Goal: Task Accomplishment & Management: Manage account settings

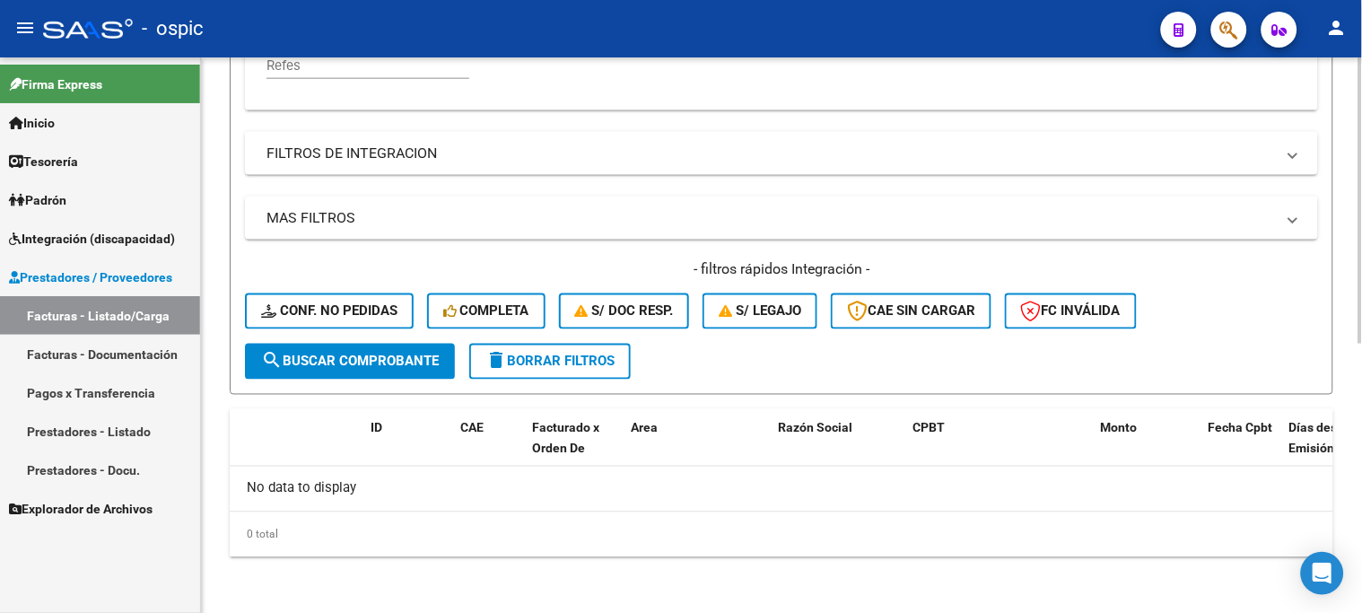
click at [568, 348] on button "delete Borrar Filtros" at bounding box center [550, 362] width 162 height 36
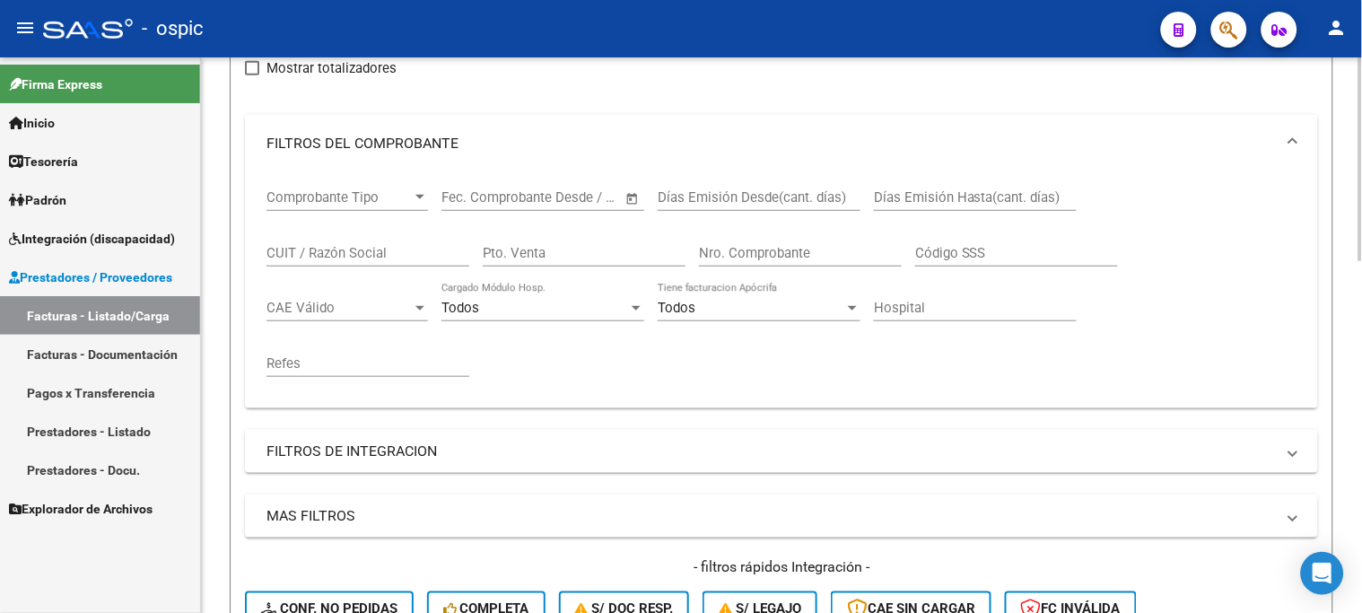
scroll to position [225, 0]
click at [610, 260] on input "Pto. Venta" at bounding box center [584, 254] width 203 height 16
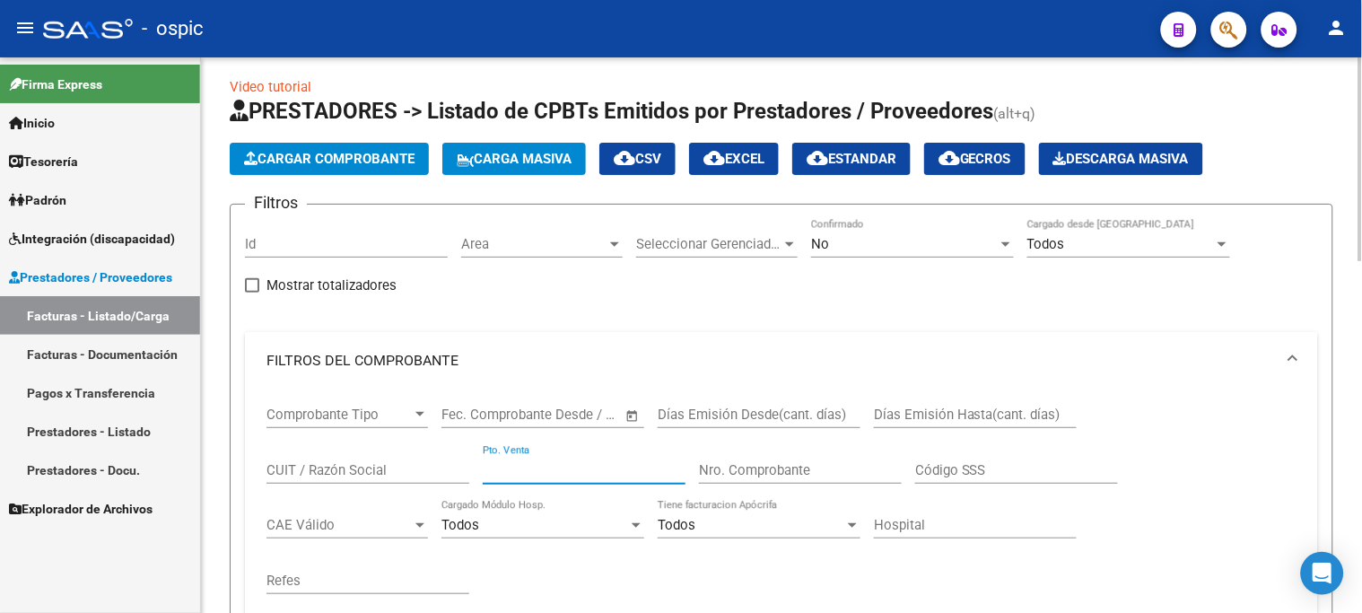
scroll to position [0, 0]
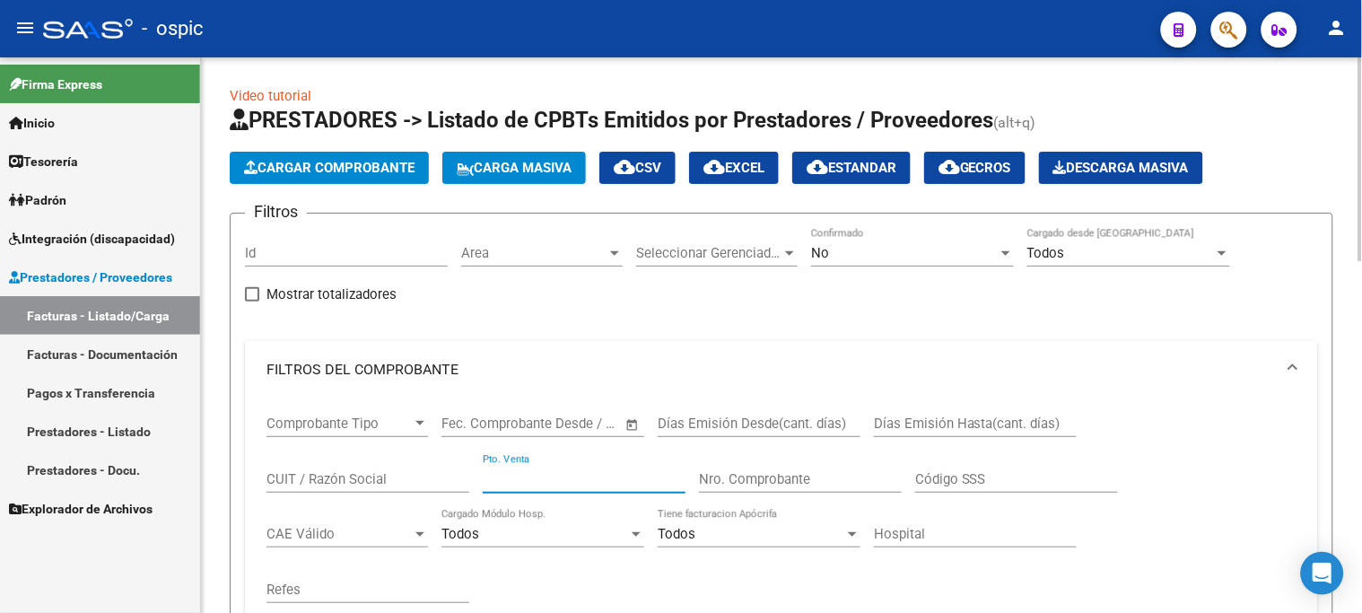
click at [391, 464] on div "CUIT / Razón Social" at bounding box center [368, 473] width 203 height 39
type input "s"
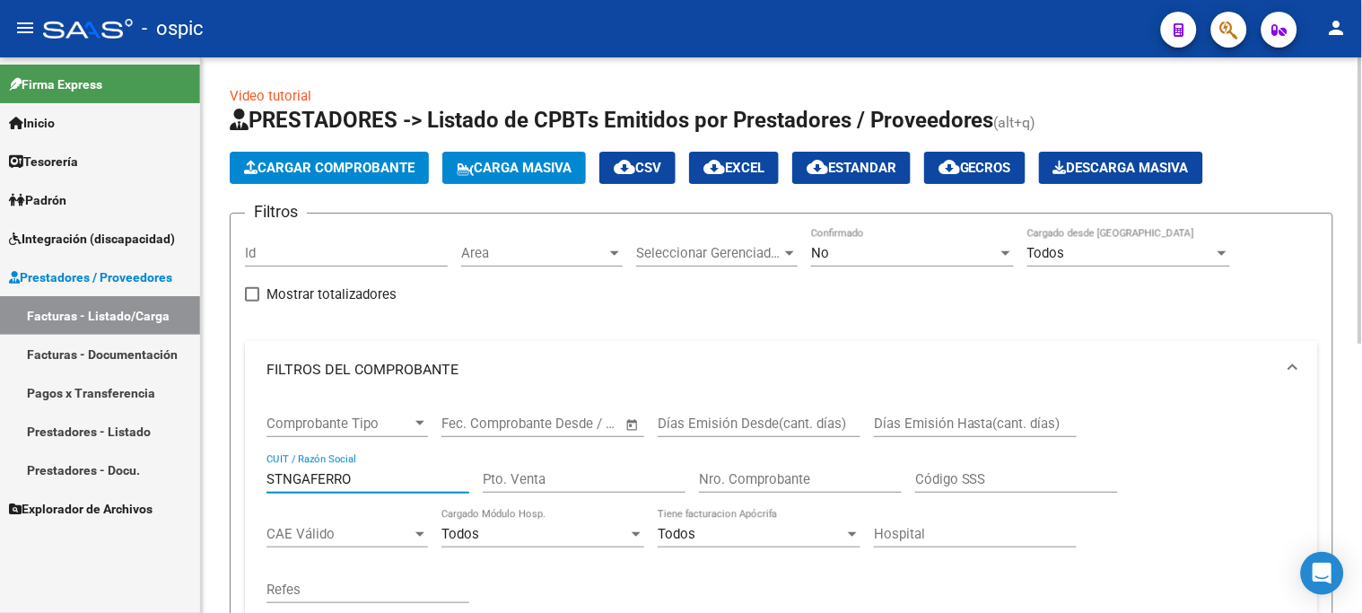
click at [283, 477] on input "STNGAFERRO" at bounding box center [368, 479] width 203 height 16
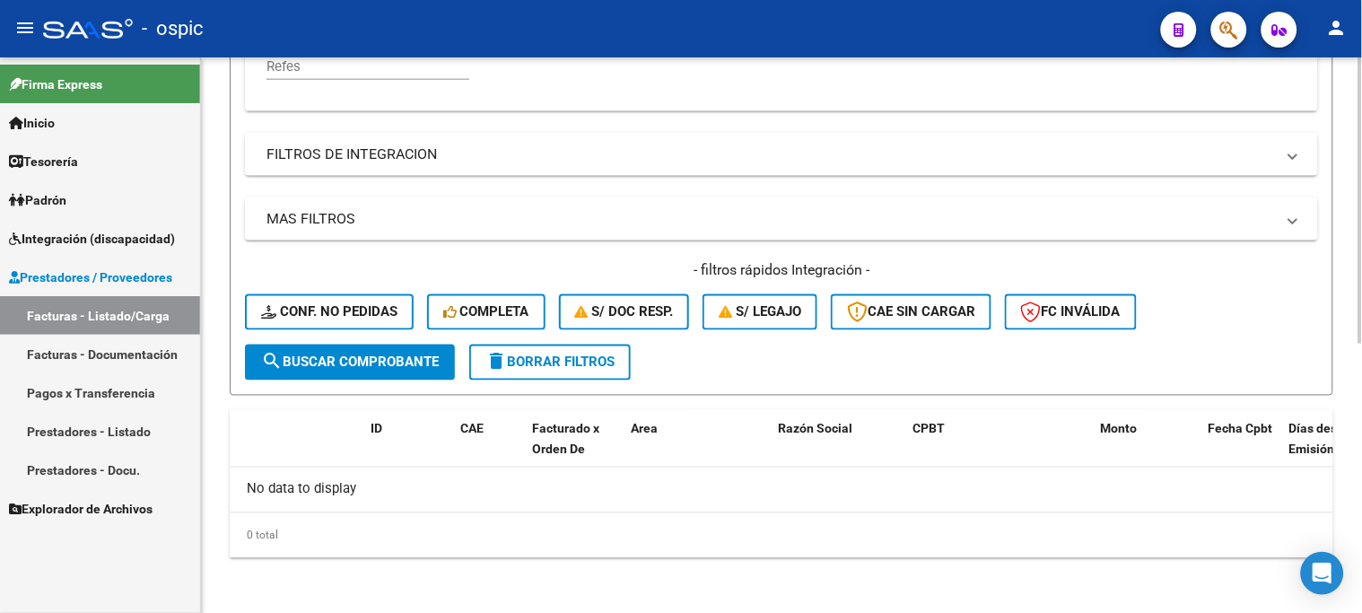
click at [365, 369] on span "search Buscar Comprobante" at bounding box center [350, 363] width 178 height 16
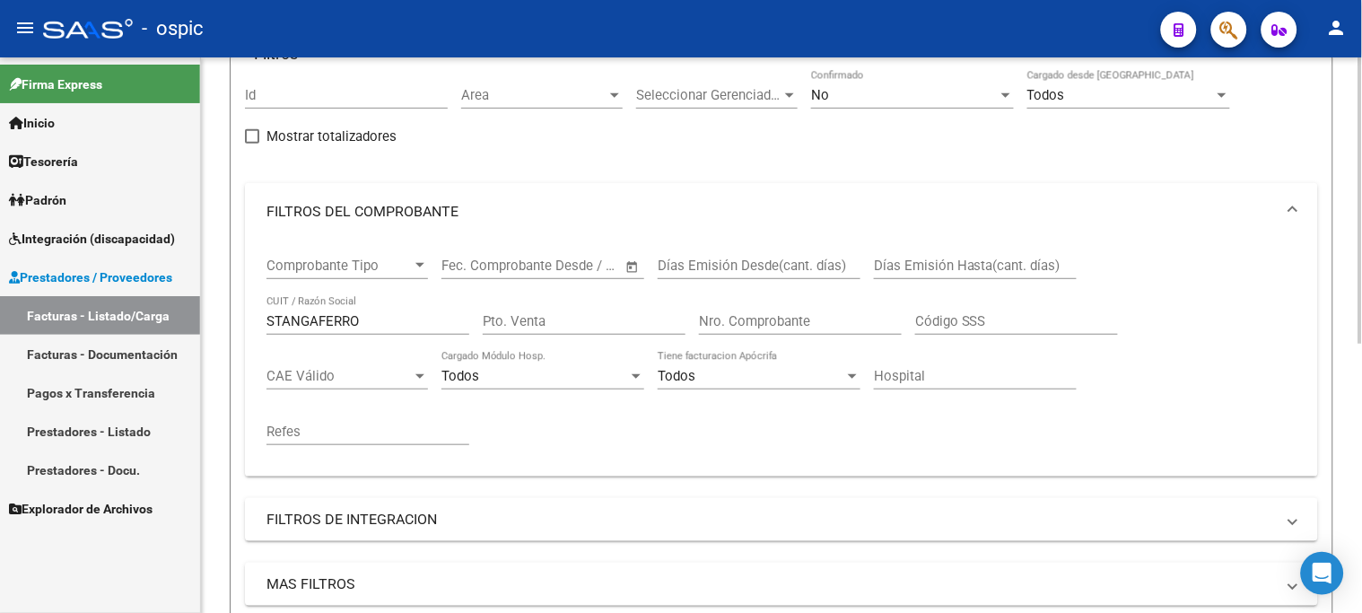
scroll to position [124, 0]
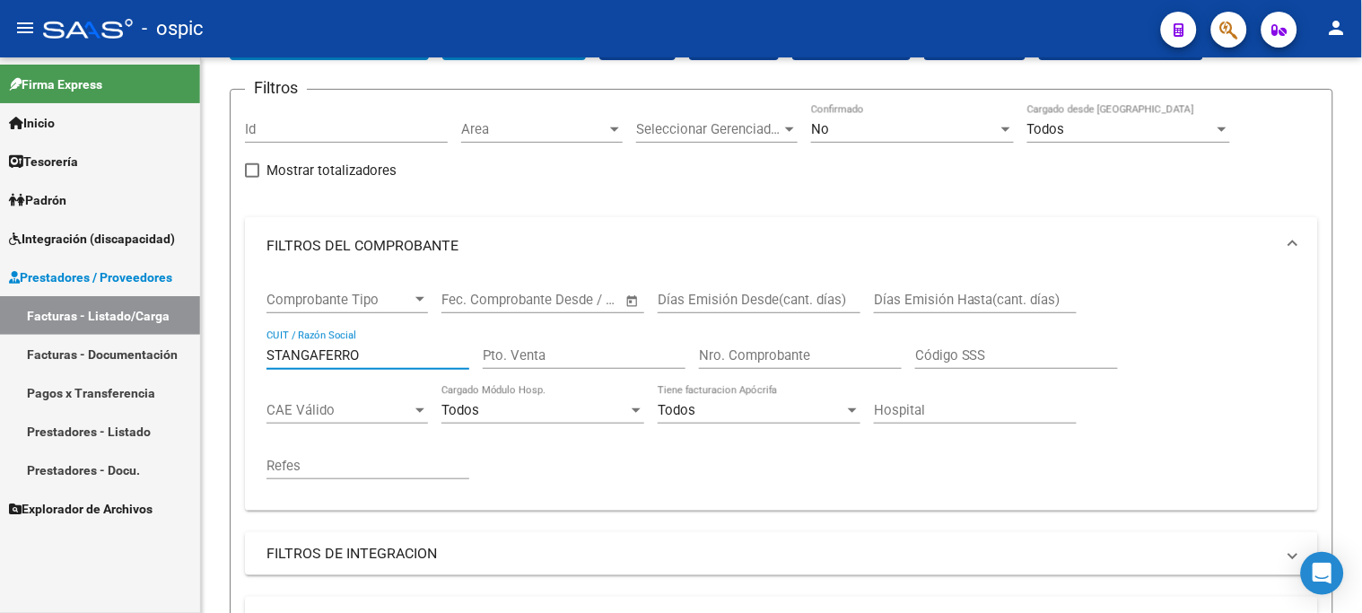
drag, startPoint x: 374, startPoint y: 354, endPoint x: 124, endPoint y: 318, distance: 253.0
click at [149, 329] on mat-sidenav-container "Firma Express Inicio Instructivos Contacto OS Tesorería Extractos Procesados (c…" at bounding box center [681, 335] width 1362 height 556
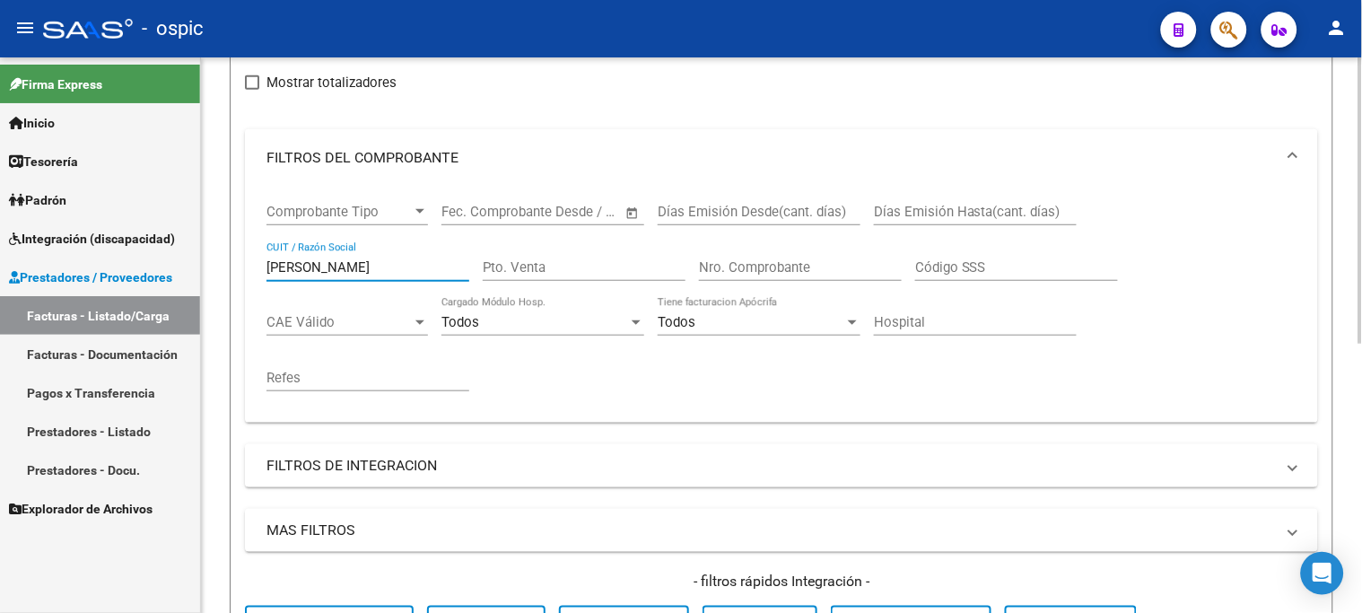
scroll to position [324, 0]
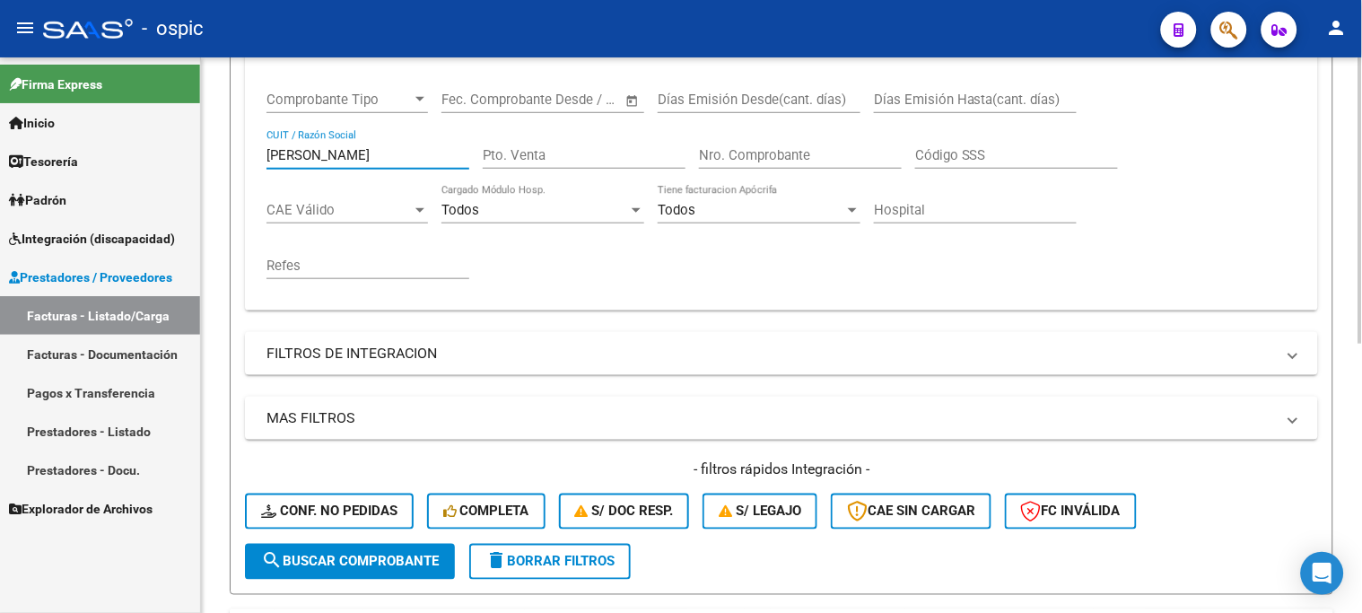
type input "MIGLIOZZI"
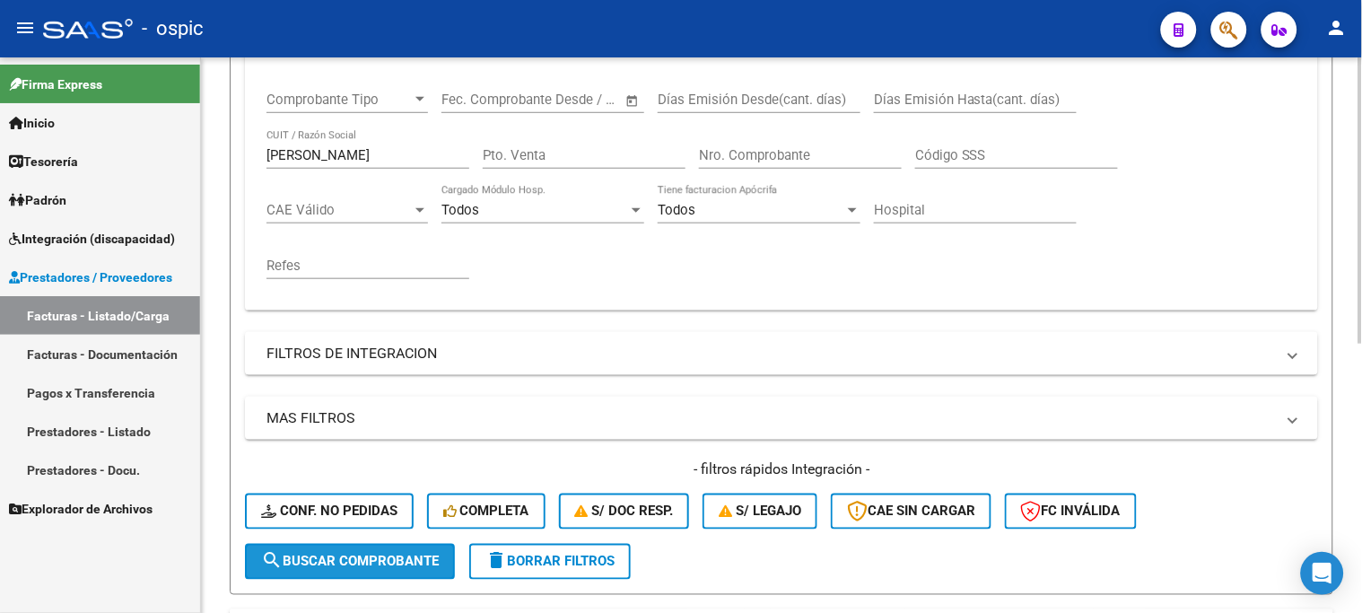
click at [392, 549] on button "search Buscar Comprobante" at bounding box center [350, 562] width 210 height 36
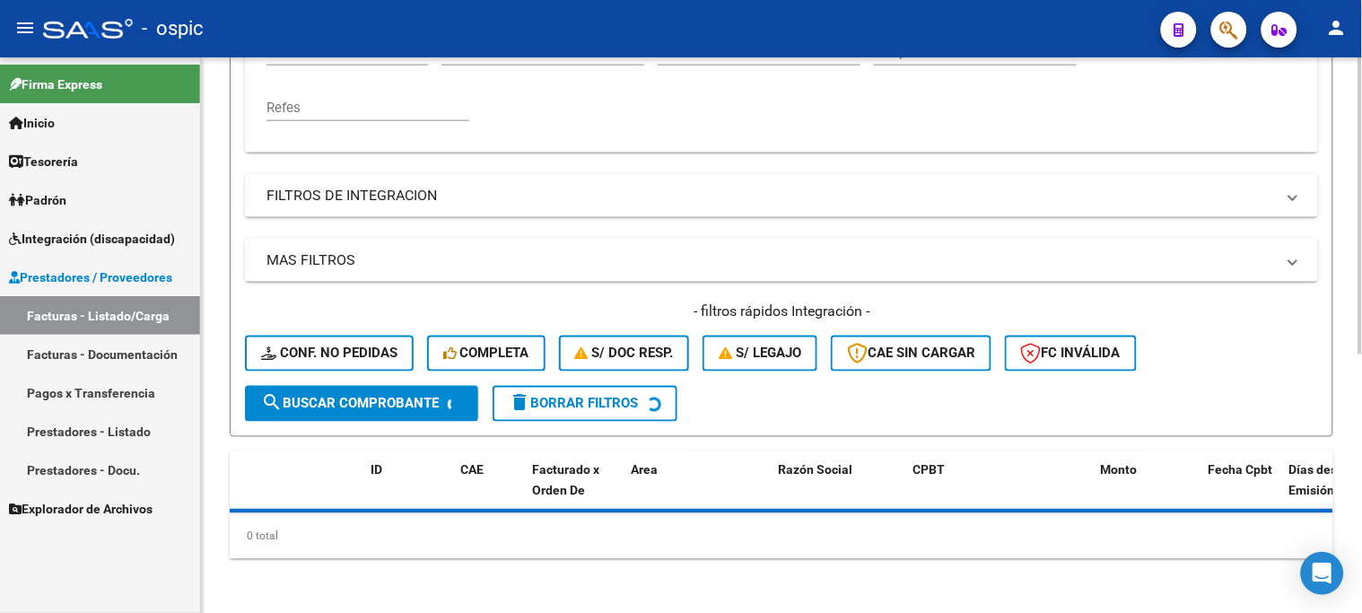
scroll to position [483, 0]
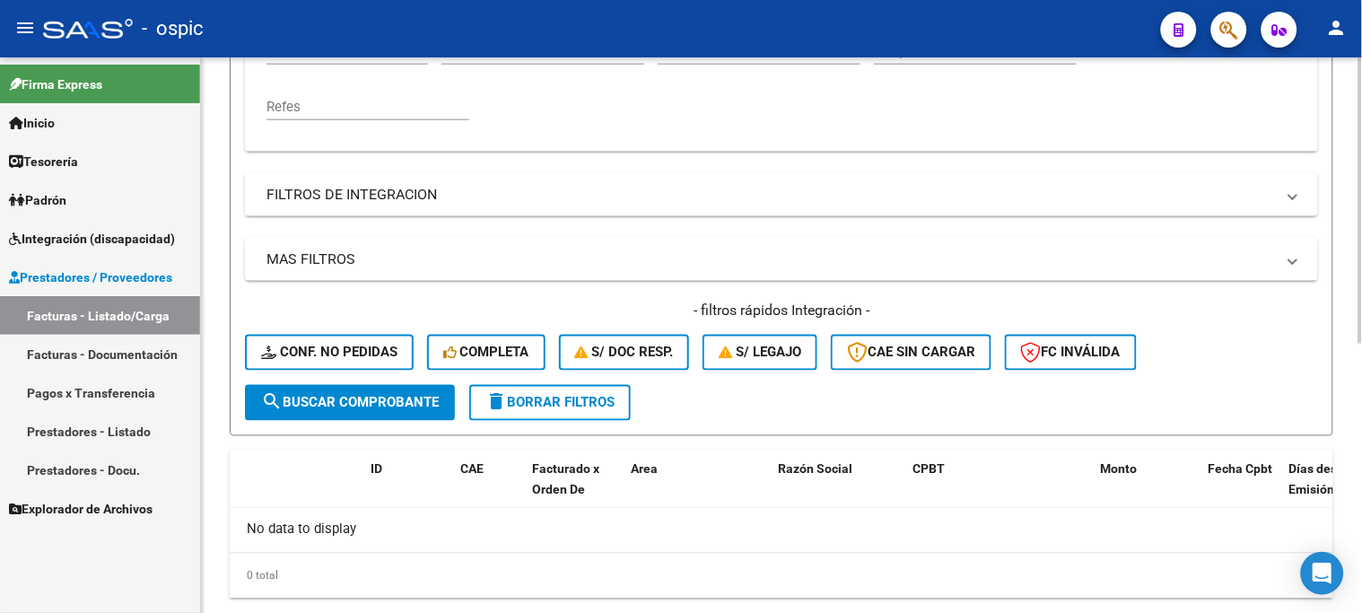
click at [620, 404] on button "delete Borrar Filtros" at bounding box center [550, 403] width 162 height 36
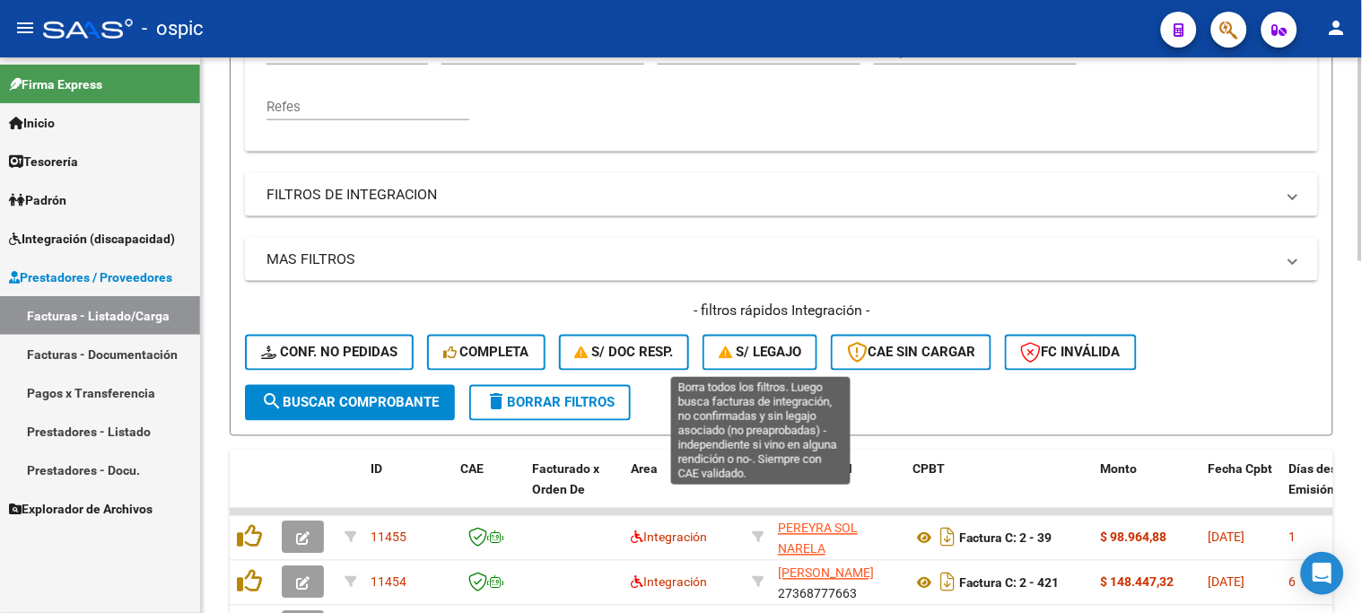
click at [791, 355] on span "S/ legajo" at bounding box center [760, 353] width 83 height 16
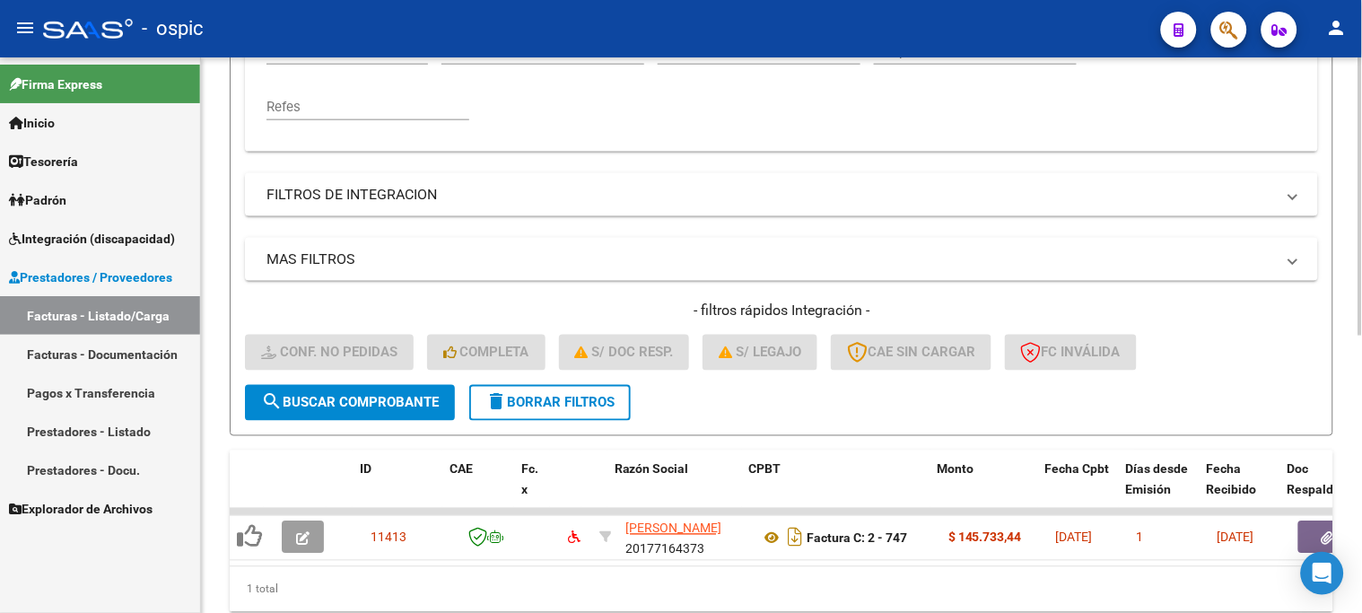
scroll to position [0, 1769]
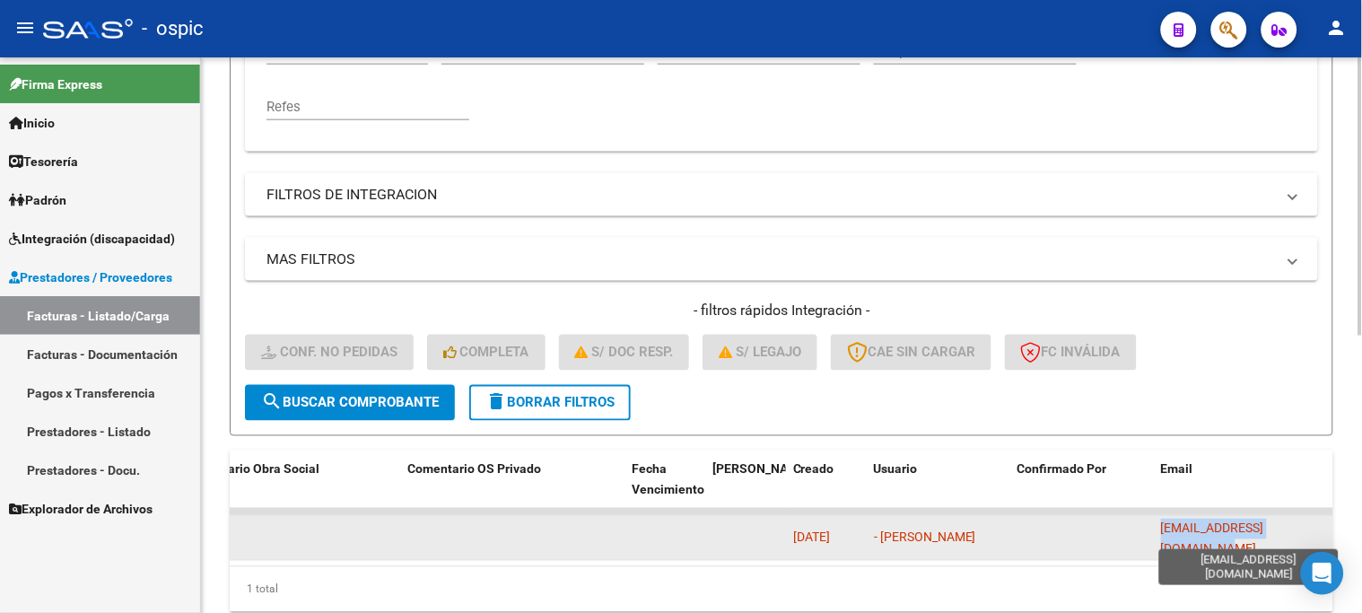
drag, startPoint x: 1160, startPoint y: 536, endPoint x: 1212, endPoint y: 543, distance: 51.7
click at [1265, 537] on span "omarcontigiani3@gmail.com" at bounding box center [1212, 538] width 103 height 35
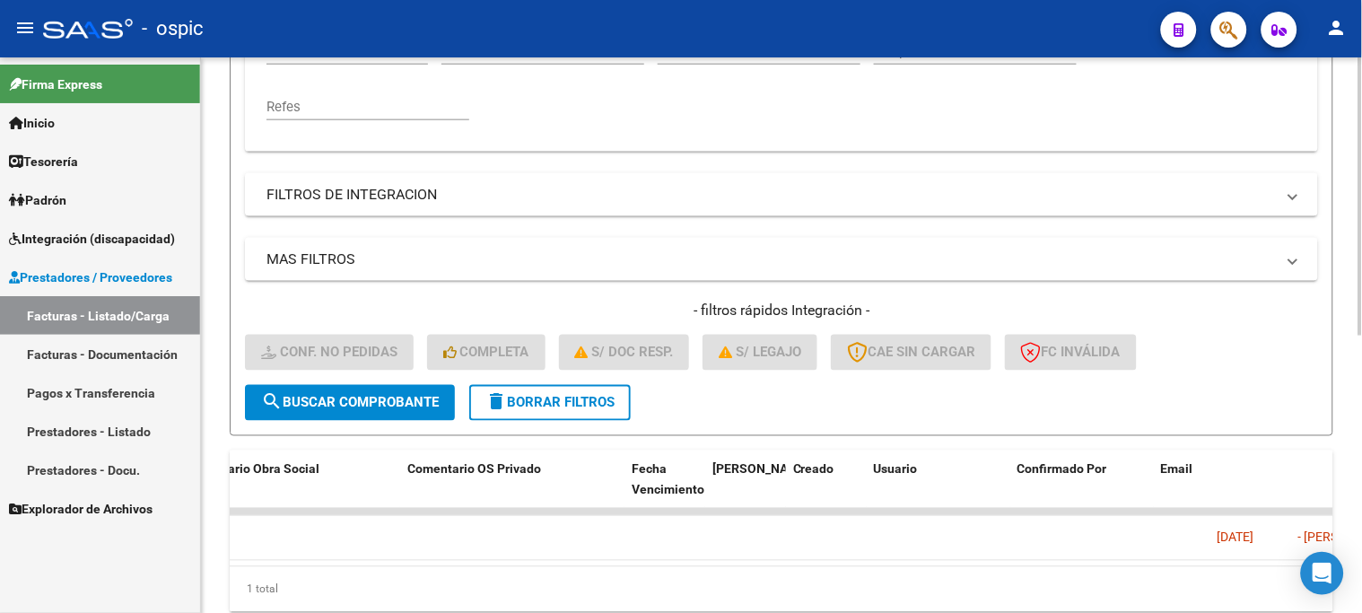
scroll to position [0, 0]
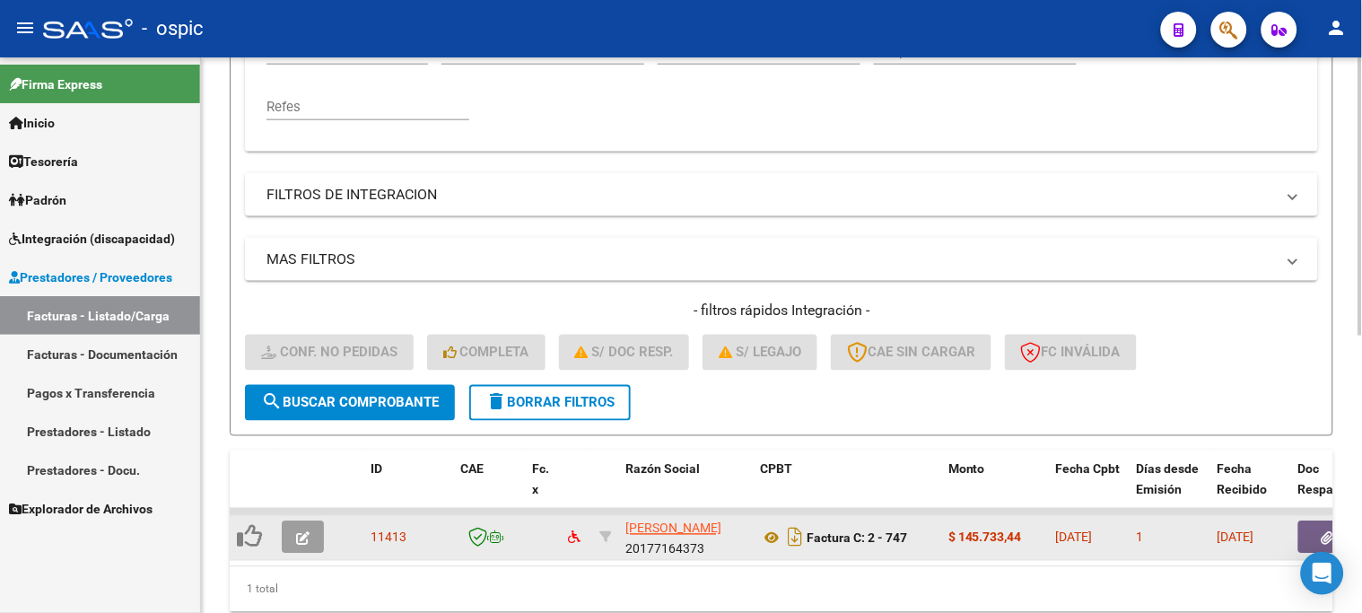
click at [300, 534] on icon "button" at bounding box center [302, 538] width 13 height 13
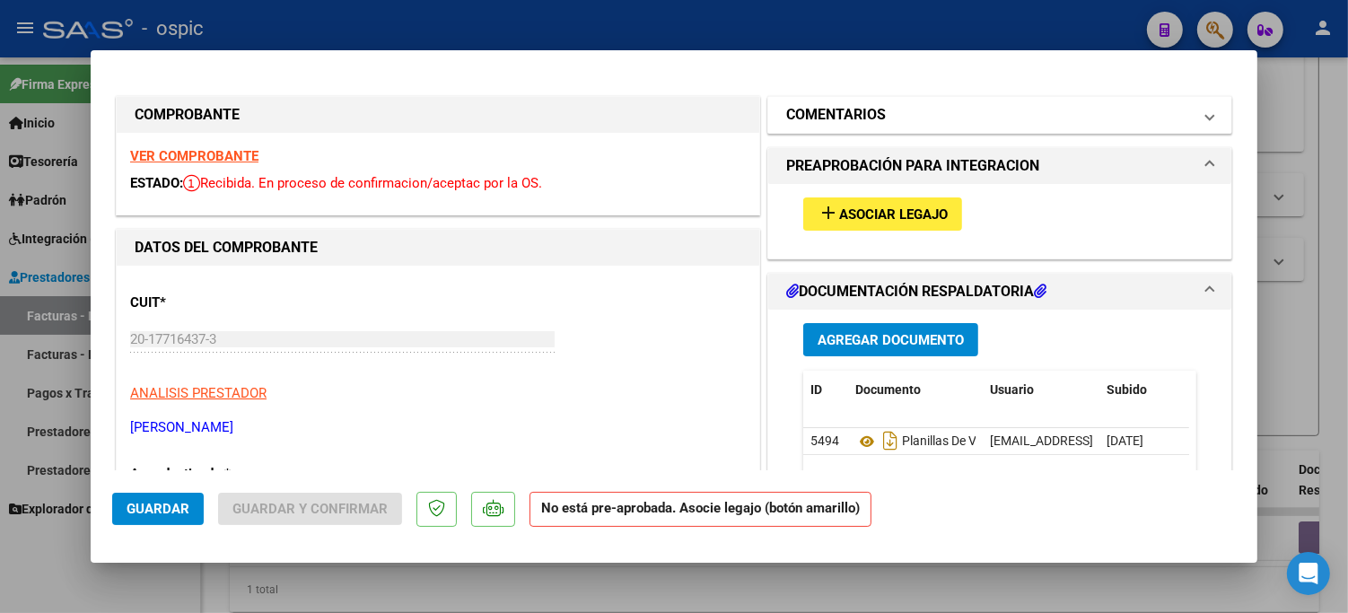
click at [831, 121] on h1 "COMENTARIOS" at bounding box center [836, 115] width 100 height 22
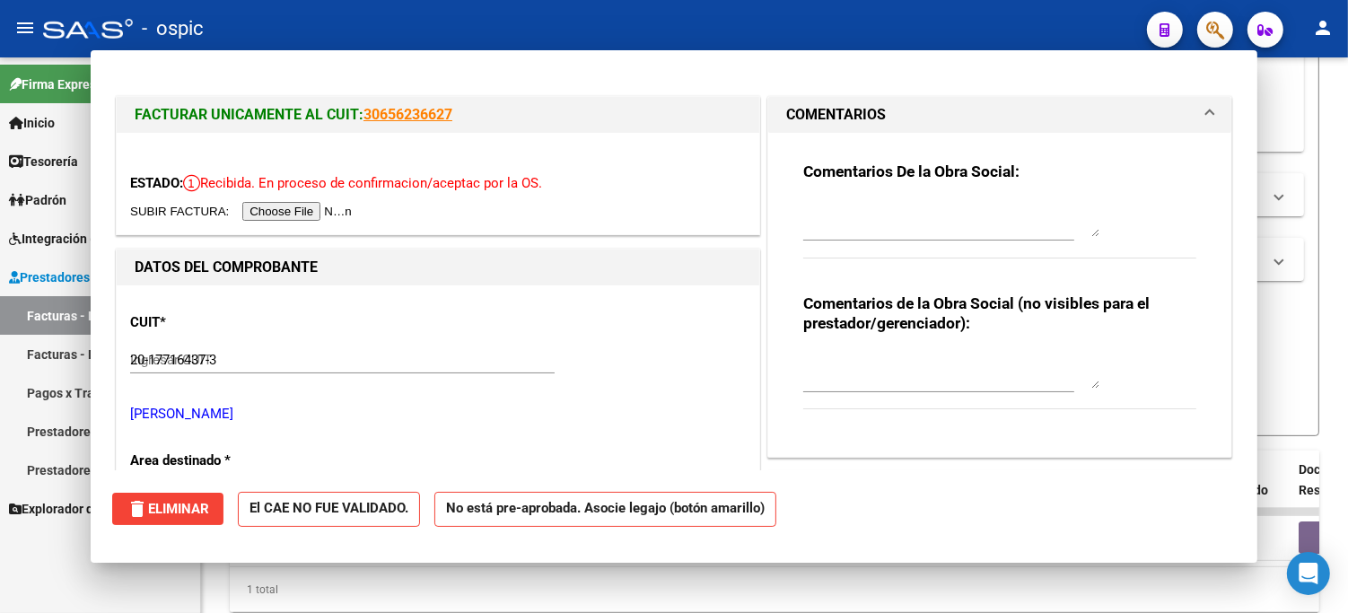
type input "$ 0,00"
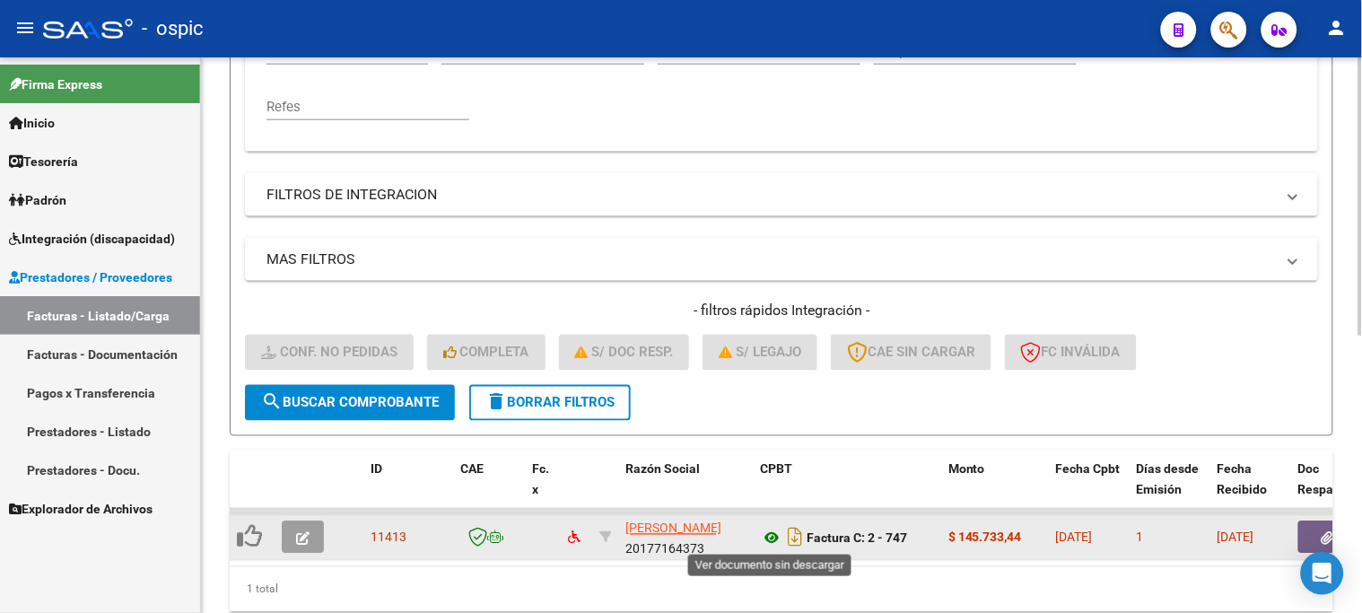
click at [769, 533] on icon at bounding box center [771, 539] width 23 height 22
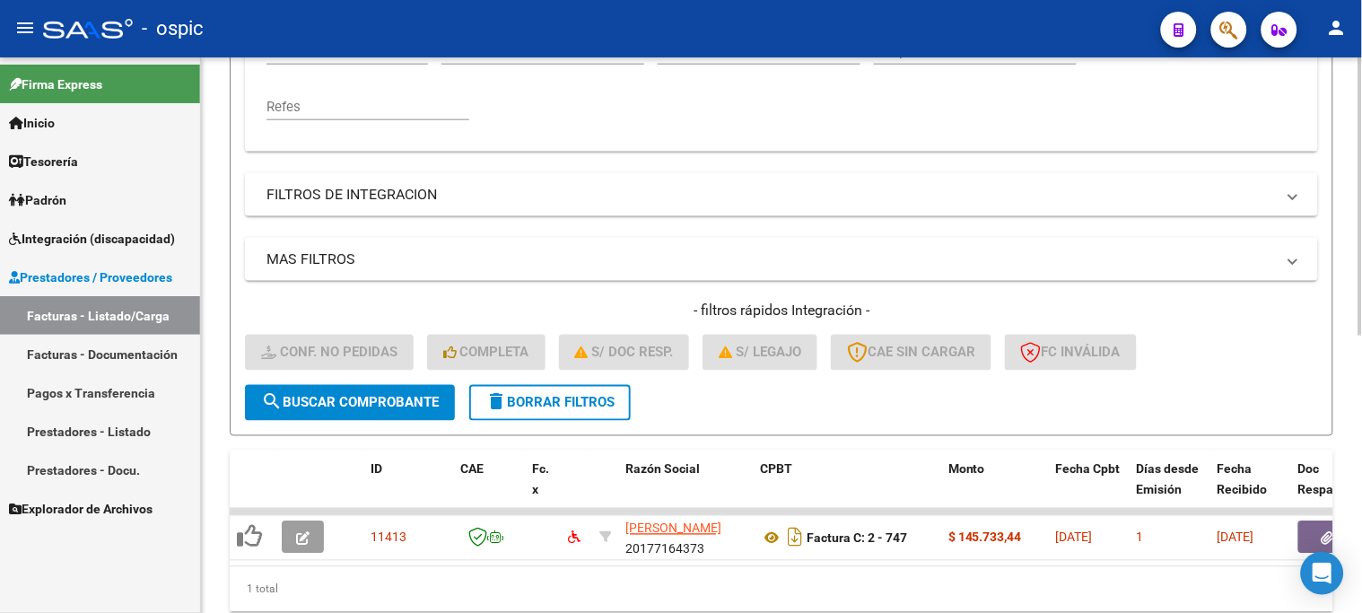
click at [584, 389] on button "delete Borrar Filtros" at bounding box center [550, 403] width 162 height 36
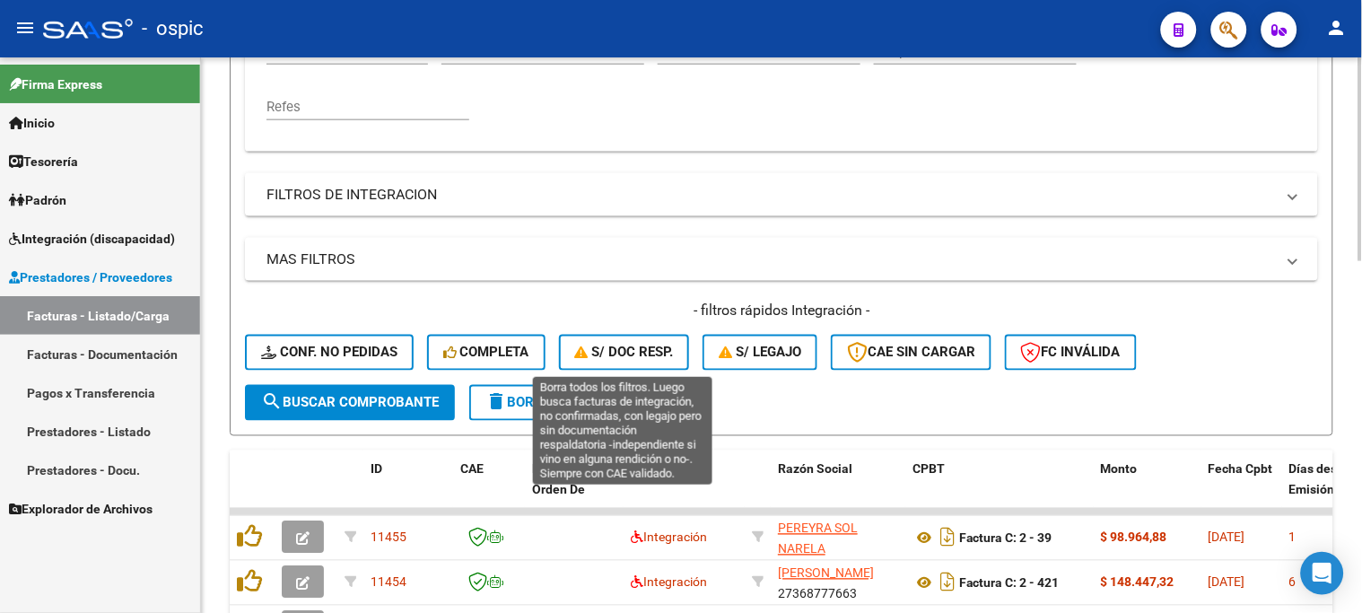
click at [629, 355] on span "S/ Doc Resp." at bounding box center [624, 353] width 99 height 16
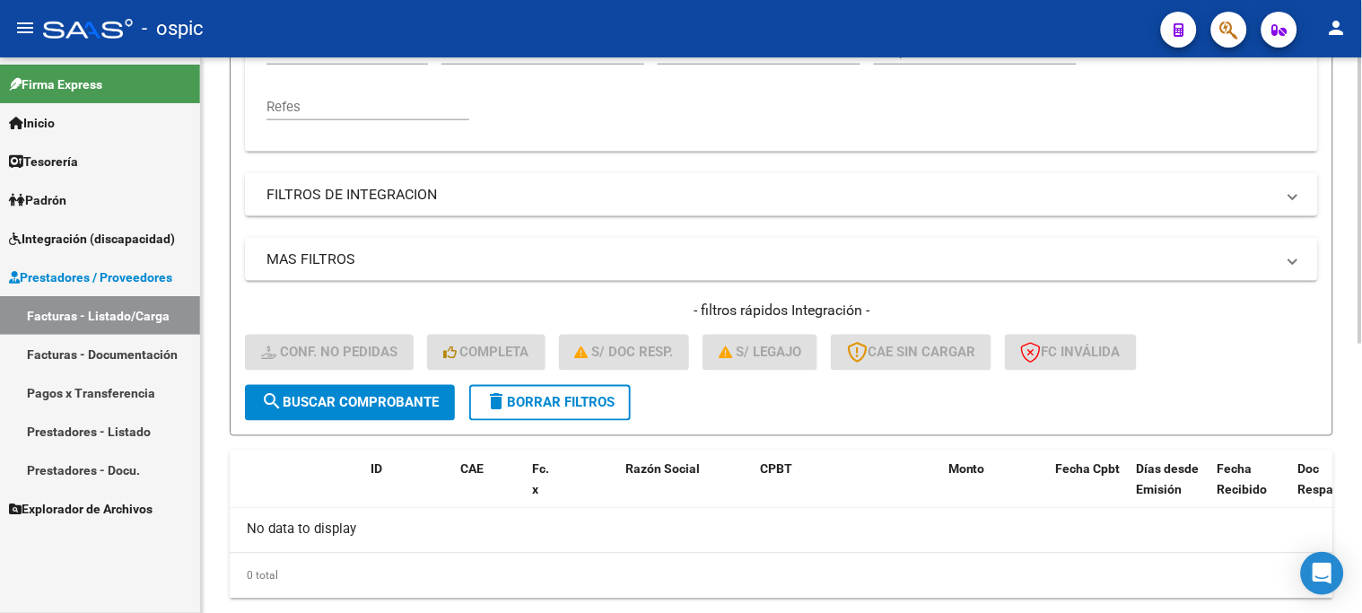
click at [574, 395] on span "delete Borrar Filtros" at bounding box center [550, 403] width 129 height 16
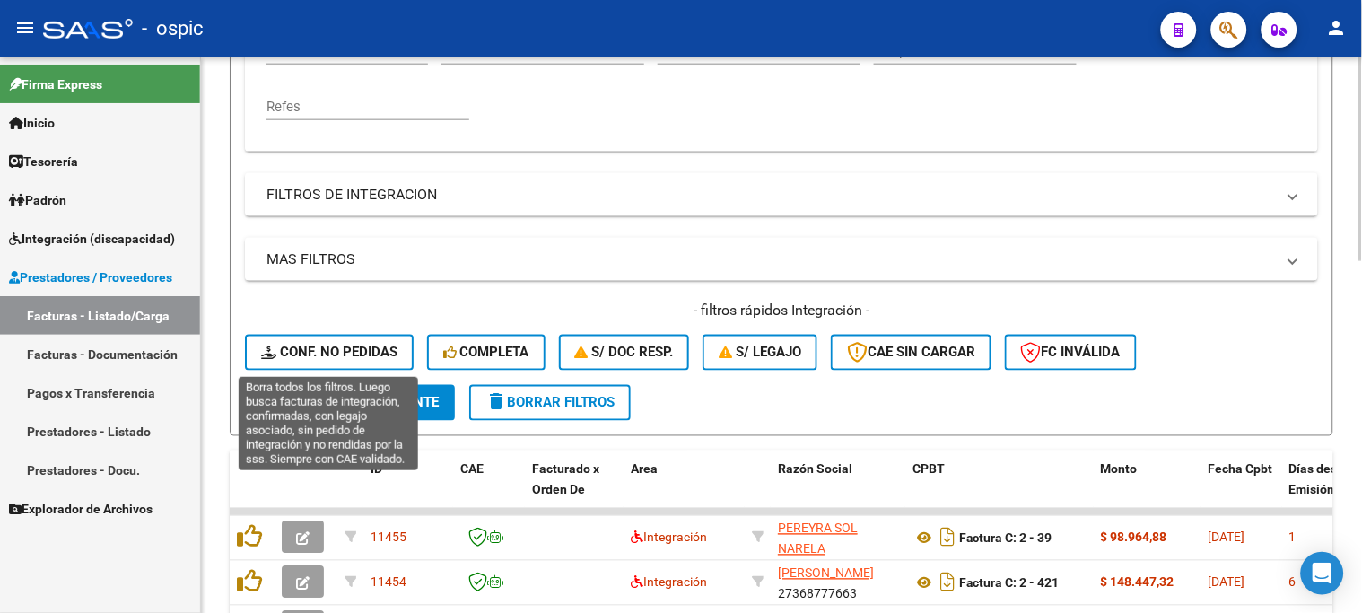
click at [346, 352] on span "Conf. no pedidas" at bounding box center [329, 353] width 136 height 16
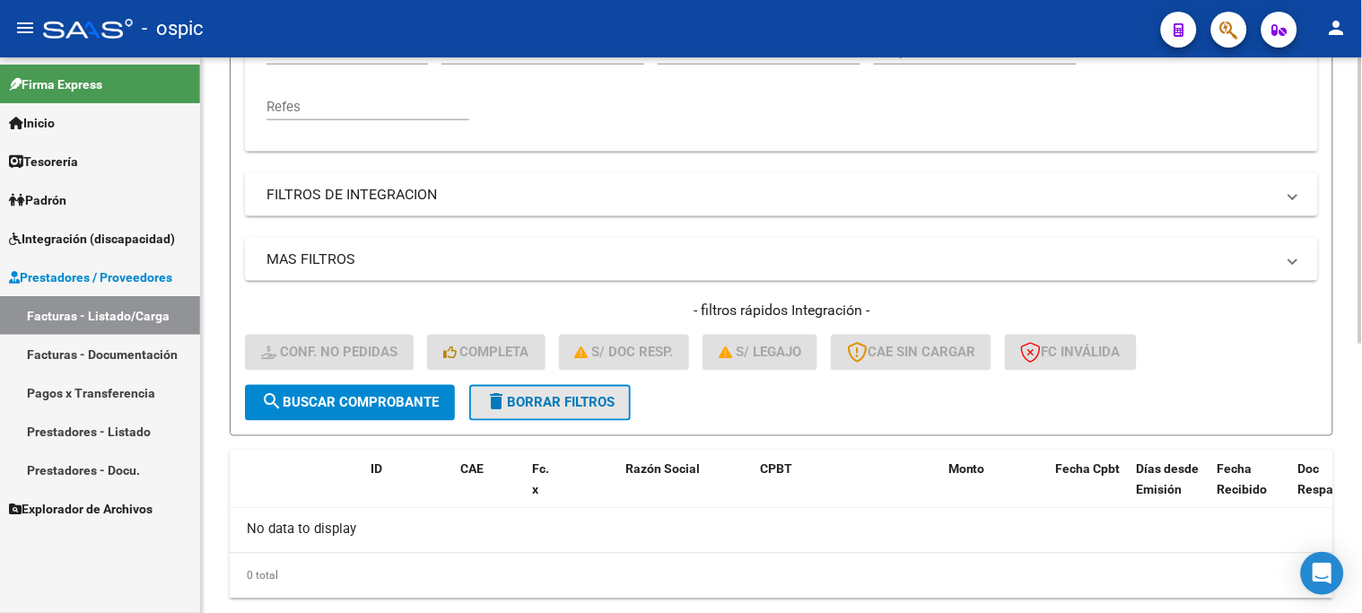
click at [588, 401] on span "delete Borrar Filtros" at bounding box center [550, 403] width 129 height 16
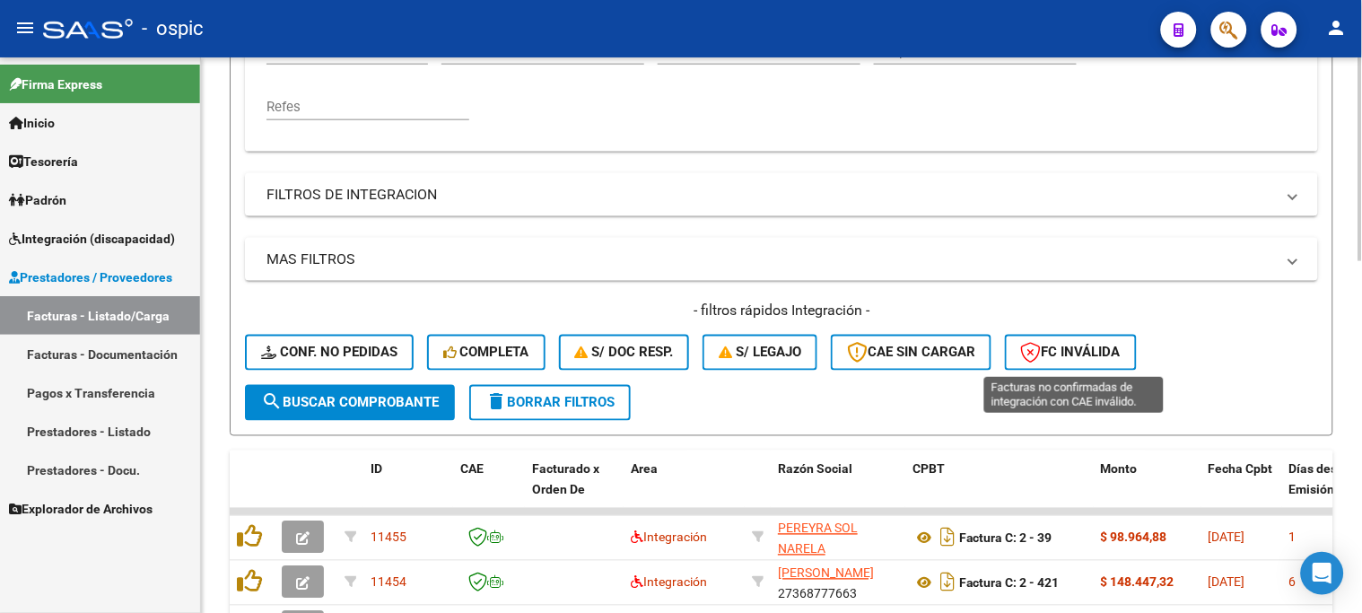
click at [1062, 359] on span "FC Inválida" at bounding box center [1071, 353] width 100 height 16
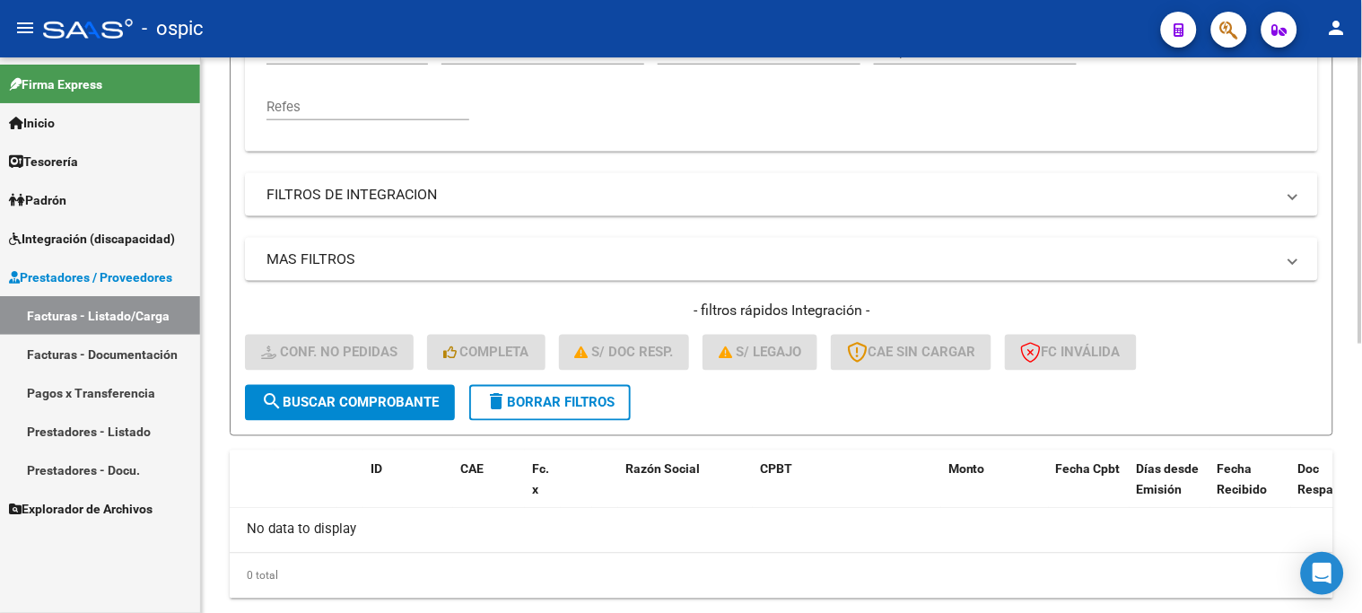
click at [611, 405] on span "delete Borrar Filtros" at bounding box center [550, 403] width 129 height 16
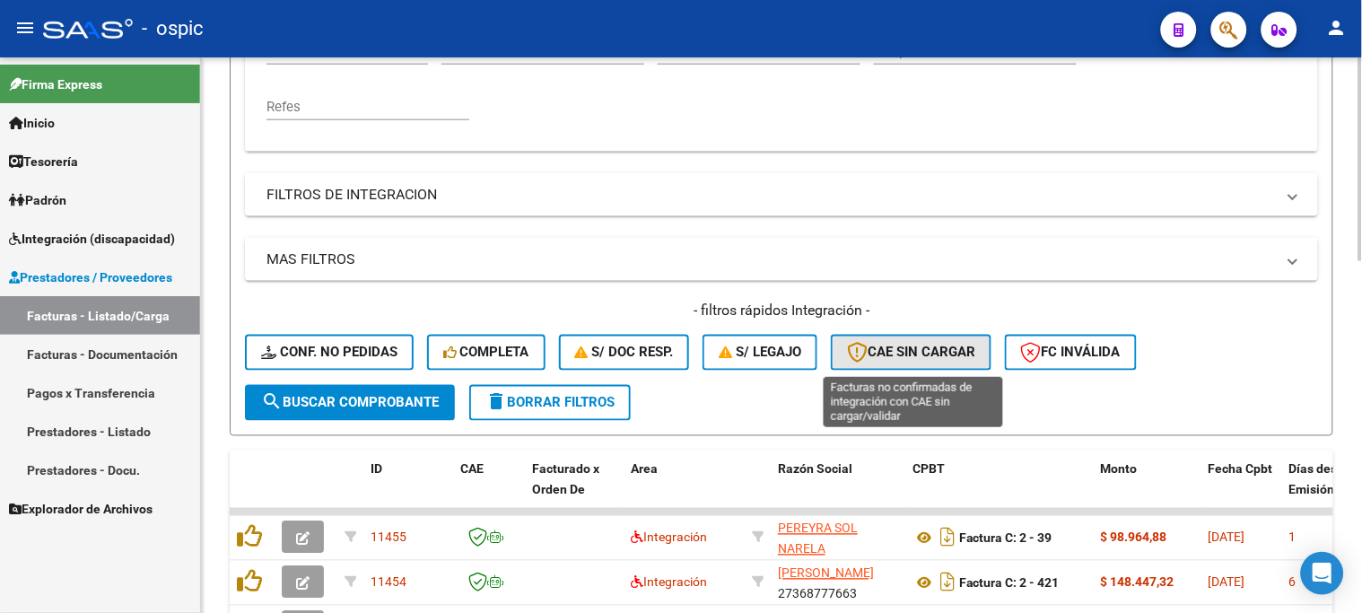
click at [915, 346] on span "CAE SIN CARGAR" at bounding box center [911, 353] width 128 height 16
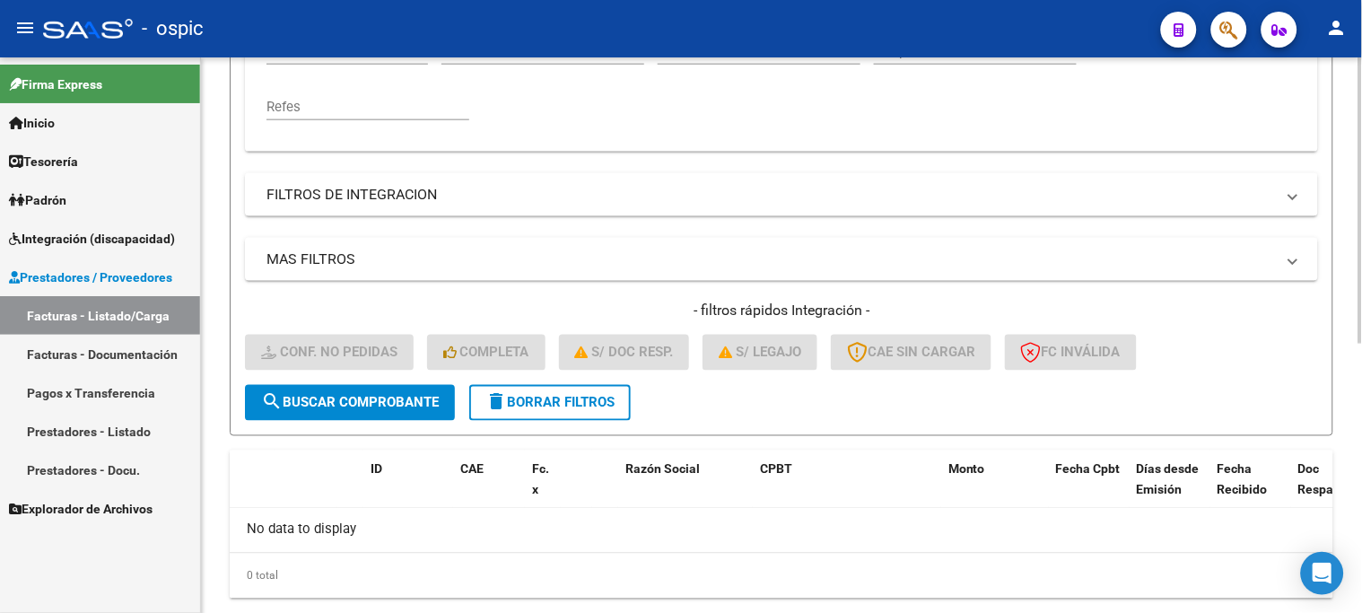
click at [588, 390] on button "delete Borrar Filtros" at bounding box center [550, 403] width 162 height 36
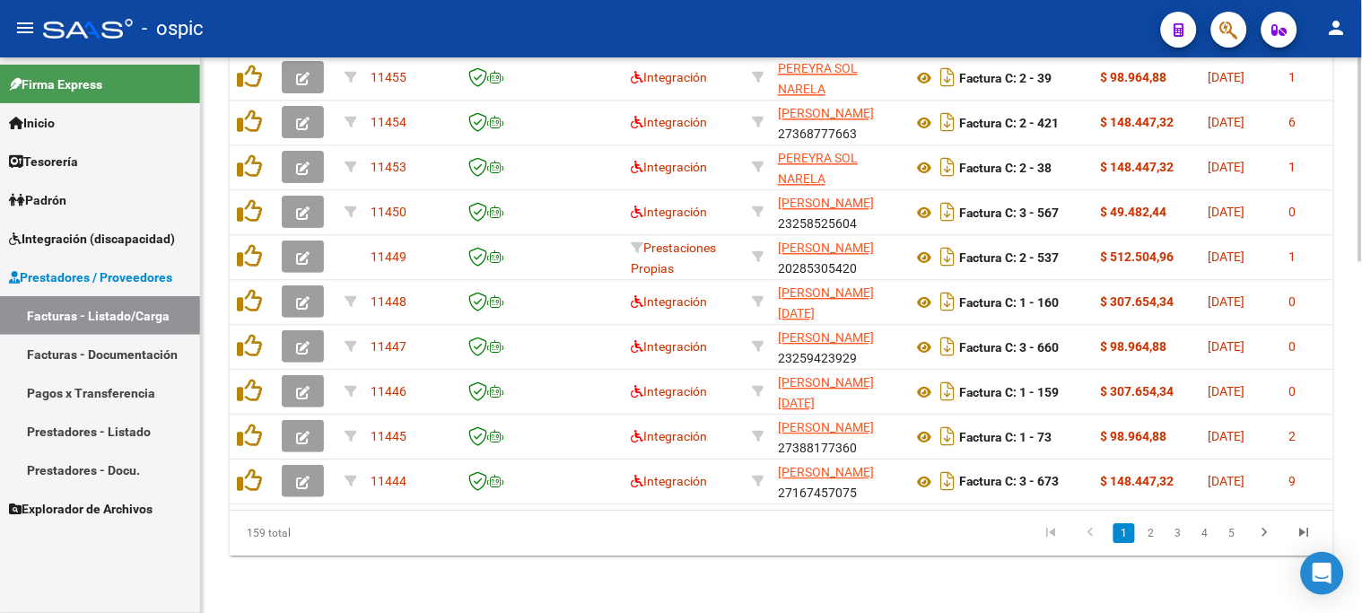
scroll to position [458, 0]
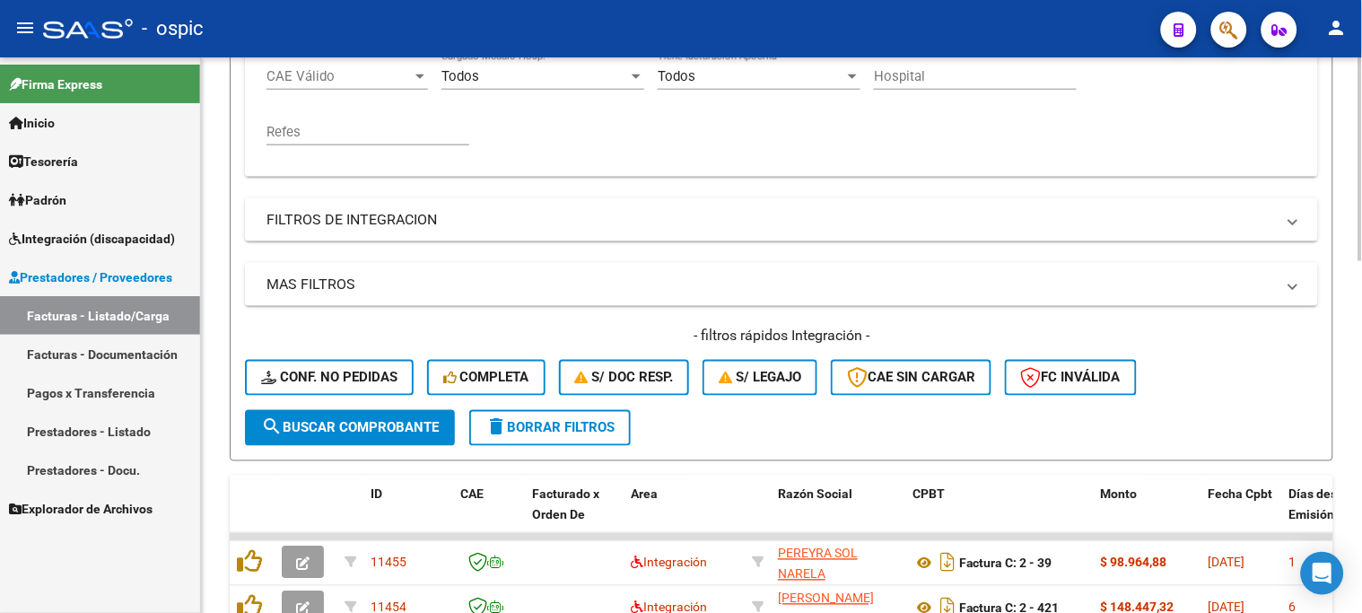
click at [563, 424] on span "delete Borrar Filtros" at bounding box center [550, 428] width 129 height 16
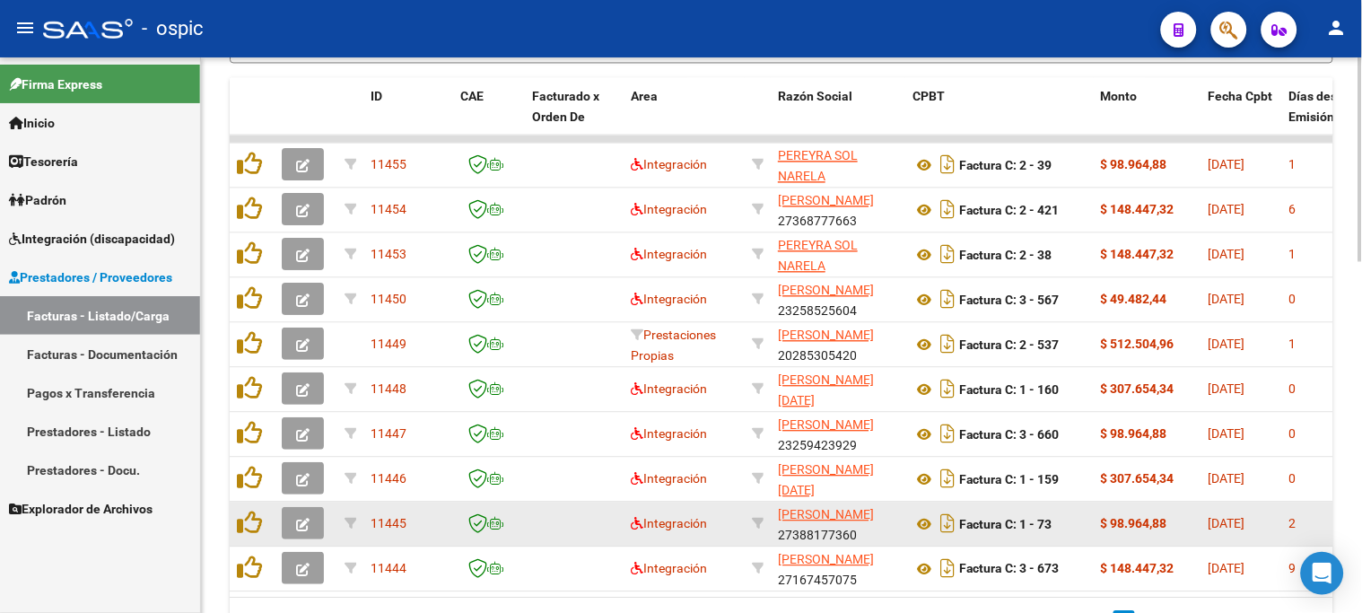
scroll to position [956, 0]
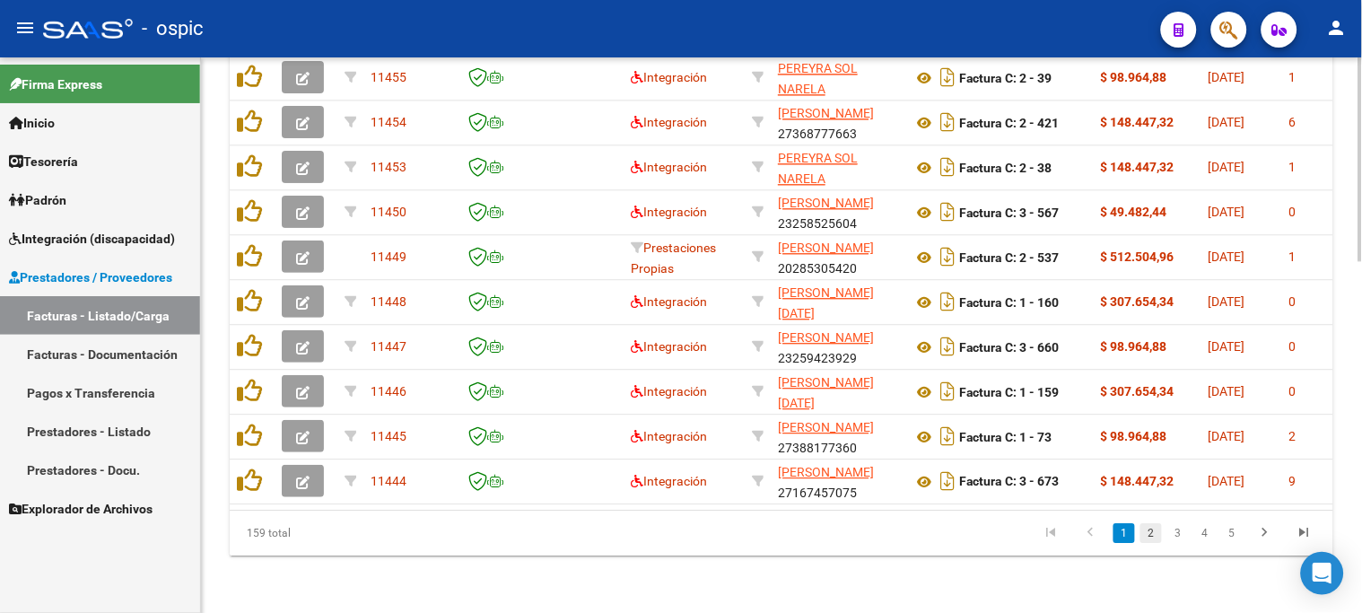
click at [1155, 530] on link "2" at bounding box center [1152, 533] width 22 height 20
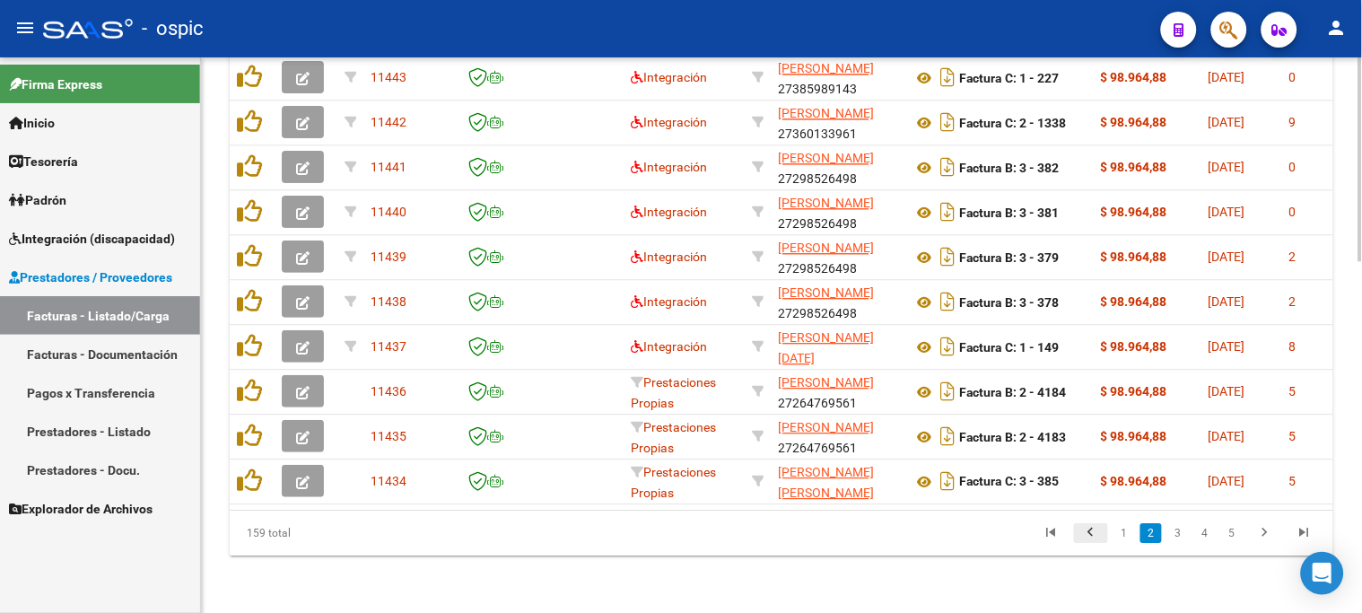
click at [1089, 535] on icon "go to previous page" at bounding box center [1091, 535] width 23 height 22
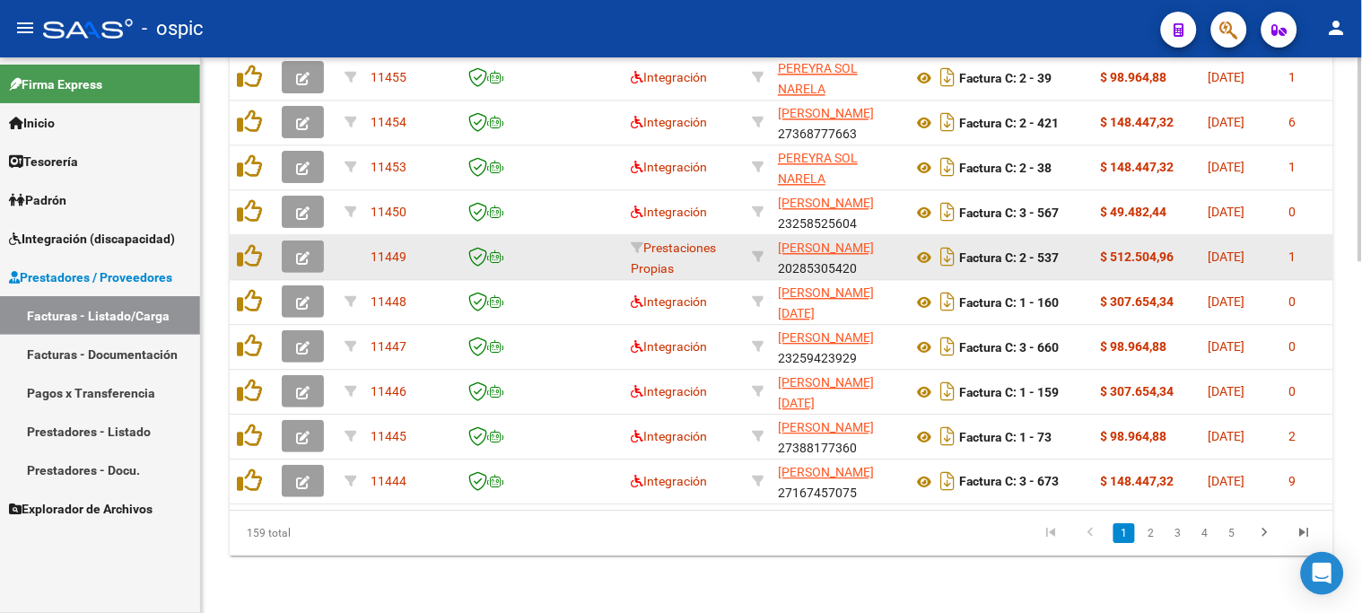
click at [301, 251] on icon "button" at bounding box center [302, 257] width 13 height 13
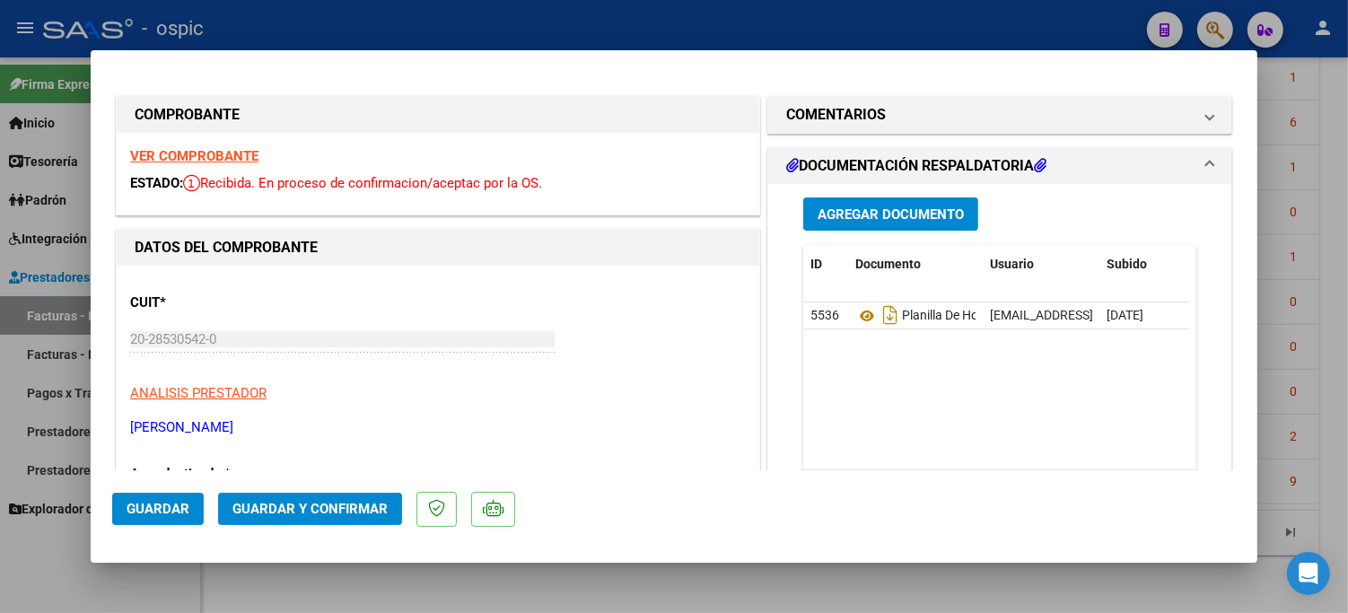
type input "$ 0,00"
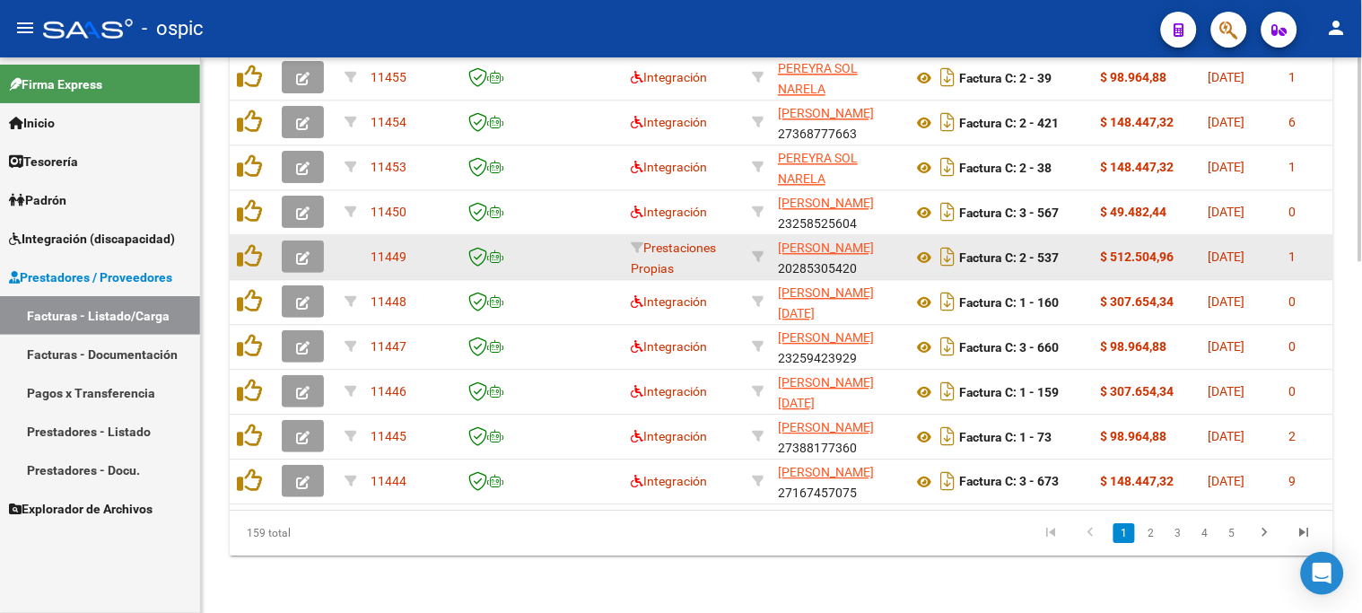
click at [311, 246] on button "button" at bounding box center [303, 257] width 42 height 32
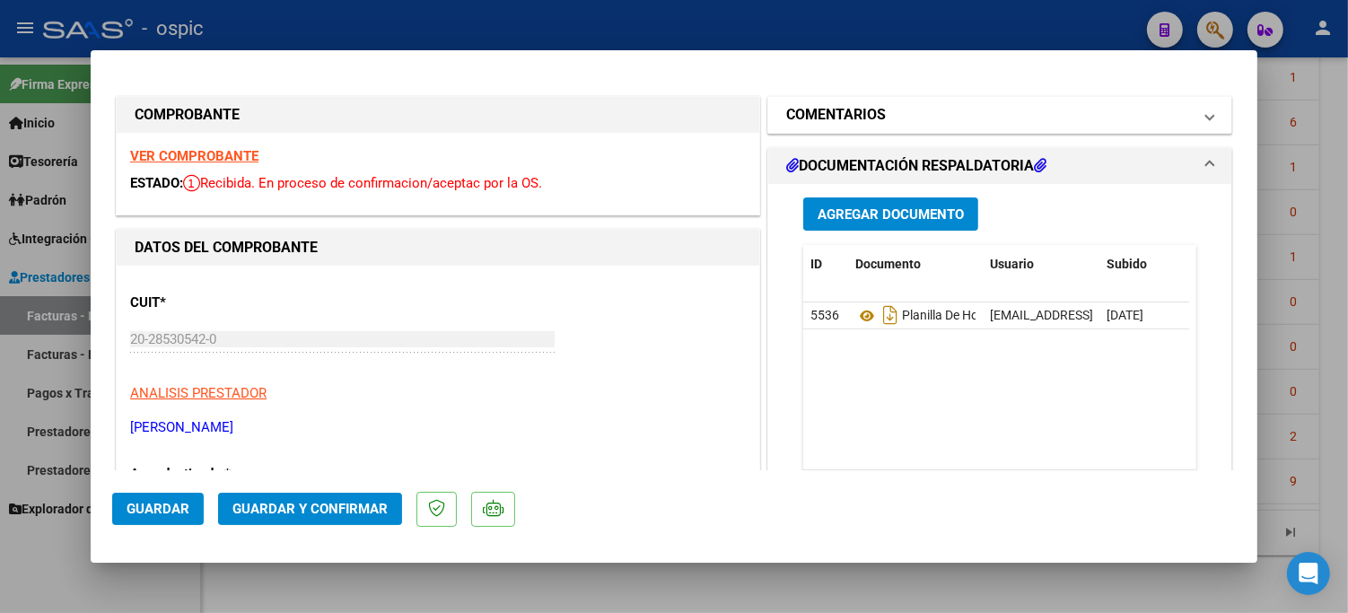
click at [797, 120] on h1 "COMENTARIOS" at bounding box center [836, 115] width 100 height 22
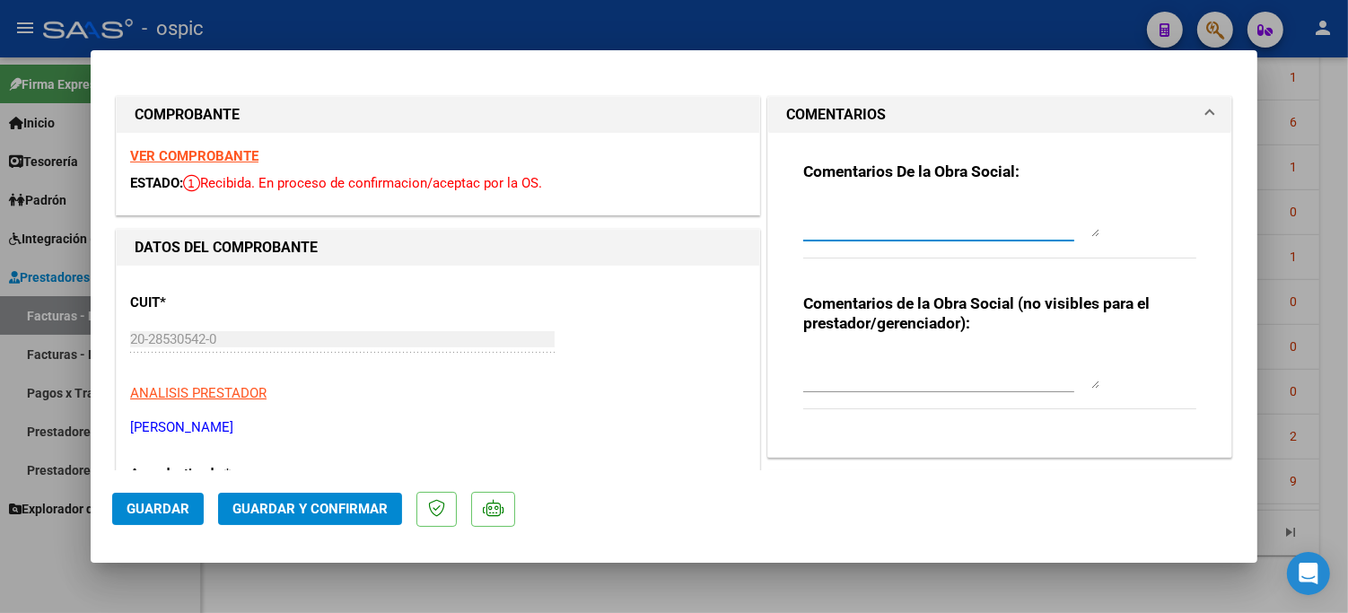
click at [846, 217] on textarea at bounding box center [951, 219] width 296 height 36
type textarea "c"
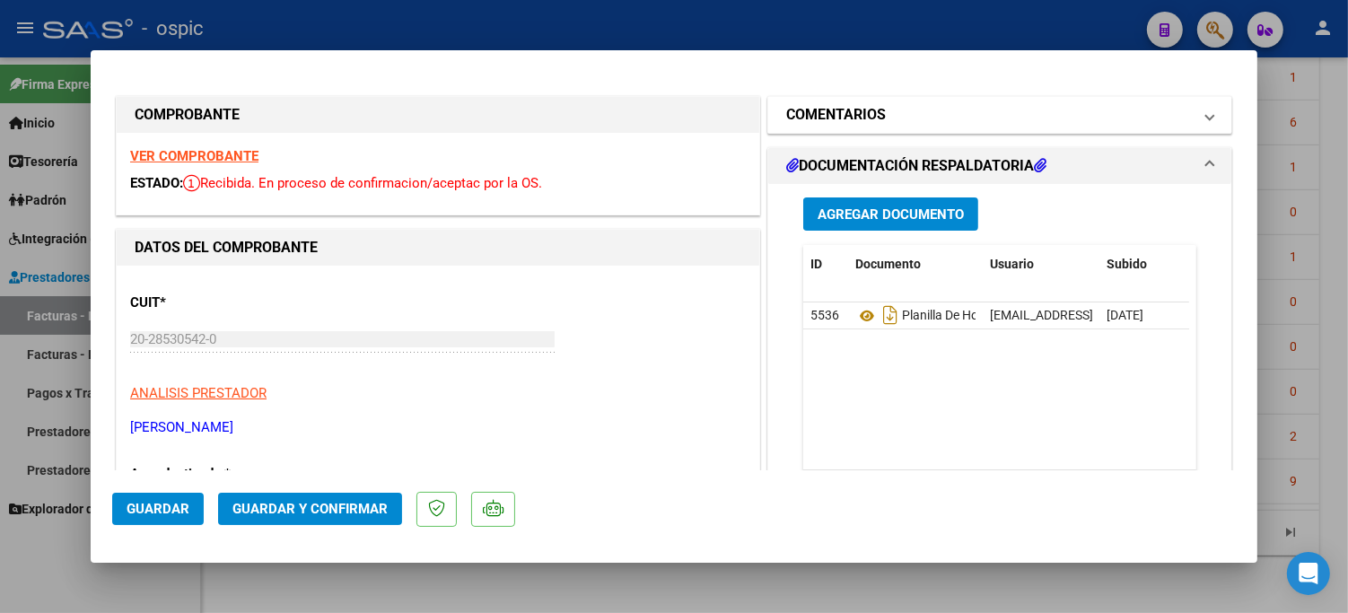
click at [840, 101] on mat-expansion-panel-header "COMENTARIOS" at bounding box center [999, 115] width 463 height 36
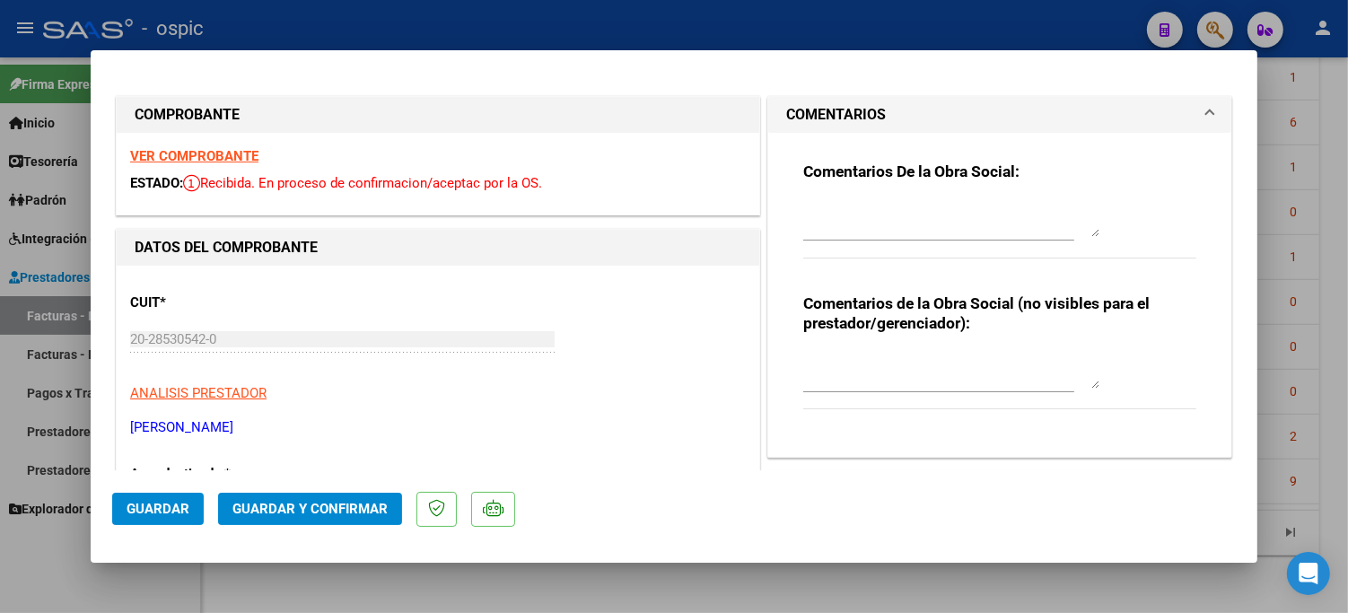
click at [842, 207] on textarea at bounding box center [951, 219] width 296 height 36
type textarea "c"
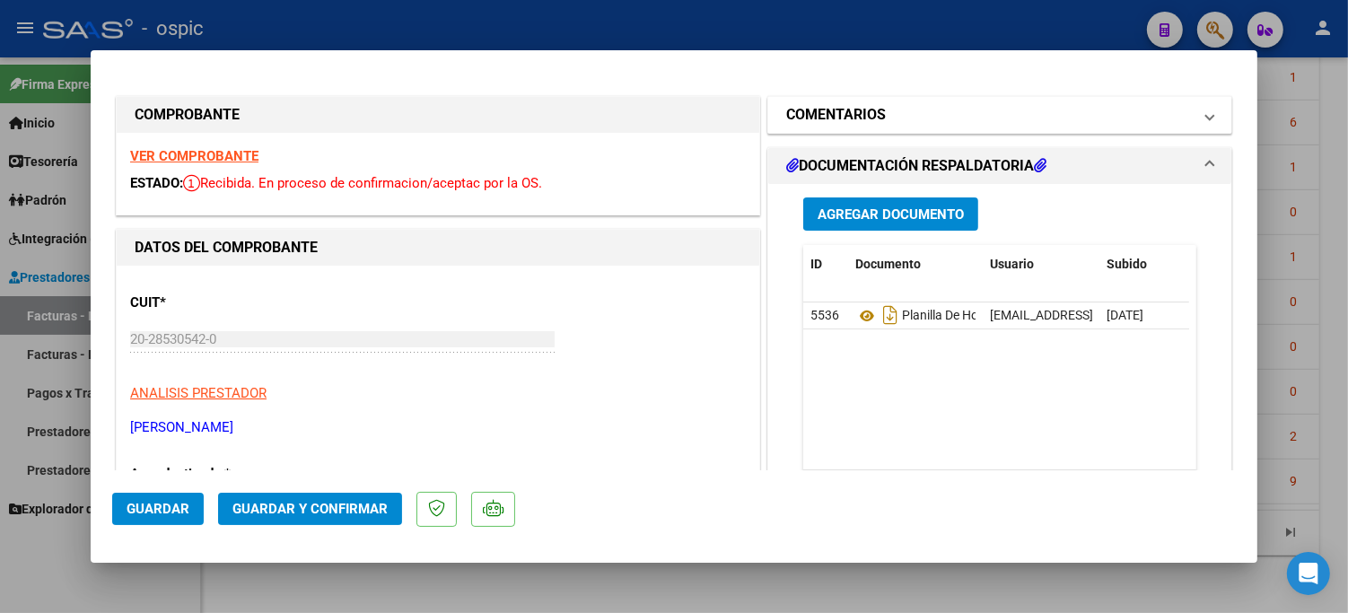
click at [895, 101] on mat-expansion-panel-header "COMENTARIOS" at bounding box center [999, 115] width 463 height 36
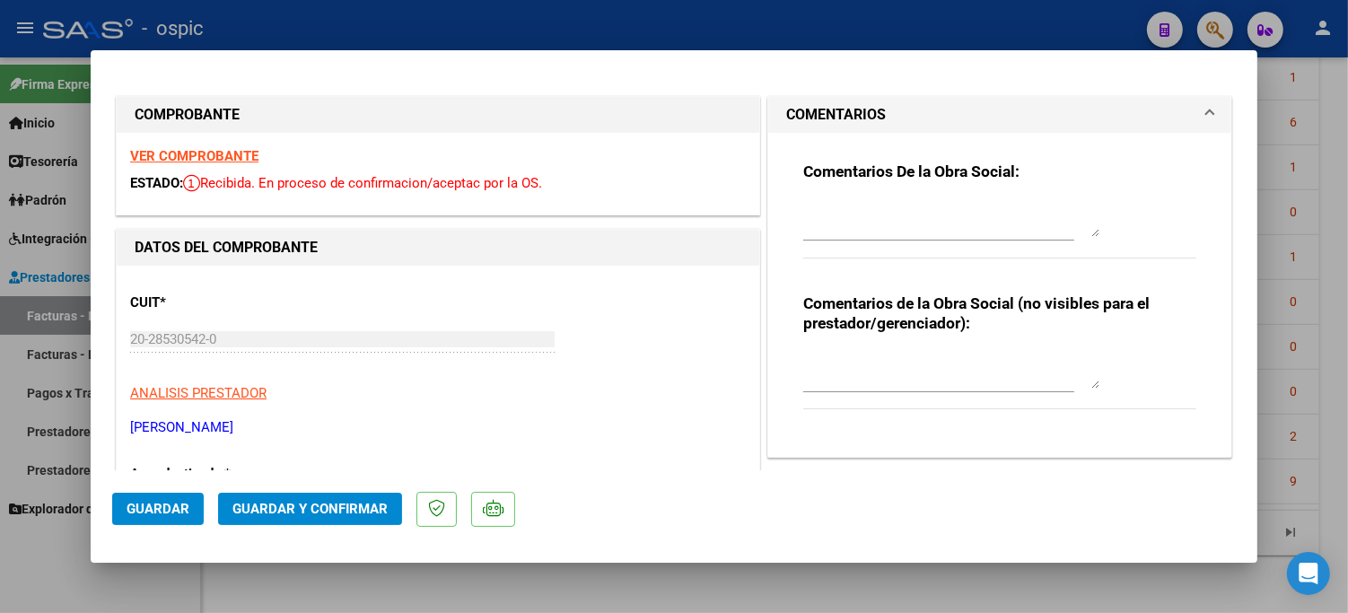
click at [876, 215] on textarea at bounding box center [951, 219] width 296 height 36
drag, startPoint x: 1050, startPoint y: 204, endPoint x: 796, endPoint y: 207, distance: 254.0
click at [803, 207] on textarea "COLOCAR AREA INTEGRACION. GRACIAS." at bounding box center [951, 219] width 296 height 36
type textarea "COLOCAR AREA INTEGRACION. GRACIAS."
click at [173, 501] on span "Guardar" at bounding box center [158, 509] width 63 height 16
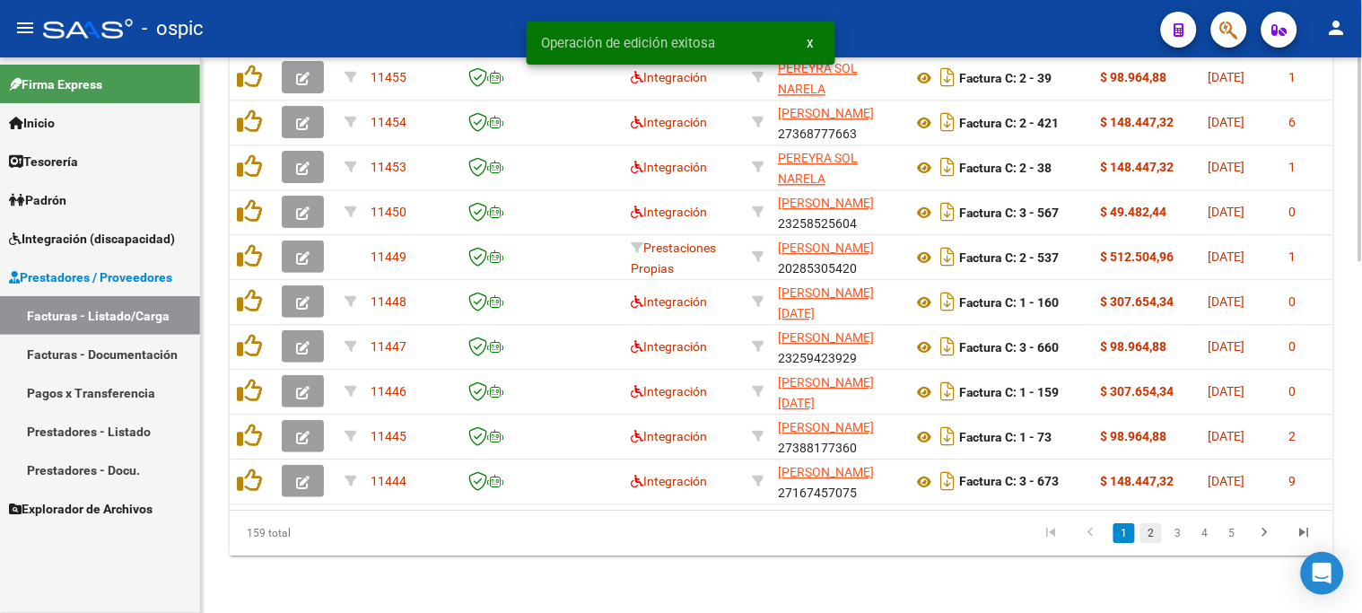
click at [1154, 534] on link "2" at bounding box center [1152, 533] width 22 height 20
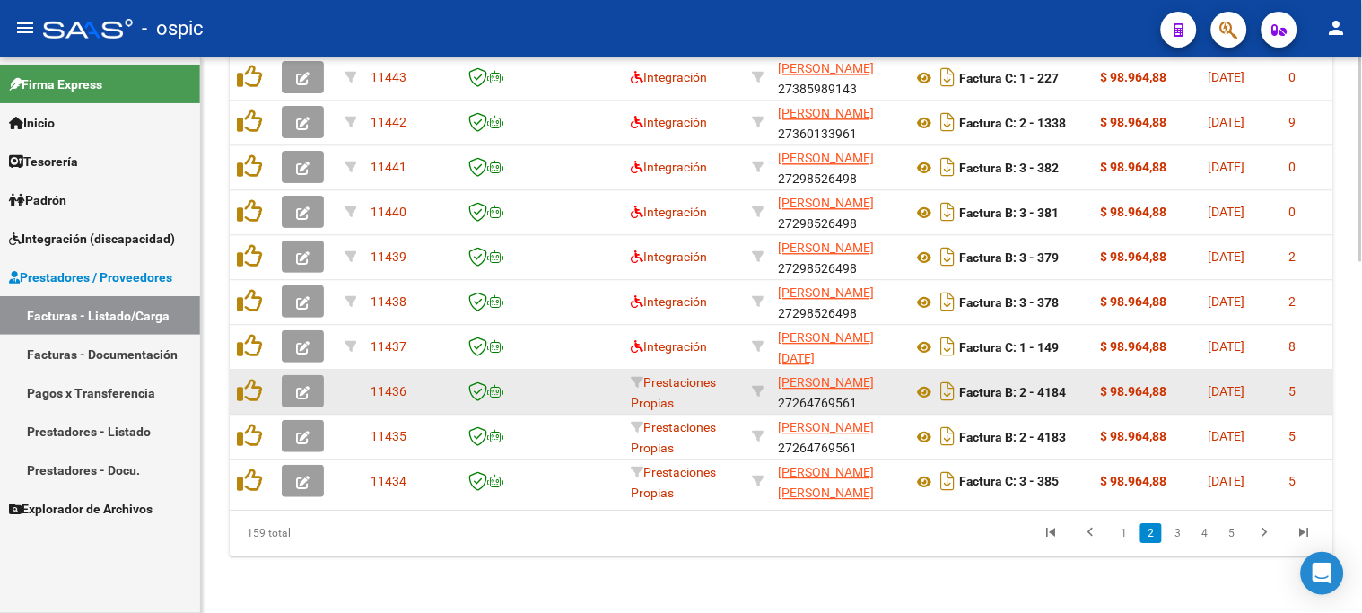
click at [306, 386] on icon "button" at bounding box center [302, 392] width 13 height 13
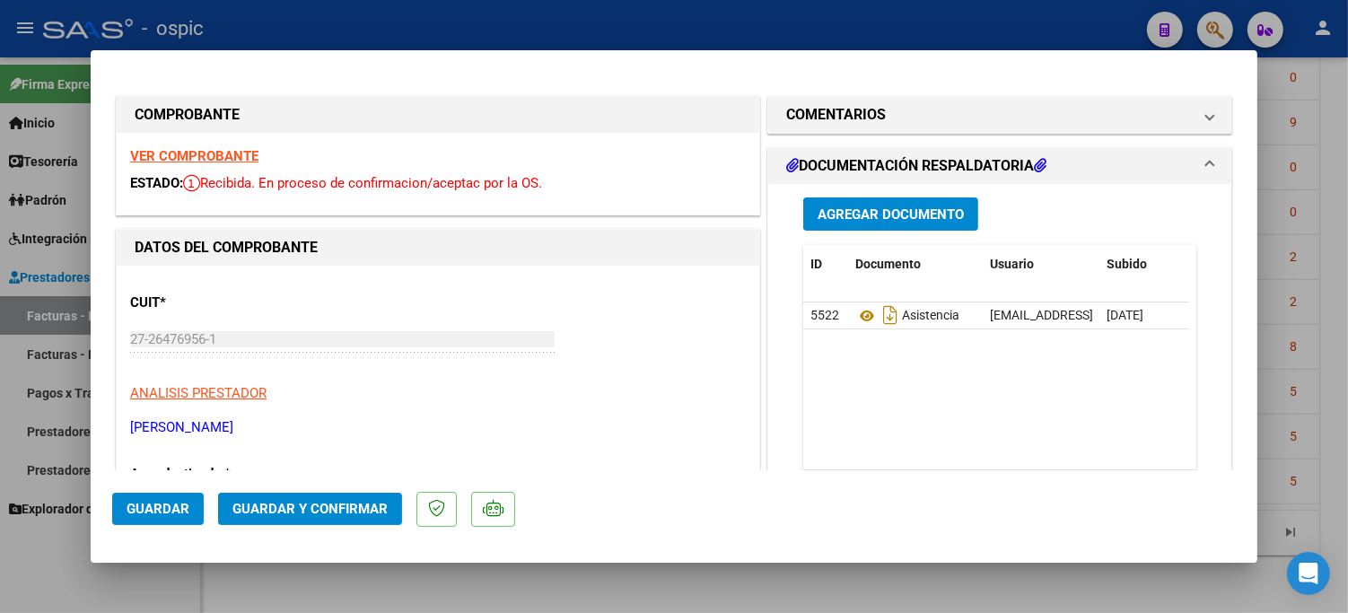
click at [882, 109] on mat-panel-title "COMENTARIOS" at bounding box center [989, 115] width 406 height 22
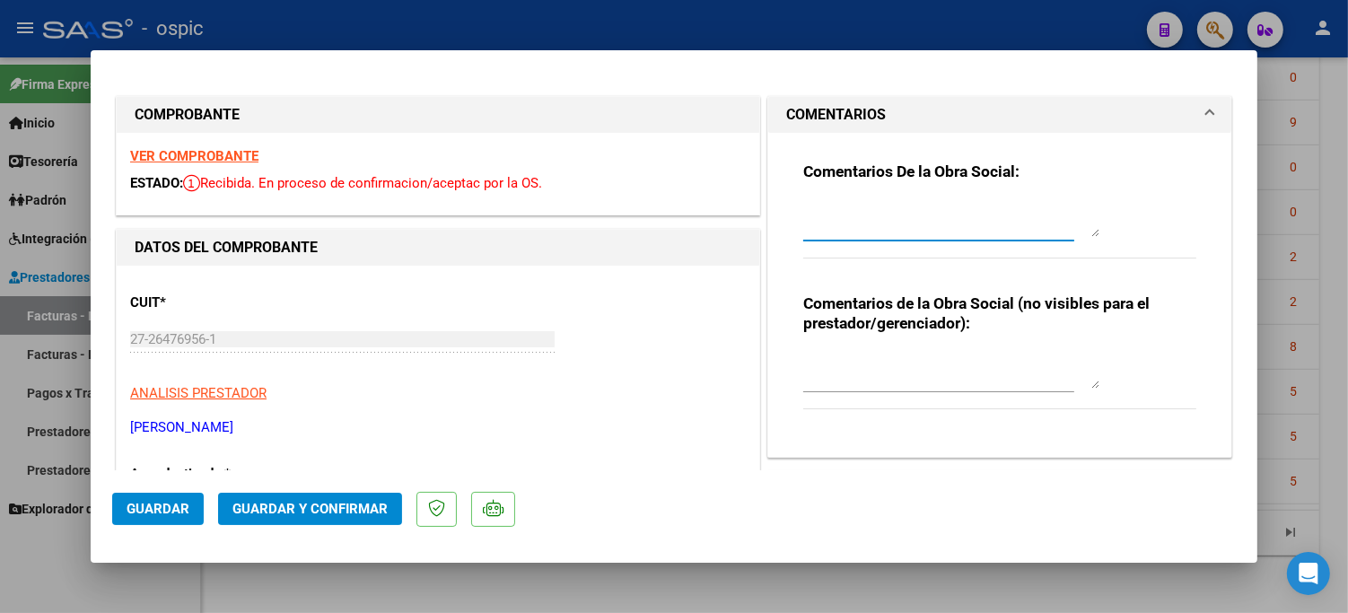
click at [854, 214] on textarea at bounding box center [951, 219] width 296 height 36
paste textarea "COLOCAR AREA INTEGRACION. GRACIAS."
type textarea "COLOCAR AREA INTEGRACION. GRACIAS."
click at [178, 517] on button "Guardar" at bounding box center [158, 509] width 92 height 32
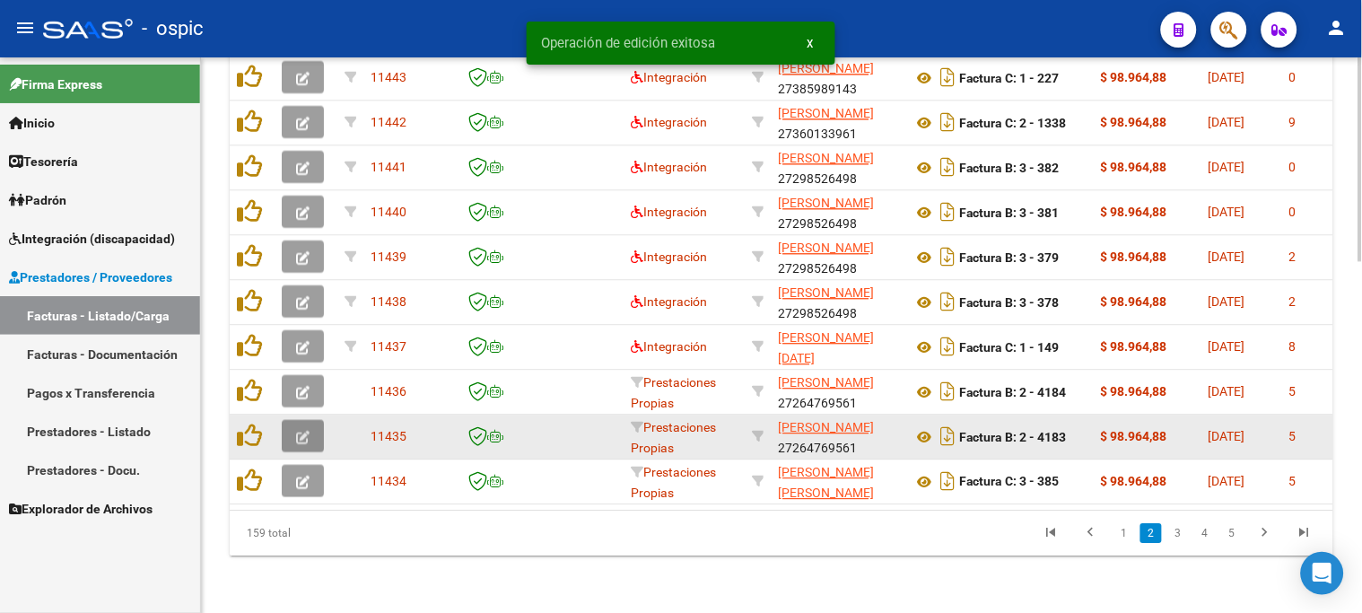
click at [314, 427] on button "button" at bounding box center [303, 436] width 42 height 32
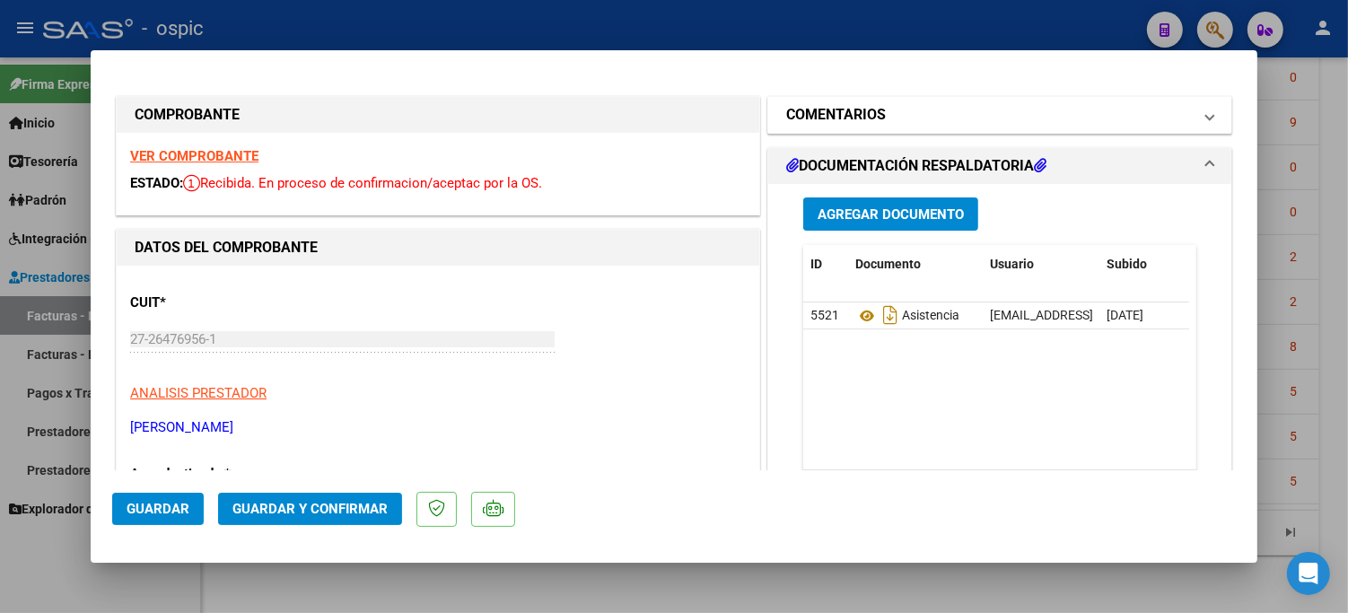
click at [814, 127] on mat-expansion-panel-header "COMENTARIOS" at bounding box center [999, 115] width 463 height 36
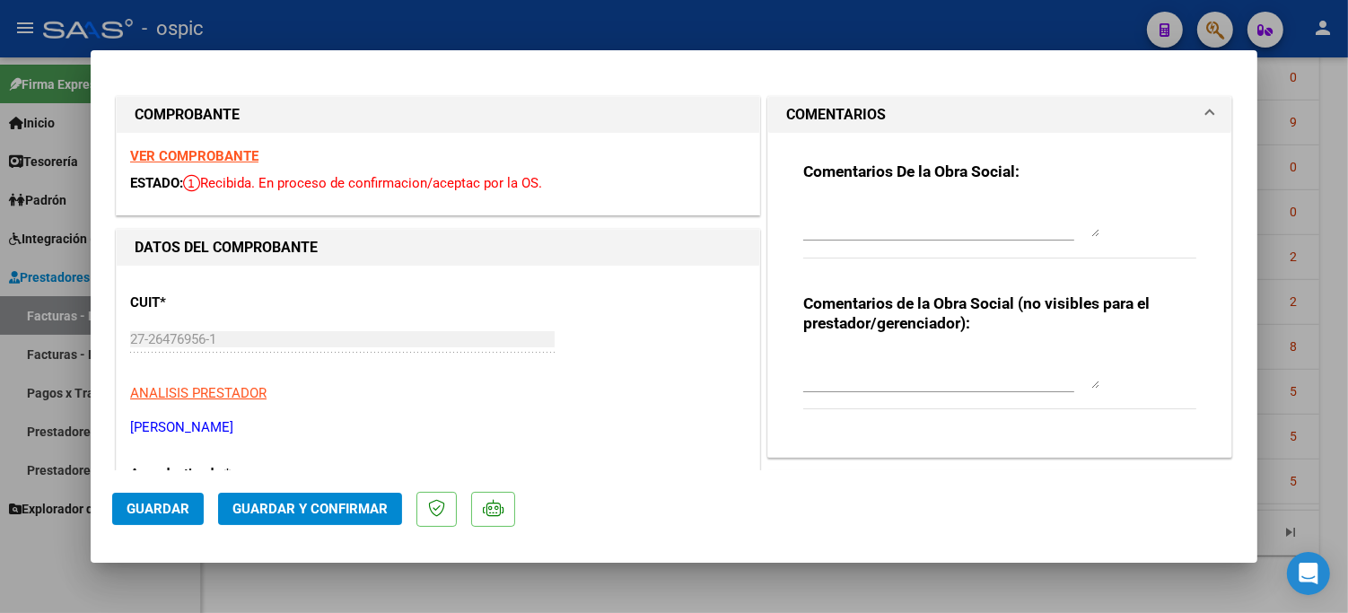
click at [853, 210] on textarea at bounding box center [951, 219] width 296 height 36
paste textarea "COLOCAR AREA INTEGRACION. GRACIAS."
type textarea "COLOCAR AREA INTEGRACION. GRACIAS."
click at [173, 512] on span "Guardar" at bounding box center [158, 509] width 63 height 16
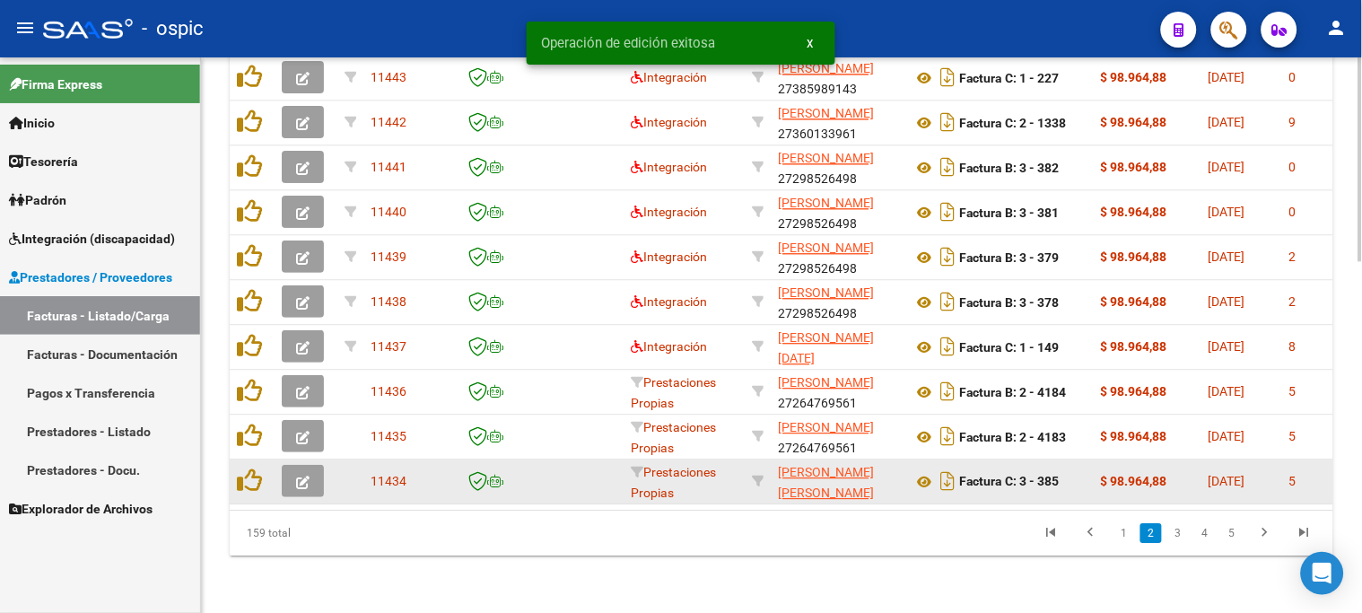
click at [302, 476] on icon "button" at bounding box center [302, 482] width 13 height 13
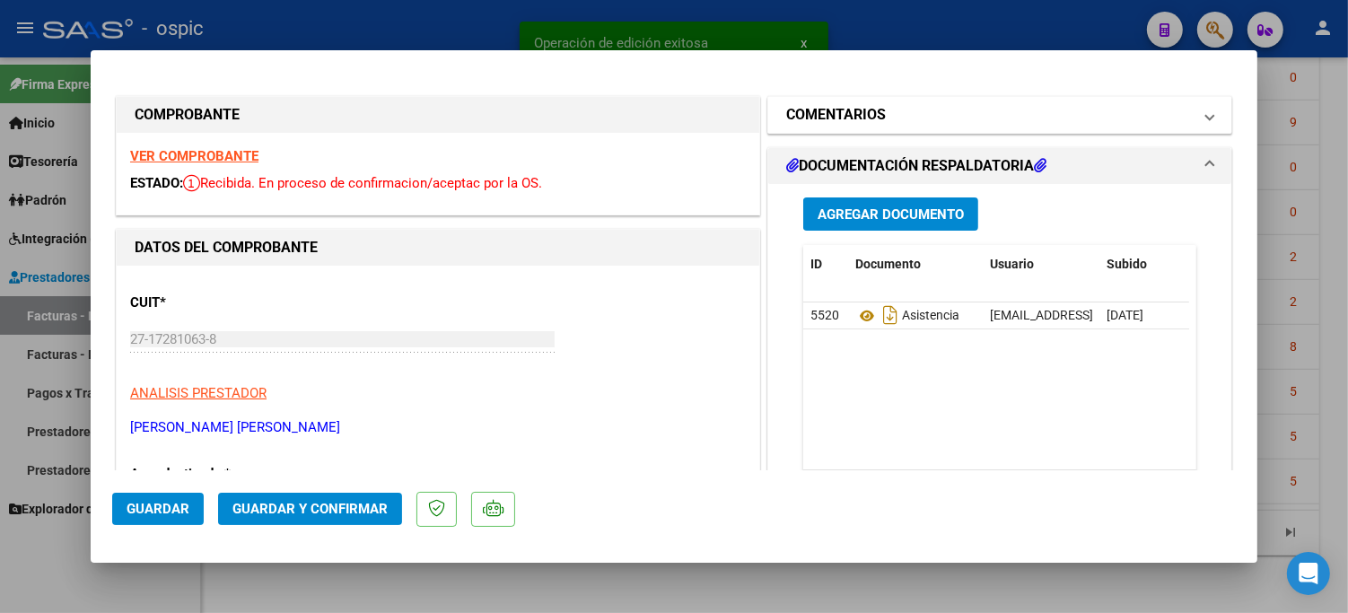
click at [860, 115] on h1 "COMENTARIOS" at bounding box center [836, 115] width 100 height 22
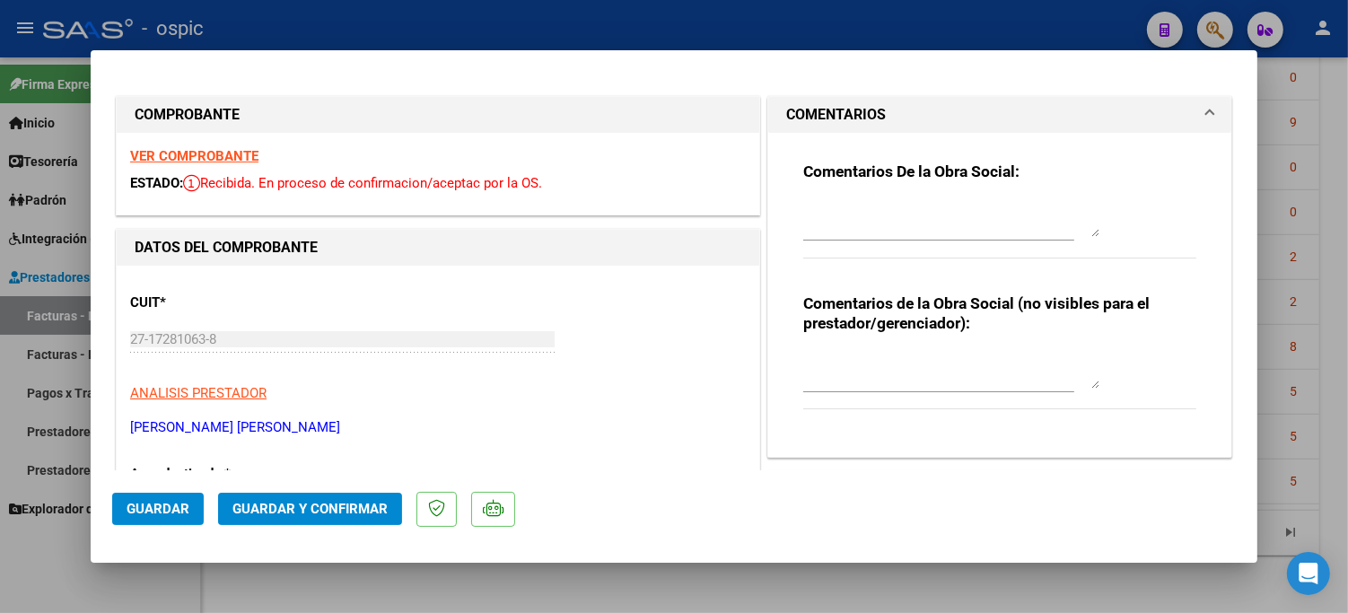
click at [859, 208] on textarea at bounding box center [951, 219] width 296 height 36
paste textarea "COLOCAR AREA INTEGRACION. GRACIAS."
type textarea "COLOCAR AREA INTEGRACION. GRACIAS."
click at [163, 510] on span "Guardar" at bounding box center [158, 509] width 63 height 16
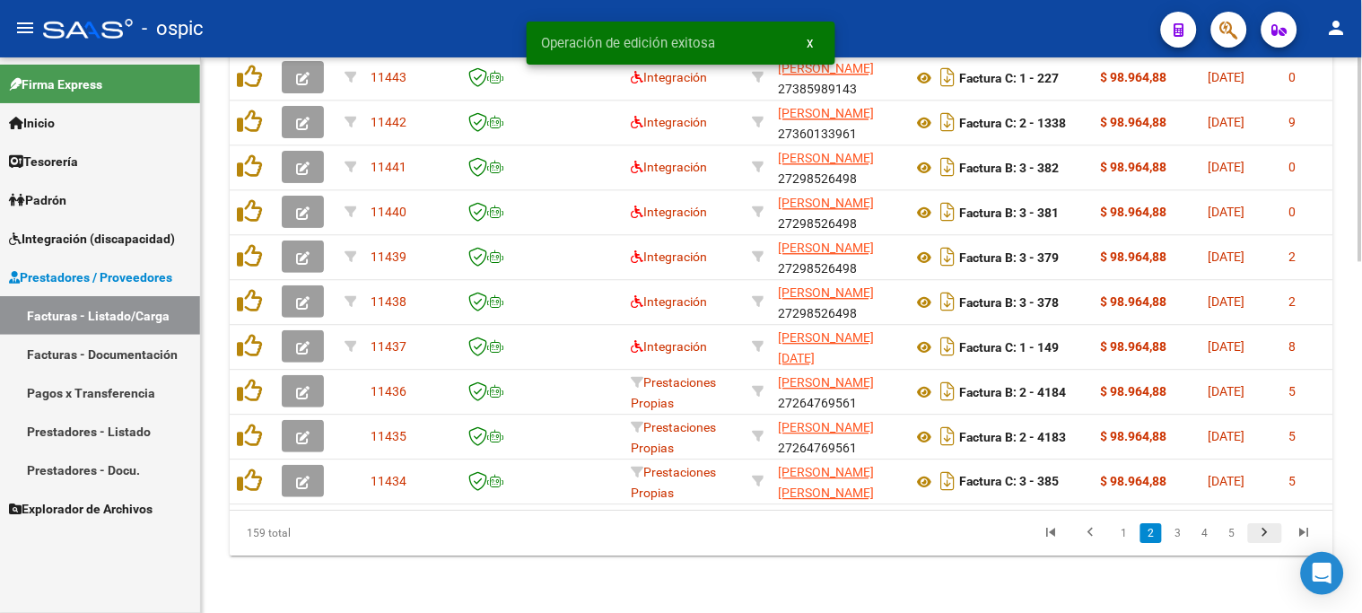
click at [1269, 530] on icon "go to next page" at bounding box center [1265, 535] width 23 height 22
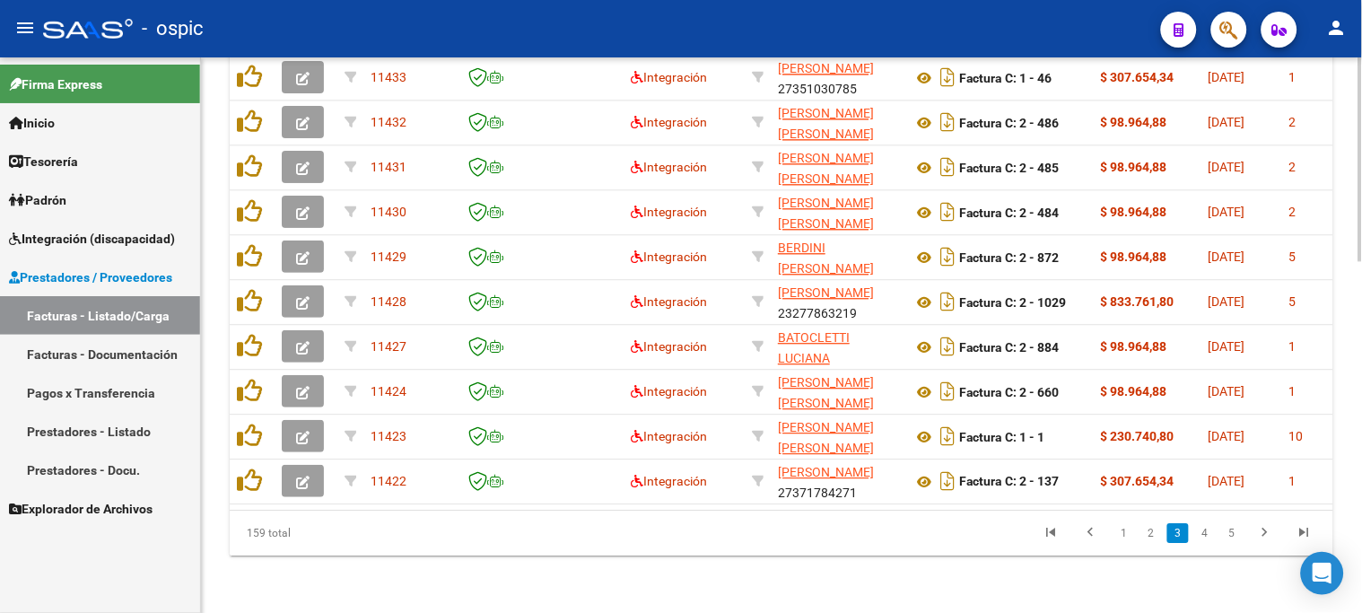
drag, startPoint x: 1358, startPoint y: 461, endPoint x: 1359, endPoint y: 445, distance: 16.2
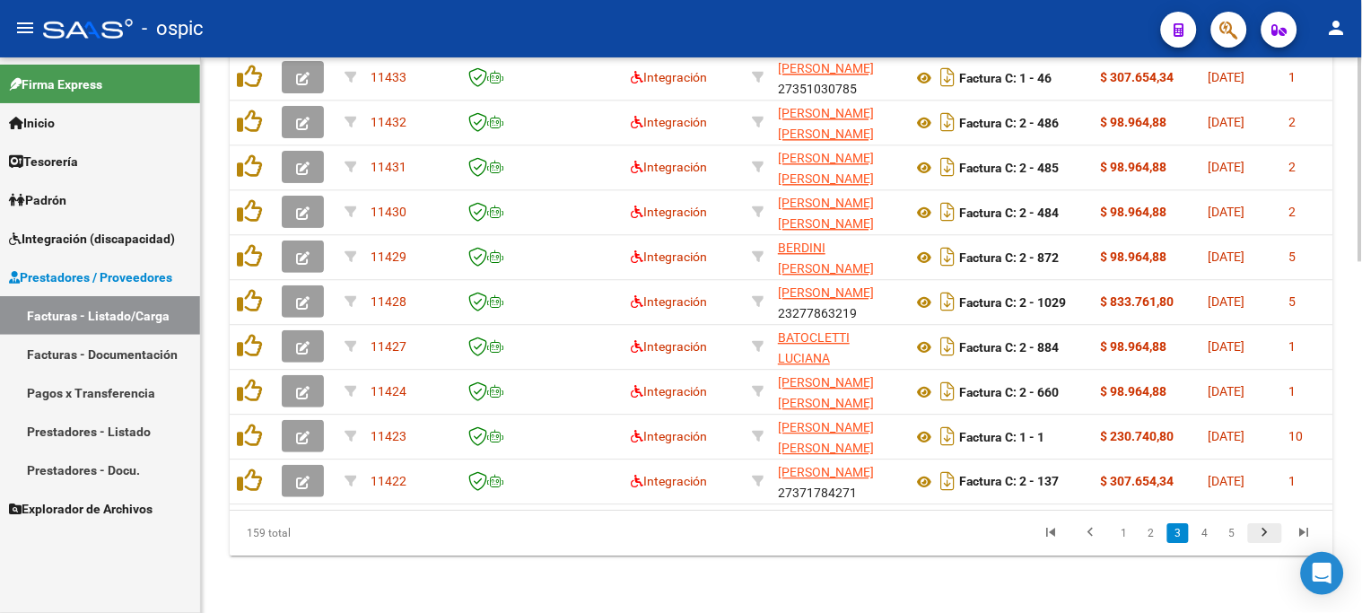
click at [1261, 533] on icon "go to next page" at bounding box center [1265, 535] width 23 height 22
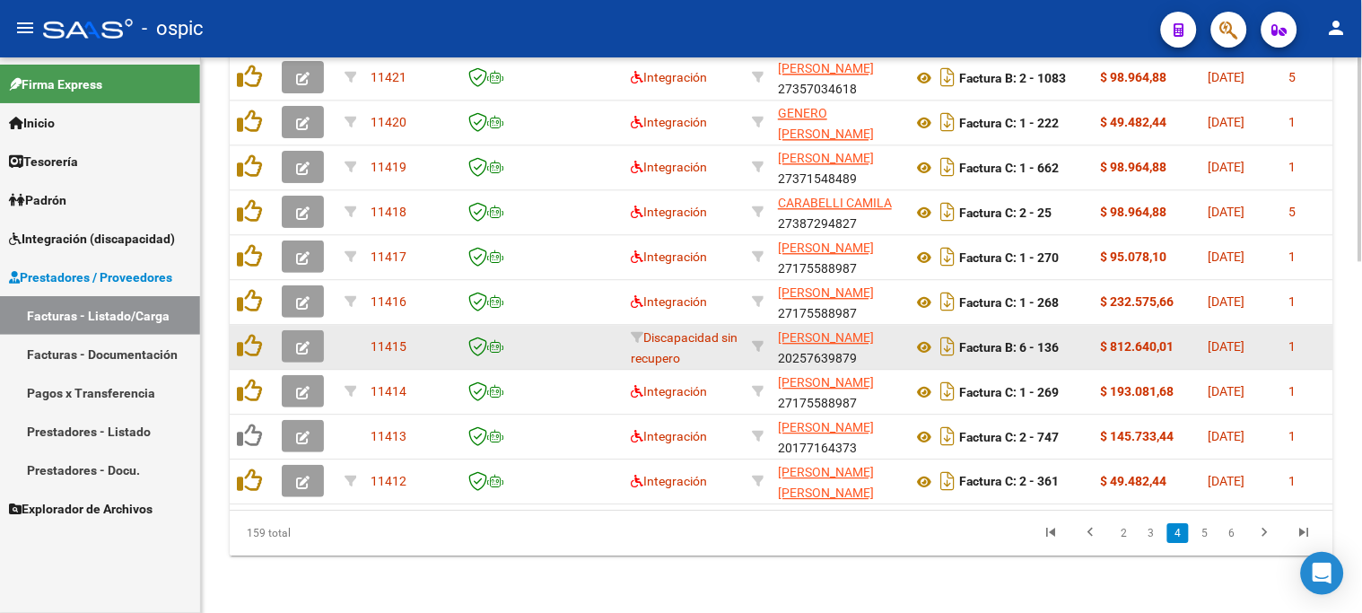
click at [308, 341] on icon "button" at bounding box center [302, 347] width 13 height 13
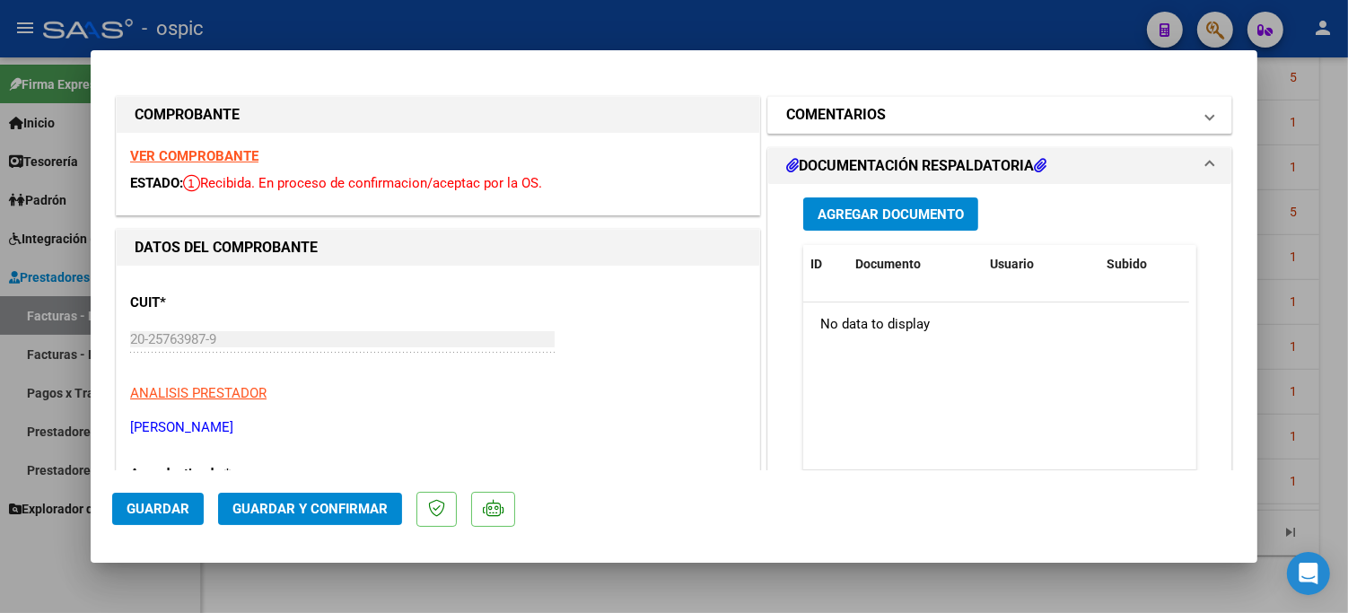
click at [827, 122] on h1 "COMENTARIOS" at bounding box center [836, 115] width 100 height 22
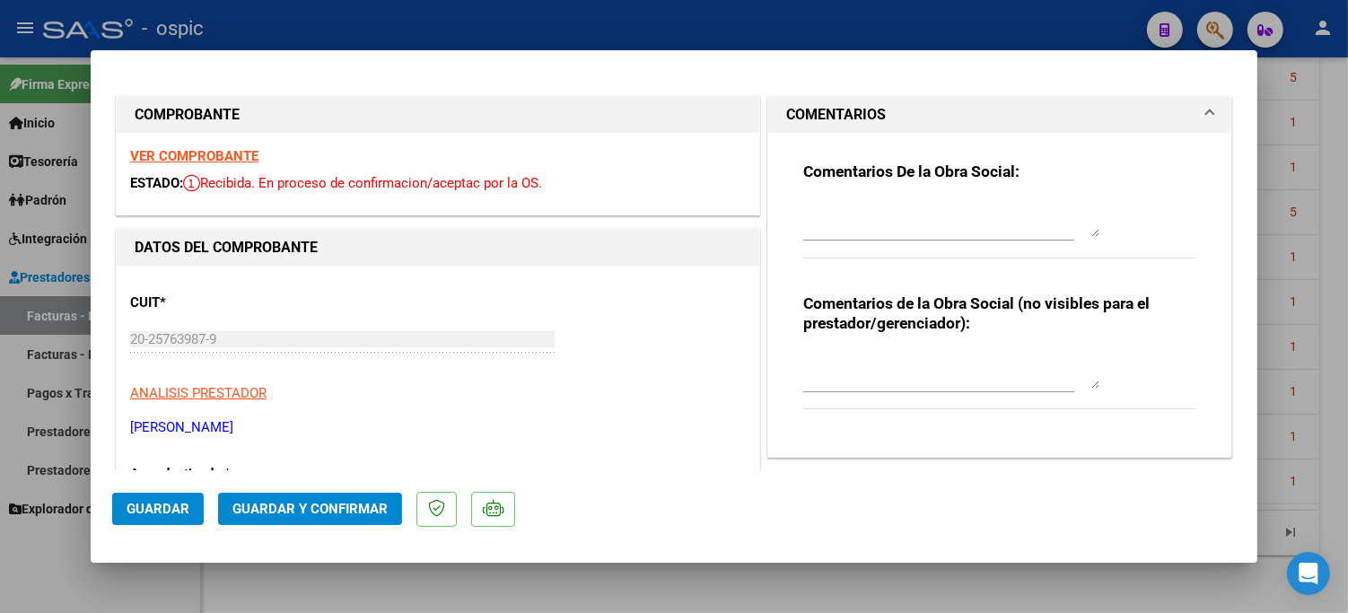
click at [850, 212] on textarea at bounding box center [951, 219] width 296 height 36
paste textarea "COLOCAR AREA INTEGRACION. GRACIAS."
type textarea "COLOCAR AREA INTEGRACION. GRACIAS."
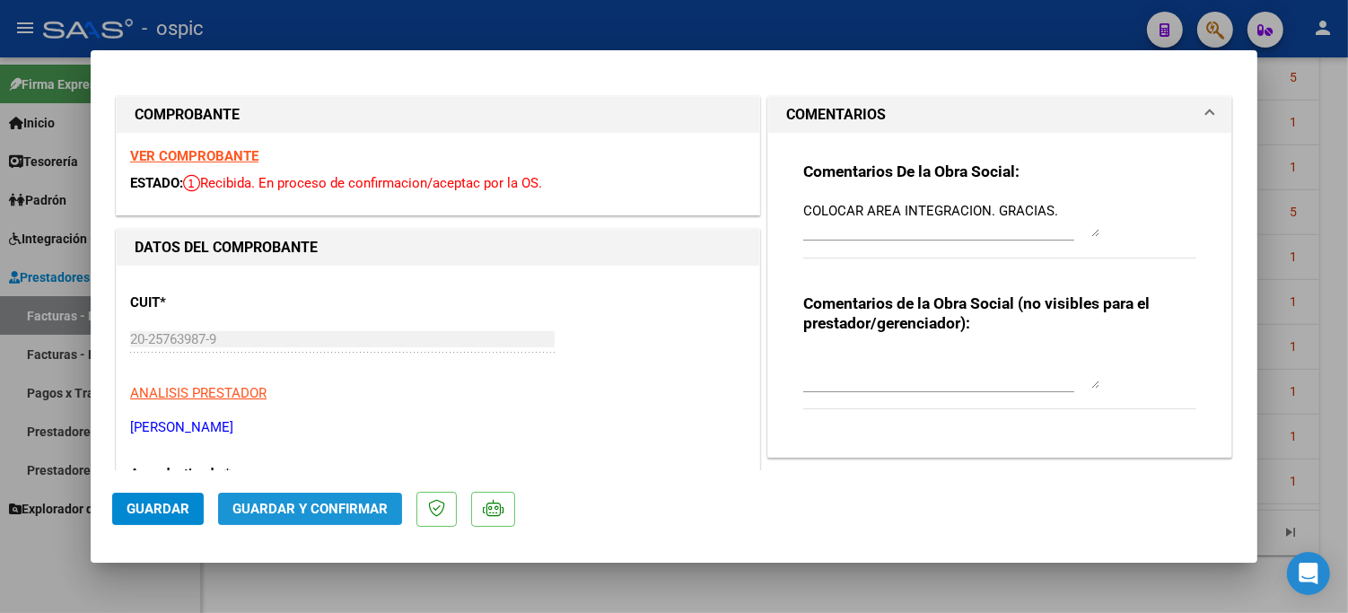
click at [280, 504] on span "Guardar y Confirmar" at bounding box center [309, 509] width 155 height 16
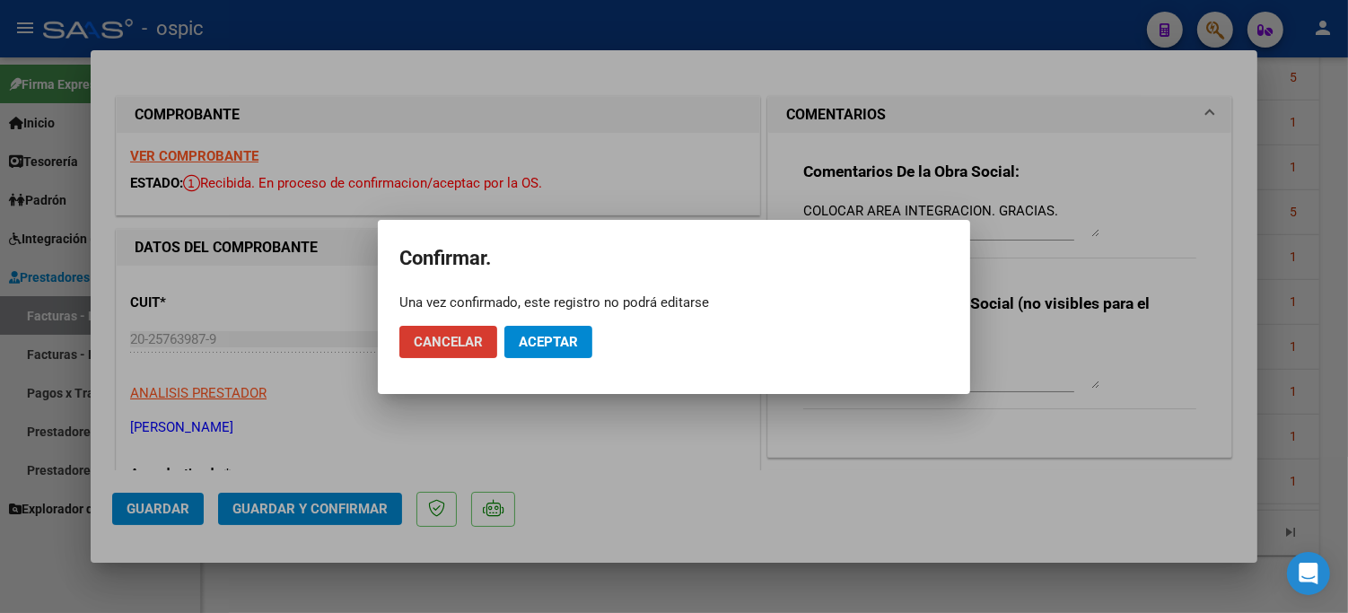
drag, startPoint x: 471, startPoint y: 332, endPoint x: 269, endPoint y: 449, distance: 233.2
click at [470, 332] on button "Cancelar" at bounding box center [448, 342] width 98 height 32
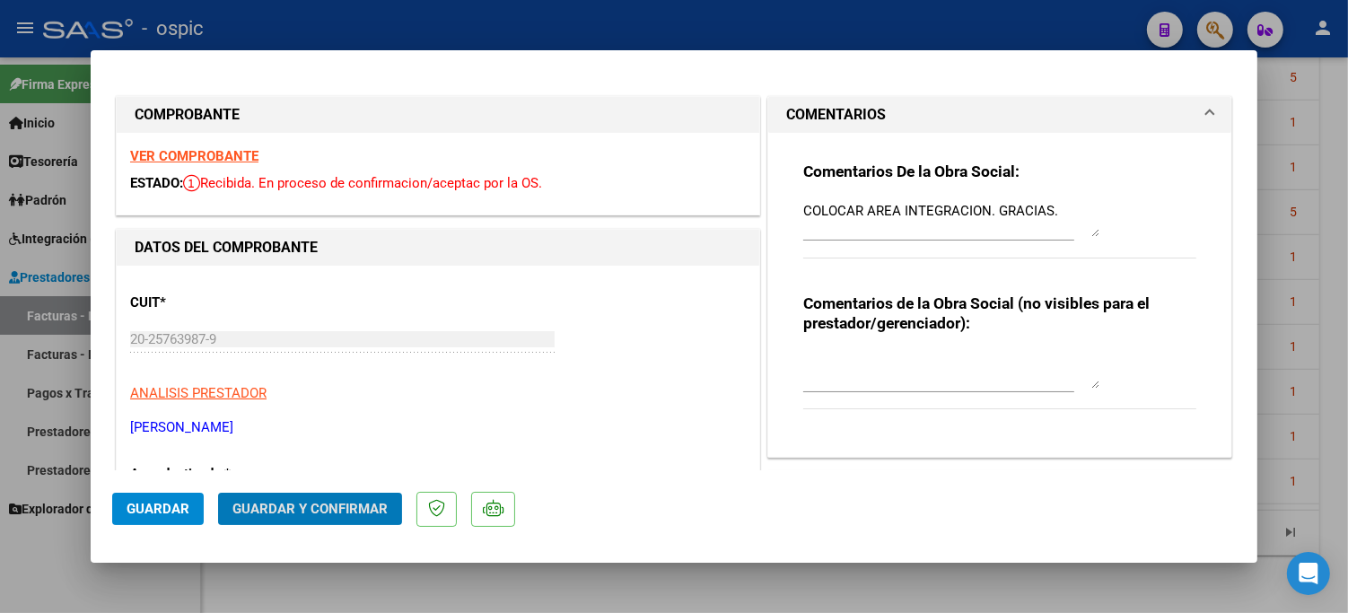
click at [141, 504] on span "Guardar" at bounding box center [158, 509] width 63 height 16
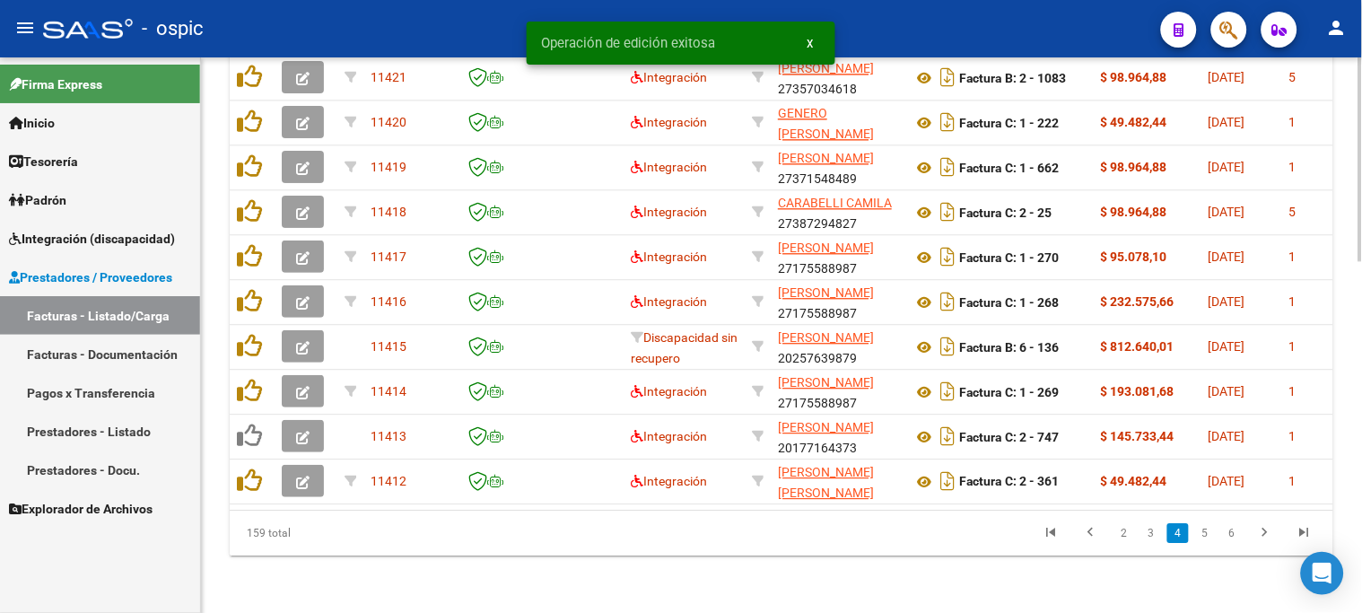
scroll to position [856, 0]
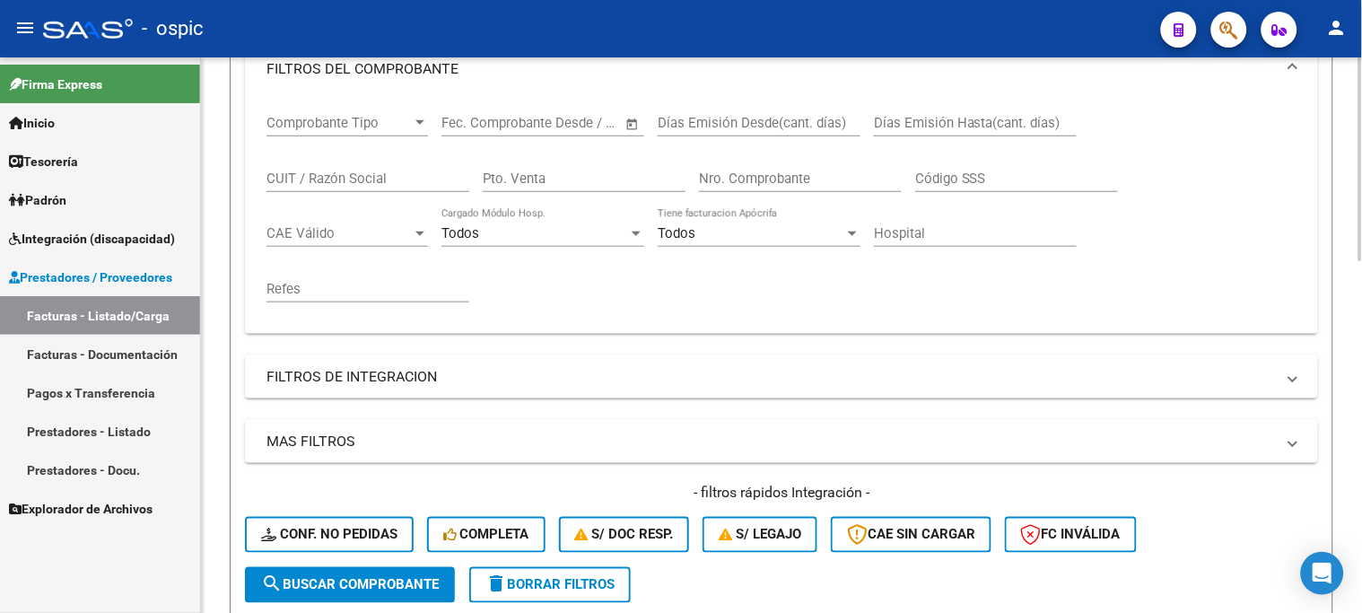
click at [1359, 293] on div at bounding box center [1361, 335] width 4 height 556
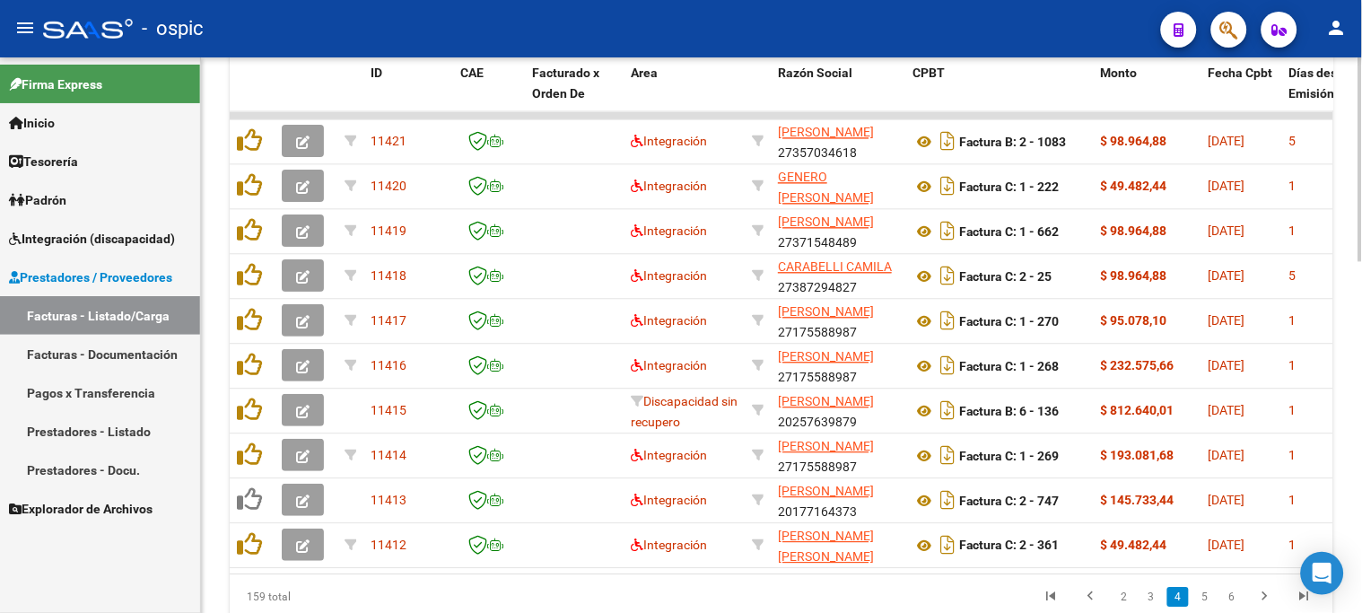
scroll to position [889, 0]
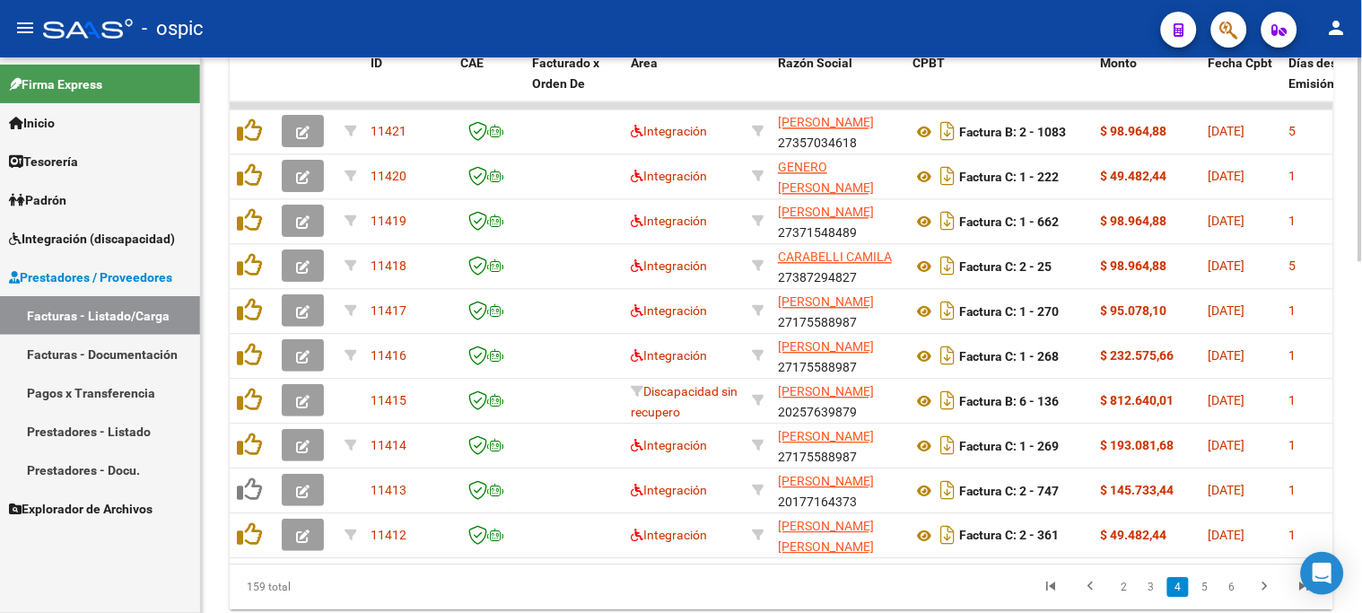
click at [1359, 551] on div at bounding box center [1361, 491] width 4 height 204
click at [1266, 599] on icon "go to next page" at bounding box center [1265, 589] width 23 height 22
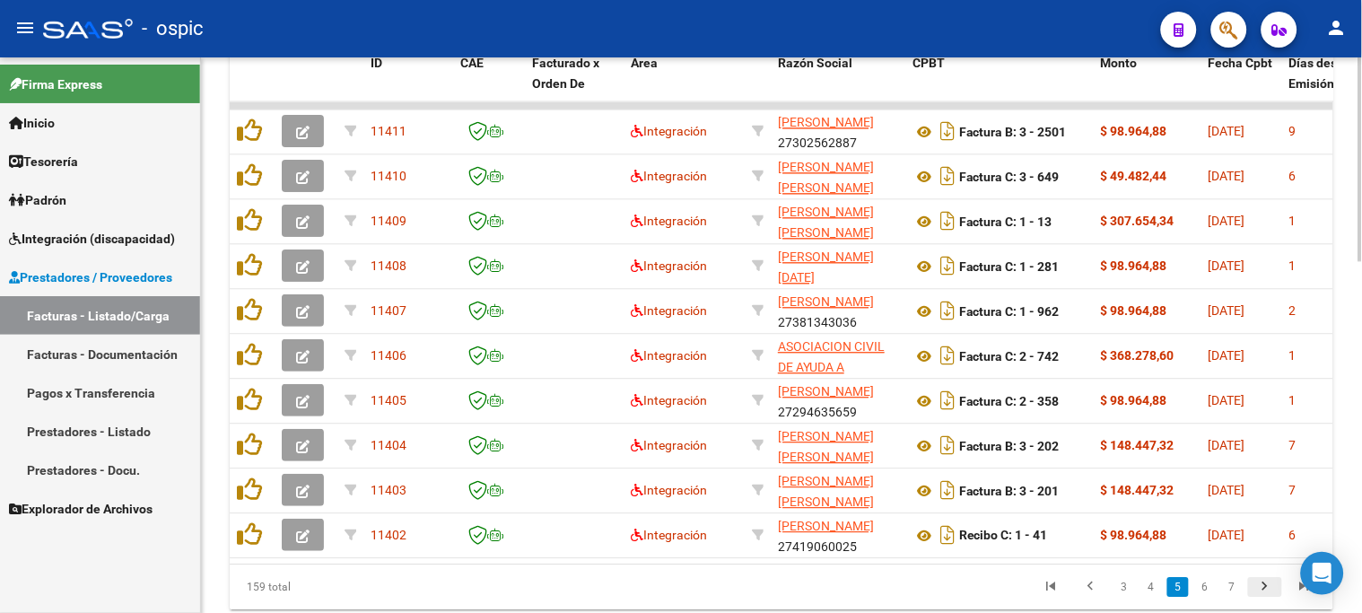
click at [1266, 599] on icon "go to next page" at bounding box center [1265, 589] width 23 height 22
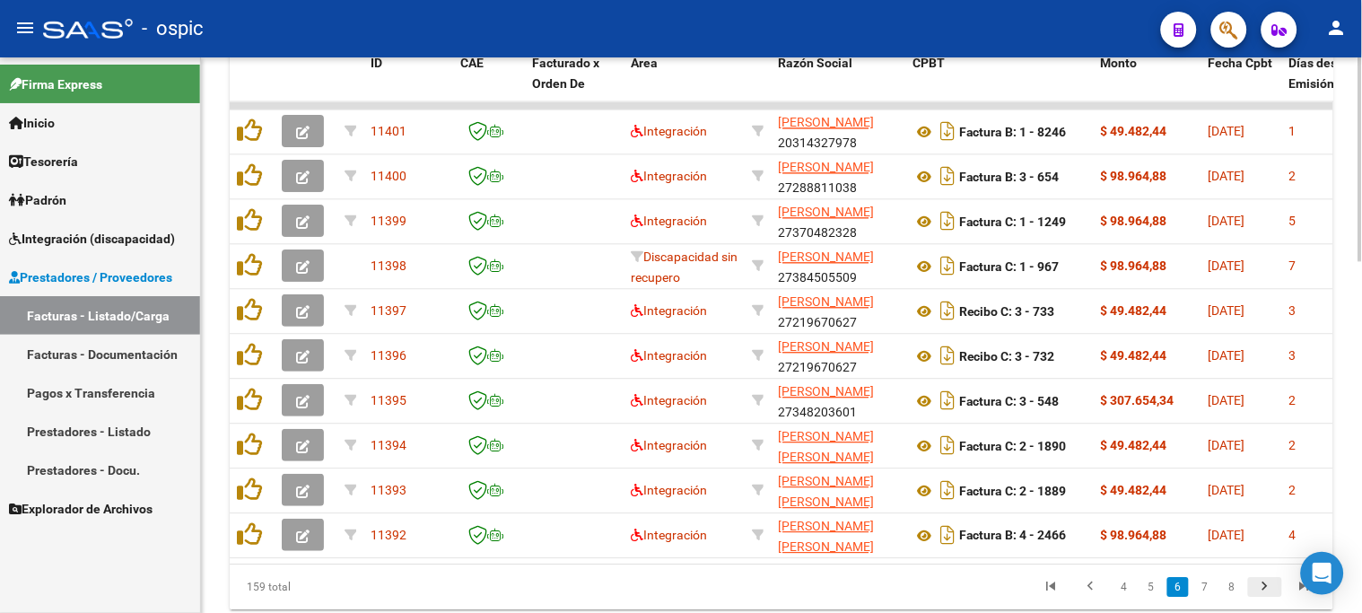
click at [1266, 599] on icon "go to next page" at bounding box center [1265, 589] width 23 height 22
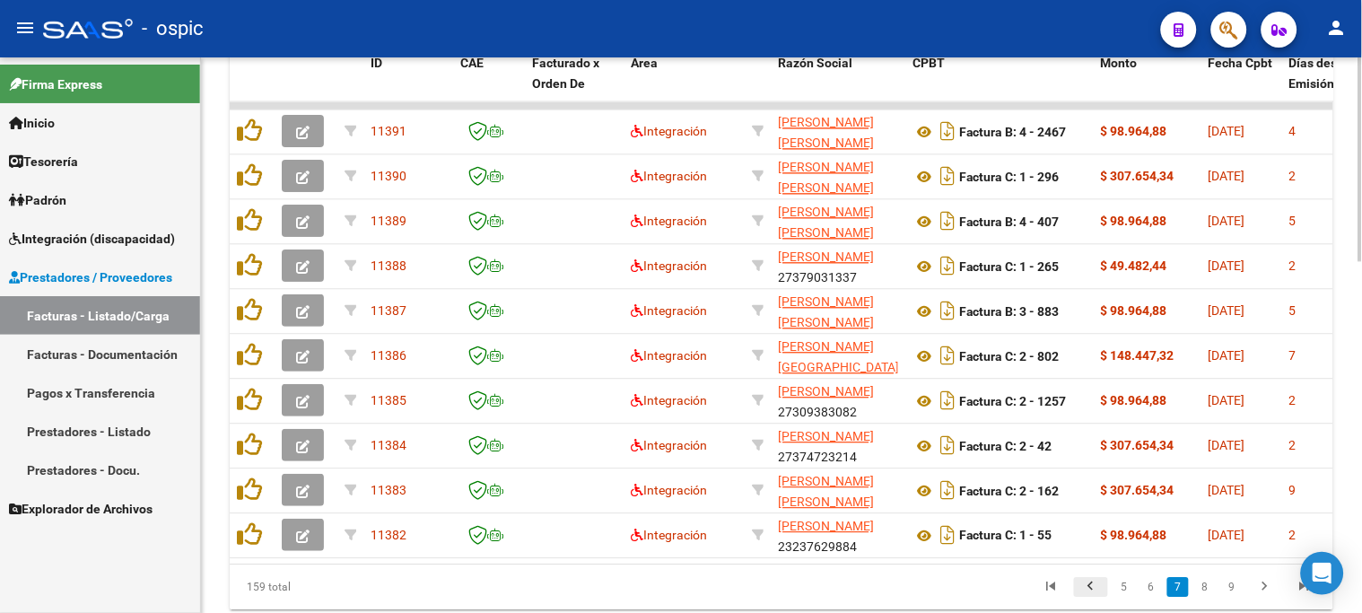
click at [1093, 599] on icon "go to previous page" at bounding box center [1091, 589] width 23 height 22
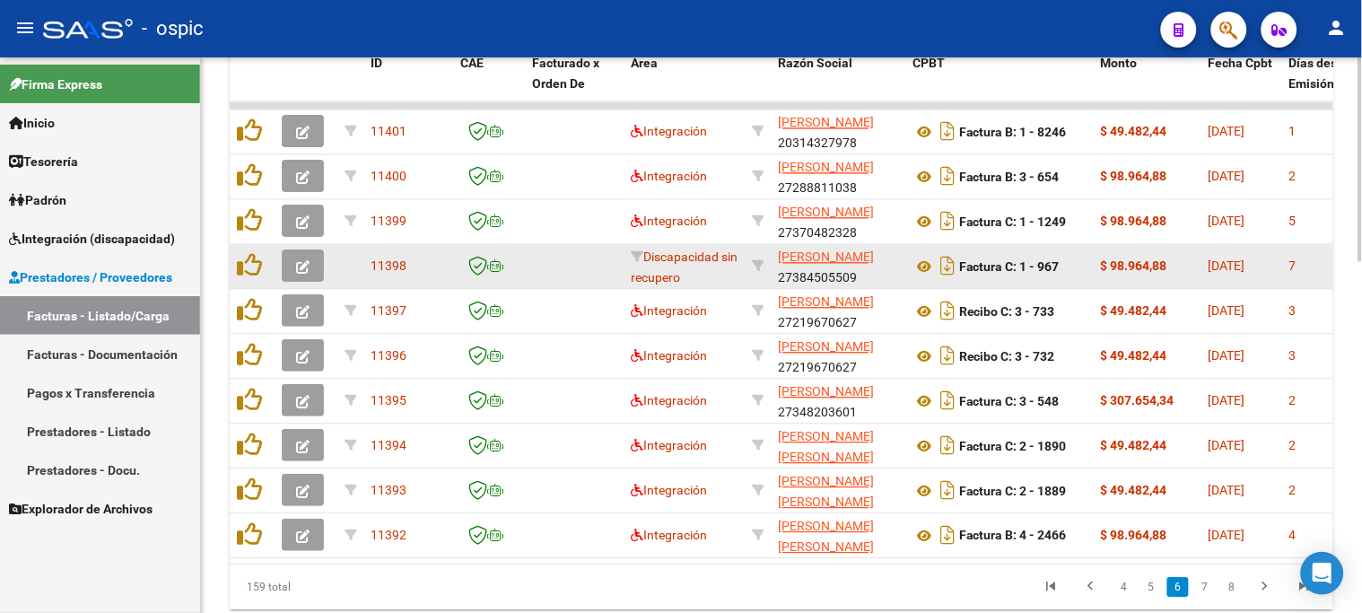
click at [299, 263] on icon "button" at bounding box center [302, 266] width 13 height 13
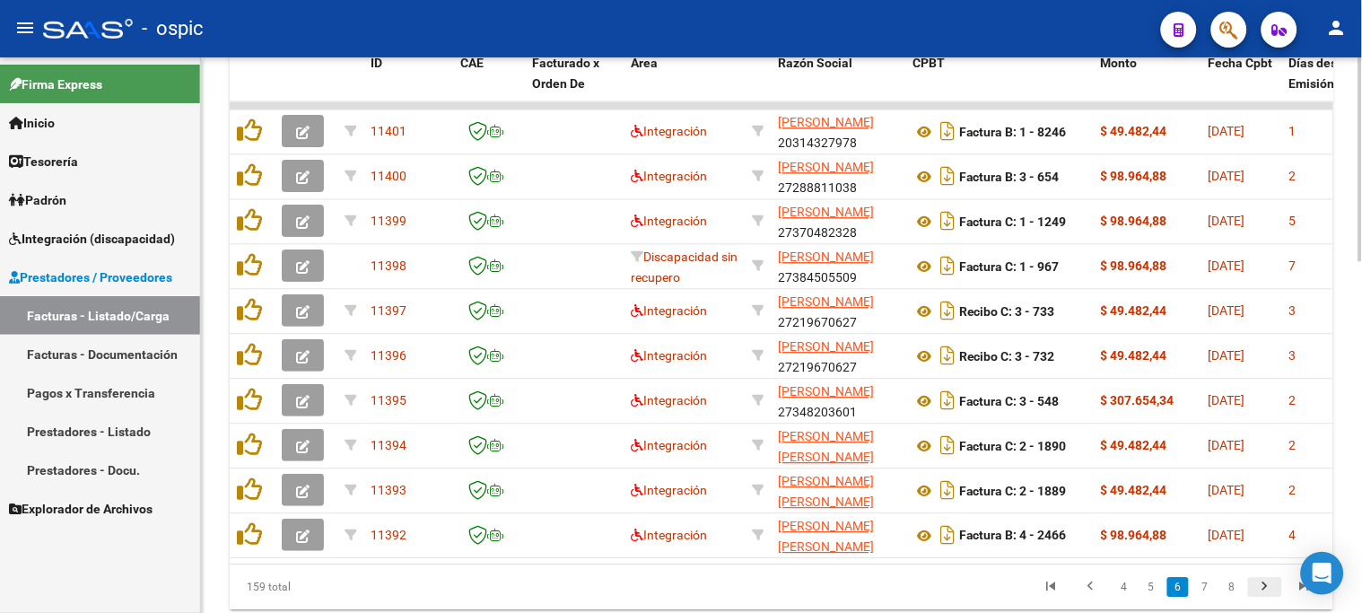
click at [1266, 594] on icon "go to next page" at bounding box center [1265, 589] width 23 height 22
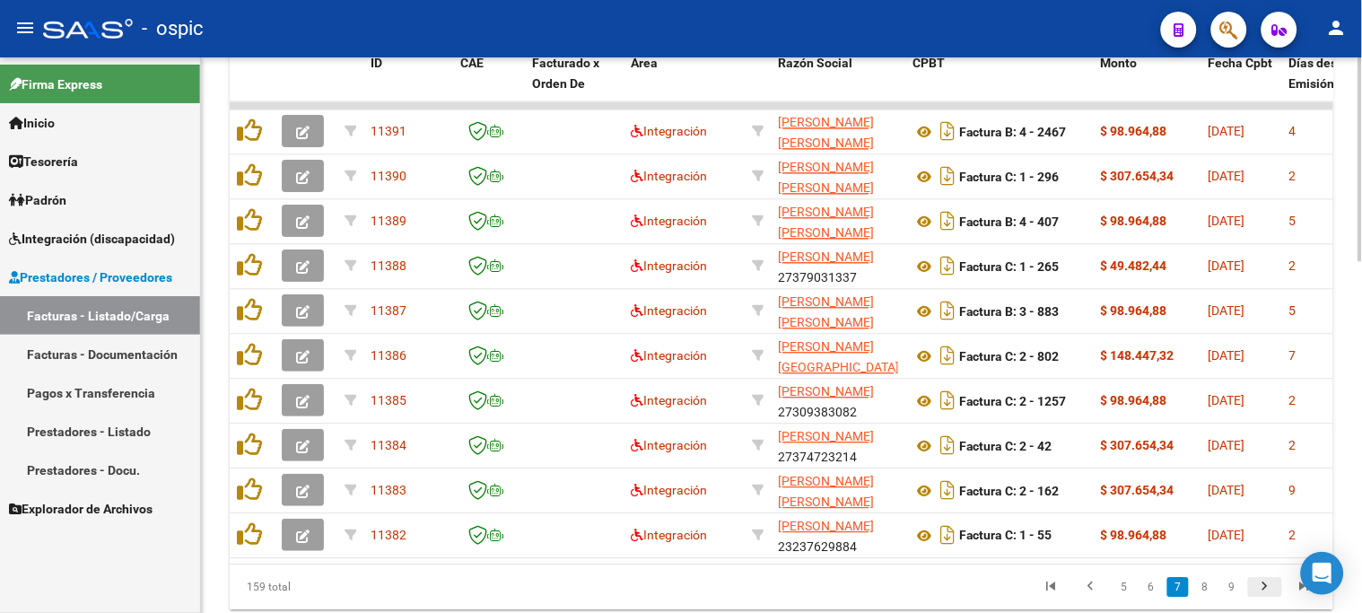
click at [1266, 594] on icon "go to next page" at bounding box center [1265, 589] width 23 height 22
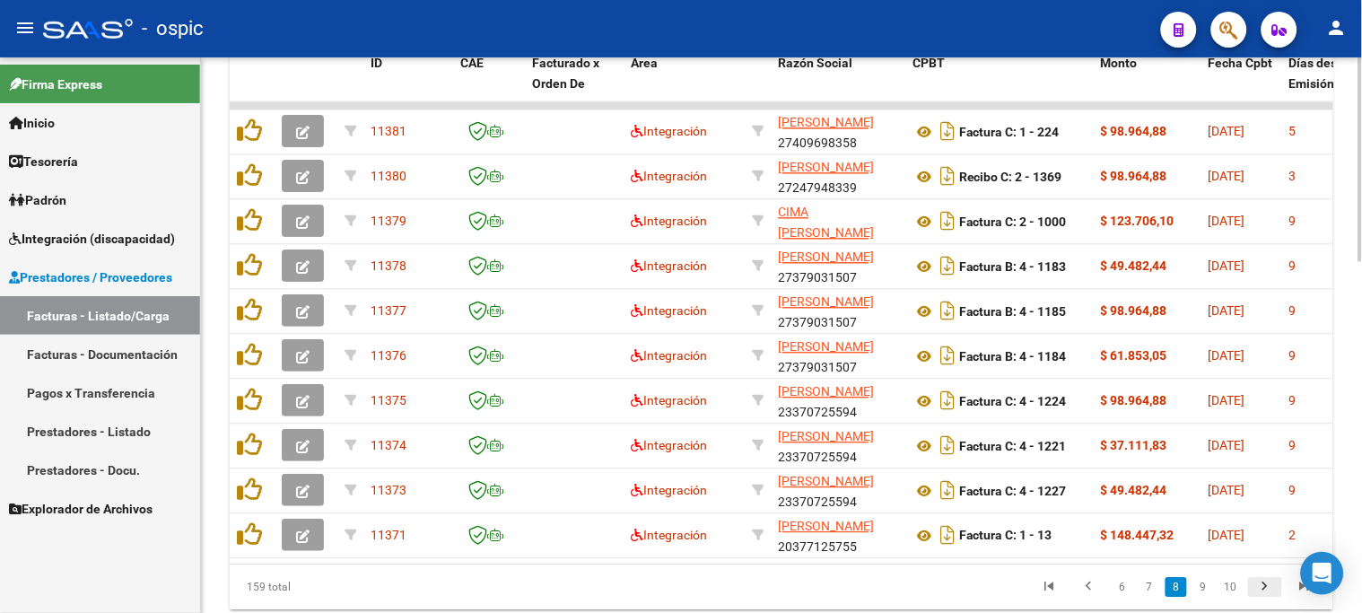
click at [1266, 594] on icon "go to next page" at bounding box center [1265, 589] width 23 height 22
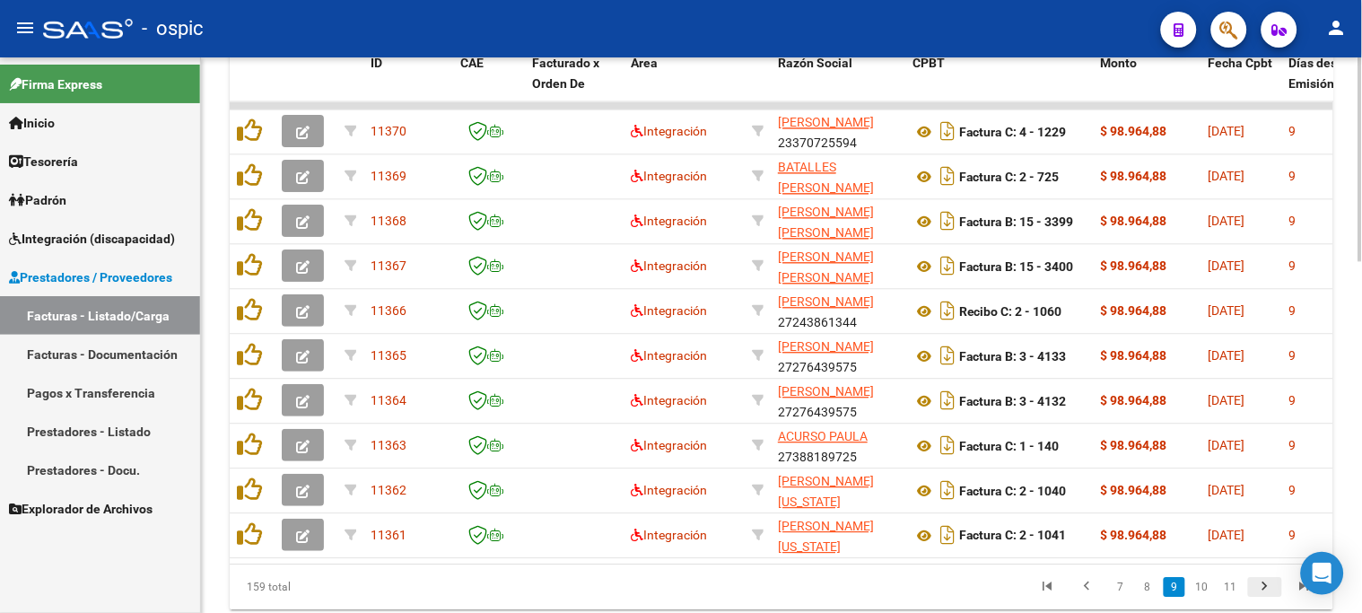
click at [1266, 594] on icon "go to next page" at bounding box center [1265, 589] width 23 height 22
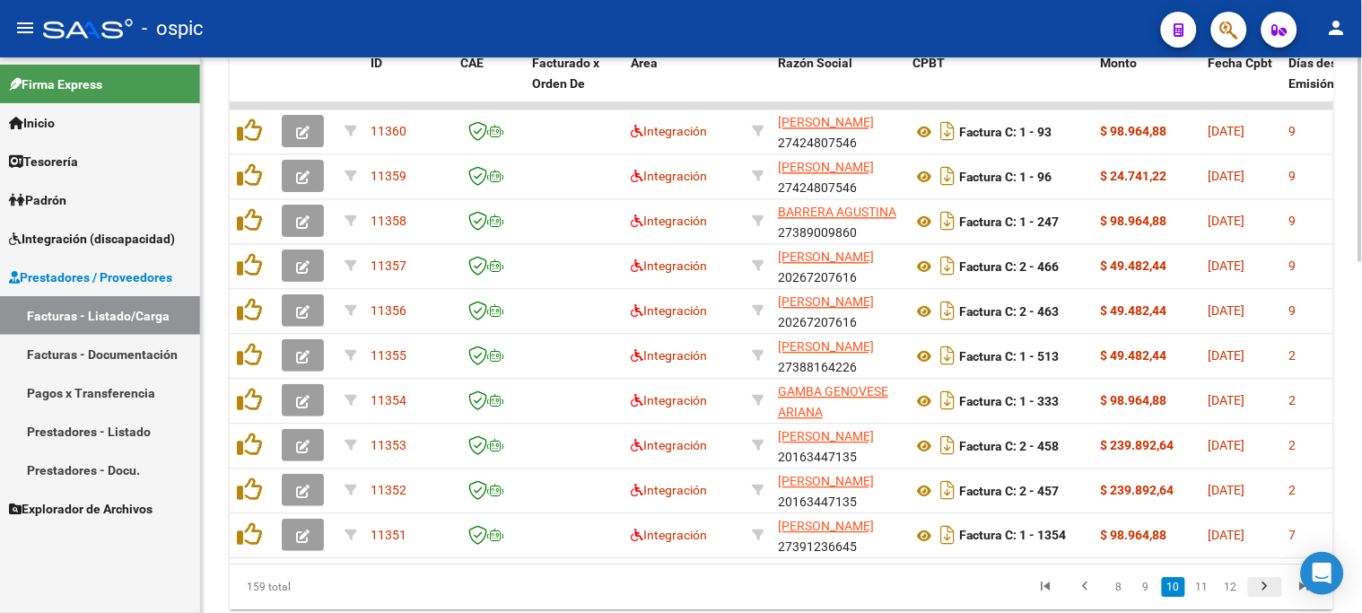
click at [1266, 594] on icon "go to next page" at bounding box center [1265, 589] width 23 height 22
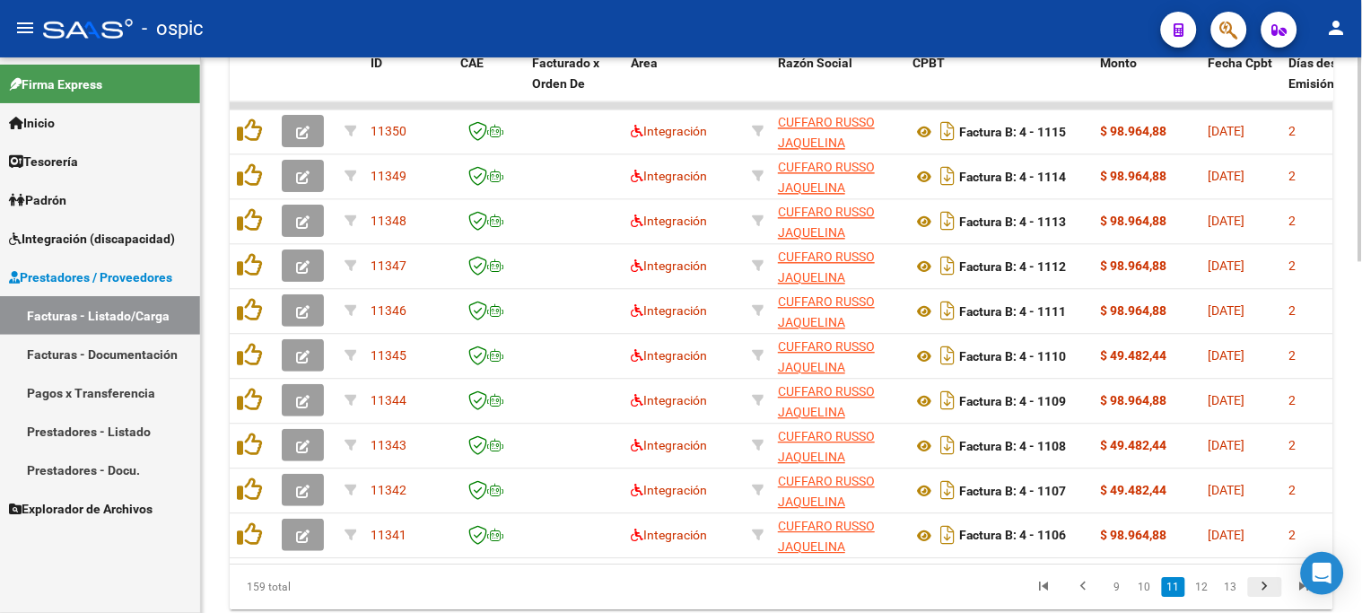
click at [1266, 594] on icon "go to next page" at bounding box center [1265, 589] width 23 height 22
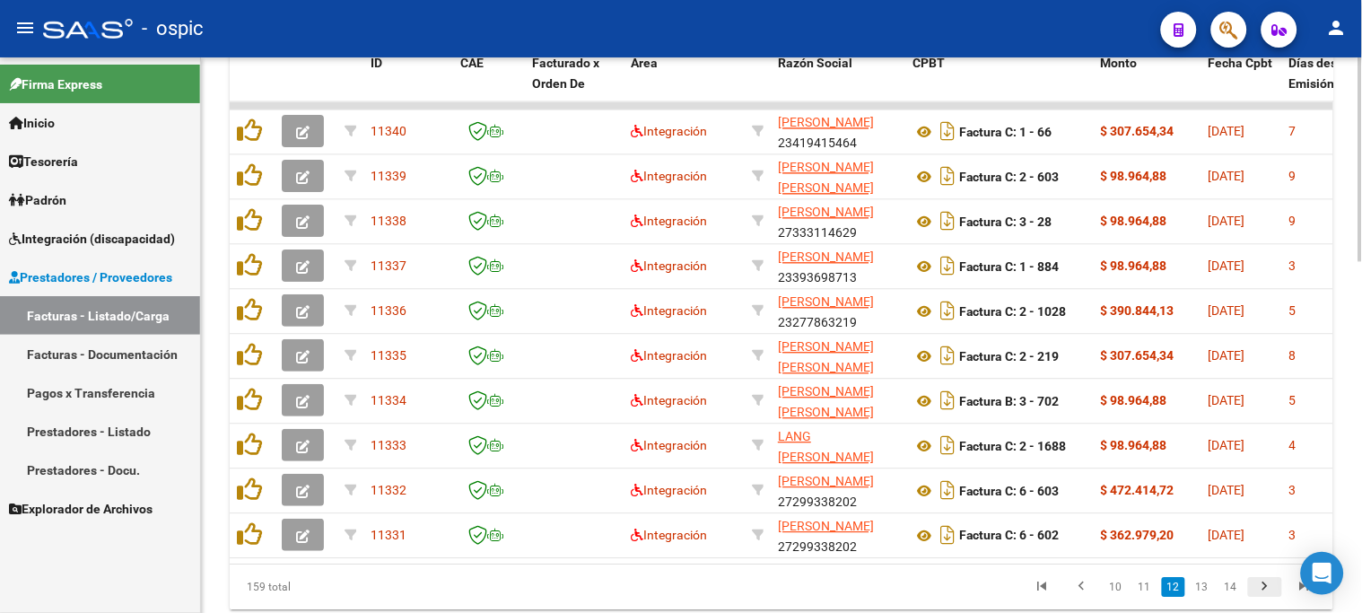
click at [1266, 594] on icon "go to next page" at bounding box center [1265, 589] width 23 height 22
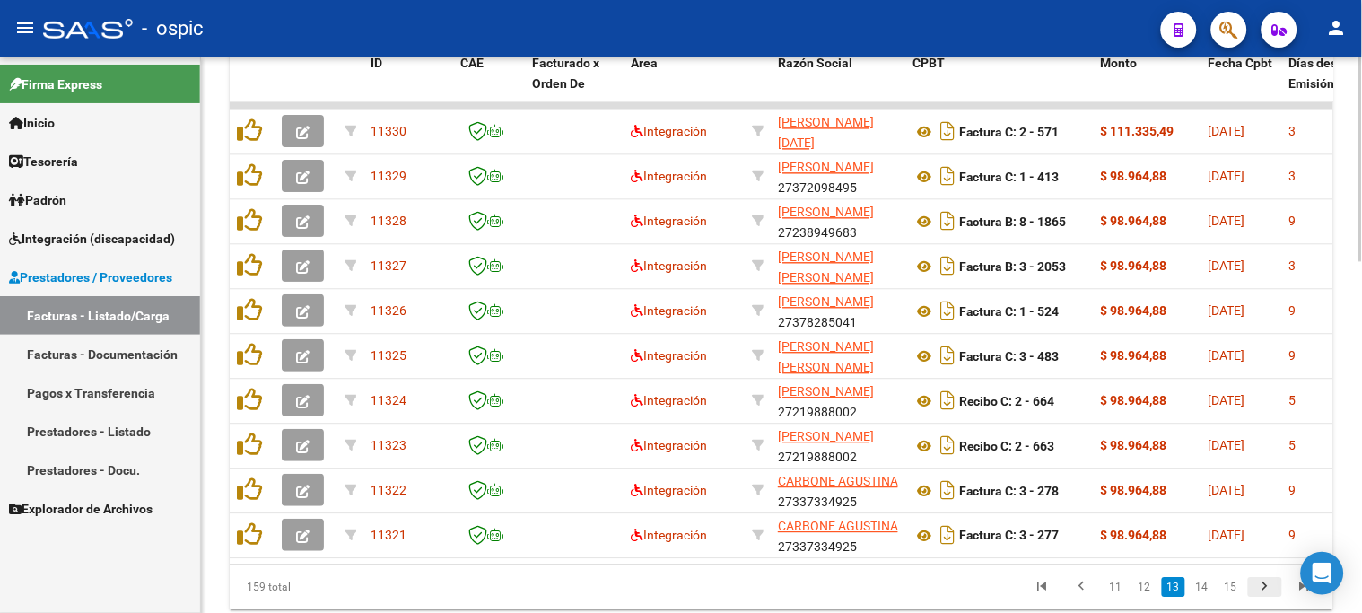
click at [1266, 594] on icon "go to next page" at bounding box center [1265, 589] width 23 height 22
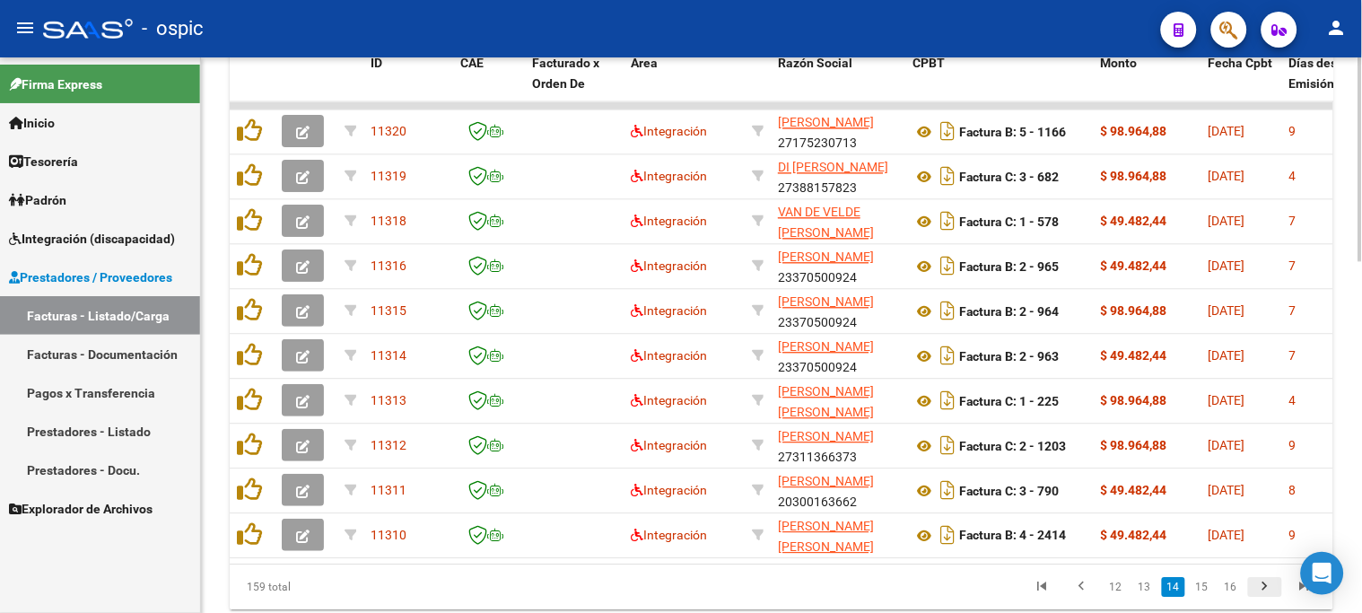
click at [1266, 594] on icon "go to next page" at bounding box center [1265, 589] width 23 height 22
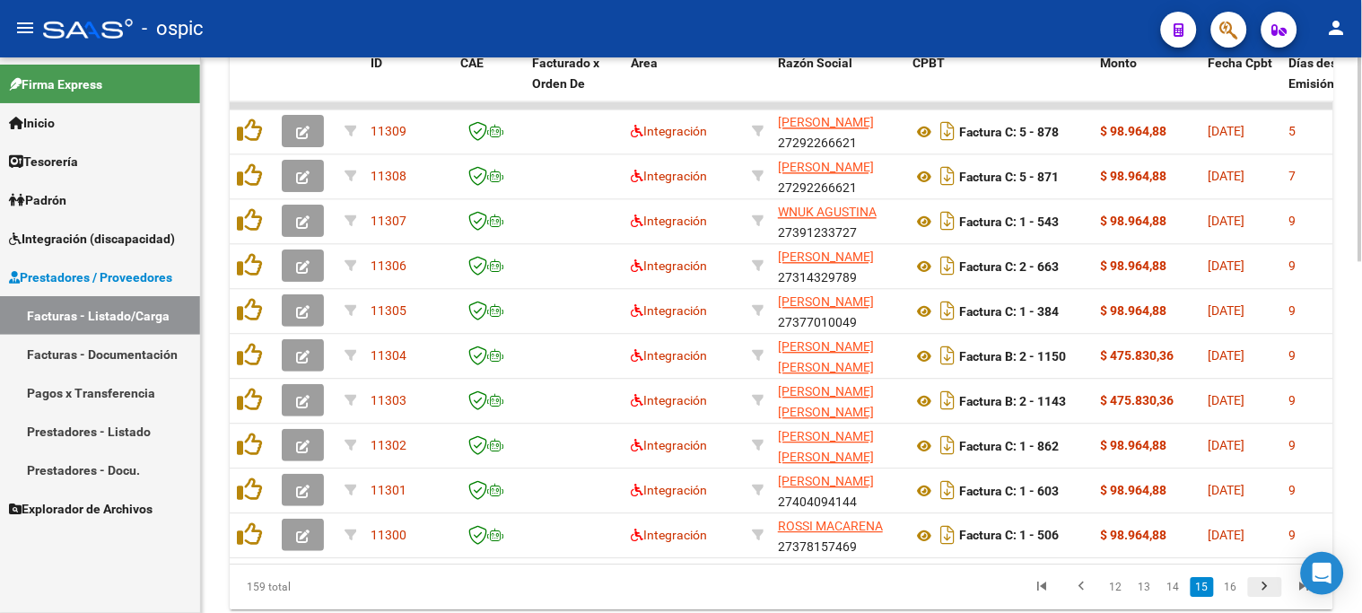
click at [1266, 594] on icon "go to next page" at bounding box center [1265, 589] width 23 height 22
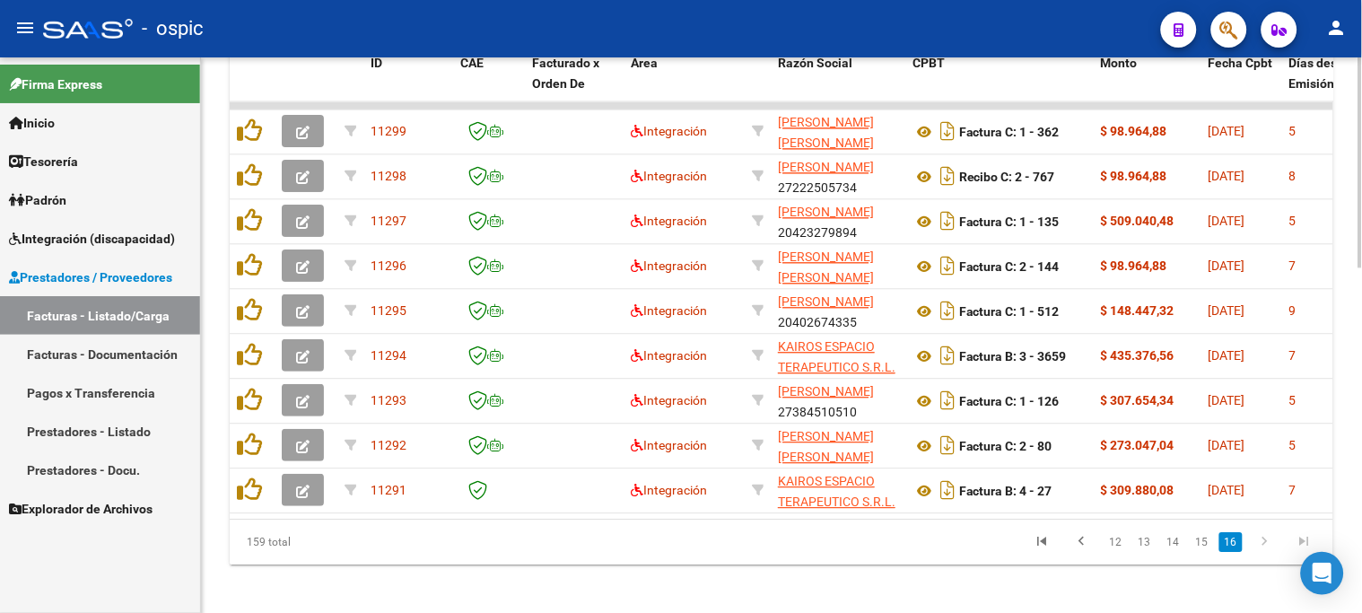
click at [1034, 552] on link "go to first page" at bounding box center [1043, 542] width 34 height 20
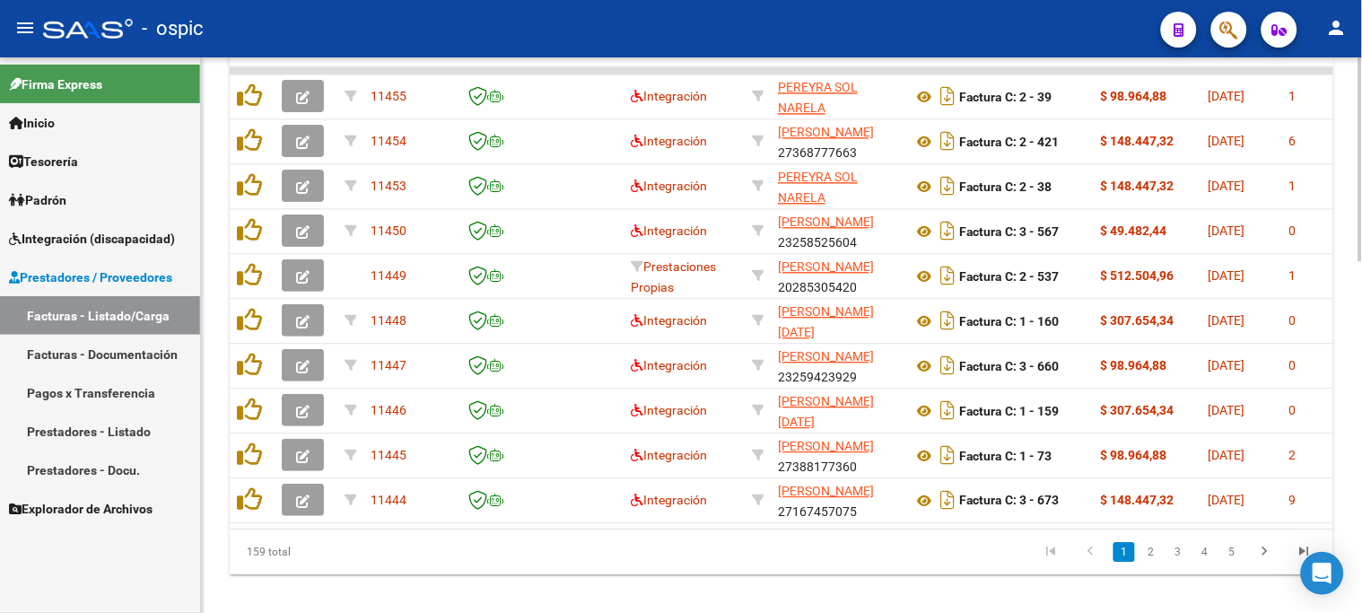
scroll to position [956, 0]
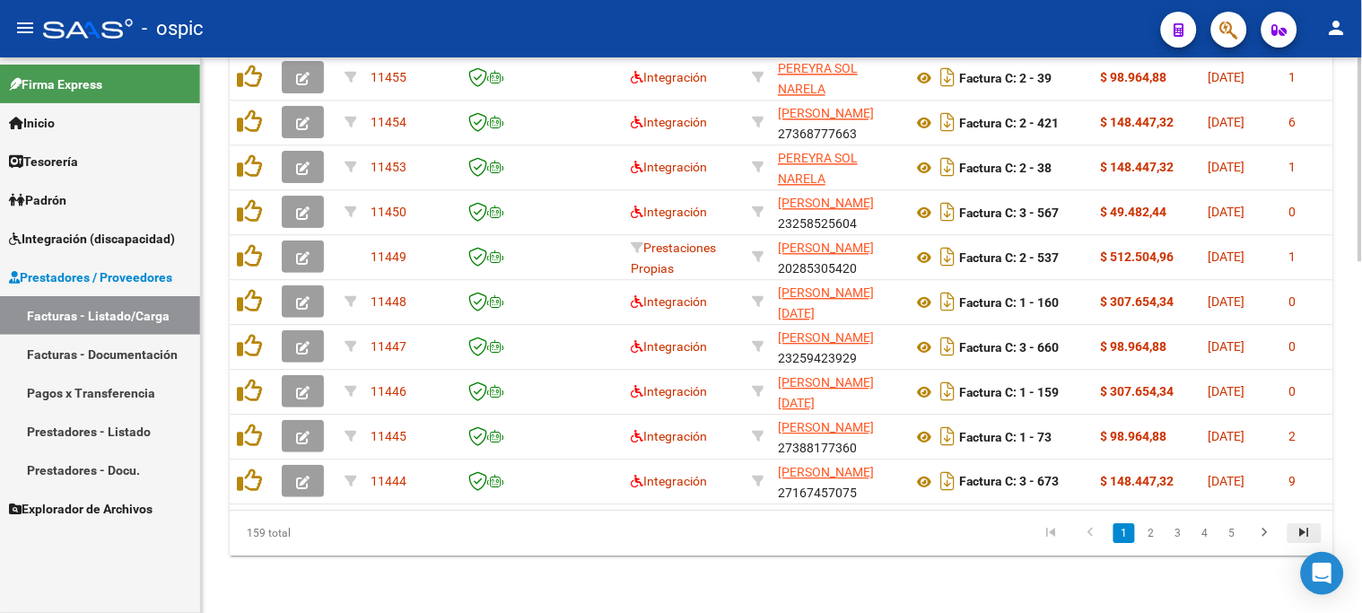
click at [1306, 531] on icon "go to last page" at bounding box center [1304, 535] width 23 height 22
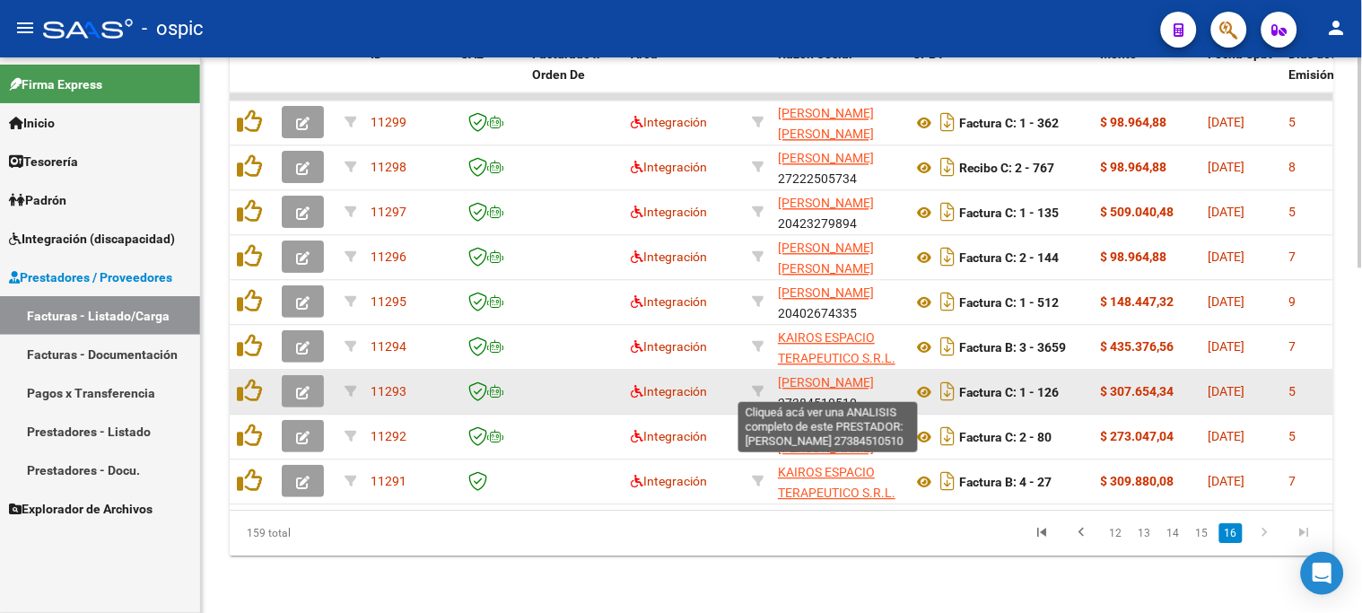
scroll to position [912, 0]
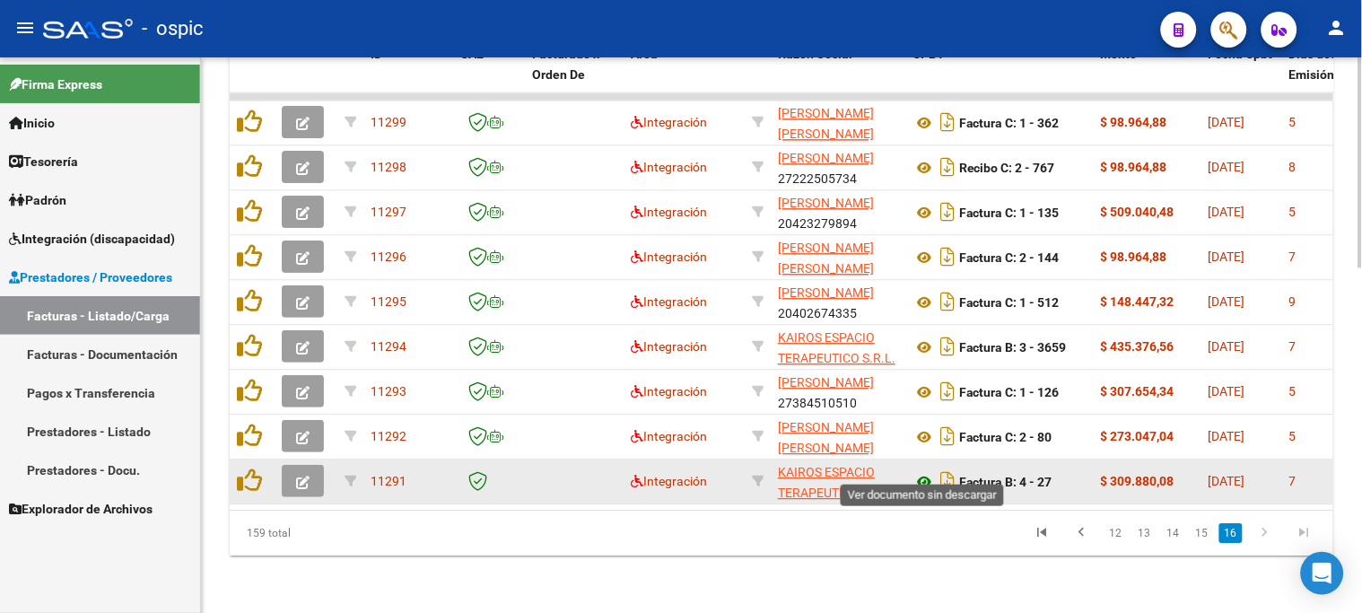
click at [926, 471] on icon at bounding box center [924, 482] width 23 height 22
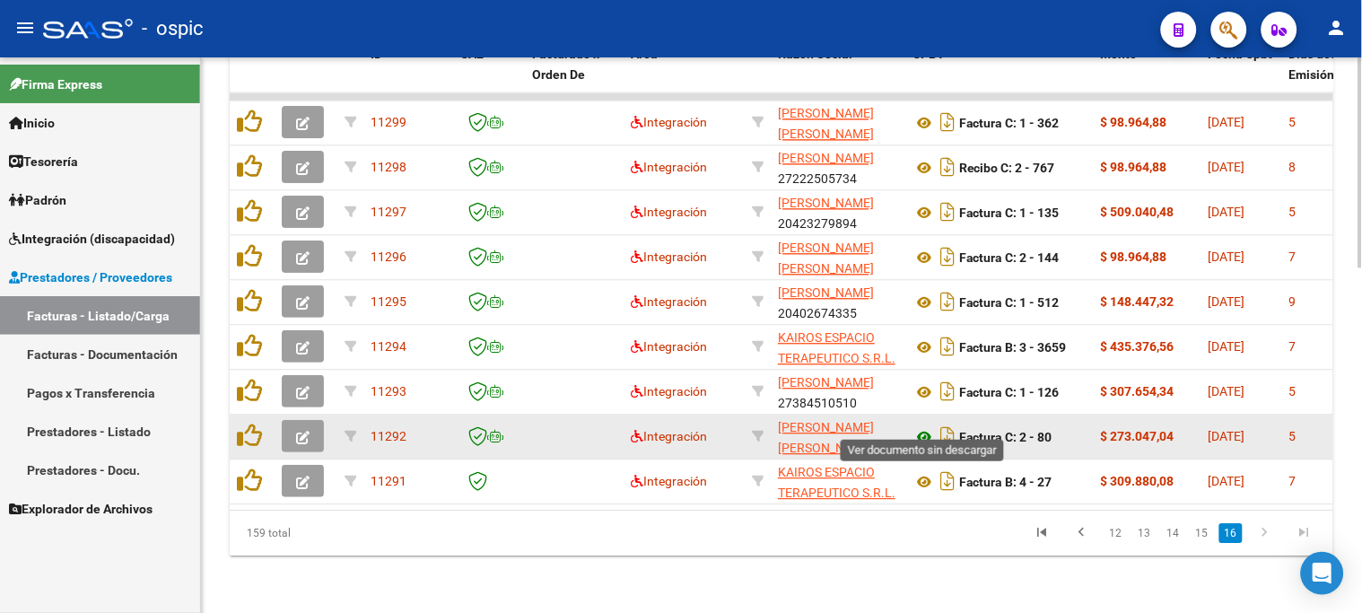
click at [927, 426] on icon at bounding box center [924, 437] width 23 height 22
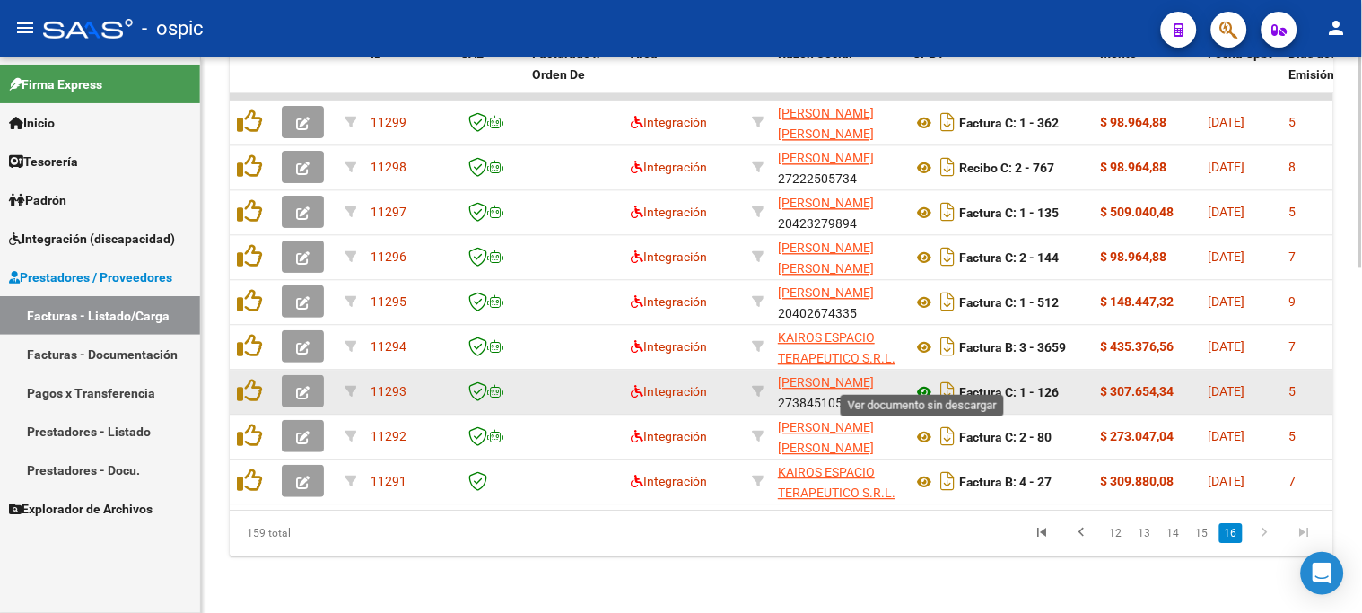
click at [919, 381] on icon at bounding box center [924, 392] width 23 height 22
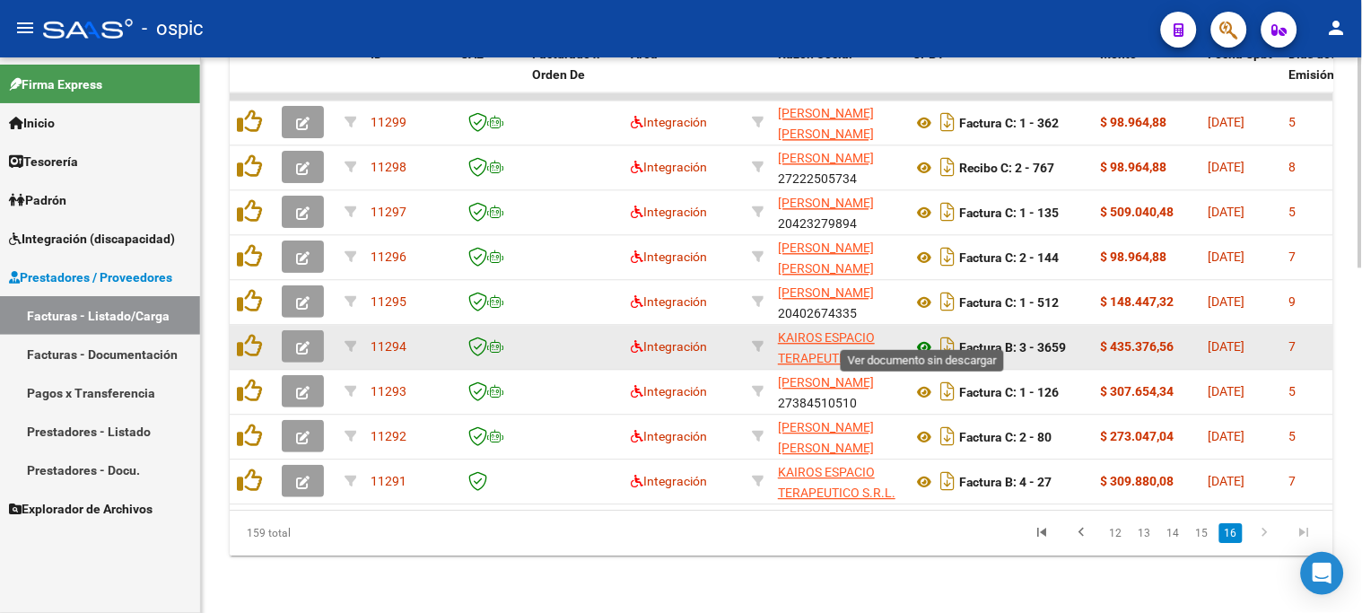
click at [929, 337] on icon at bounding box center [924, 348] width 23 height 22
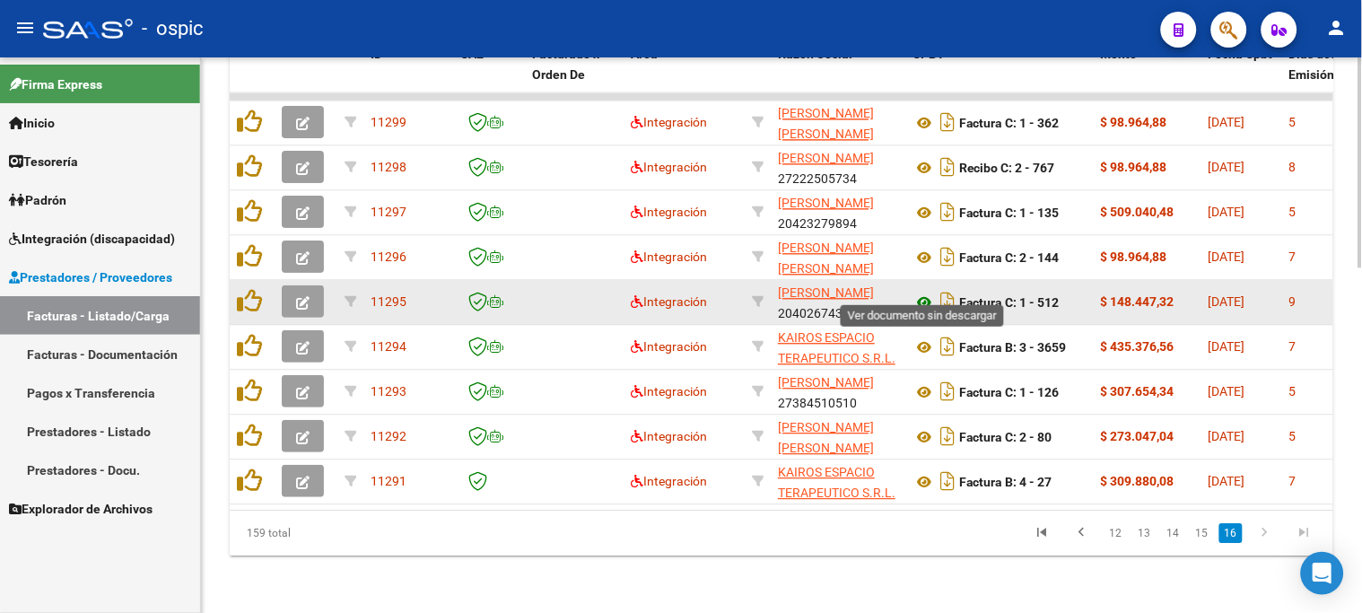
click at [927, 292] on icon at bounding box center [924, 303] width 23 height 22
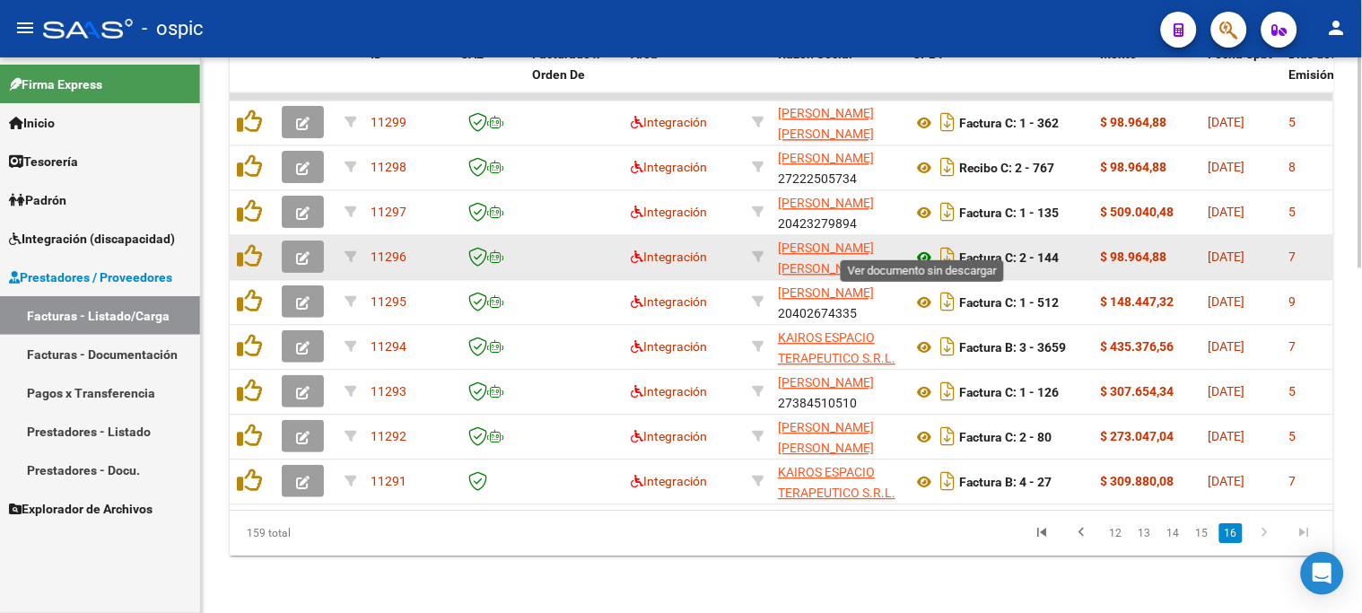
click at [928, 247] on icon at bounding box center [924, 258] width 23 height 22
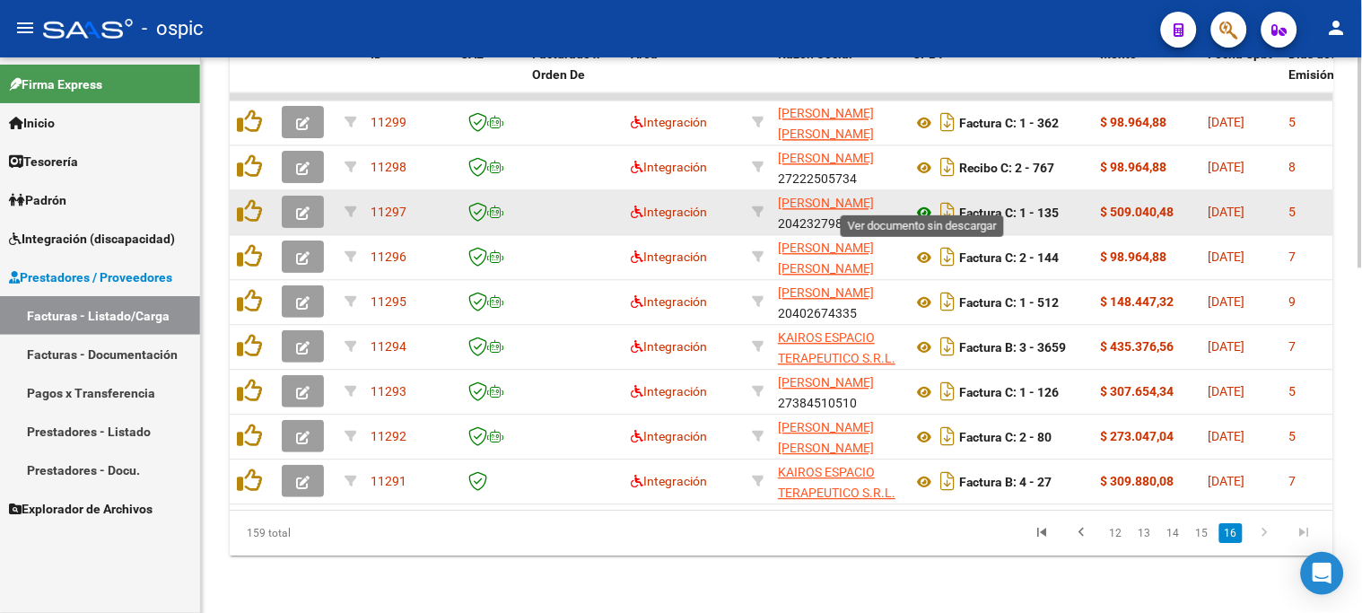
click at [923, 202] on icon at bounding box center [924, 213] width 23 height 22
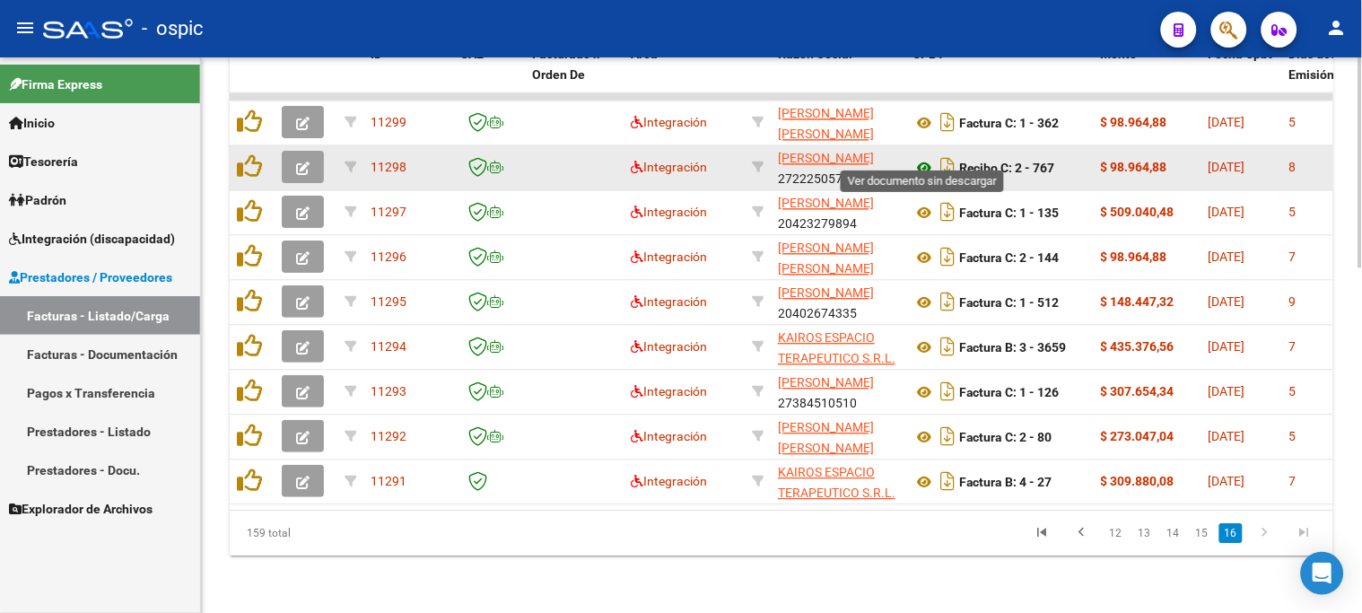
click at [923, 157] on icon at bounding box center [924, 168] width 23 height 22
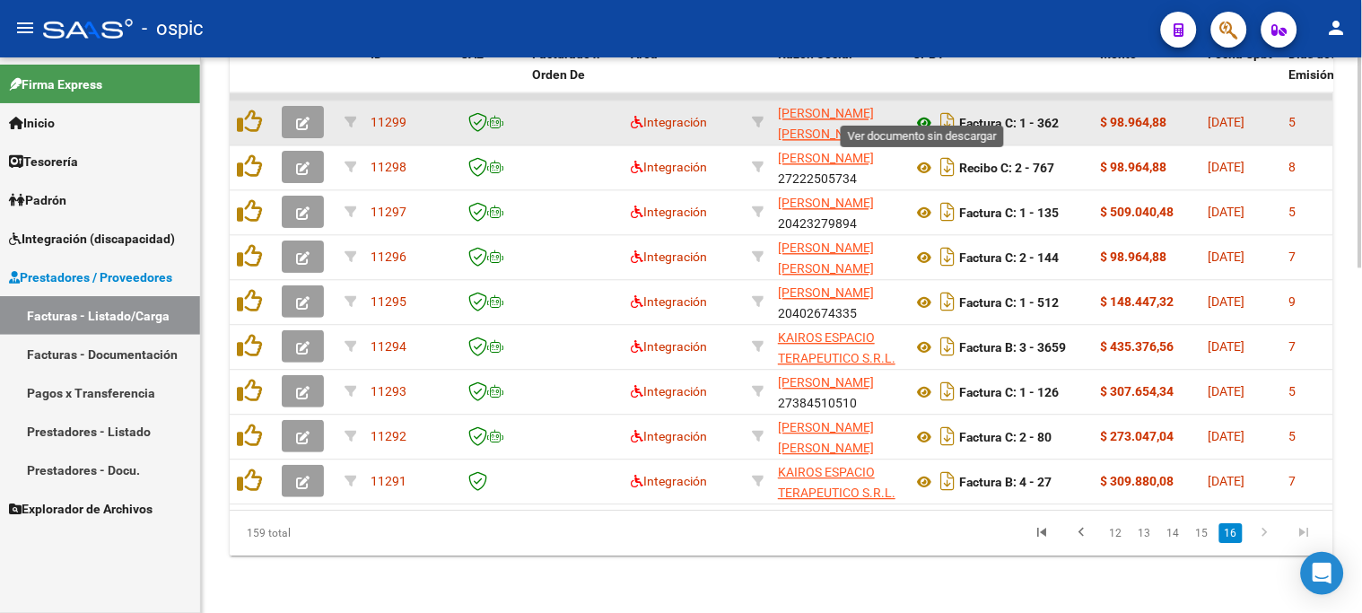
click at [925, 112] on icon at bounding box center [924, 123] width 23 height 22
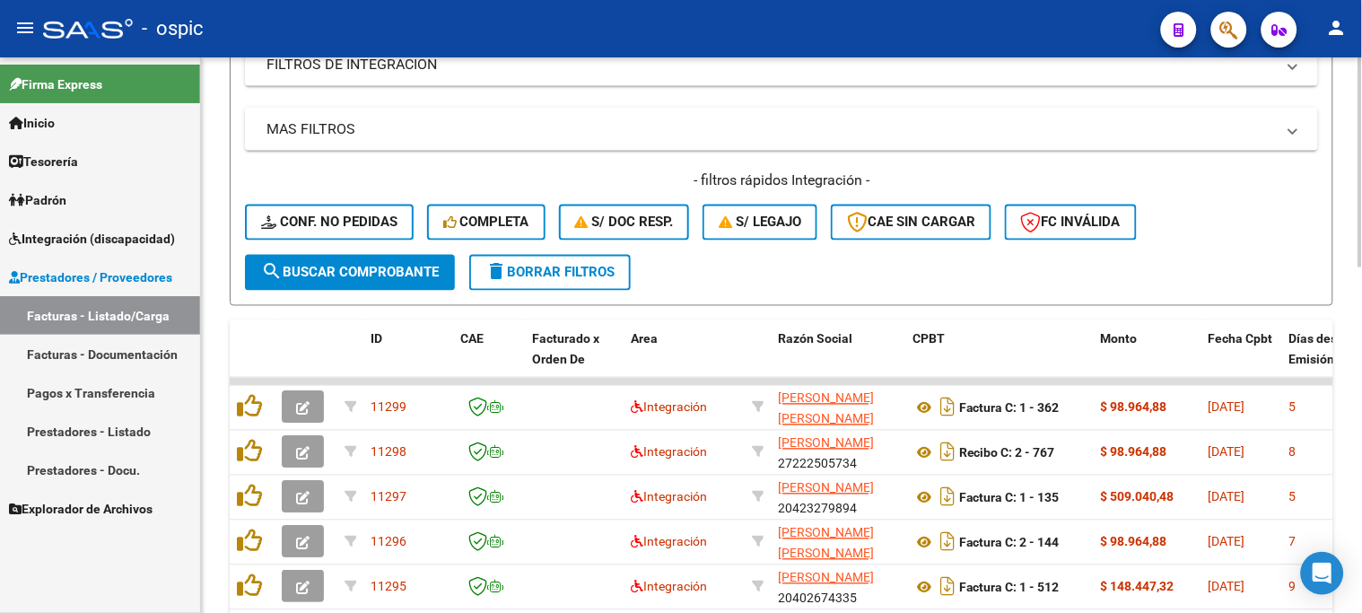
click at [553, 270] on span "delete Borrar Filtros" at bounding box center [550, 273] width 129 height 16
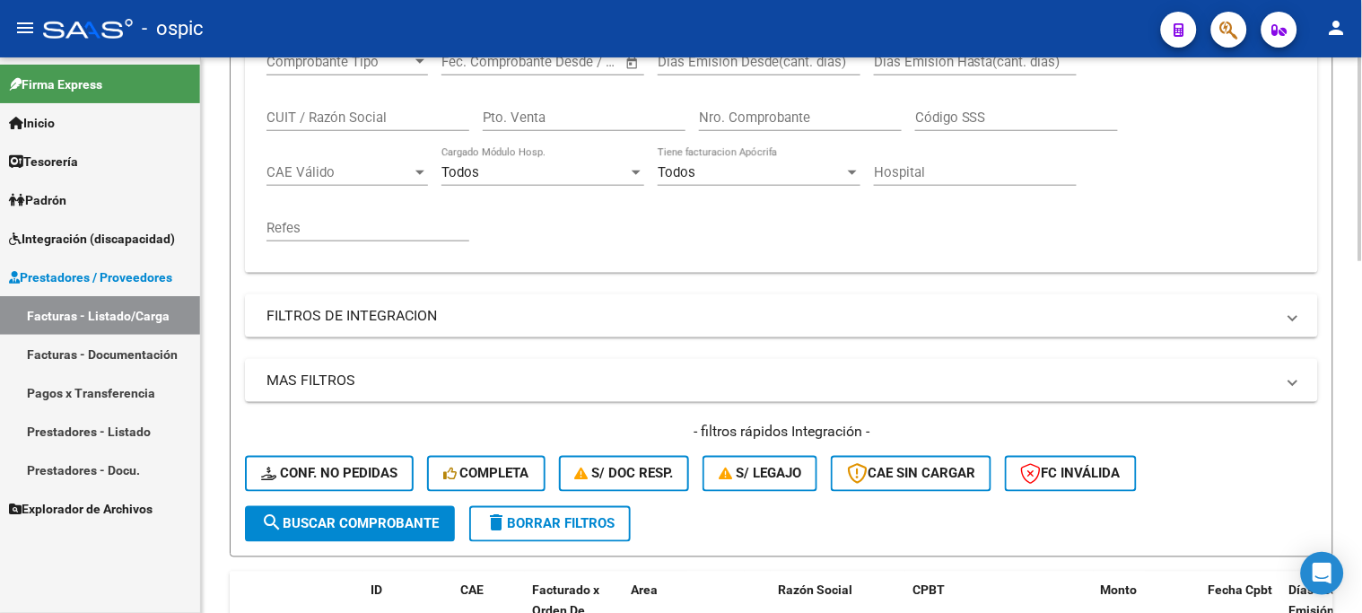
scroll to position [314, 0]
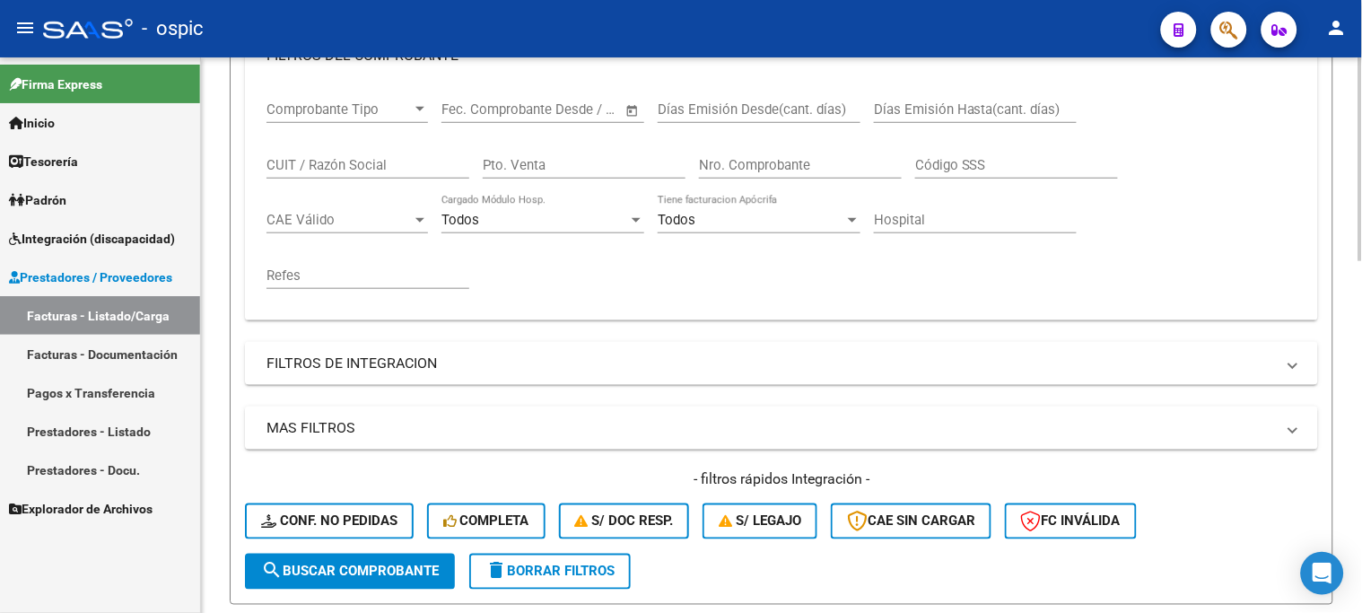
click at [363, 175] on div "CUIT / Razón Social" at bounding box center [368, 159] width 203 height 39
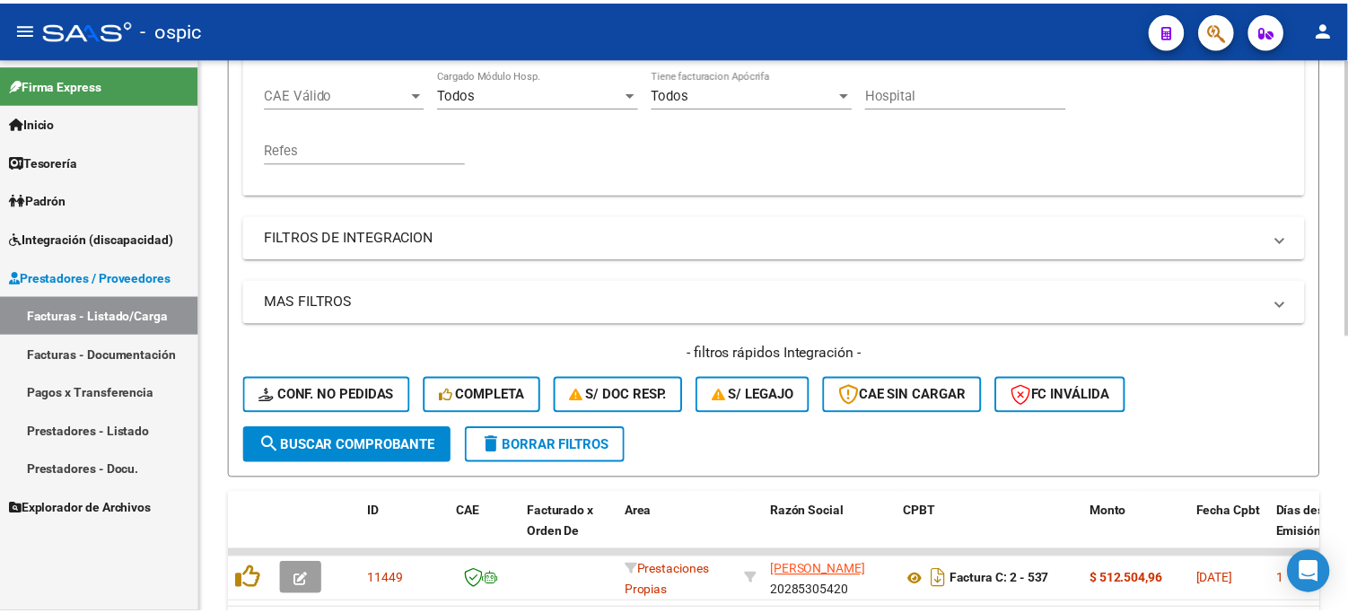
scroll to position [552, 0]
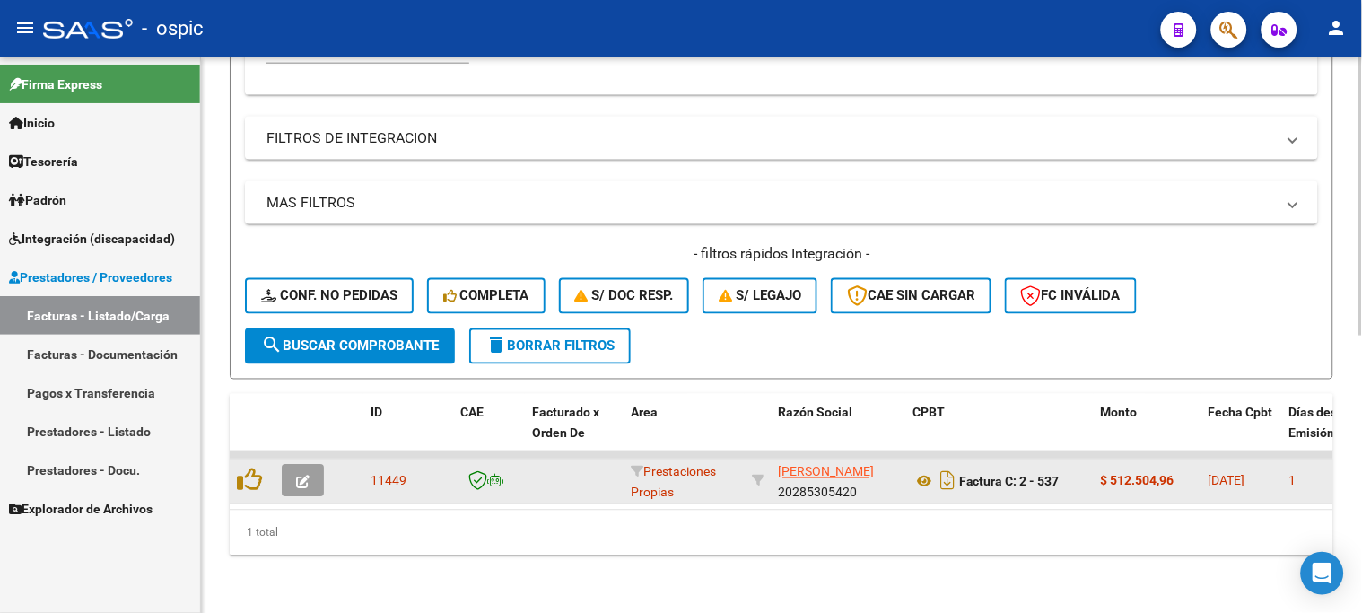
type input "MEDRANO"
click at [301, 476] on icon "button" at bounding box center [302, 482] width 13 height 13
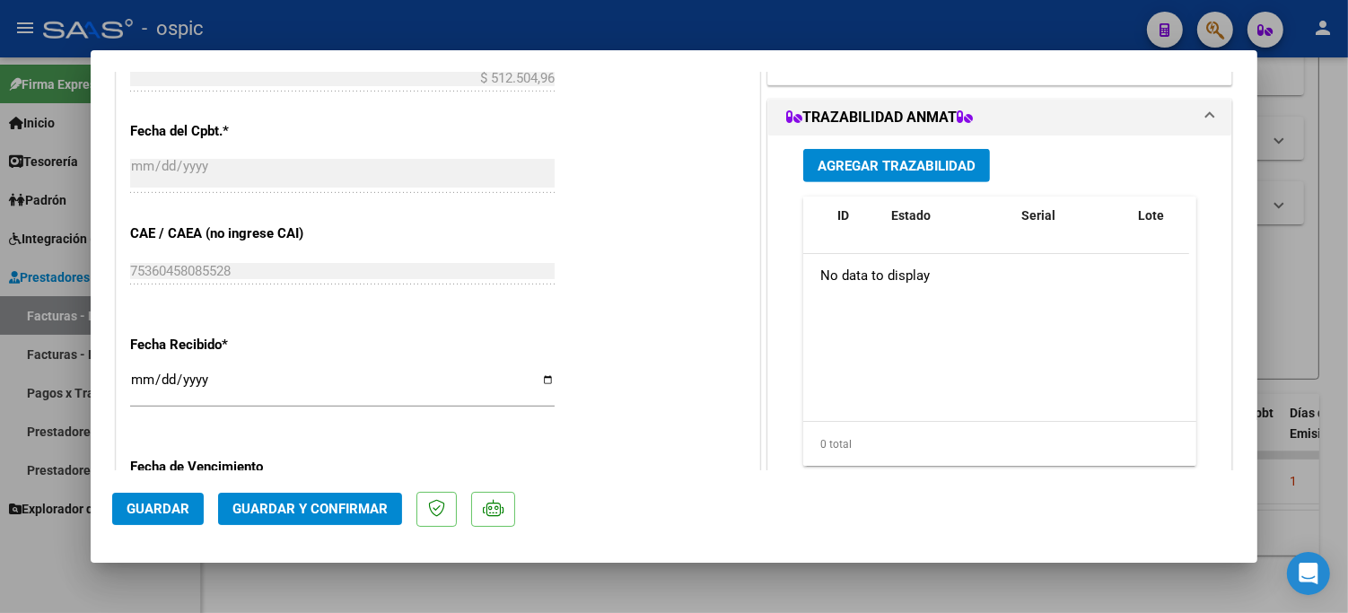
scroll to position [997, 0]
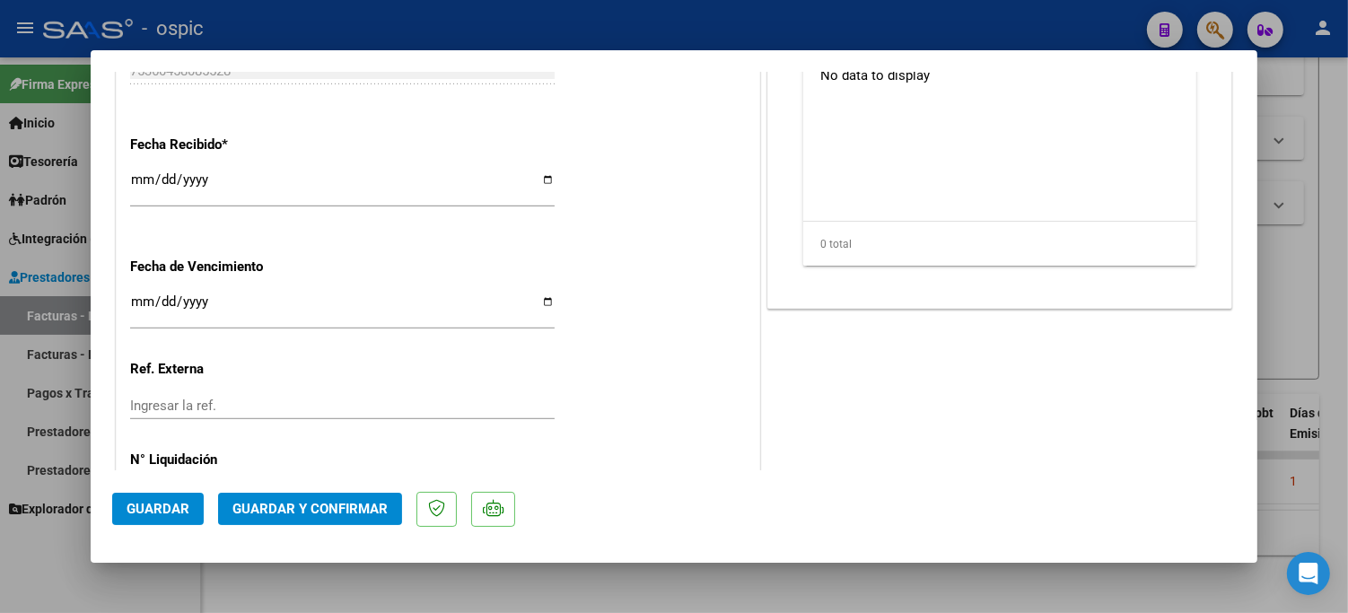
type input "$ 0,00"
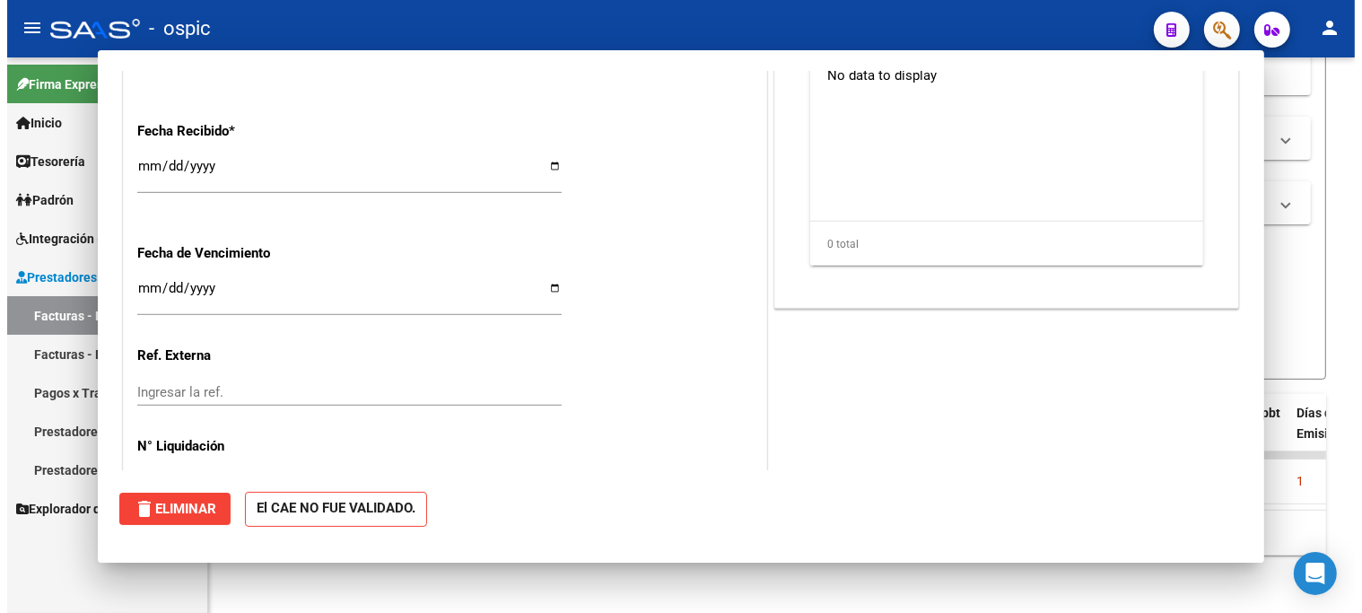
scroll to position [984, 0]
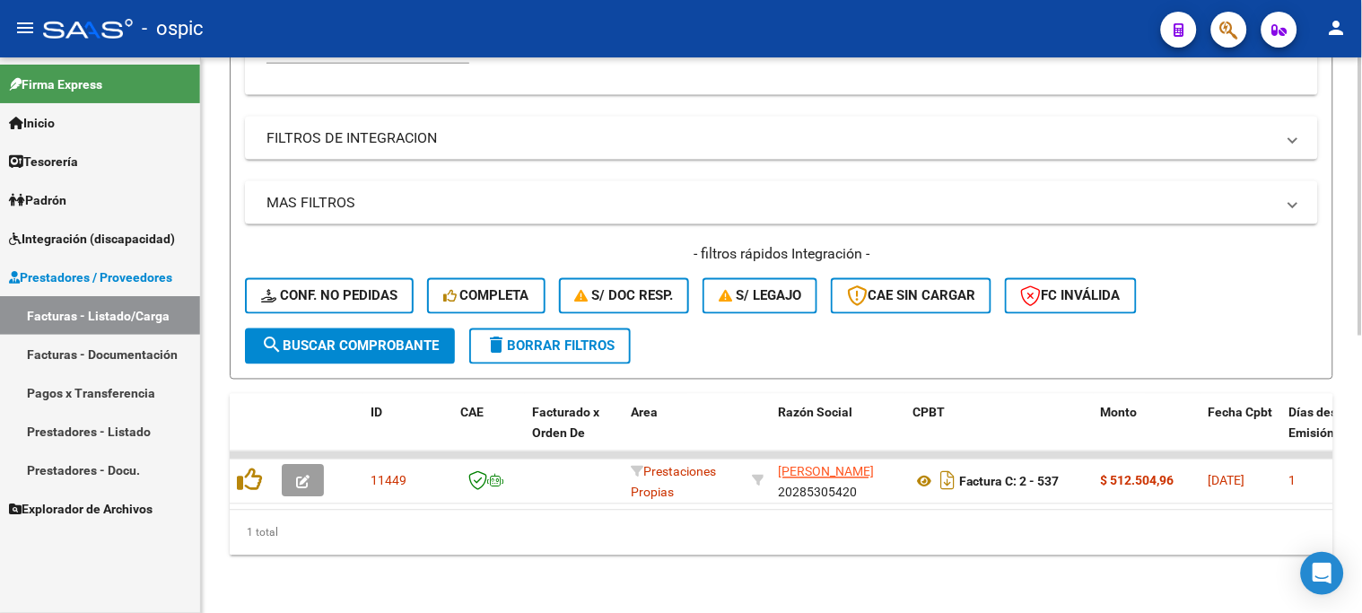
click at [542, 338] on span "delete Borrar Filtros" at bounding box center [550, 346] width 129 height 16
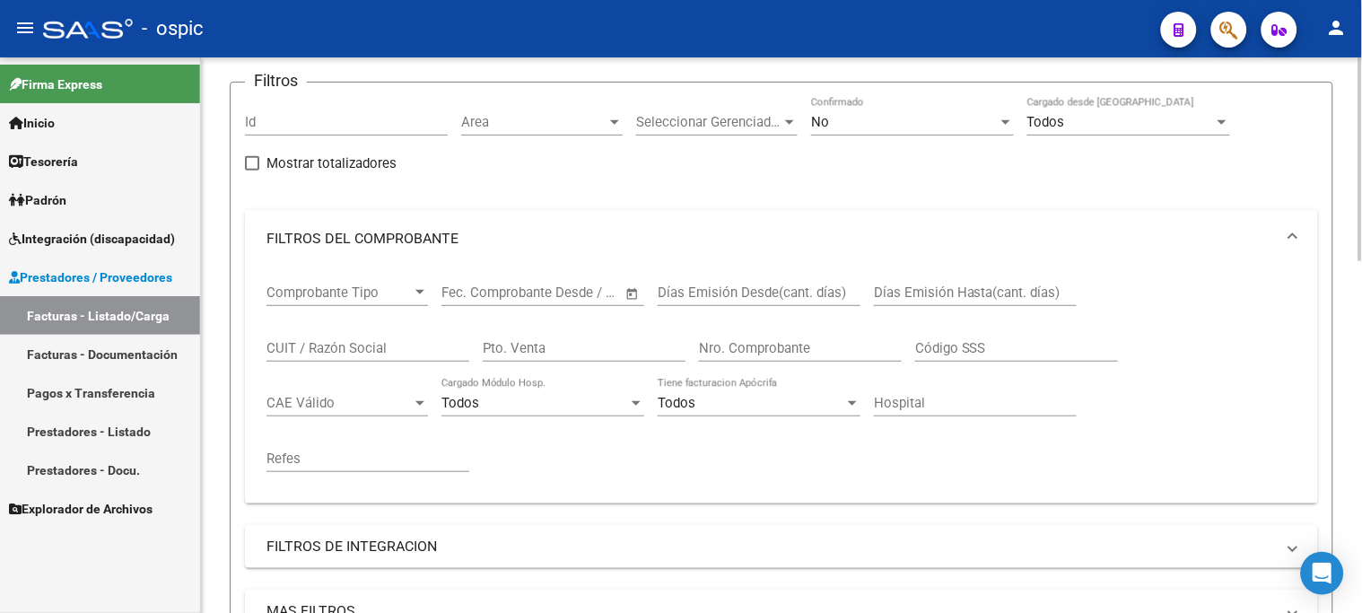
scroll to position [0, 0]
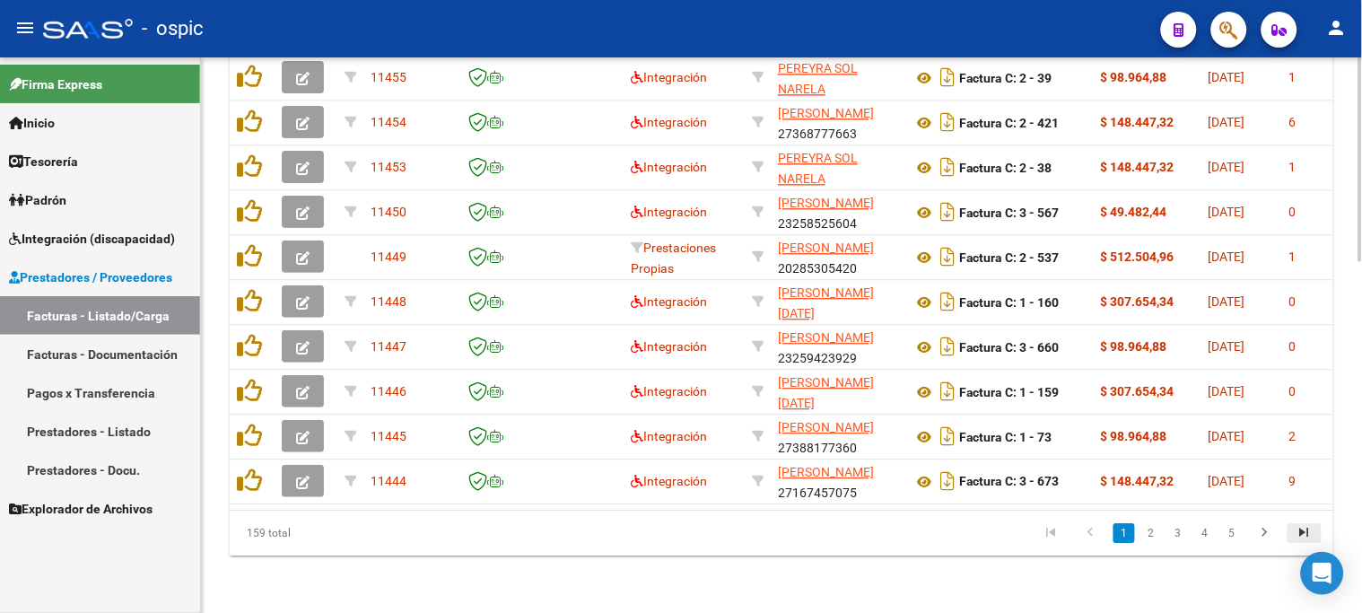
click at [1304, 536] on icon "go to last page" at bounding box center [1304, 535] width 23 height 22
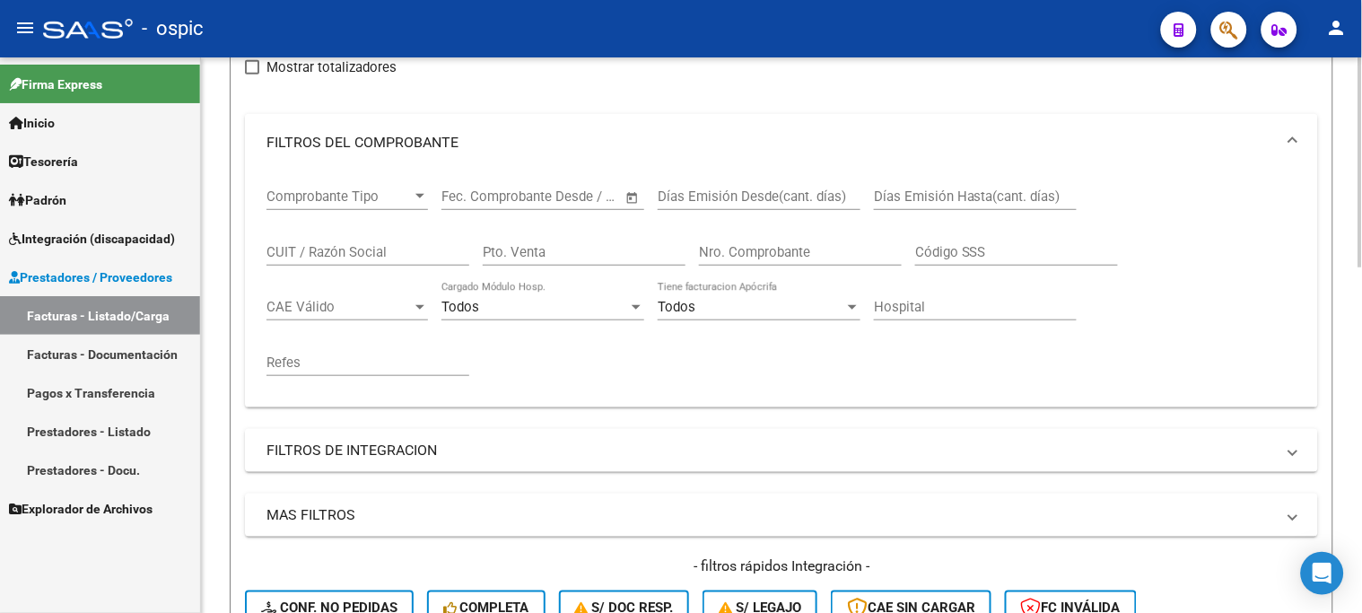
scroll to position [114, 0]
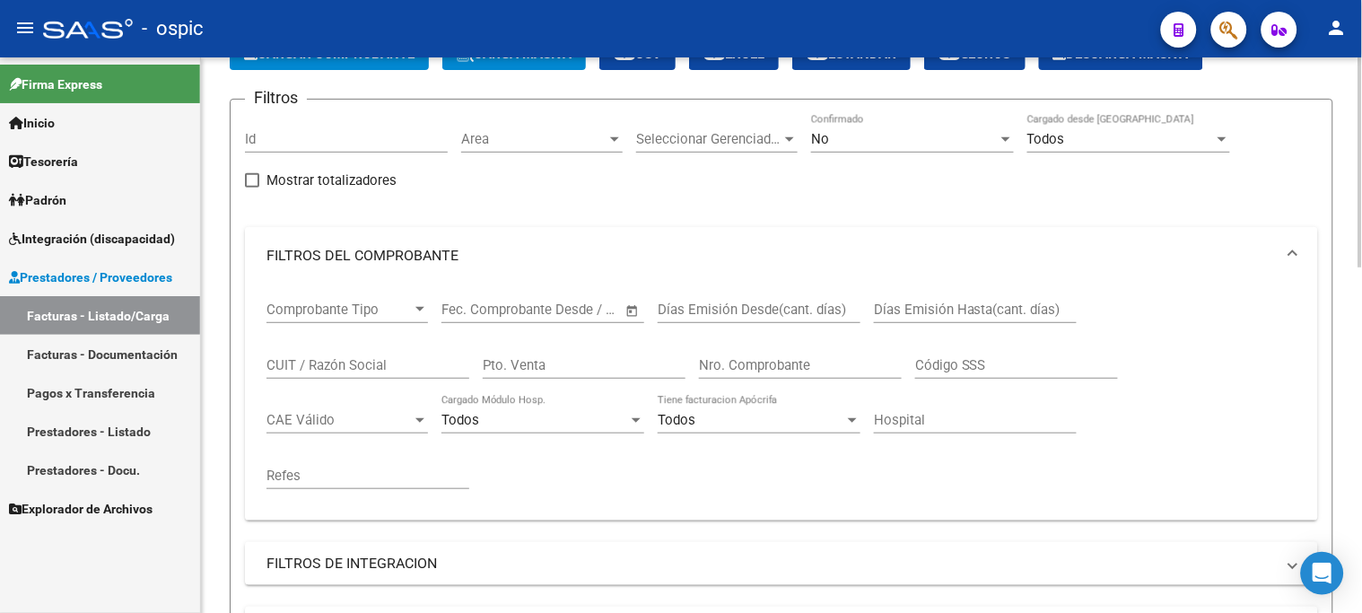
click at [616, 373] on div "Pto. Venta" at bounding box center [584, 359] width 203 height 39
type input "4"
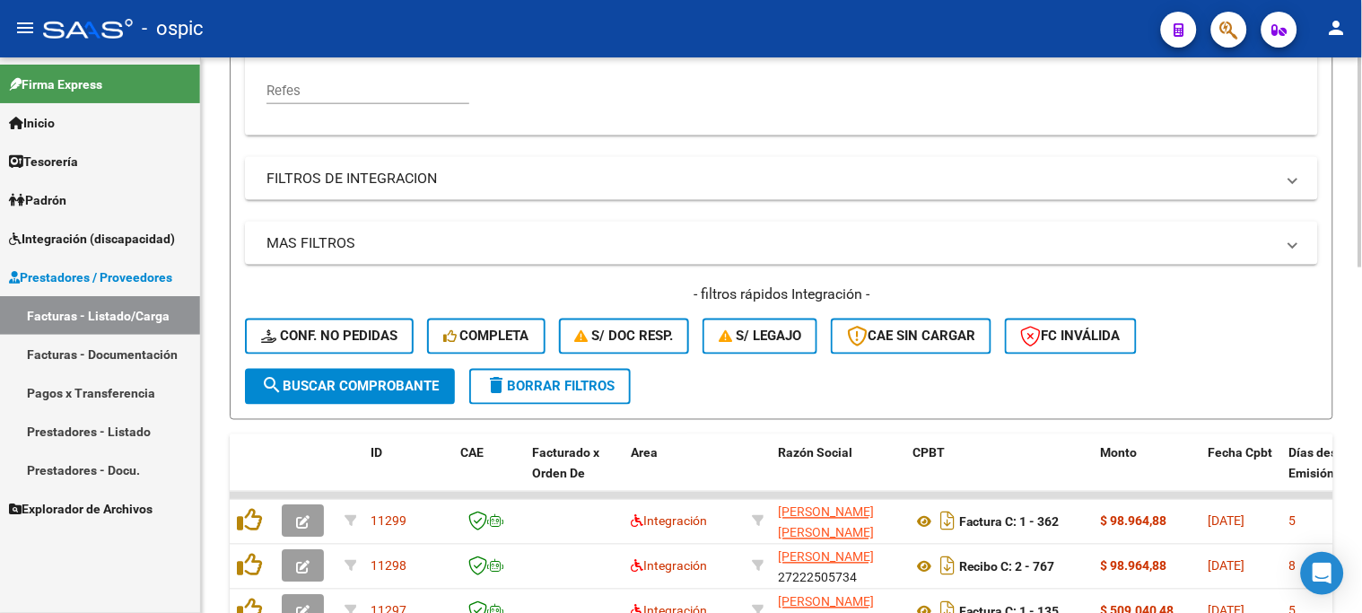
scroll to position [513, 0]
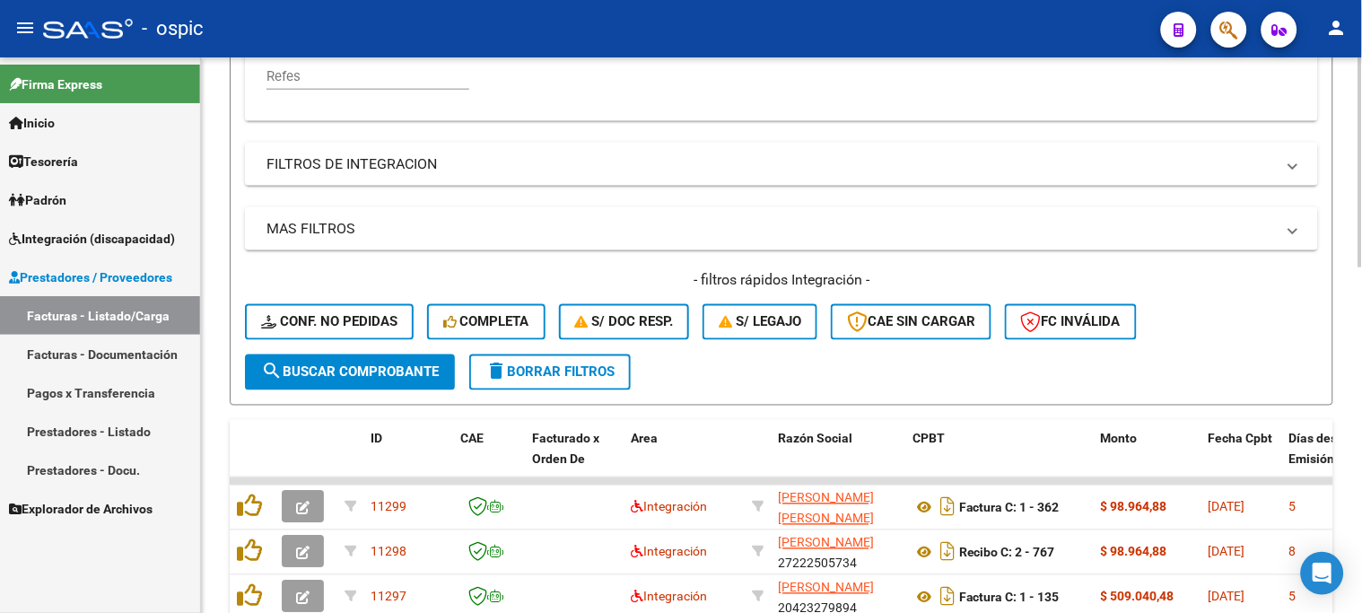
type input "27"
click at [365, 369] on span "search Buscar Comprobante" at bounding box center [350, 372] width 178 height 16
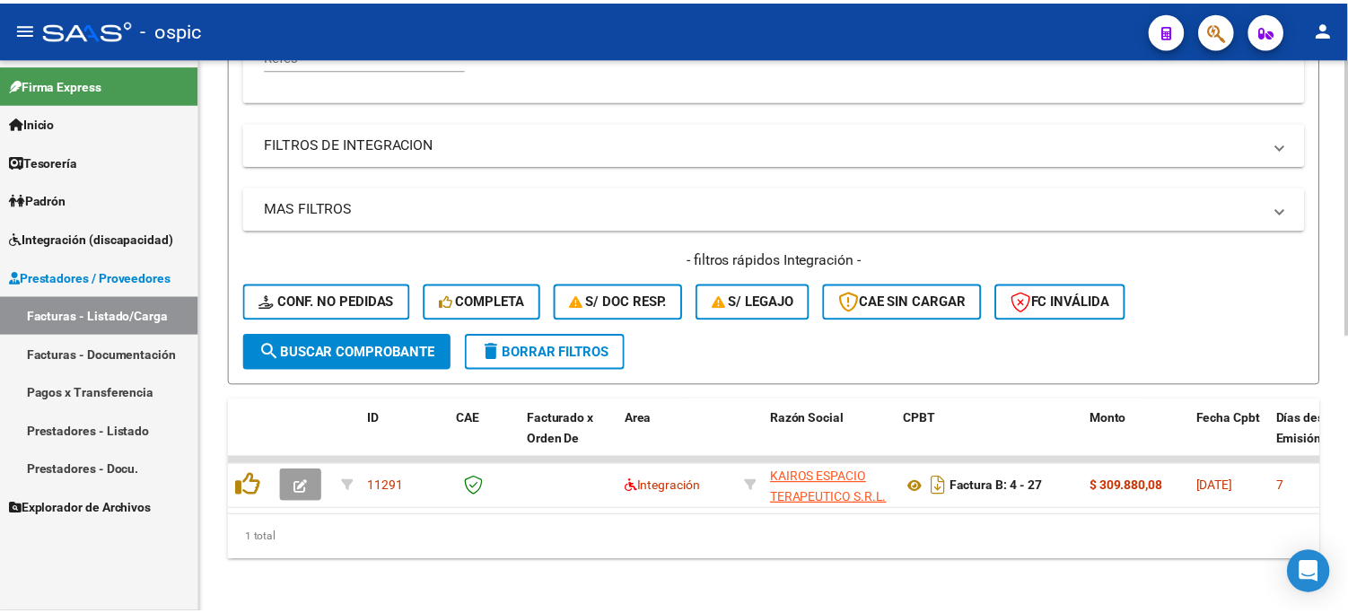
scroll to position [552, 0]
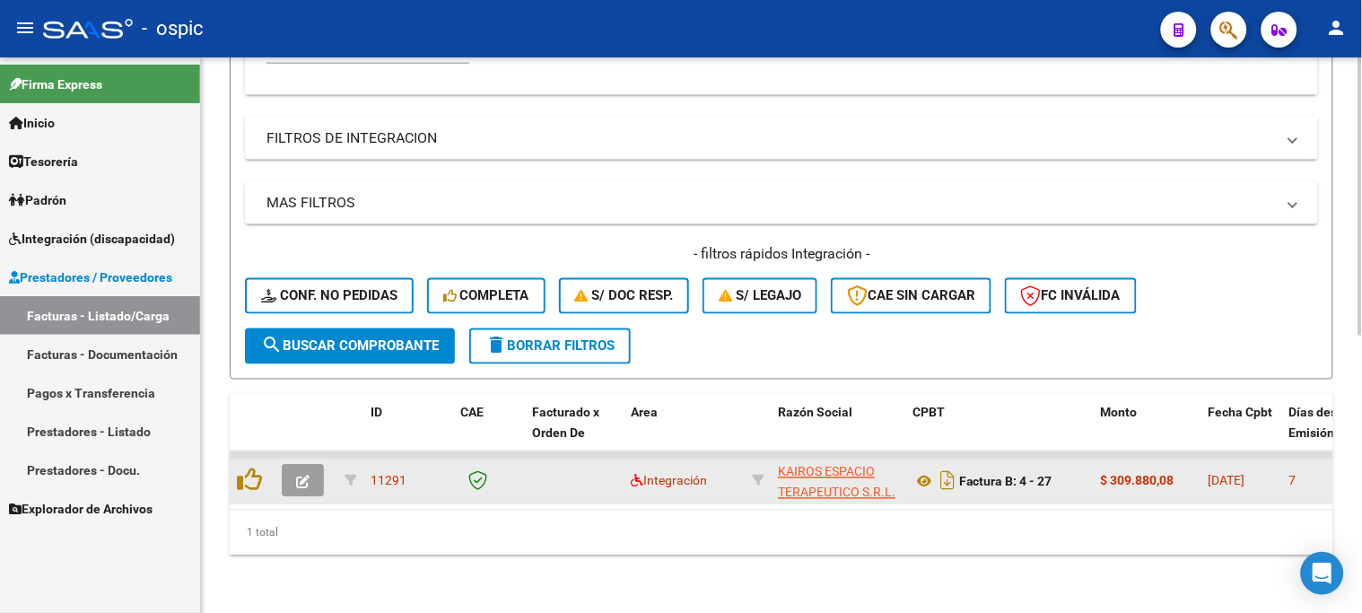
click at [306, 465] on button "button" at bounding box center [303, 481] width 42 height 32
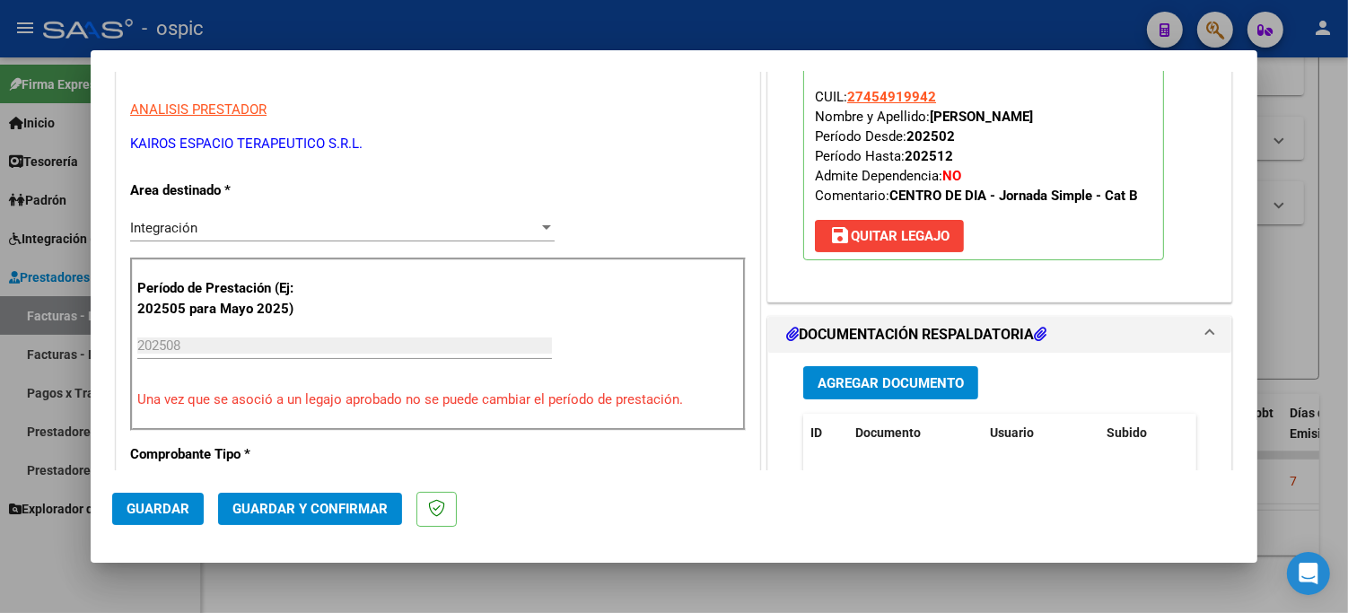
scroll to position [0, 0]
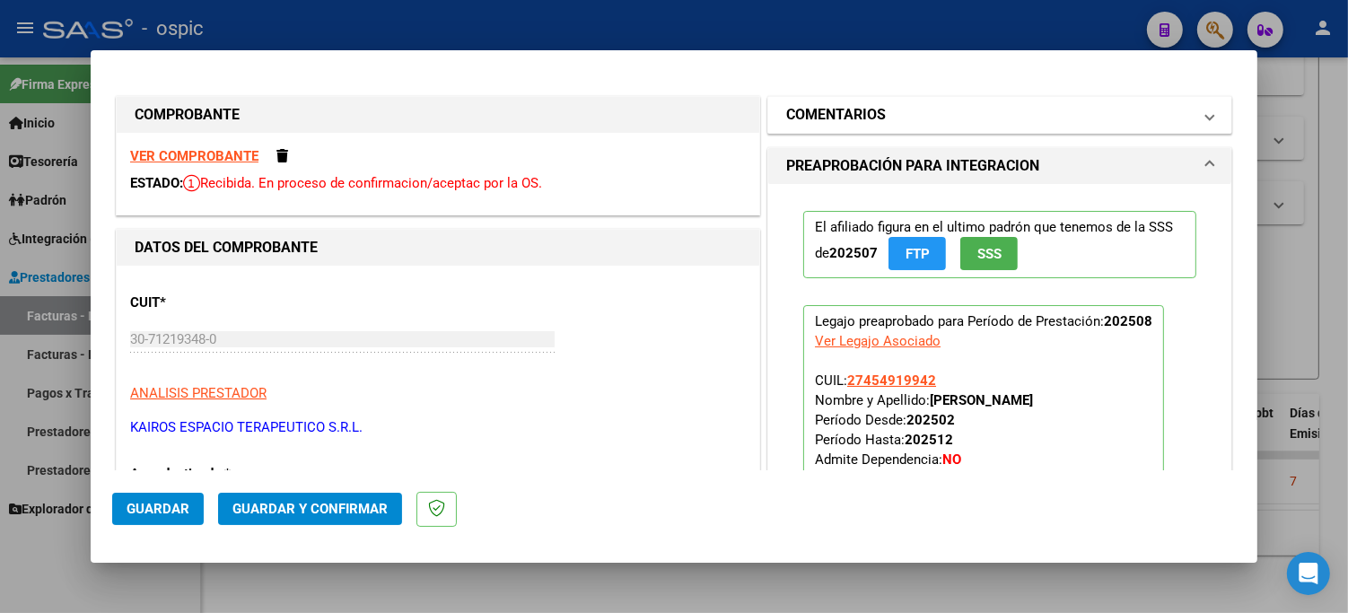
click at [1014, 110] on mat-panel-title "COMENTARIOS" at bounding box center [989, 115] width 406 height 22
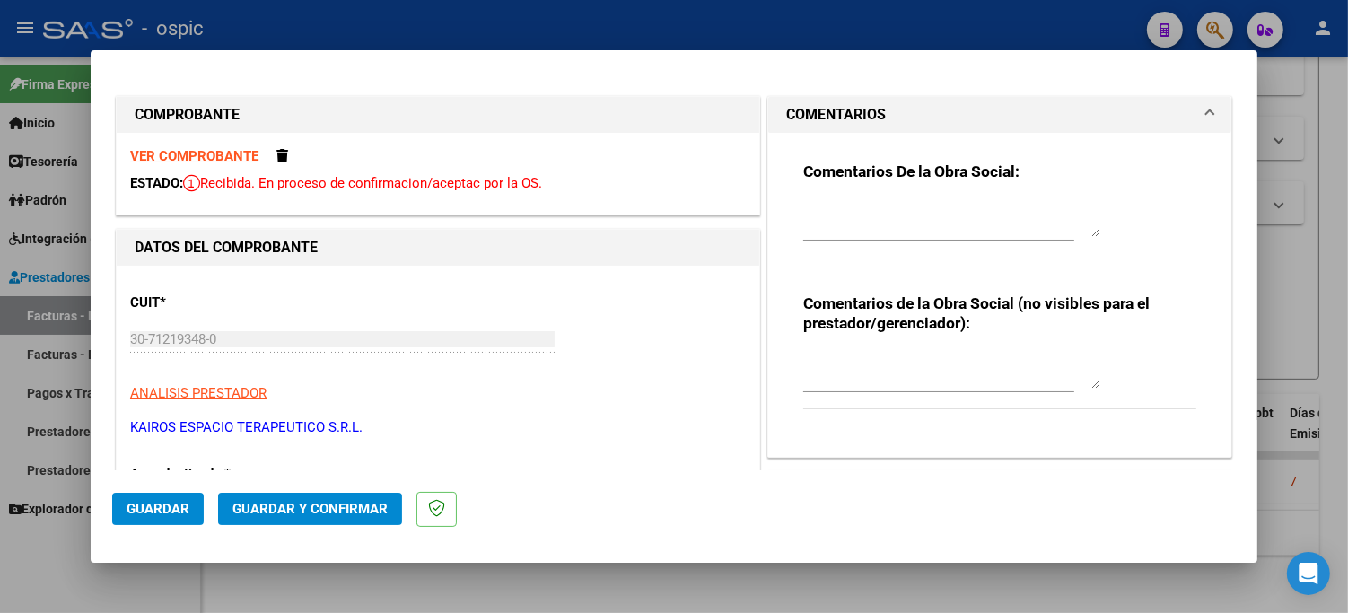
drag, startPoint x: 926, startPoint y: 351, endPoint x: 1091, endPoint y: 347, distance: 165.2
click at [930, 350] on div at bounding box center [951, 370] width 296 height 43
type textarea "c"
type textarea "CENTRO DE DIA J/S CAT B"
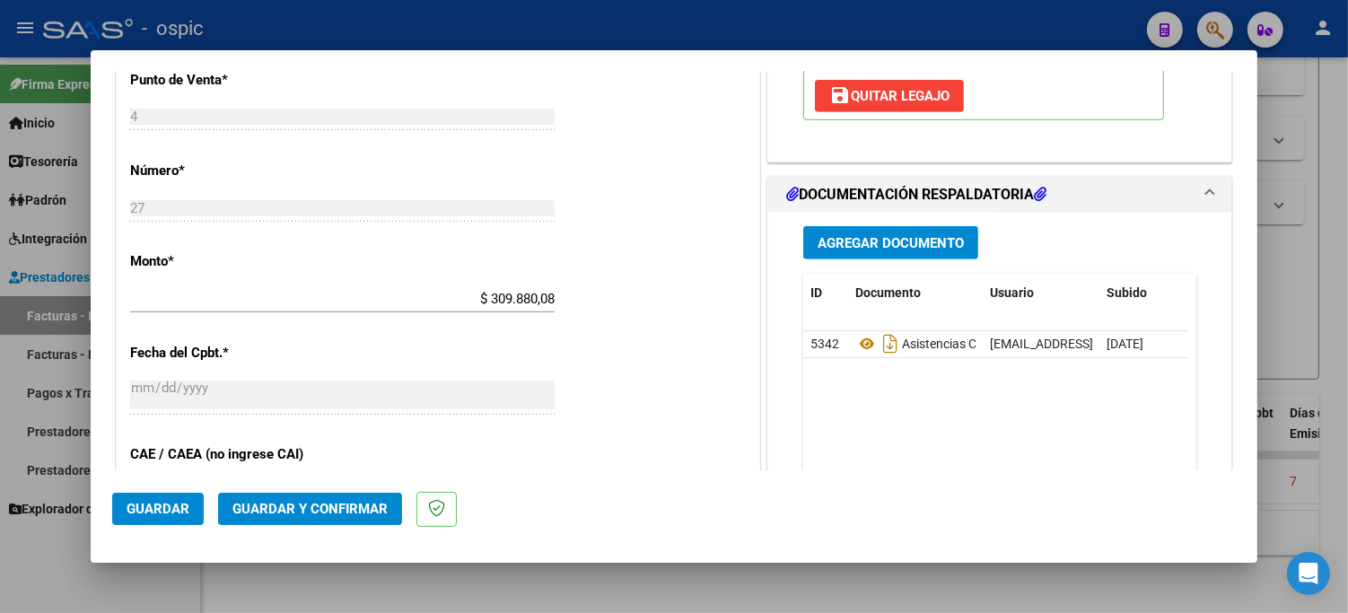
scroll to position [757, 0]
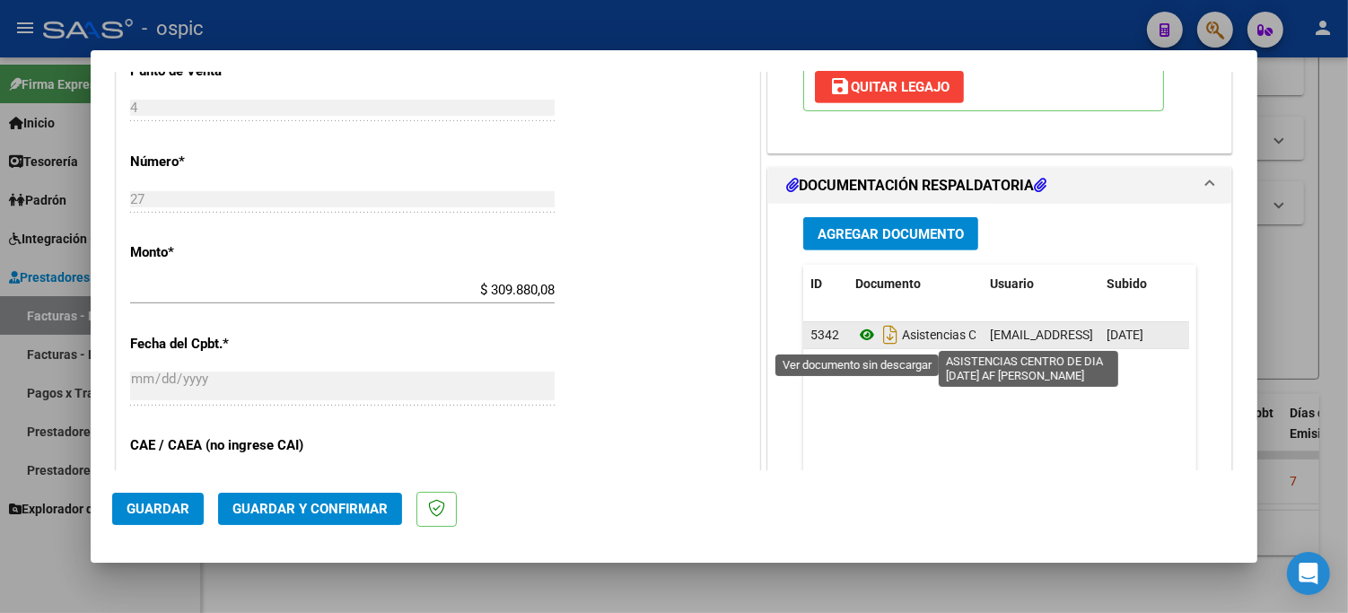
click at [859, 330] on icon at bounding box center [866, 335] width 23 height 22
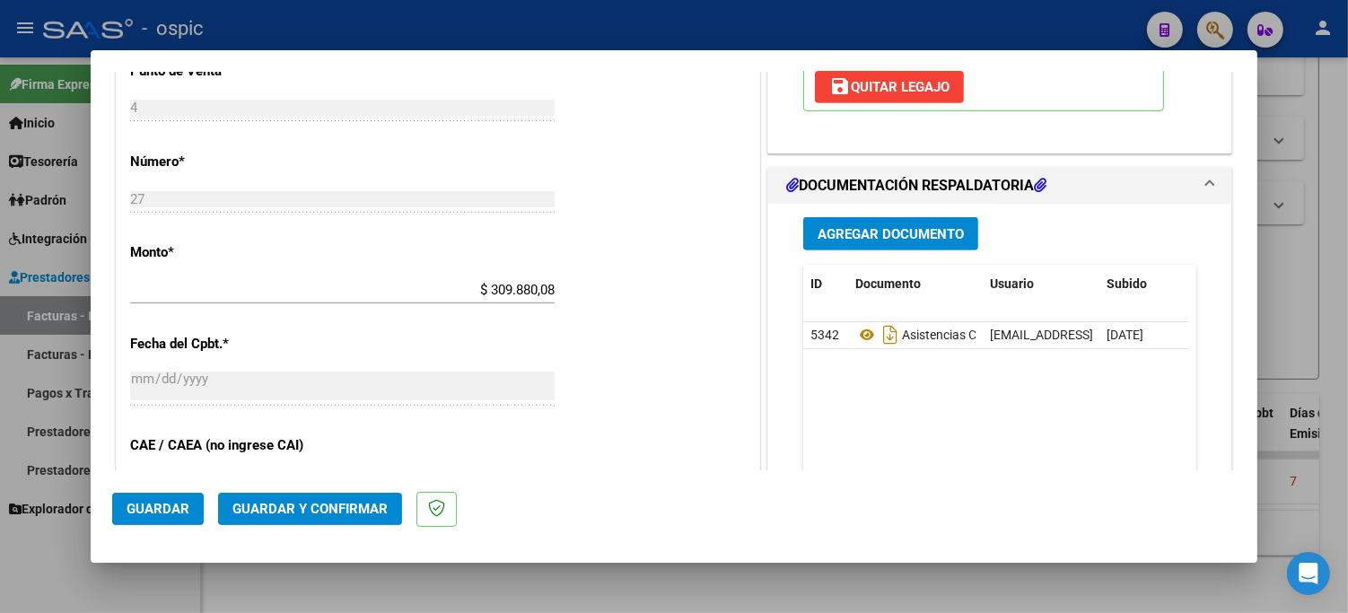
click at [362, 507] on span "Guardar y Confirmar" at bounding box center [309, 509] width 155 height 16
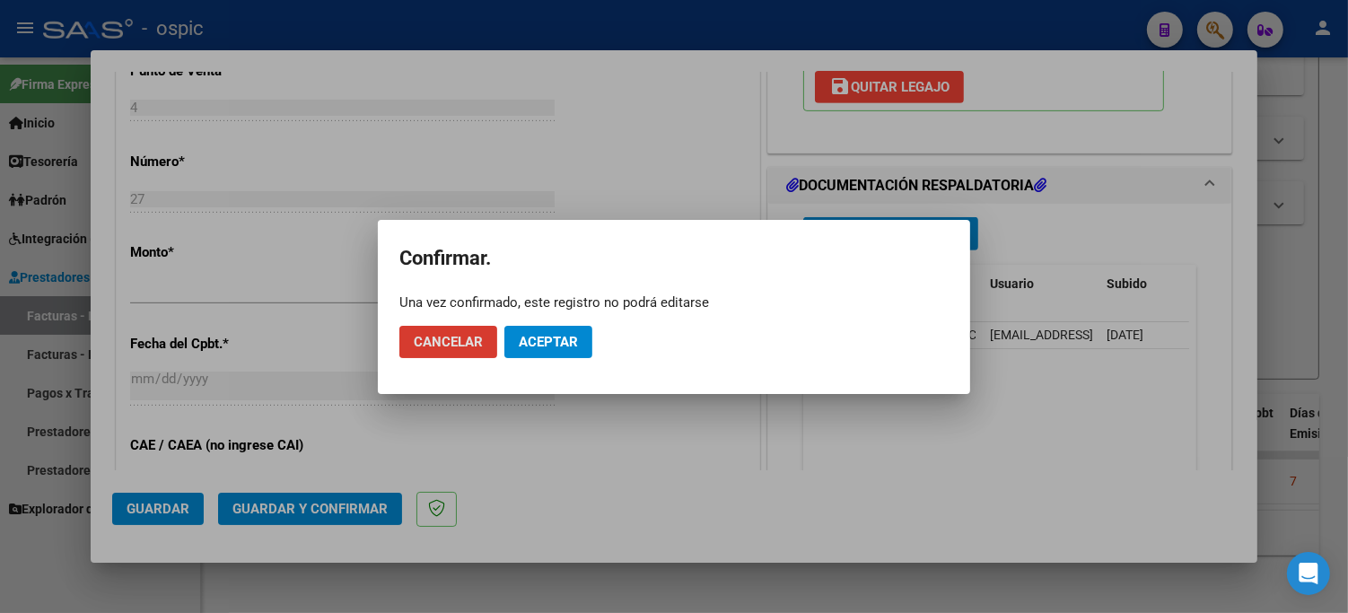
click at [567, 341] on span "Aceptar" at bounding box center [548, 342] width 59 height 16
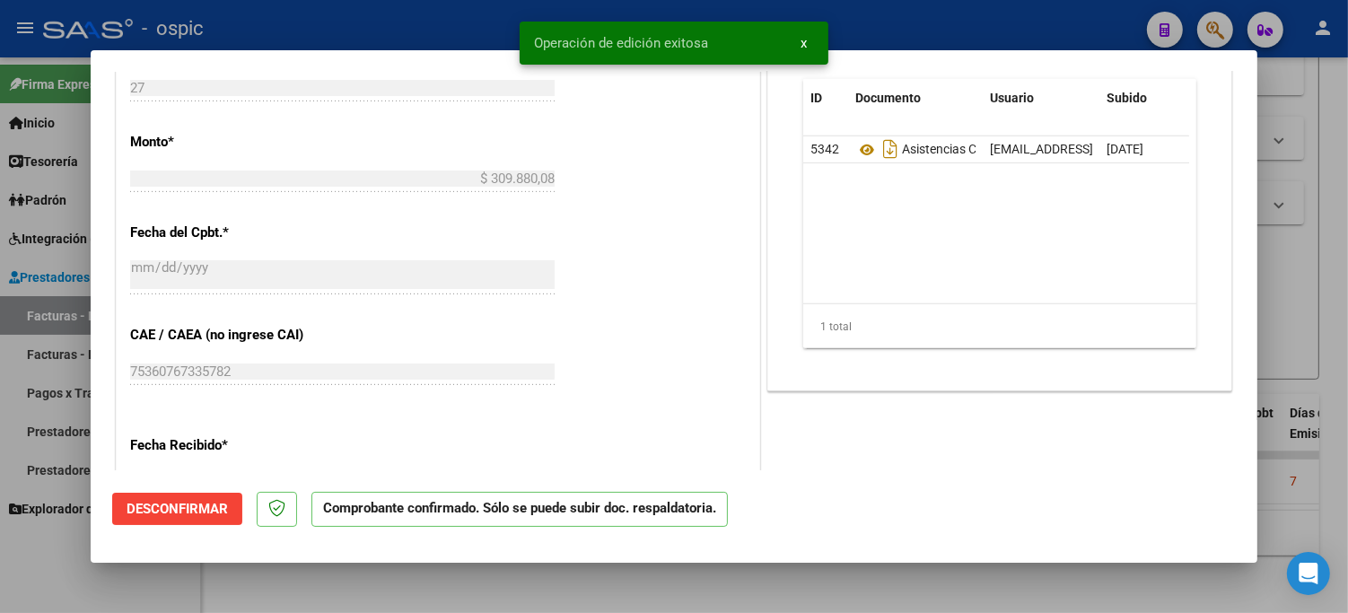
type input "$ 0,00"
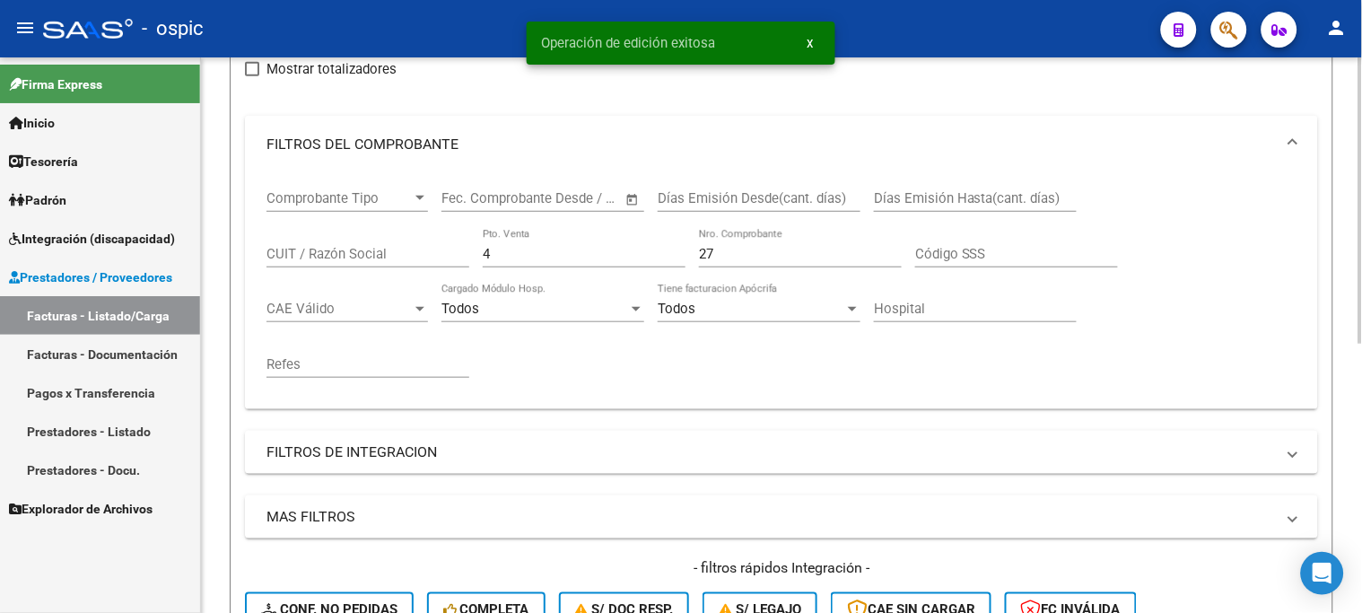
scroll to position [25, 0]
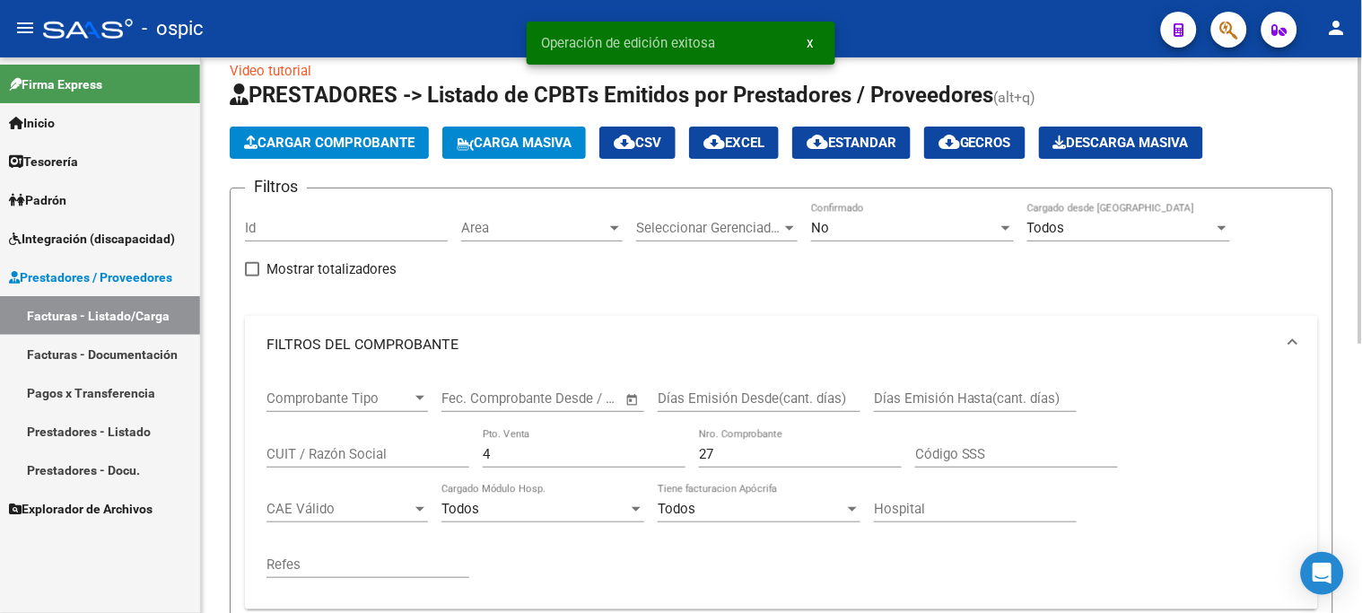
click at [814, 225] on span "No" at bounding box center [820, 228] width 18 height 16
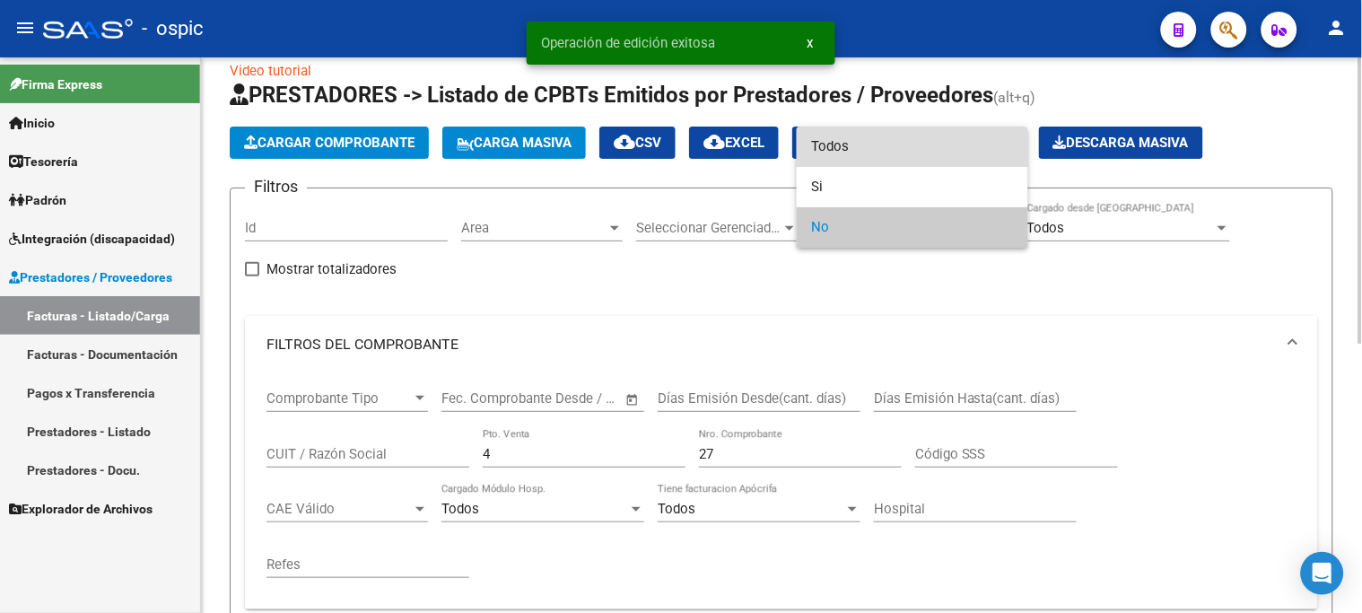
drag, startPoint x: 853, startPoint y: 151, endPoint x: 734, endPoint y: 221, distance: 137.6
click at [849, 150] on span "Todos" at bounding box center [912, 147] width 203 height 40
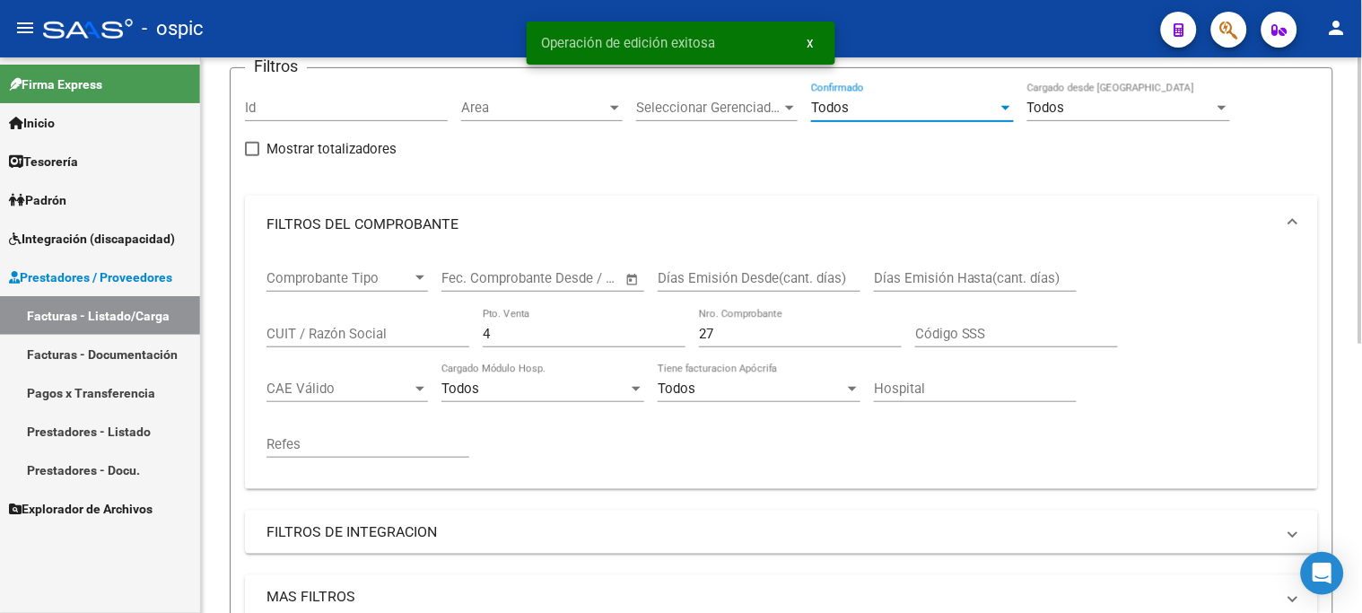
scroll to position [425, 0]
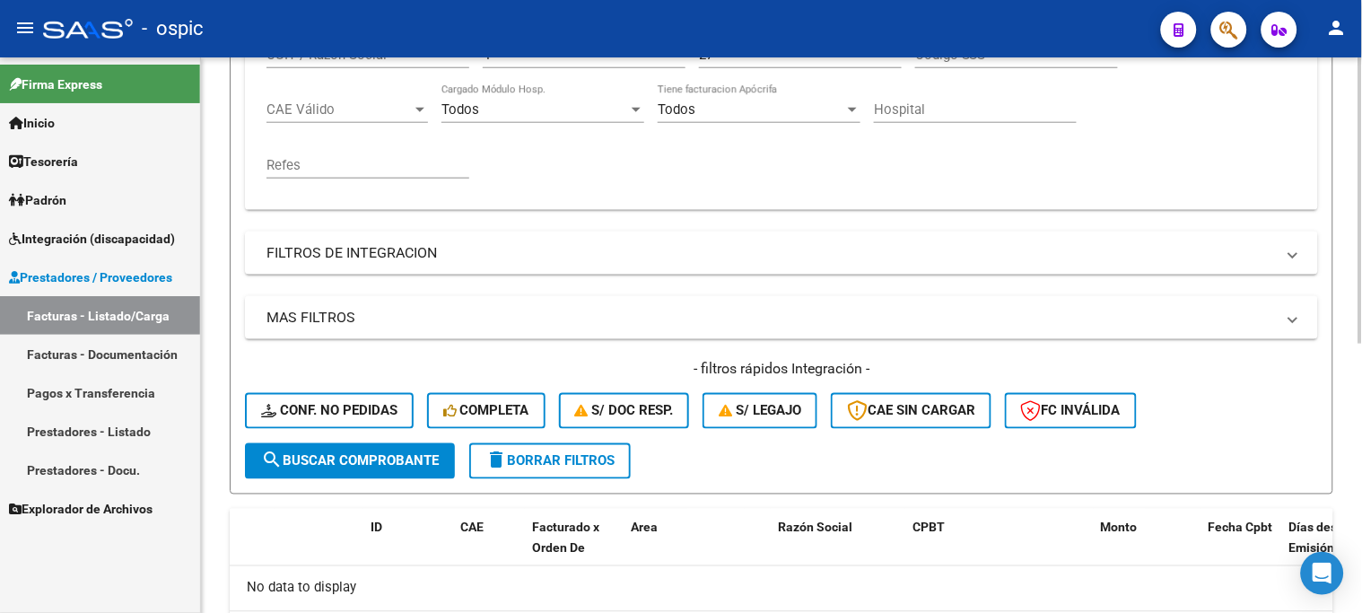
click at [365, 445] on button "search Buscar Comprobante" at bounding box center [350, 461] width 210 height 36
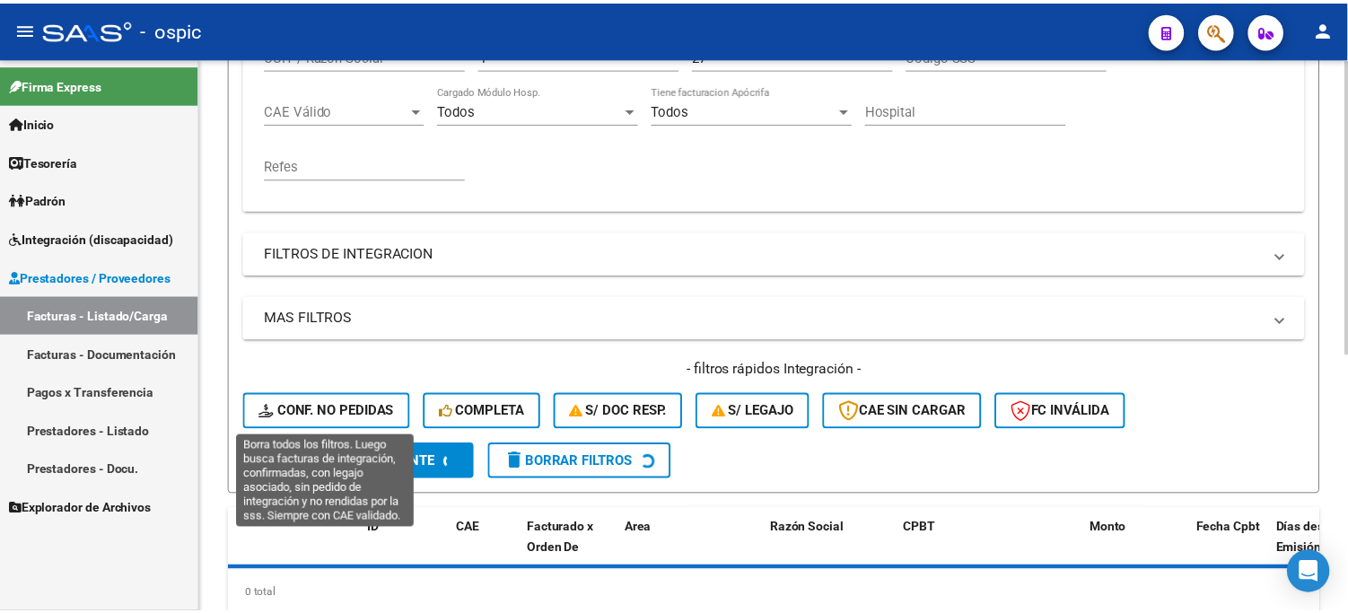
scroll to position [483, 0]
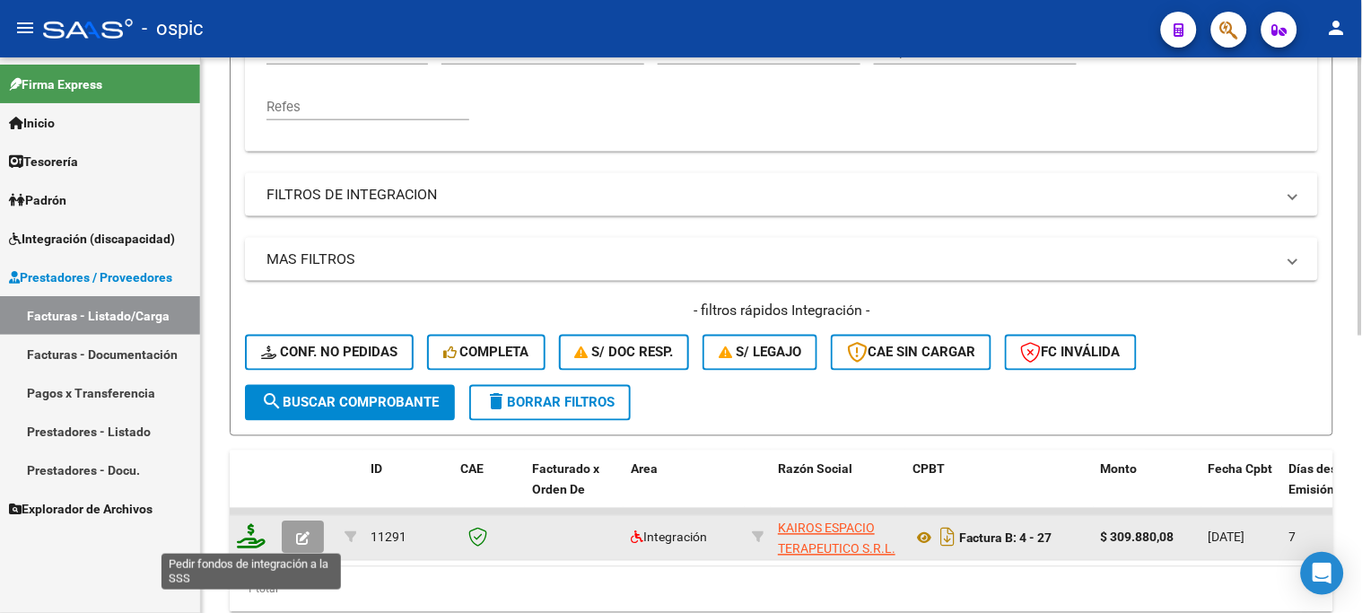
click at [248, 531] on icon at bounding box center [251, 536] width 29 height 25
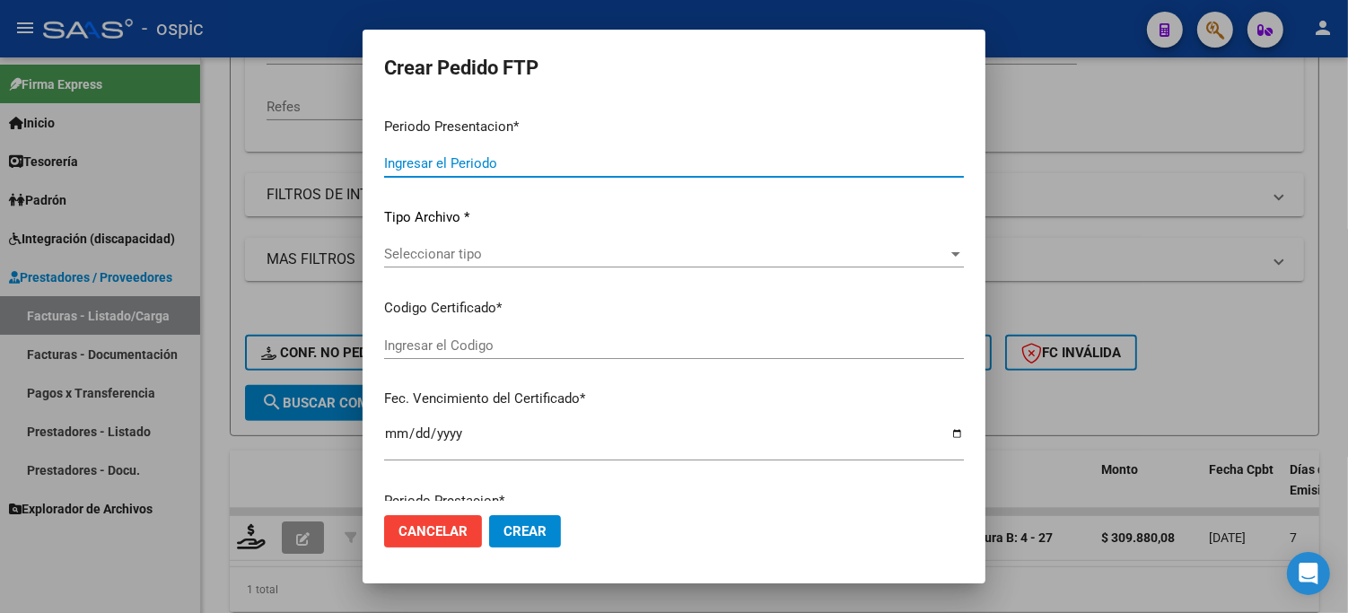
type input "202508"
type input "$ 309.880,08"
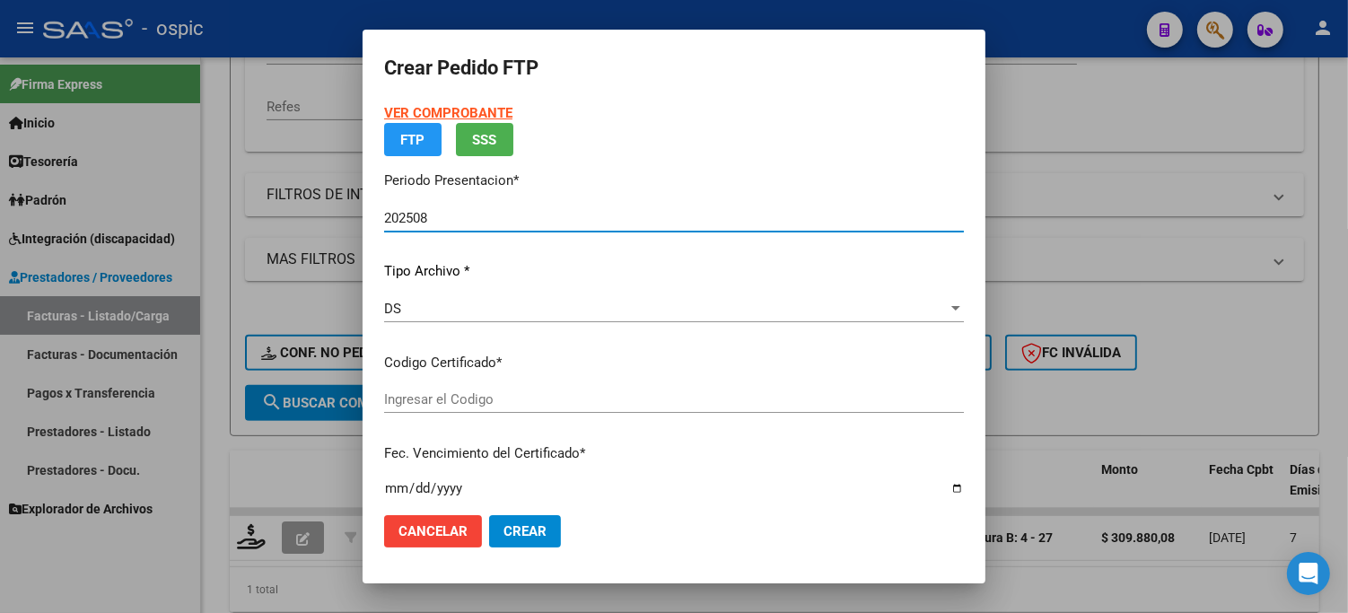
type input "0000000000000000000000000000001514263815"
type input "2027-09-06"
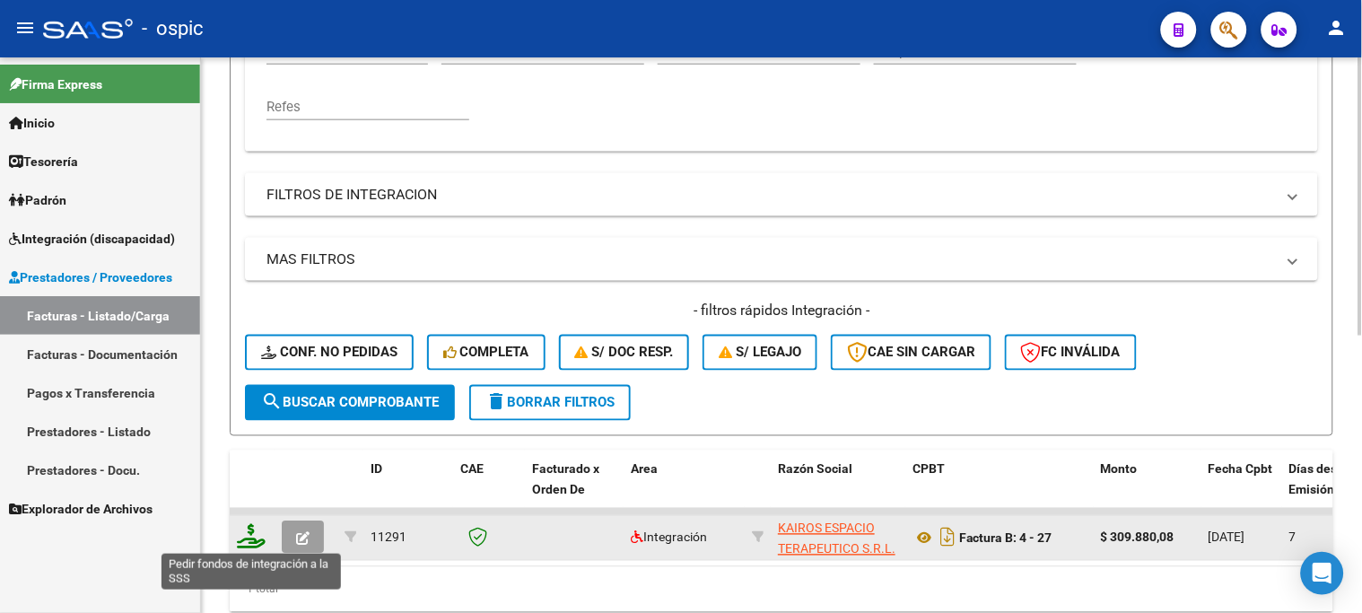
click at [249, 530] on icon at bounding box center [251, 536] width 29 height 25
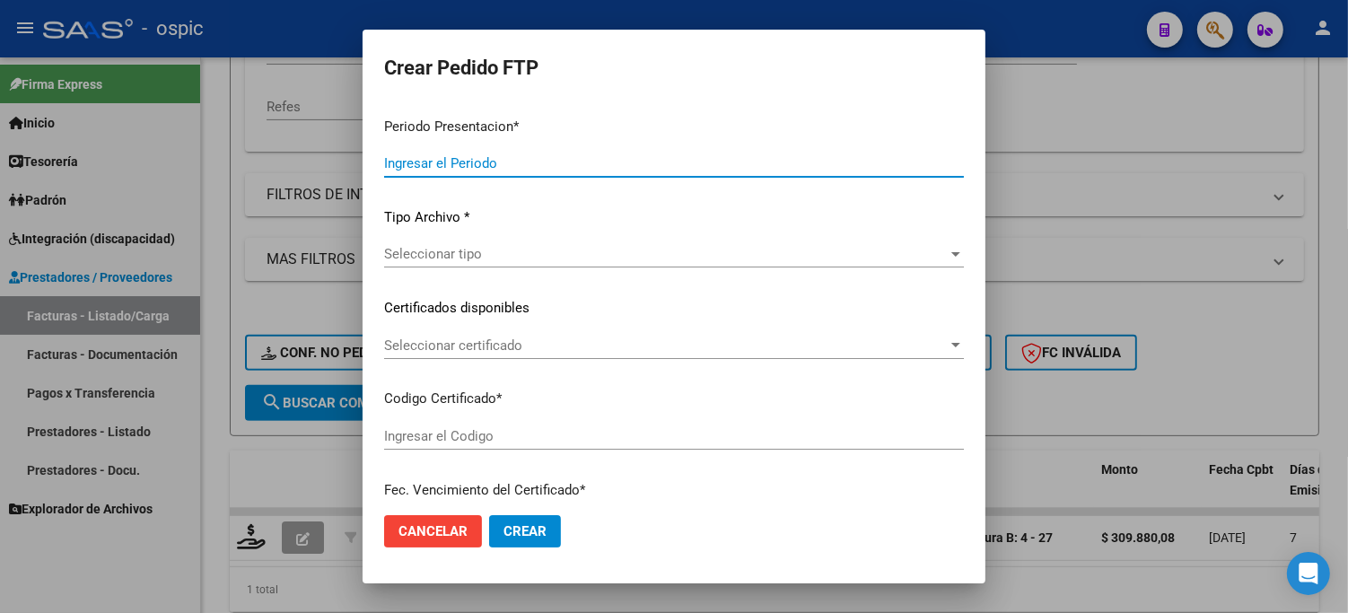
type input "202508"
type input "$ 309.880,08"
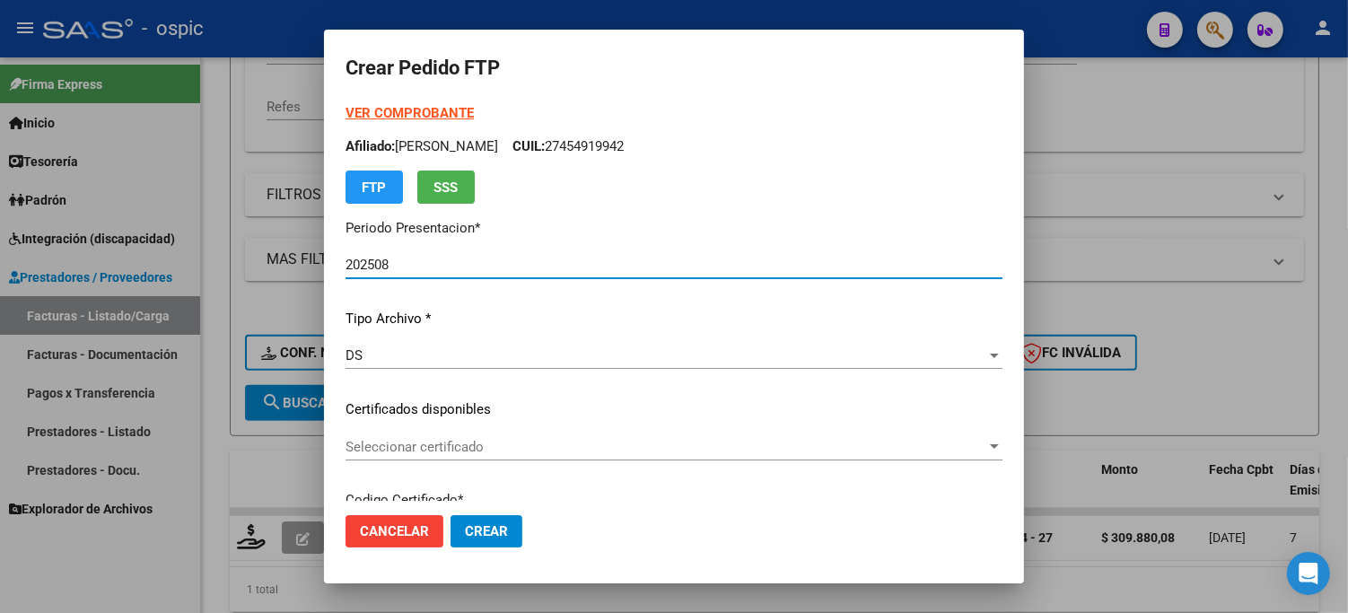
type input "0000000000000000000000000000001514263815"
type input "2027-09-06"
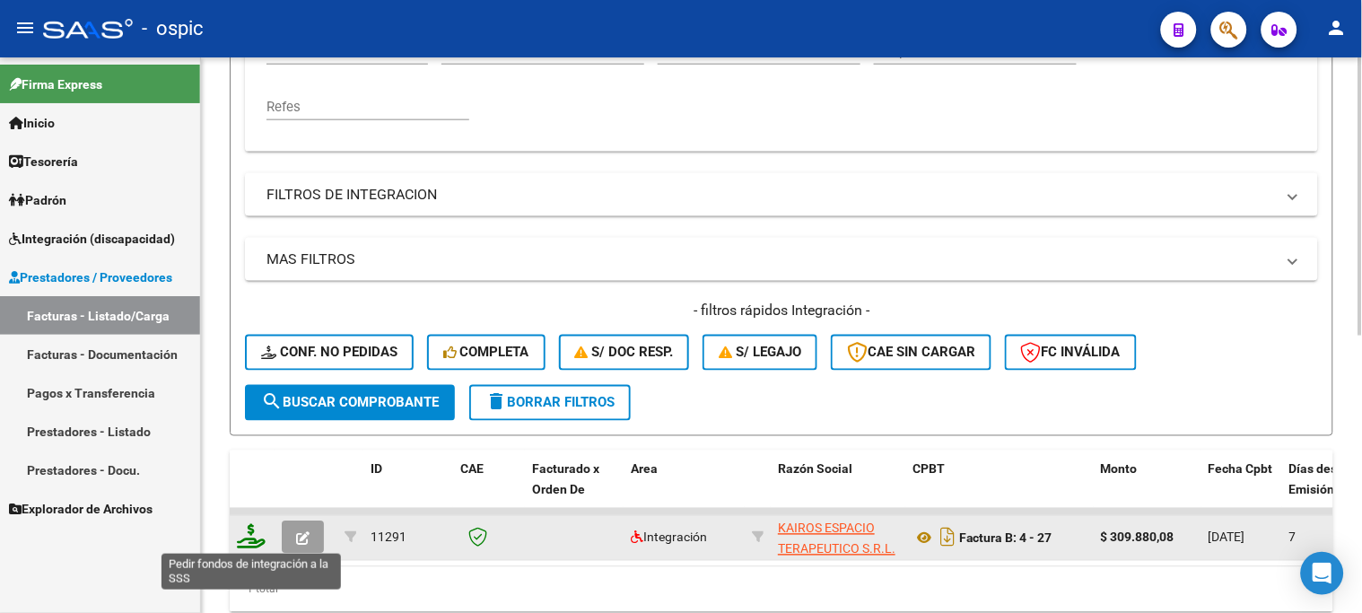
click at [247, 527] on icon at bounding box center [251, 536] width 29 height 25
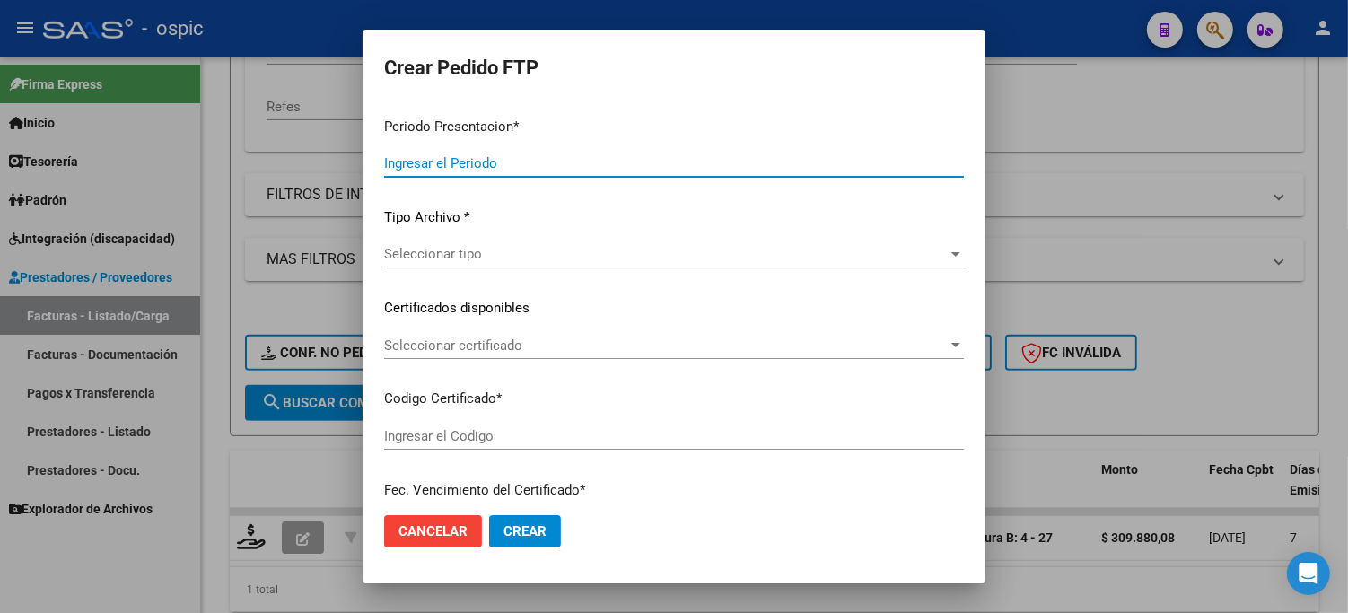
type input "202508"
type input "$ 309.880,08"
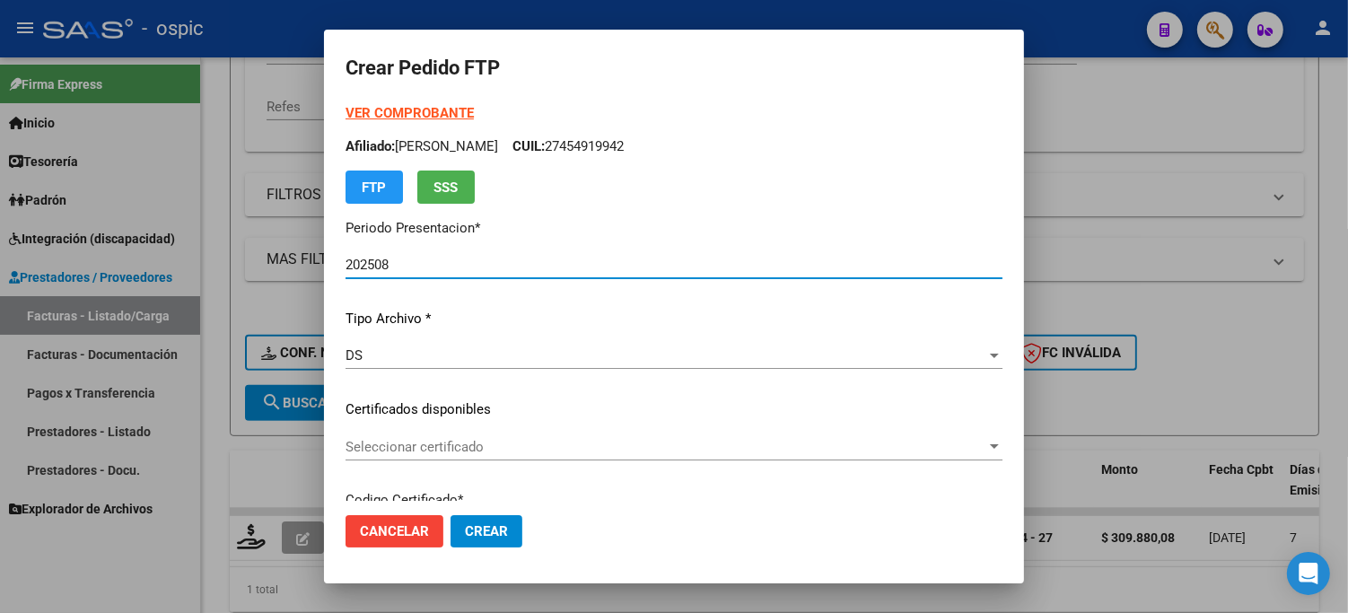
type input "0000000000000000000000000000001514263815"
type input "2027-09-06"
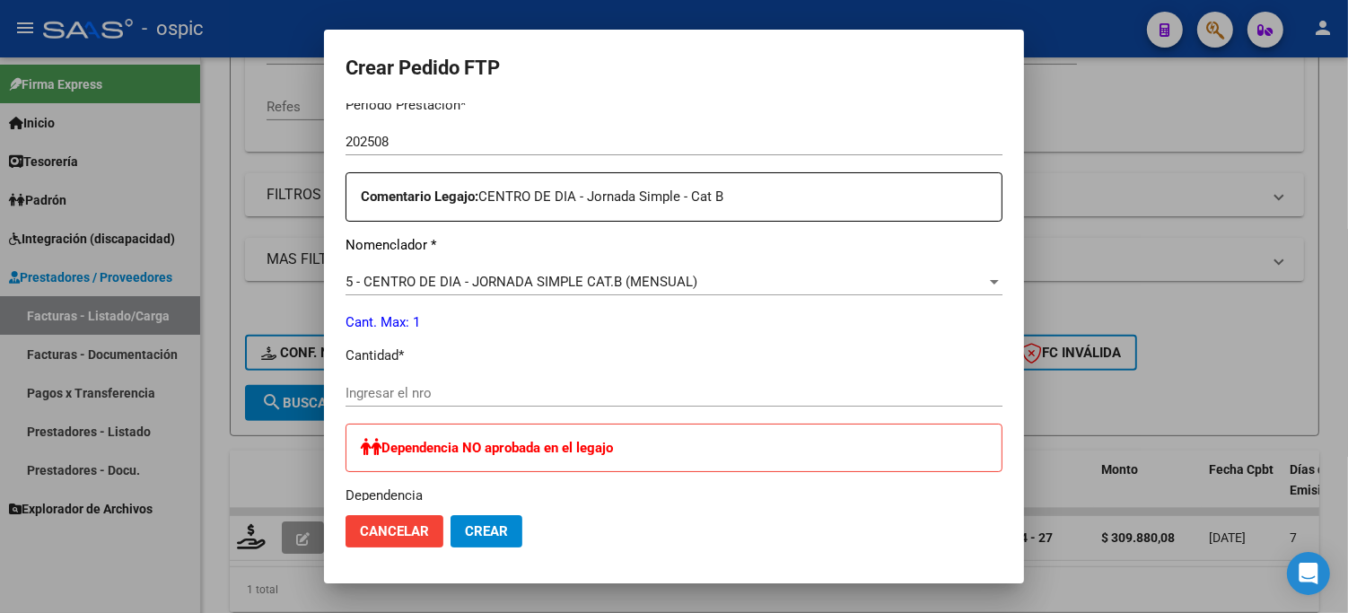
scroll to position [620, 0]
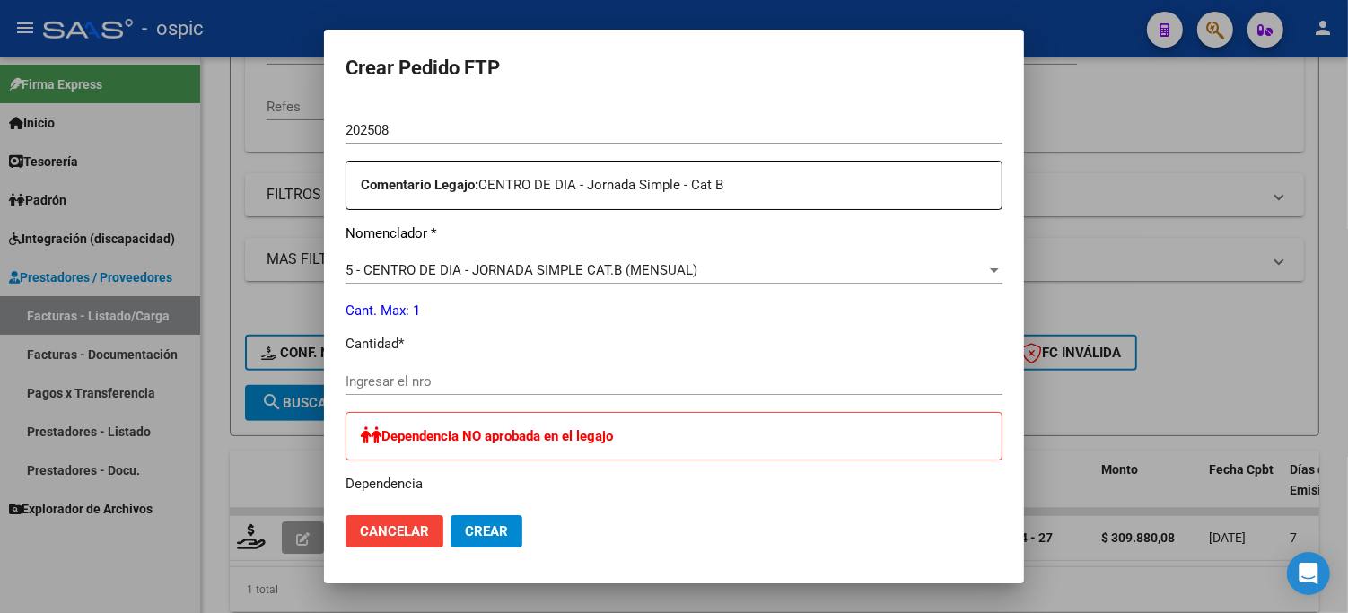
click at [778, 391] on div "Ingresar el nro" at bounding box center [674, 381] width 657 height 27
type input "1"
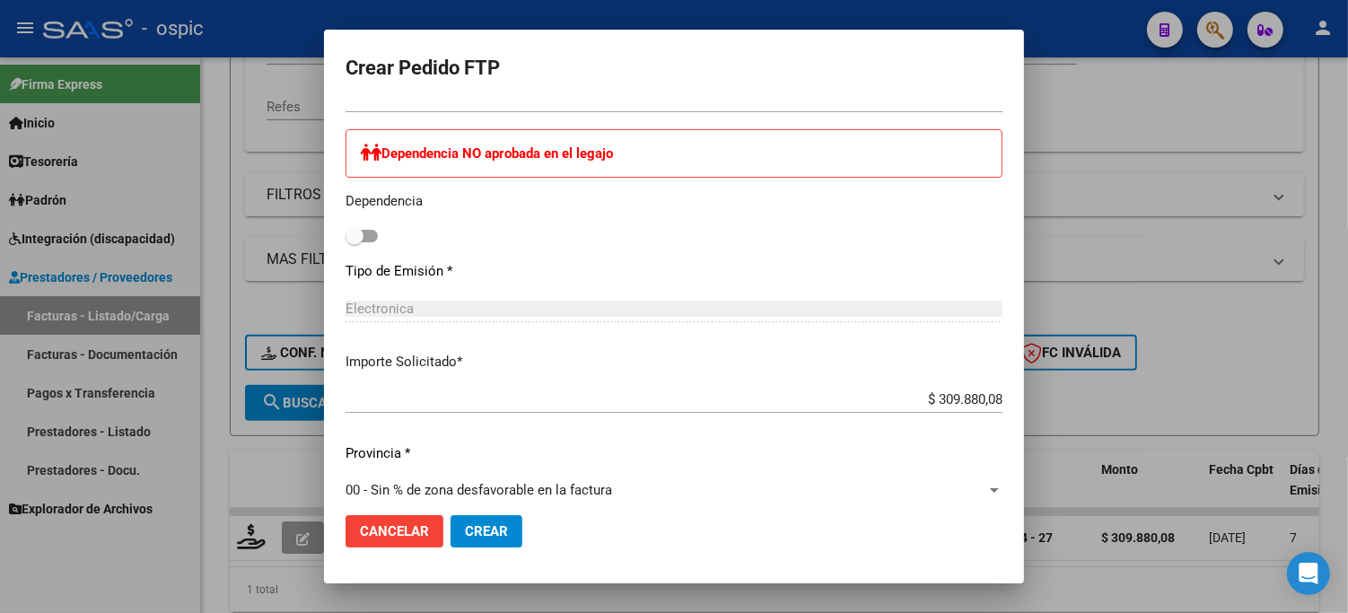
scroll to position [921, 0]
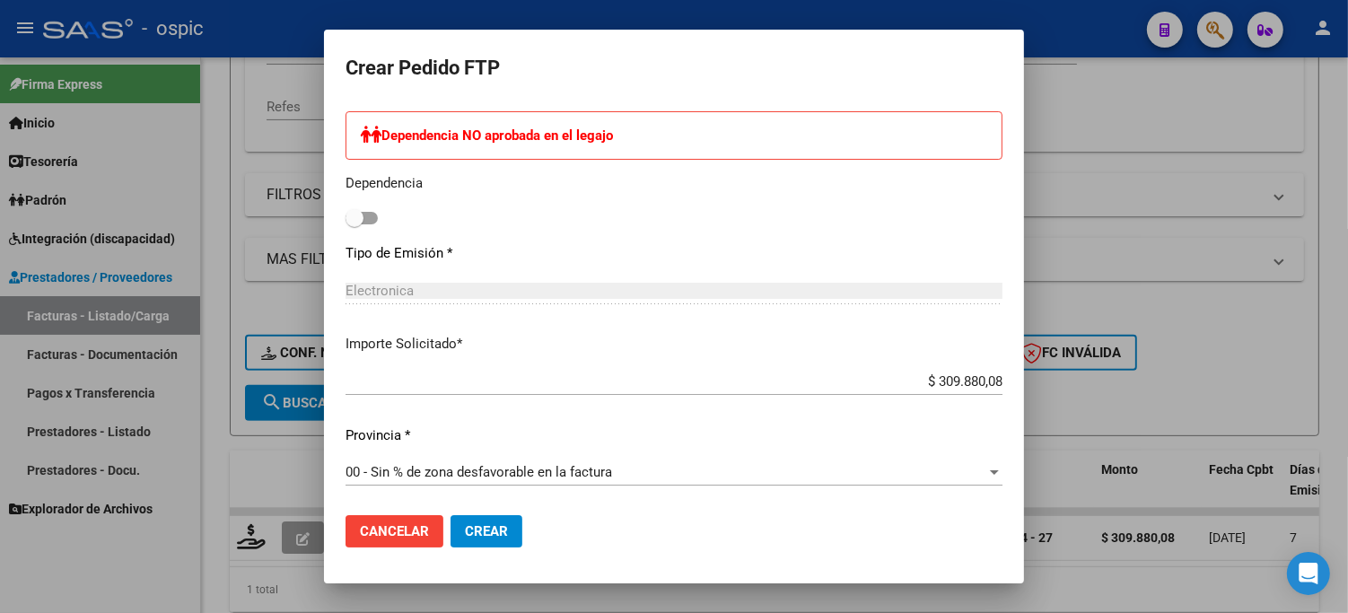
drag, startPoint x: 468, startPoint y: 518, endPoint x: 693, endPoint y: 416, distance: 246.6
click at [468, 517] on button "Crear" at bounding box center [487, 531] width 72 height 32
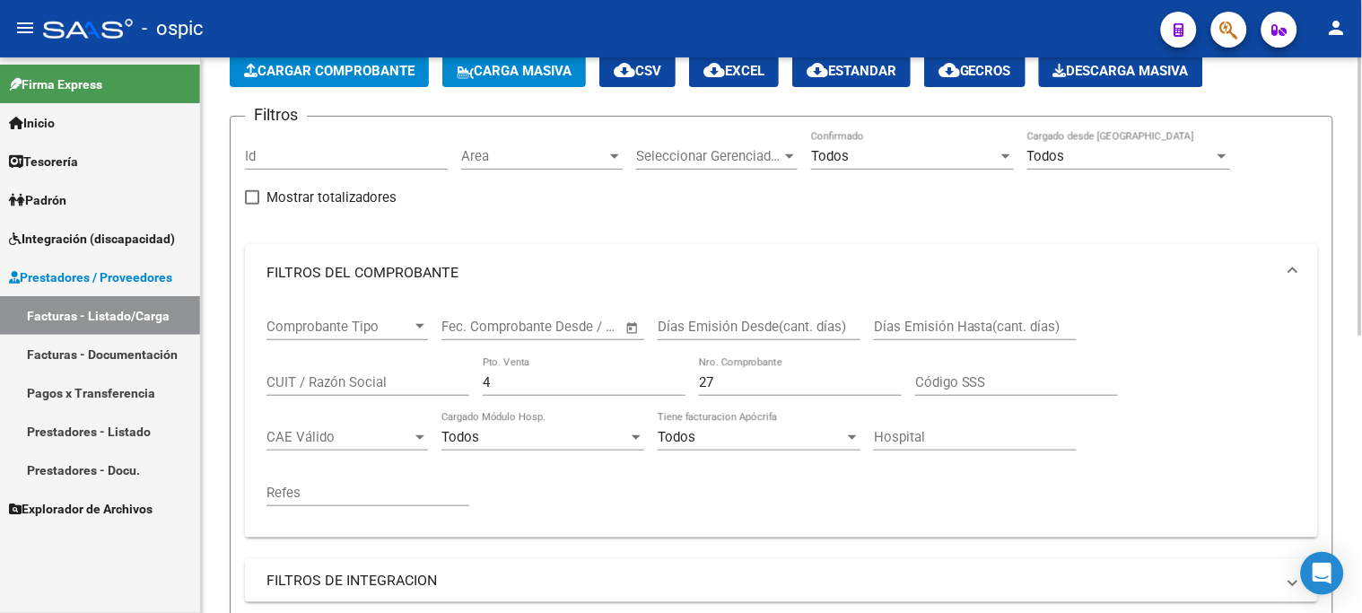
scroll to position [84, 0]
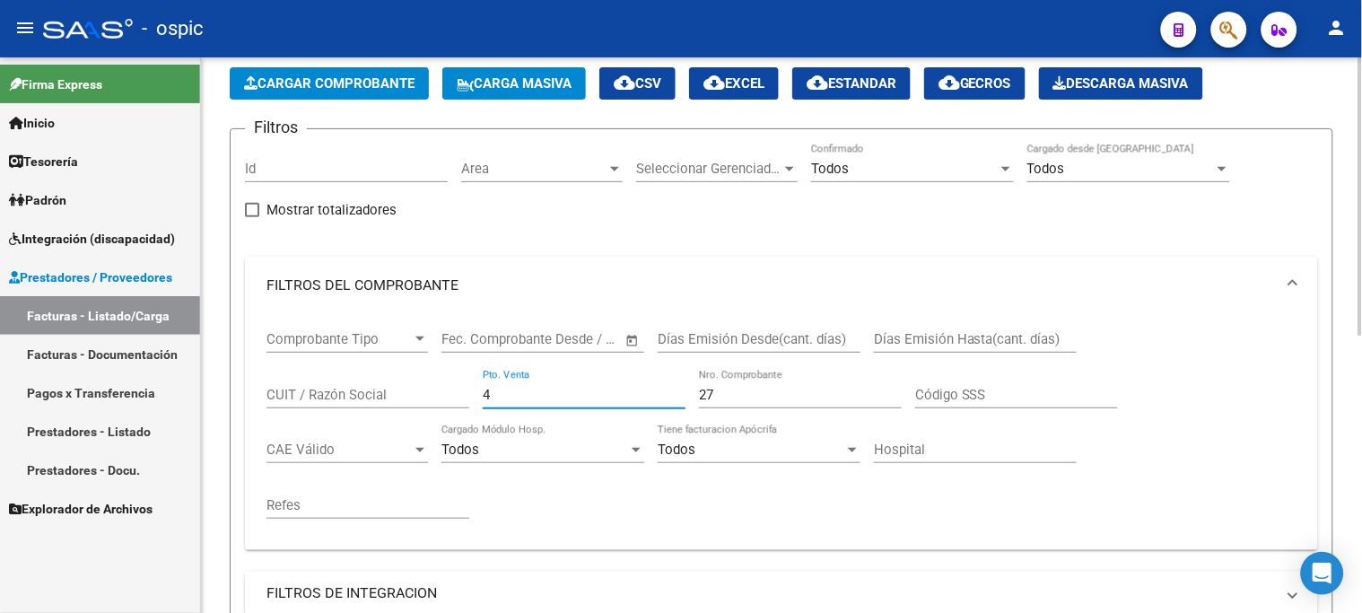
drag, startPoint x: 468, startPoint y: 390, endPoint x: 398, endPoint y: 397, distance: 70.3
click at [359, 390] on div "Comprobante Tipo Comprobante Tipo Fecha inicio – Fecha fin Fec. Comprobante Des…" at bounding box center [782, 425] width 1030 height 222
type input "2"
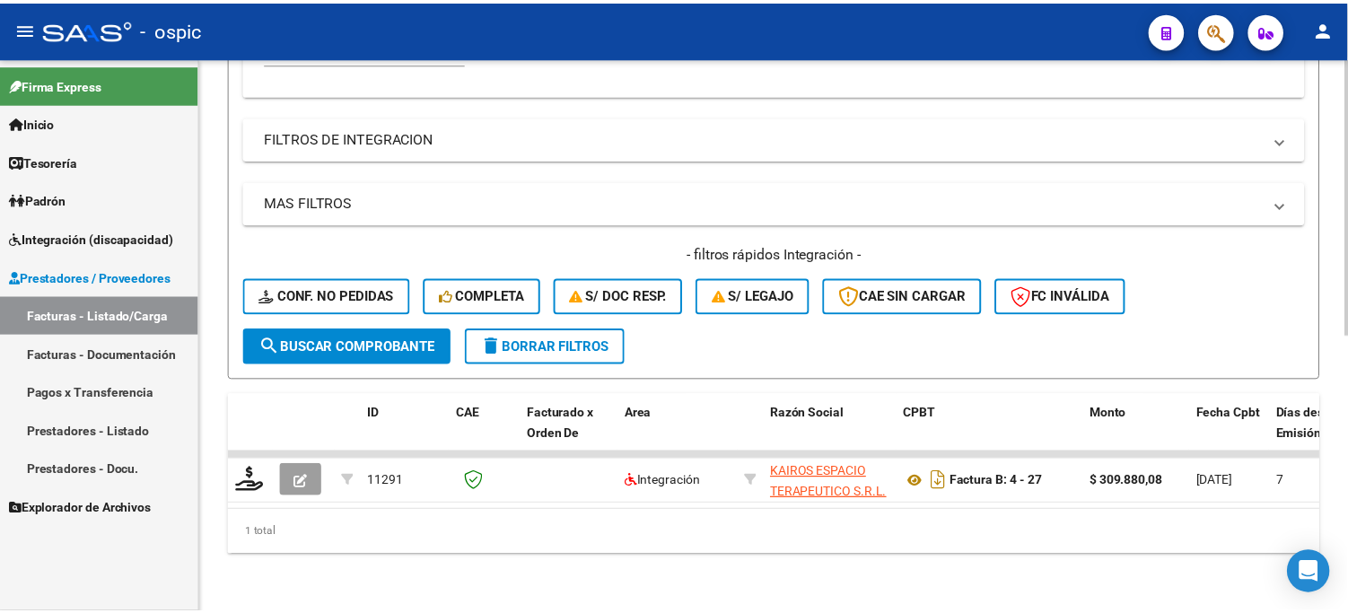
scroll to position [552, 0]
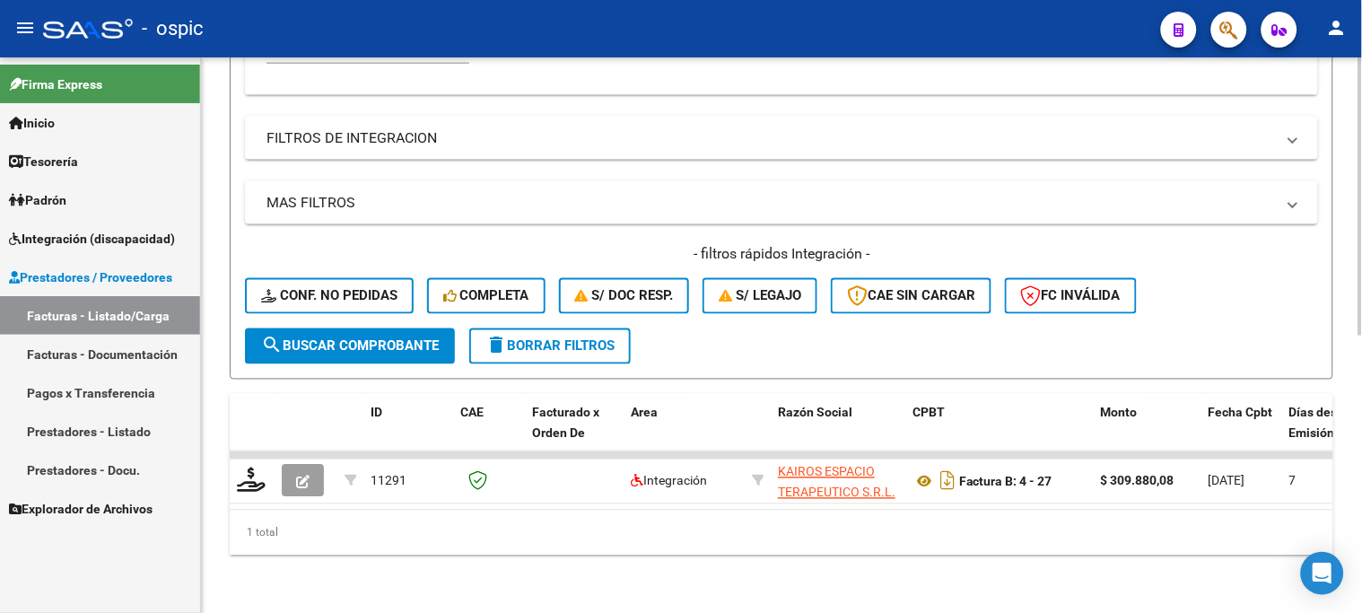
type input "80"
click at [364, 328] on button "search Buscar Comprobante" at bounding box center [350, 346] width 210 height 36
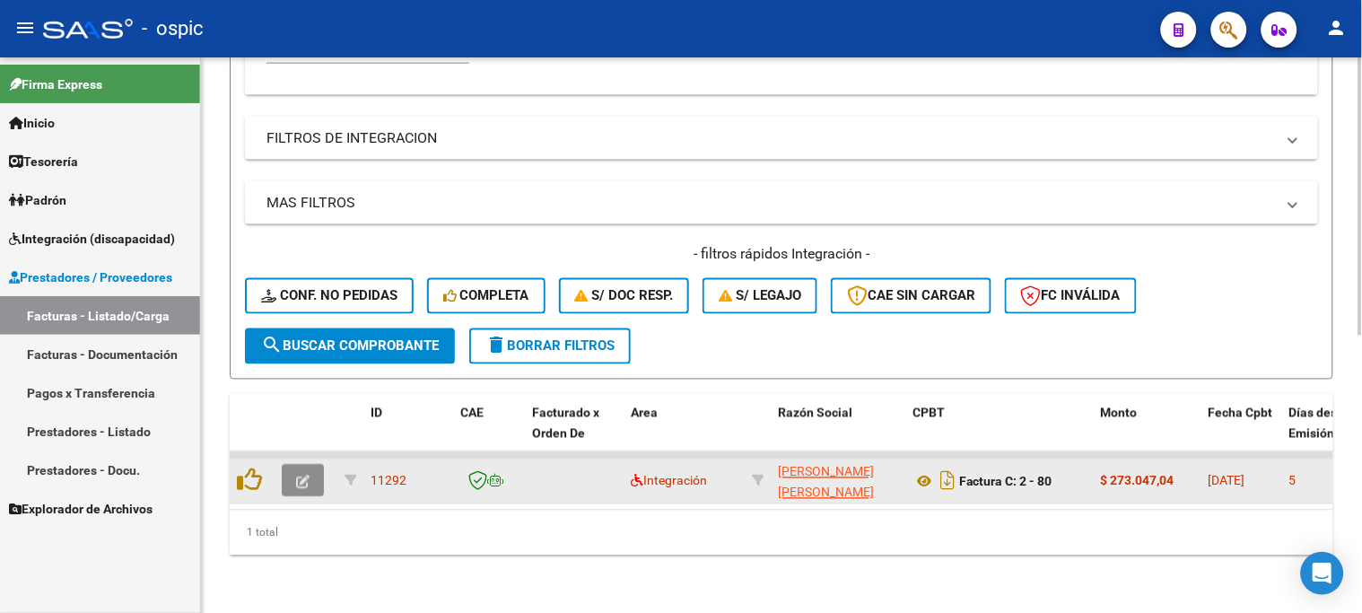
click at [310, 465] on button "button" at bounding box center [303, 481] width 42 height 32
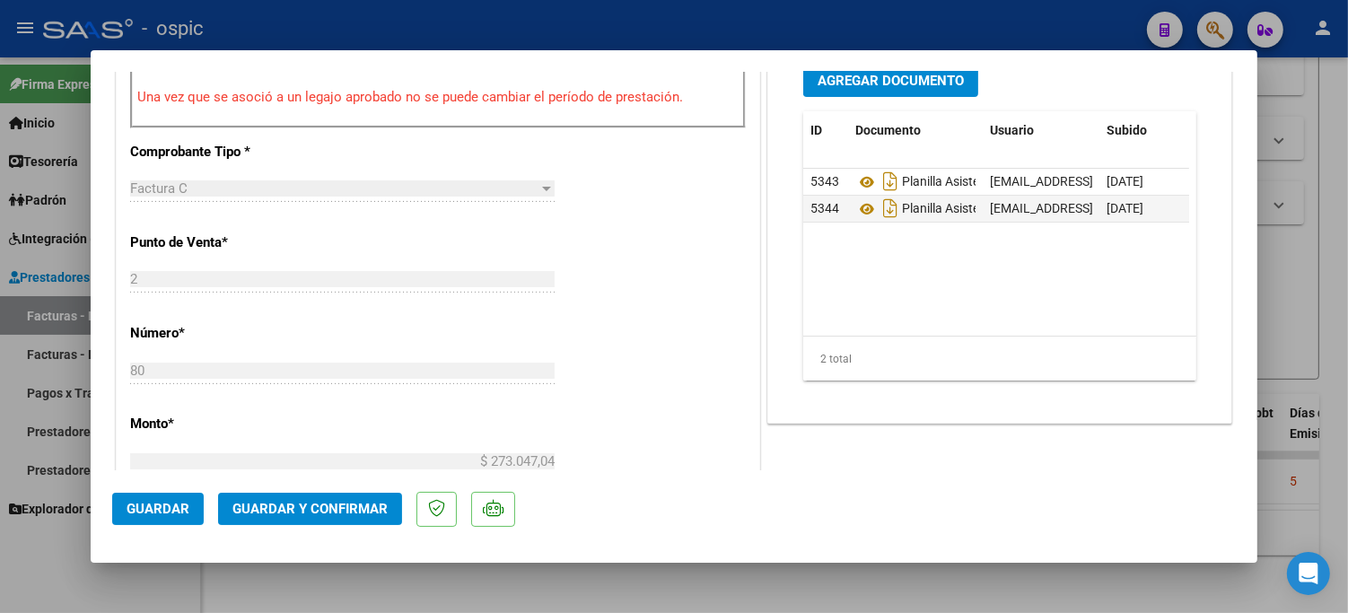
scroll to position [0, 0]
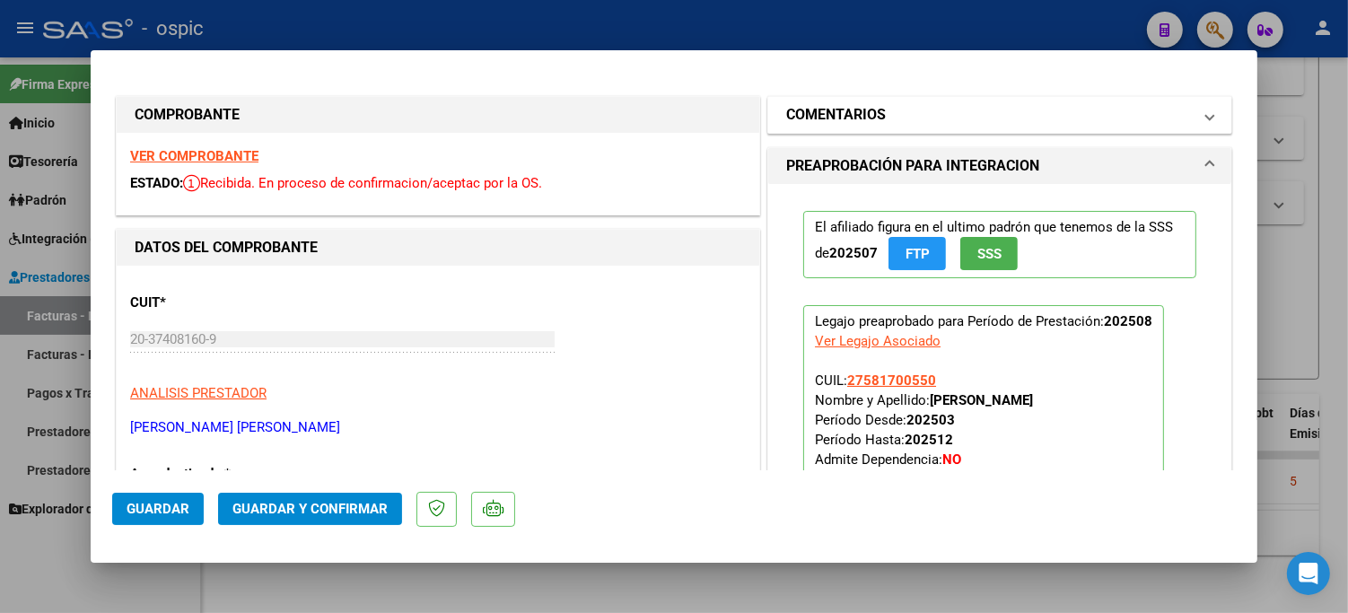
click at [889, 109] on mat-panel-title "COMENTARIOS" at bounding box center [989, 115] width 406 height 22
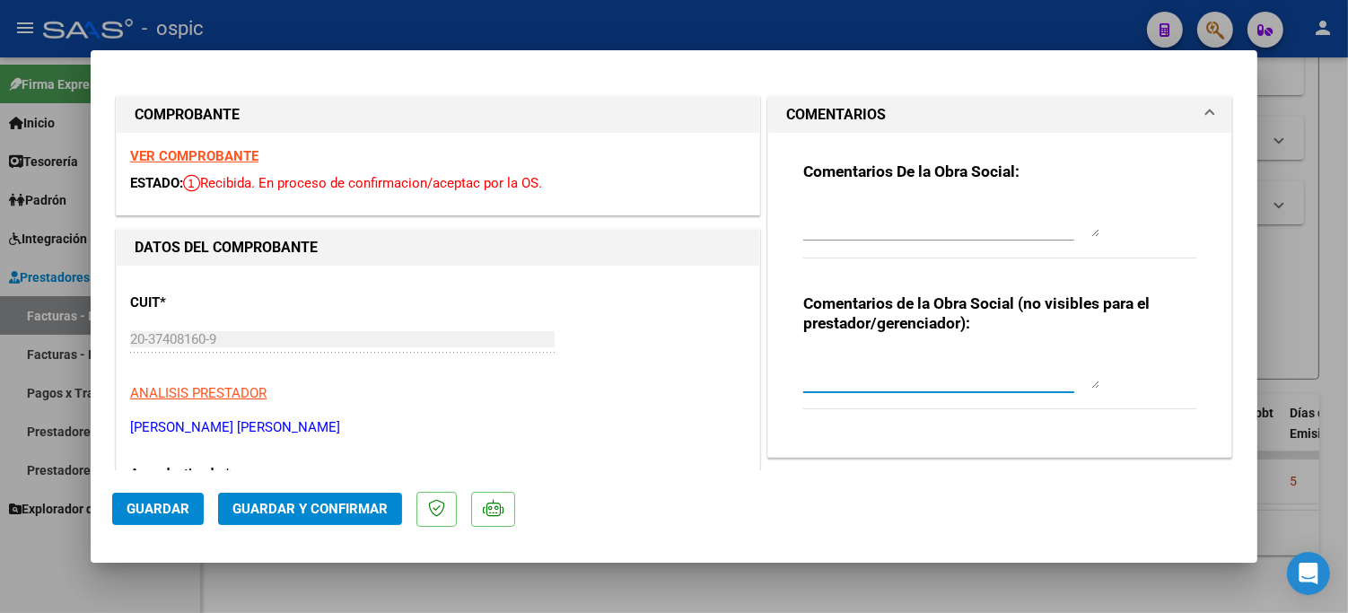
drag, startPoint x: 880, startPoint y: 372, endPoint x: 1001, endPoint y: 364, distance: 121.4
click at [883, 370] on textarea at bounding box center [951, 371] width 296 height 36
type textarea "TRANSPORTE 504 KM MENSUALES"
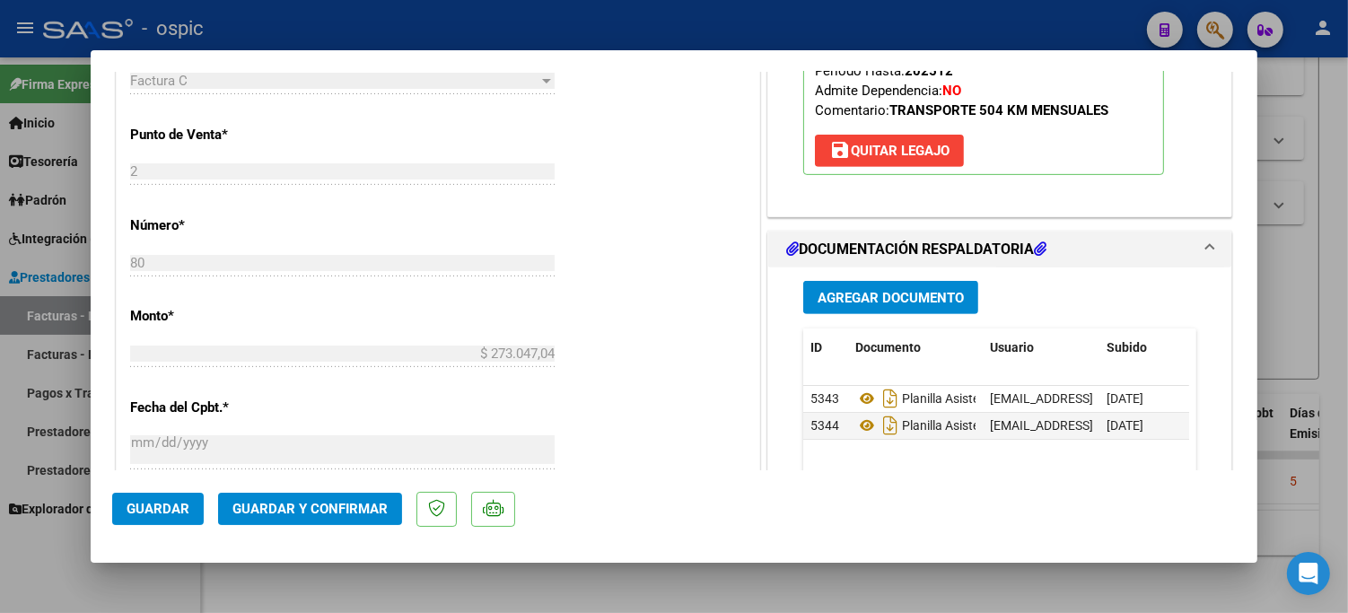
scroll to position [721, 0]
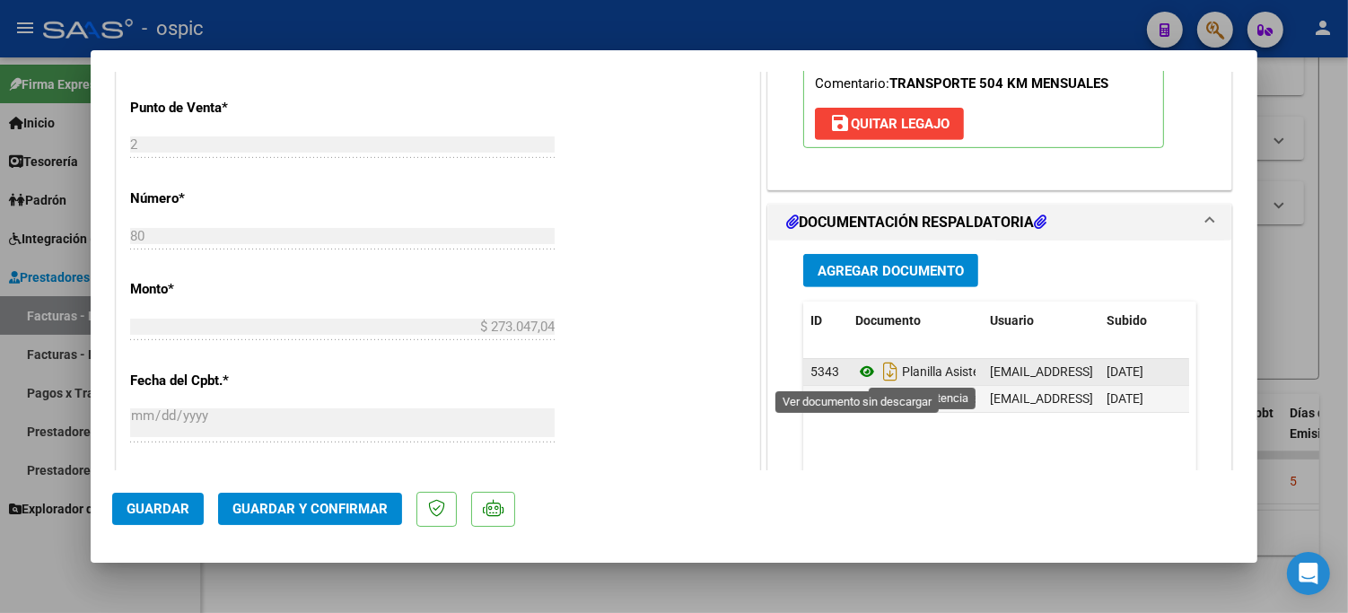
click at [856, 371] on icon at bounding box center [866, 372] width 23 height 22
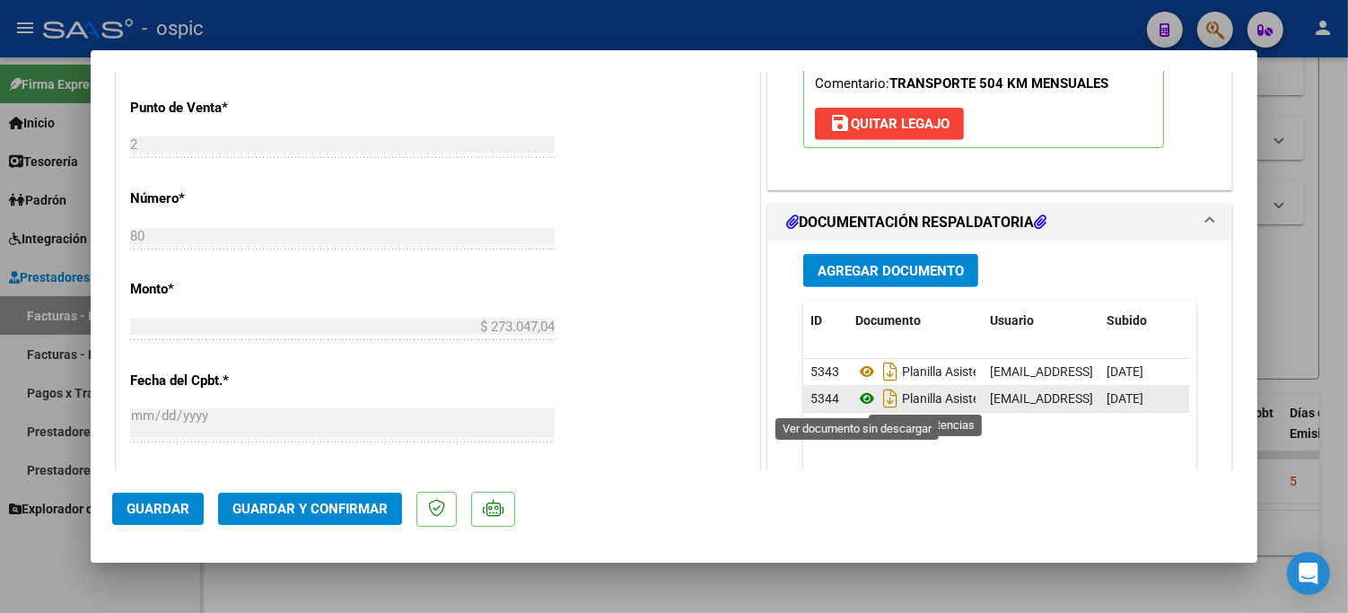
click at [862, 397] on icon at bounding box center [866, 399] width 23 height 22
click at [338, 508] on span "Guardar y Confirmar" at bounding box center [309, 509] width 155 height 16
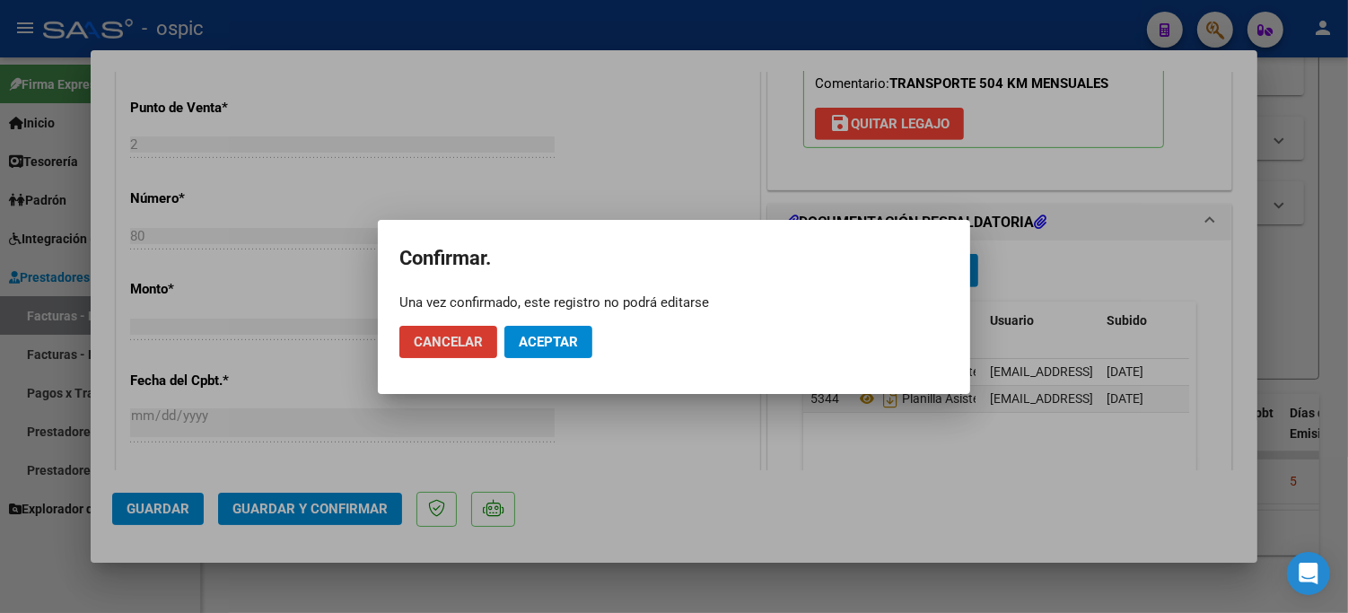
click at [535, 337] on span "Aceptar" at bounding box center [548, 342] width 59 height 16
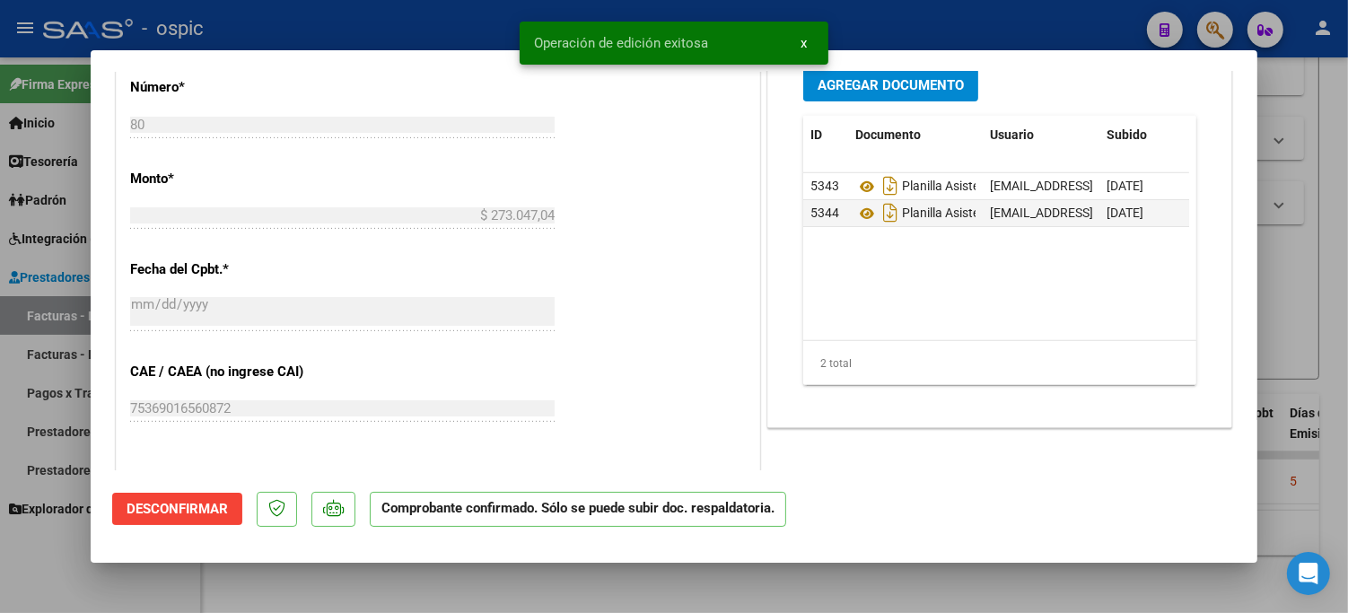
type input "$ 0,00"
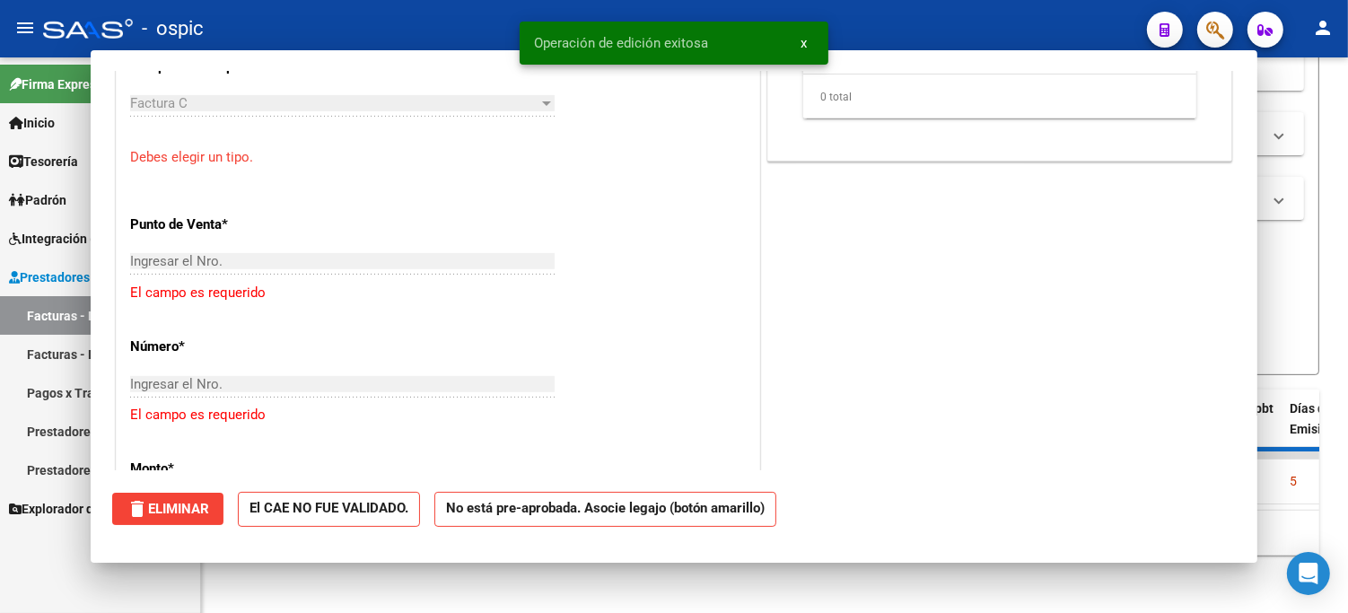
scroll to position [752, 0]
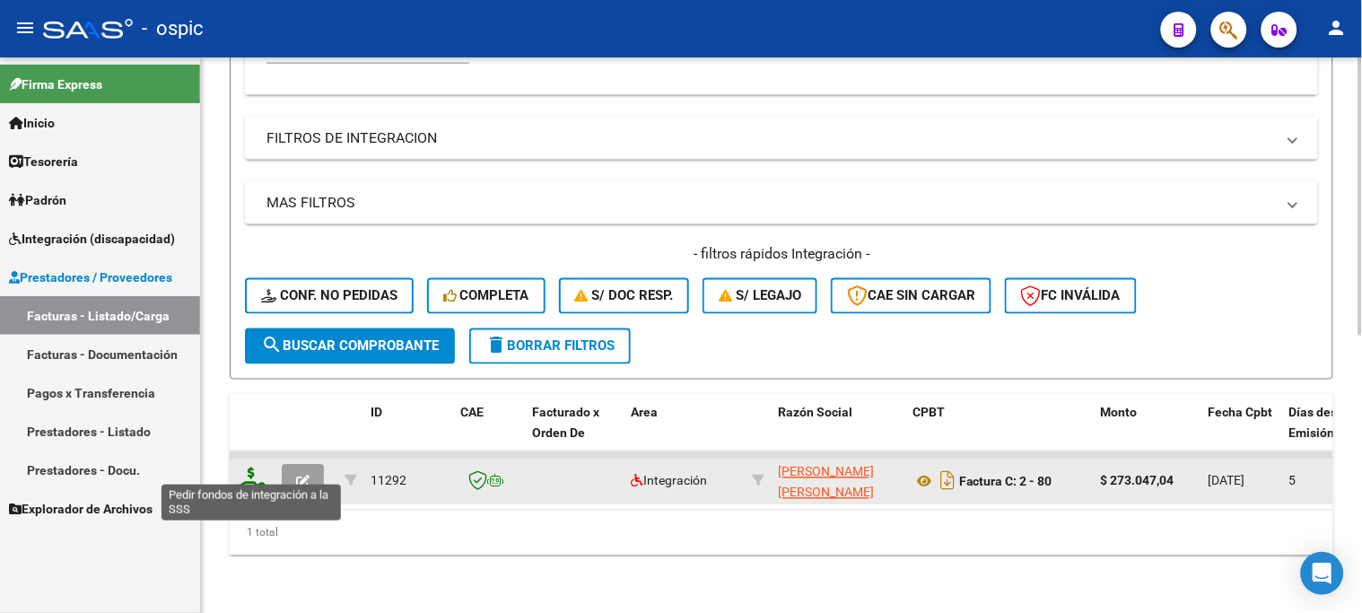
click at [248, 468] on icon at bounding box center [251, 480] width 29 height 25
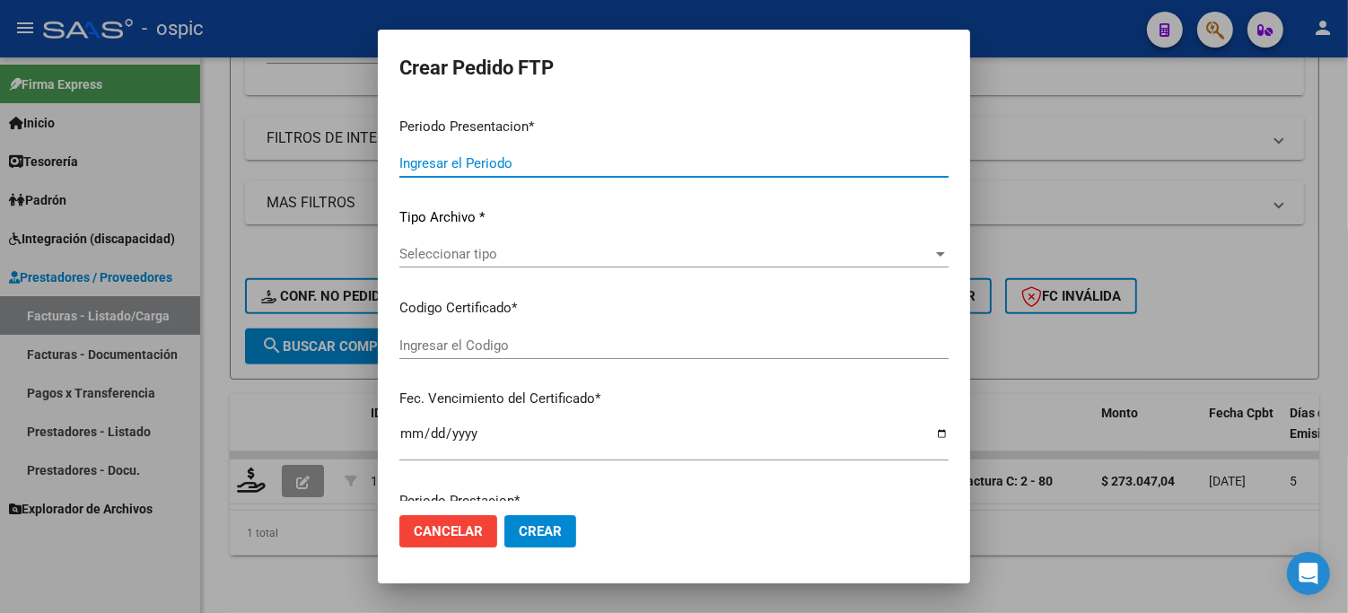
type input "202508"
type input "$ 273.047,04"
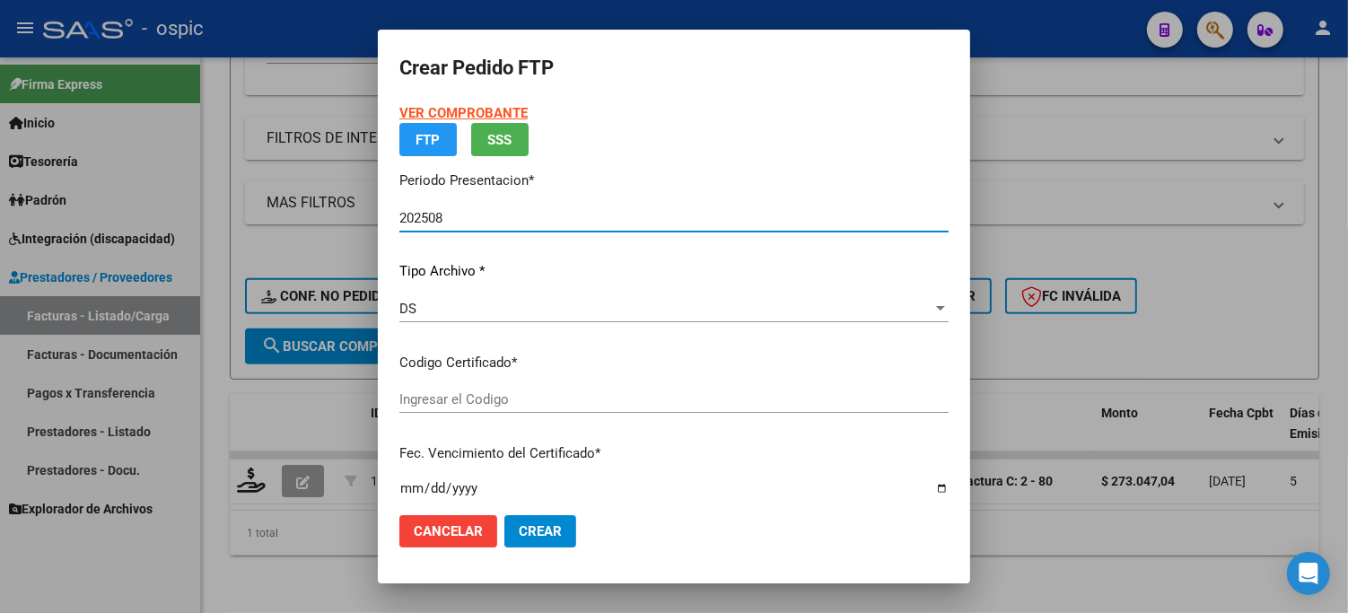
type input "1474416430"
type input "2029-04-30"
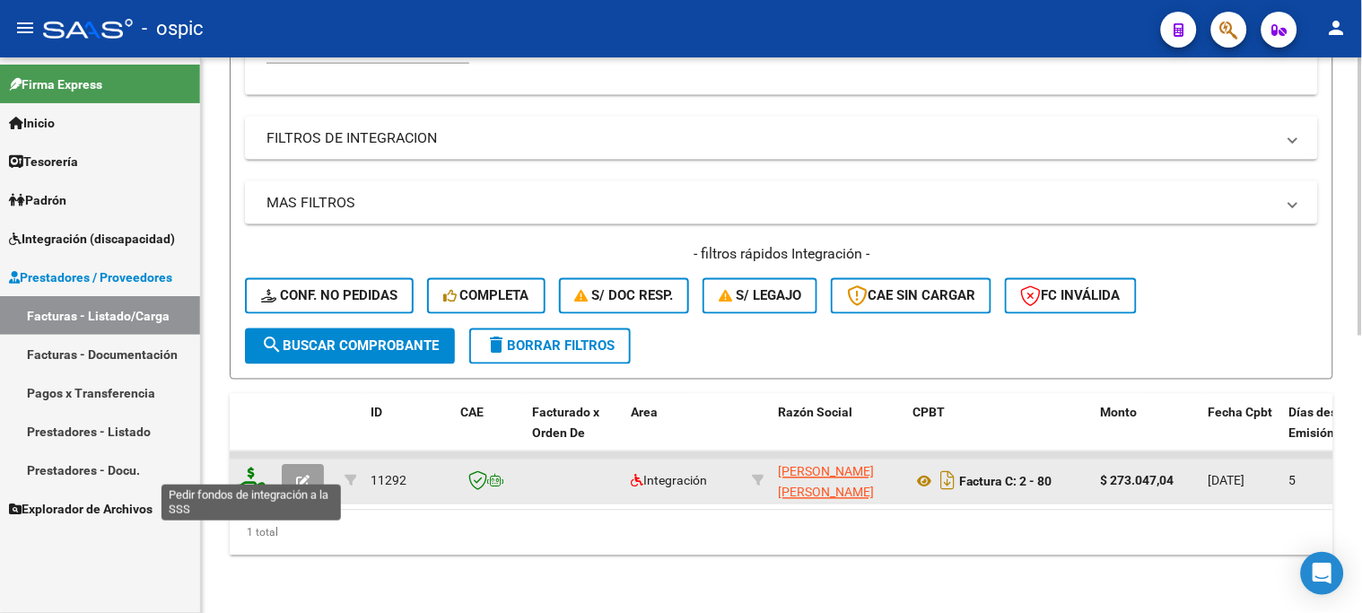
click at [257, 468] on icon at bounding box center [251, 480] width 29 height 25
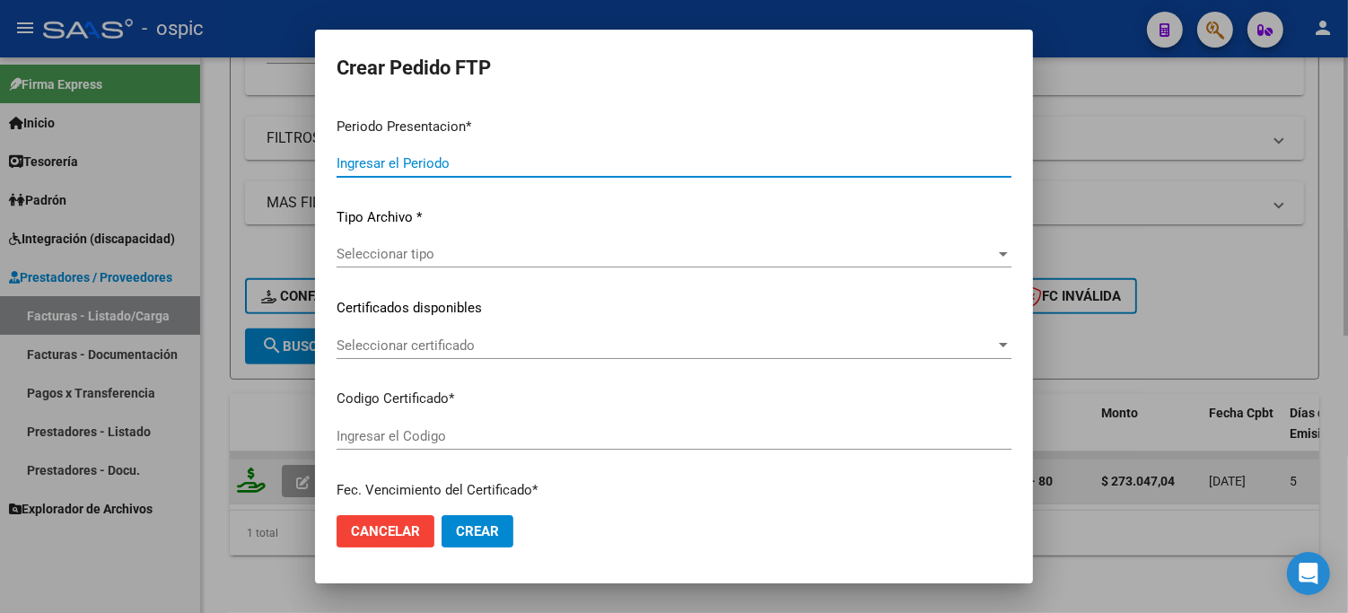
type input "202508"
type input "$ 273.047,04"
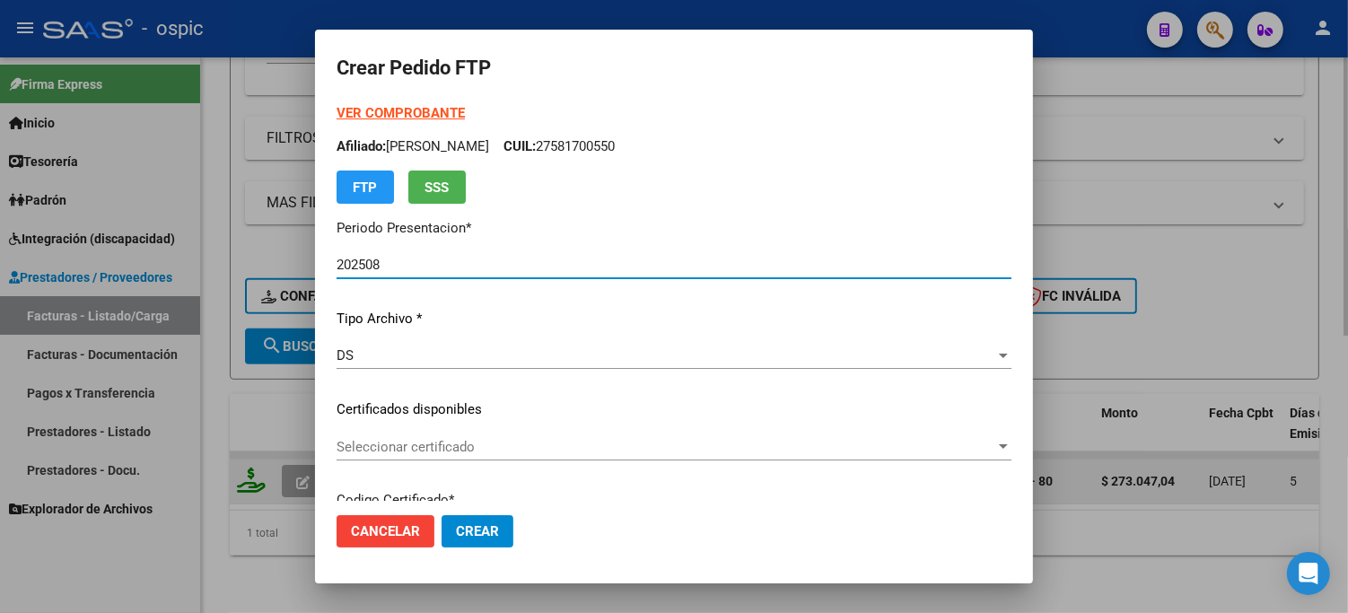
type input "1474416430"
type input "2029-04-30"
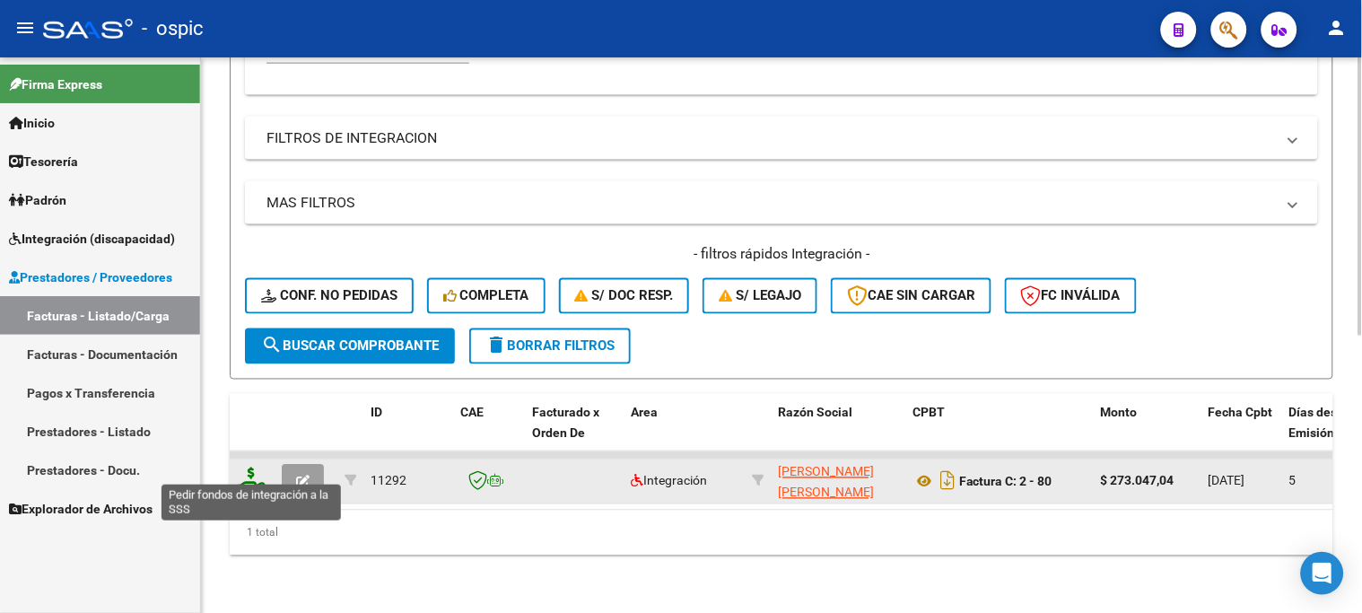
click at [255, 468] on icon at bounding box center [251, 480] width 29 height 25
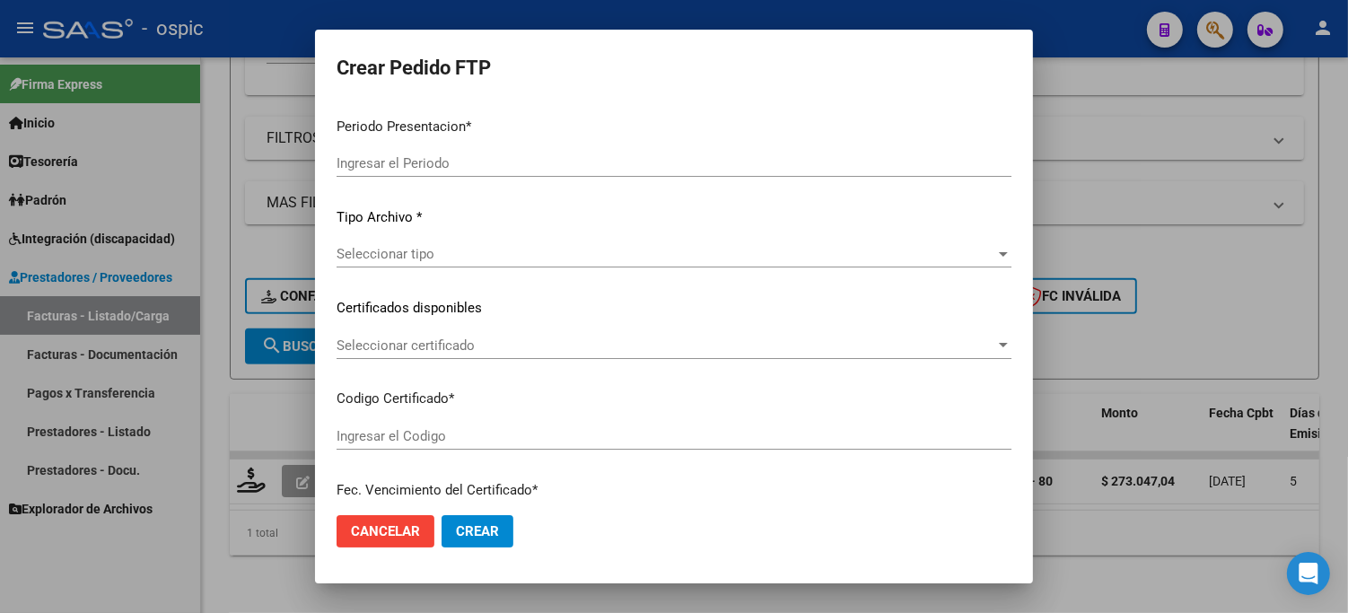
type input "202508"
type input "$ 273.047,04"
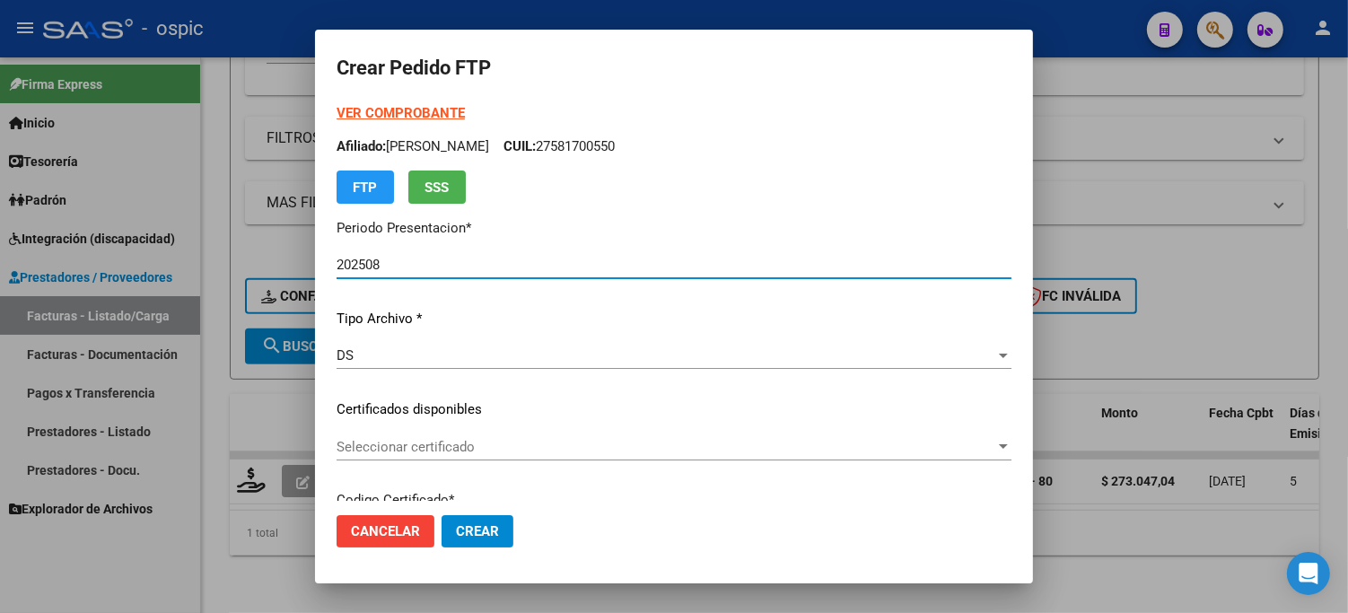
type input "1474416430"
type input "2029-04-30"
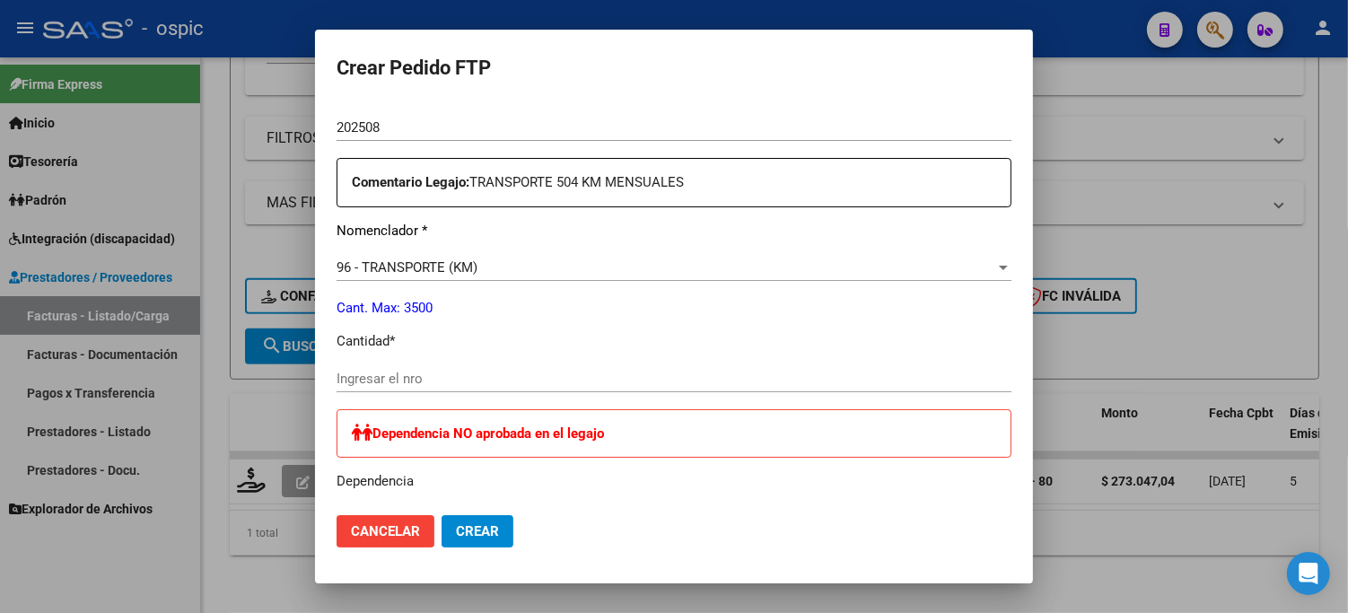
scroll to position [652, 0]
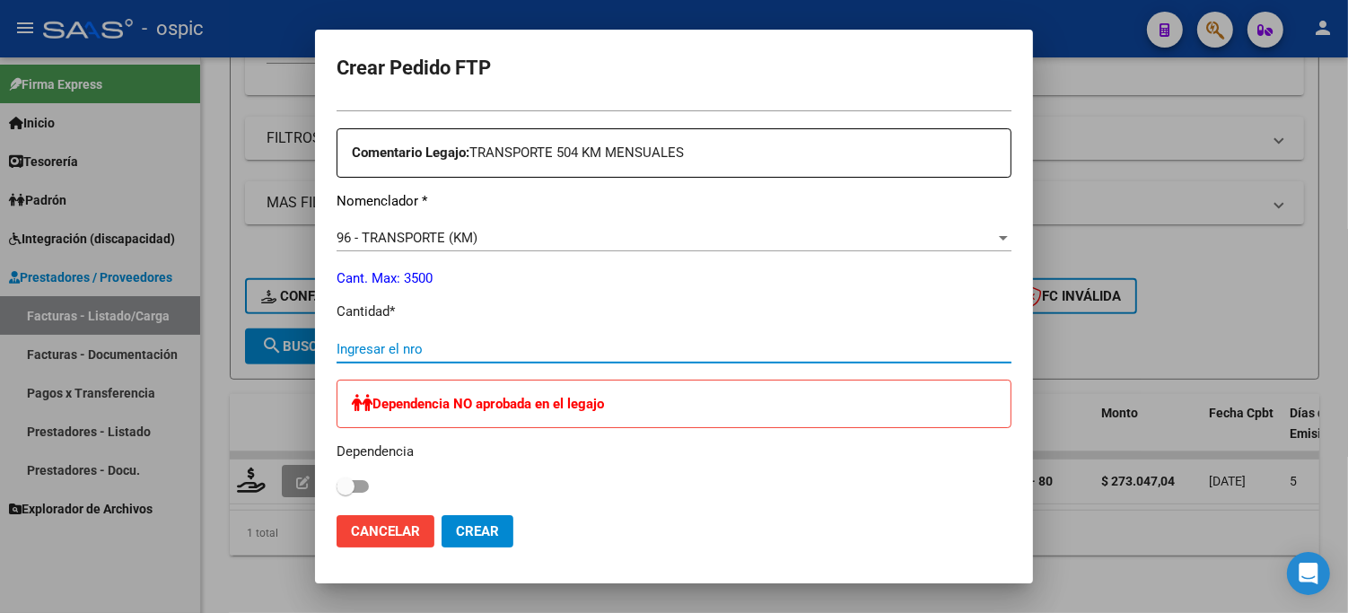
click at [543, 342] on input "Ingresar el nro" at bounding box center [674, 349] width 675 height 16
type input "504"
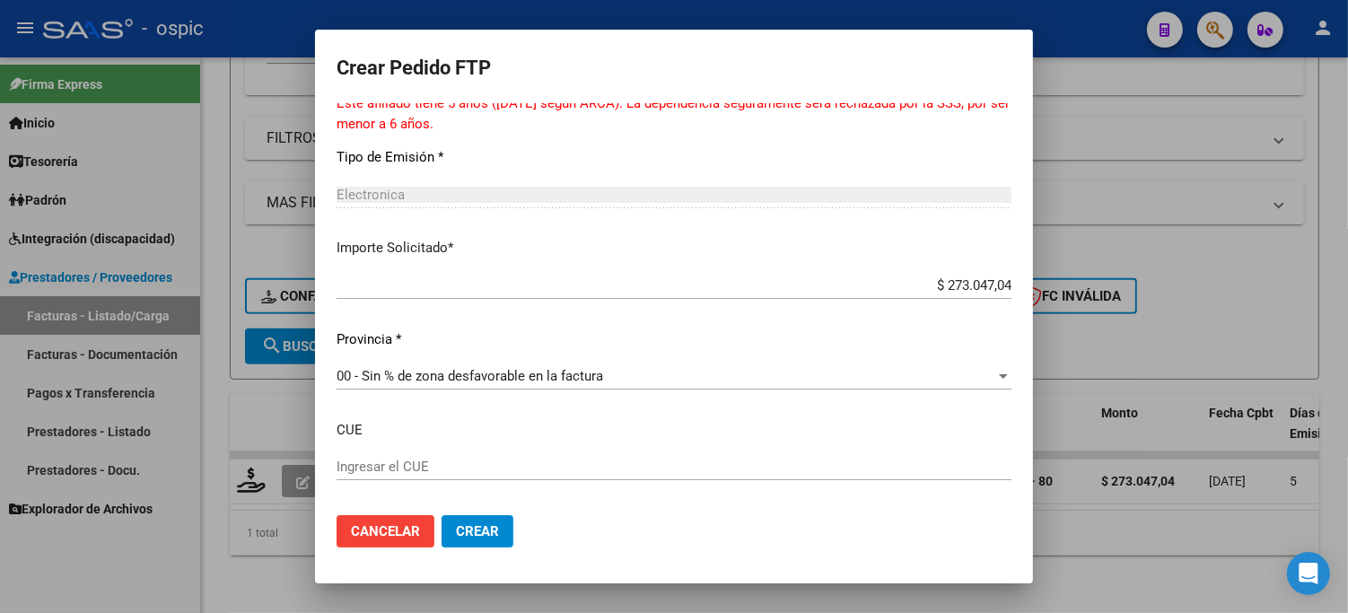
scroll to position [1156, 0]
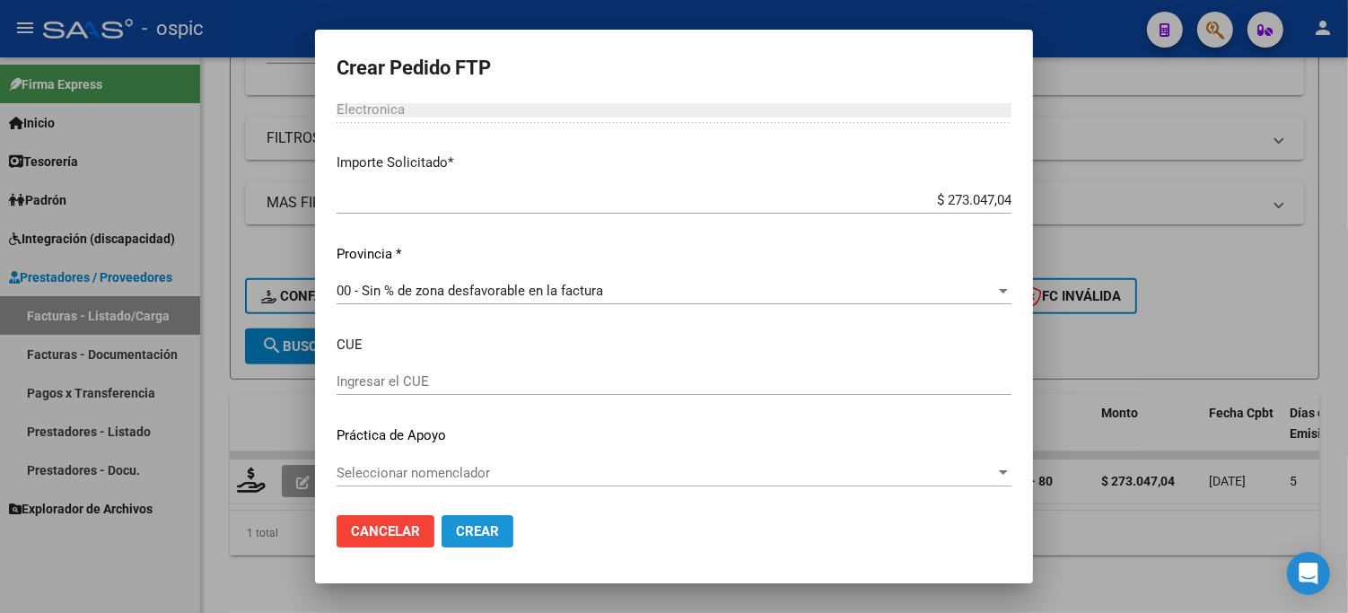
click at [479, 518] on button "Crear" at bounding box center [478, 531] width 72 height 32
click at [491, 527] on span "Crear" at bounding box center [477, 531] width 43 height 16
click at [489, 522] on button "Crear" at bounding box center [478, 531] width 72 height 32
click at [480, 521] on button "Crear" at bounding box center [478, 531] width 72 height 32
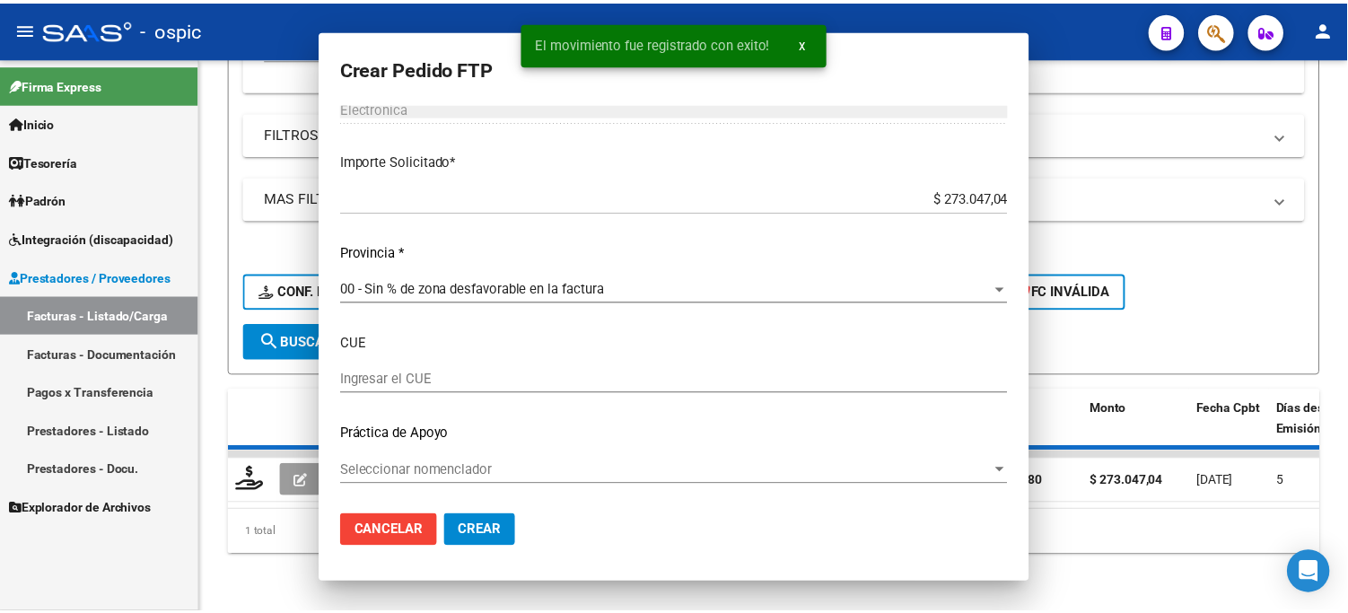
scroll to position [0, 0]
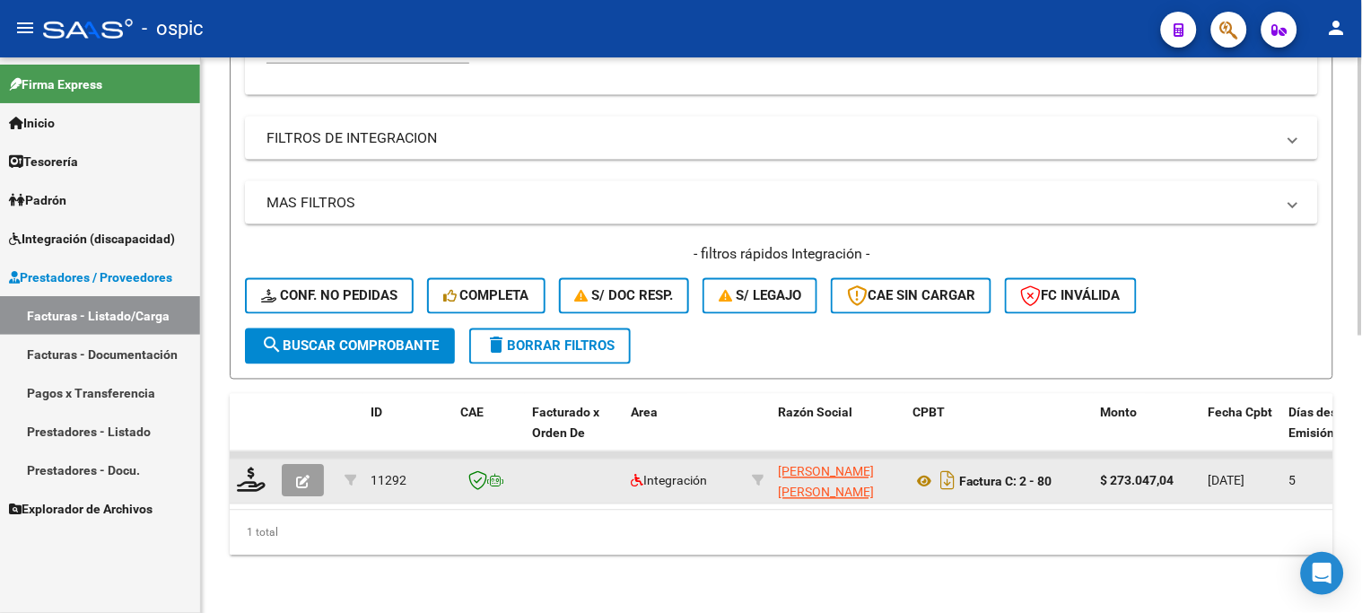
click at [296, 476] on icon "button" at bounding box center [302, 482] width 13 height 13
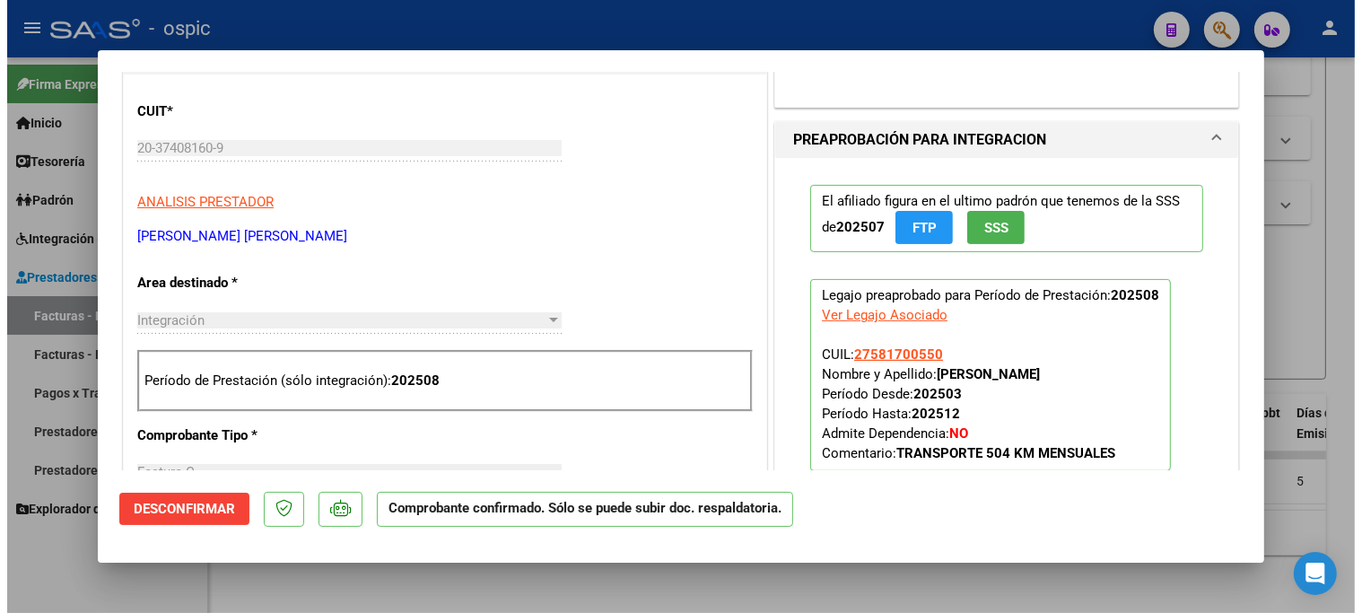
scroll to position [664, 0]
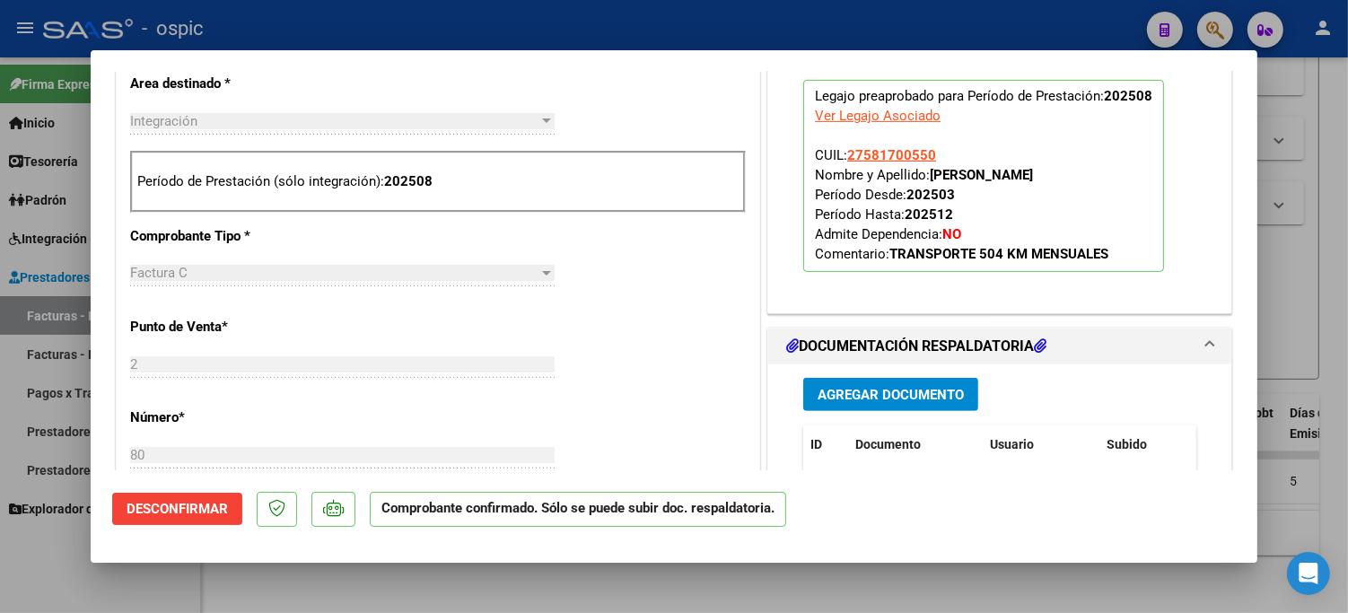
type input "$ 0,00"
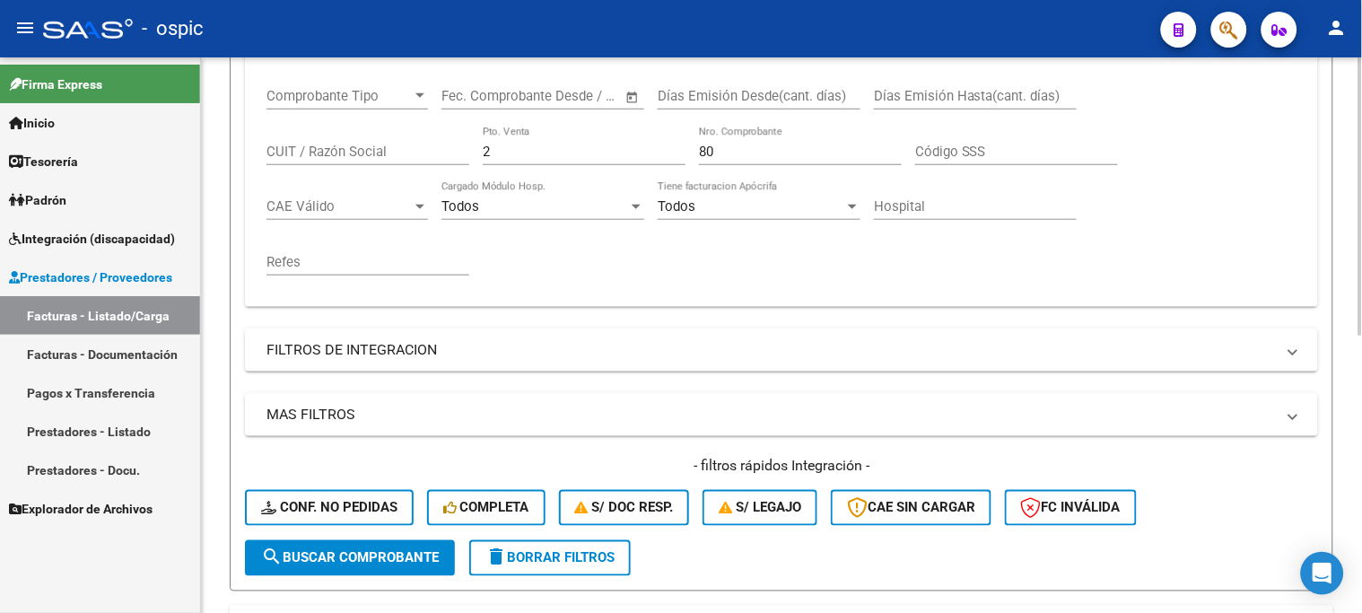
scroll to position [153, 0]
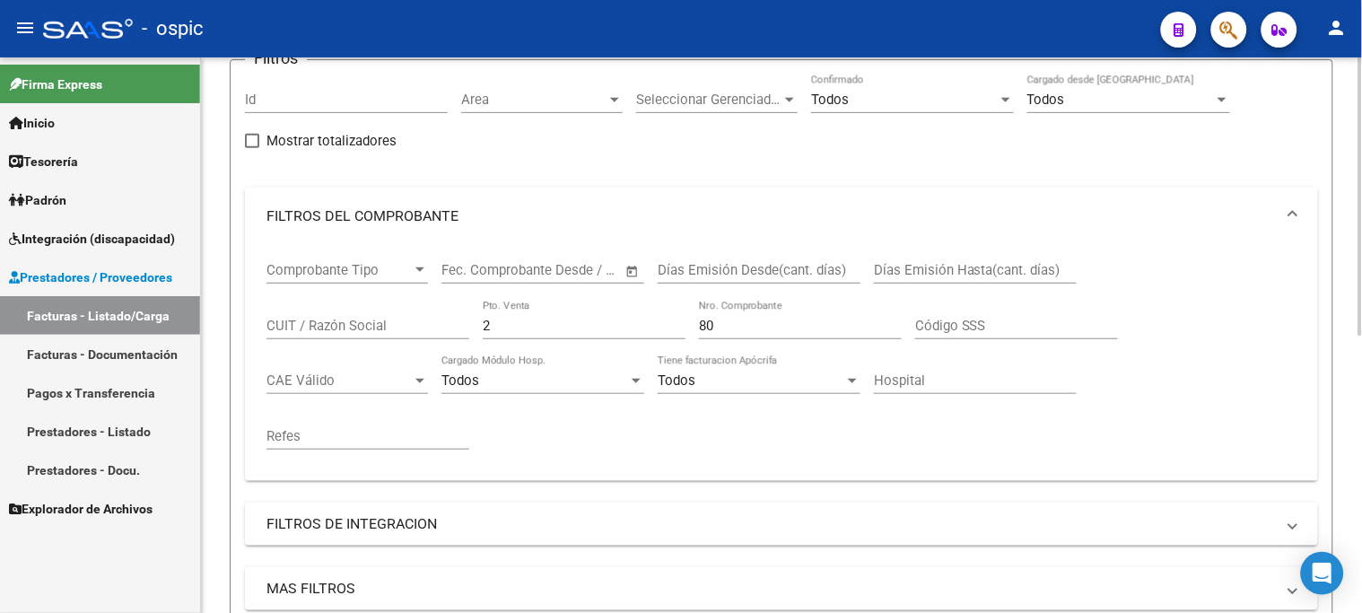
drag, startPoint x: 514, startPoint y: 332, endPoint x: 410, endPoint y: 307, distance: 107.1
click at [377, 314] on div "Comprobante Tipo Comprobante Tipo Fecha inicio – Fecha fin Fec. Comprobante Des…" at bounding box center [782, 356] width 1030 height 222
type input "1"
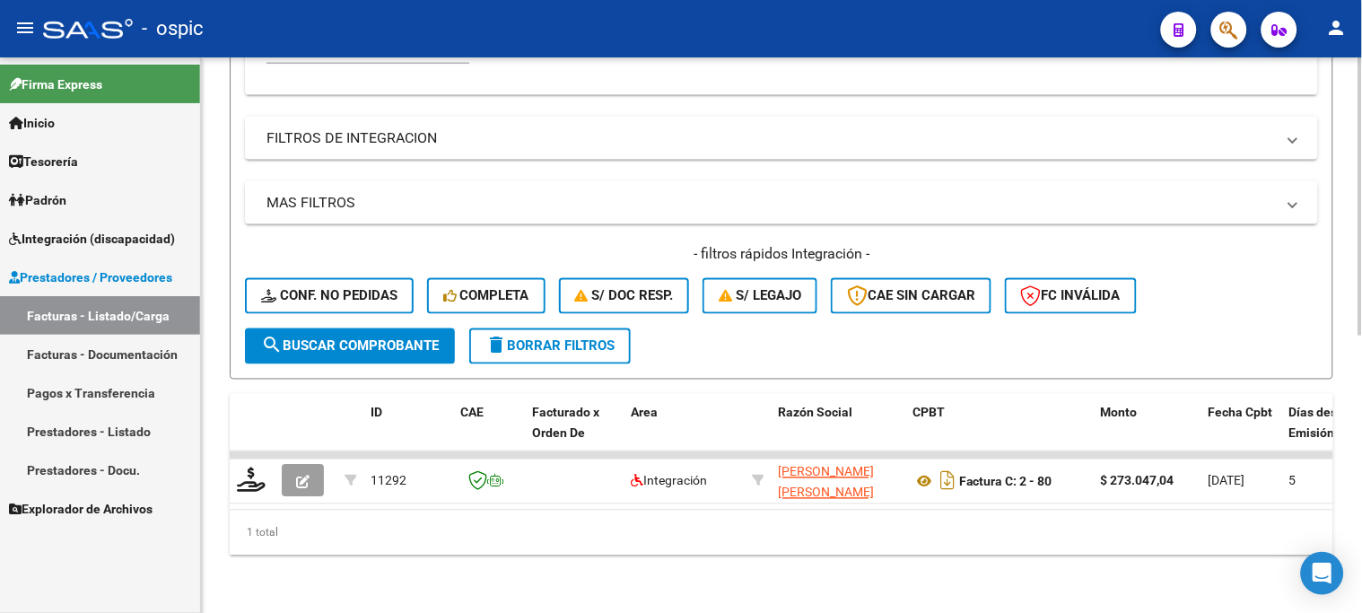
type input "126"
click at [346, 338] on span "search Buscar Comprobante" at bounding box center [350, 346] width 178 height 16
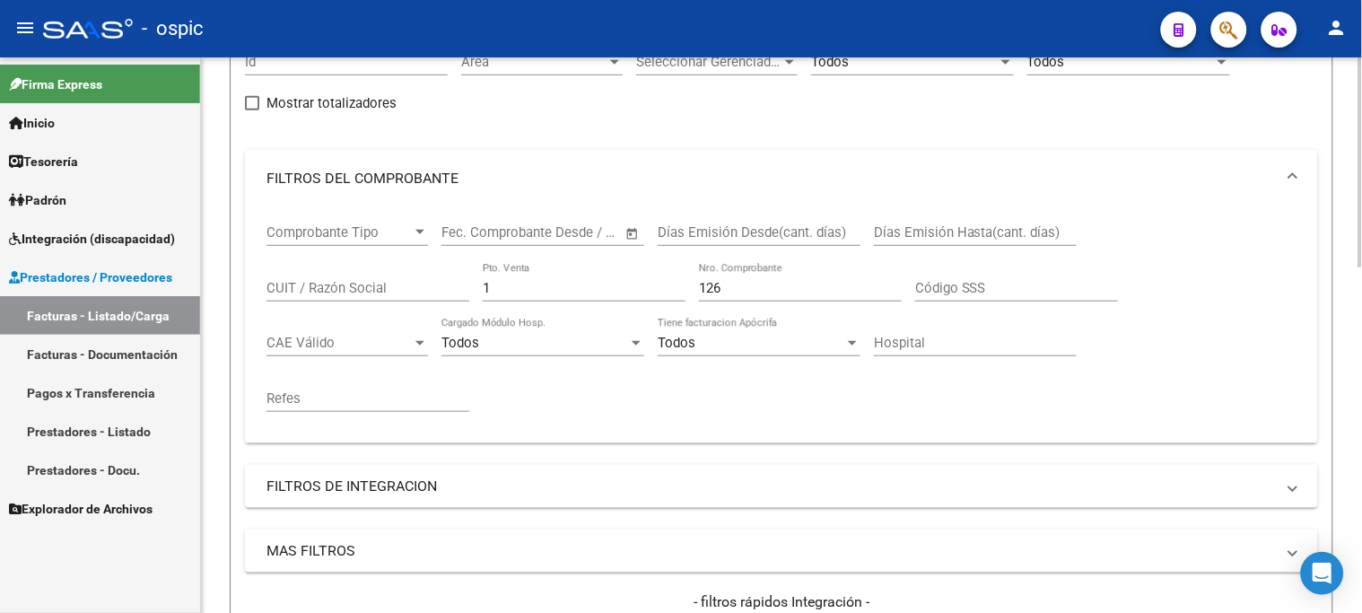
scroll to position [598, 0]
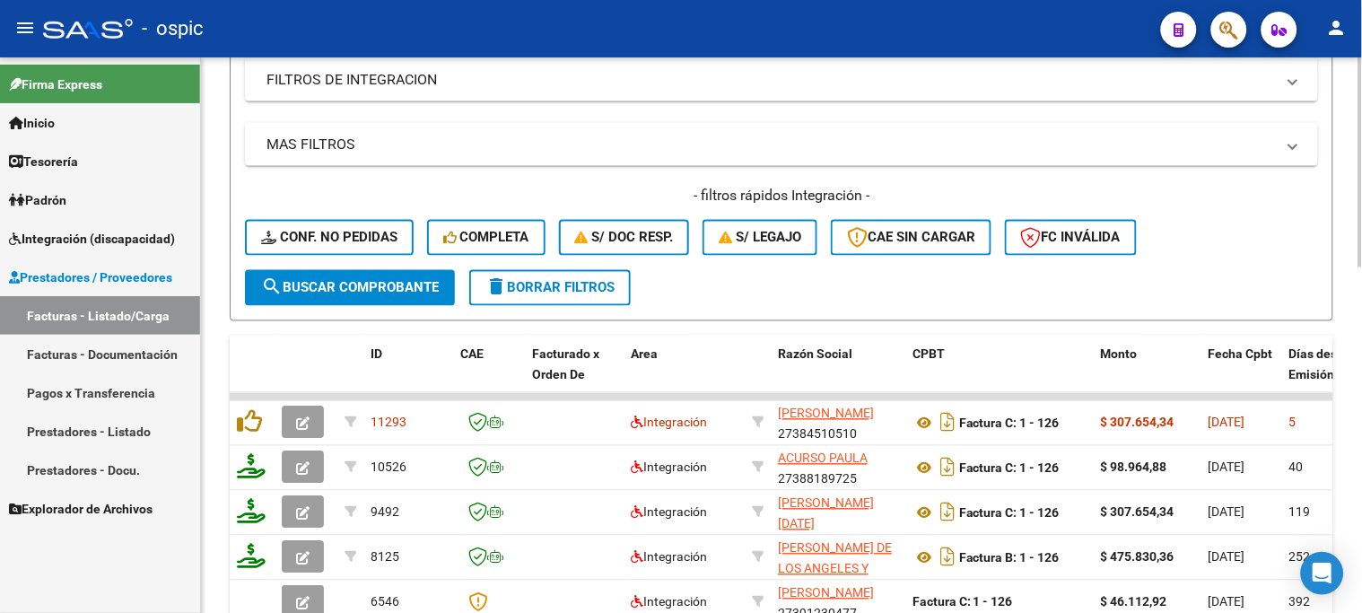
click at [381, 296] on button "search Buscar Comprobante" at bounding box center [350, 288] width 210 height 36
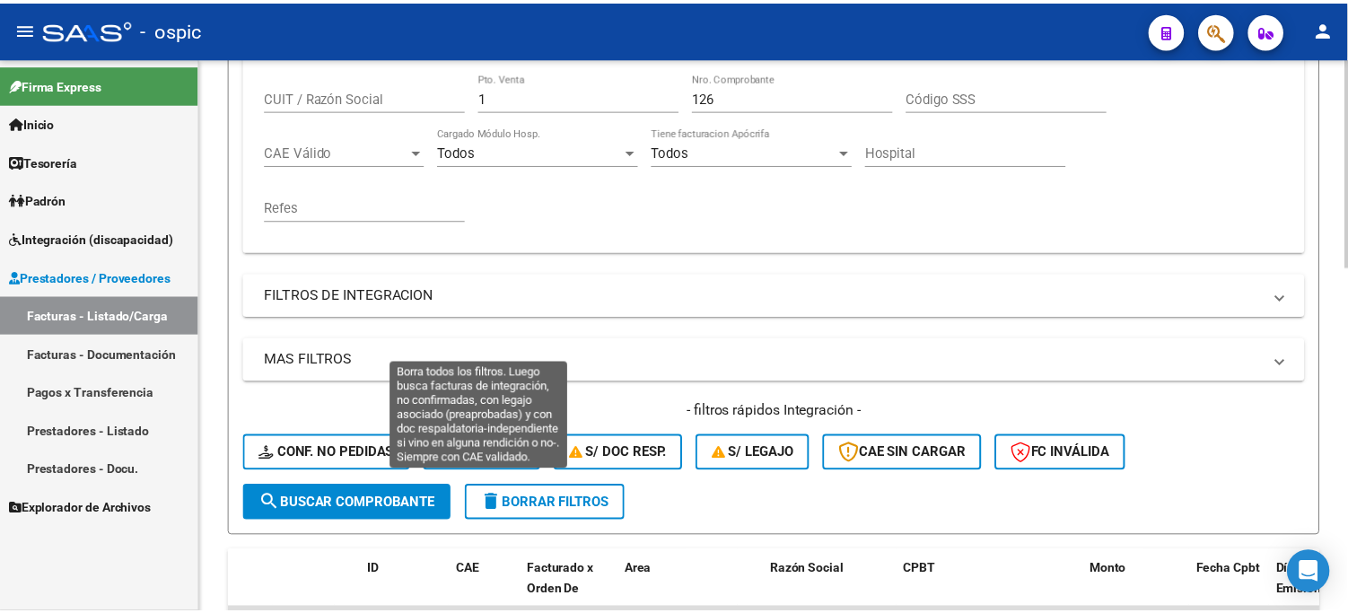
scroll to position [498, 0]
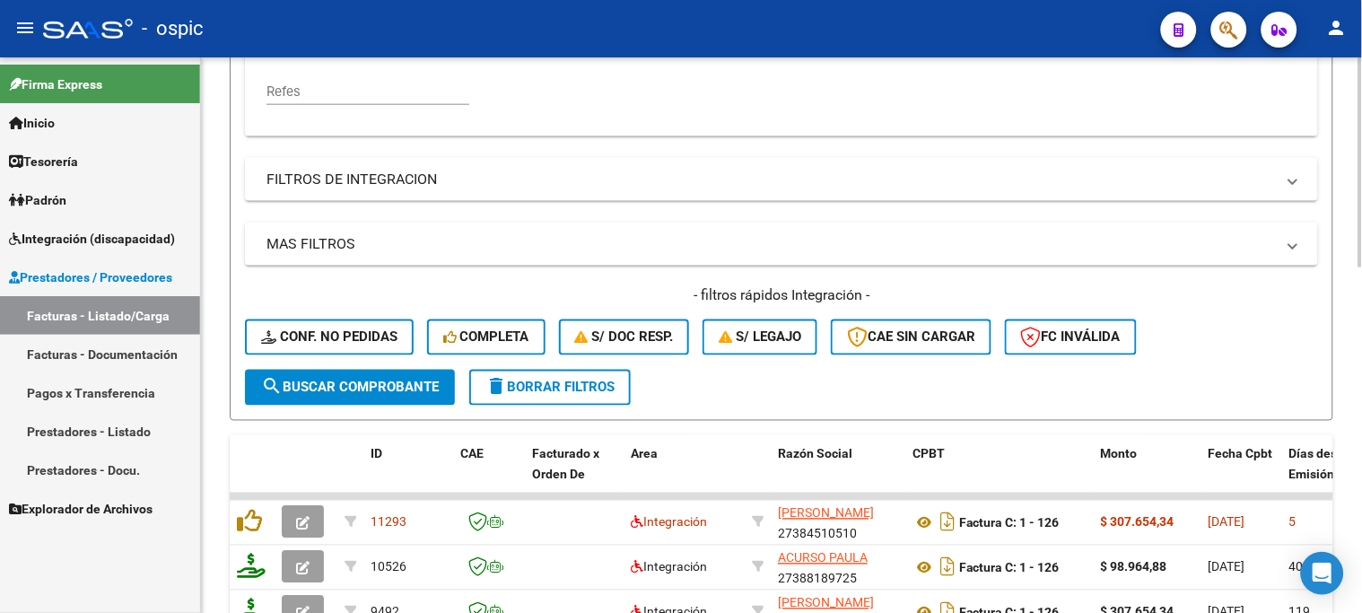
drag, startPoint x: 390, startPoint y: 380, endPoint x: 398, endPoint y: 373, distance: 10.2
click at [390, 380] on span "search Buscar Comprobante" at bounding box center [350, 388] width 178 height 16
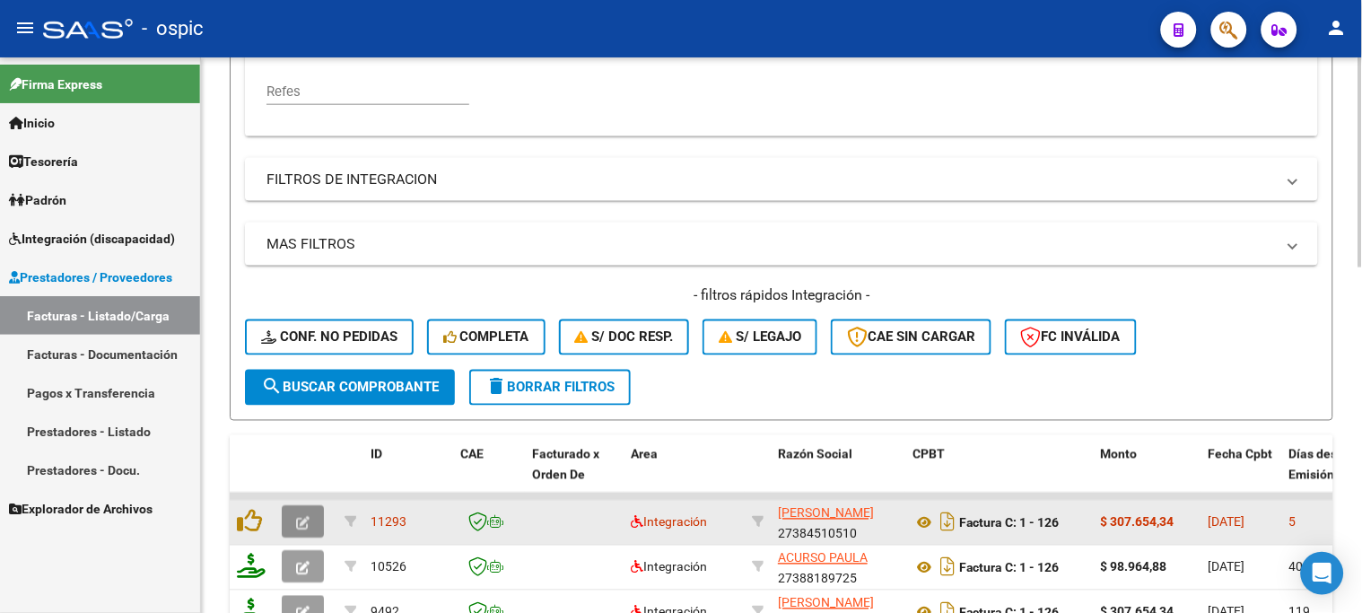
click at [311, 522] on button "button" at bounding box center [303, 522] width 42 height 32
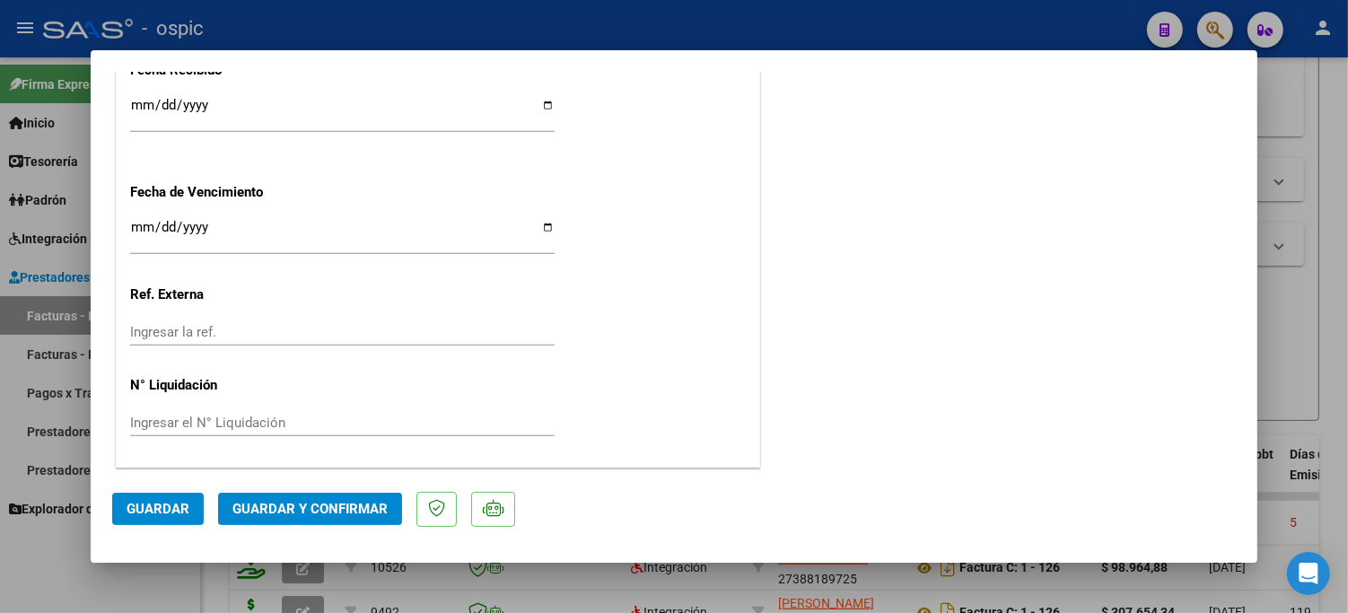
scroll to position [0, 0]
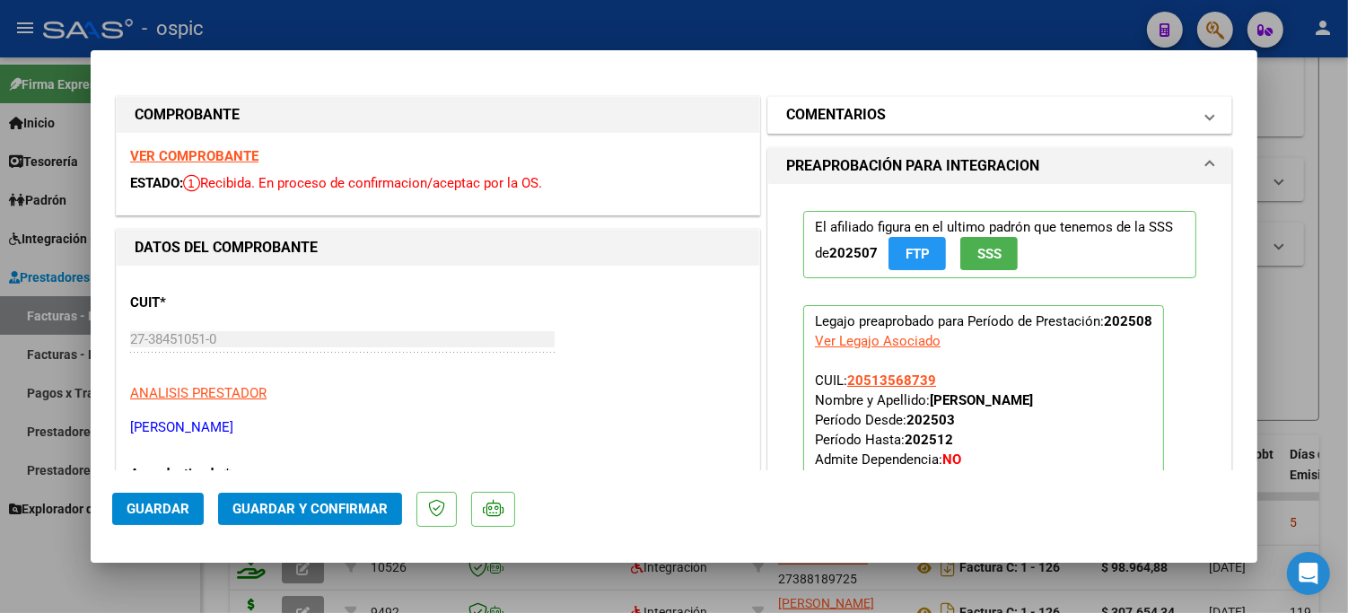
click at [912, 99] on mat-expansion-panel-header "COMENTARIOS" at bounding box center [999, 115] width 463 height 36
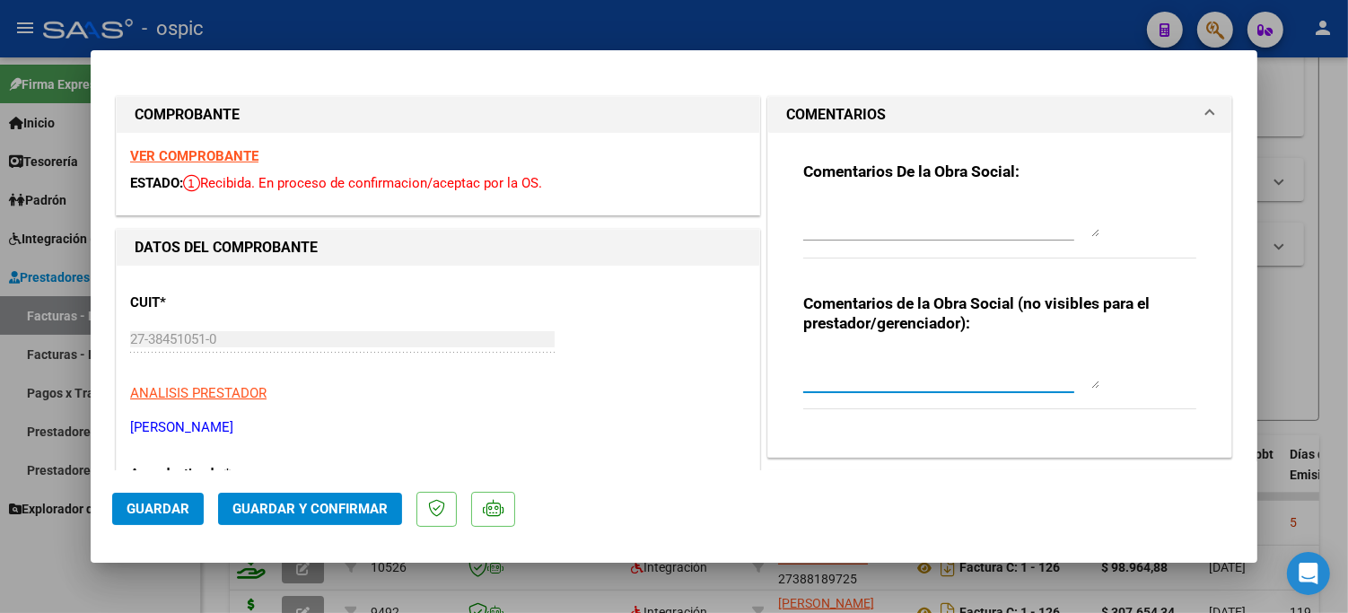
click at [910, 370] on textarea at bounding box center [951, 371] width 296 height 36
type textarea "MODULO MAESTRO DE APOYO"
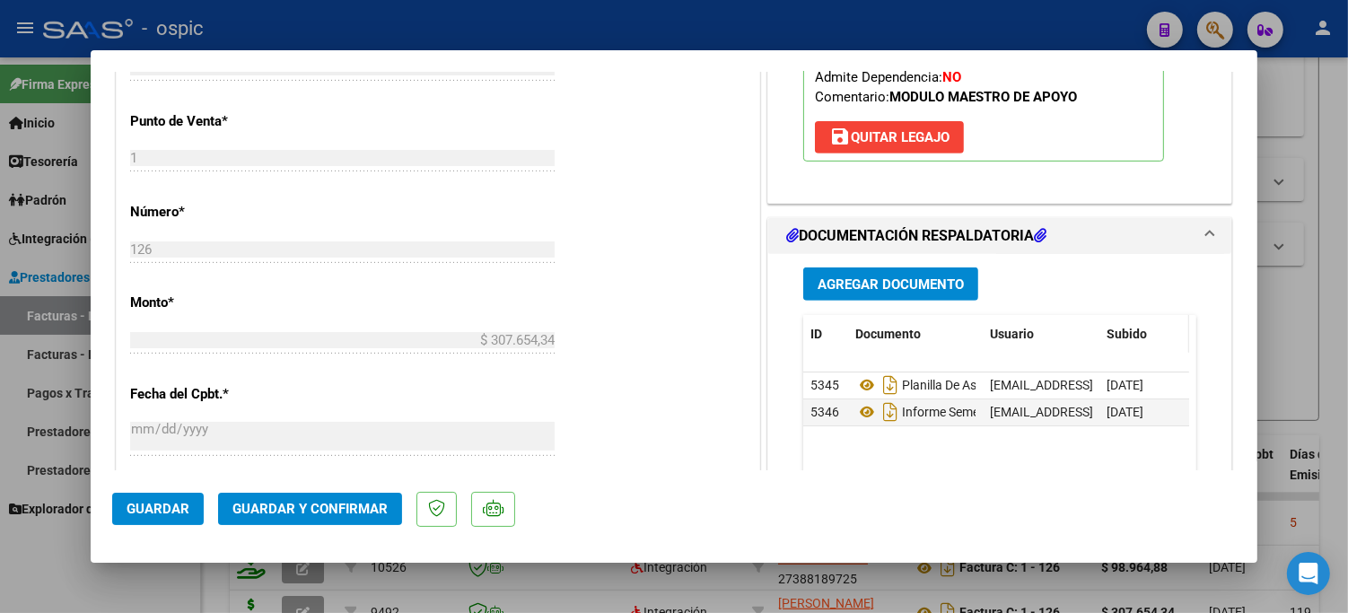
scroll to position [712, 0]
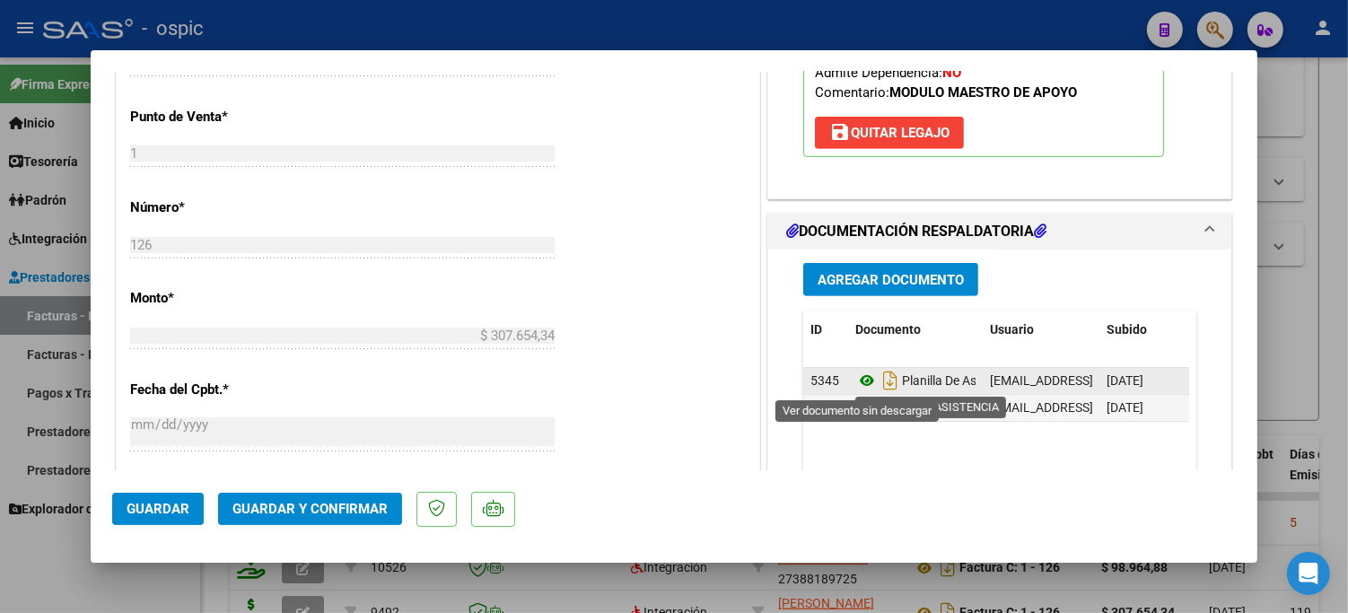
click at [855, 375] on icon at bounding box center [866, 381] width 23 height 22
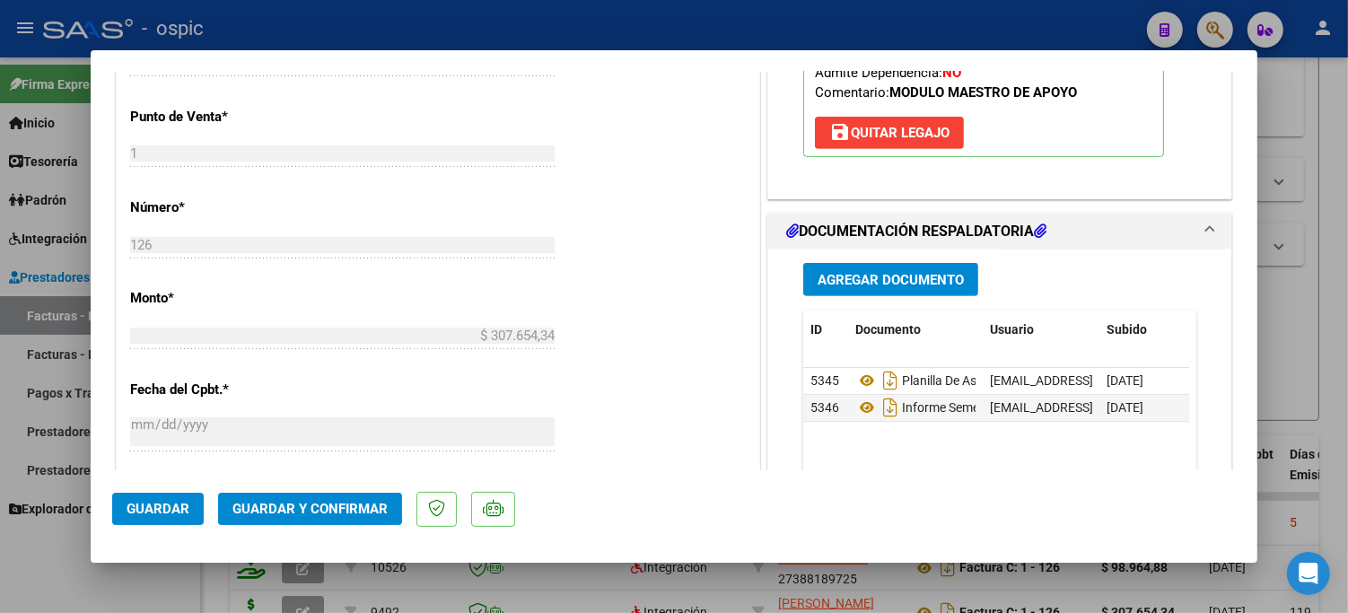
click at [346, 499] on button "Guardar y Confirmar" at bounding box center [310, 509] width 184 height 32
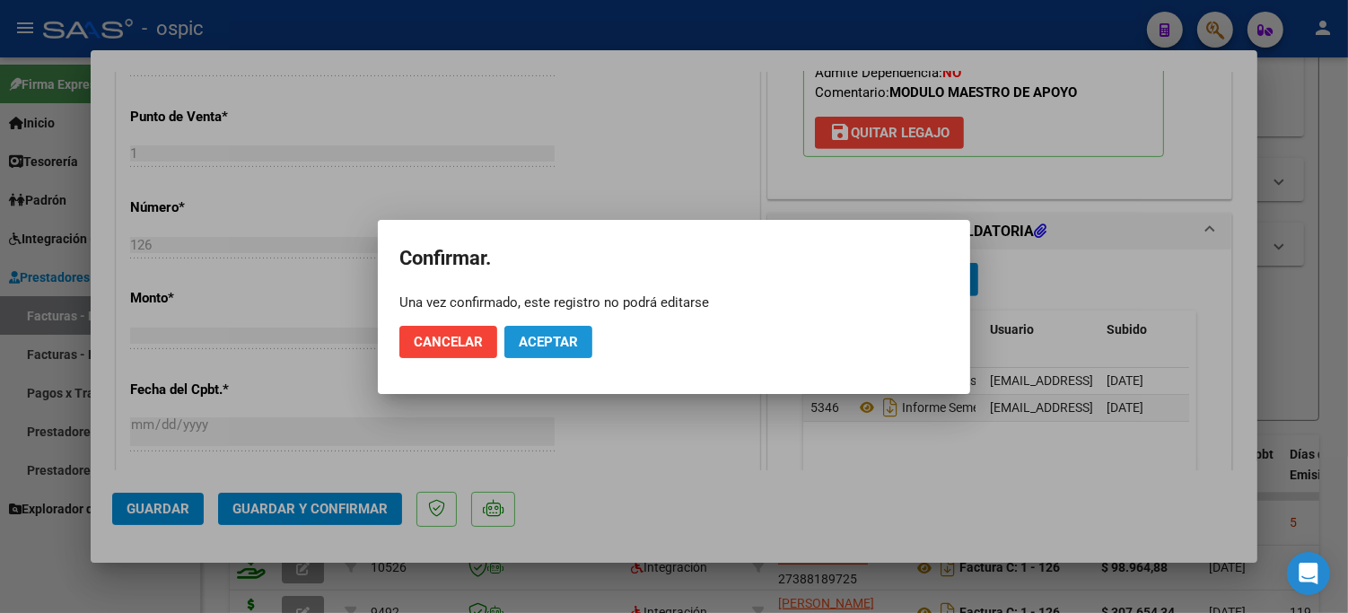
click at [544, 326] on button "Aceptar" at bounding box center [548, 342] width 88 height 32
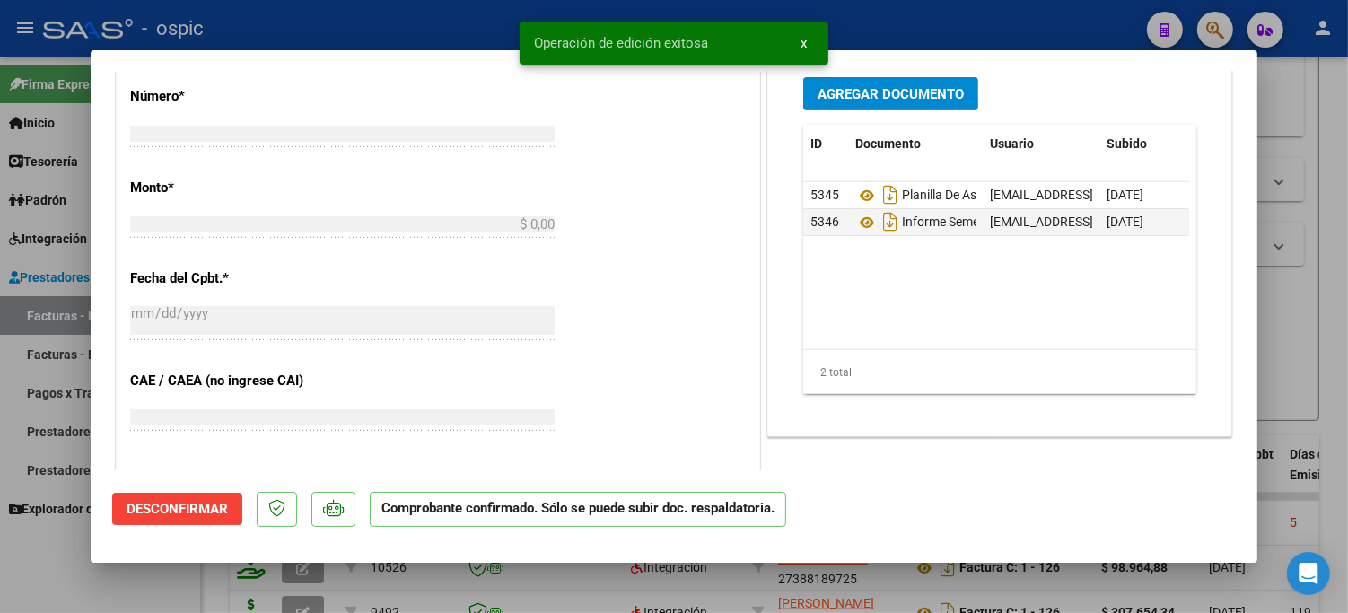
scroll to position [0, 0]
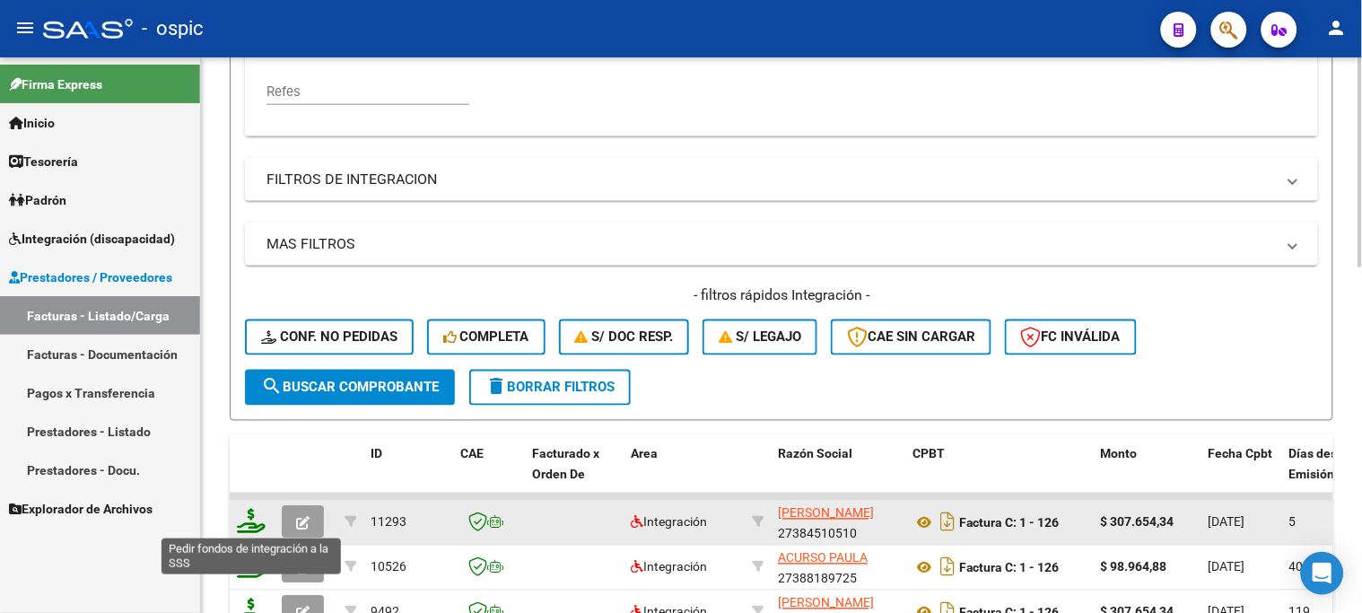
click at [252, 518] on icon at bounding box center [251, 521] width 29 height 25
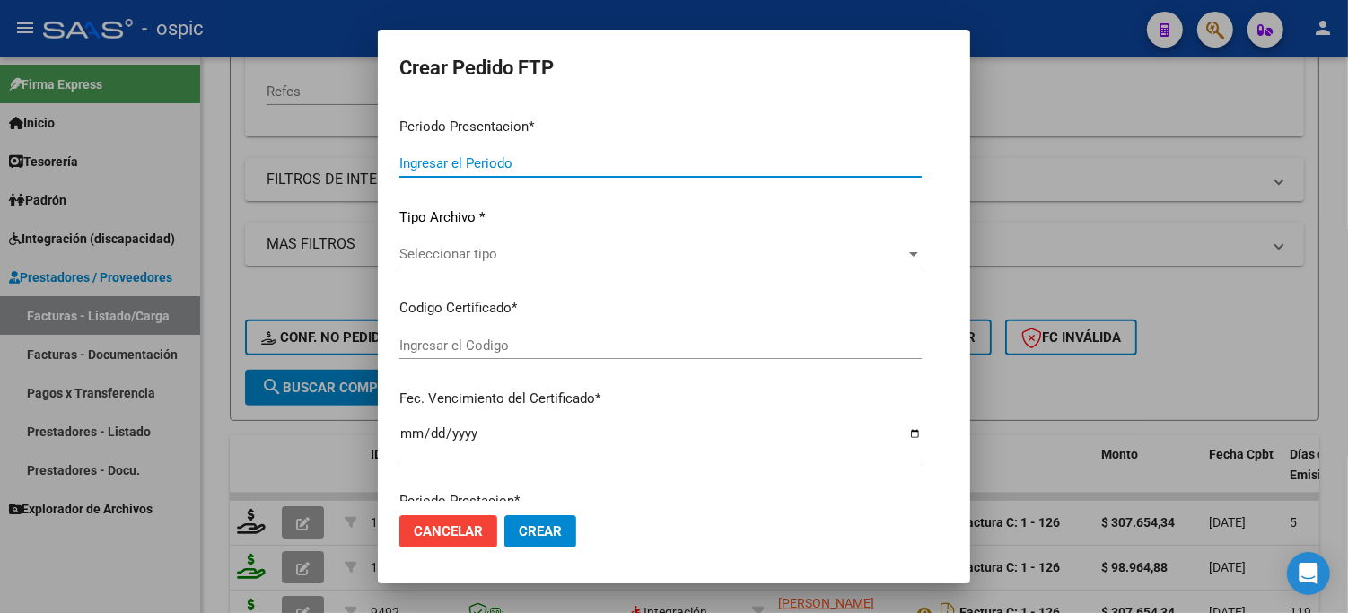
type input "202508"
type input "$ 307.654,34"
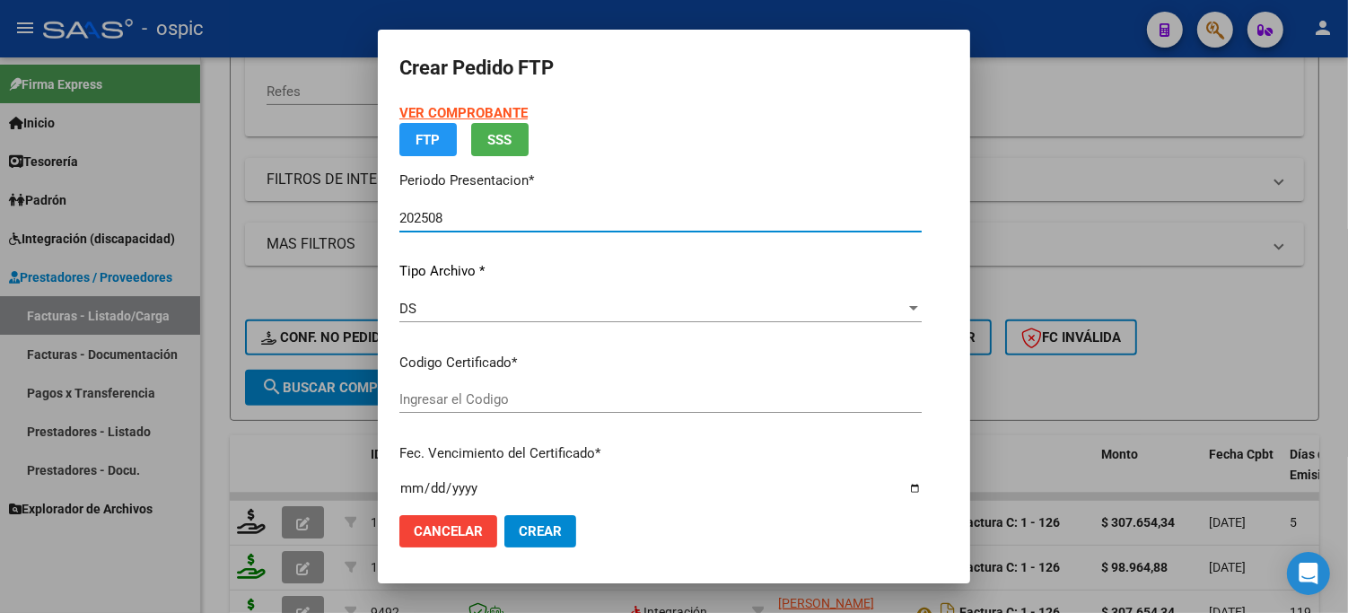
type input "2114803151"
type input "2033-02-09"
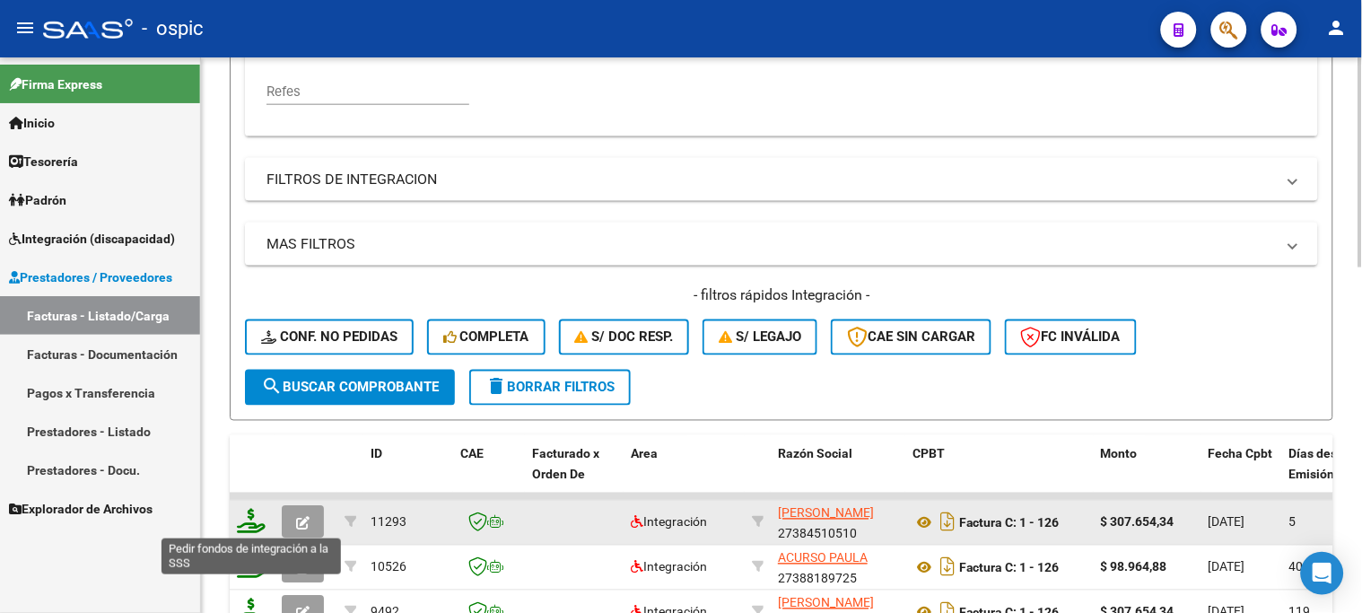
click at [251, 513] on icon at bounding box center [251, 521] width 29 height 25
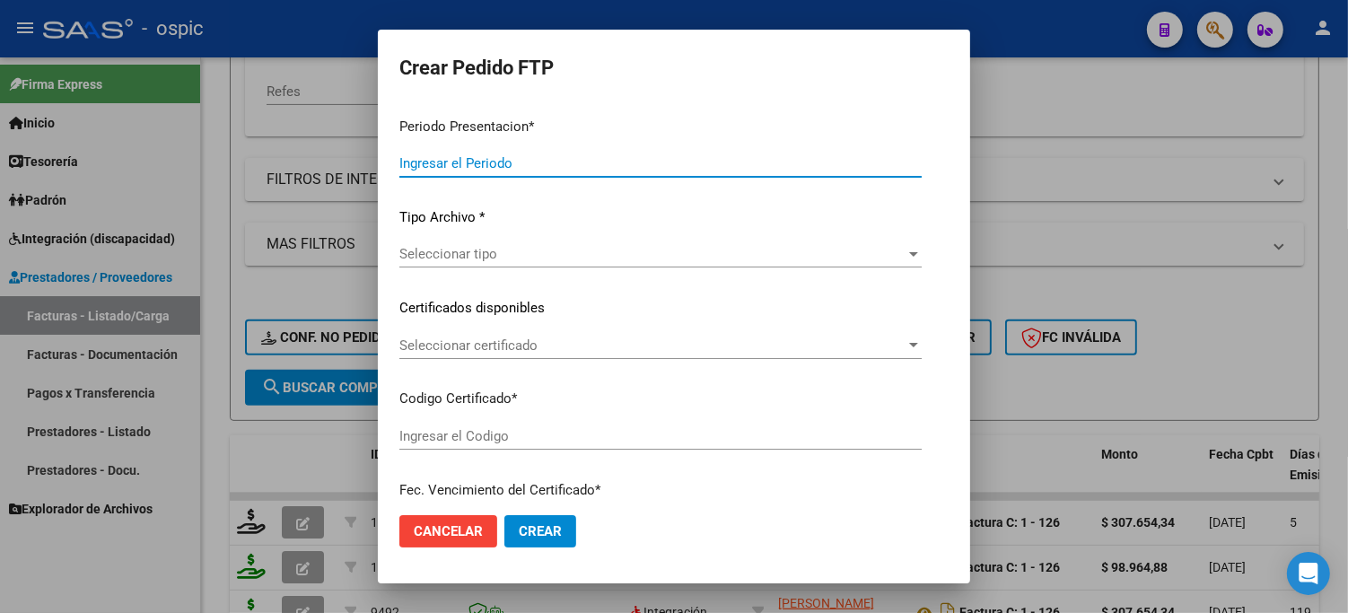
type input "202508"
type input "$ 307.654,34"
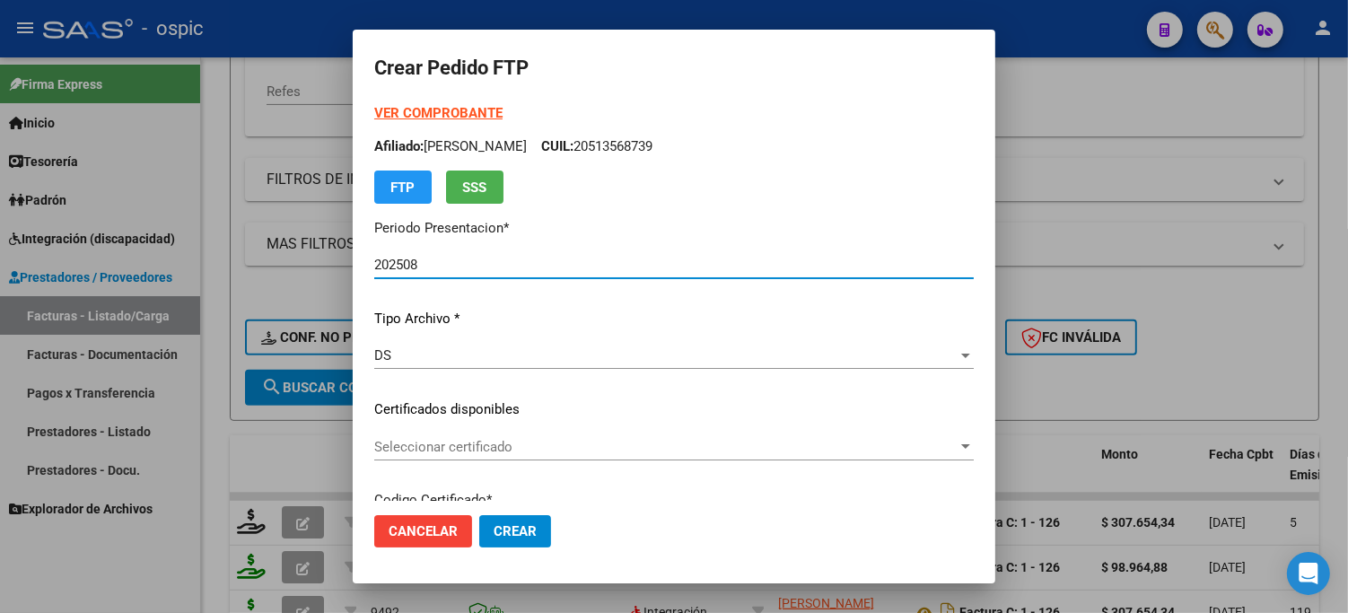
type input "2114803151"
type input "2033-02-09"
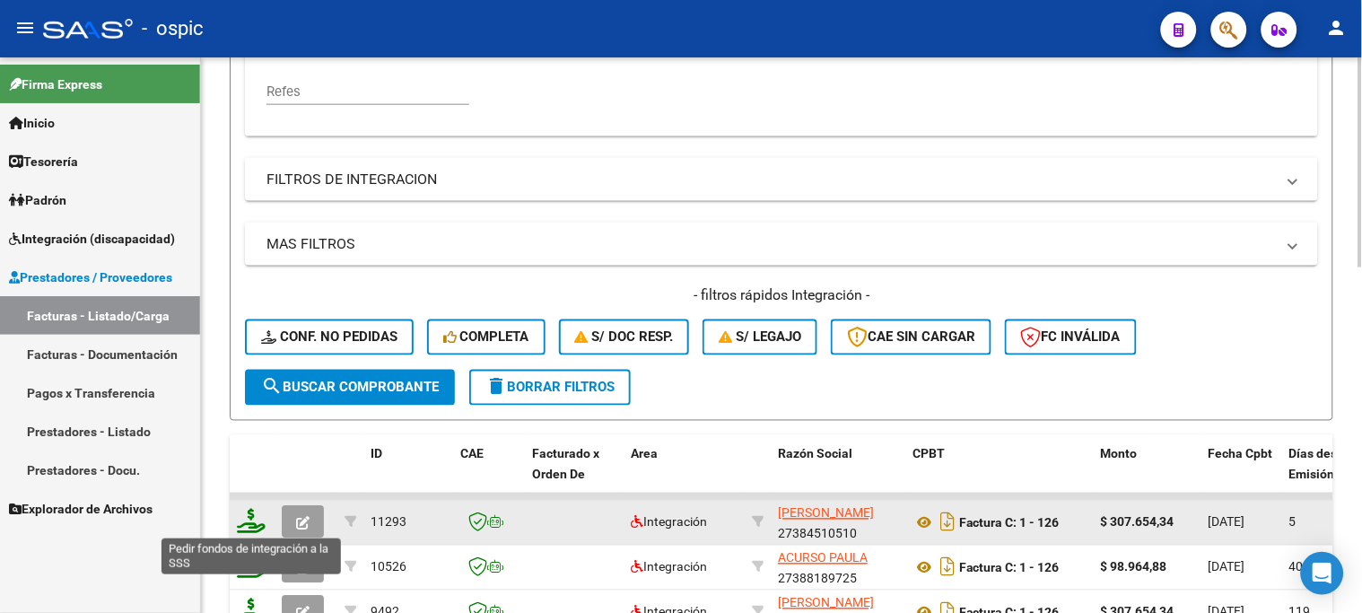
click at [248, 512] on icon at bounding box center [251, 521] width 29 height 25
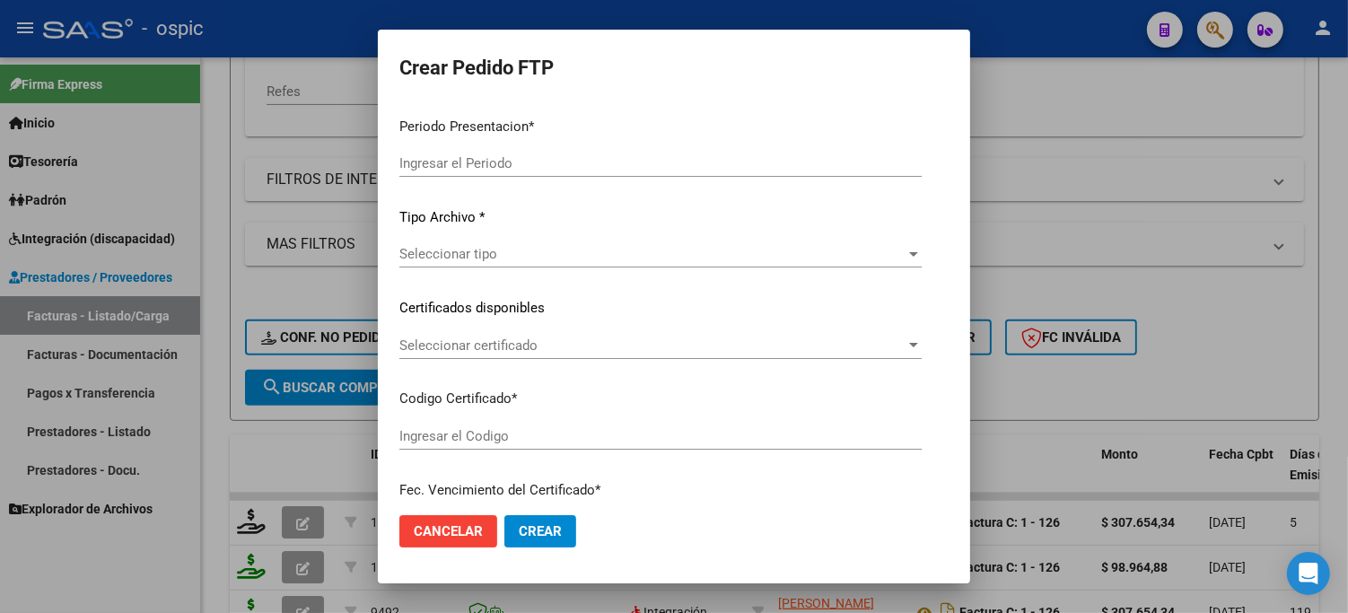
type input "202508"
type input "$ 307.654,34"
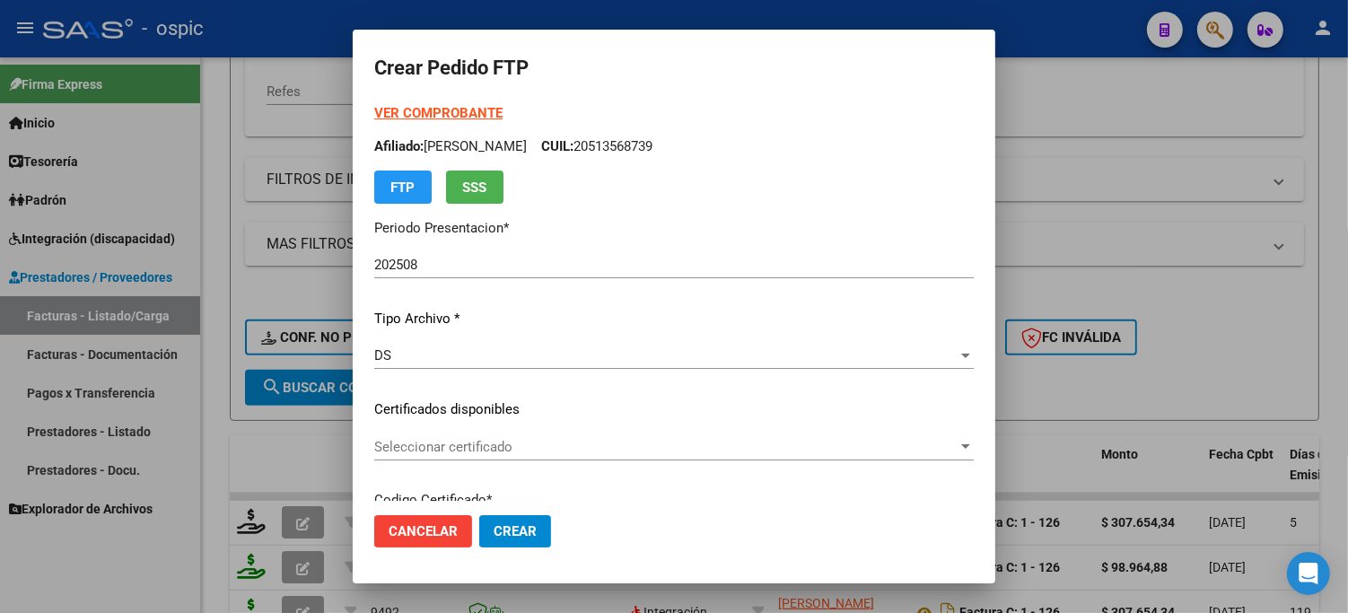
type input "2114803151"
type input "2033-02-09"
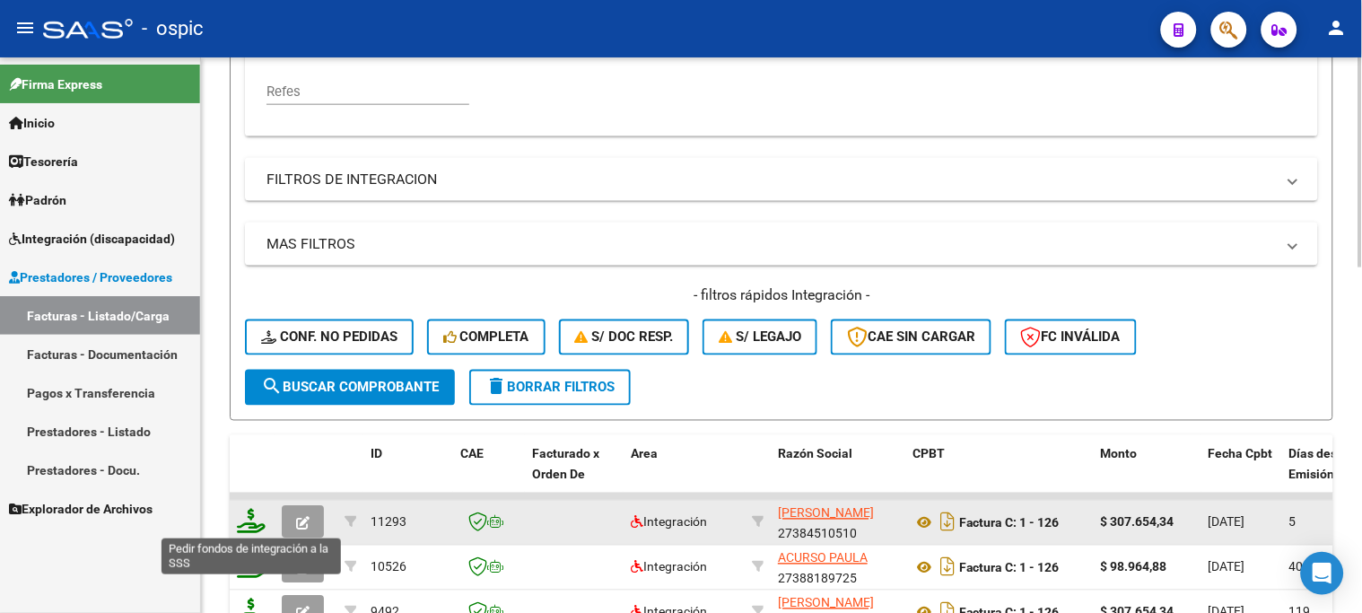
click at [249, 519] on icon at bounding box center [251, 521] width 29 height 25
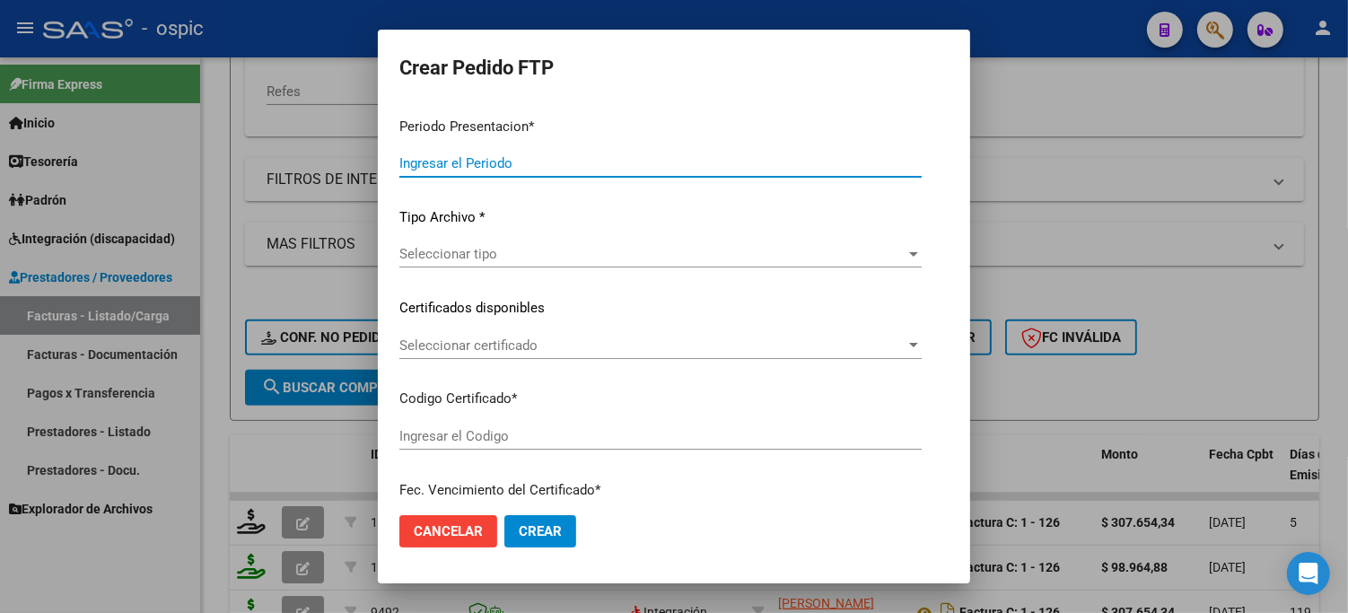
type input "202508"
type input "$ 307.654,34"
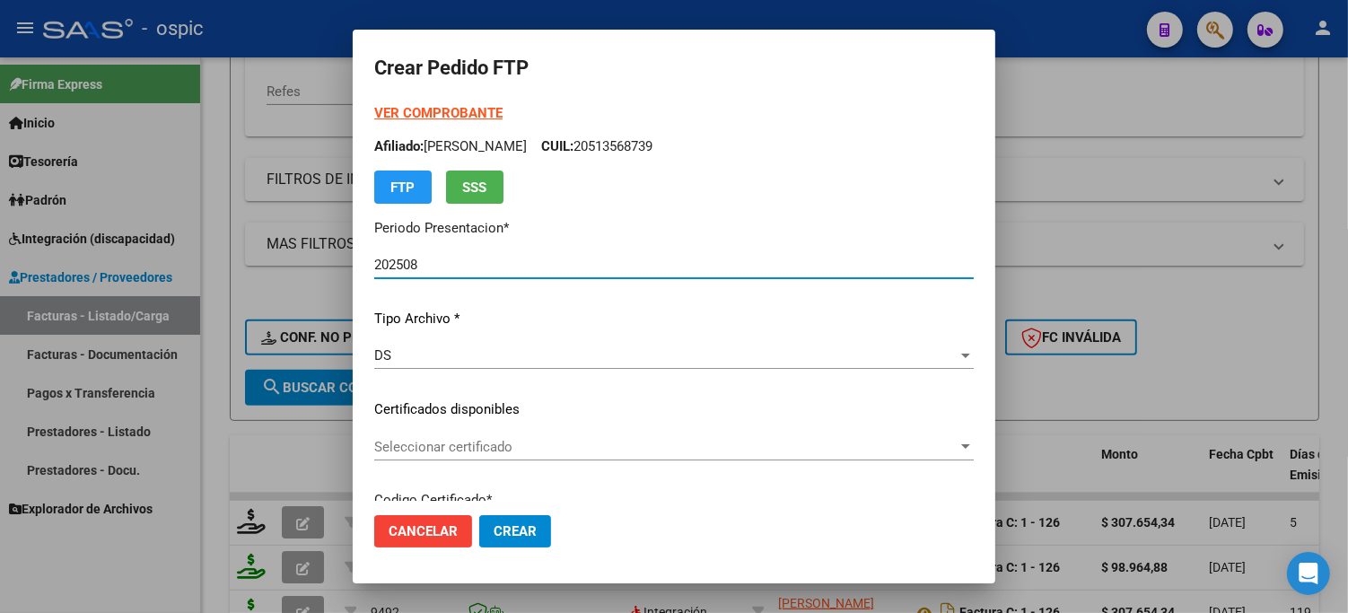
type input "2114803151"
type input "2033-02-09"
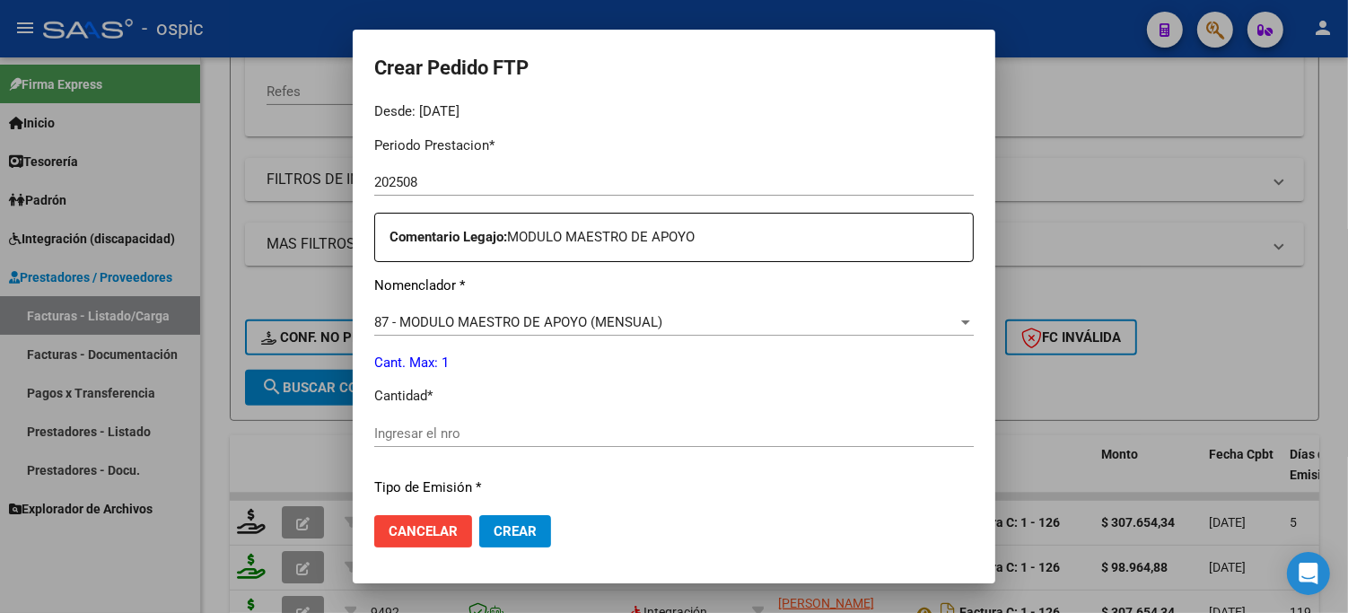
scroll to position [571, 0]
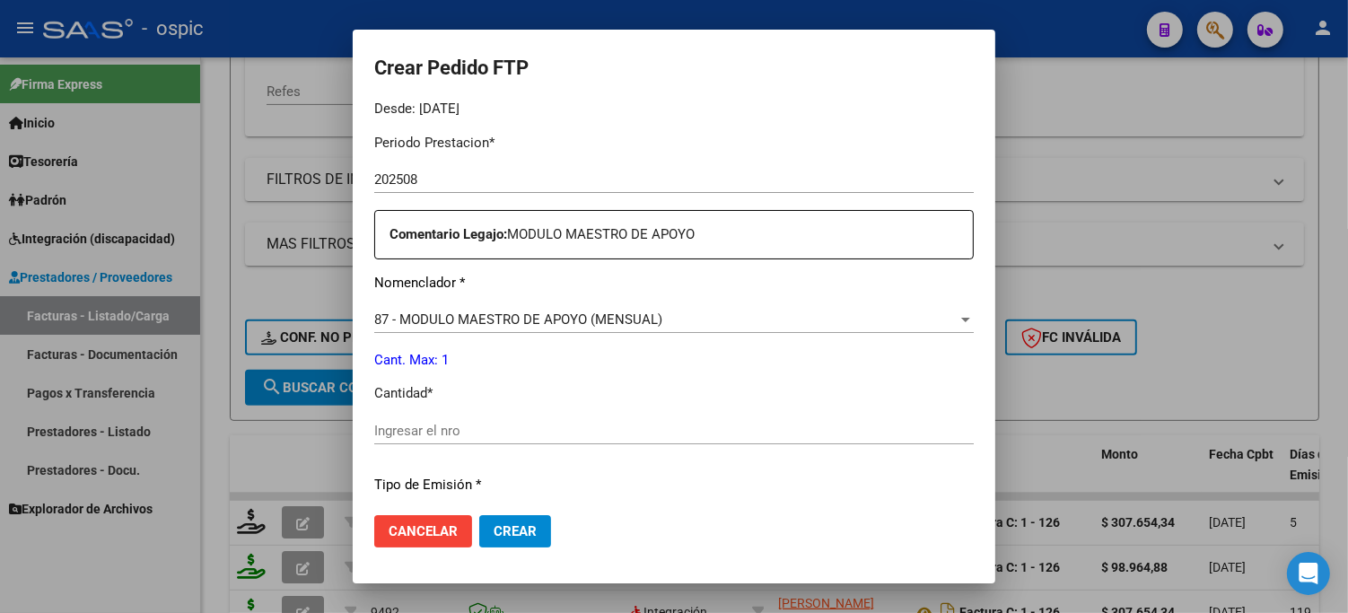
click at [590, 424] on input "Ingresar el nro" at bounding box center [674, 431] width 600 height 16
type input "1"
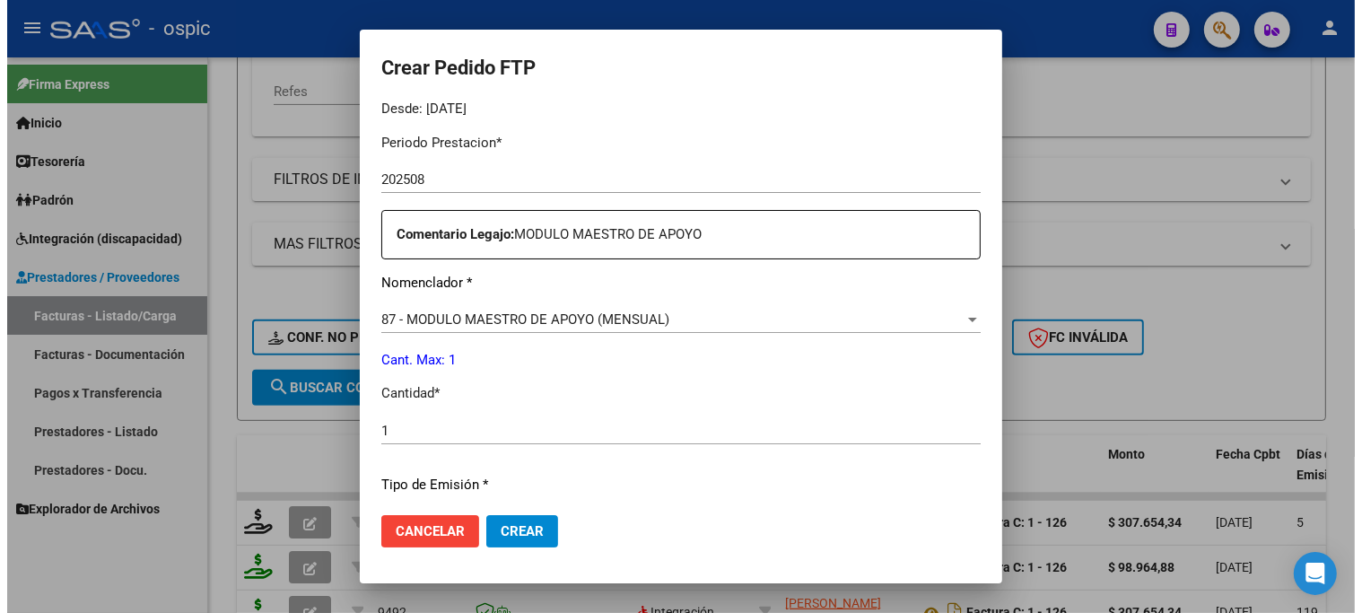
scroll to position [802, 0]
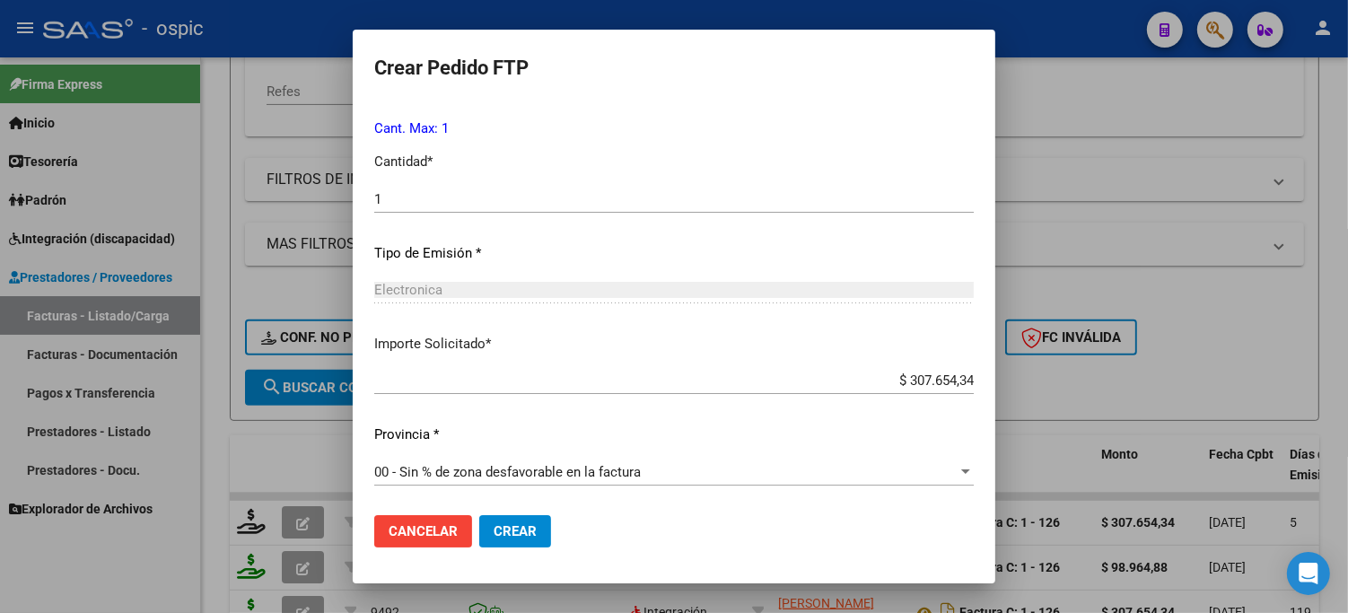
click at [495, 524] on span "Crear" at bounding box center [515, 531] width 43 height 16
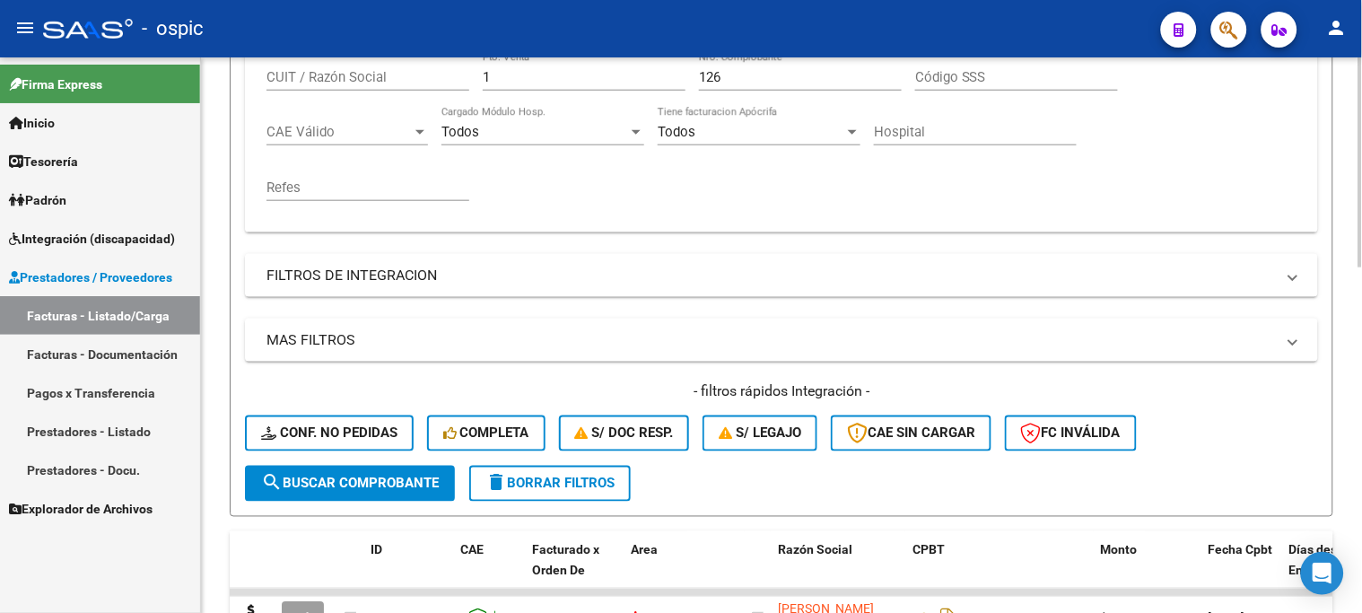
scroll to position [299, 0]
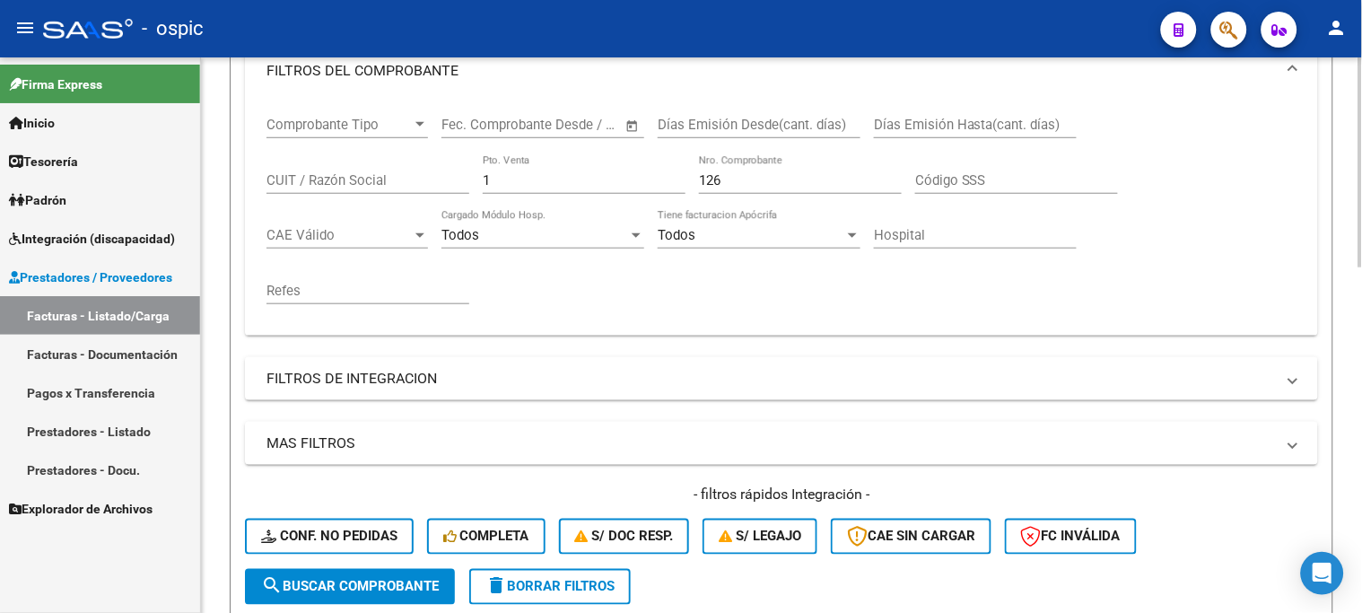
drag, startPoint x: 545, startPoint y: 188, endPoint x: 446, endPoint y: 173, distance: 99.9
click at [454, 173] on div "Comprobante Tipo Comprobante Tipo Fecha inicio – Fecha fin Fec. Comprobante Des…" at bounding box center [782, 211] width 1030 height 222
type input "3"
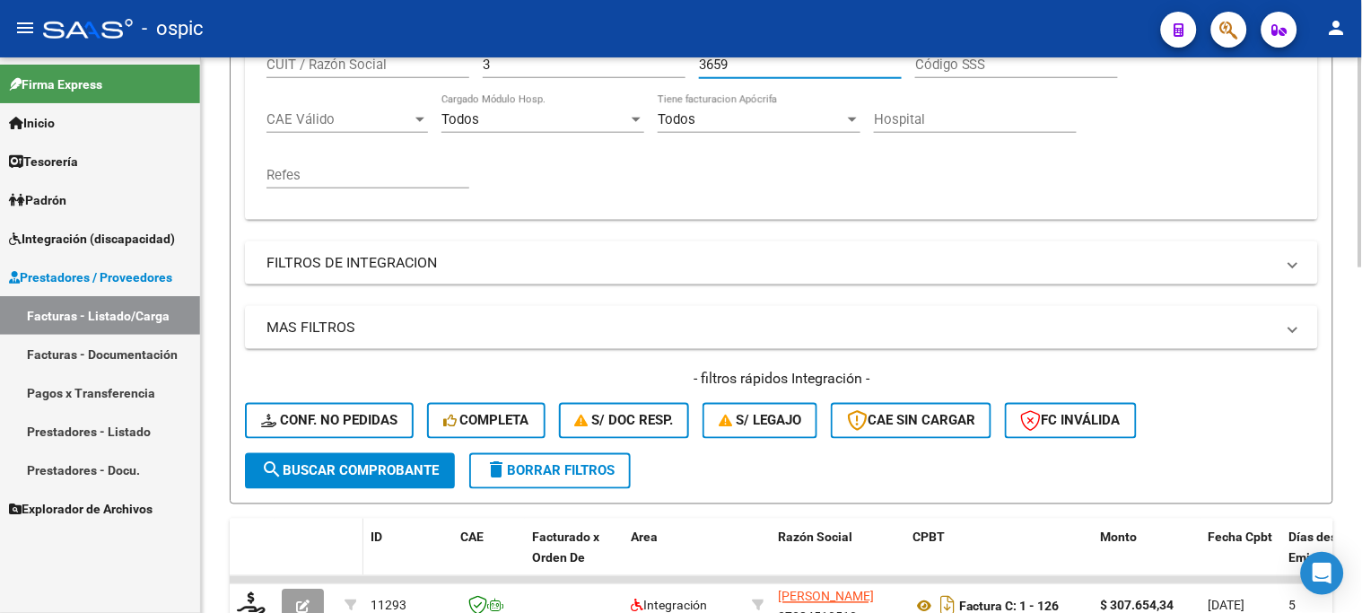
scroll to position [598, 0]
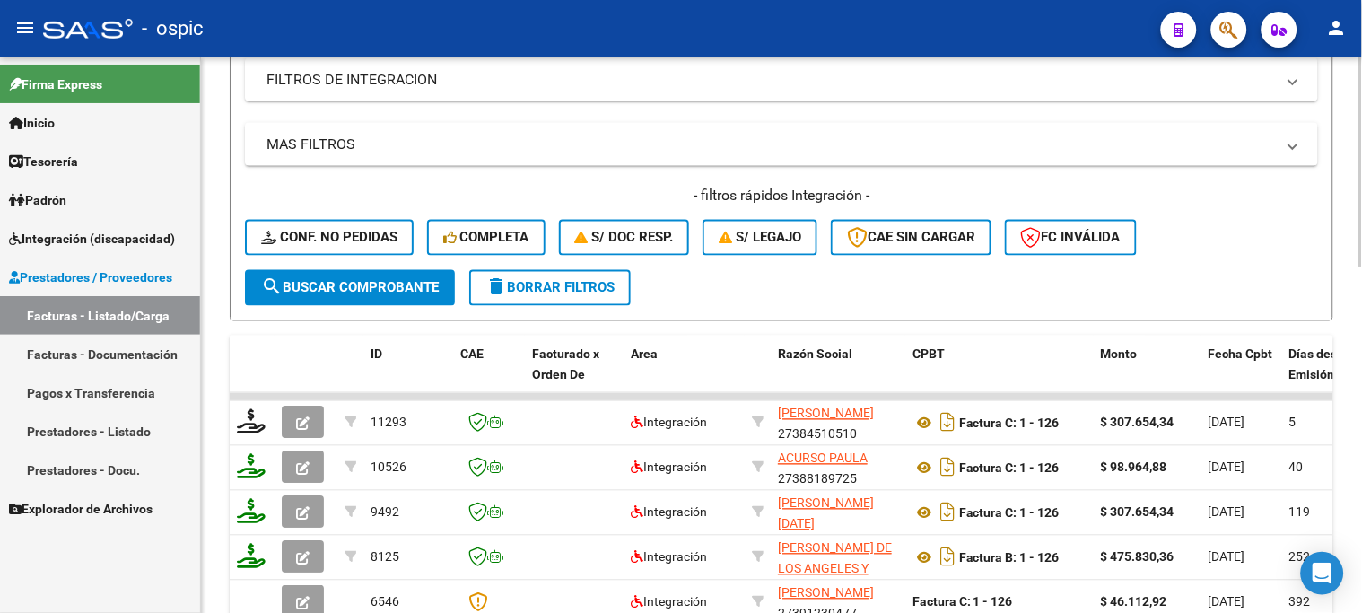
type input "3659"
click at [353, 294] on button "search Buscar Comprobante" at bounding box center [350, 288] width 210 height 36
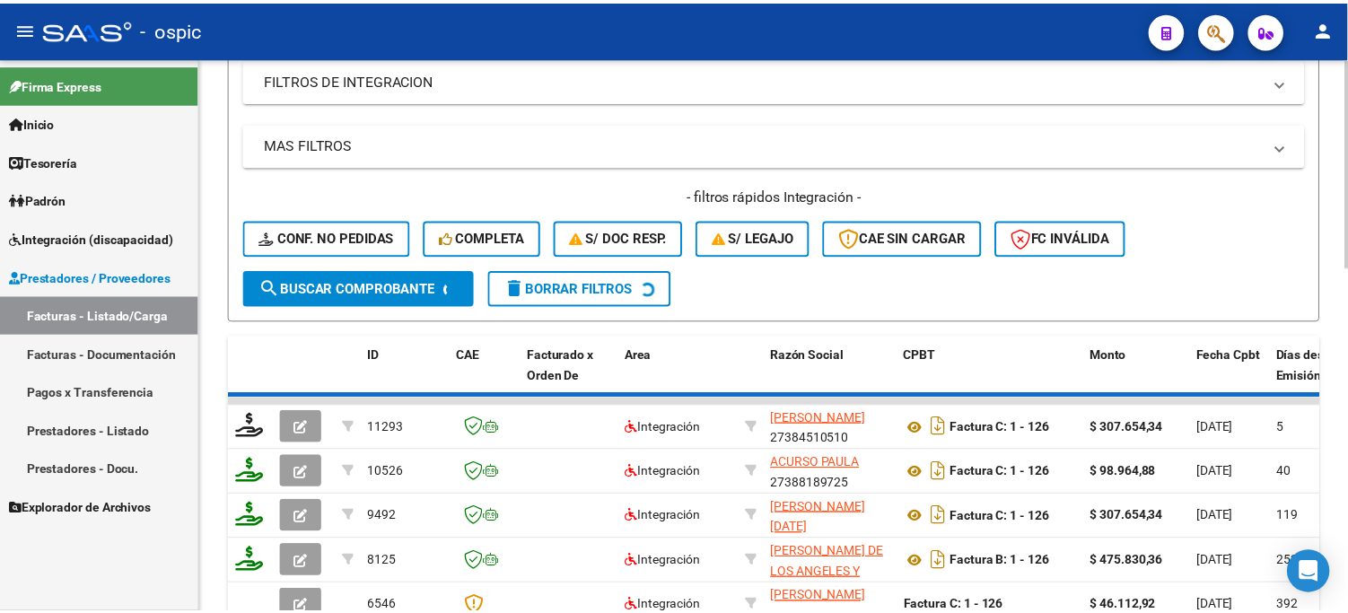
scroll to position [553, 0]
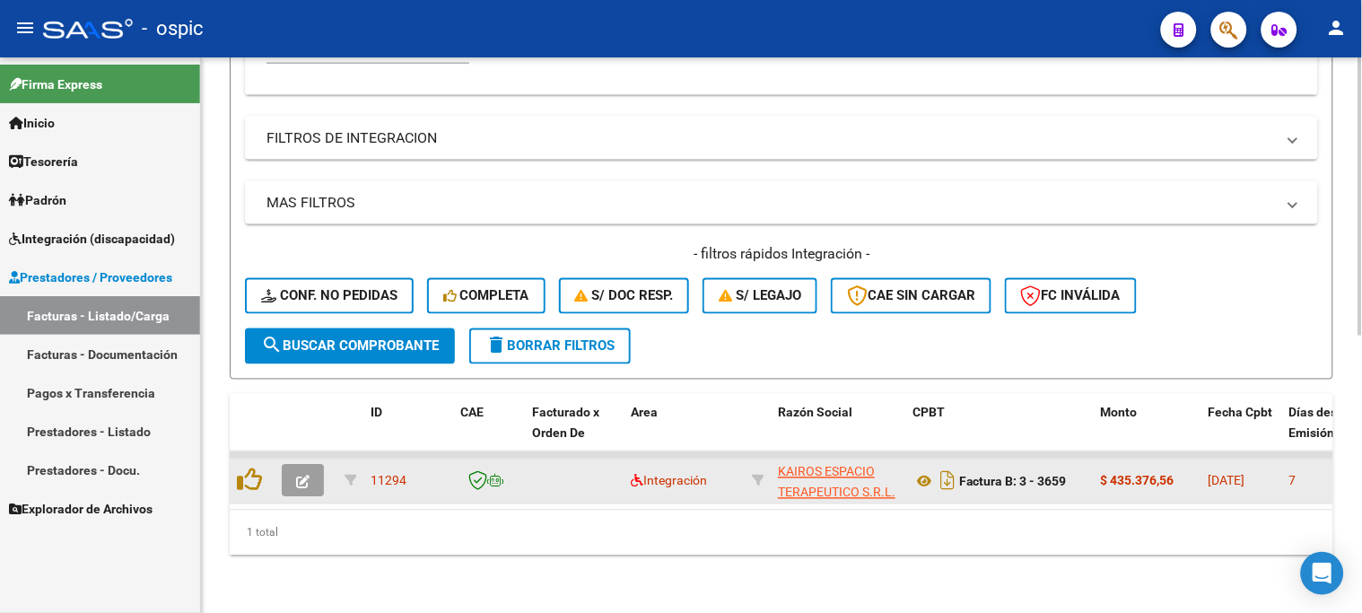
click at [305, 476] on icon "button" at bounding box center [302, 482] width 13 height 13
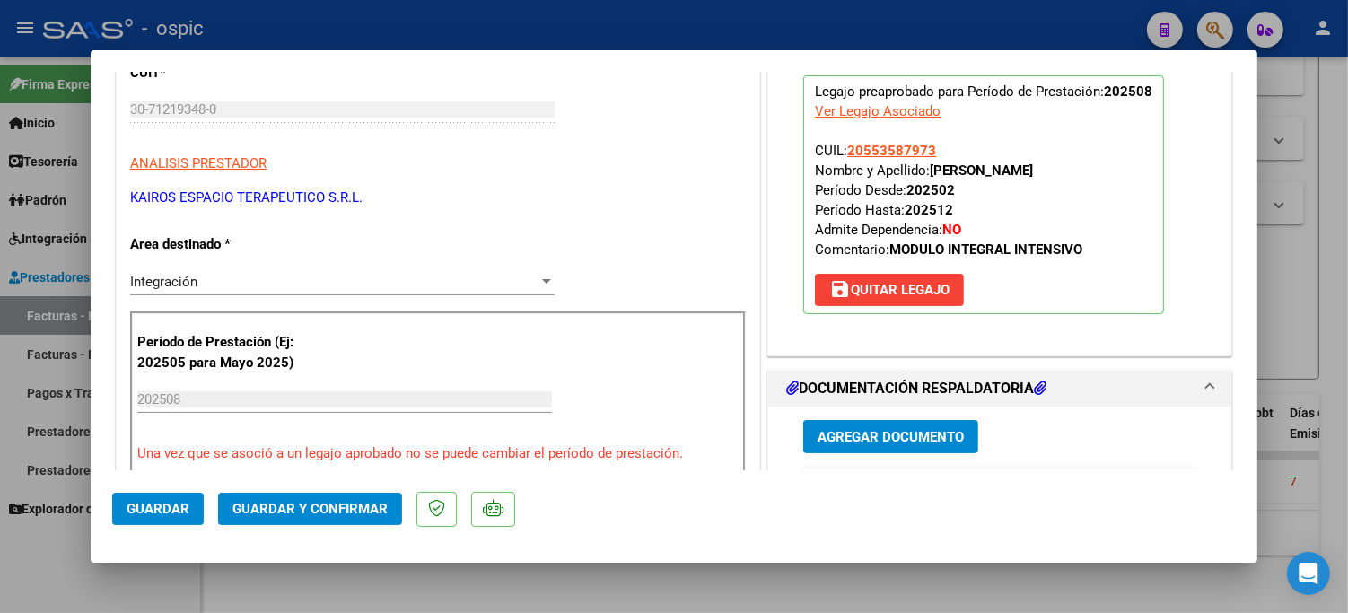
scroll to position [0, 0]
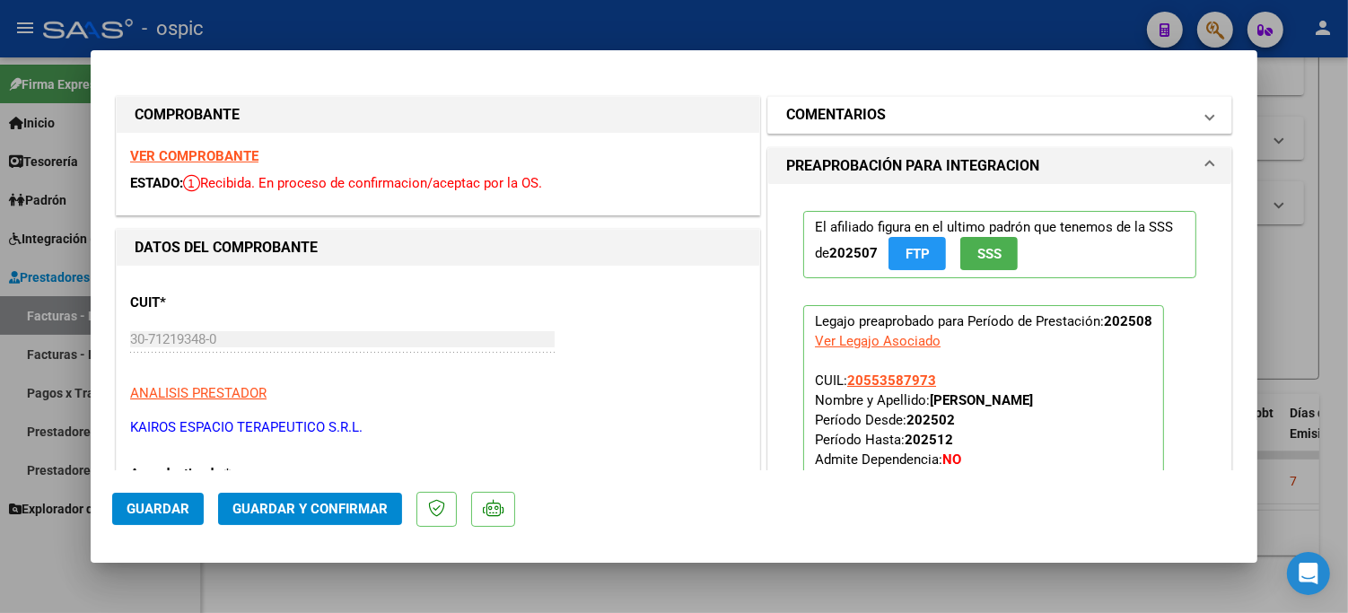
drag, startPoint x: 830, startPoint y: 117, endPoint x: 873, endPoint y: 276, distance: 165.5
click at [830, 118] on h1 "COMENTARIOS" at bounding box center [836, 115] width 100 height 22
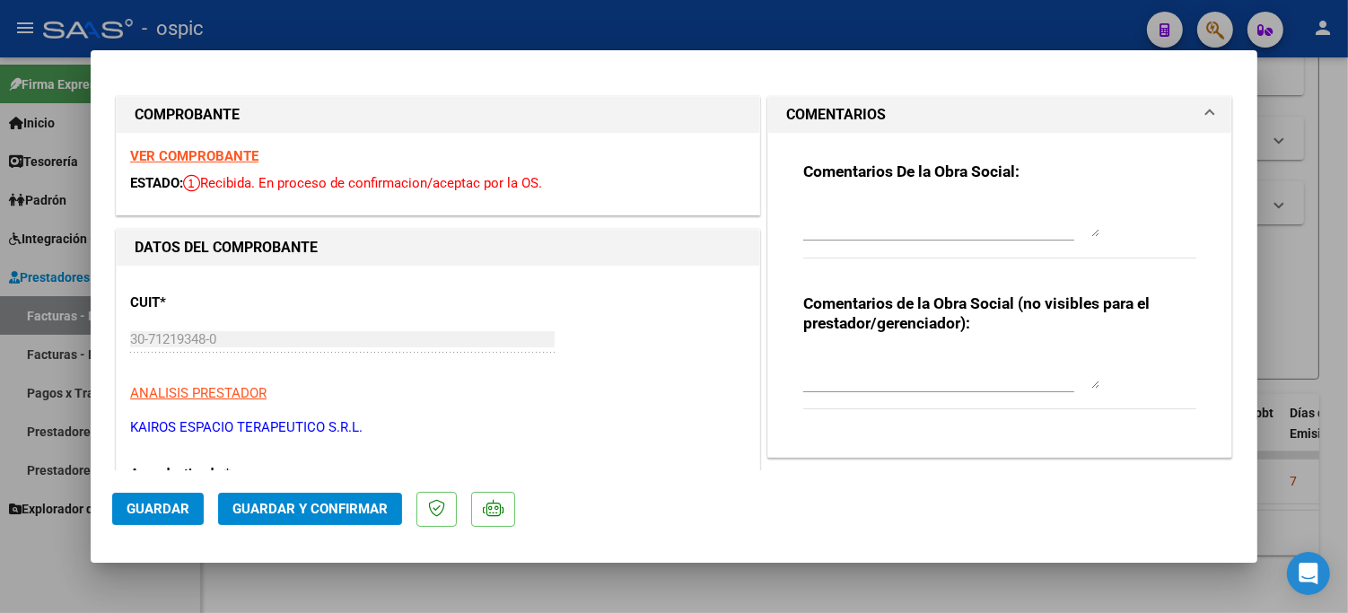
drag, startPoint x: 853, startPoint y: 365, endPoint x: 951, endPoint y: 369, distance: 97.9
click at [881, 365] on textarea at bounding box center [951, 371] width 296 height 36
type textarea "MODULO INTEGRAL INTENSIVO"
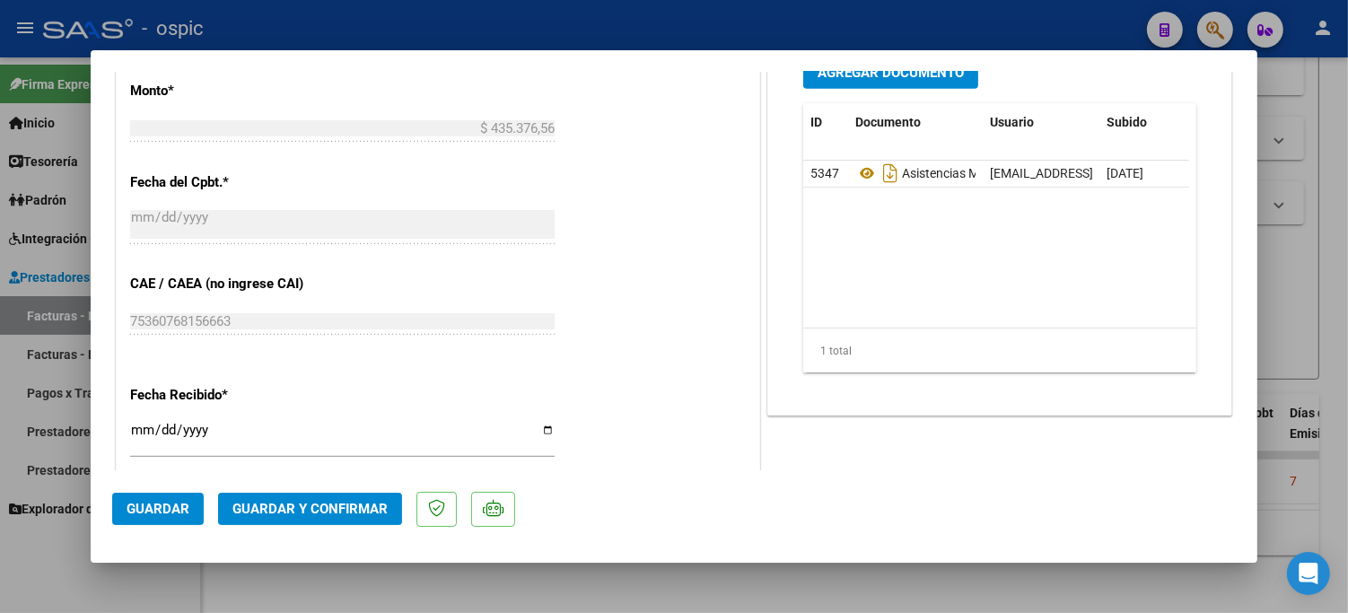
scroll to position [915, 0]
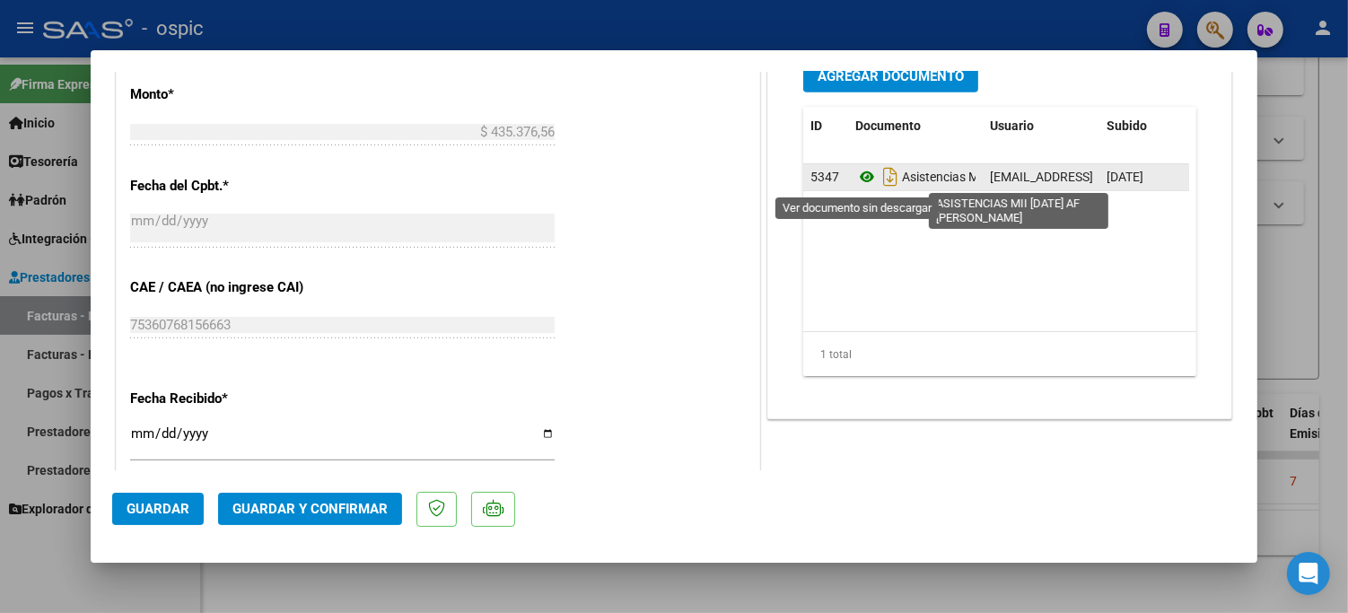
click at [855, 176] on icon at bounding box center [866, 177] width 23 height 22
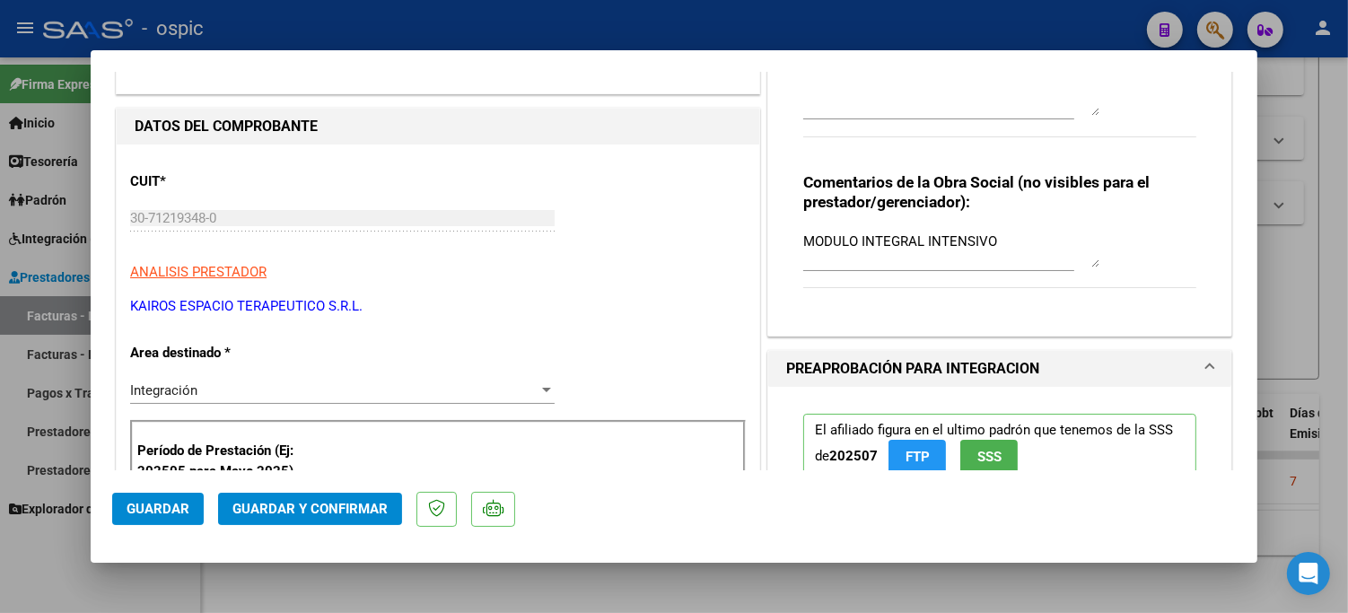
scroll to position [109, 0]
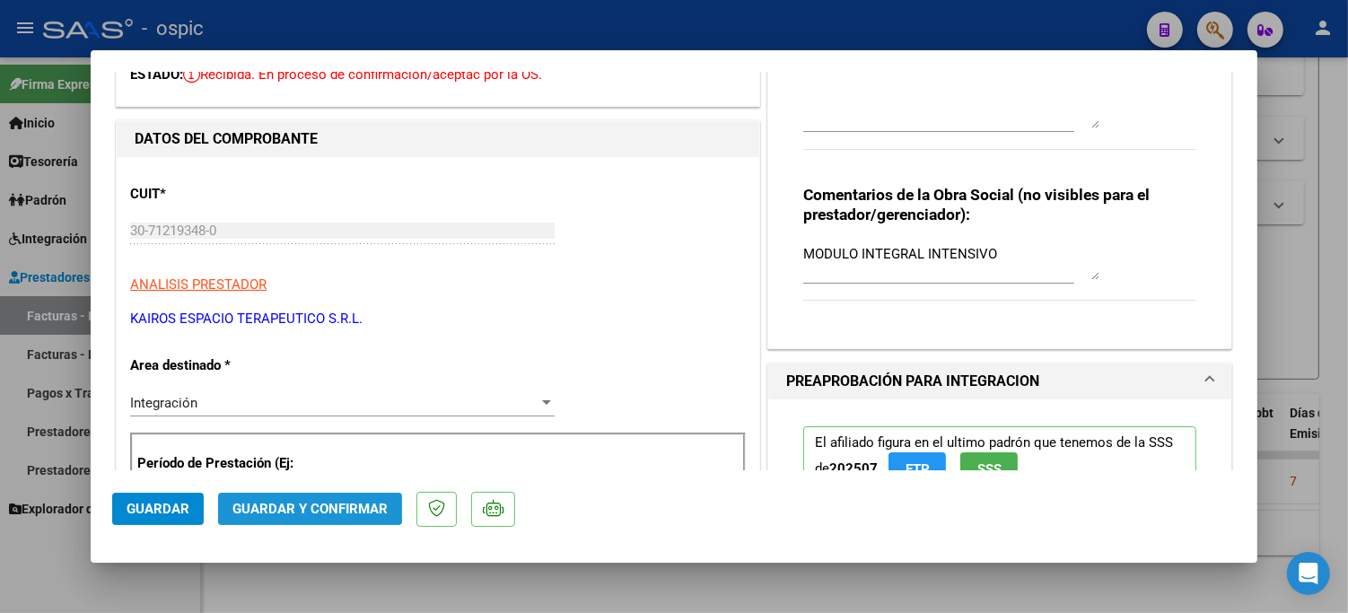
click at [278, 501] on span "Guardar y Confirmar" at bounding box center [309, 509] width 155 height 16
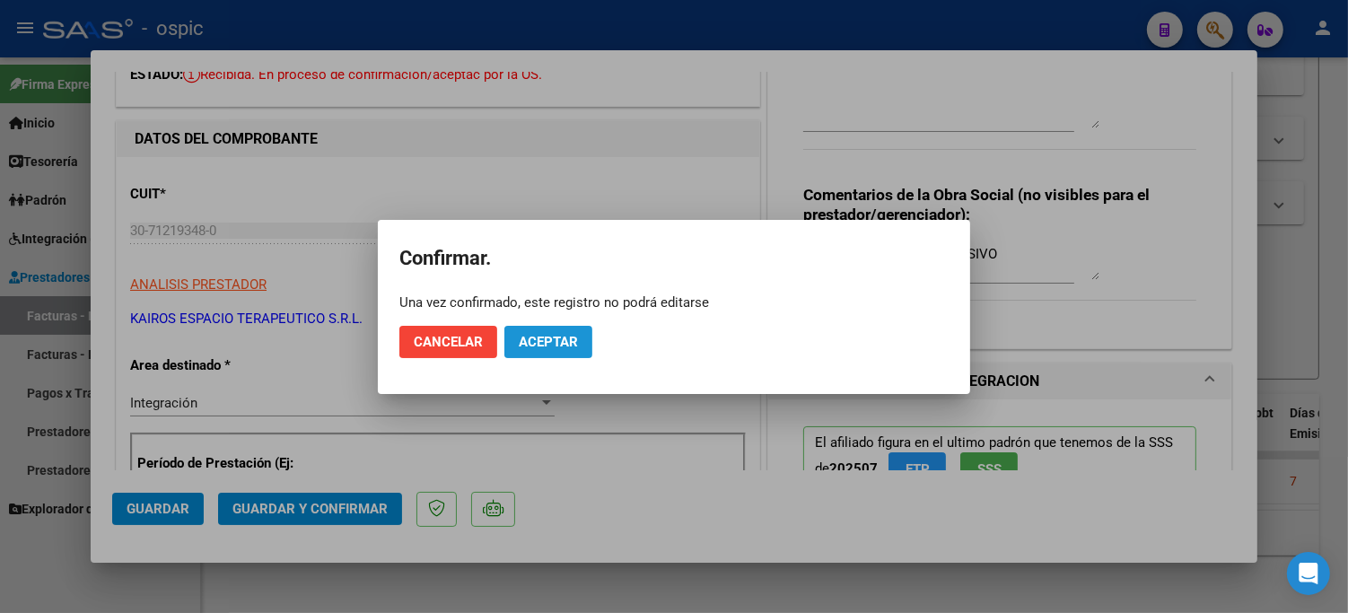
click at [575, 343] on span "Aceptar" at bounding box center [548, 342] width 59 height 16
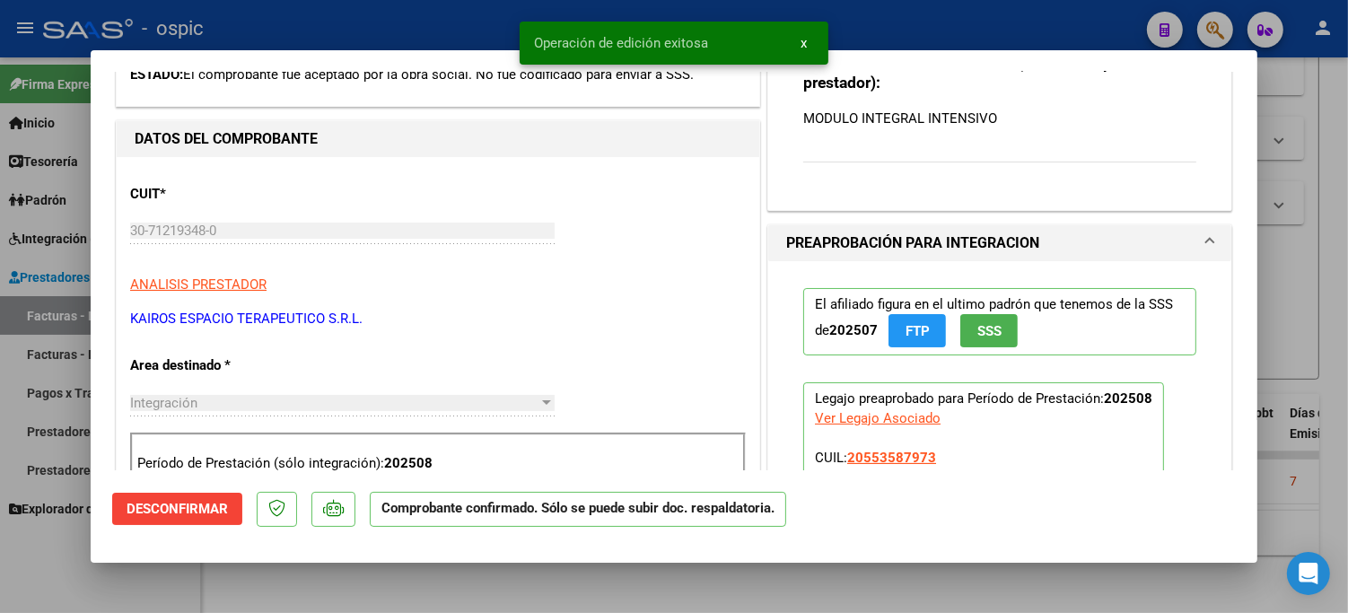
type input "$ 0,00"
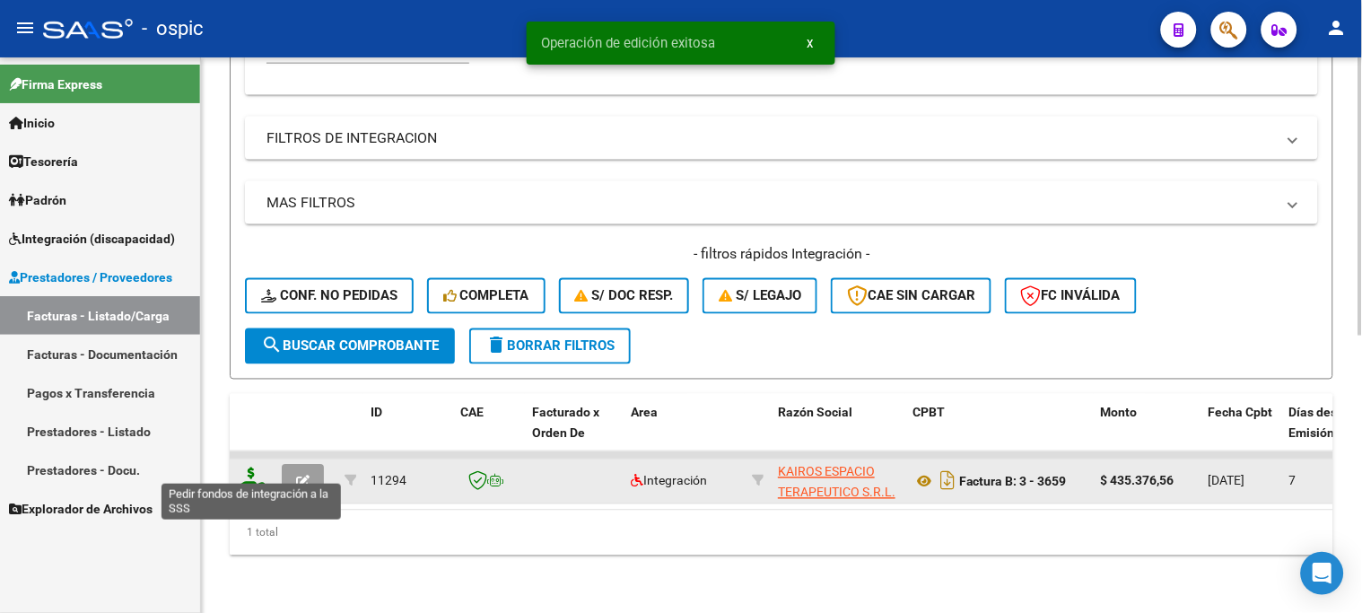
click at [249, 468] on icon at bounding box center [251, 480] width 29 height 25
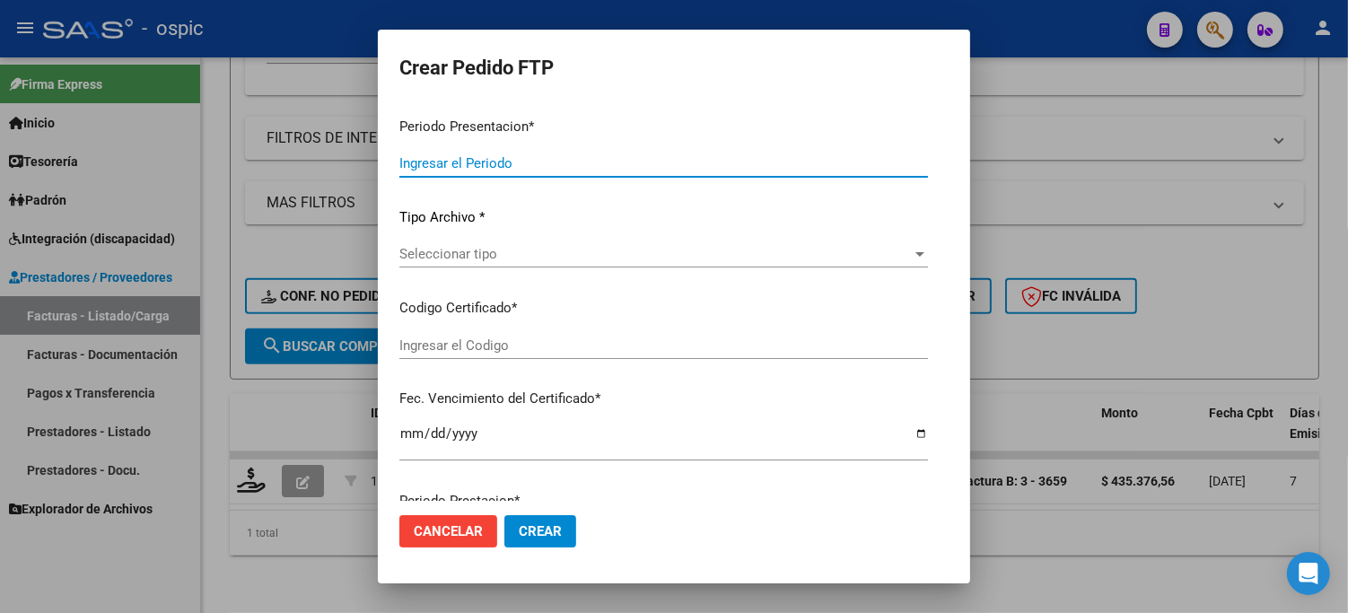
type input "202508"
type input "$ 435.376,56"
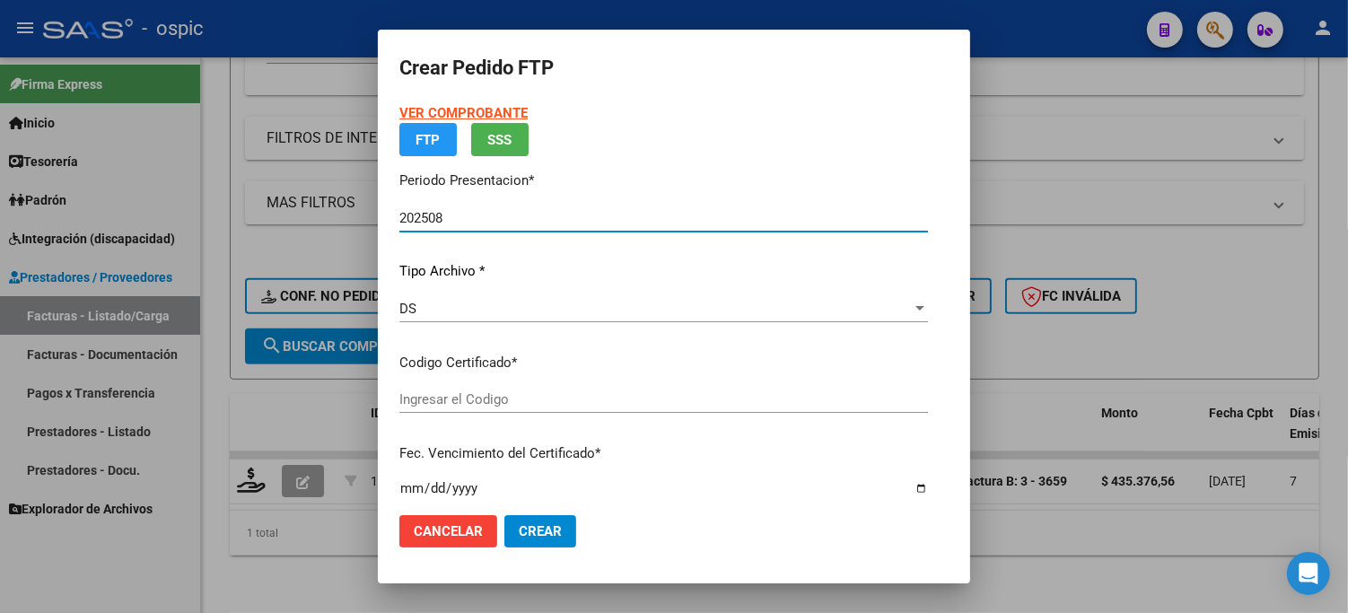
type input "2827697373"
type input "2034-11-30"
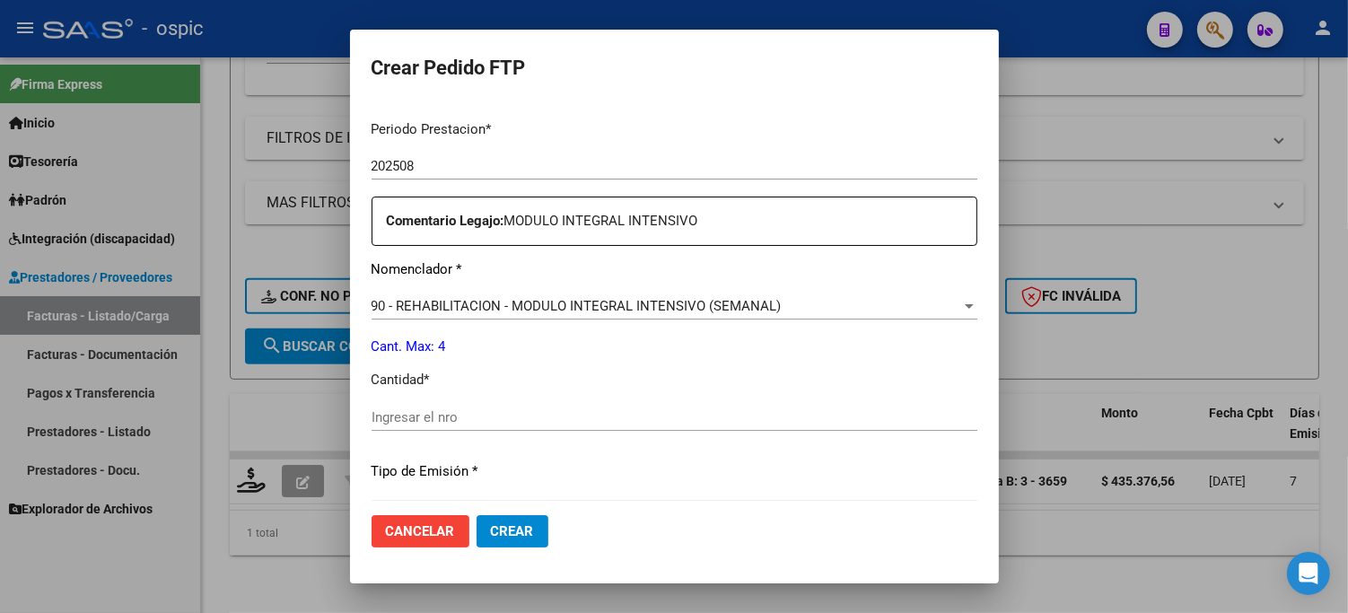
scroll to position [591, 0]
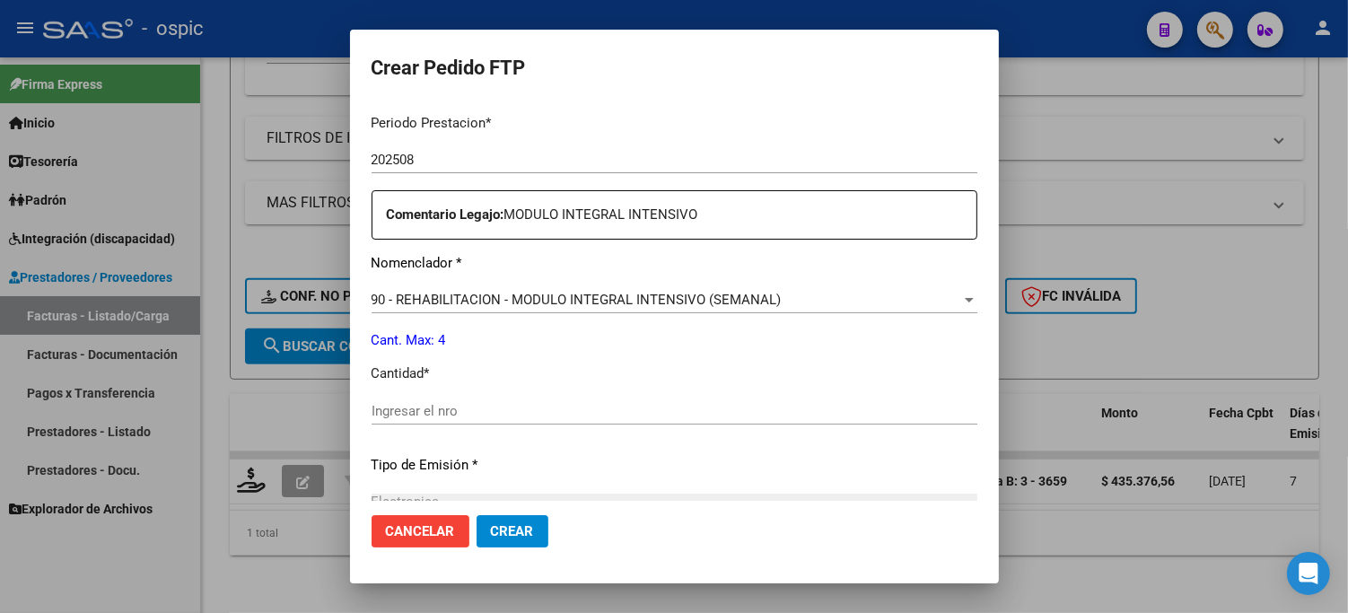
click at [630, 415] on input "Ingresar el nro" at bounding box center [675, 411] width 606 height 16
type input "4"
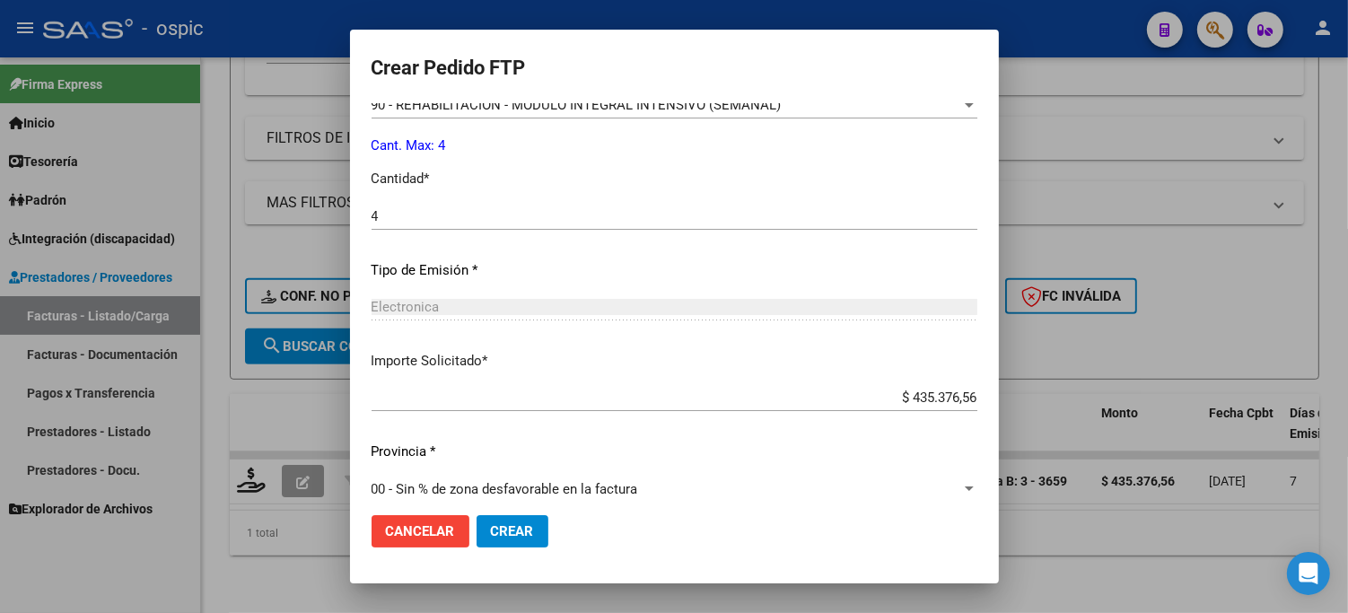
scroll to position [802, 0]
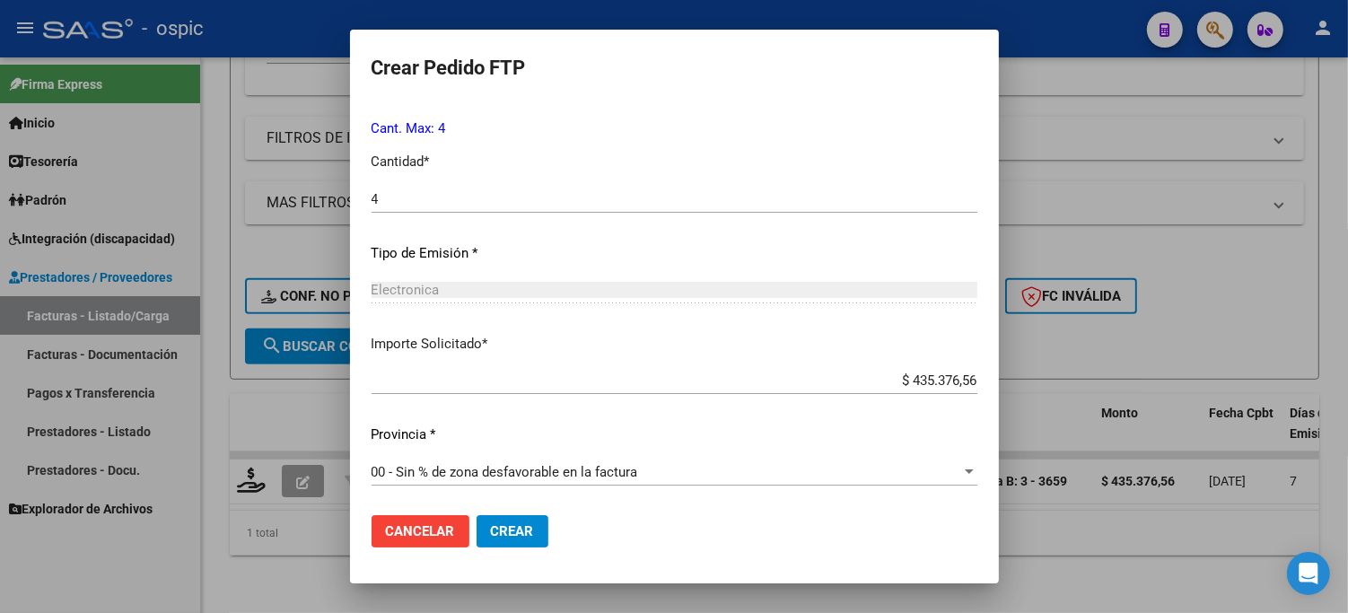
click at [491, 526] on span "Crear" at bounding box center [512, 531] width 43 height 16
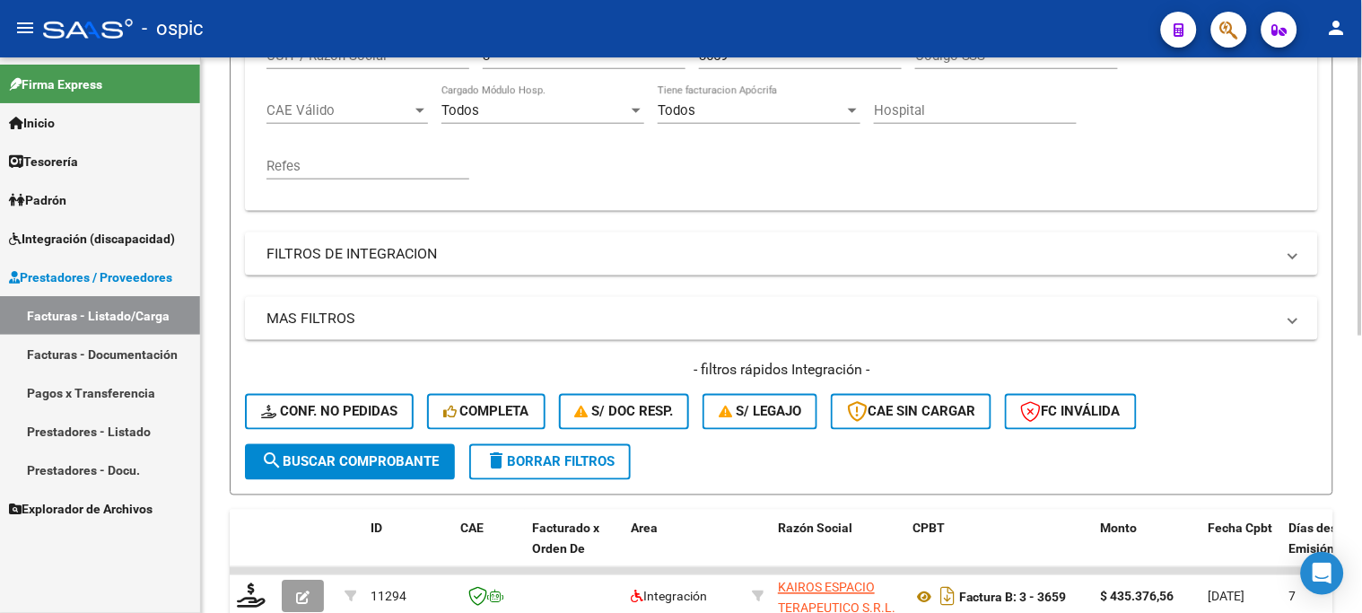
scroll to position [154, 0]
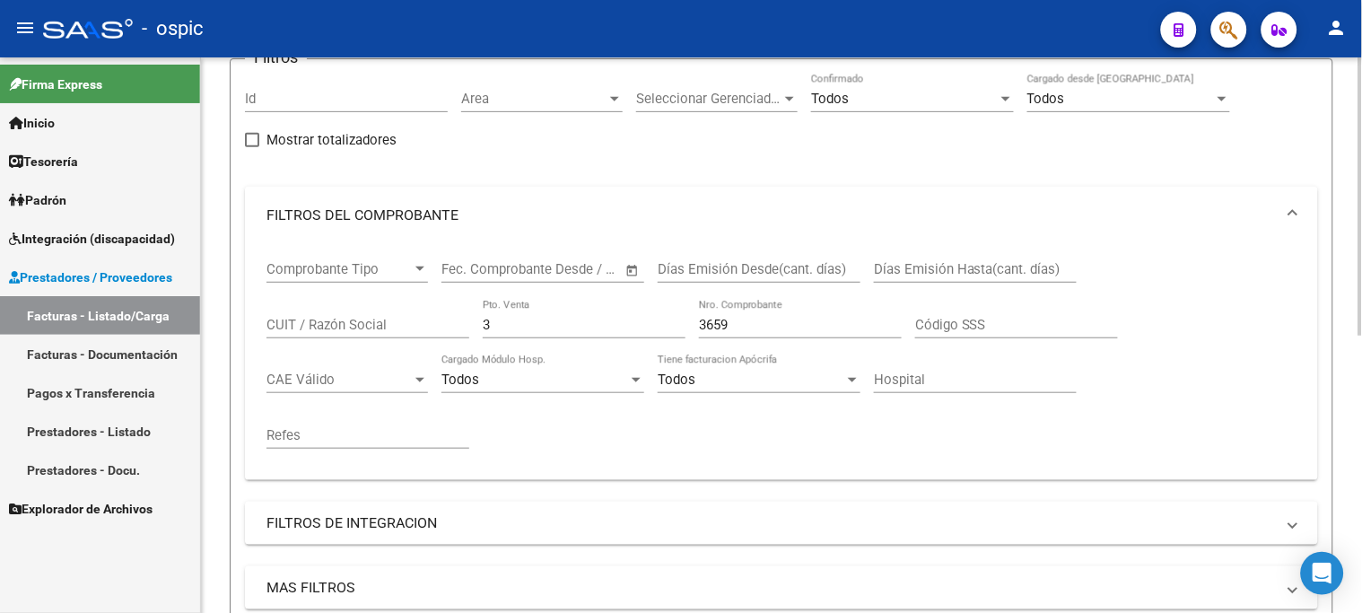
drag, startPoint x: 517, startPoint y: 318, endPoint x: 463, endPoint y: 323, distance: 54.1
click at [396, 325] on div "Comprobante Tipo Comprobante Tipo Fecha inicio – Fecha fin Fec. Comprobante Des…" at bounding box center [782, 355] width 1030 height 222
type input "1"
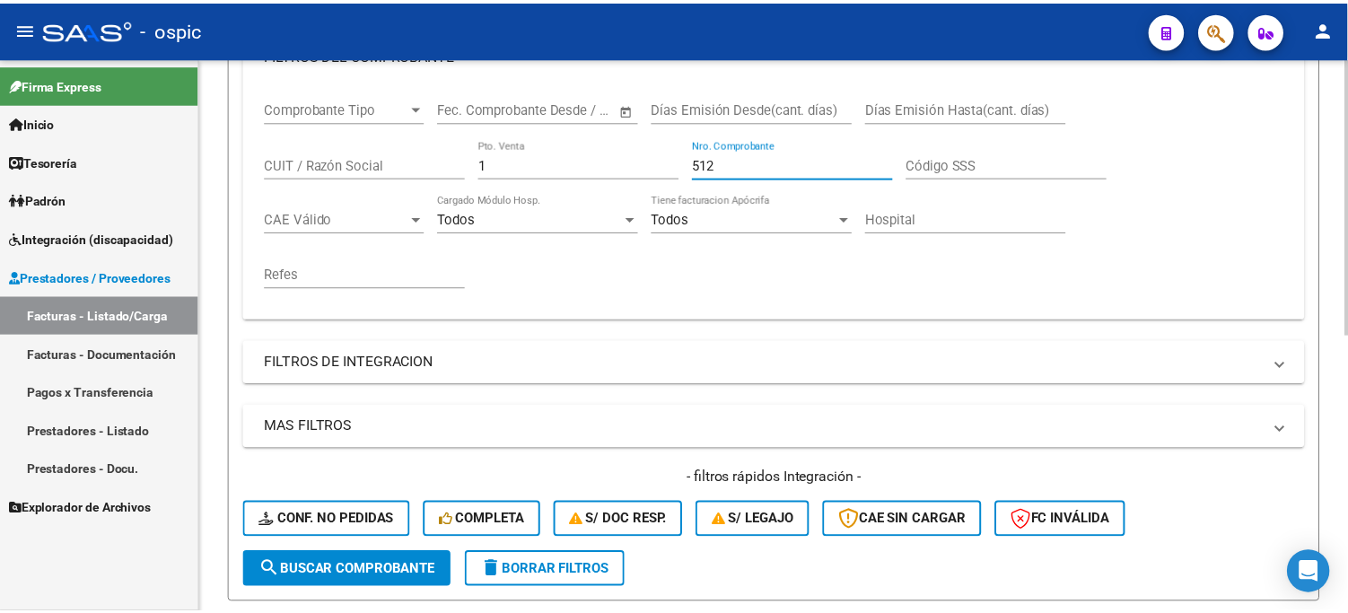
scroll to position [552, 0]
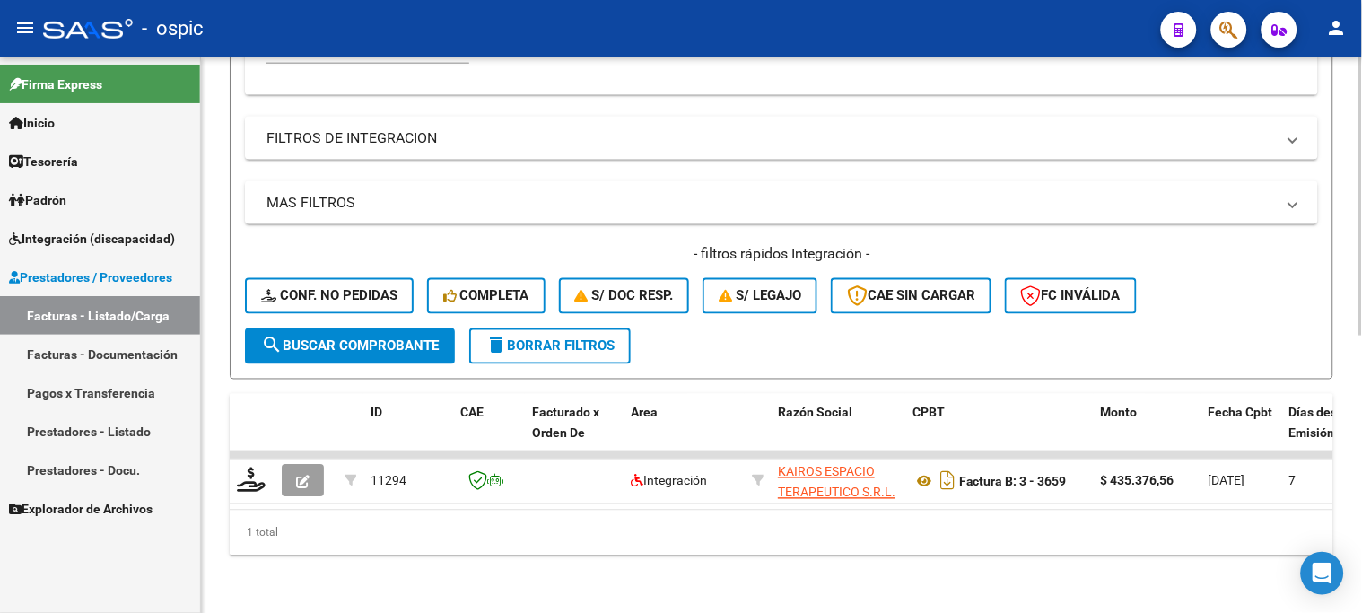
type input "512"
click at [402, 328] on button "search Buscar Comprobante" at bounding box center [350, 346] width 210 height 36
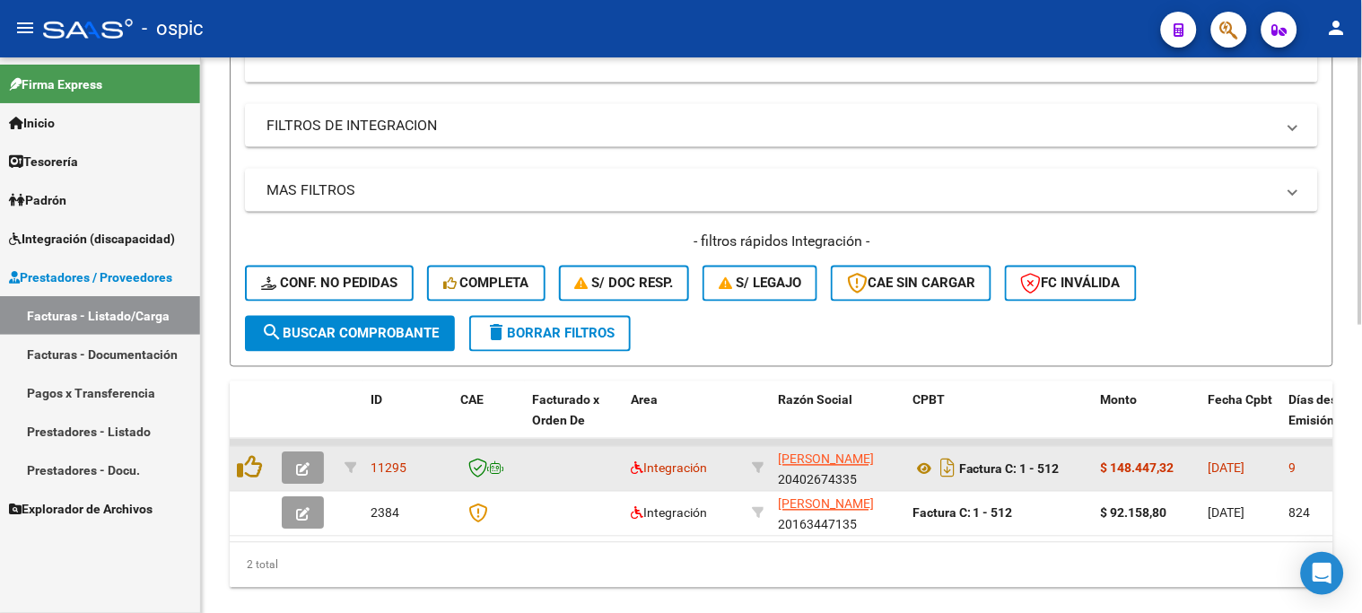
click at [306, 460] on span "button" at bounding box center [302, 468] width 13 height 16
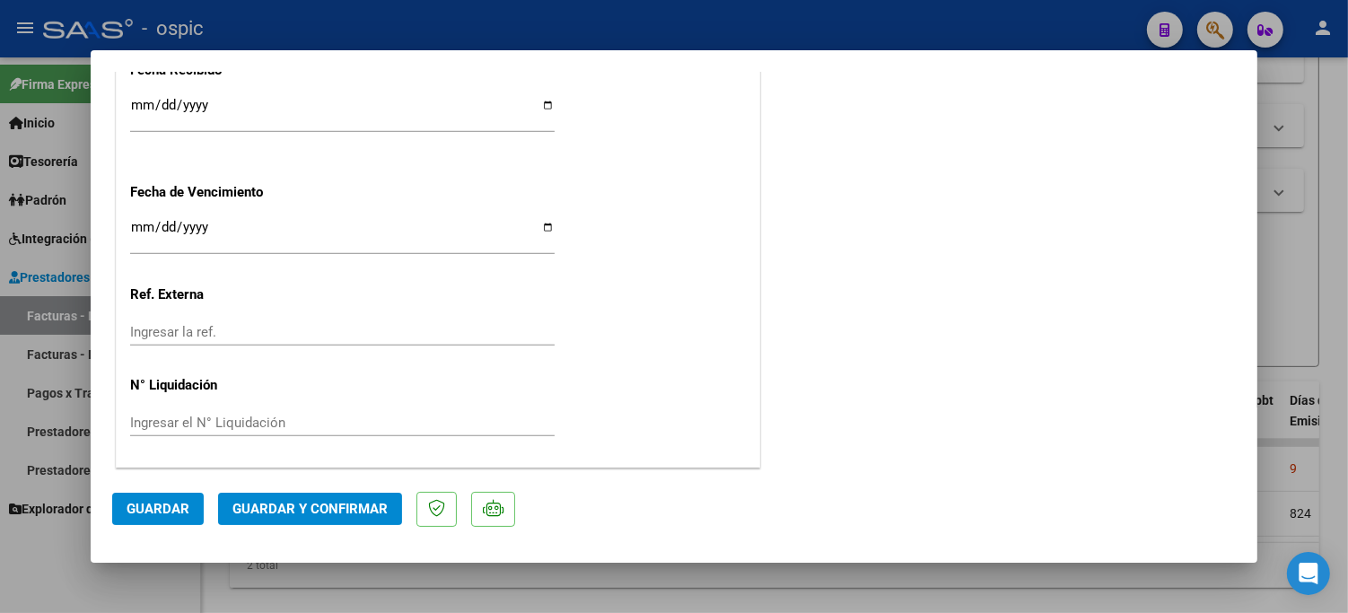
scroll to position [0, 0]
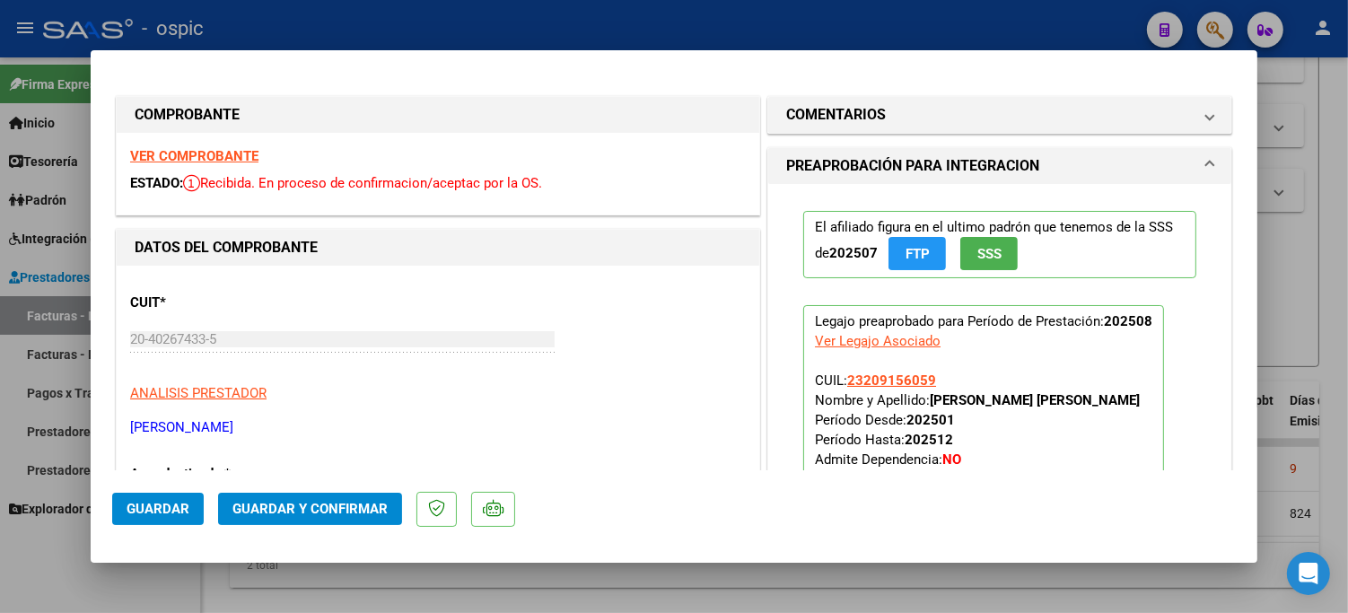
drag, startPoint x: 853, startPoint y: 111, endPoint x: 878, endPoint y: 237, distance: 128.0
click at [854, 111] on h1 "COMENTARIOS" at bounding box center [836, 115] width 100 height 22
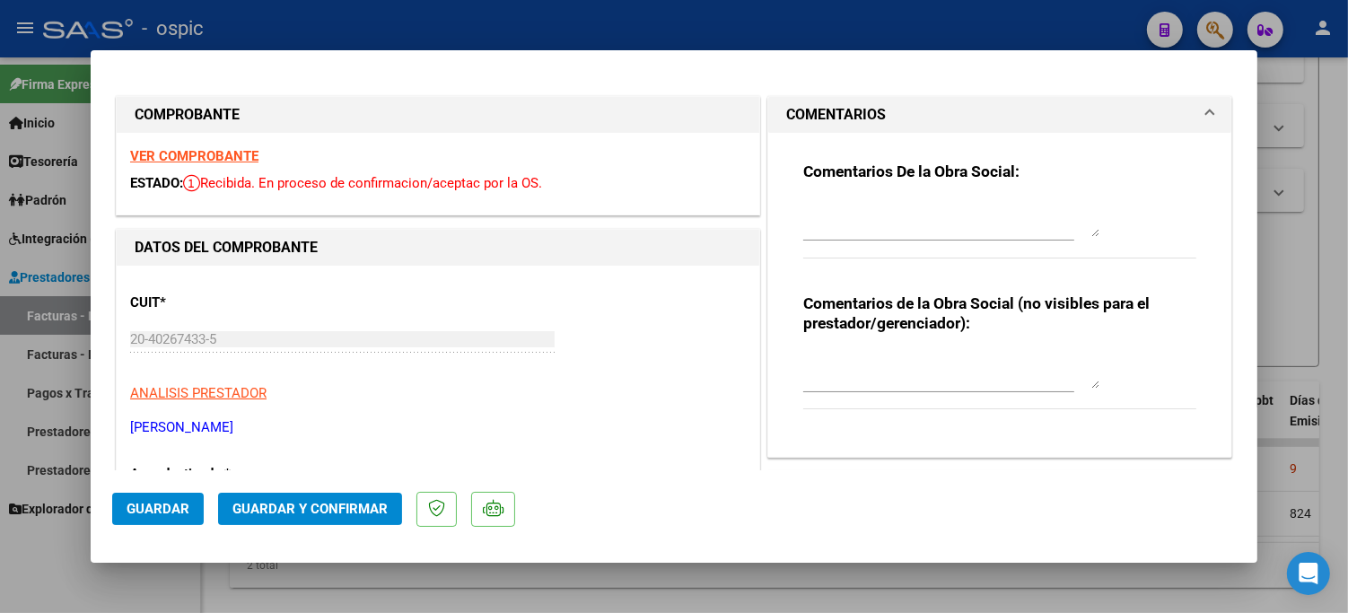
click at [869, 362] on textarea at bounding box center [951, 371] width 296 height 36
type textarea "KINESIO 12 SESIONES"
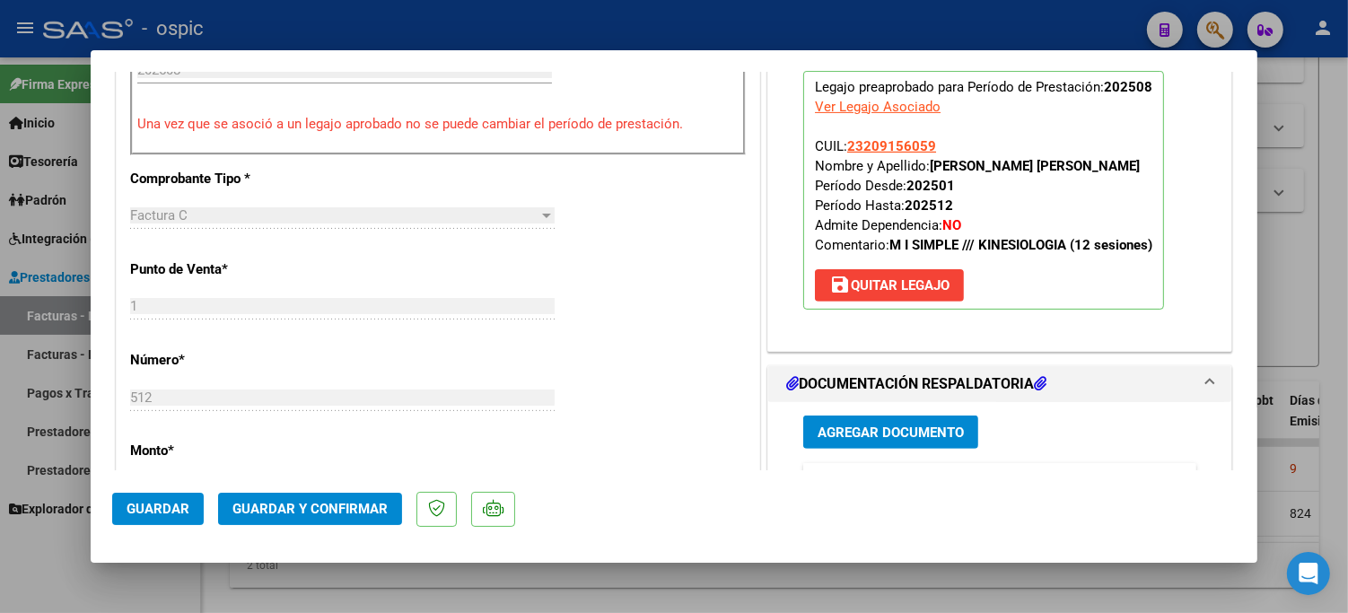
scroll to position [888, 0]
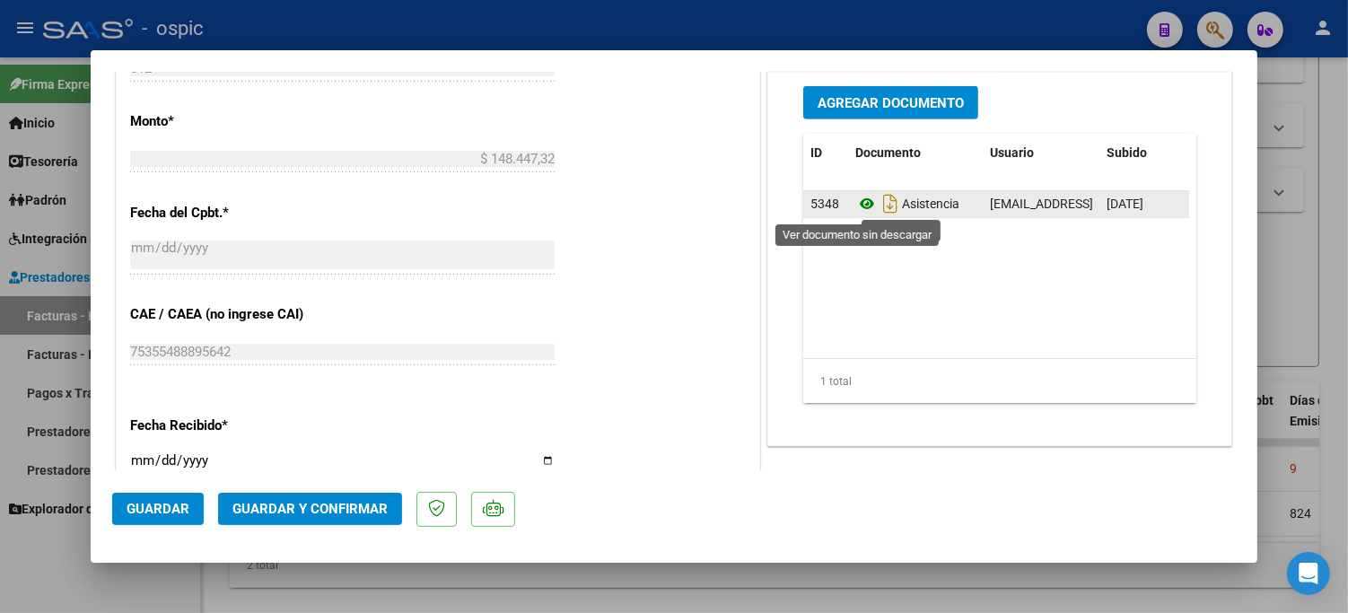
click at [855, 201] on icon at bounding box center [866, 204] width 23 height 22
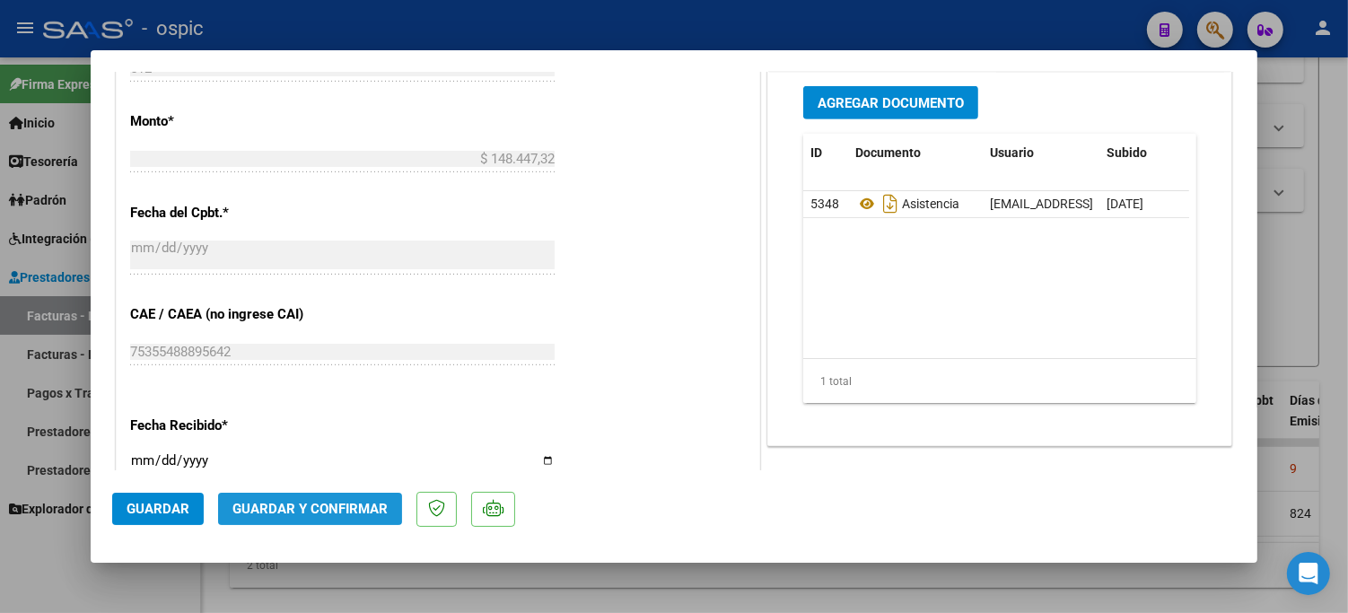
click at [347, 503] on span "Guardar y Confirmar" at bounding box center [309, 509] width 155 height 16
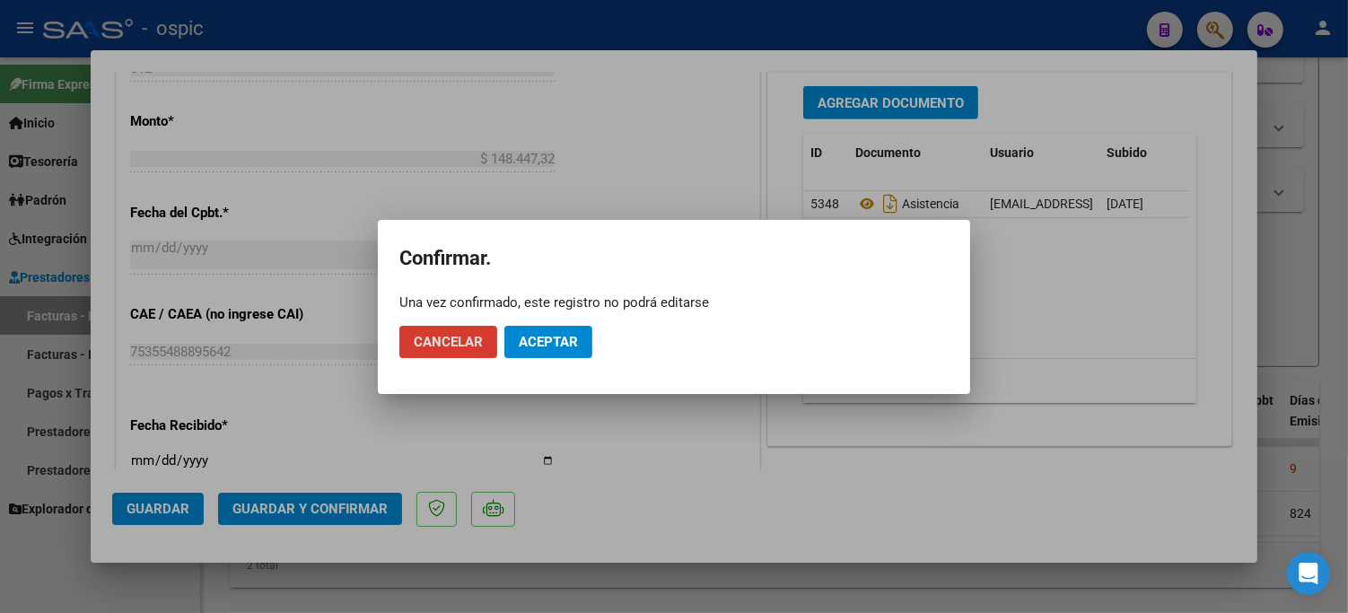
click at [554, 343] on span "Aceptar" at bounding box center [548, 342] width 59 height 16
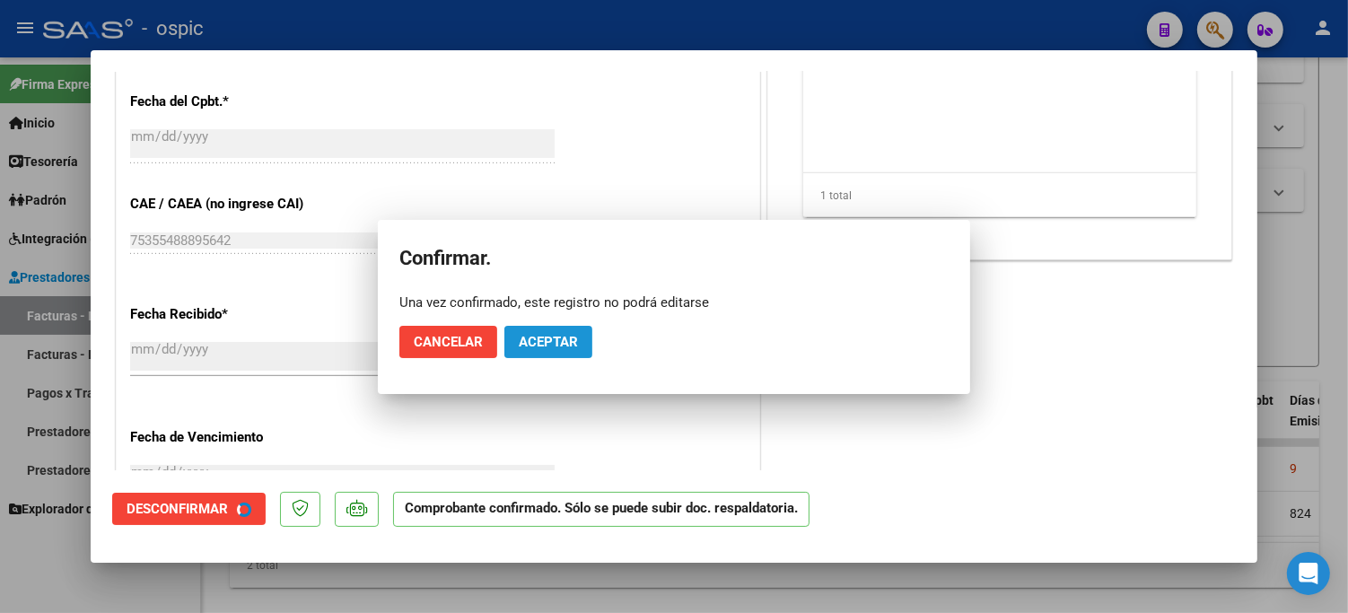
scroll to position [777, 0]
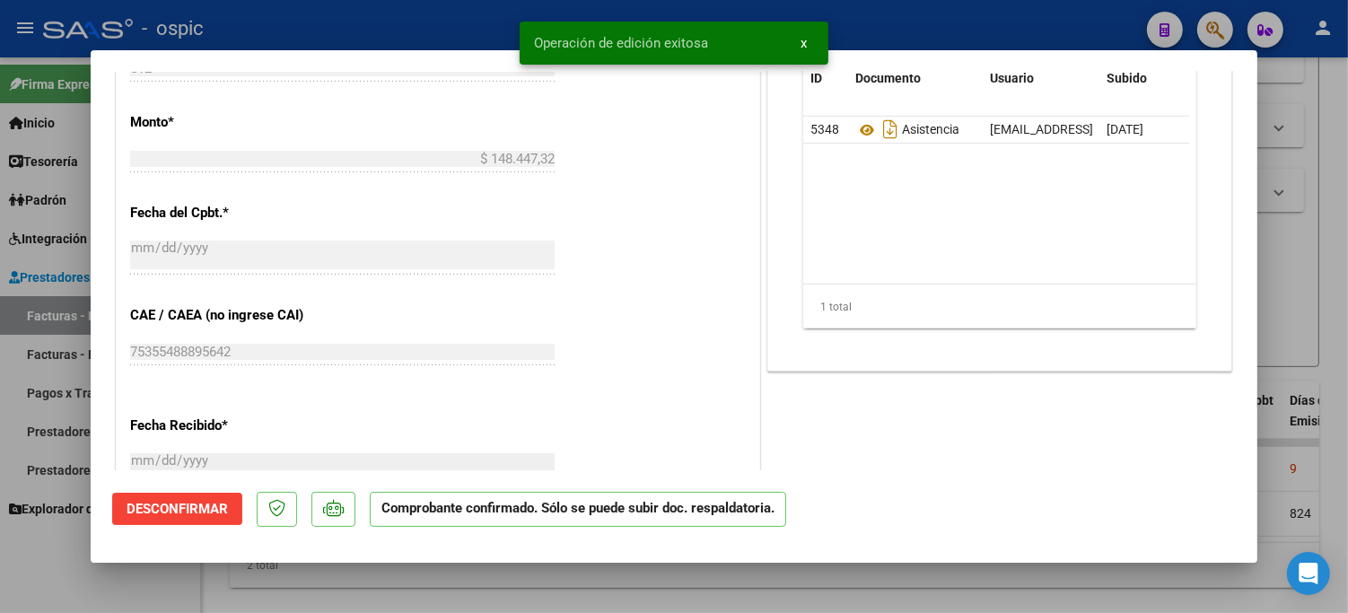
type input "$ 0,00"
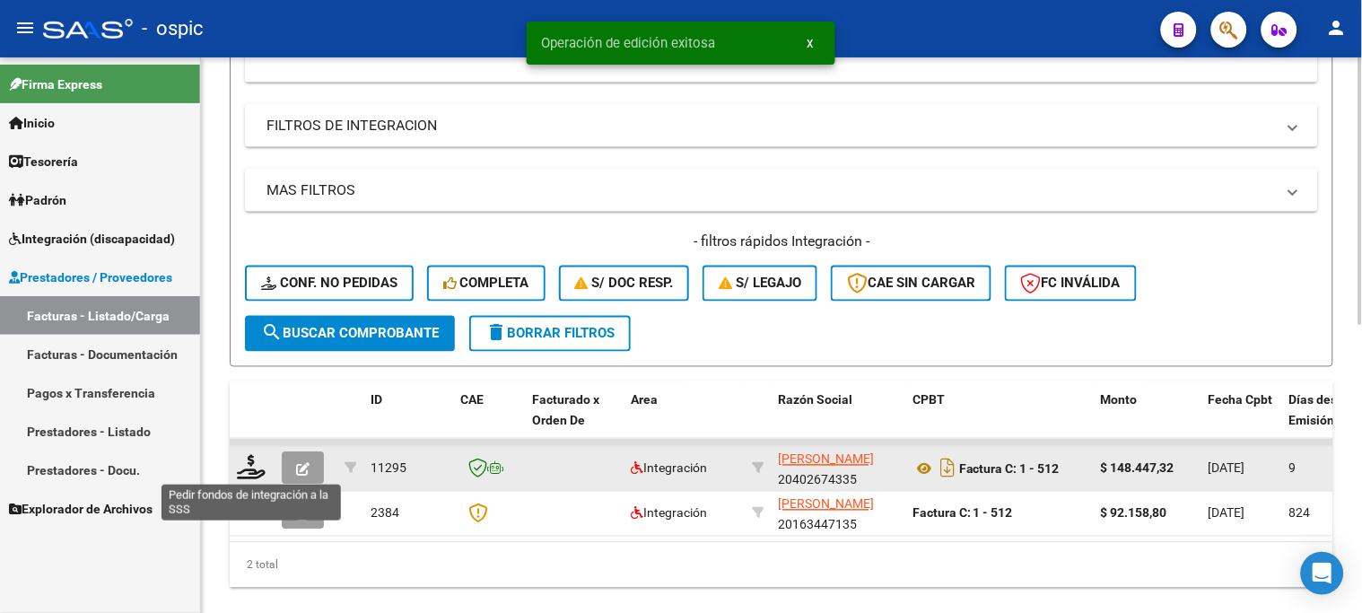
click at [254, 464] on icon at bounding box center [251, 467] width 29 height 25
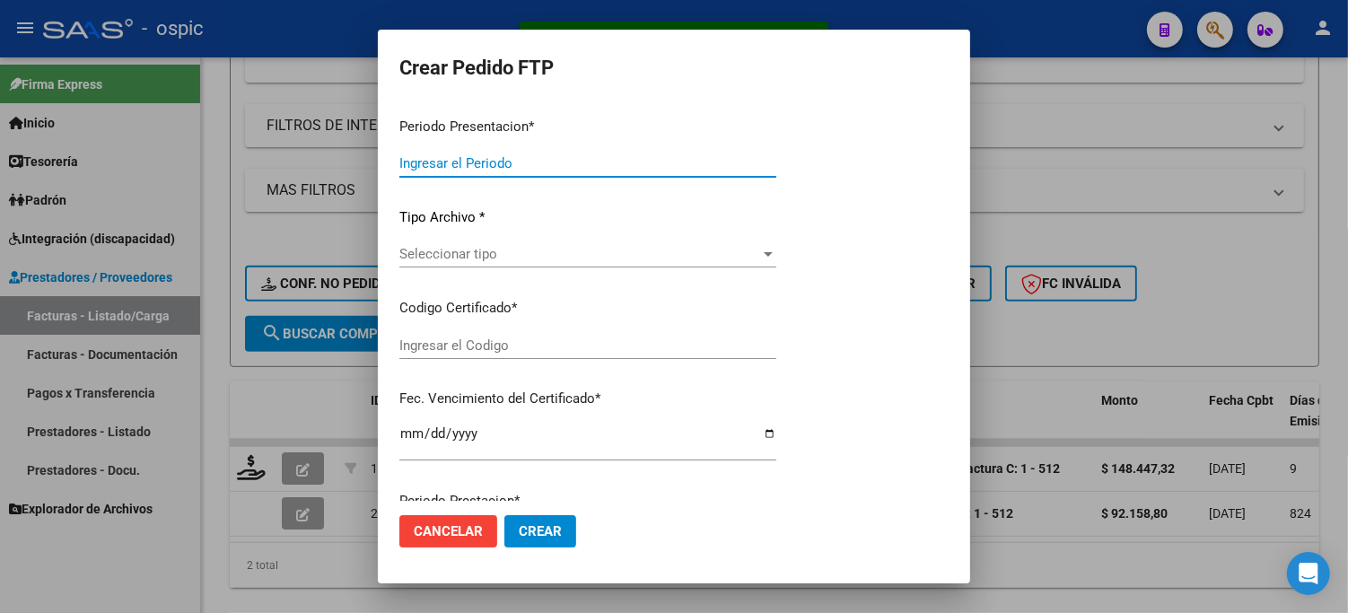
type input "202508"
type input "$ 148.447,32"
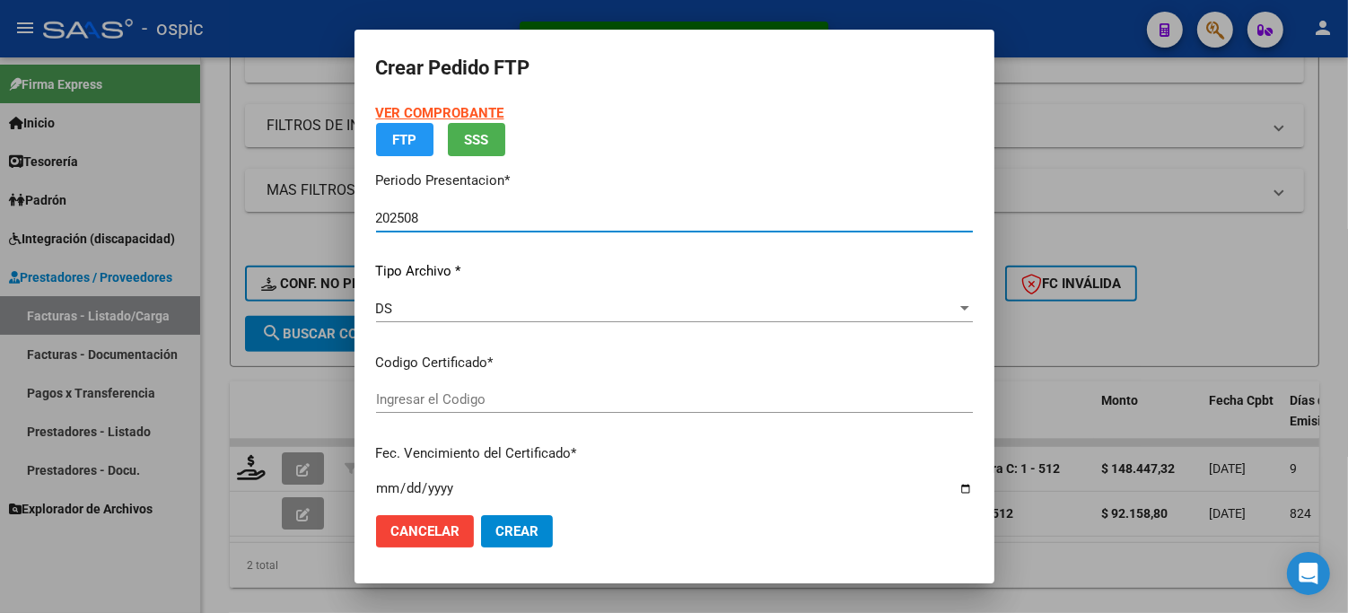
type input "0000000000000000000000000000009095009497"
type input "2031-04-13"
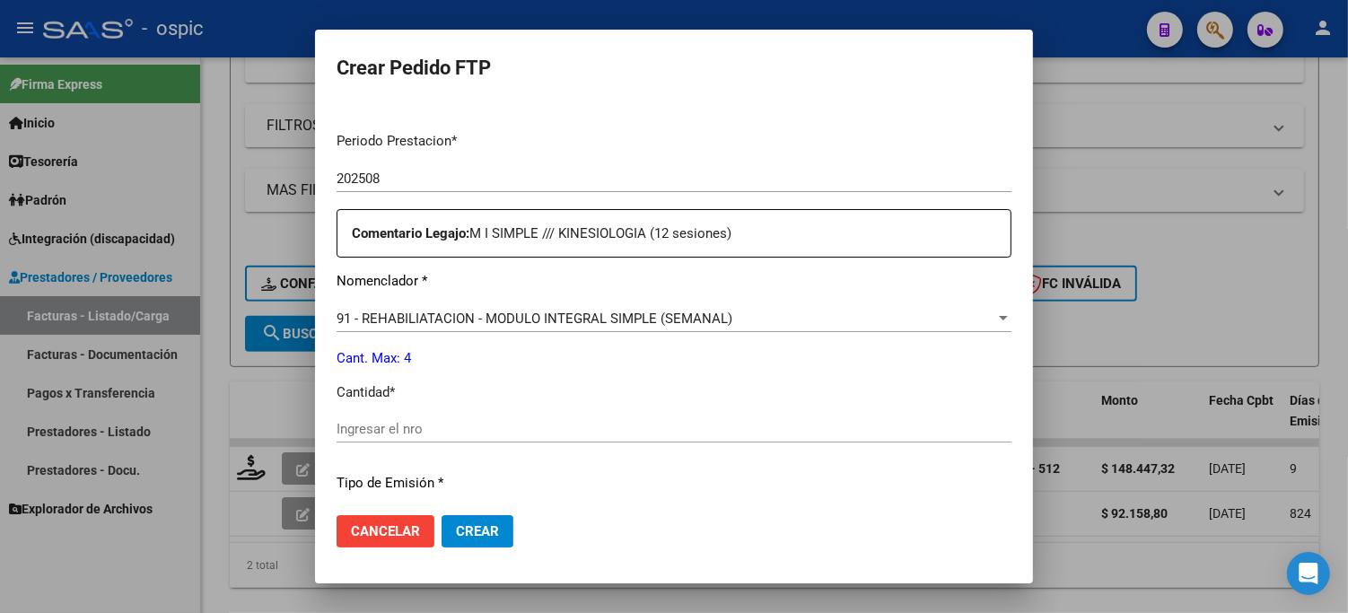
scroll to position [584, 0]
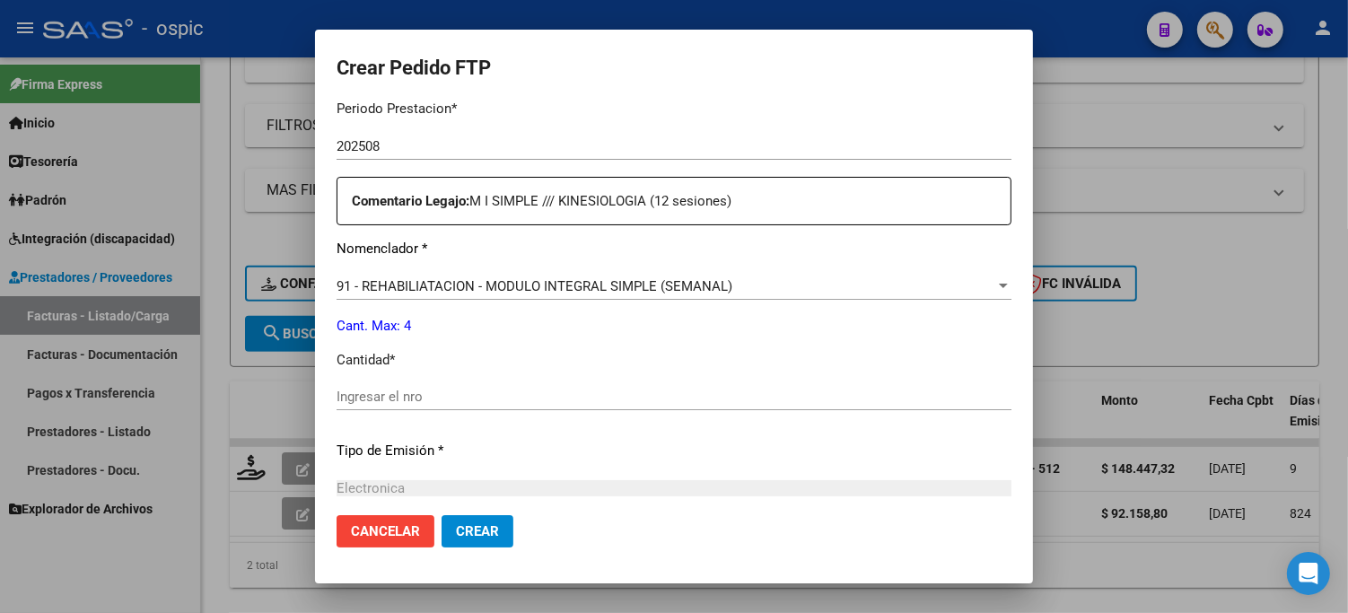
click at [685, 383] on div "Ingresar el nro" at bounding box center [674, 396] width 675 height 27
type input "4"
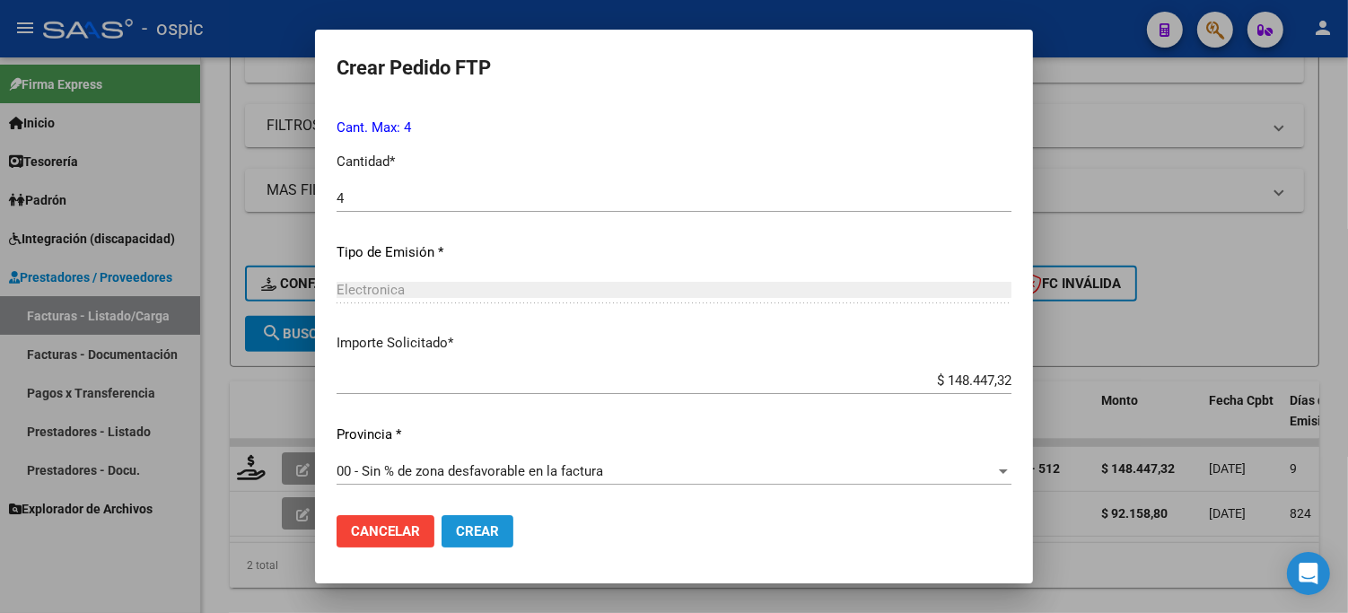
drag, startPoint x: 481, startPoint y: 540, endPoint x: 869, endPoint y: 390, distance: 415.7
click at [481, 539] on button "Crear" at bounding box center [478, 531] width 72 height 32
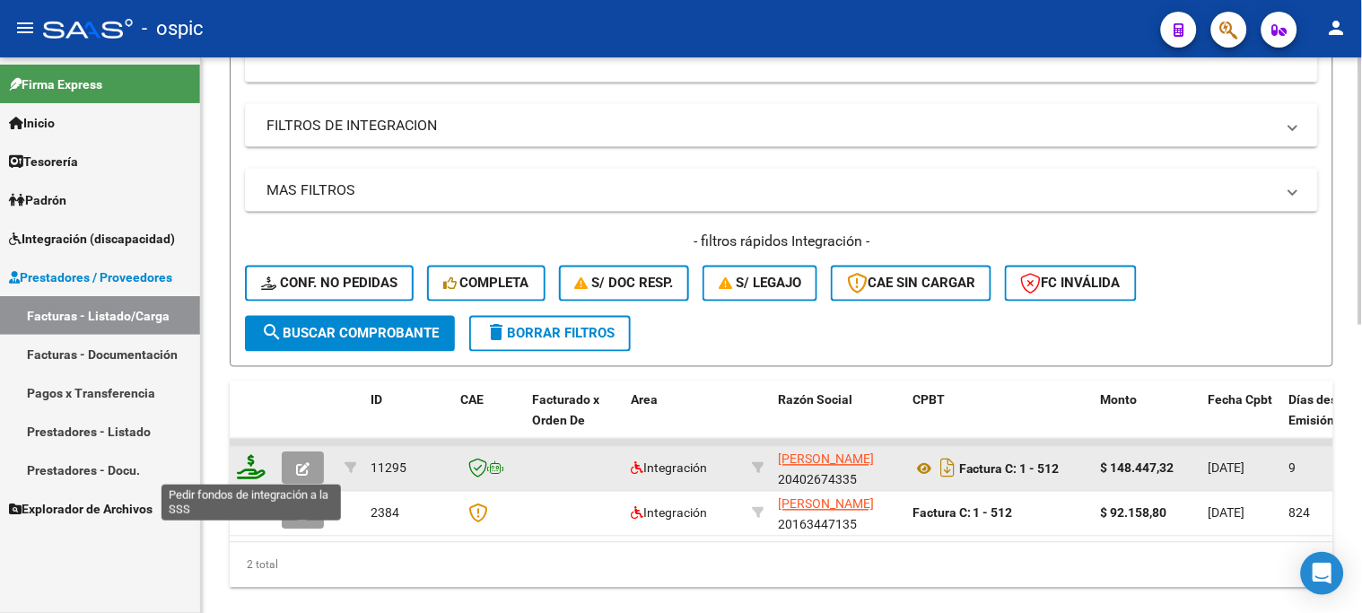
click at [243, 464] on icon at bounding box center [251, 467] width 29 height 25
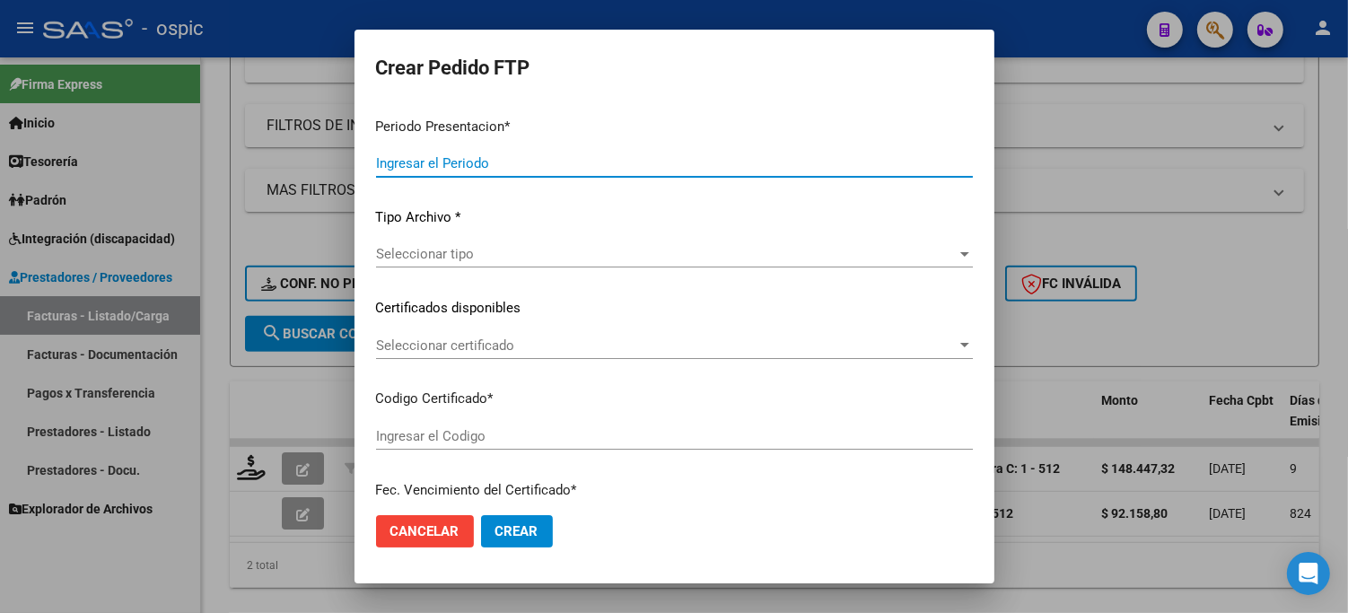
type input "202508"
type input "$ 148.447,32"
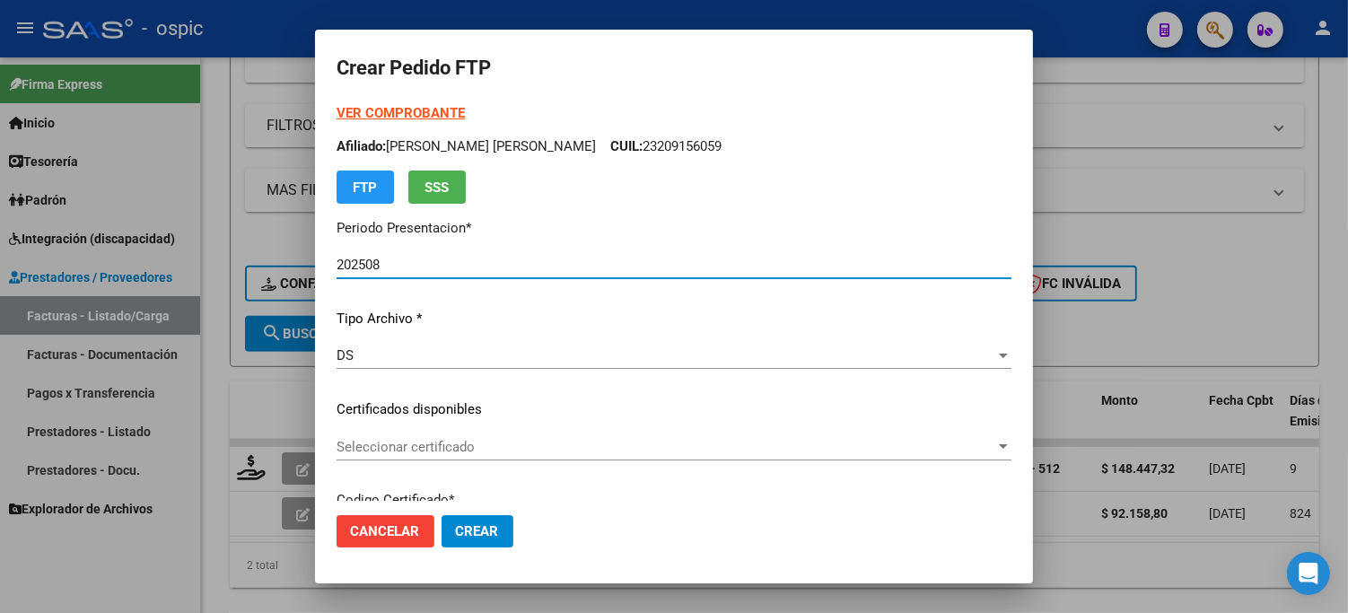
type input "0000000000000000000000000000009095009497"
type input "2031-04-13"
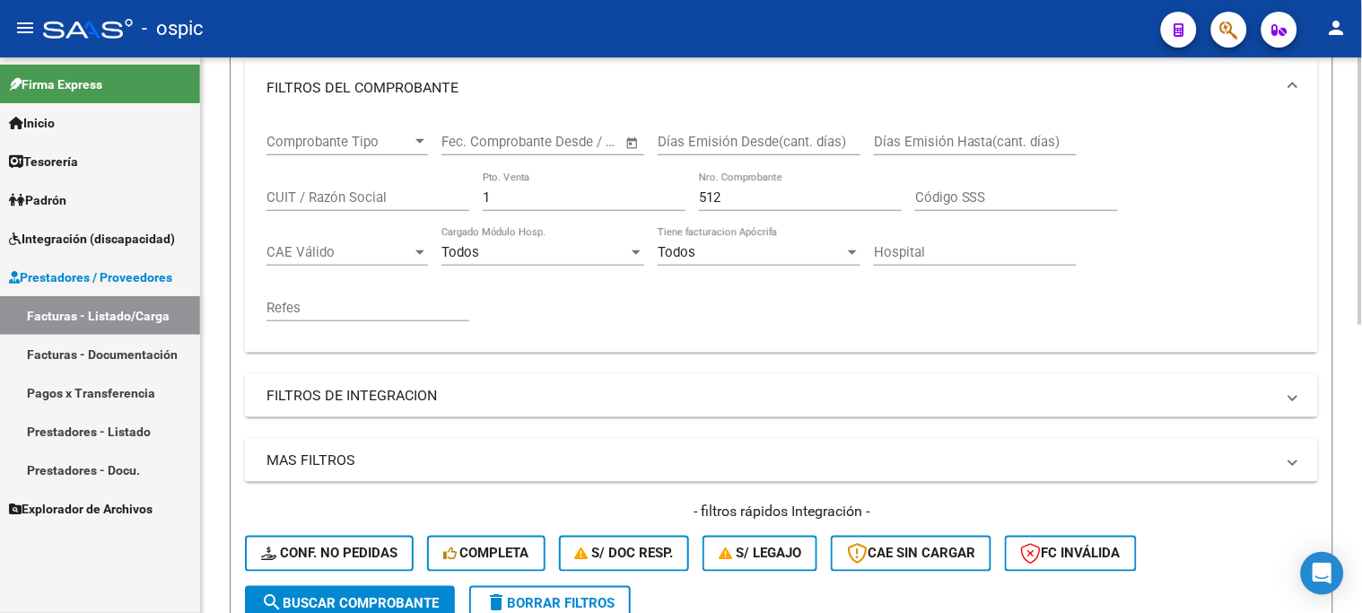
scroll to position [253, 0]
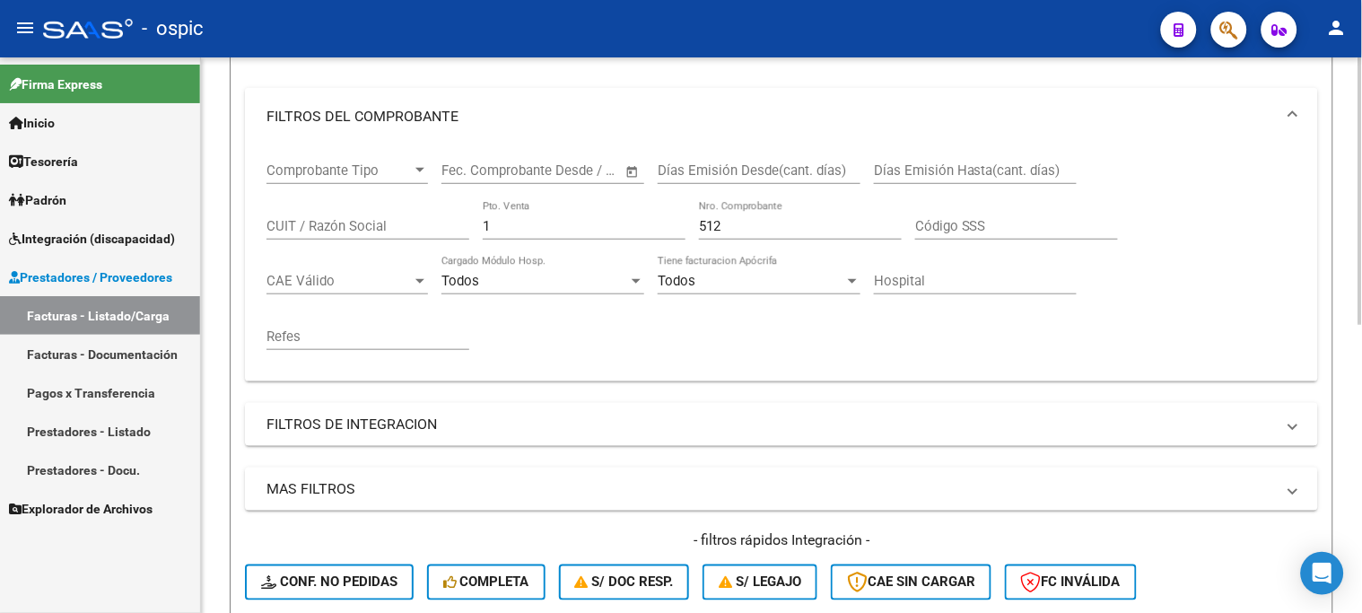
drag, startPoint x: 530, startPoint y: 225, endPoint x: 379, endPoint y: 248, distance: 152.4
click at [386, 245] on div "Comprobante Tipo Comprobante Tipo Fecha inicio – Fecha fin Fec. Comprobante Des…" at bounding box center [782, 256] width 1030 height 222
type input "2"
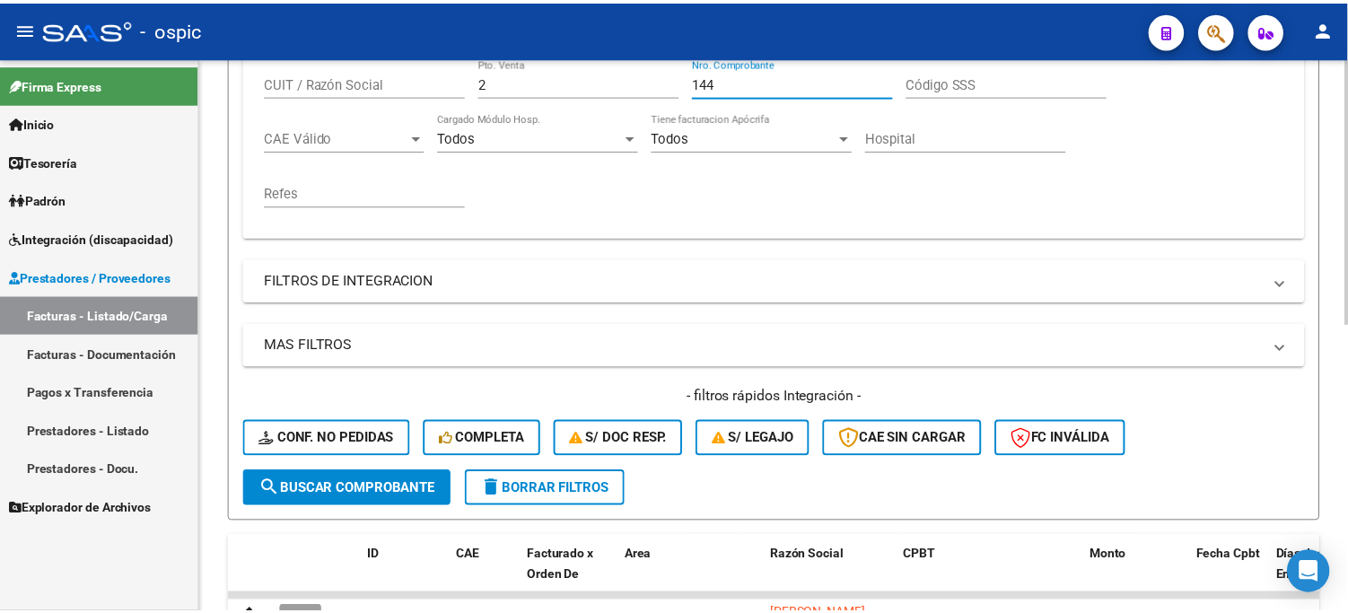
scroll to position [552, 0]
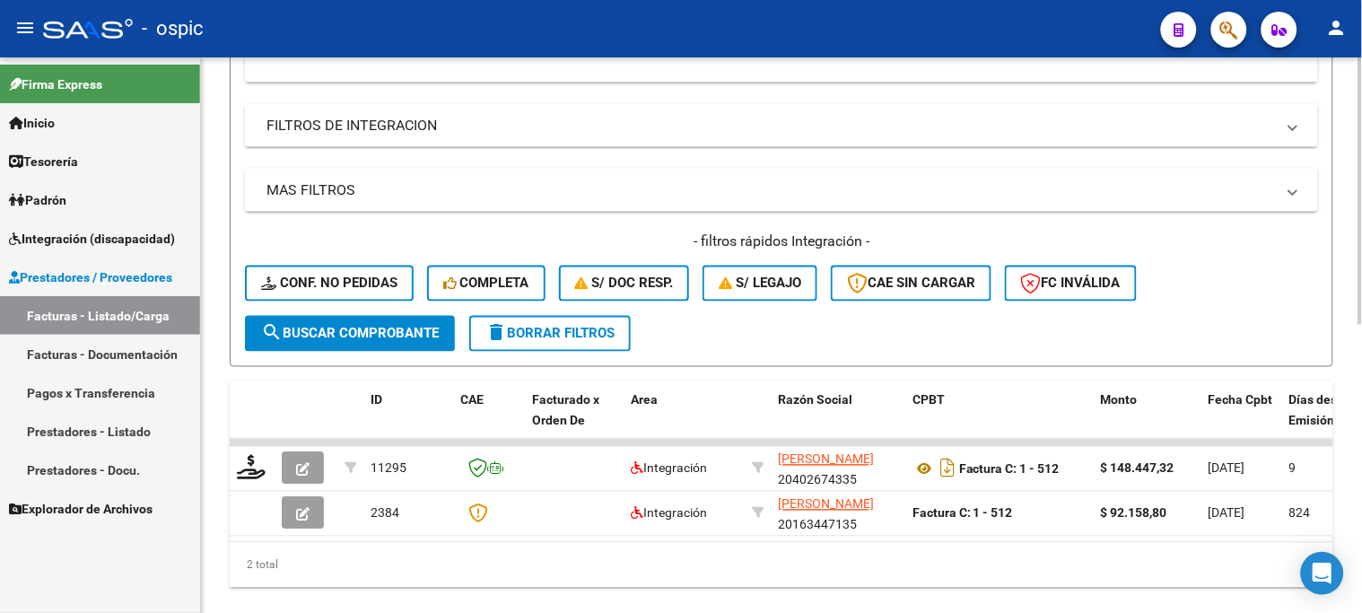
type input "144"
click at [365, 326] on span "search Buscar Comprobante" at bounding box center [350, 334] width 178 height 16
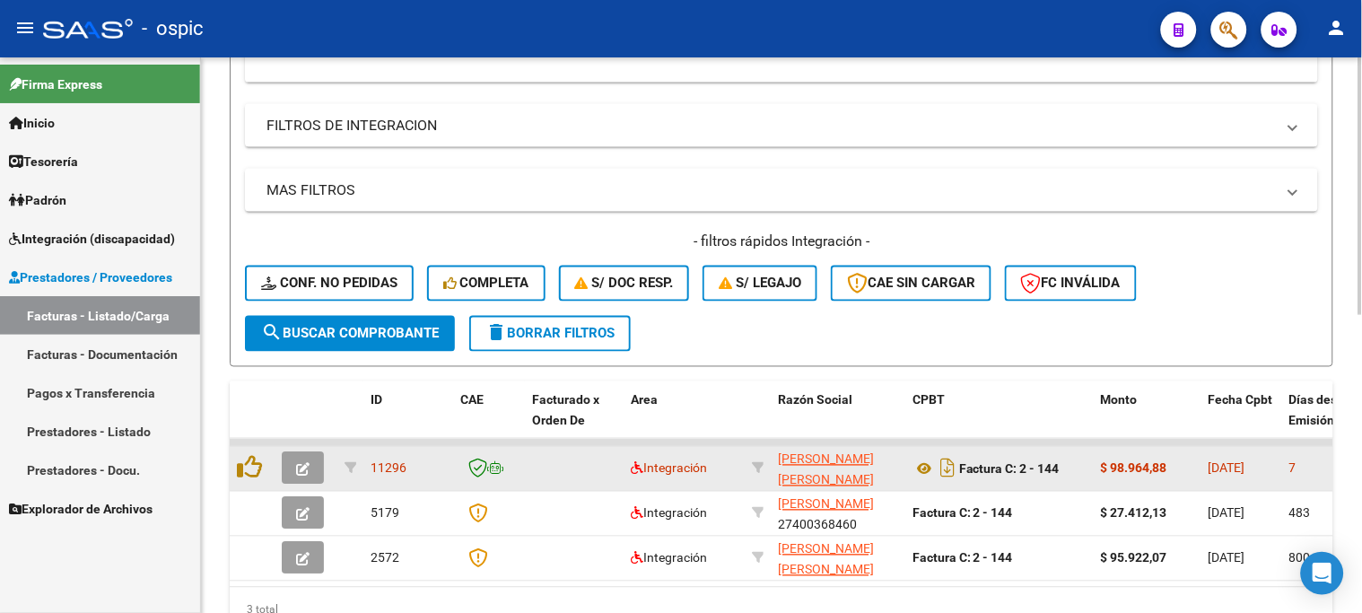
click at [300, 463] on icon "button" at bounding box center [302, 469] width 13 height 13
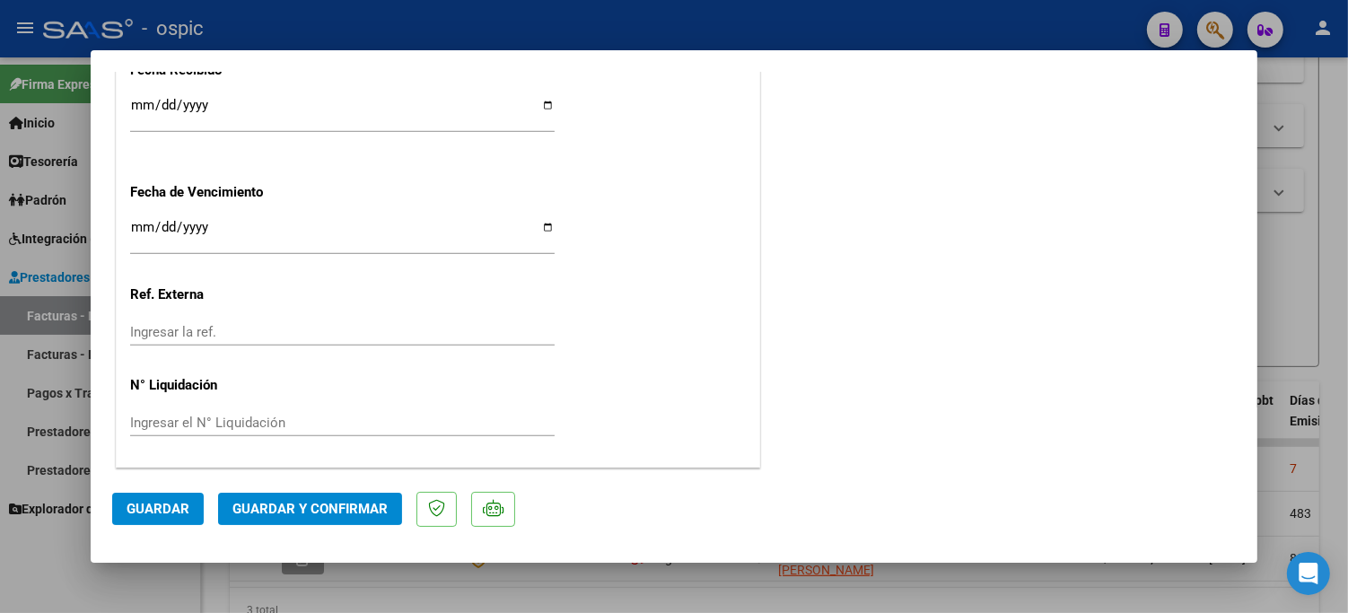
scroll to position [0, 0]
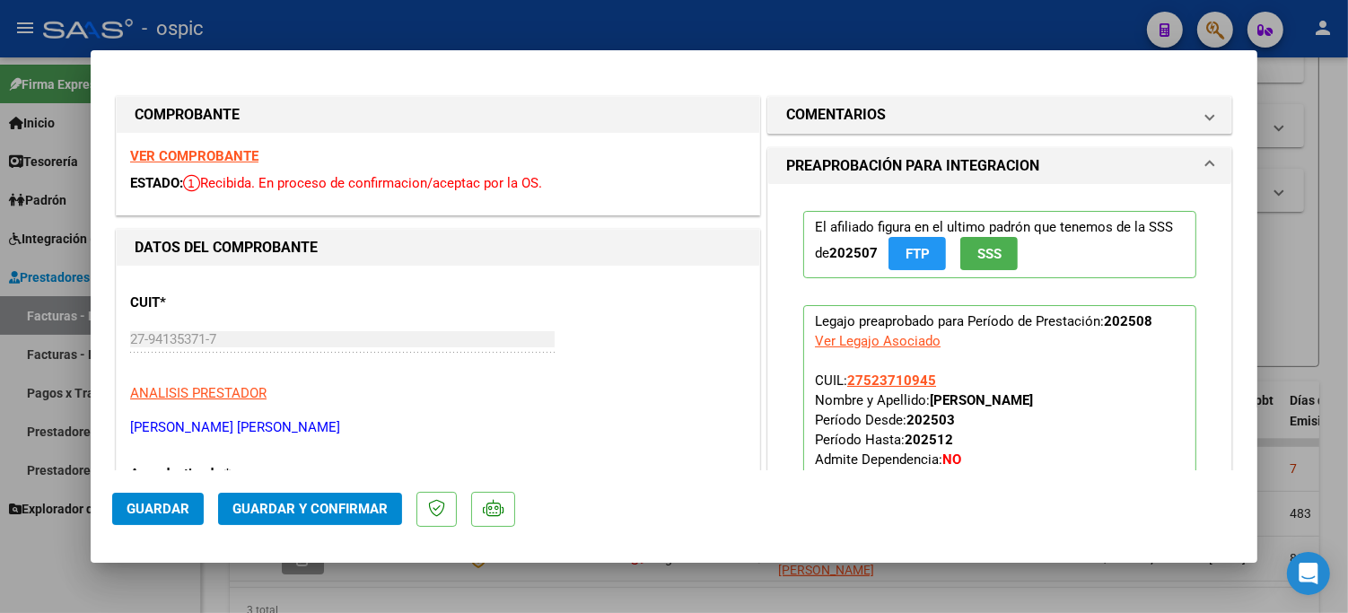
drag, startPoint x: 835, startPoint y: 105, endPoint x: 907, endPoint y: 355, distance: 260.7
click at [837, 111] on h1 "COMENTARIOS" at bounding box center [836, 115] width 100 height 22
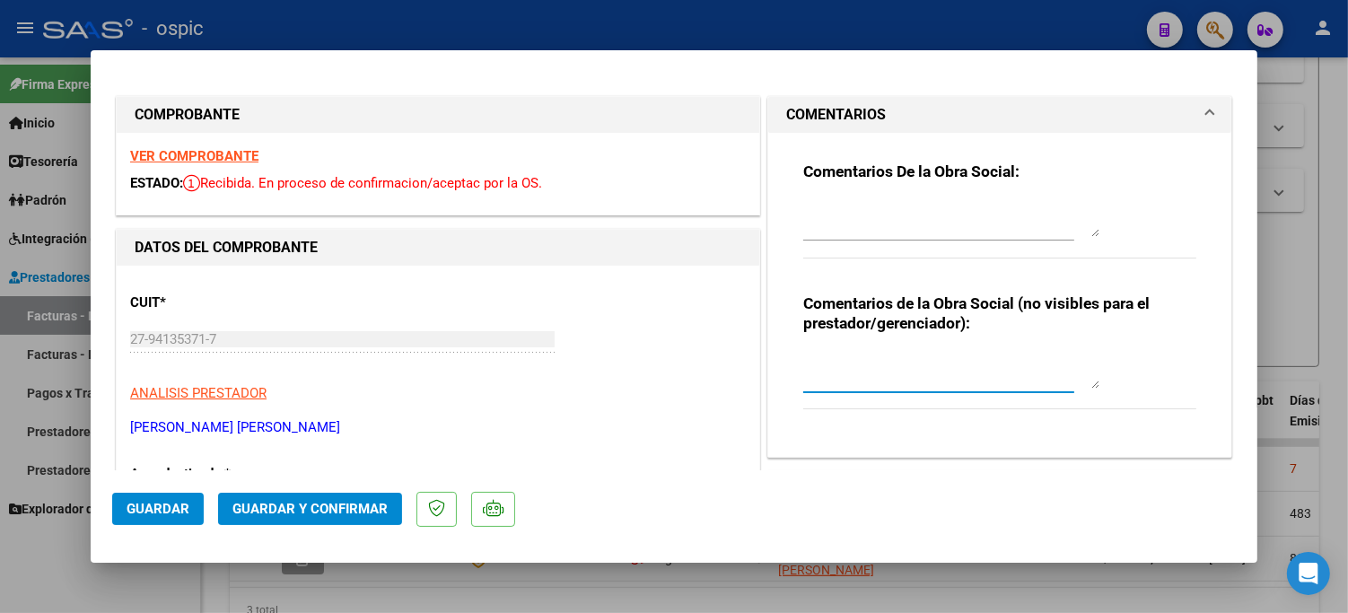
click at [907, 360] on textarea at bounding box center [951, 371] width 296 height 36
type textarea "FONO 8 SESIONES"
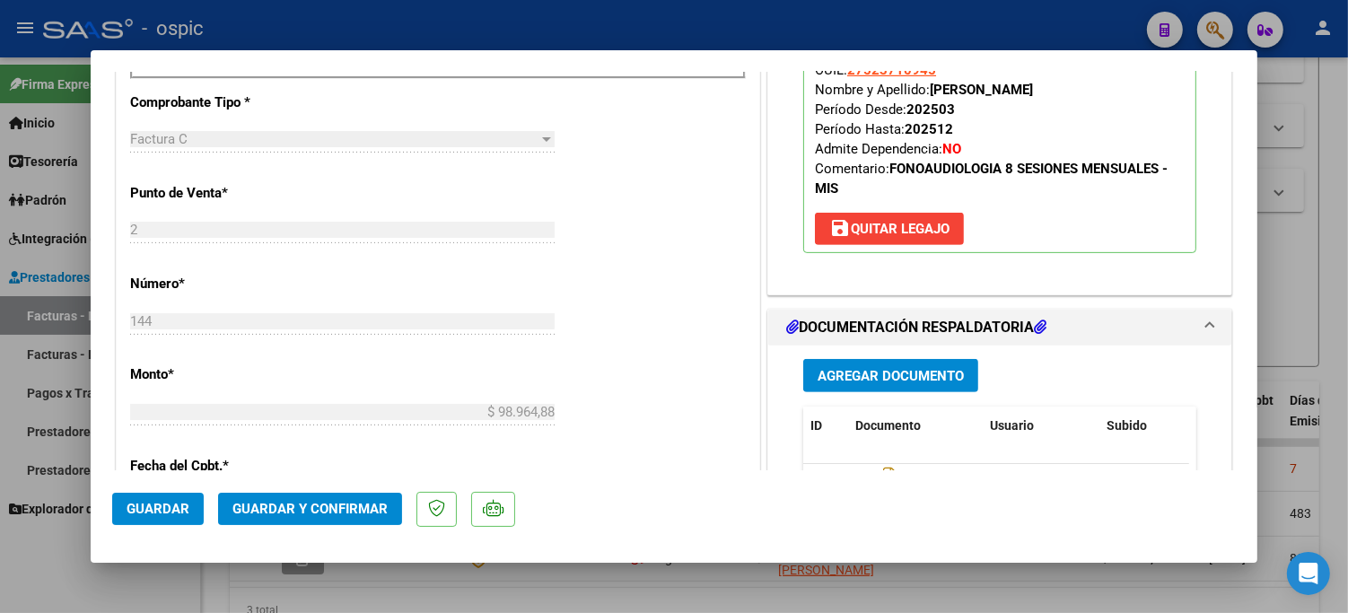
scroll to position [815, 0]
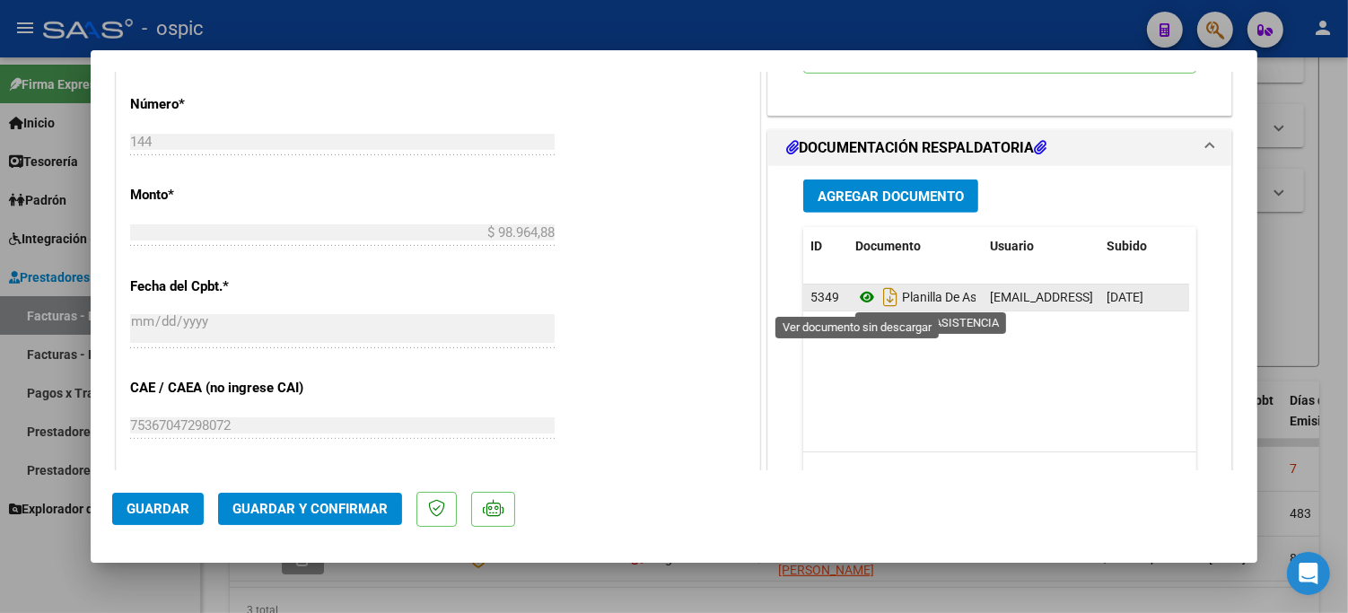
click at [855, 296] on icon at bounding box center [866, 297] width 23 height 22
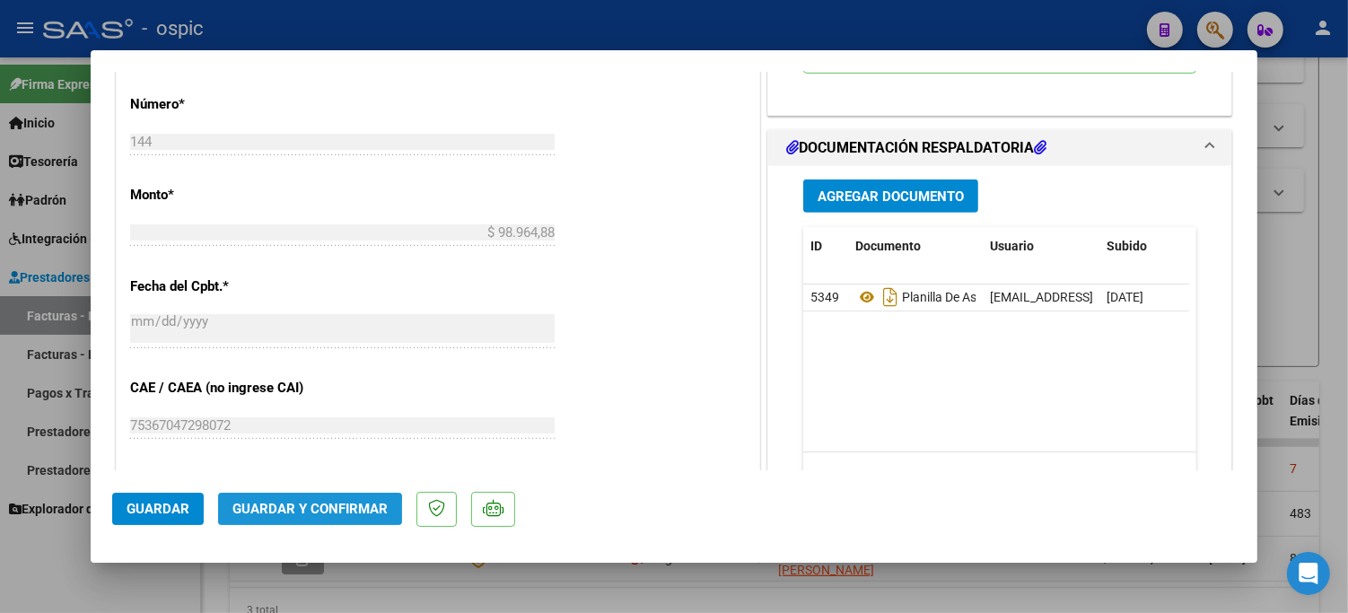
click at [310, 512] on span "Guardar y Confirmar" at bounding box center [309, 509] width 155 height 16
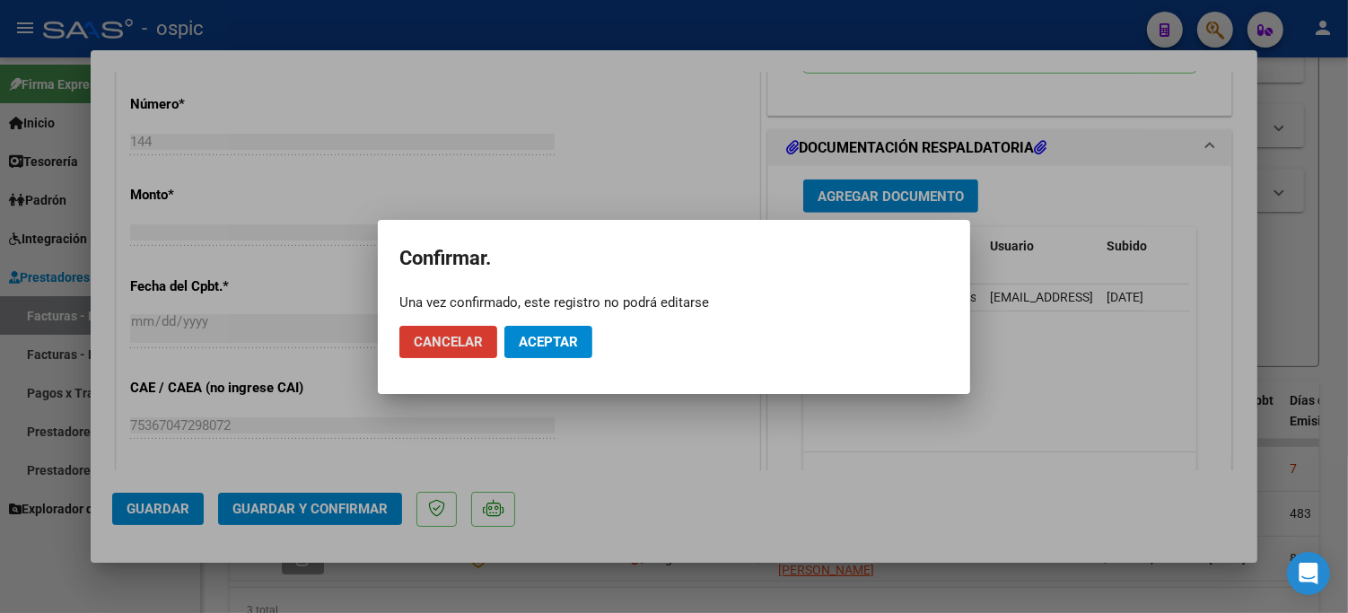
click at [560, 330] on button "Aceptar" at bounding box center [548, 342] width 88 height 32
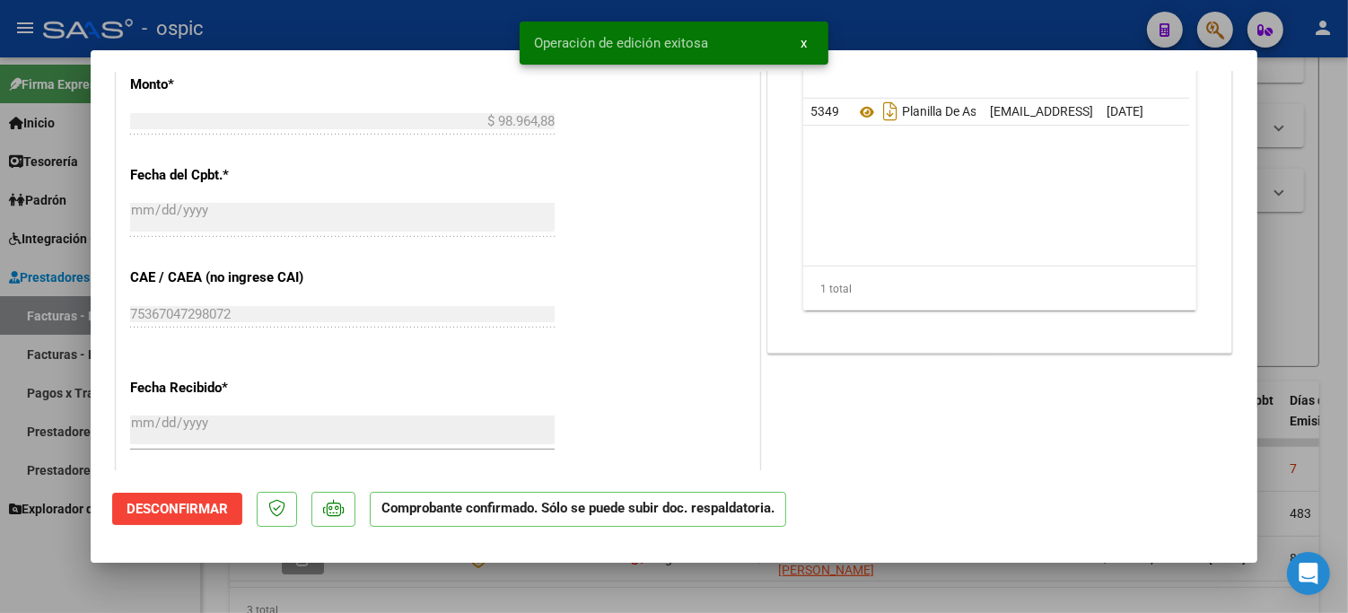
type input "$ 0,00"
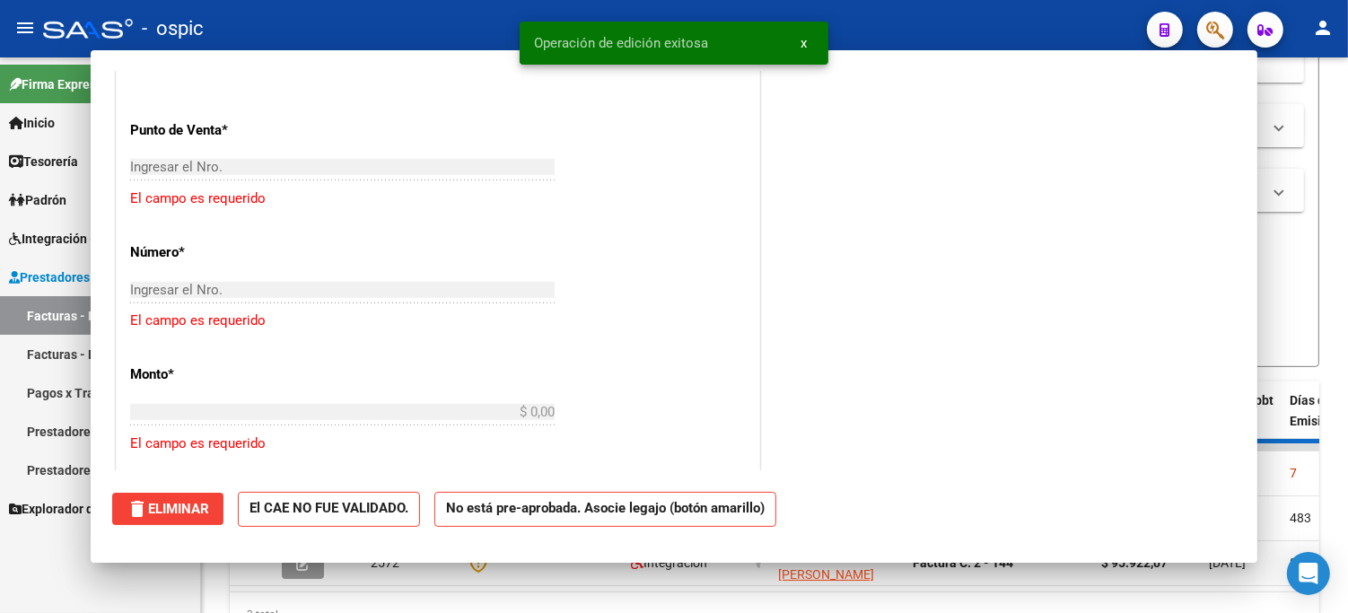
scroll to position [847, 0]
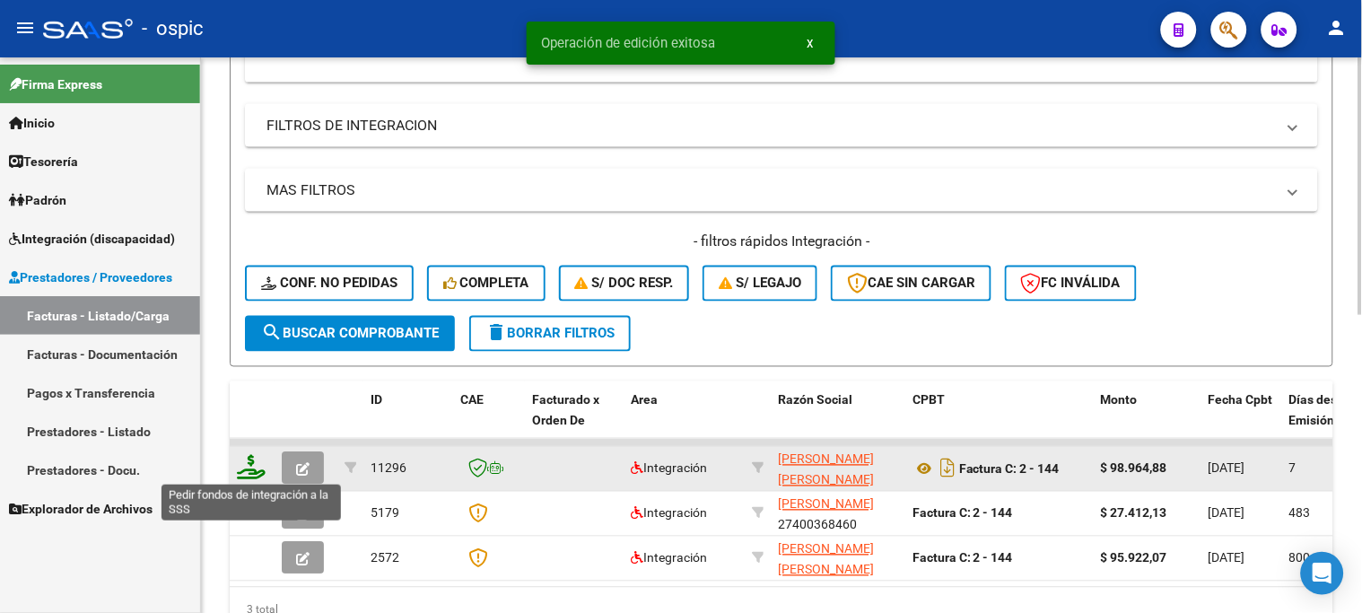
click at [251, 464] on icon at bounding box center [251, 467] width 29 height 25
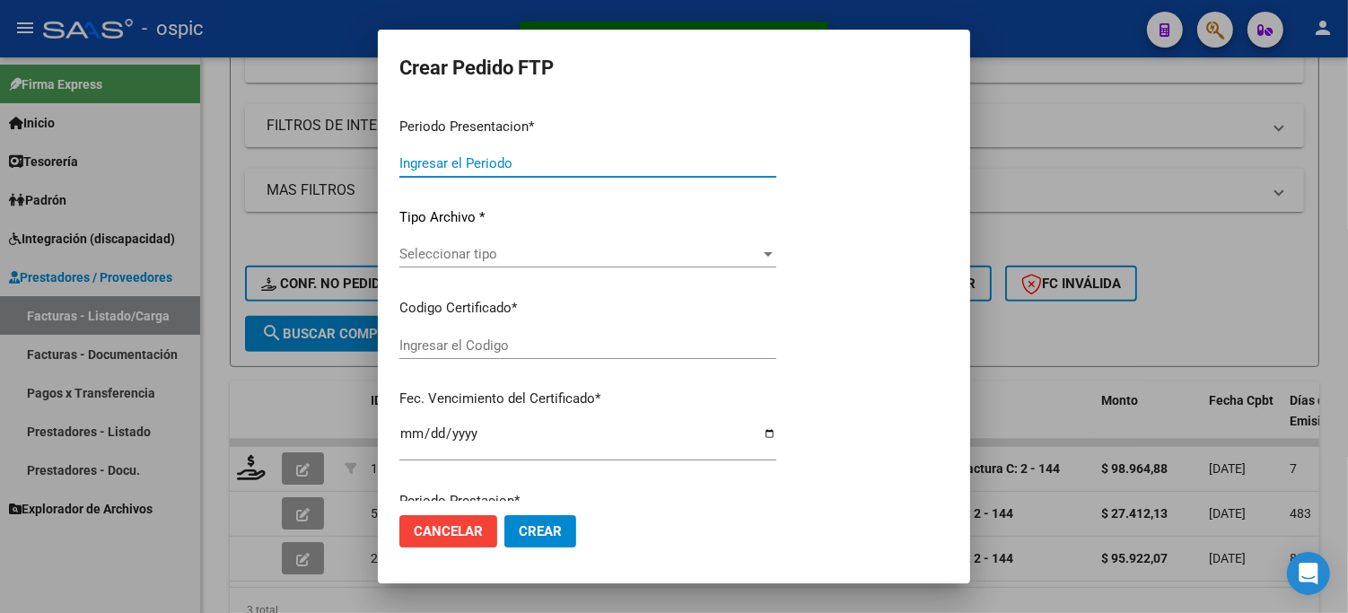
type input "202508"
type input "$ 98.964,88"
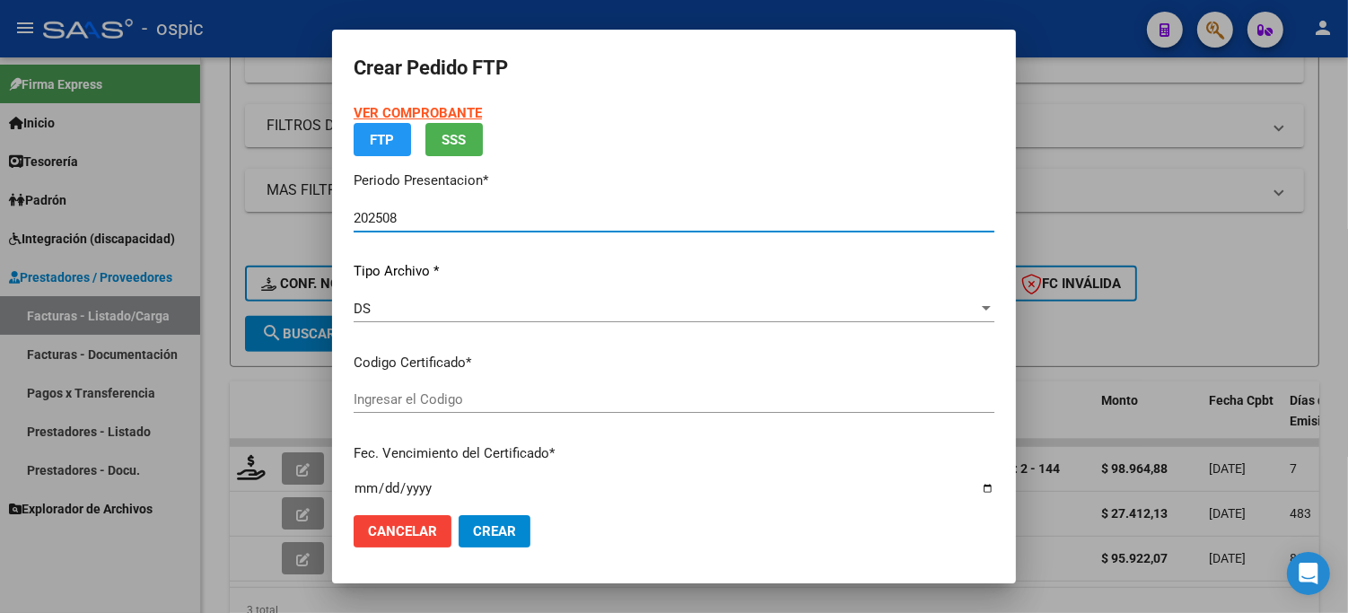
type input "1534582438"
type input "2034-03-31"
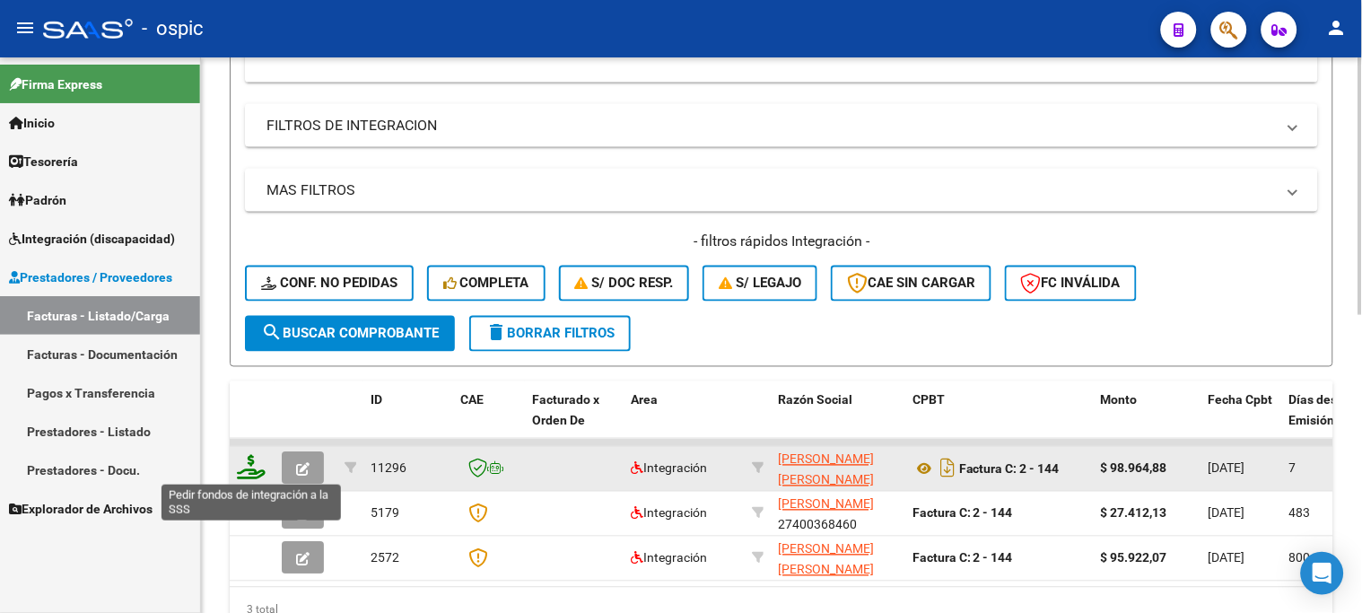
click at [251, 458] on icon at bounding box center [251, 467] width 29 height 25
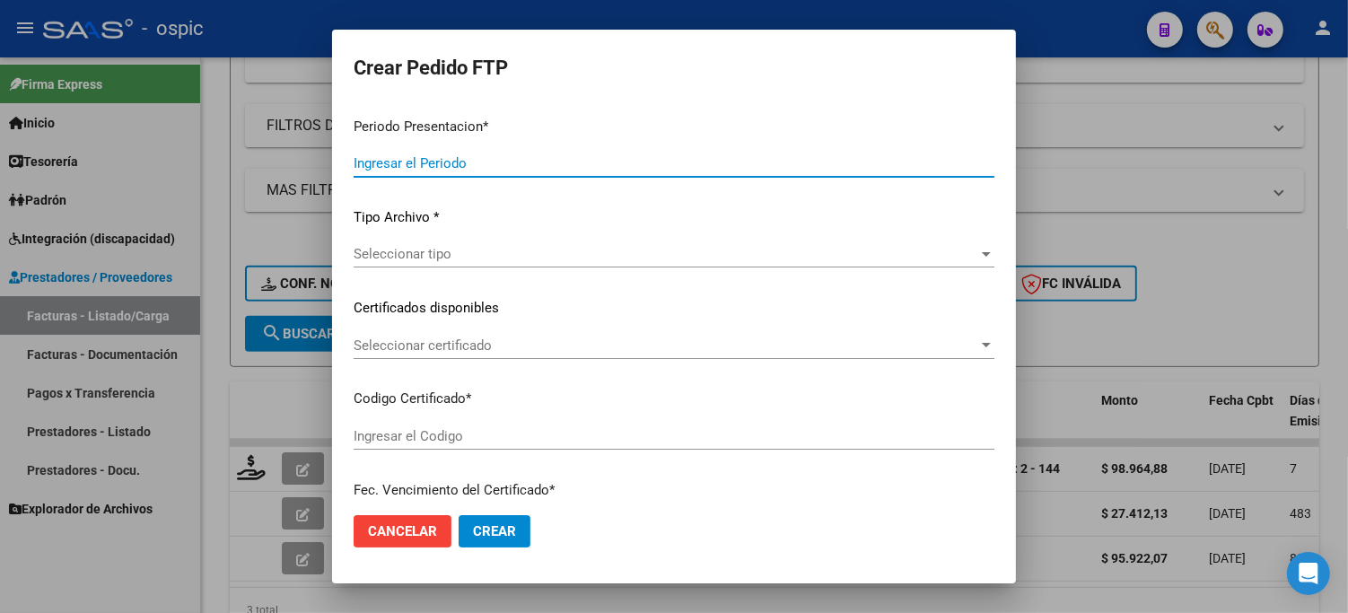
type input "202508"
type input "$ 98.964,88"
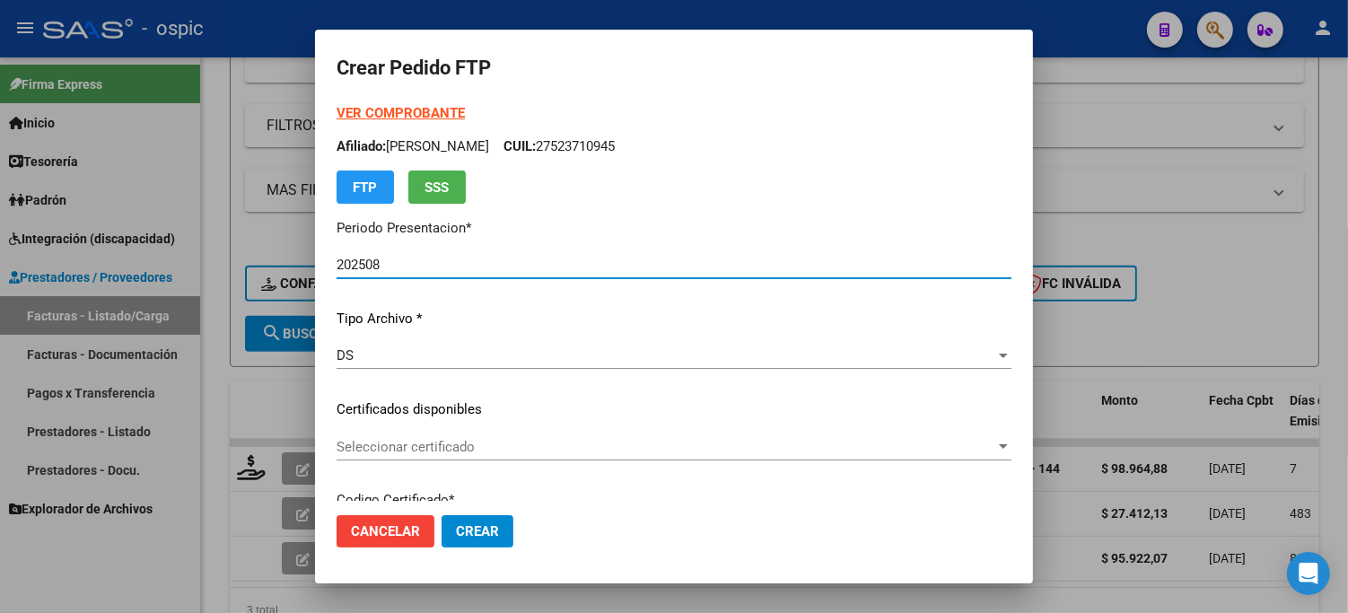
type input "1534582438"
type input "2034-03-31"
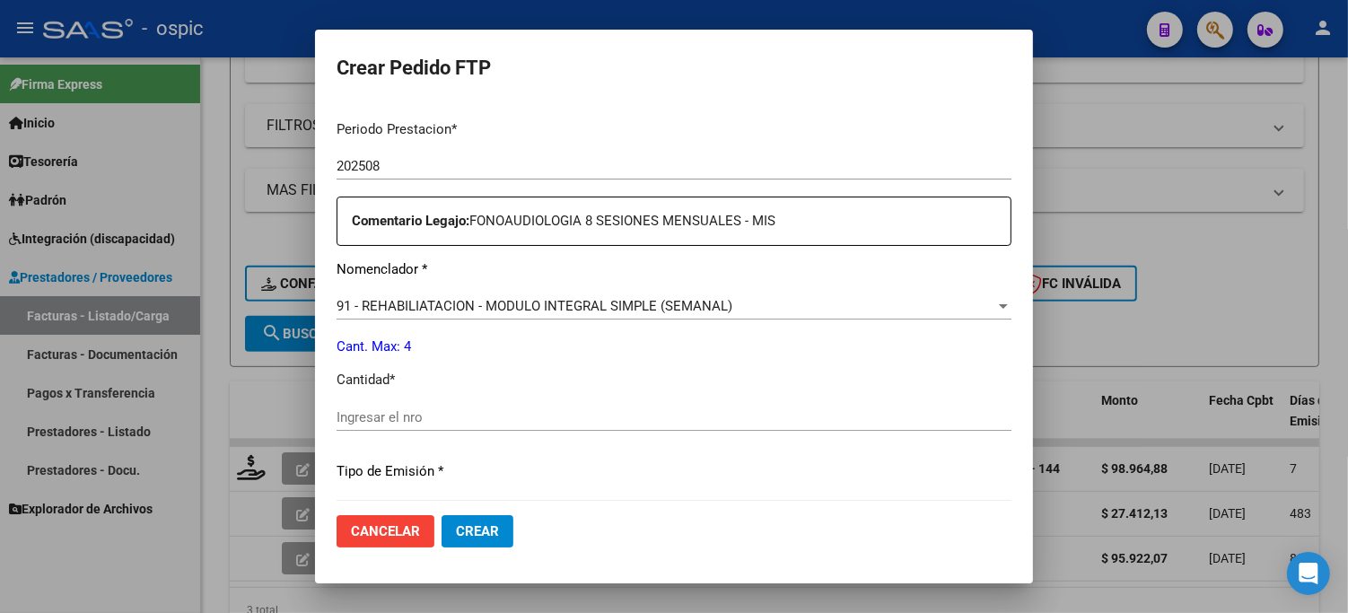
scroll to position [647, 0]
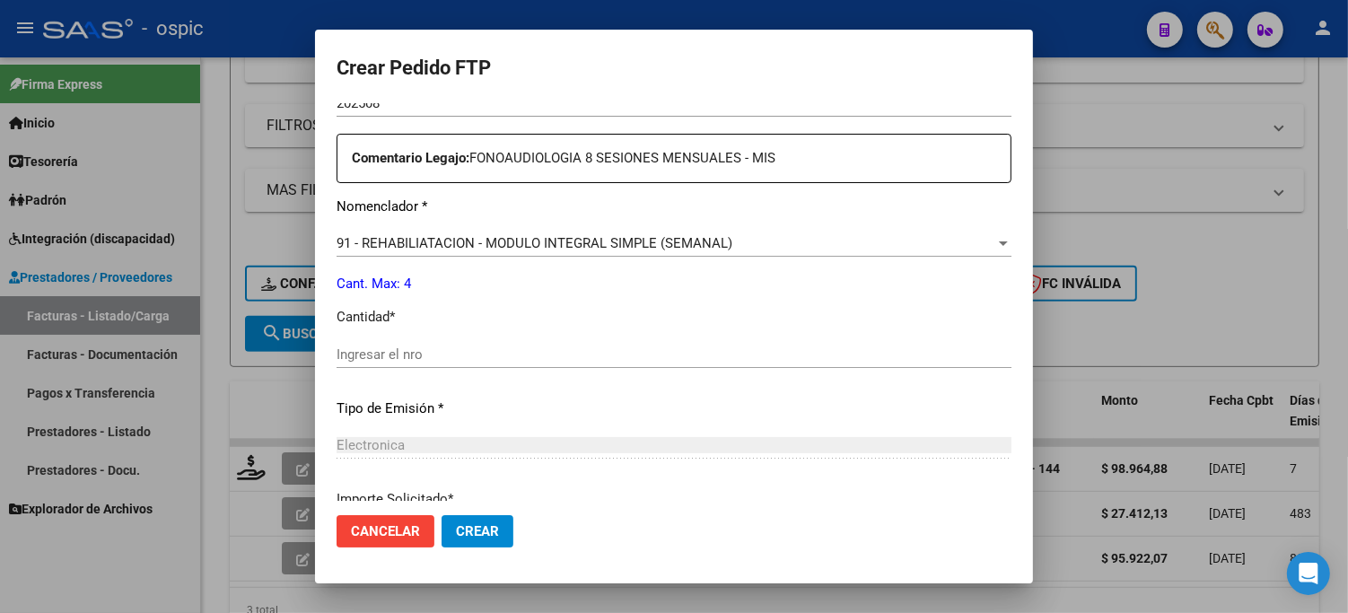
click at [725, 348] on input "Ingresar el nro" at bounding box center [674, 354] width 675 height 16
type input "4"
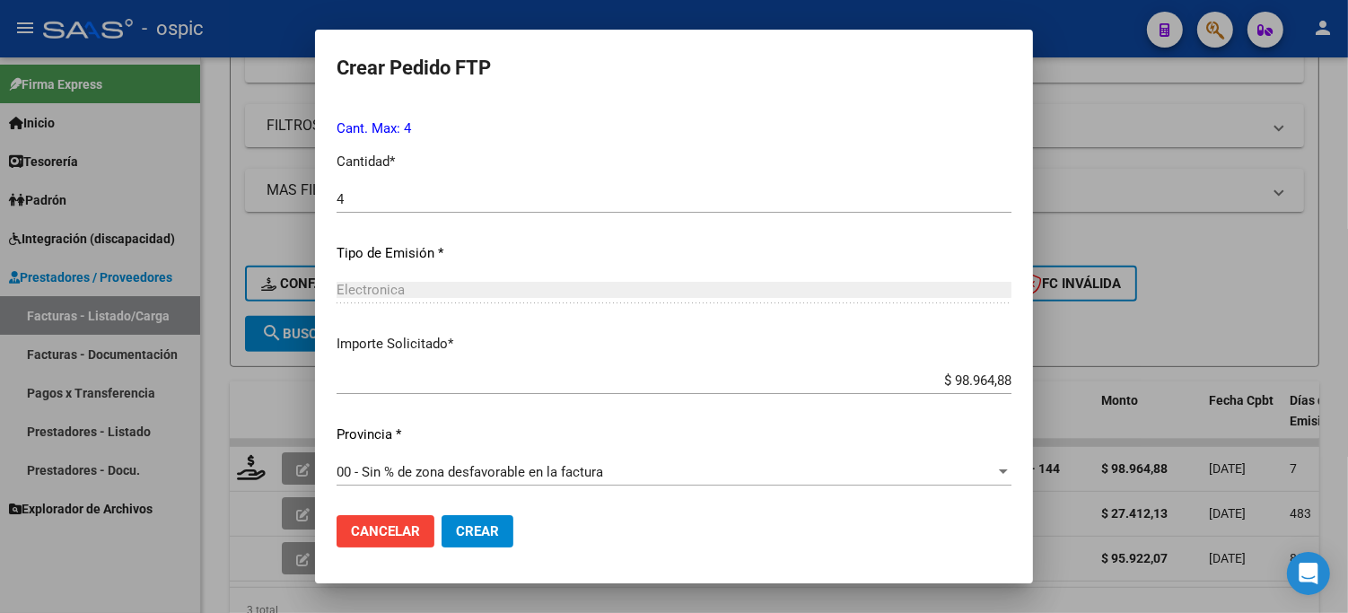
click at [489, 533] on span "Crear" at bounding box center [477, 531] width 43 height 16
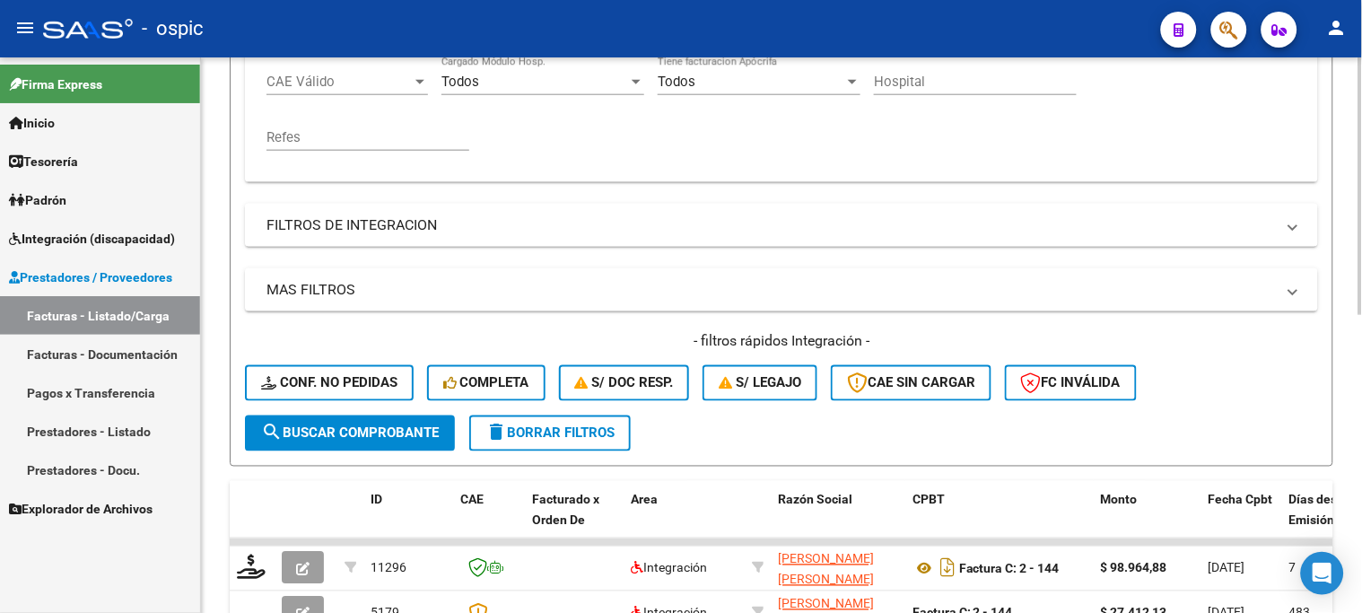
scroll to position [253, 0]
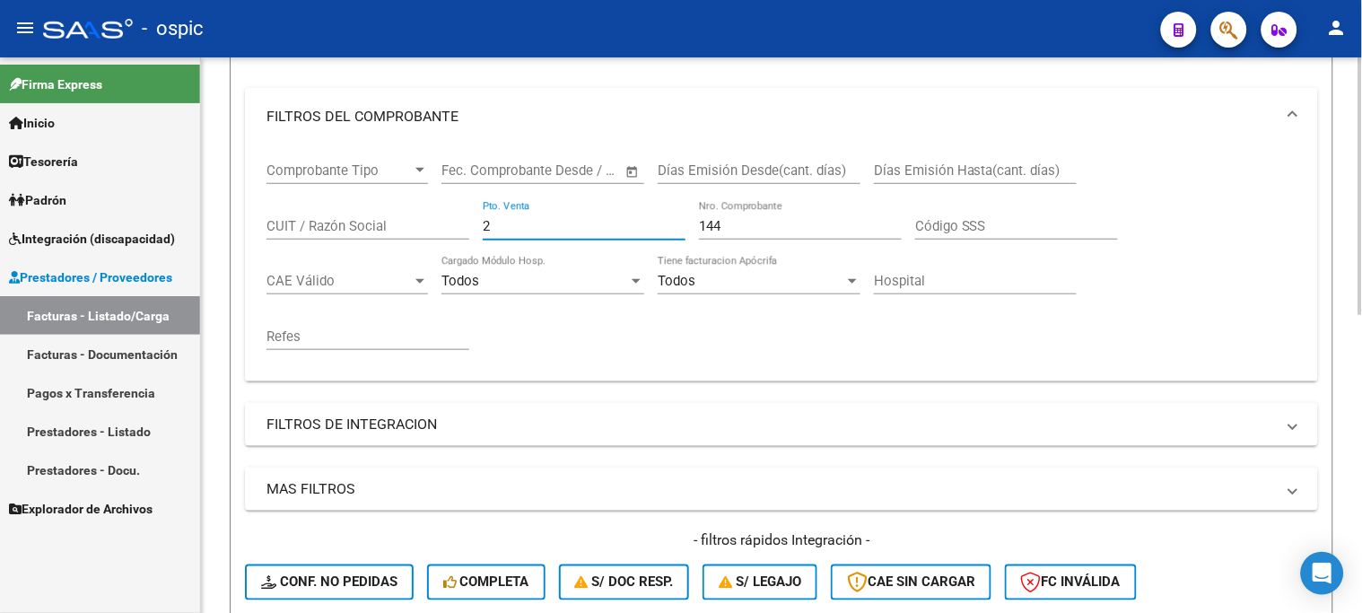
drag, startPoint x: 389, startPoint y: 214, endPoint x: 374, endPoint y: 209, distance: 15.0
click at [381, 212] on div "Comprobante Tipo Comprobante Tipo Fecha inicio – Fecha fin Fec. Comprobante Des…" at bounding box center [782, 256] width 1030 height 222
type input "1"
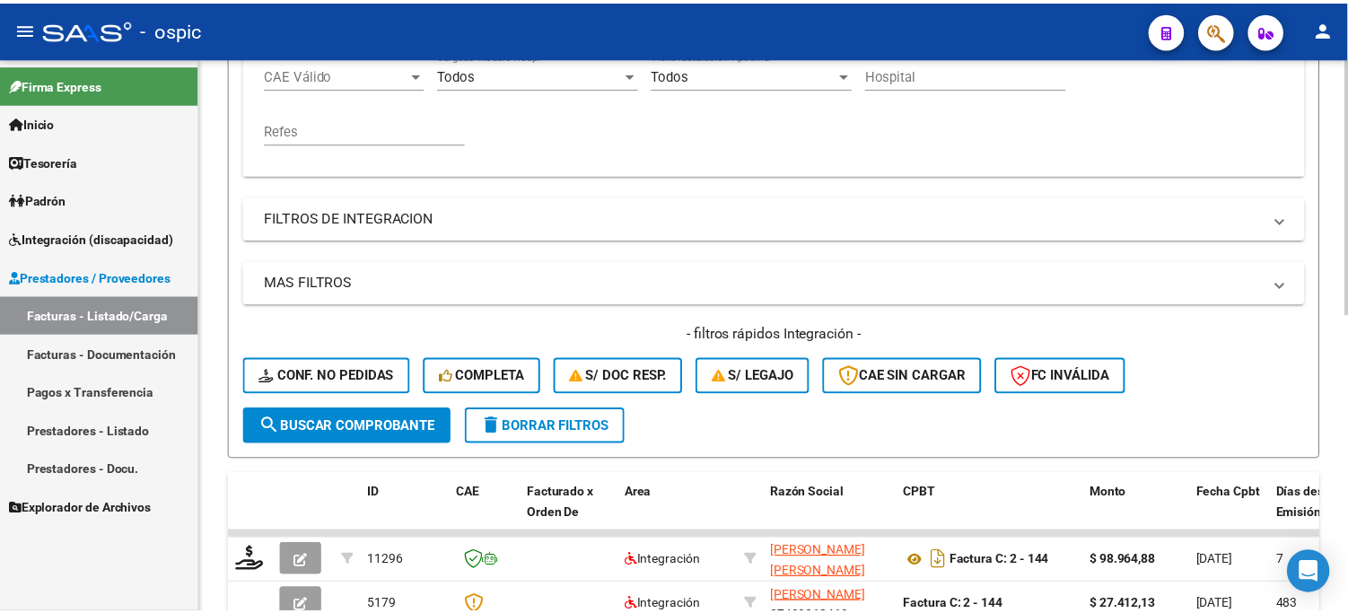
scroll to position [642, 0]
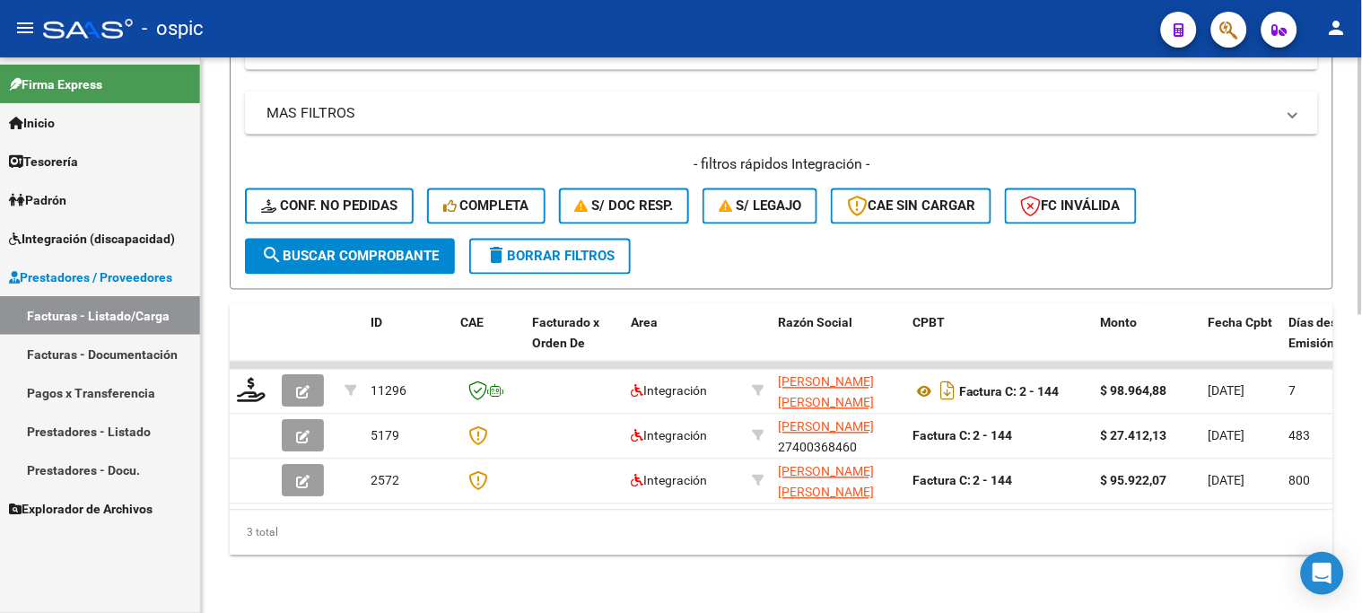
type input "135"
click at [395, 239] on button "search Buscar Comprobante" at bounding box center [350, 257] width 210 height 36
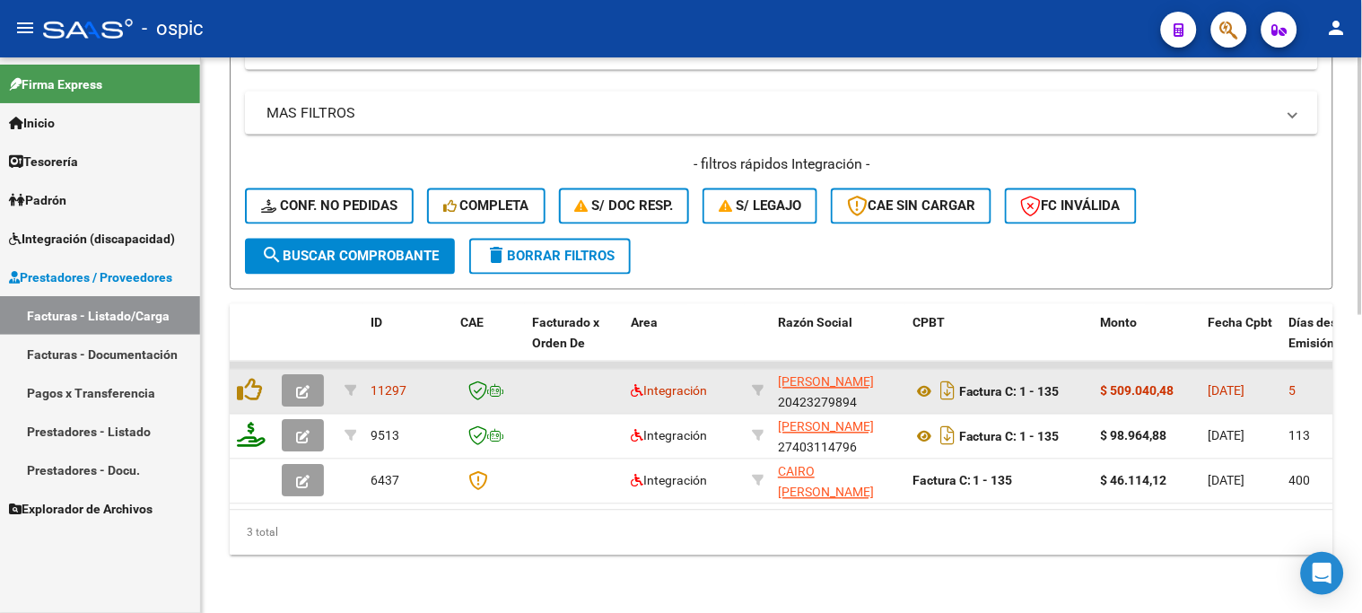
click at [299, 386] on icon "button" at bounding box center [302, 392] width 13 height 13
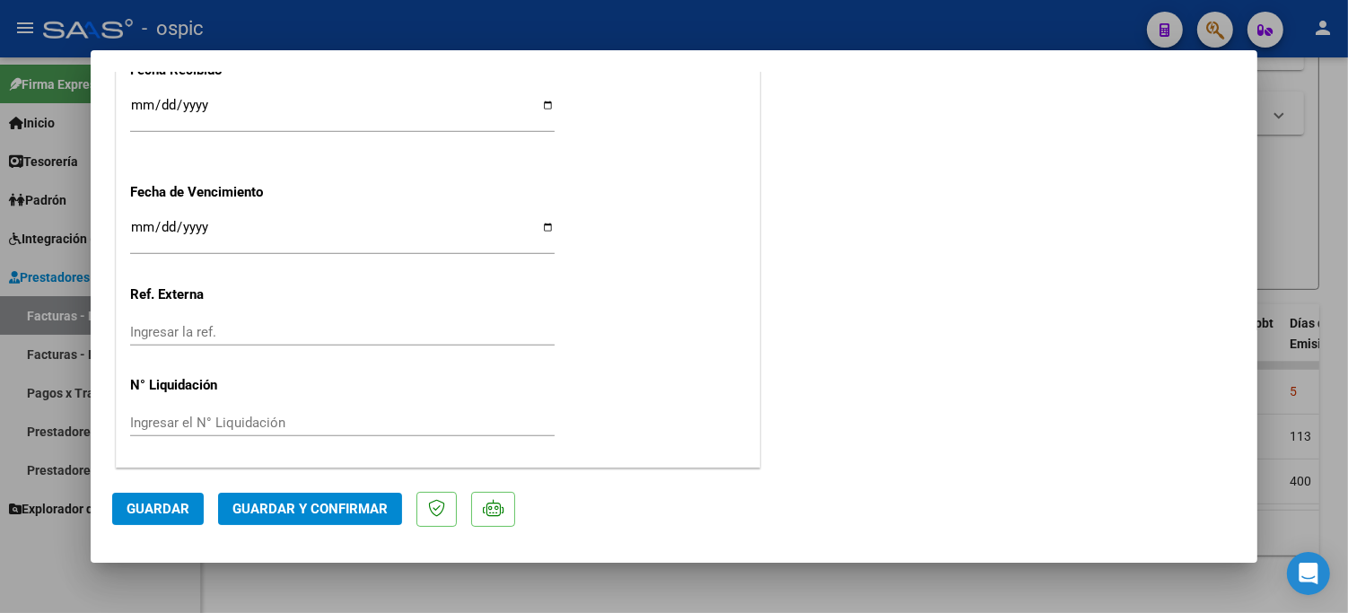
scroll to position [0, 0]
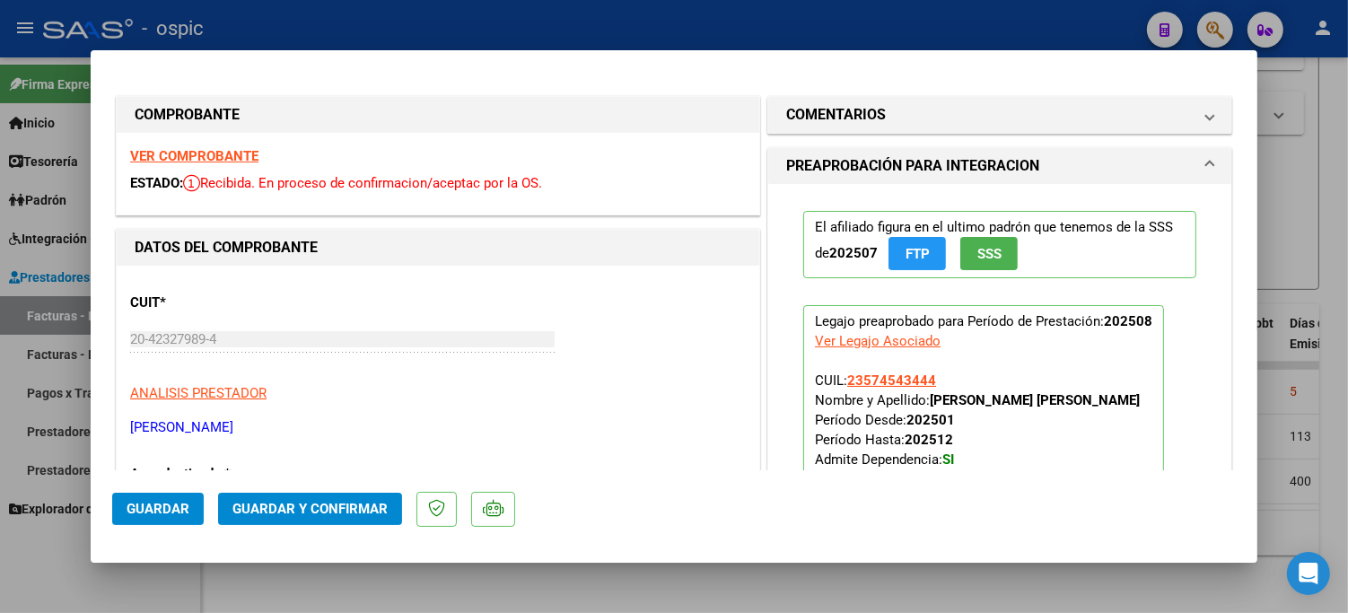
drag, startPoint x: 907, startPoint y: 113, endPoint x: 901, endPoint y: 289, distance: 176.0
click at [906, 118] on mat-panel-title "COMENTARIOS" at bounding box center [989, 115] width 406 height 22
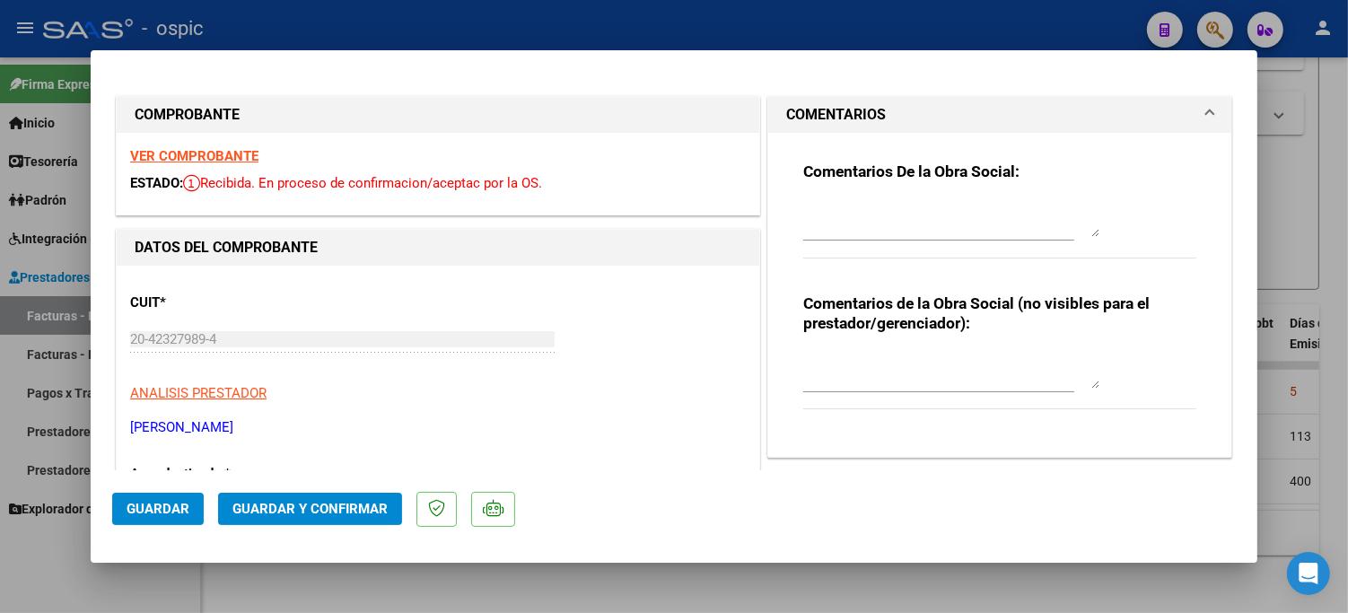
drag, startPoint x: 893, startPoint y: 362, endPoint x: 1278, endPoint y: 354, distance: 385.1
click at [894, 362] on textarea at bounding box center [951, 371] width 296 height 36
type textarea "TRANSPORTE C/DEP 696 KM MENSUALES"
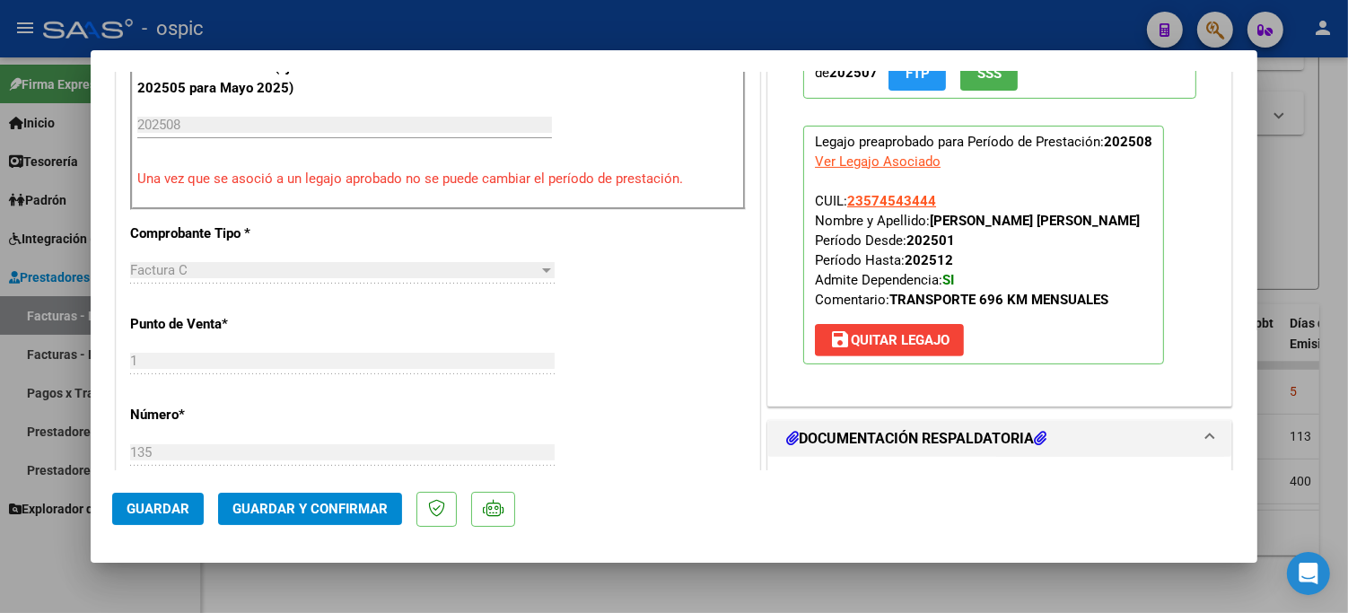
scroll to position [689, 0]
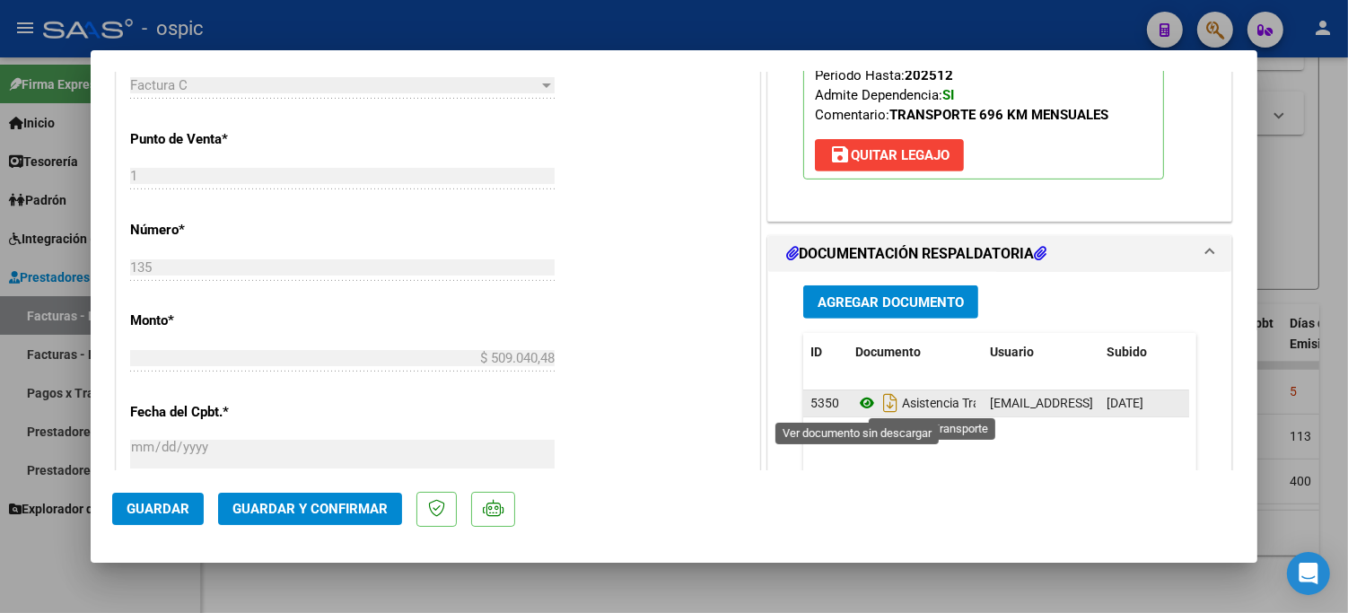
click at [862, 398] on icon at bounding box center [866, 403] width 23 height 22
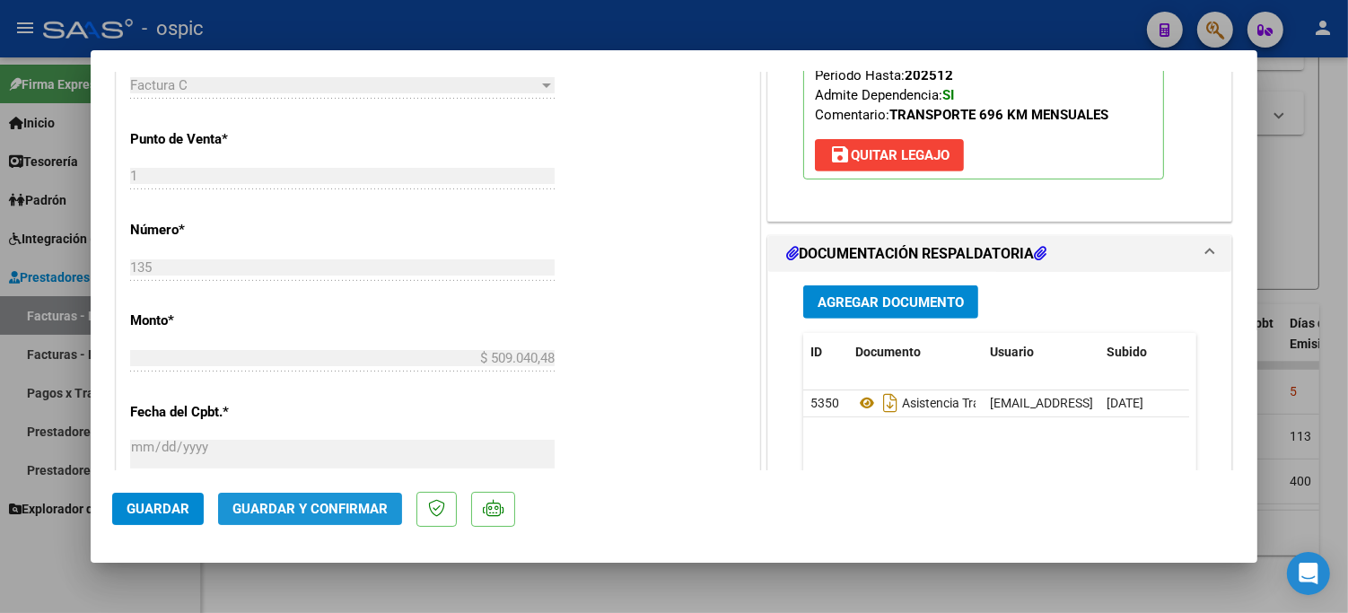
click at [360, 510] on span "Guardar y Confirmar" at bounding box center [309, 509] width 155 height 16
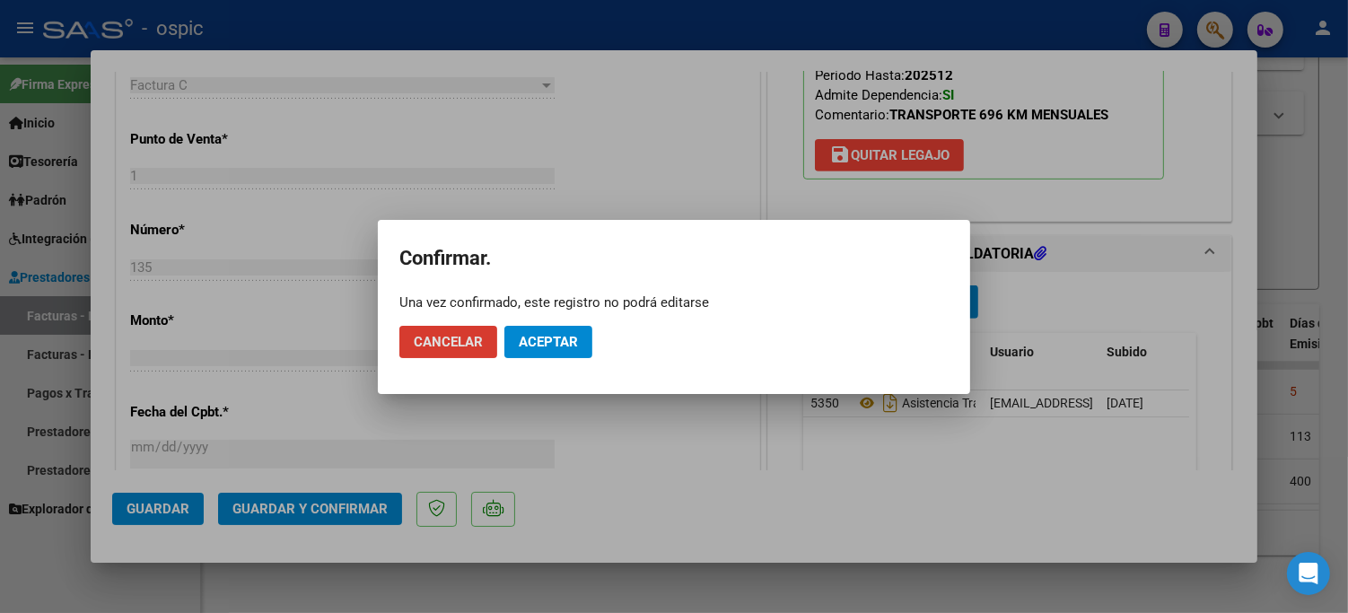
click at [558, 338] on span "Aceptar" at bounding box center [548, 342] width 59 height 16
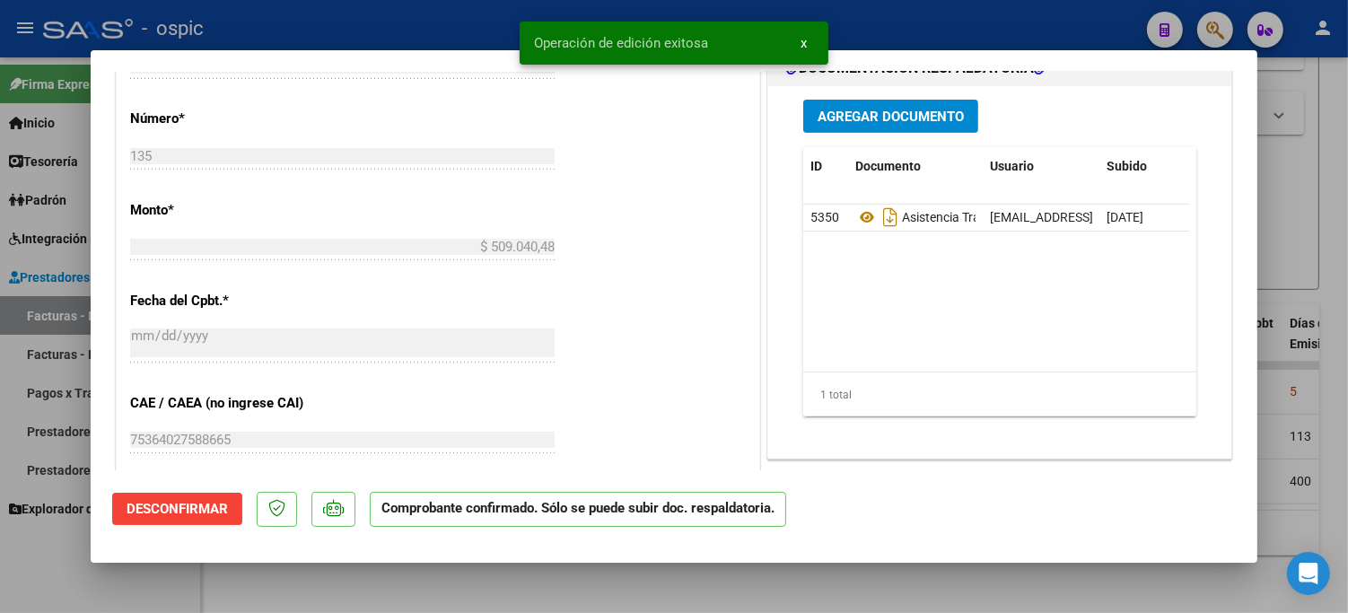
type input "$ 0,00"
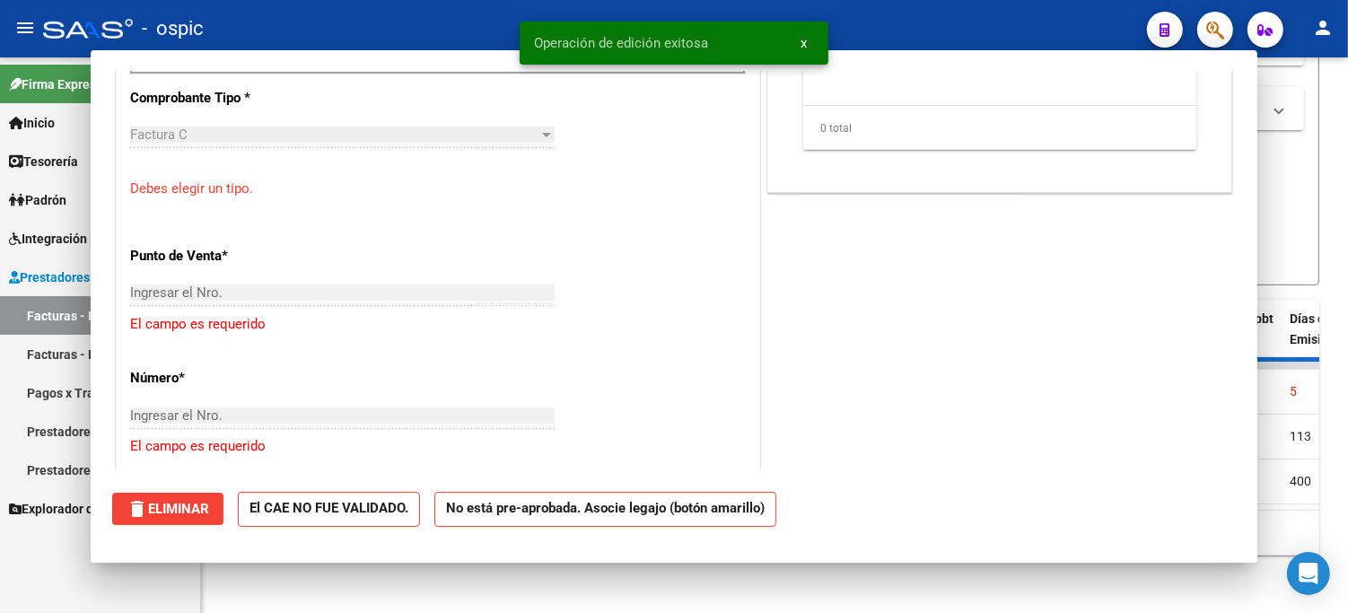
scroll to position [722, 0]
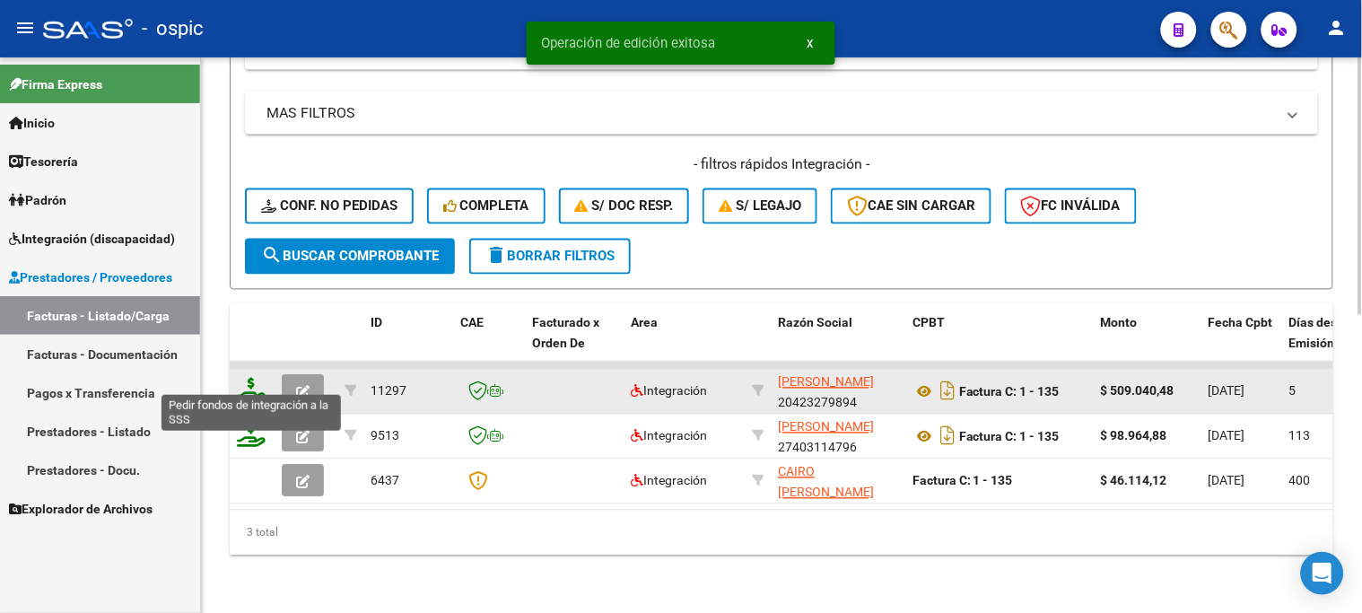
click at [251, 378] on icon at bounding box center [251, 390] width 29 height 25
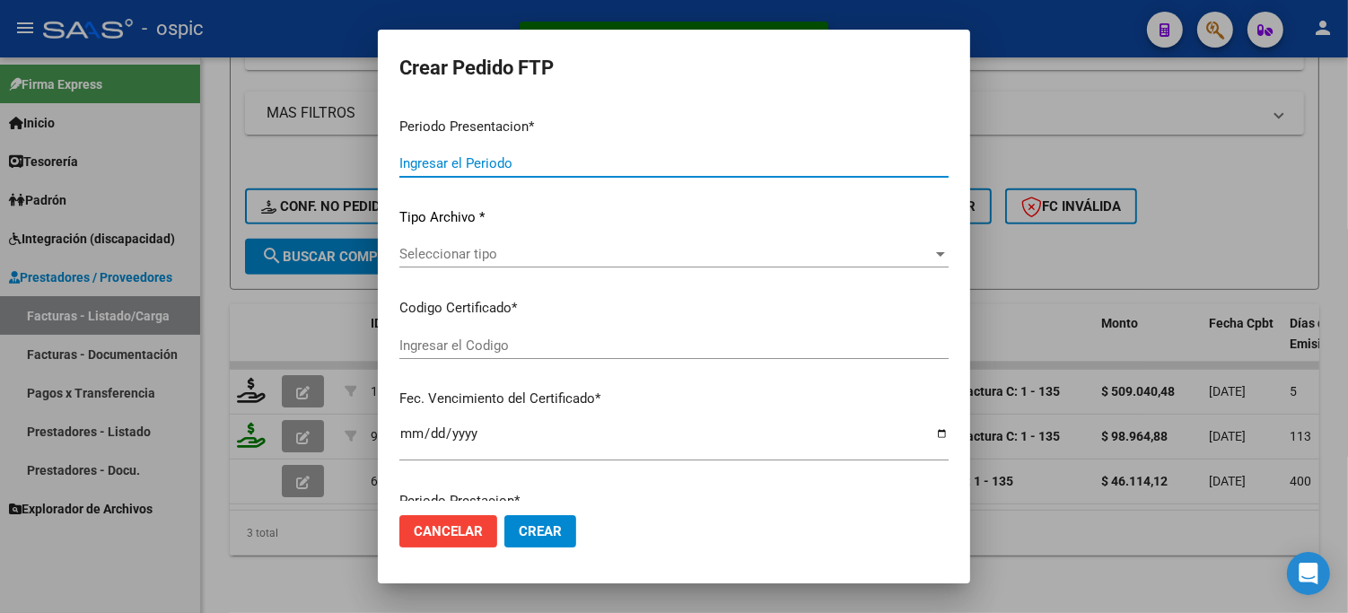
type input "202508"
type input "$ 509.040,48"
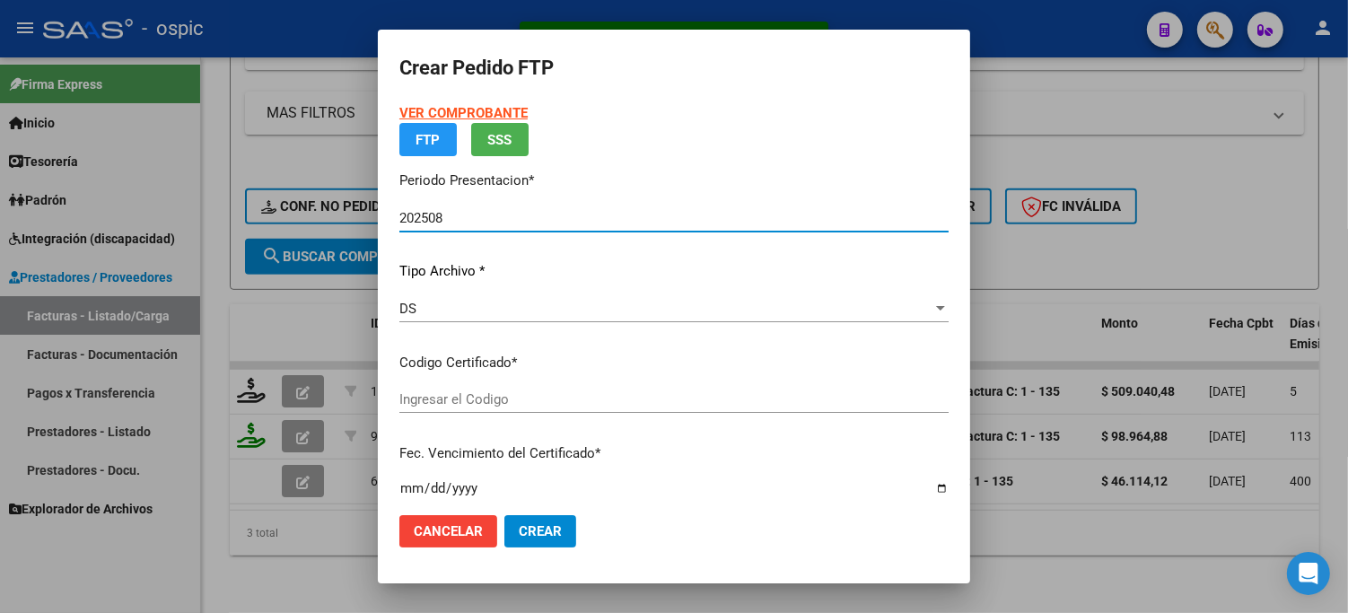
type input "0000000000000000000000000000001169470860"
type input "2027-06-30"
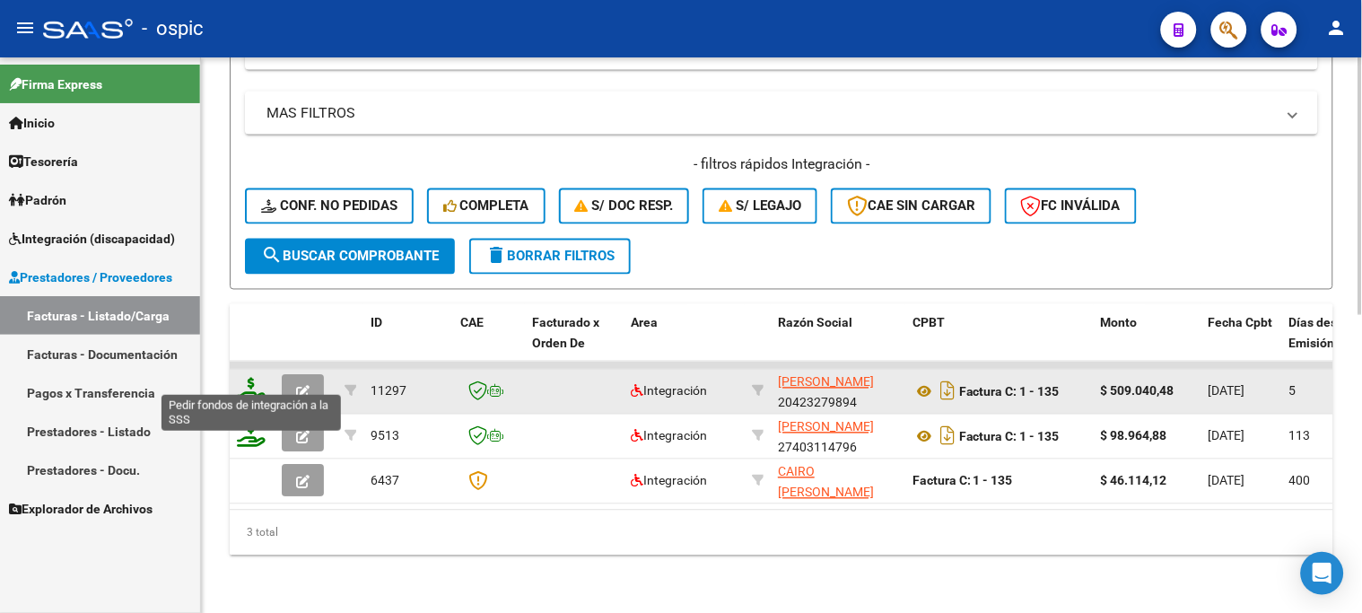
click at [248, 378] on icon at bounding box center [251, 390] width 29 height 25
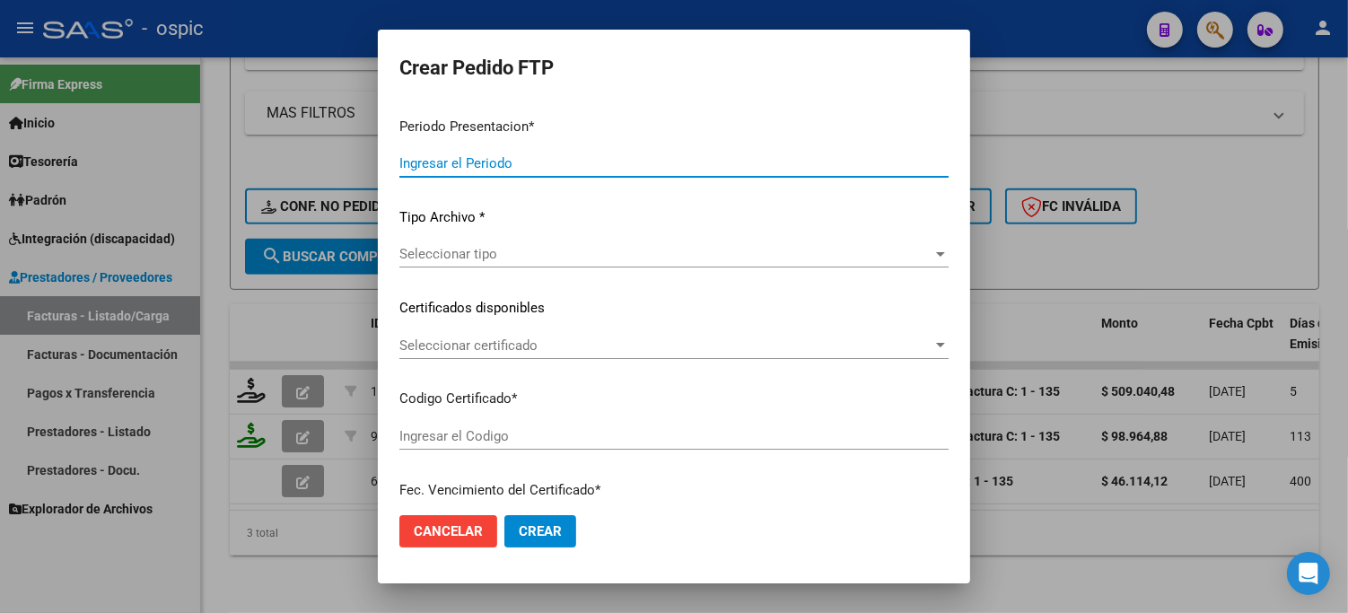
type input "202508"
type input "$ 509.040,48"
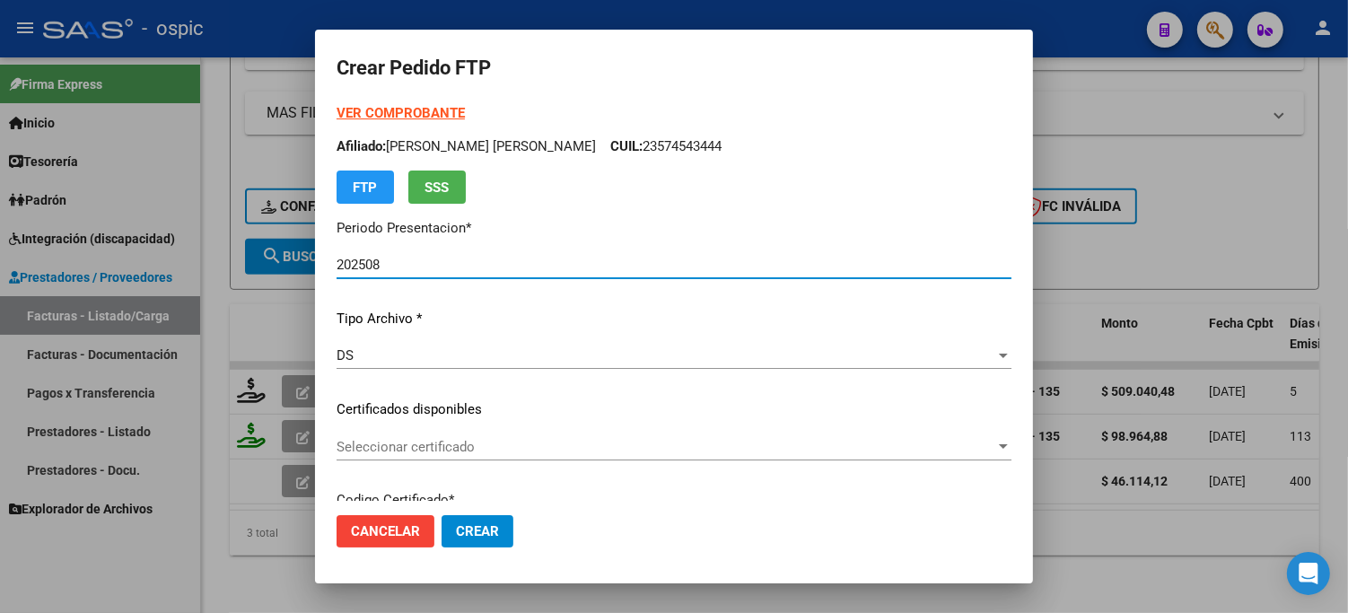
type input "0000000000000000000000000000001169470860"
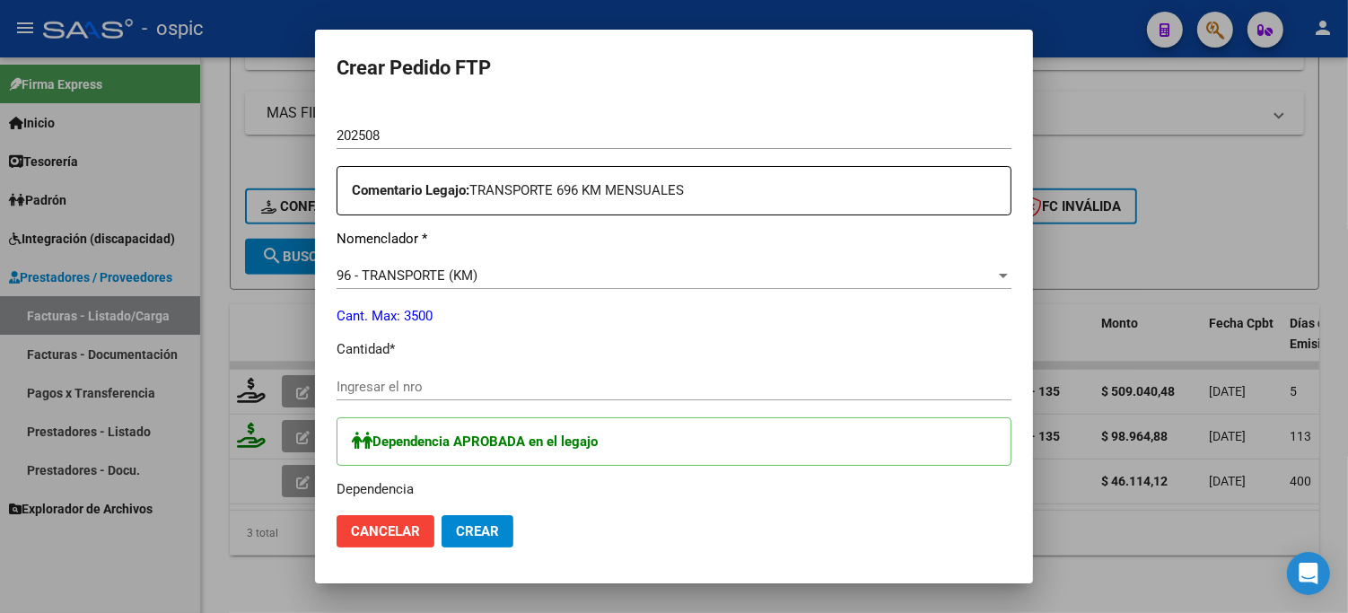
scroll to position [619, 0]
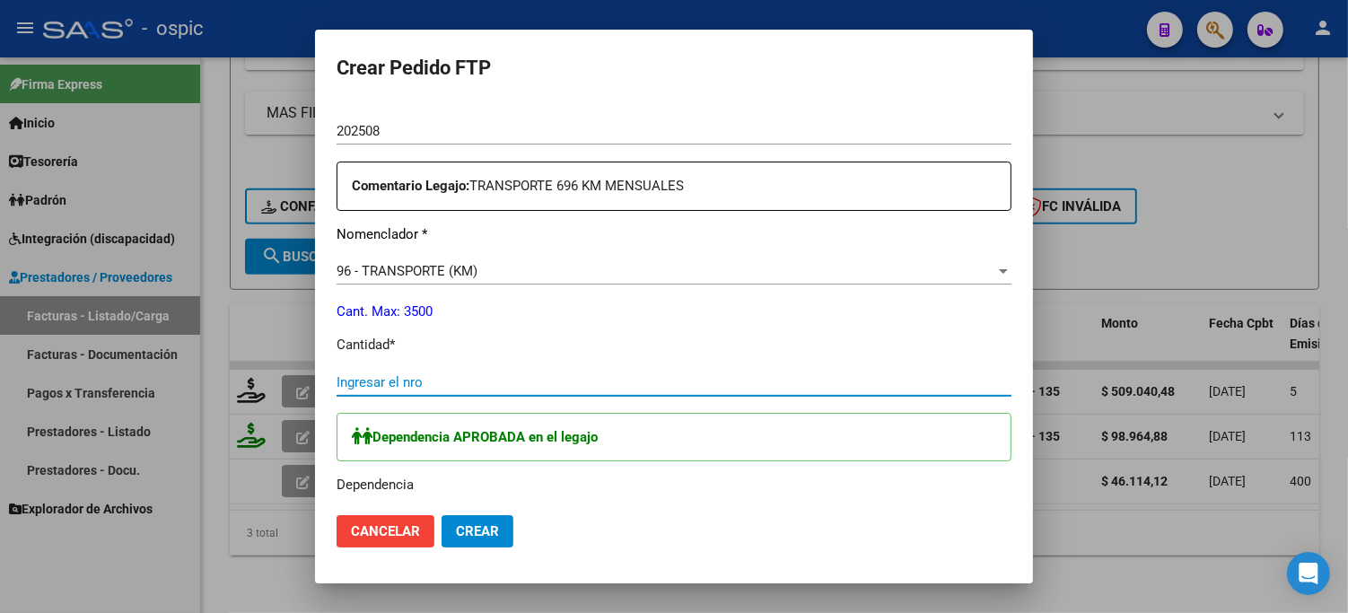
click at [563, 381] on input "Ingresar el nro" at bounding box center [674, 382] width 675 height 16
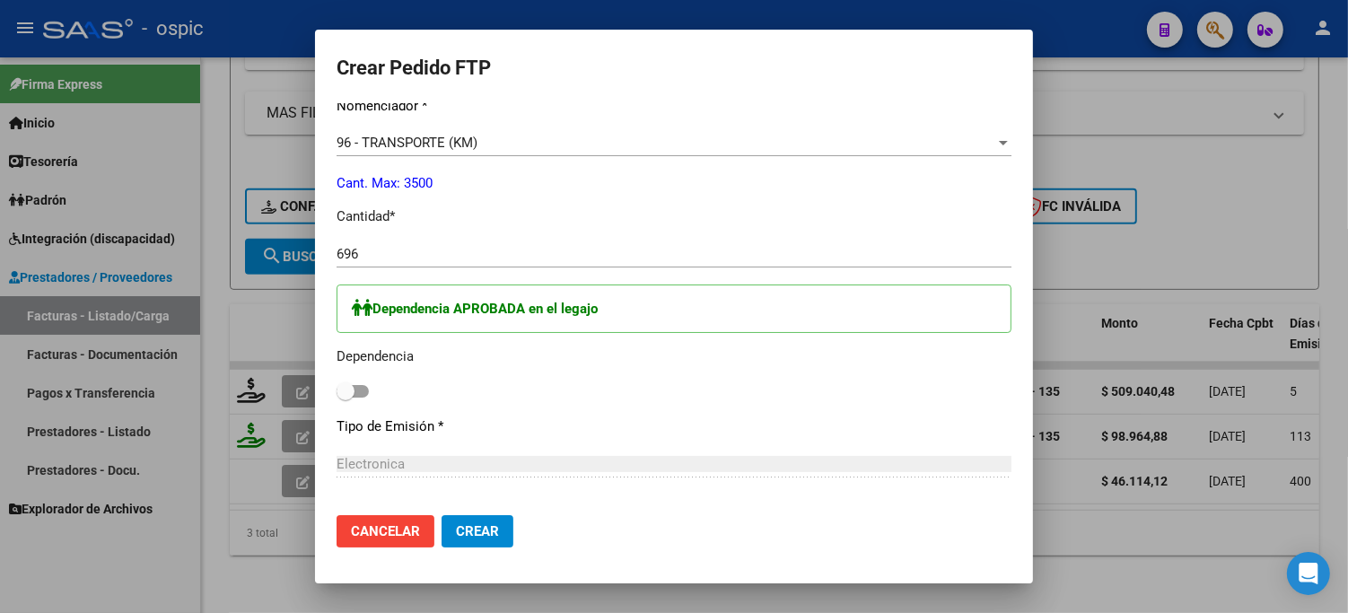
scroll to position [796, 0]
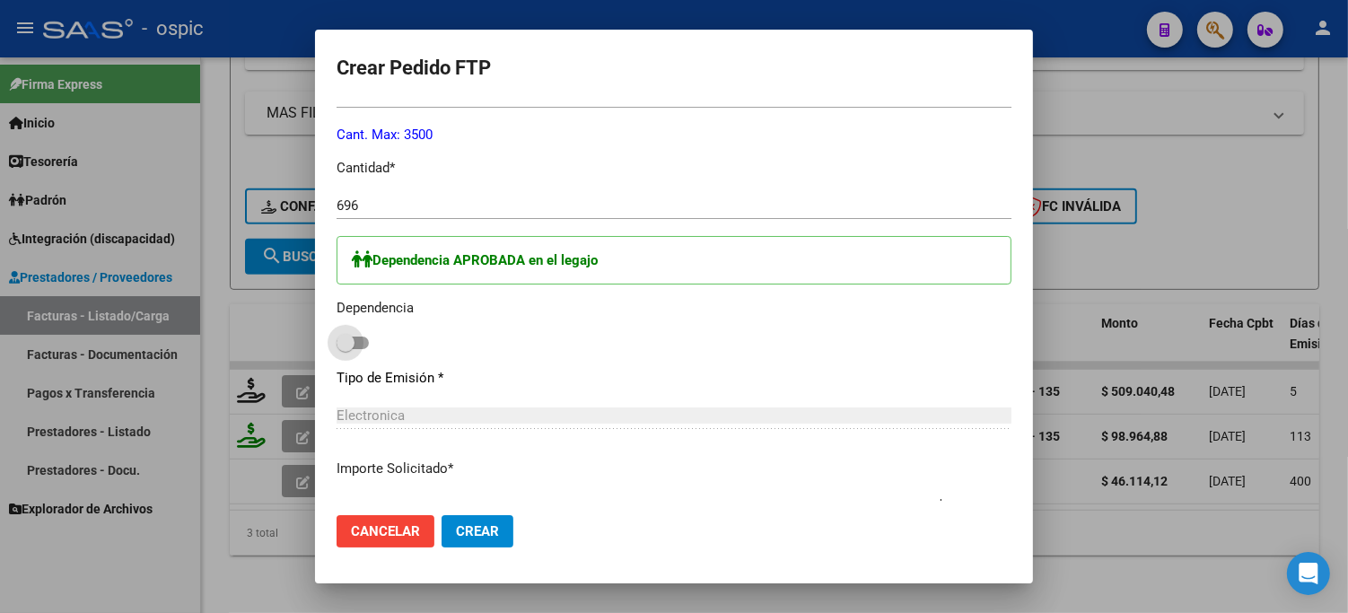
drag, startPoint x: 351, startPoint y: 343, endPoint x: 387, endPoint y: 337, distance: 36.3
click at [364, 337] on span at bounding box center [353, 343] width 32 height 13
click at [346, 349] on input "checkbox" at bounding box center [345, 349] width 1 height 1
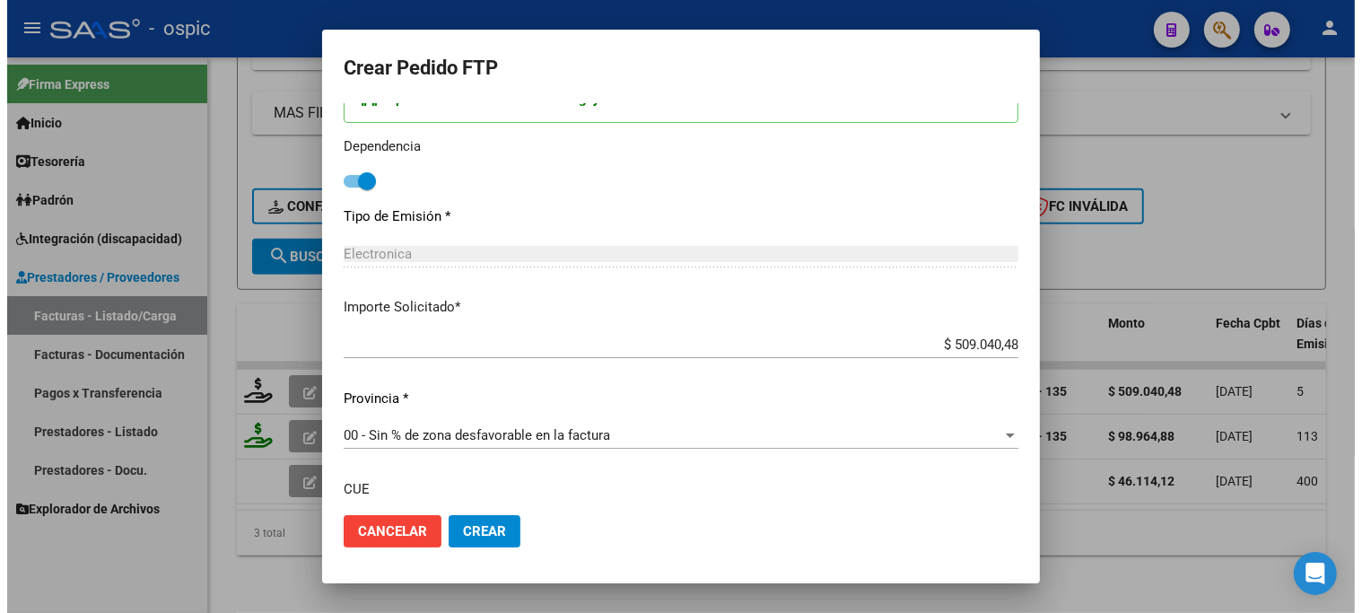
scroll to position [975, 0]
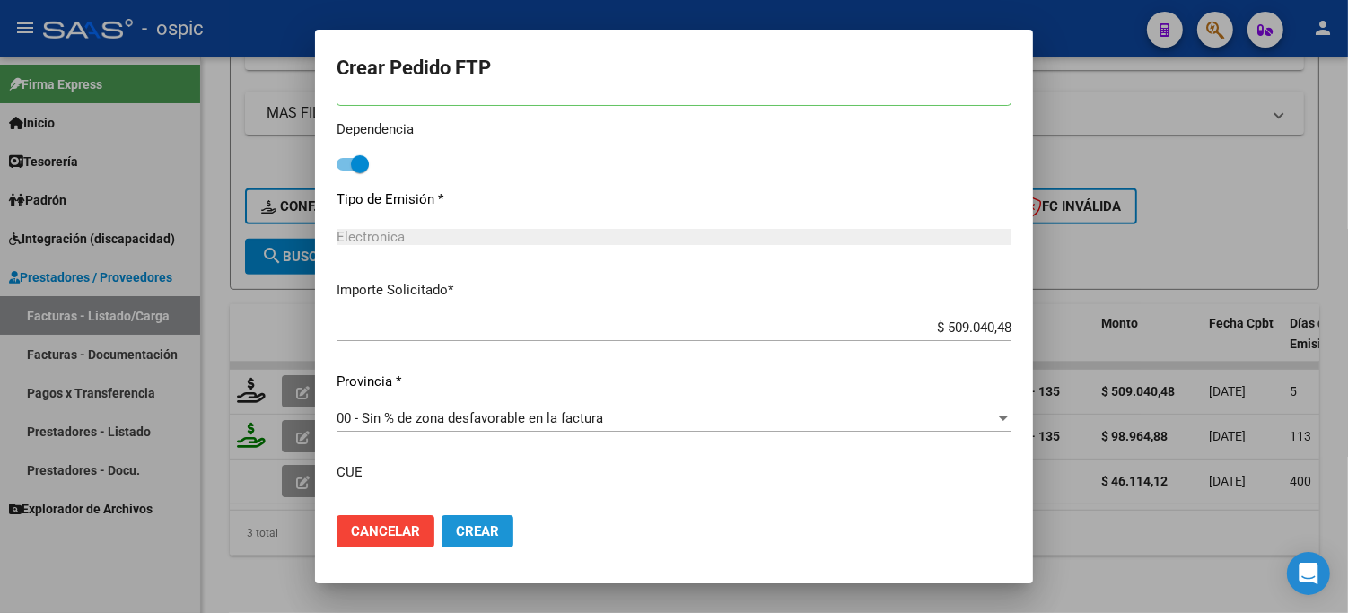
drag, startPoint x: 481, startPoint y: 524, endPoint x: 1359, endPoint y: 66, distance: 990.3
click at [483, 524] on span "Crear" at bounding box center [477, 531] width 43 height 16
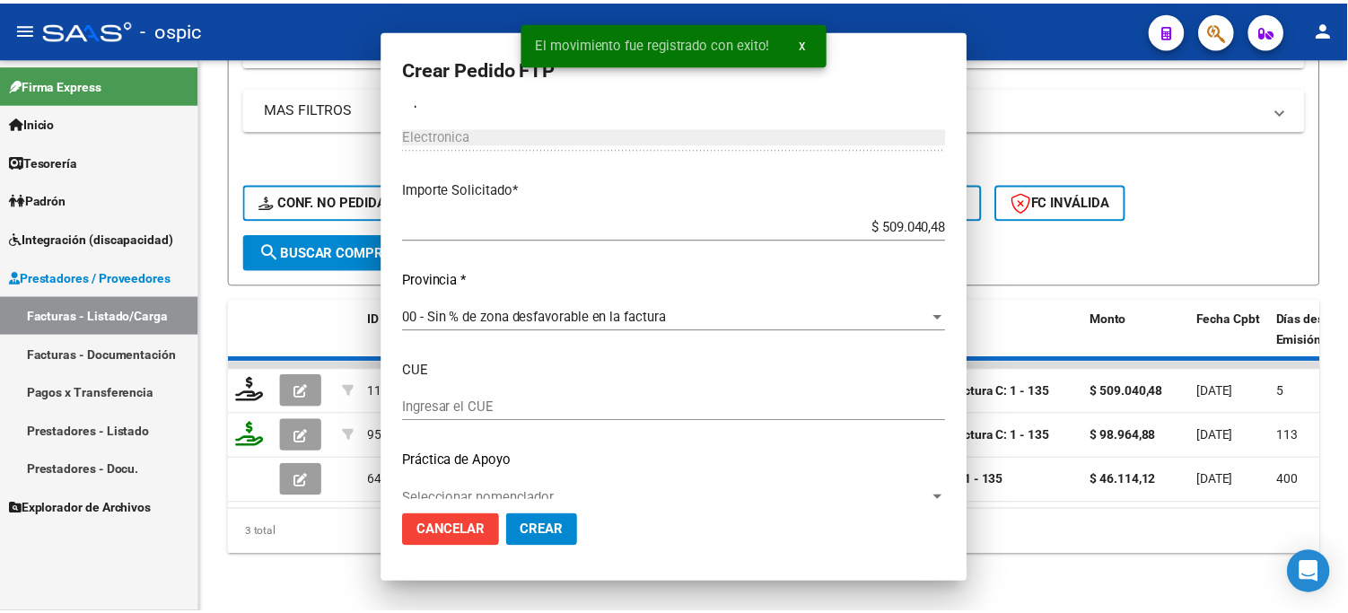
scroll to position [0, 0]
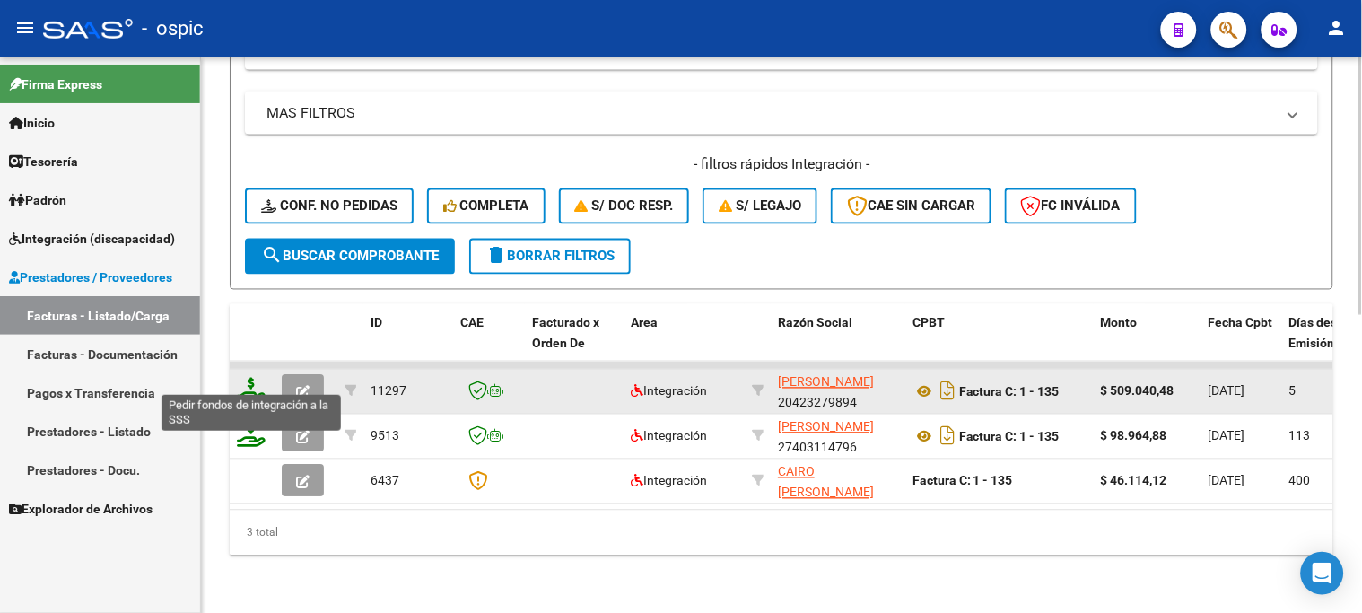
click at [256, 378] on icon at bounding box center [251, 390] width 29 height 25
click at [254, 378] on icon at bounding box center [251, 390] width 29 height 25
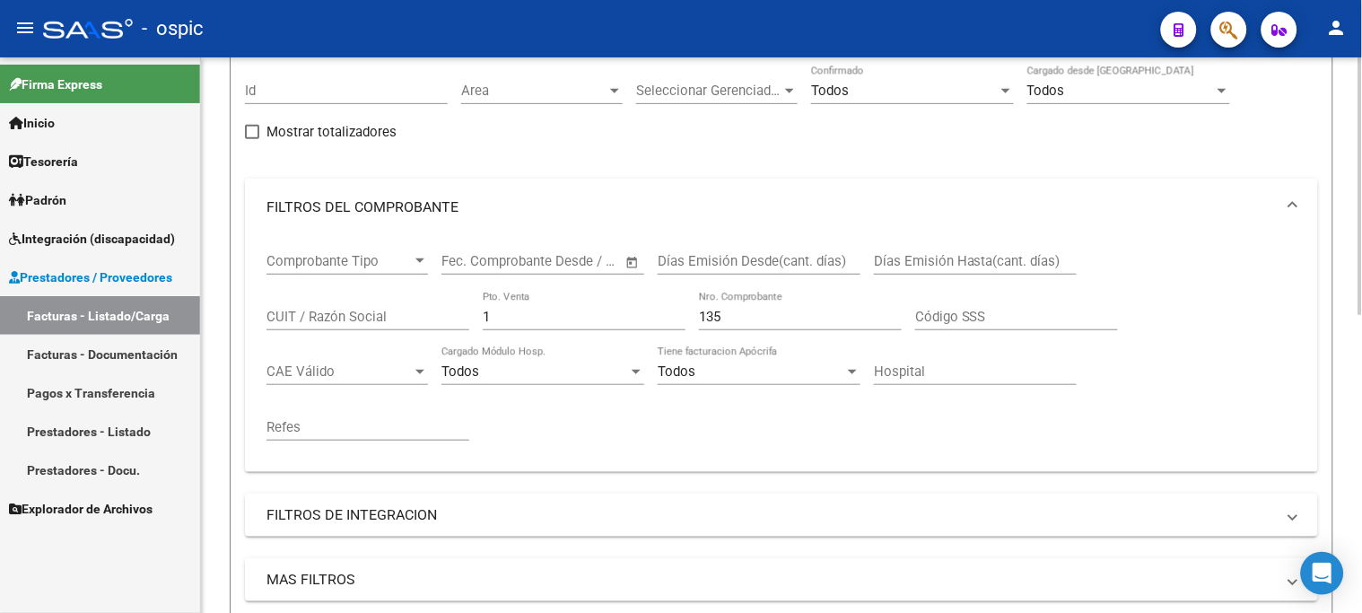
scroll to position [144, 0]
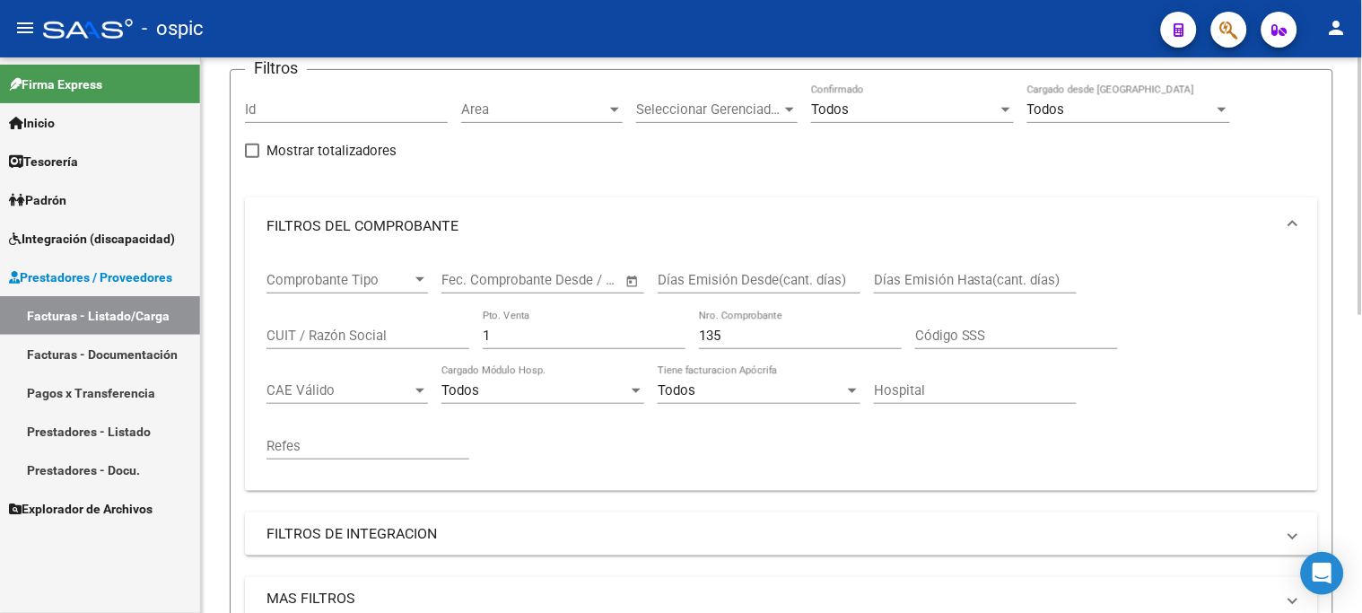
drag, startPoint x: 393, startPoint y: 335, endPoint x: 333, endPoint y: 335, distance: 60.1
click at [334, 335] on div "Comprobante Tipo Comprobante Tipo Fecha inicio – Fecha fin Fec. Comprobante Des…" at bounding box center [782, 366] width 1030 height 222
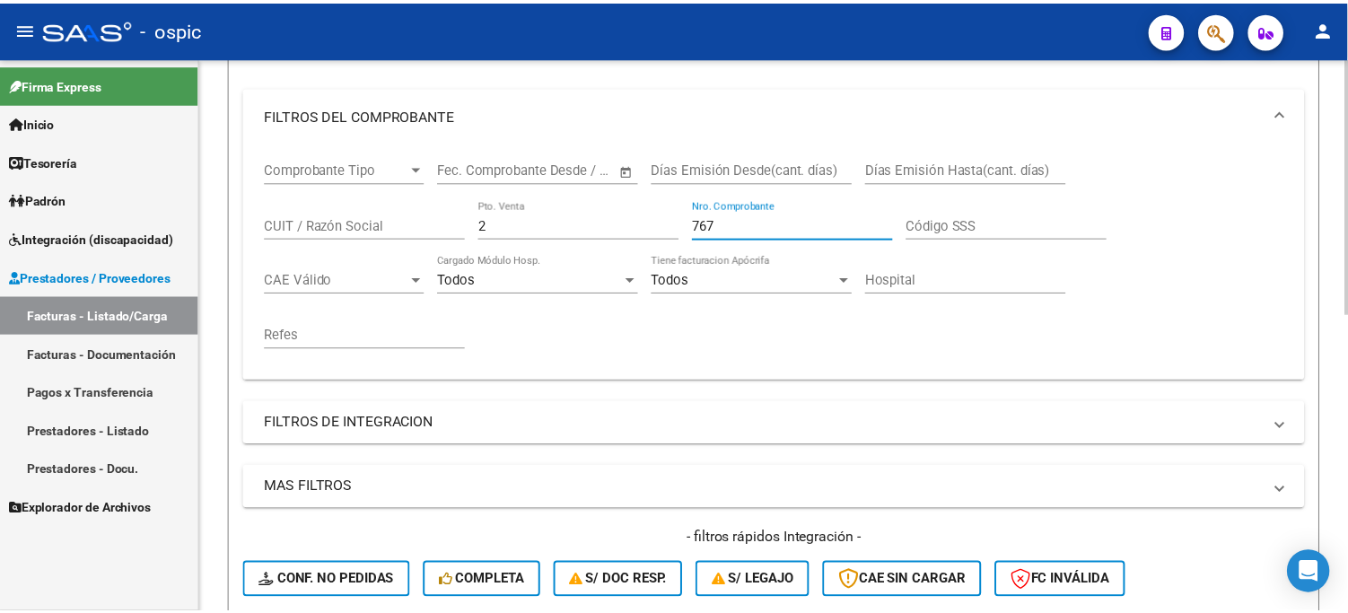
scroll to position [642, 0]
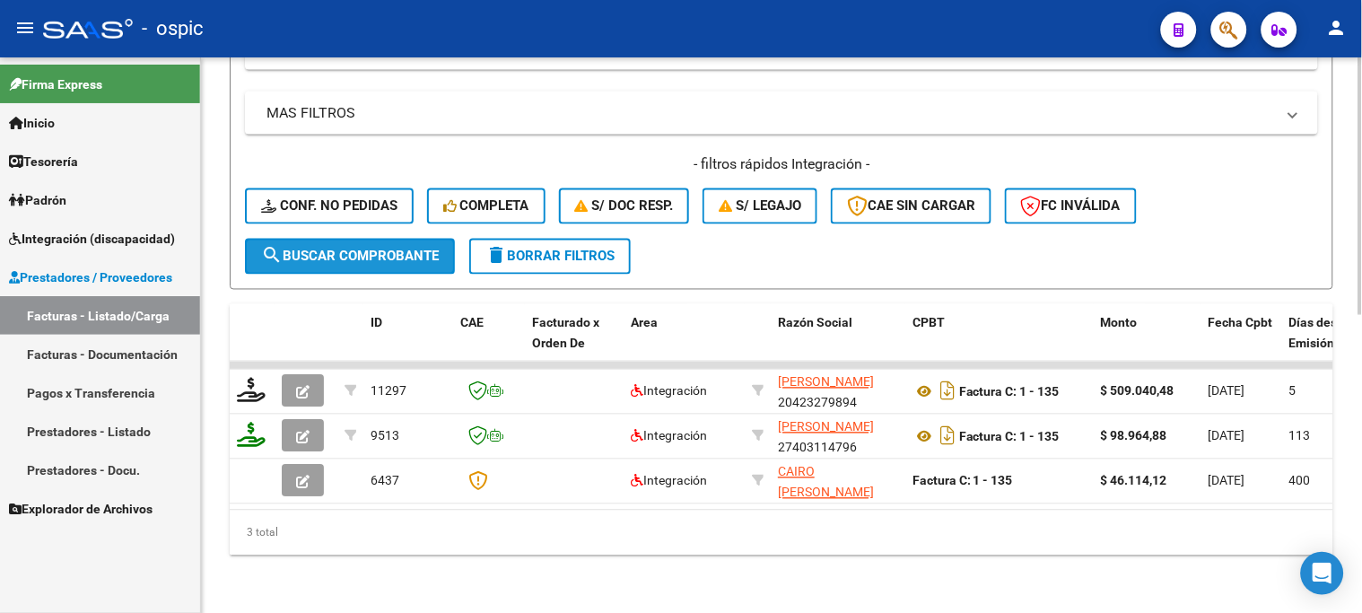
click at [347, 249] on span "search Buscar Comprobante" at bounding box center [350, 257] width 178 height 16
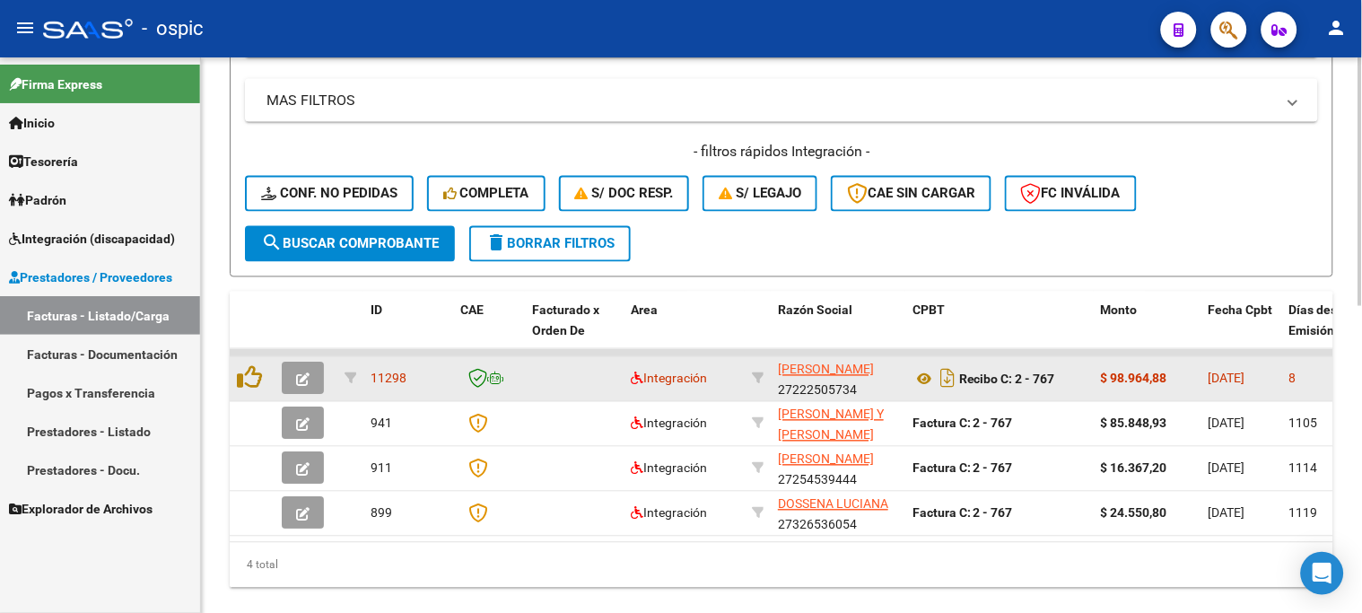
click at [302, 373] on icon "button" at bounding box center [302, 379] width 13 height 13
click at [300, 373] on icon "button" at bounding box center [302, 379] width 13 height 13
click at [306, 375] on icon "button" at bounding box center [302, 379] width 13 height 13
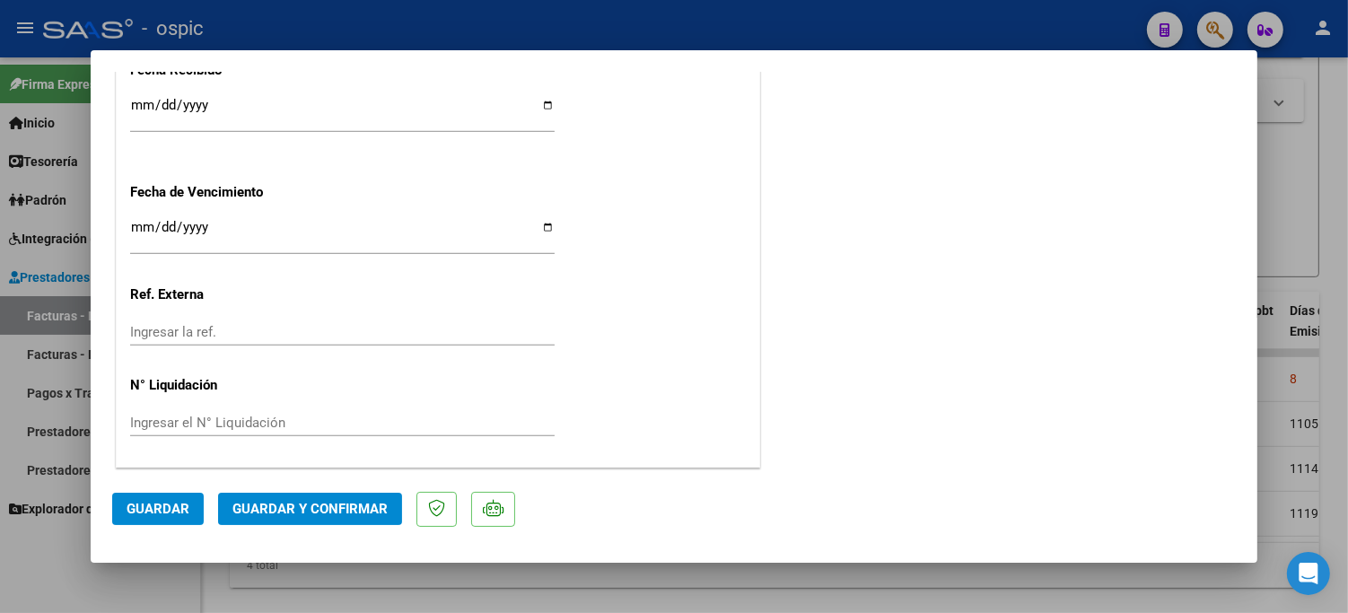
scroll to position [0, 0]
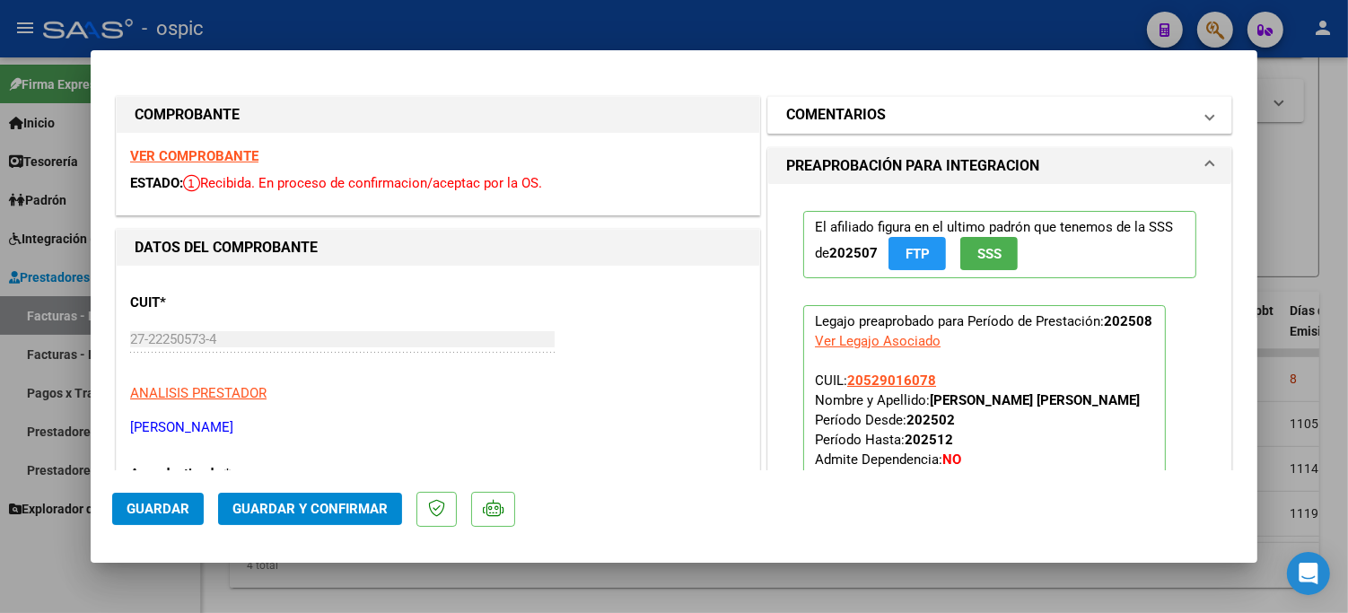
click at [935, 126] on mat-expansion-panel-header "COMENTARIOS" at bounding box center [999, 115] width 463 height 36
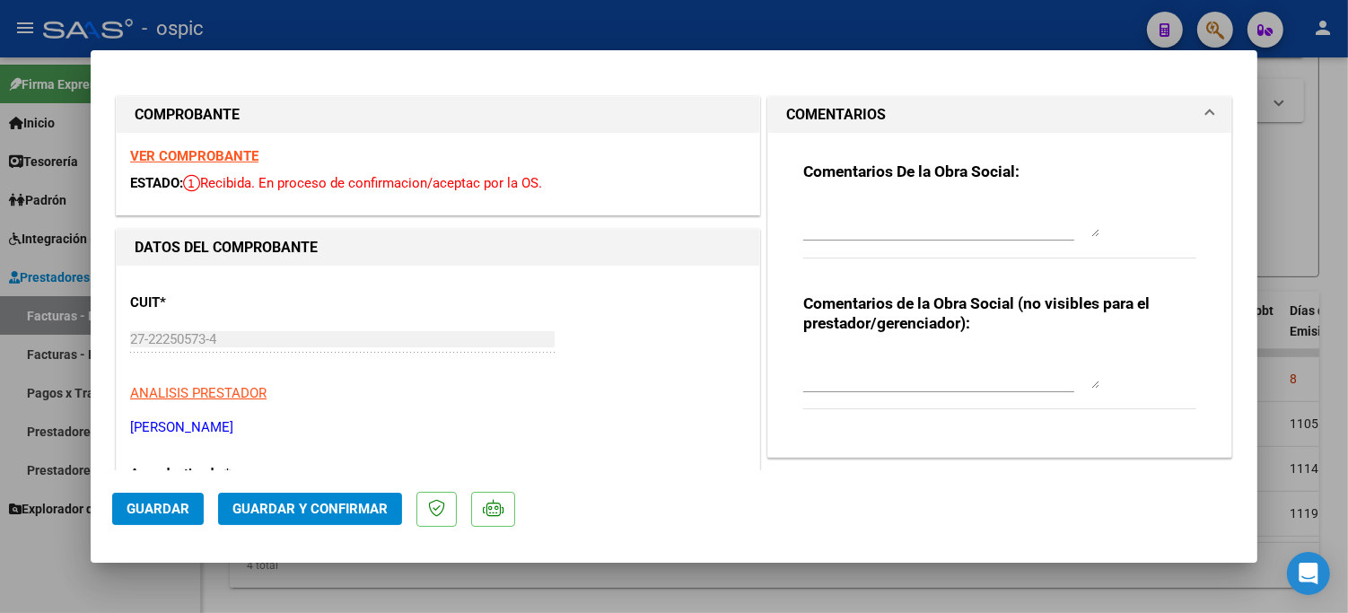
drag, startPoint x: 886, startPoint y: 350, endPoint x: 935, endPoint y: 363, distance: 50.9
click at [887, 350] on div at bounding box center [951, 370] width 296 height 43
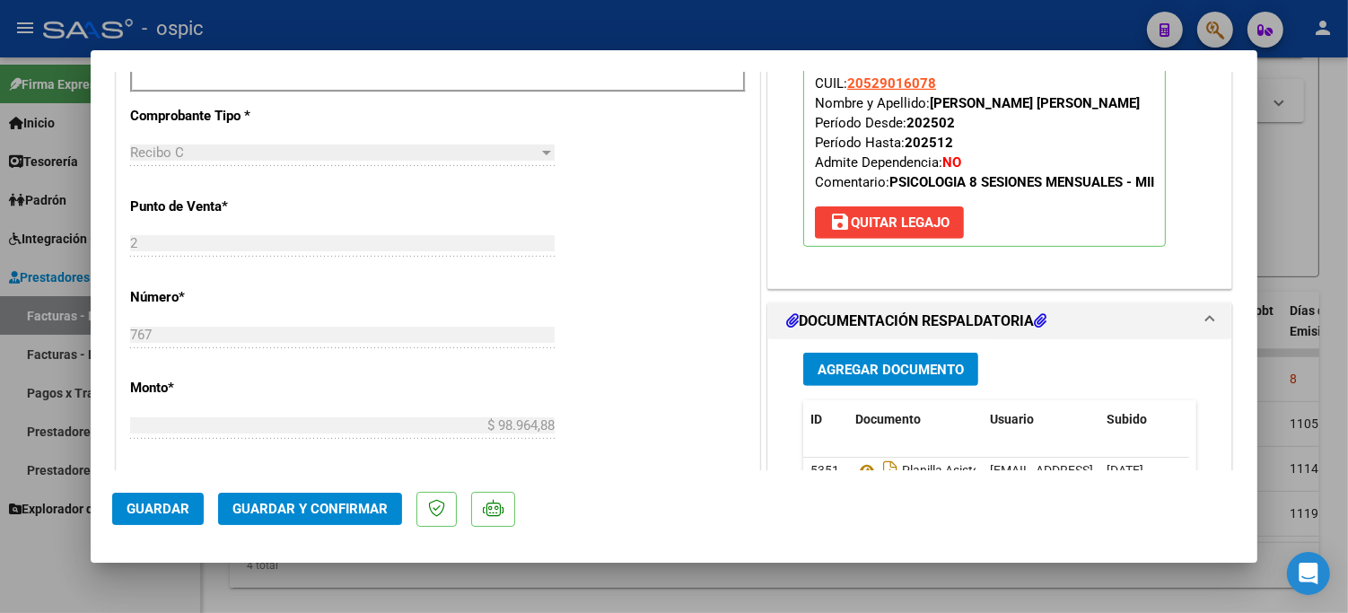
scroll to position [743, 0]
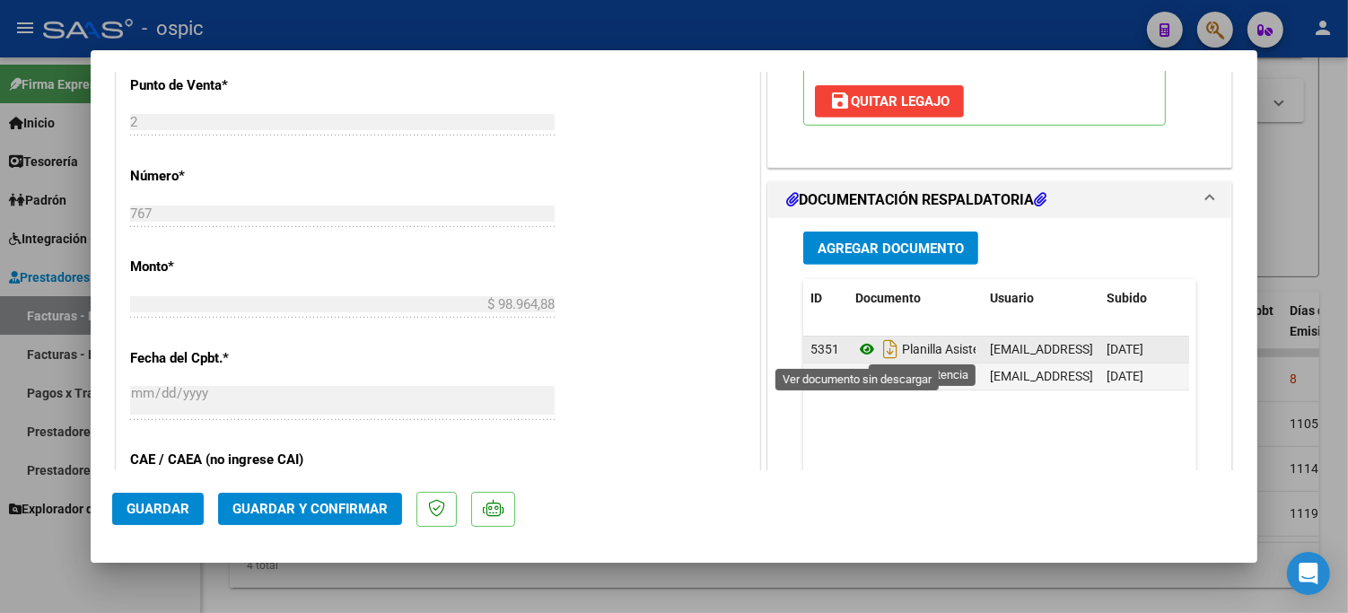
click at [855, 347] on icon at bounding box center [866, 349] width 23 height 22
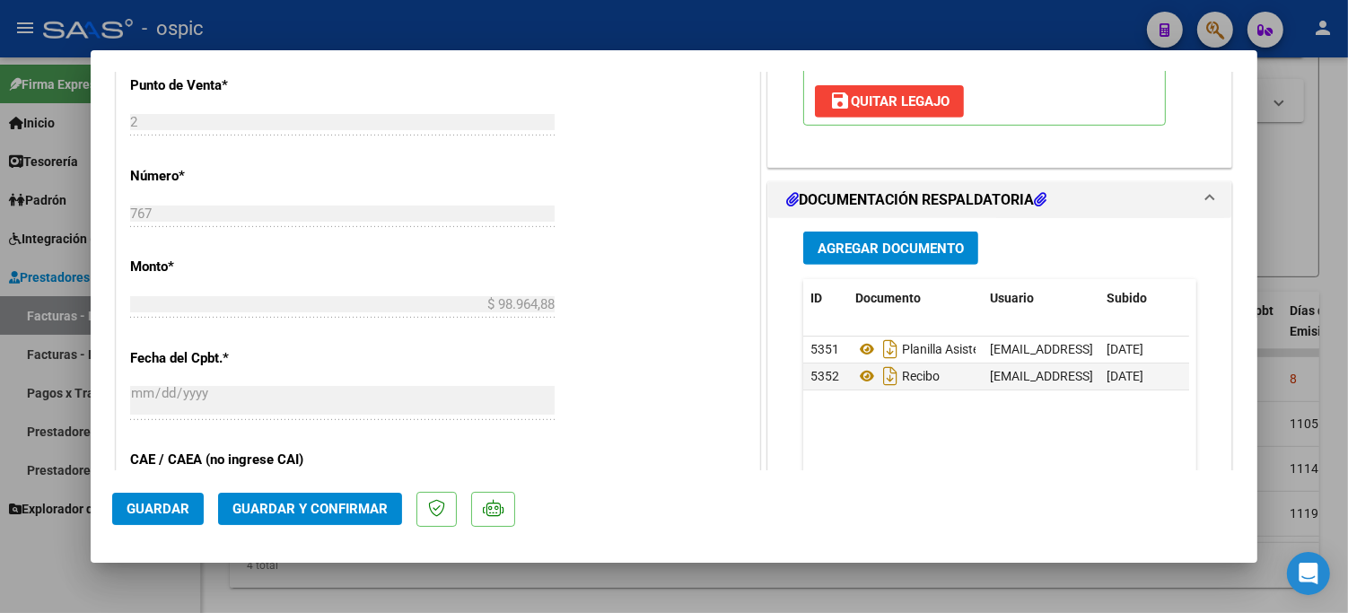
click at [337, 495] on button "Guardar y Confirmar" at bounding box center [310, 509] width 184 height 32
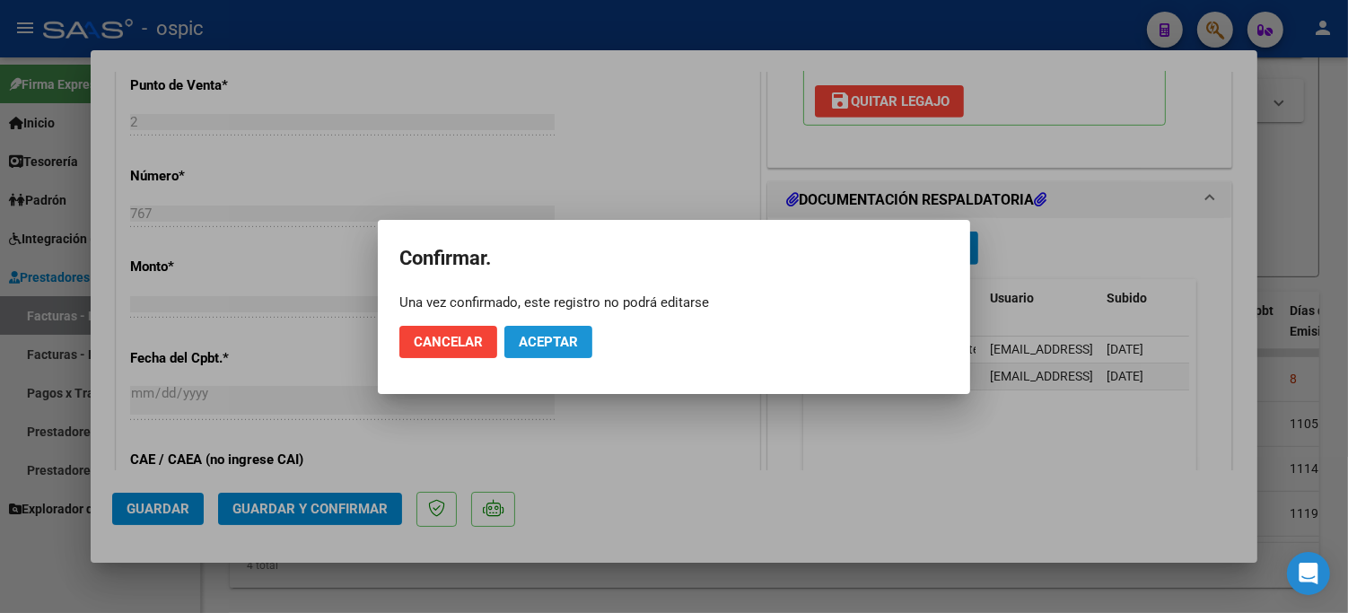
click at [533, 344] on span "Aceptar" at bounding box center [548, 342] width 59 height 16
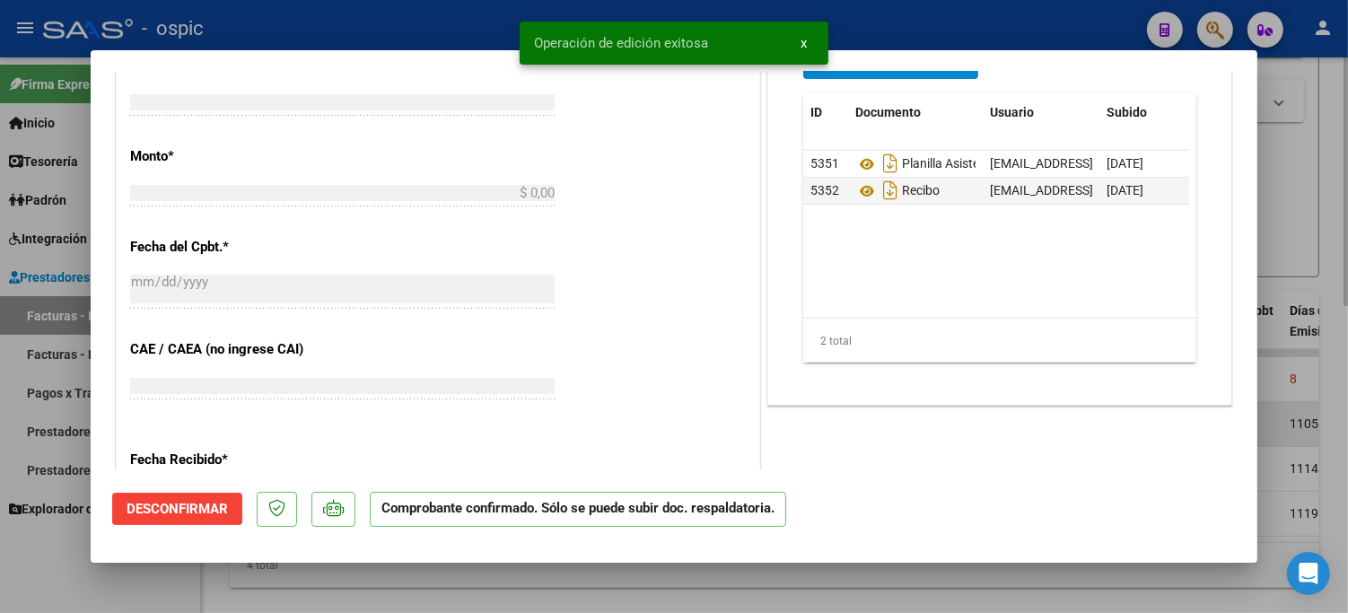
scroll to position [0, 0]
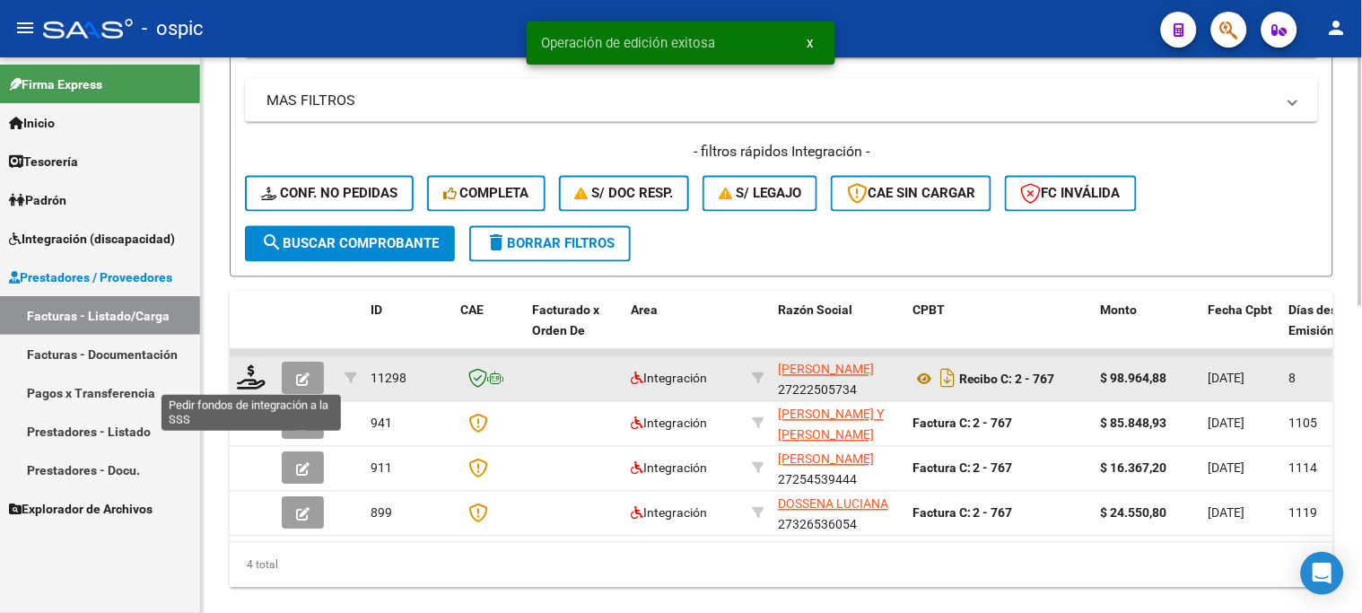
click at [249, 374] on icon at bounding box center [251, 377] width 29 height 25
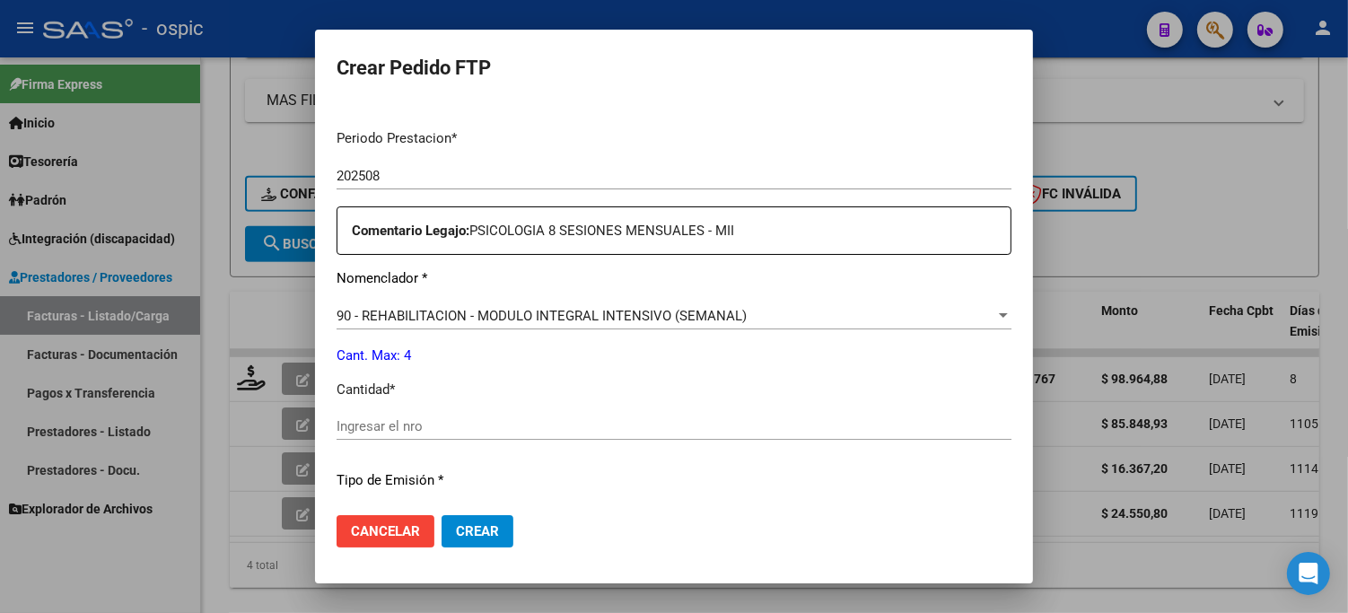
scroll to position [558, 0]
click at [703, 424] on input "Ingresar el nro" at bounding box center [674, 423] width 675 height 16
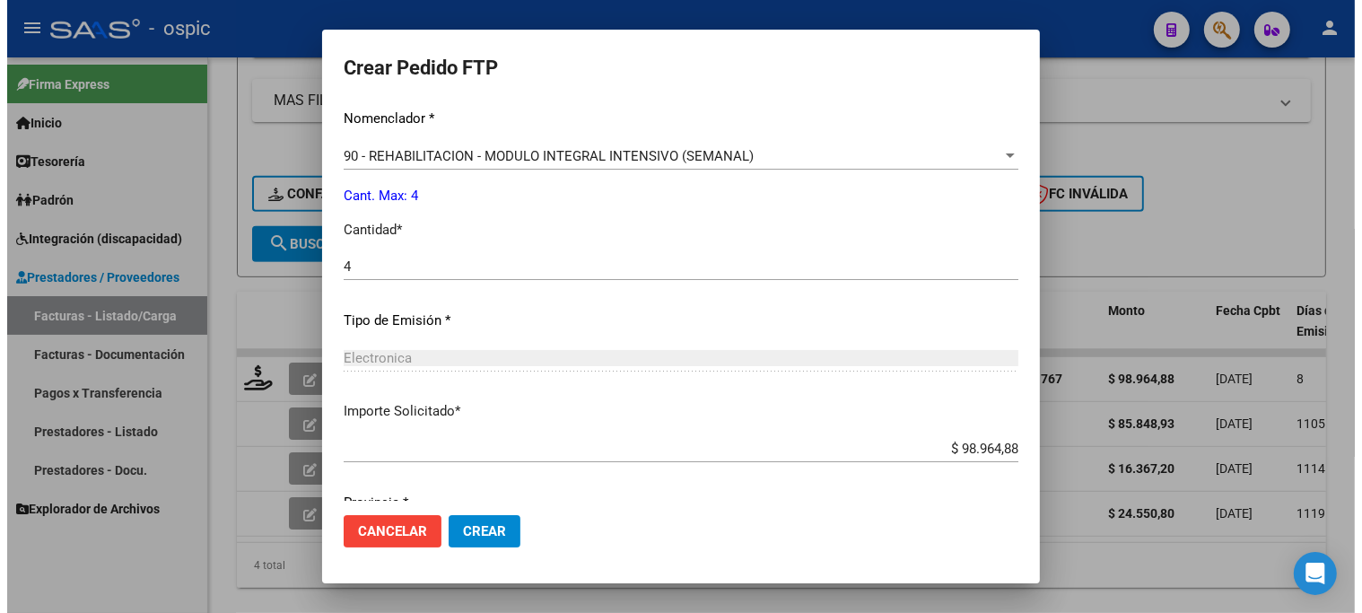
scroll to position [783, 0]
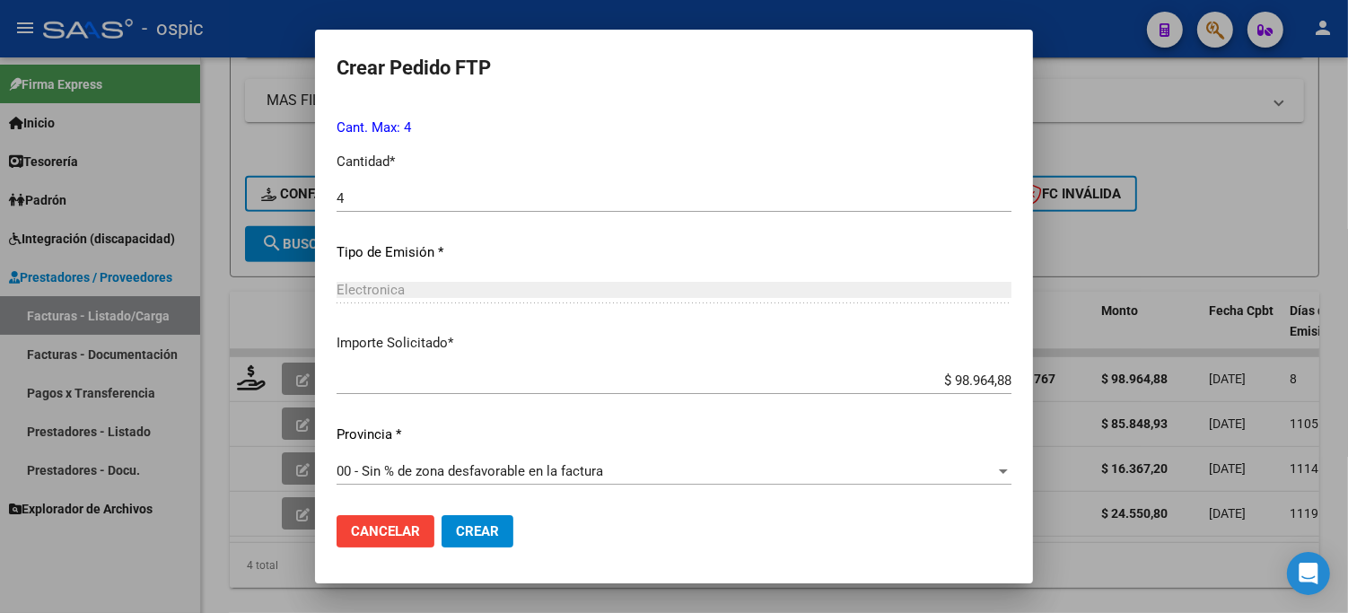
click at [503, 526] on button "Crear" at bounding box center [478, 531] width 72 height 32
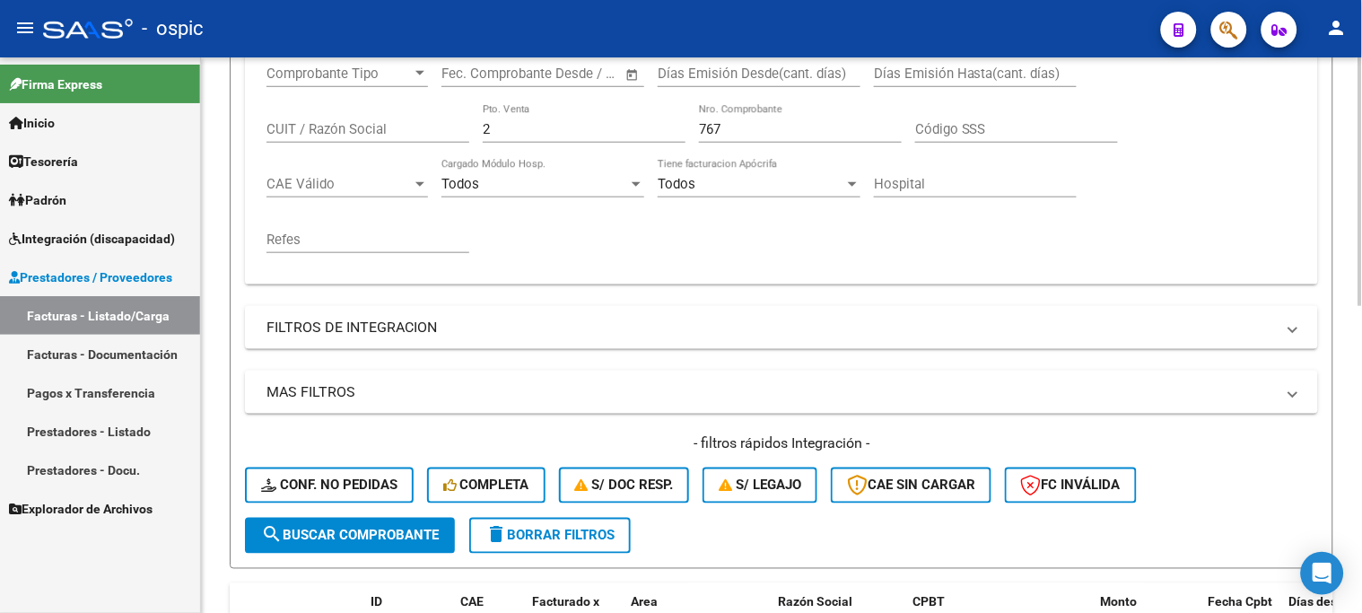
scroll to position [343, 0]
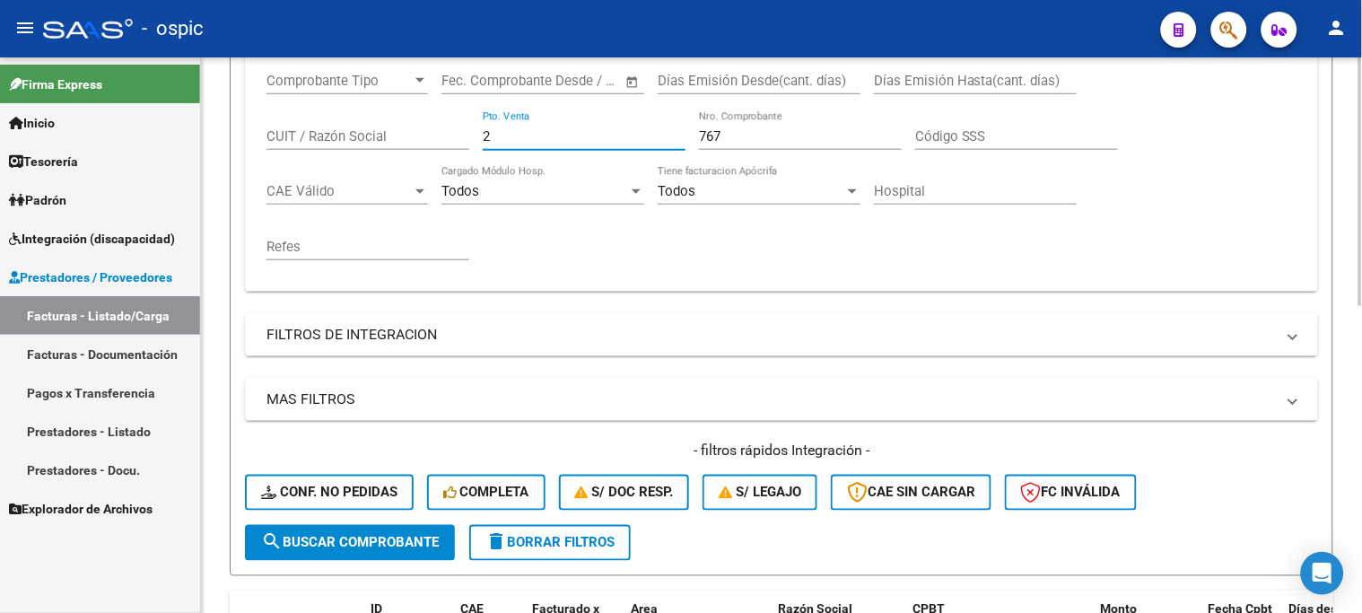
drag, startPoint x: 470, startPoint y: 139, endPoint x: 447, endPoint y: 139, distance: 23.3
click at [445, 139] on div "Comprobante Tipo Comprobante Tipo Fecha inicio – Fecha fin Fec. Comprobante Des…" at bounding box center [782, 167] width 1030 height 222
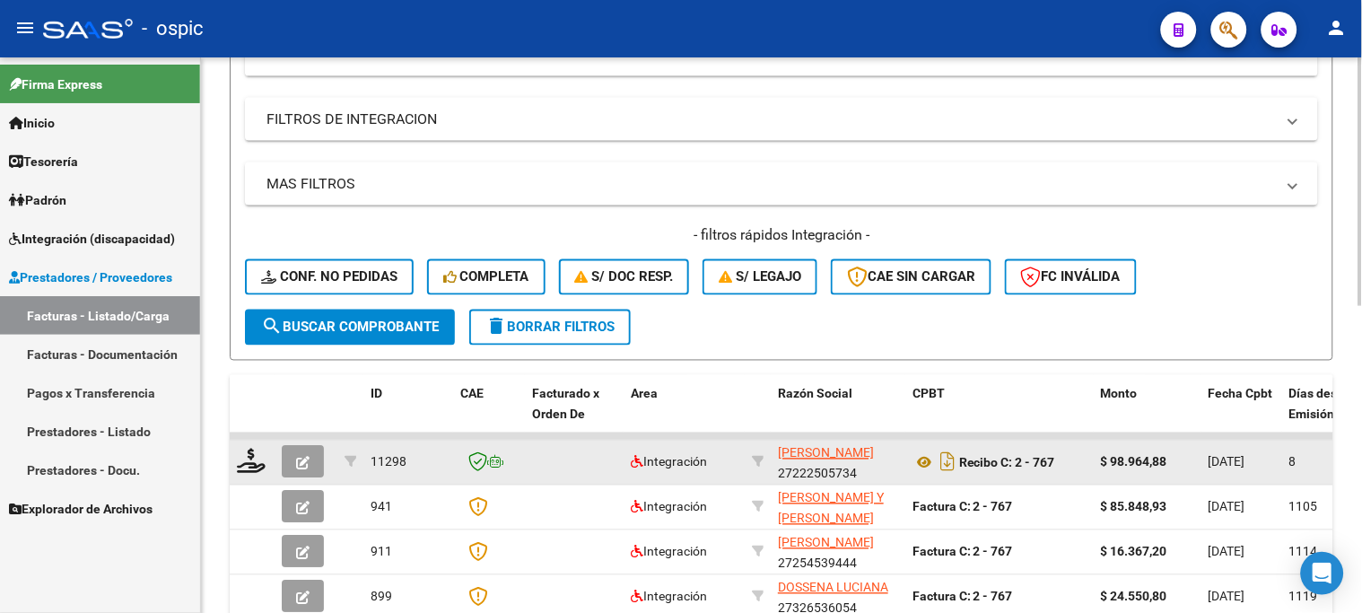
scroll to position [687, 0]
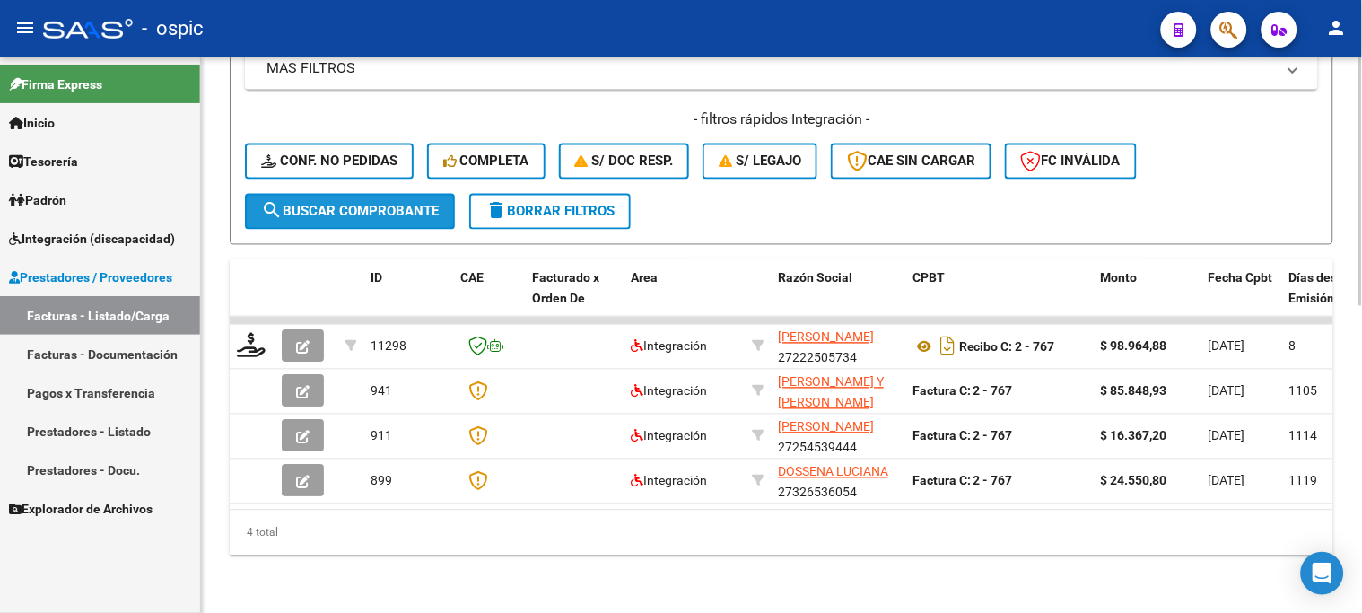
click at [399, 204] on span "search Buscar Comprobante" at bounding box center [350, 212] width 178 height 16
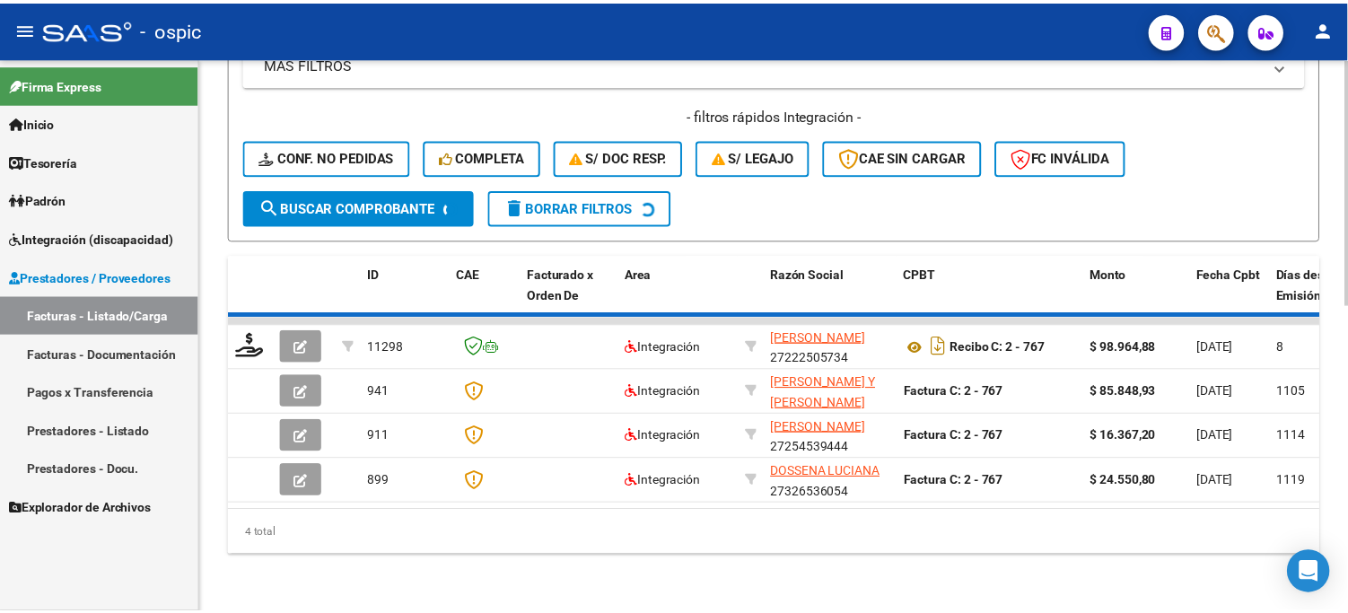
scroll to position [598, 0]
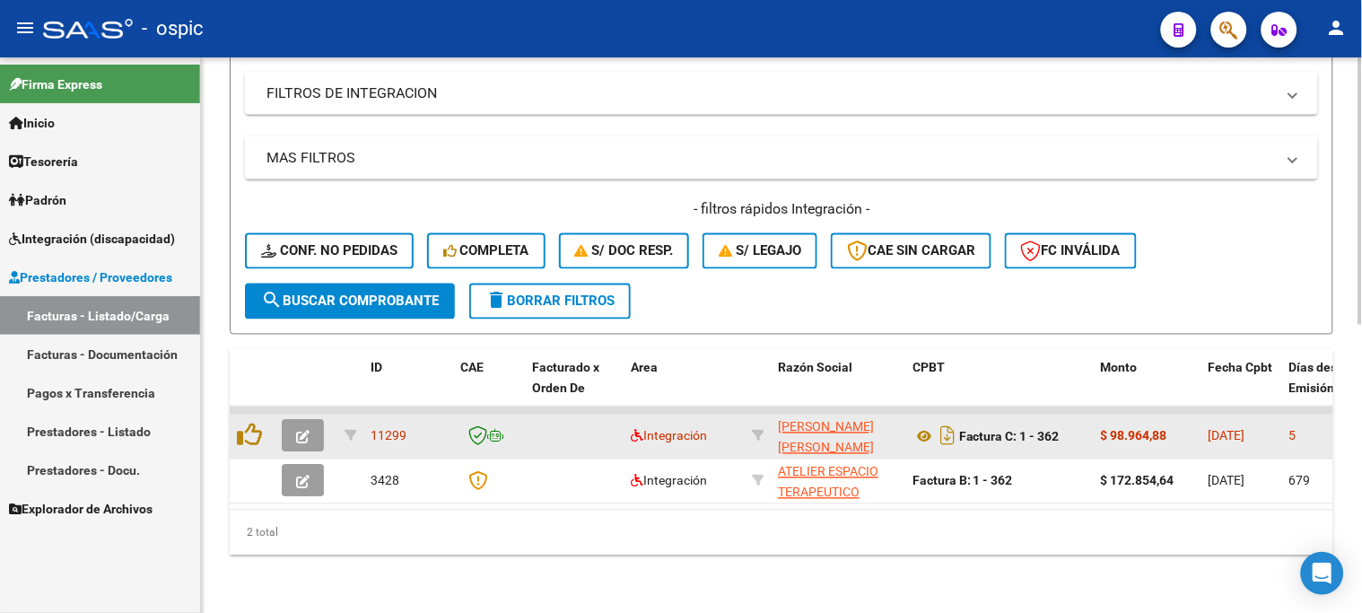
click at [306, 431] on icon "button" at bounding box center [302, 437] width 13 height 13
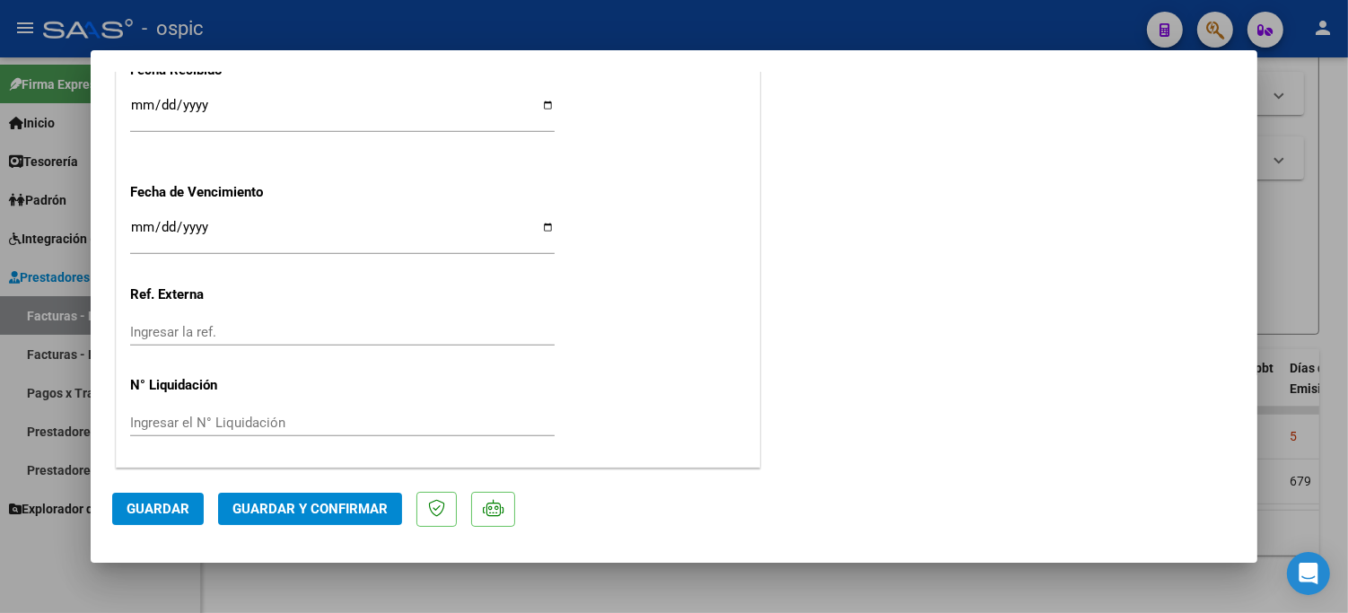
scroll to position [0, 0]
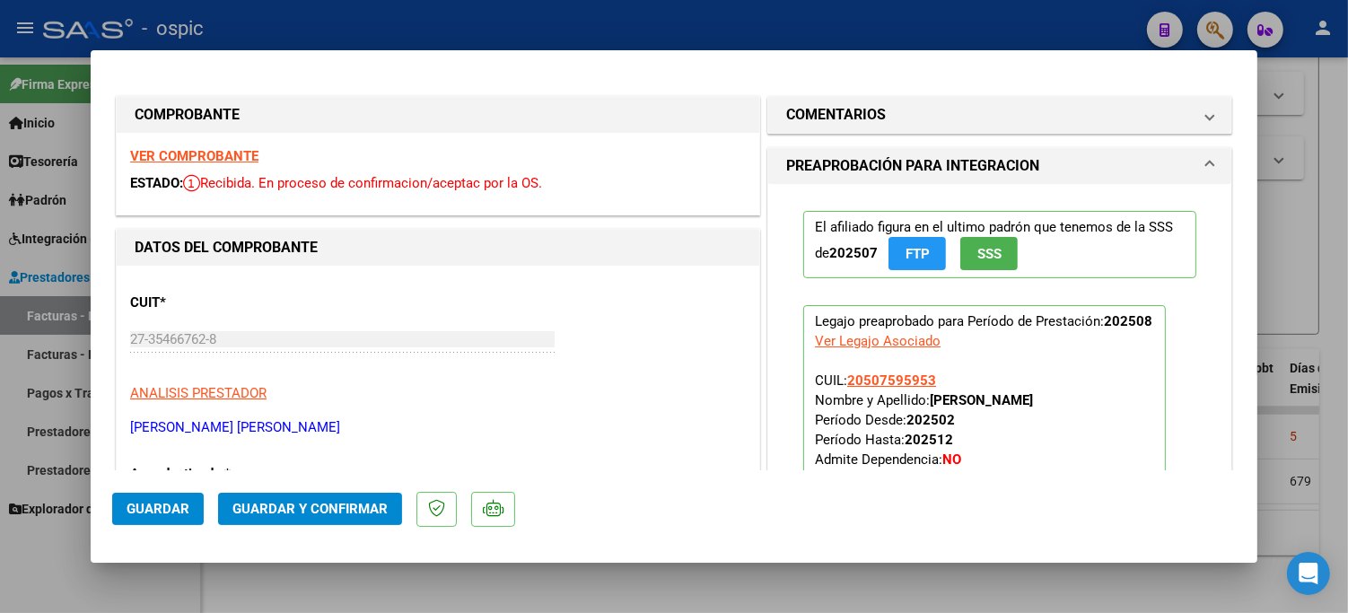
drag, startPoint x: 907, startPoint y: 110, endPoint x: 923, endPoint y: 292, distance: 181.9
click at [907, 112] on mat-panel-title "COMENTARIOS" at bounding box center [989, 115] width 406 height 22
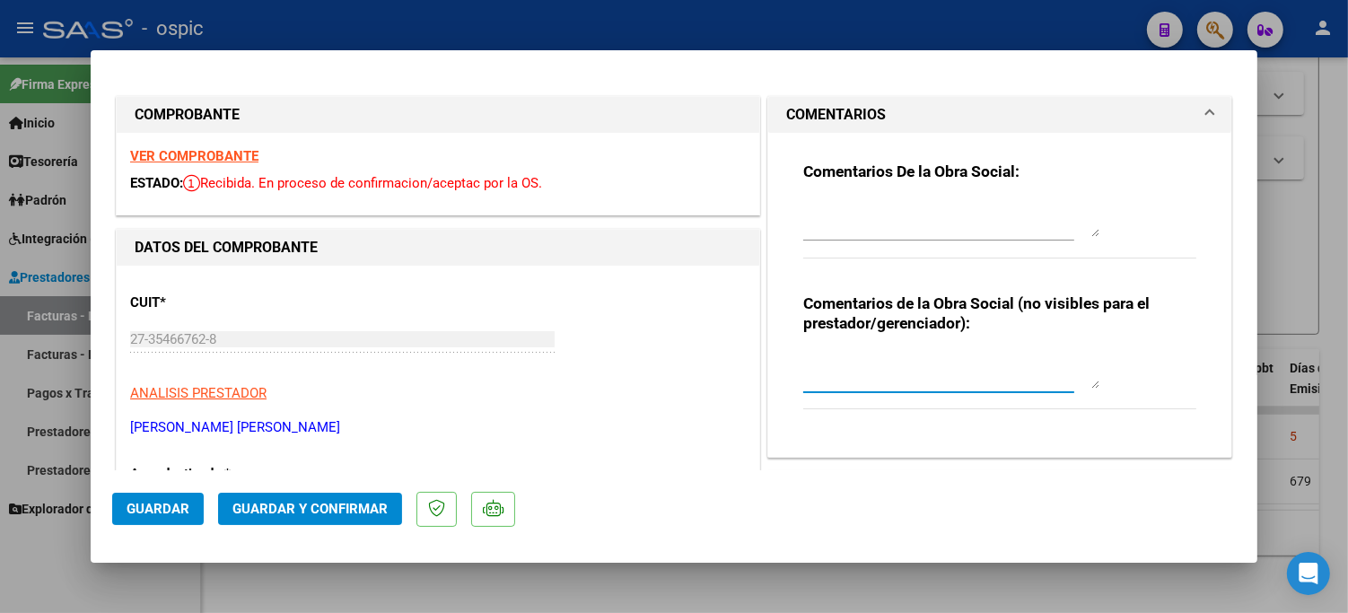
click at [891, 361] on textarea at bounding box center [951, 371] width 296 height 36
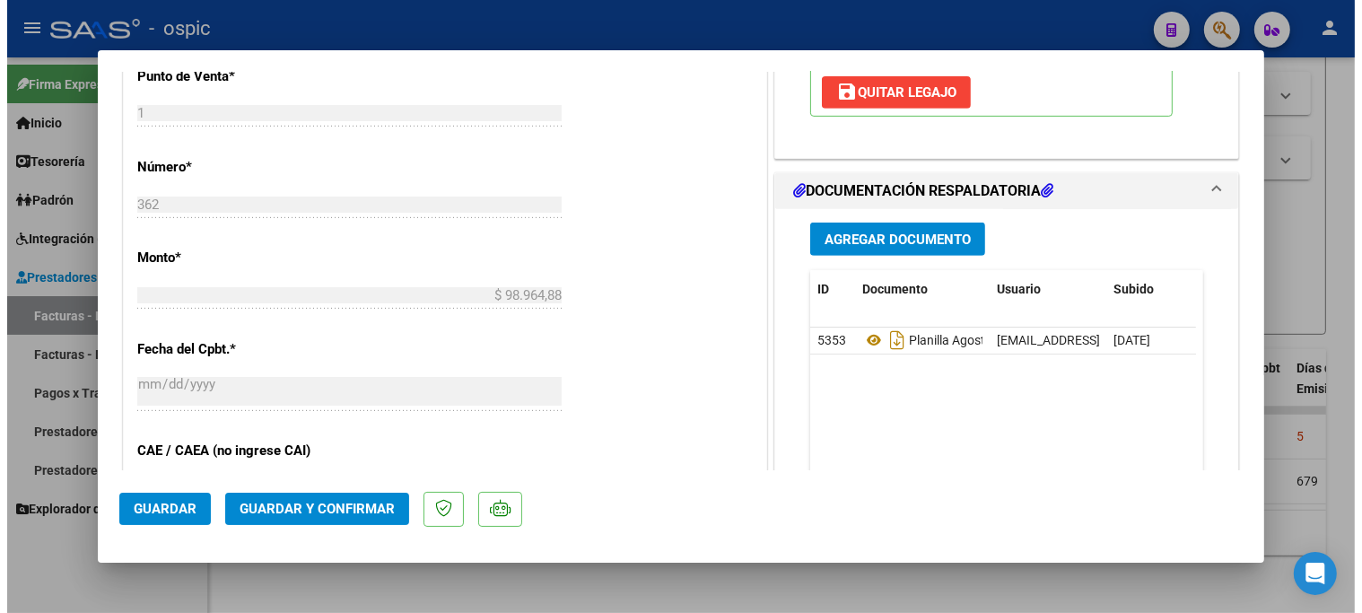
scroll to position [806, 0]
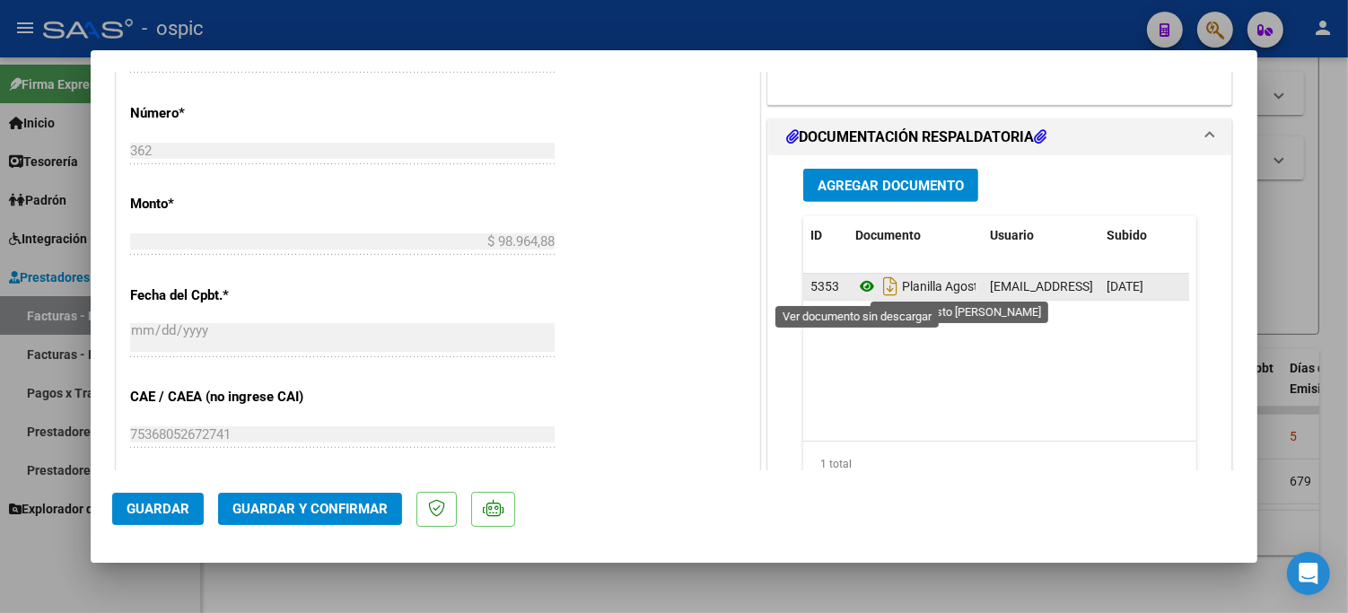
click at [855, 284] on icon at bounding box center [866, 287] width 23 height 22
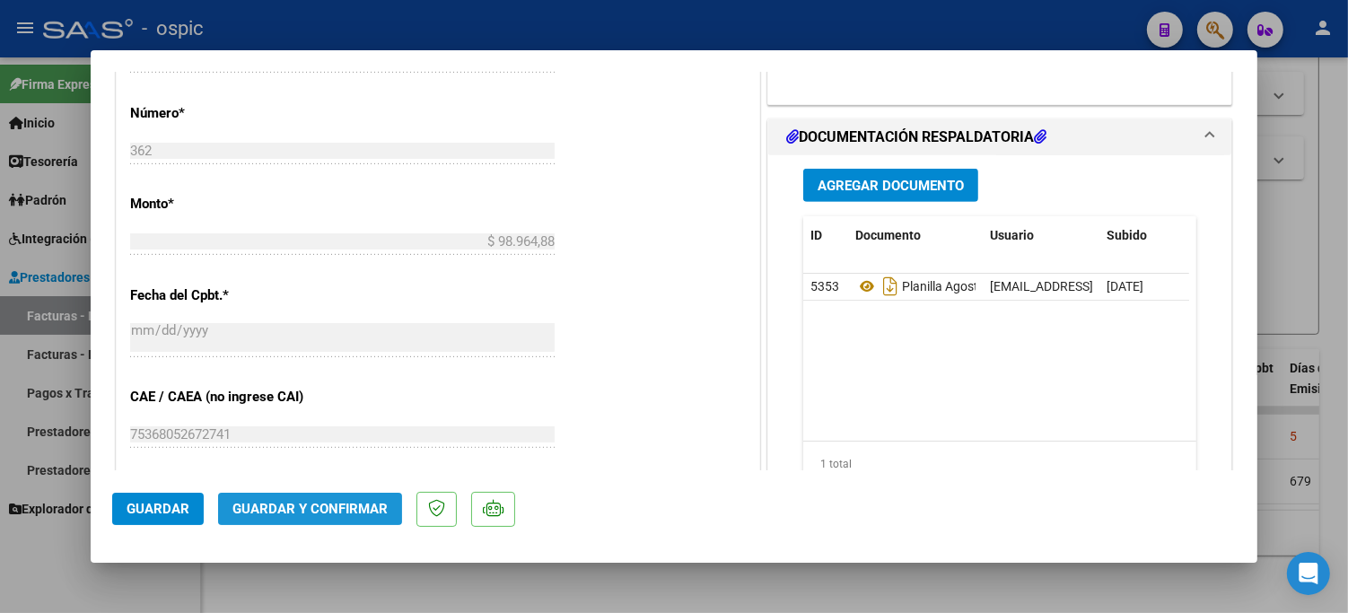
click at [375, 516] on span "Guardar y Confirmar" at bounding box center [309, 509] width 155 height 16
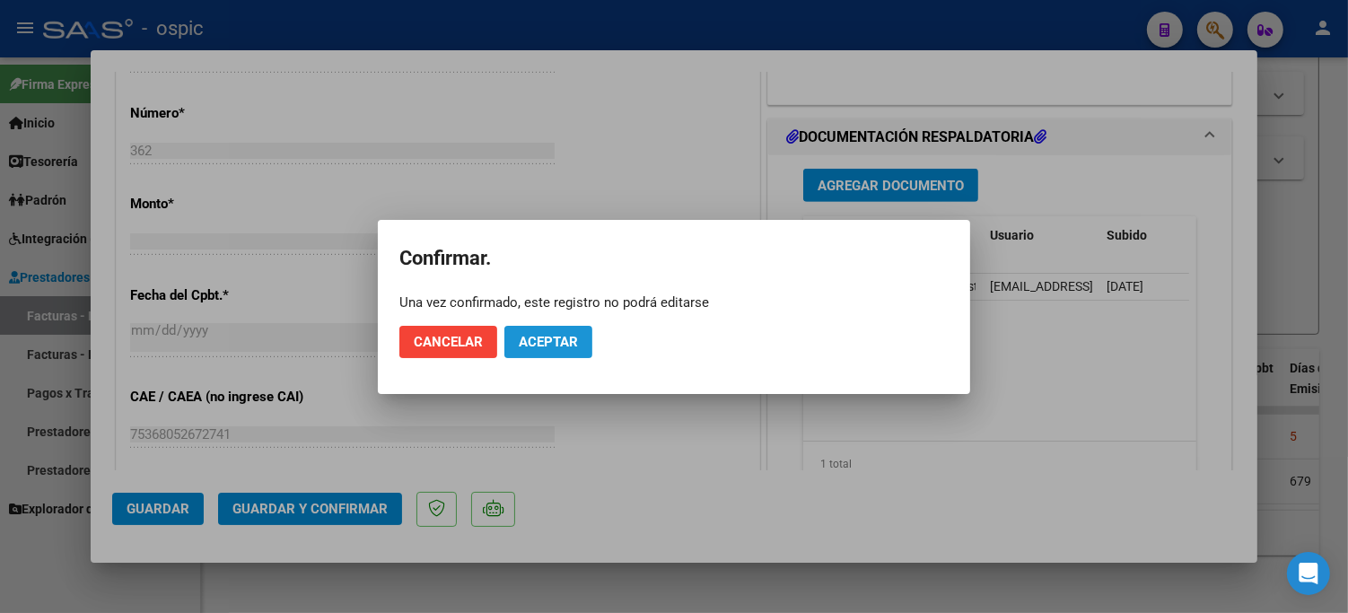
click at [564, 344] on span "Aceptar" at bounding box center [548, 342] width 59 height 16
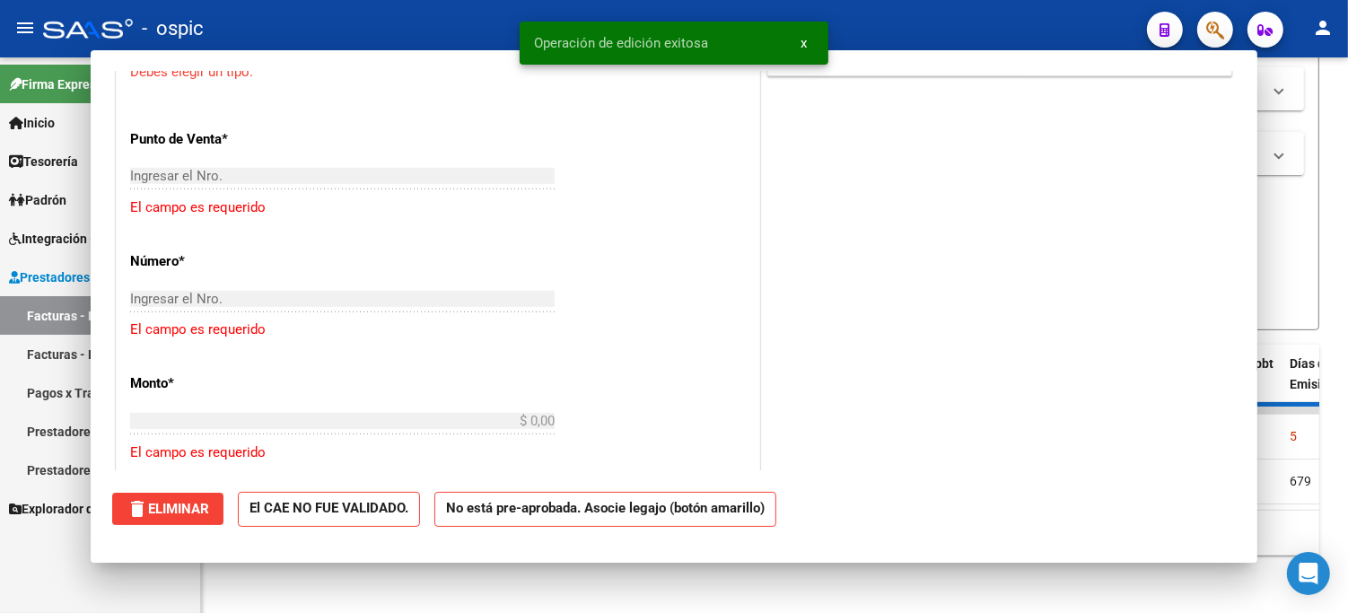
scroll to position [0, 0]
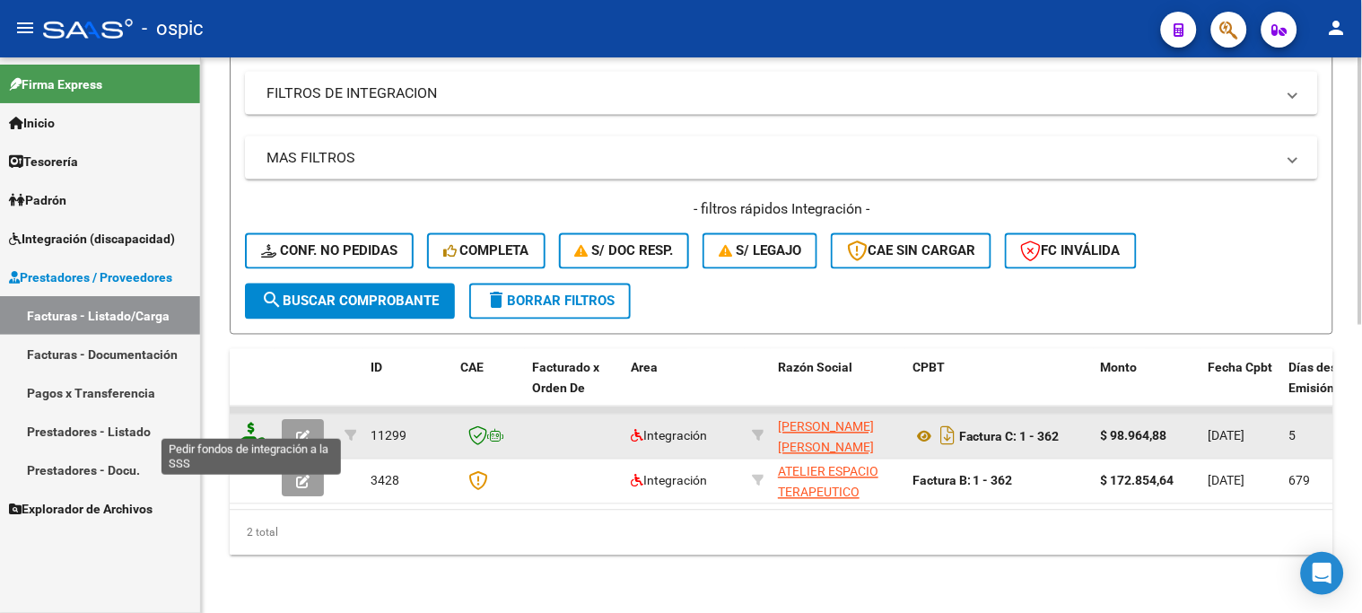
click at [247, 423] on icon at bounding box center [251, 435] width 29 height 25
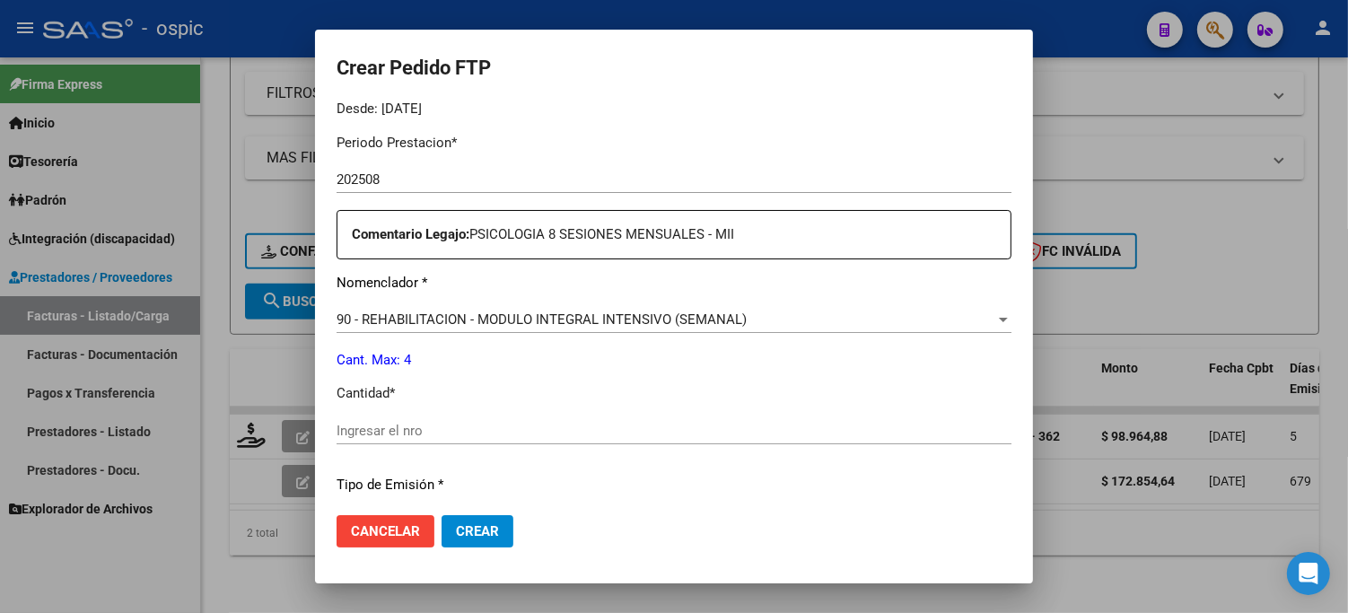
scroll to position [574, 0]
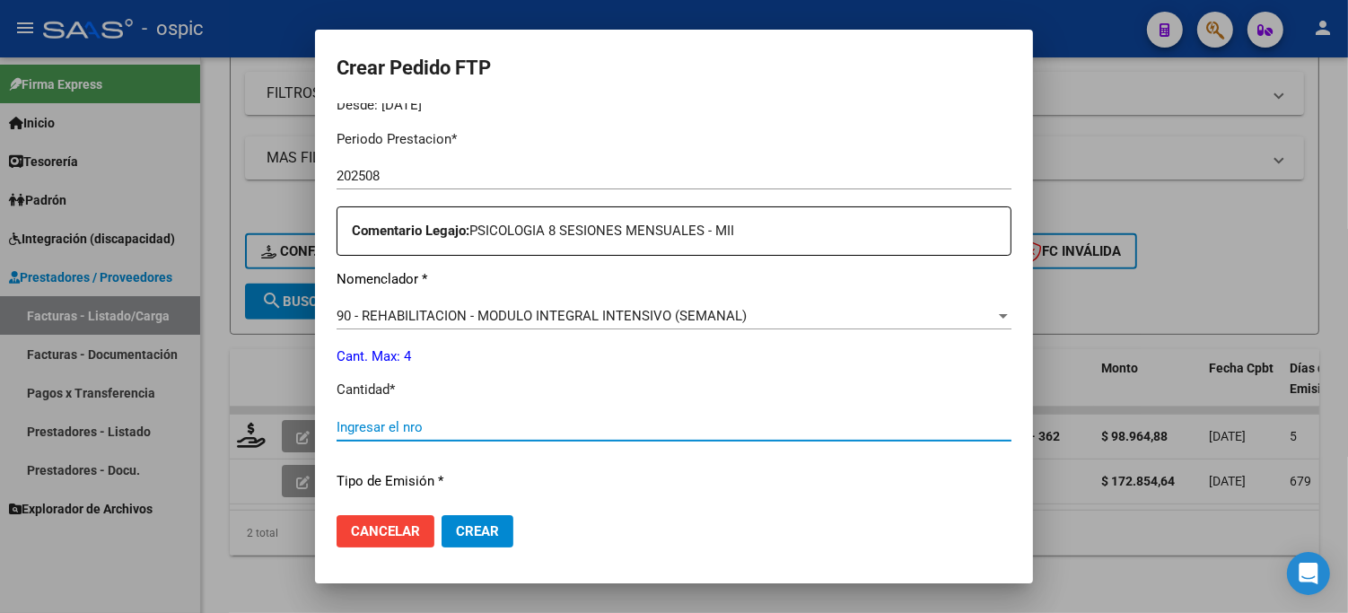
click at [722, 425] on input "Ingresar el nro" at bounding box center [674, 427] width 675 height 16
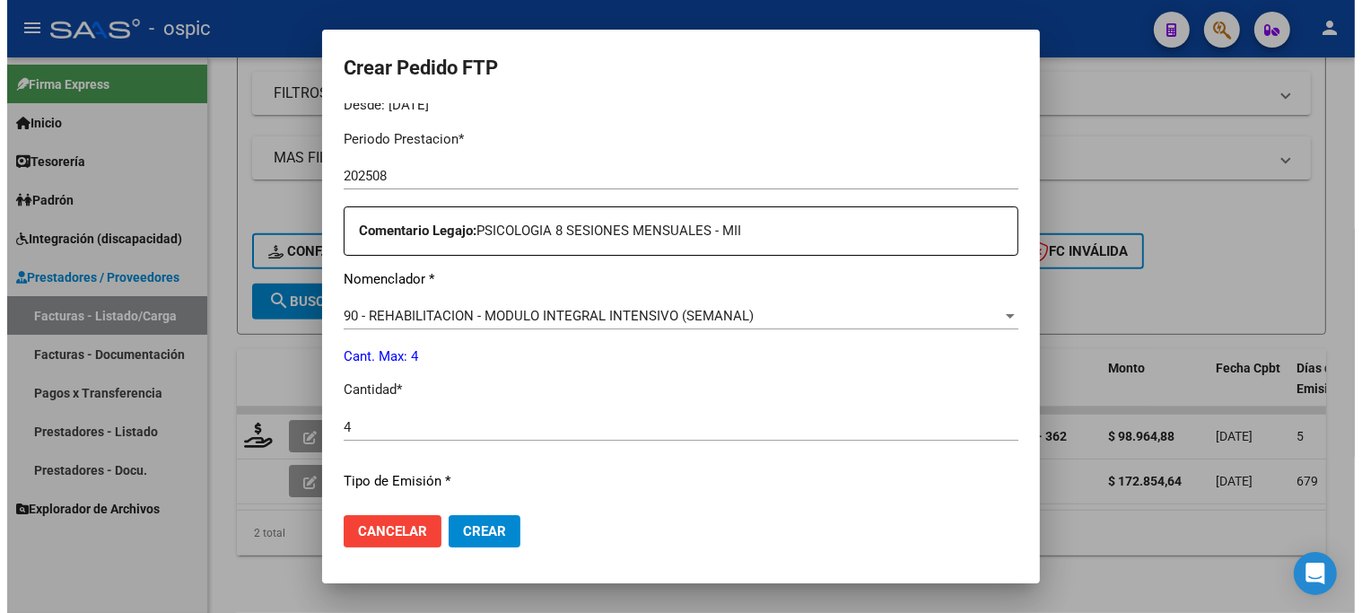
scroll to position [802, 0]
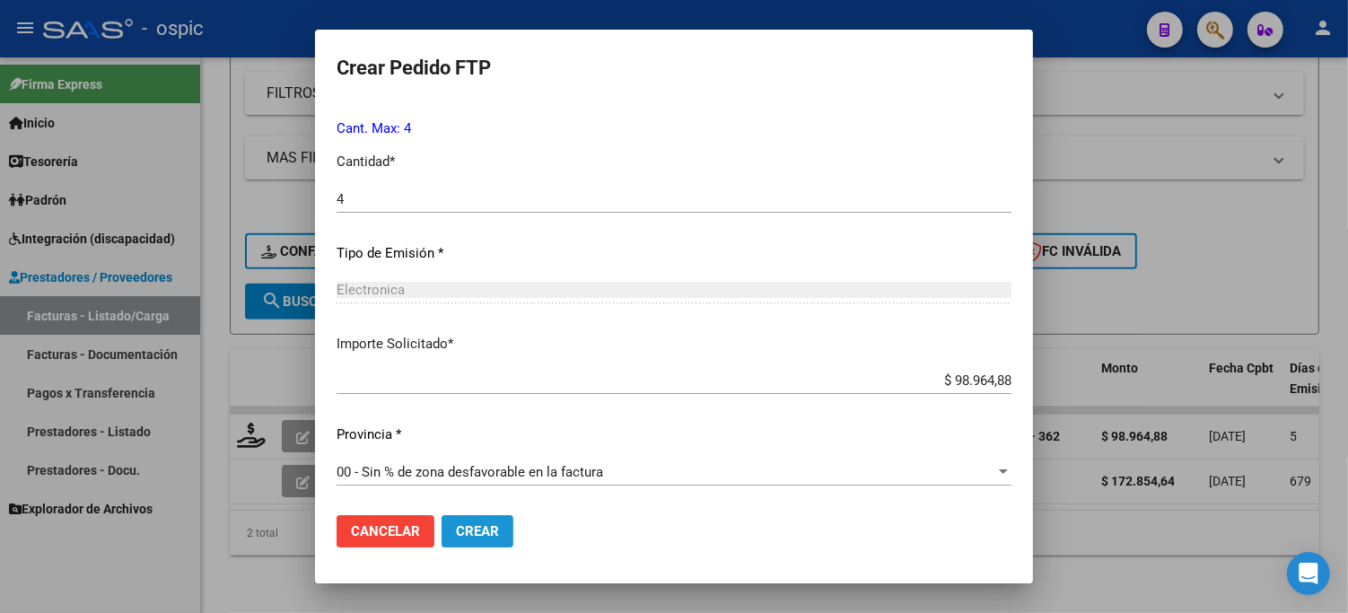
click at [501, 528] on button "Crear" at bounding box center [478, 531] width 72 height 32
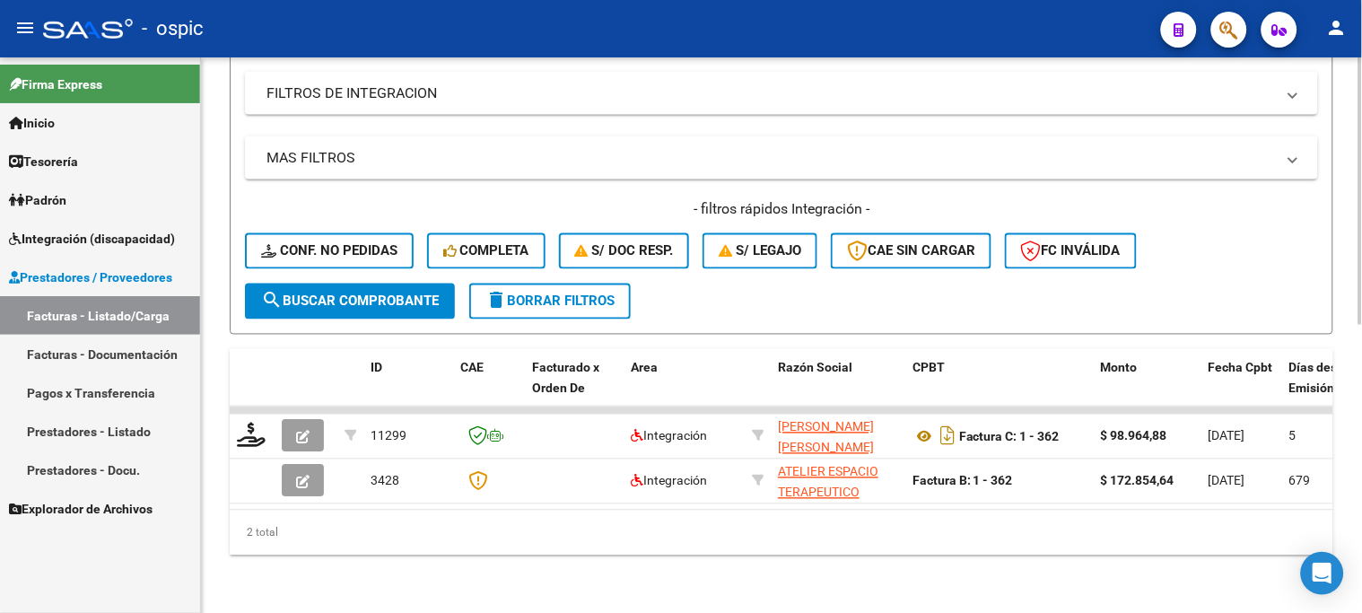
click at [559, 293] on span "delete Borrar Filtros" at bounding box center [550, 301] width 129 height 16
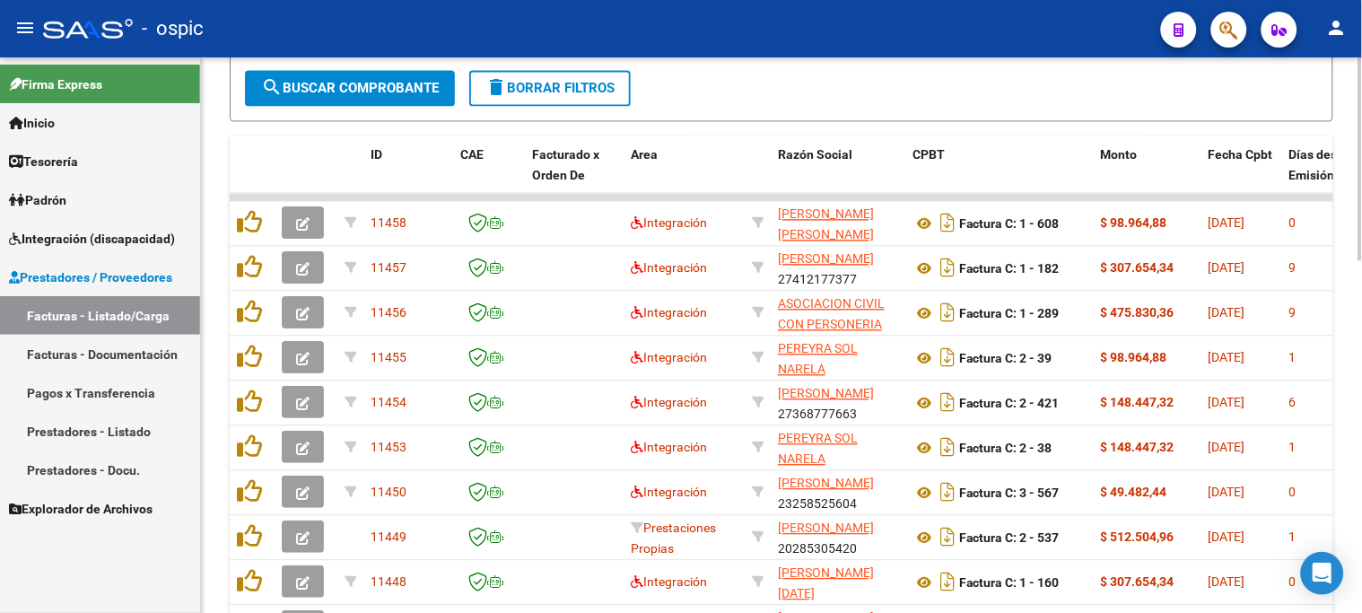
scroll to position [897, 0]
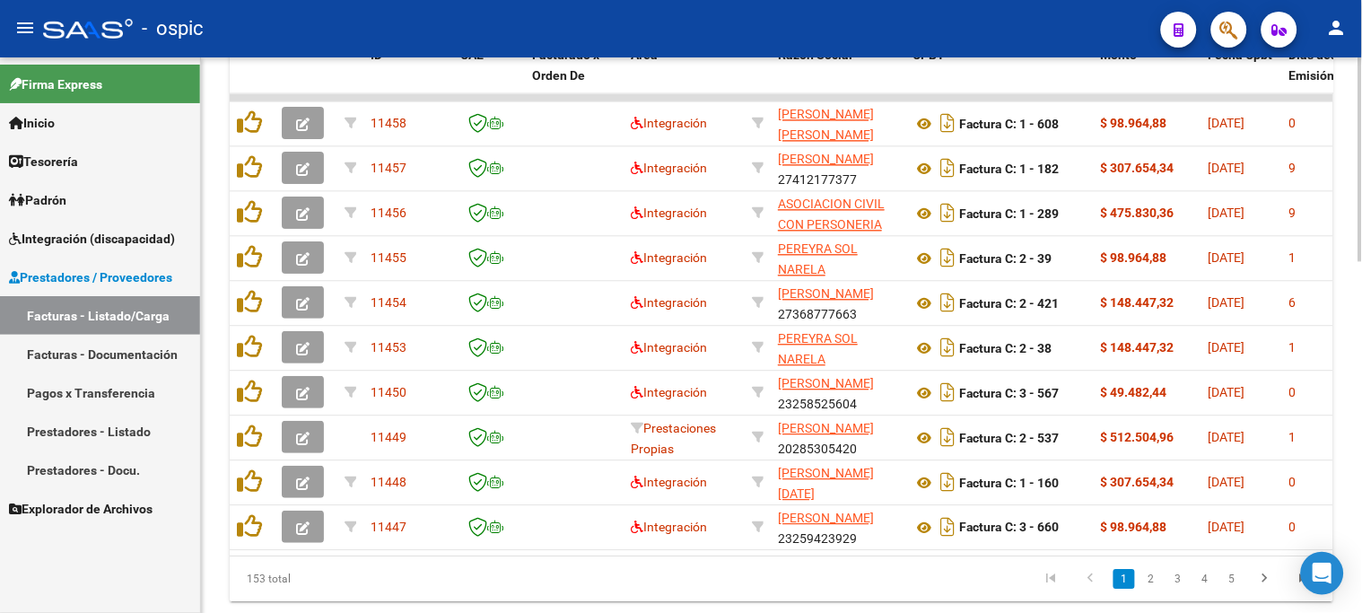
click at [1300, 590] on icon "go to last page" at bounding box center [1304, 581] width 23 height 22
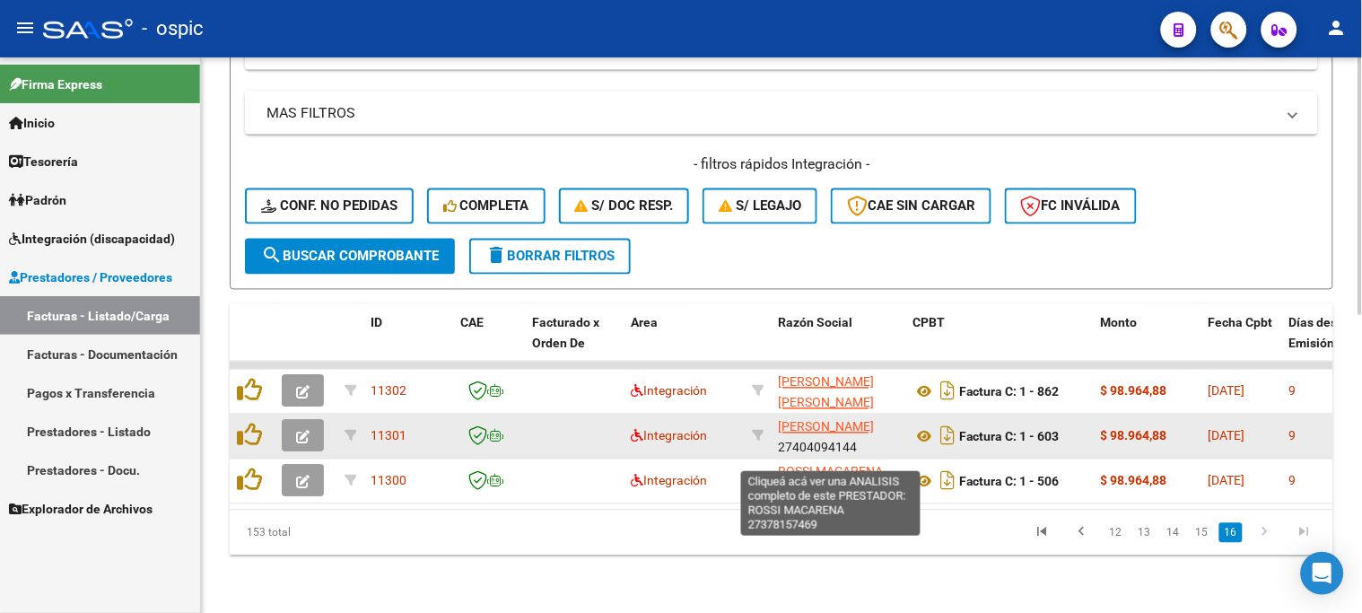
scroll to position [643, 0]
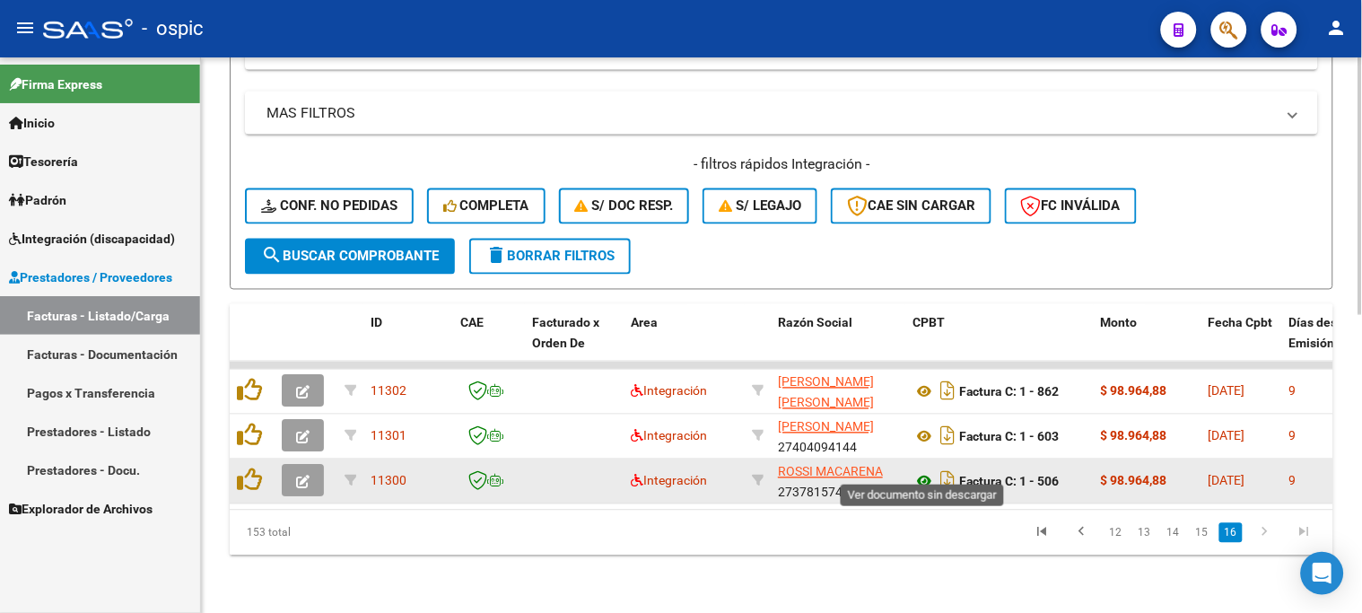
click at [926, 471] on icon at bounding box center [924, 482] width 23 height 22
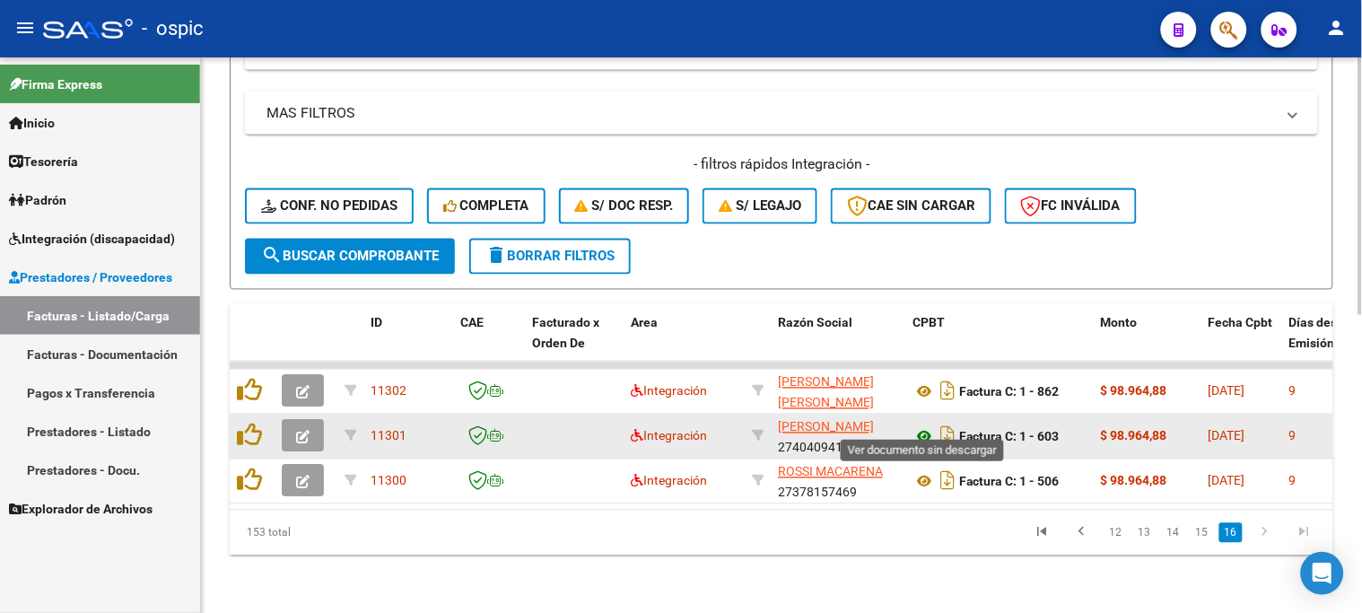
click at [925, 426] on icon at bounding box center [924, 437] width 23 height 22
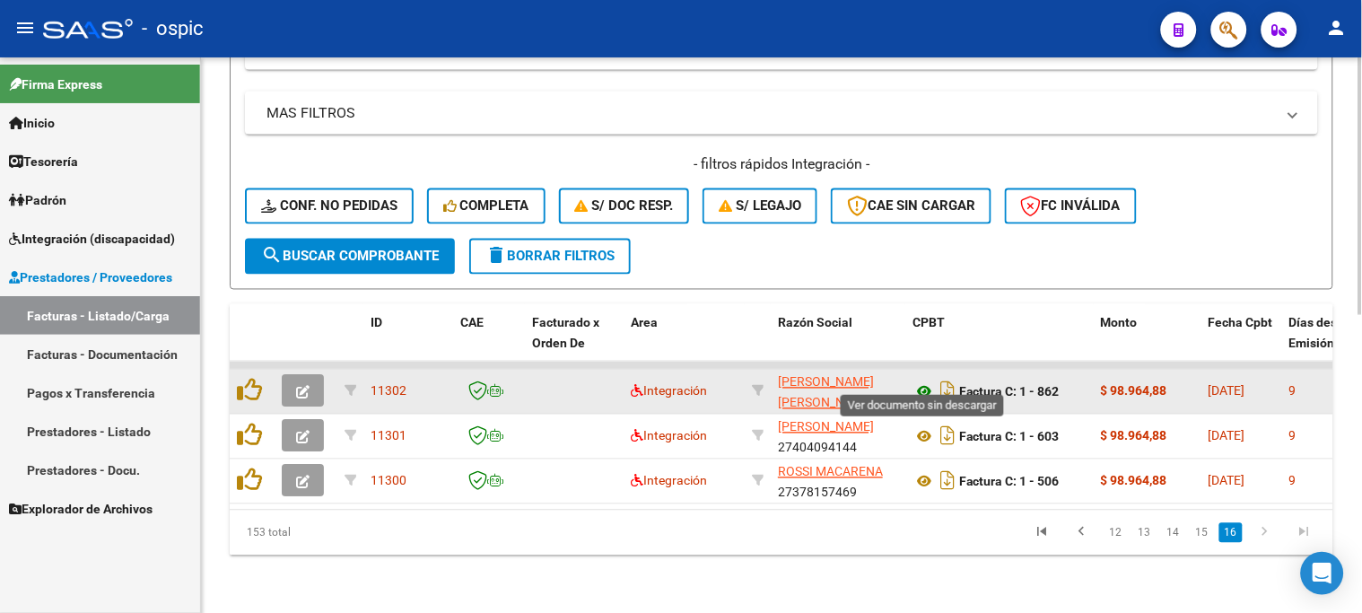
click at [925, 381] on icon at bounding box center [924, 392] width 23 height 22
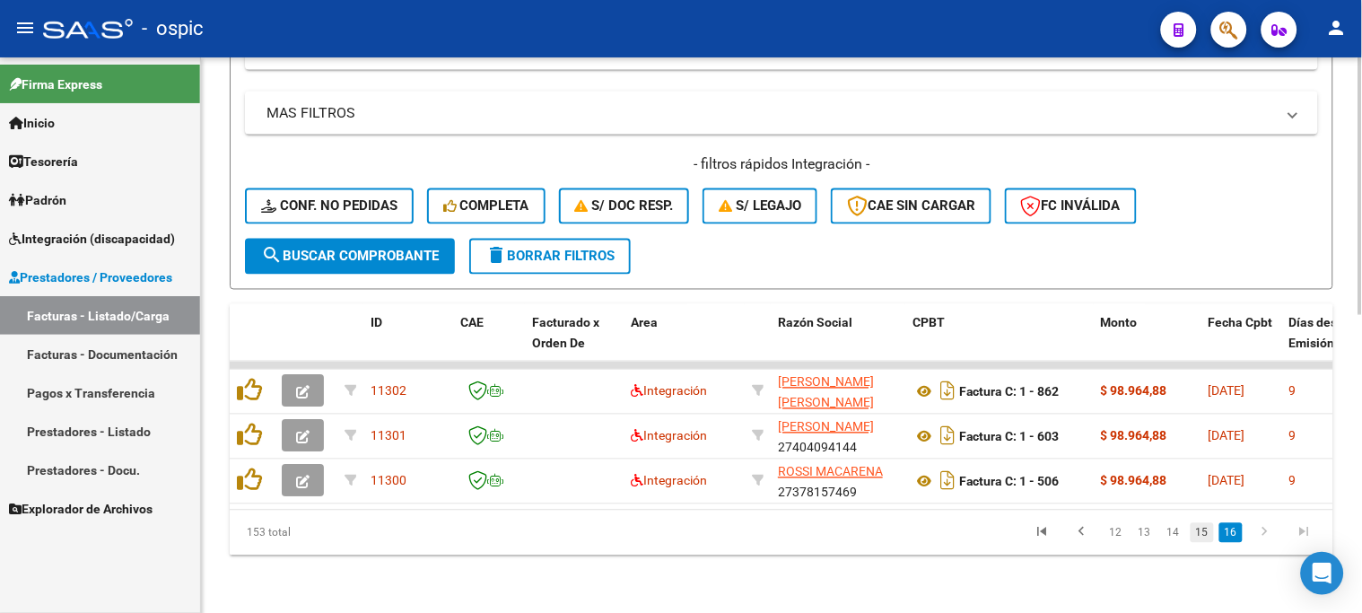
click at [1208, 532] on link "15" at bounding box center [1202, 533] width 23 height 20
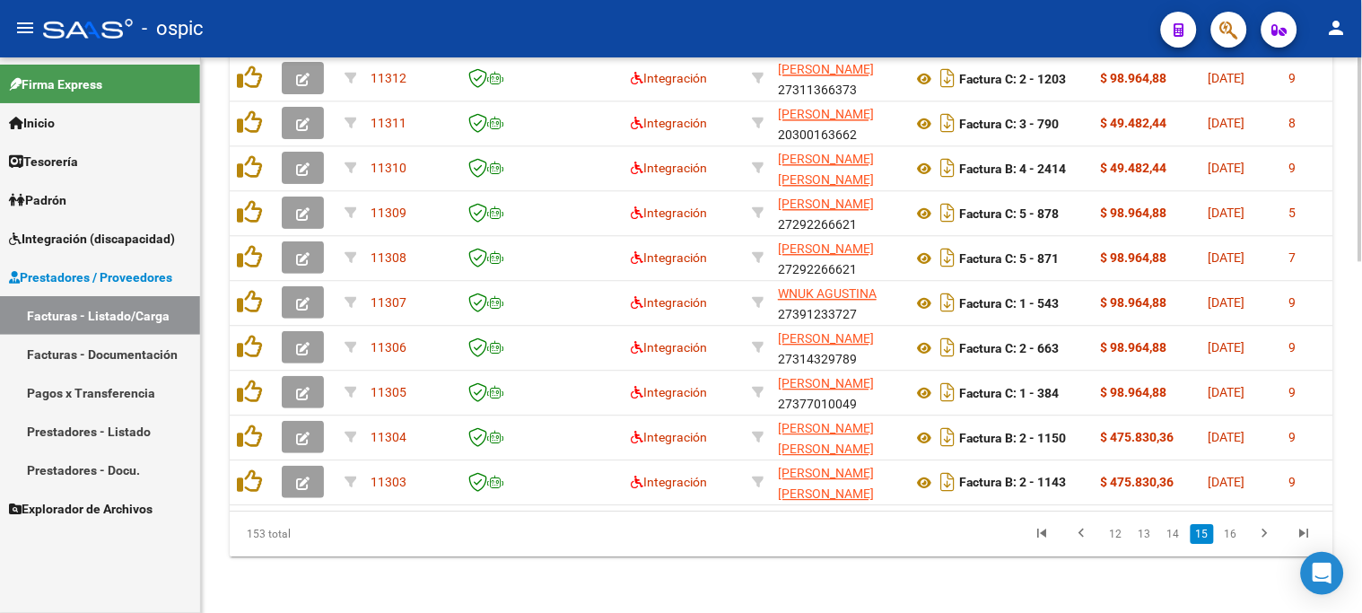
scroll to position [387, 0]
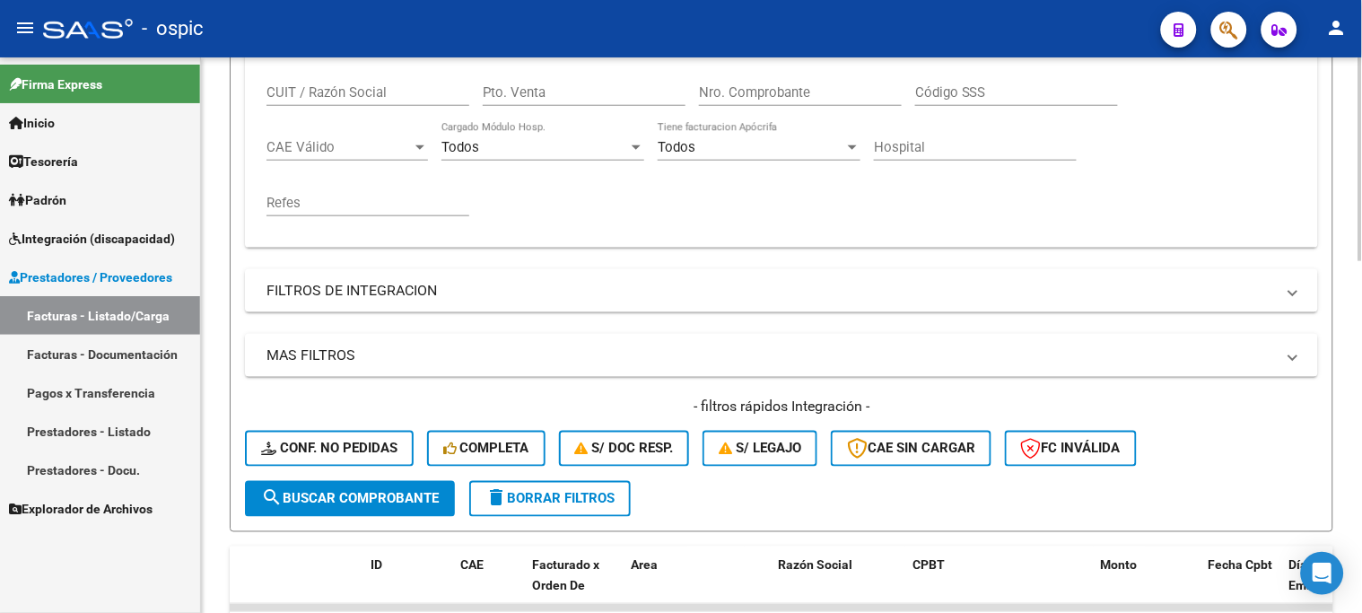
click at [1359, 364] on div at bounding box center [1361, 335] width 4 height 556
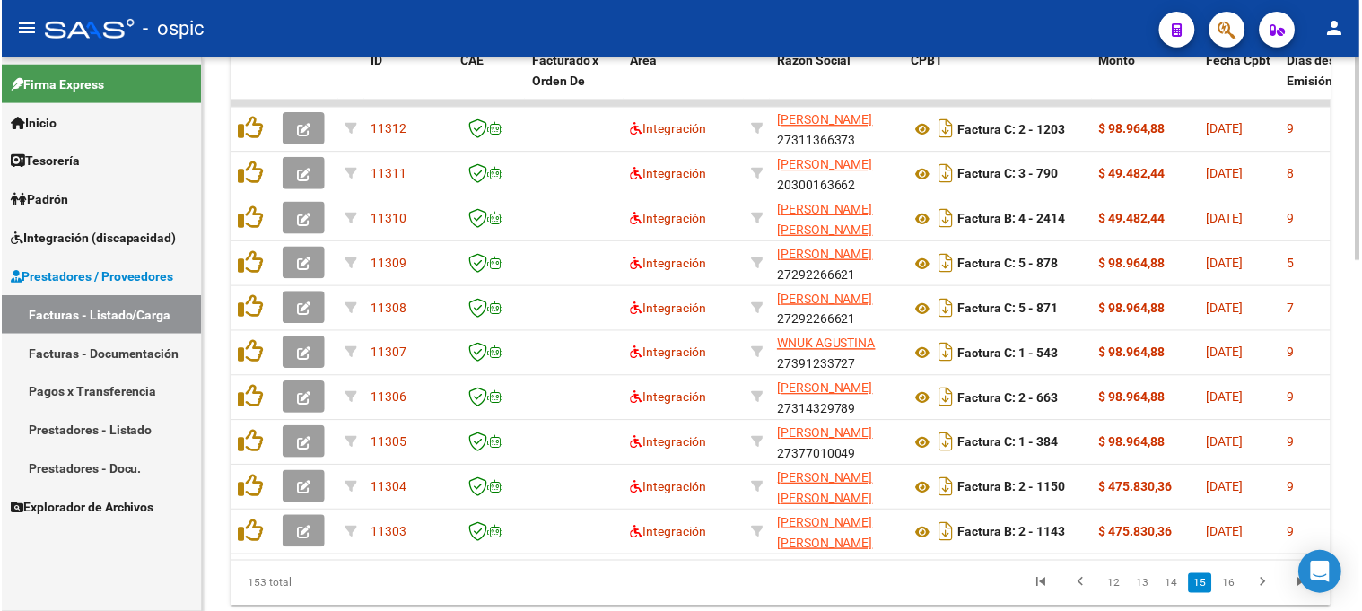
scroll to position [894, 0]
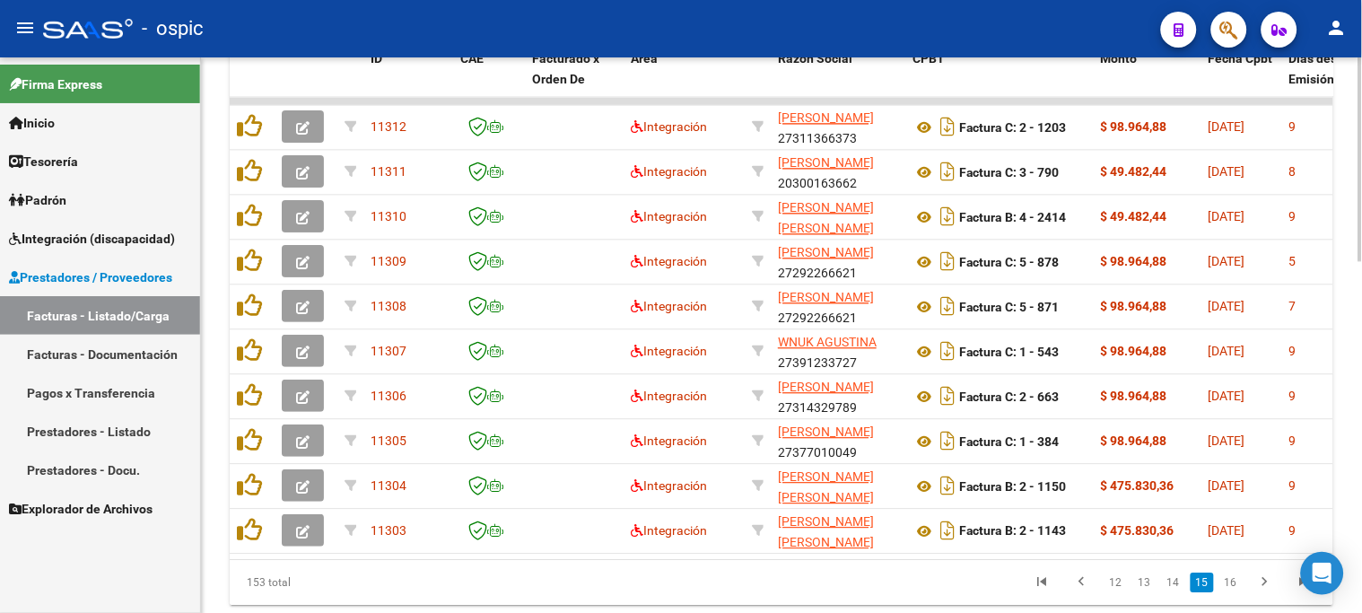
click at [1359, 519] on div at bounding box center [1361, 492] width 4 height 204
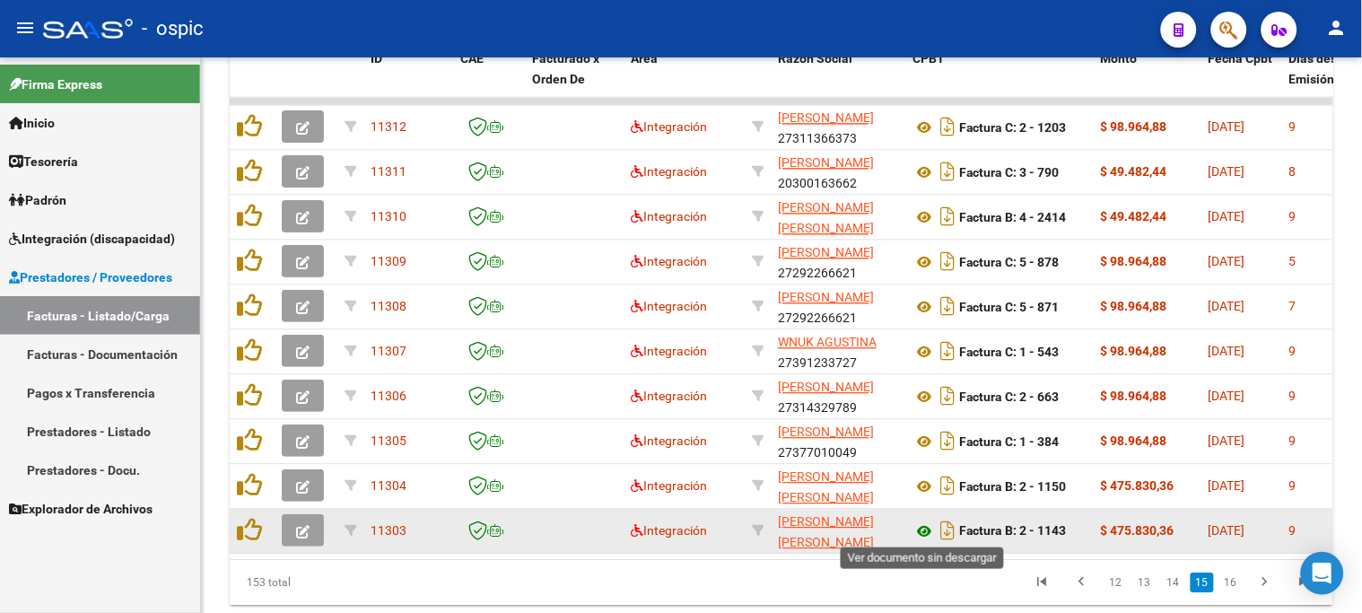
click at [924, 523] on icon at bounding box center [924, 532] width 23 height 22
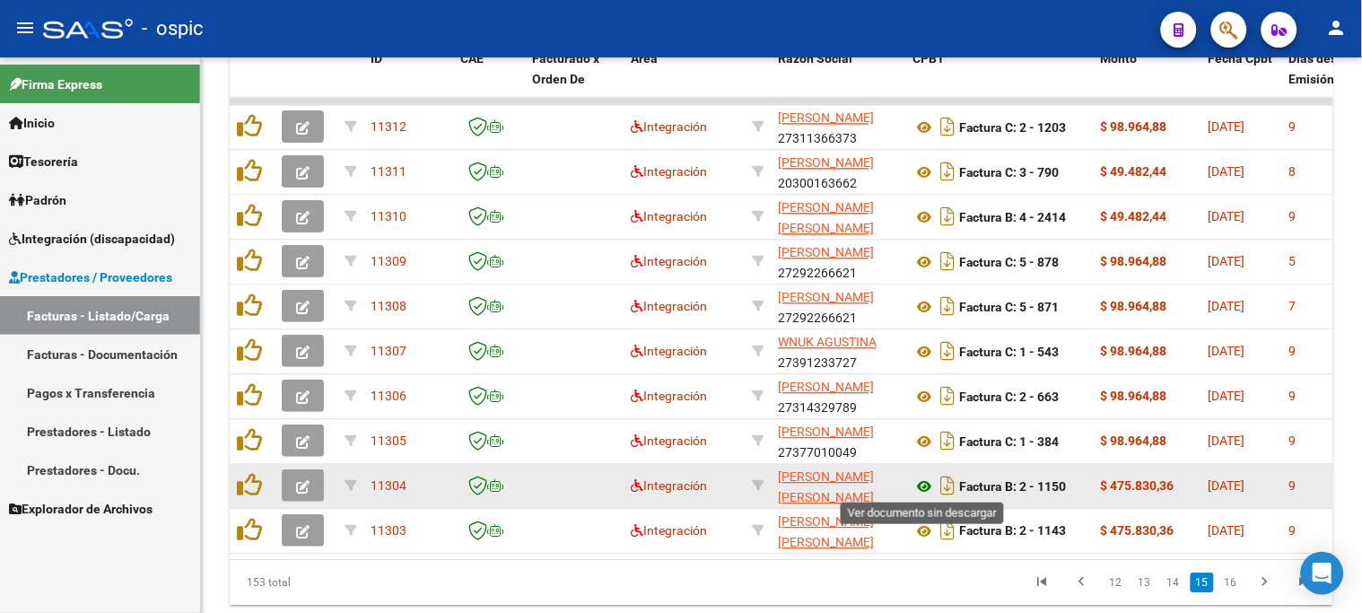
click at [926, 479] on icon at bounding box center [924, 487] width 23 height 22
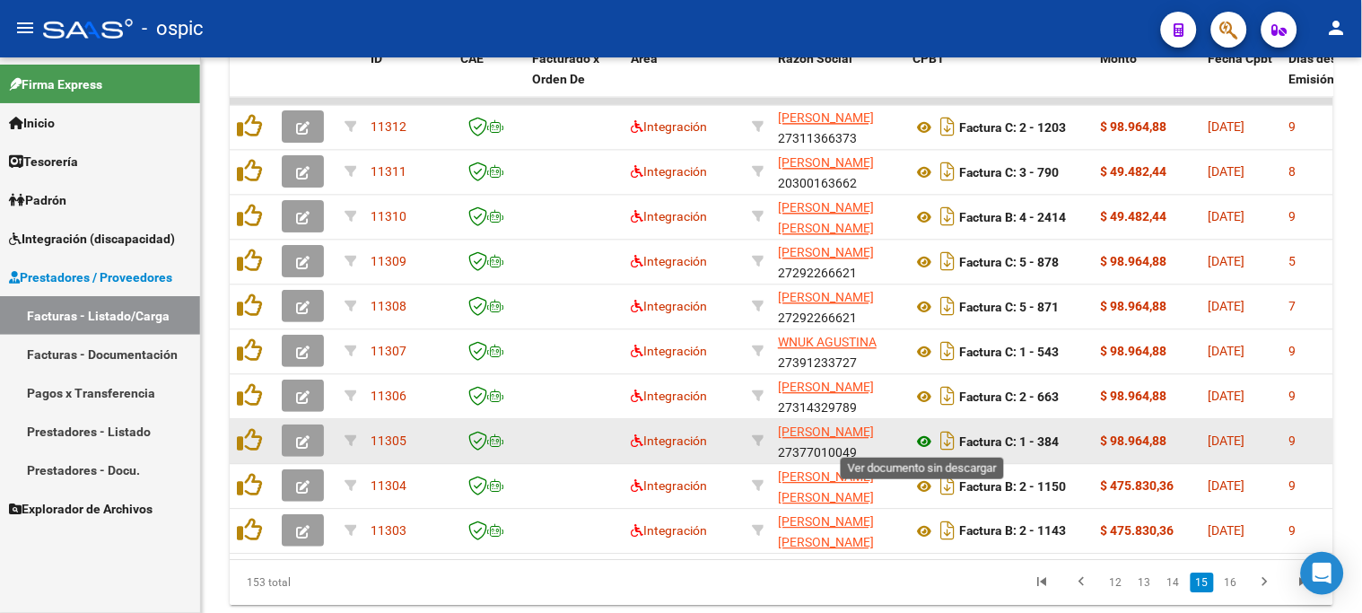
click at [928, 440] on icon at bounding box center [924, 442] width 23 height 22
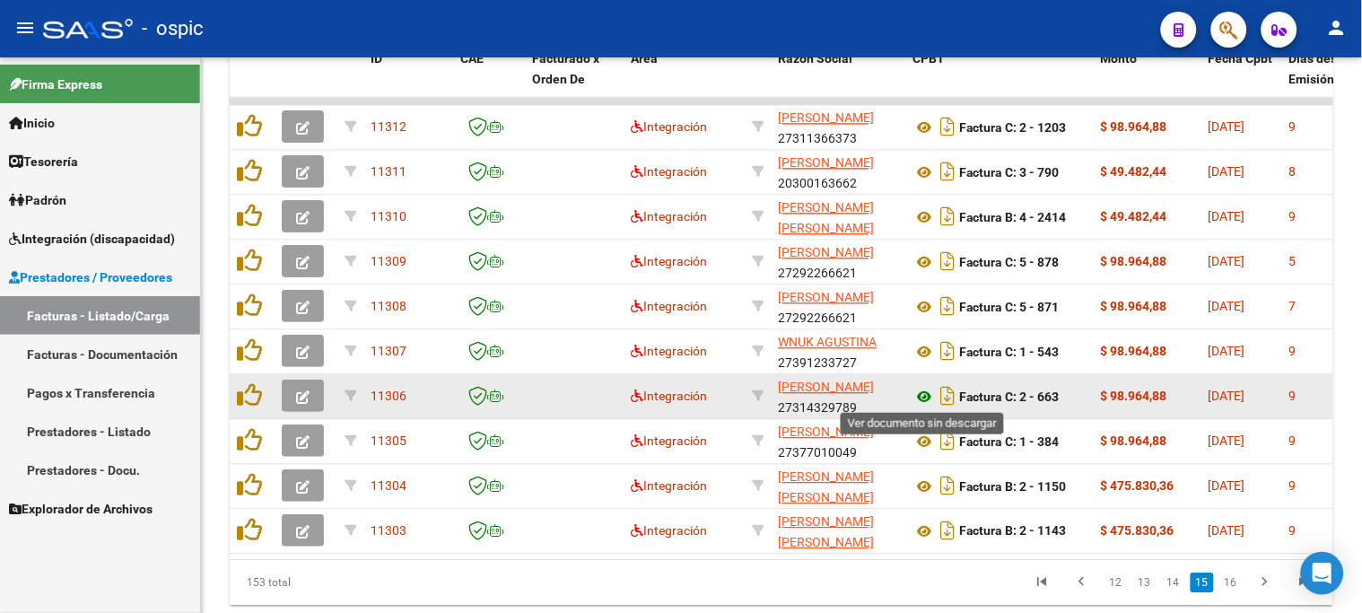
click at [926, 395] on icon at bounding box center [924, 397] width 23 height 22
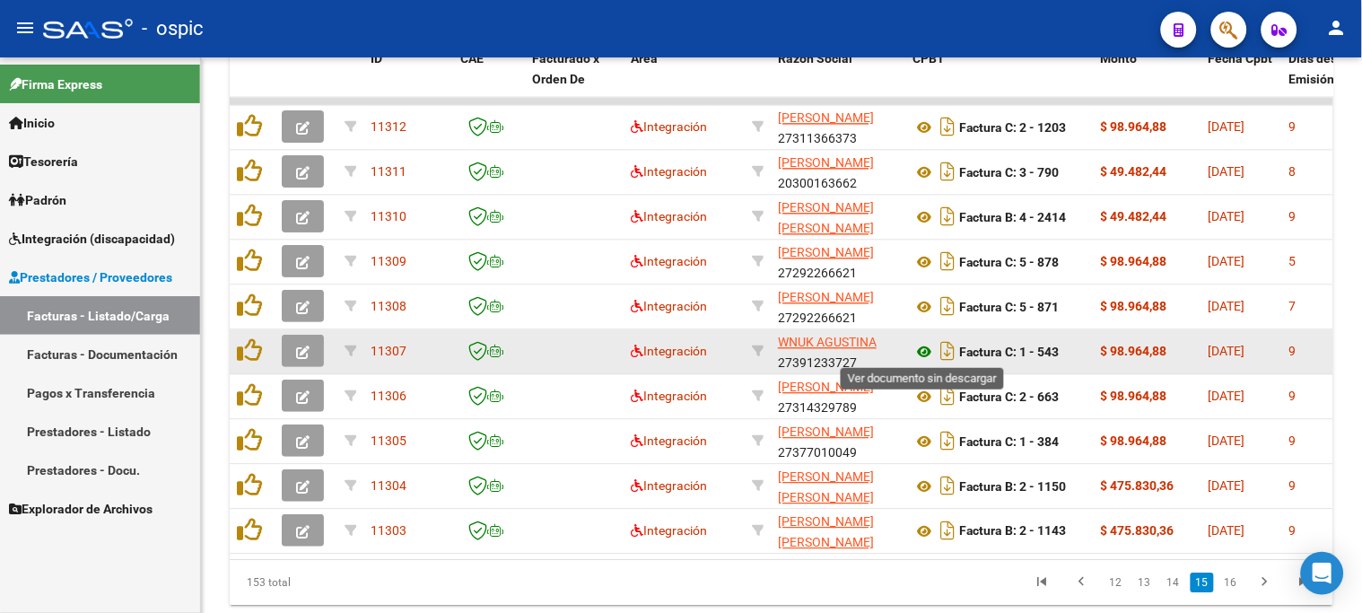
click at [920, 346] on icon at bounding box center [924, 352] width 23 height 22
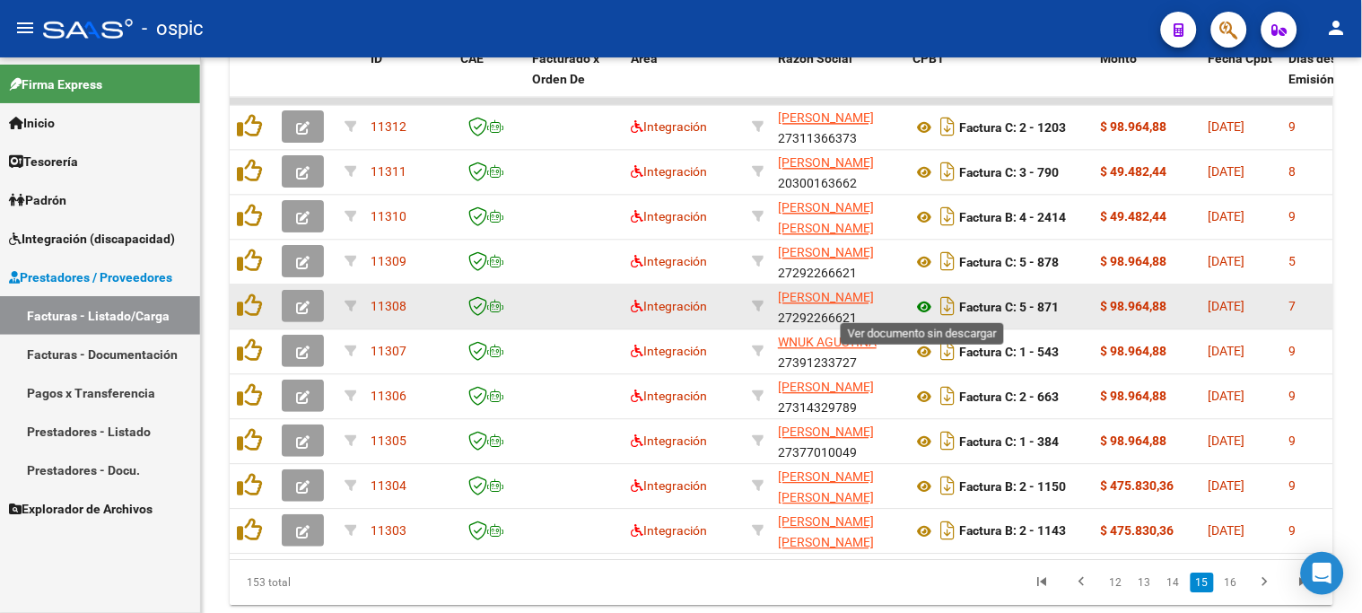
click at [924, 301] on icon at bounding box center [924, 307] width 23 height 22
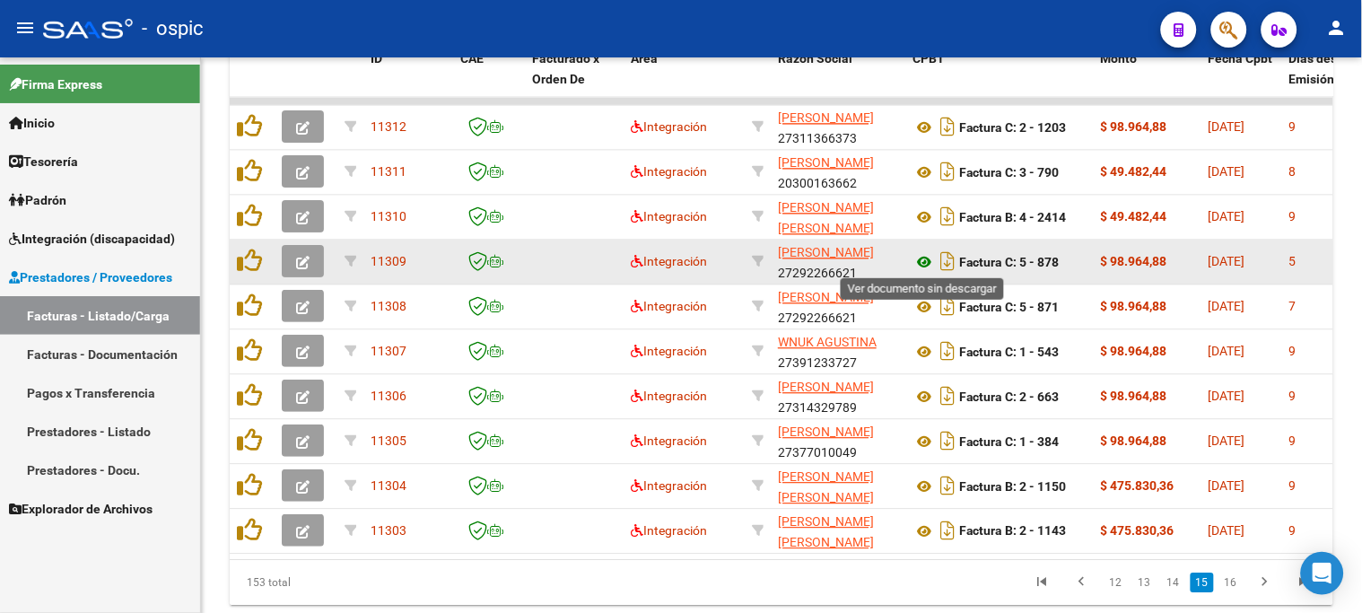
click at [934, 258] on icon at bounding box center [924, 262] width 23 height 22
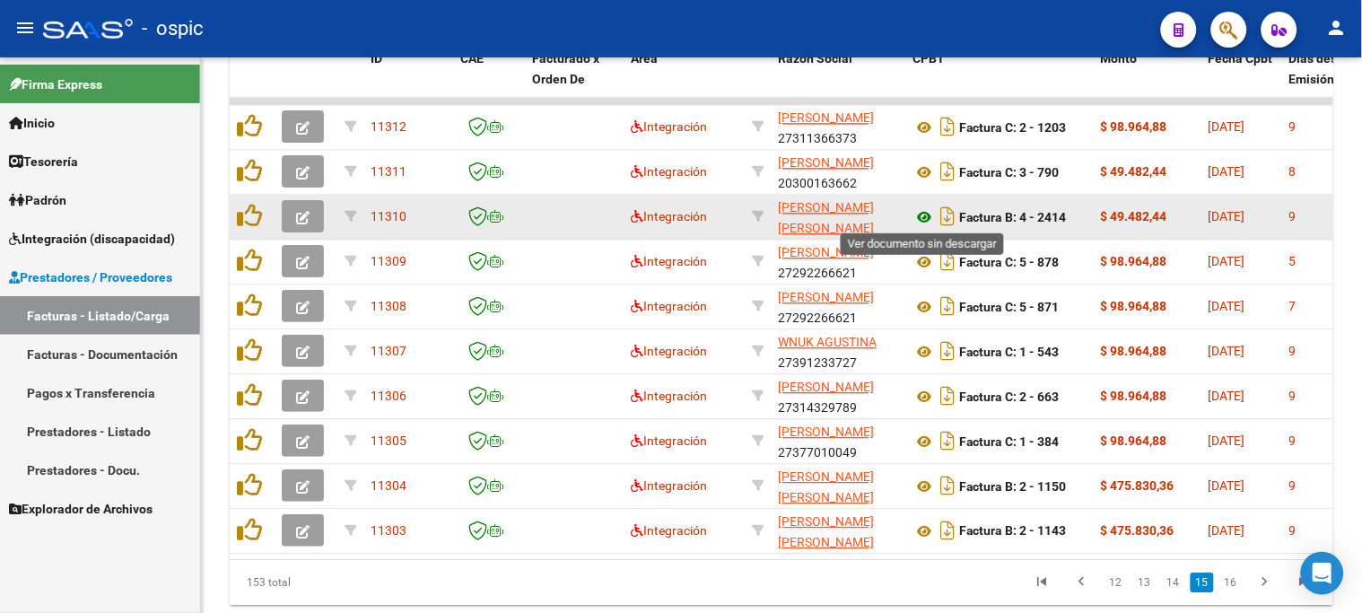
click at [924, 211] on icon at bounding box center [924, 217] width 23 height 22
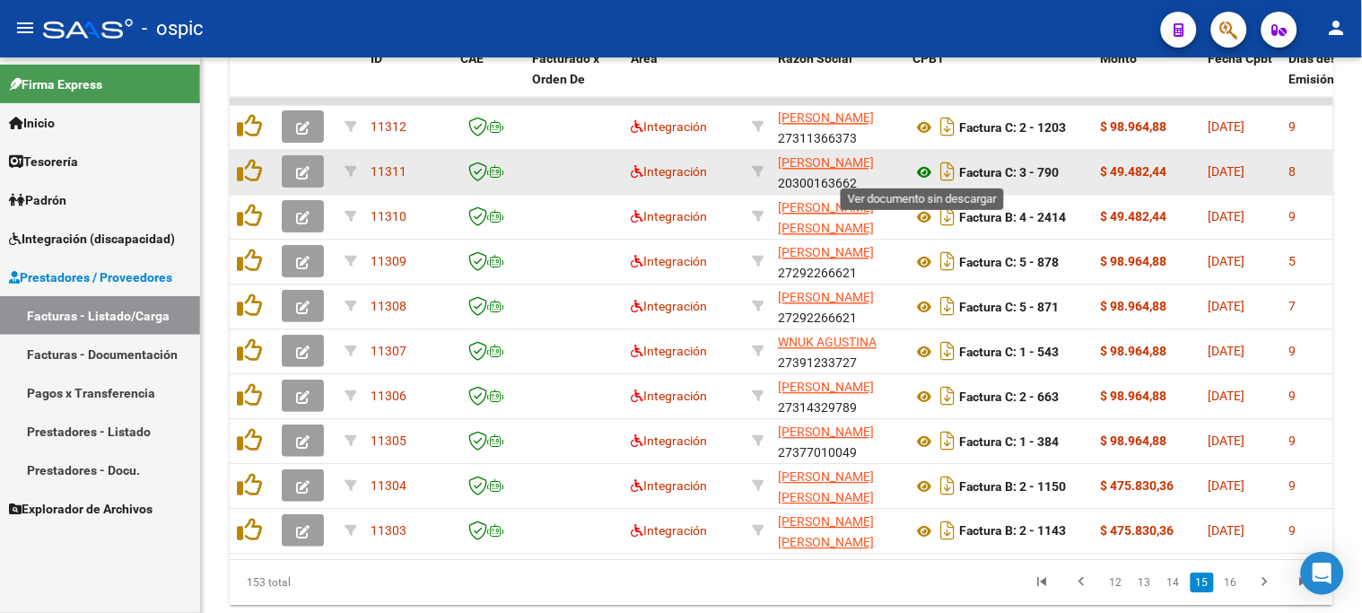
click at [925, 164] on icon at bounding box center [924, 173] width 23 height 22
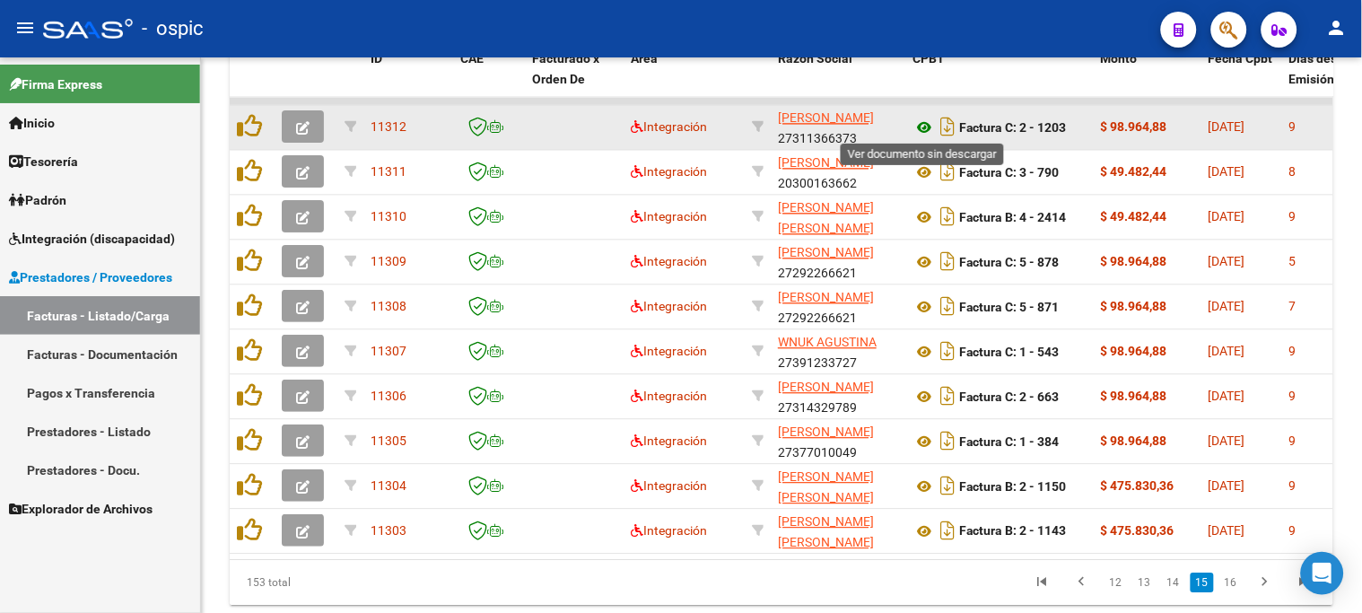
click at [929, 126] on icon at bounding box center [924, 128] width 23 height 22
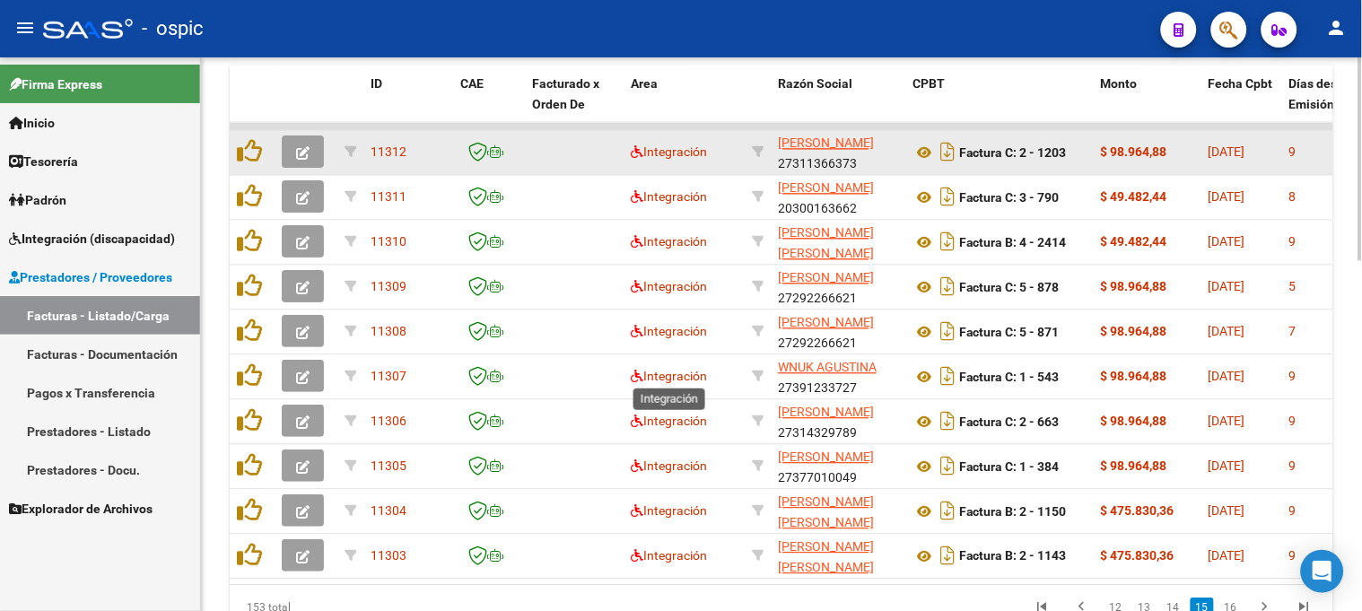
scroll to position [659, 0]
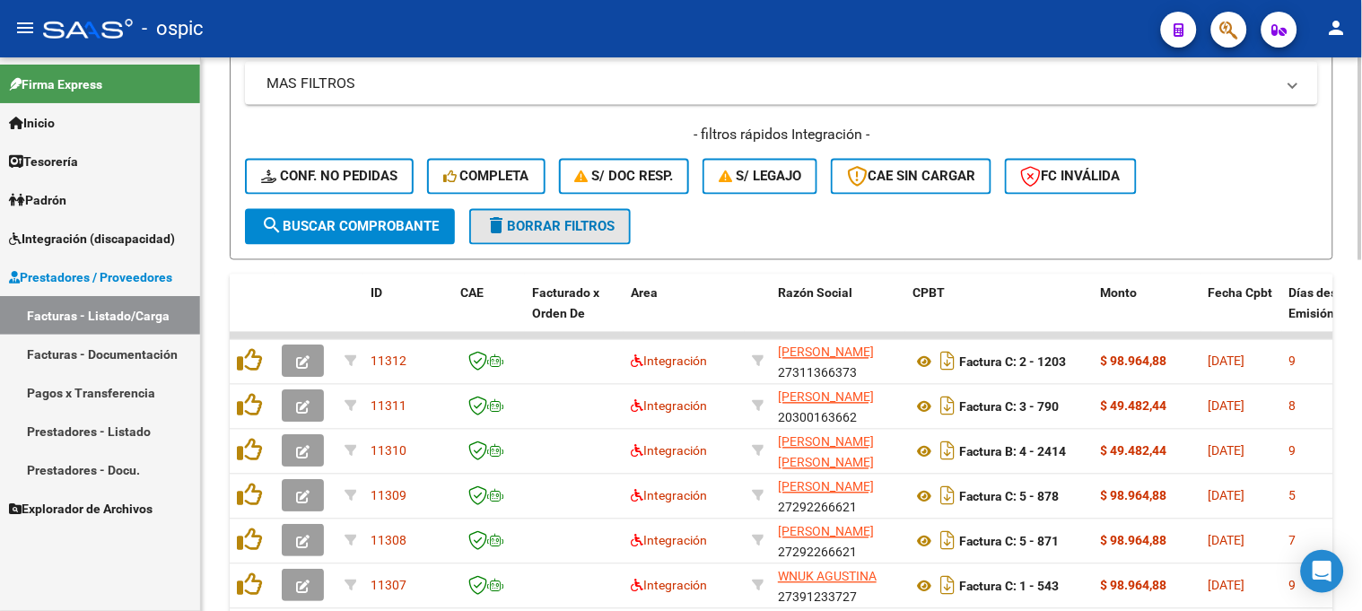
click at [571, 229] on span "delete Borrar Filtros" at bounding box center [550, 227] width 129 height 16
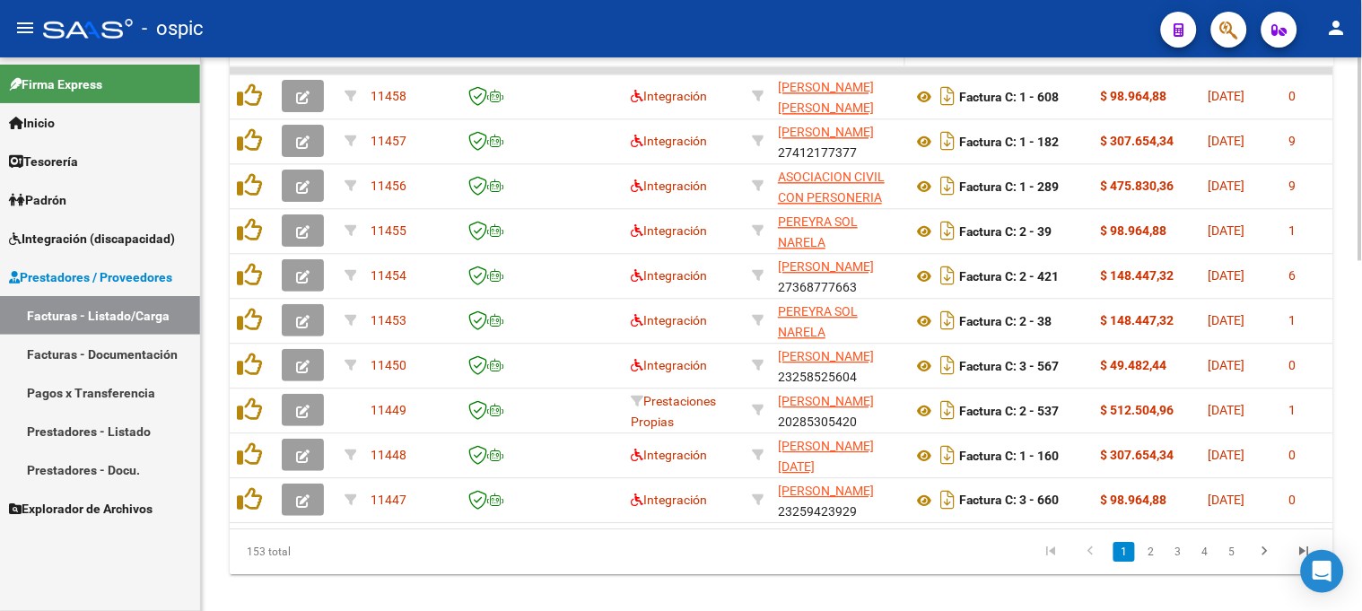
scroll to position [958, 0]
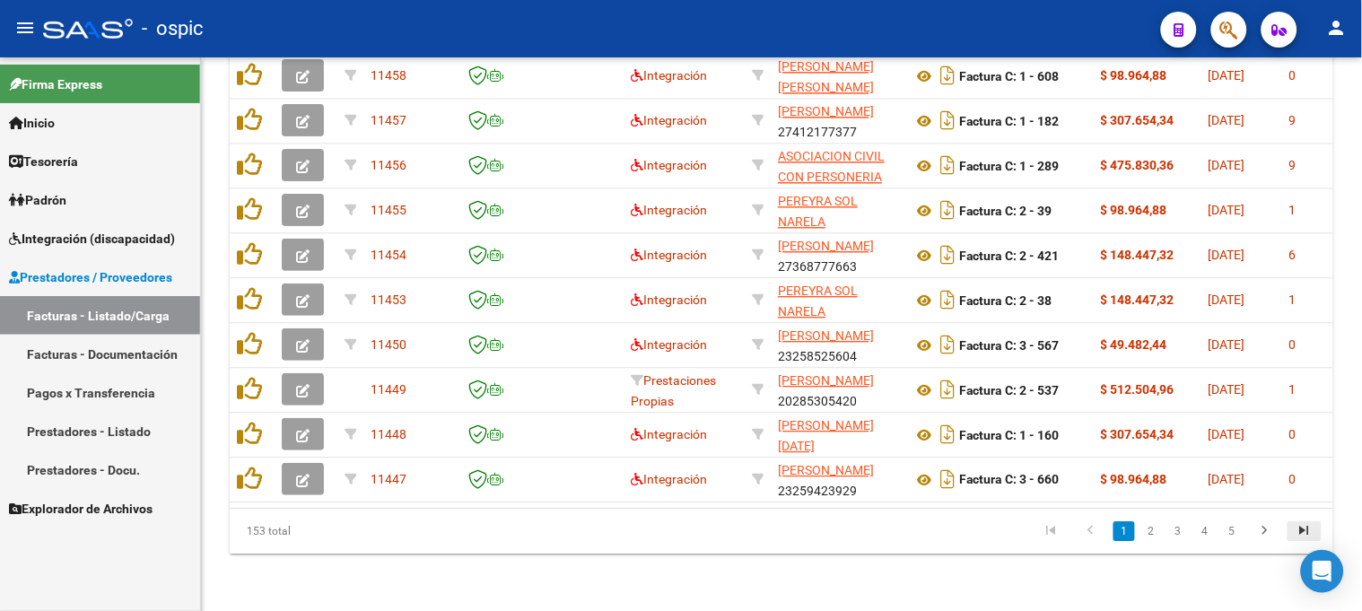
click at [1299, 531] on icon "go to last page" at bounding box center [1304, 533] width 23 height 22
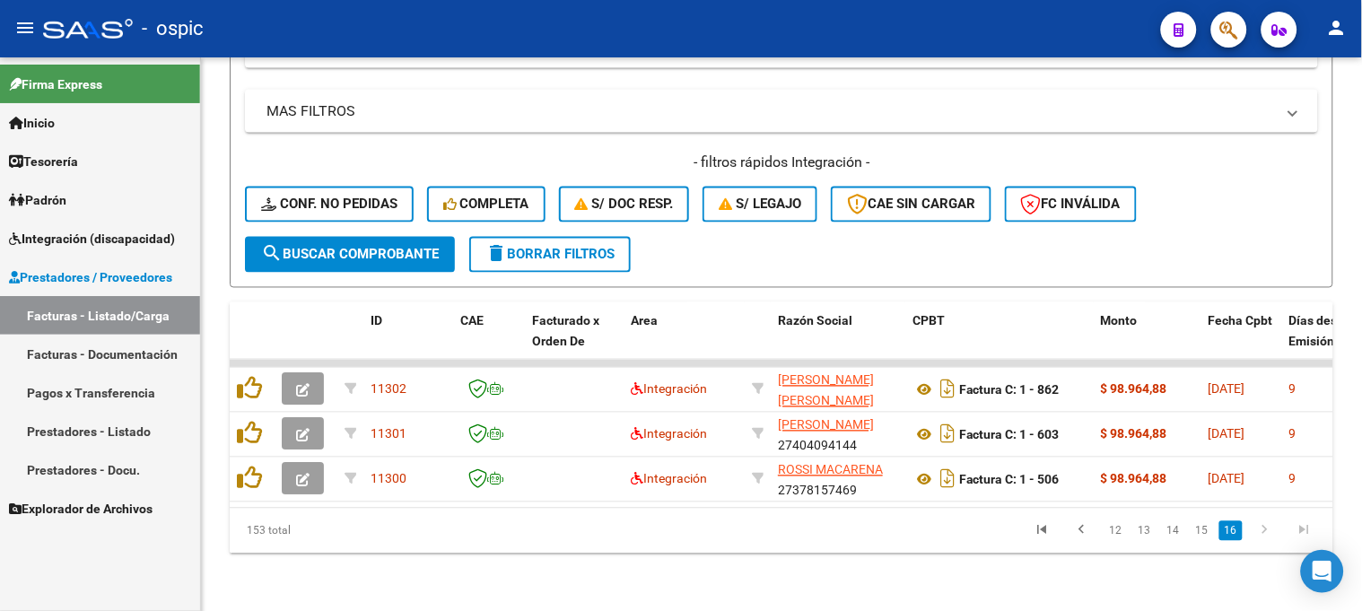
scroll to position [644, 0]
click at [1082, 530] on icon "go to previous page" at bounding box center [1082, 533] width 23 height 22
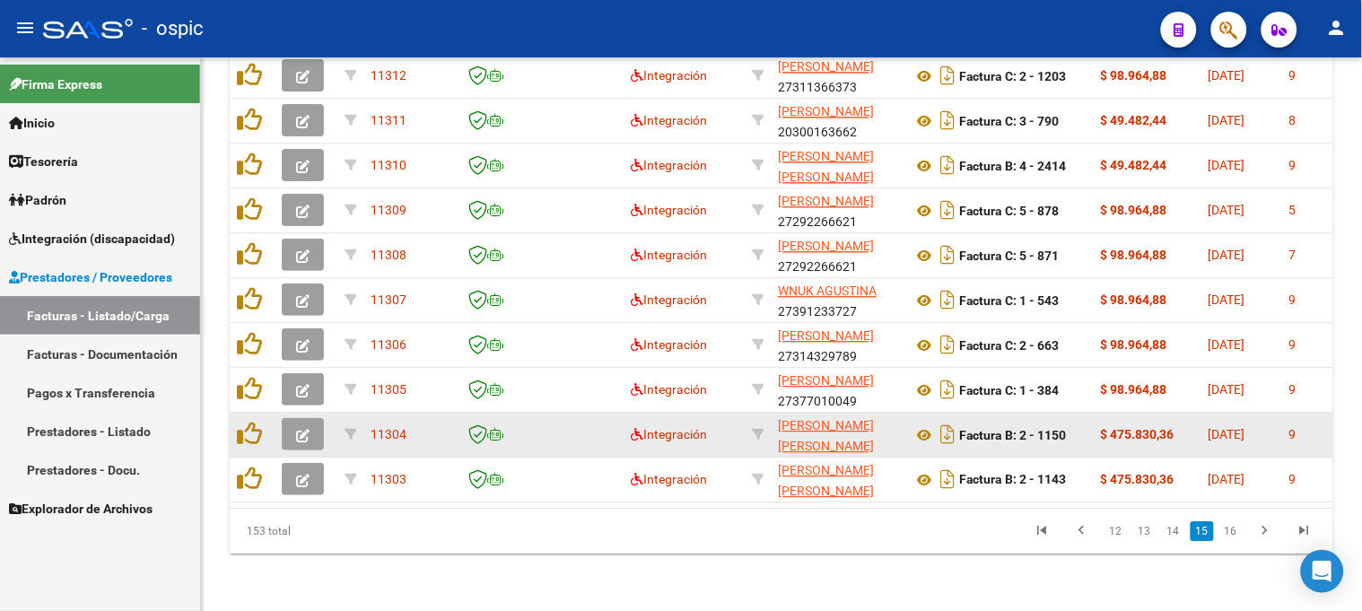
scroll to position [958, 0]
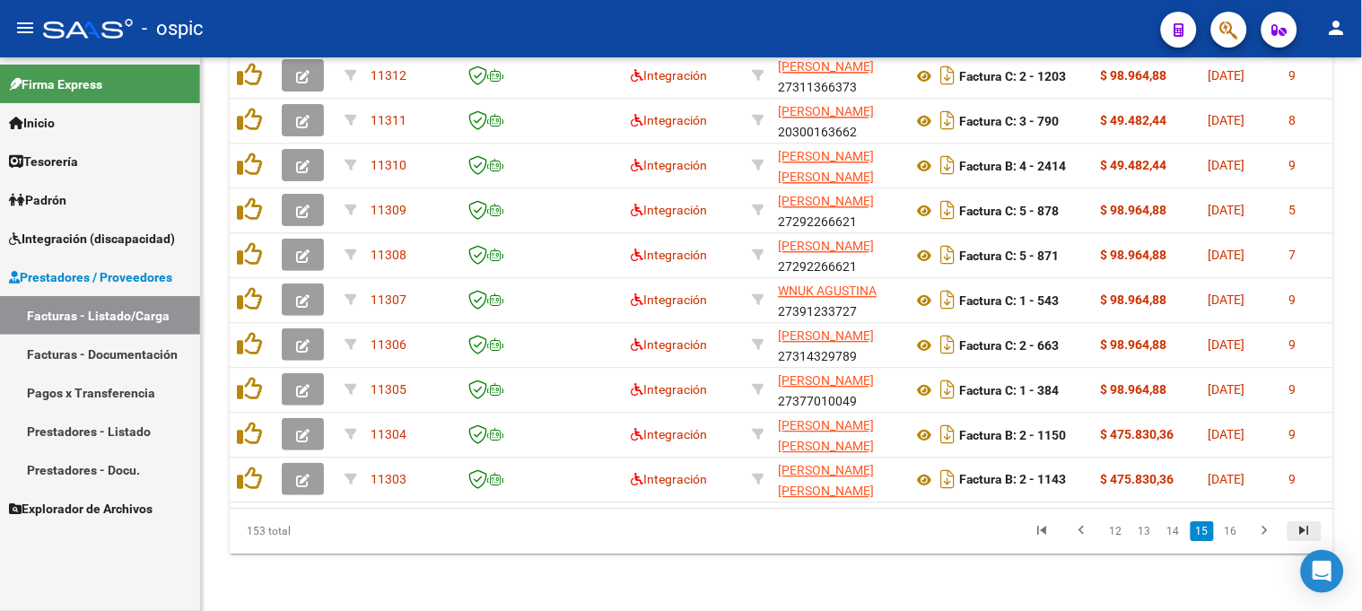
click at [1314, 530] on icon "go to last page" at bounding box center [1304, 533] width 23 height 22
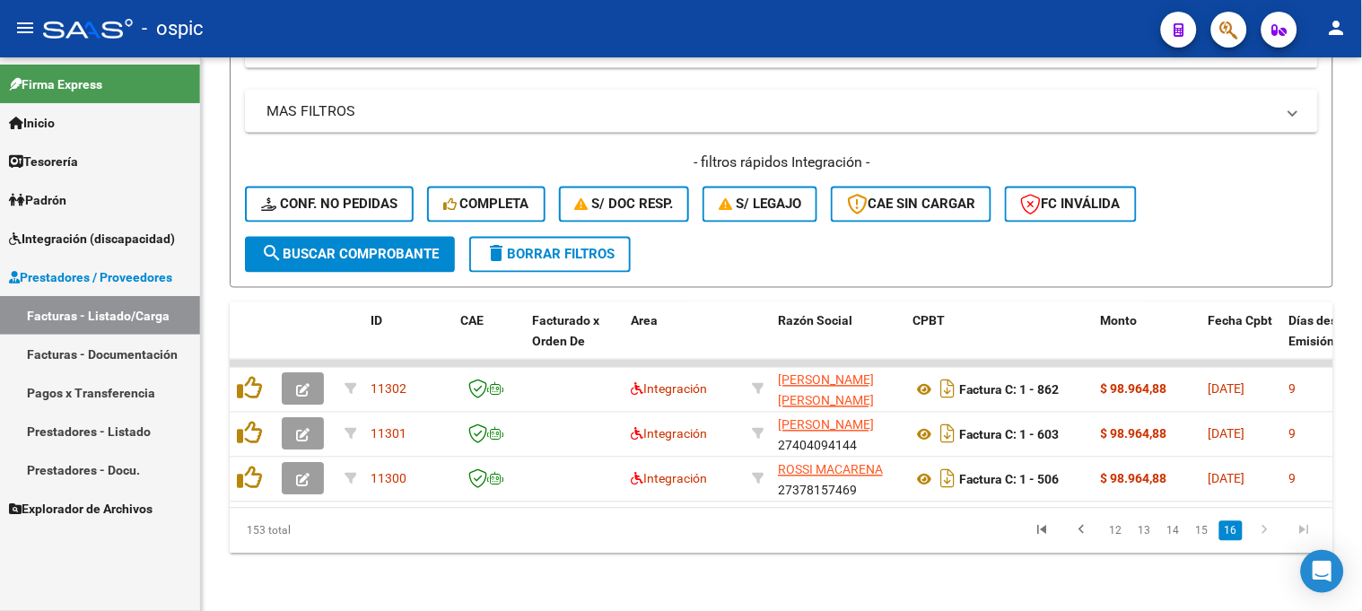
scroll to position [644, 0]
click at [1081, 531] on icon "go to previous page" at bounding box center [1082, 533] width 23 height 22
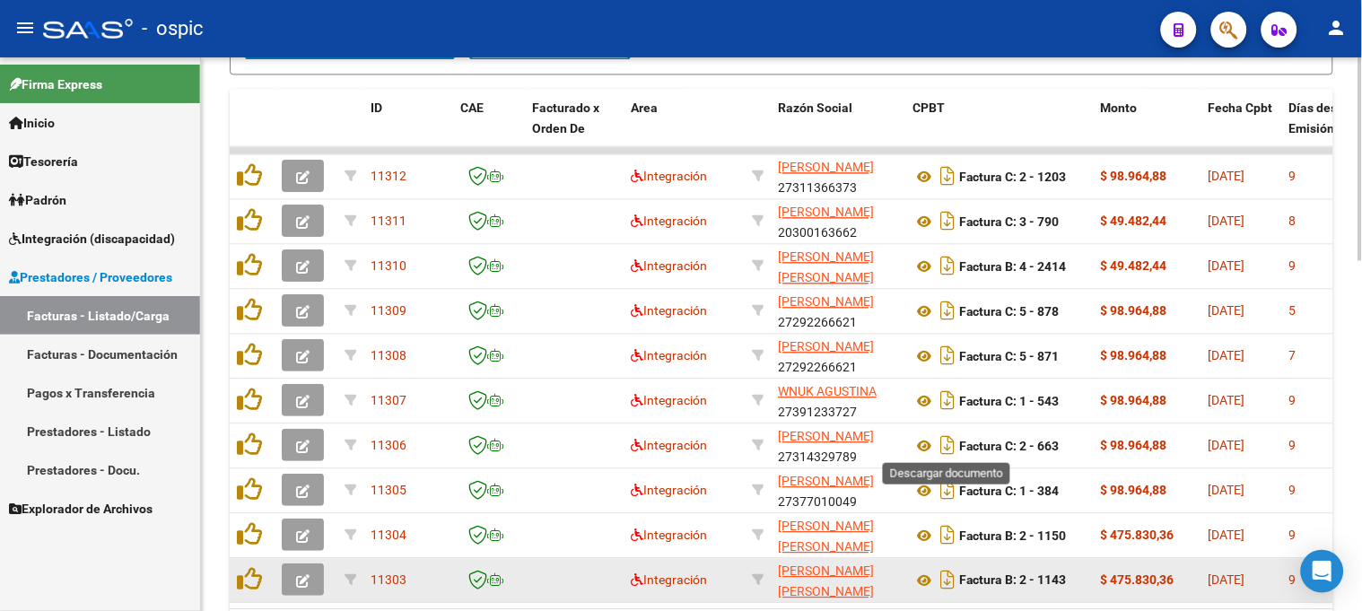
scroll to position [958, 0]
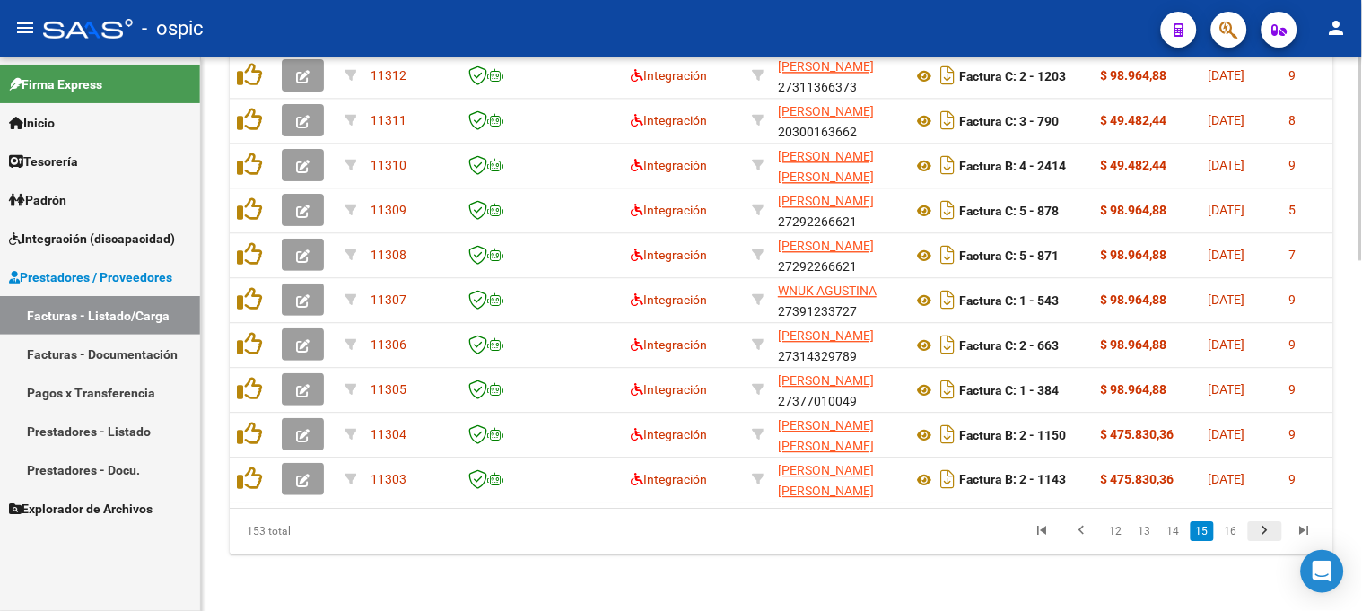
click at [1266, 533] on icon "go to next page" at bounding box center [1265, 533] width 23 height 22
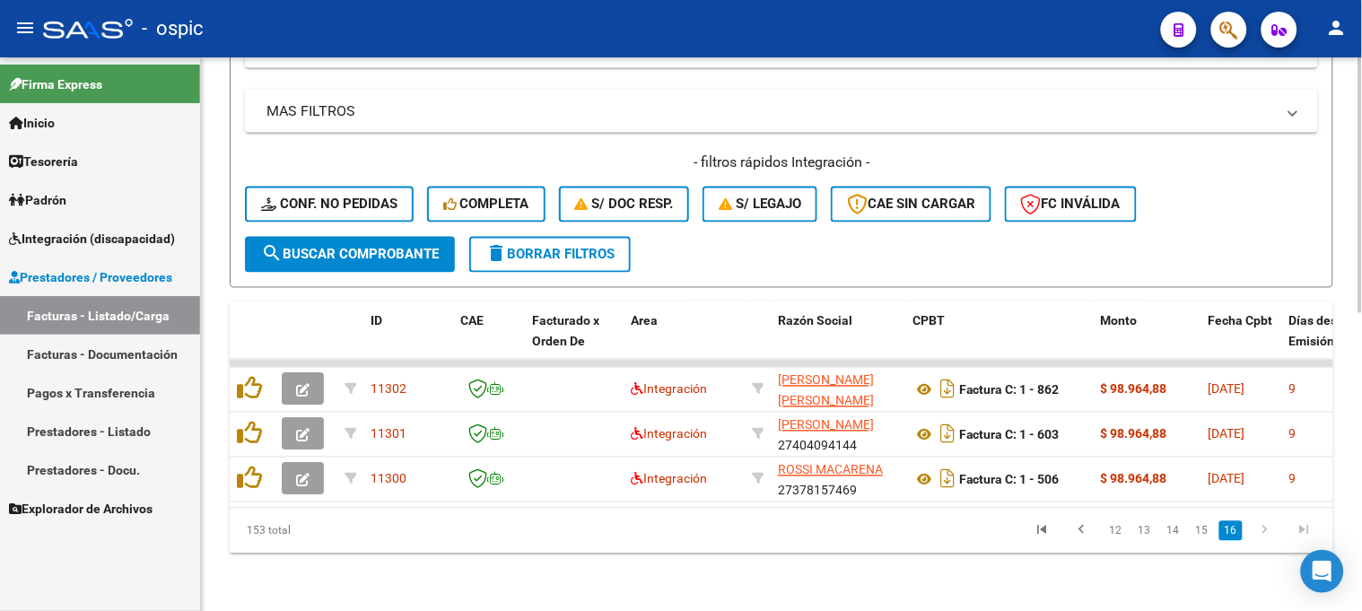
scroll to position [644, 0]
click at [1090, 527] on icon "go to previous page" at bounding box center [1082, 533] width 23 height 22
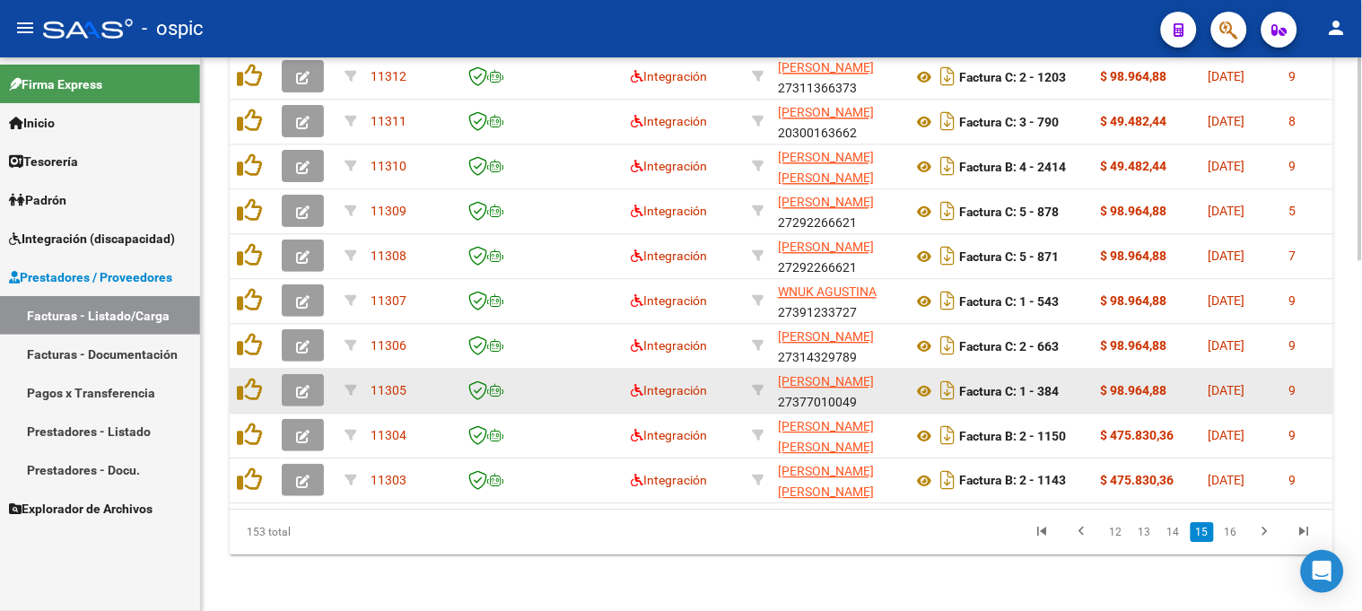
scroll to position [845, 0]
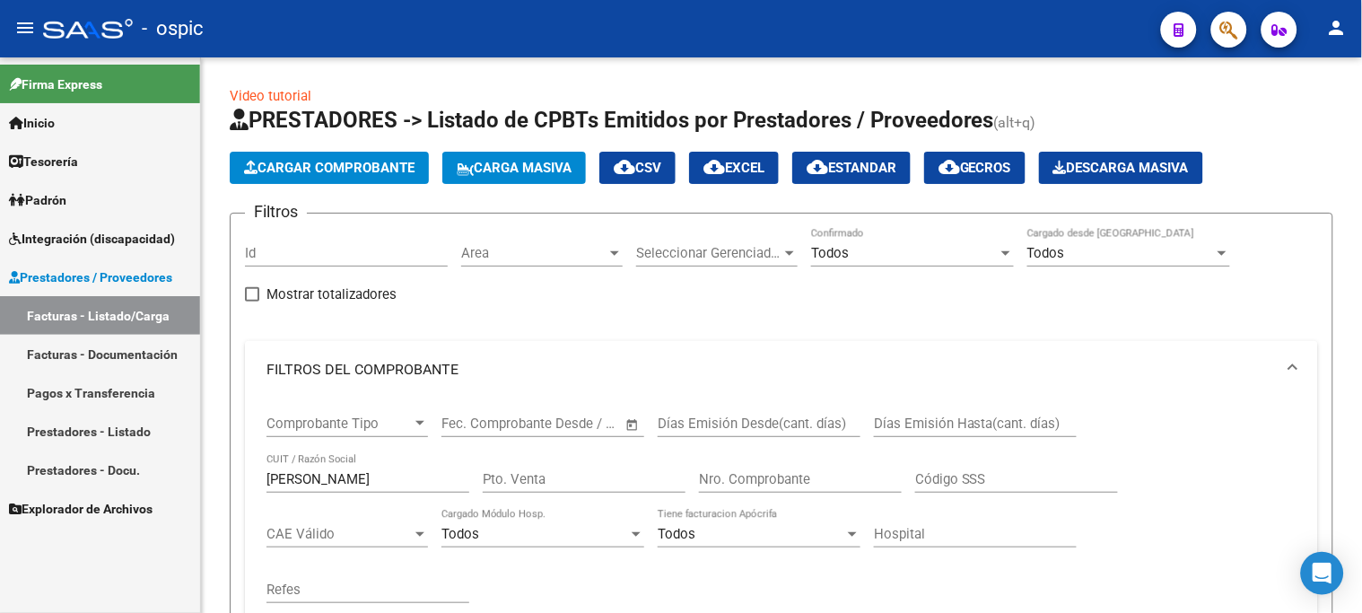
scroll to position [722, 0]
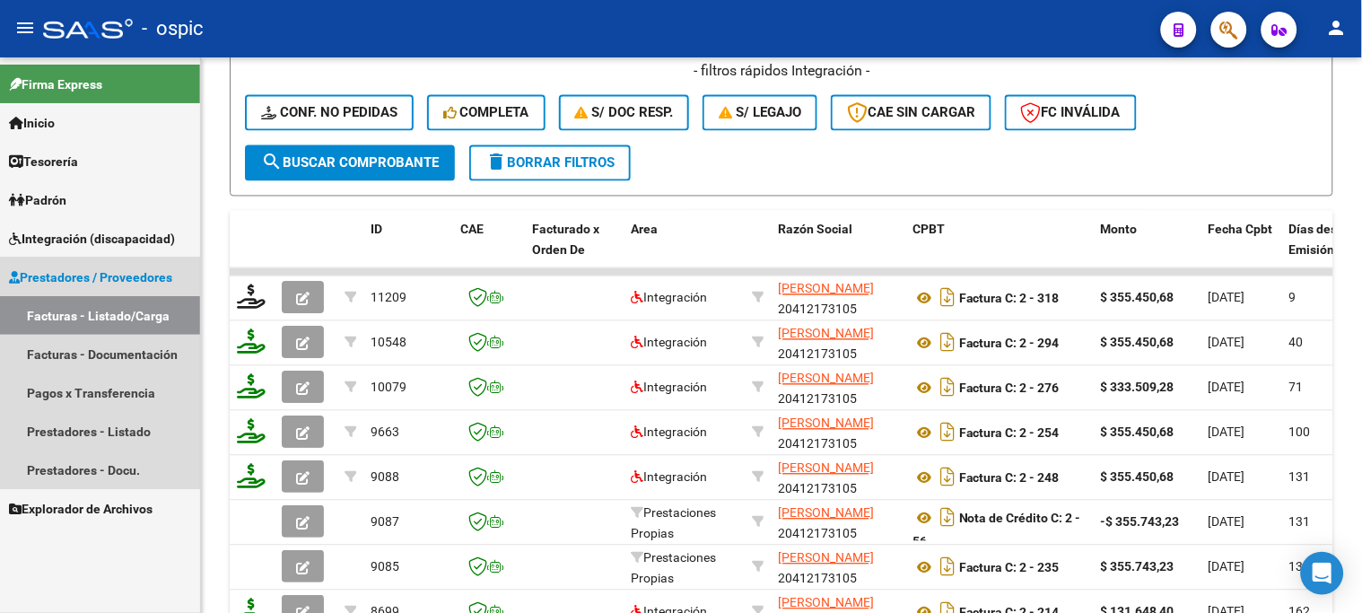
drag, startPoint x: 75, startPoint y: 278, endPoint x: 85, endPoint y: 243, distance: 36.4
click at [75, 275] on span "Prestadores / Proveedores" at bounding box center [90, 277] width 163 height 20
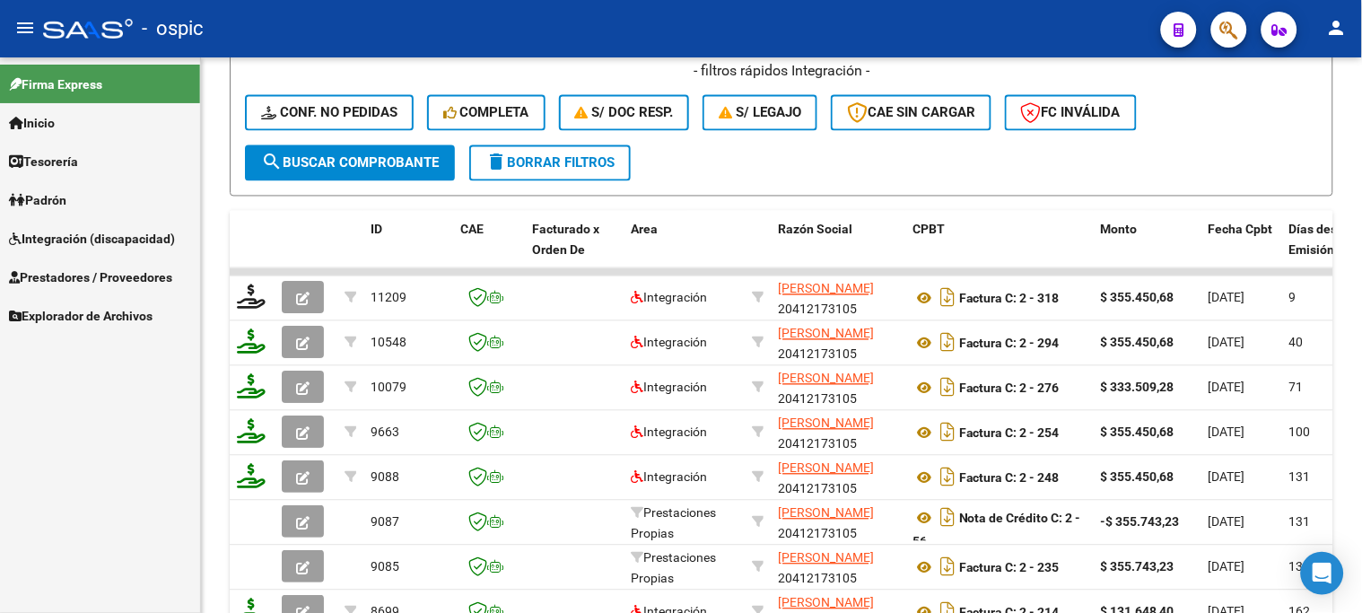
click at [88, 230] on span "Integración (discapacidad)" at bounding box center [92, 239] width 166 height 20
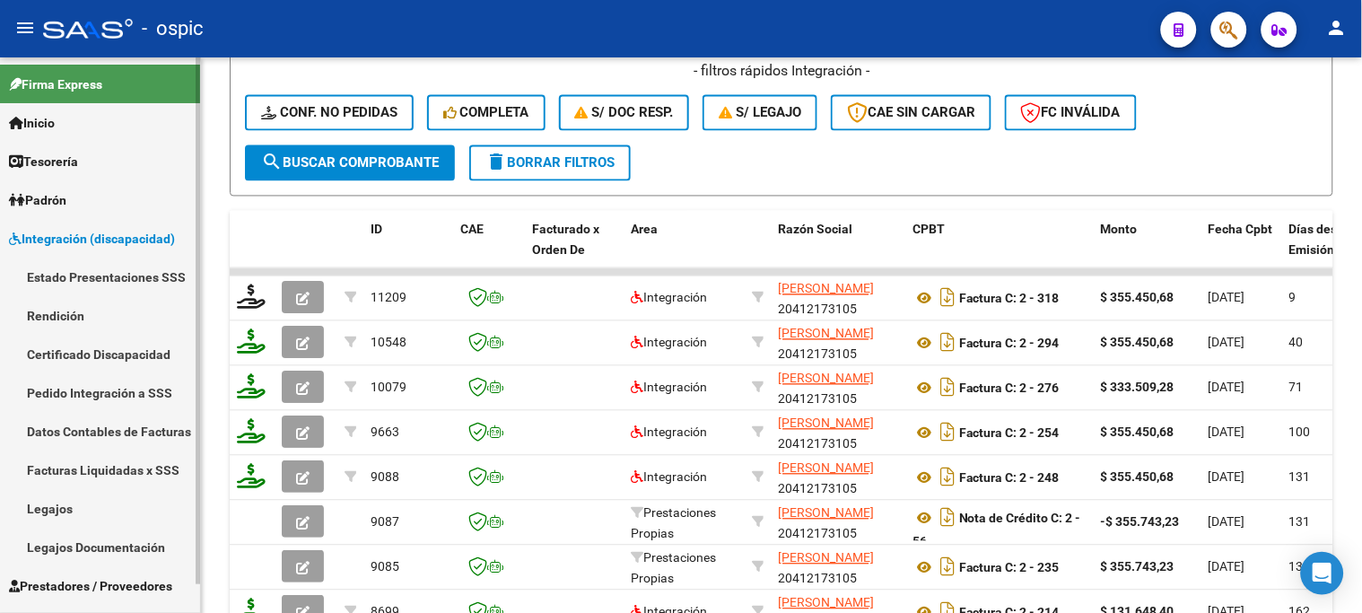
click at [87, 392] on link "Pedido Integración a SSS" at bounding box center [100, 392] width 200 height 39
click at [136, 390] on link "Pedido Integración a SSS" at bounding box center [100, 392] width 200 height 39
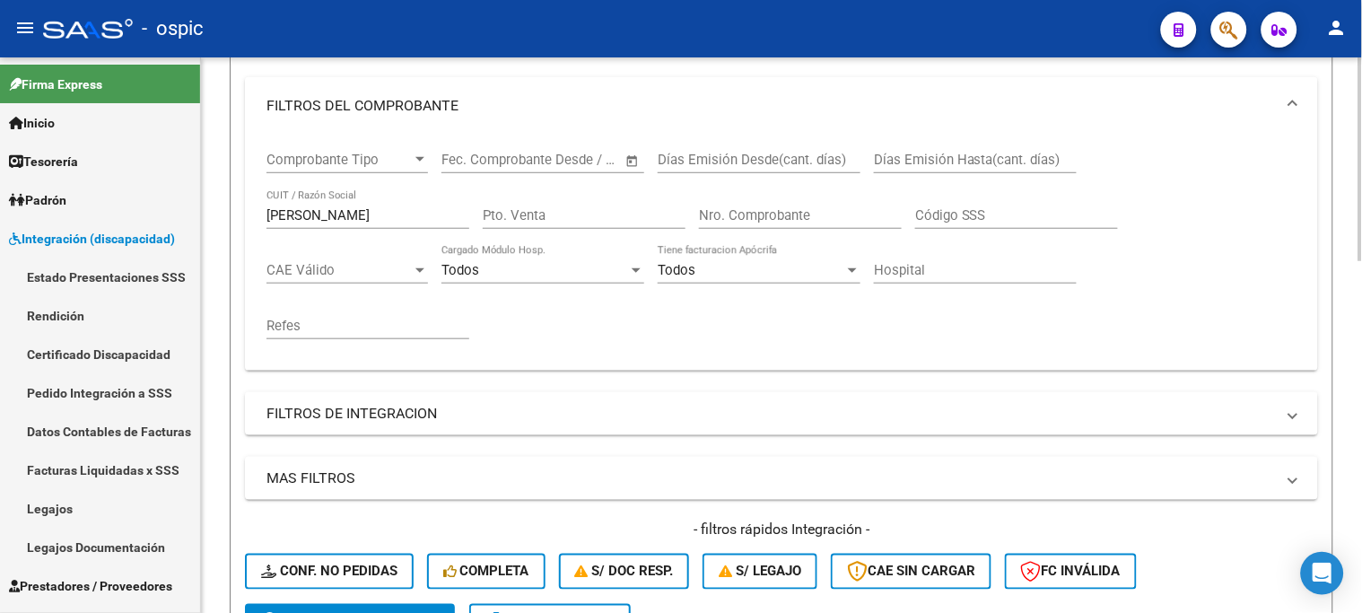
scroll to position [0, 0]
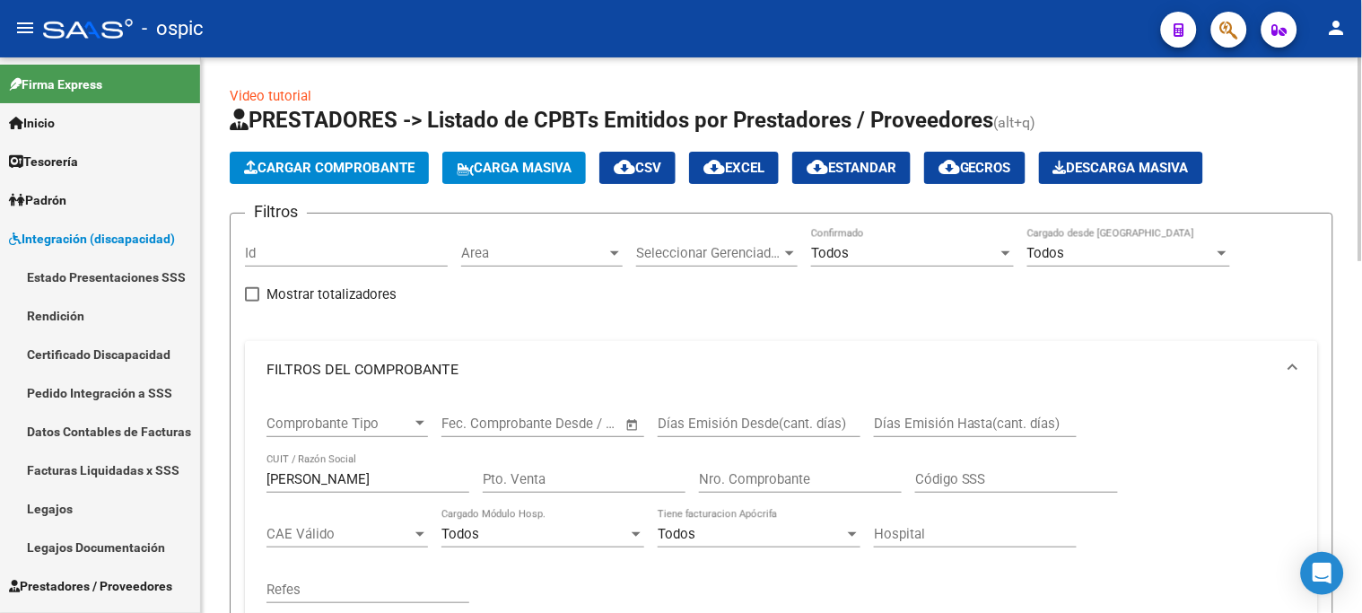
click at [881, 249] on div "Todos" at bounding box center [904, 253] width 187 height 16
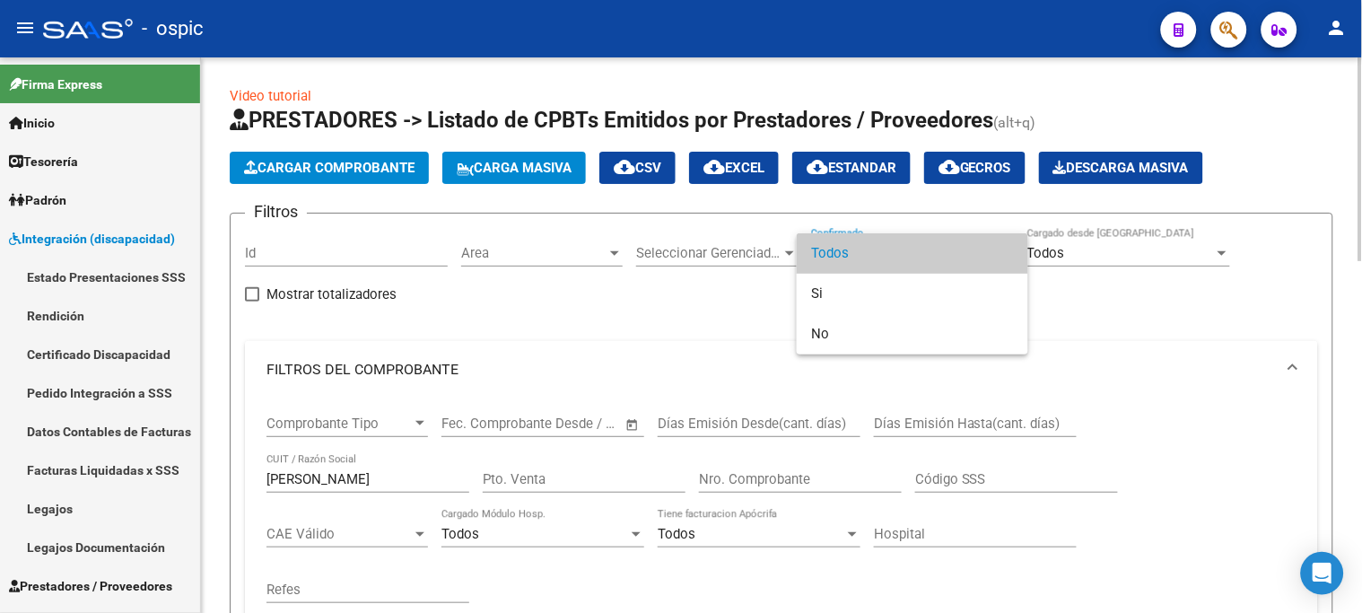
drag, startPoint x: 664, startPoint y: 302, endPoint x: 447, endPoint y: 377, distance: 229.9
click at [661, 305] on div at bounding box center [681, 306] width 1362 height 613
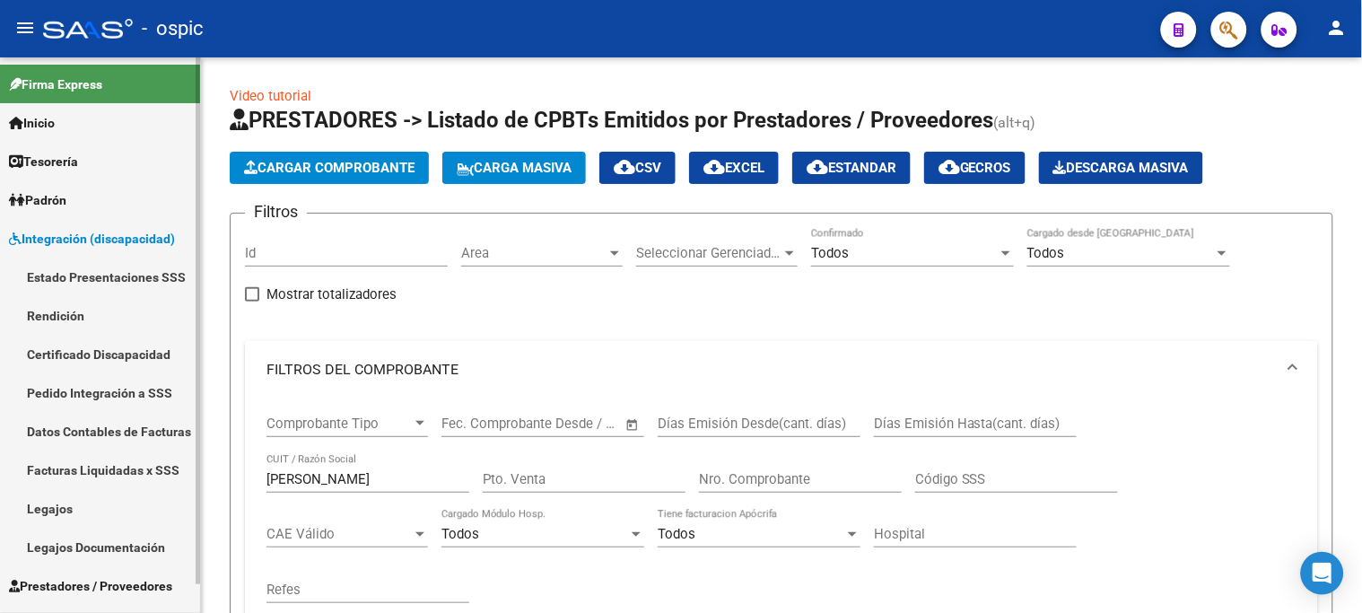
click at [104, 392] on link "Pedido Integración a SSS" at bounding box center [100, 392] width 200 height 39
click at [74, 399] on link "Pedido Integración a SSS" at bounding box center [100, 392] width 200 height 39
click at [895, 258] on div "Todos" at bounding box center [904, 253] width 187 height 16
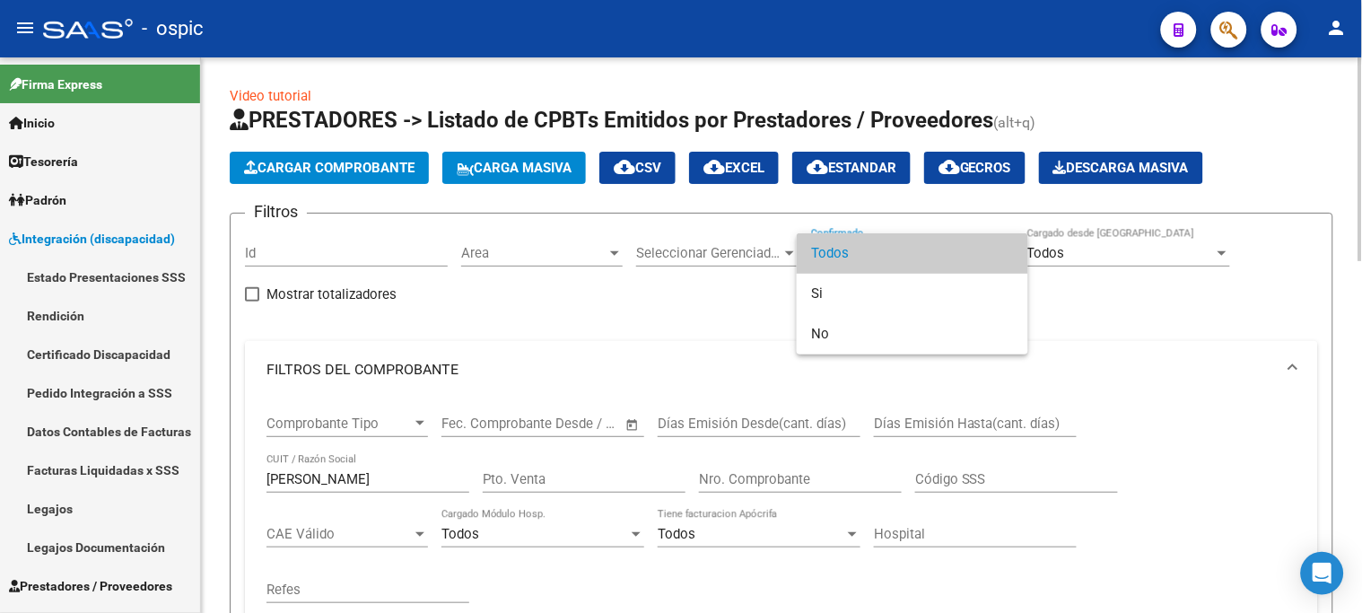
drag, startPoint x: 562, startPoint y: 334, endPoint x: 792, endPoint y: 308, distance: 231.2
click at [563, 334] on div at bounding box center [681, 306] width 1362 height 613
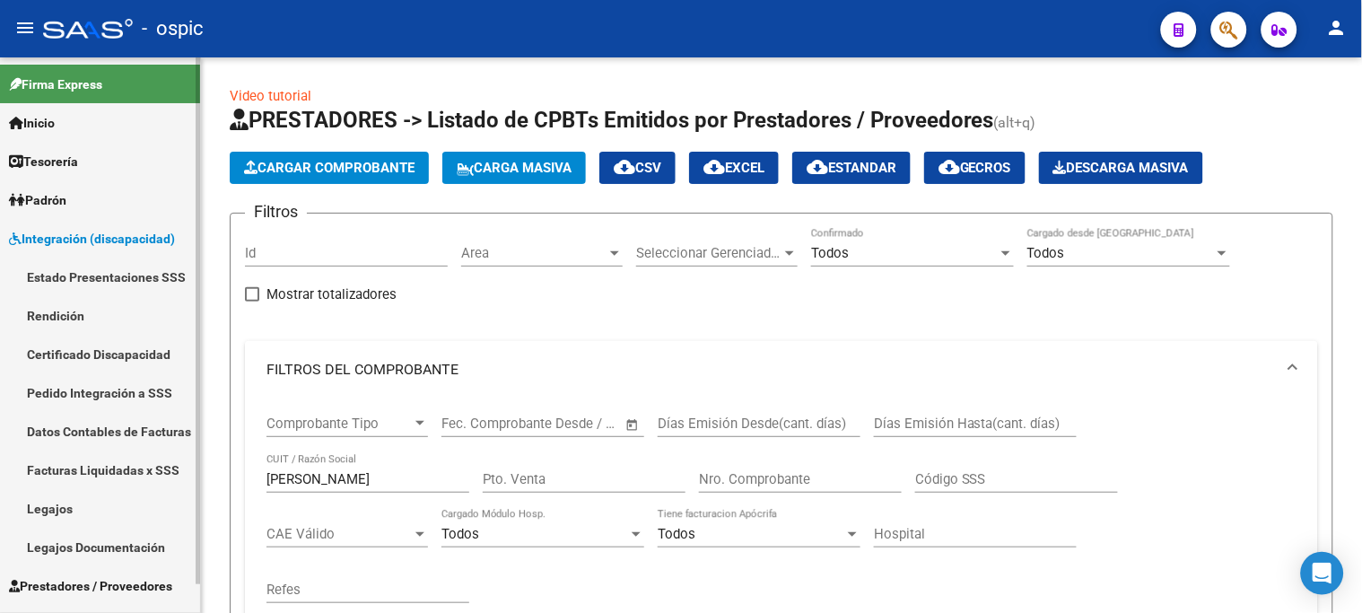
click at [82, 378] on link "Pedido Integración a SSS" at bounding box center [100, 392] width 200 height 39
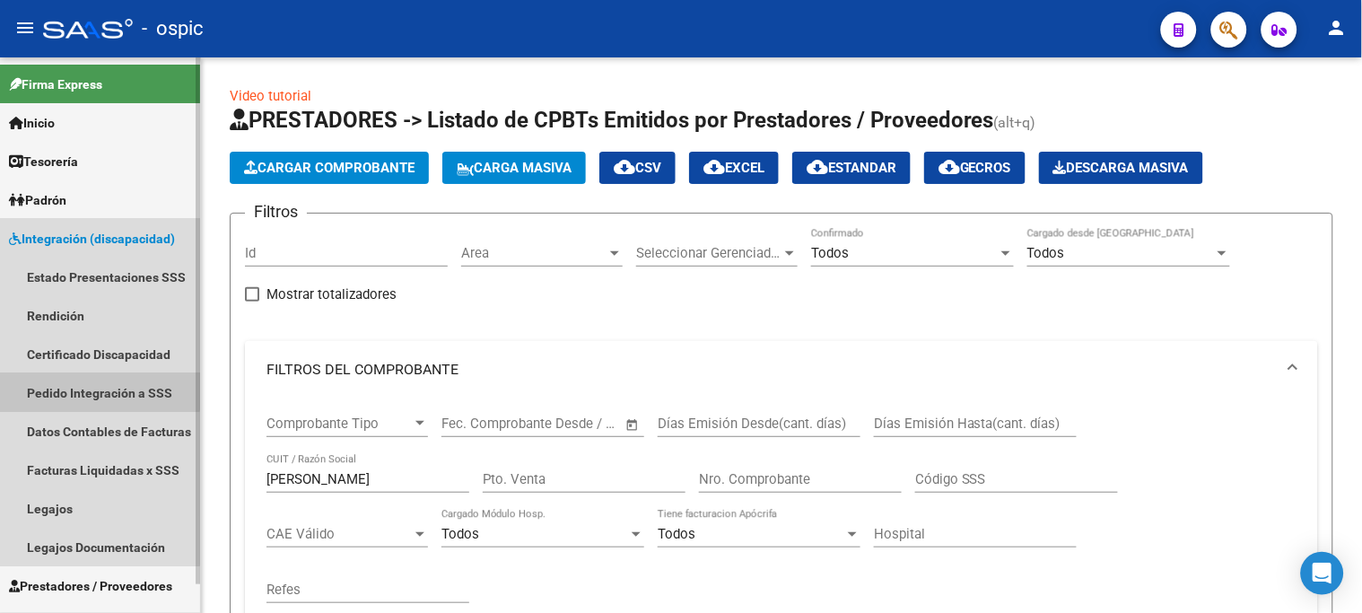
click at [82, 378] on link "Pedido Integración a SSS" at bounding box center [100, 392] width 200 height 39
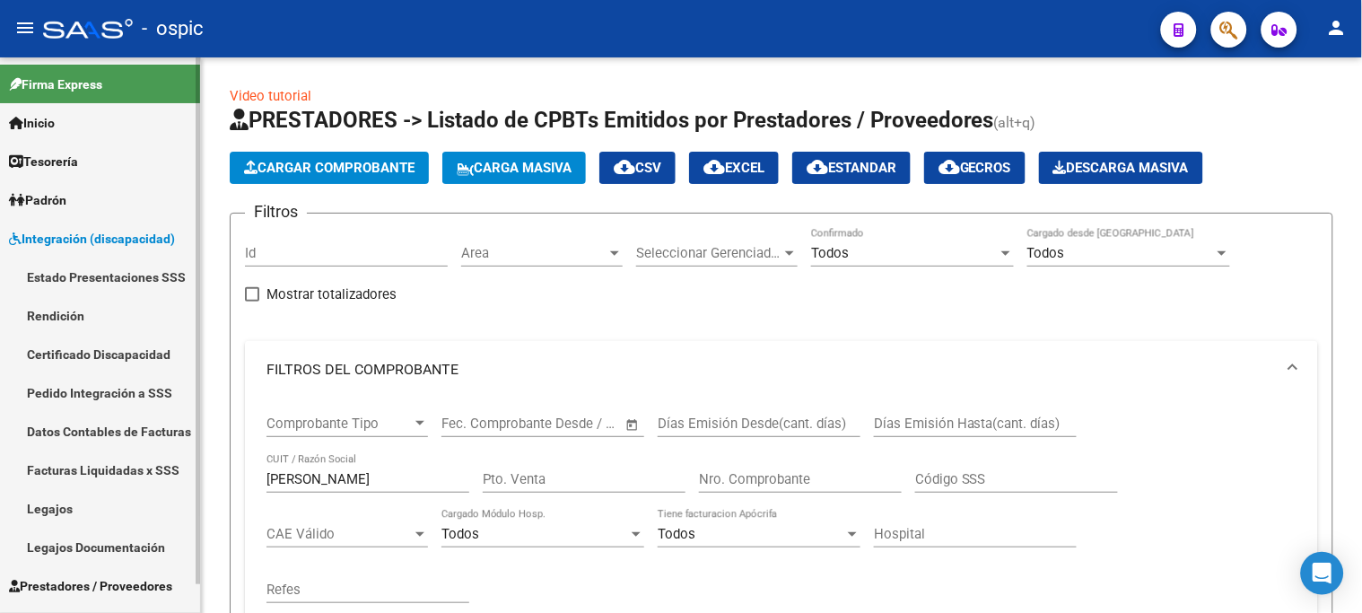
click at [81, 232] on span "Integración (discapacidad)" at bounding box center [92, 239] width 166 height 20
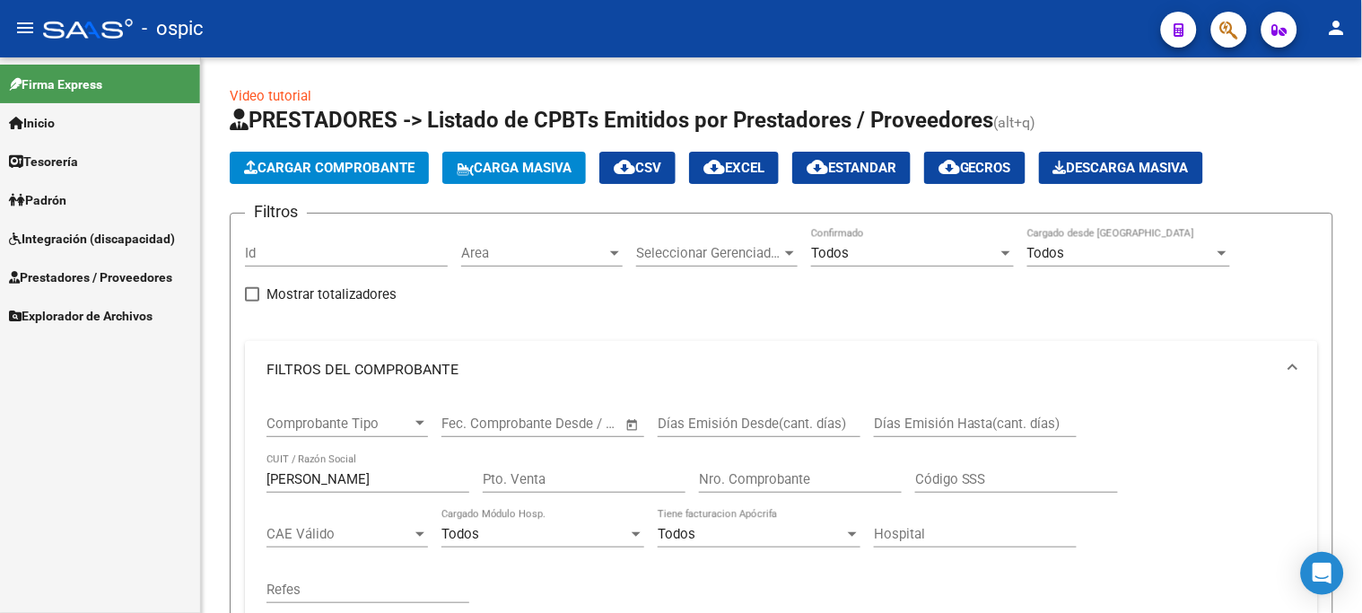
click at [81, 233] on span "Integración (discapacidad)" at bounding box center [92, 239] width 166 height 20
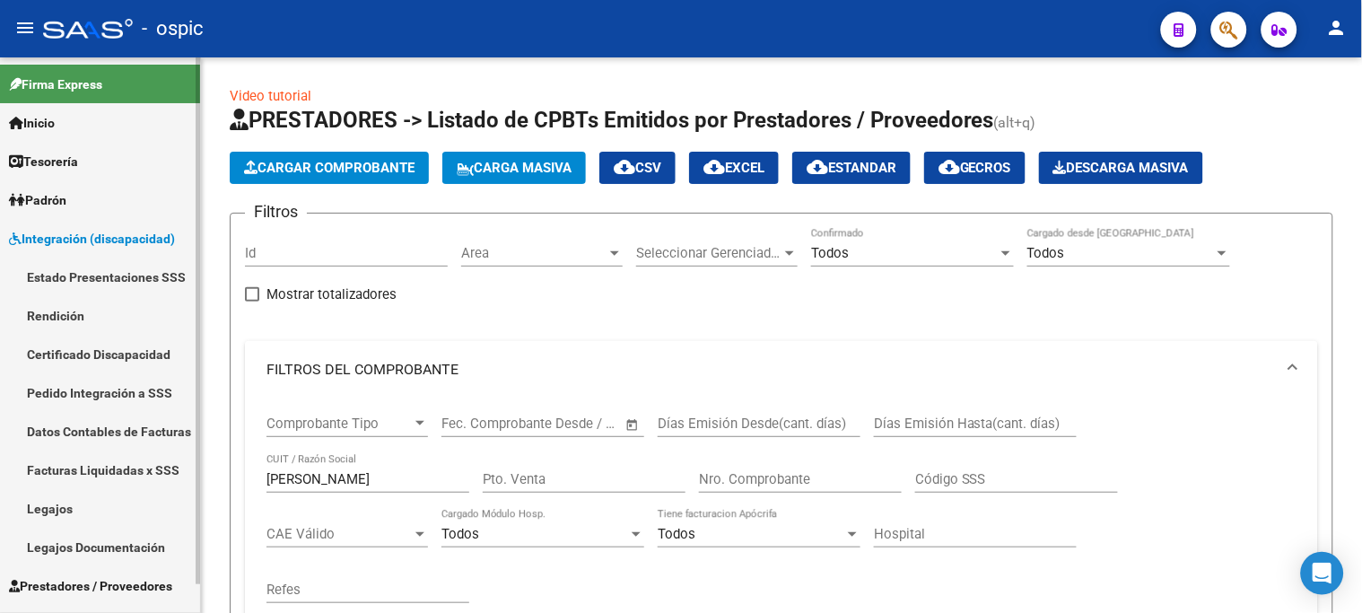
click at [72, 386] on link "Pedido Integración a SSS" at bounding box center [100, 392] width 200 height 39
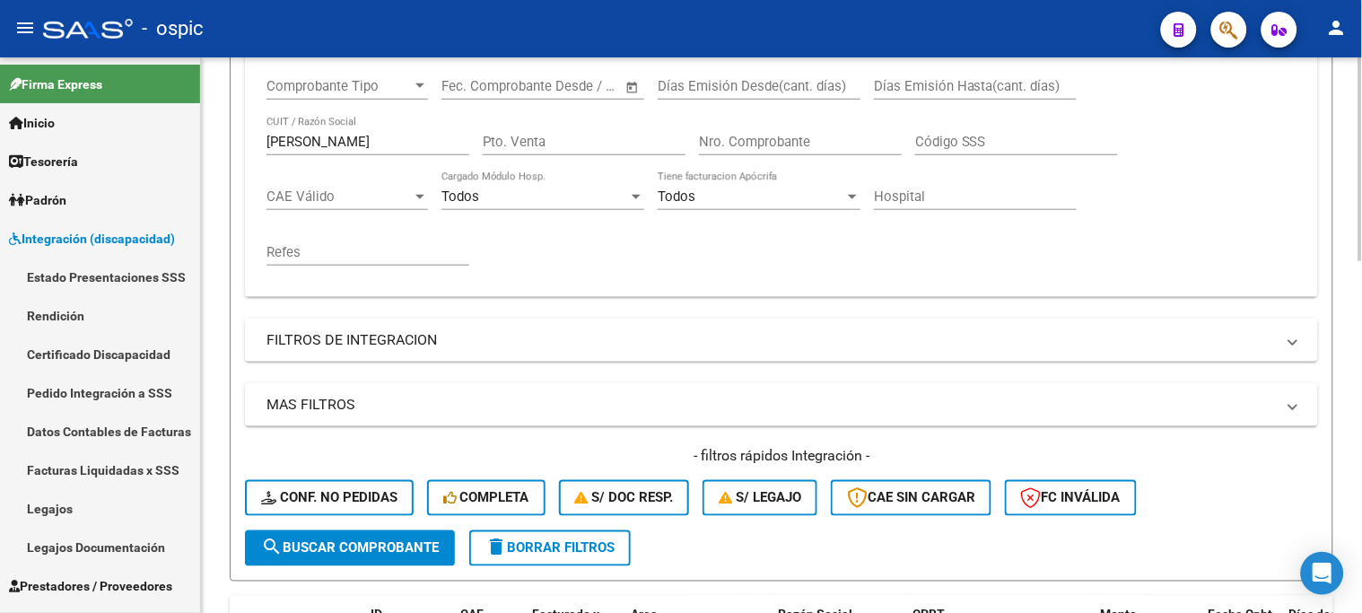
scroll to position [398, 0]
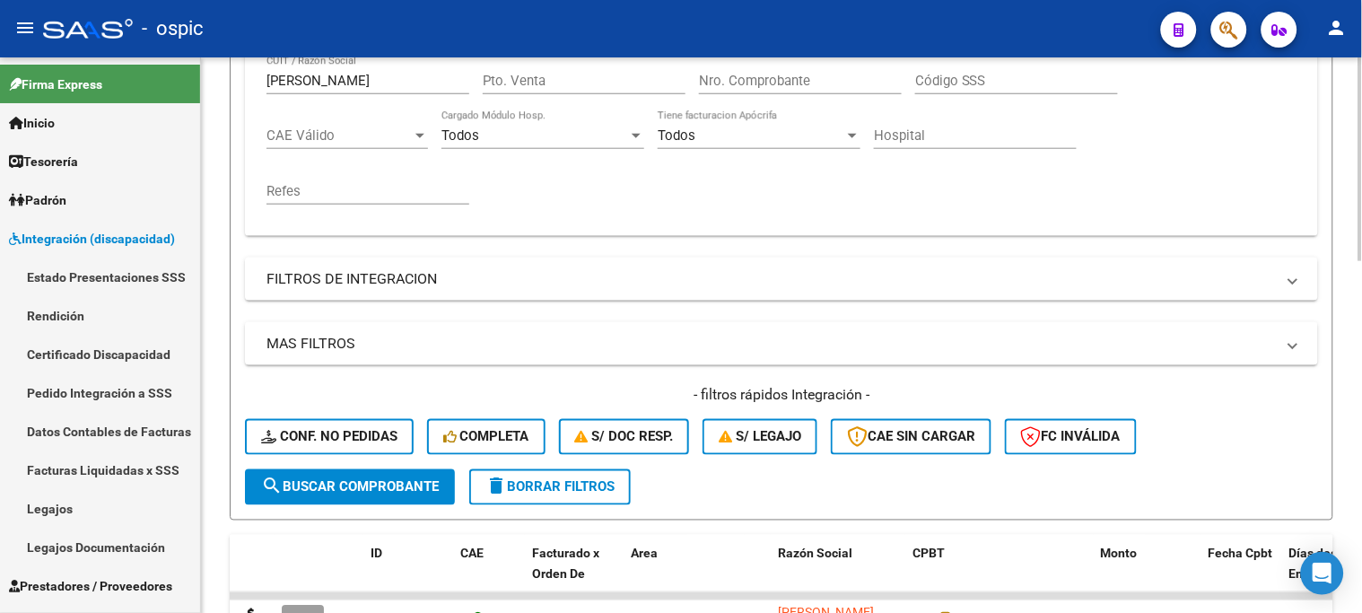
click at [551, 486] on span "delete Borrar Filtros" at bounding box center [550, 487] width 129 height 16
click at [109, 389] on link "Pedido Integración a SSS" at bounding box center [100, 392] width 200 height 39
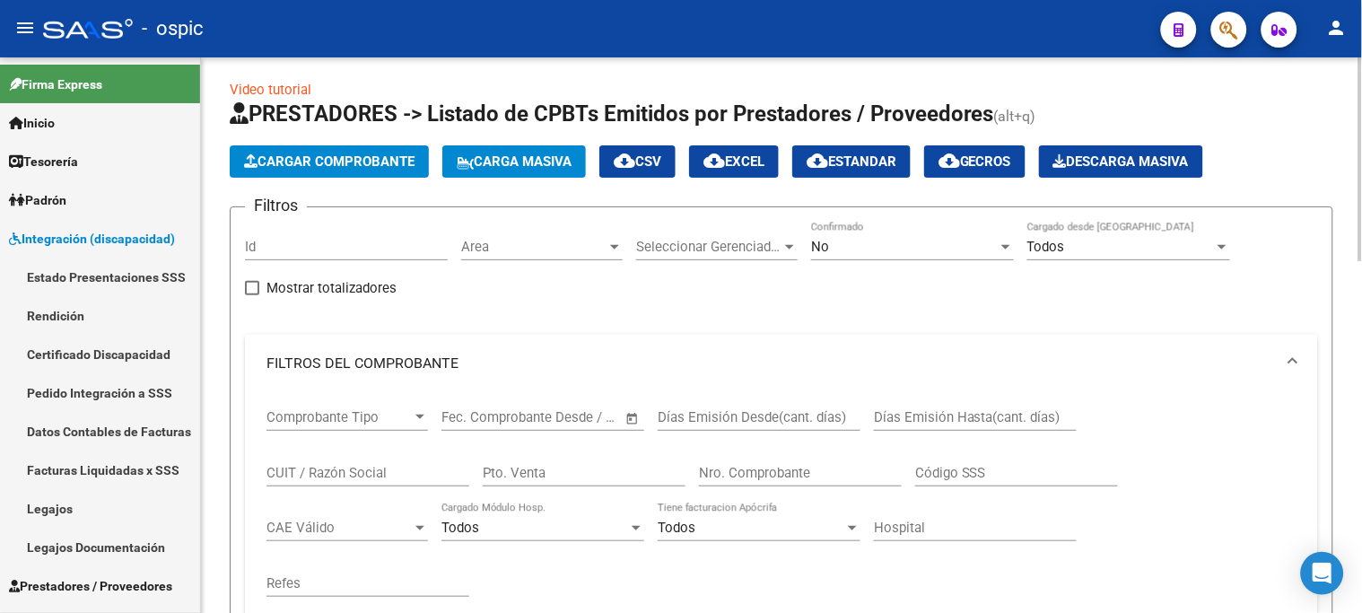
scroll to position [0, 0]
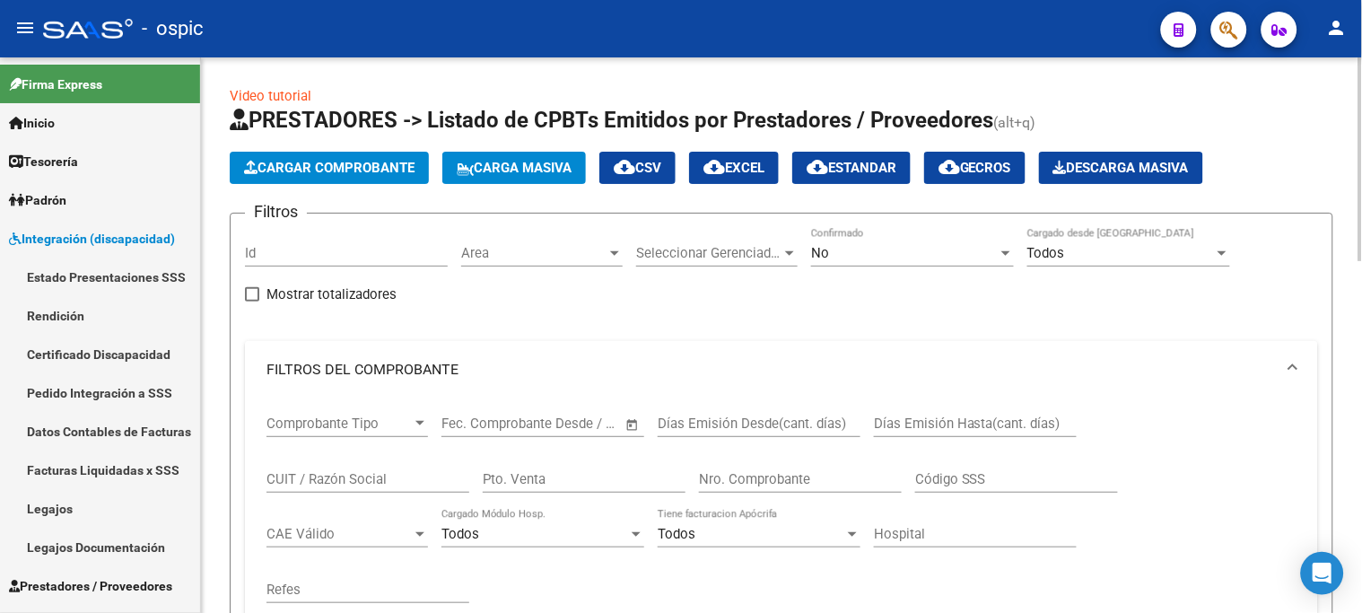
click at [851, 258] on div "No" at bounding box center [904, 253] width 187 height 16
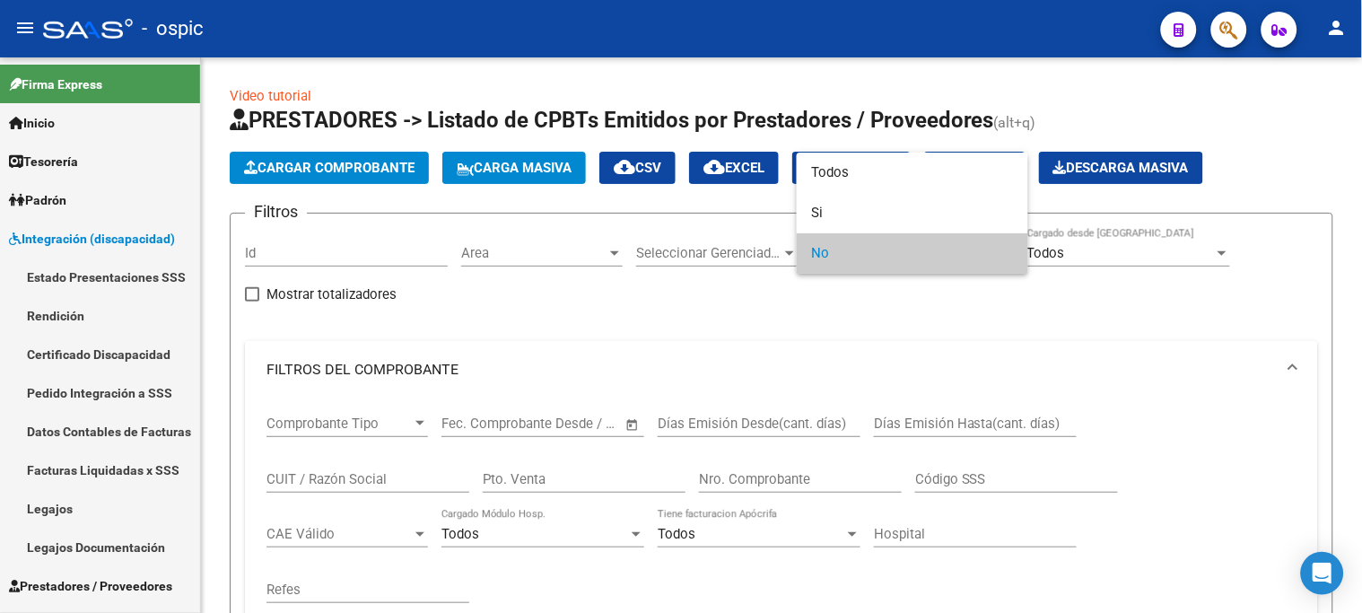
click at [51, 381] on div at bounding box center [681, 306] width 1362 height 613
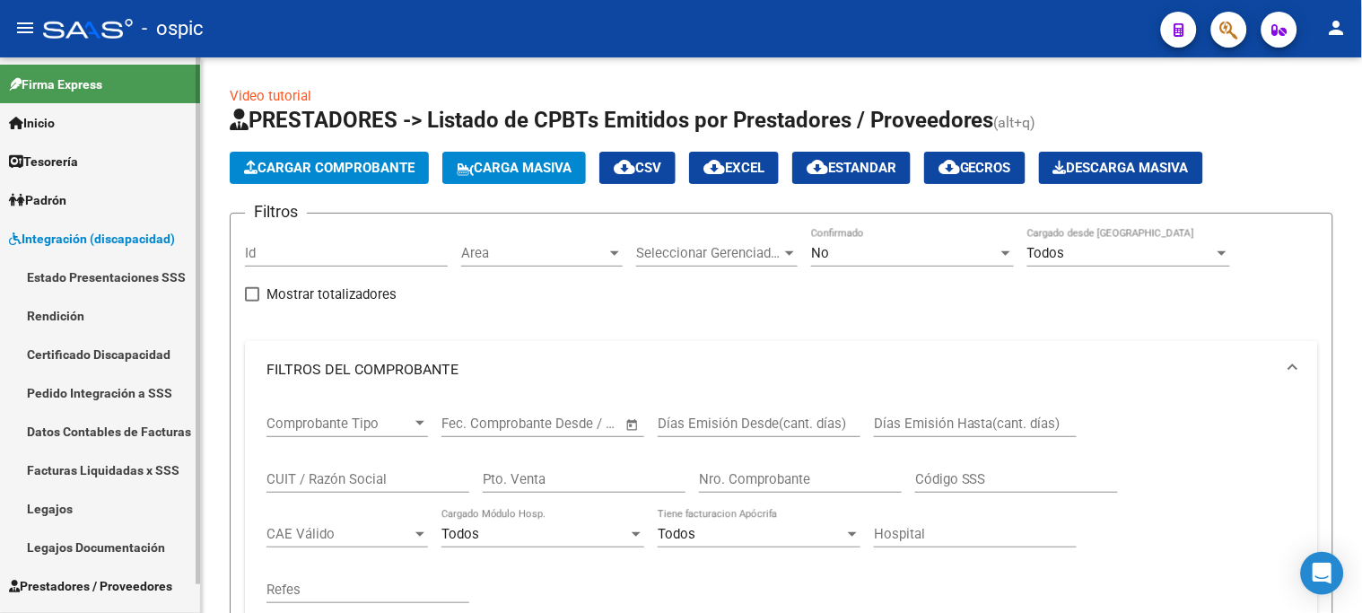
click at [54, 388] on link "Pedido Integración a SSS" at bounding box center [100, 392] width 200 height 39
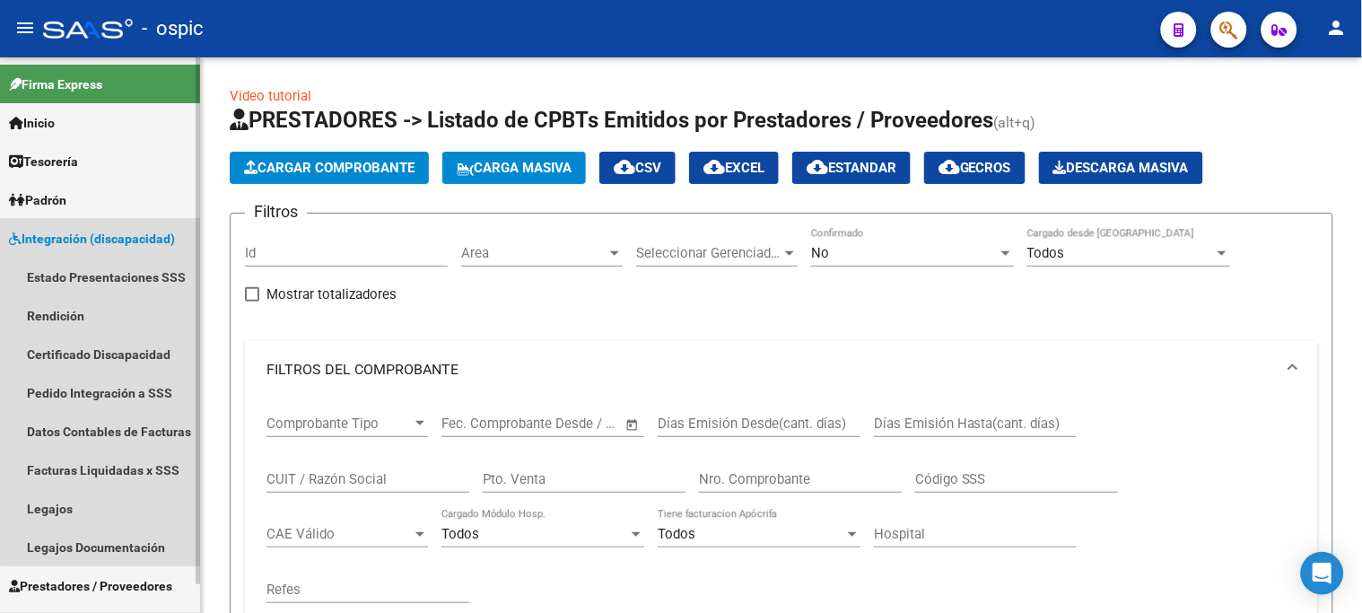
click at [121, 239] on span "Integración (discapacidad)" at bounding box center [92, 239] width 166 height 20
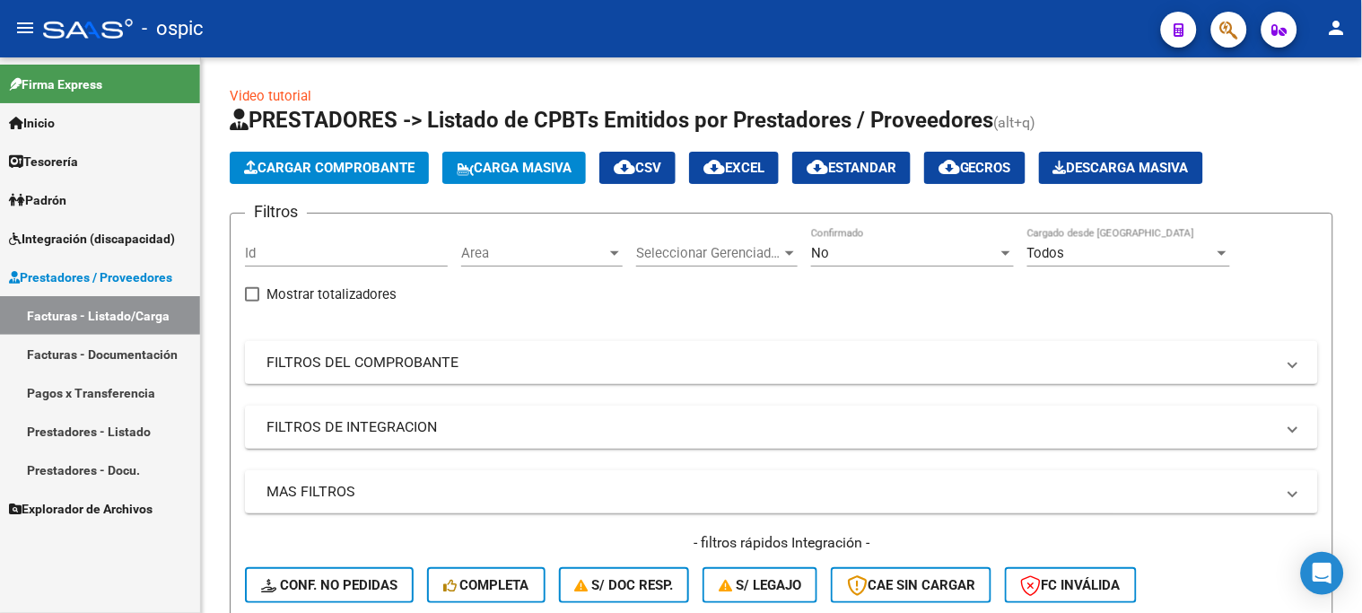
click at [121, 241] on span "Integración (discapacidad)" at bounding box center [92, 239] width 166 height 20
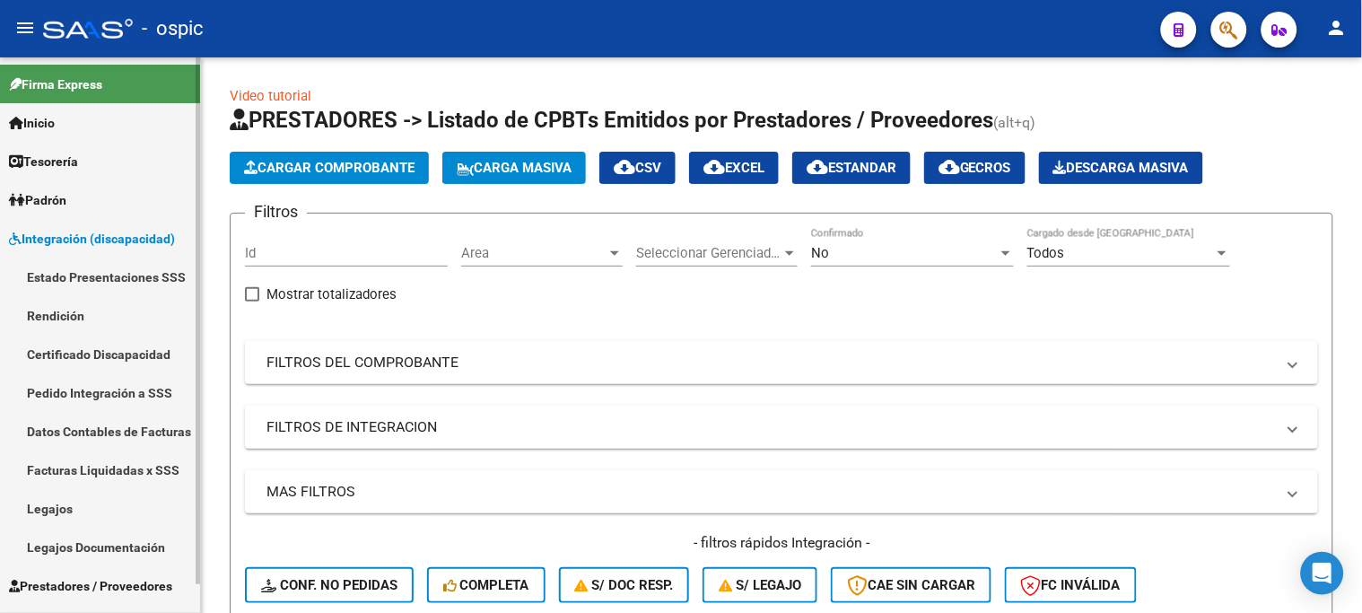
click at [128, 392] on link "Pedido Integración a SSS" at bounding box center [100, 392] width 200 height 39
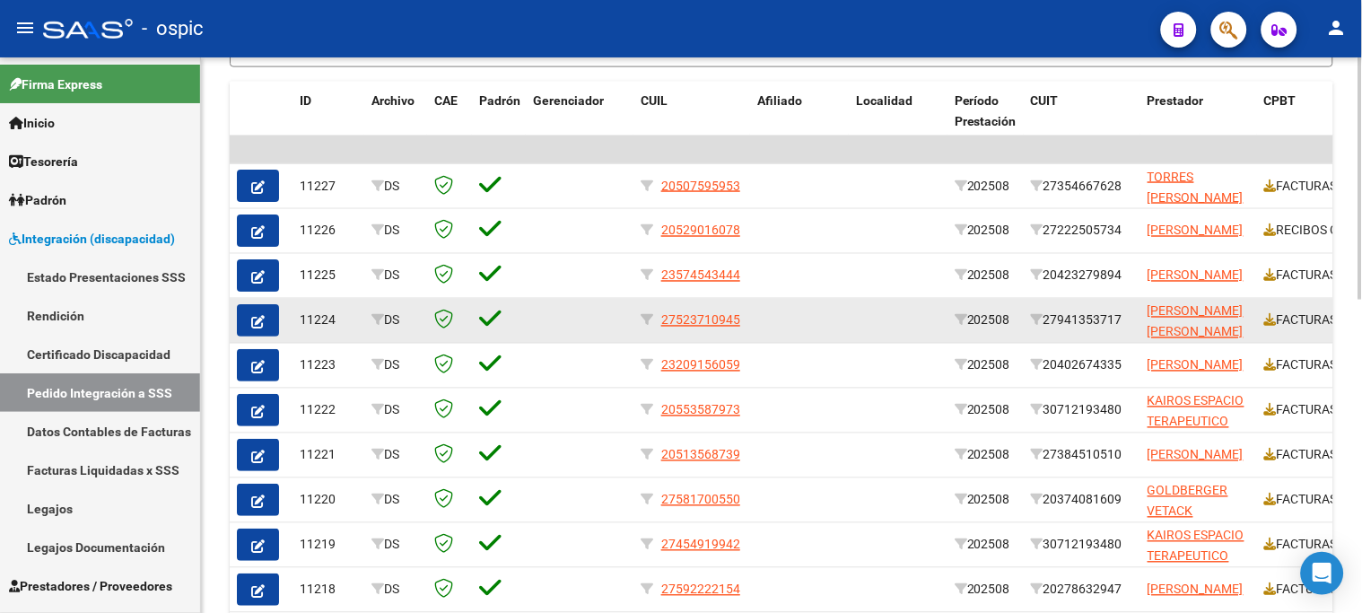
scroll to position [697, 0]
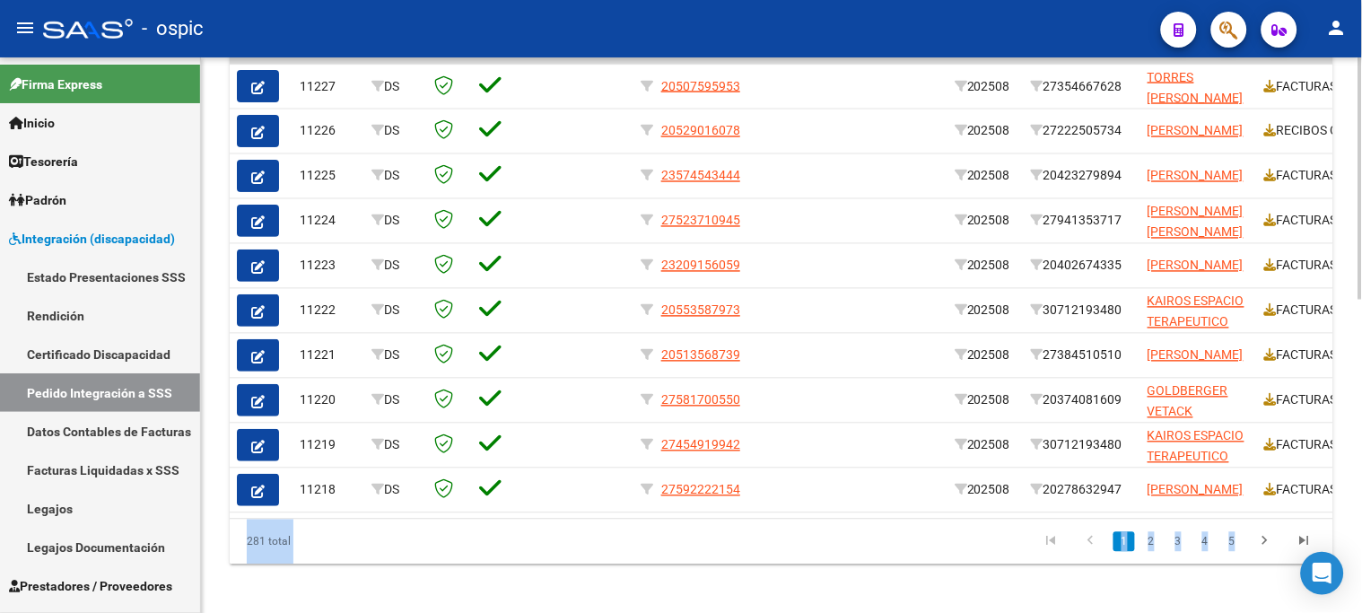
drag, startPoint x: 1357, startPoint y: 370, endPoint x: 1359, endPoint y: 346, distance: 24.3
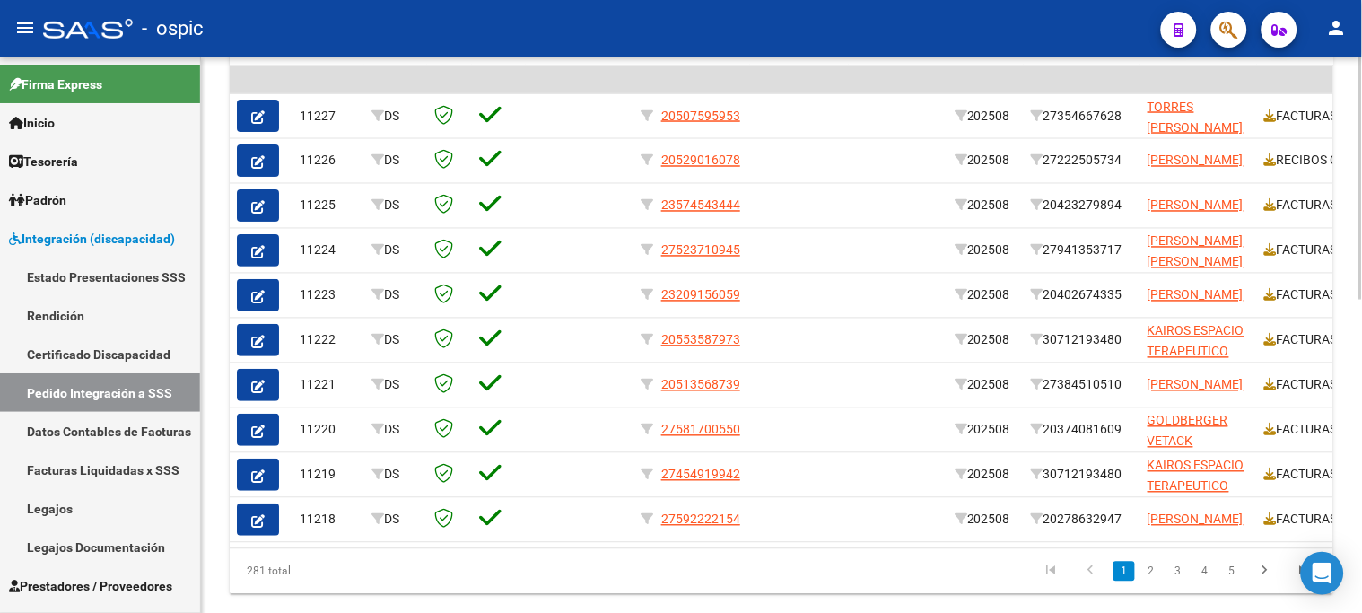
scroll to position [653, 0]
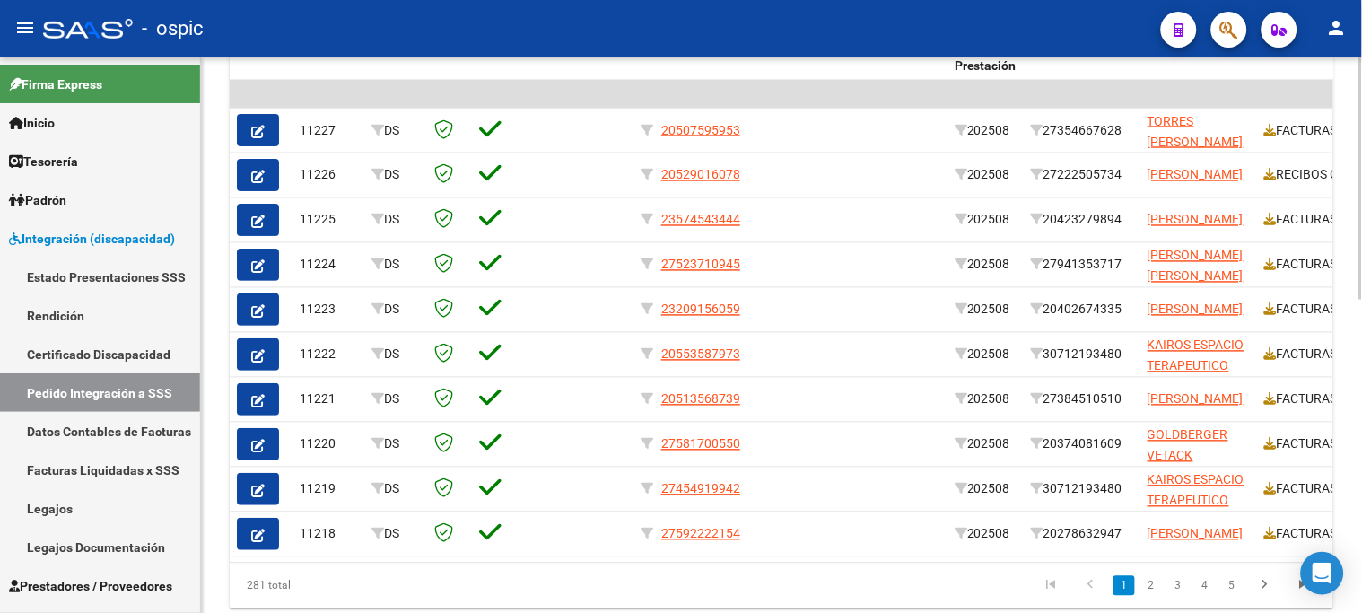
click at [1359, 434] on div at bounding box center [1361, 468] width 4 height 242
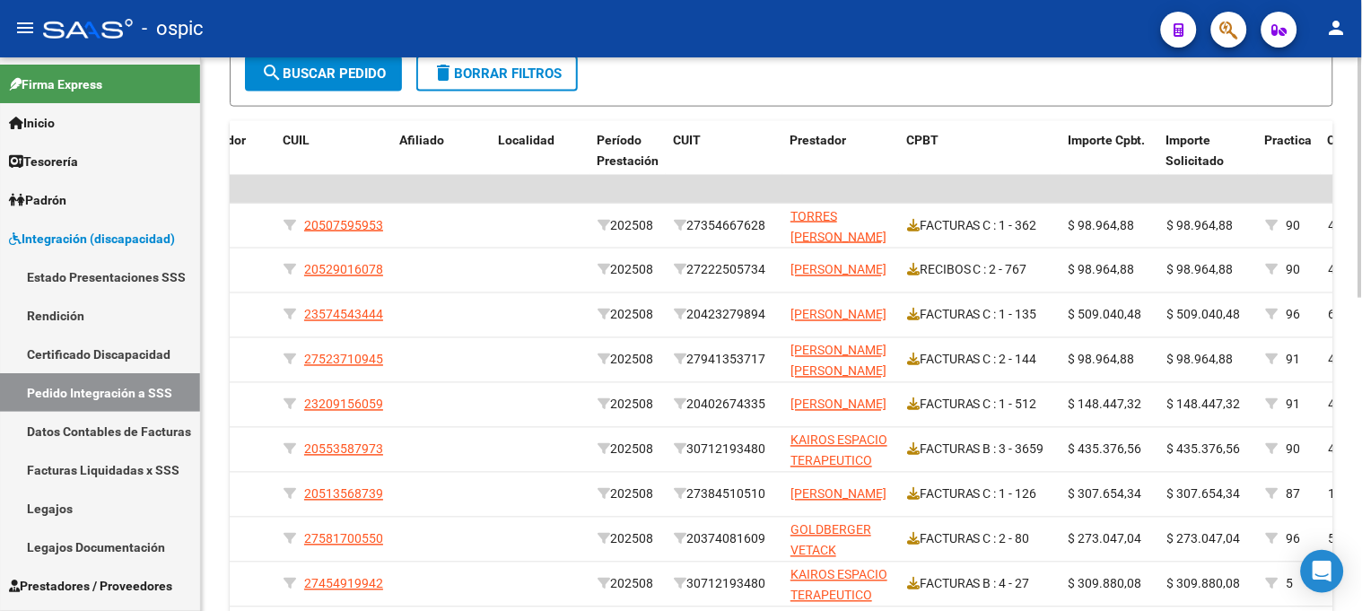
scroll to position [454, 0]
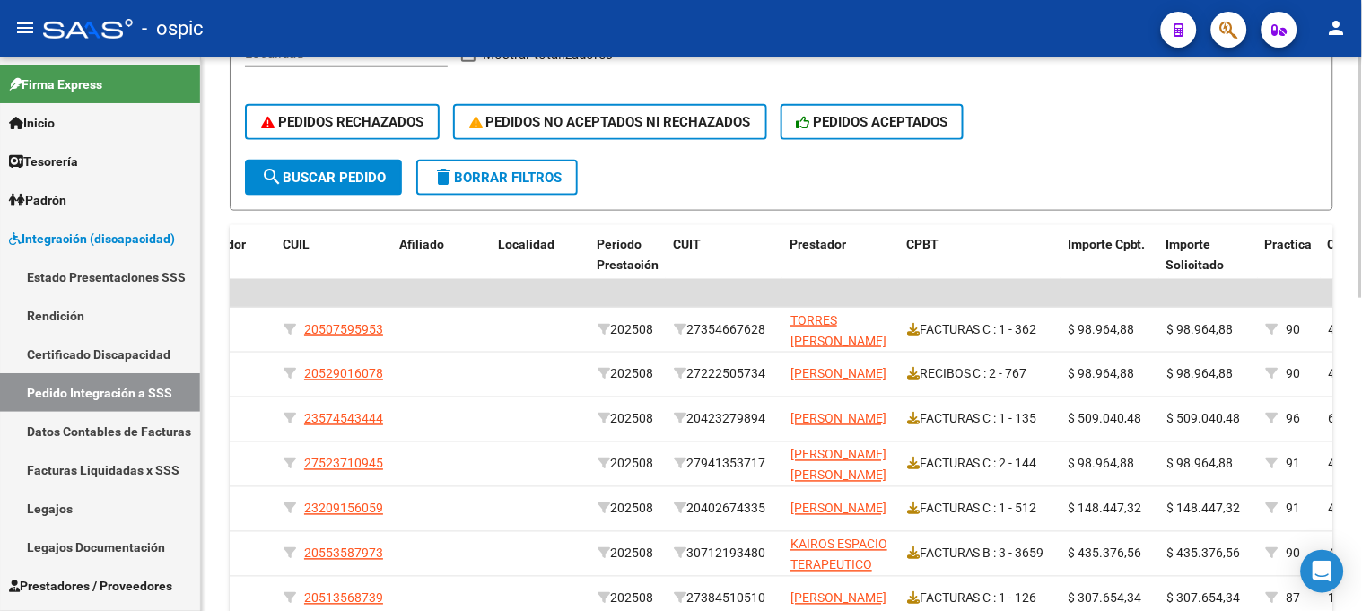
click at [483, 166] on button "delete Borrar Filtros" at bounding box center [497, 178] width 162 height 36
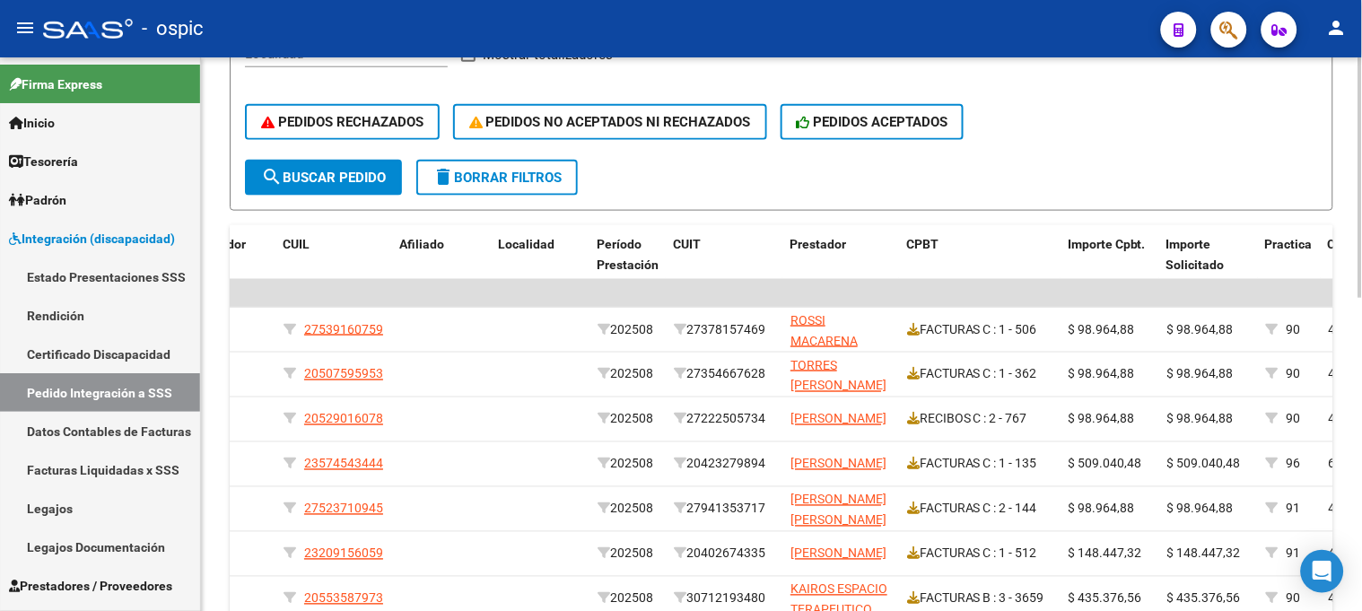
click at [497, 177] on span "delete Borrar Filtros" at bounding box center [497, 178] width 129 height 16
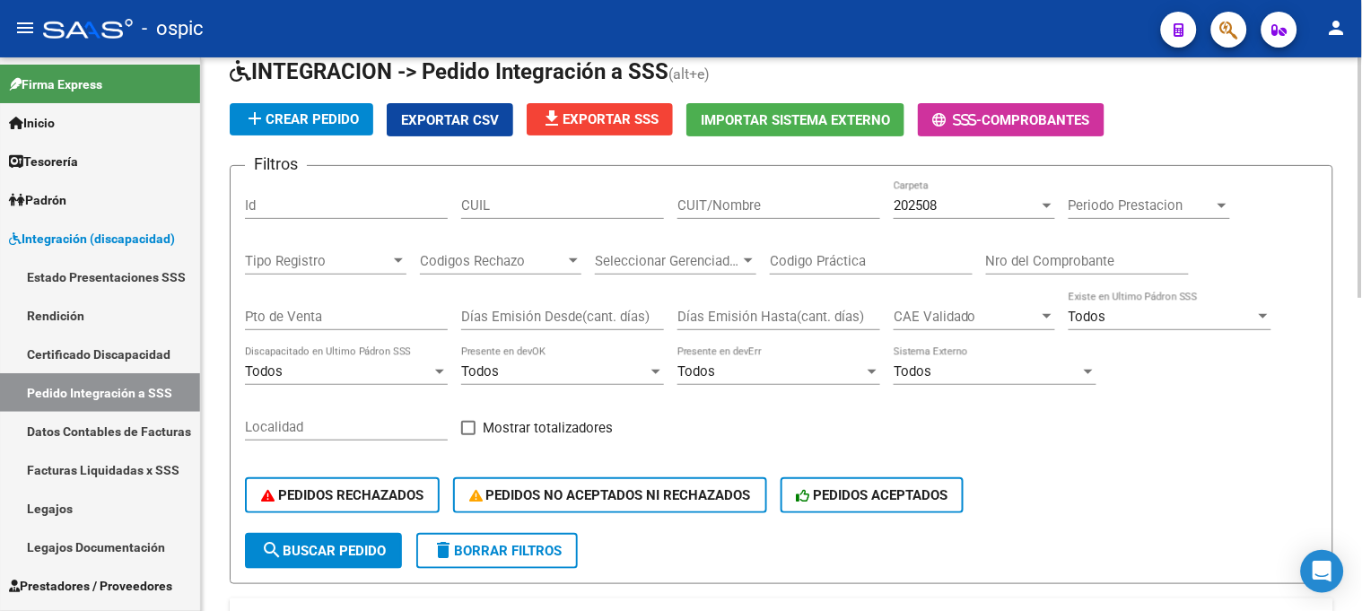
scroll to position [199, 0]
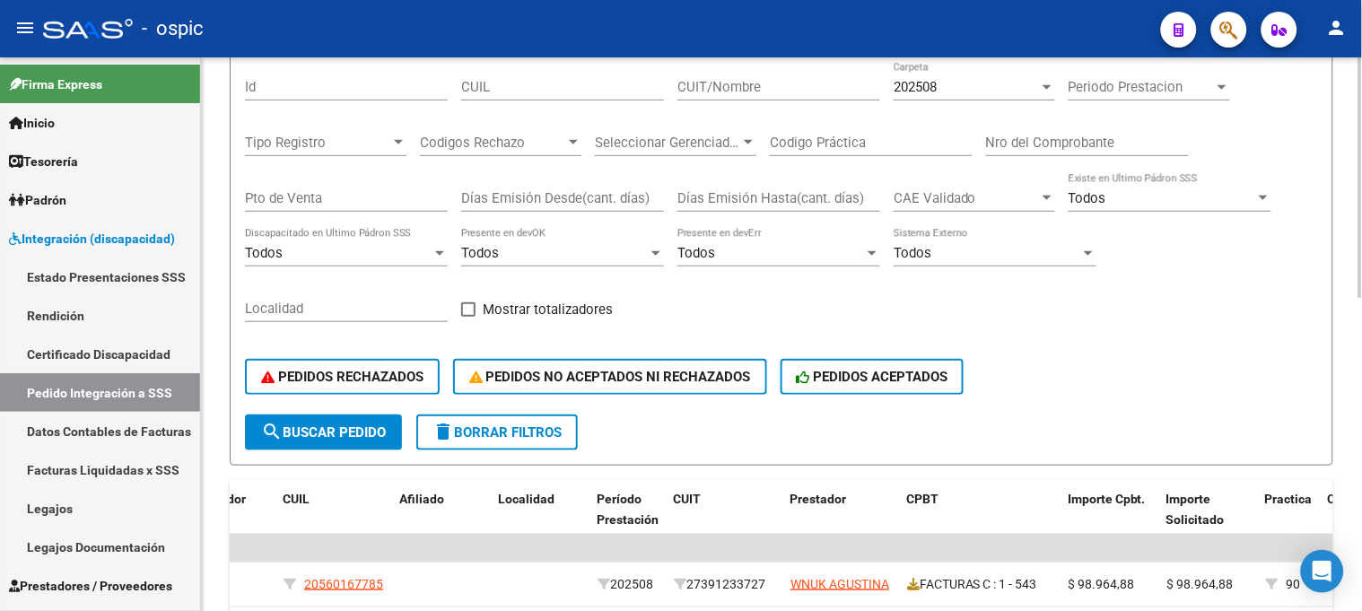
click at [509, 426] on span "delete Borrar Filtros" at bounding box center [497, 433] width 129 height 16
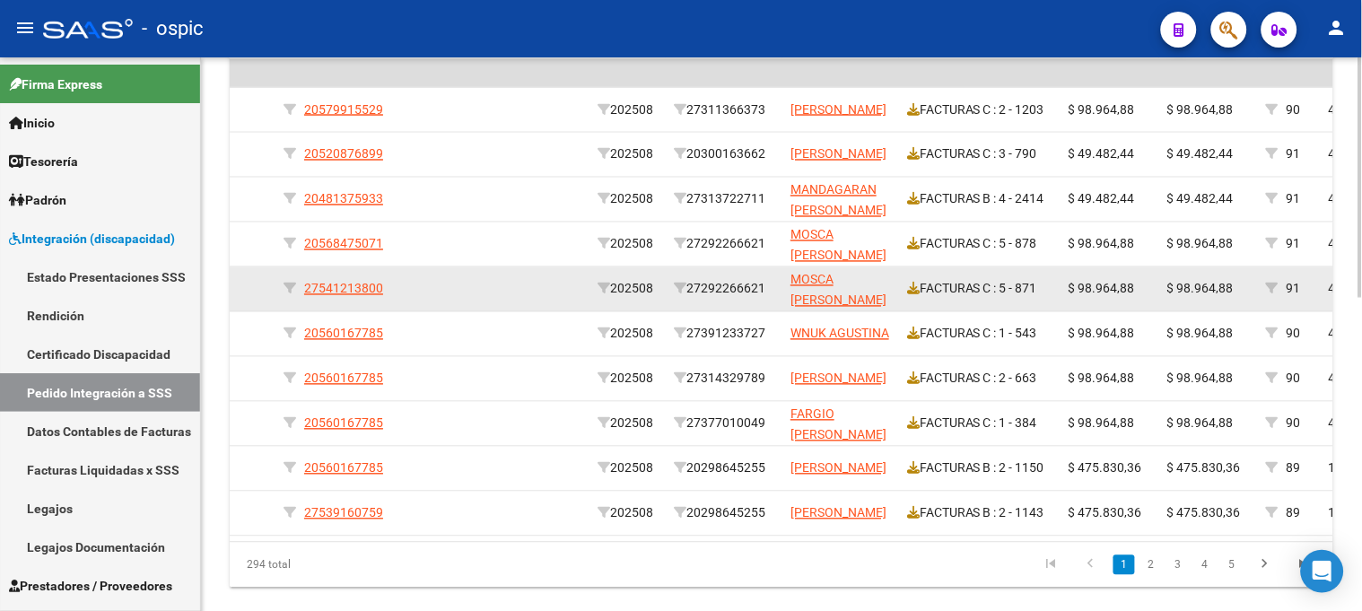
scroll to position [721, 0]
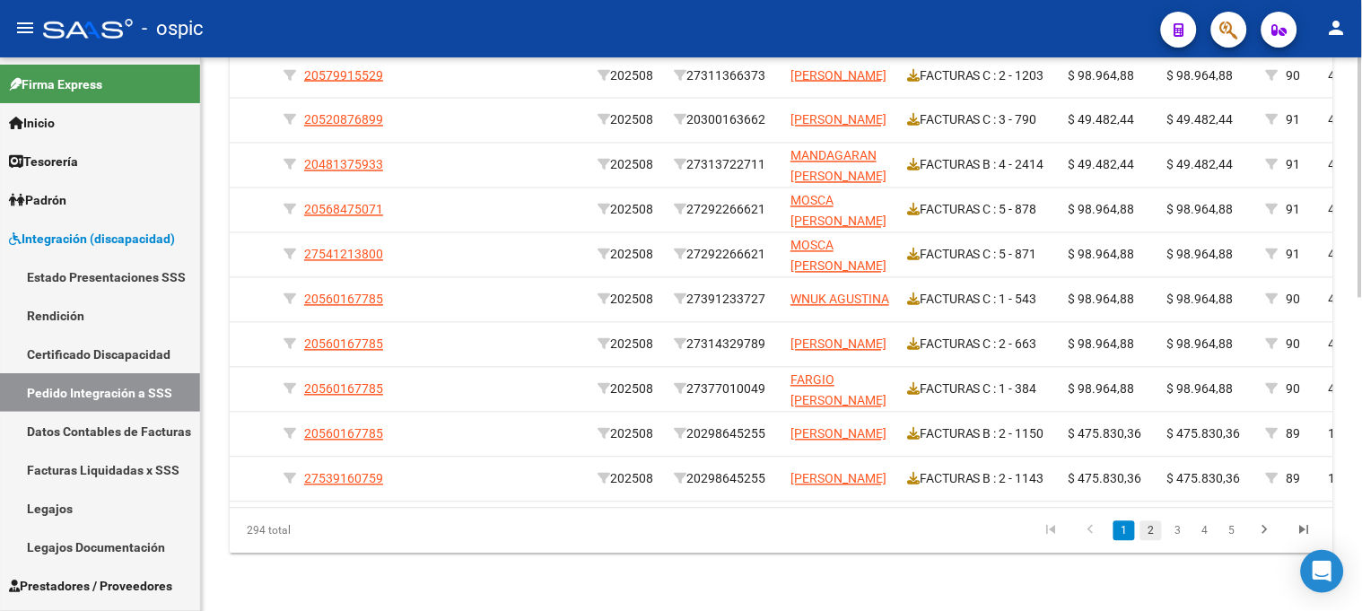
click at [1155, 526] on link "2" at bounding box center [1152, 531] width 22 height 20
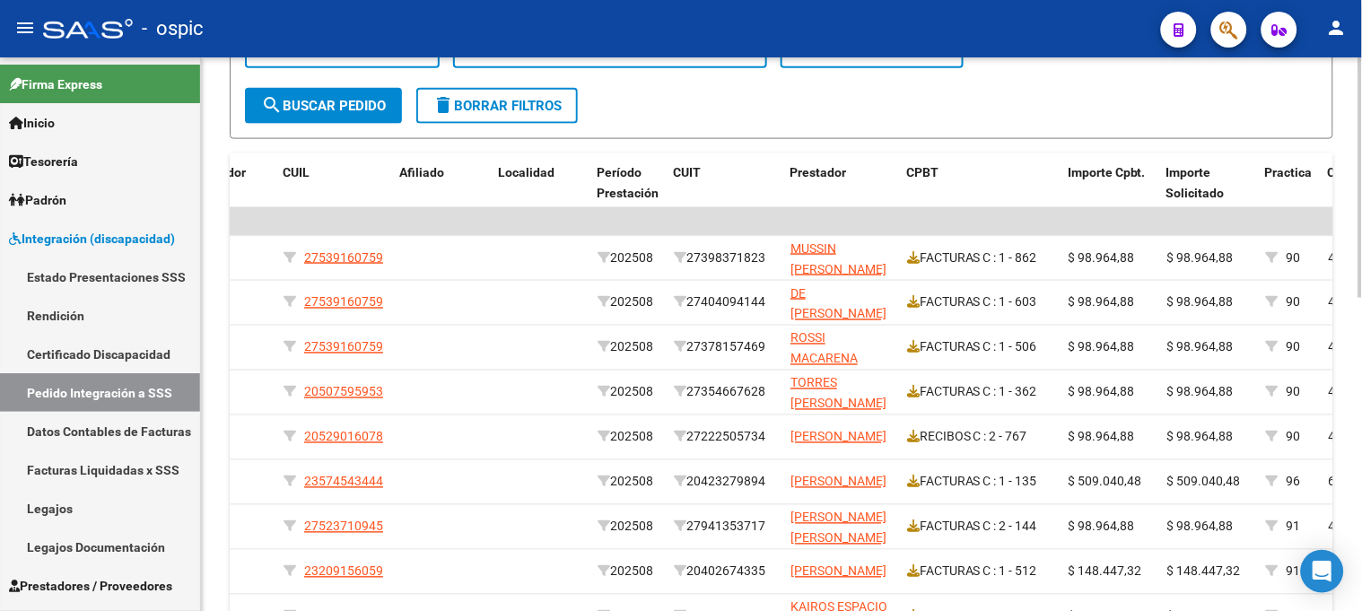
scroll to position [521, 0]
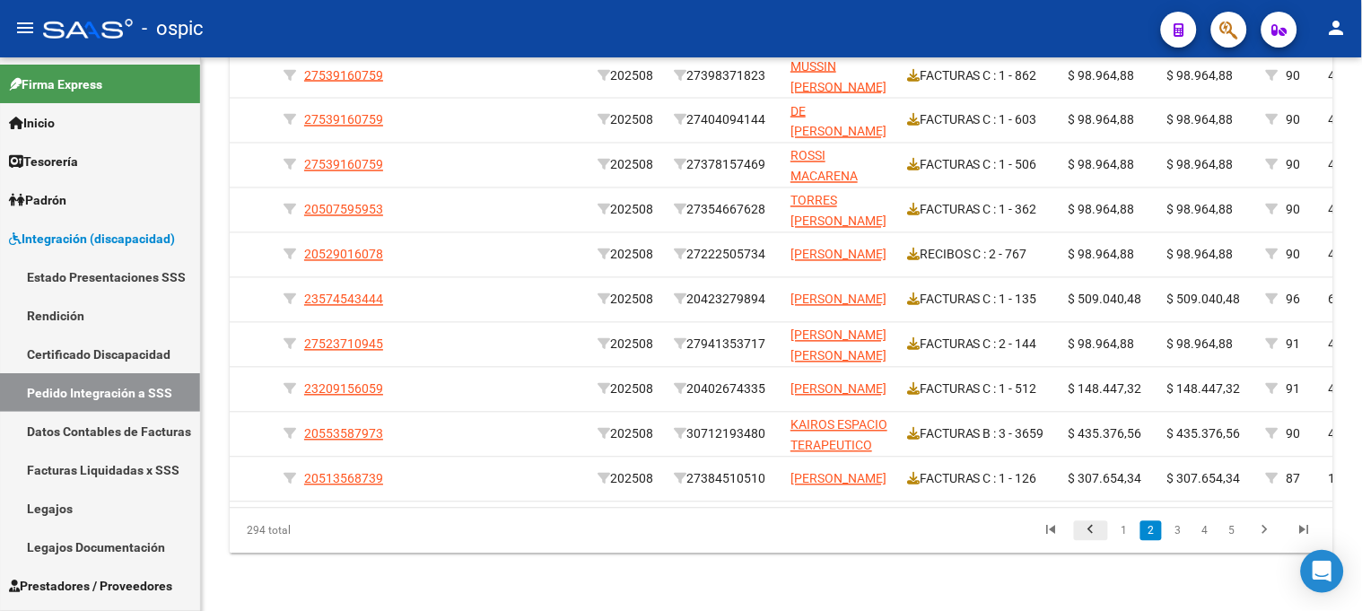
click at [1090, 525] on icon "go to previous page" at bounding box center [1091, 533] width 23 height 22
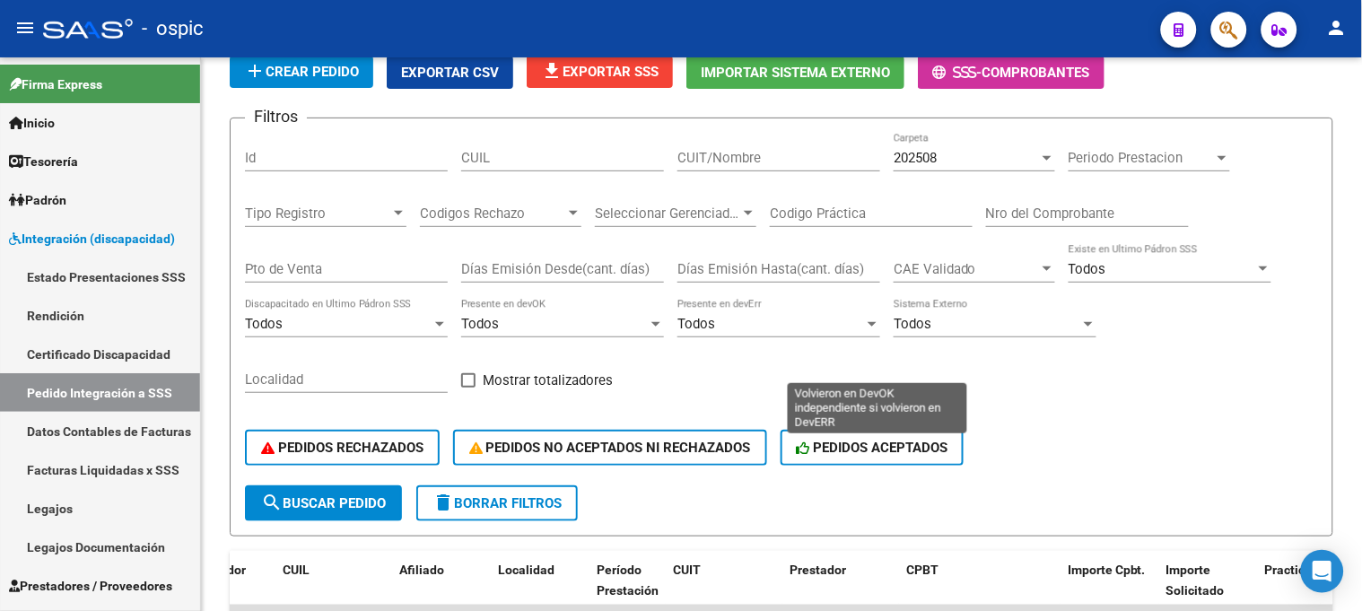
scroll to position [122, 0]
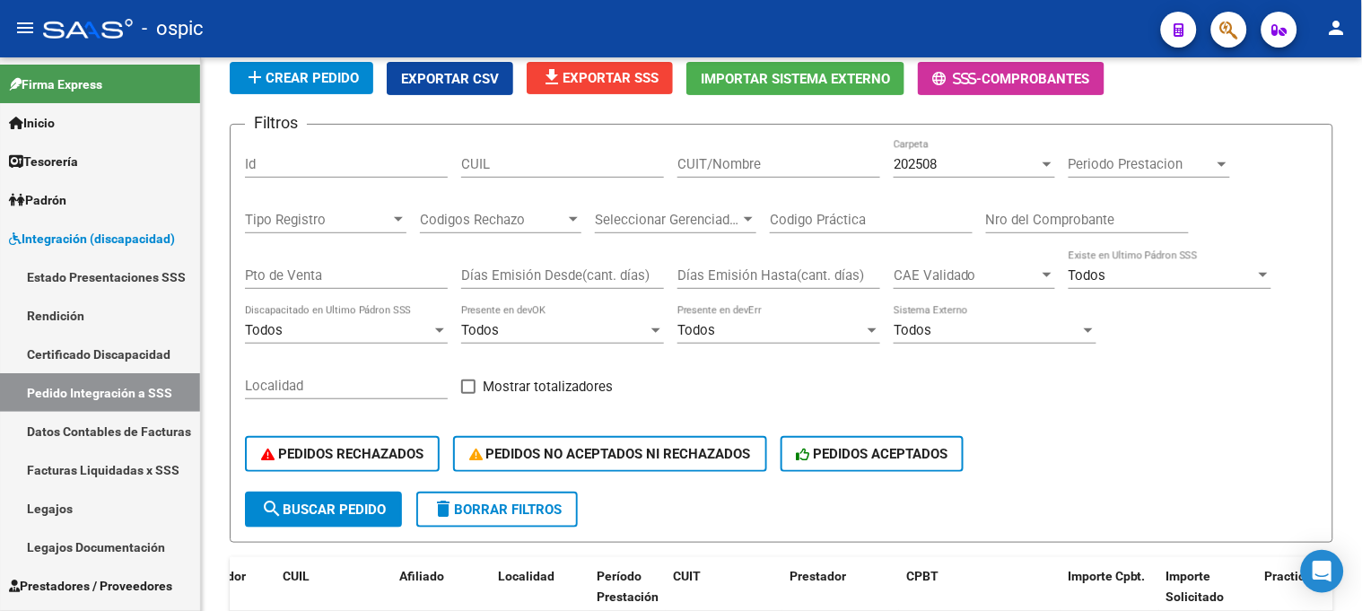
click at [725, 159] on input "CUIT/Nombre" at bounding box center [779, 164] width 203 height 16
type input "BERTOLOTTI"
click at [345, 486] on div "PEDIDOS RECHAZADOS PEDIDOS NO ACEPTADOS NI RECHAZADOS PEDIDOS ACEPTADOS" at bounding box center [781, 453] width 1073 height 75
click at [347, 498] on button "search Buscar Pedido" at bounding box center [323, 510] width 157 height 36
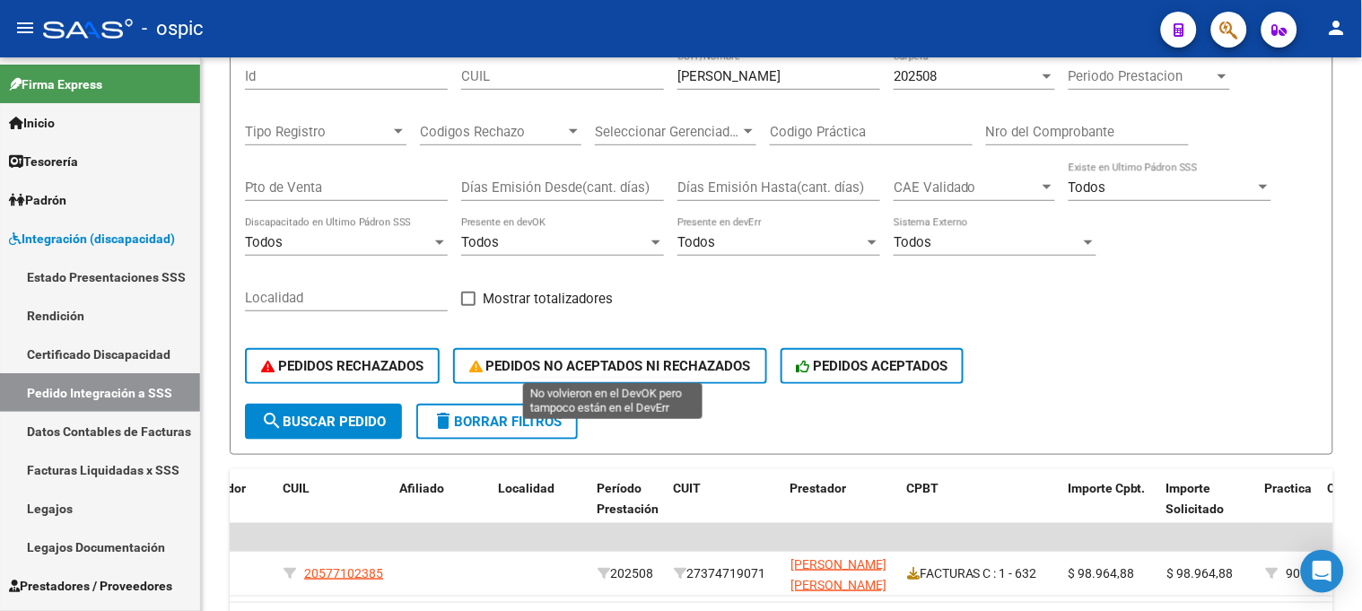
scroll to position [217, 0]
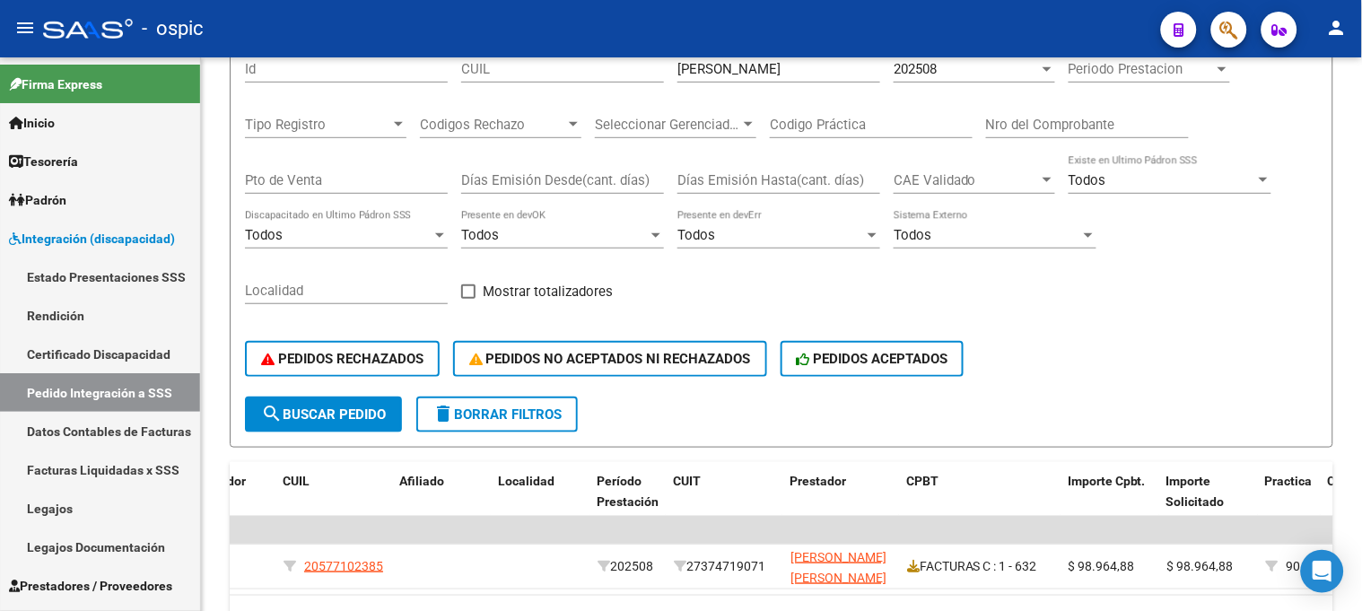
click at [514, 417] on span "delete Borrar Filtros" at bounding box center [497, 415] width 129 height 16
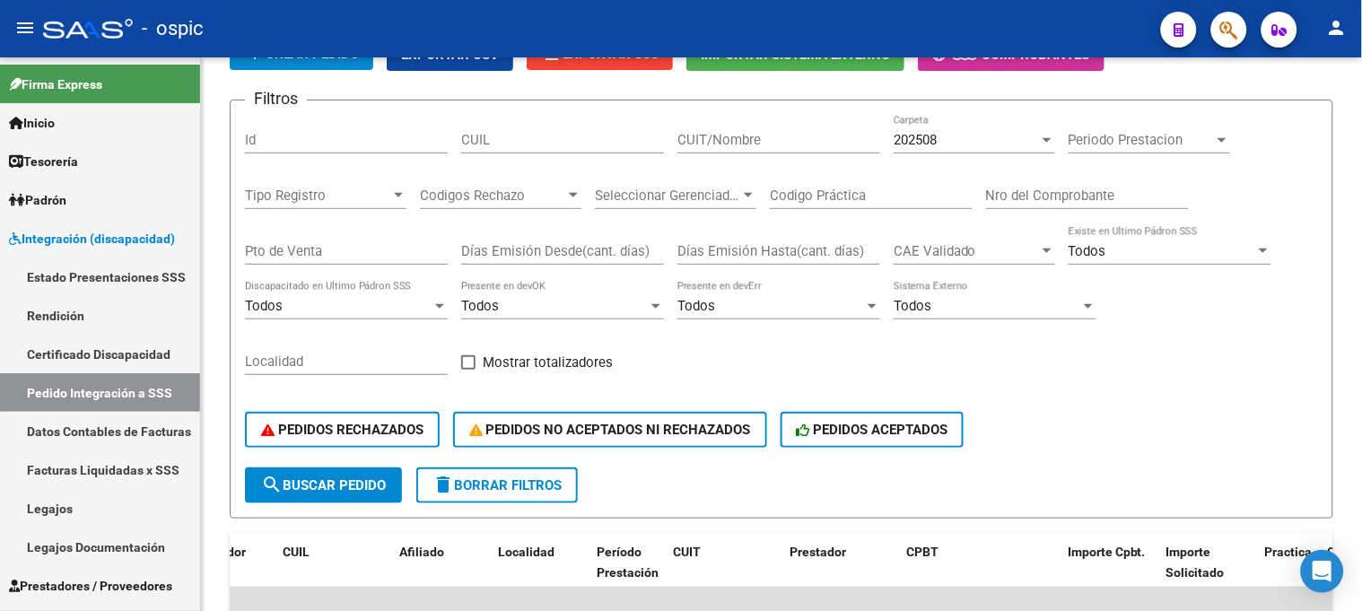
scroll to position [118, 0]
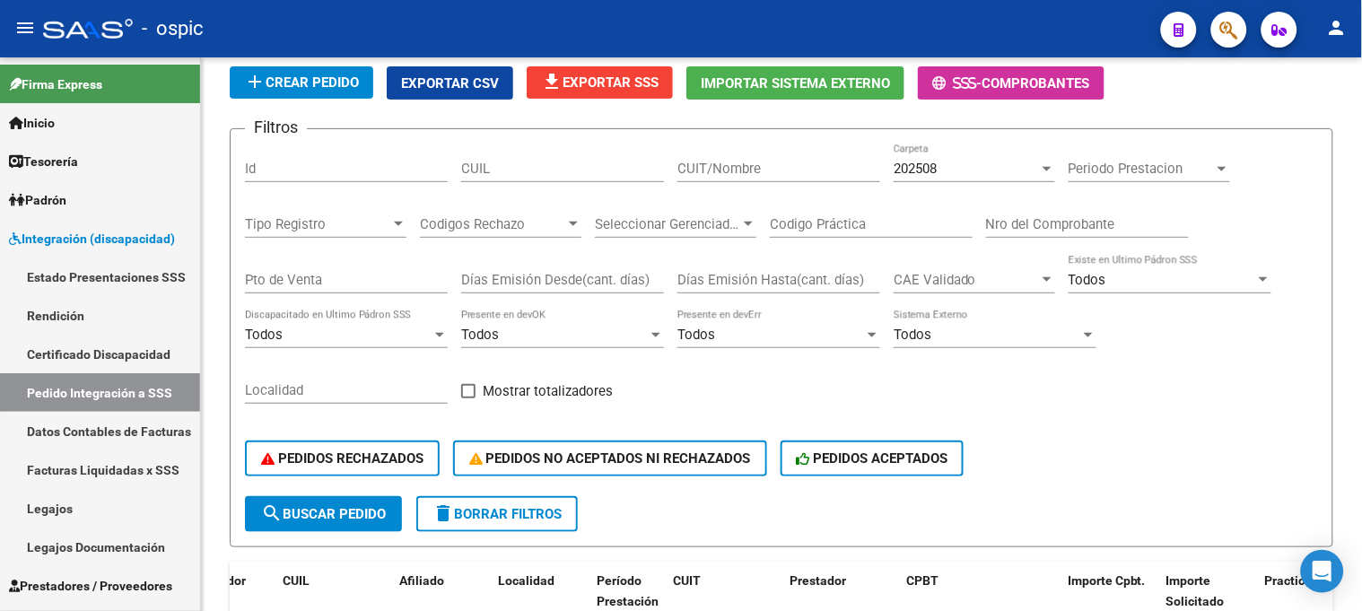
click at [734, 168] on input "CUIT/Nombre" at bounding box center [779, 169] width 203 height 16
type input "BERTOLOTTI"
click at [532, 518] on span "delete Borrar Filtros" at bounding box center [497, 514] width 129 height 16
click at [429, 78] on span "Exportar CSV" at bounding box center [450, 83] width 98 height 16
click at [570, 78] on span "file_download Exportar SSS" at bounding box center [600, 82] width 118 height 16
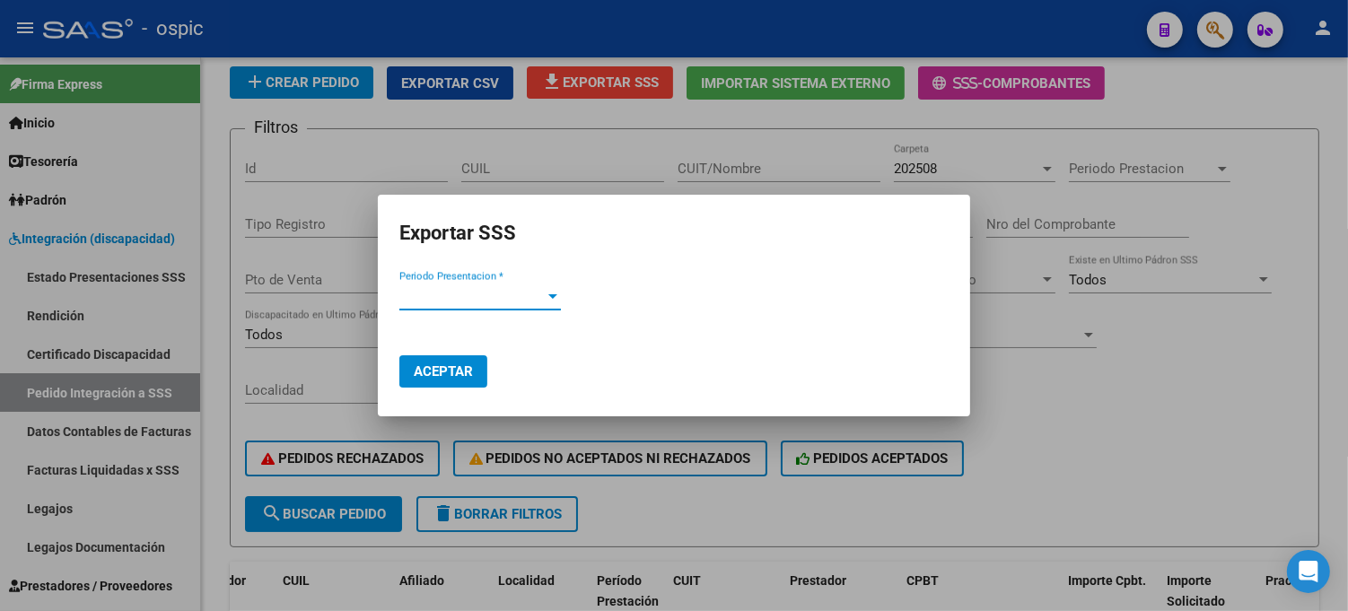
click at [527, 290] on span "Periodo Presentacion *" at bounding box center [471, 296] width 145 height 16
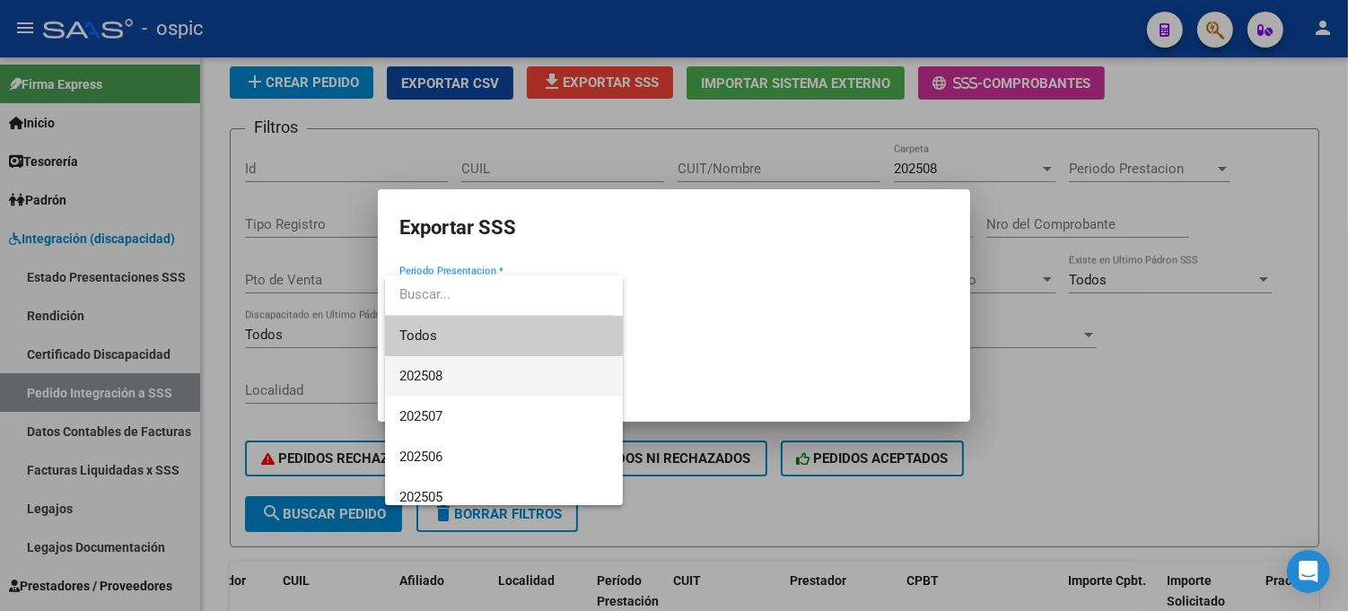
click at [461, 378] on span "202508" at bounding box center [503, 376] width 209 height 40
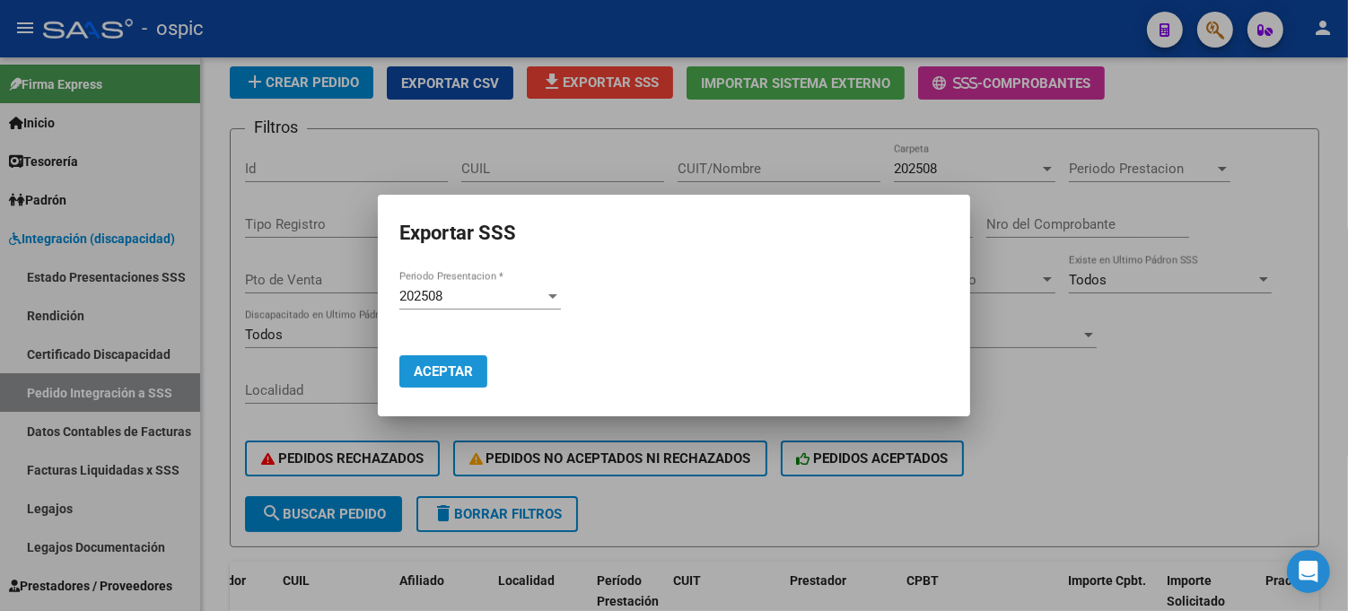
click at [444, 363] on span "Aceptar" at bounding box center [443, 371] width 59 height 16
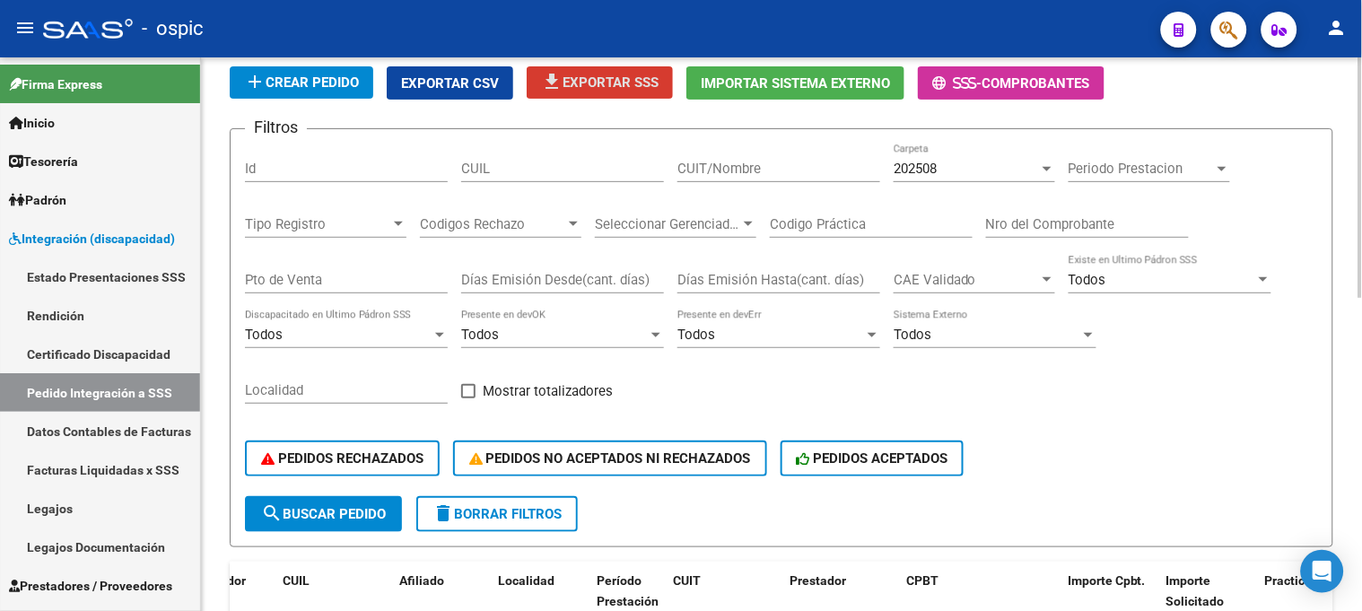
click at [516, 498] on button "delete Borrar Filtros" at bounding box center [497, 514] width 162 height 36
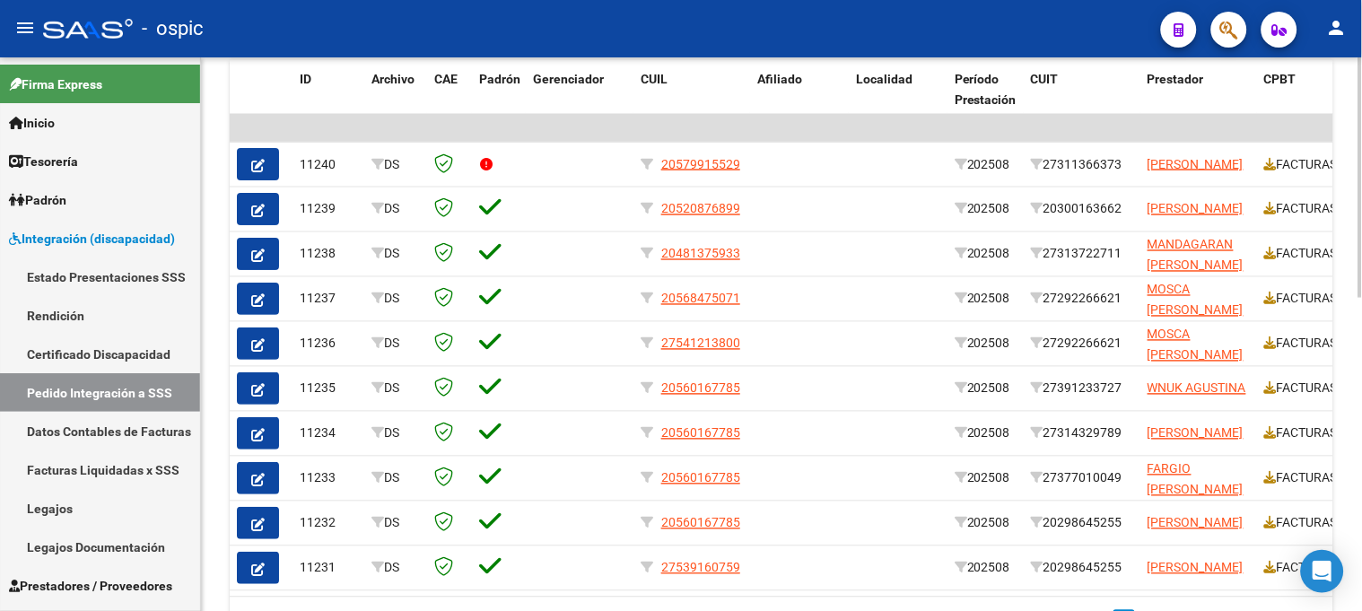
scroll to position [552, 0]
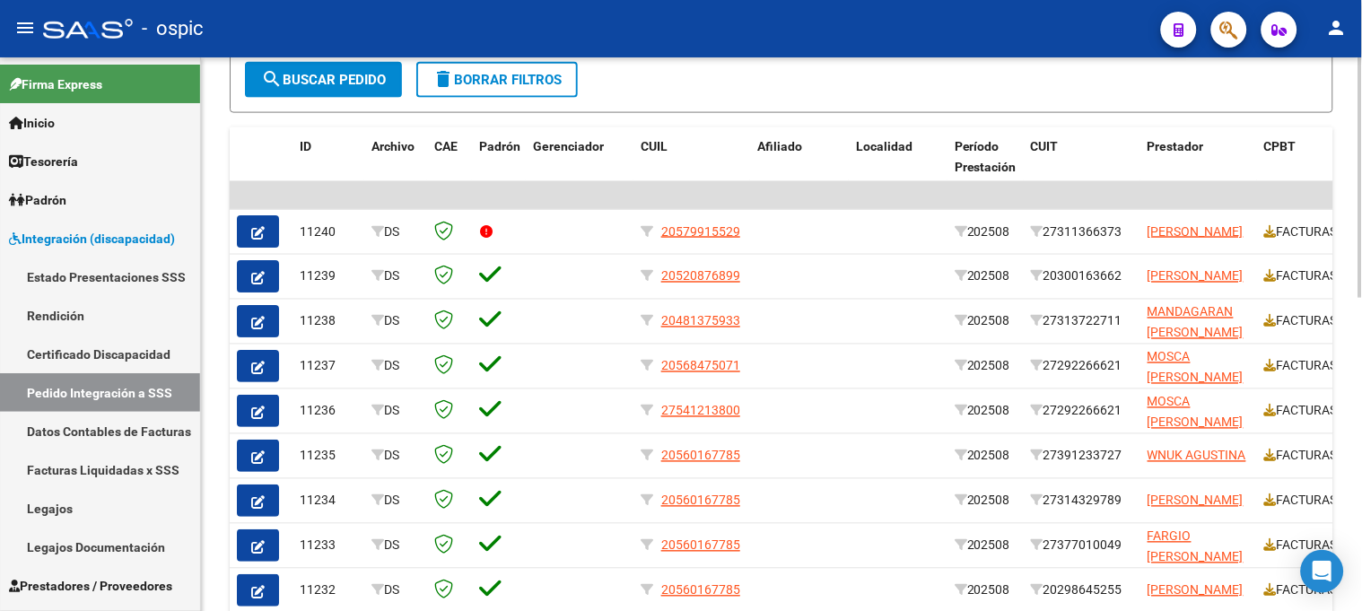
click at [1359, 392] on div at bounding box center [1361, 422] width 4 height 241
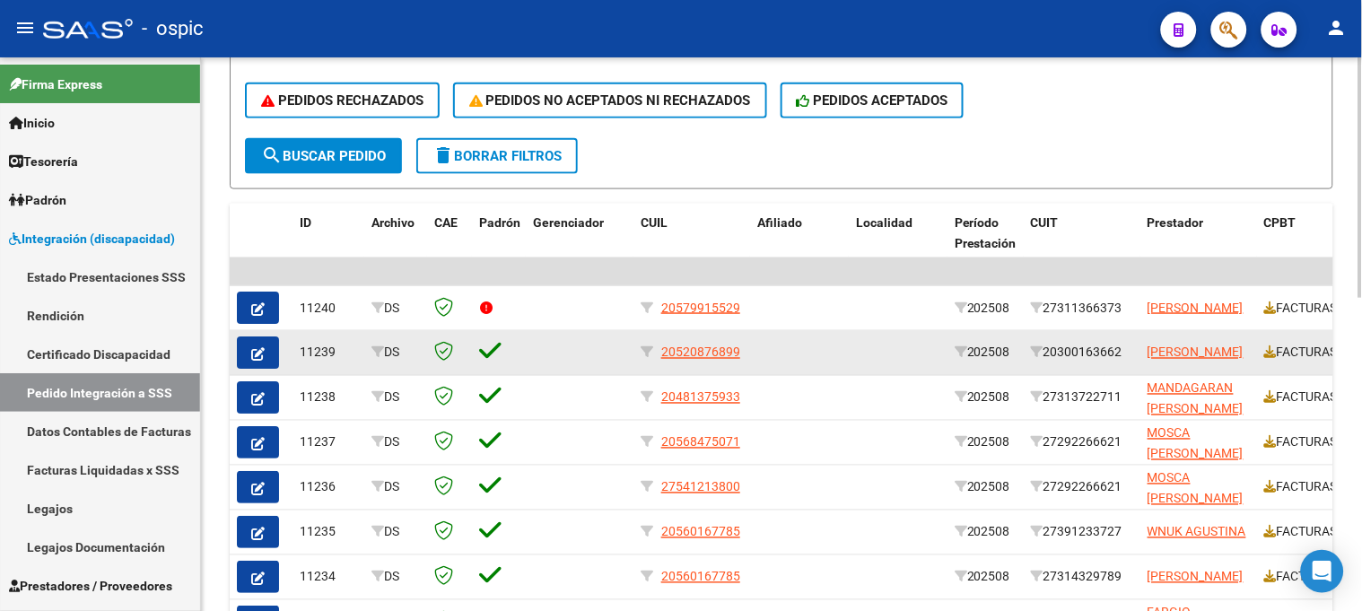
scroll to position [353, 0]
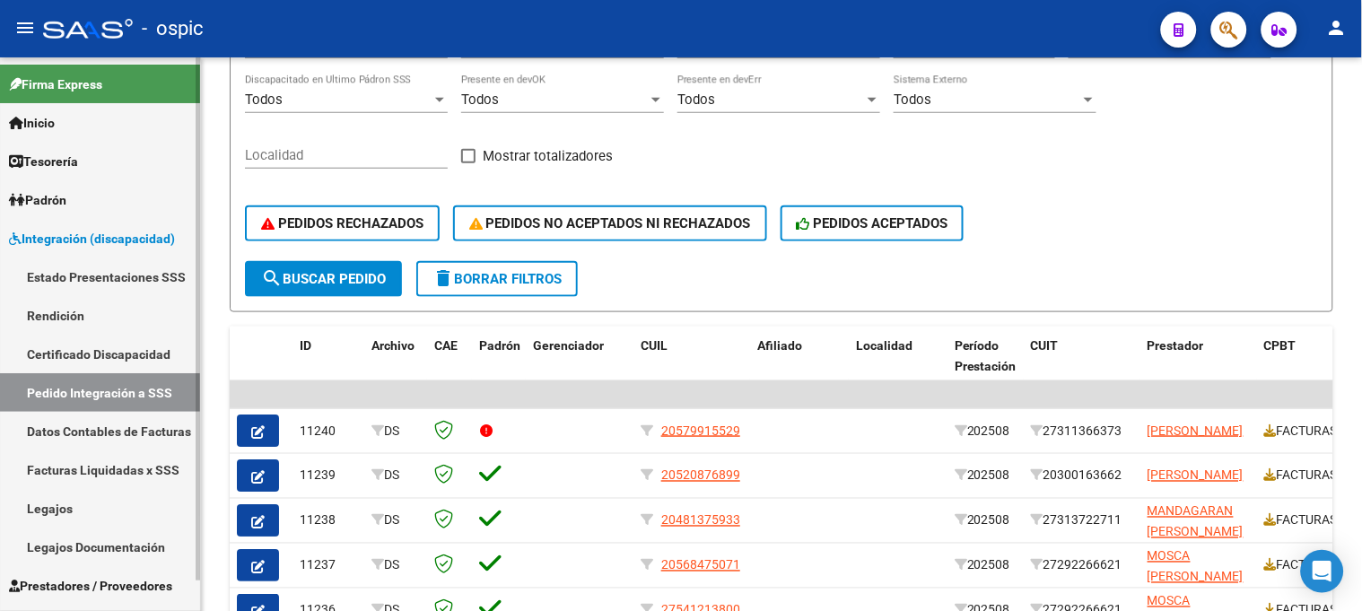
click at [128, 351] on link "Certificado Discapacidad" at bounding box center [100, 354] width 200 height 39
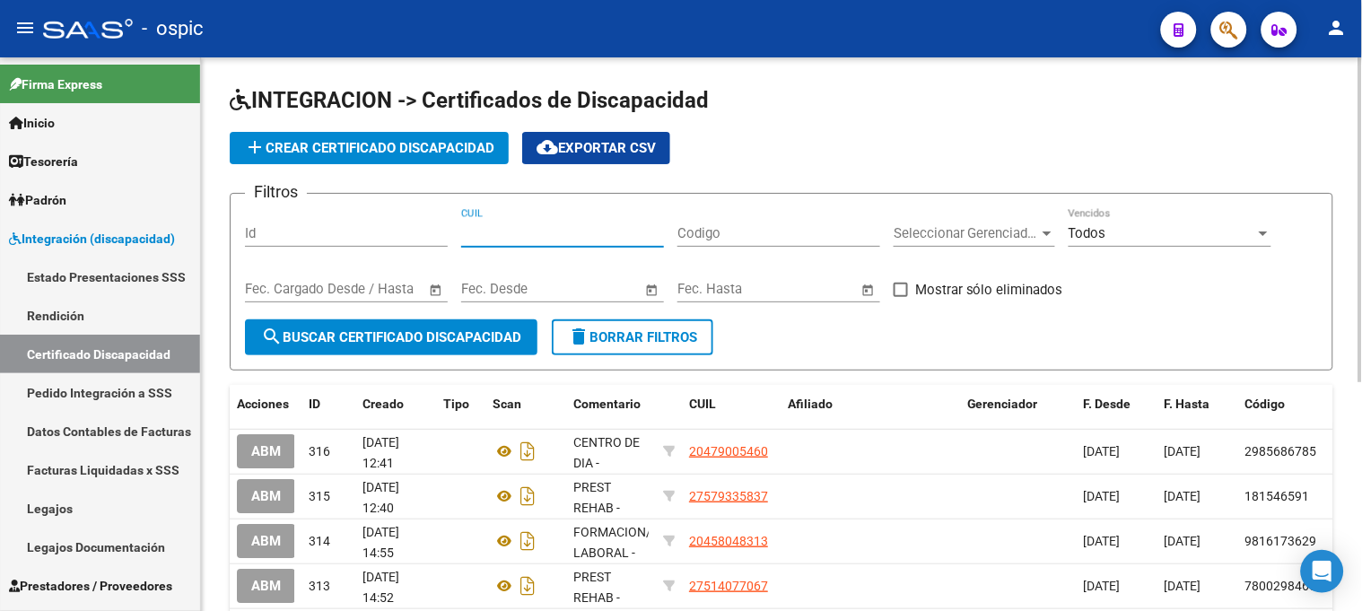
click at [575, 235] on input "CUIL" at bounding box center [562, 233] width 203 height 16
paste input "20-47900546-0"
type input "20-47900546-0"
click at [442, 334] on span "search Buscar Certificado Discapacidad" at bounding box center [391, 337] width 260 height 16
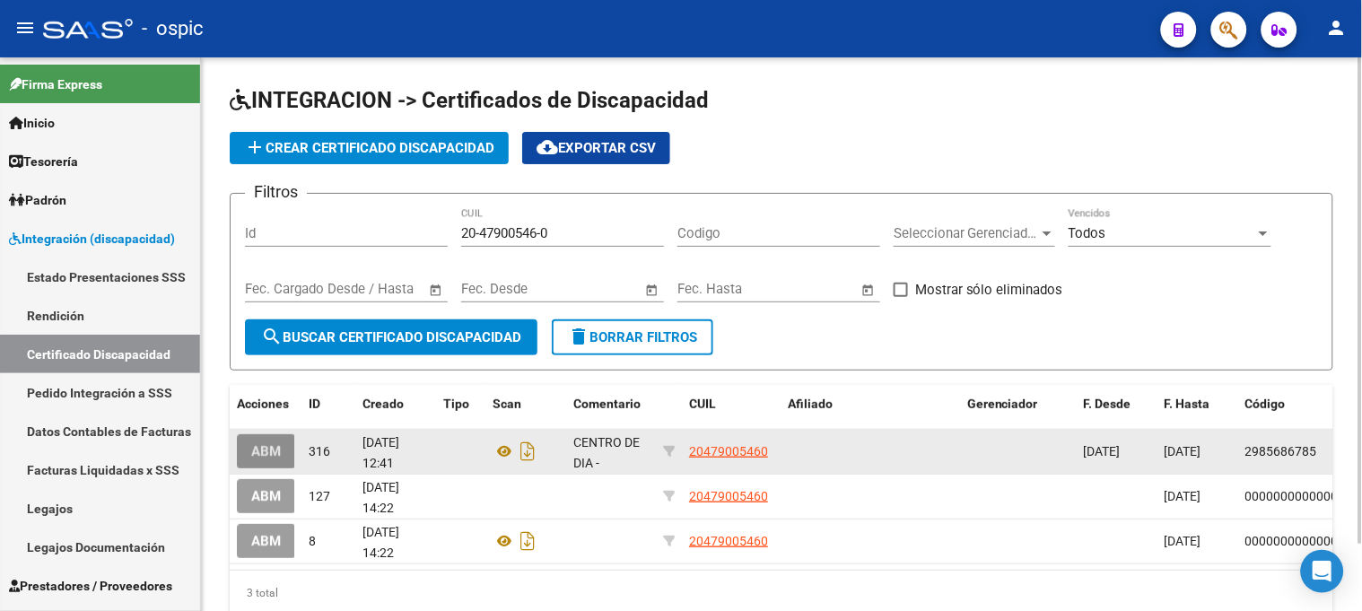
click at [276, 456] on span "ABM" at bounding box center [266, 452] width 30 height 16
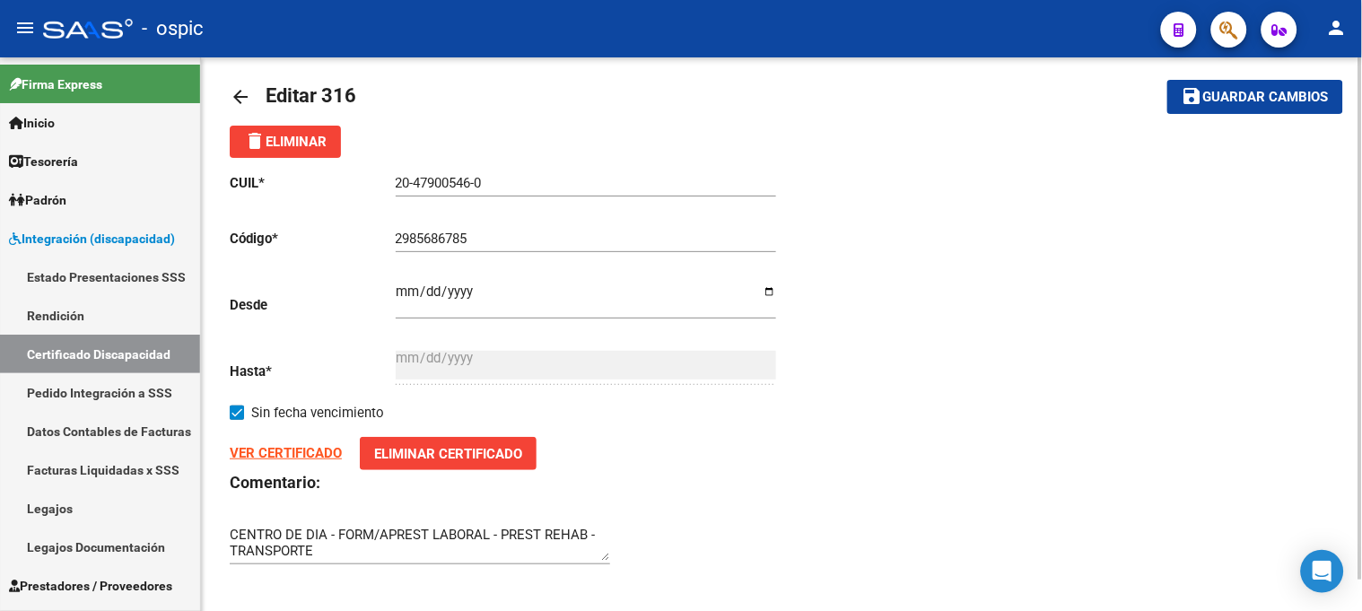
scroll to position [32, 0]
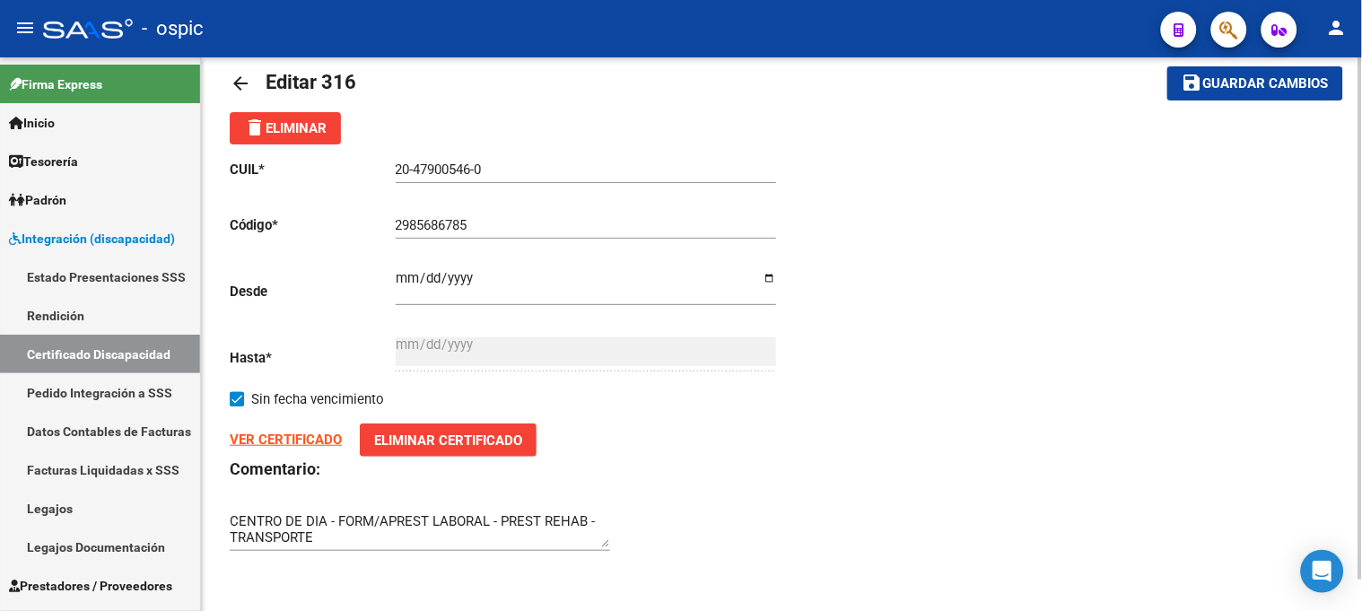
click at [235, 82] on mat-icon "arrow_back" at bounding box center [241, 84] width 22 height 22
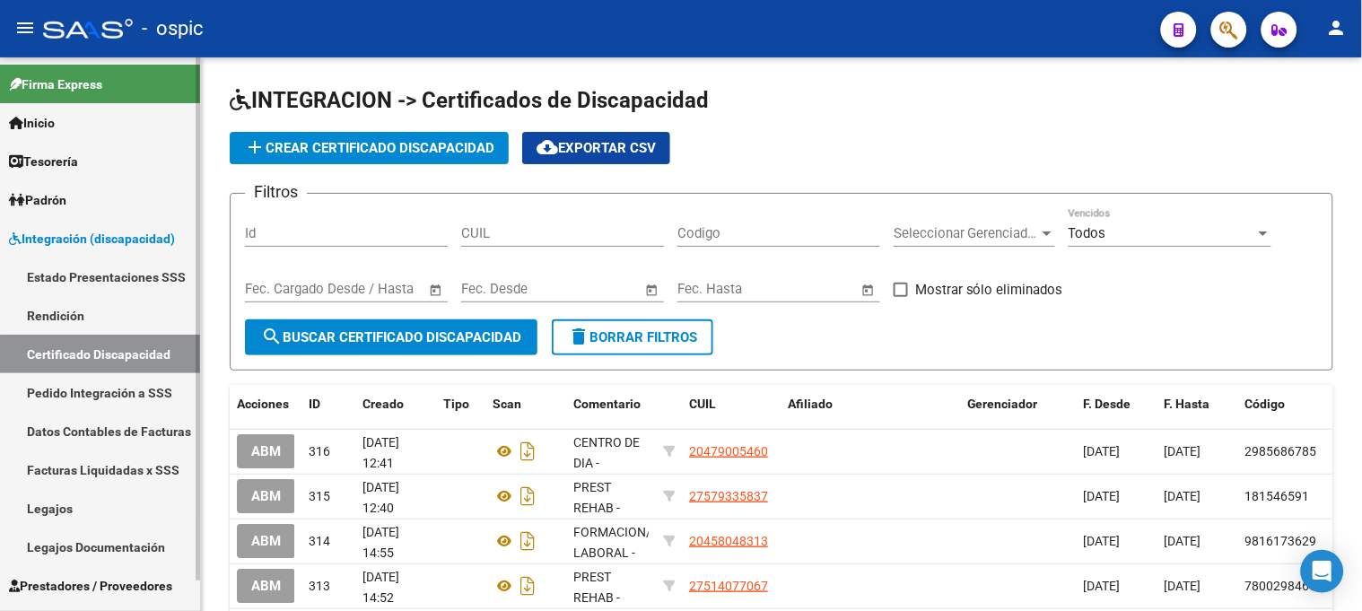
click at [133, 386] on link "Pedido Integración a SSS" at bounding box center [100, 392] width 200 height 39
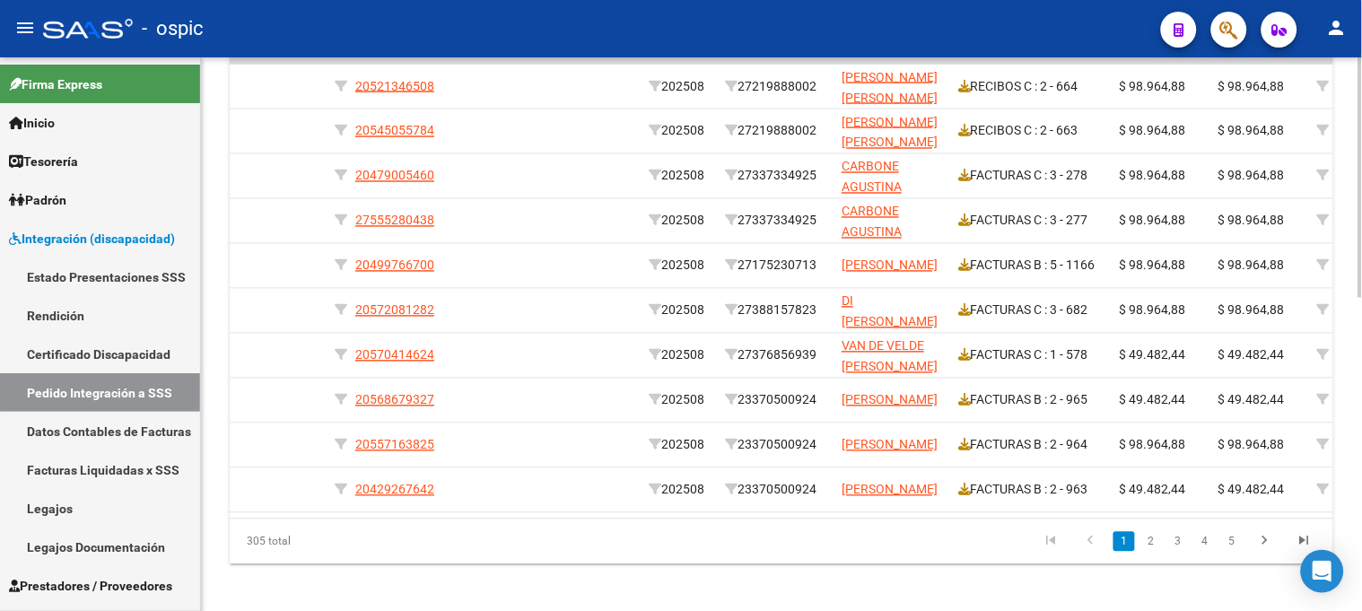
scroll to position [0, 319]
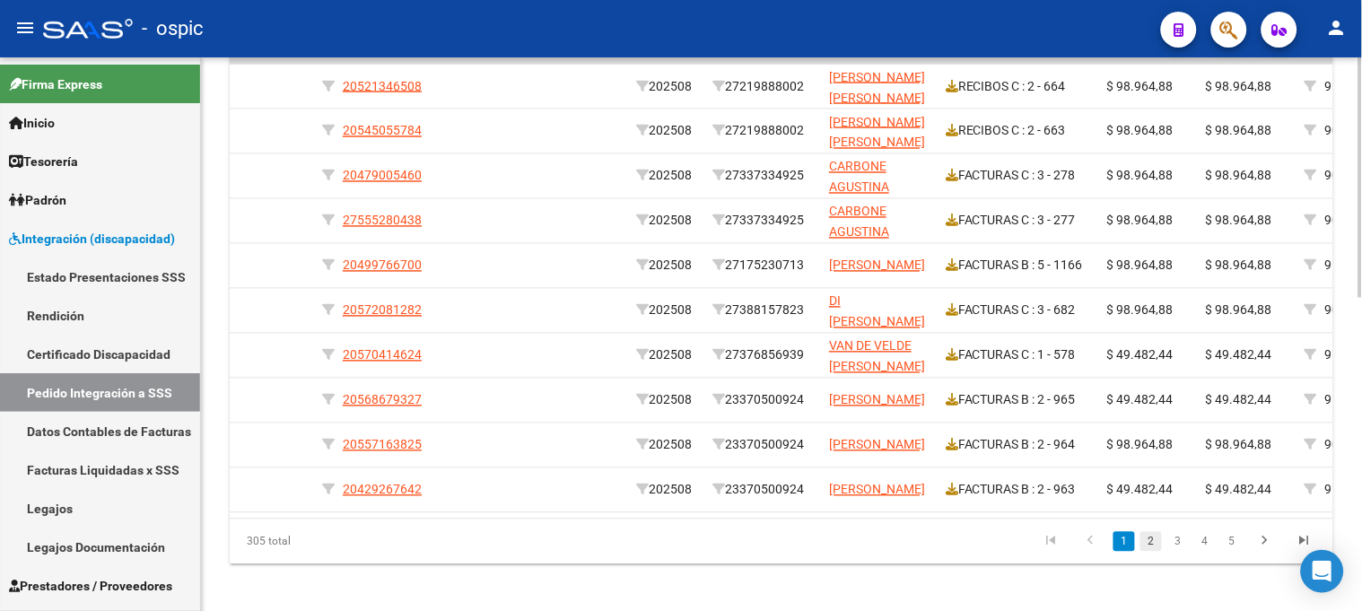
click at [1146, 552] on link "2" at bounding box center [1152, 542] width 22 height 20
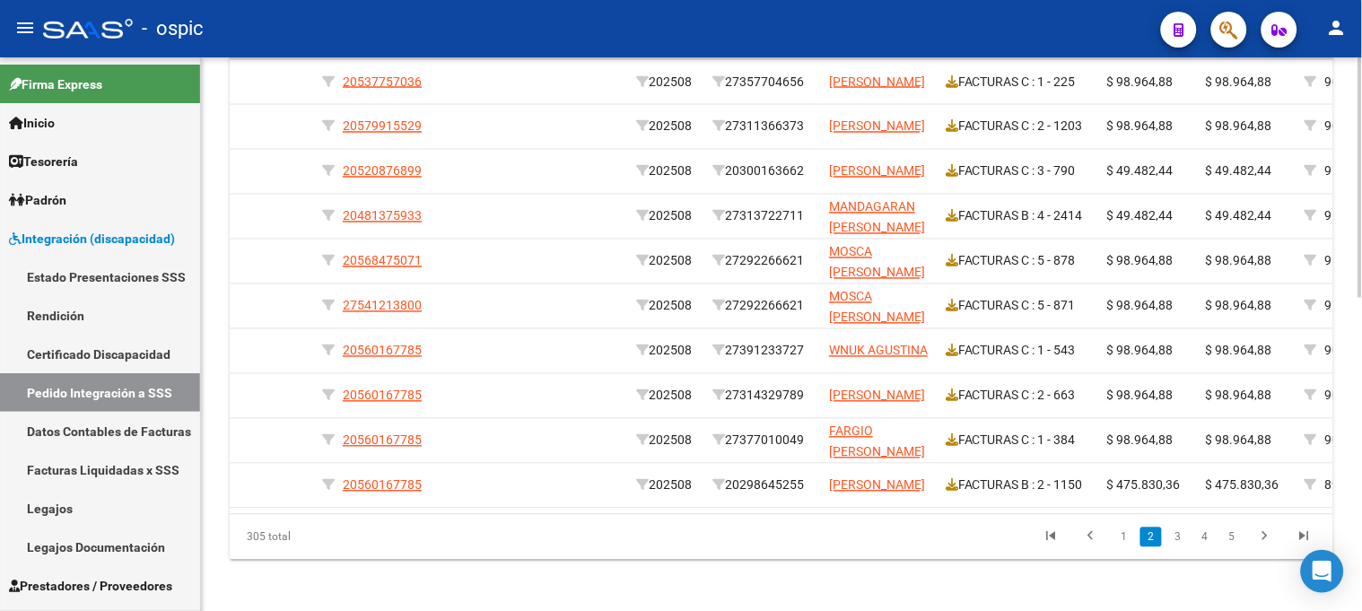
scroll to position [697, 0]
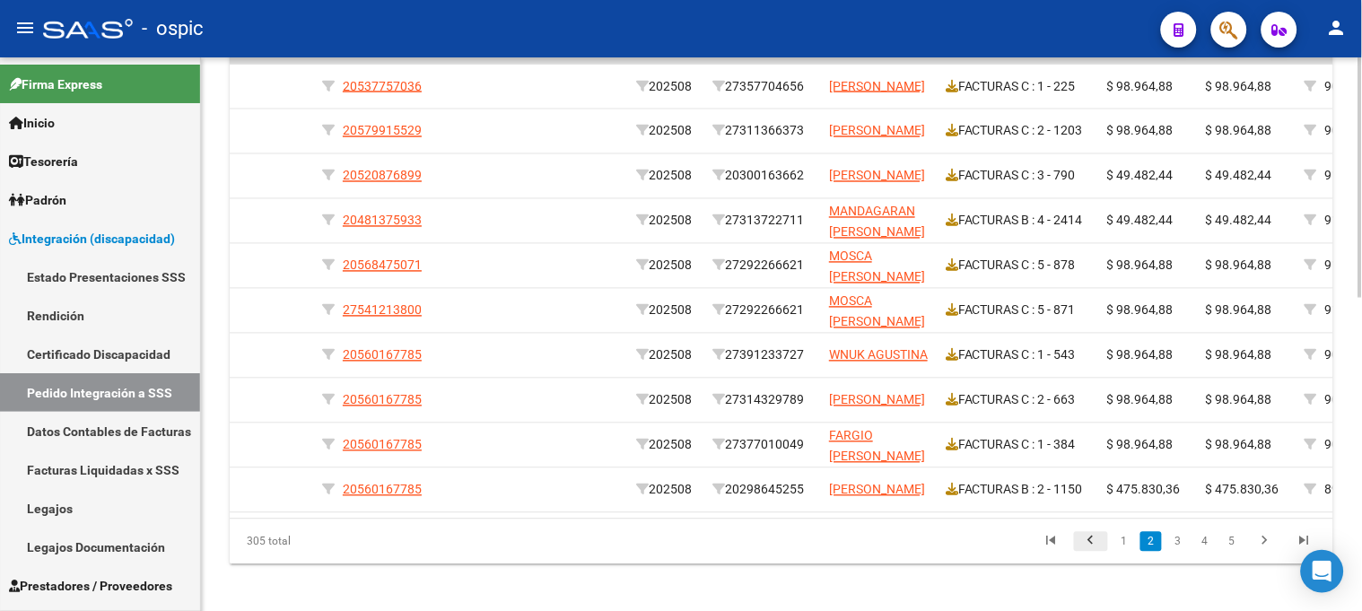
click at [1092, 550] on icon "go to previous page" at bounding box center [1091, 544] width 23 height 22
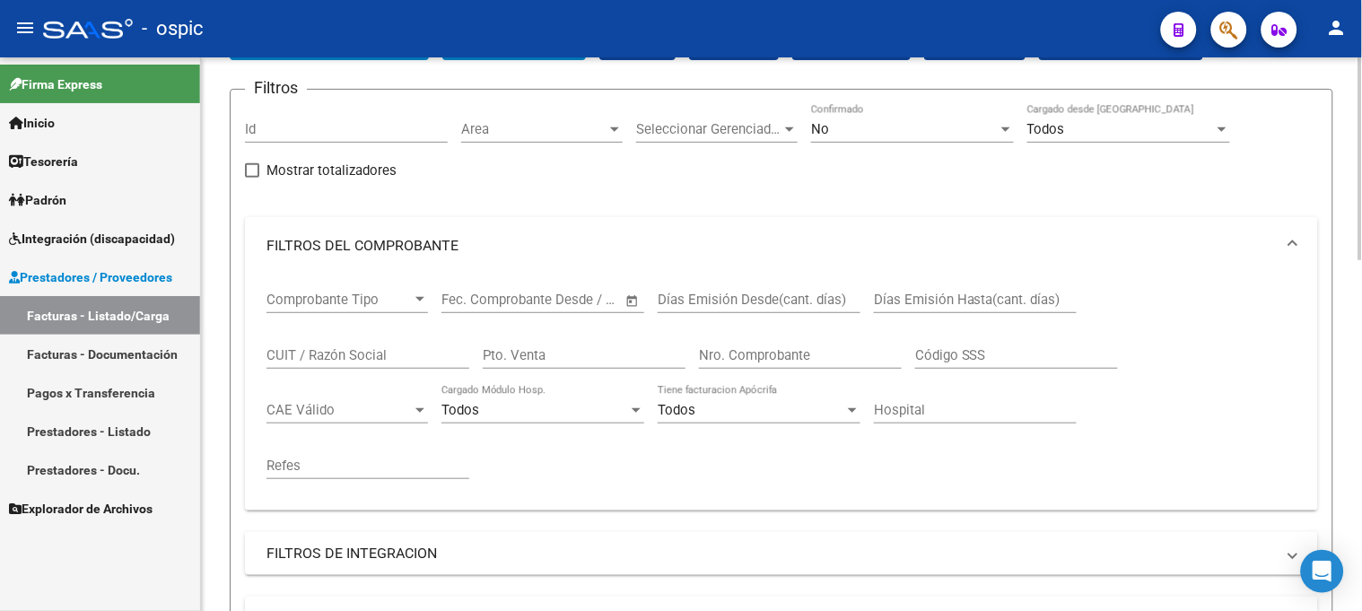
scroll to position [47, 0]
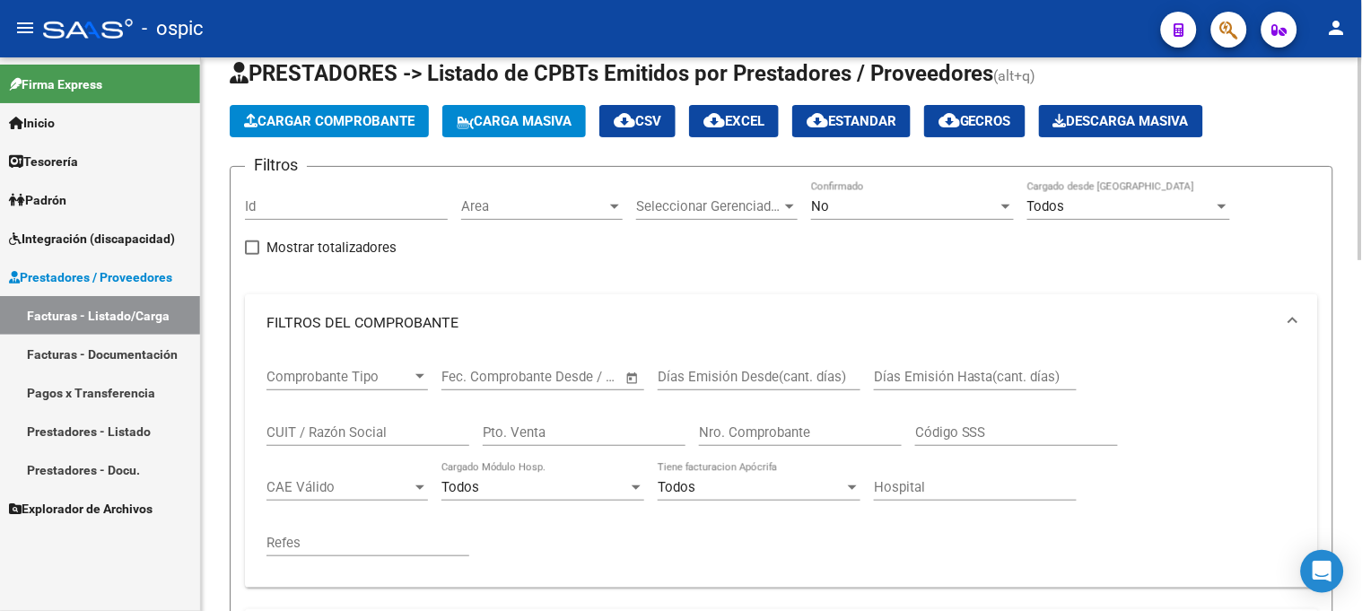
click at [873, 212] on div "No" at bounding box center [904, 206] width 187 height 16
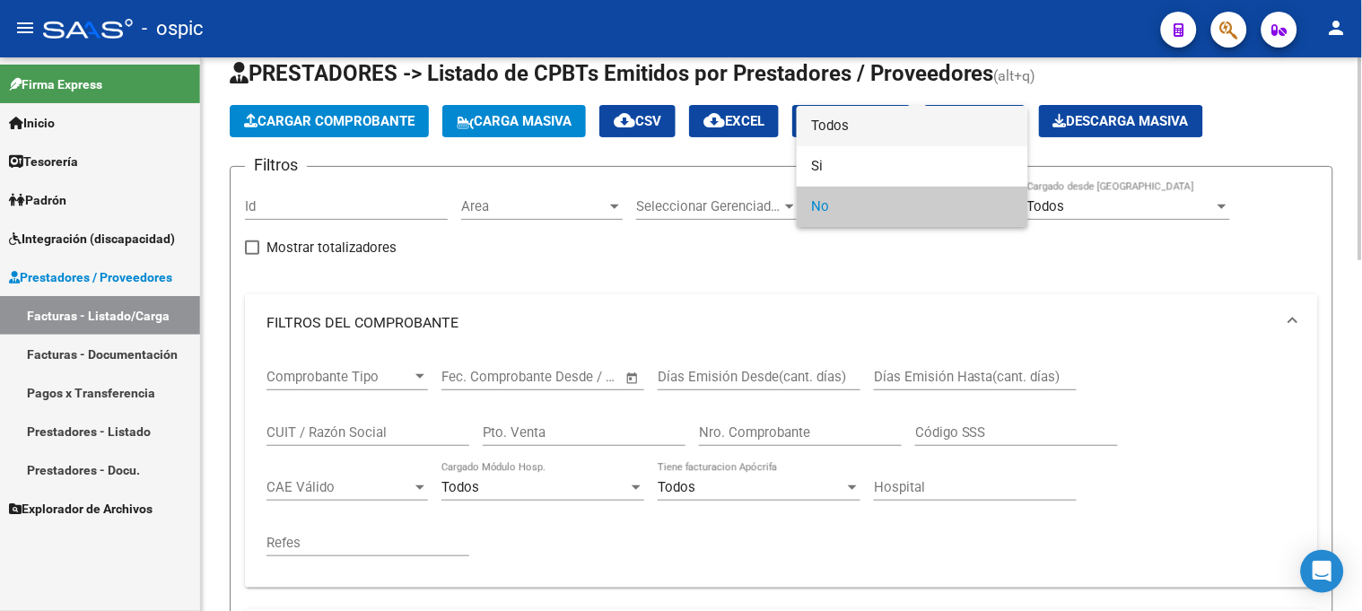
drag, startPoint x: 866, startPoint y: 124, endPoint x: 701, endPoint y: 301, distance: 241.9
click at [860, 127] on span "Todos" at bounding box center [912, 126] width 203 height 40
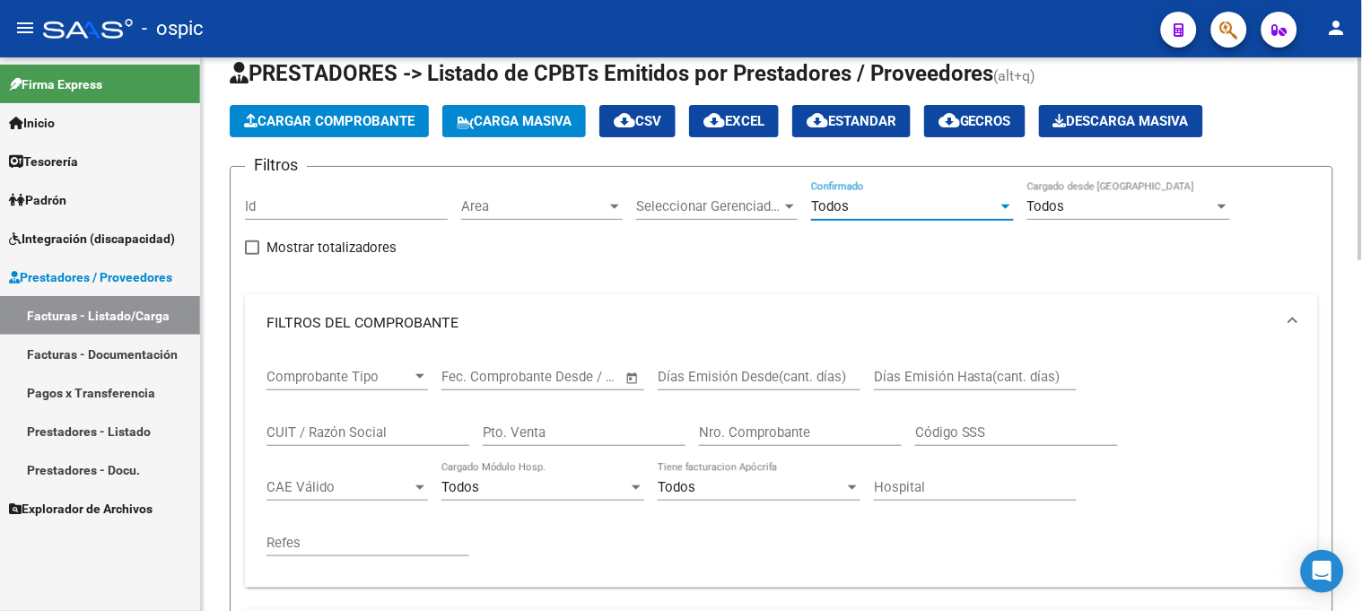
drag, startPoint x: 611, startPoint y: 435, endPoint x: 966, endPoint y: 460, distance: 355.3
click at [612, 435] on input "Pto. Venta" at bounding box center [584, 433] width 203 height 16
type input "1"
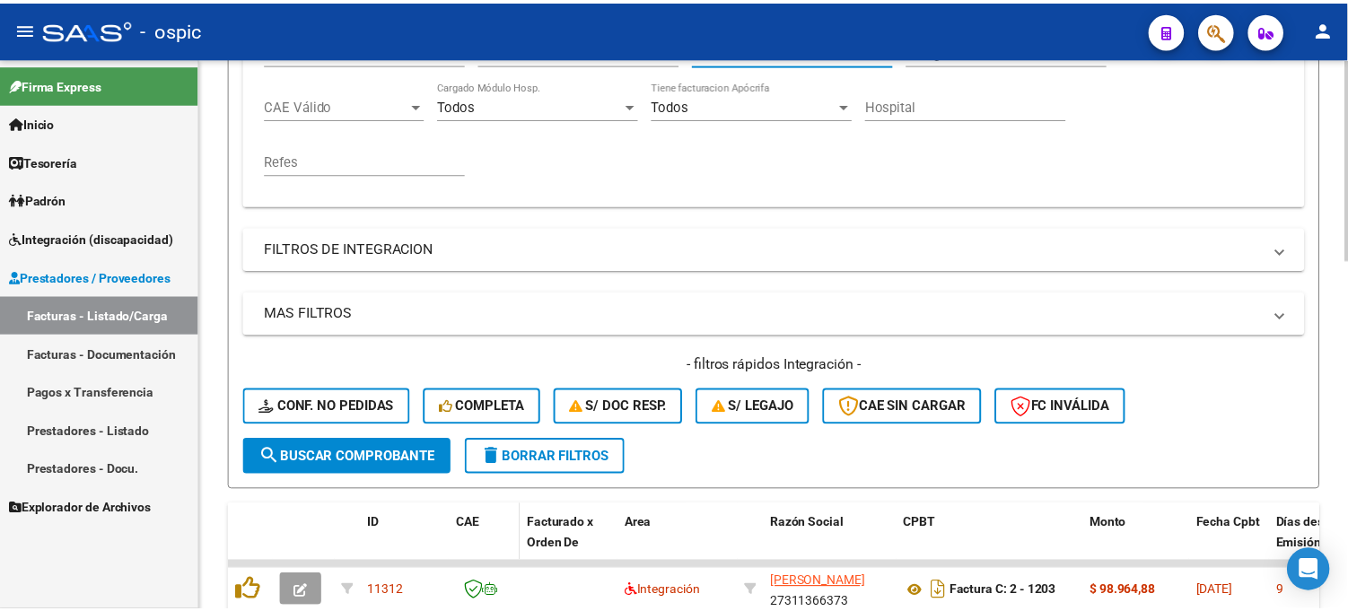
scroll to position [545, 0]
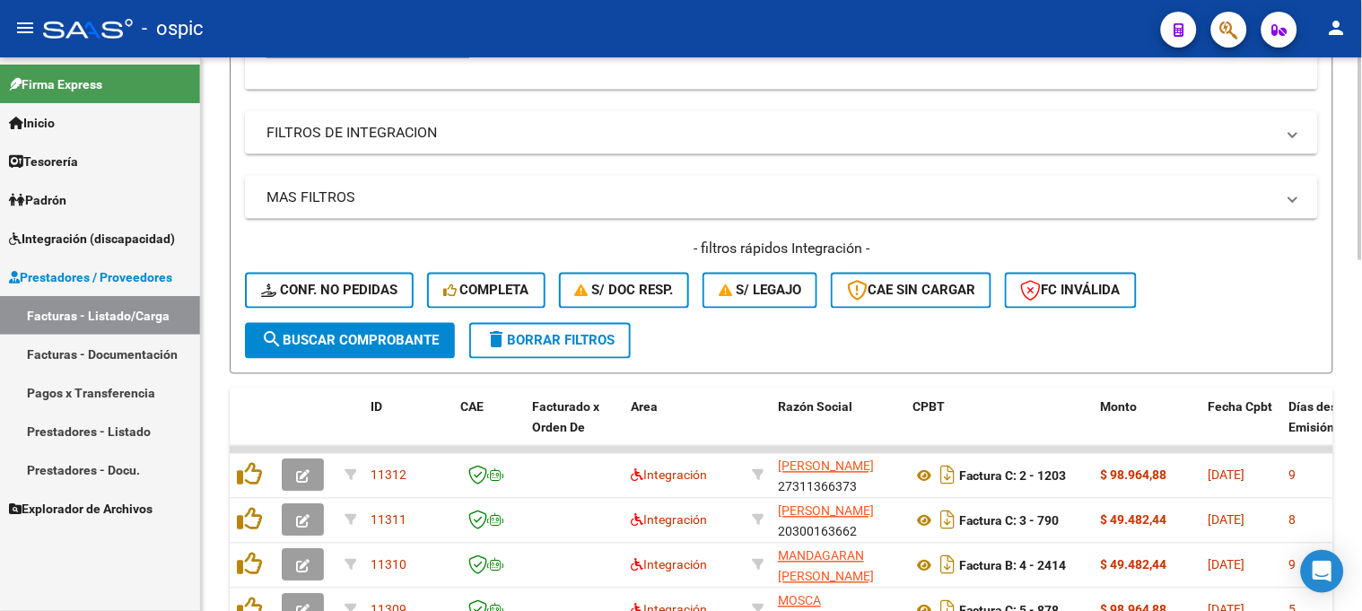
type input "506"
click at [401, 345] on span "search Buscar Comprobante" at bounding box center [350, 341] width 178 height 16
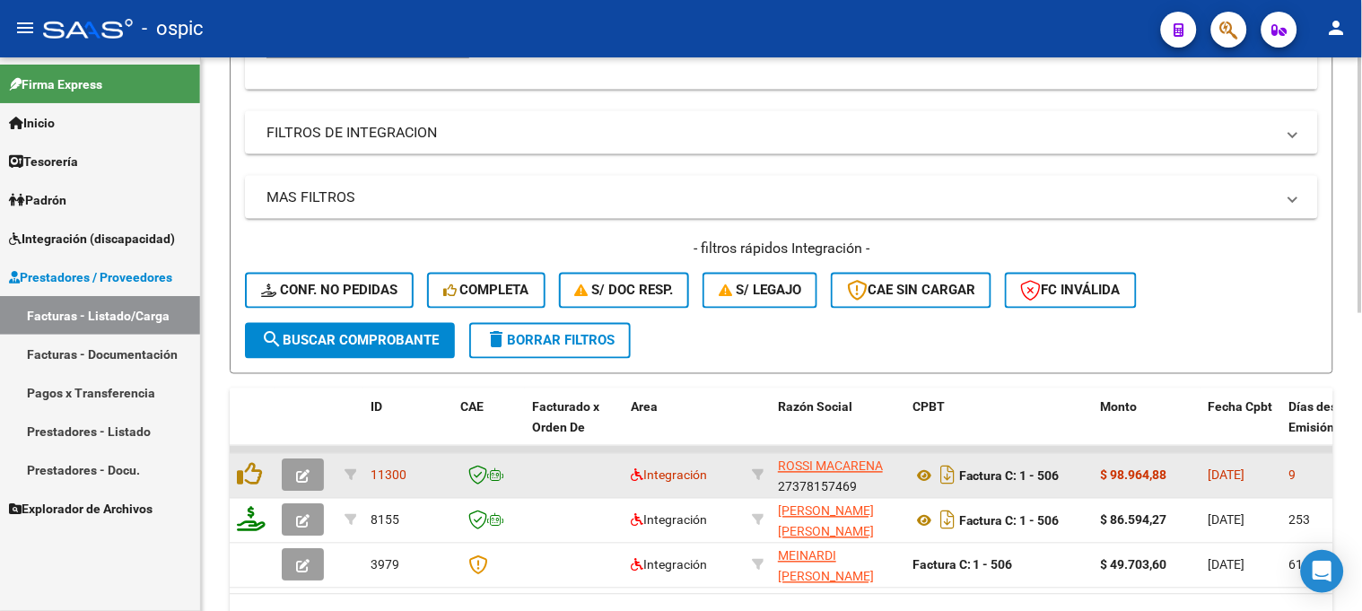
click at [309, 470] on icon "button" at bounding box center [302, 476] width 13 height 13
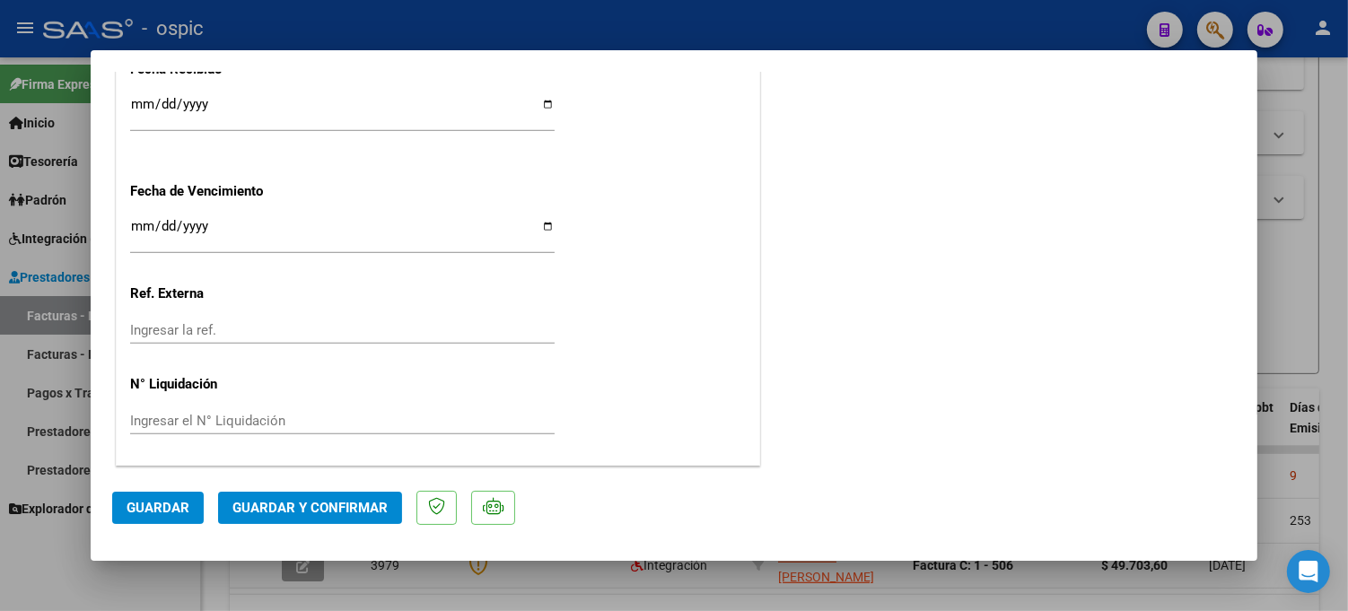
scroll to position [0, 0]
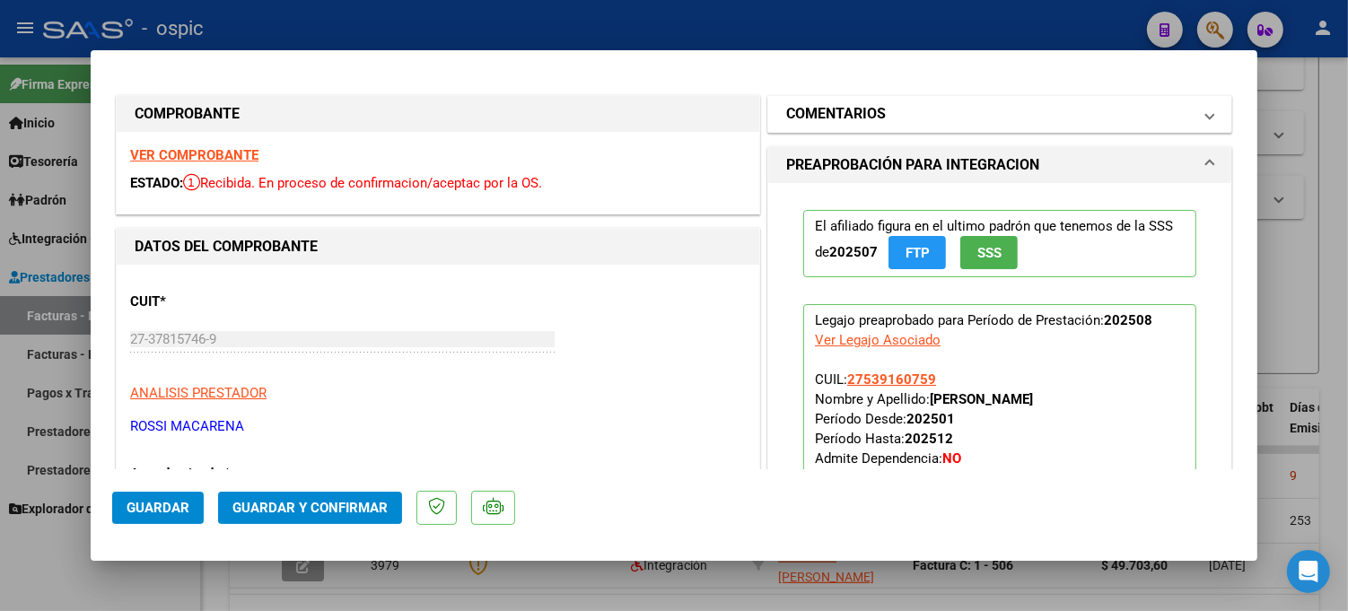
click at [881, 111] on mat-panel-title "COMENTARIOS" at bounding box center [989, 114] width 406 height 22
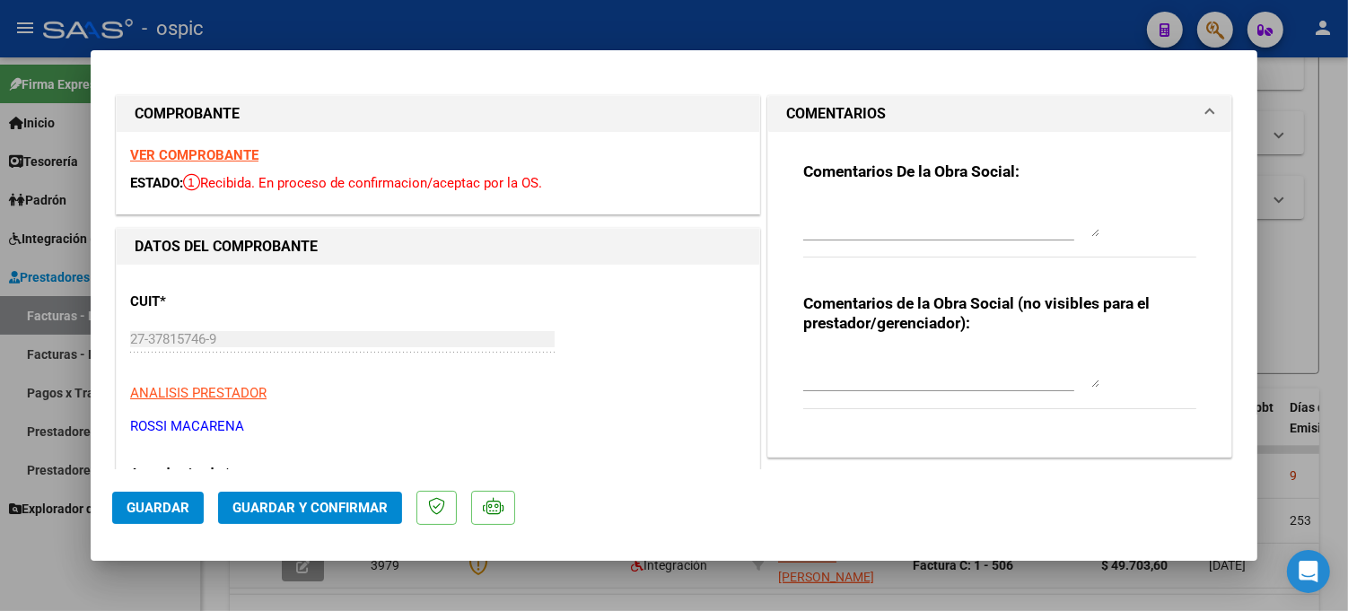
click at [903, 352] on textarea at bounding box center [951, 370] width 296 height 36
type textarea "FONO 8 SESIONES"
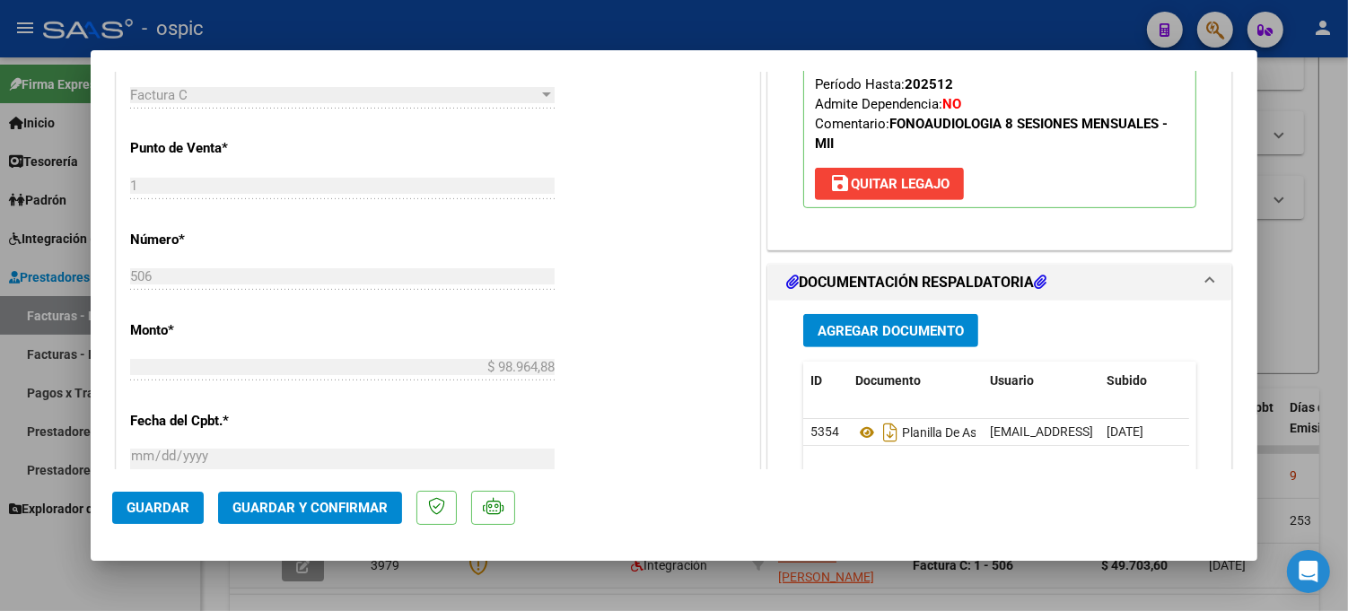
scroll to position [797, 0]
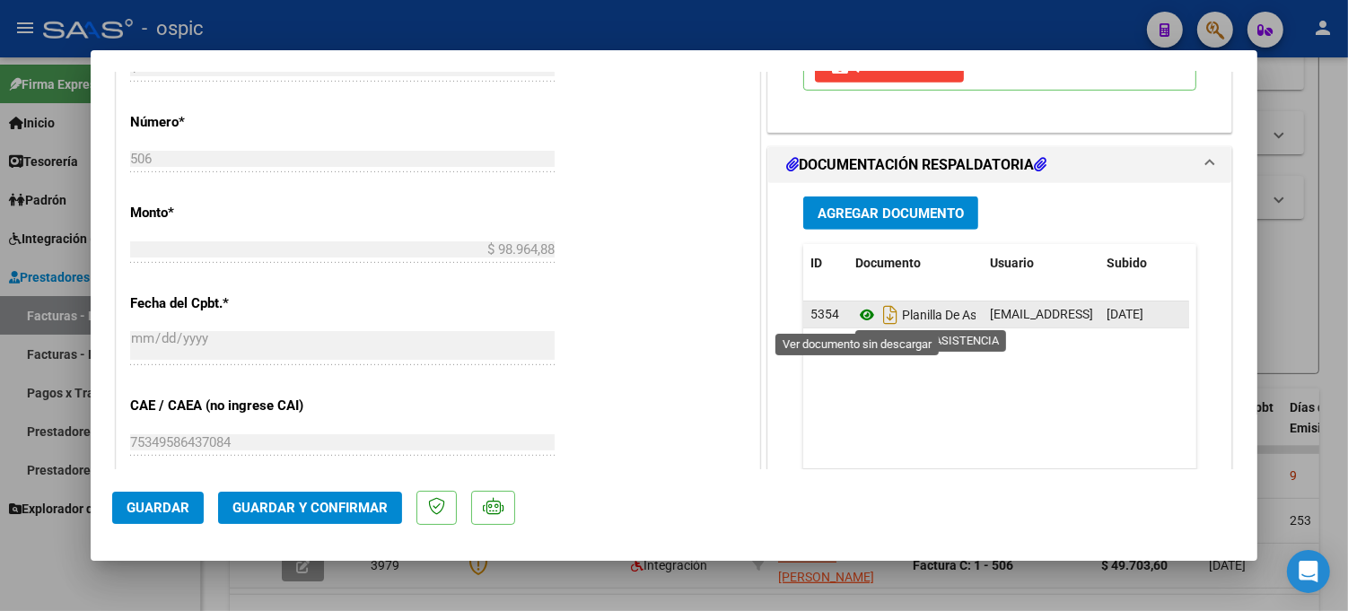
click at [857, 318] on icon at bounding box center [866, 315] width 23 height 22
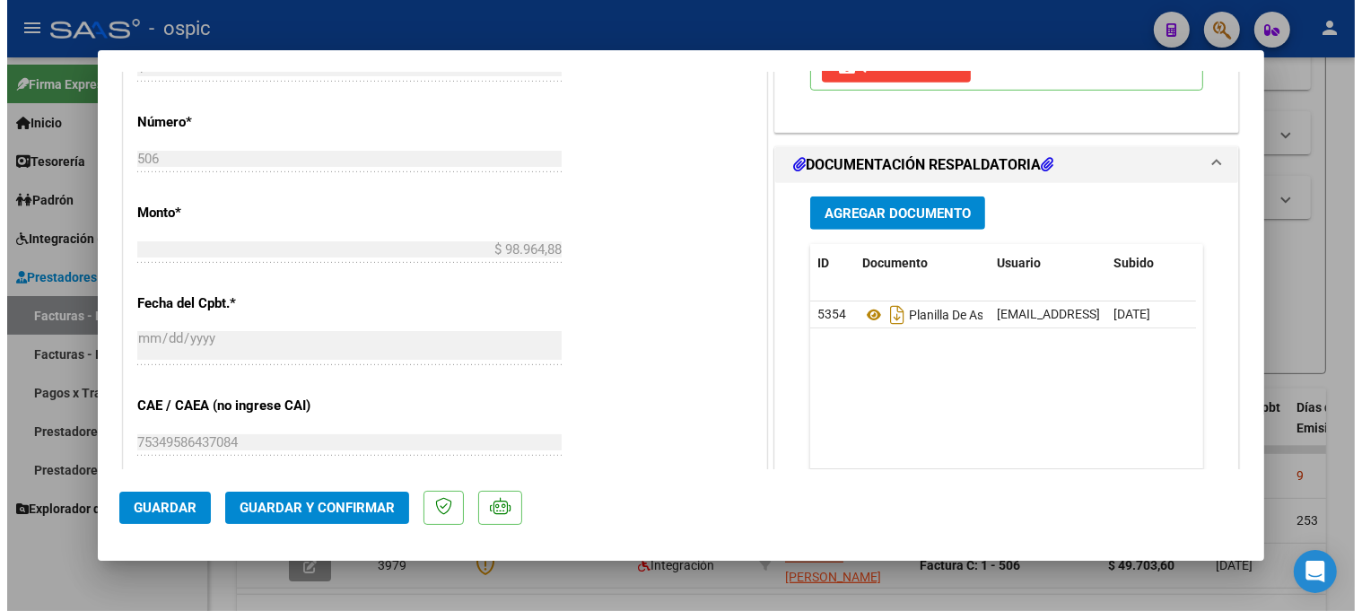
scroll to position [480, 0]
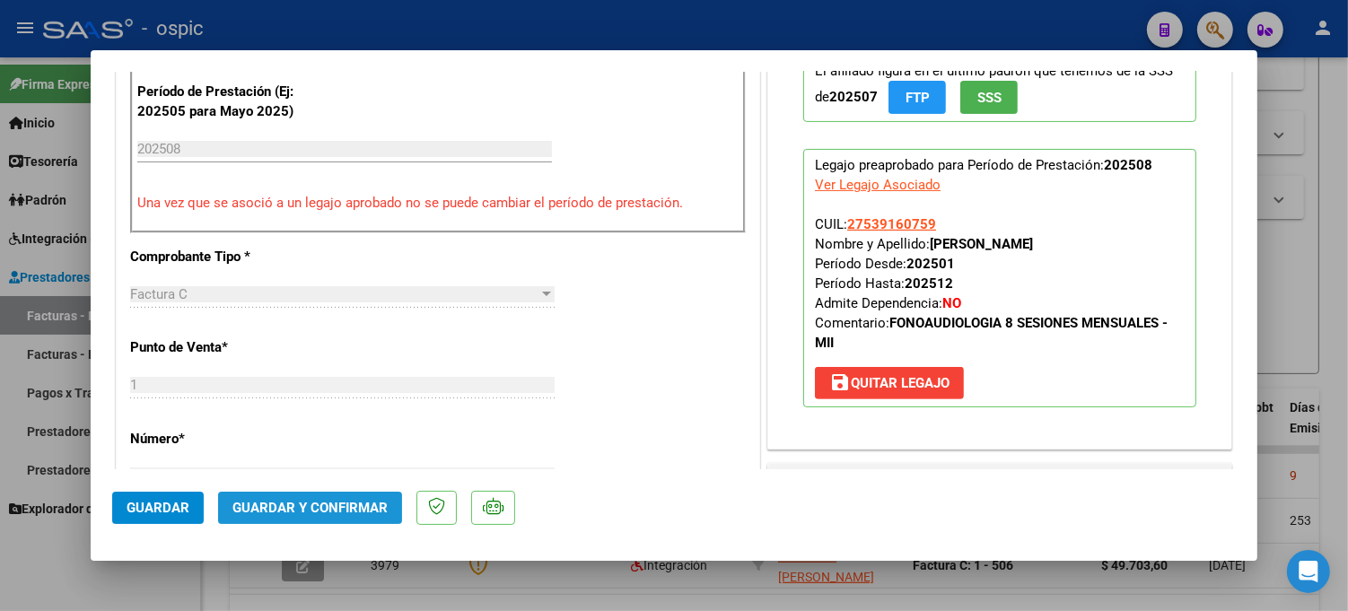
click at [315, 498] on button "Guardar y Confirmar" at bounding box center [310, 508] width 184 height 32
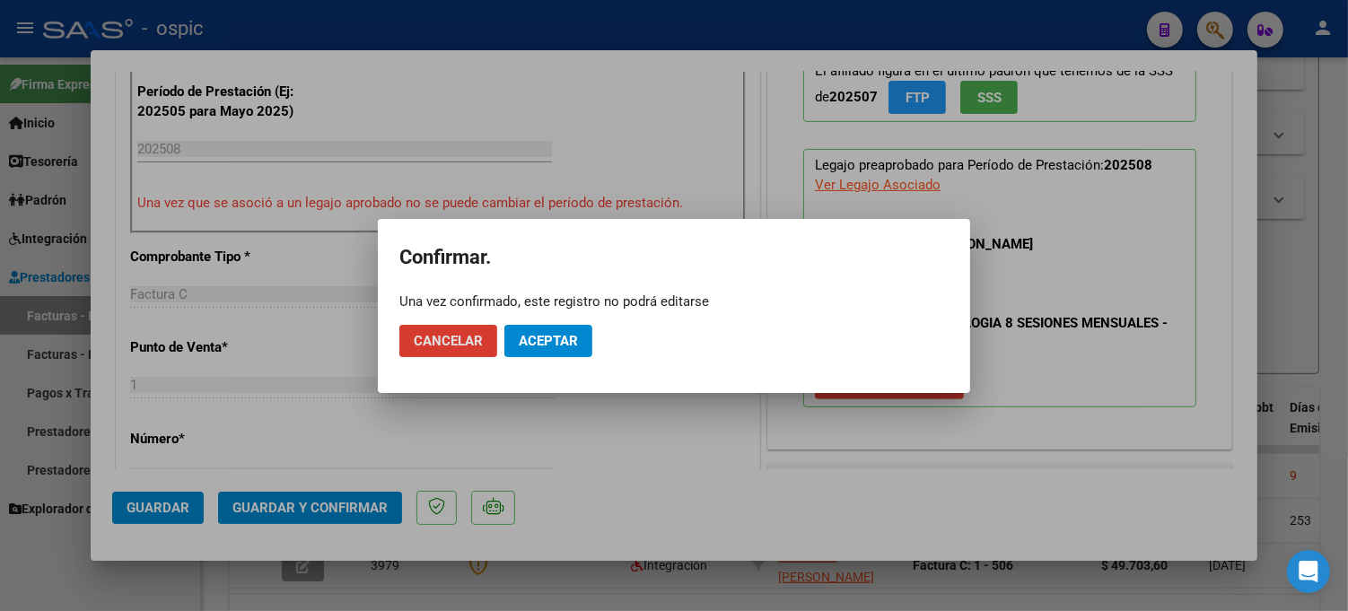
click at [536, 320] on mat-dialog-actions "Cancelar Aceptar" at bounding box center [673, 341] width 549 height 61
click at [533, 333] on span "Aceptar" at bounding box center [548, 341] width 59 height 16
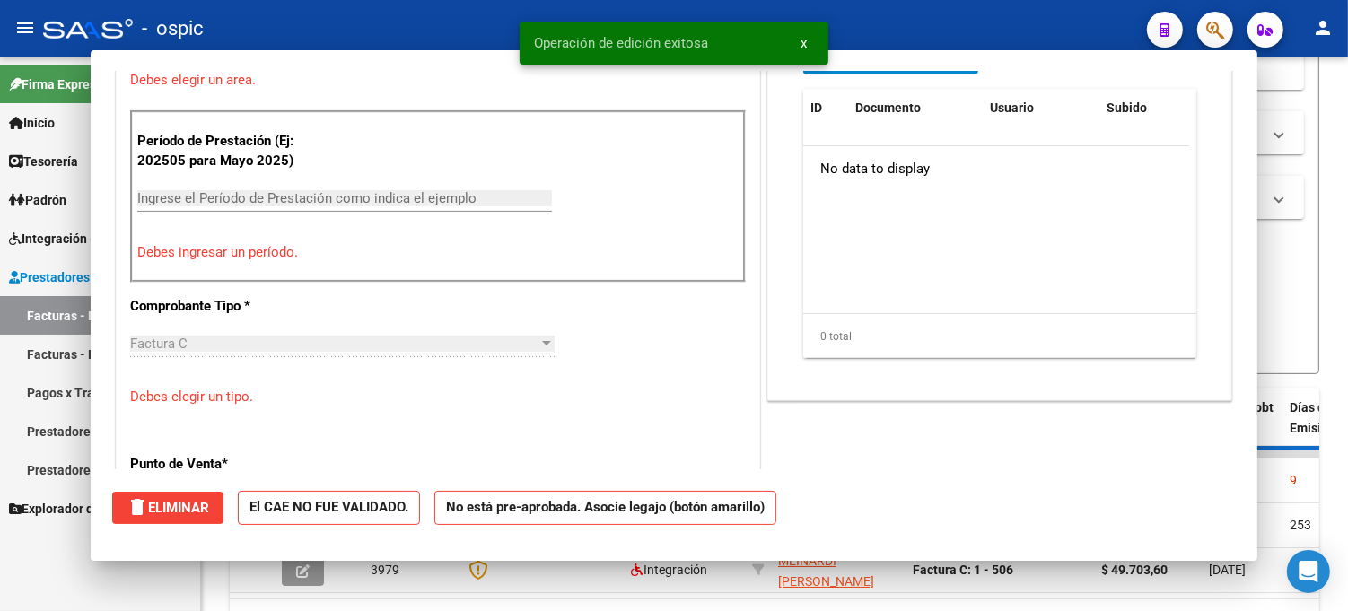
scroll to position [0, 0]
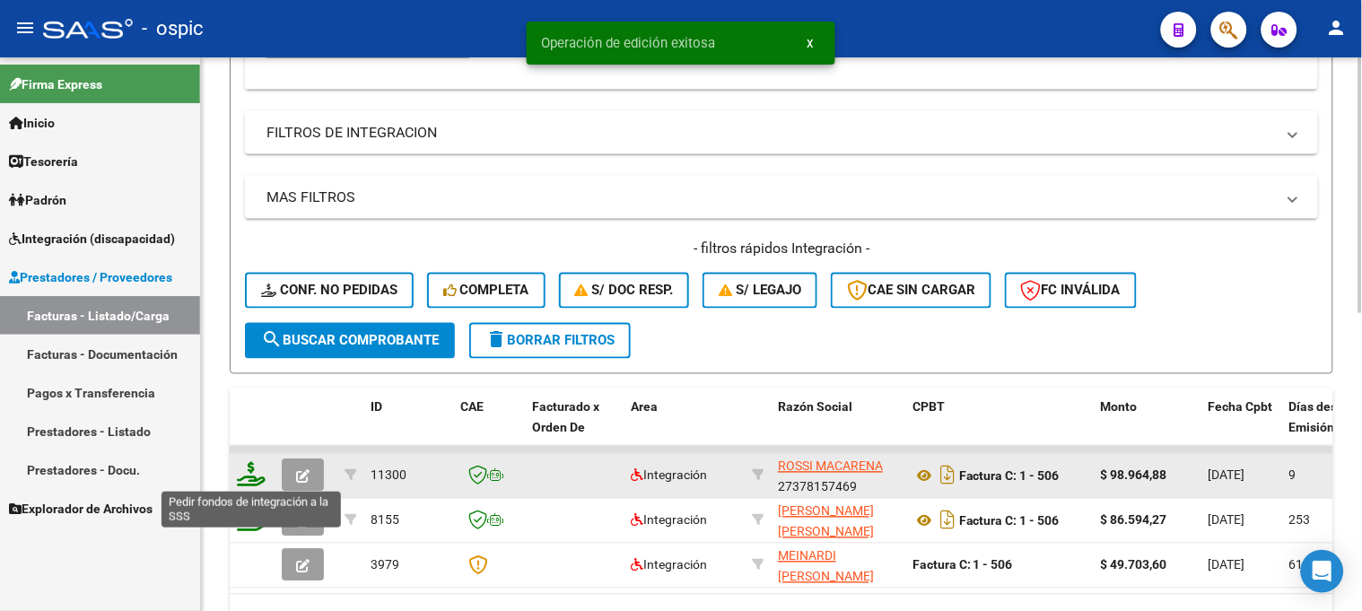
click at [253, 468] on icon at bounding box center [251, 474] width 29 height 25
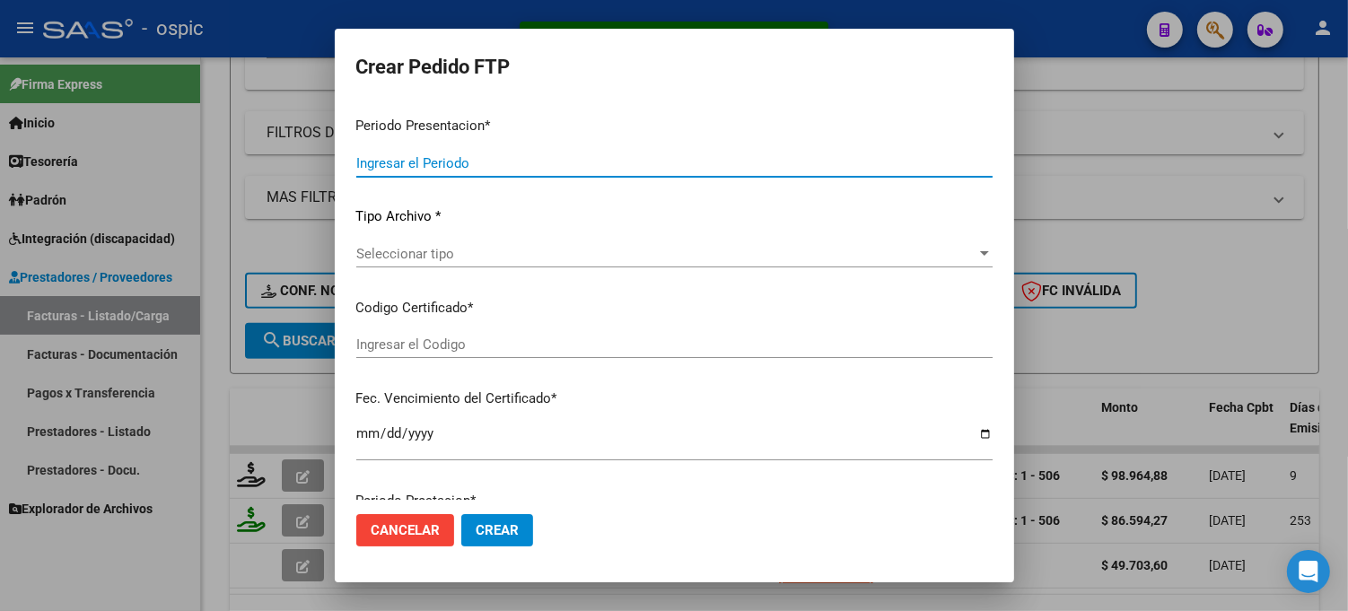
type input "202508"
type input "$ 98.964,88"
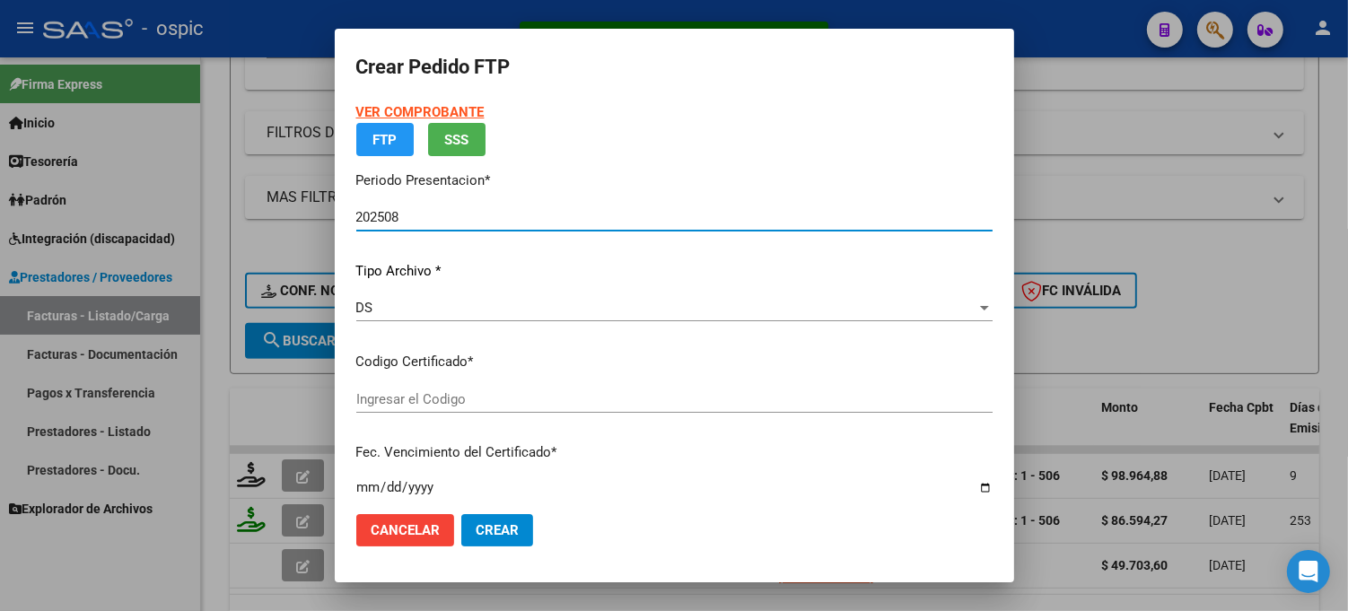
type input "6769581912"
type input "2032-02-28"
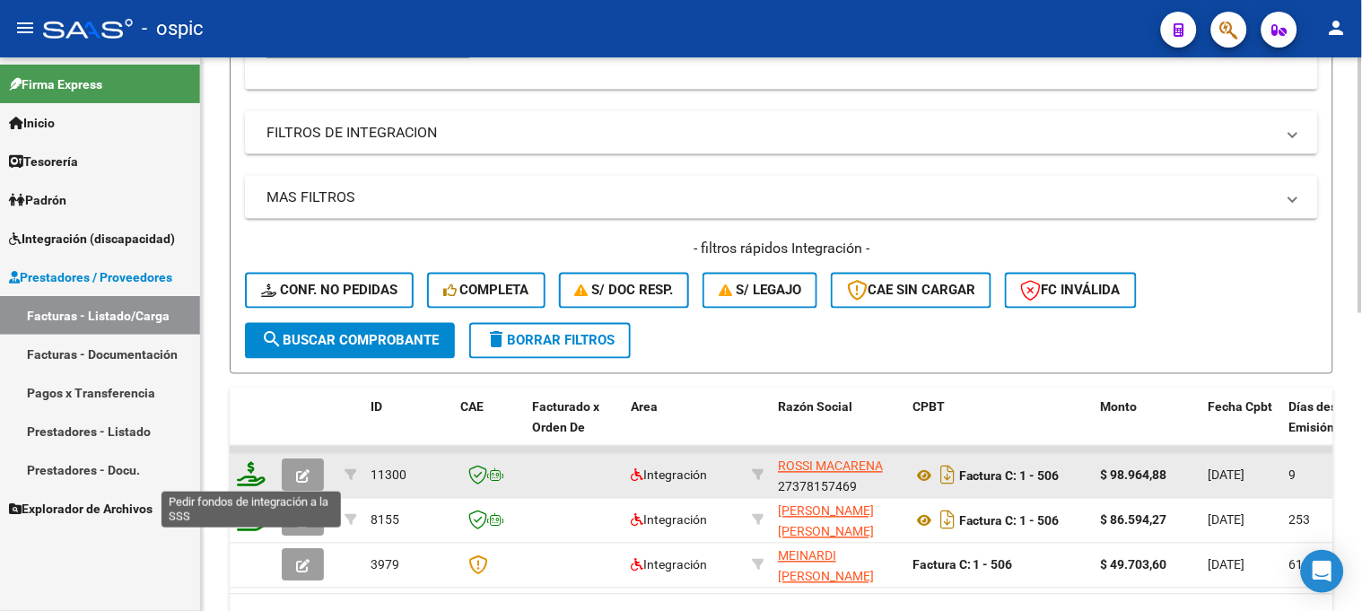
click at [253, 468] on icon at bounding box center [251, 474] width 29 height 25
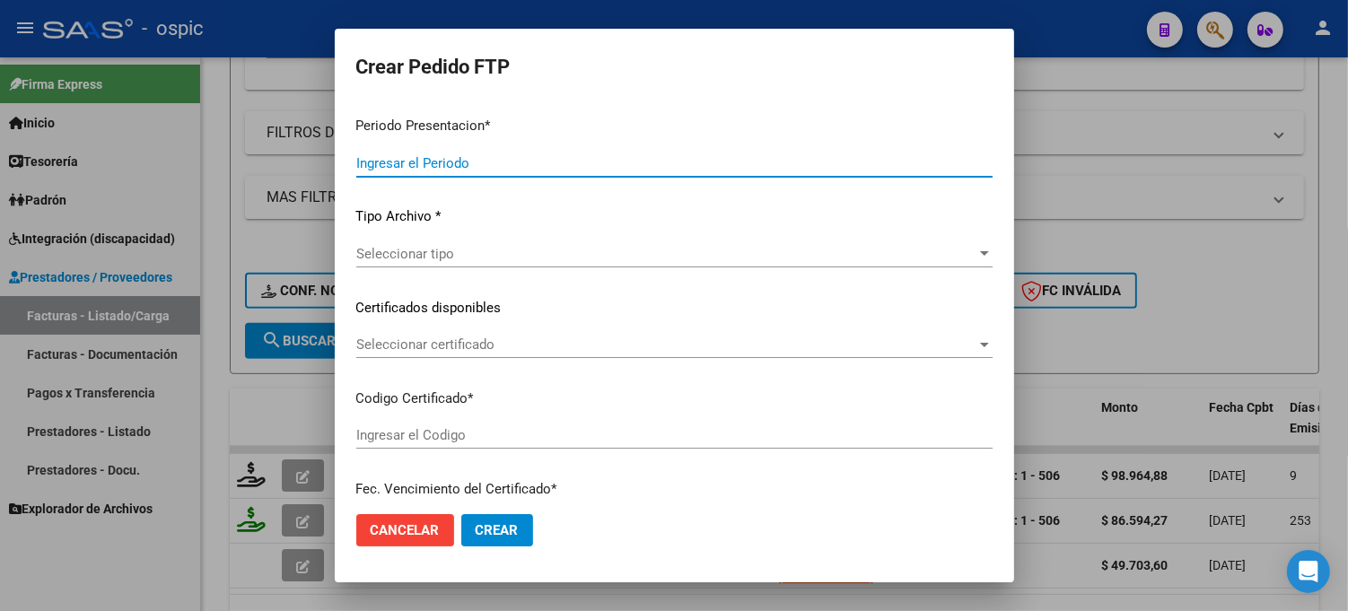
type input "202508"
type input "$ 98.964,88"
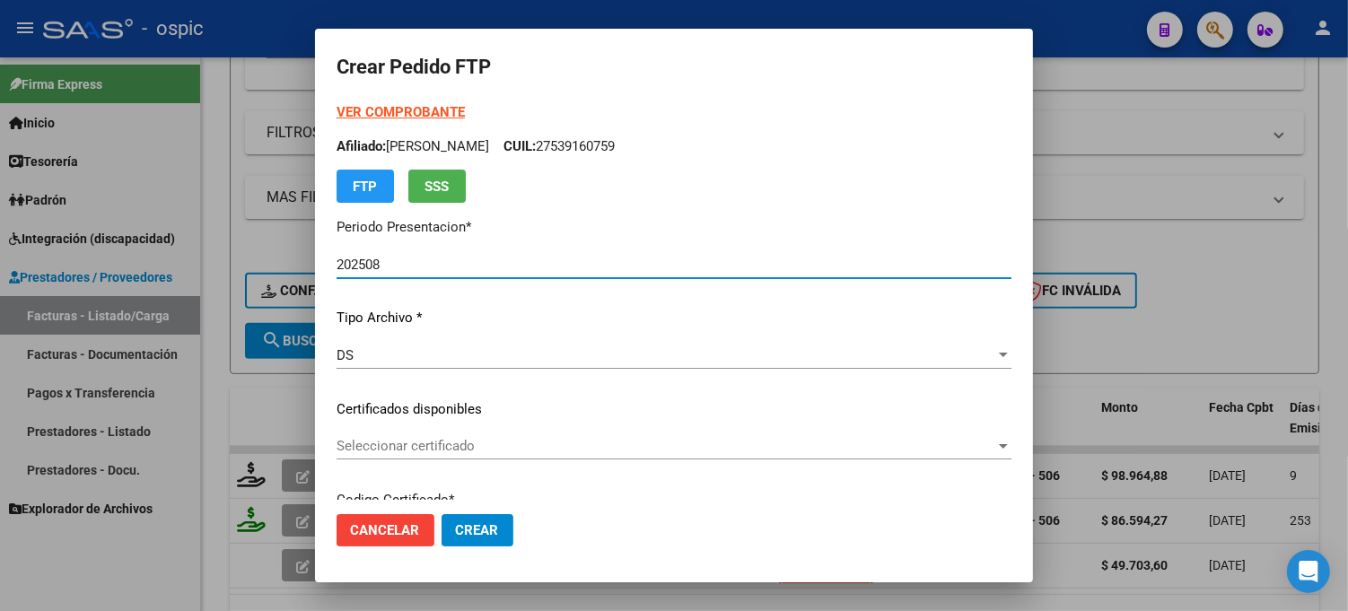
type input "6769581912"
type input "2032-02-28"
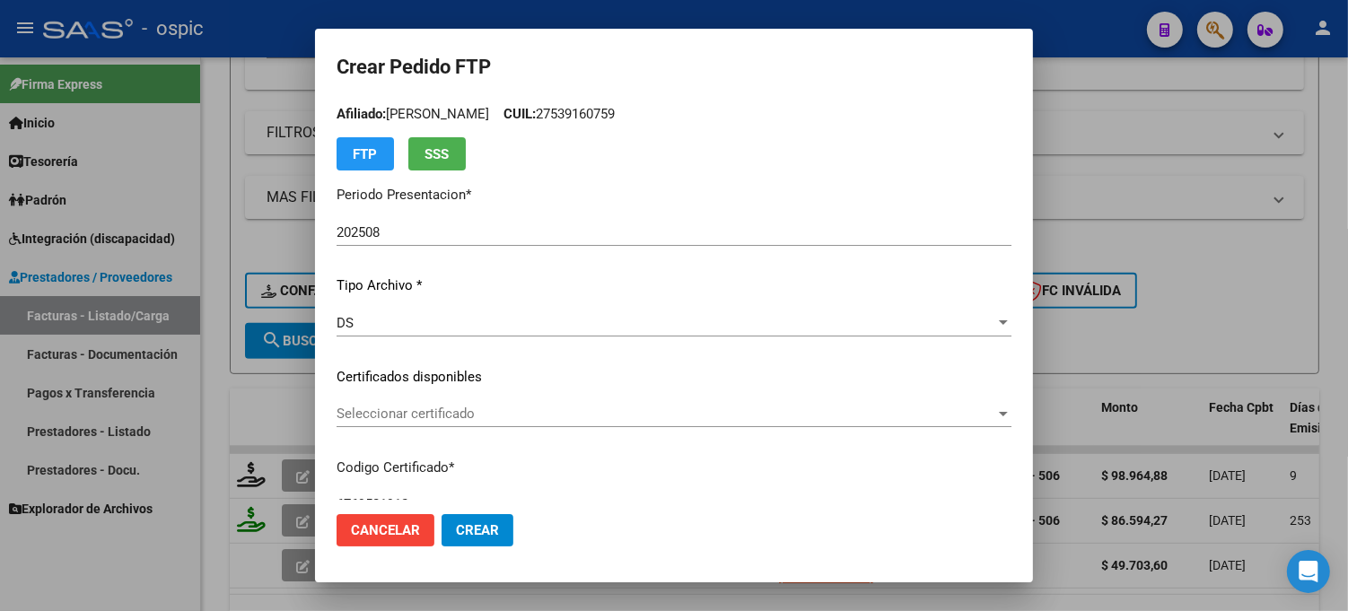
scroll to position [30, 0]
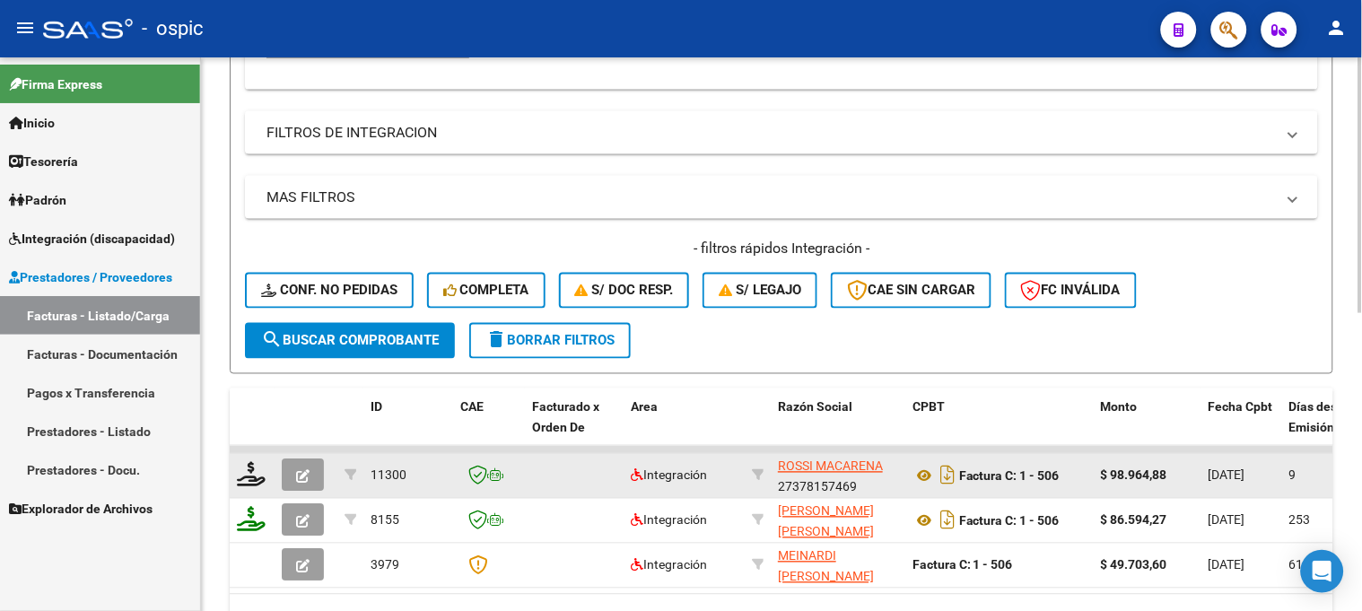
click at [315, 470] on button "button" at bounding box center [303, 476] width 42 height 32
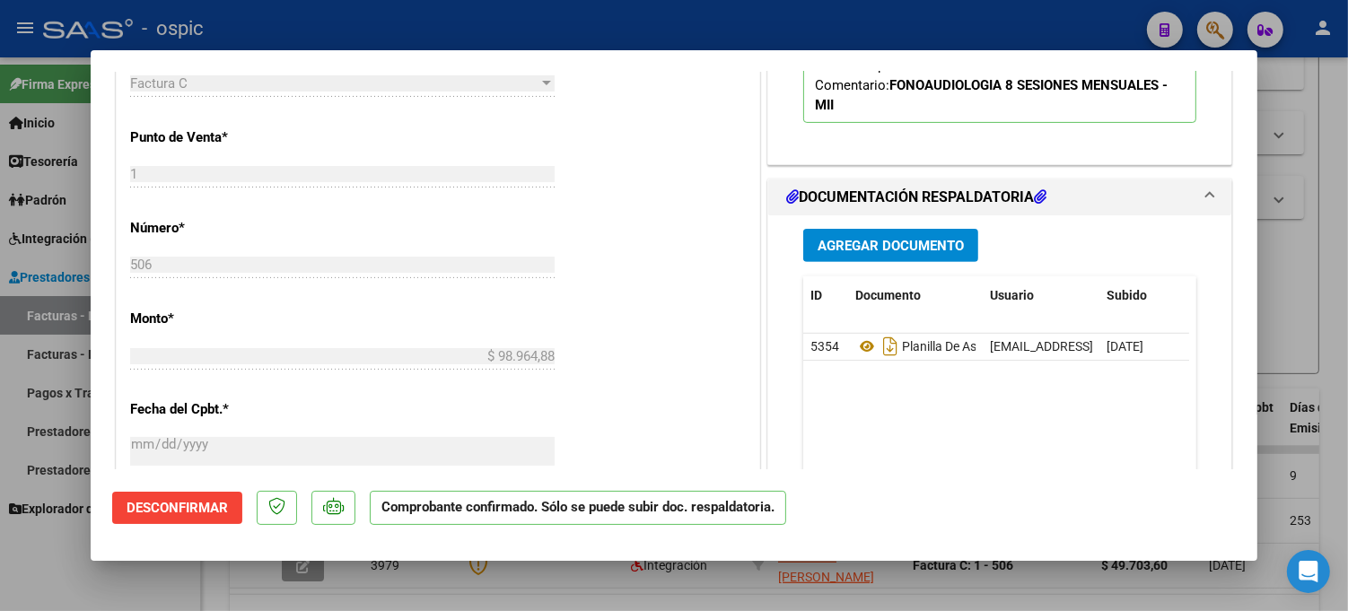
scroll to position [617, 0]
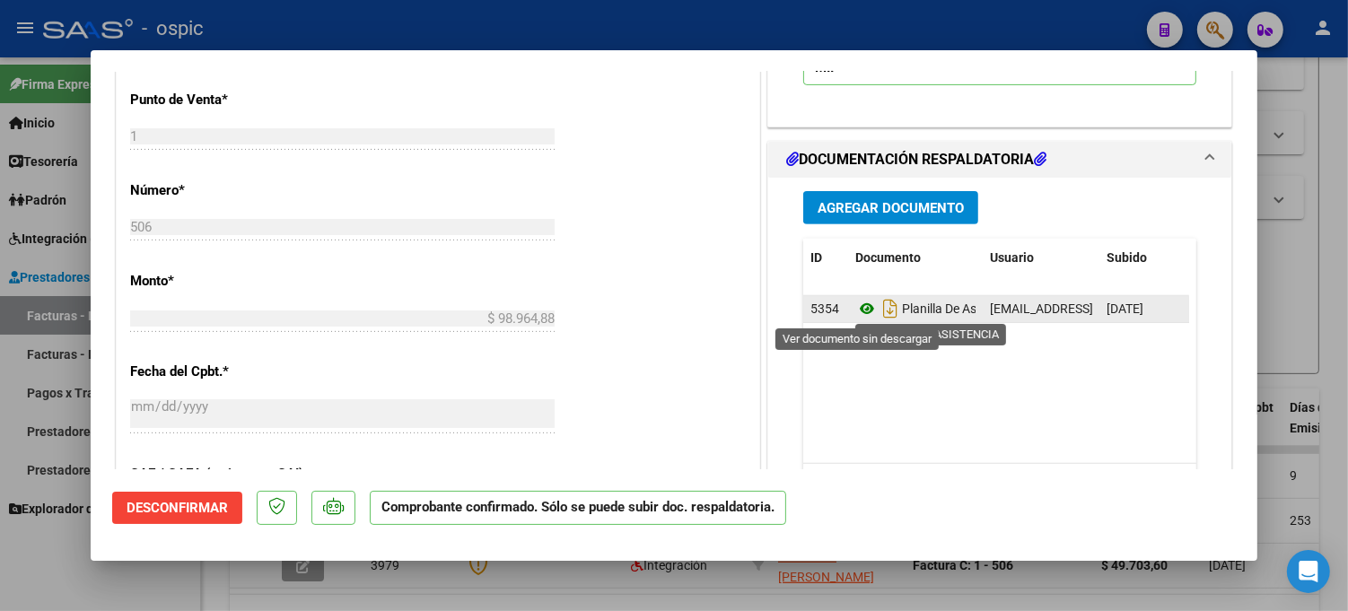
click at [856, 311] on icon at bounding box center [866, 309] width 23 height 22
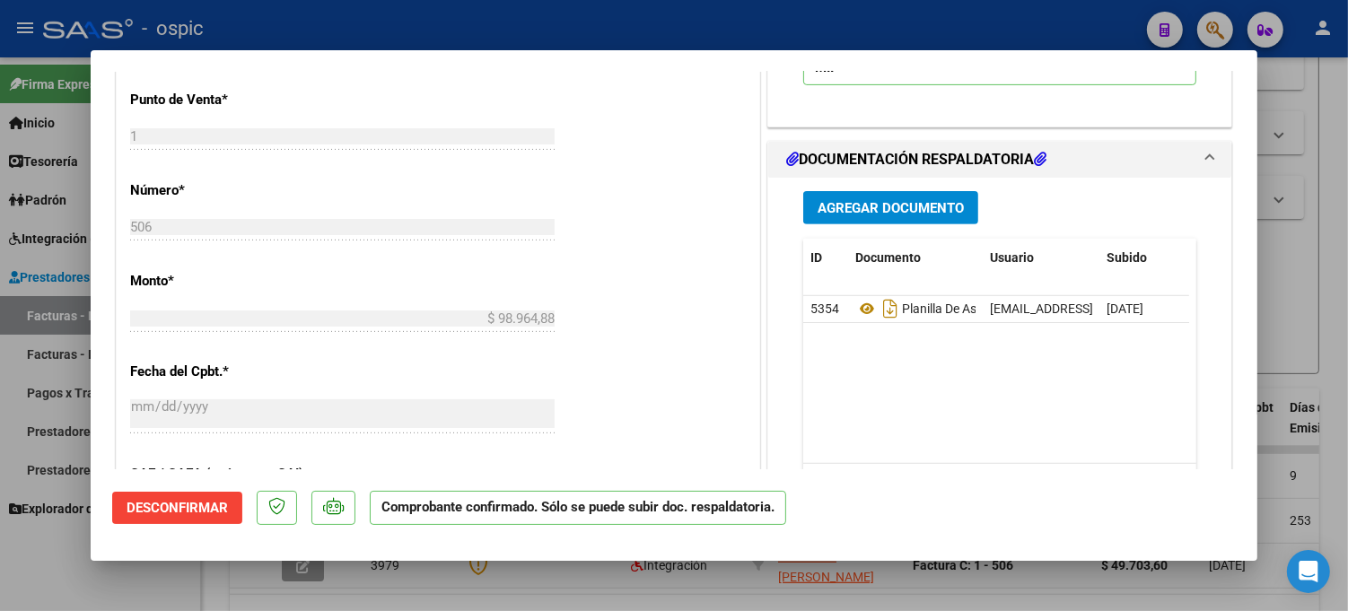
type input "$ 0,00"
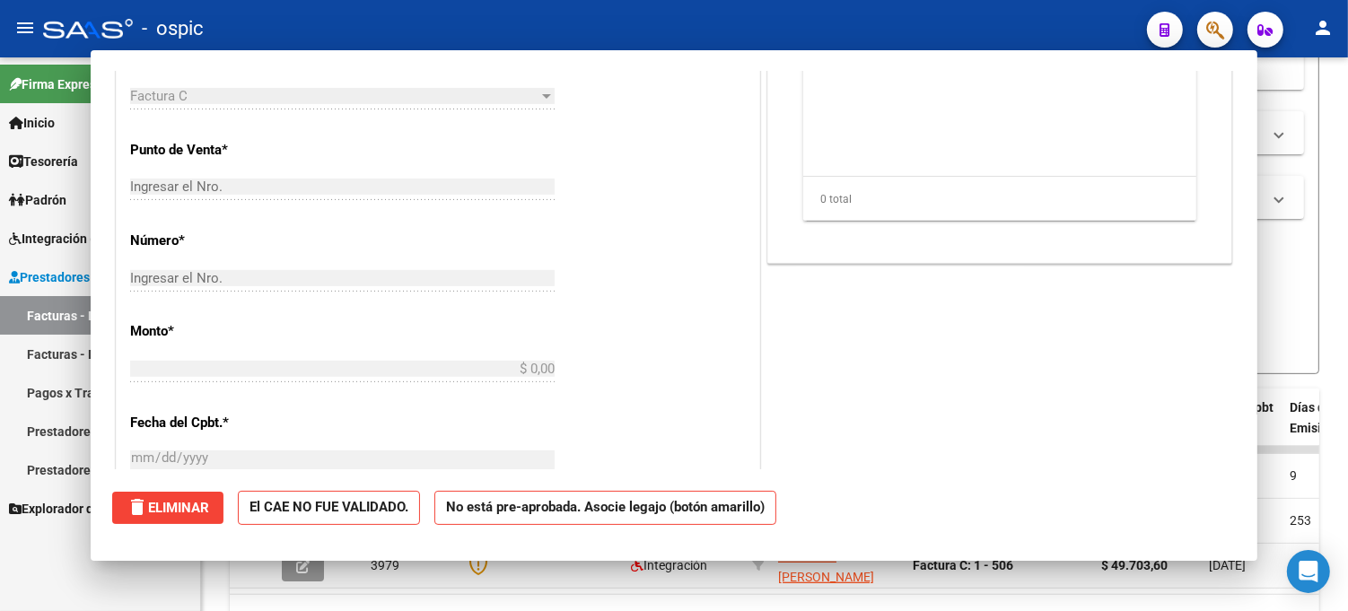
scroll to position [669, 0]
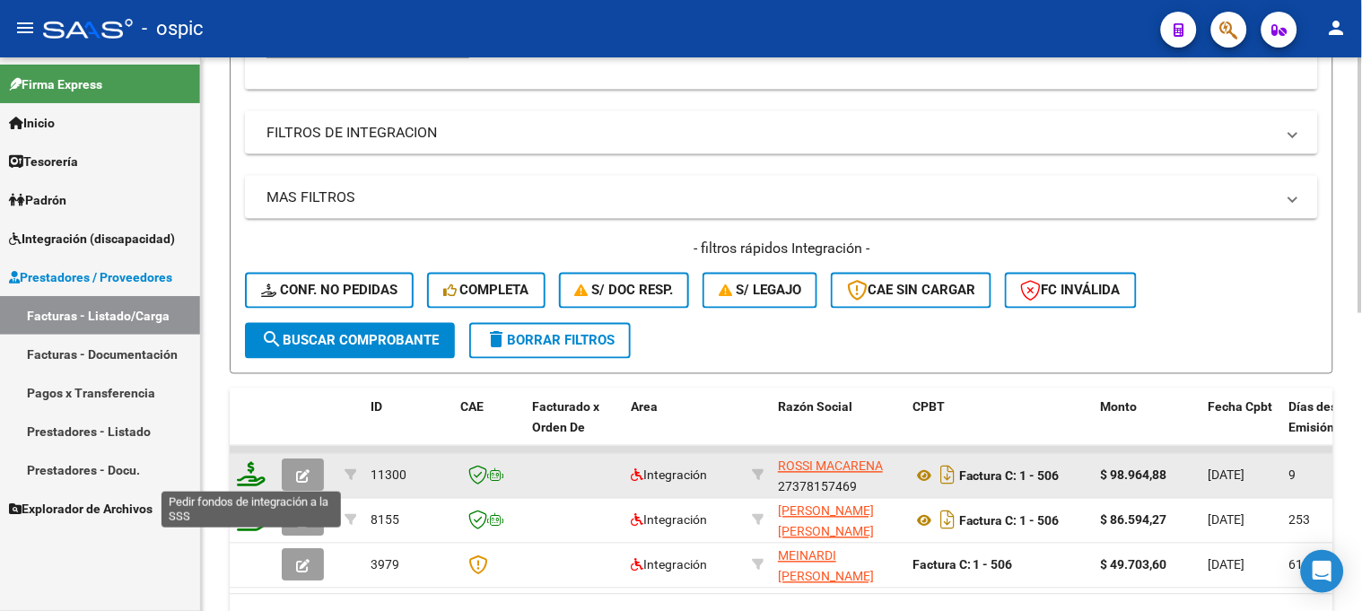
click at [249, 474] on icon at bounding box center [251, 474] width 29 height 25
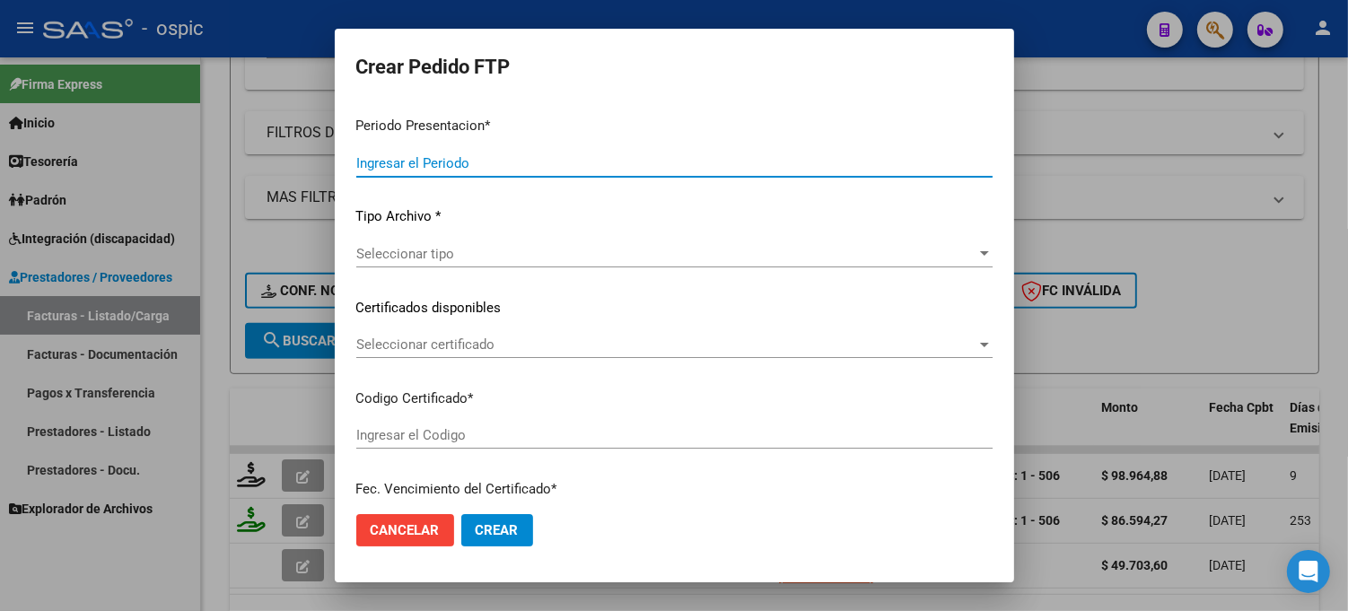
type input "202508"
type input "$ 98.964,88"
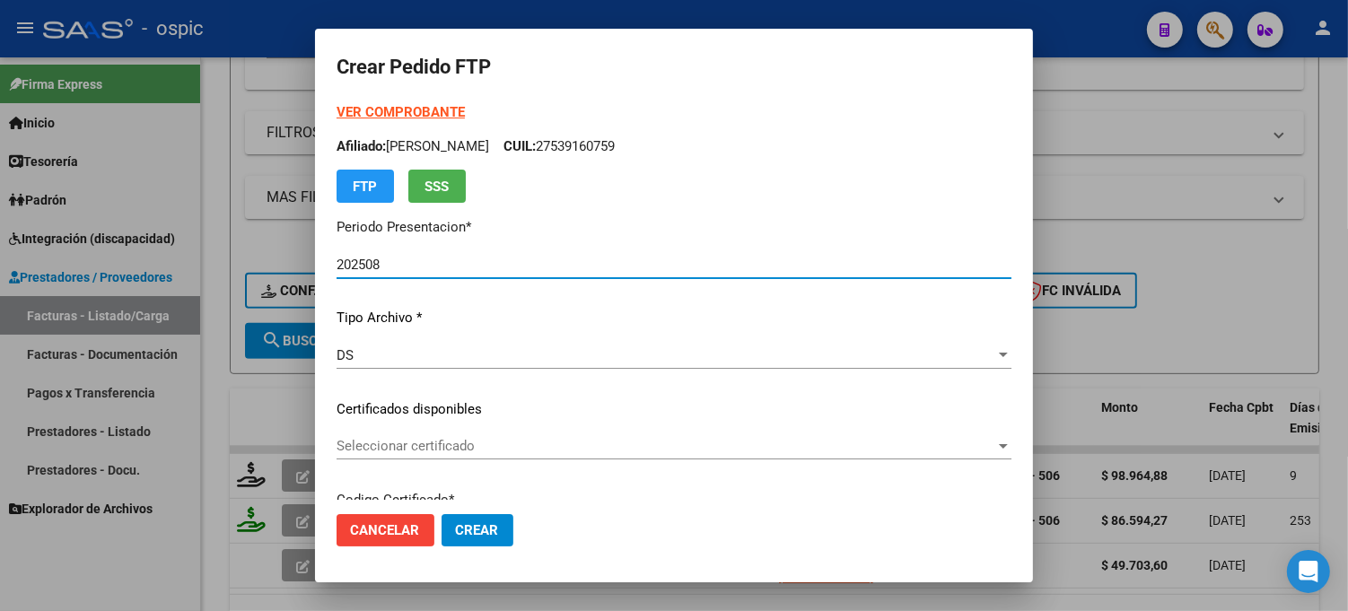
type input "6769581912"
type input "2032-02-28"
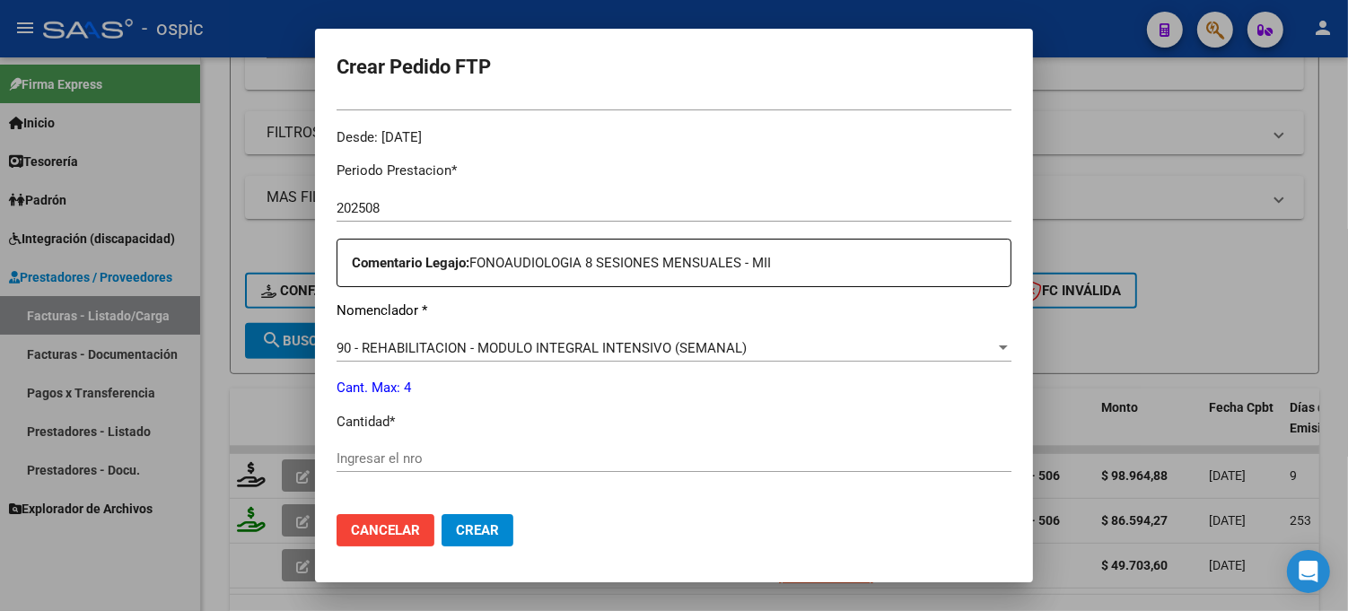
scroll to position [548, 0]
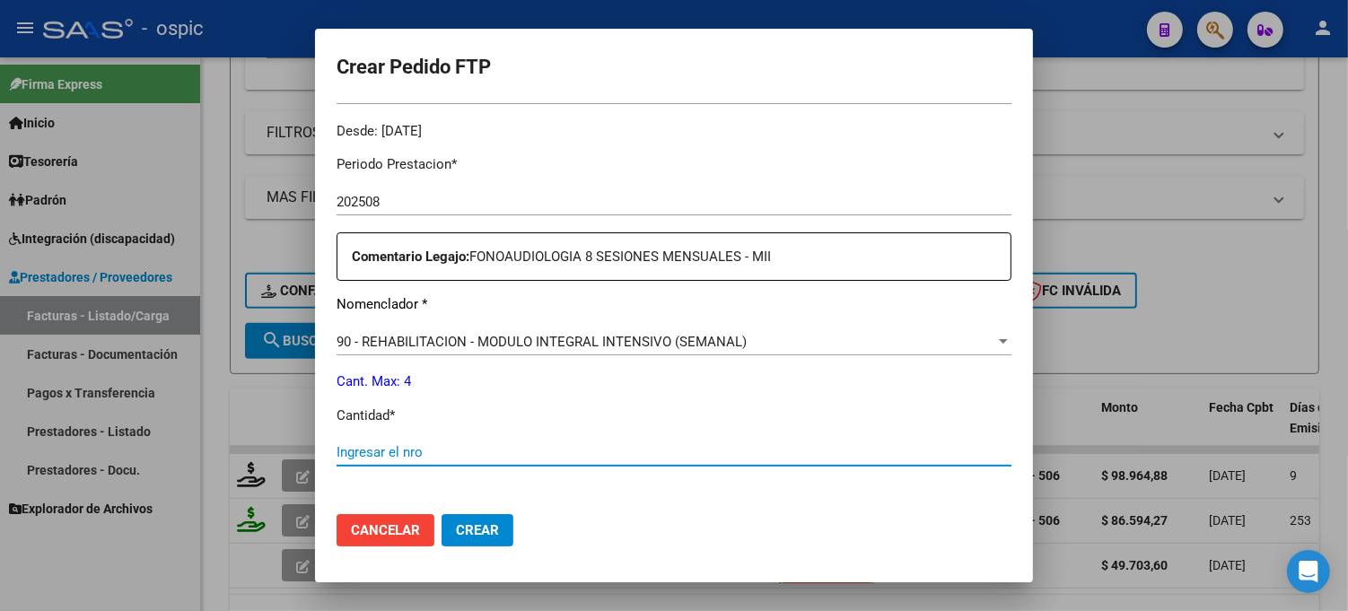
click at [725, 445] on input "Ingresar el nro" at bounding box center [674, 452] width 675 height 16
type input "4"
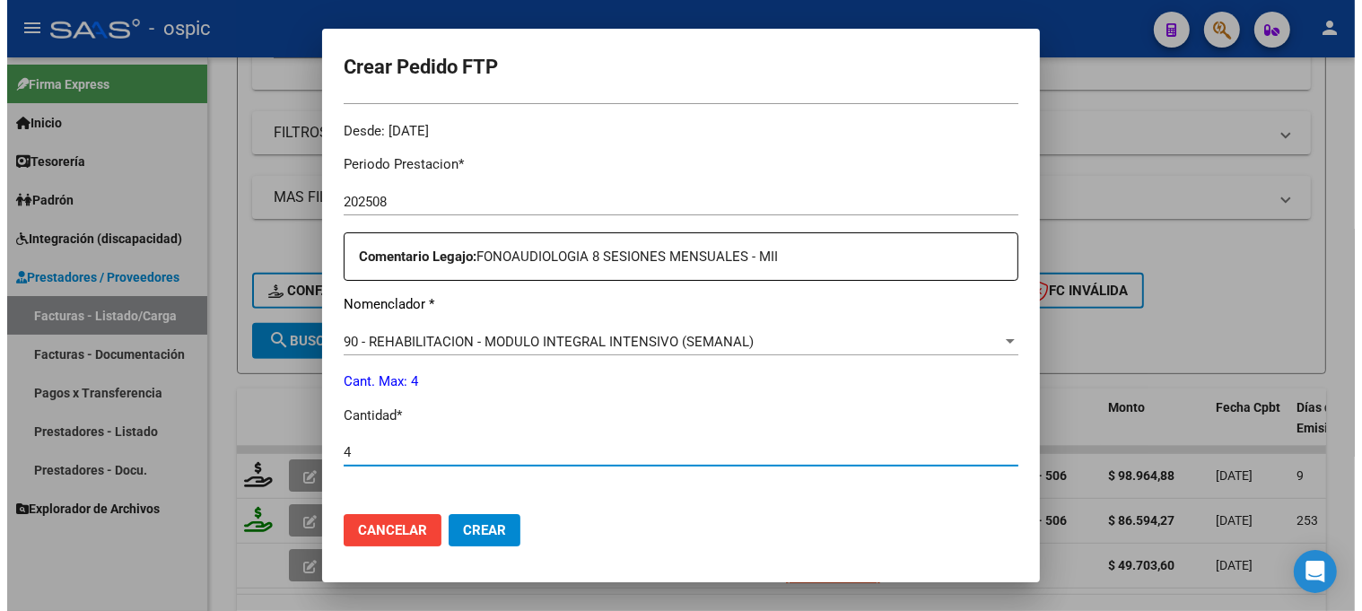
scroll to position [804, 0]
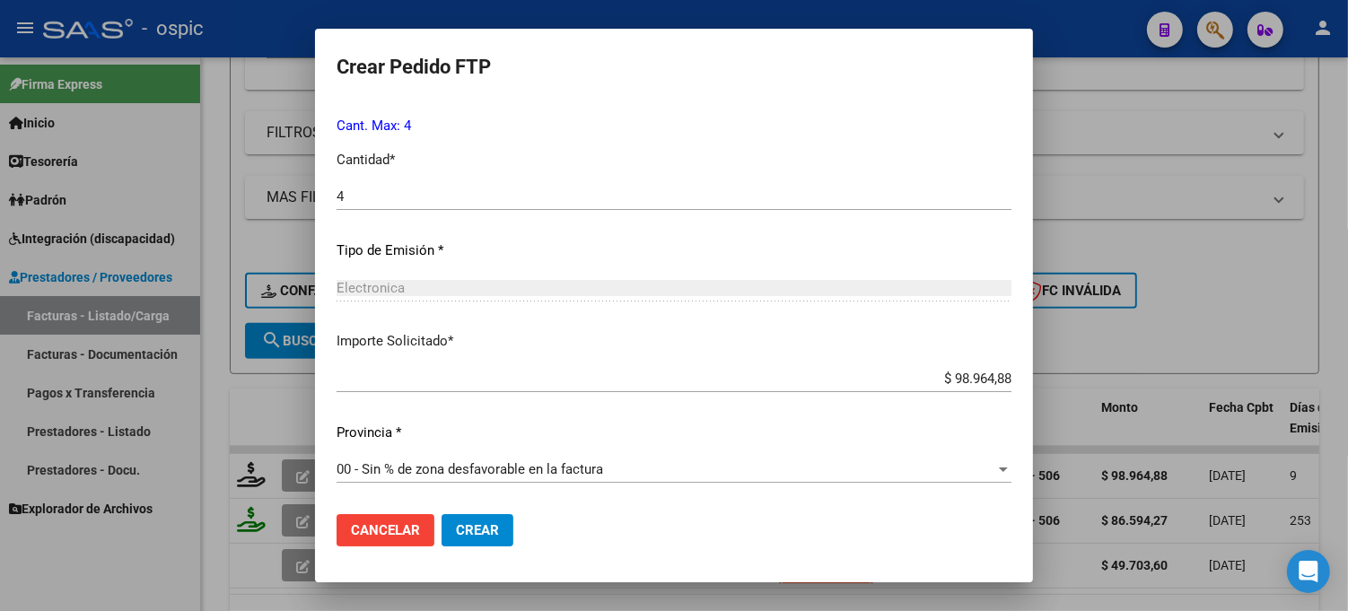
click at [501, 522] on button "Crear" at bounding box center [478, 530] width 72 height 32
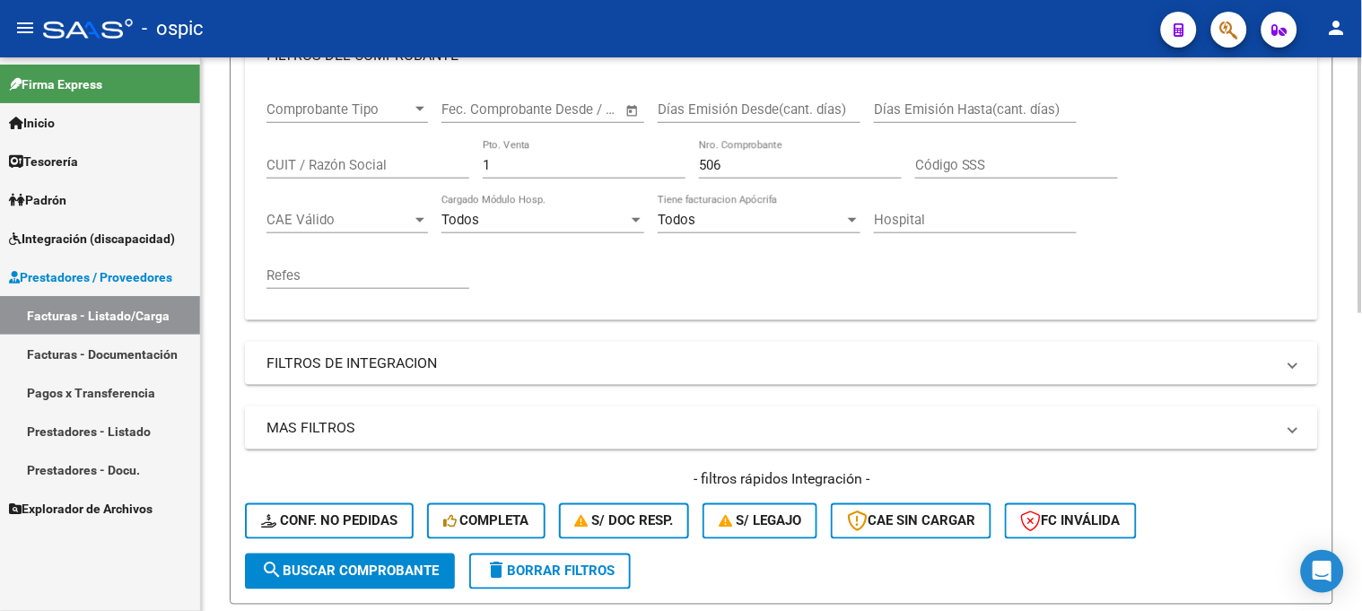
scroll to position [246, 0]
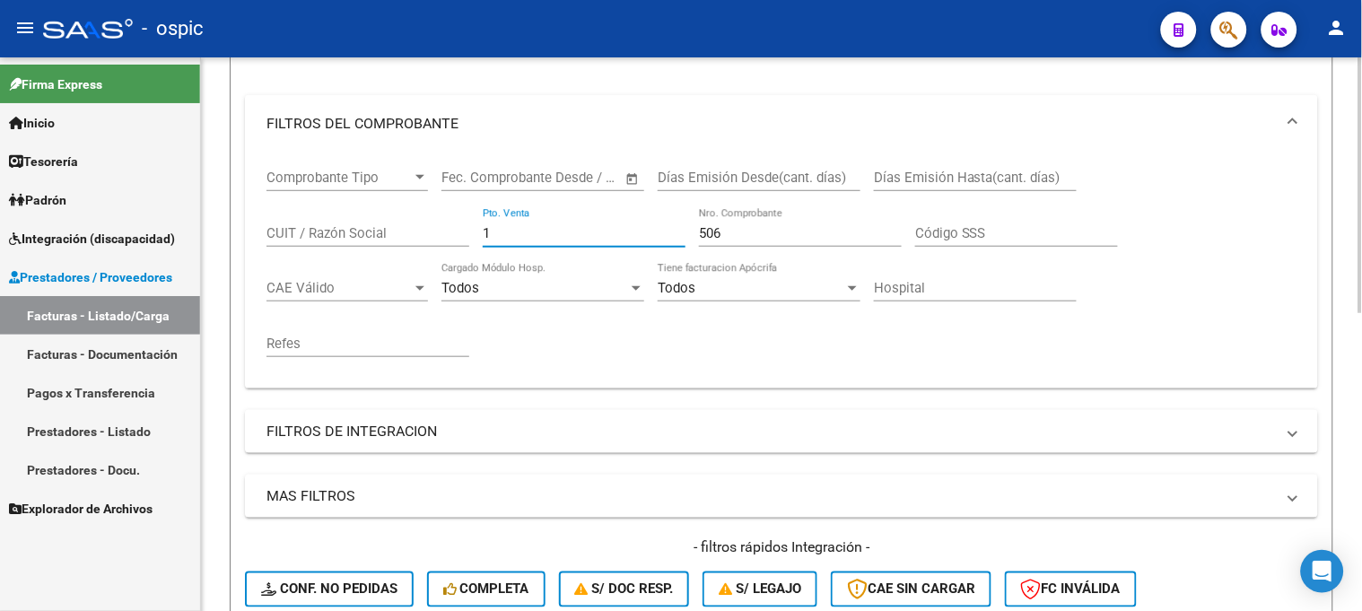
drag, startPoint x: 499, startPoint y: 236, endPoint x: 386, endPoint y: 229, distance: 113.3
click at [384, 233] on div "Comprobante Tipo Comprobante Tipo Fecha inicio – Fecha fin Fec. Comprobante Des…" at bounding box center [782, 264] width 1030 height 222
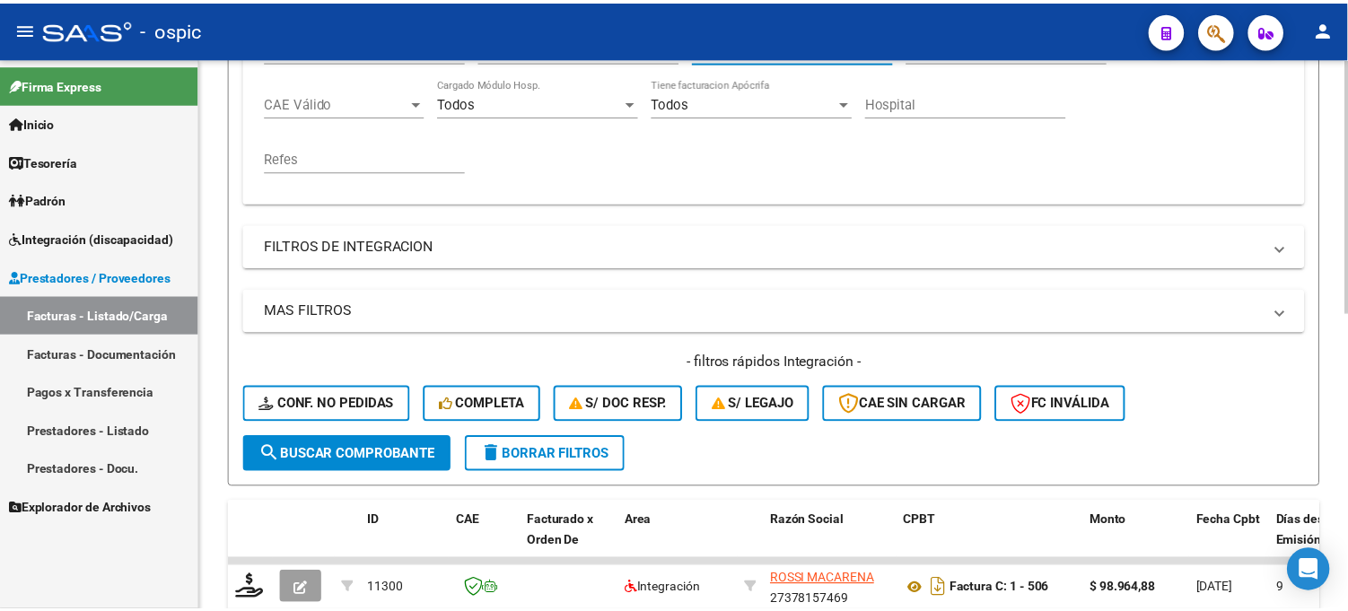
scroll to position [643, 0]
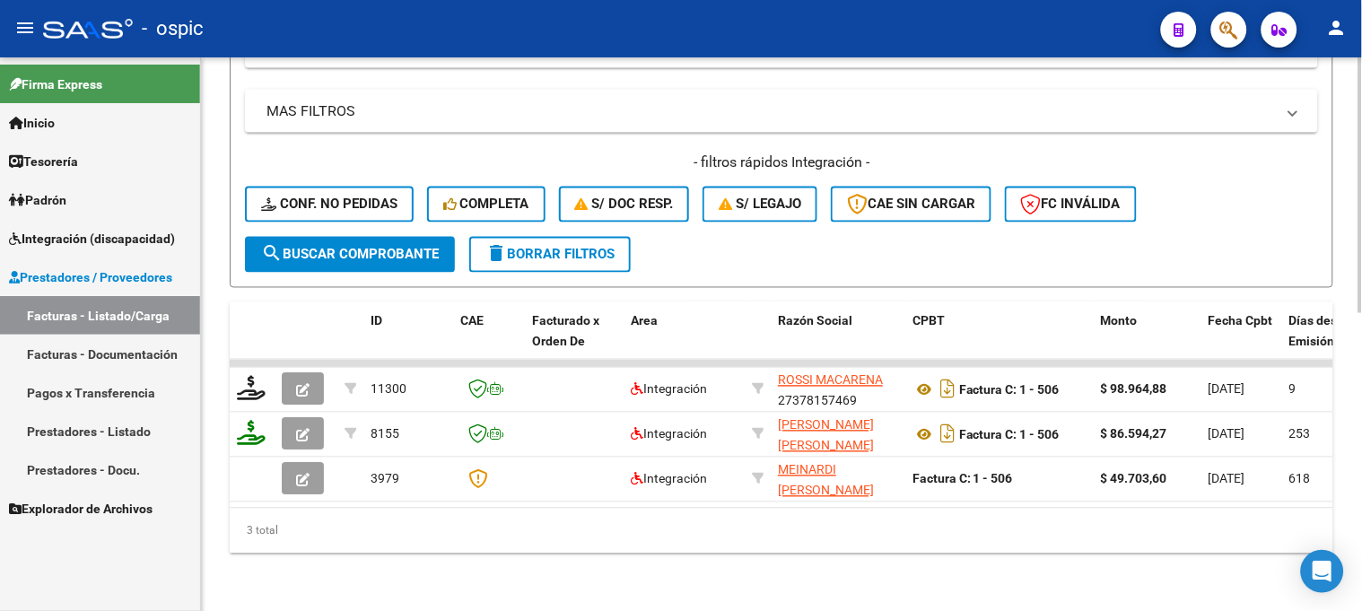
type input "603"
click at [391, 247] on span "search Buscar Comprobante" at bounding box center [350, 255] width 178 height 16
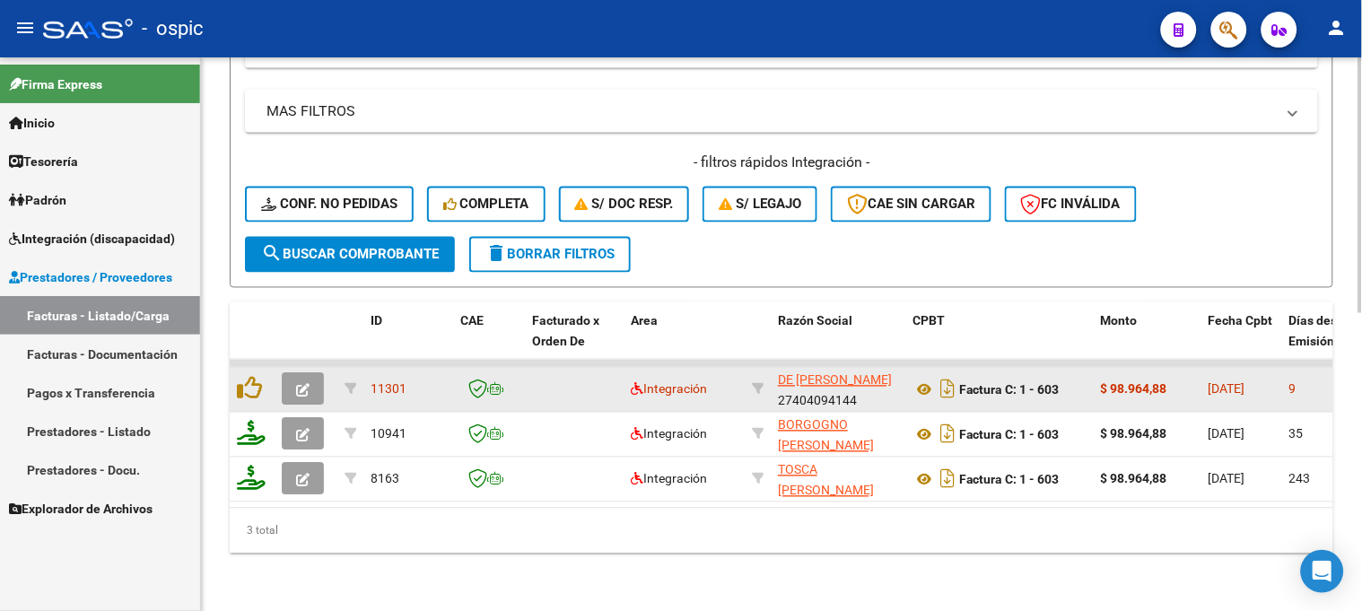
click at [309, 384] on icon "button" at bounding box center [302, 390] width 13 height 13
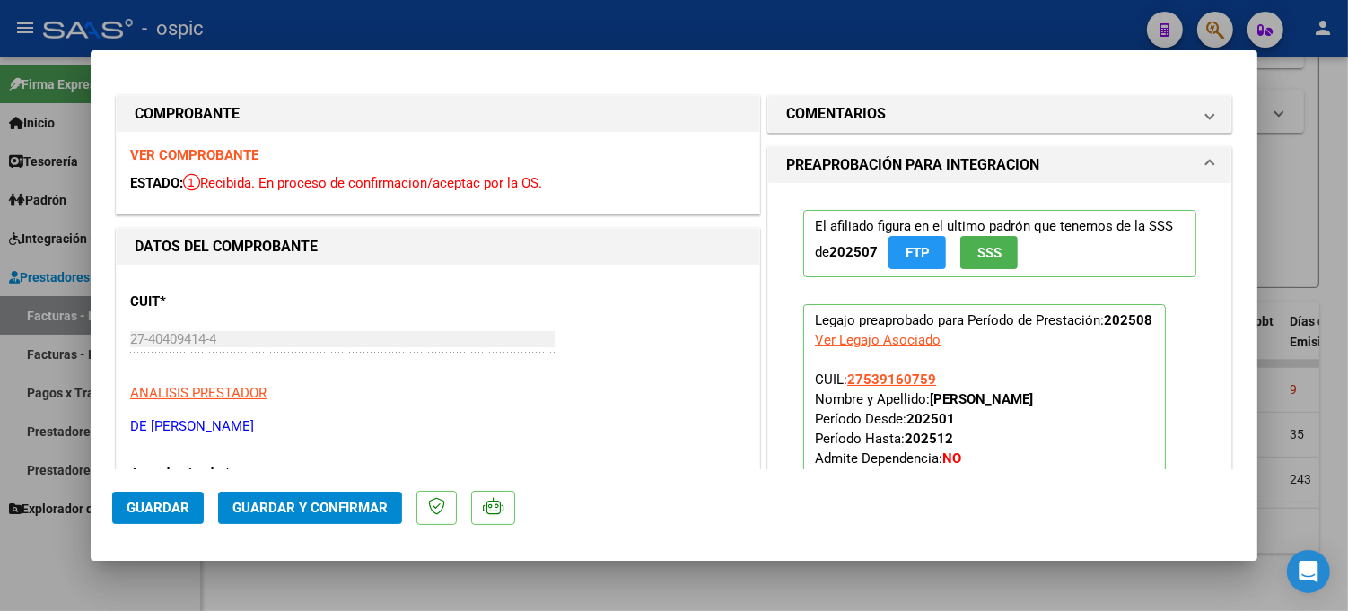
type input "$ 0,00"
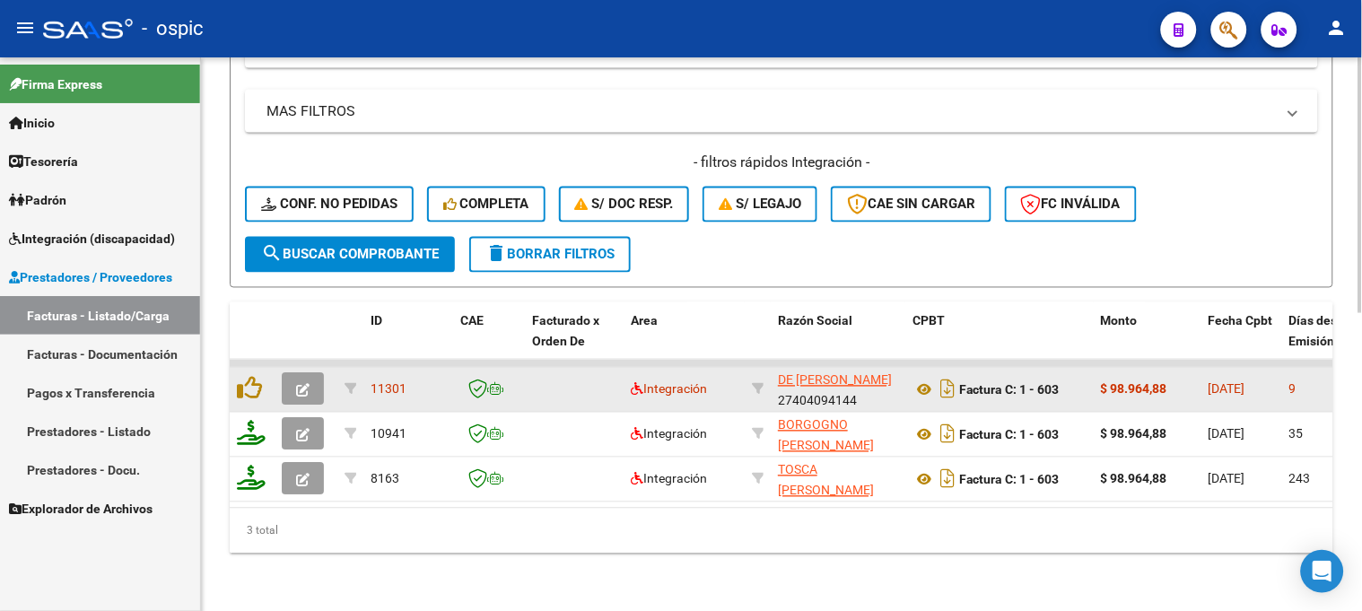
click at [298, 381] on span "button" at bounding box center [302, 389] width 13 height 16
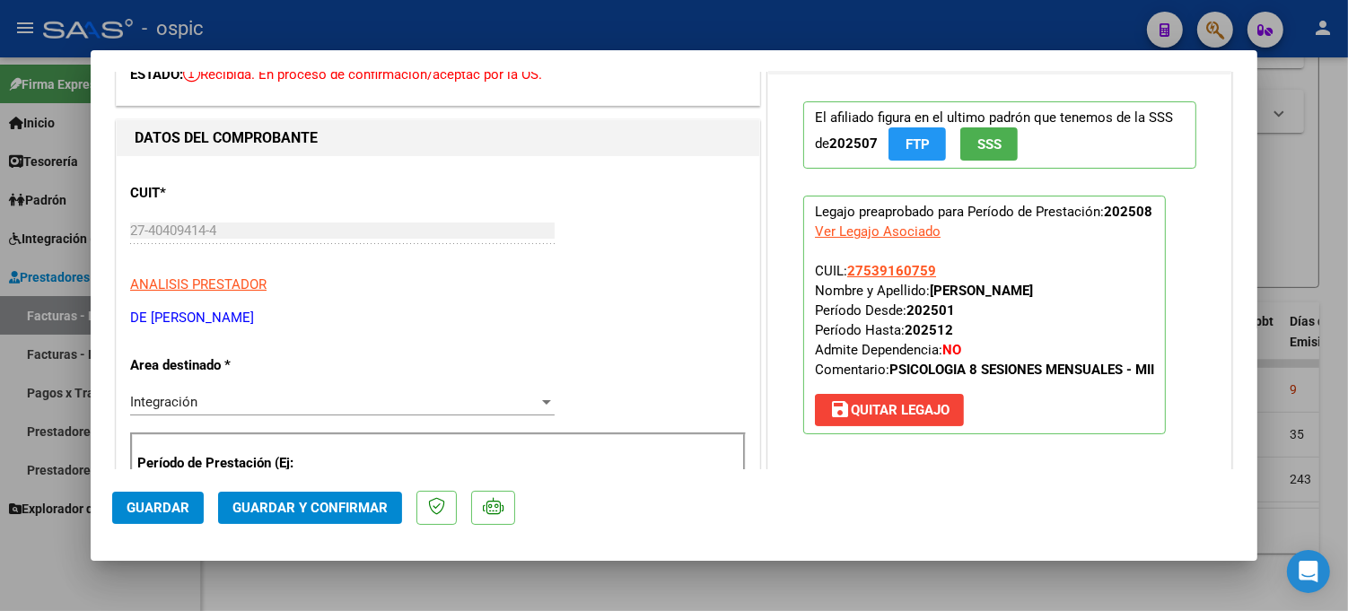
scroll to position [0, 0]
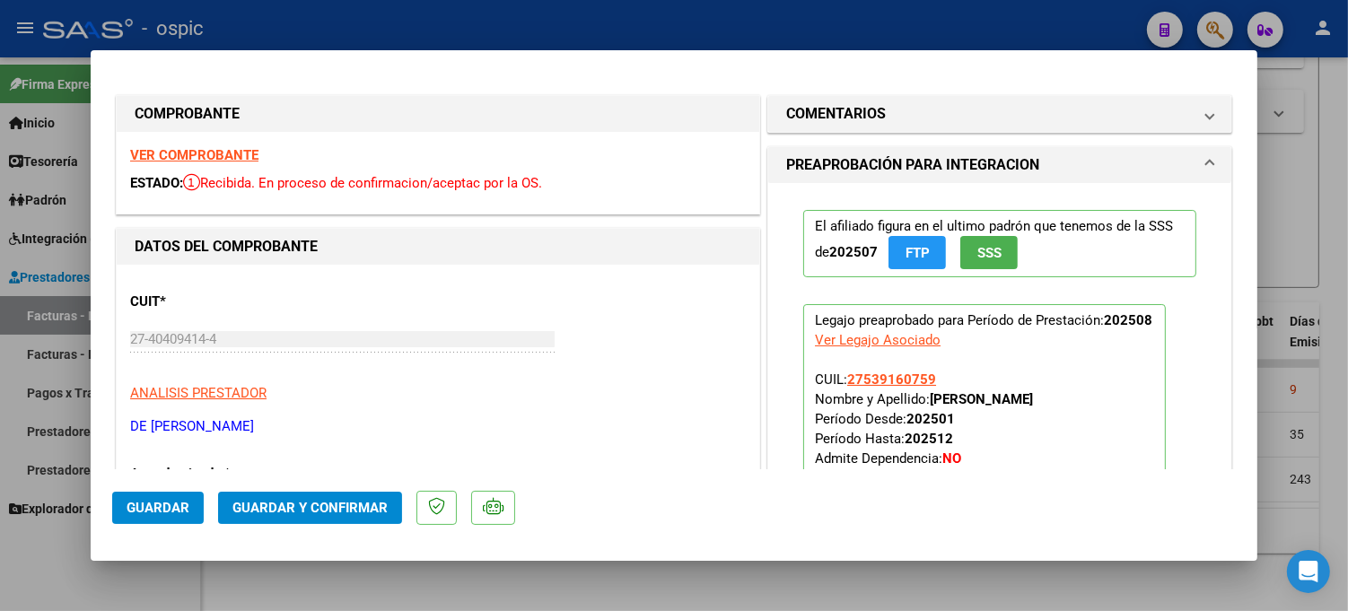
drag, startPoint x: 975, startPoint y: 117, endPoint x: 914, endPoint y: 272, distance: 166.8
click at [973, 118] on mat-panel-title "COMENTARIOS" at bounding box center [989, 114] width 406 height 22
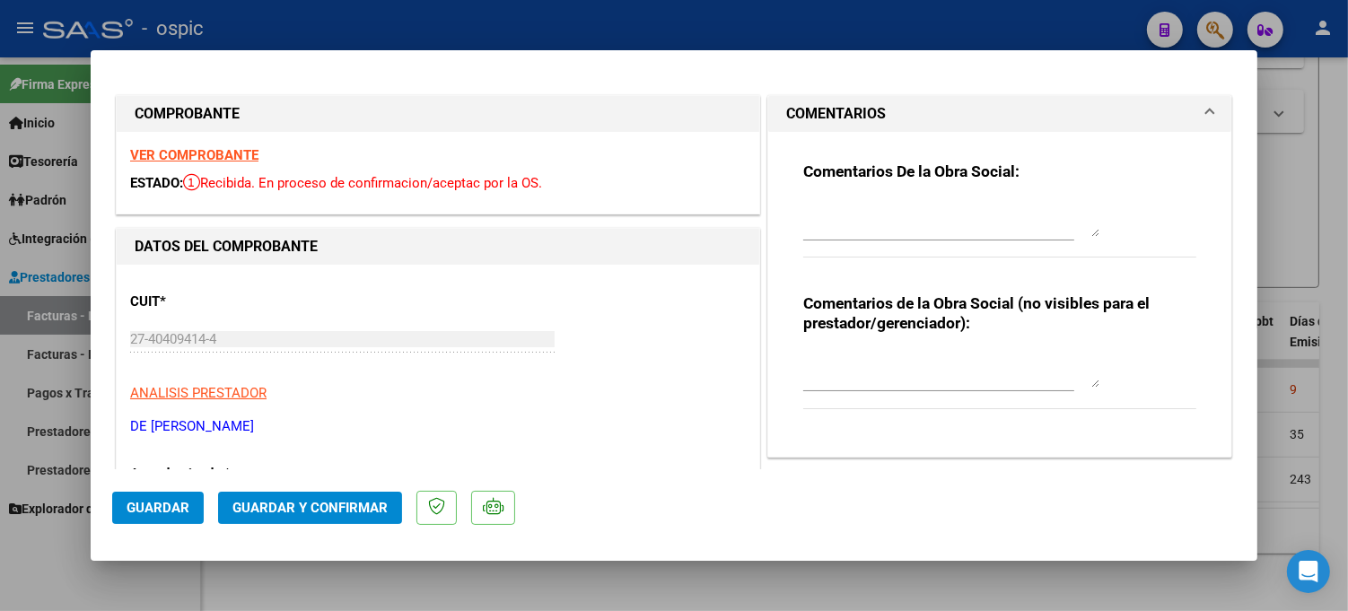
drag, startPoint x: 895, startPoint y: 370, endPoint x: 955, endPoint y: 362, distance: 60.7
click at [903, 368] on textarea at bounding box center [951, 370] width 296 height 36
type textarea "PSICO 8 SESIONES"
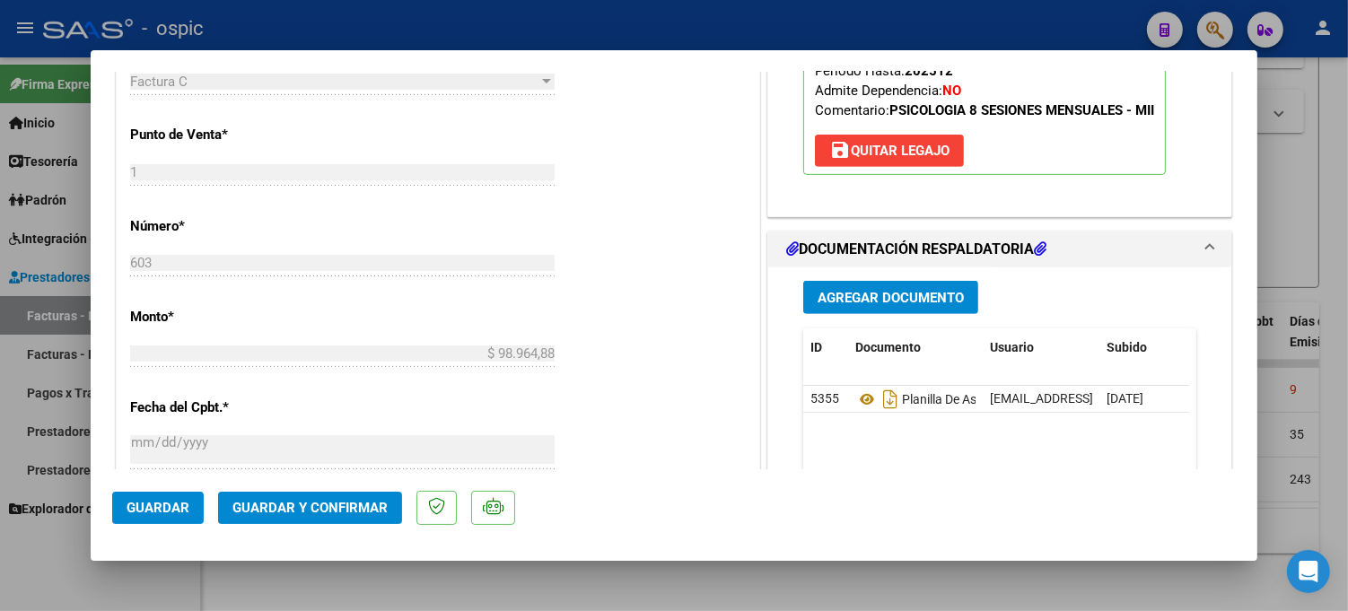
scroll to position [715, 0]
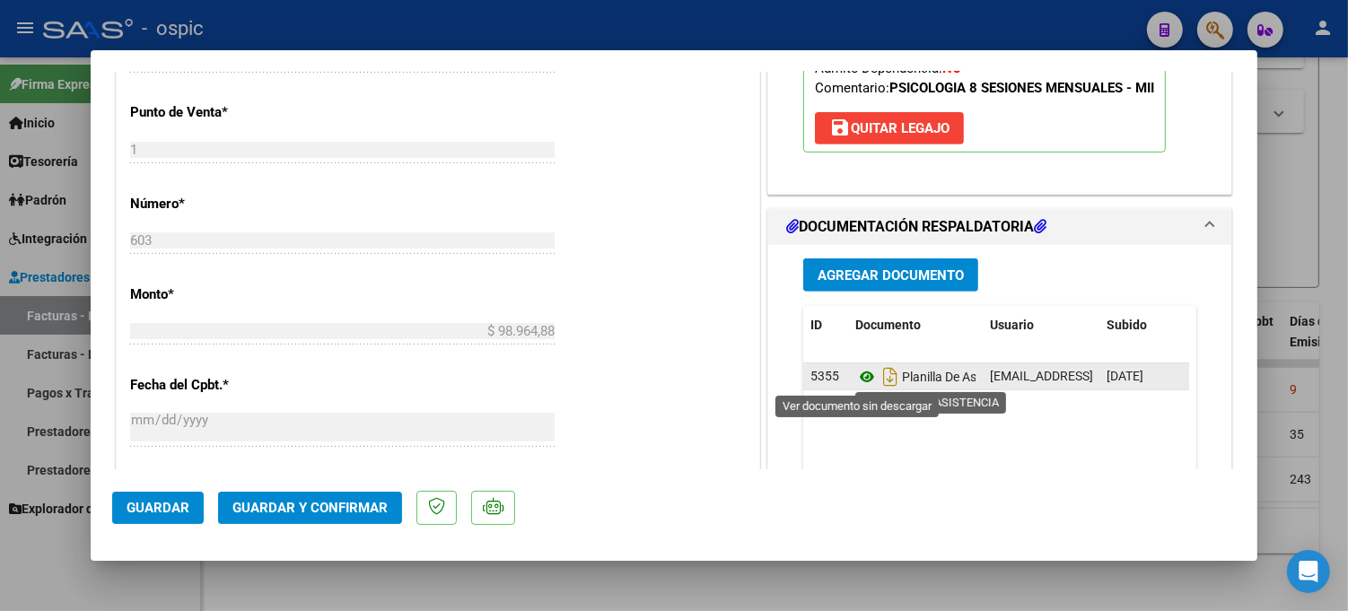
click at [855, 377] on icon at bounding box center [866, 377] width 23 height 22
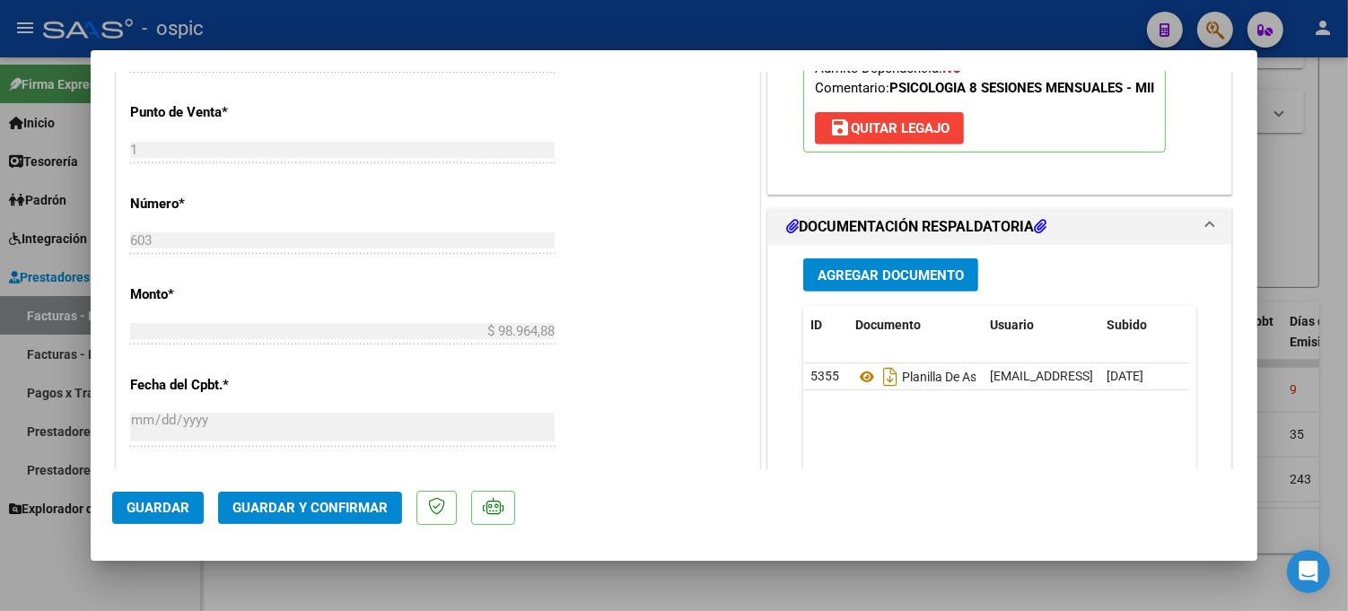
click at [327, 503] on span "Guardar y Confirmar" at bounding box center [309, 508] width 155 height 16
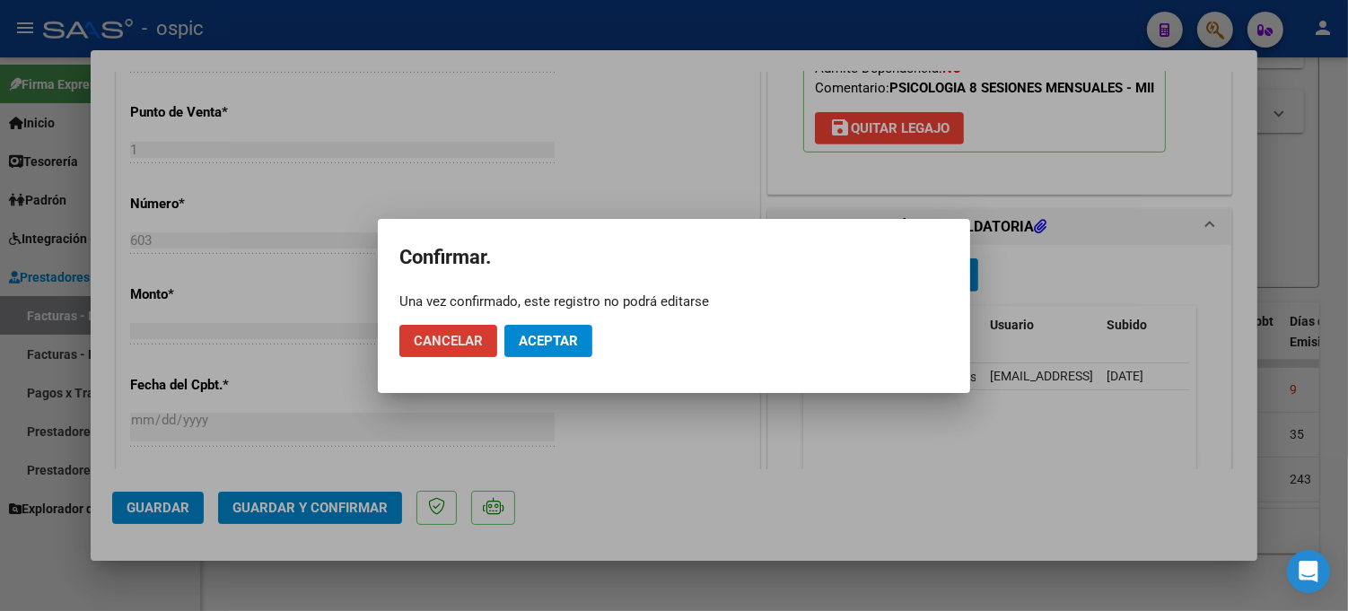
click at [575, 339] on span "Aceptar" at bounding box center [548, 341] width 59 height 16
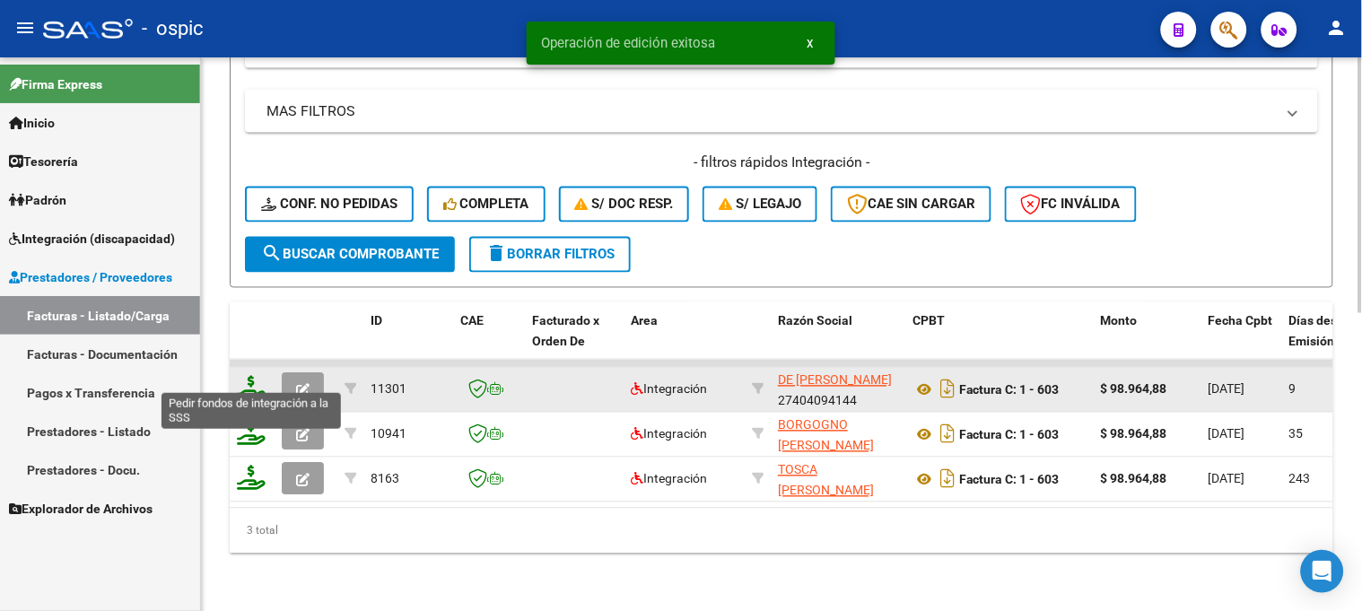
click at [252, 376] on icon at bounding box center [251, 388] width 29 height 25
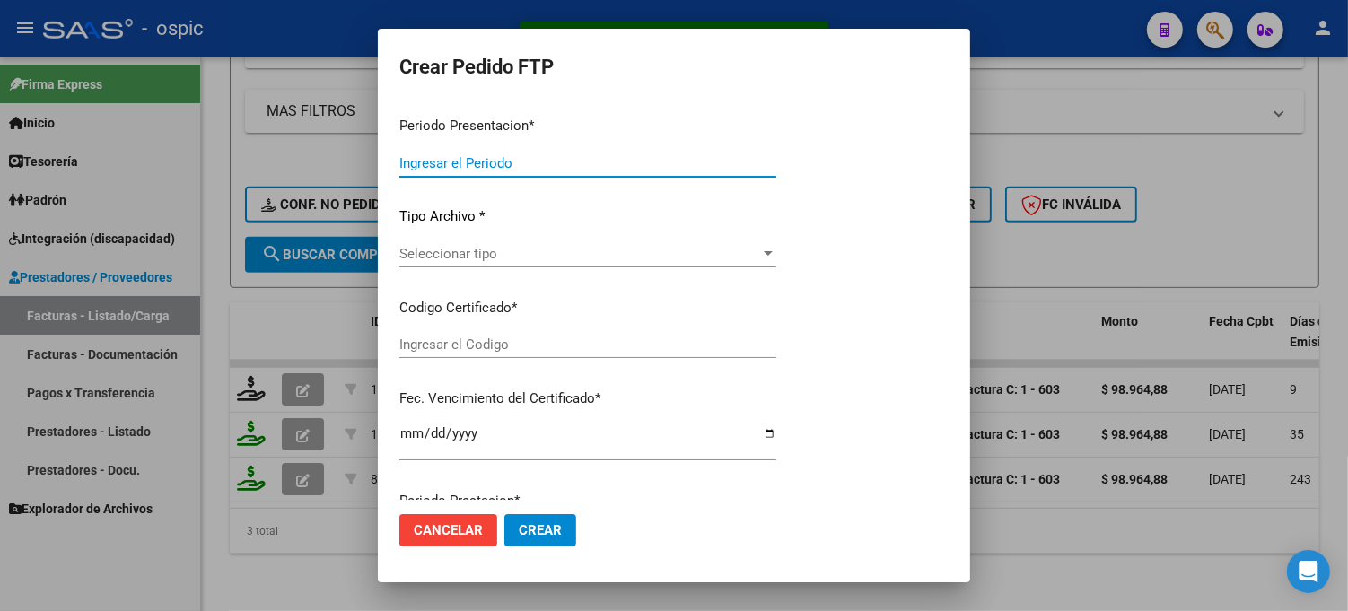
type input "202508"
type input "$ 98.964,88"
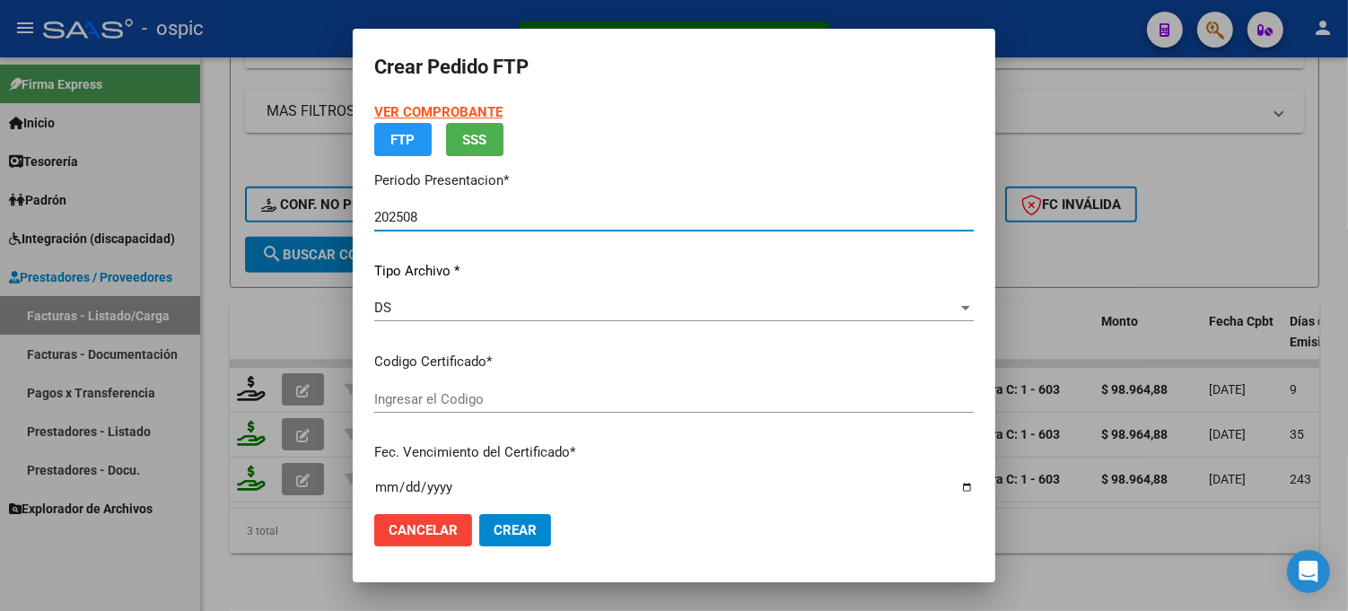
type input "6769581912"
type input "2032-02-28"
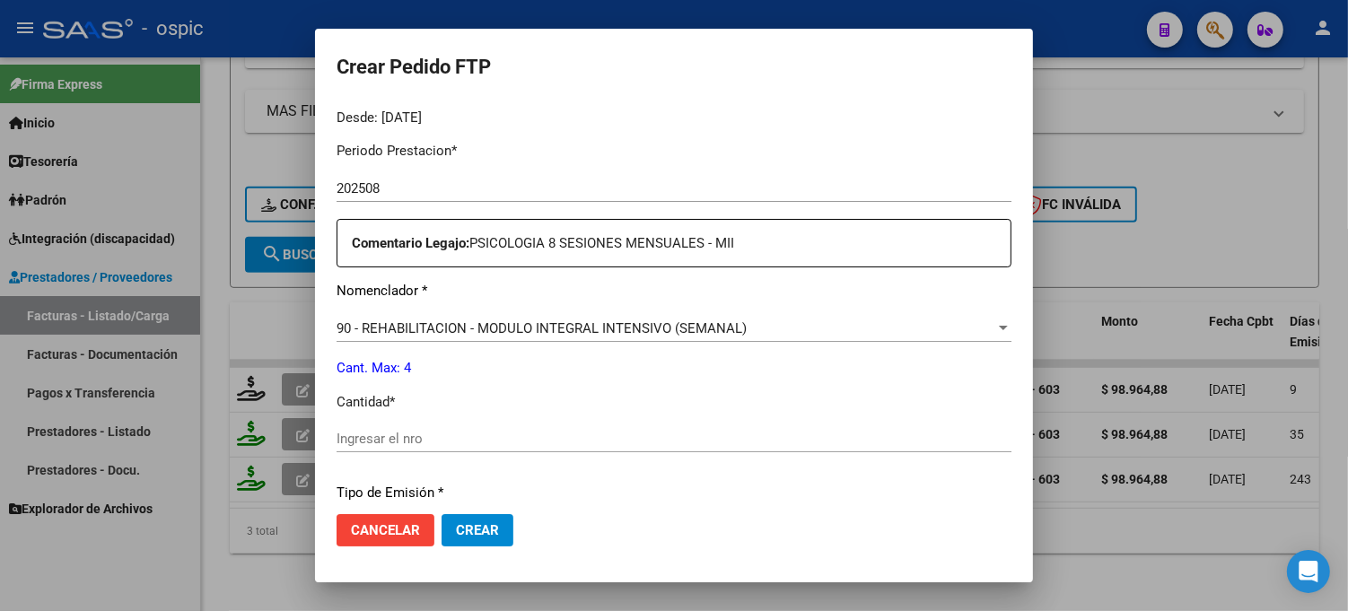
scroll to position [598, 0]
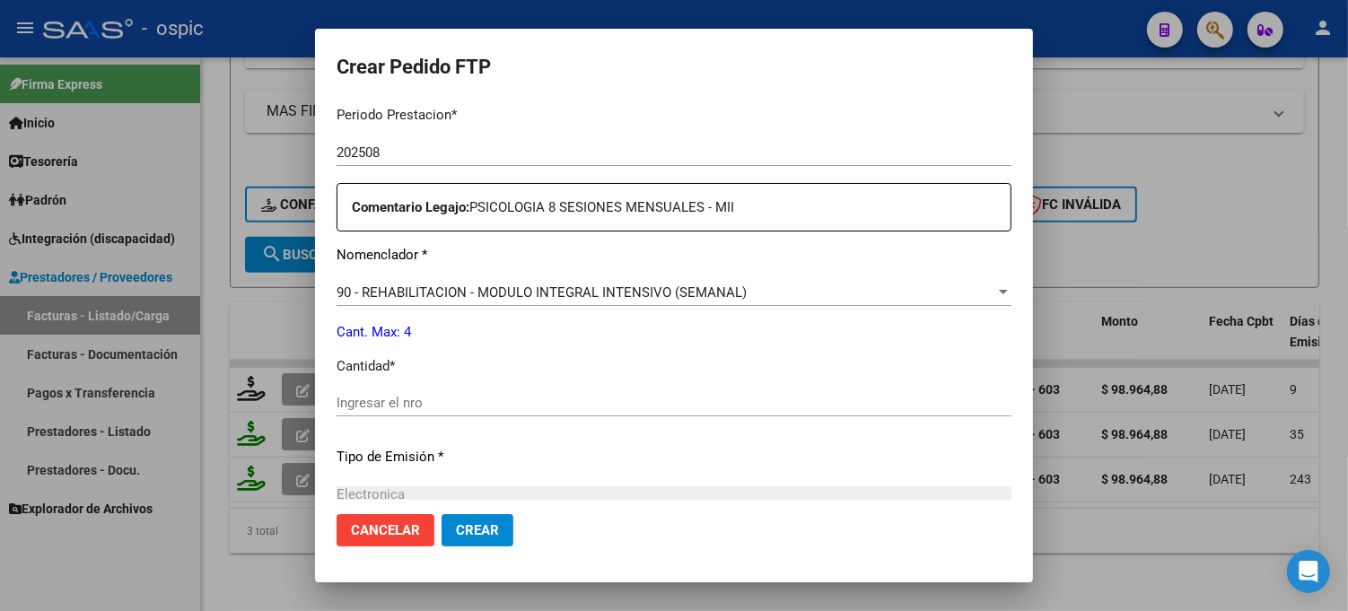
click at [686, 398] on input "Ingresar el nro" at bounding box center [674, 403] width 675 height 16
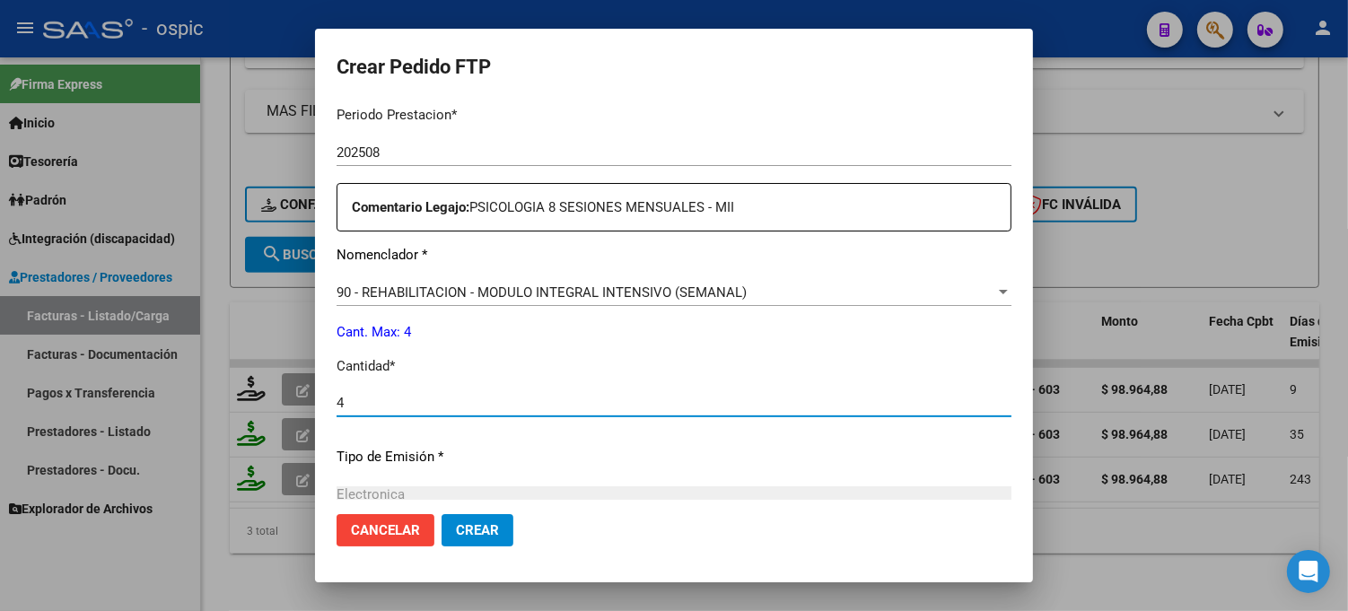
type input "4"
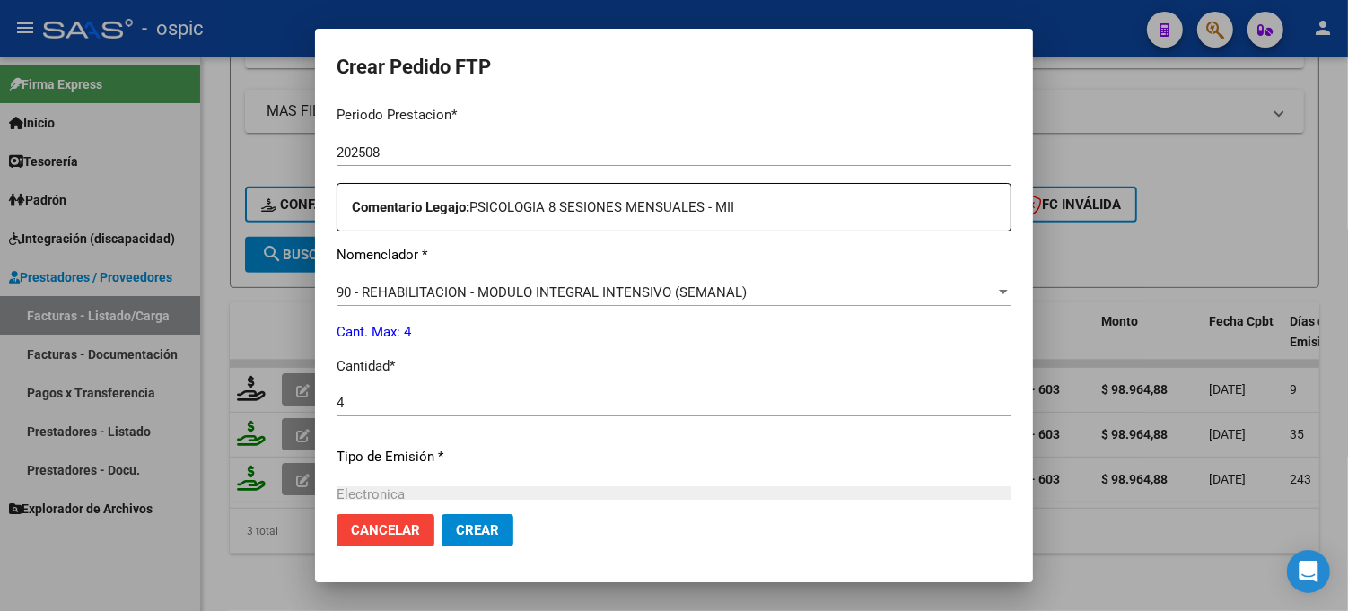
scroll to position [804, 0]
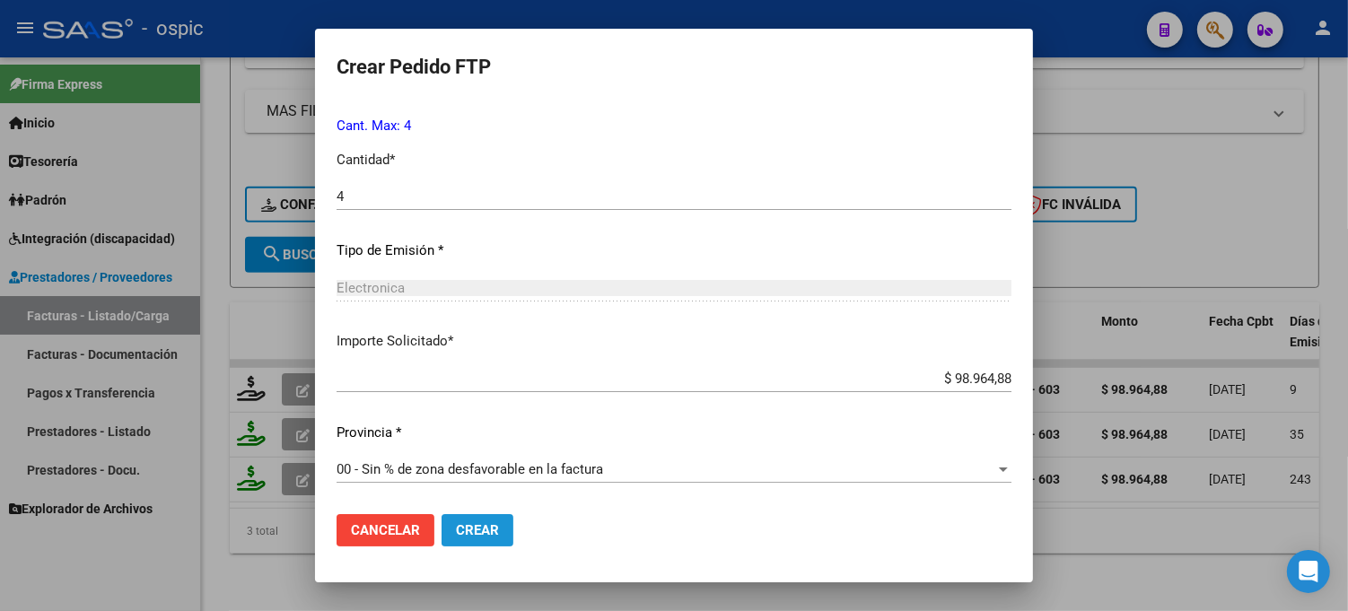
drag, startPoint x: 483, startPoint y: 530, endPoint x: 626, endPoint y: 518, distance: 144.1
click at [485, 530] on span "Crear" at bounding box center [477, 530] width 43 height 16
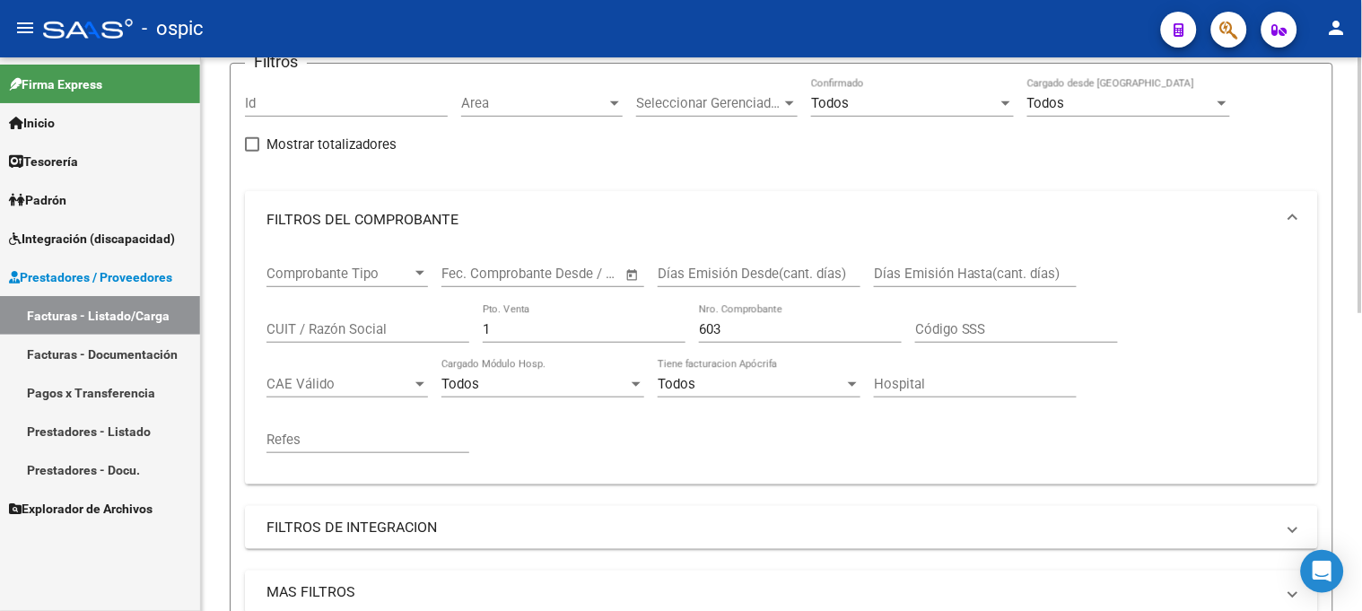
scroll to position [145, 0]
click at [320, 334] on div "Comprobante Tipo Comprobante Tipo Fecha inicio – Fecha fin Fec. Comprobante Des…" at bounding box center [782, 364] width 1030 height 222
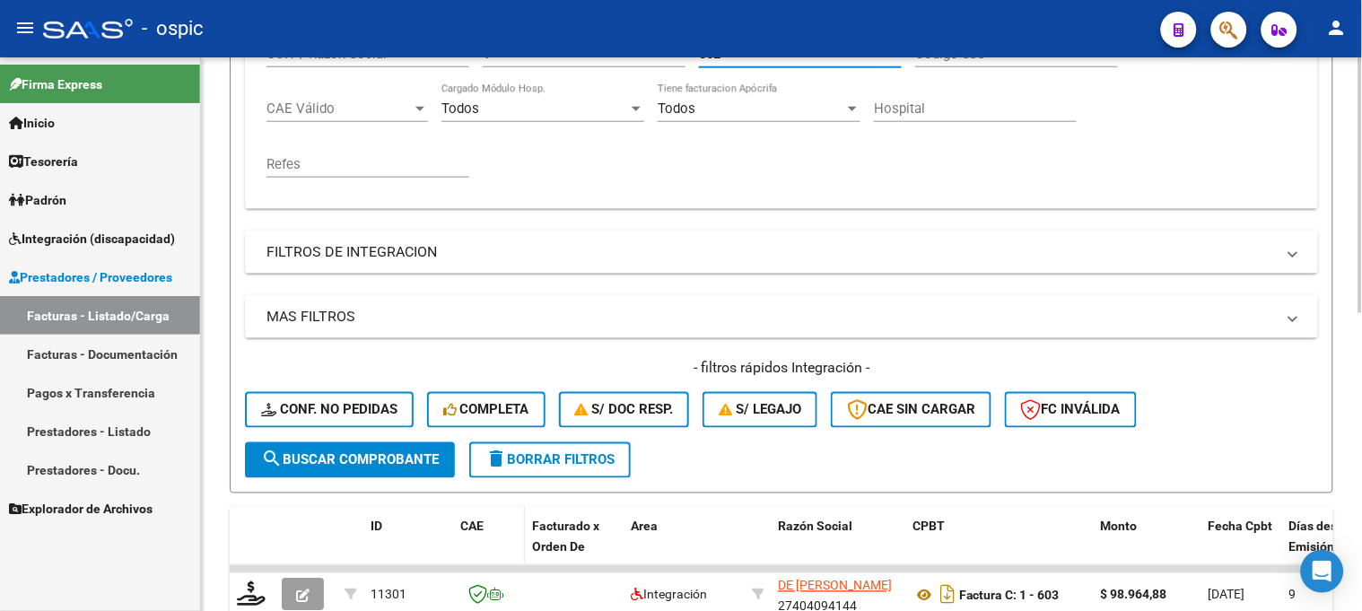
scroll to position [643, 0]
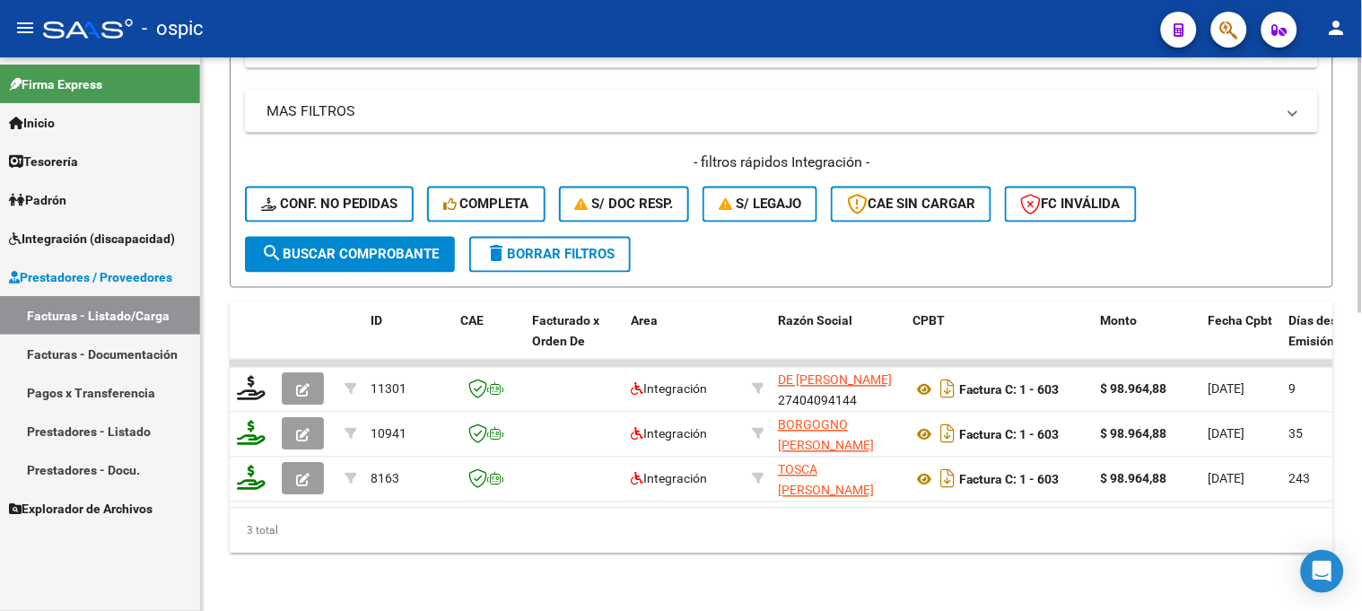
type input "862"
click at [373, 247] on span "search Buscar Comprobante" at bounding box center [350, 255] width 178 height 16
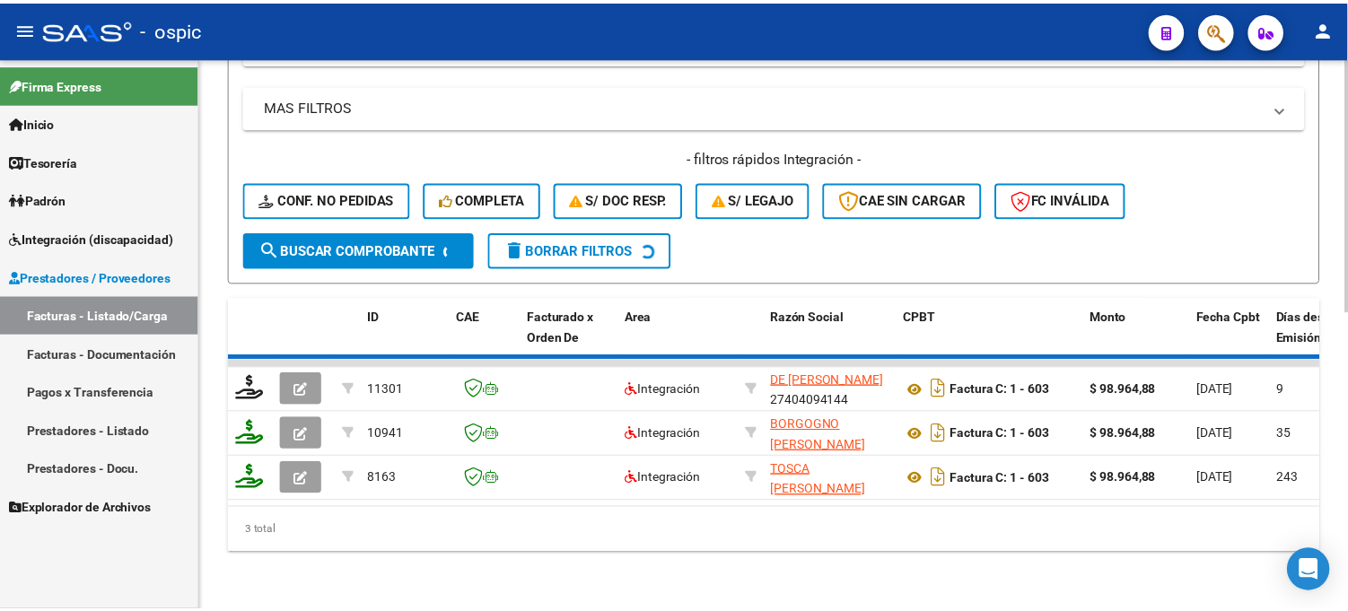
scroll to position [600, 0]
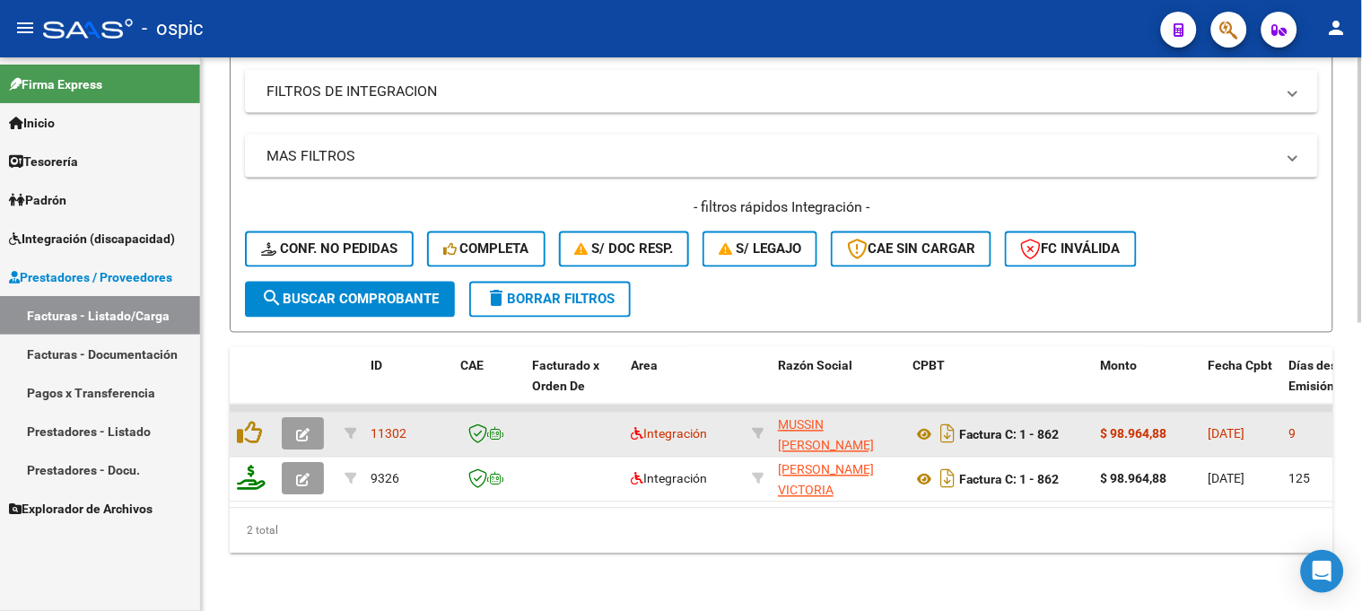
click at [299, 429] on icon "button" at bounding box center [302, 435] width 13 height 13
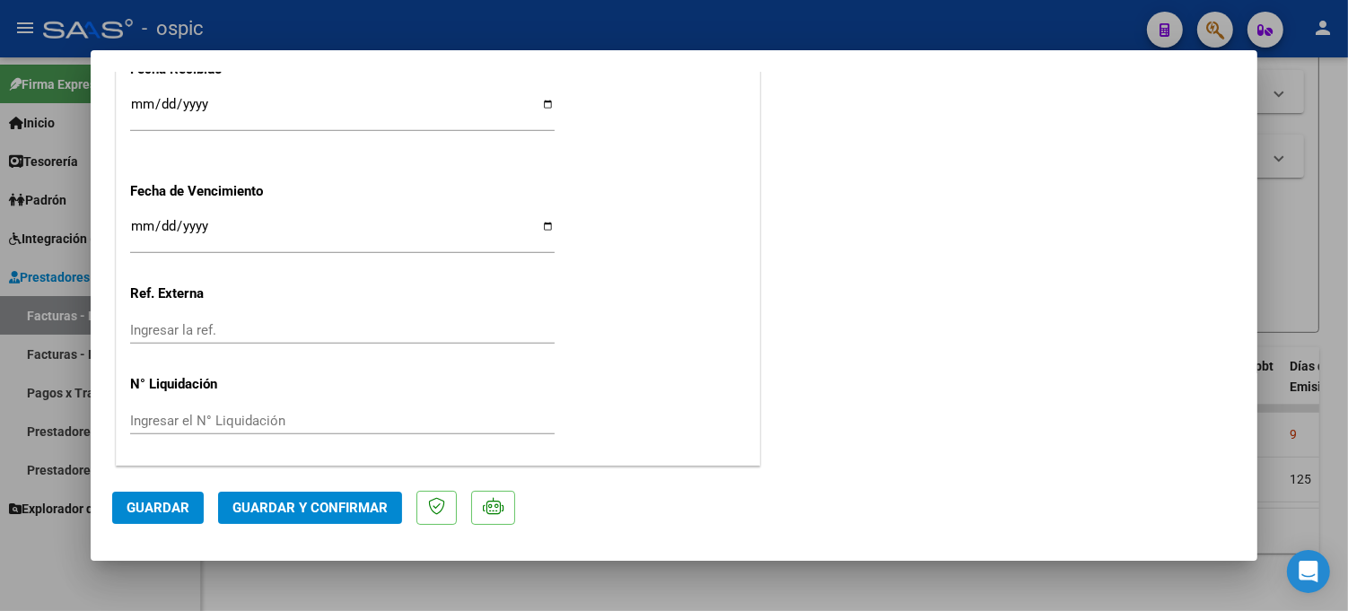
scroll to position [0, 0]
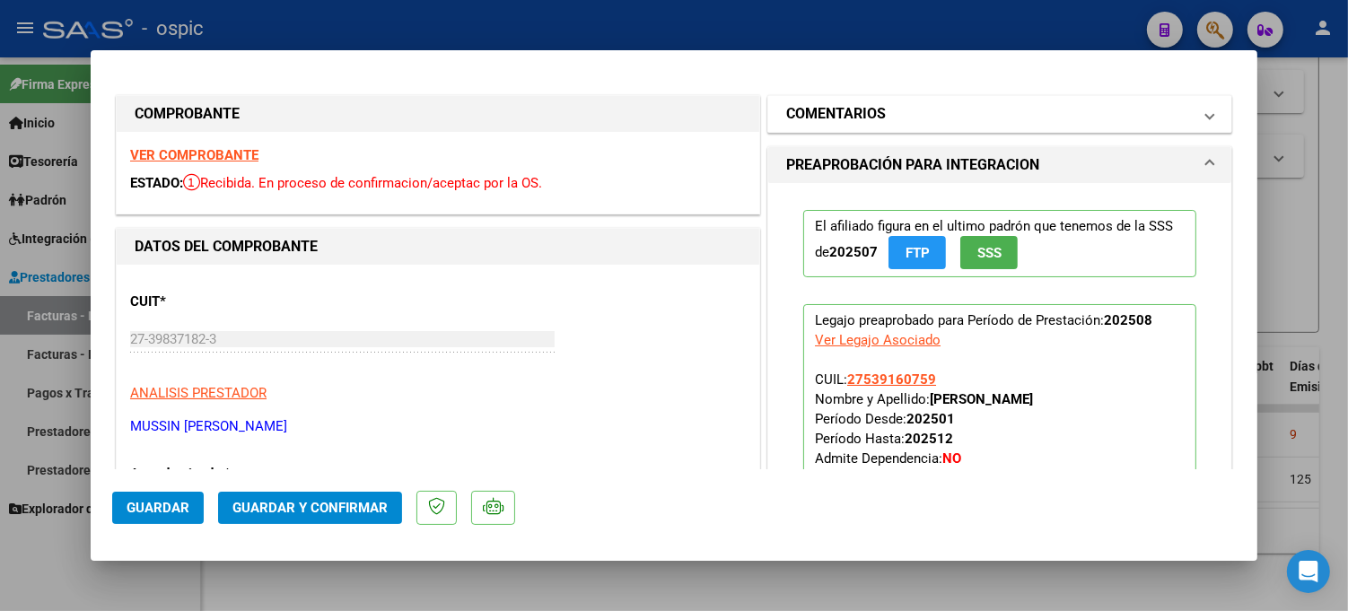
click at [957, 105] on mat-panel-title "COMENTARIOS" at bounding box center [989, 114] width 406 height 22
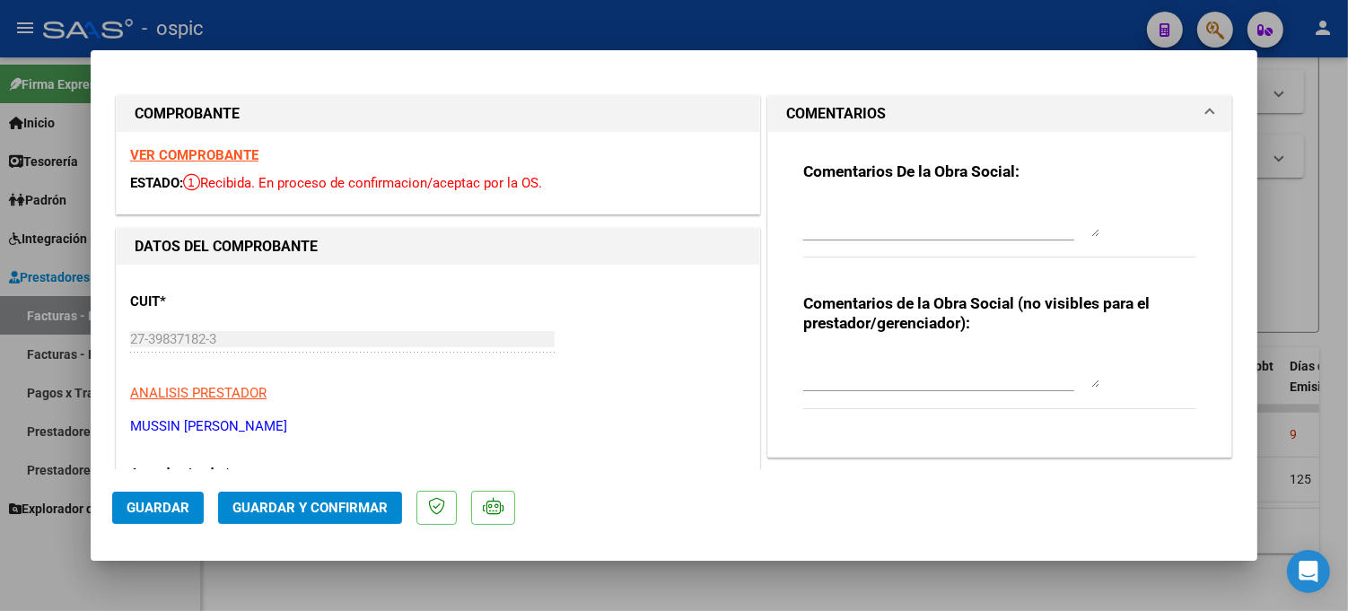
drag, startPoint x: 906, startPoint y: 365, endPoint x: 1359, endPoint y: 274, distance: 461.5
click at [907, 365] on textarea at bounding box center [951, 370] width 296 height 36
type textarea "PSP 8 SESIONES"
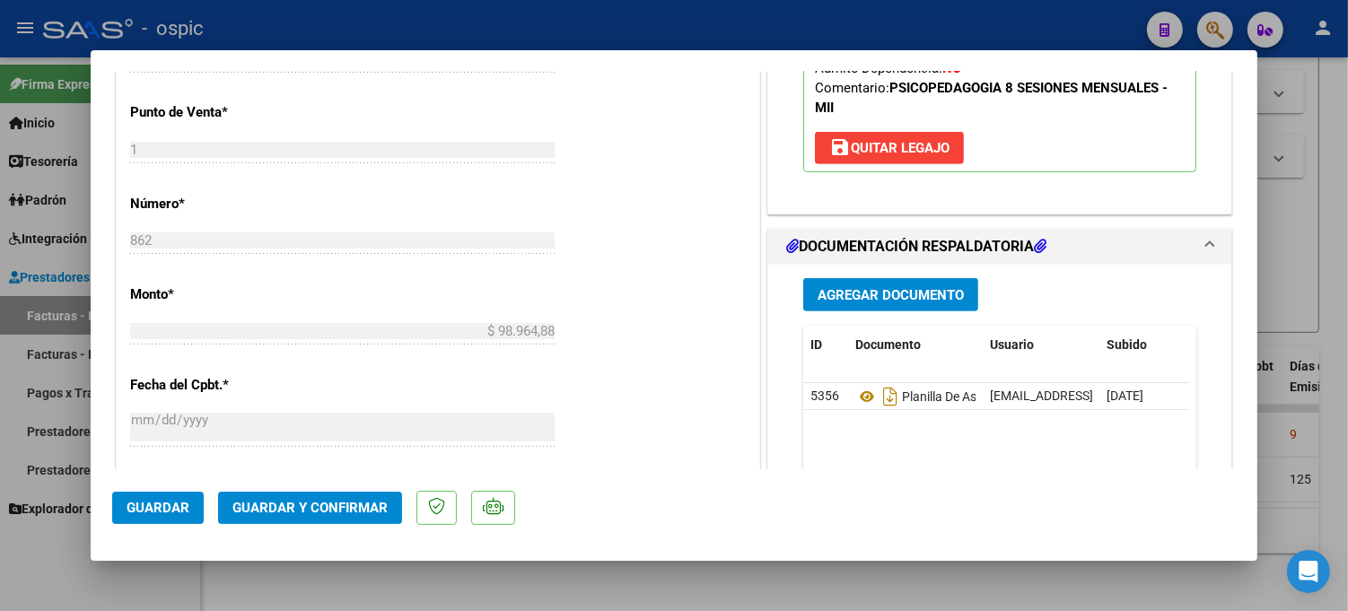
scroll to position [739, 0]
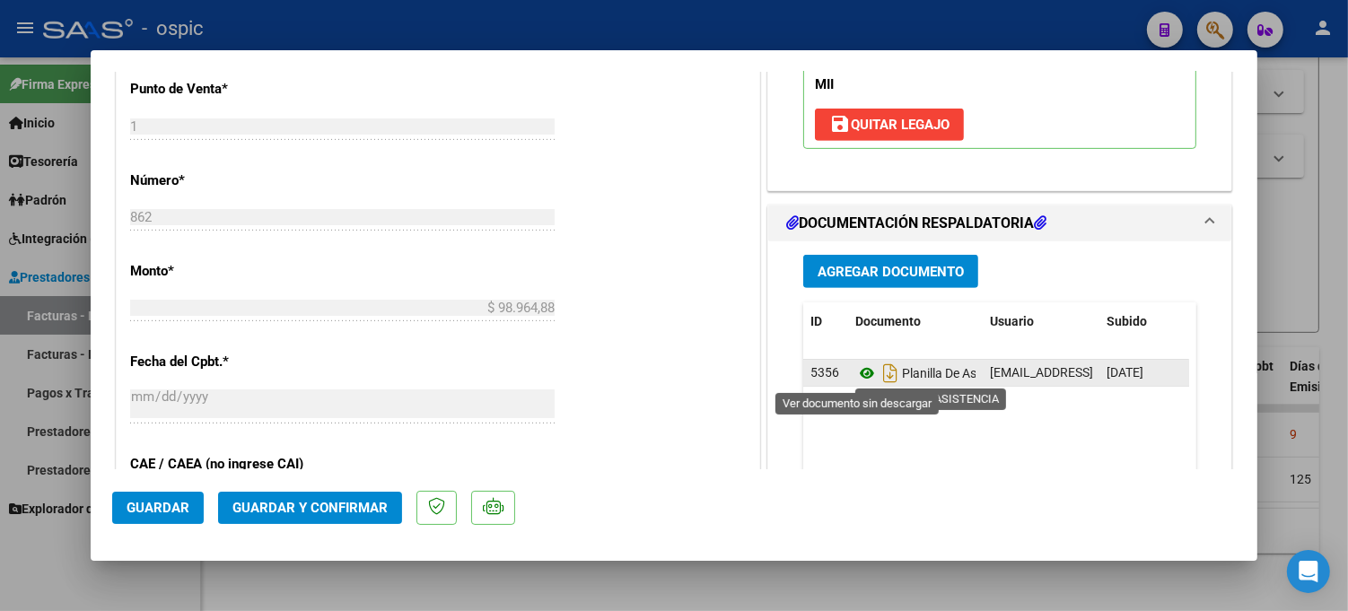
click at [855, 371] on icon at bounding box center [866, 374] width 23 height 22
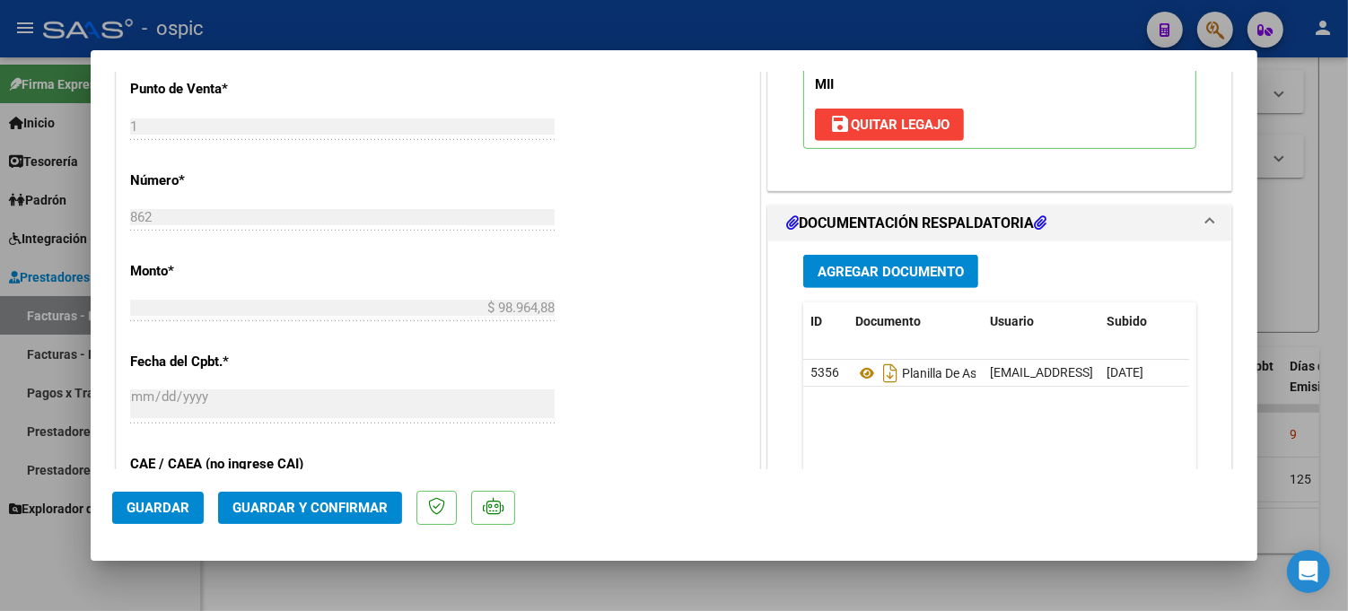
click at [372, 505] on span "Guardar y Confirmar" at bounding box center [309, 508] width 155 height 16
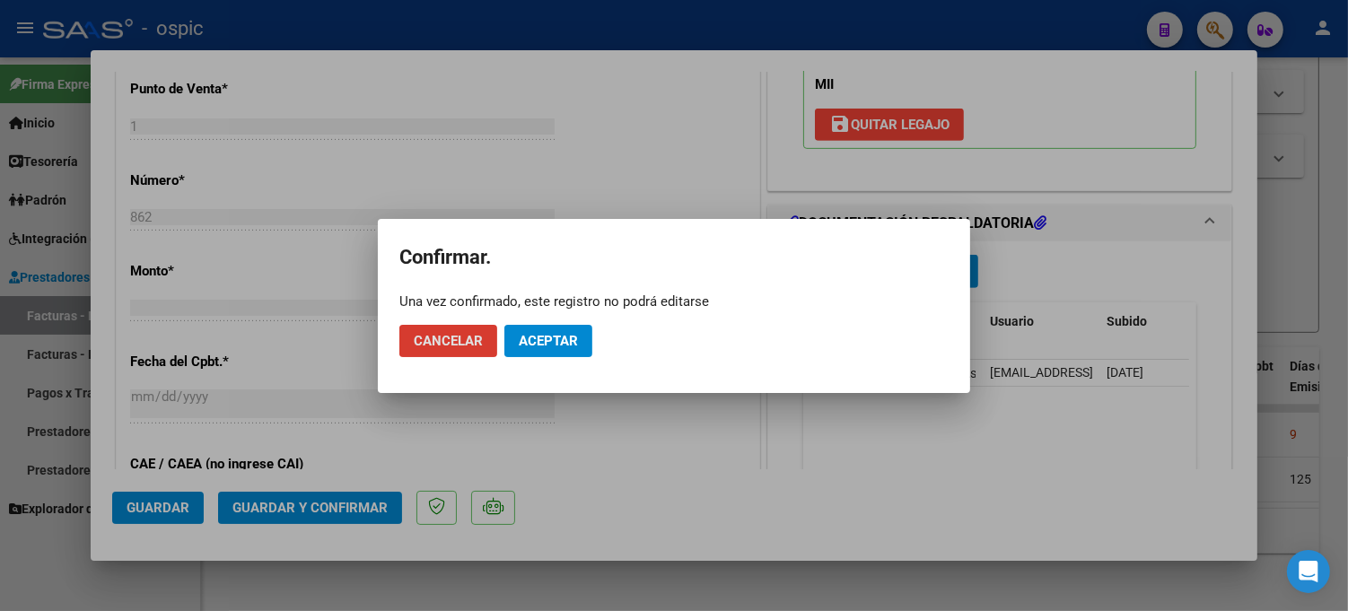
click at [555, 346] on span "Aceptar" at bounding box center [548, 341] width 59 height 16
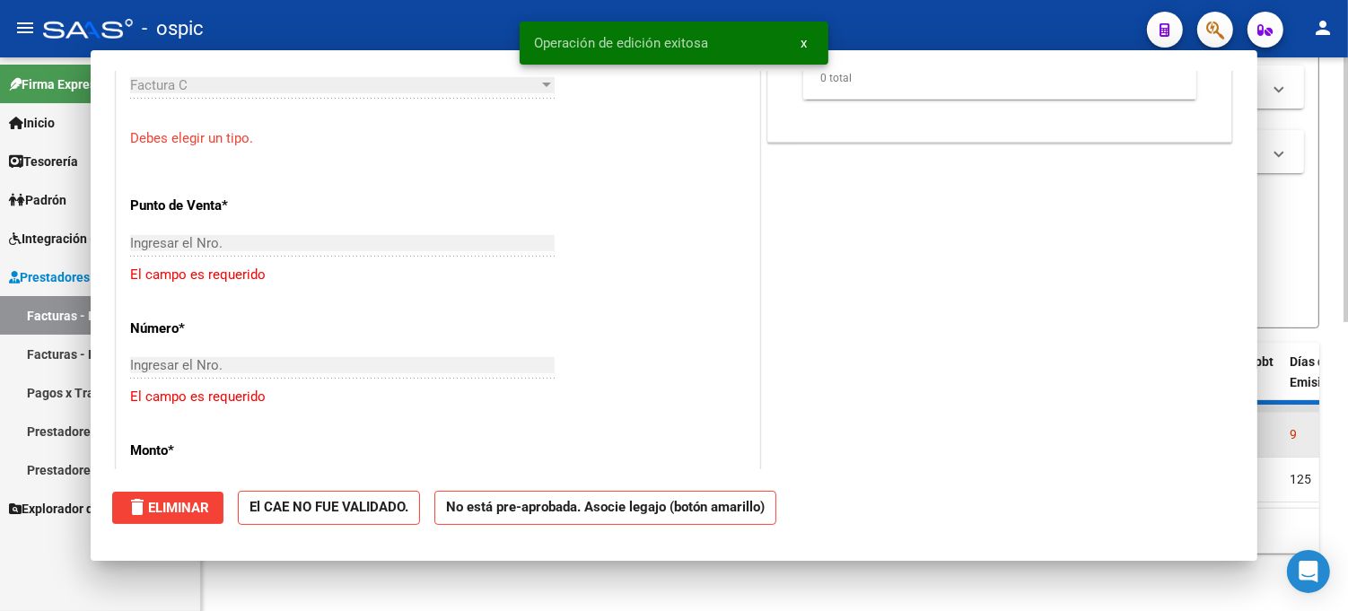
scroll to position [0, 0]
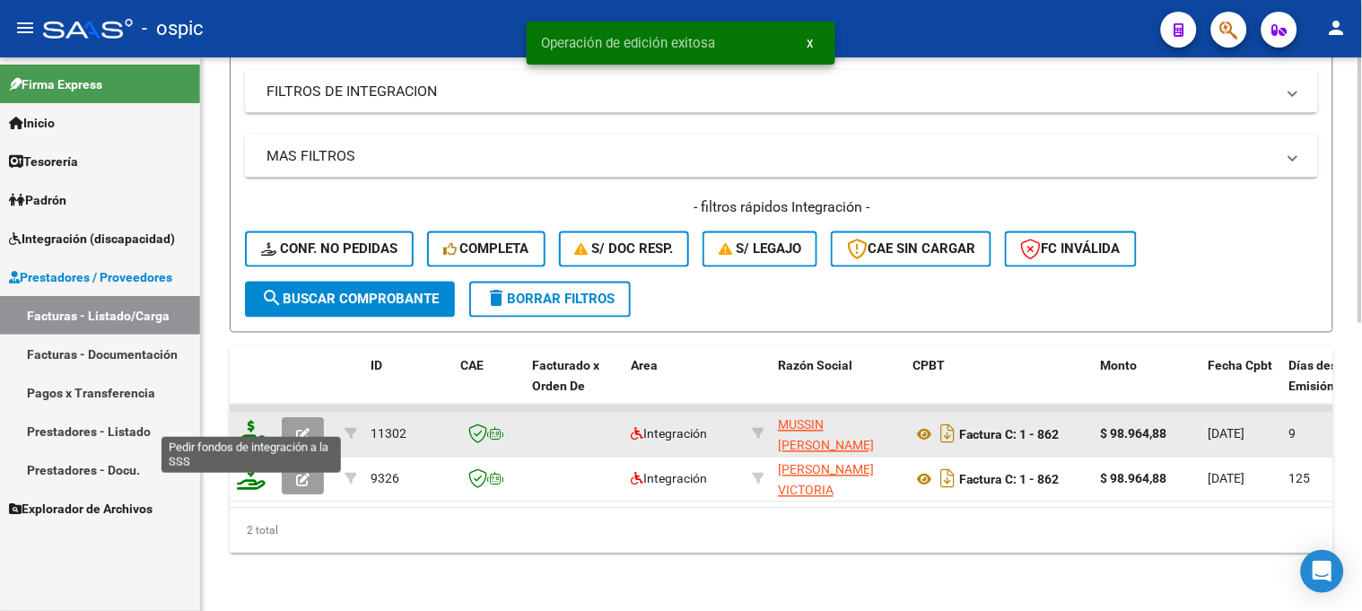
click at [249, 421] on icon at bounding box center [251, 433] width 29 height 25
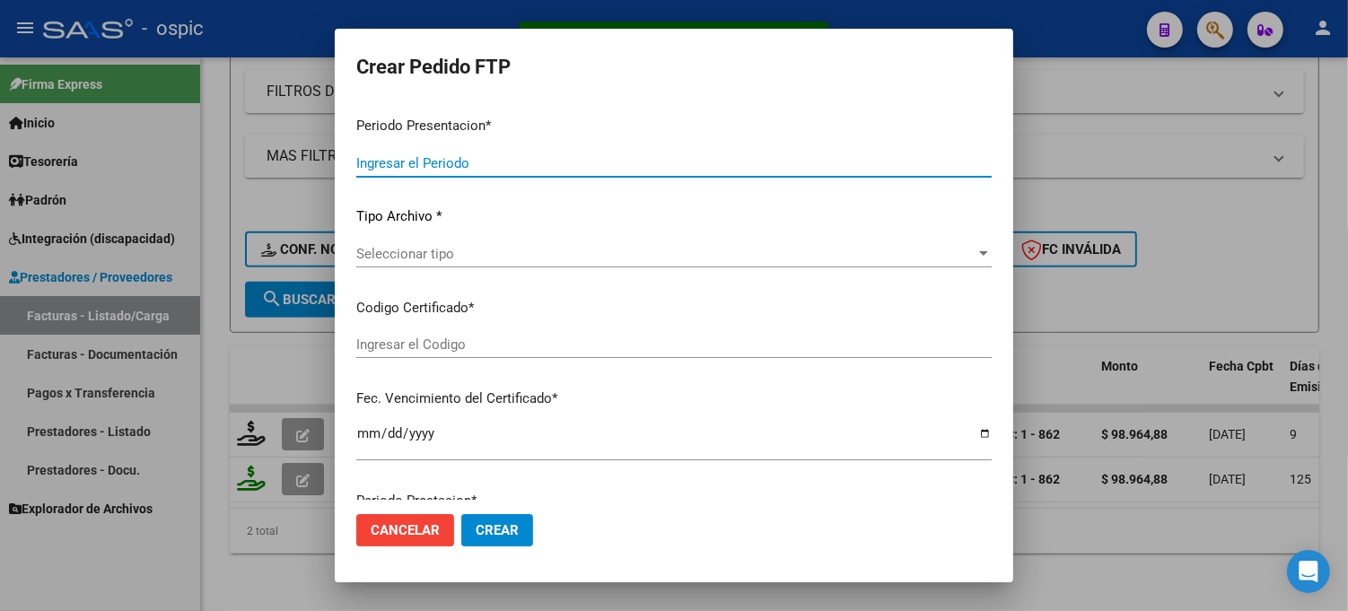
type input "202508"
type input "$ 98.964,88"
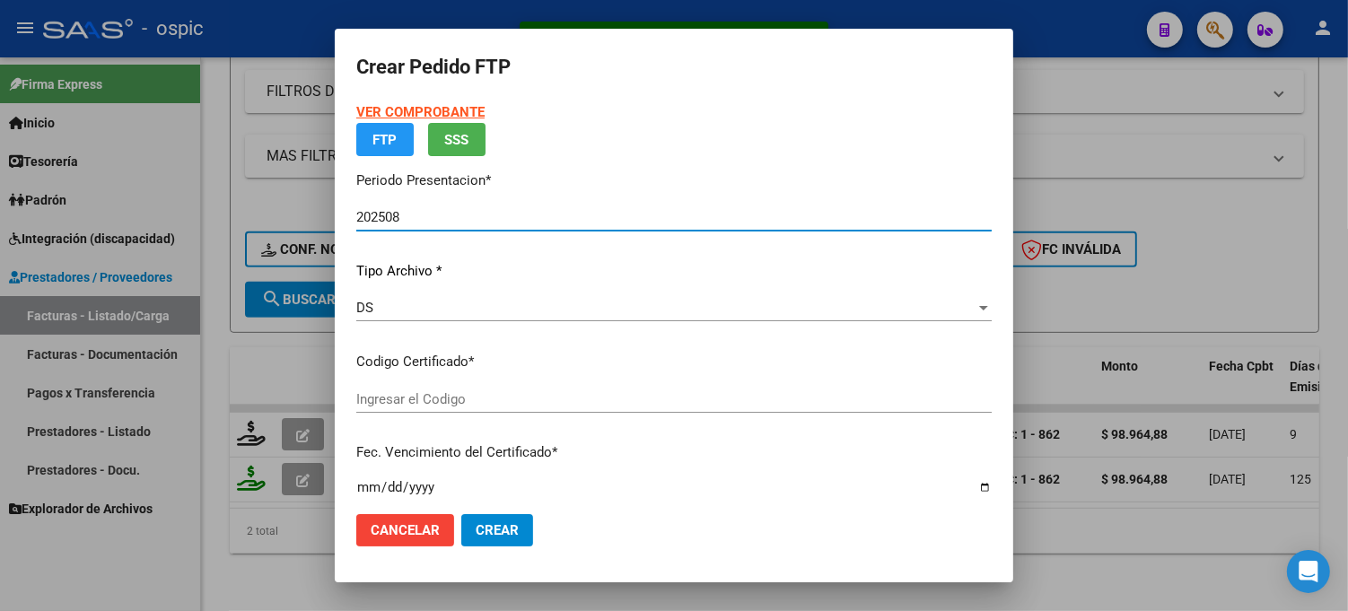
type input "6769581912"
type input "2032-02-28"
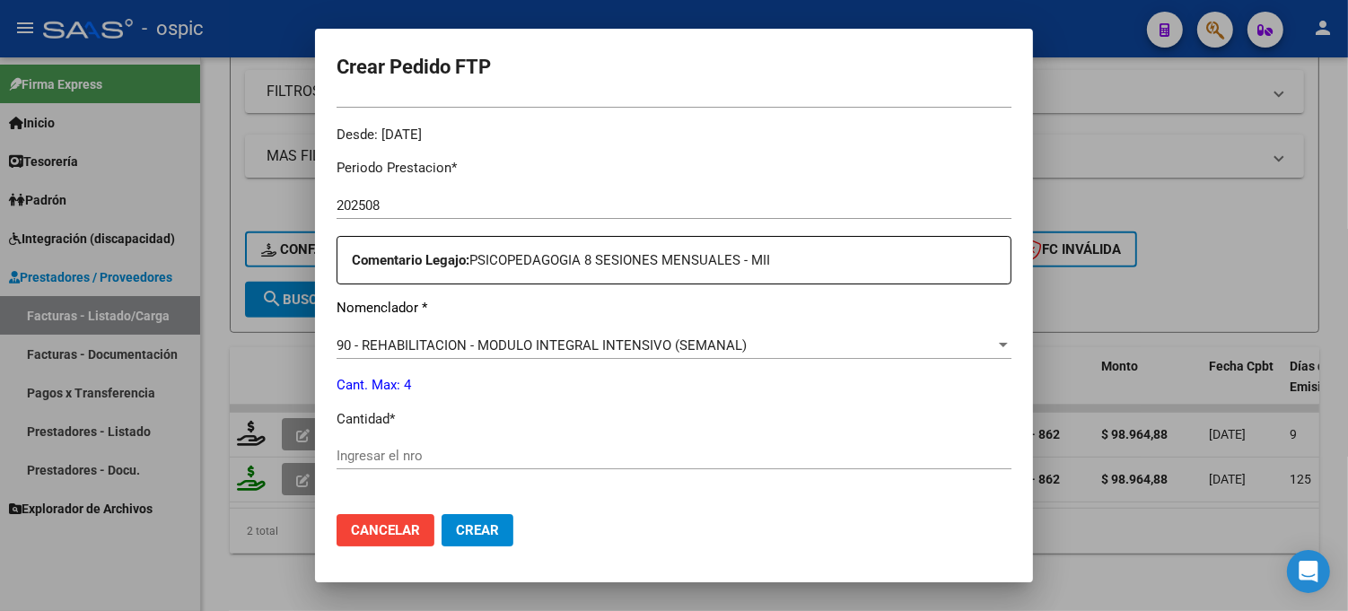
scroll to position [548, 0]
click at [614, 432] on div "Periodo Prestacion * 202508 Ingresar el Periodo Prestacion Comentario Legajo: P…" at bounding box center [674, 448] width 675 height 615
click at [666, 445] on input "Ingresar el nro" at bounding box center [674, 452] width 675 height 16
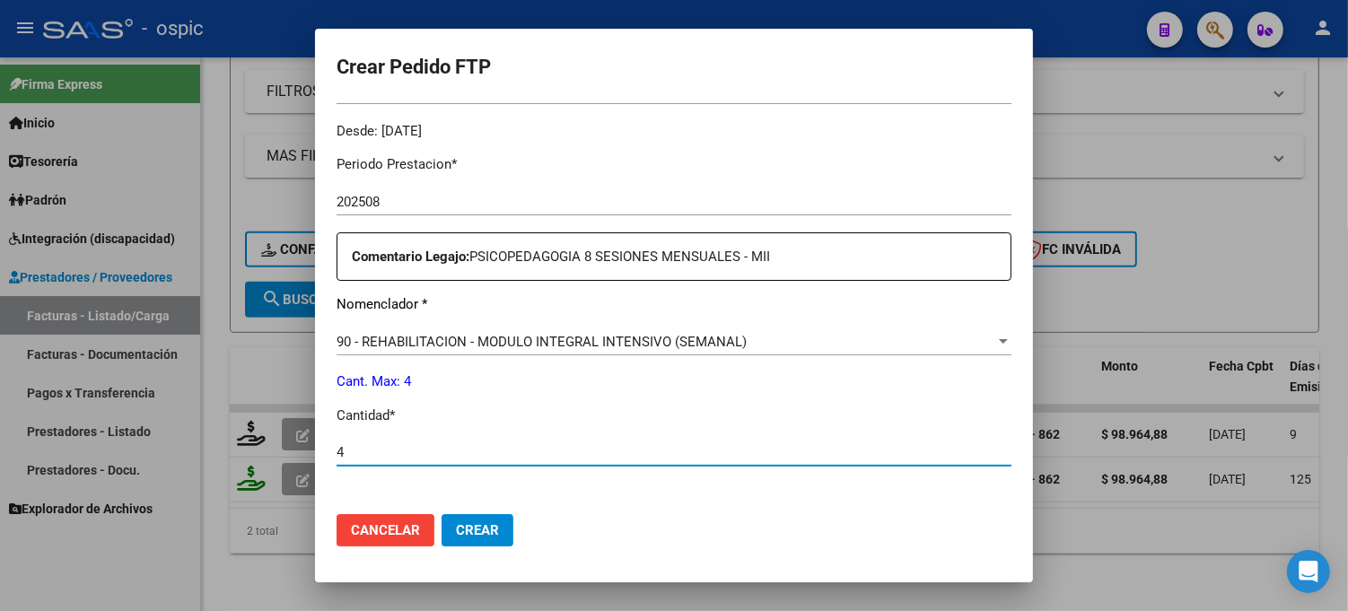
type input "4"
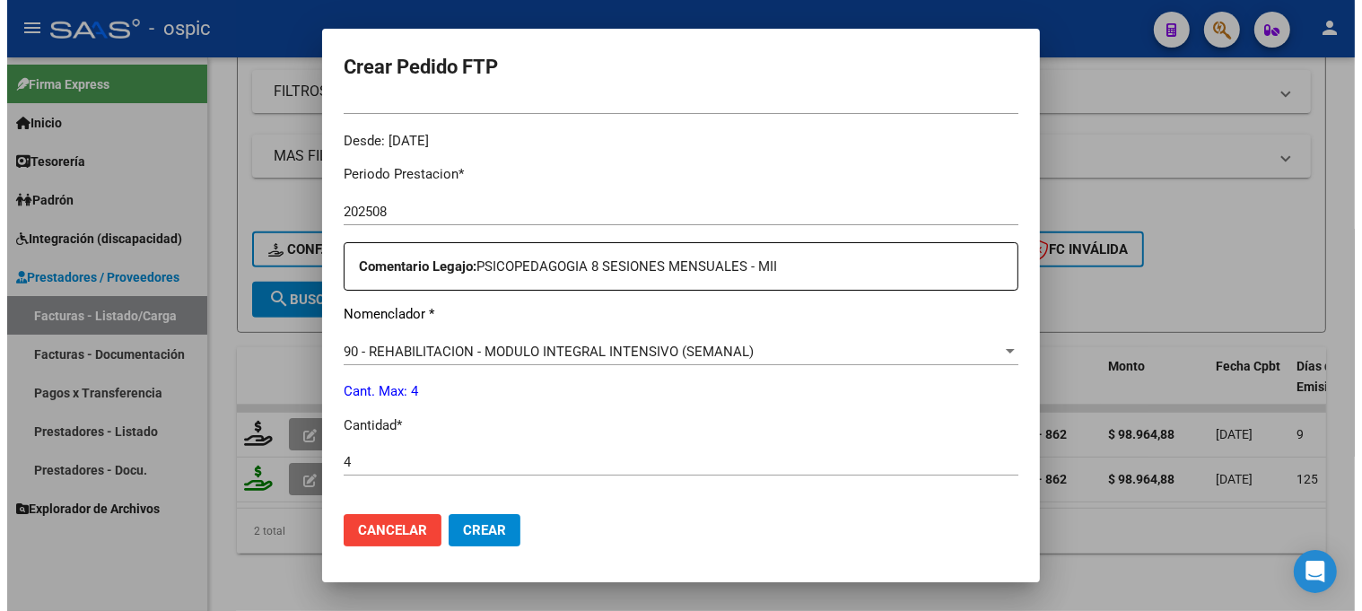
scroll to position [804, 0]
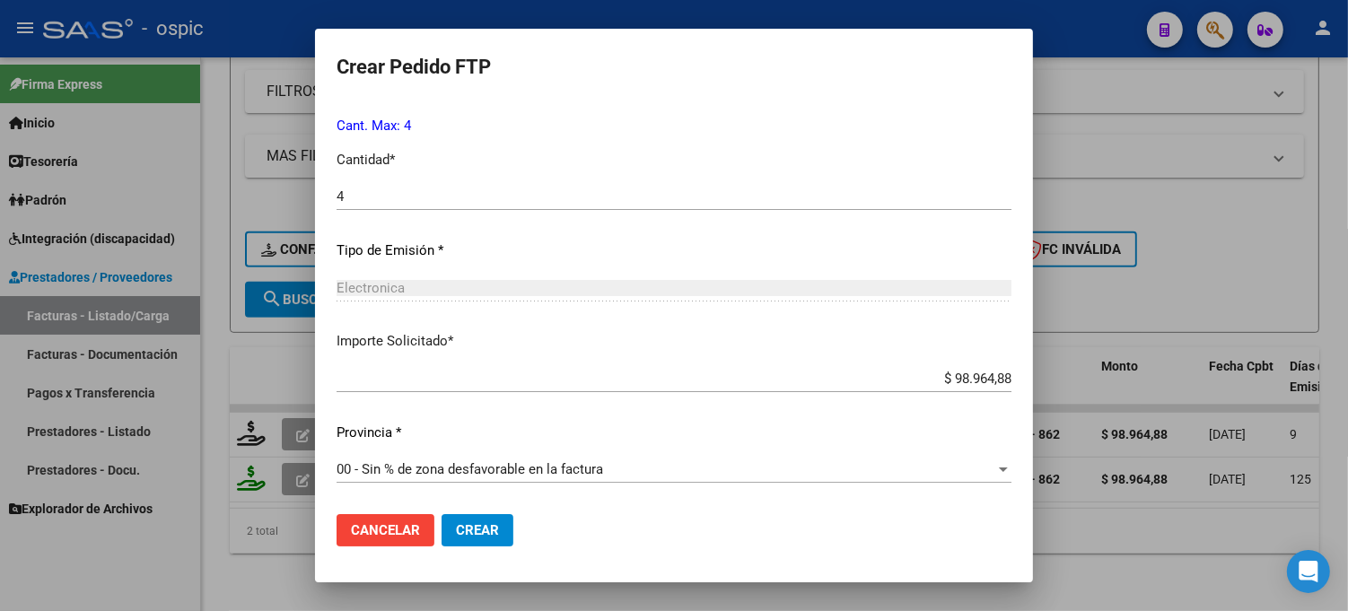
drag, startPoint x: 479, startPoint y: 521, endPoint x: 515, endPoint y: 503, distance: 40.1
click at [481, 521] on button "Crear" at bounding box center [478, 530] width 72 height 32
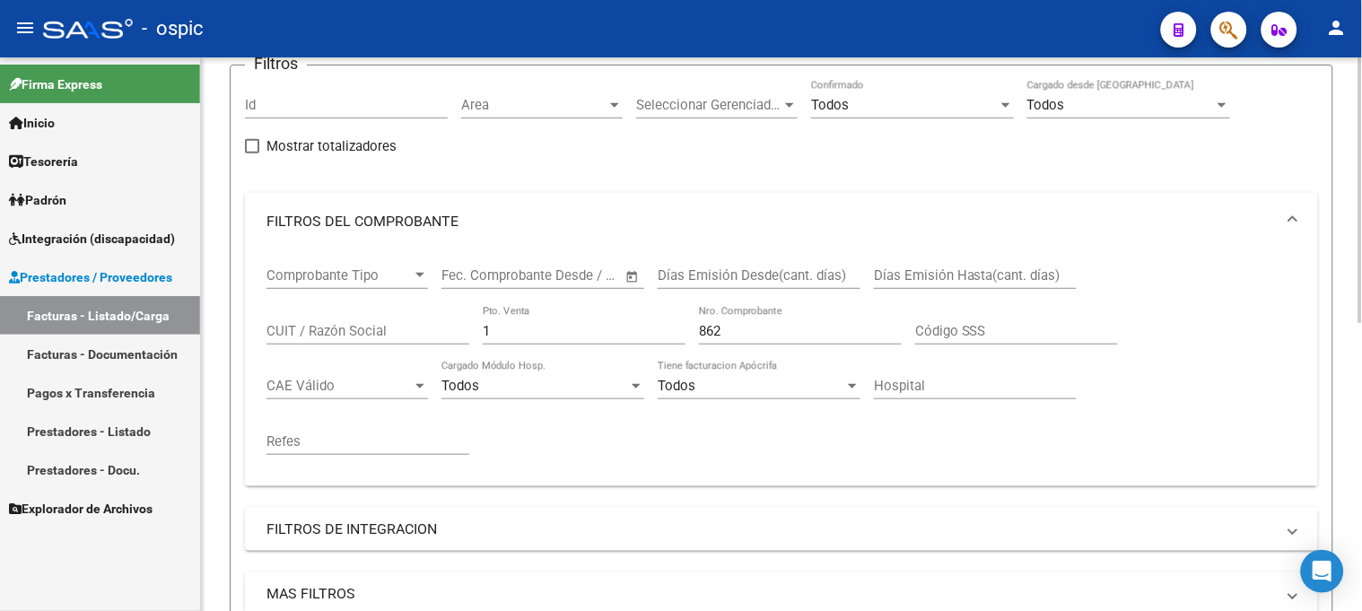
scroll to position [101, 0]
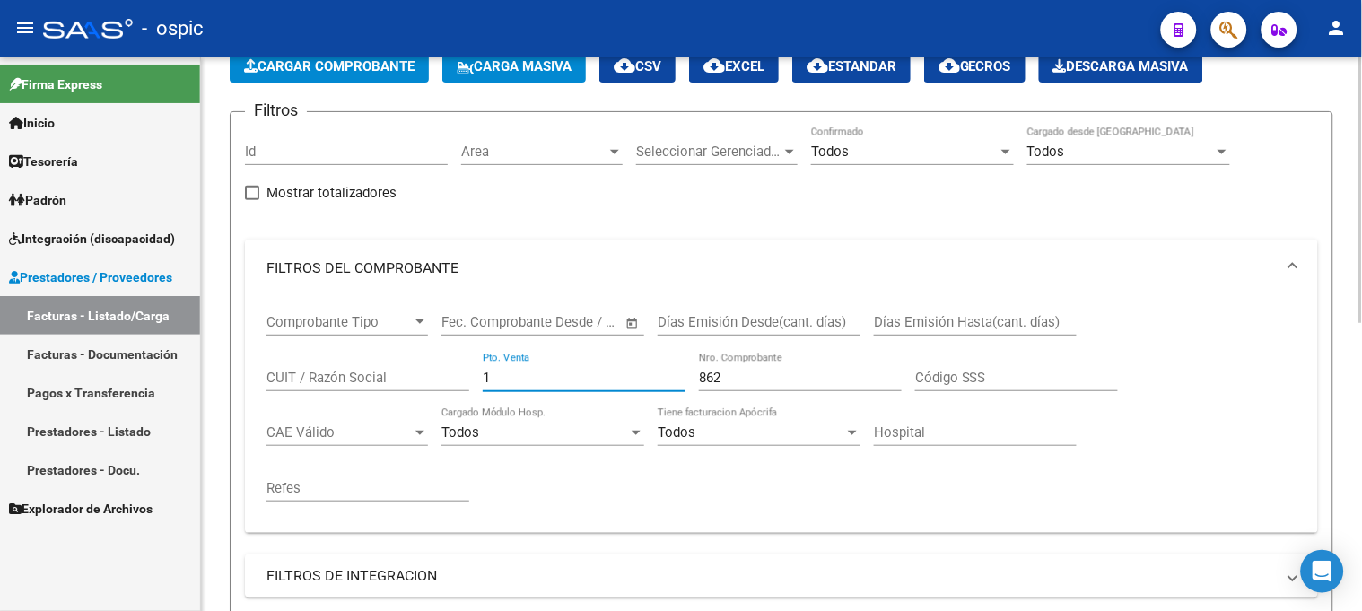
drag, startPoint x: 518, startPoint y: 382, endPoint x: 353, endPoint y: 381, distance: 165.1
click at [354, 382] on div "Comprobante Tipo Comprobante Tipo Fecha inicio – Fecha fin Fec. Comprobante Des…" at bounding box center [782, 408] width 1030 height 222
type input "2"
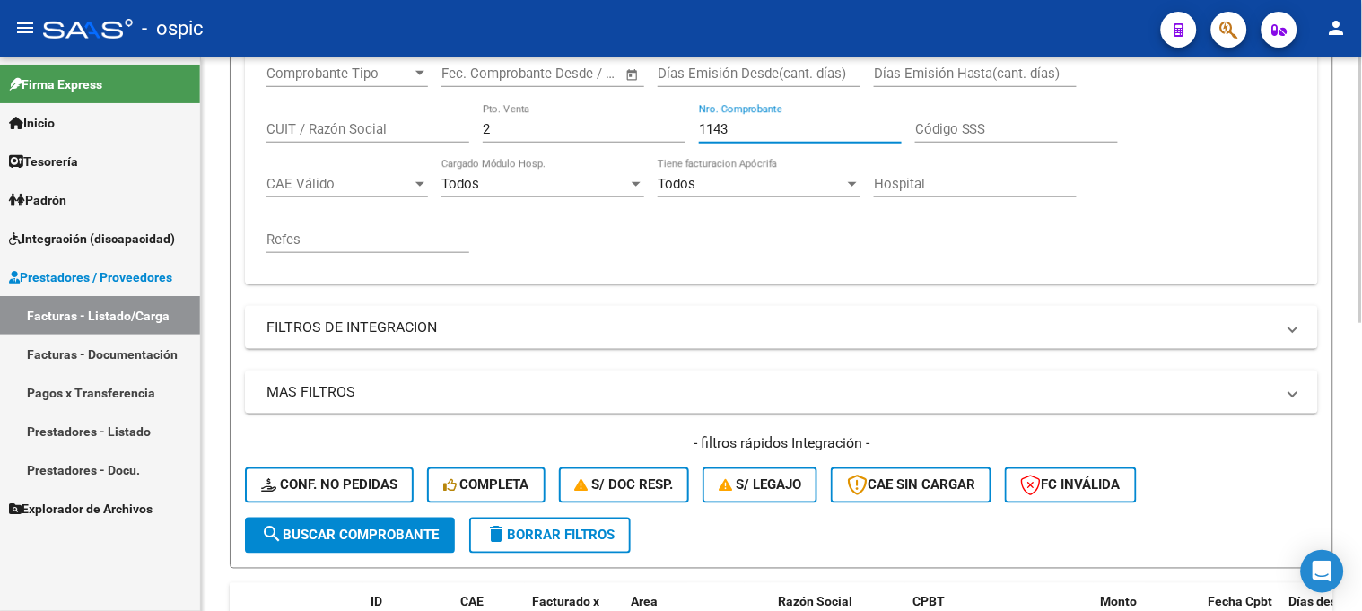
scroll to position [599, 0]
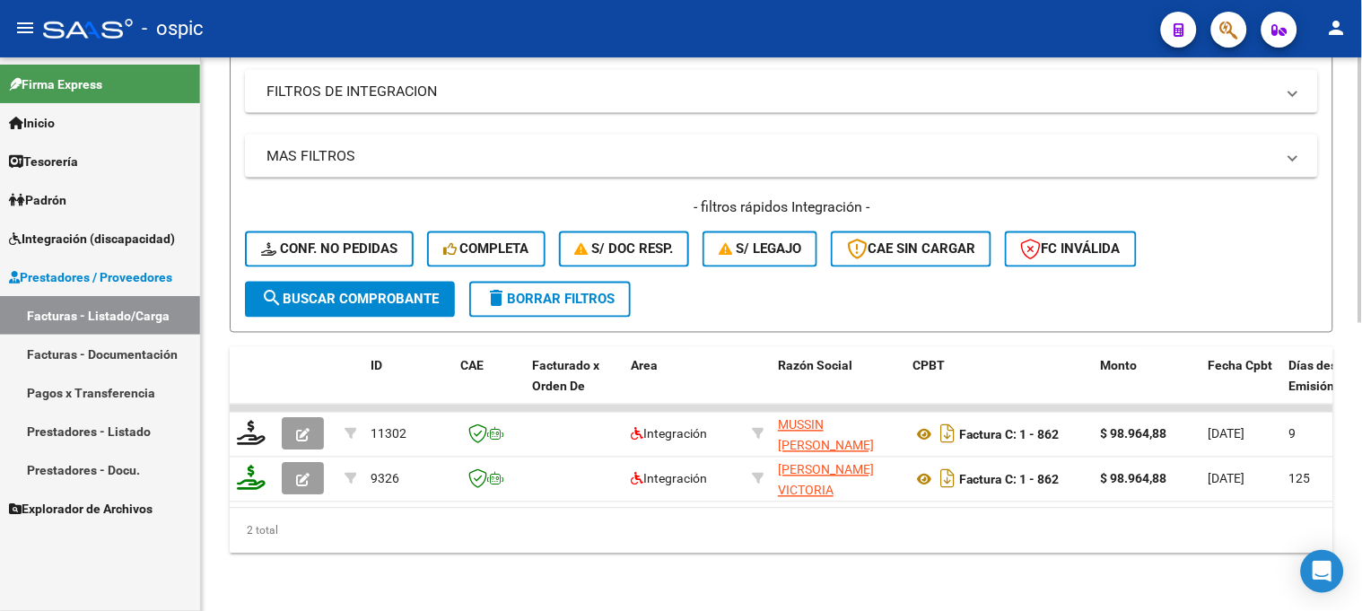
type input "1143"
click at [396, 282] on button "search Buscar Comprobante" at bounding box center [350, 300] width 210 height 36
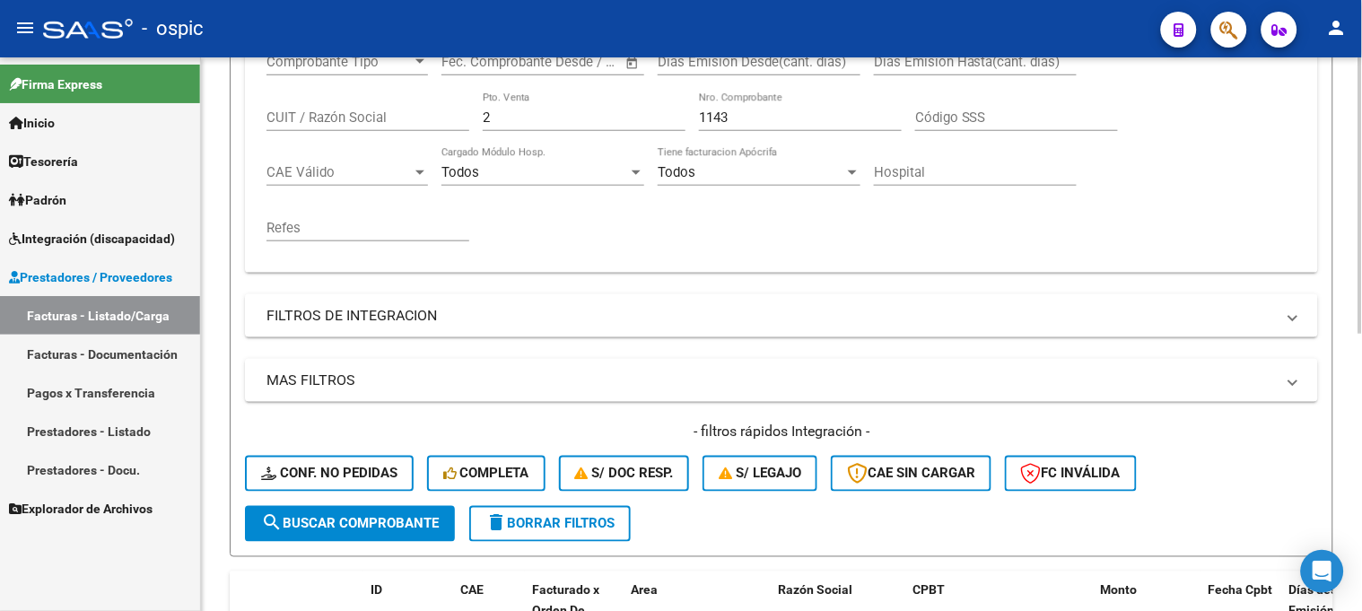
scroll to position [554, 0]
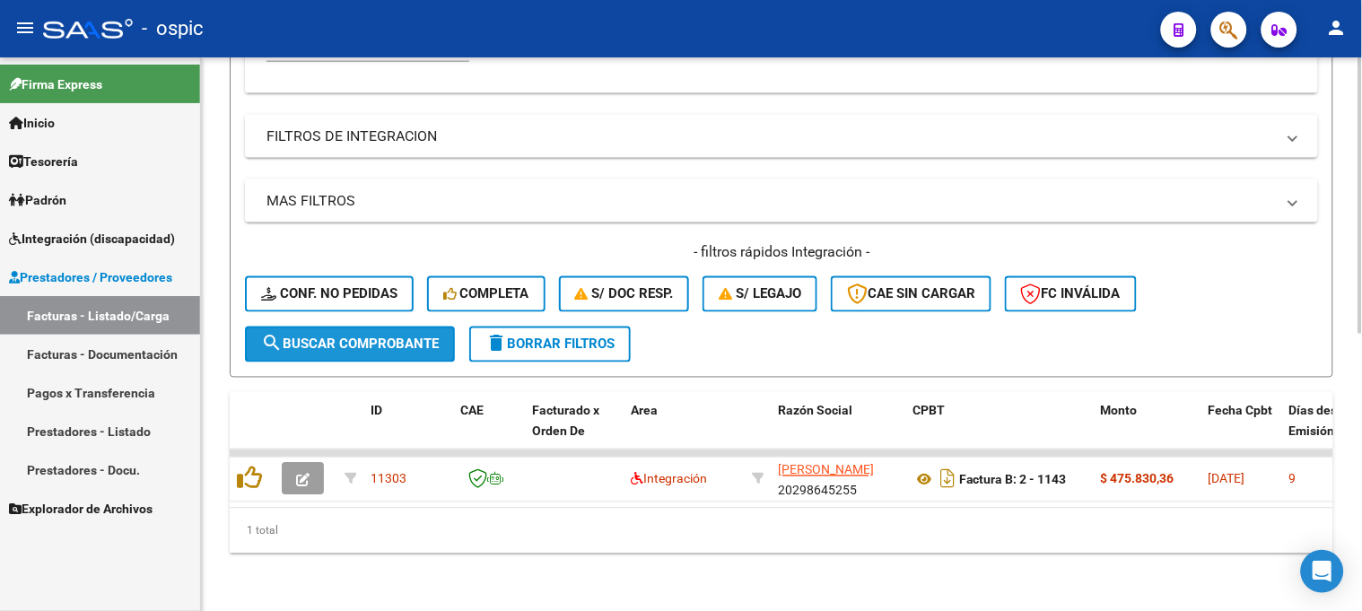
click at [395, 337] on span "search Buscar Comprobante" at bounding box center [350, 345] width 178 height 16
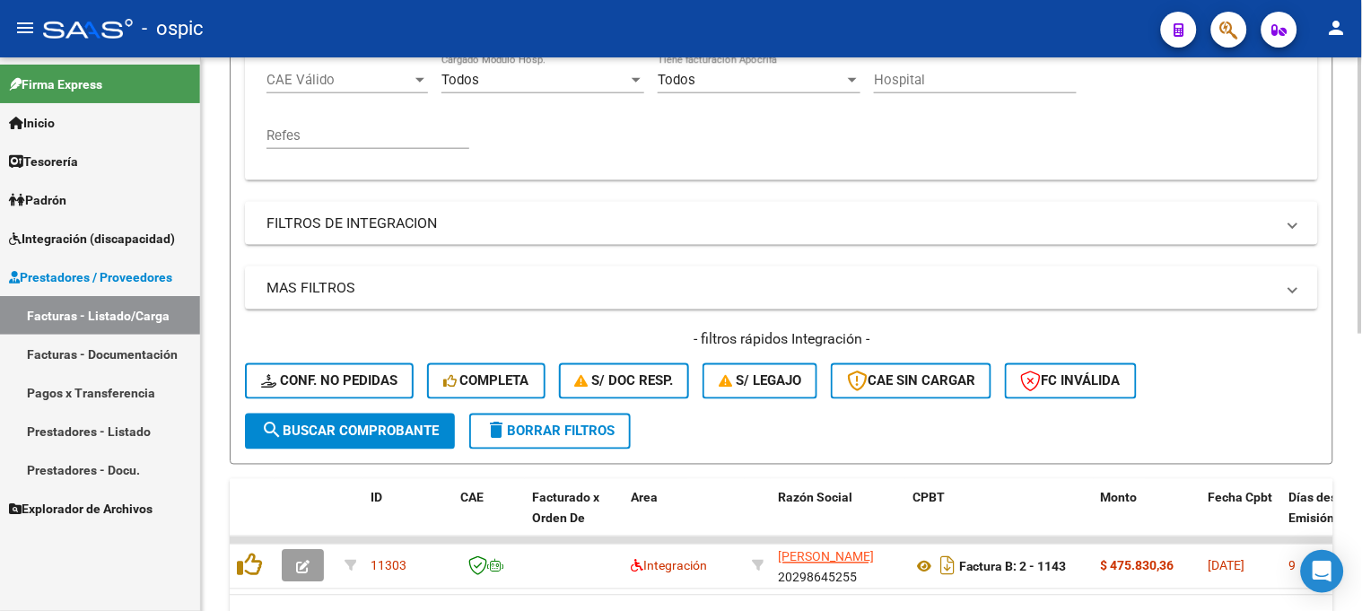
click at [337, 428] on span "search Buscar Comprobante" at bounding box center [350, 432] width 178 height 16
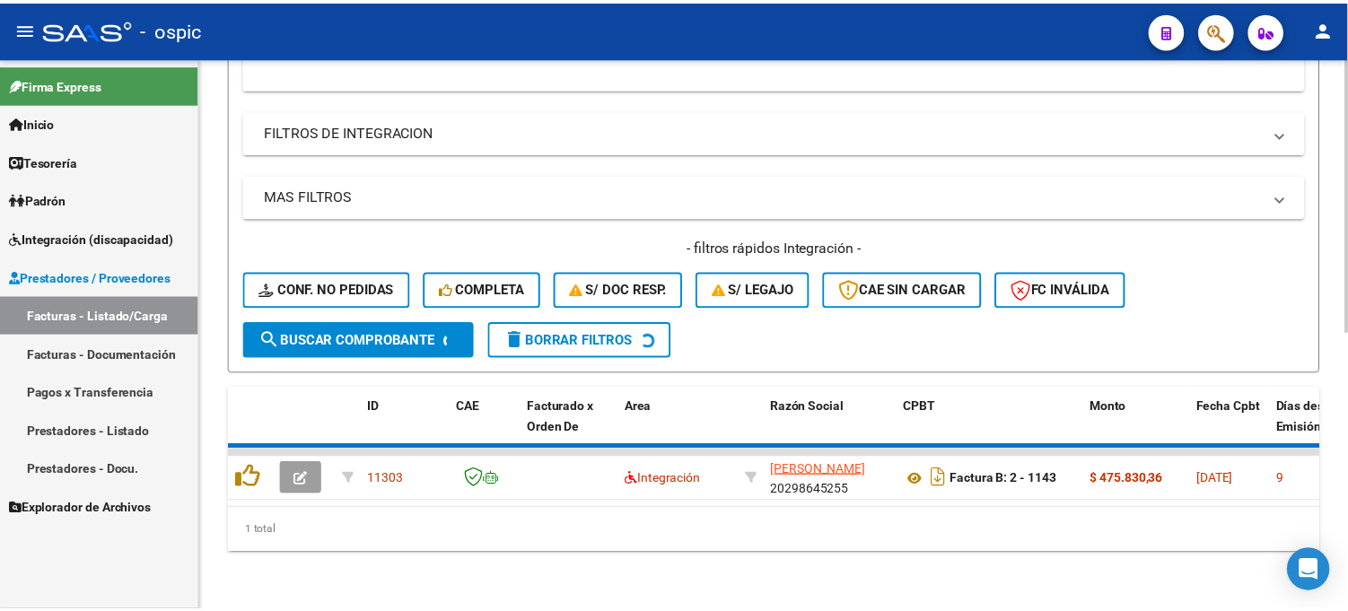
scroll to position [555, 0]
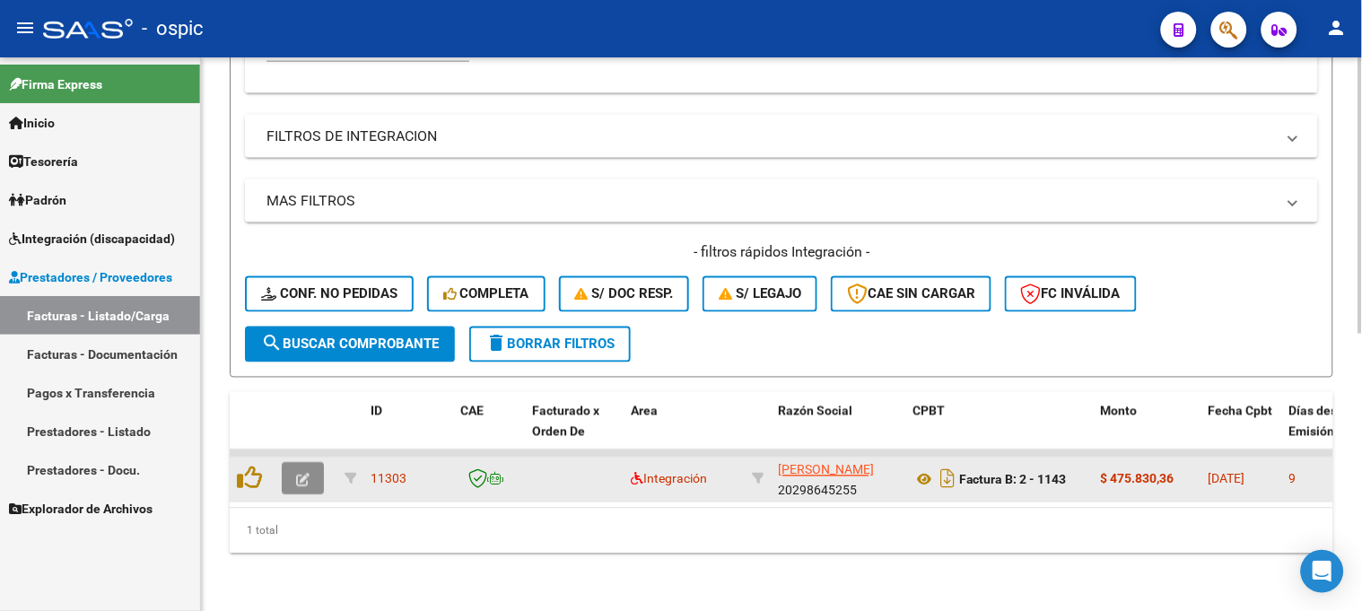
click at [308, 463] on button "button" at bounding box center [303, 479] width 42 height 32
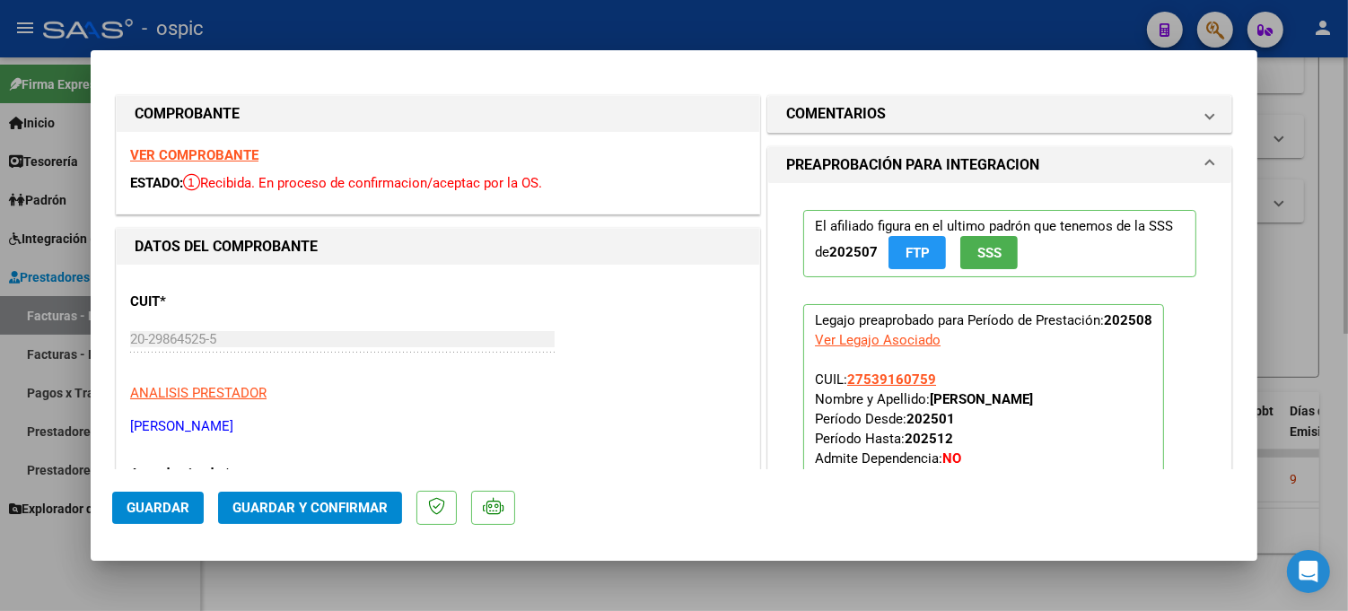
type input "$ 0,00"
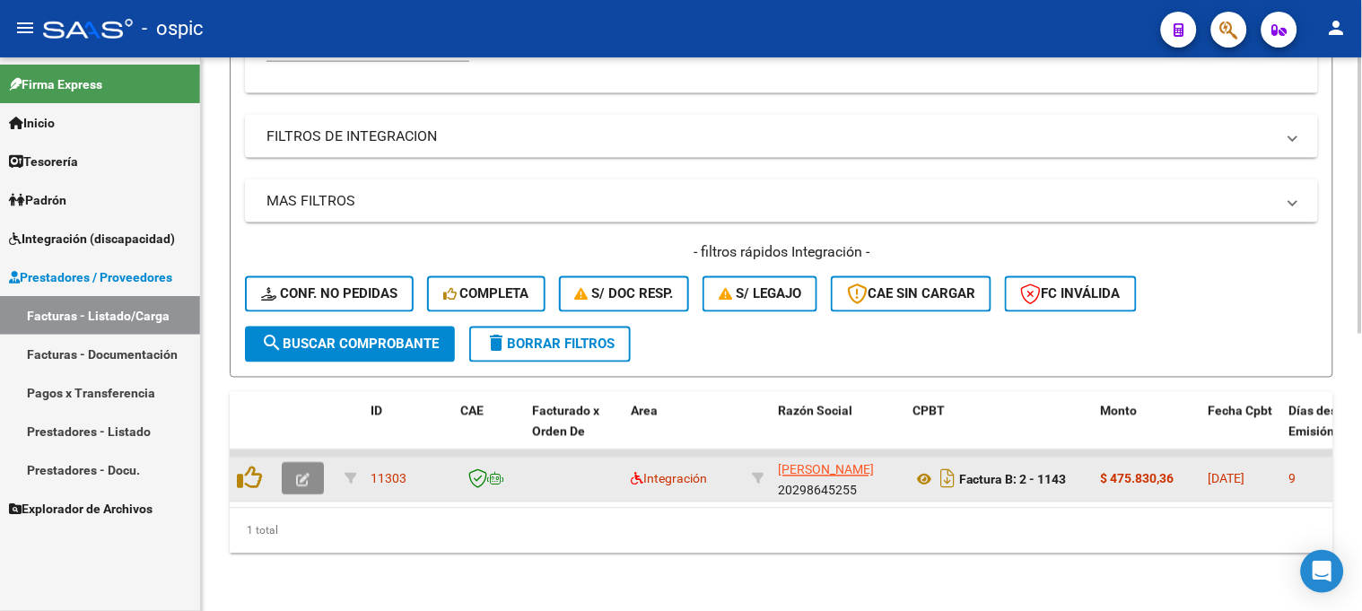
click at [293, 463] on button "button" at bounding box center [303, 479] width 42 height 32
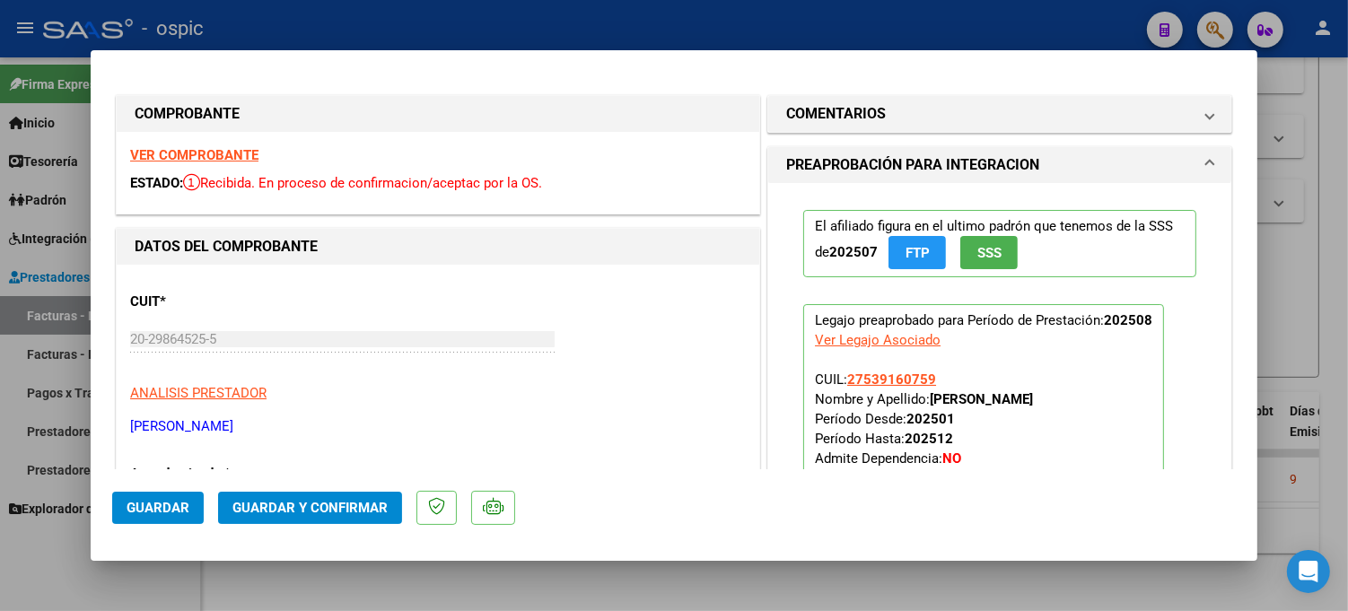
type input "$ 0,00"
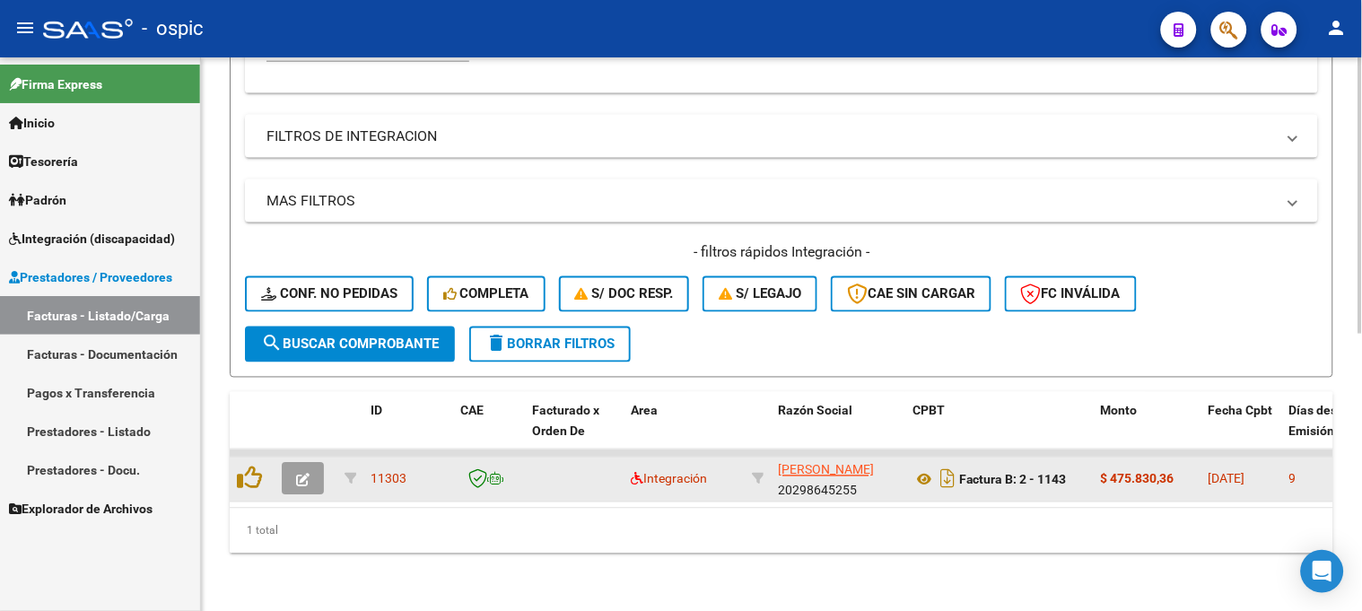
click at [307, 474] on icon "button" at bounding box center [302, 480] width 13 height 13
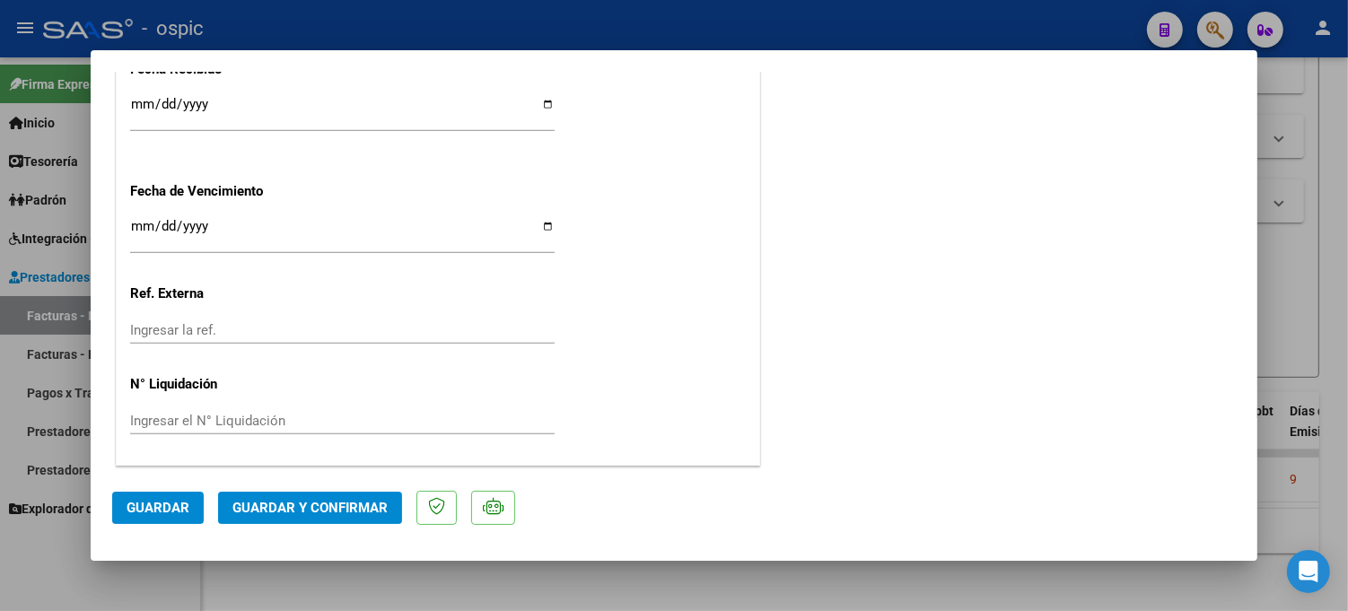
scroll to position [0, 0]
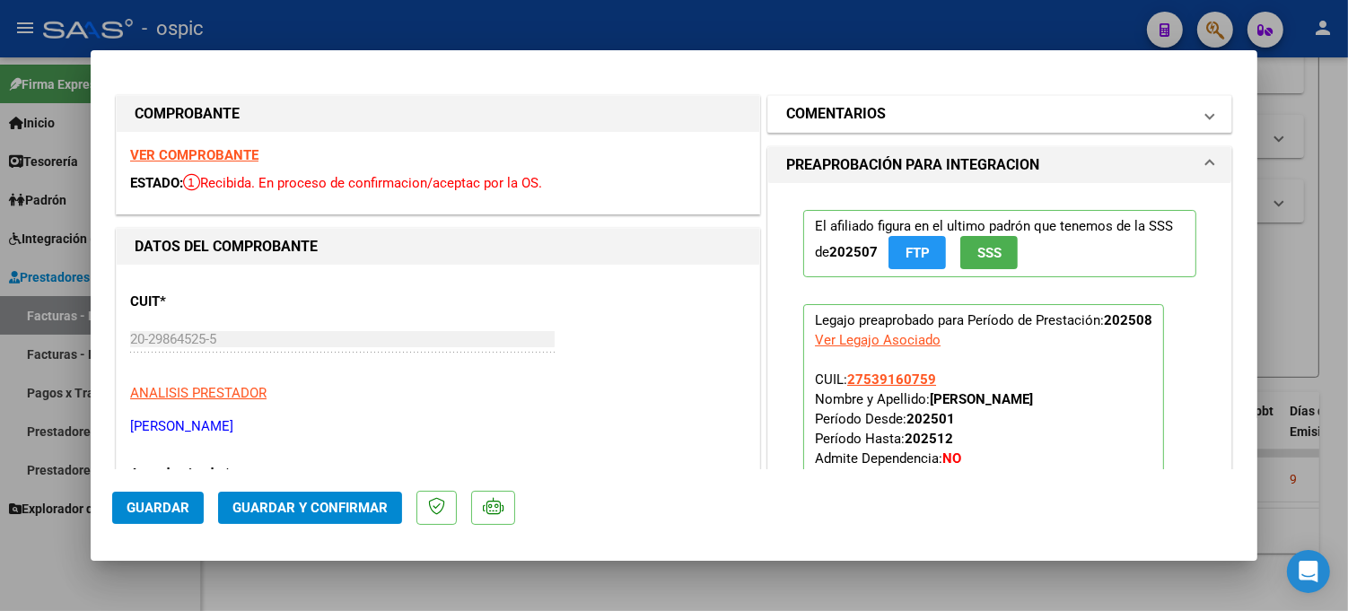
click at [929, 118] on mat-panel-title "COMENTARIOS" at bounding box center [989, 114] width 406 height 22
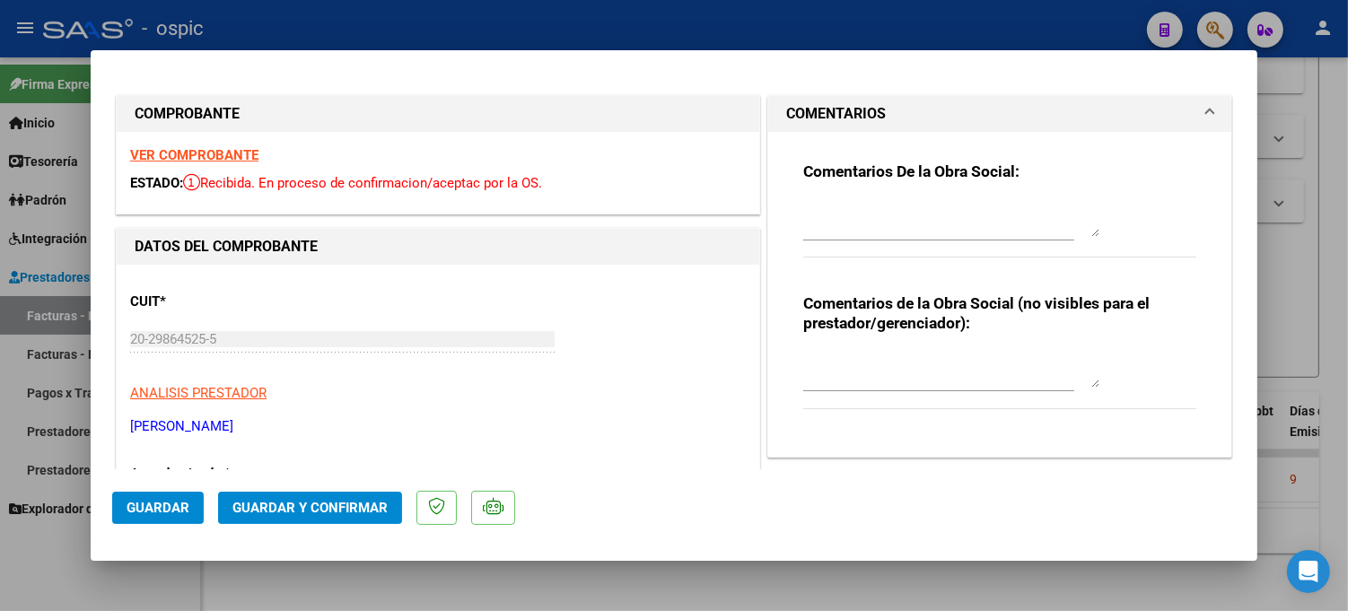
click at [891, 355] on textarea at bounding box center [951, 370] width 296 height 36
type textarea "SAIE"
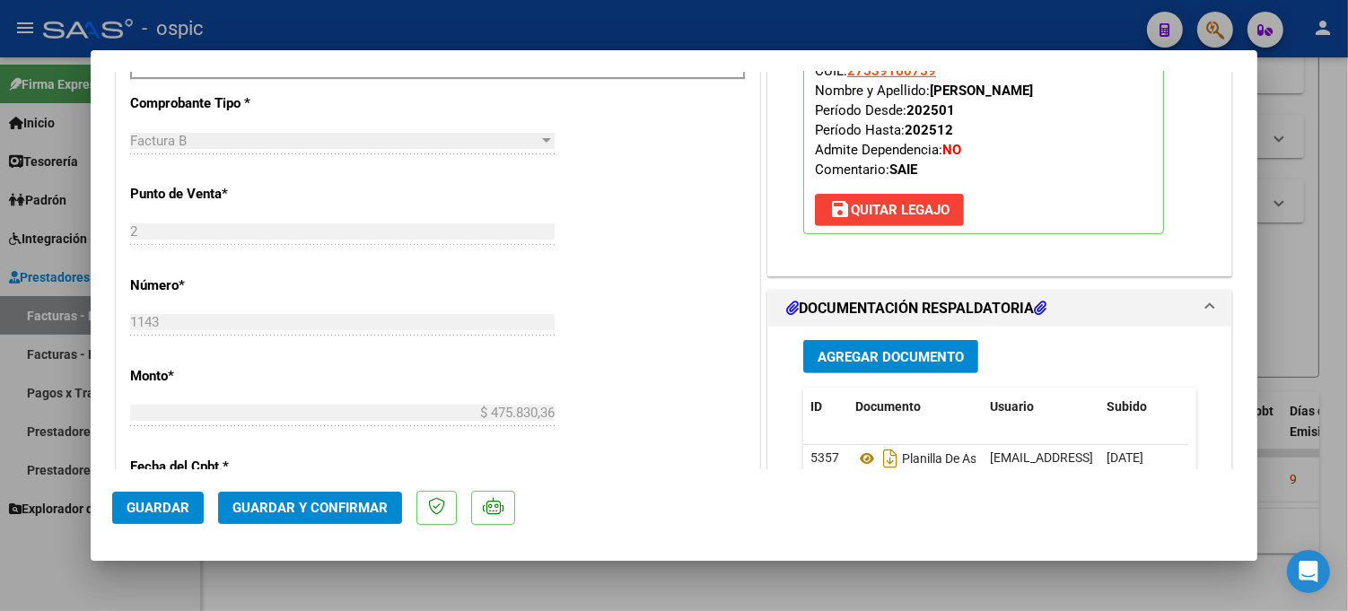
scroll to position [788, 0]
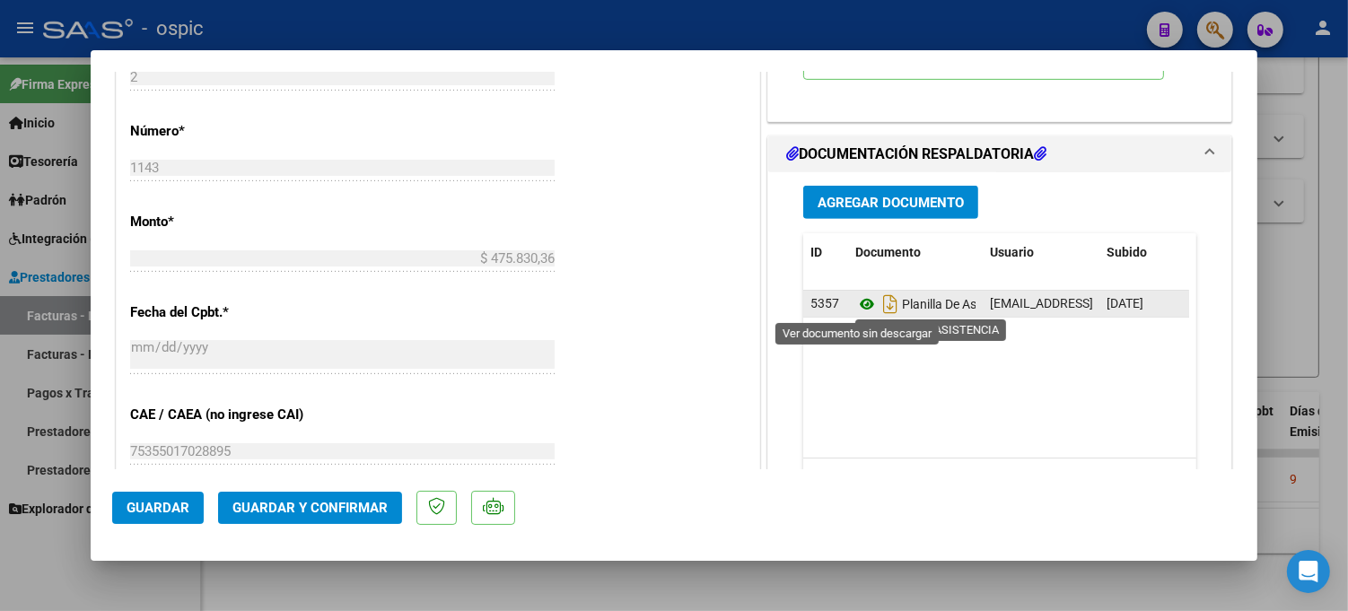
click at [856, 305] on icon at bounding box center [866, 304] width 23 height 22
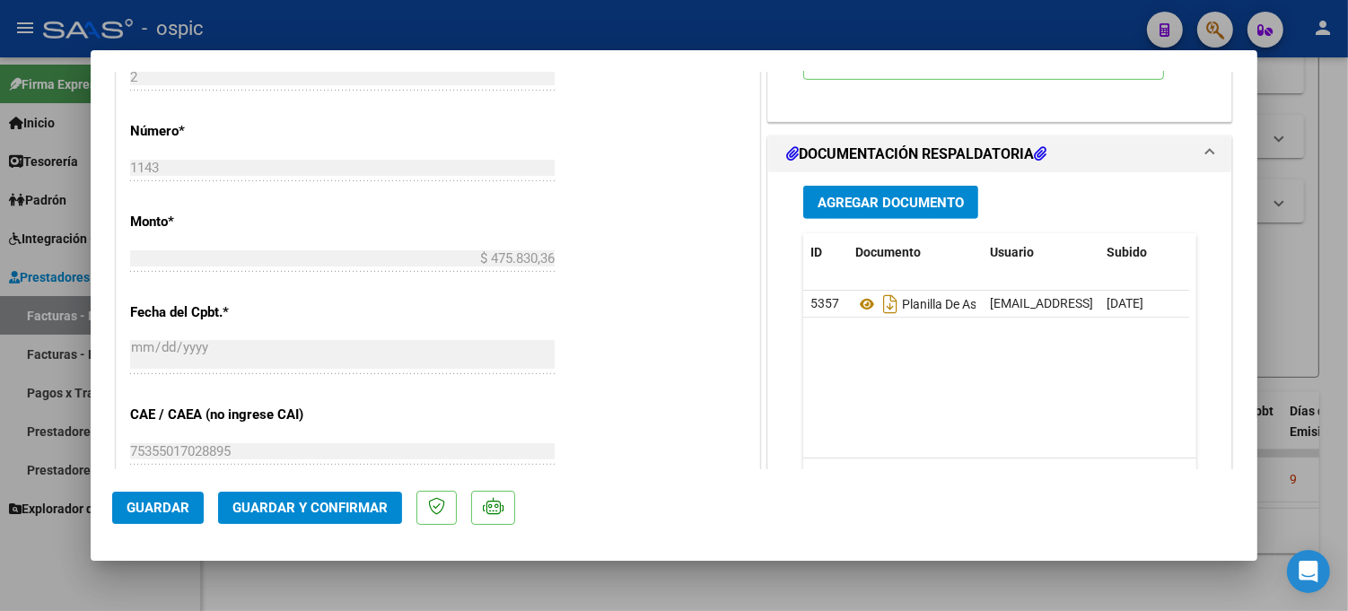
click at [342, 516] on button "Guardar y Confirmar" at bounding box center [310, 508] width 184 height 32
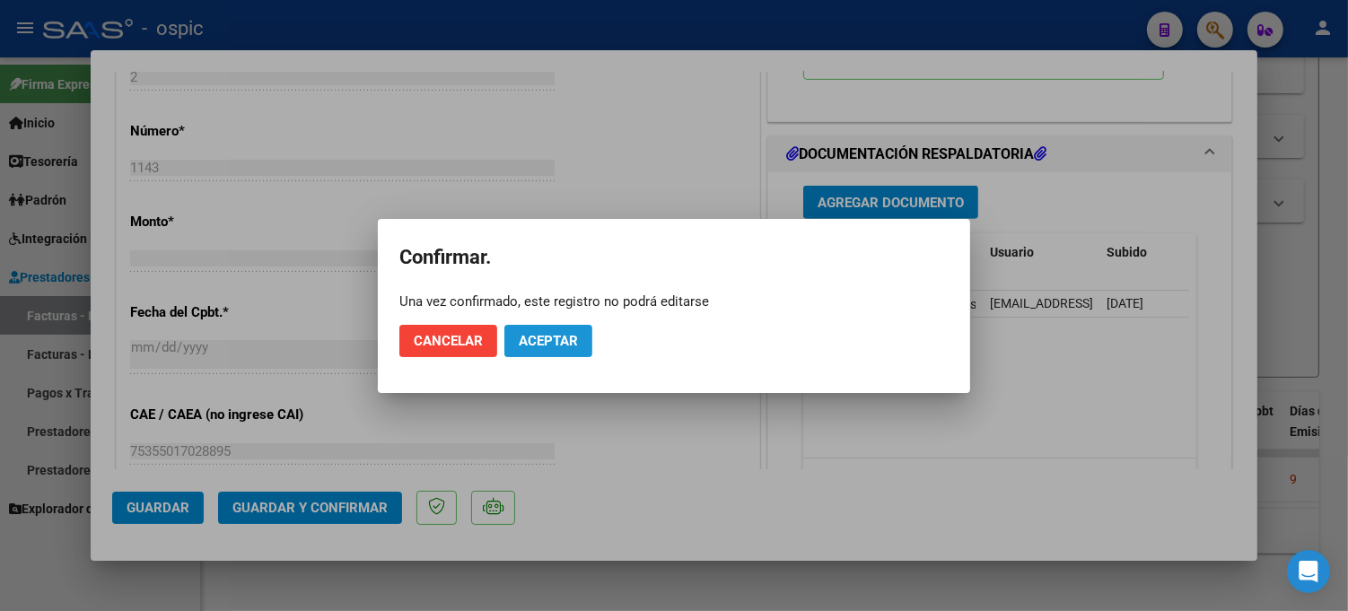
click at [574, 341] on span "Aceptar" at bounding box center [548, 341] width 59 height 16
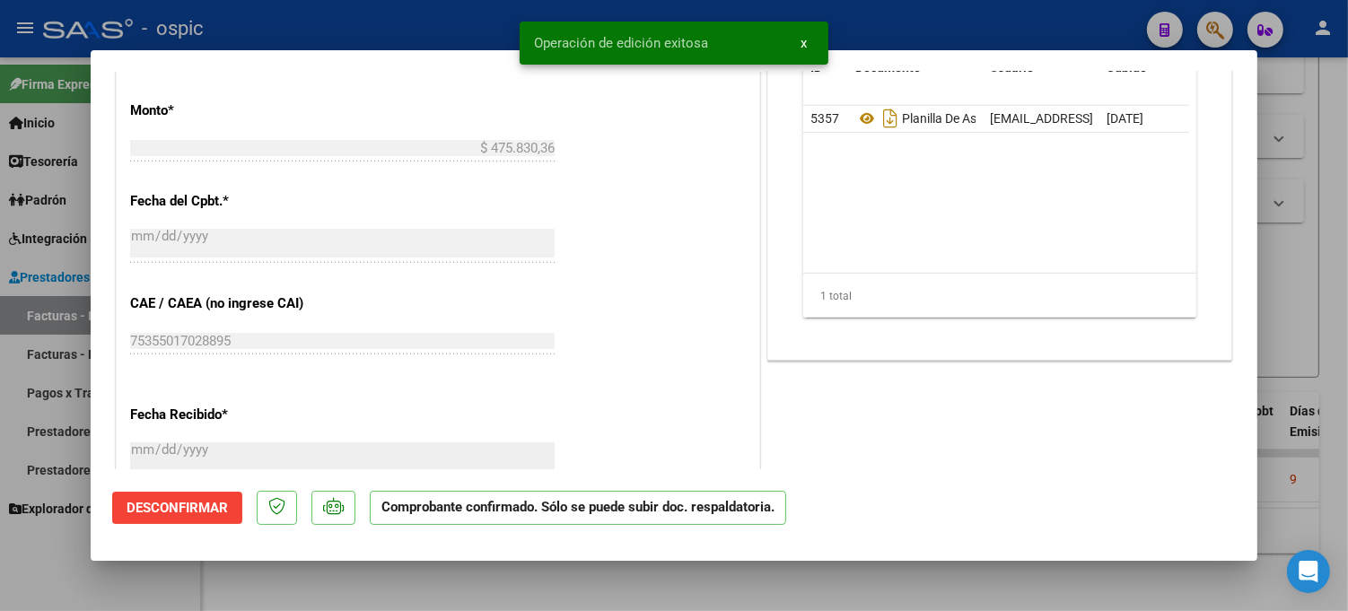
type input "$ 0,00"
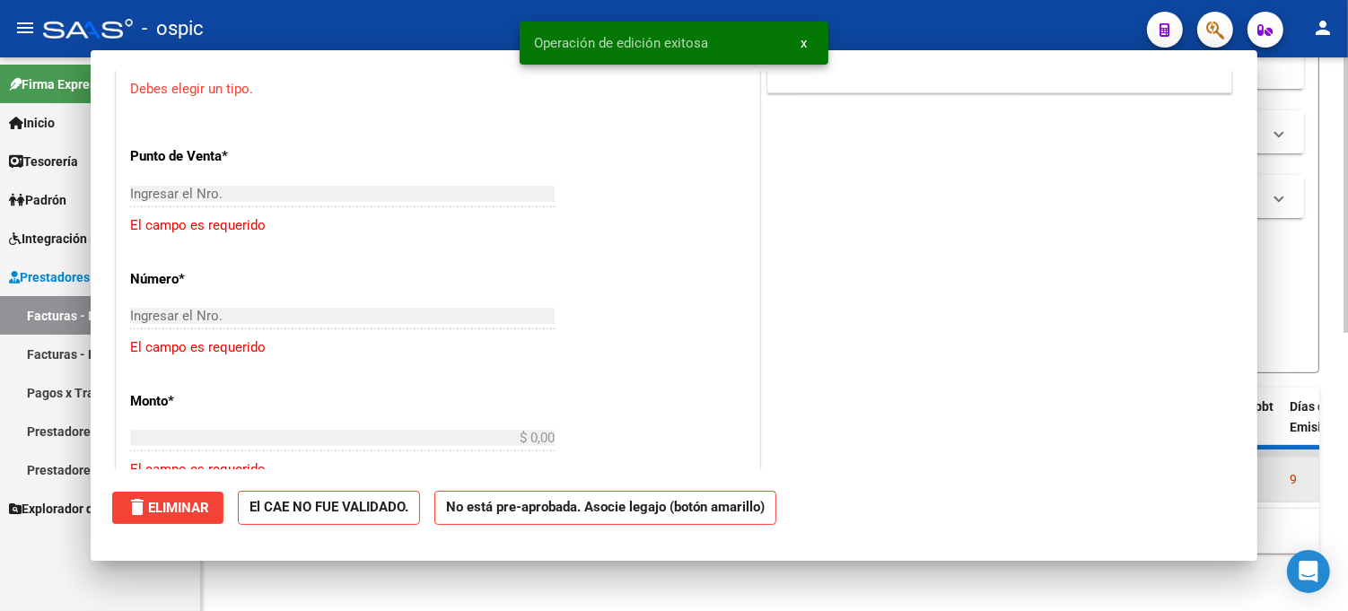
scroll to position [820, 0]
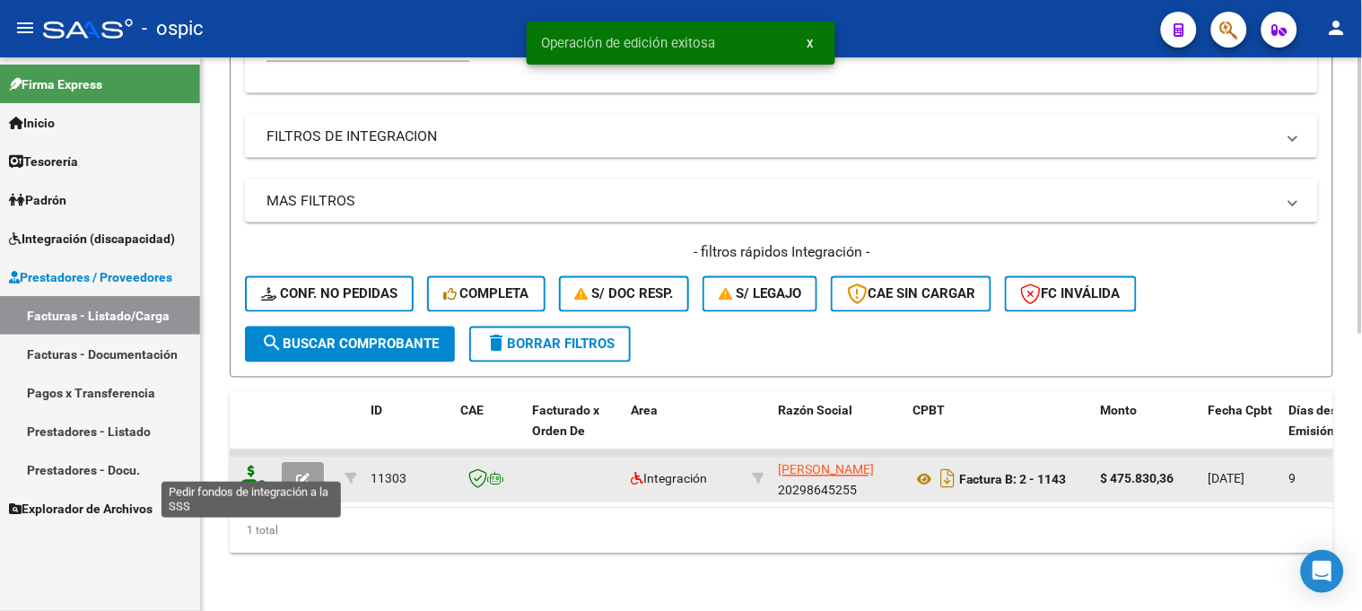
click at [252, 466] on icon at bounding box center [251, 478] width 29 height 25
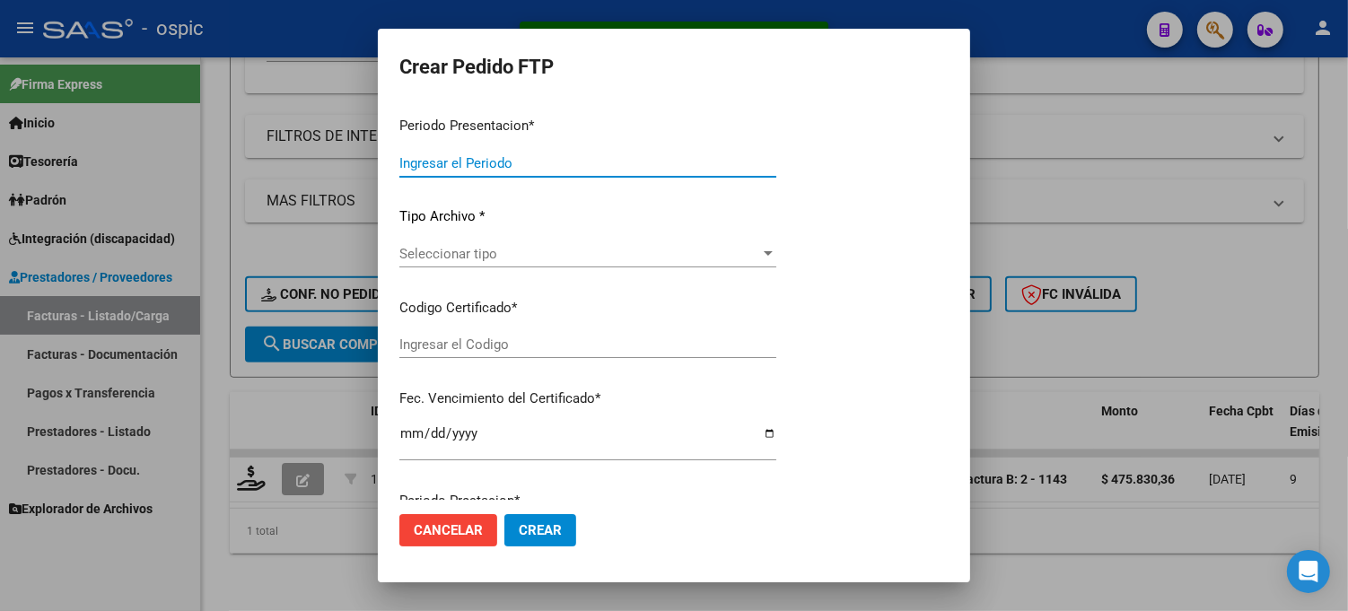
type input "202508"
type input "$ 475.830,36"
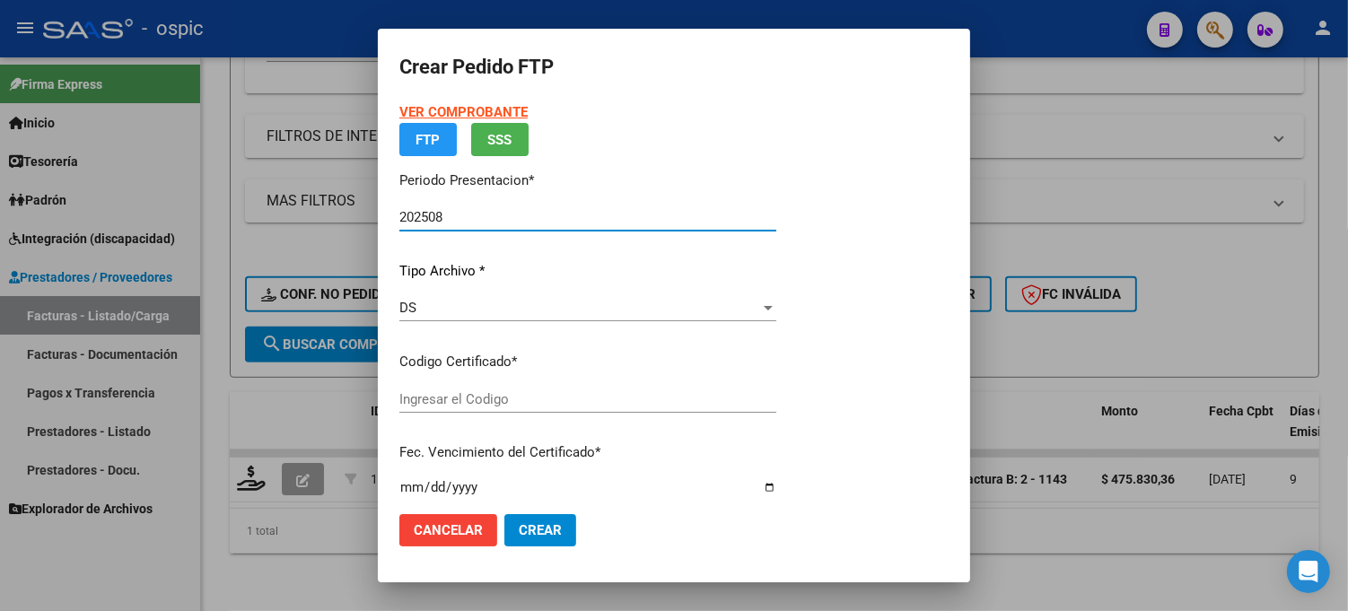
type input "6769581912"
type input "2032-02-28"
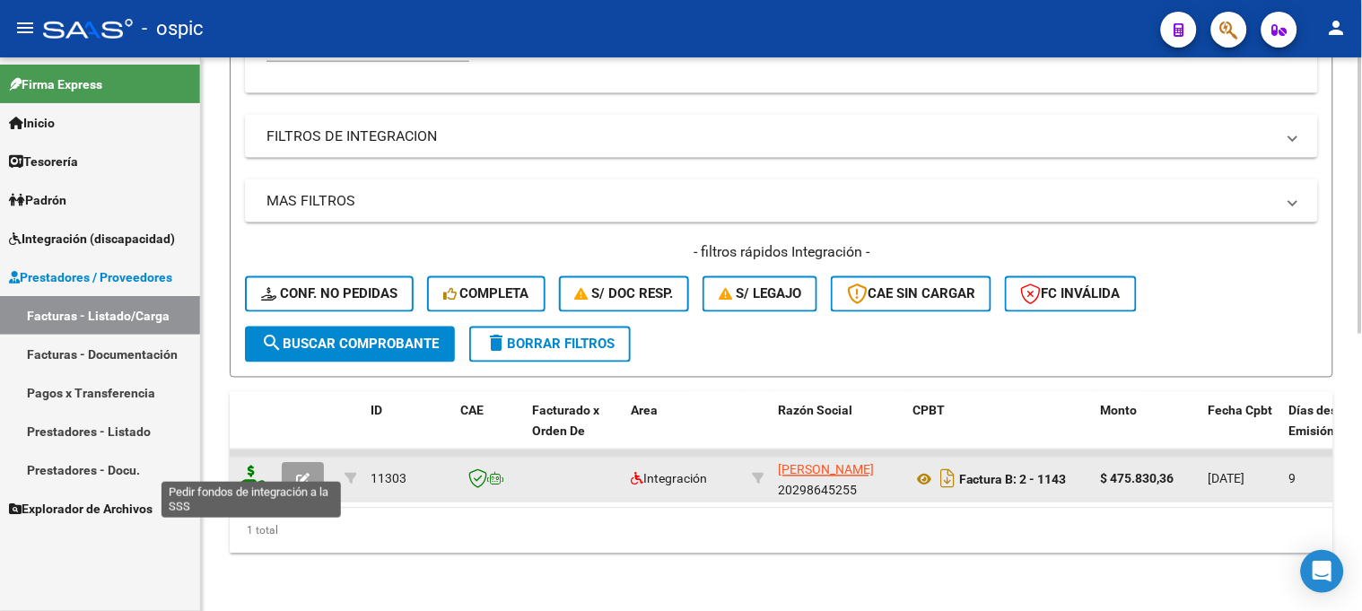
click at [252, 466] on icon at bounding box center [251, 478] width 29 height 25
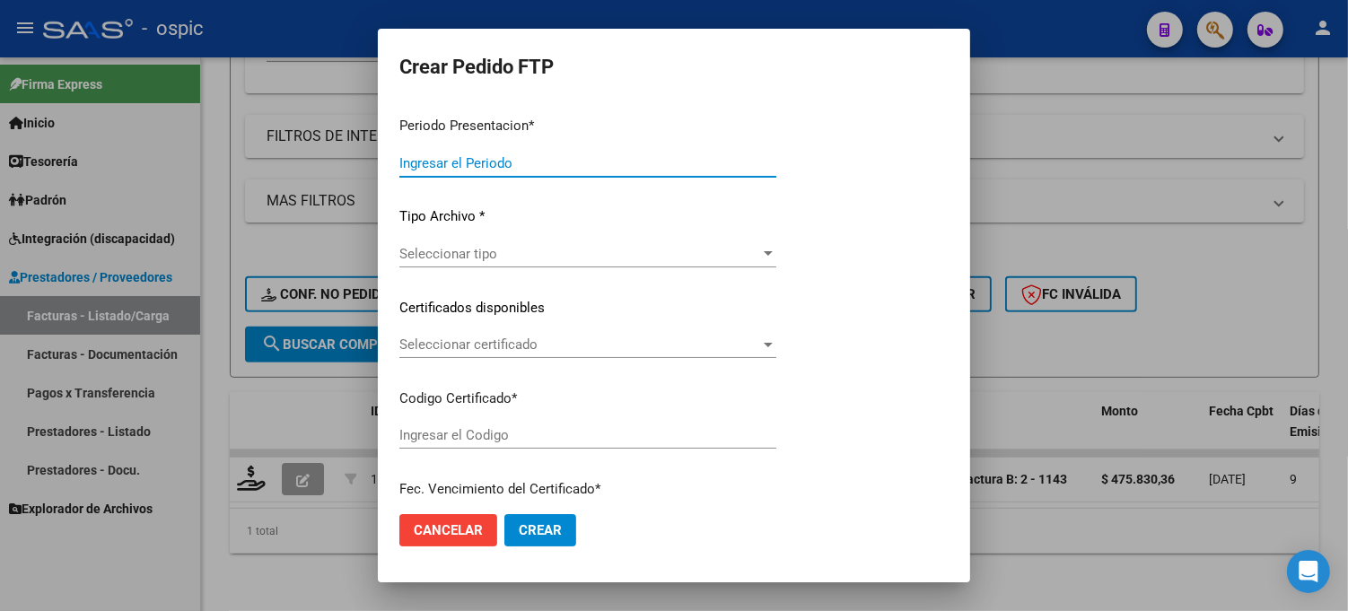
type input "202508"
type input "$ 475.830,36"
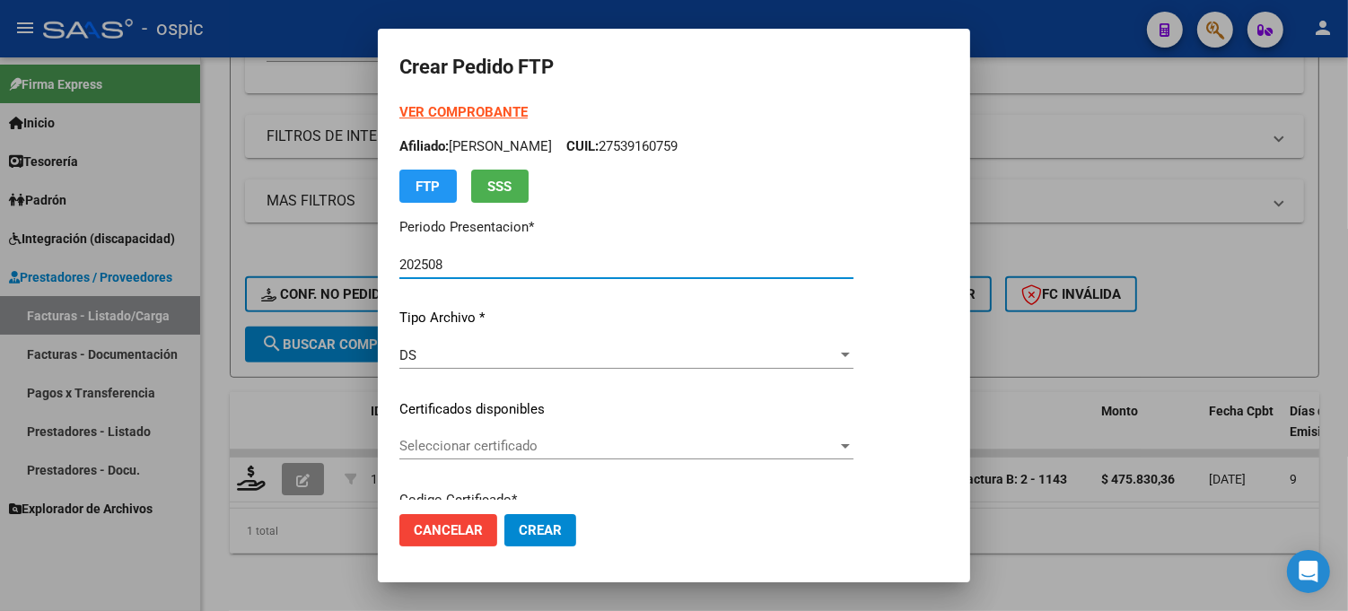
type input "6769581912"
type input "2032-02-28"
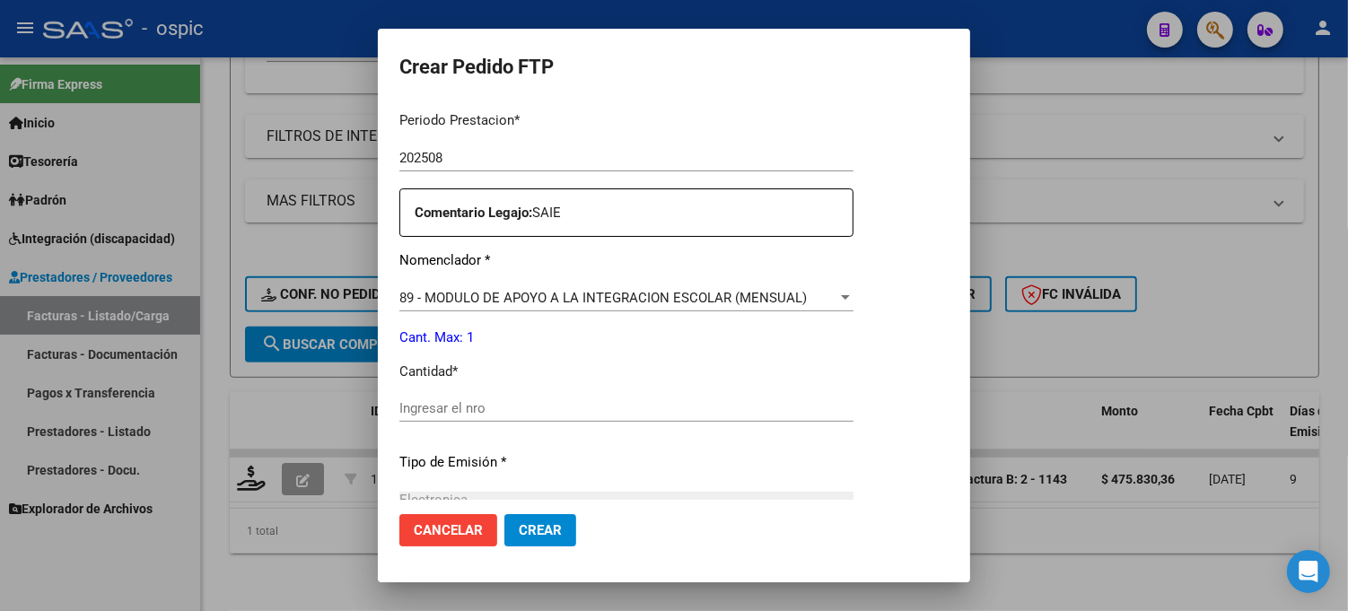
scroll to position [595, 0]
click at [695, 400] on input "Ingresar el nro" at bounding box center [626, 406] width 454 height 16
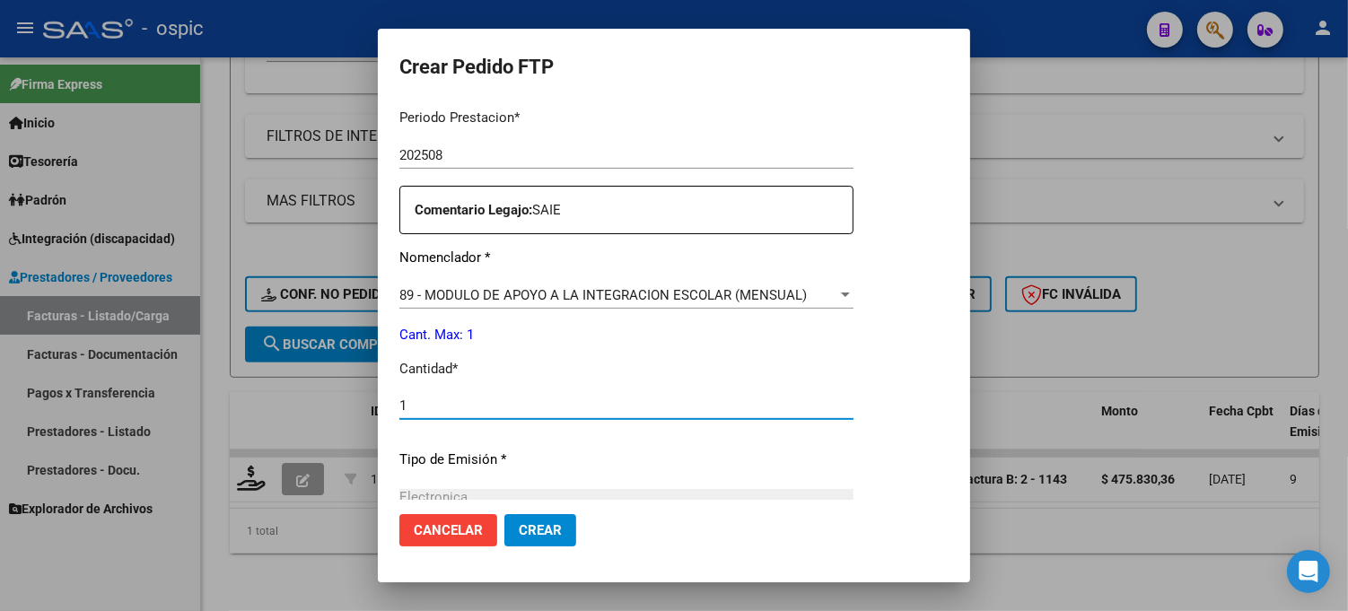
type input "1"
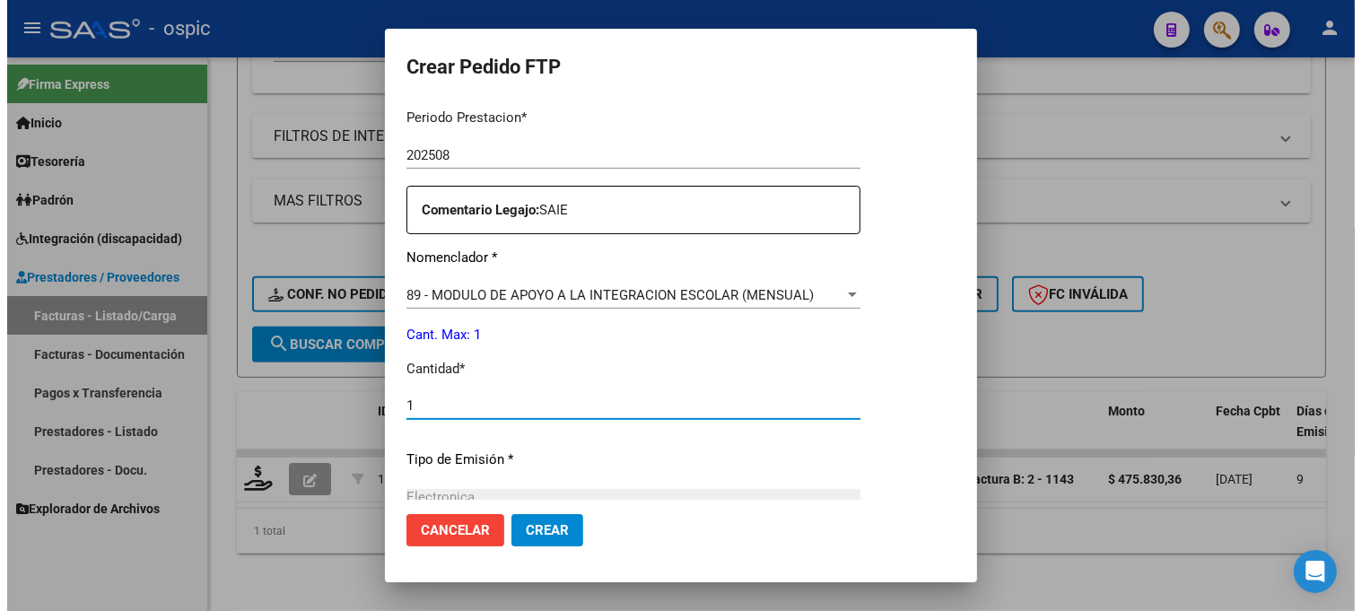
scroll to position [804, 0]
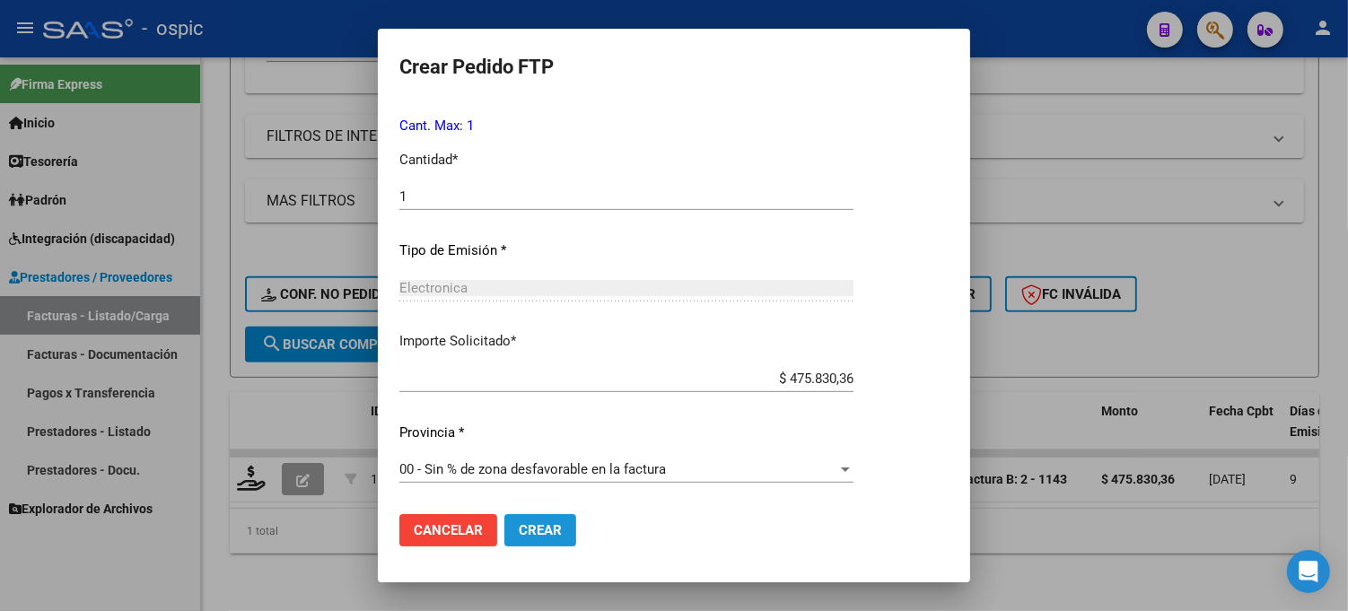
click at [556, 522] on span "Crear" at bounding box center [540, 530] width 43 height 16
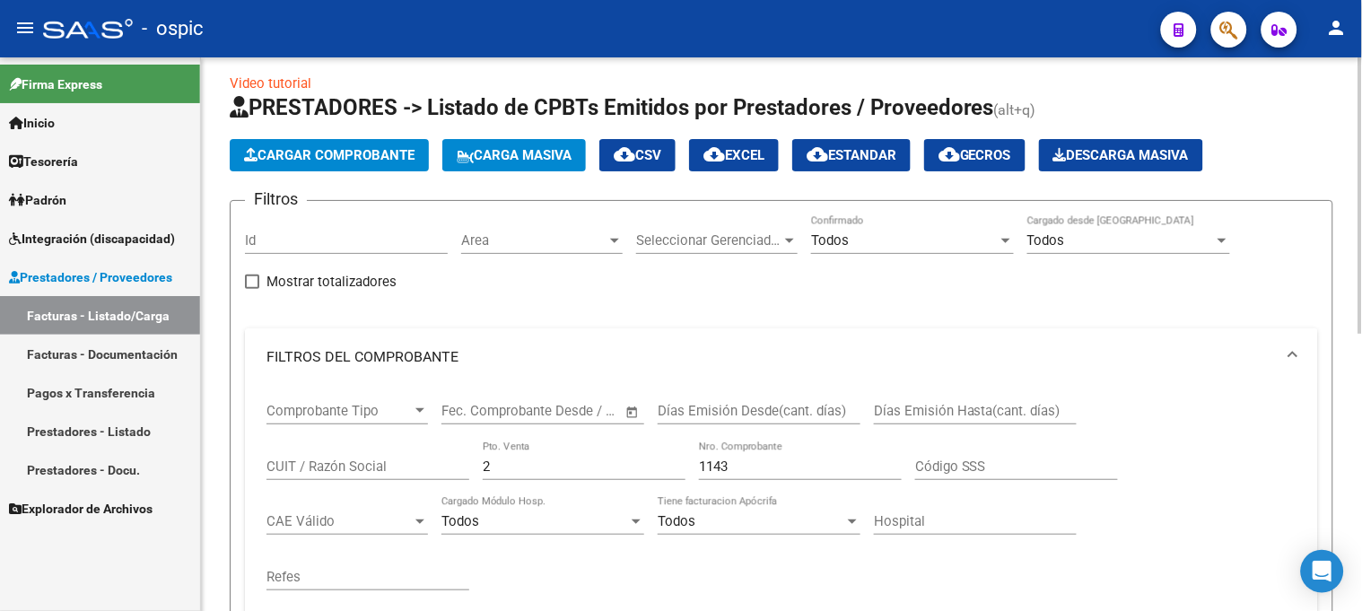
scroll to position [0, 0]
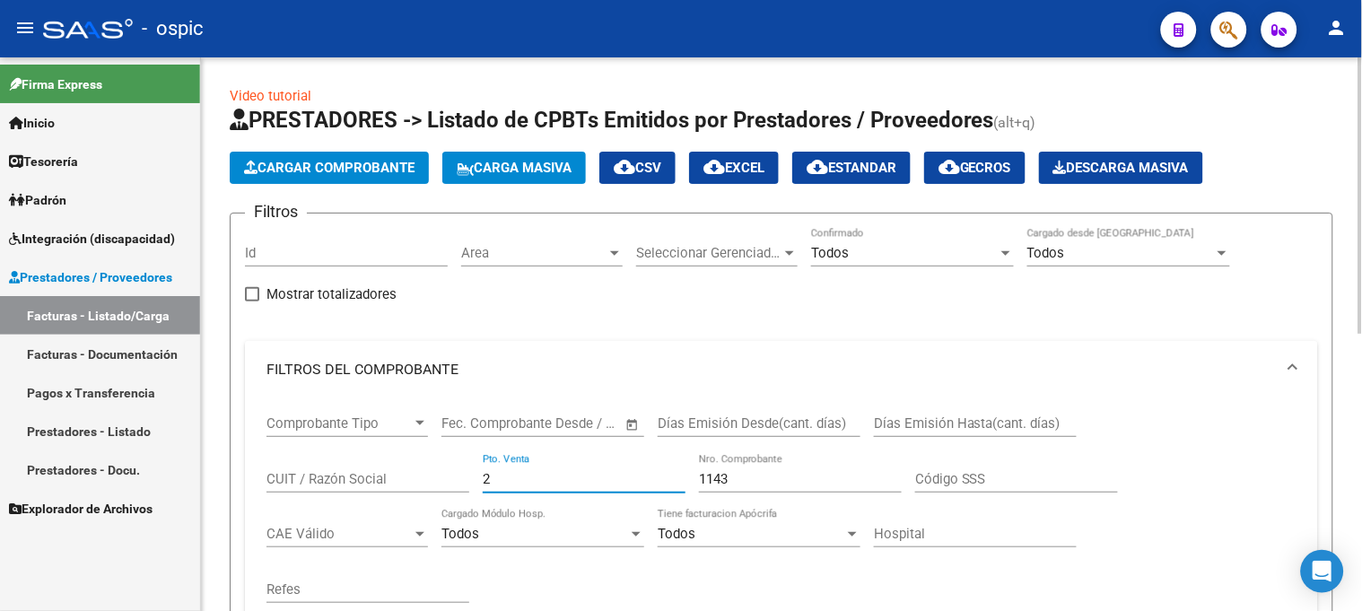
drag, startPoint x: 508, startPoint y: 481, endPoint x: 473, endPoint y: 471, distance: 36.4
click at [293, 467] on div "Comprobante Tipo Comprobante Tipo Fecha inicio – Fecha fin Fec. Comprobante Des…" at bounding box center [782, 509] width 1030 height 222
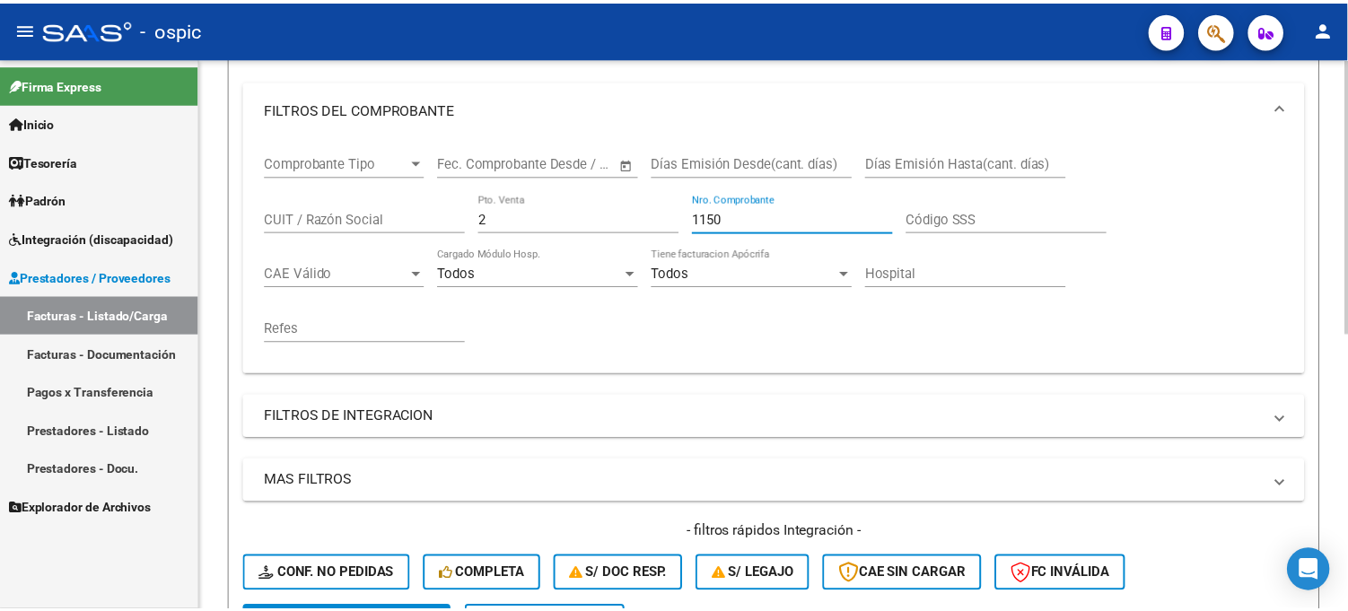
scroll to position [498, 0]
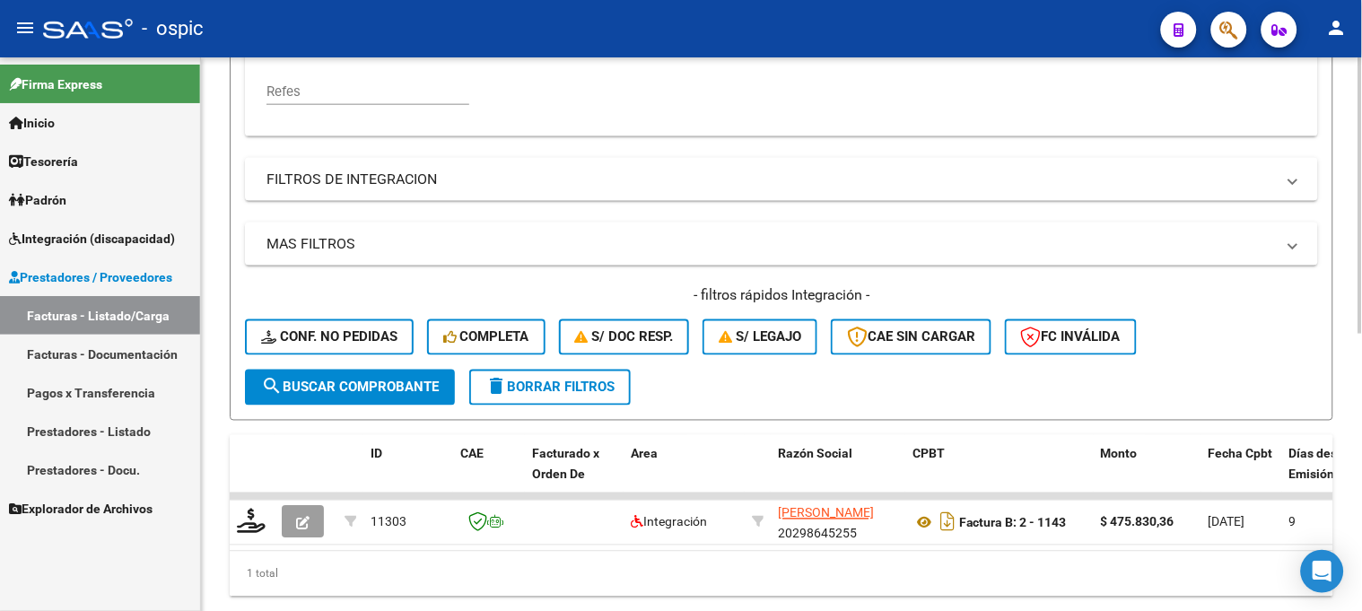
type input "1150"
click at [418, 381] on span "search Buscar Comprobante" at bounding box center [350, 388] width 178 height 16
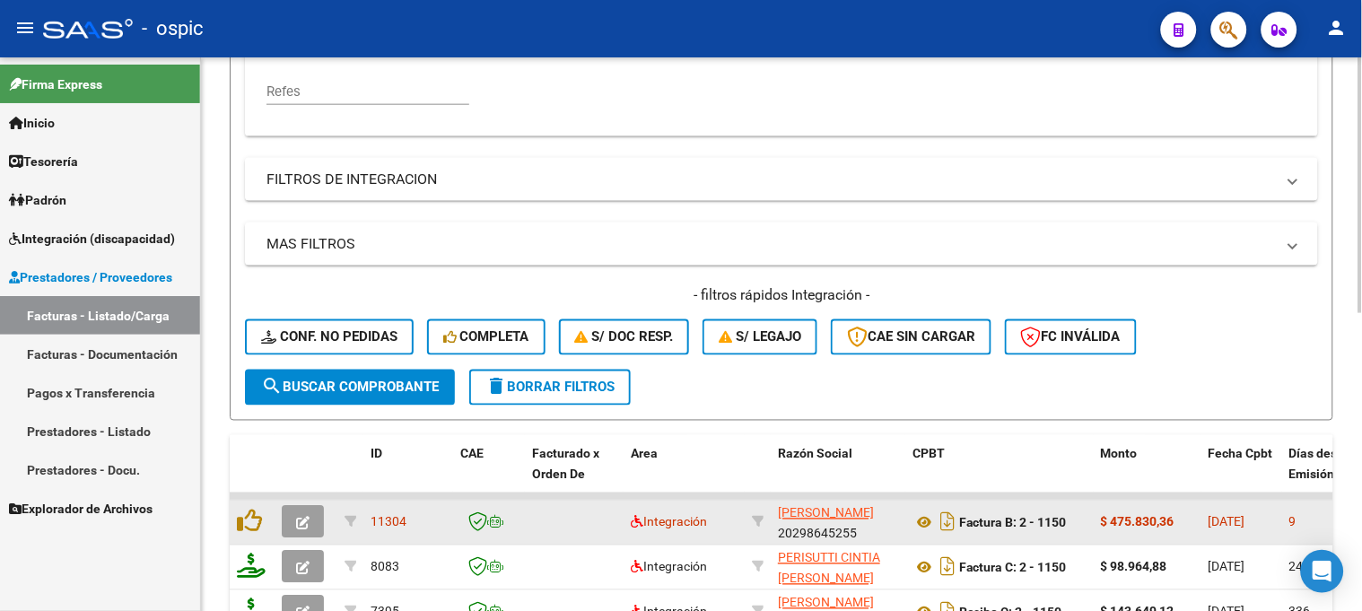
click at [307, 517] on icon "button" at bounding box center [302, 523] width 13 height 13
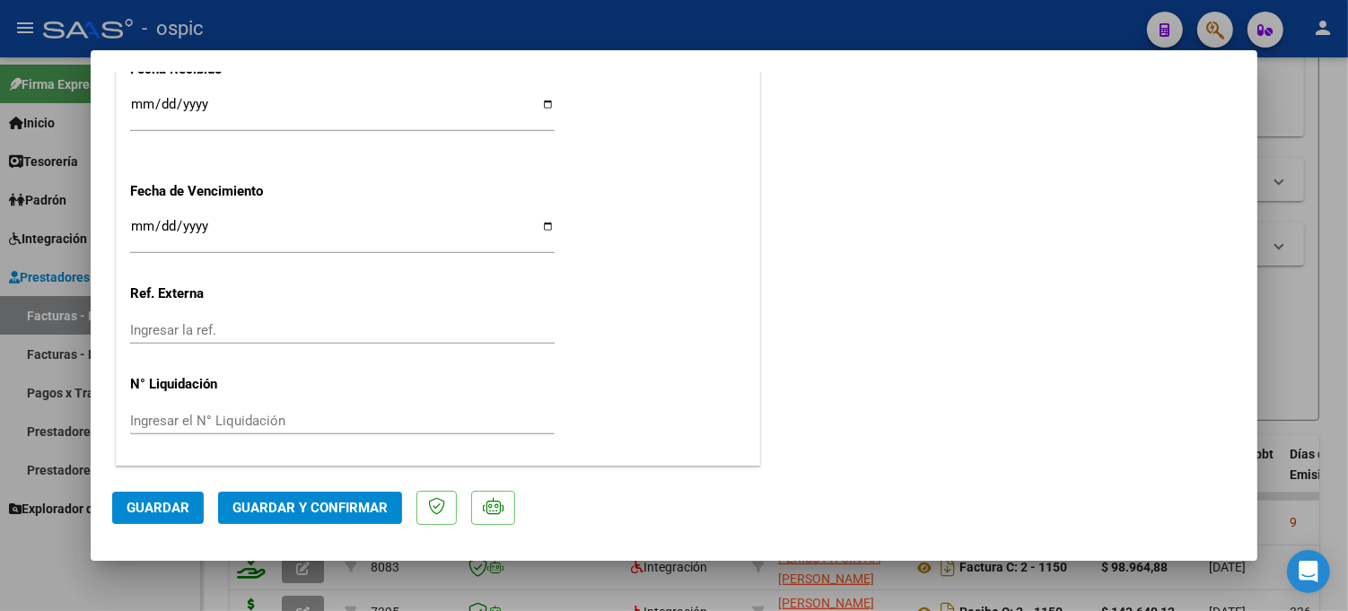
scroll to position [0, 0]
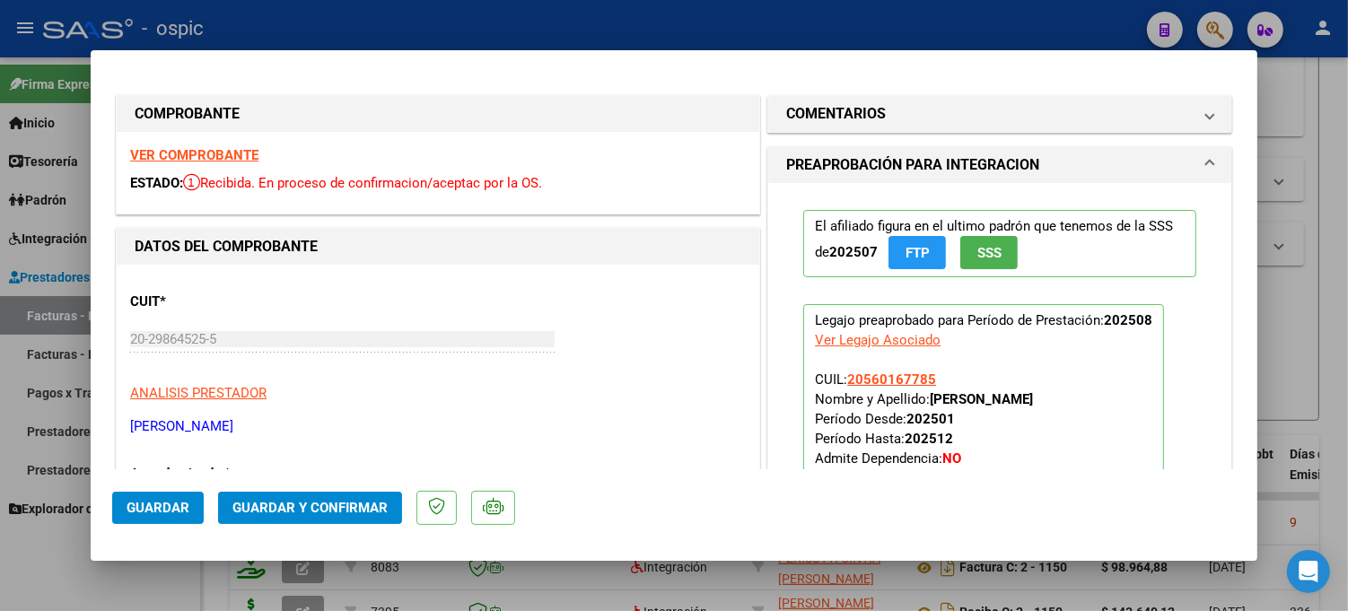
drag, startPoint x: 880, startPoint y: 109, endPoint x: 936, endPoint y: 303, distance: 202.5
click at [880, 111] on mat-panel-title "COMENTARIOS" at bounding box center [989, 114] width 406 height 22
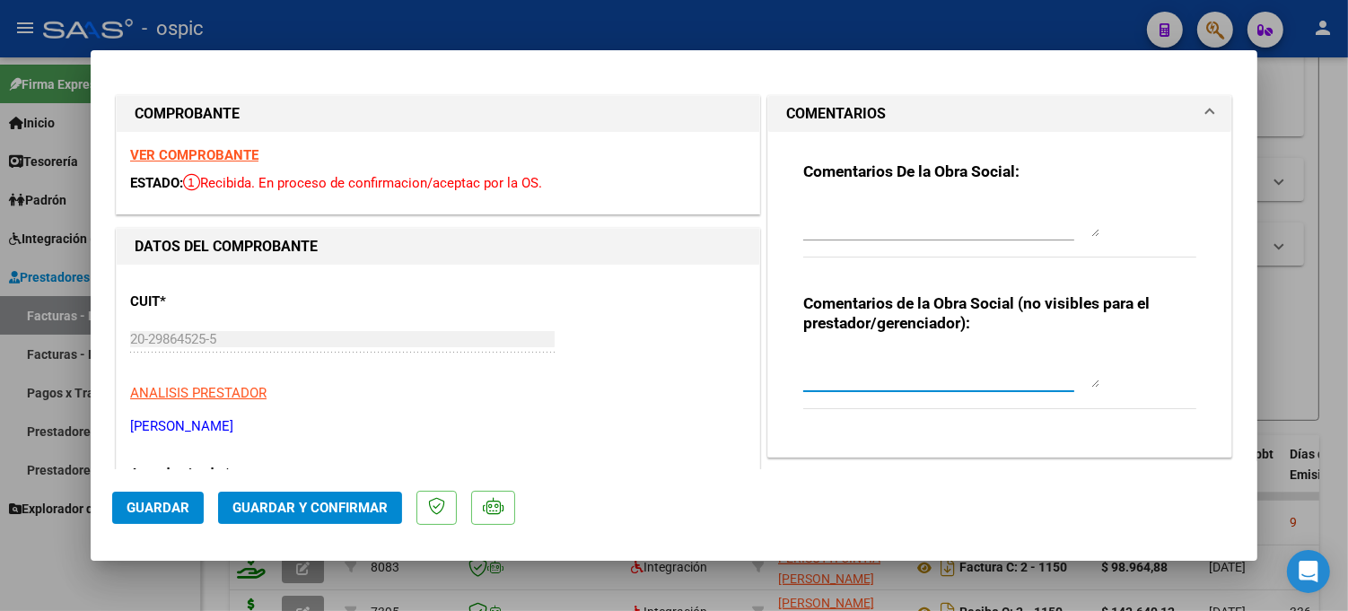
click at [900, 356] on textarea at bounding box center [951, 370] width 296 height 36
type textarea "SAIE"
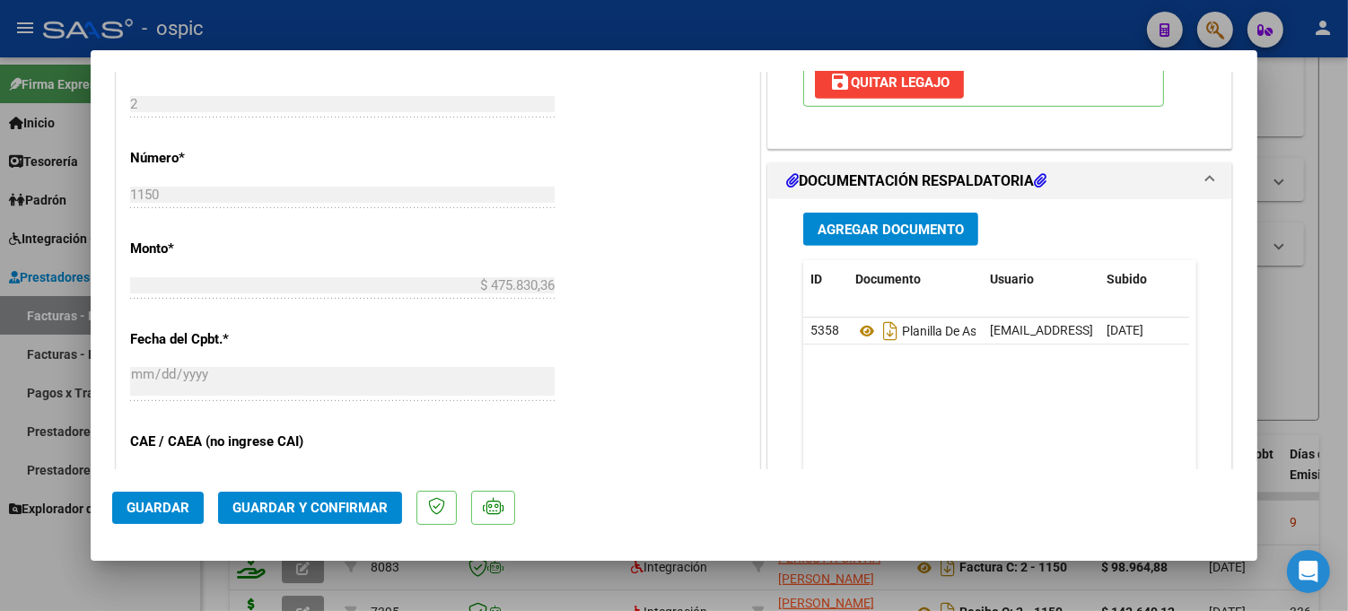
scroll to position [766, 0]
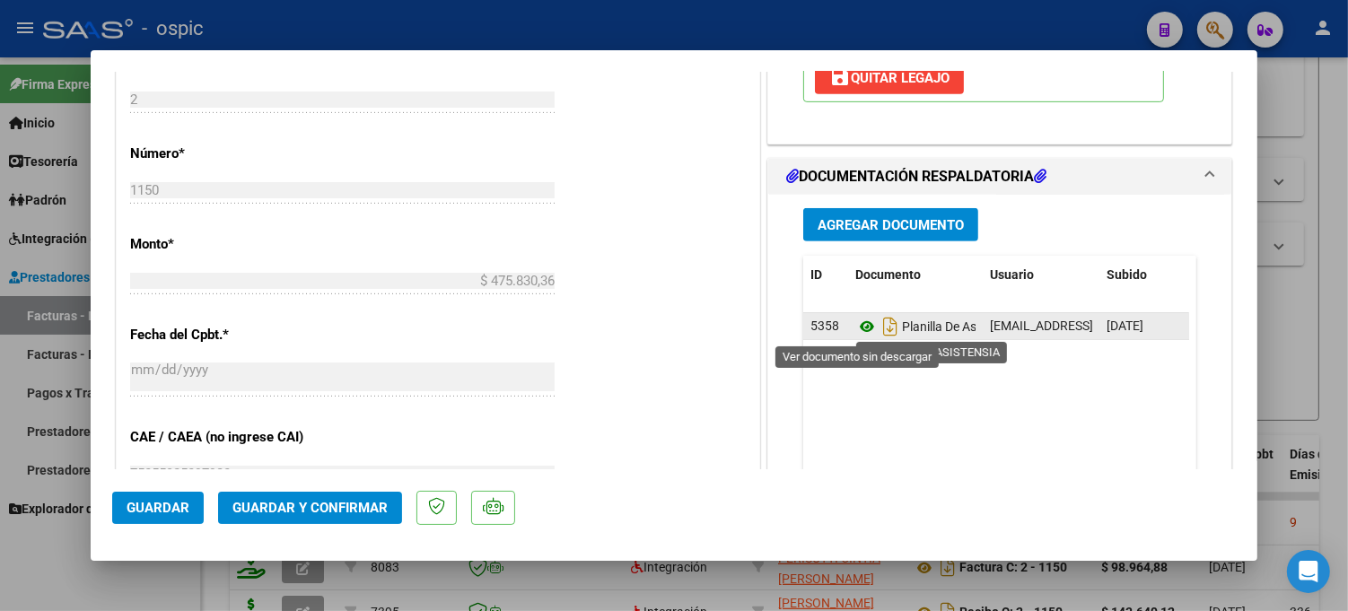
click at [857, 325] on icon at bounding box center [866, 327] width 23 height 22
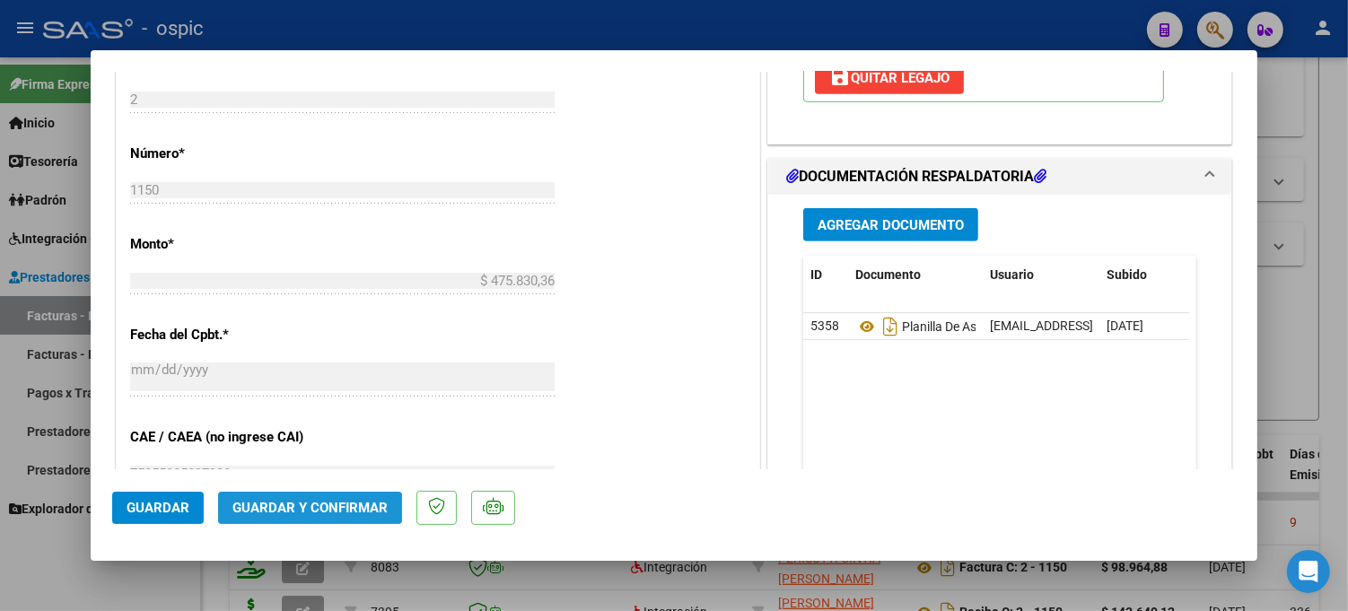
click at [353, 495] on button "Guardar y Confirmar" at bounding box center [310, 508] width 184 height 32
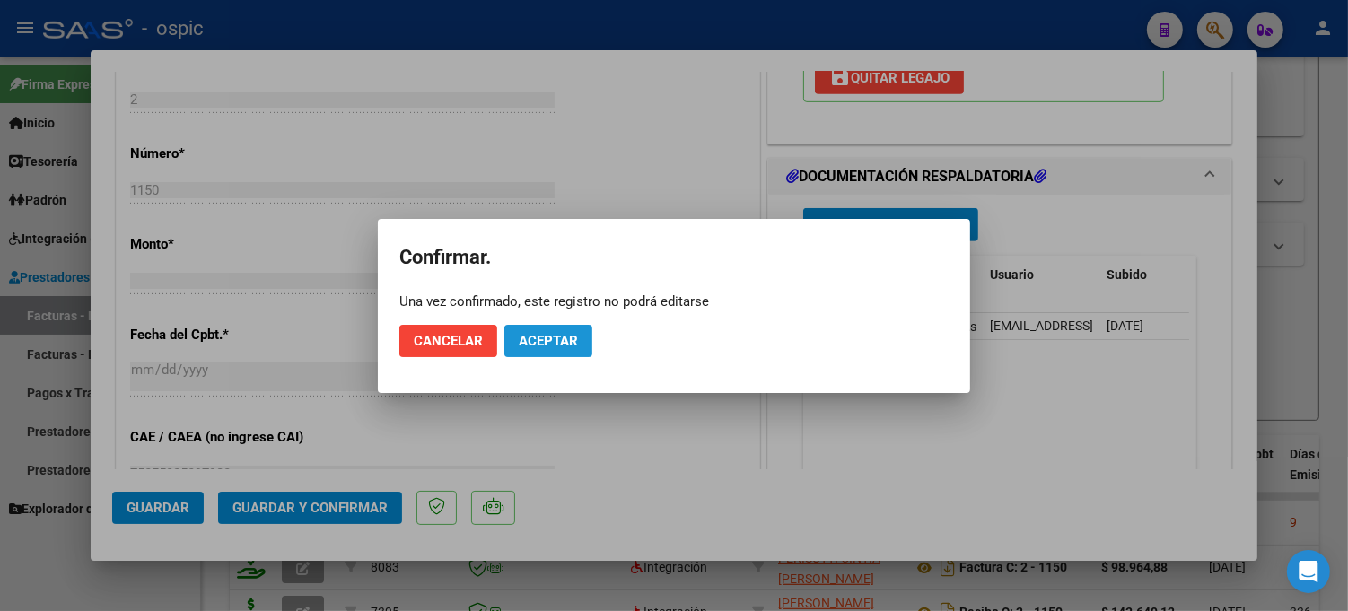
click at [563, 335] on span "Aceptar" at bounding box center [548, 341] width 59 height 16
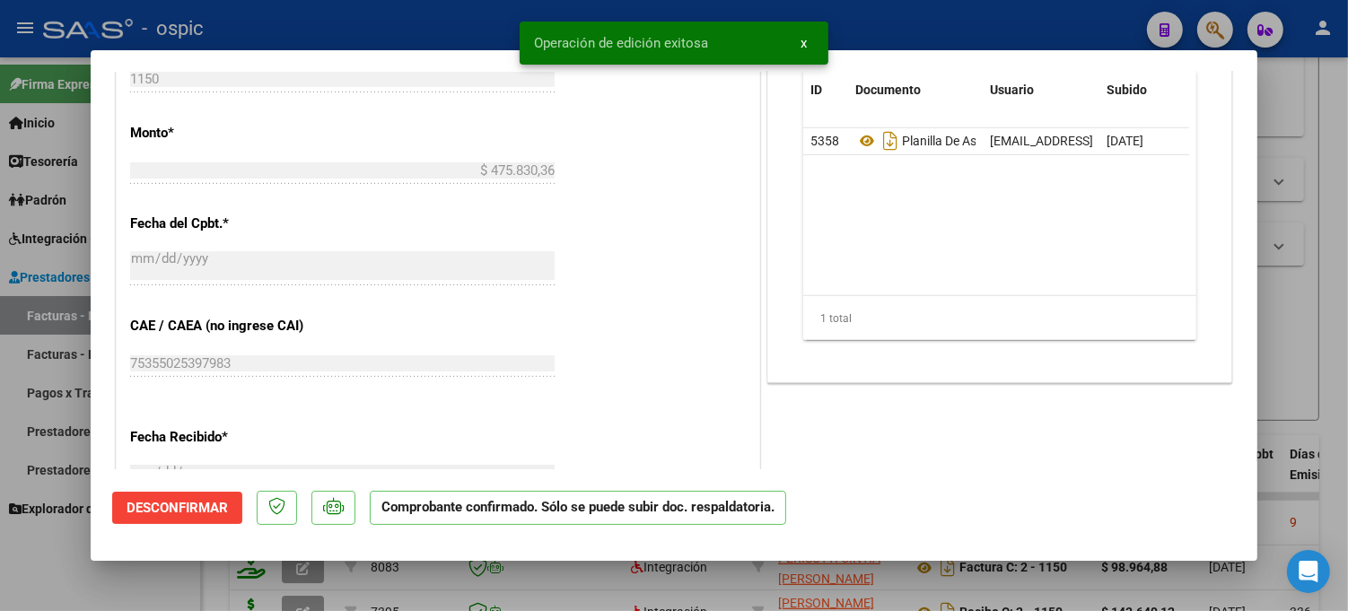
type input "$ 0,00"
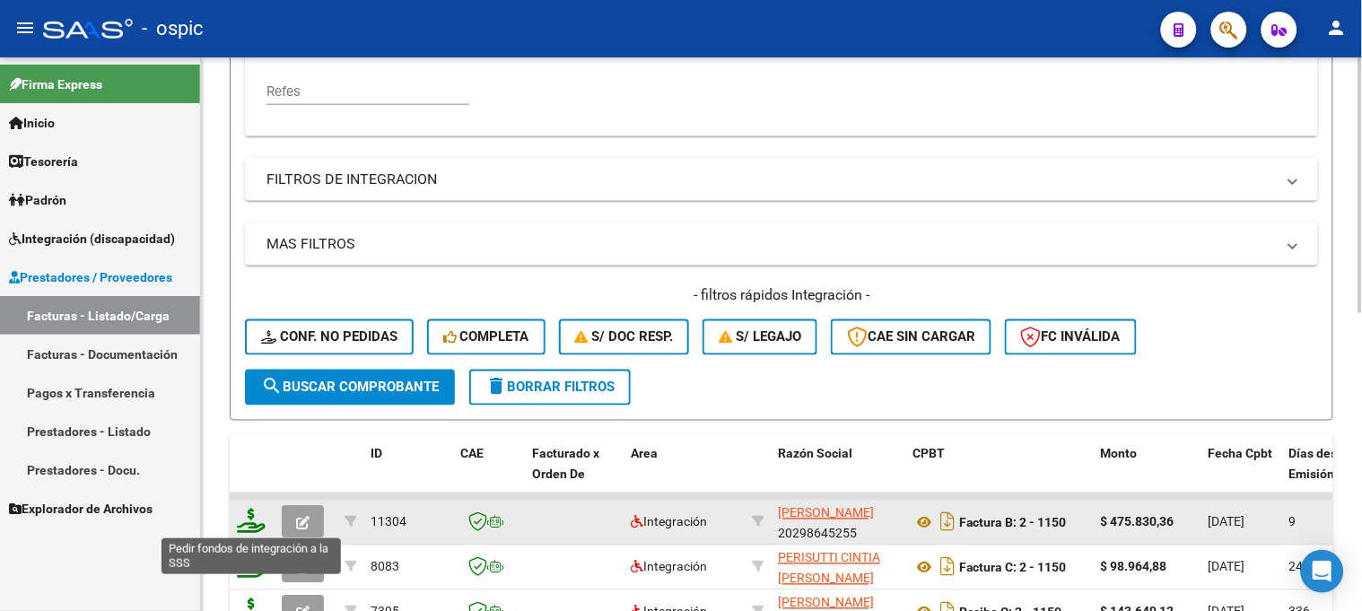
click at [252, 513] on icon at bounding box center [251, 521] width 29 height 25
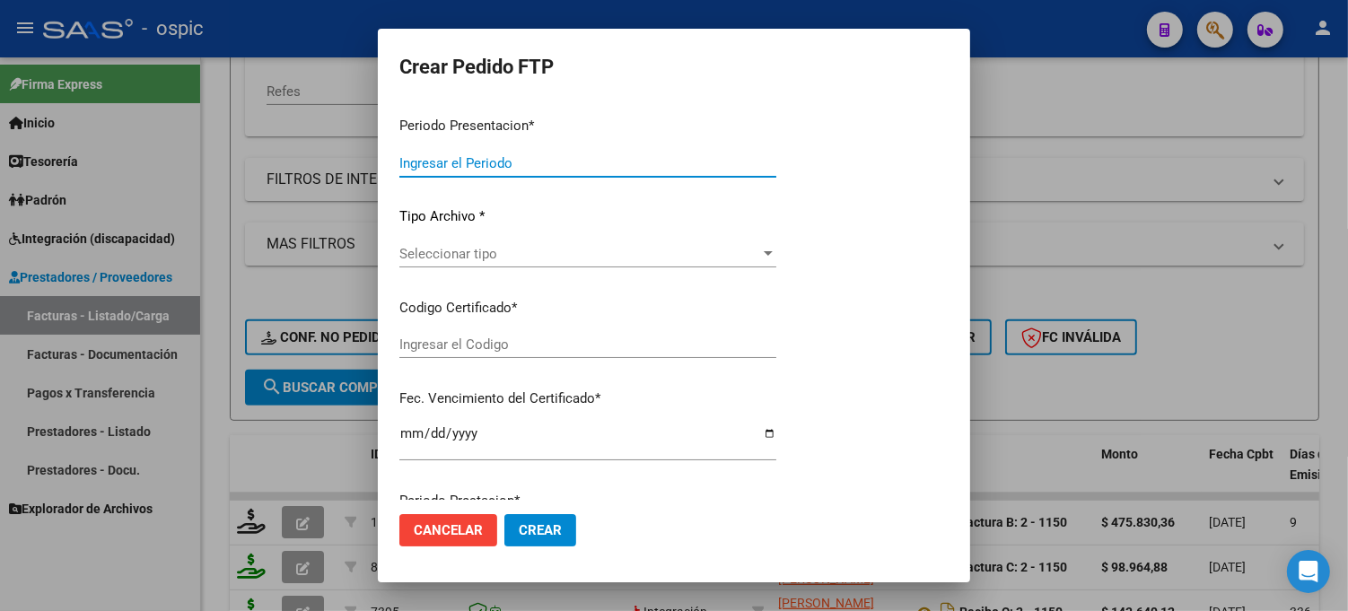
type input "202508"
type input "$ 475.830,36"
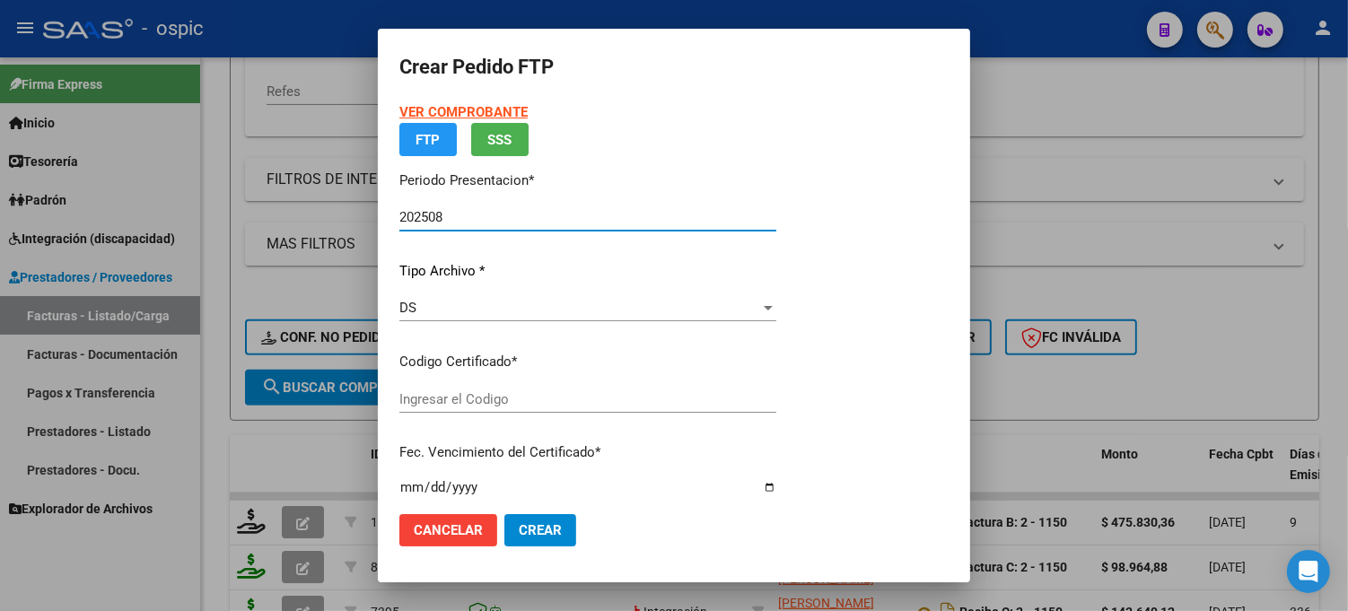
type input "5038736696"
type input "2035-03-31"
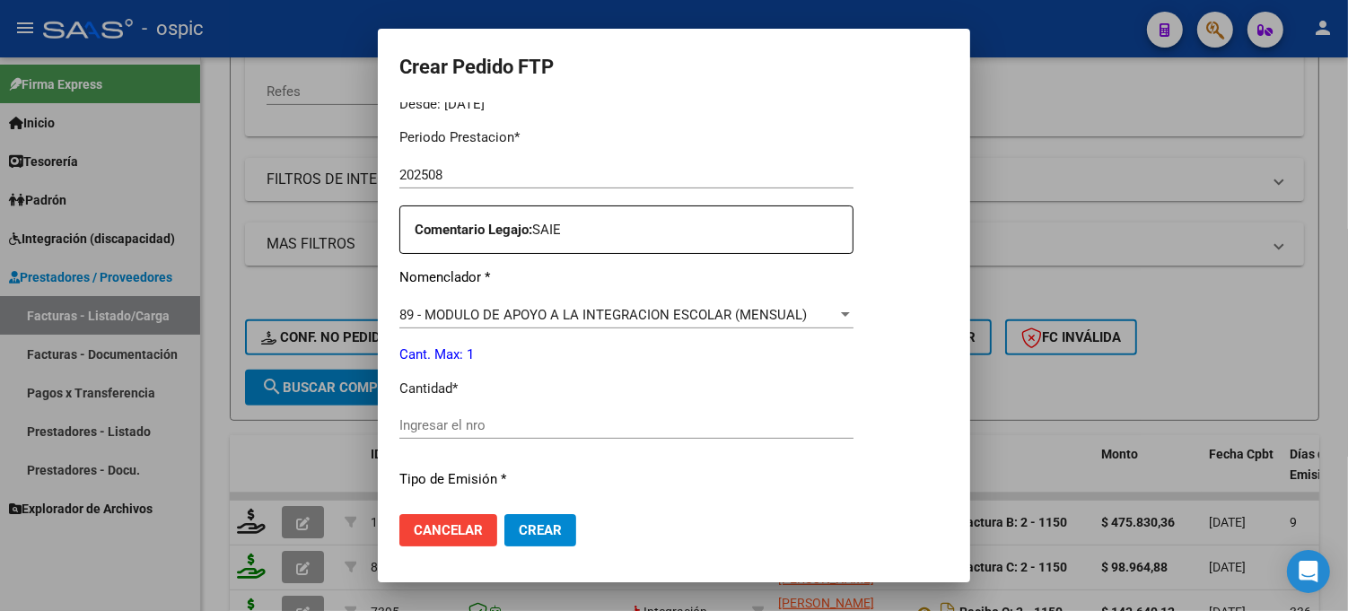
scroll to position [578, 0]
click at [635, 418] on input "Ingresar el nro" at bounding box center [626, 423] width 454 height 16
type input "1"
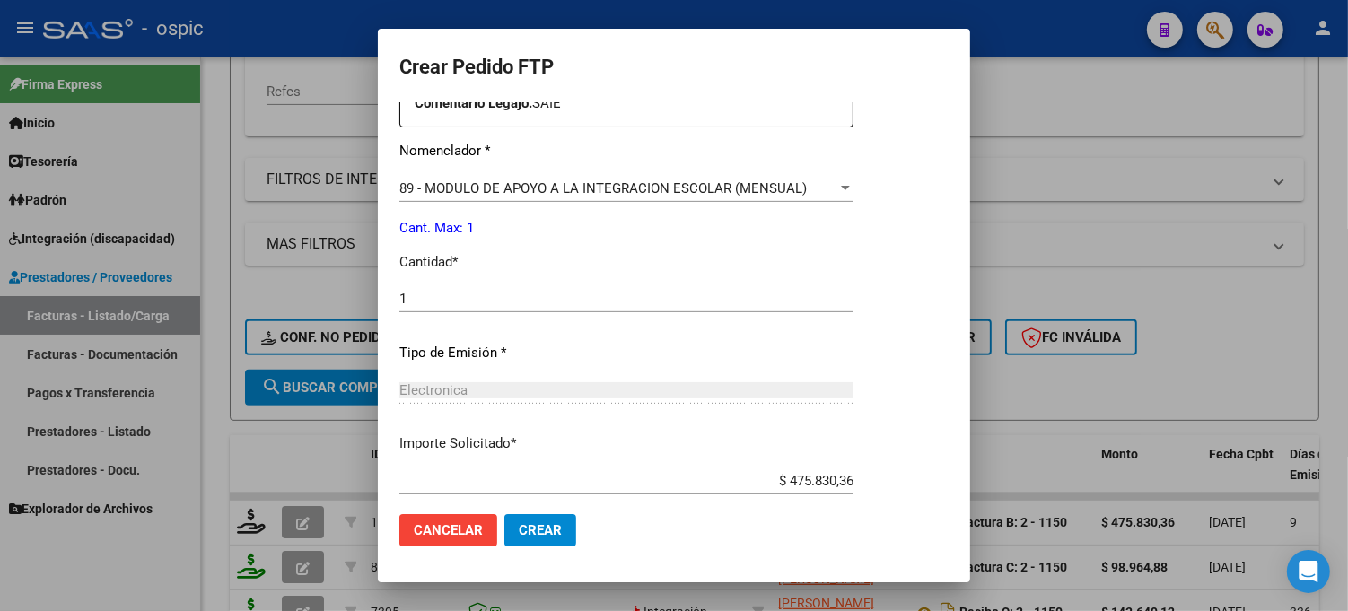
scroll to position [804, 0]
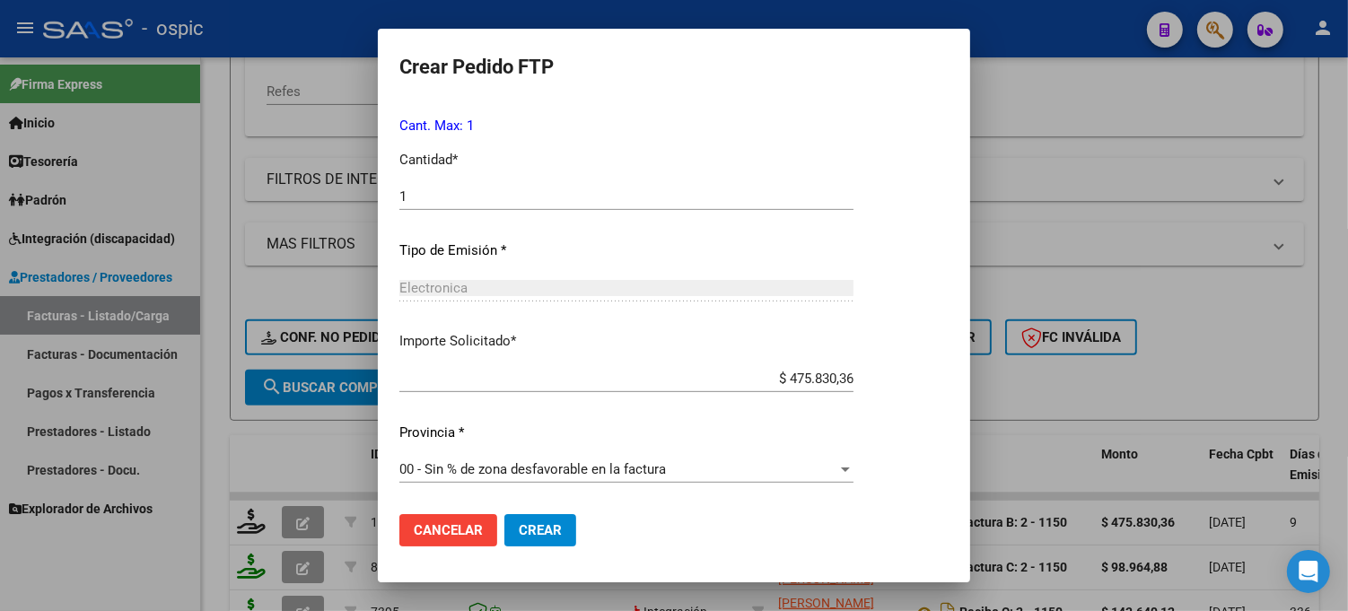
click at [539, 525] on span "Crear" at bounding box center [540, 530] width 43 height 16
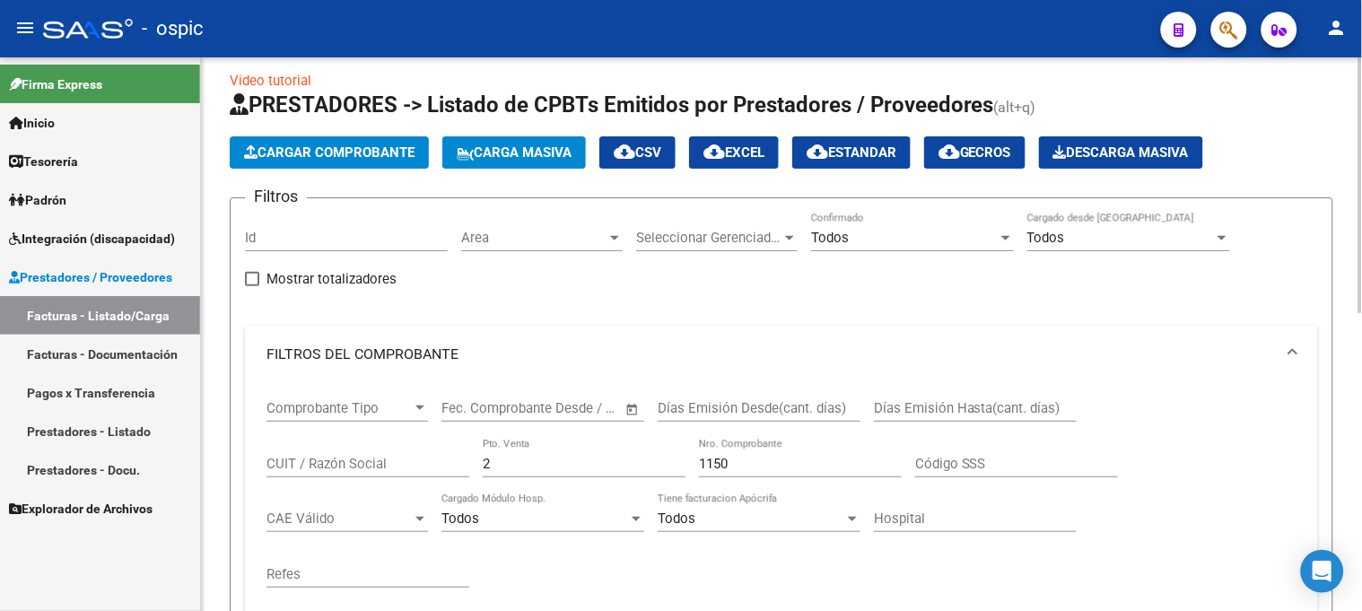
scroll to position [0, 0]
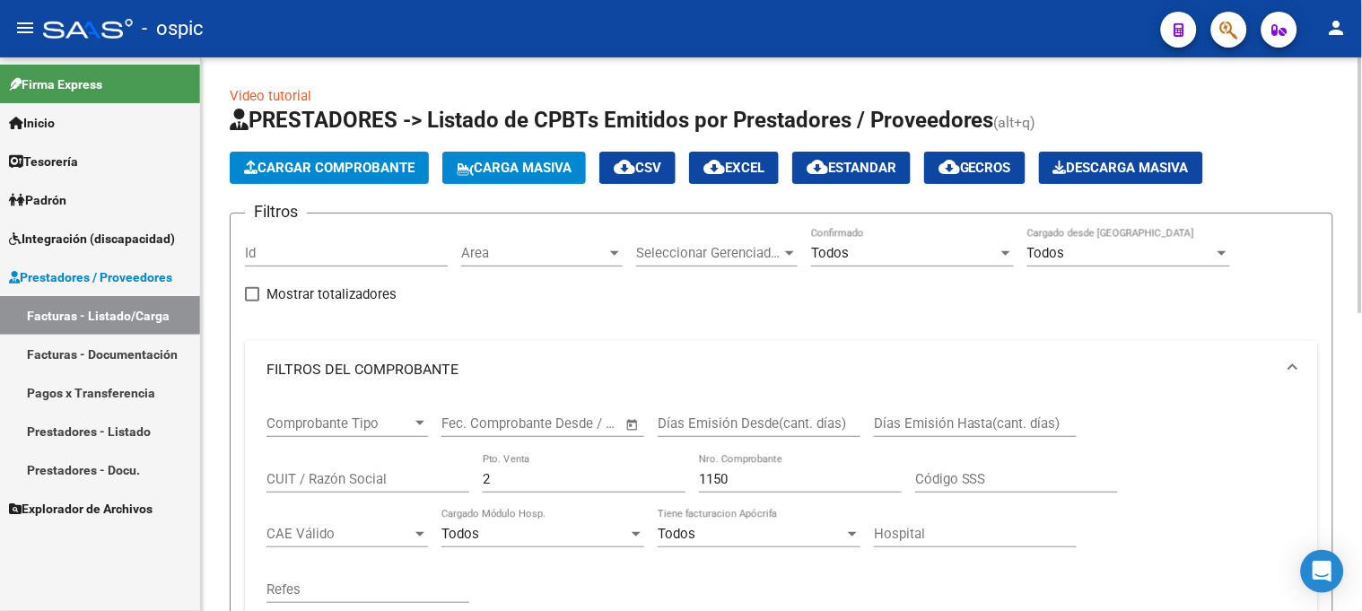
click at [333, 478] on div "Comprobante Tipo Comprobante Tipo Fecha inicio – Fecha fin Fec. Comprobante Des…" at bounding box center [782, 509] width 1030 height 222
type input "1"
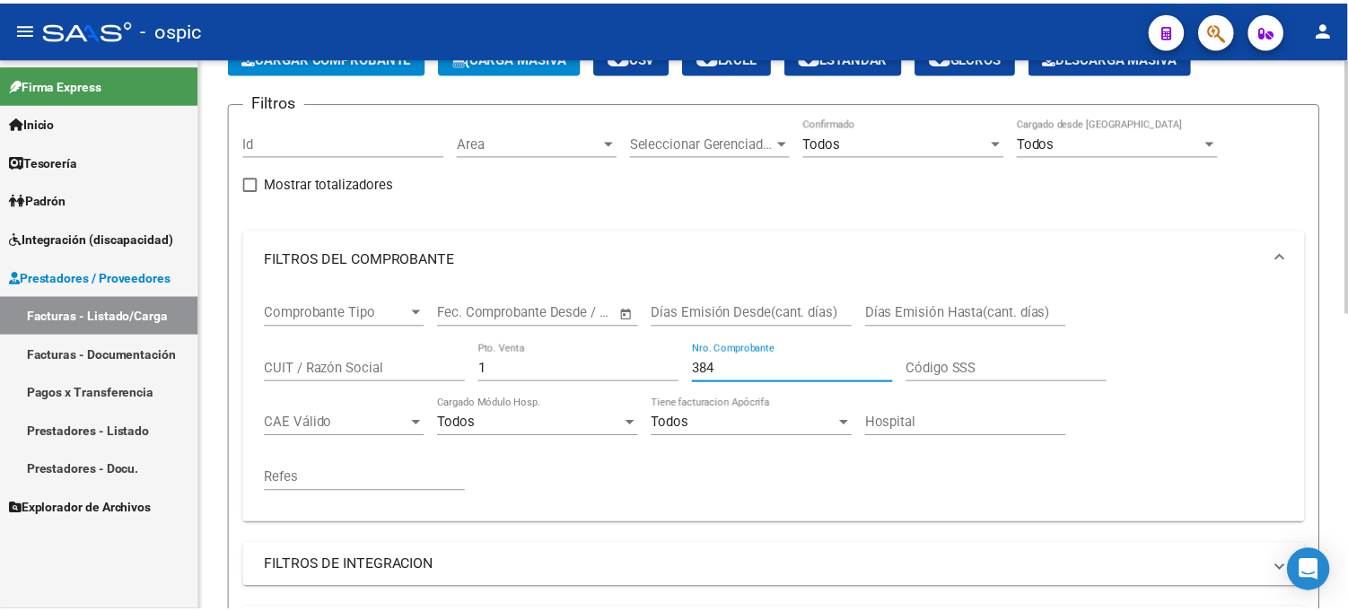
scroll to position [498, 0]
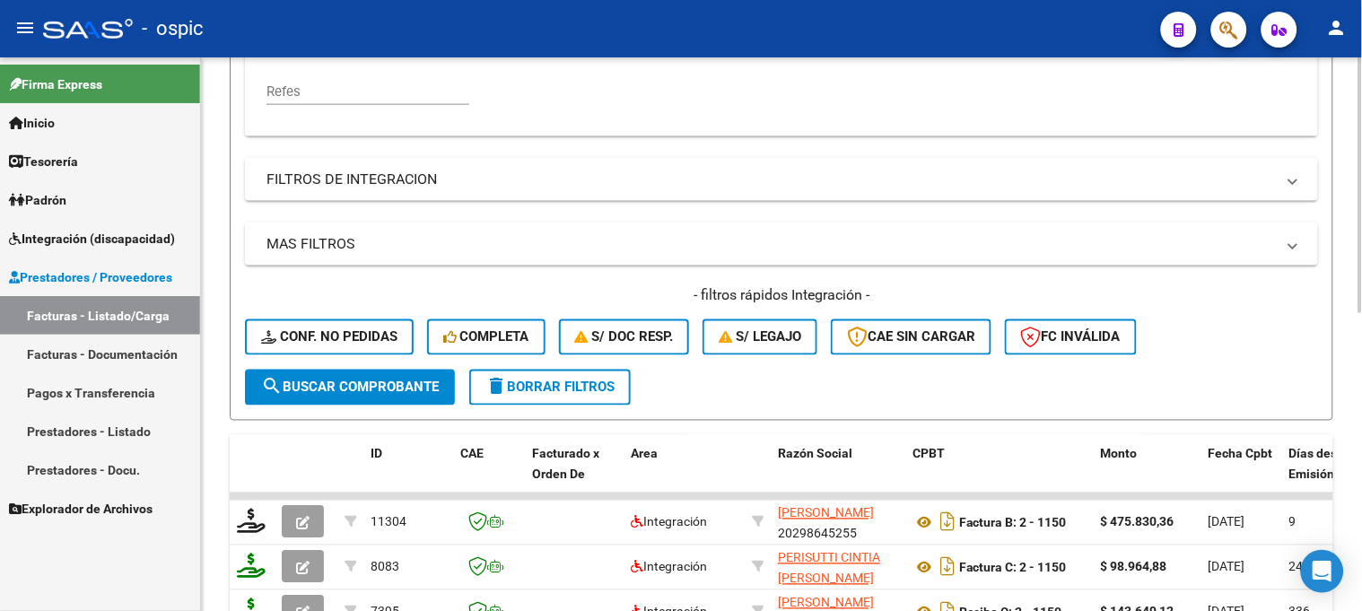
type input "384"
click at [419, 393] on span "search Buscar Comprobante" at bounding box center [350, 388] width 178 height 16
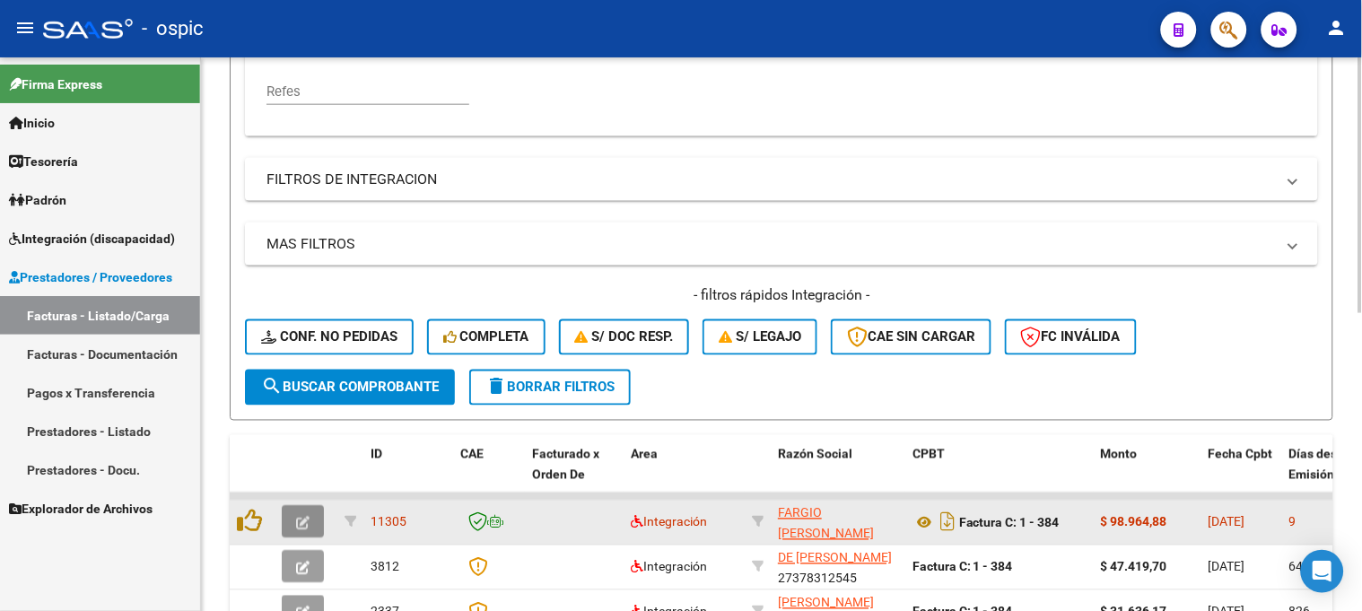
click at [302, 524] on icon "button" at bounding box center [302, 523] width 13 height 13
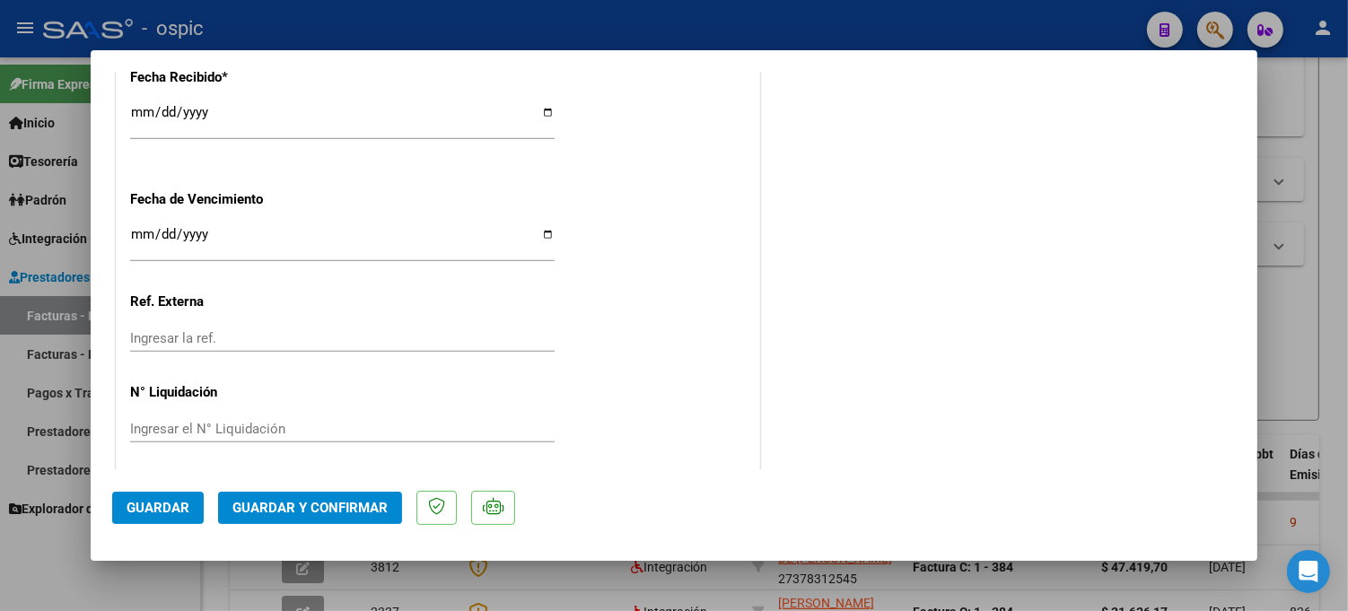
scroll to position [0, 0]
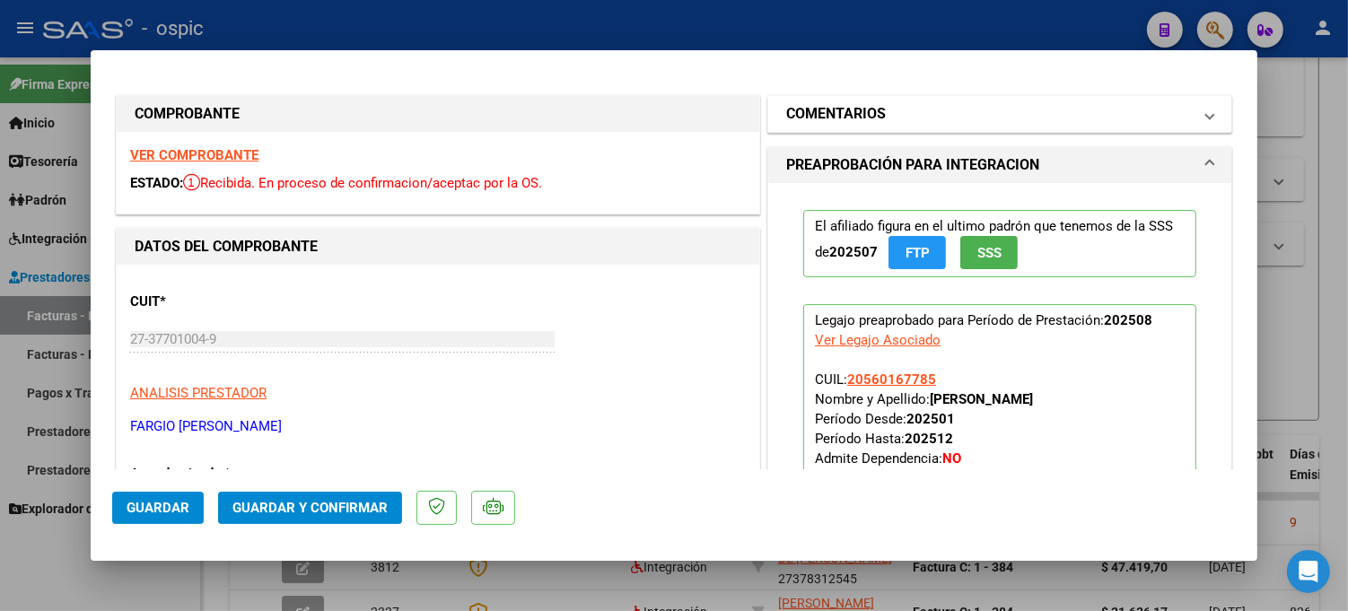
click at [877, 109] on h1 "COMENTARIOS" at bounding box center [836, 114] width 100 height 22
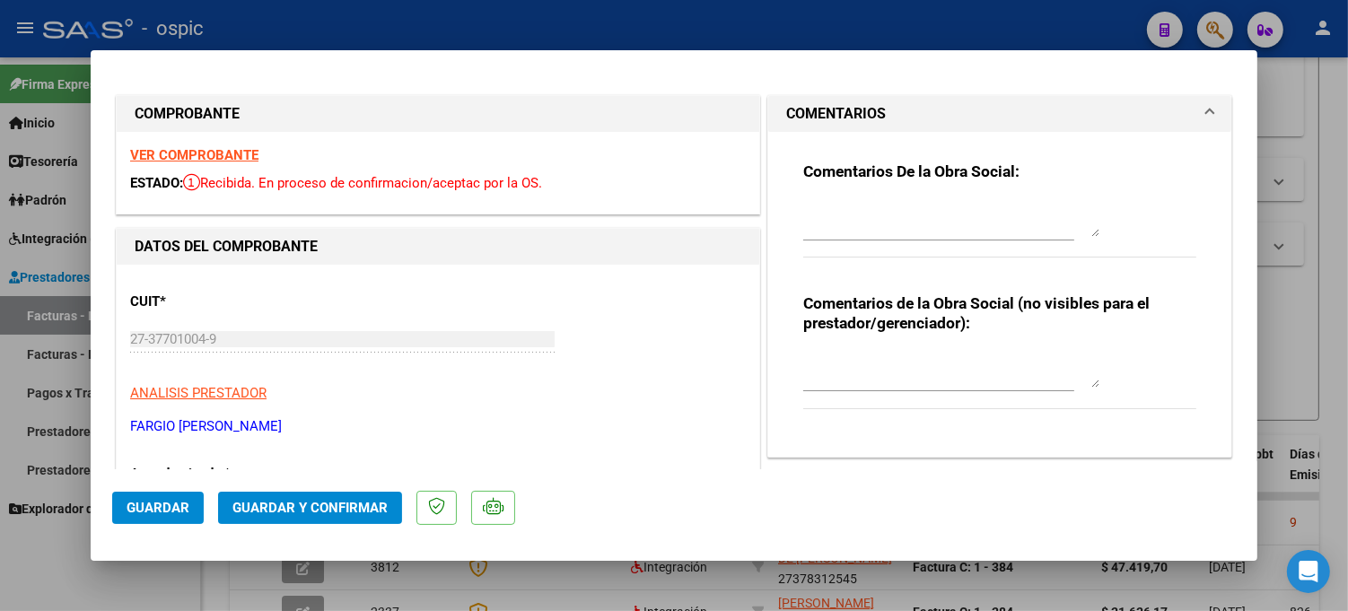
drag, startPoint x: 911, startPoint y: 370, endPoint x: 1359, endPoint y: 253, distance: 462.8
click at [912, 370] on textarea at bounding box center [951, 370] width 296 height 36
type textarea "PSP 8 SESIONES"
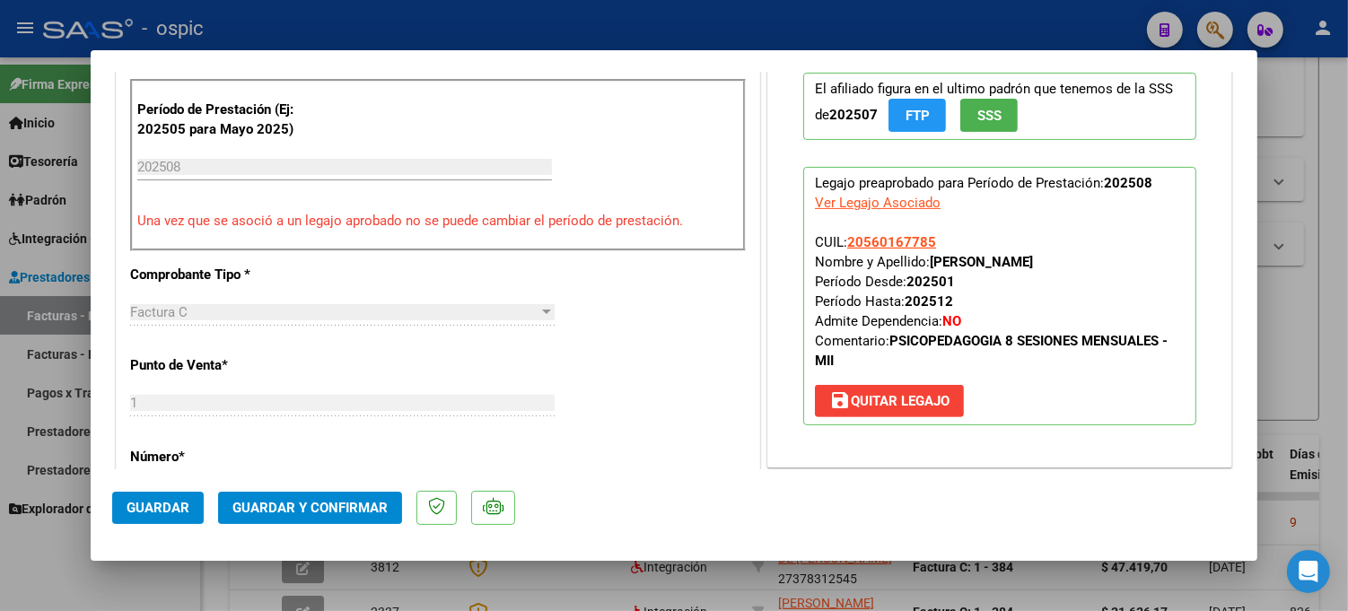
scroll to position [739, 0]
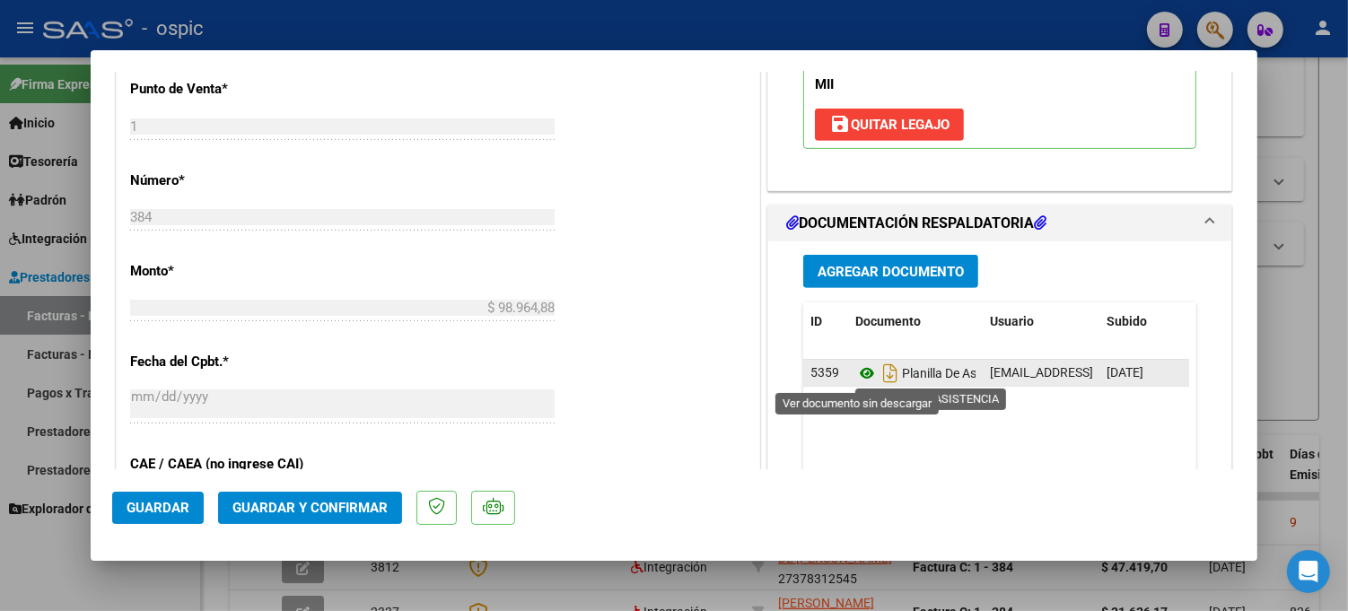
click at [855, 372] on icon at bounding box center [866, 374] width 23 height 22
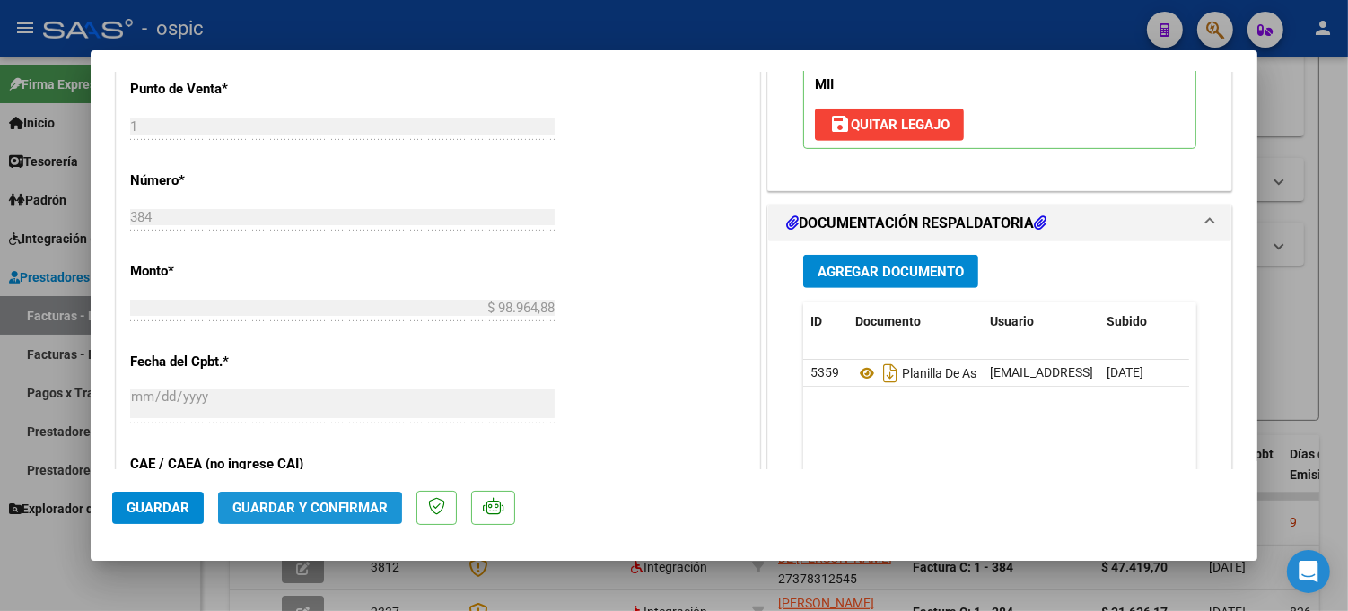
click at [303, 513] on span "Guardar y Confirmar" at bounding box center [309, 508] width 155 height 16
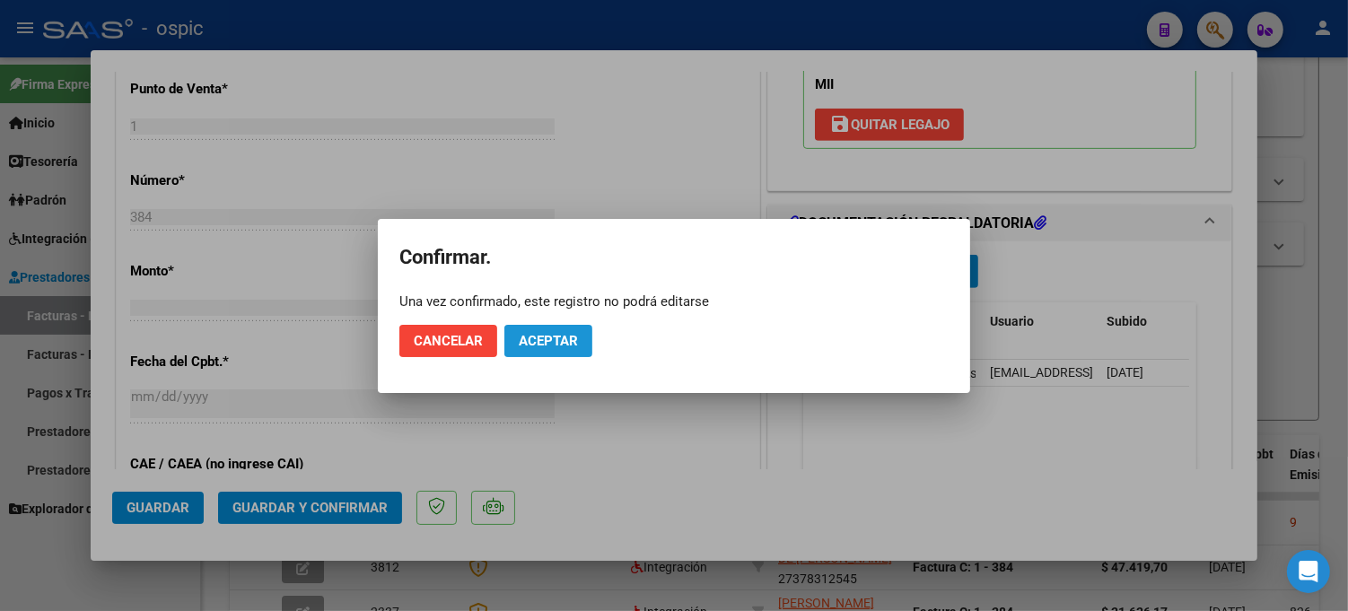
click at [523, 341] on span "Aceptar" at bounding box center [548, 341] width 59 height 16
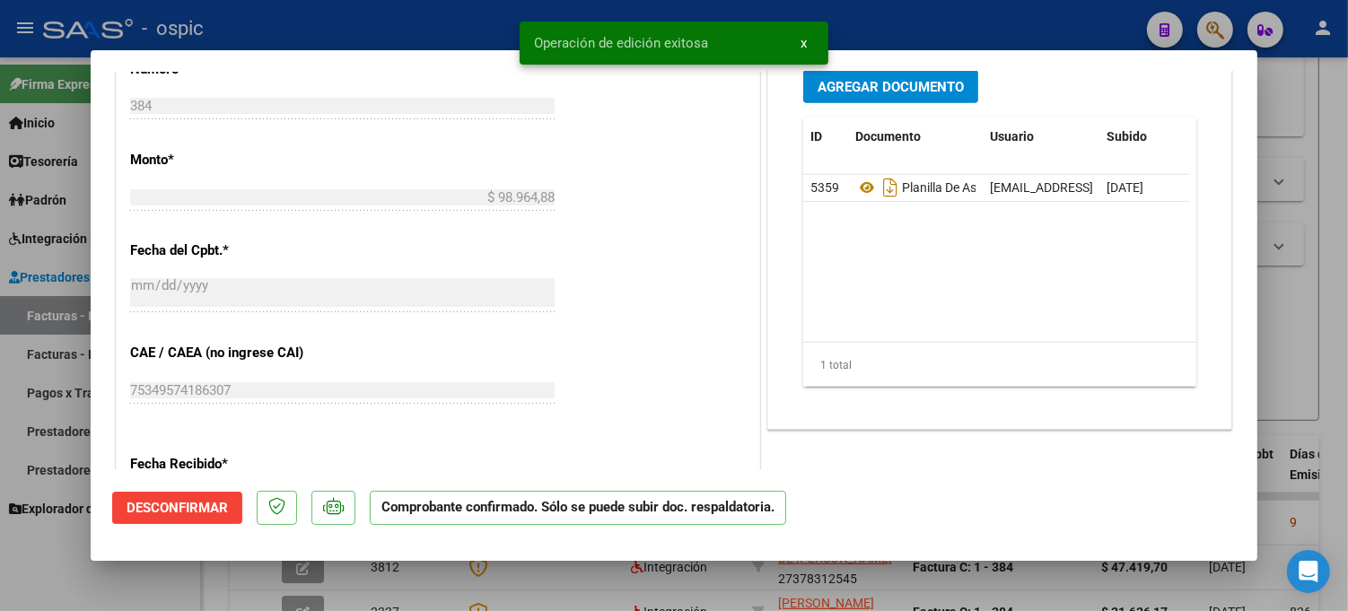
type input "$ 0,00"
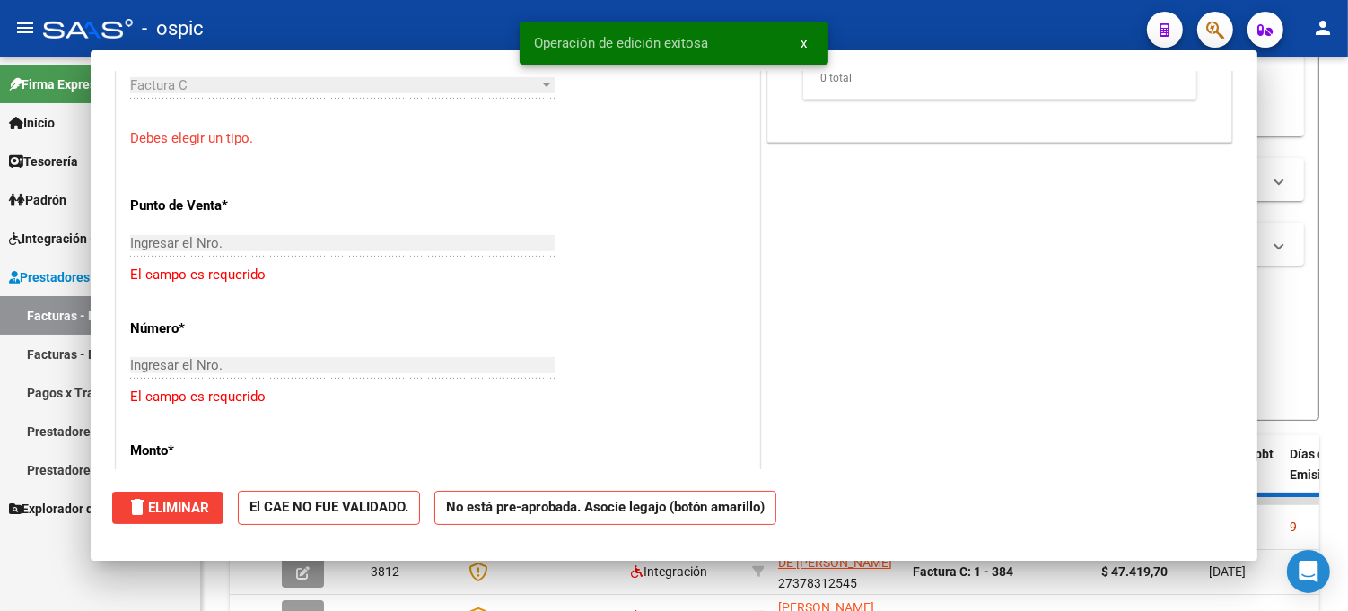
scroll to position [770, 0]
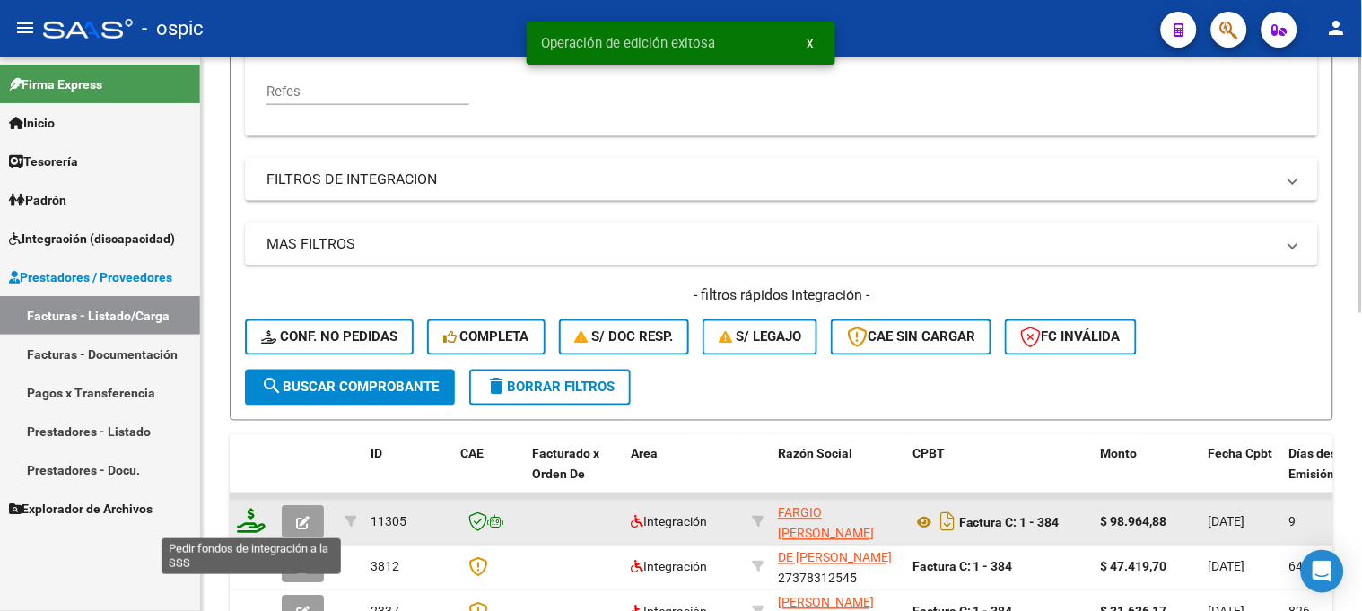
click at [252, 517] on icon at bounding box center [251, 521] width 29 height 25
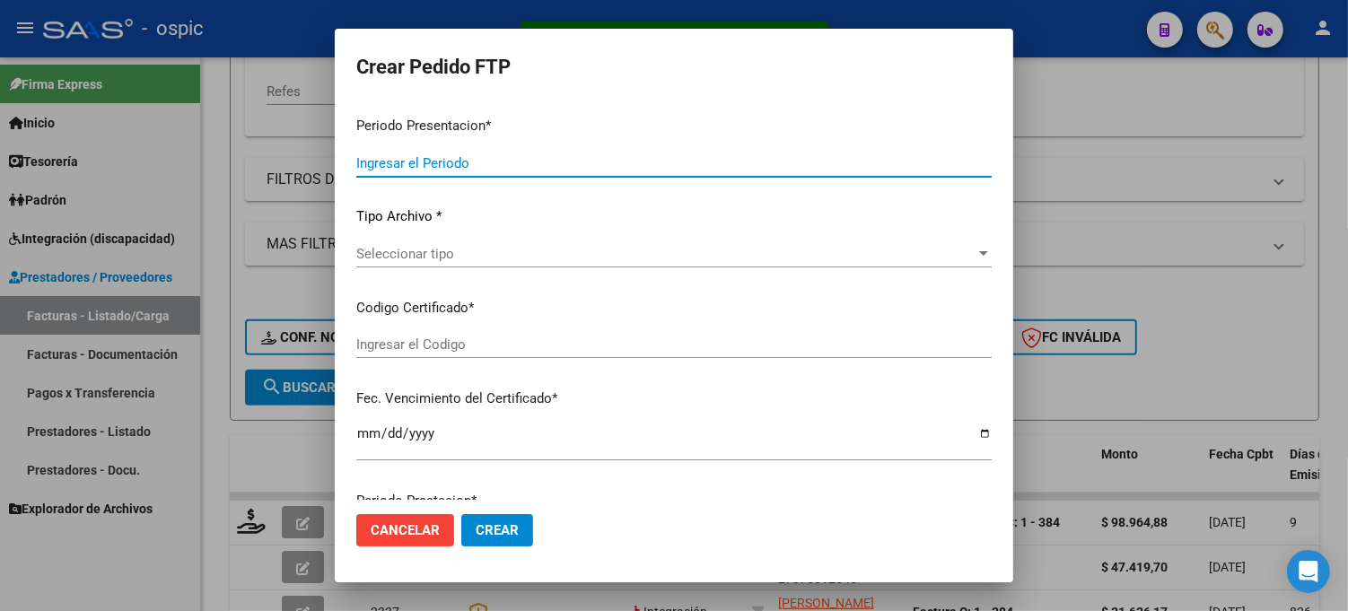
type input "202508"
type input "$ 98.964,88"
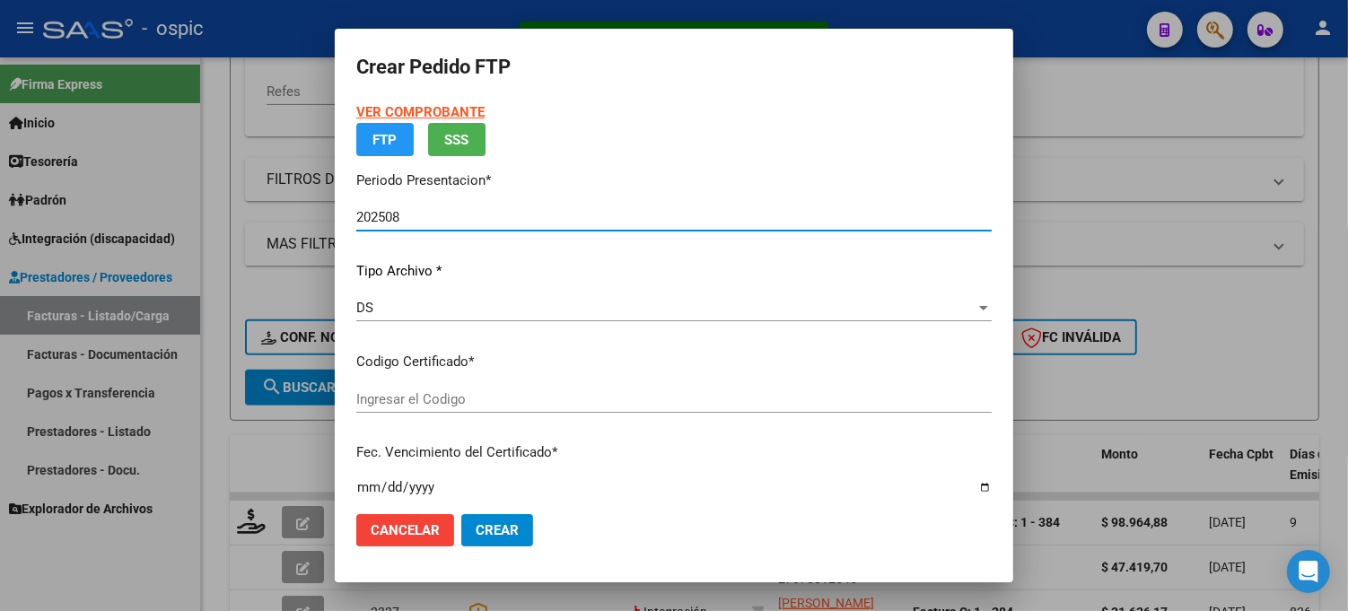
type input "5038736696"
type input "2035-03-31"
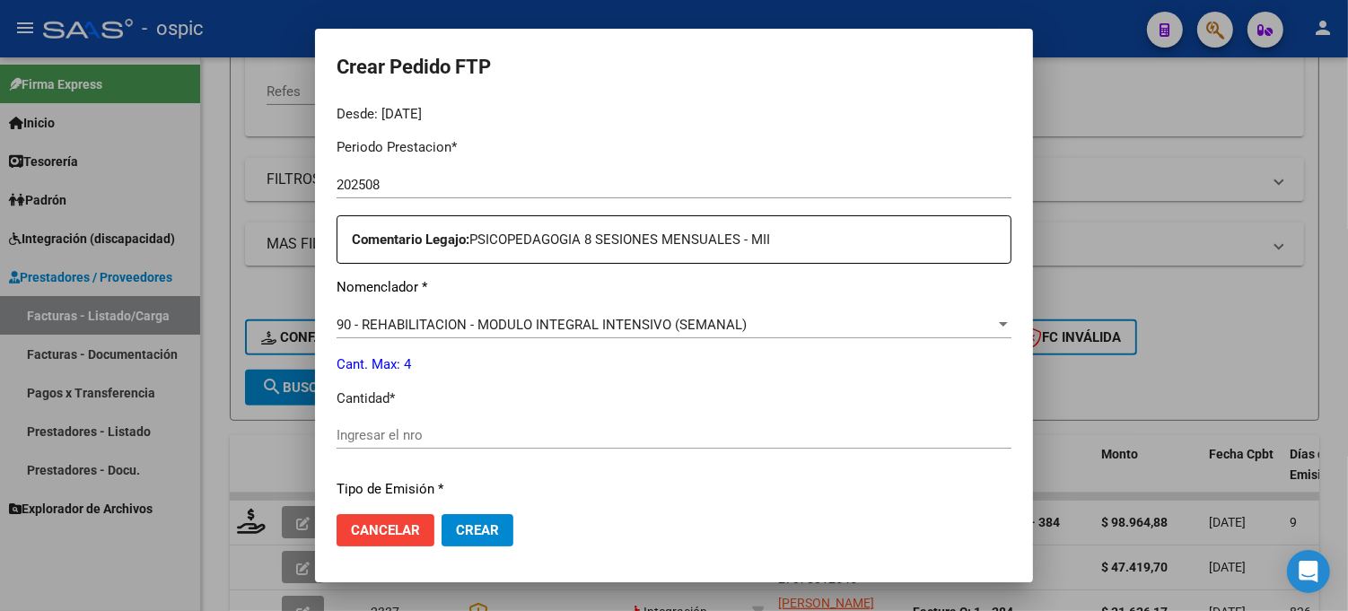
scroll to position [588, 0]
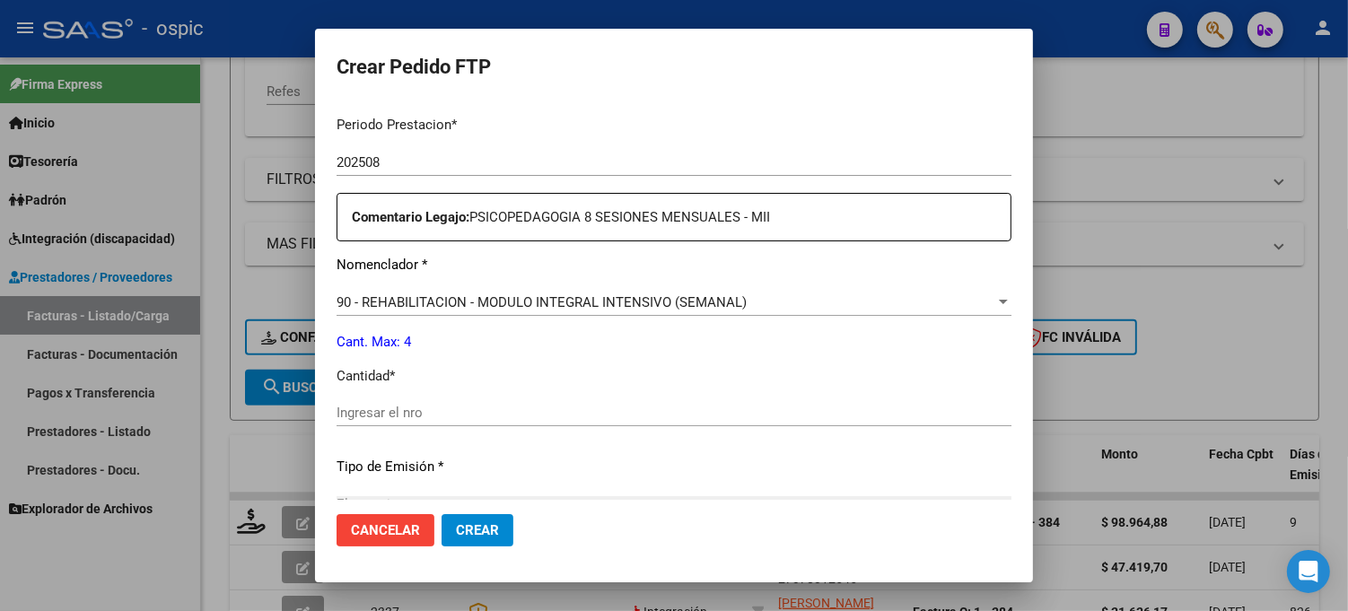
click at [698, 423] on div "Ingresar el nro" at bounding box center [674, 412] width 675 height 27
type input "4"
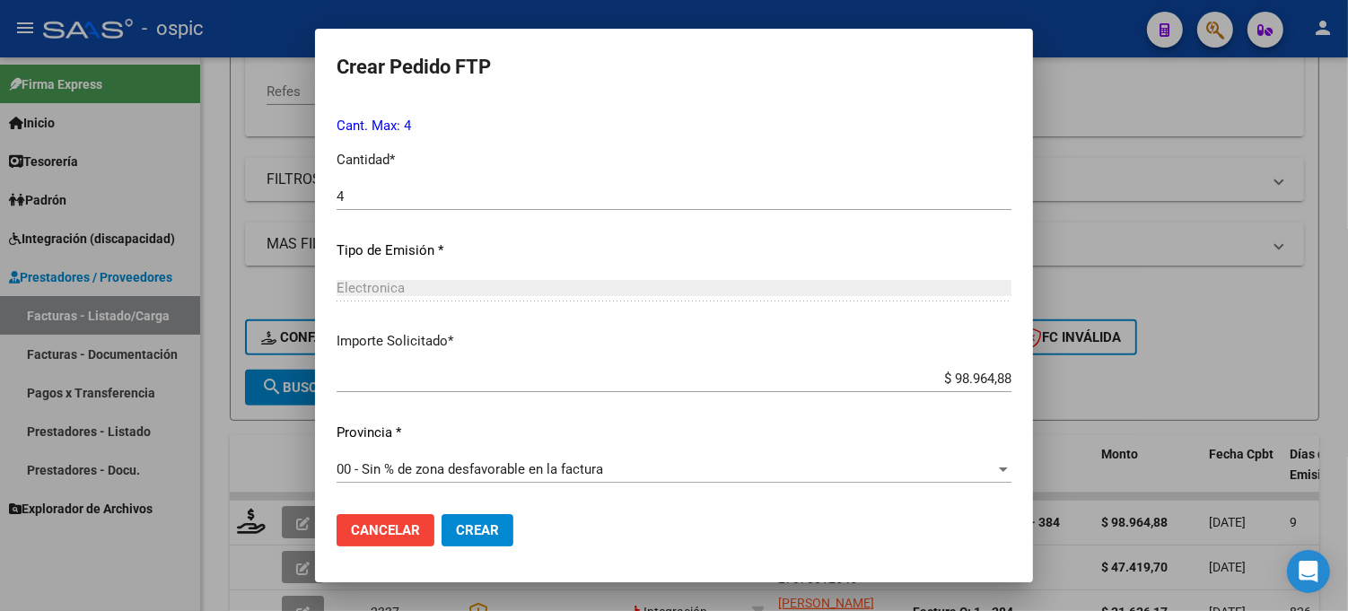
click at [468, 526] on span "Crear" at bounding box center [477, 530] width 43 height 16
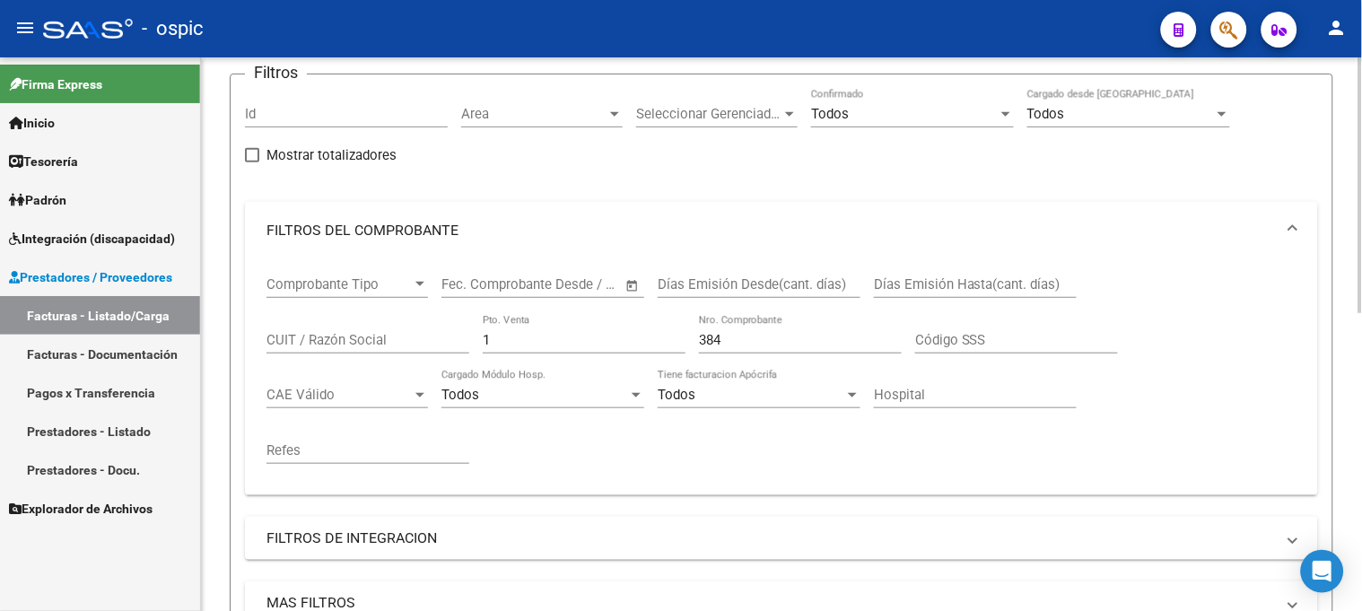
scroll to position [100, 0]
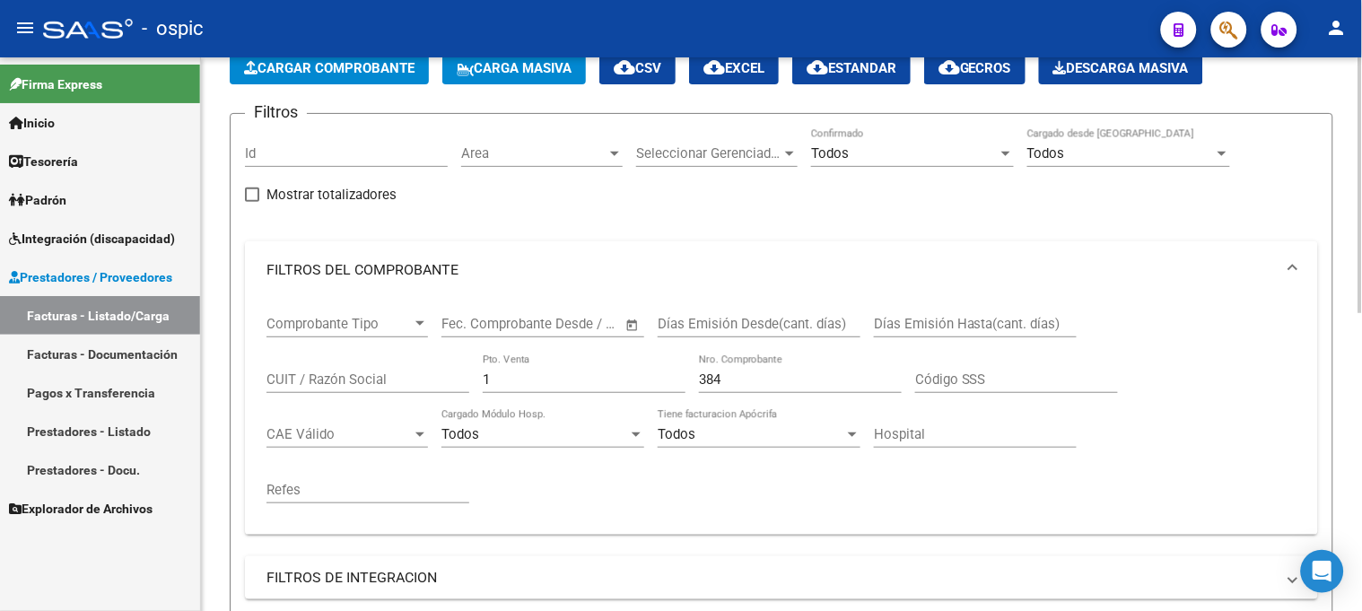
click at [396, 378] on div "Comprobante Tipo Comprobante Tipo Fecha inicio – Fecha fin Fec. Comprobante Des…" at bounding box center [782, 410] width 1030 height 222
type input "2"
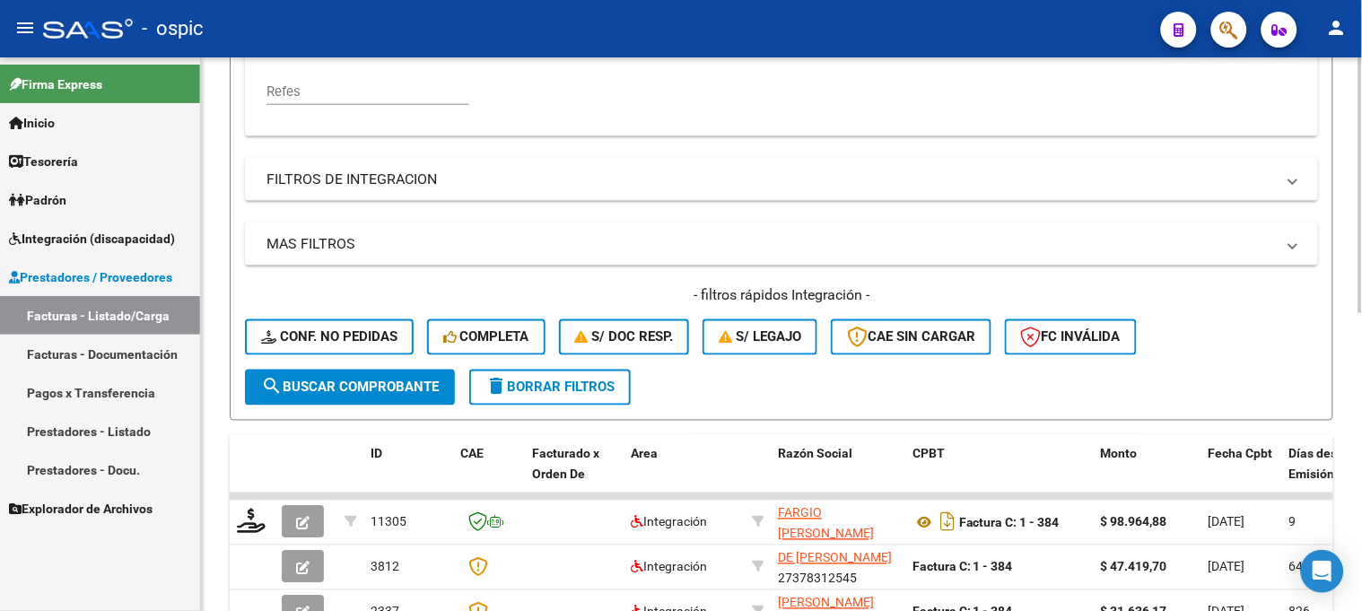
type input "663"
click at [384, 374] on button "search Buscar Comprobante" at bounding box center [350, 388] width 210 height 36
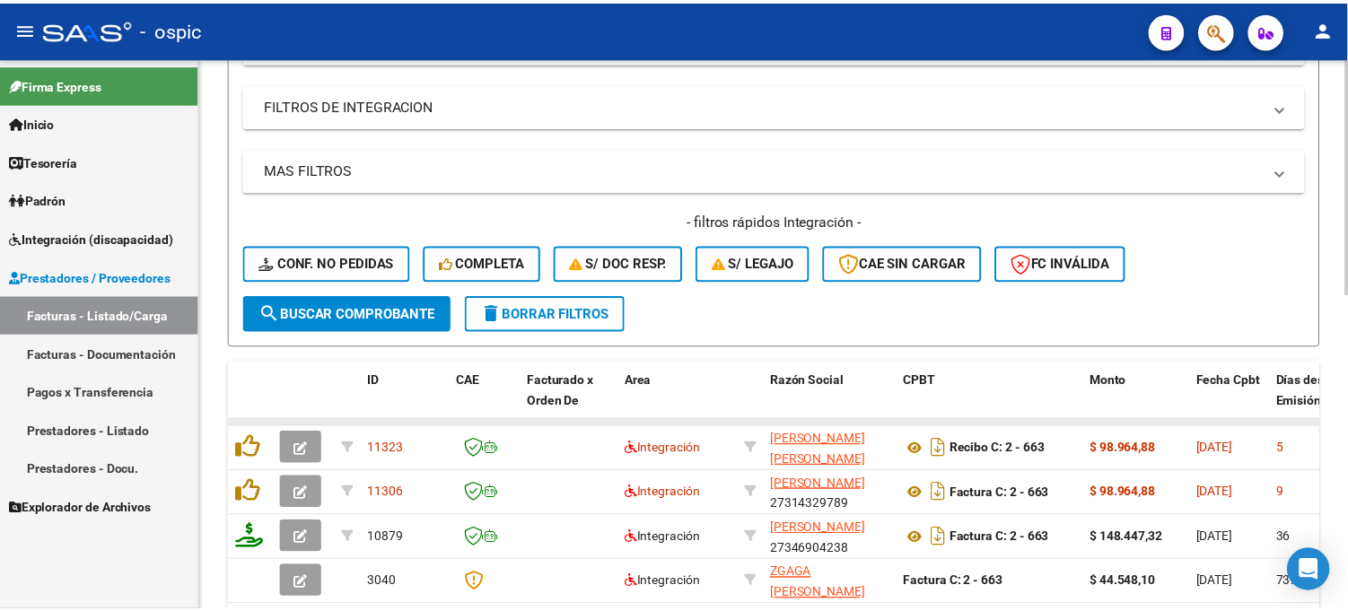
scroll to position [598, 0]
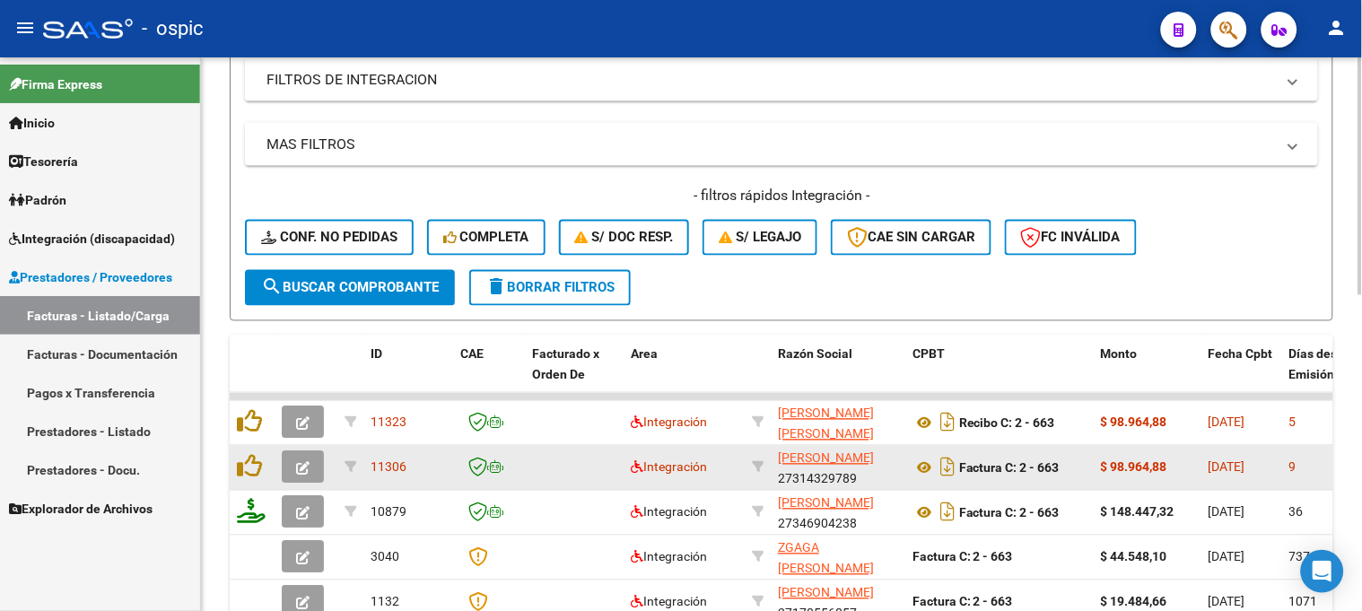
click at [293, 462] on button "button" at bounding box center [303, 467] width 42 height 32
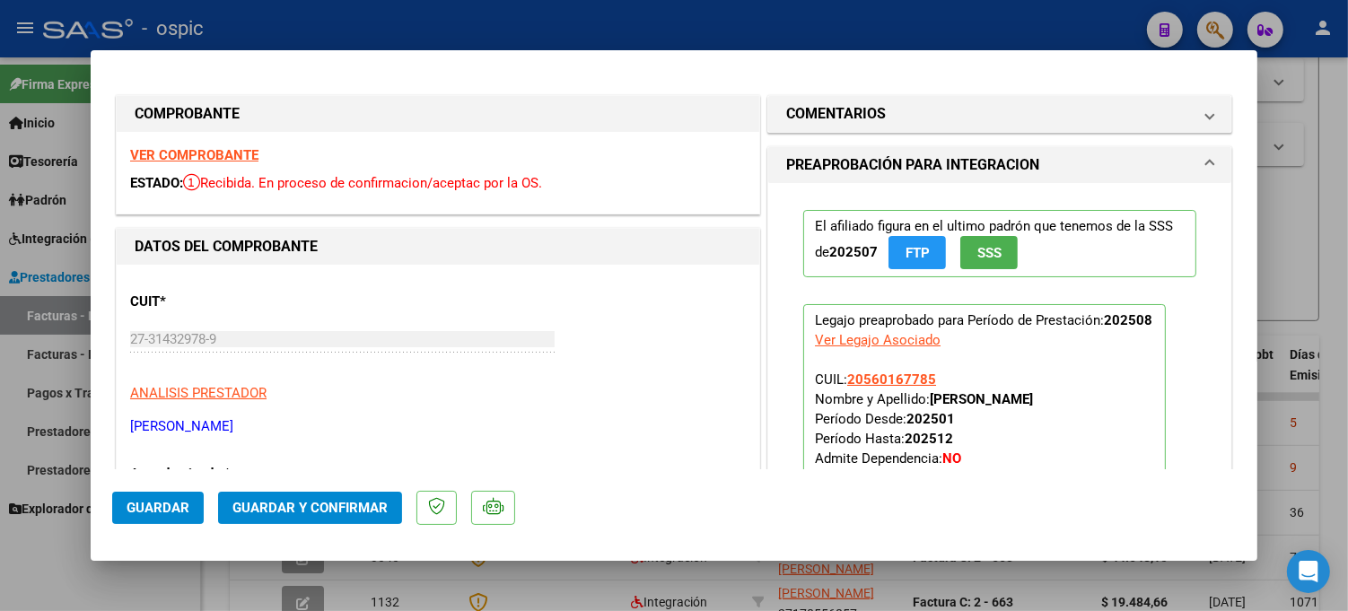
type input "$ 0,00"
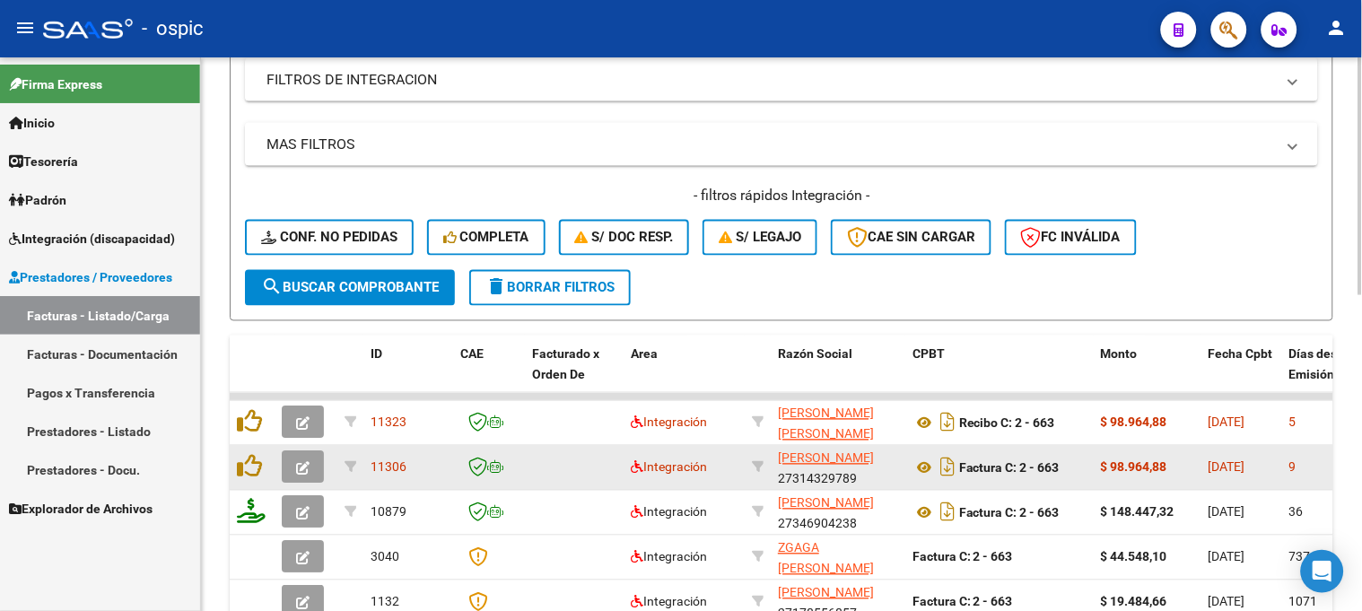
click at [301, 462] on icon "button" at bounding box center [302, 468] width 13 height 13
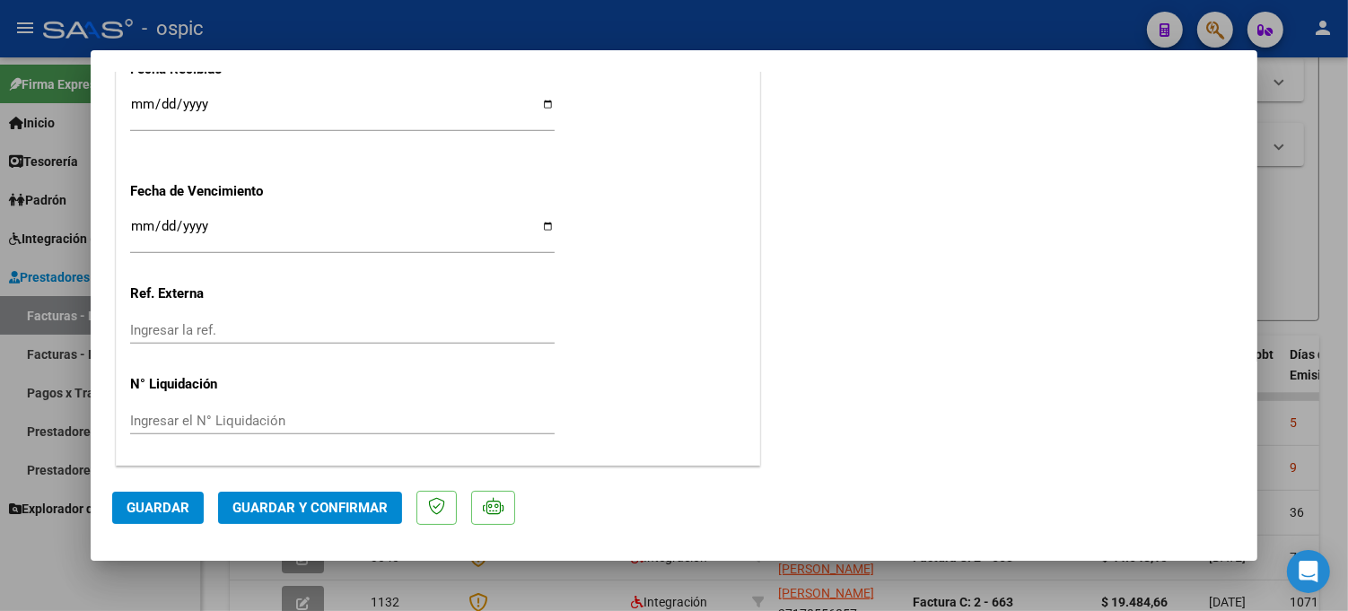
scroll to position [0, 0]
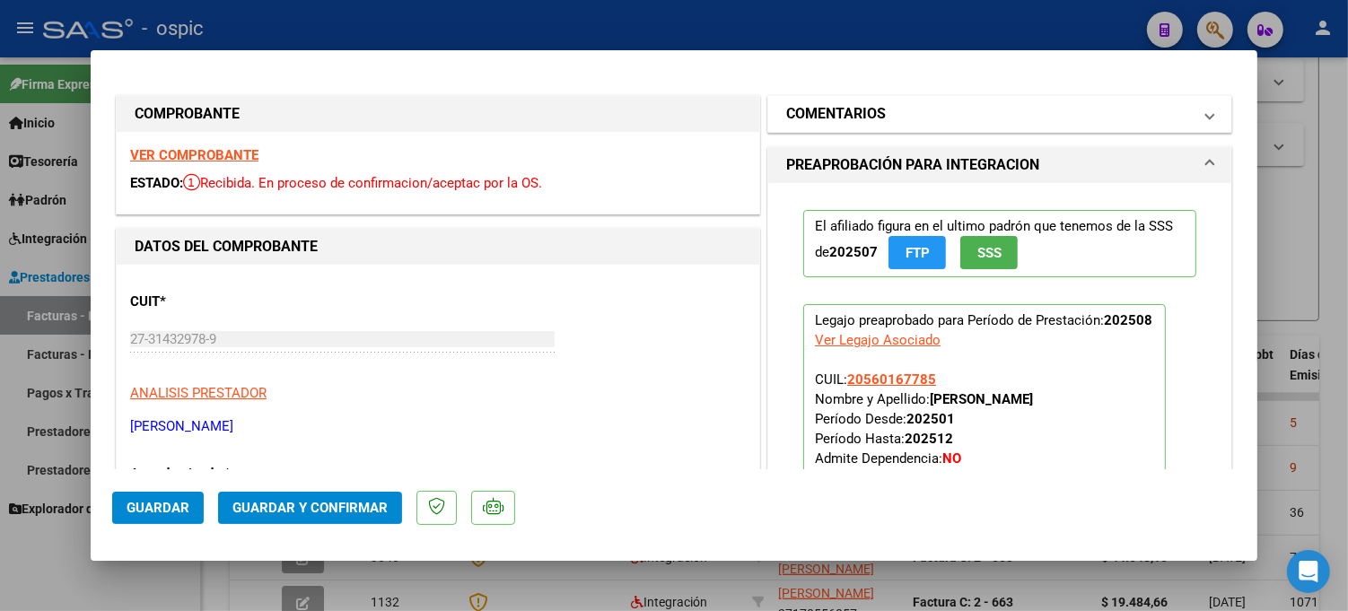
click at [890, 109] on mat-panel-title "COMENTARIOS" at bounding box center [989, 114] width 406 height 22
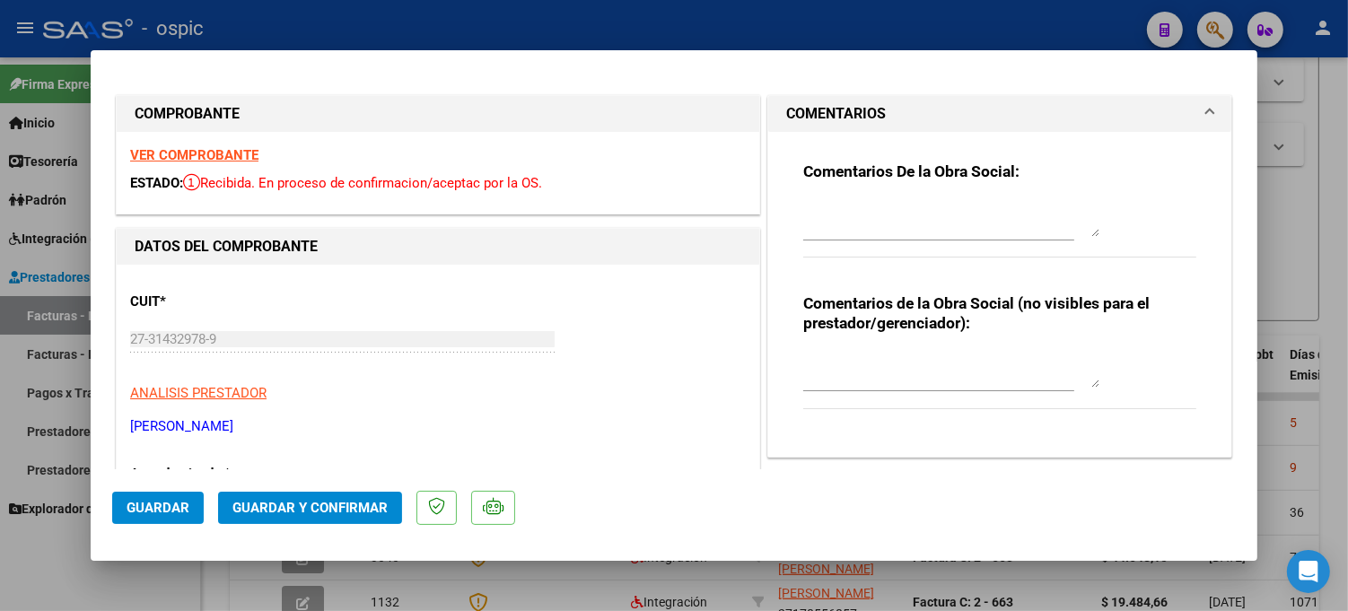
click at [904, 352] on textarea at bounding box center [951, 370] width 296 height 36
type textarea "PSICO 8 SESIONES"
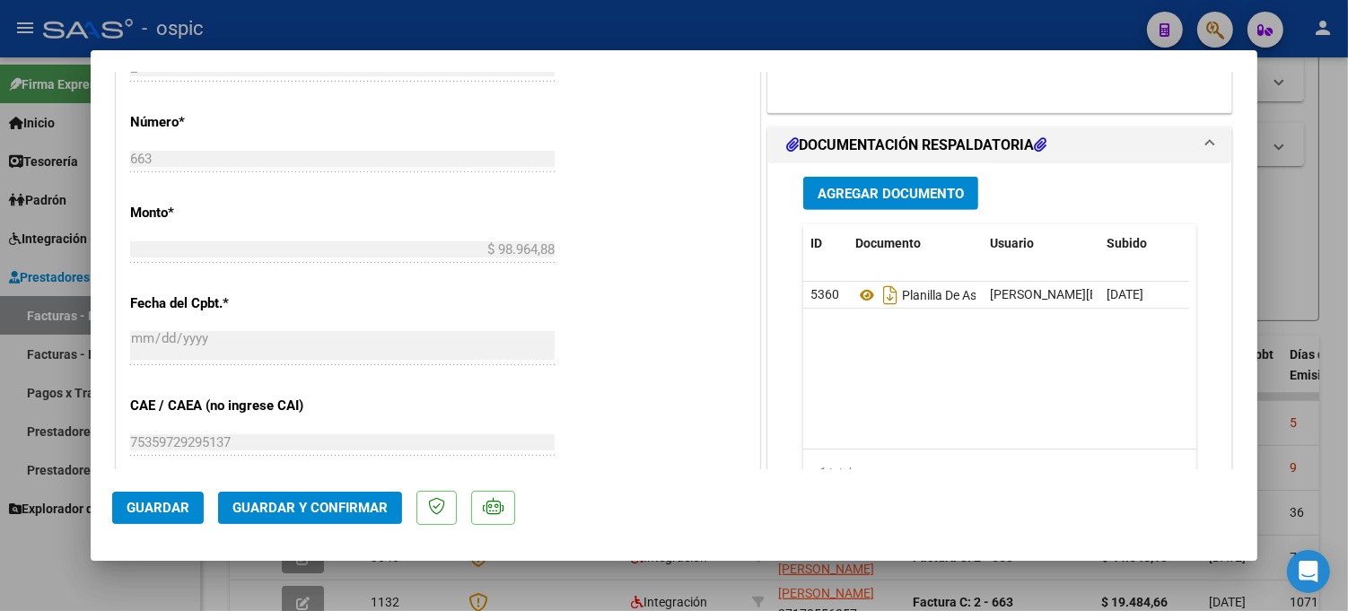
scroll to position [815, 0]
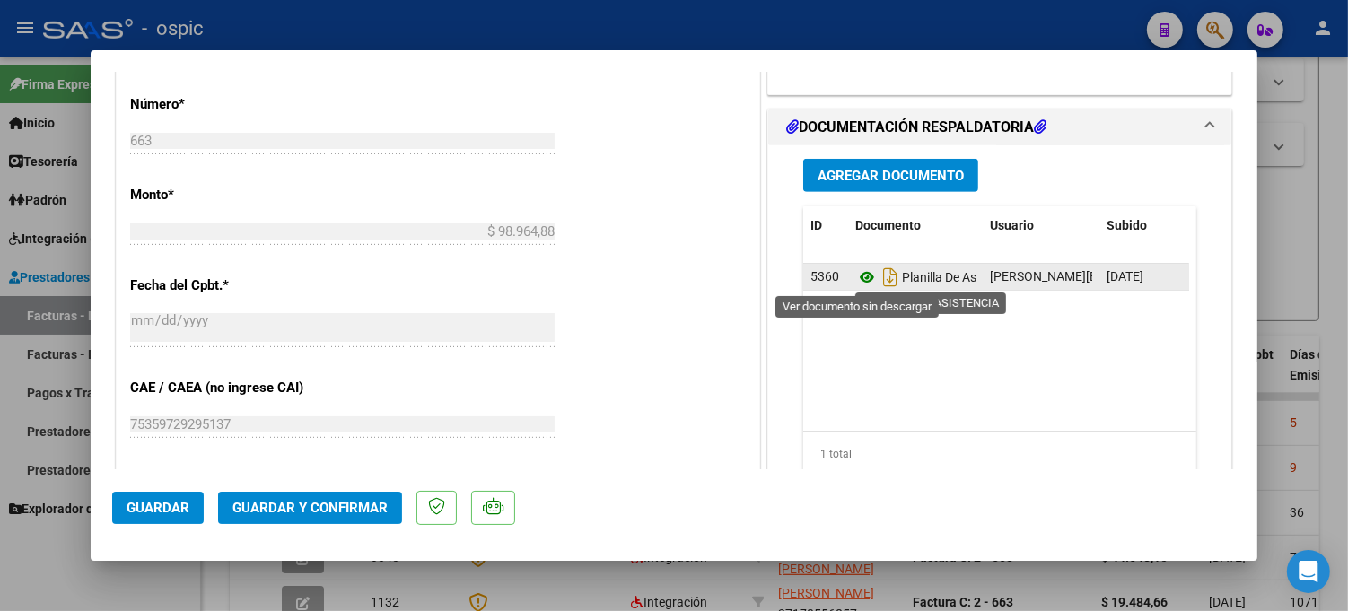
click at [856, 278] on icon at bounding box center [866, 278] width 23 height 22
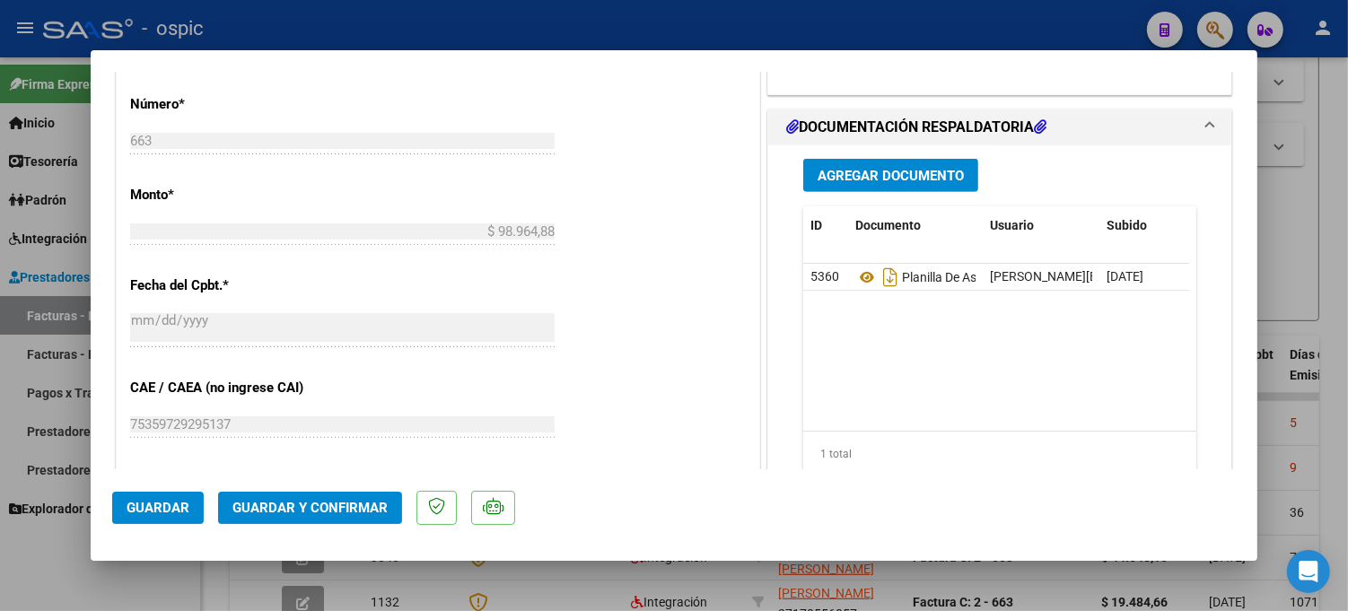
click at [320, 495] on button "Guardar y Confirmar" at bounding box center [310, 508] width 184 height 32
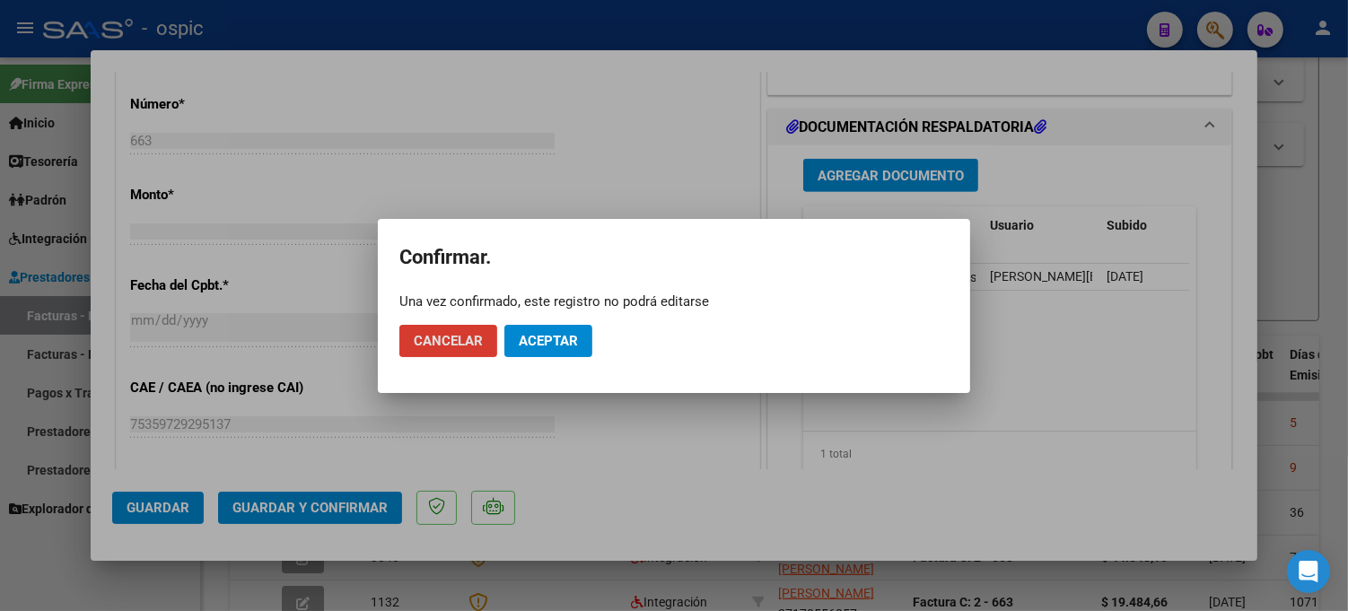
click at [543, 345] on span "Aceptar" at bounding box center [548, 341] width 59 height 16
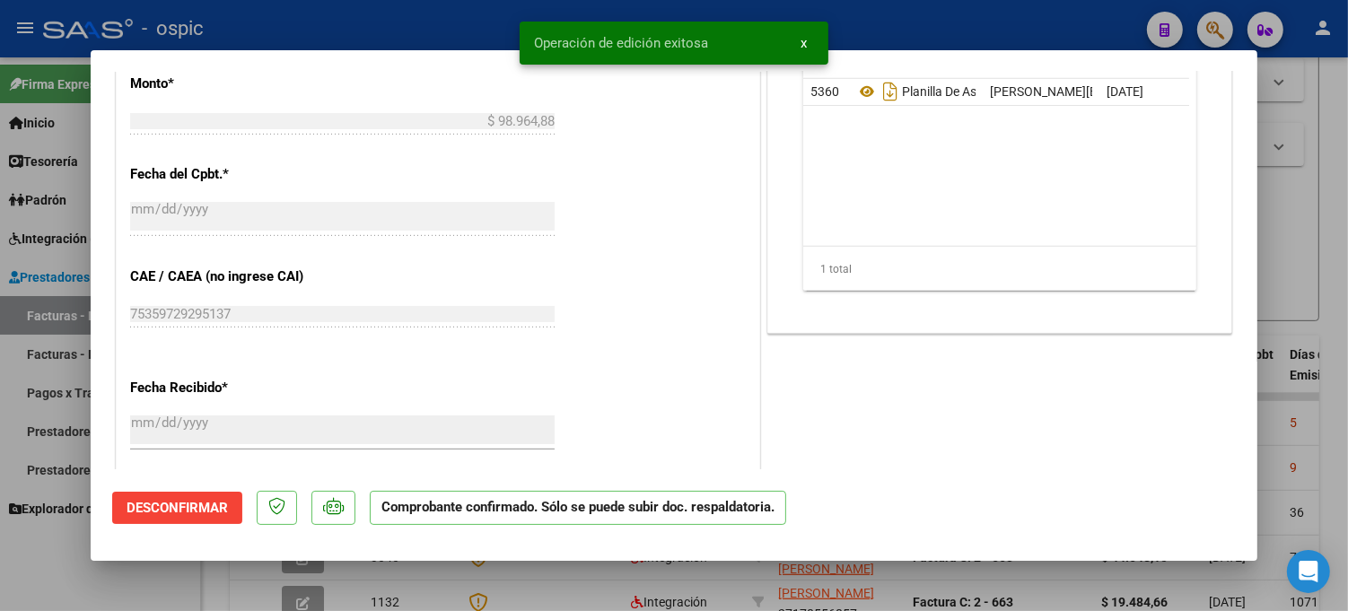
type input "$ 0,00"
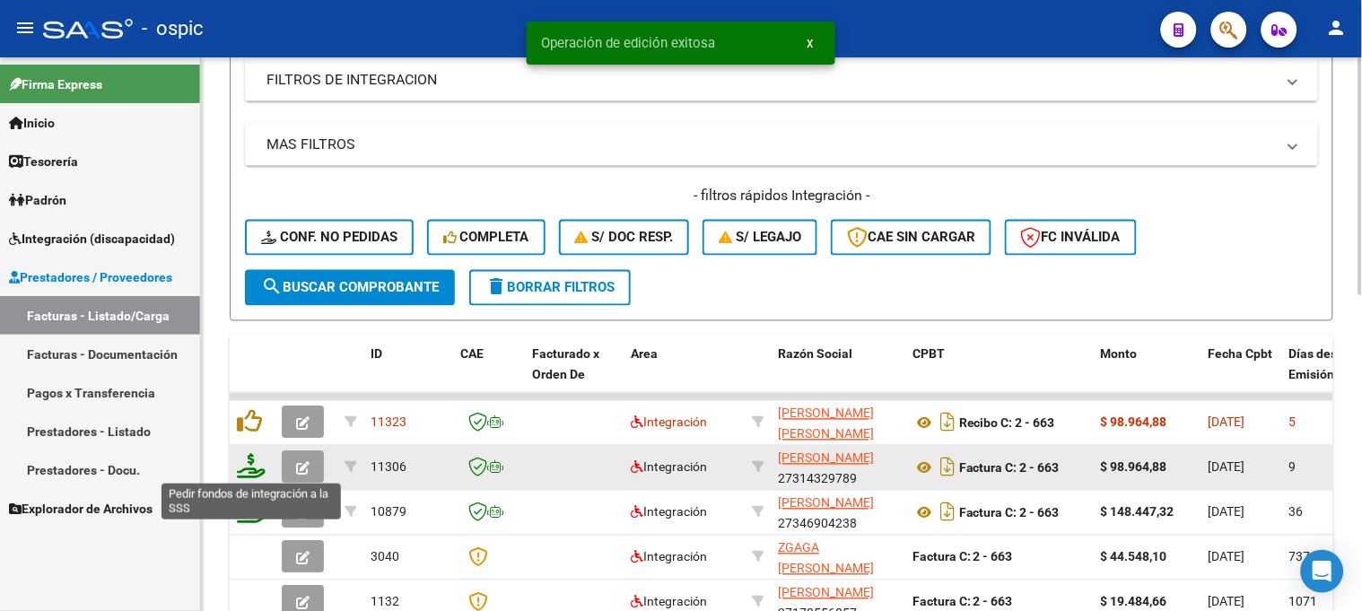
click at [254, 467] on icon at bounding box center [251, 466] width 29 height 25
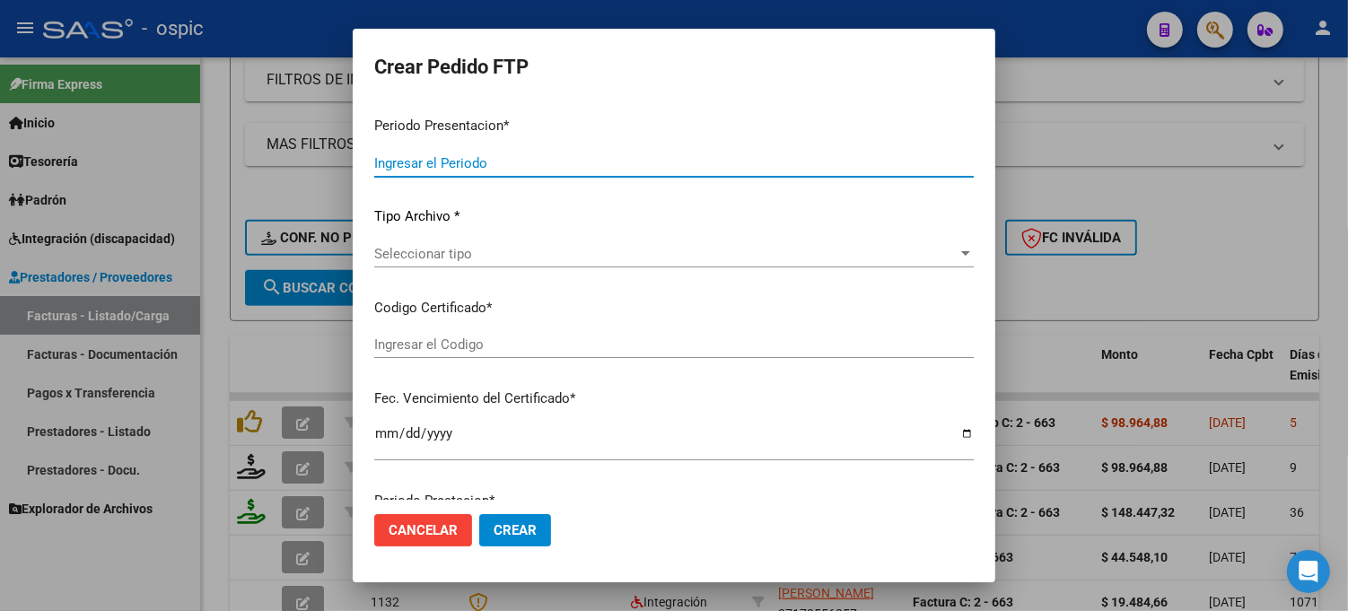
type input "202508"
type input "$ 98.964,88"
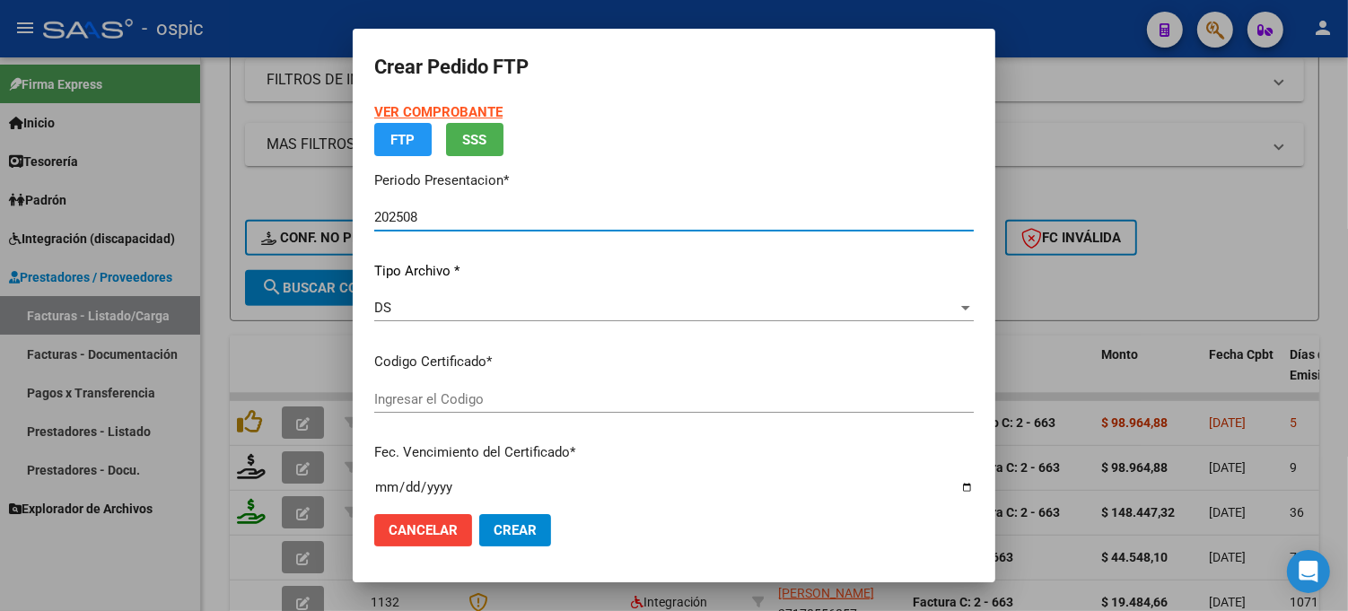
type input "5038736696"
type input "2035-03-31"
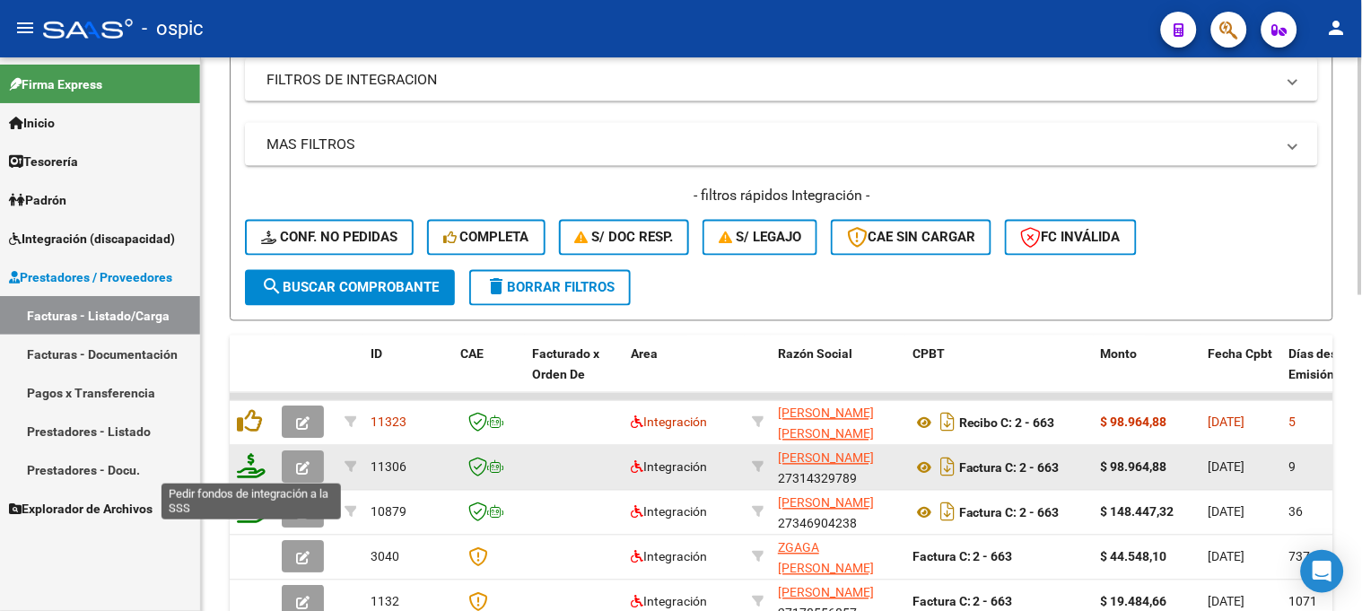
click at [246, 467] on icon at bounding box center [251, 466] width 29 height 25
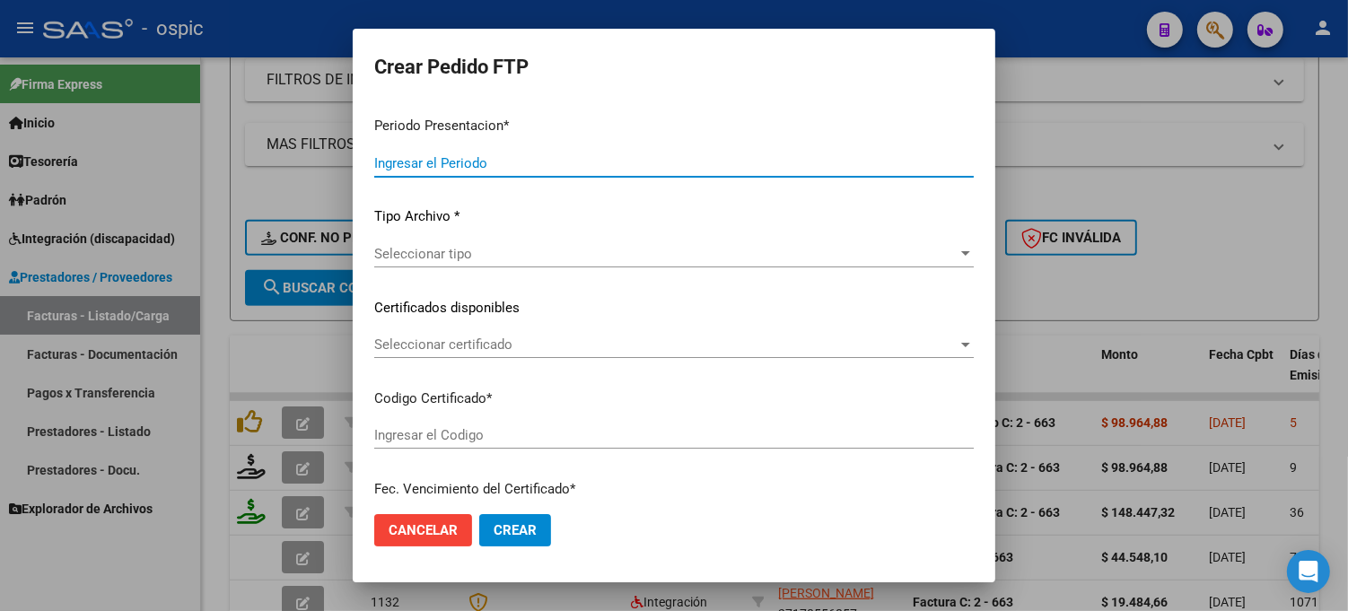
type input "202508"
type input "$ 98.964,88"
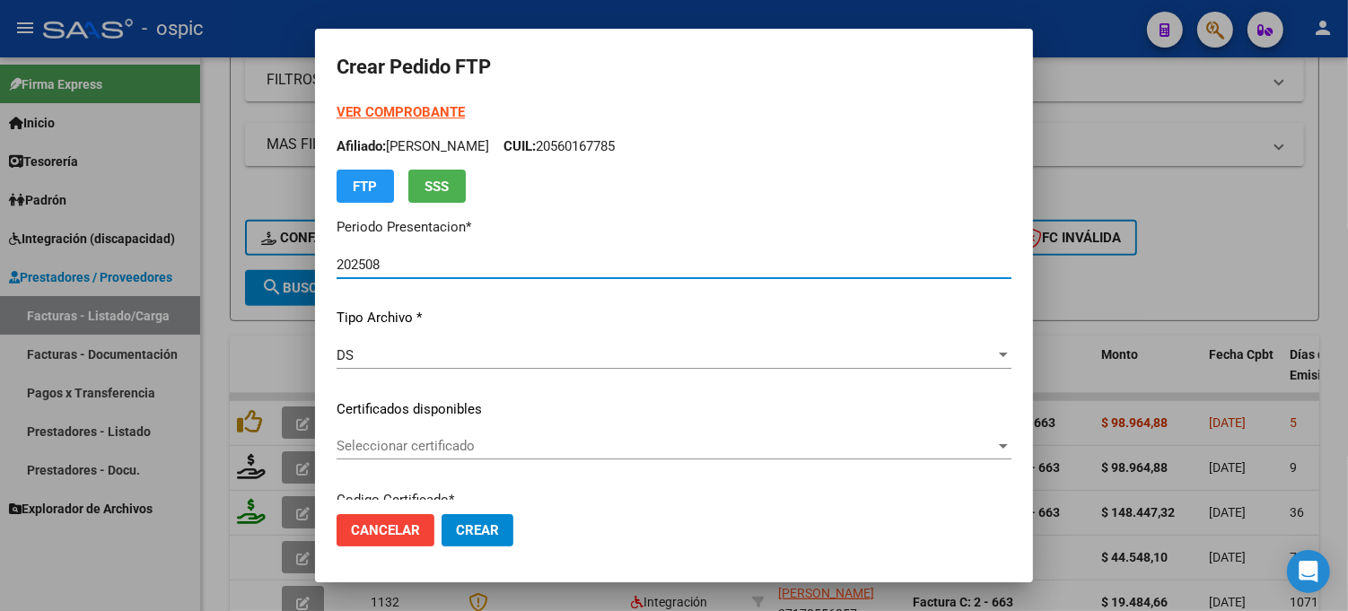
type input "5038736696"
type input "2035-03-31"
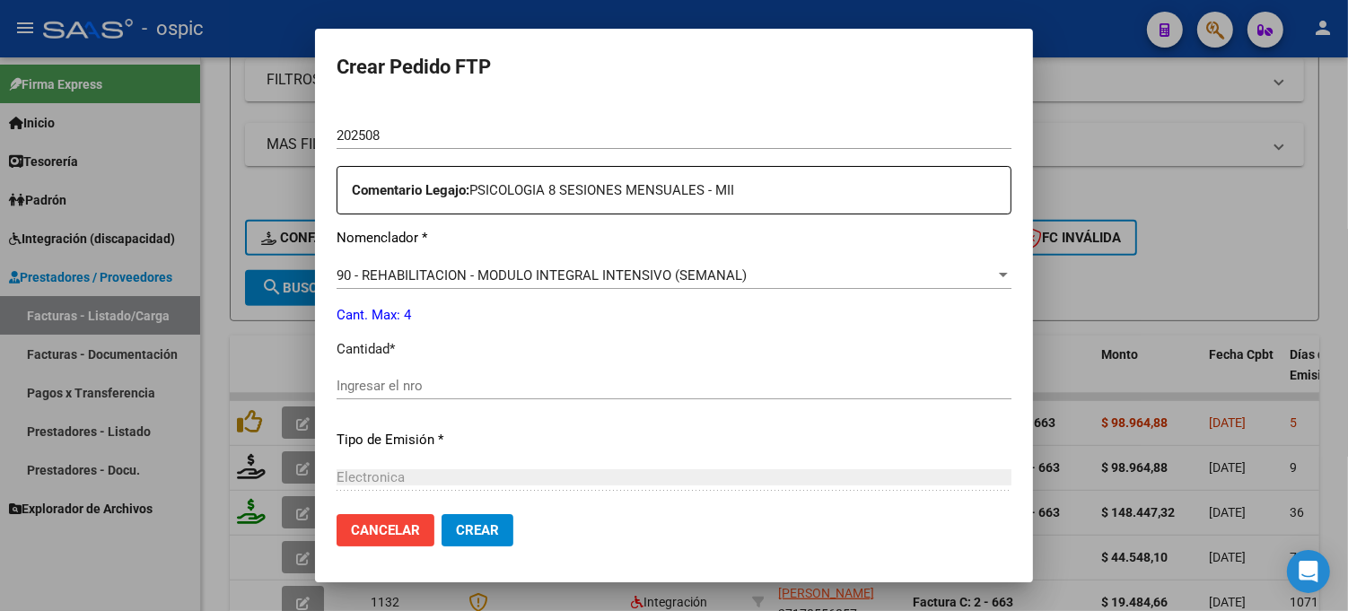
scroll to position [617, 0]
click at [657, 380] on input "Ingresar el nro" at bounding box center [674, 383] width 675 height 16
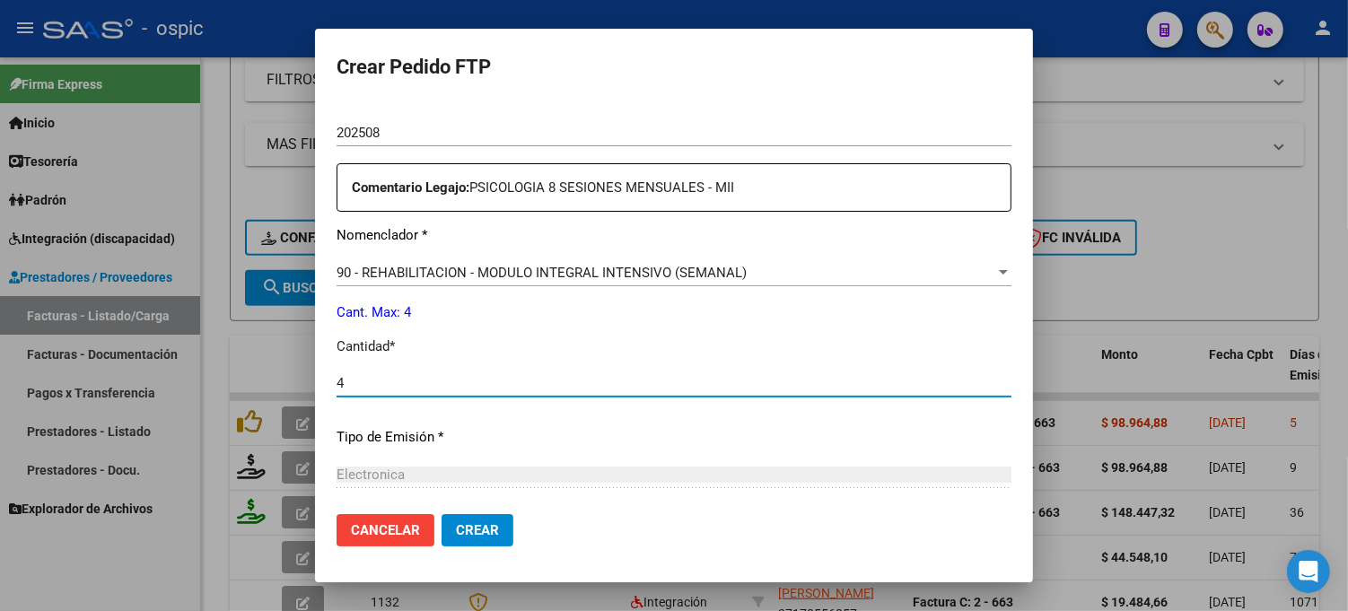
type input "4"
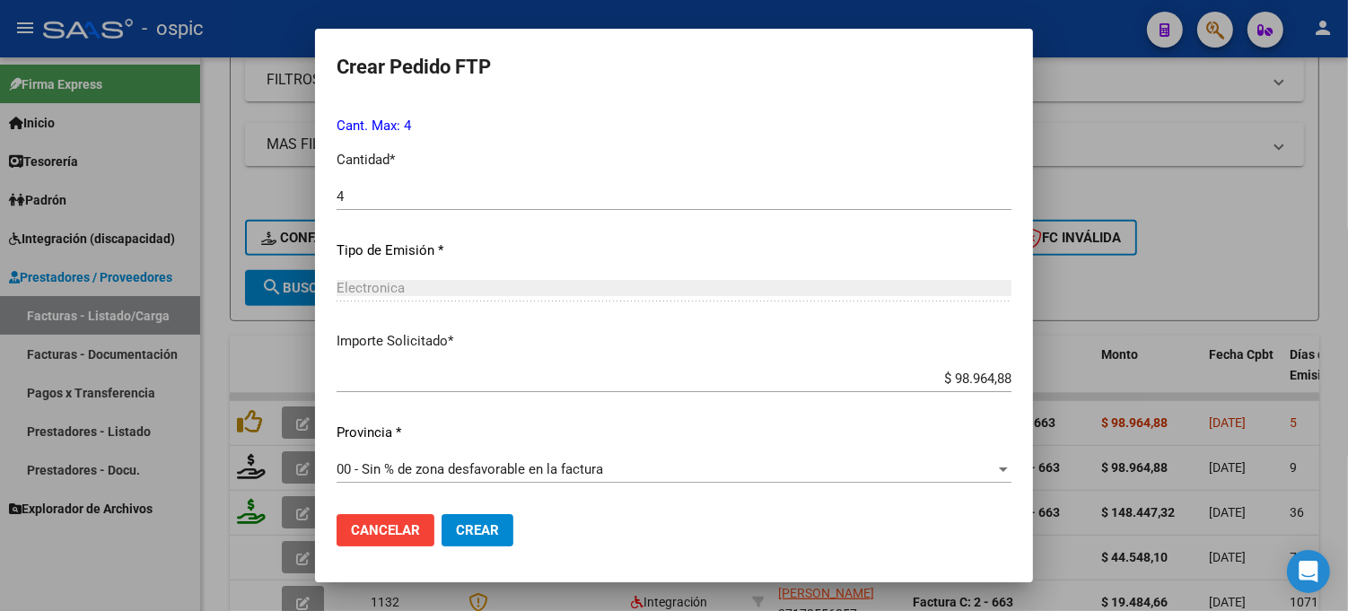
click at [504, 526] on button "Crear" at bounding box center [478, 530] width 72 height 32
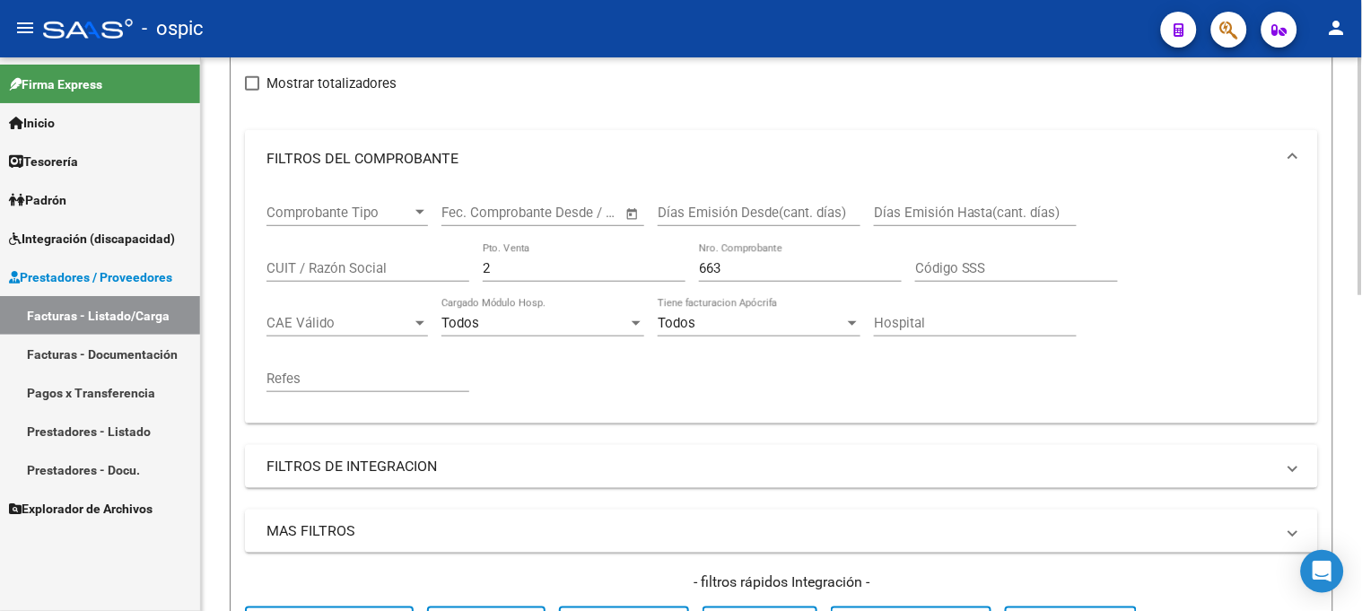
scroll to position [199, 0]
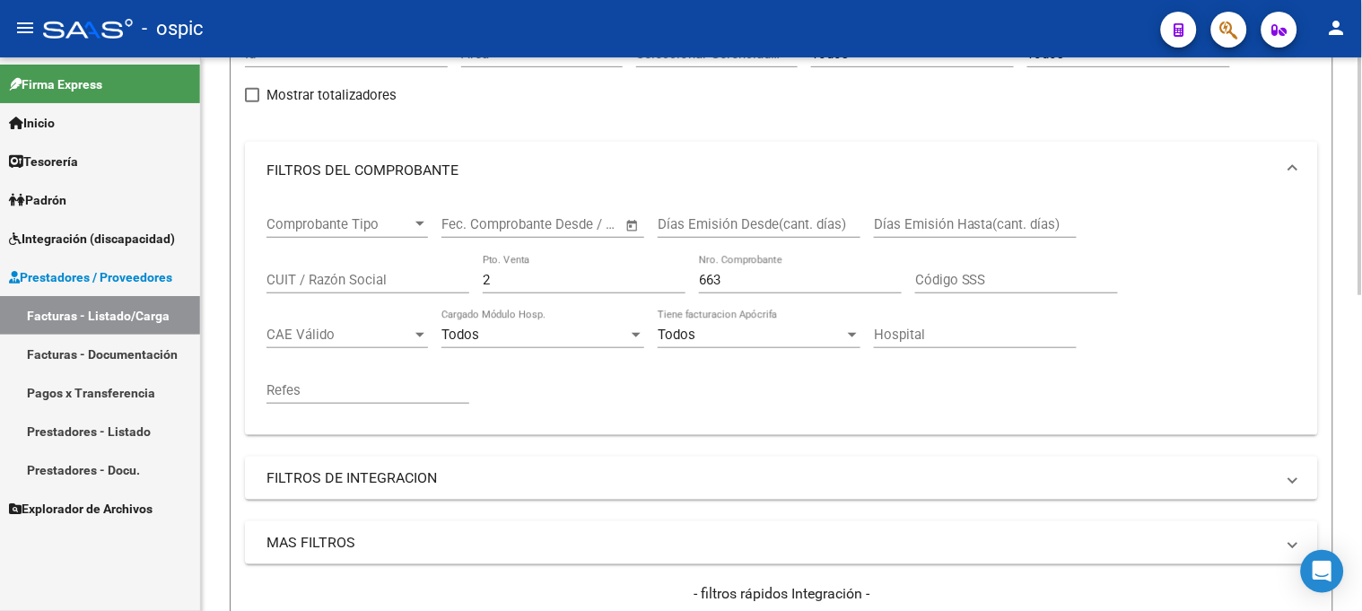
click at [460, 284] on div "Comprobante Tipo Comprobante Tipo Fecha inicio – Fecha fin Fec. Comprobante Des…" at bounding box center [782, 310] width 1030 height 222
type input "1"
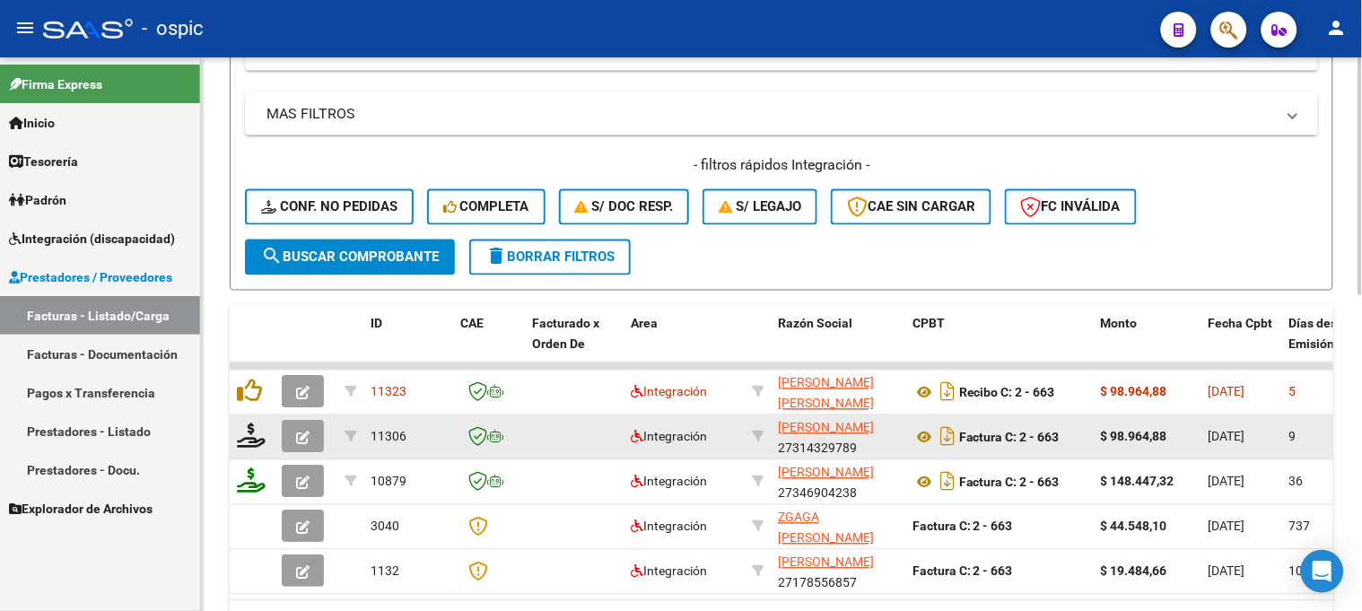
scroll to position [697, 0]
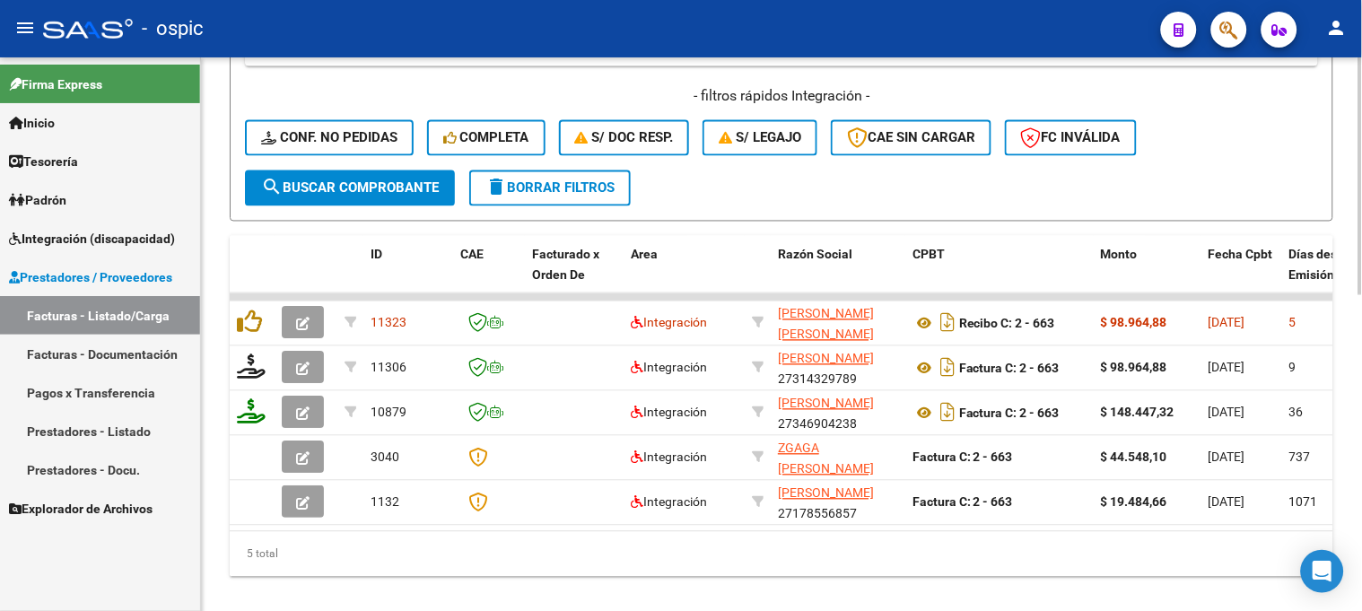
type input "543"
click at [399, 191] on span "search Buscar Comprobante" at bounding box center [350, 188] width 178 height 16
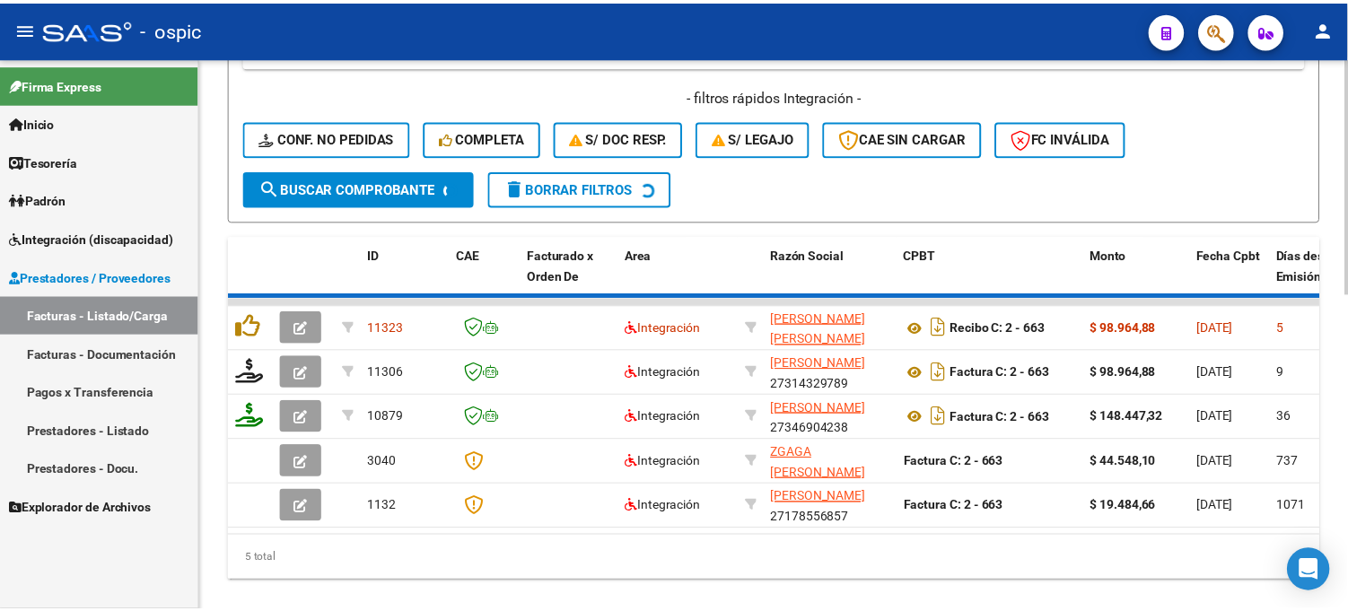
scroll to position [600, 0]
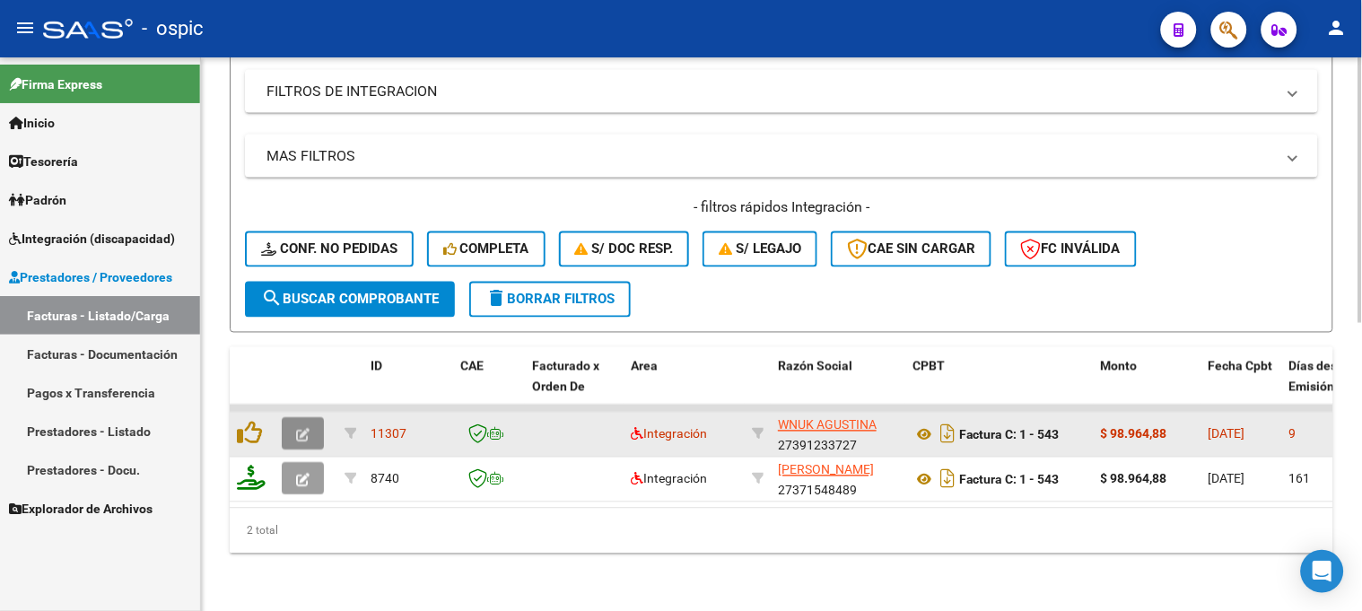
click at [307, 429] on icon "button" at bounding box center [302, 435] width 13 height 13
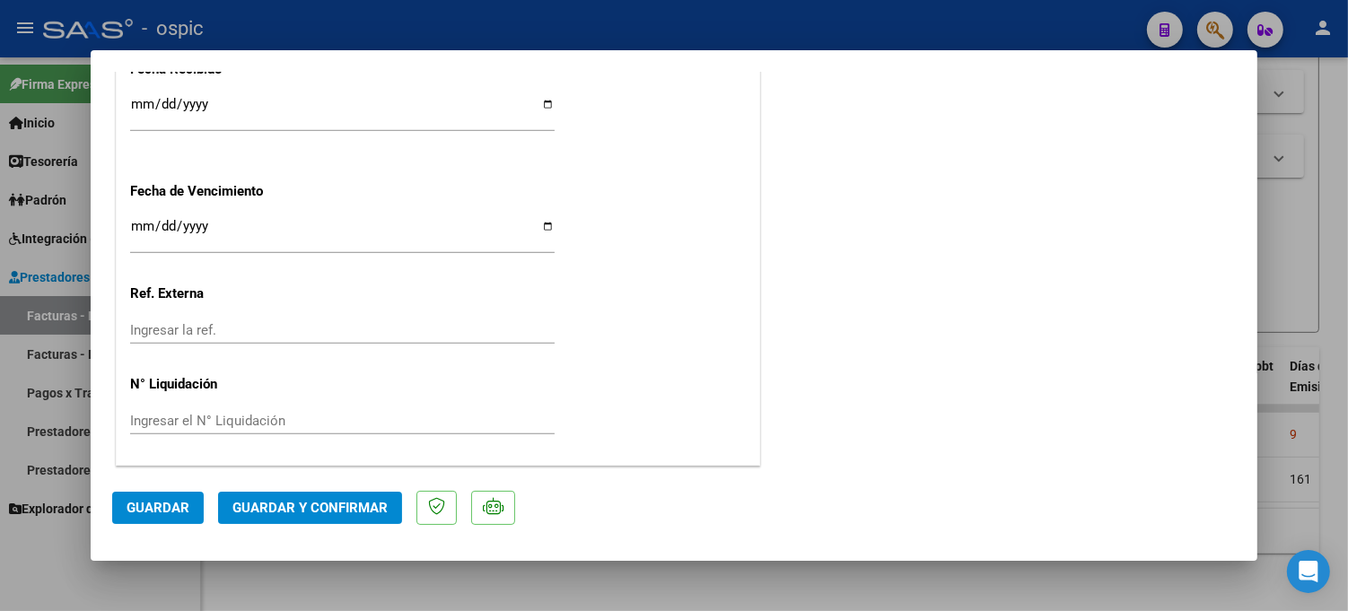
scroll to position [0, 0]
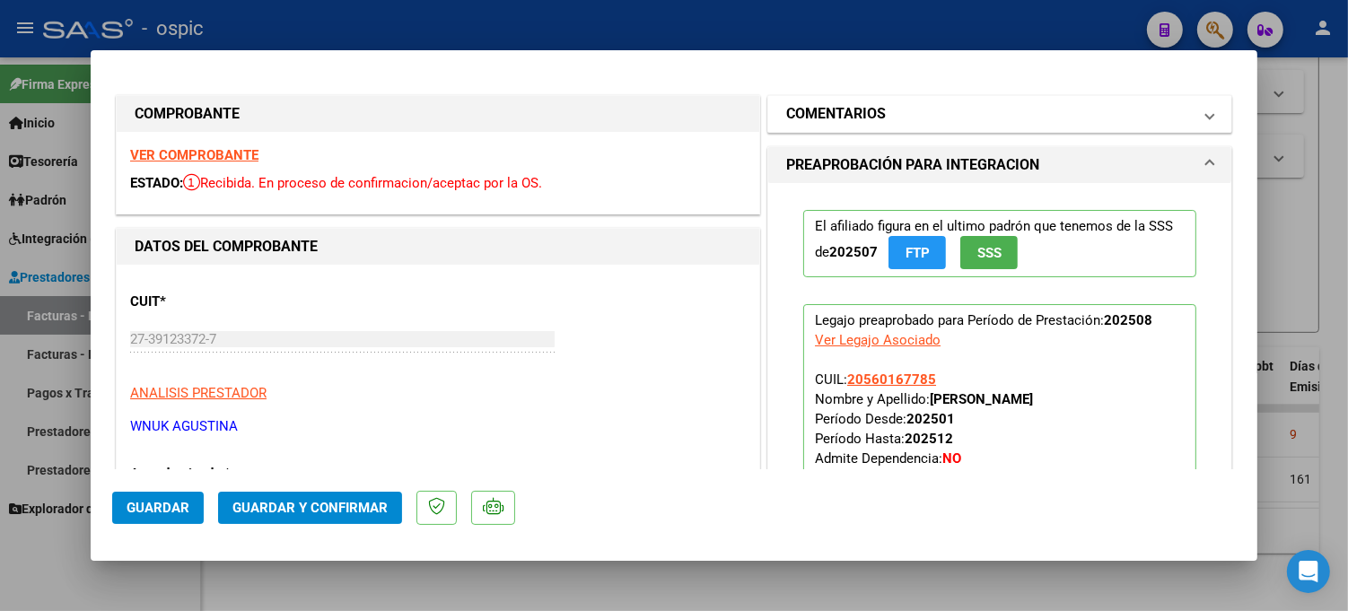
click at [944, 105] on mat-panel-title "COMENTARIOS" at bounding box center [989, 114] width 406 height 22
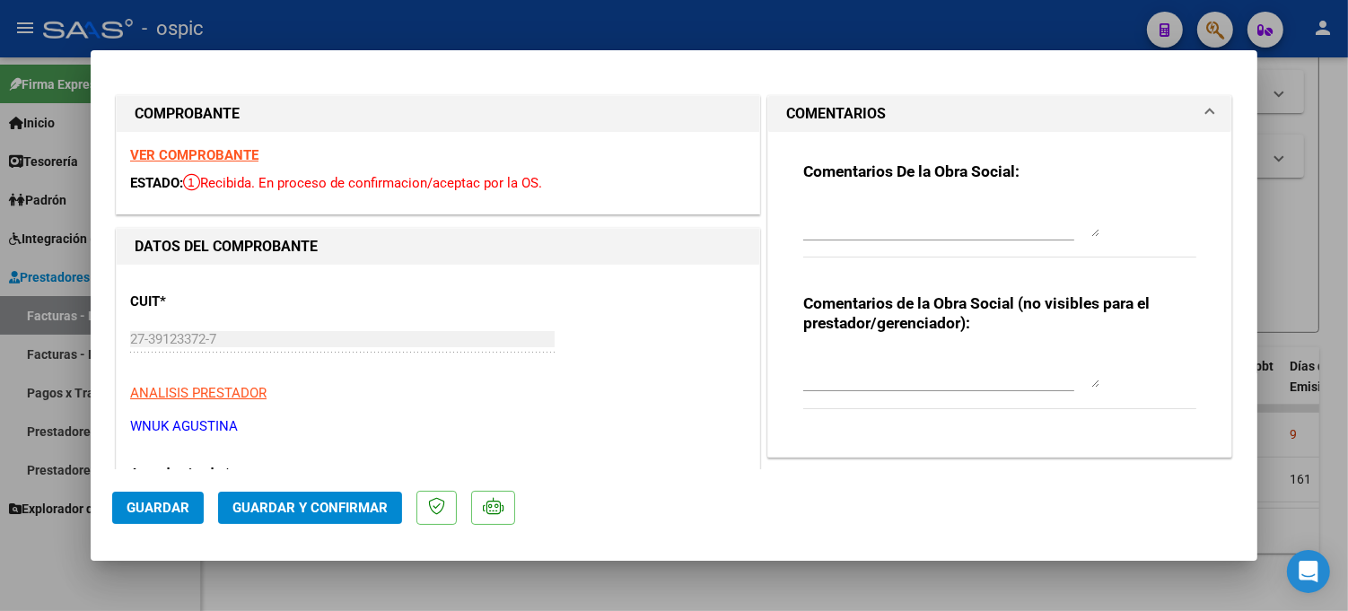
type input "$ 0,00"
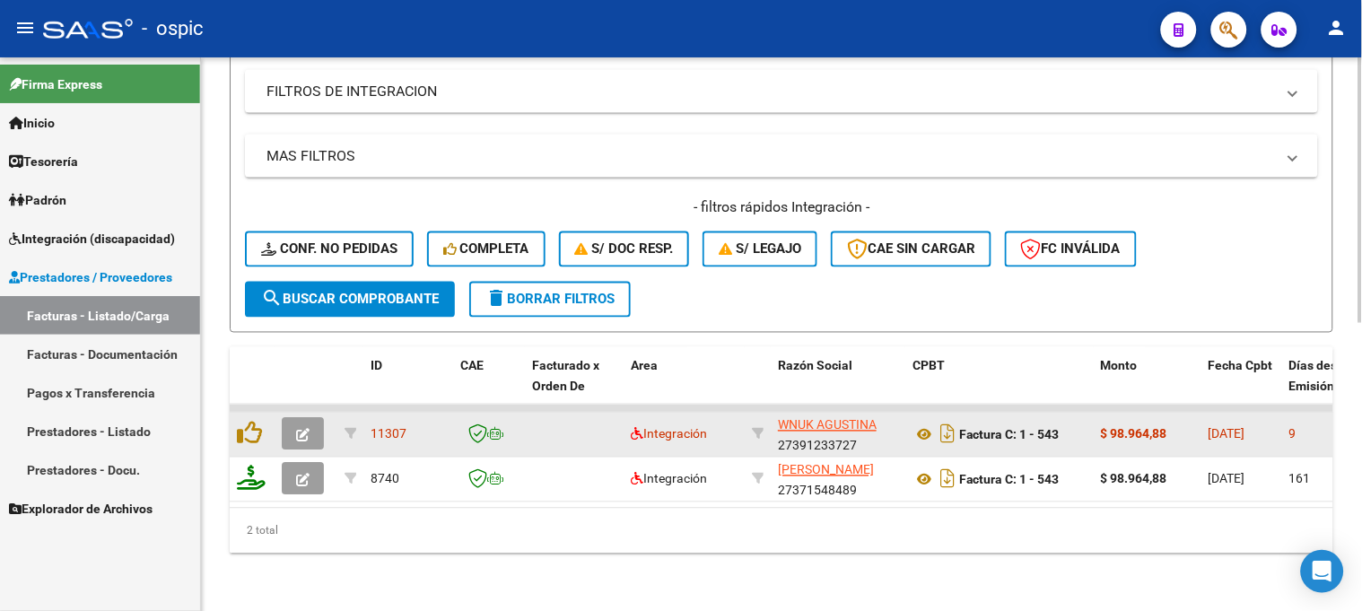
click at [302, 429] on icon "button" at bounding box center [302, 435] width 13 height 13
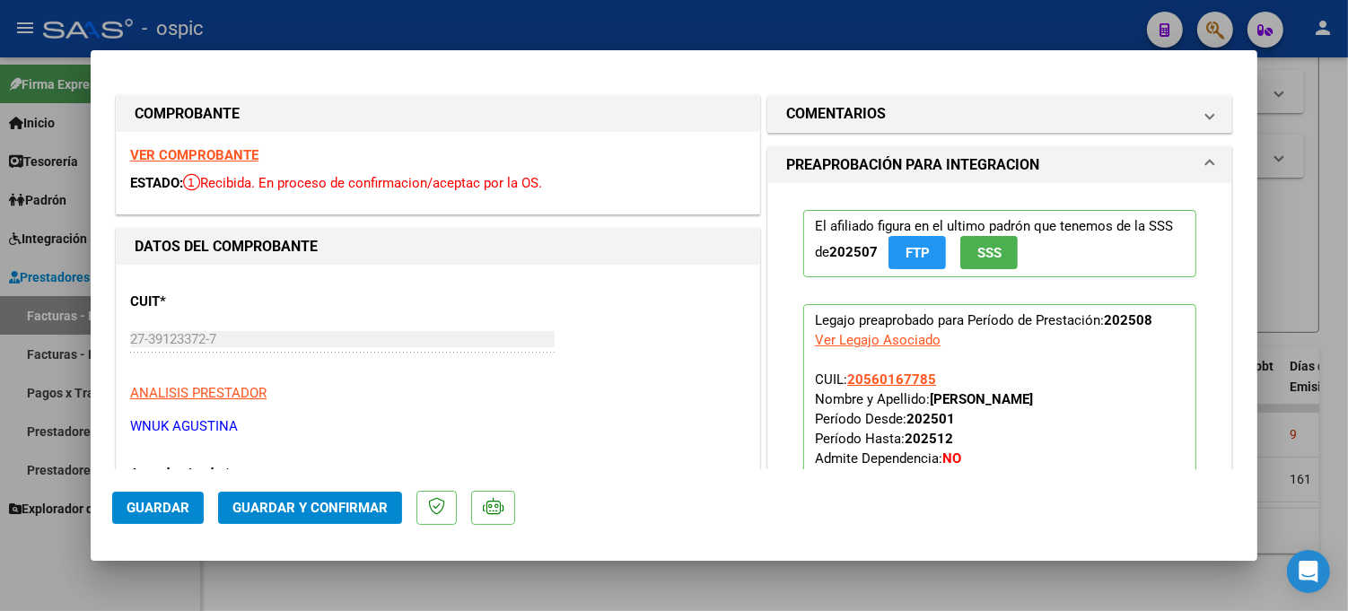
click at [965, 120] on mat-panel-title "COMENTARIOS" at bounding box center [989, 114] width 406 height 22
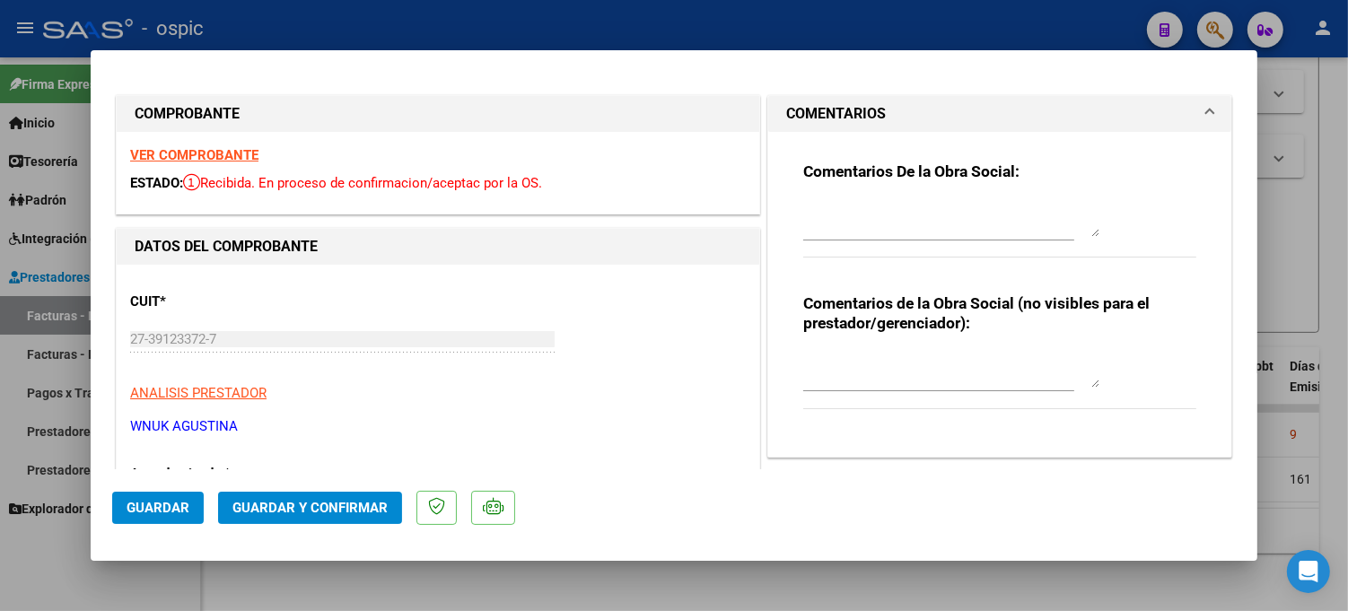
click at [909, 355] on textarea at bounding box center [951, 370] width 296 height 36
type textarea "FONO 8 SESIONES"
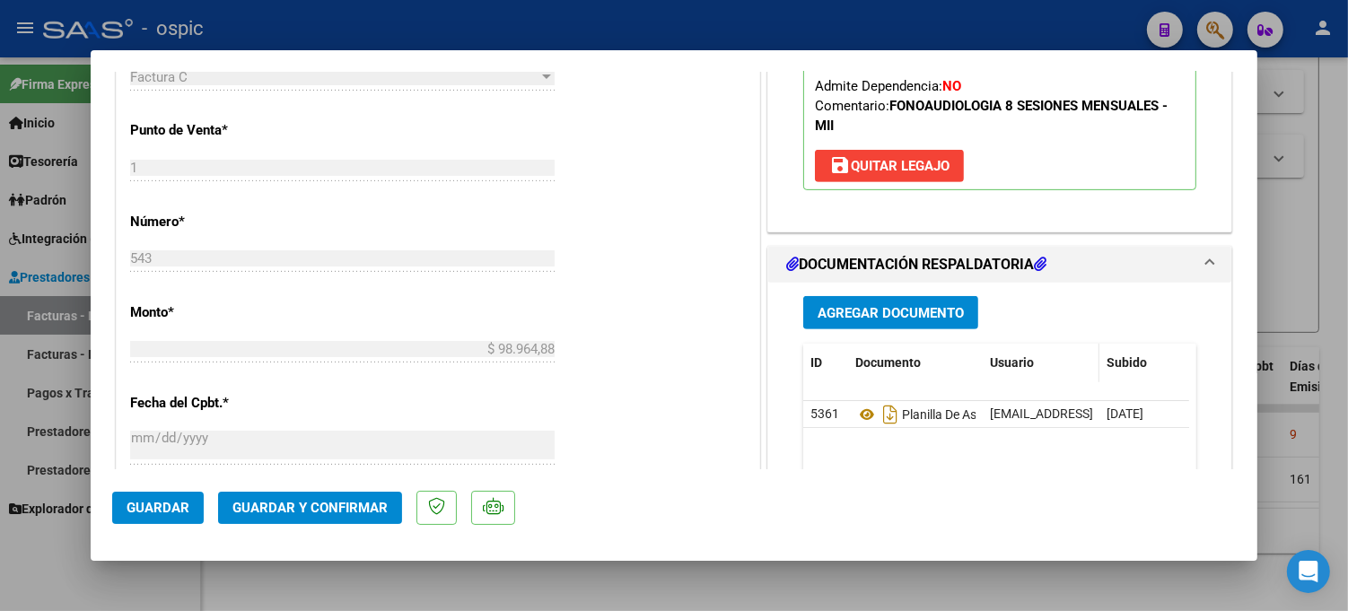
scroll to position [706, 0]
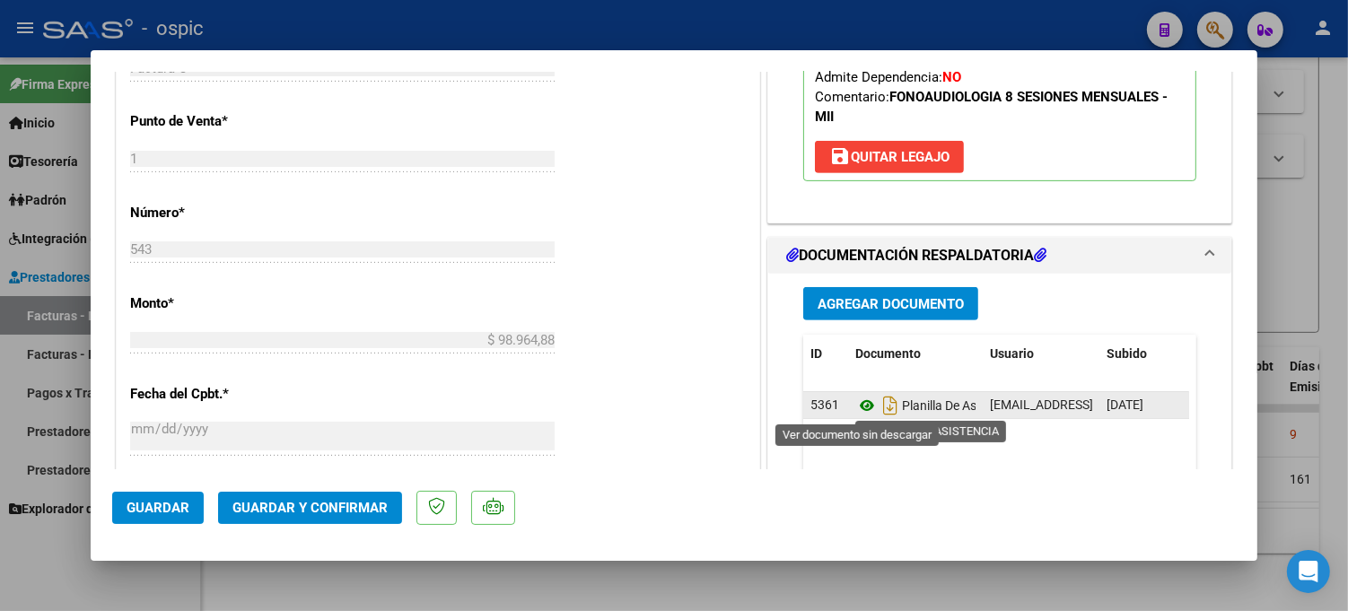
click at [855, 404] on icon at bounding box center [866, 406] width 23 height 22
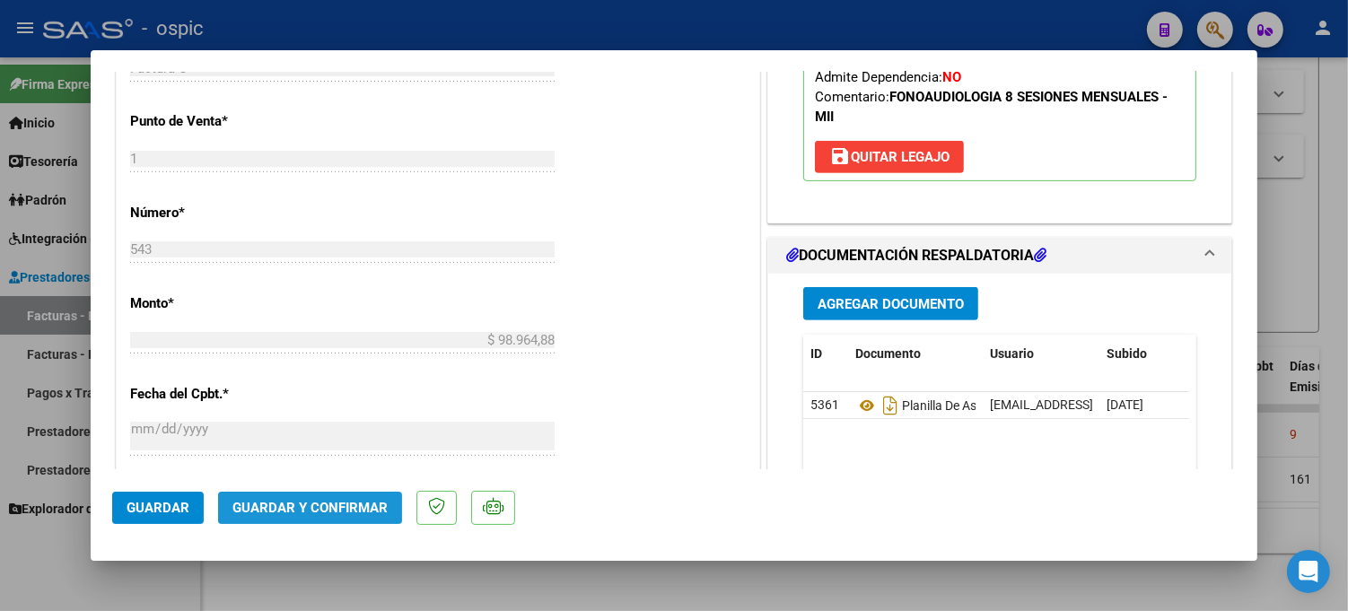
click at [307, 494] on button "Guardar y Confirmar" at bounding box center [310, 508] width 184 height 32
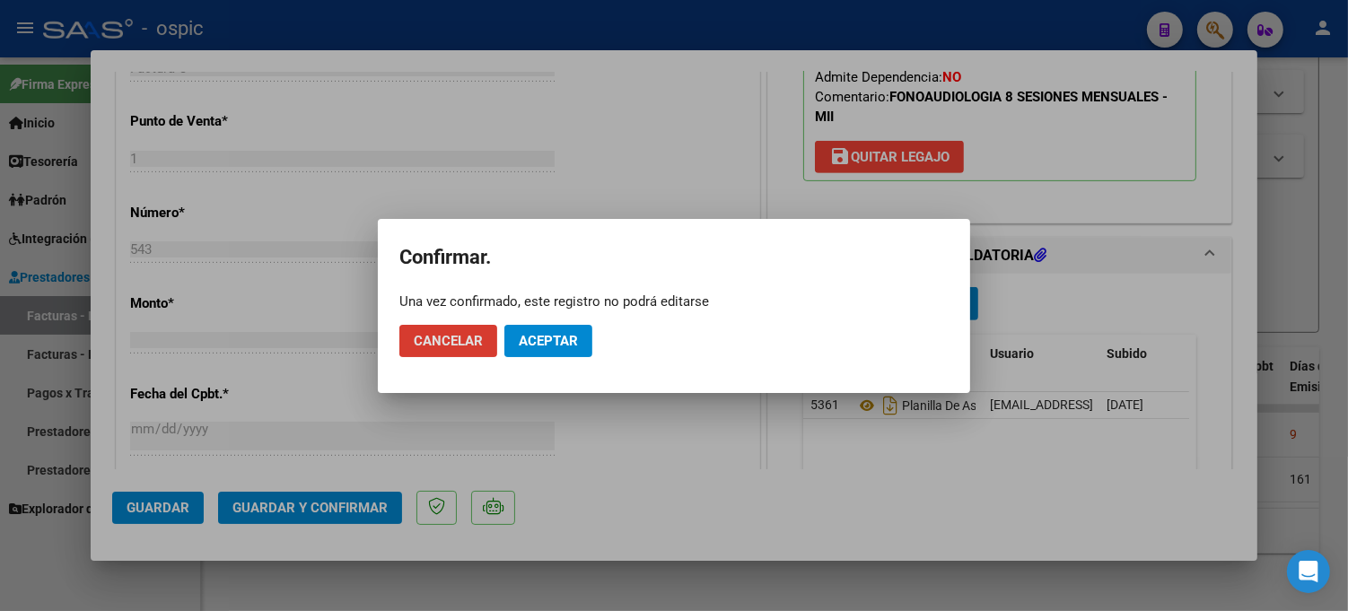
click at [531, 337] on span "Aceptar" at bounding box center [548, 341] width 59 height 16
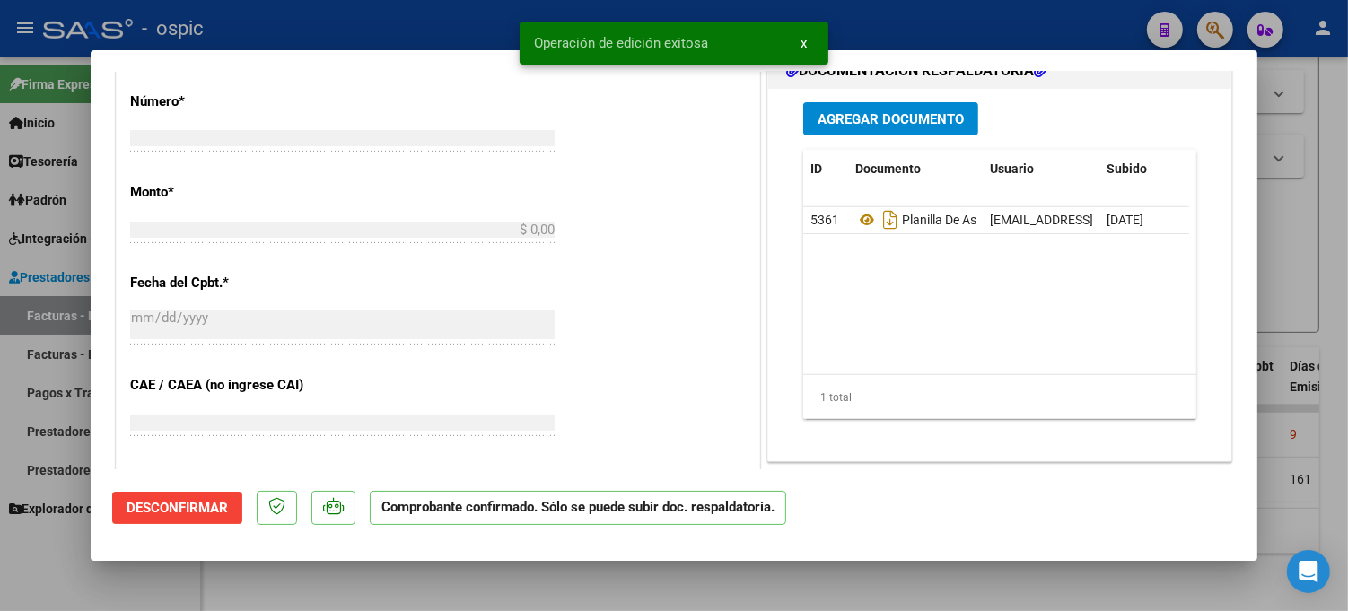
scroll to position [0, 0]
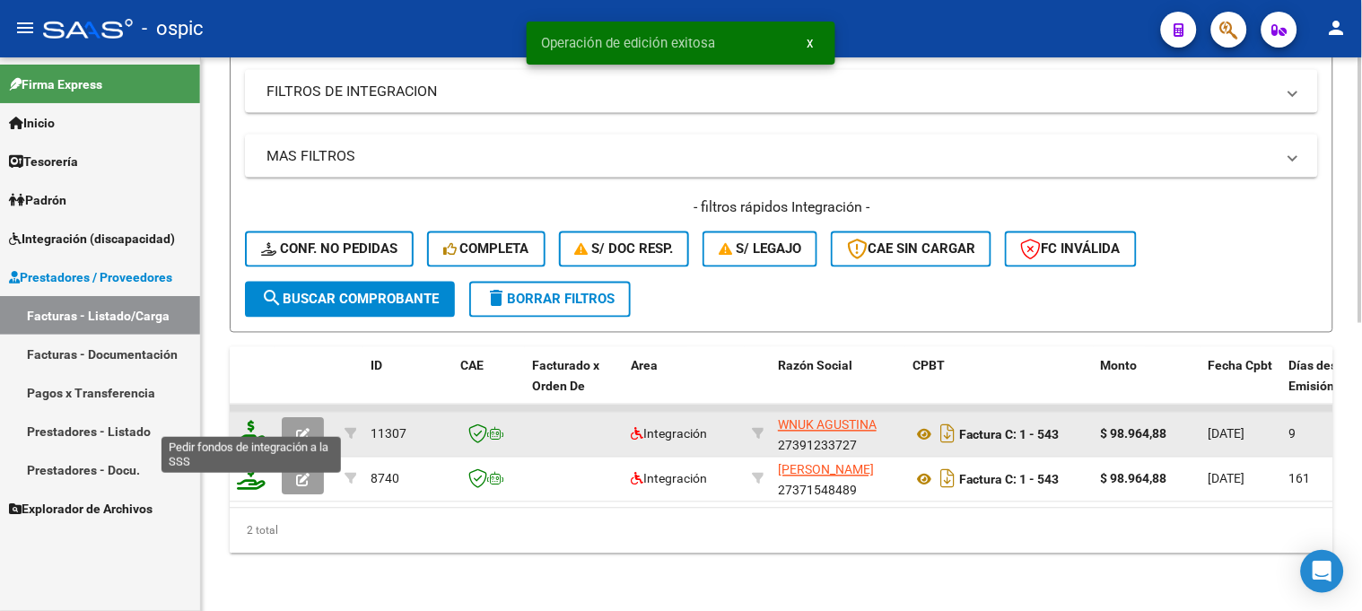
click at [249, 421] on icon at bounding box center [251, 433] width 29 height 25
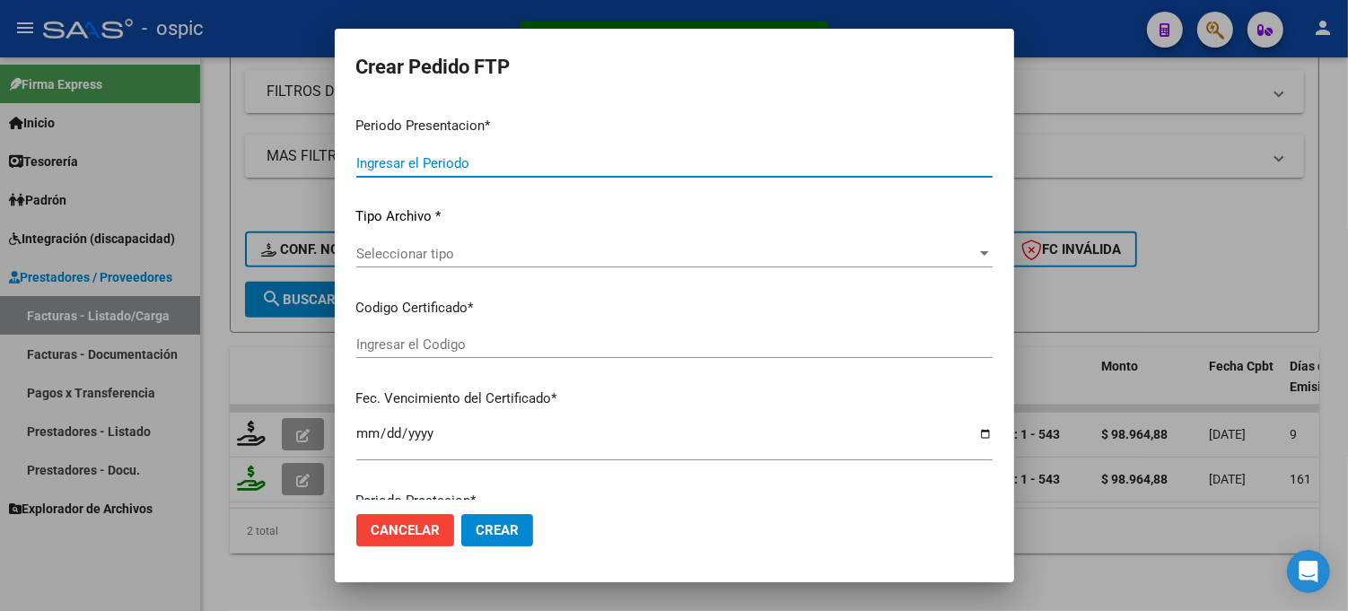
type input "202508"
type input "$ 98.964,88"
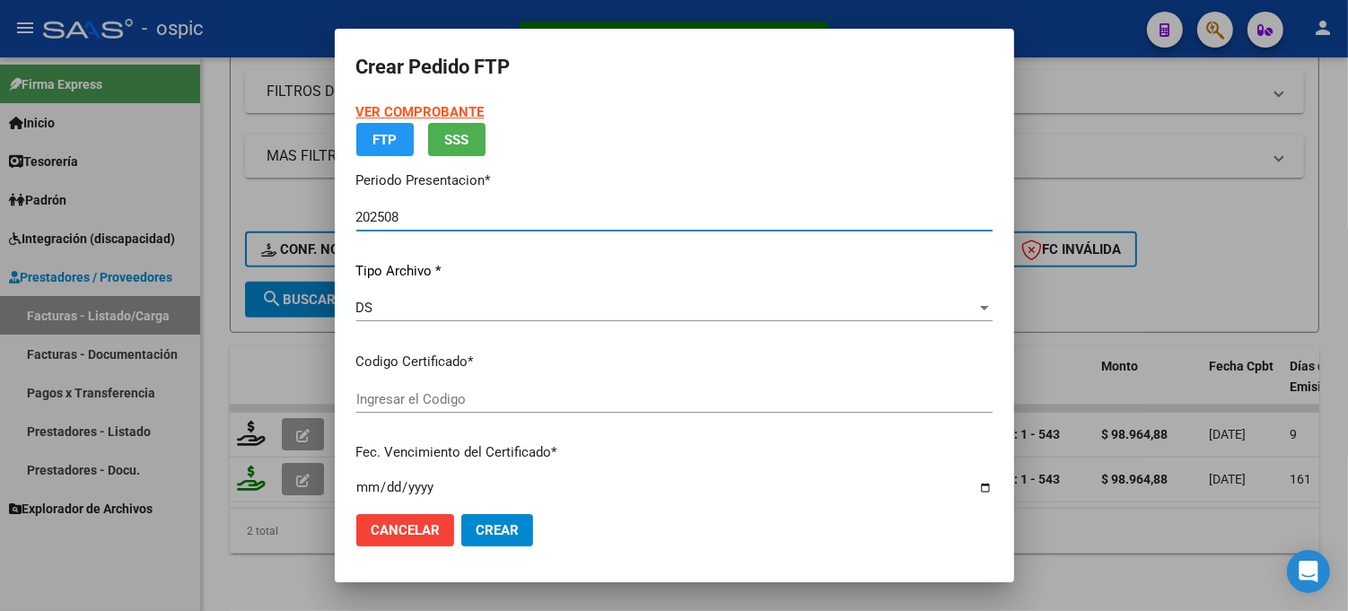
type input "5038736696"
type input "2035-03-31"
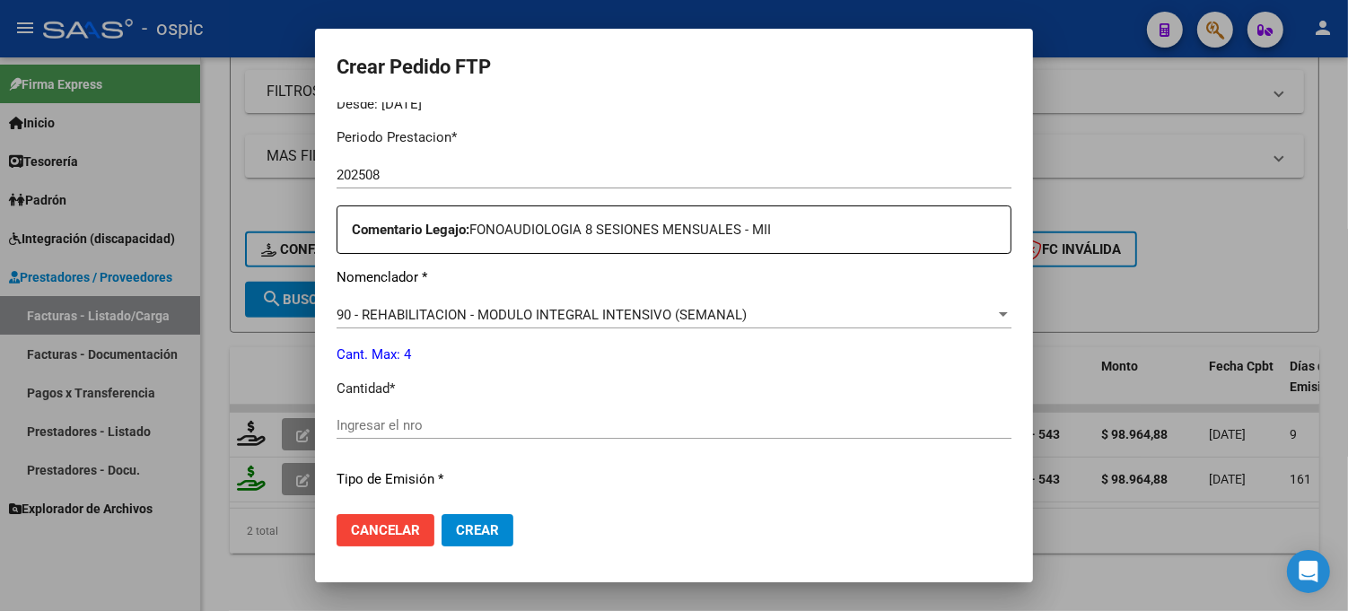
scroll to position [578, 0]
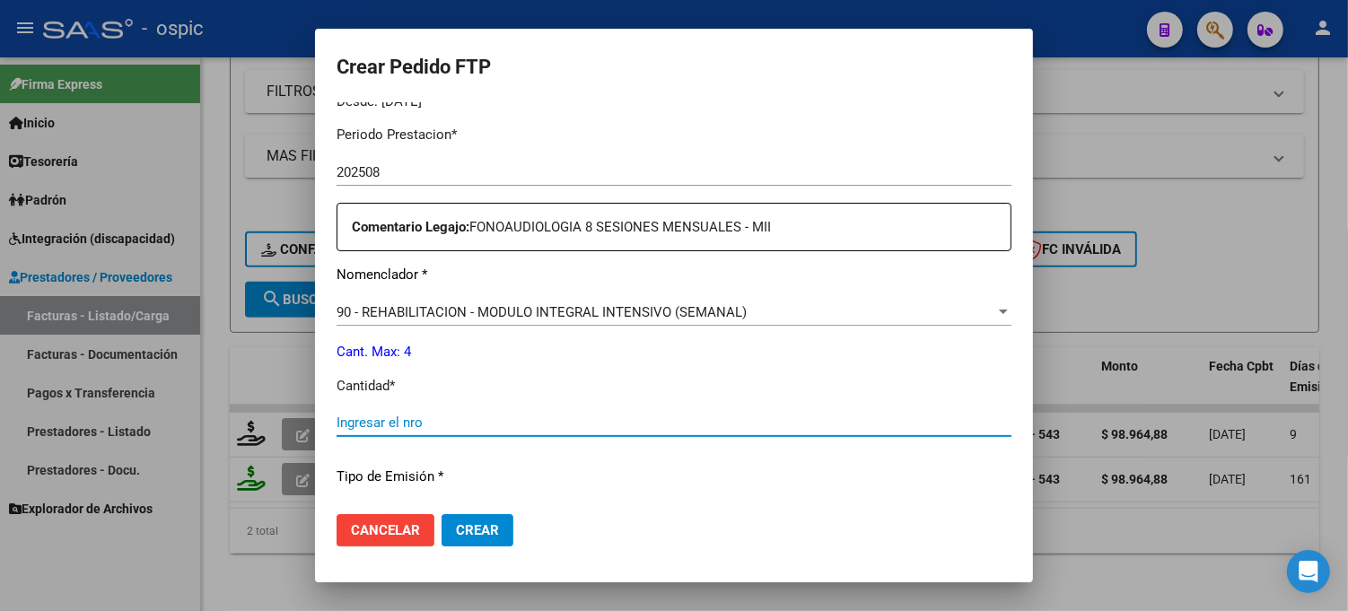
click at [653, 422] on input "Ingresar el nro" at bounding box center [674, 423] width 675 height 16
type input "4"
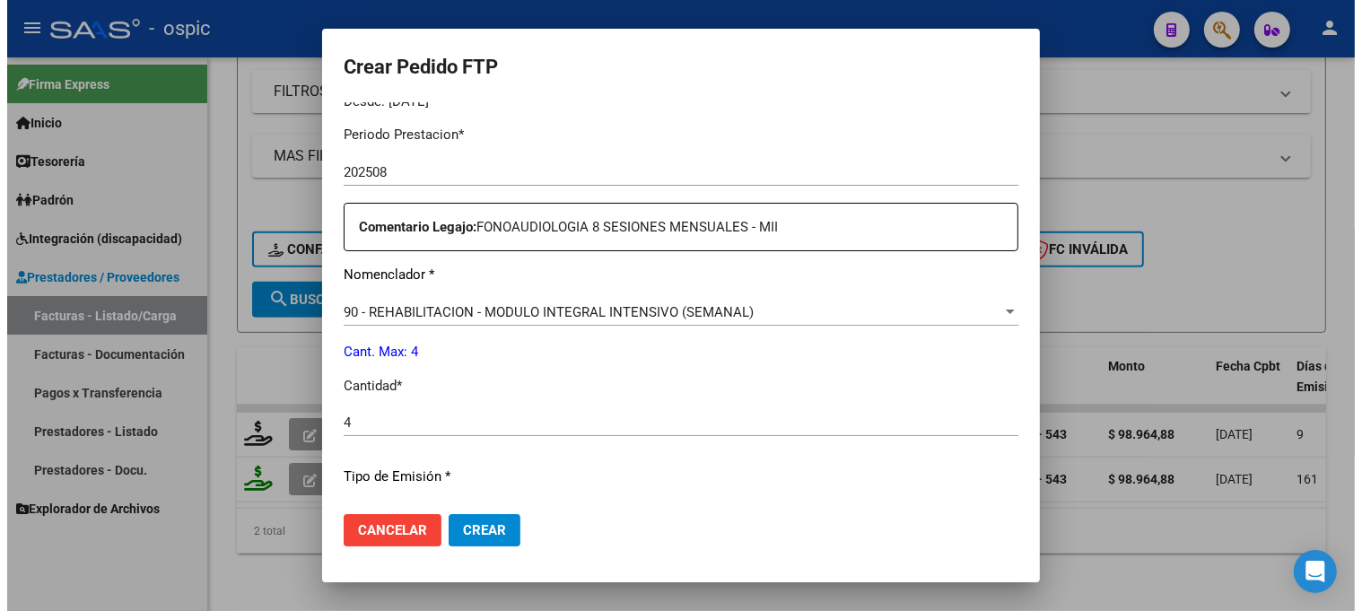
scroll to position [804, 0]
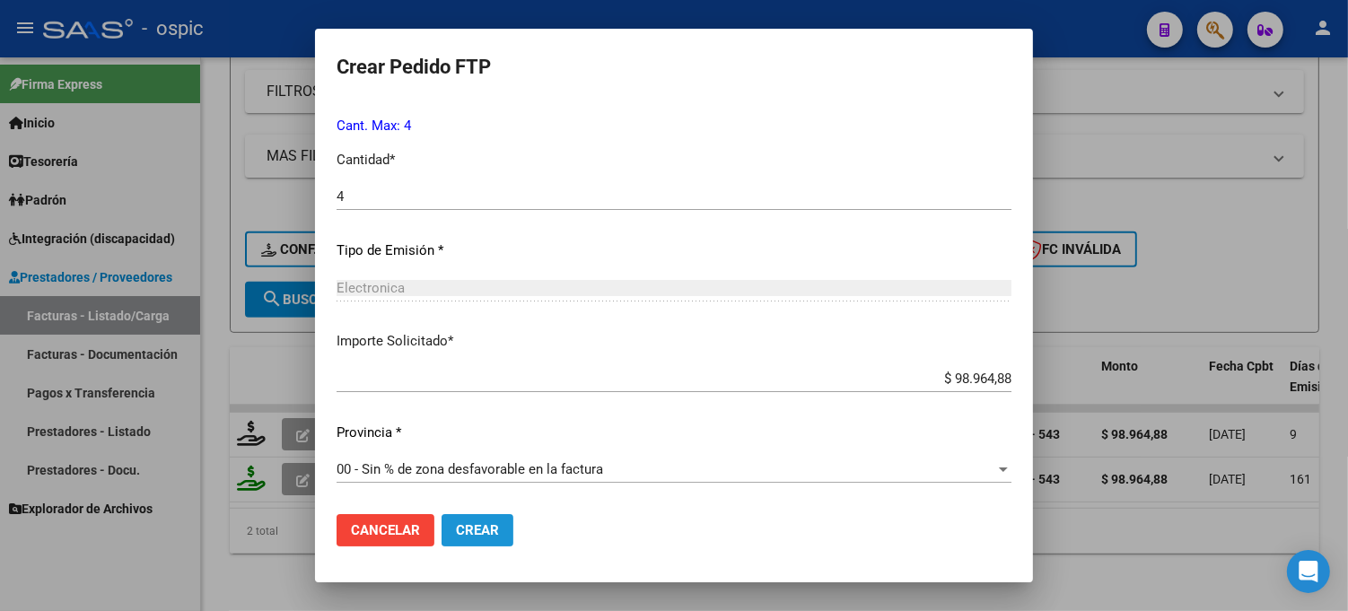
drag, startPoint x: 492, startPoint y: 518, endPoint x: 1000, endPoint y: 386, distance: 524.8
click at [491, 517] on button "Crear" at bounding box center [478, 530] width 72 height 32
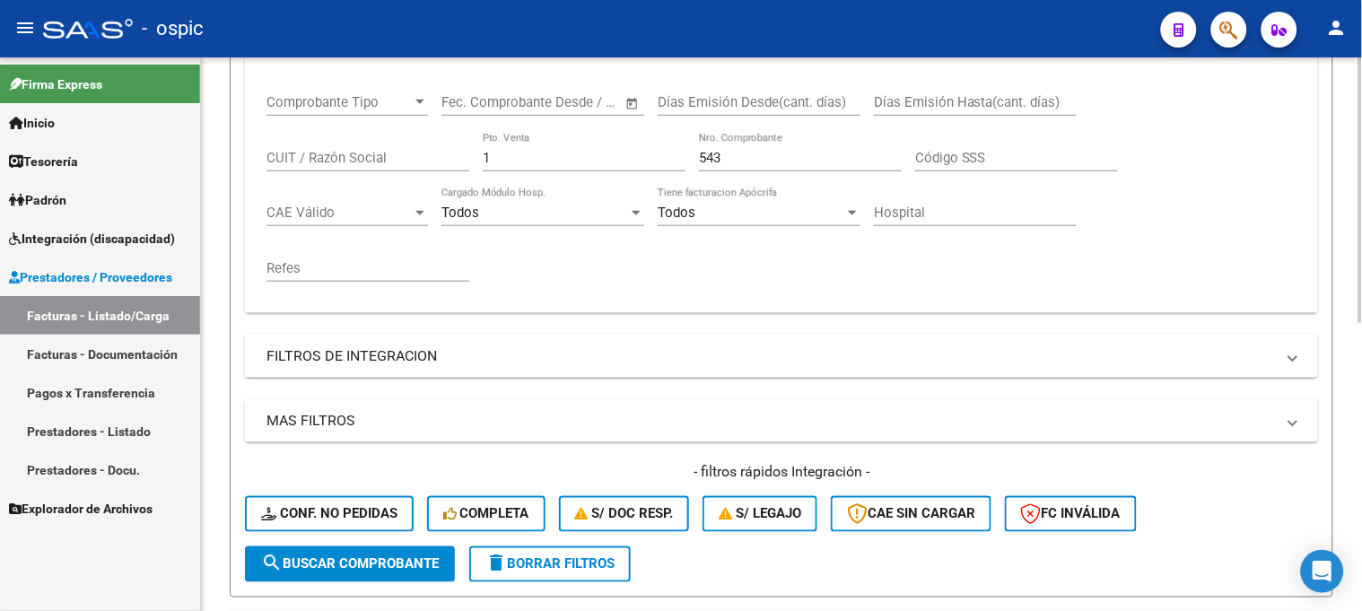
scroll to position [301, 0]
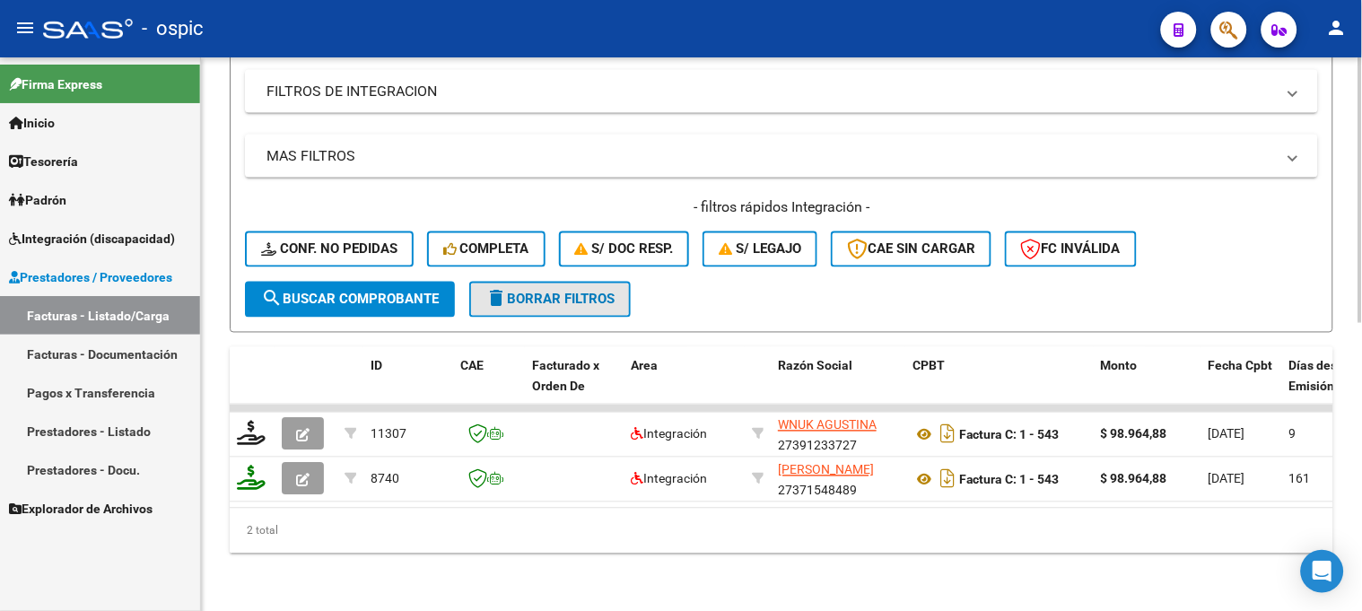
click at [553, 292] on span "delete Borrar Filtros" at bounding box center [550, 300] width 129 height 16
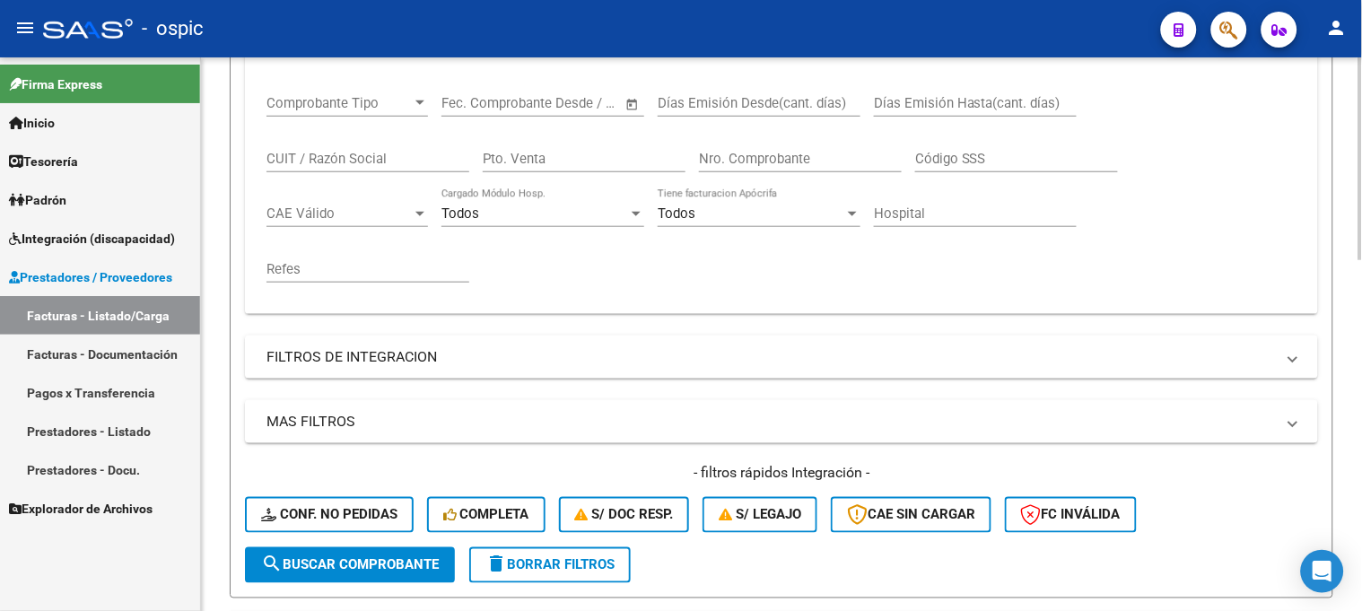
scroll to position [121, 0]
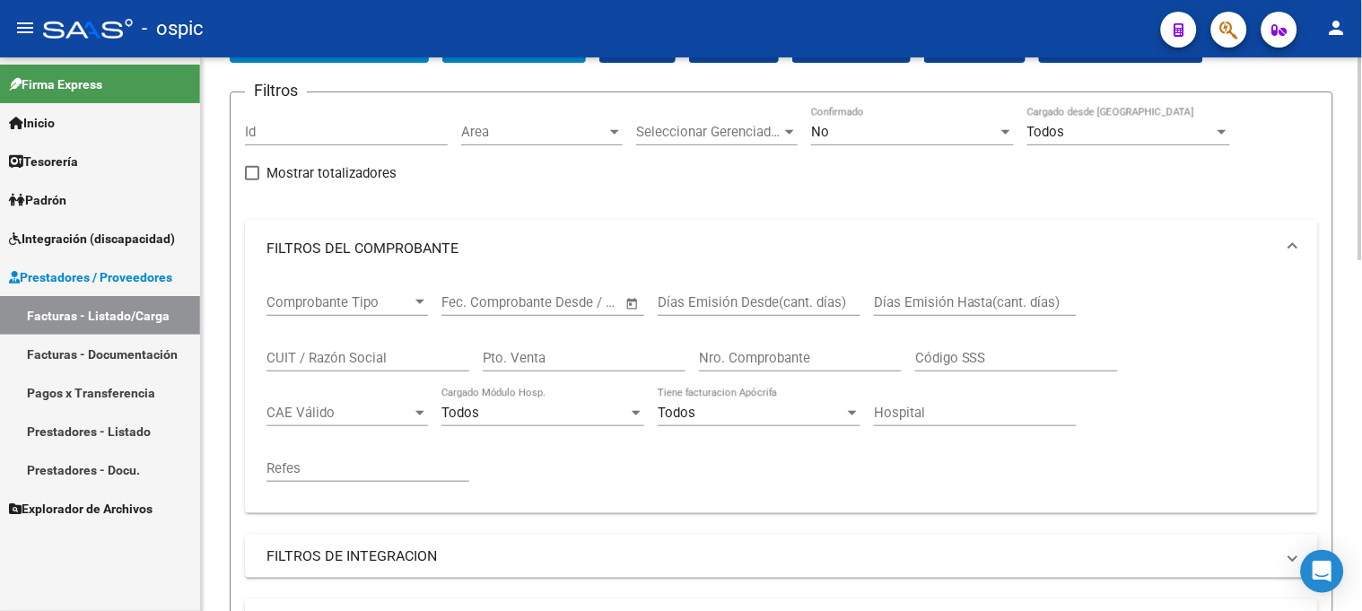
click at [544, 360] on input "Pto. Venta" at bounding box center [584, 358] width 203 height 16
click at [884, 139] on div "No" at bounding box center [904, 132] width 187 height 16
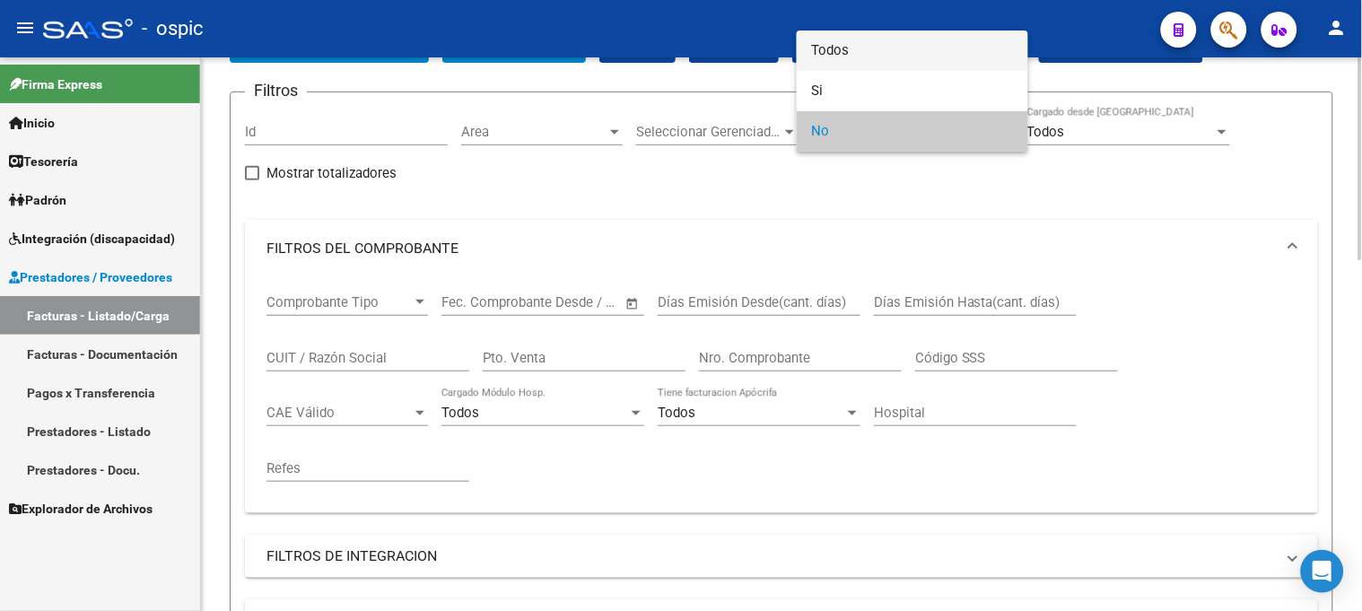
click at [824, 66] on span "Todos" at bounding box center [912, 51] width 203 height 40
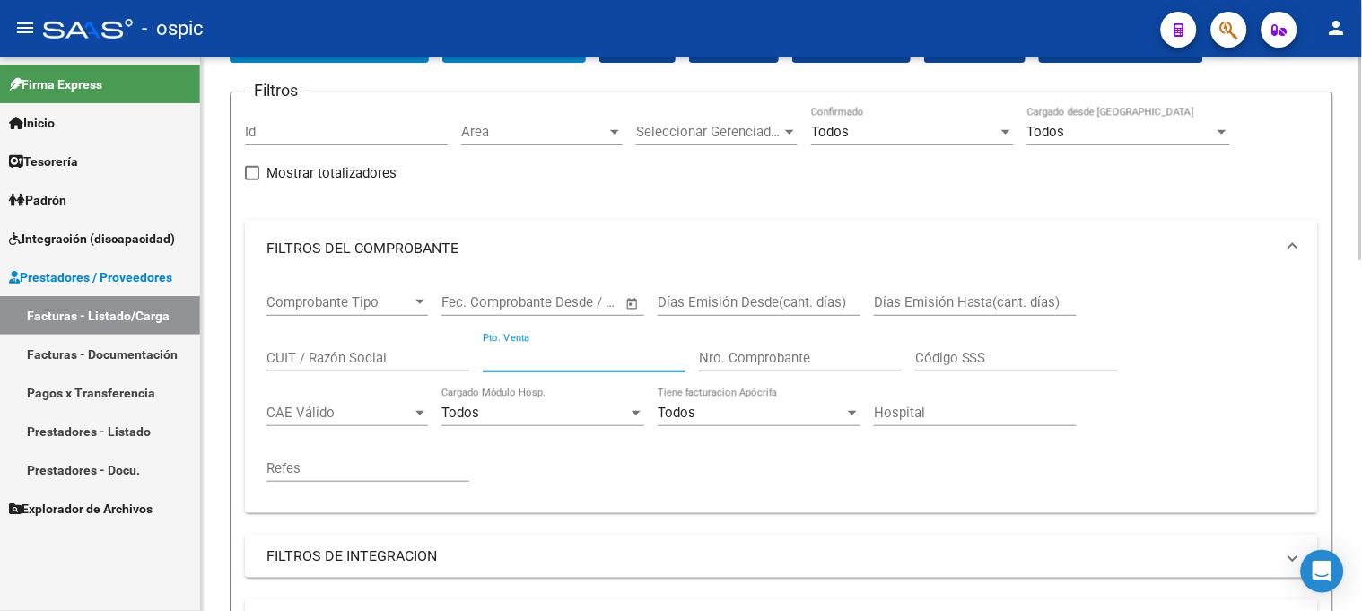
click at [590, 350] on input "Pto. Venta" at bounding box center [584, 358] width 203 height 16
type input "5"
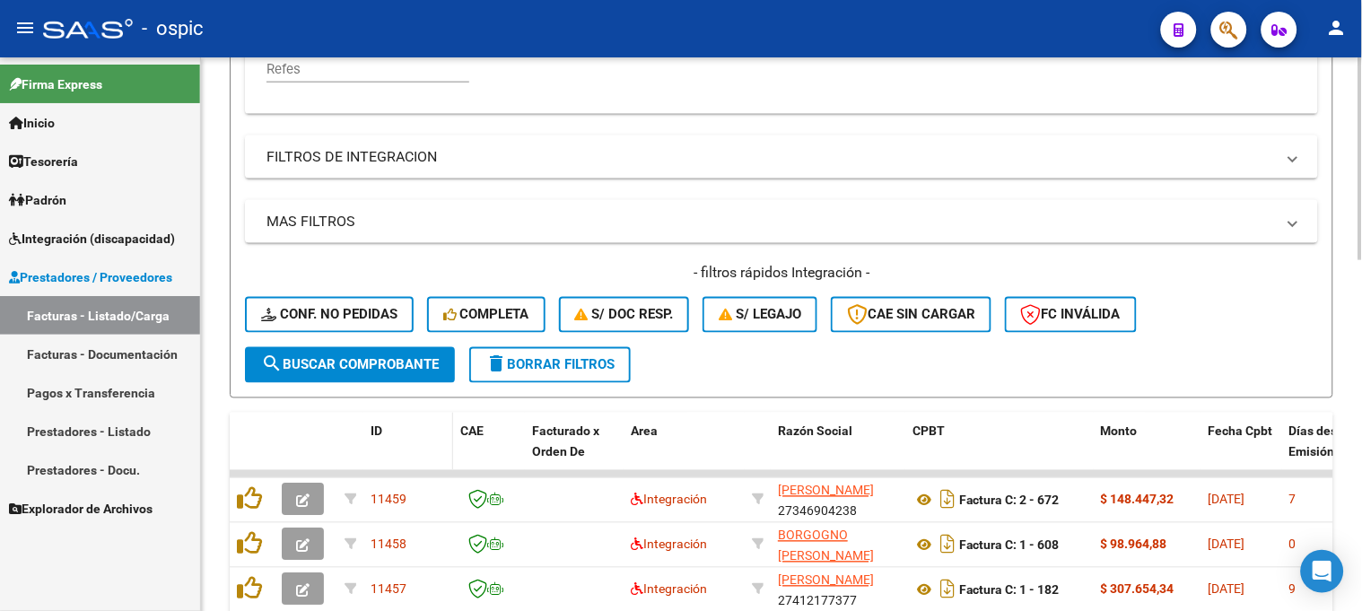
scroll to position [620, 0]
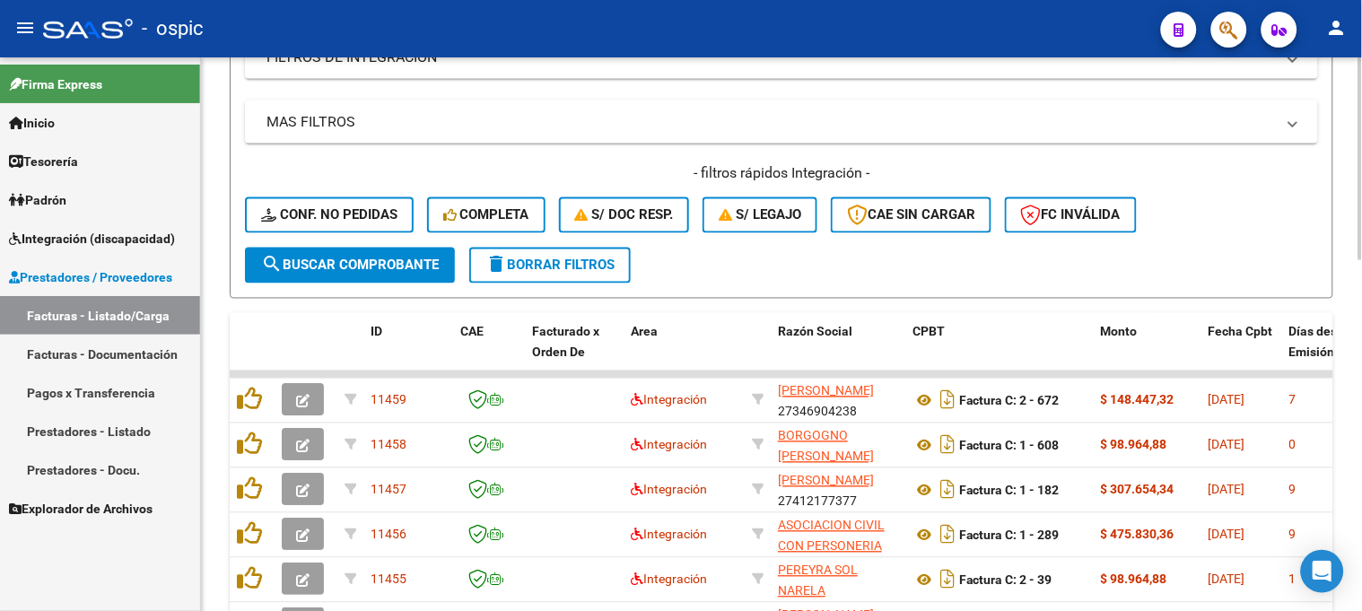
type input "871"
click at [387, 269] on span "search Buscar Comprobante" at bounding box center [350, 266] width 178 height 16
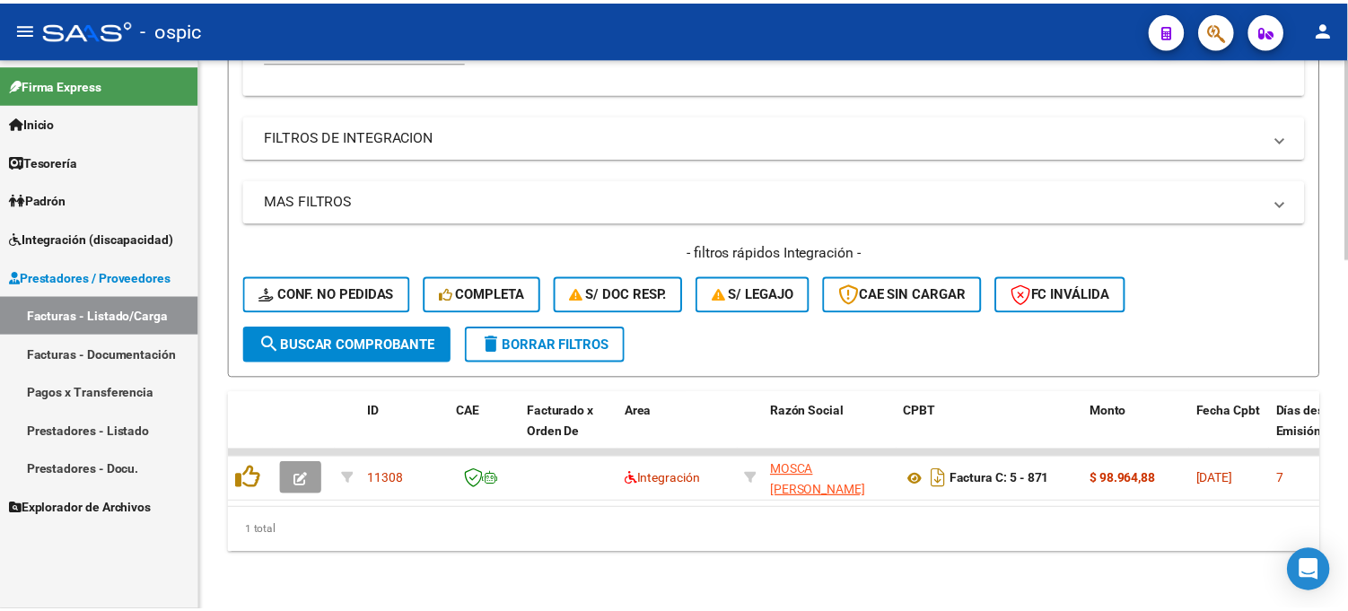
scroll to position [555, 0]
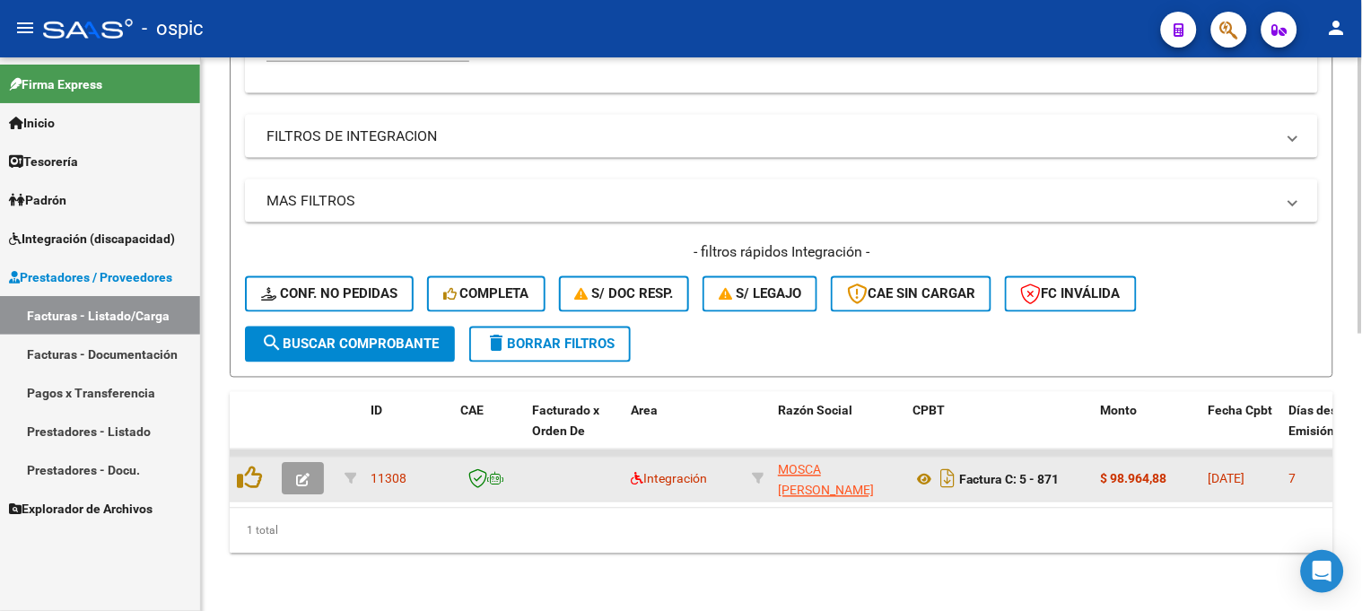
click at [307, 463] on button "button" at bounding box center [303, 479] width 42 height 32
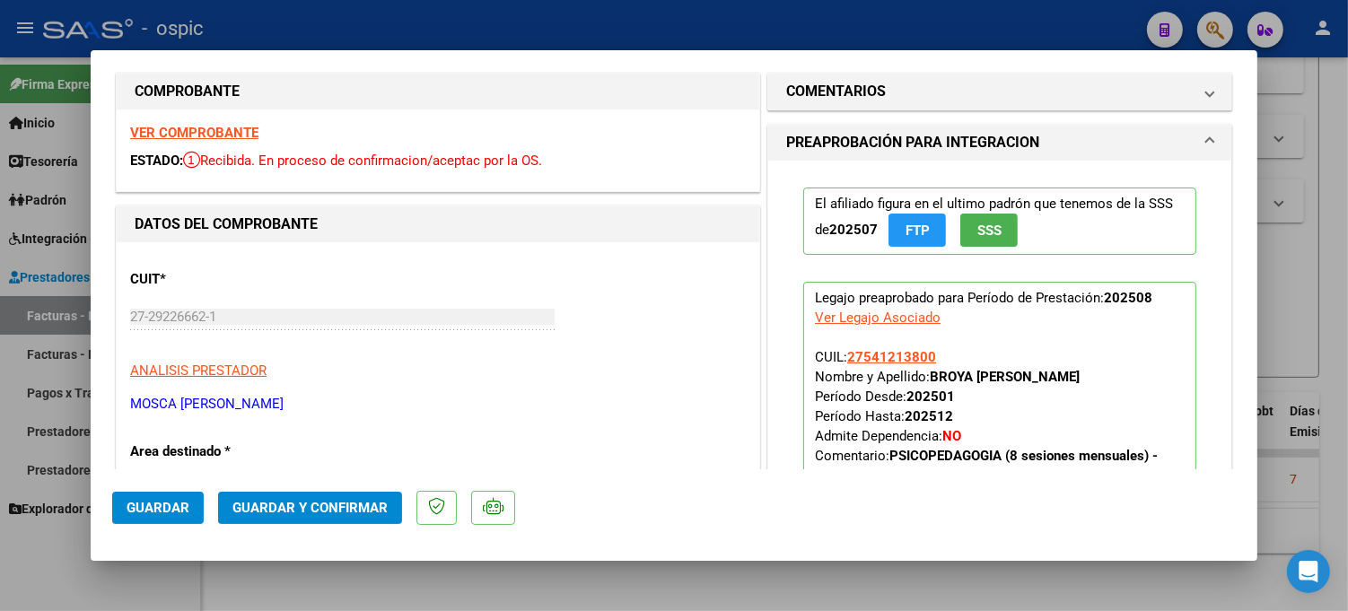
scroll to position [0, 0]
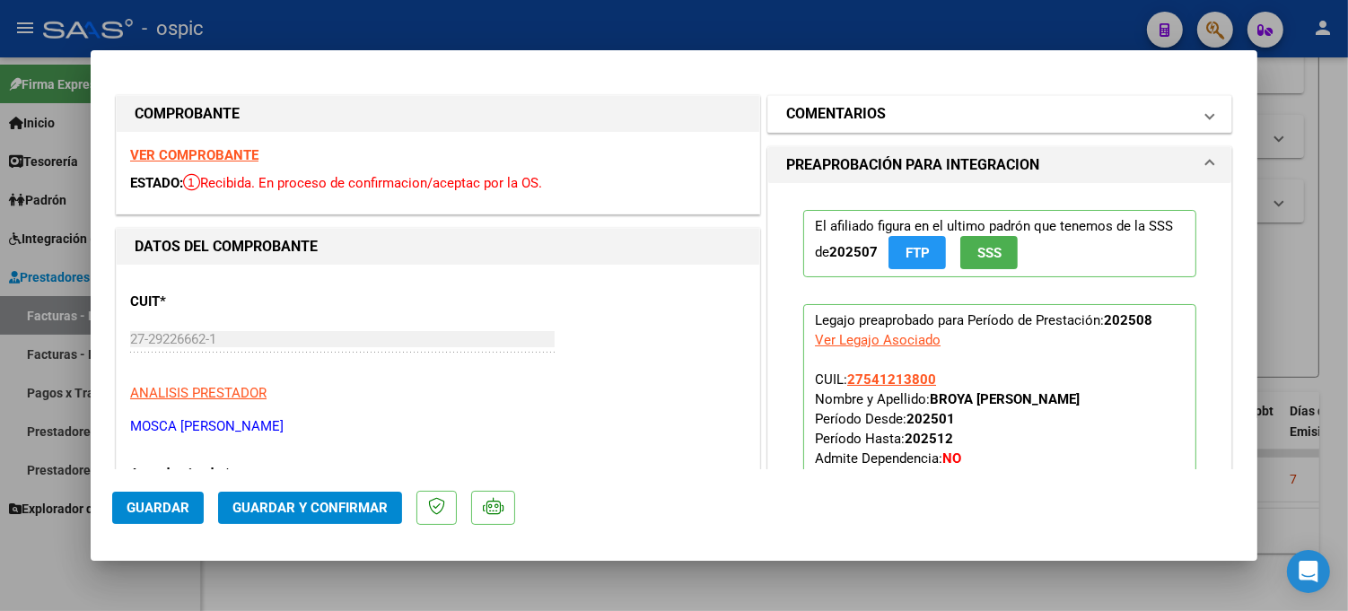
click at [908, 113] on mat-panel-title "COMENTARIOS" at bounding box center [989, 114] width 406 height 22
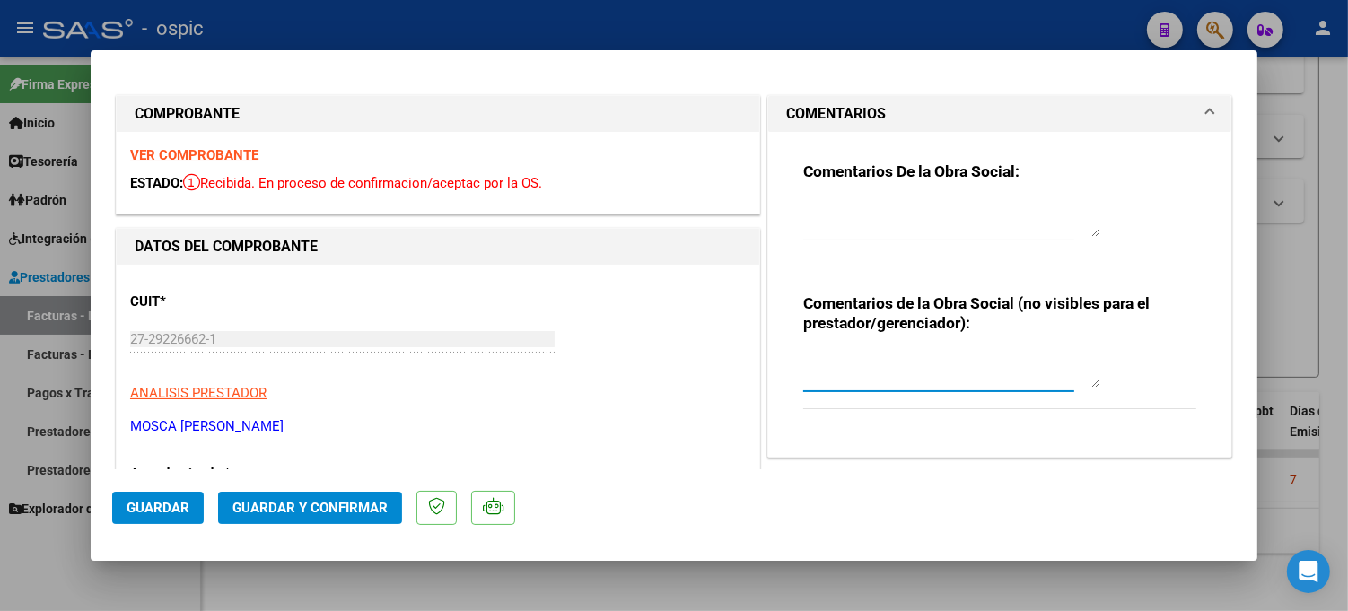
drag, startPoint x: 943, startPoint y: 361, endPoint x: 1359, endPoint y: 361, distance: 415.5
click at [944, 361] on textarea at bounding box center [951, 370] width 296 height 36
type textarea "PSP 8 SESIONES"
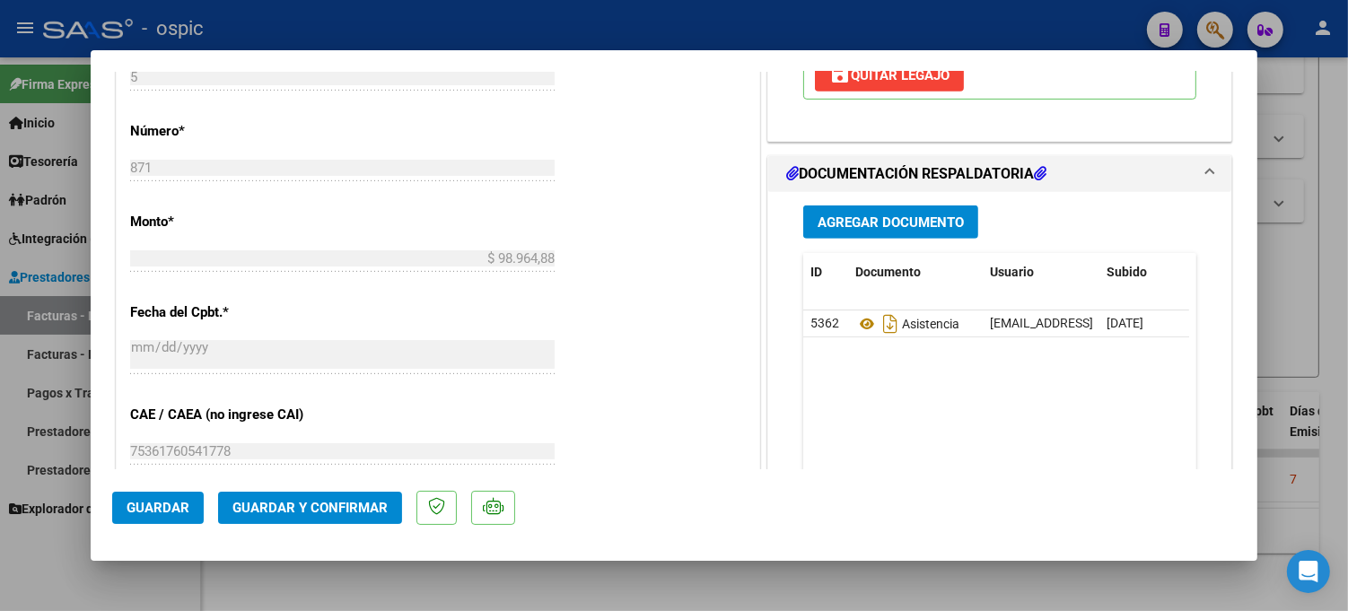
scroll to position [902, 0]
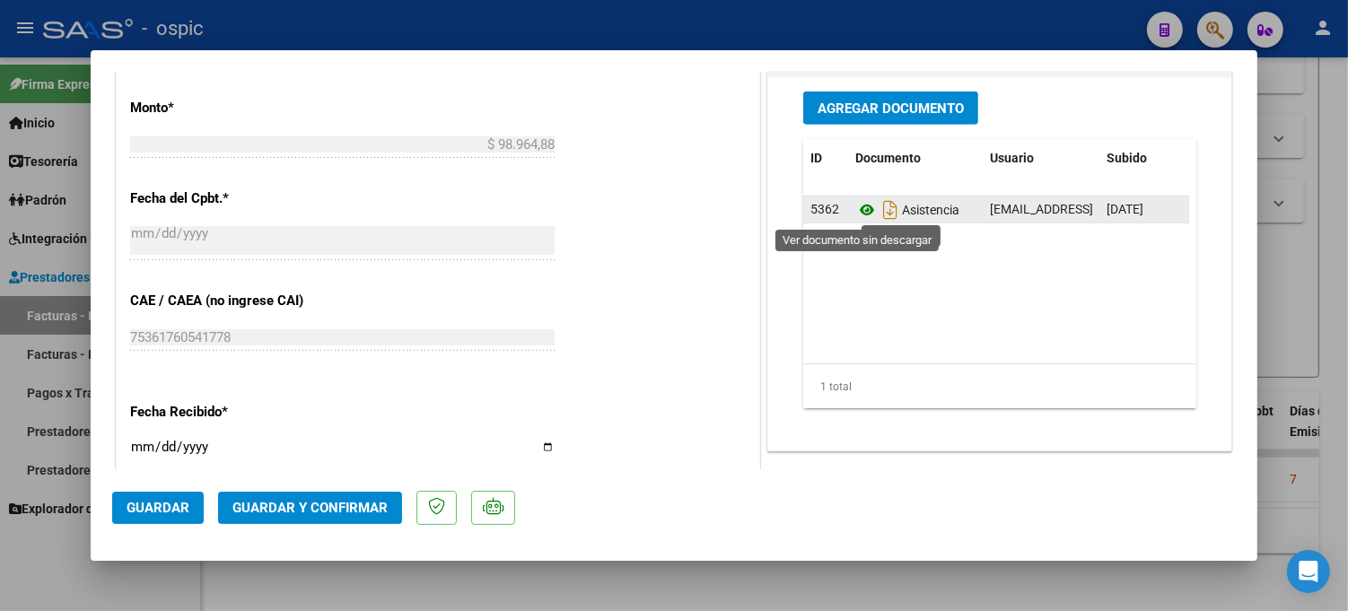
click at [855, 209] on icon at bounding box center [866, 210] width 23 height 22
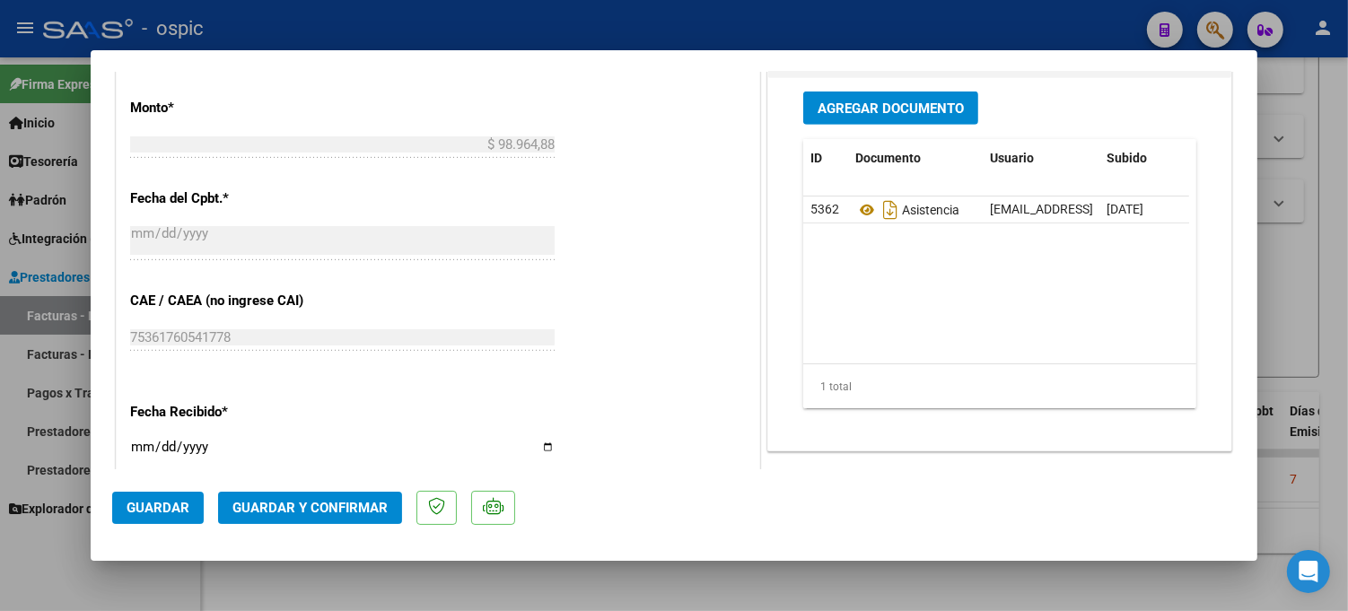
click at [306, 519] on button "Guardar y Confirmar" at bounding box center [310, 508] width 184 height 32
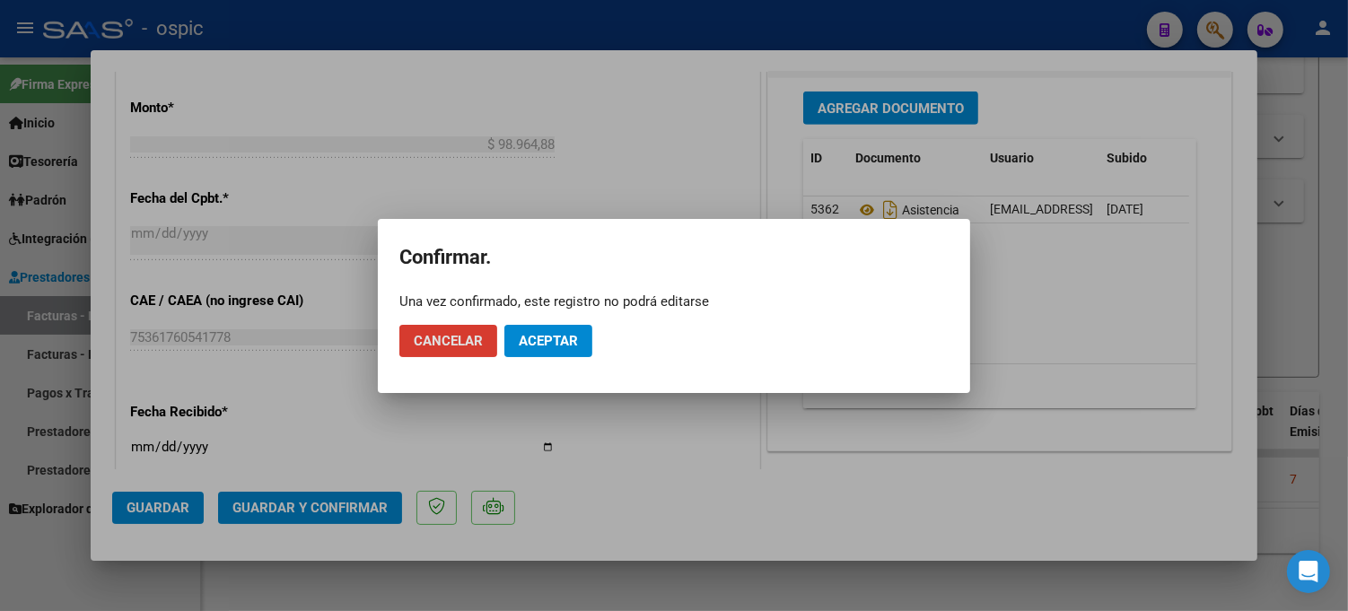
click at [554, 341] on span "Aceptar" at bounding box center [548, 341] width 59 height 16
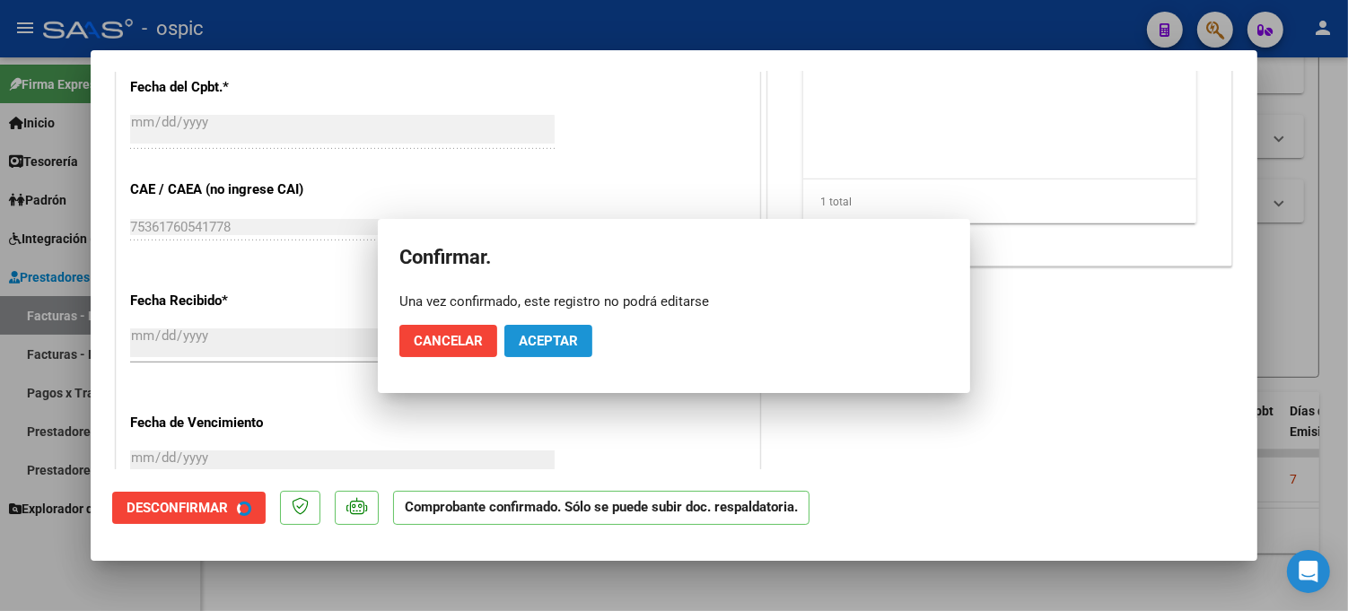
scroll to position [792, 0]
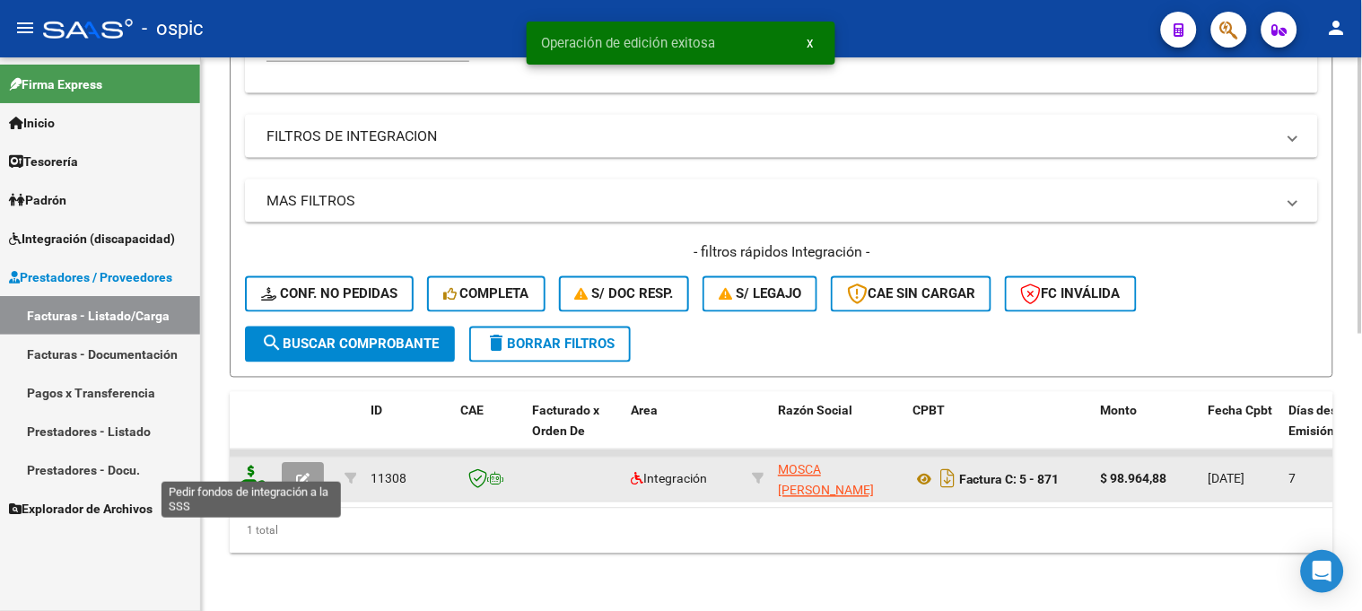
click at [252, 466] on icon at bounding box center [251, 478] width 29 height 25
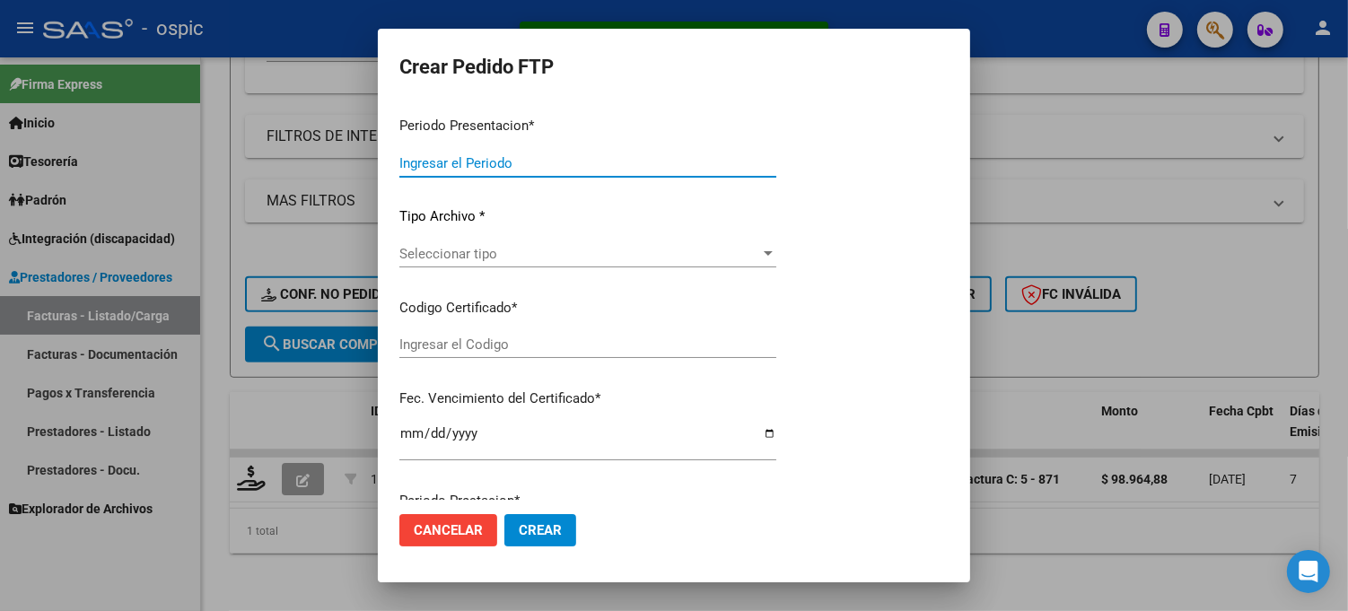
type input "202508"
type input "$ 98.964,88"
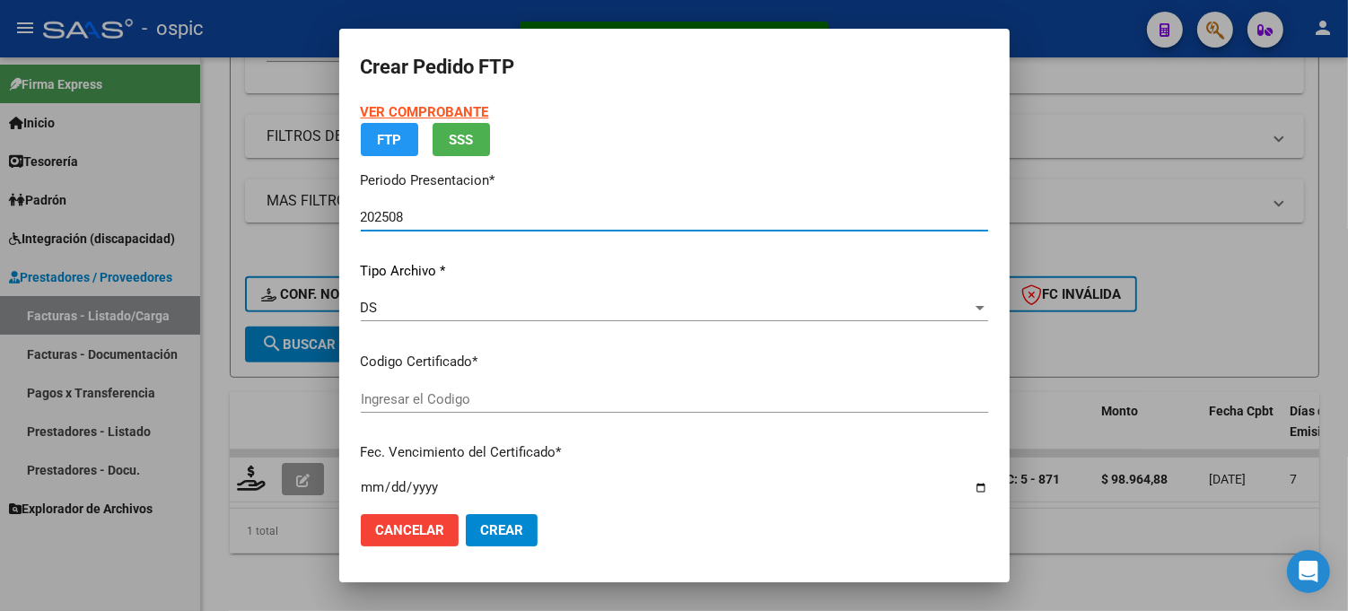
type input "0000000000000000000000000000002829546180"
type input "2026-01-10"
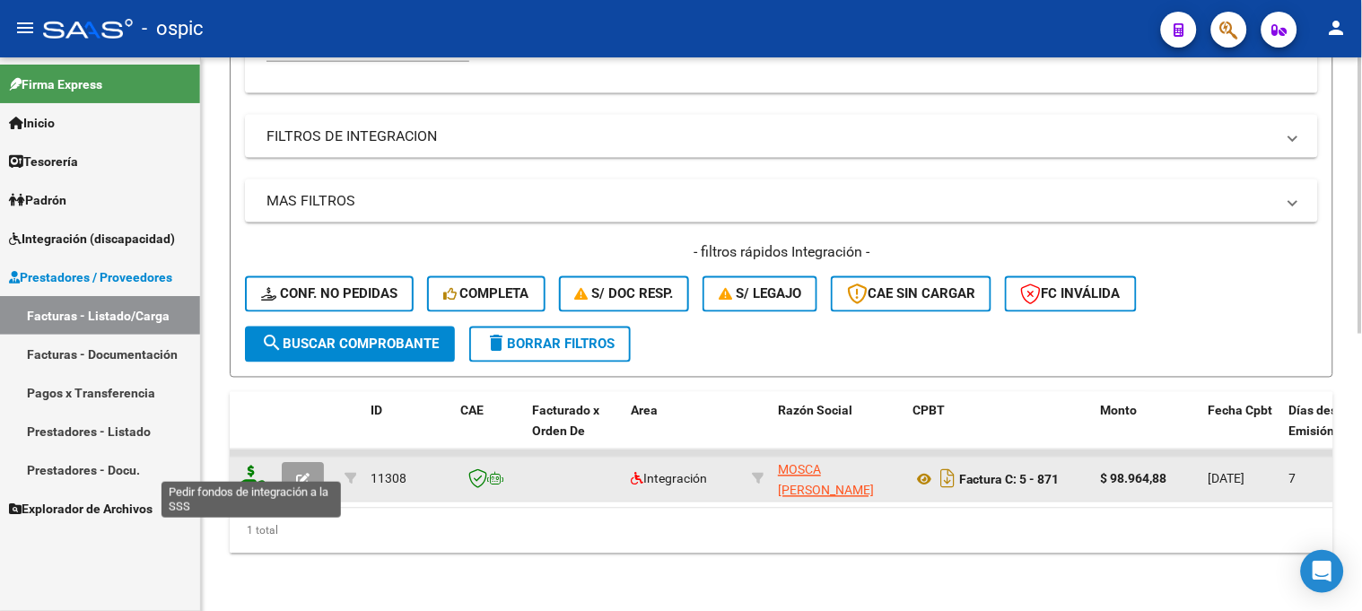
click at [248, 466] on icon at bounding box center [251, 478] width 29 height 25
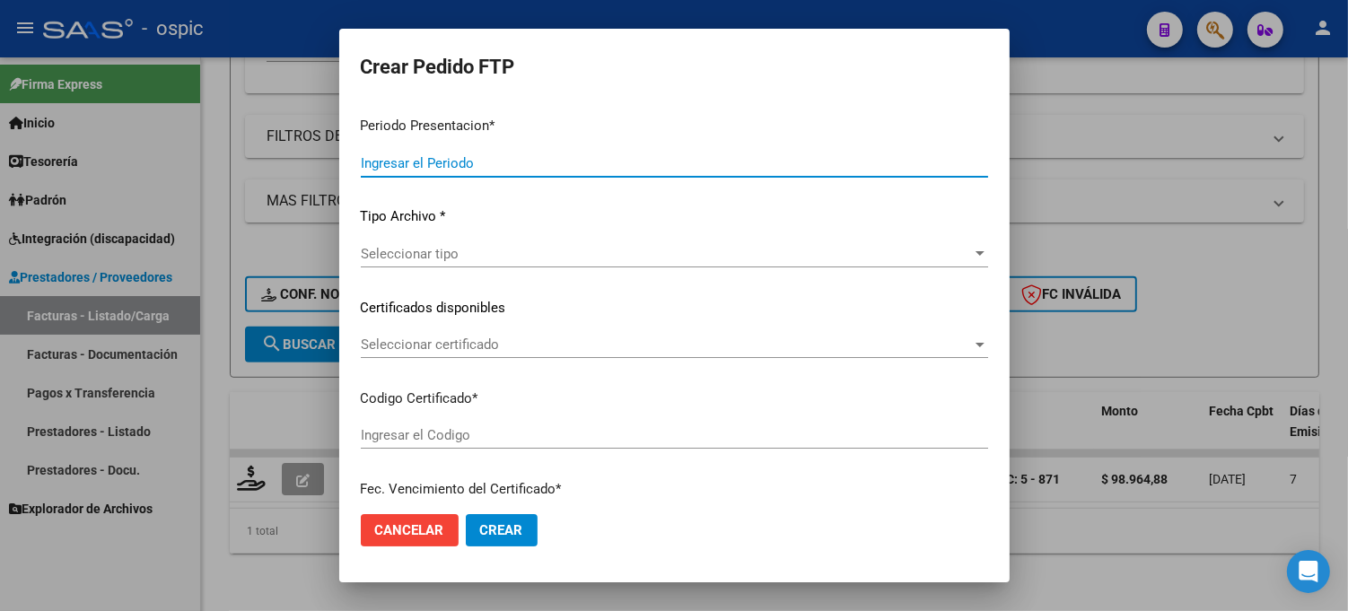
type input "202508"
type input "$ 98.964,88"
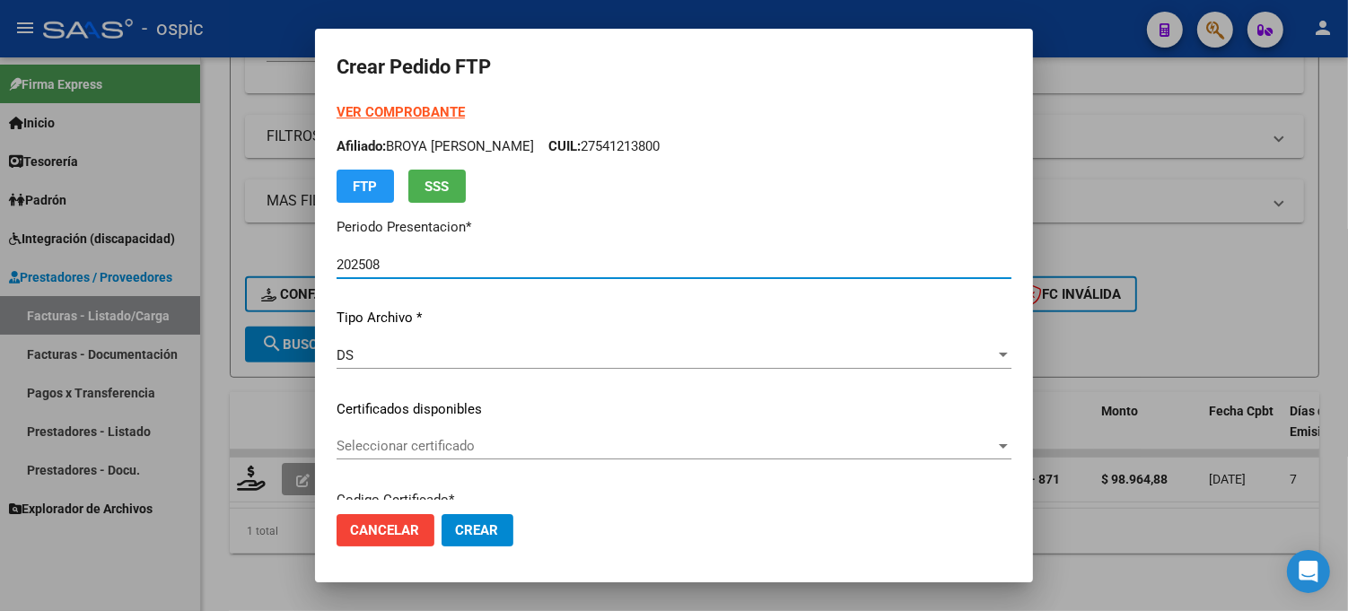
type input "0000000000000000000000000000002829546180"
type input "2026-01-10"
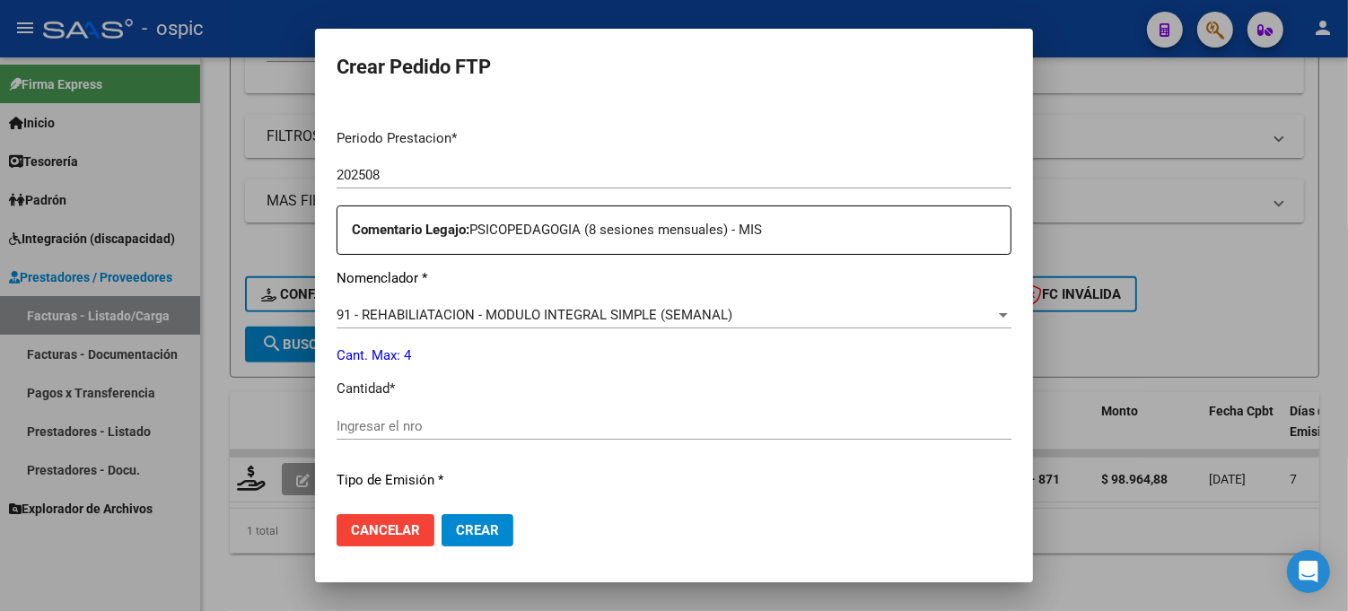
scroll to position [562, 0]
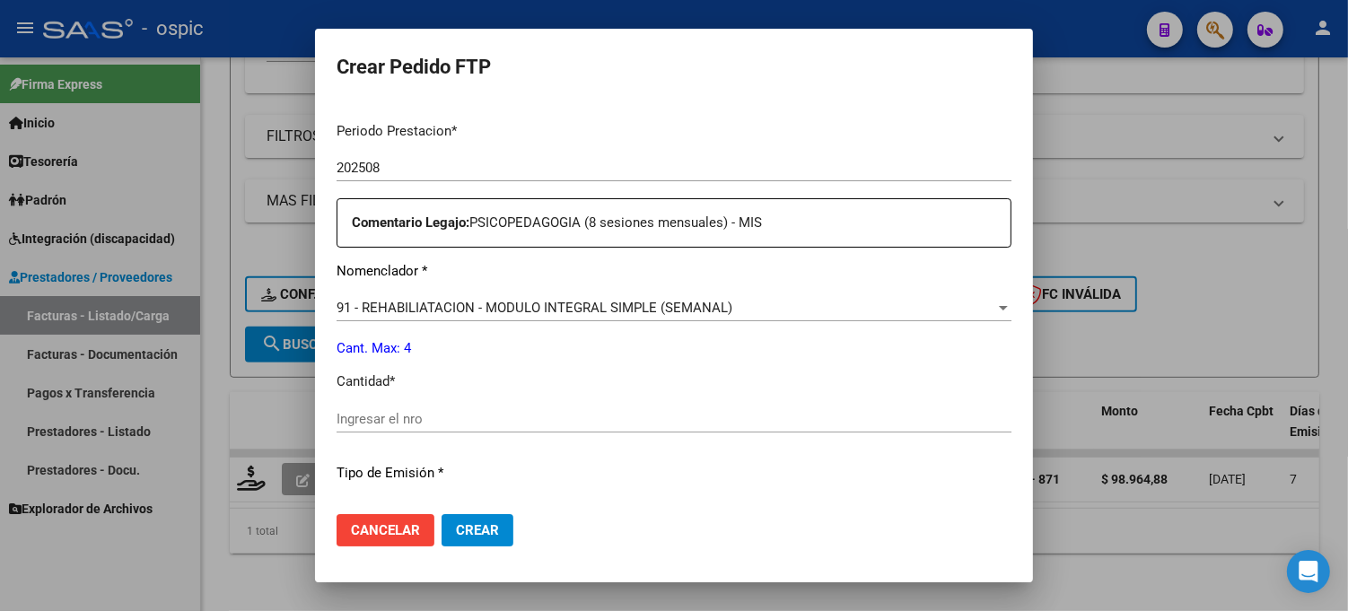
click at [635, 416] on input "Ingresar el nro" at bounding box center [674, 419] width 675 height 16
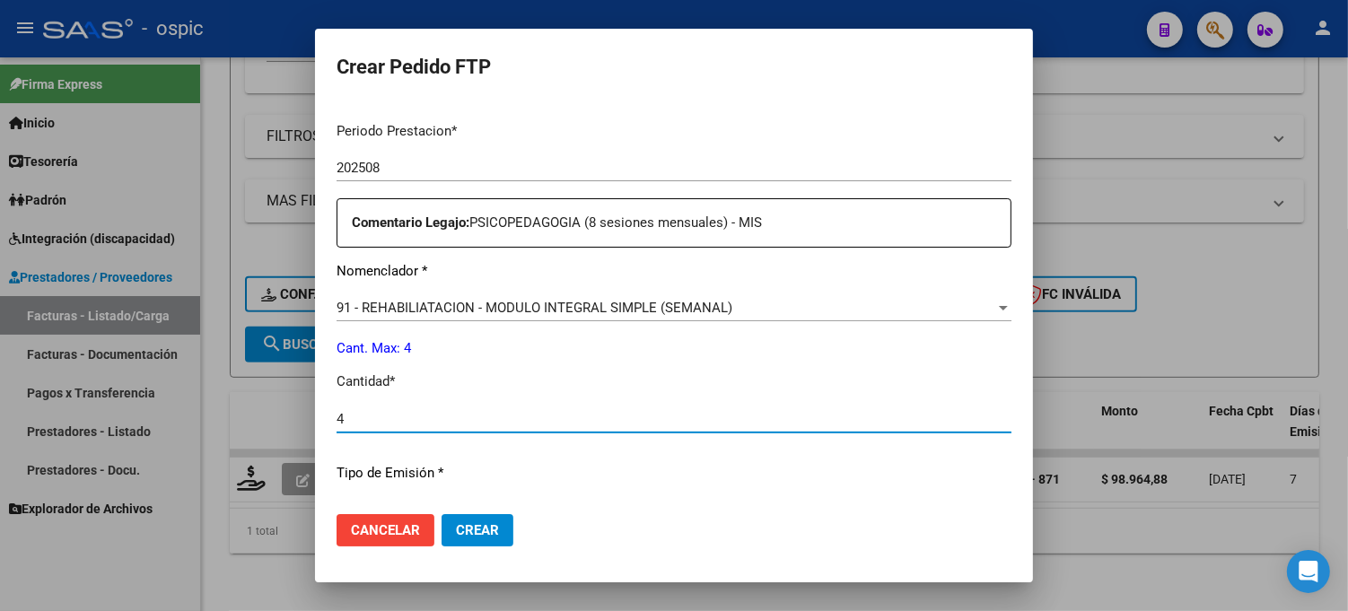
type input "4"
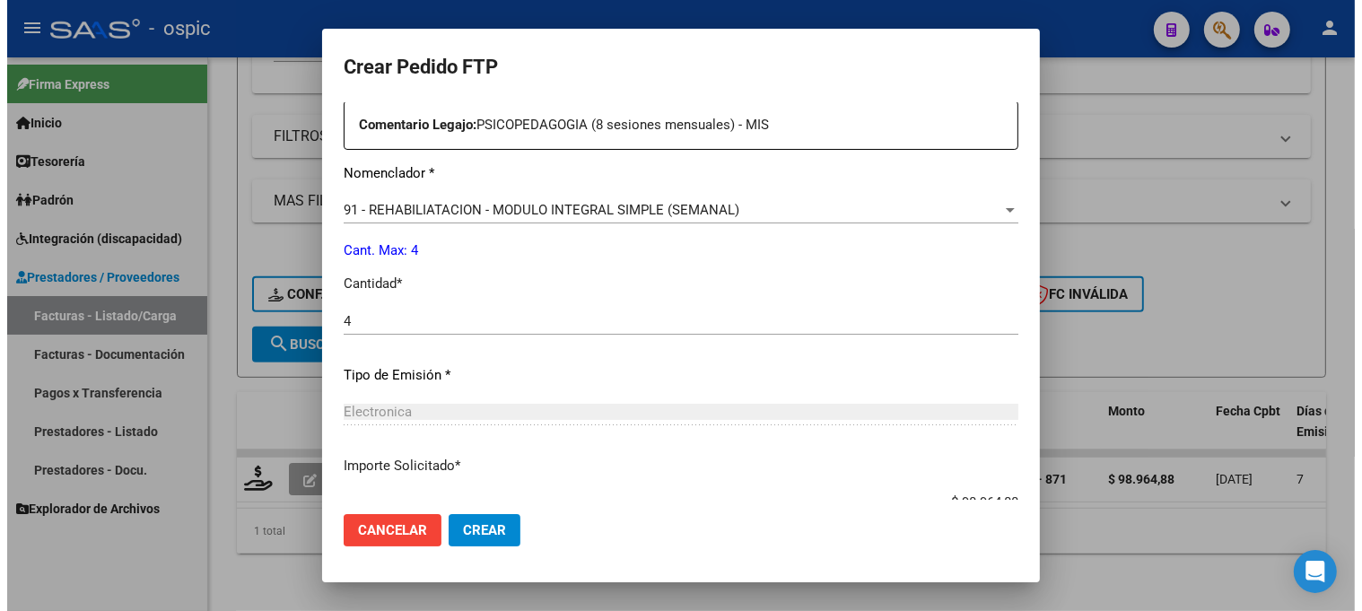
scroll to position [784, 0]
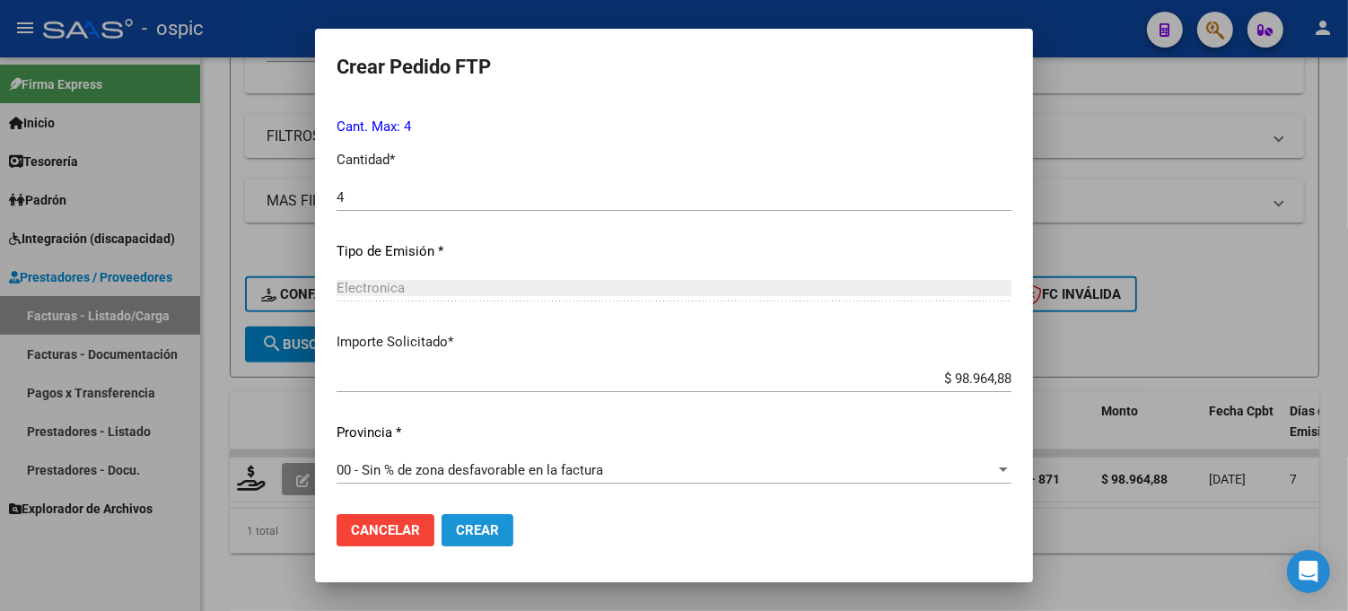
click at [500, 518] on button "Crear" at bounding box center [478, 530] width 72 height 32
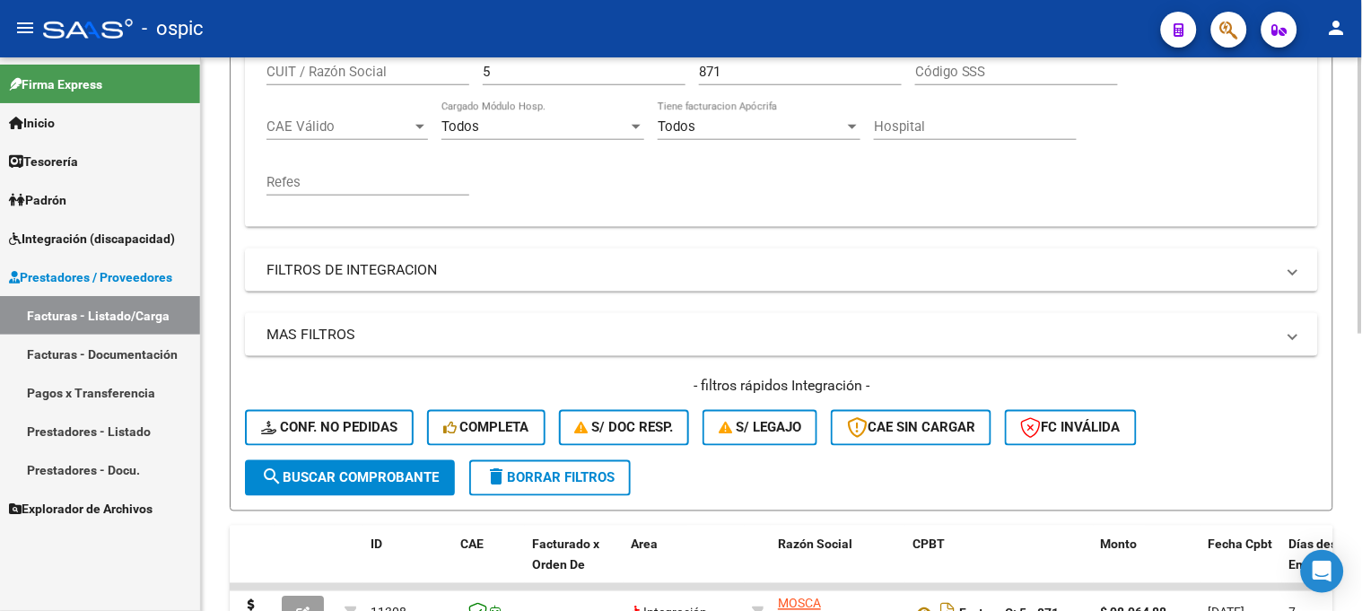
scroll to position [256, 0]
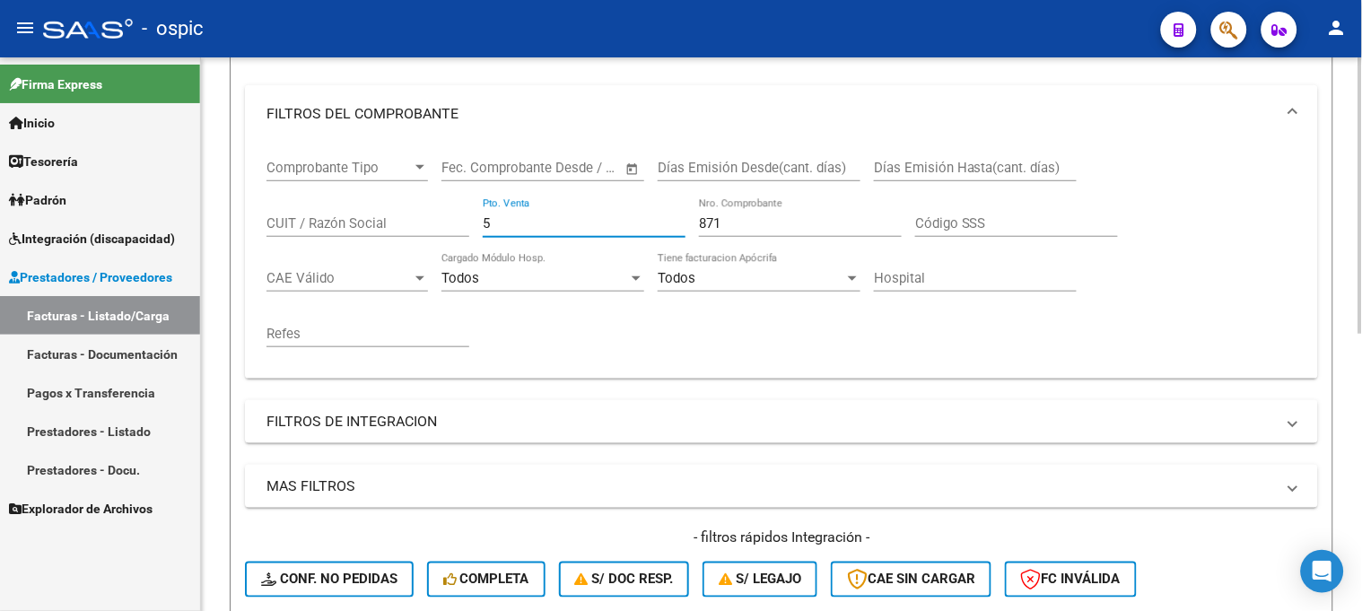
drag, startPoint x: 523, startPoint y: 229, endPoint x: 422, endPoint y: 223, distance: 101.6
click at [417, 223] on div "Comprobante Tipo Comprobante Tipo Fecha inicio – Fecha fin Fec. Comprobante Des…" at bounding box center [782, 254] width 1030 height 222
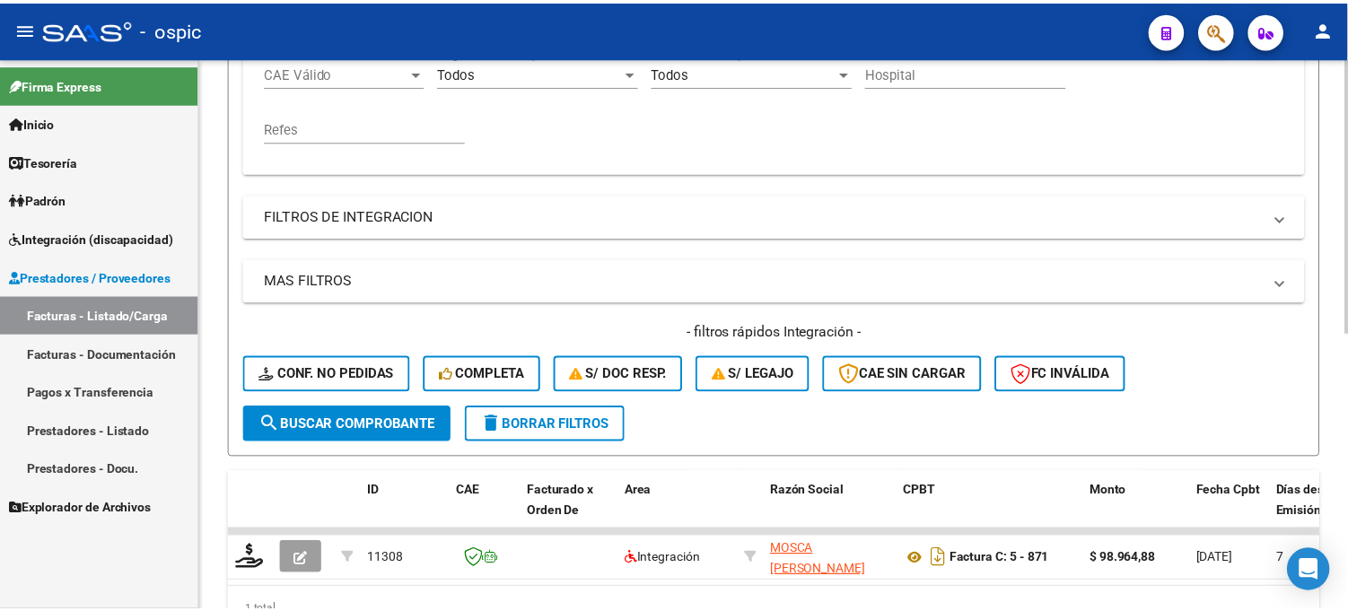
scroll to position [554, 0]
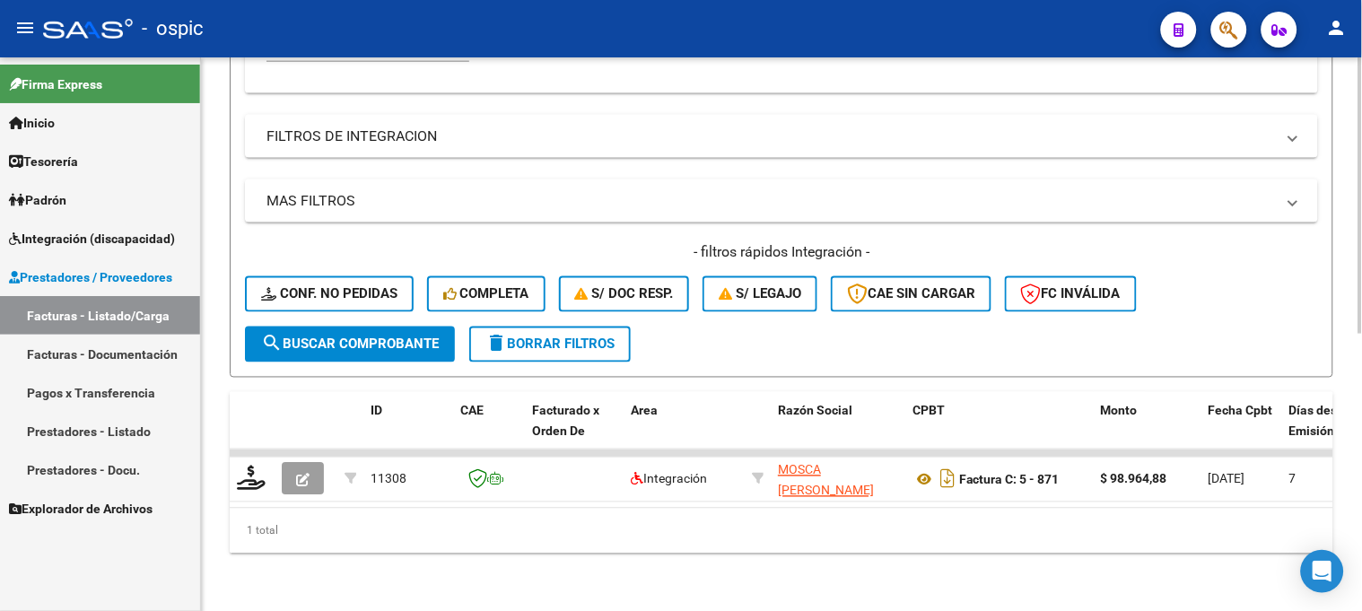
type input "878"
click at [391, 337] on span "search Buscar Comprobante" at bounding box center [350, 345] width 178 height 16
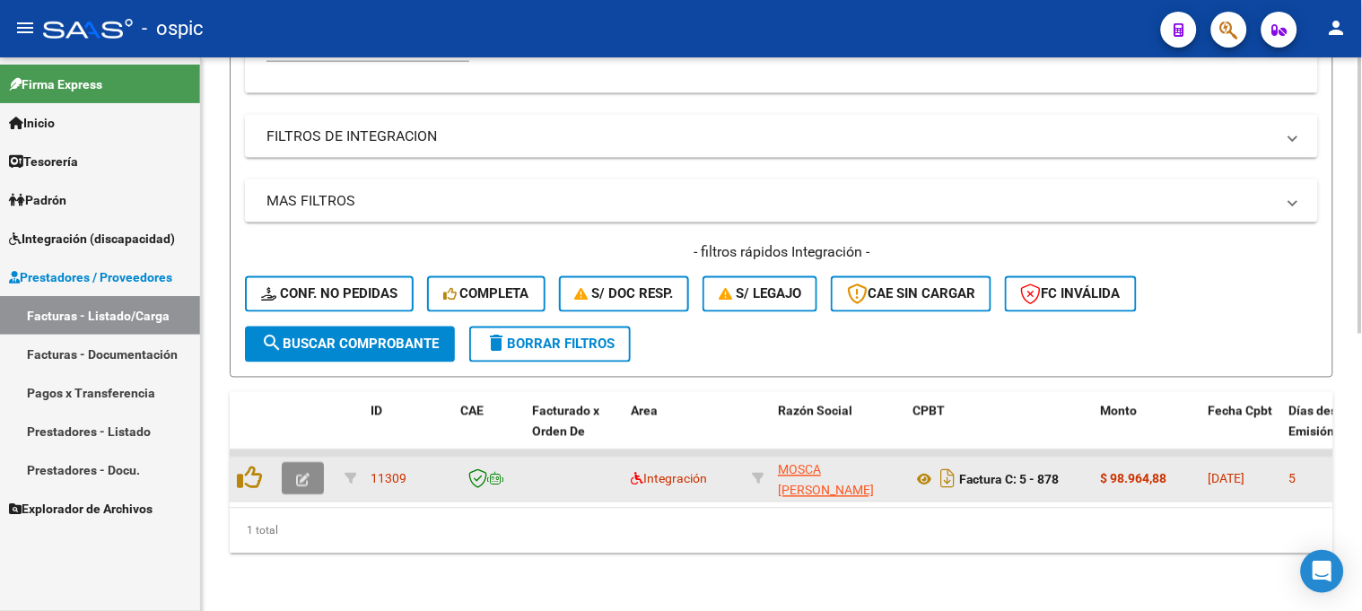
click at [296, 474] on icon "button" at bounding box center [302, 480] width 13 height 13
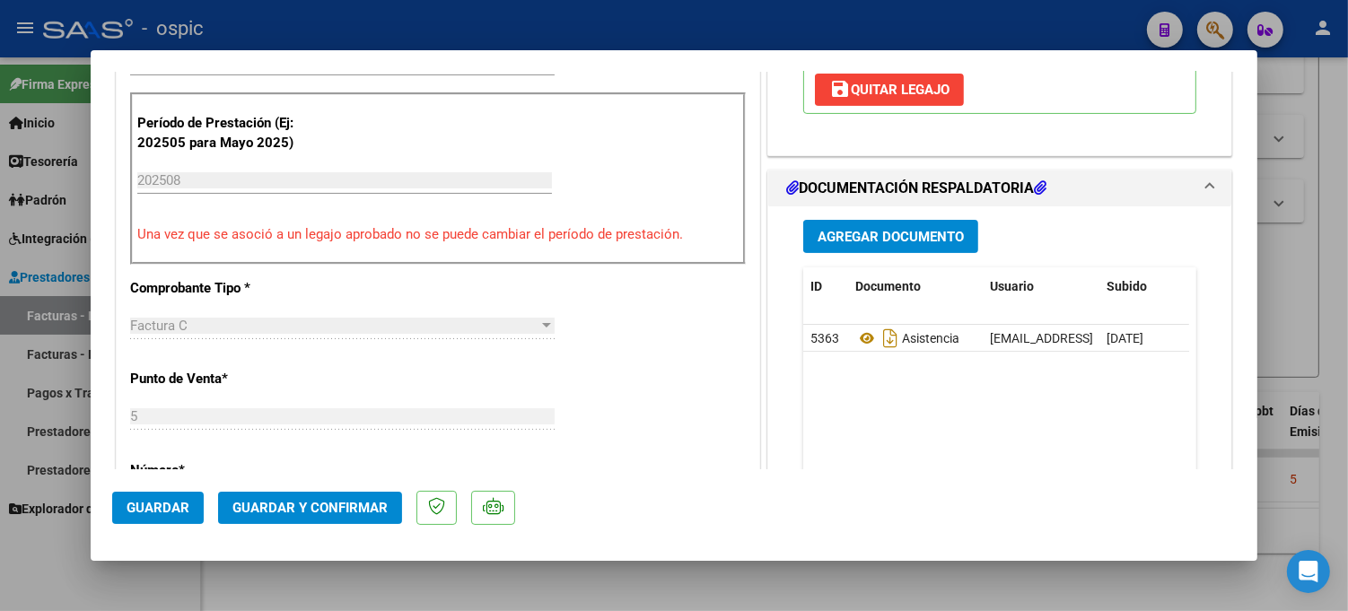
scroll to position [0, 0]
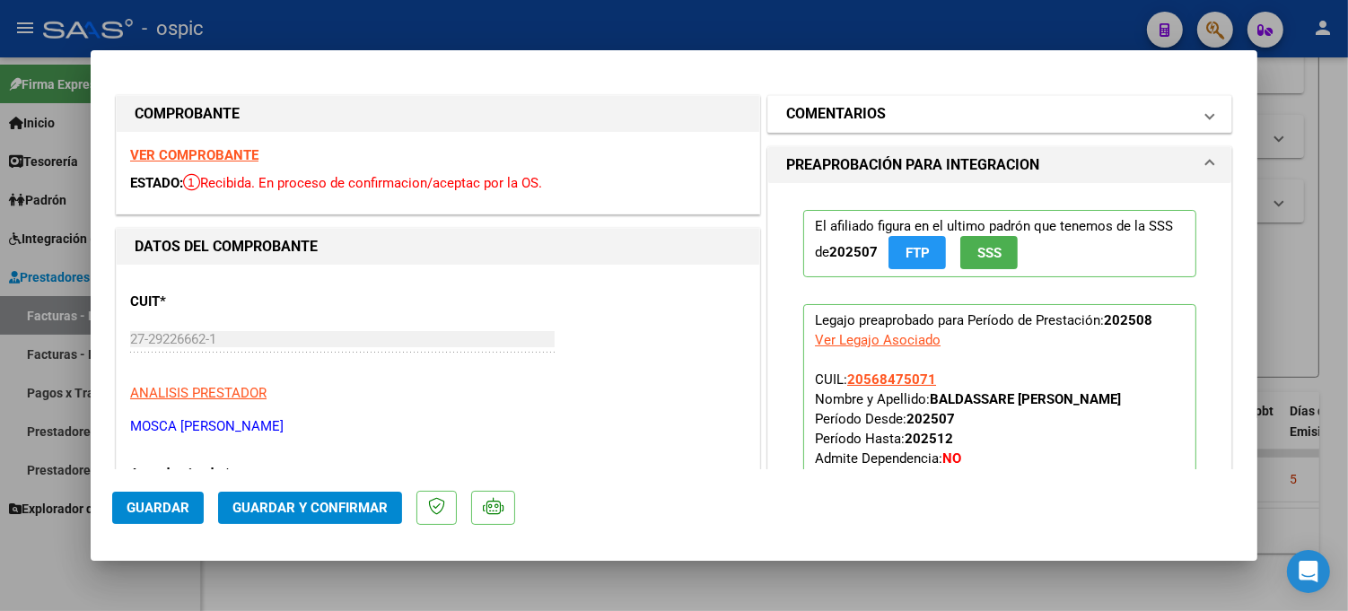
click at [877, 110] on h1 "COMENTARIOS" at bounding box center [836, 114] width 100 height 22
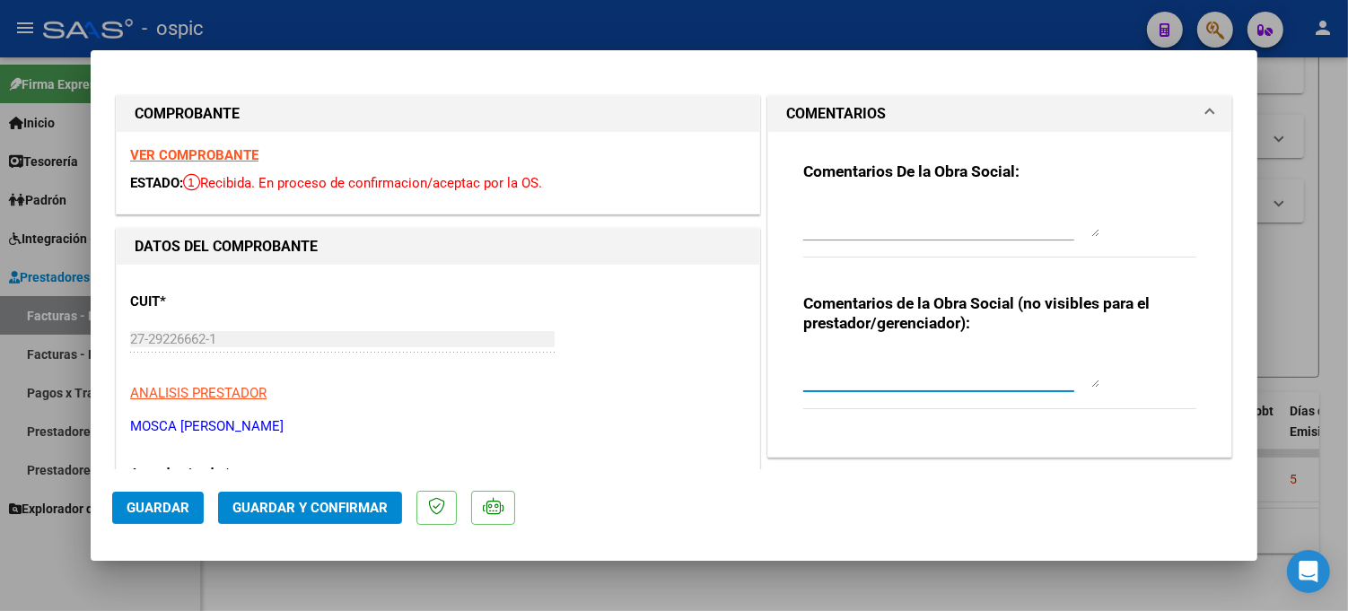
drag, startPoint x: 858, startPoint y: 368, endPoint x: 1359, endPoint y: 337, distance: 501.8
click at [869, 366] on textarea at bounding box center [951, 370] width 296 height 36
click at [858, 346] on div "Comentarios de la Obra Social (no visibles para el prestador/gerenciador):" at bounding box center [999, 361] width 393 height 136
drag, startPoint x: 871, startPoint y: 355, endPoint x: 899, endPoint y: 334, distance: 35.9
click at [871, 355] on textarea at bounding box center [951, 370] width 296 height 36
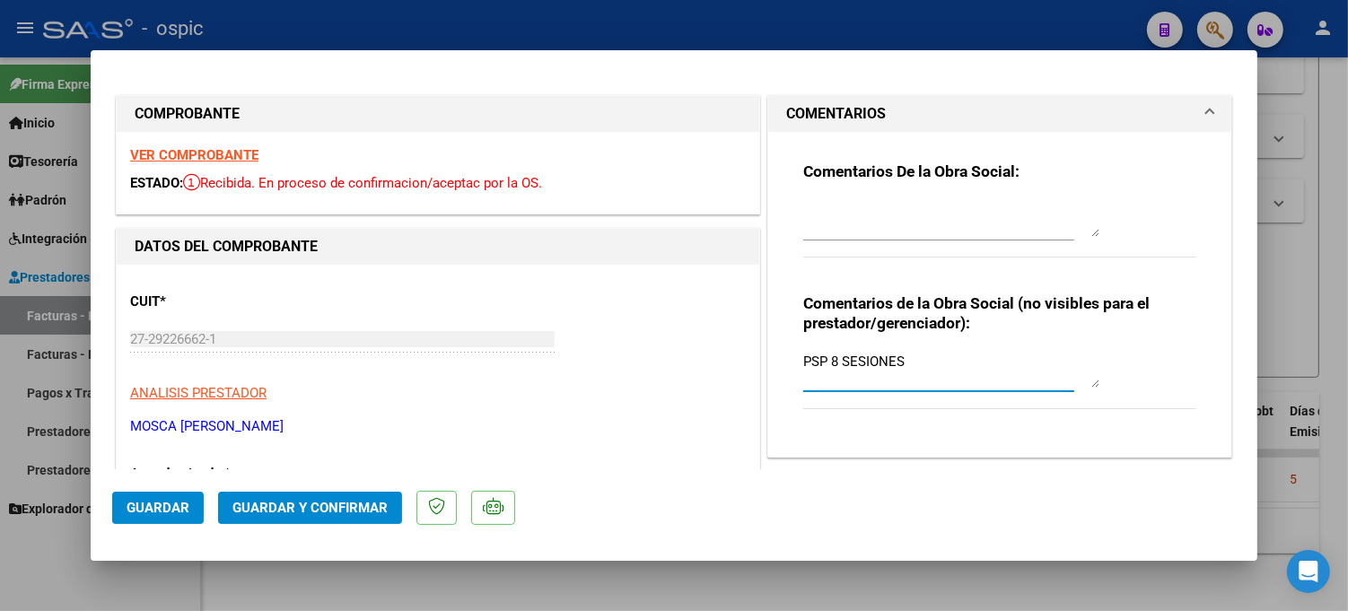
type textarea "PSP 8 SESIONES"
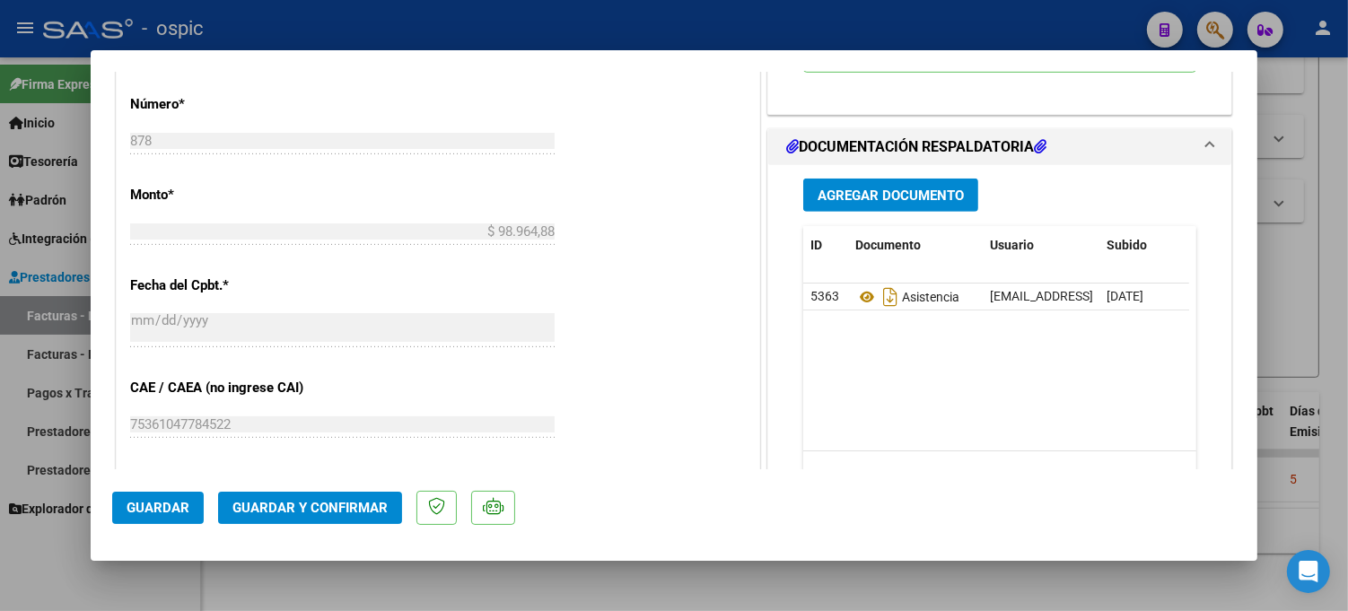
scroll to position [906, 0]
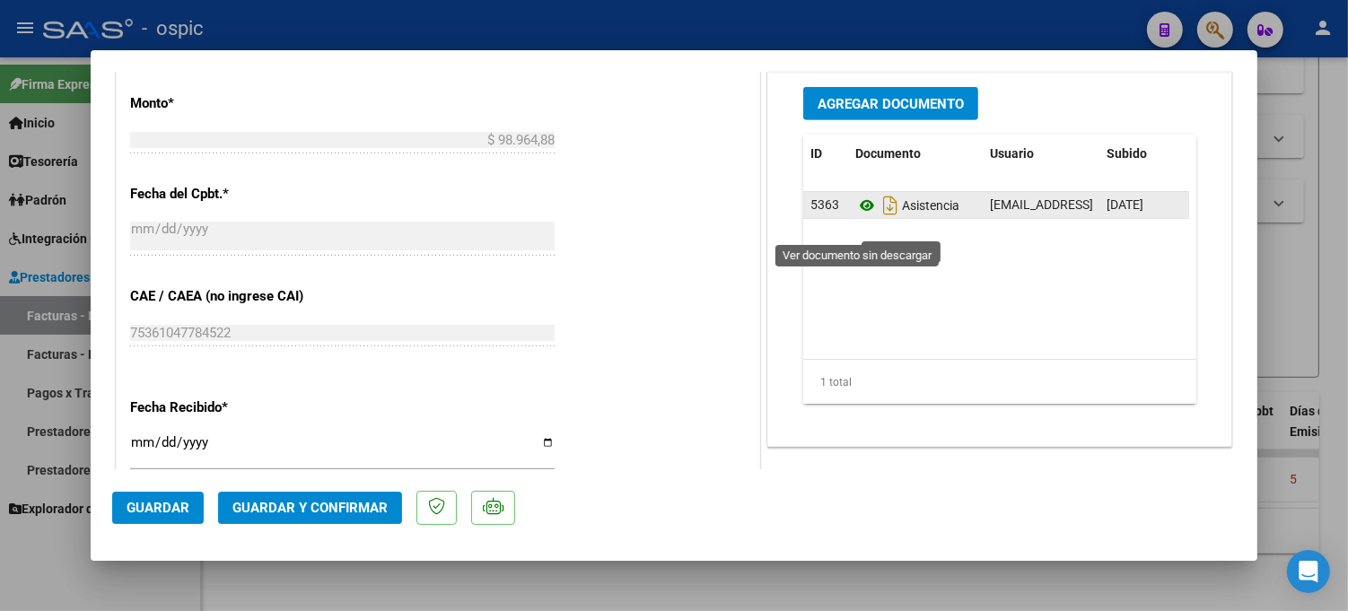
click at [857, 216] on icon at bounding box center [866, 206] width 23 height 22
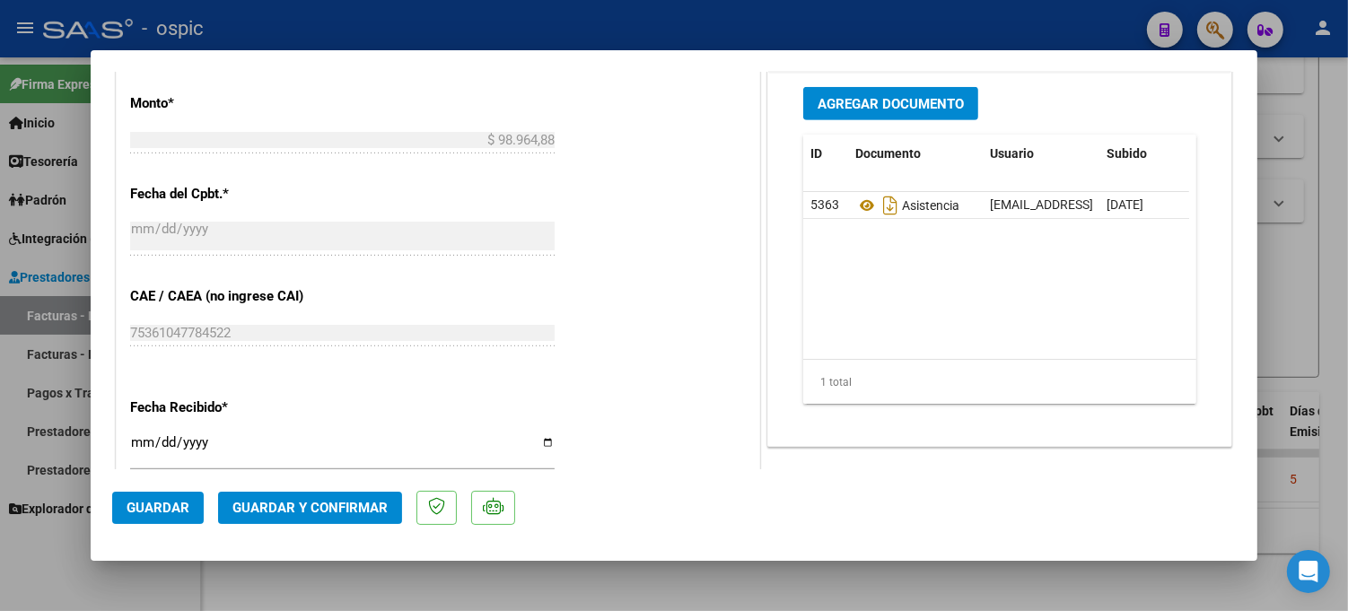
click at [318, 508] on span "Guardar y Confirmar" at bounding box center [309, 508] width 155 height 16
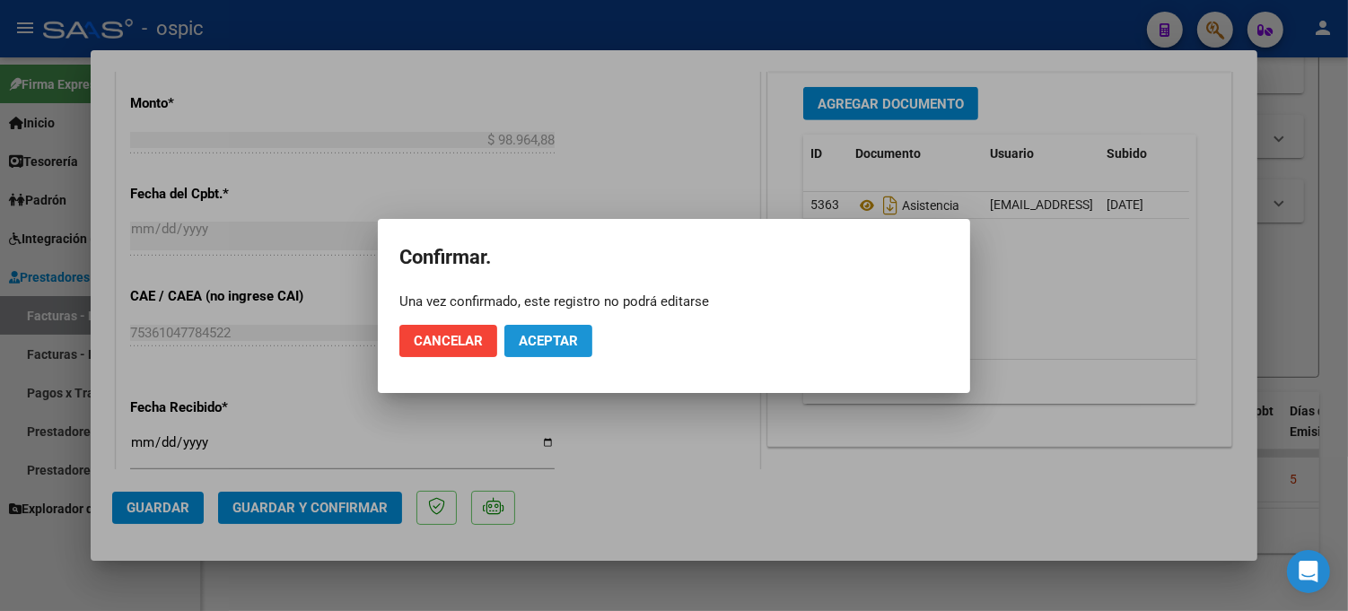
click at [553, 338] on span "Aceptar" at bounding box center [548, 341] width 59 height 16
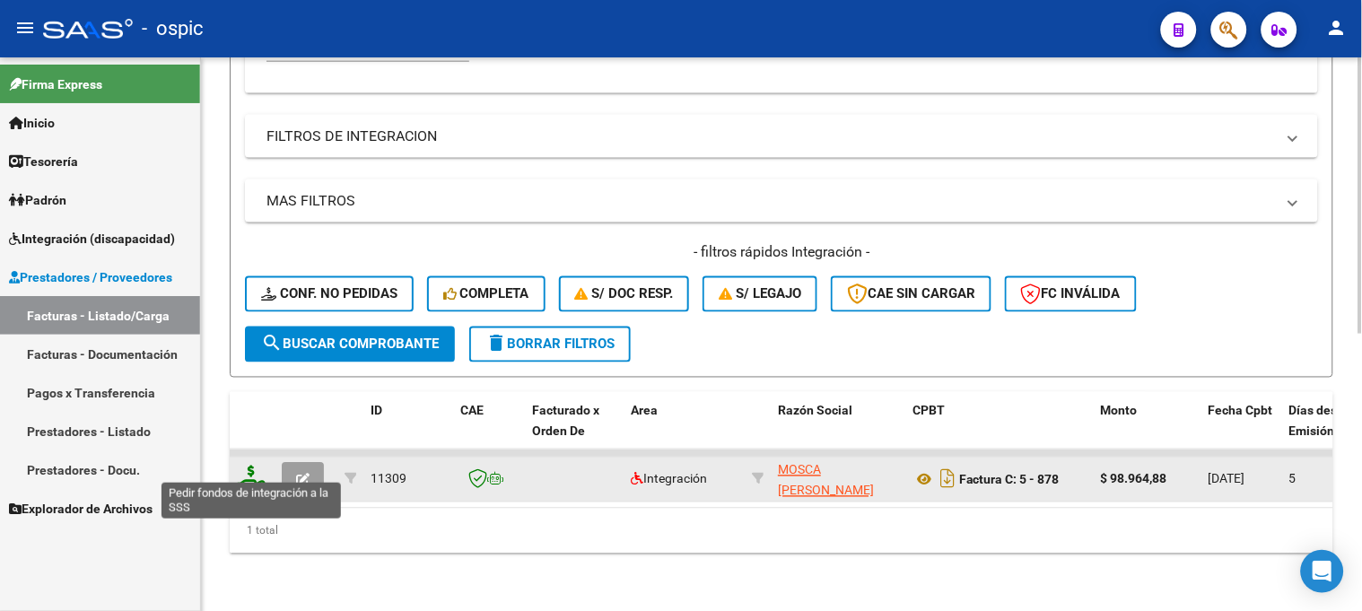
click at [249, 466] on icon at bounding box center [251, 478] width 29 height 25
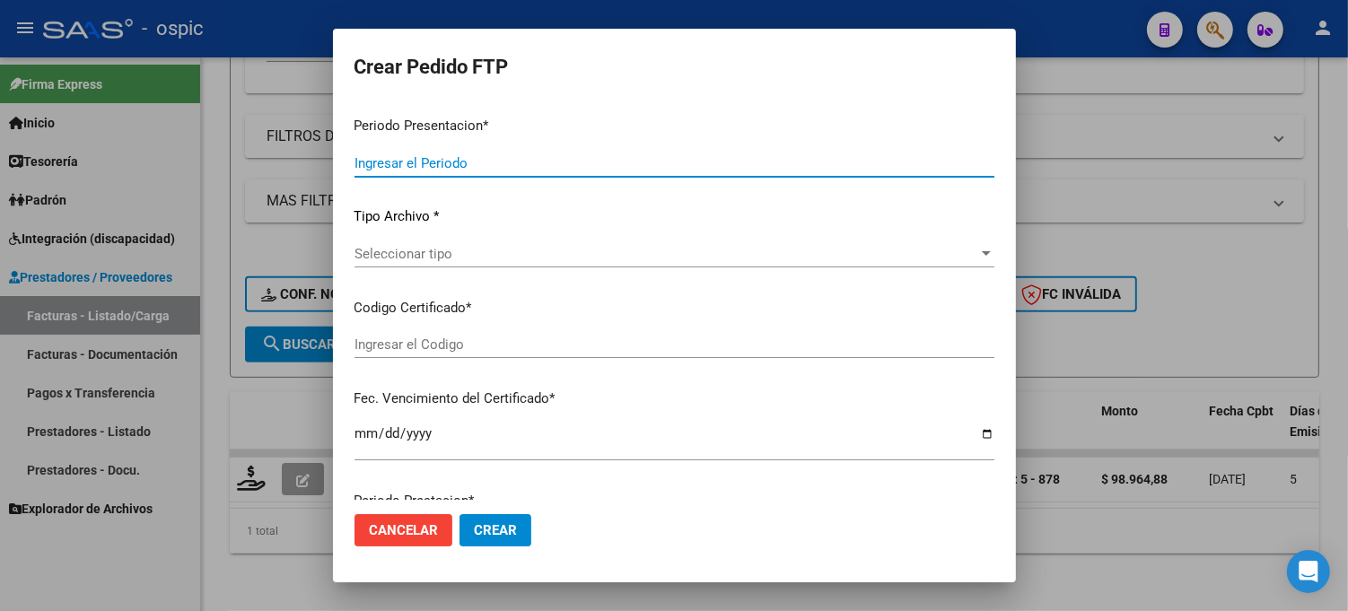
type input "202508"
type input "$ 98.964,88"
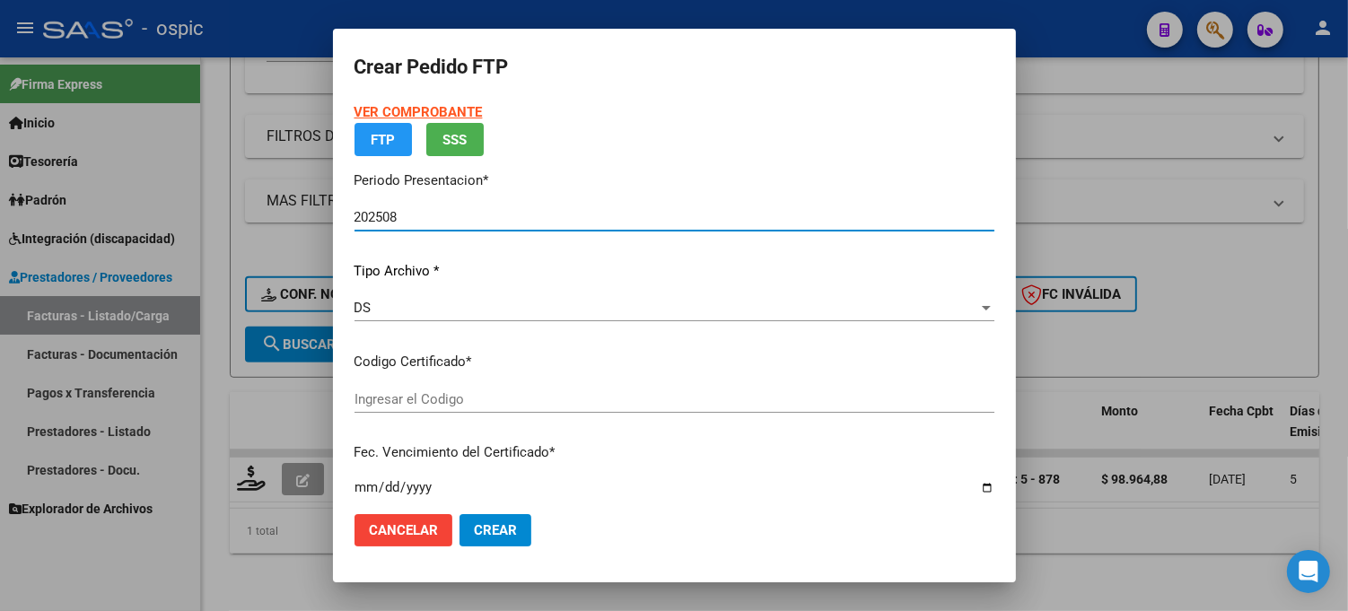
type input "6336610462"
type input "2029-05-31"
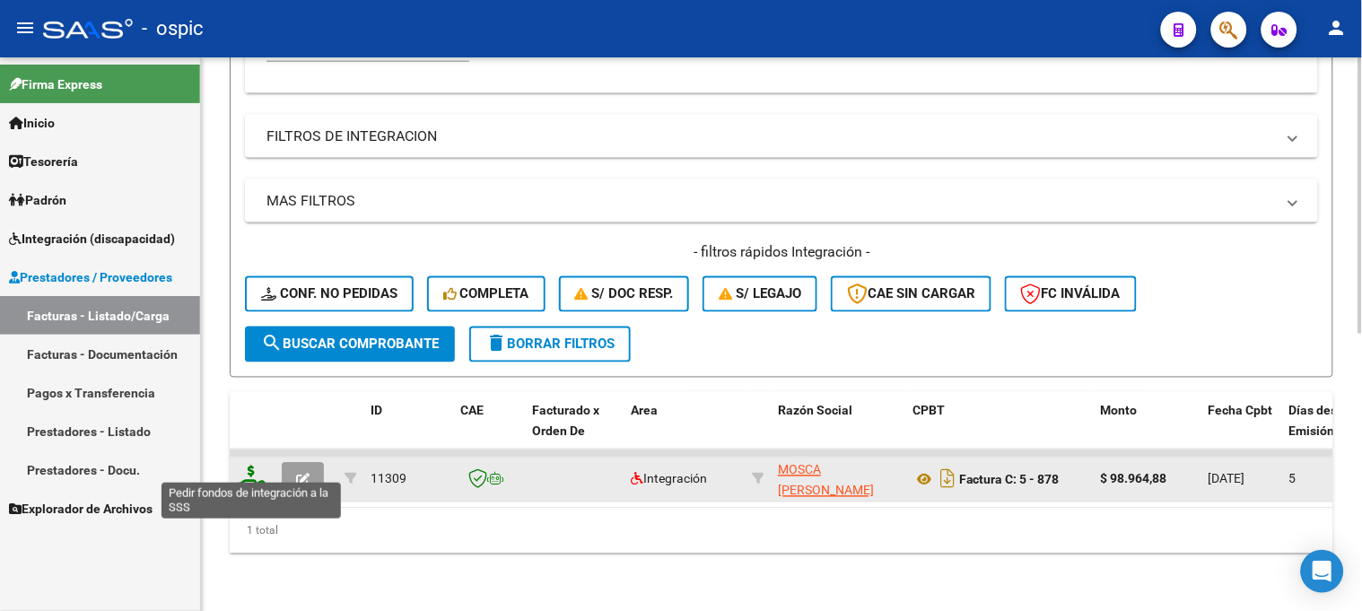
click at [249, 466] on icon at bounding box center [251, 478] width 29 height 25
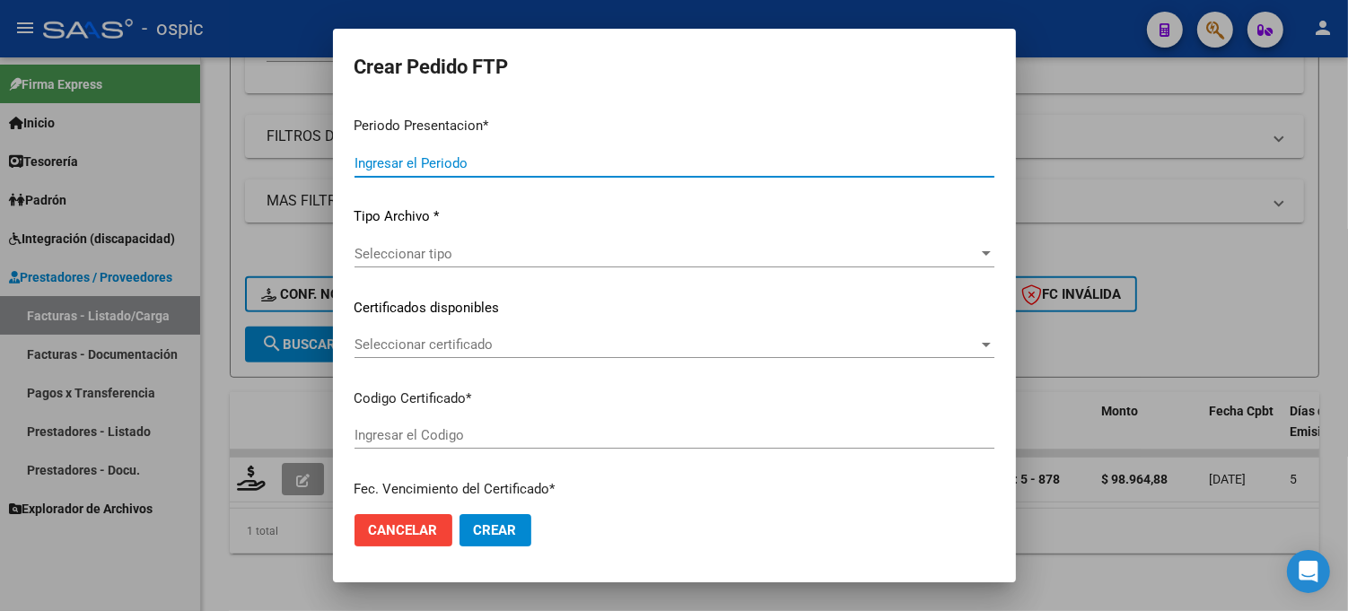
type input "202508"
type input "$ 98.964,88"
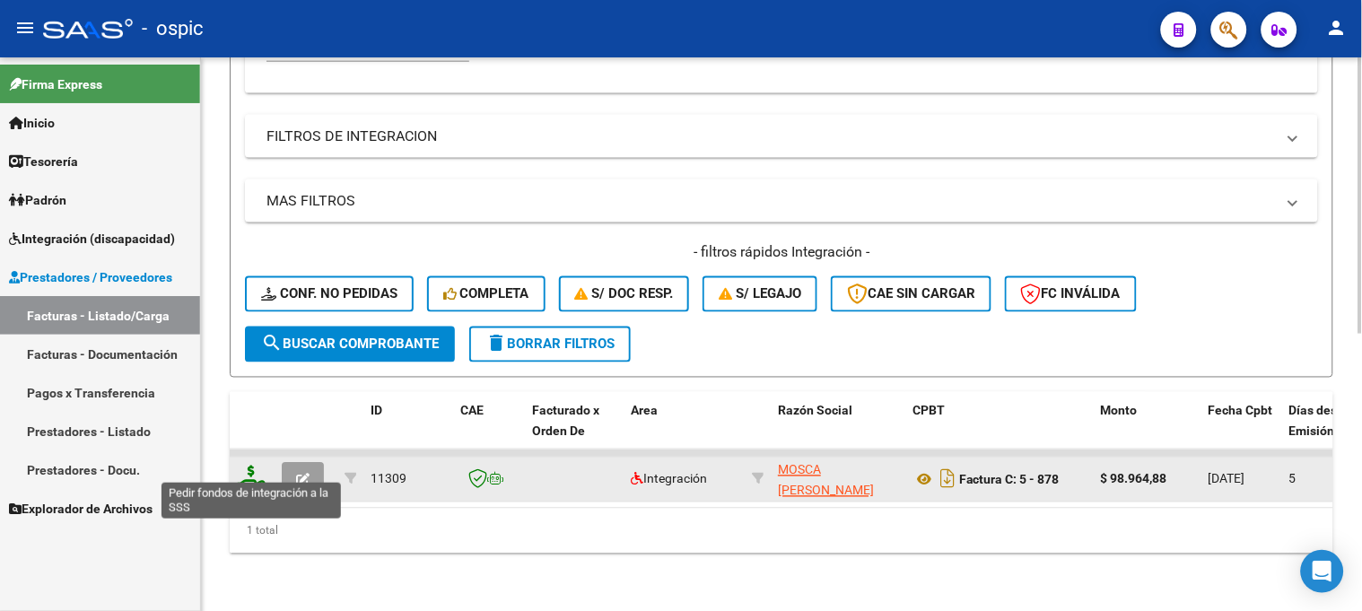
click at [247, 466] on icon at bounding box center [251, 478] width 29 height 25
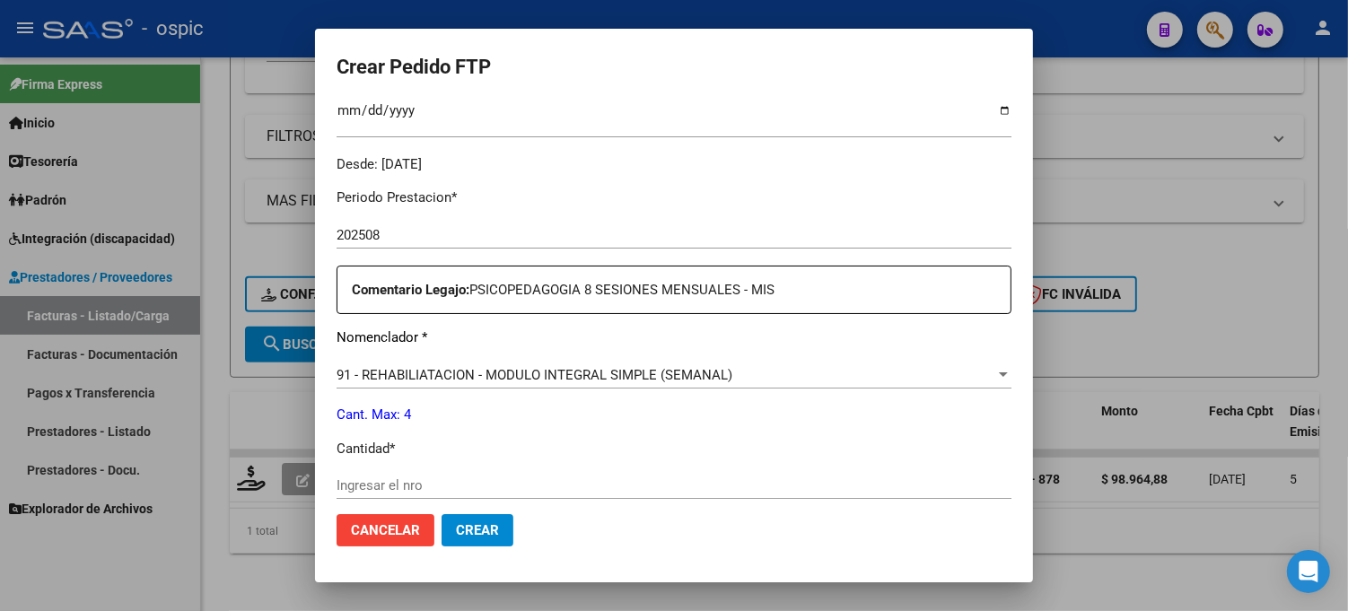
scroll to position [548, 0]
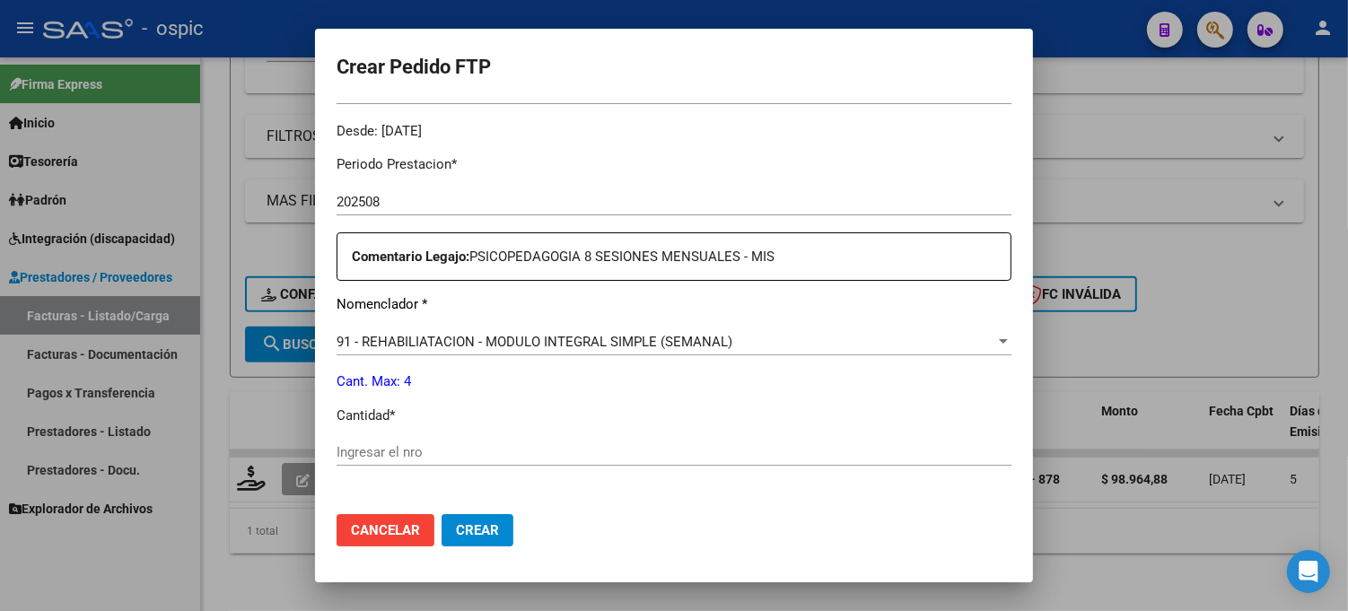
click at [647, 446] on input "Ingresar el nro" at bounding box center [674, 452] width 675 height 16
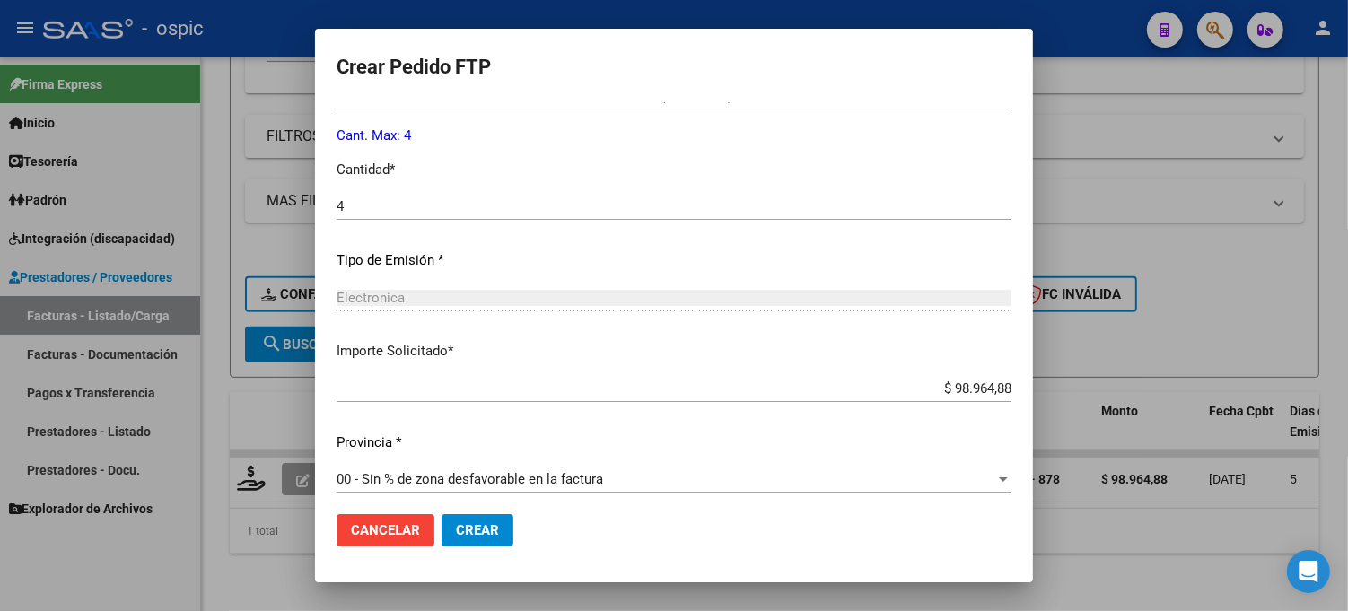
scroll to position [804, 0]
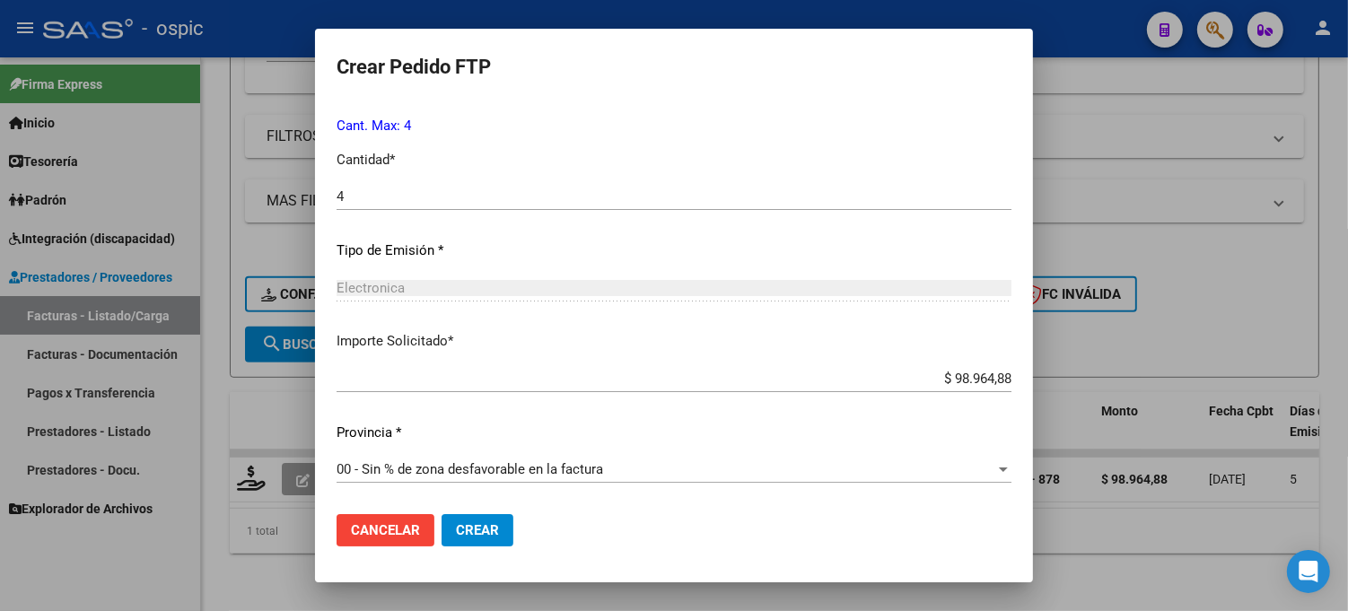
click at [488, 522] on span "Crear" at bounding box center [477, 530] width 43 height 16
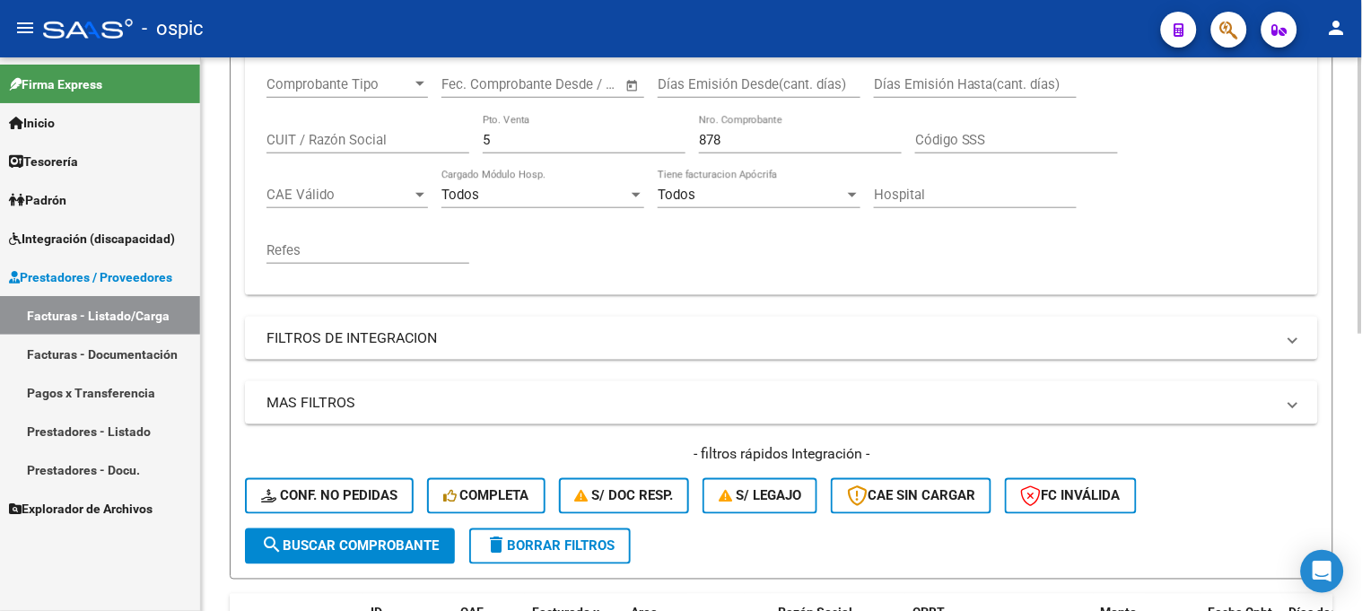
scroll to position [255, 0]
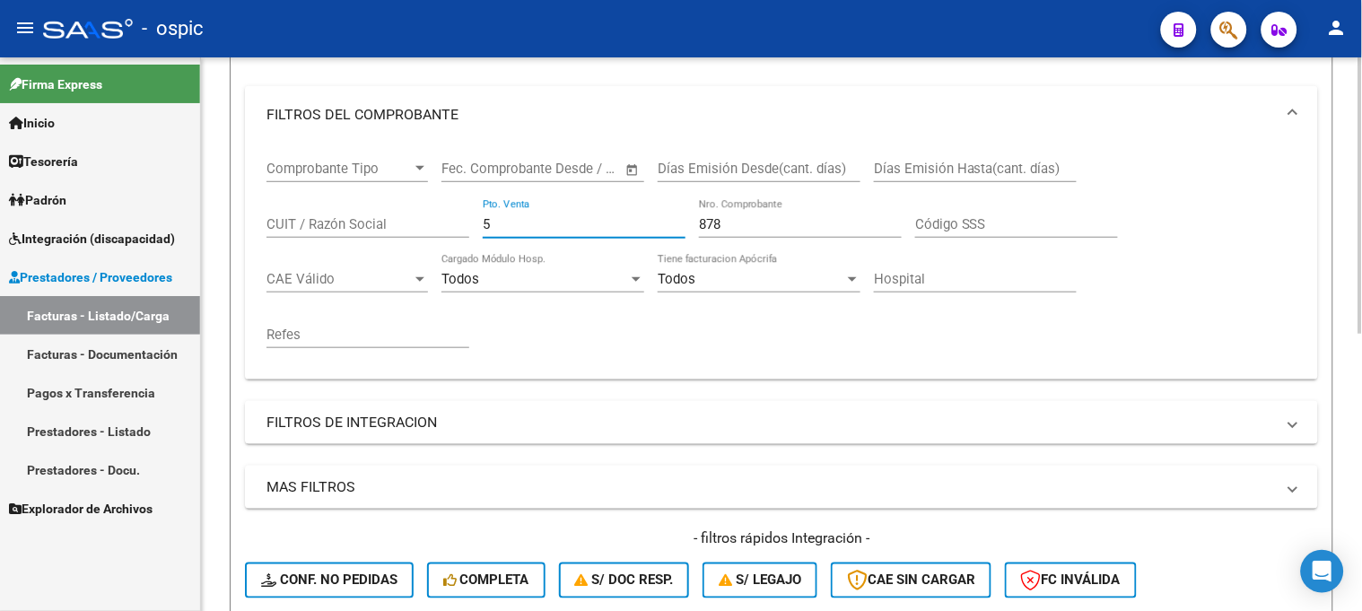
drag, startPoint x: 555, startPoint y: 221, endPoint x: 211, endPoint y: 221, distance: 343.7
click at [267, 221] on div "Comprobante Tipo Comprobante Tipo Fecha inicio – Fecha fin Fec. Comprobante Des…" at bounding box center [782, 255] width 1030 height 222
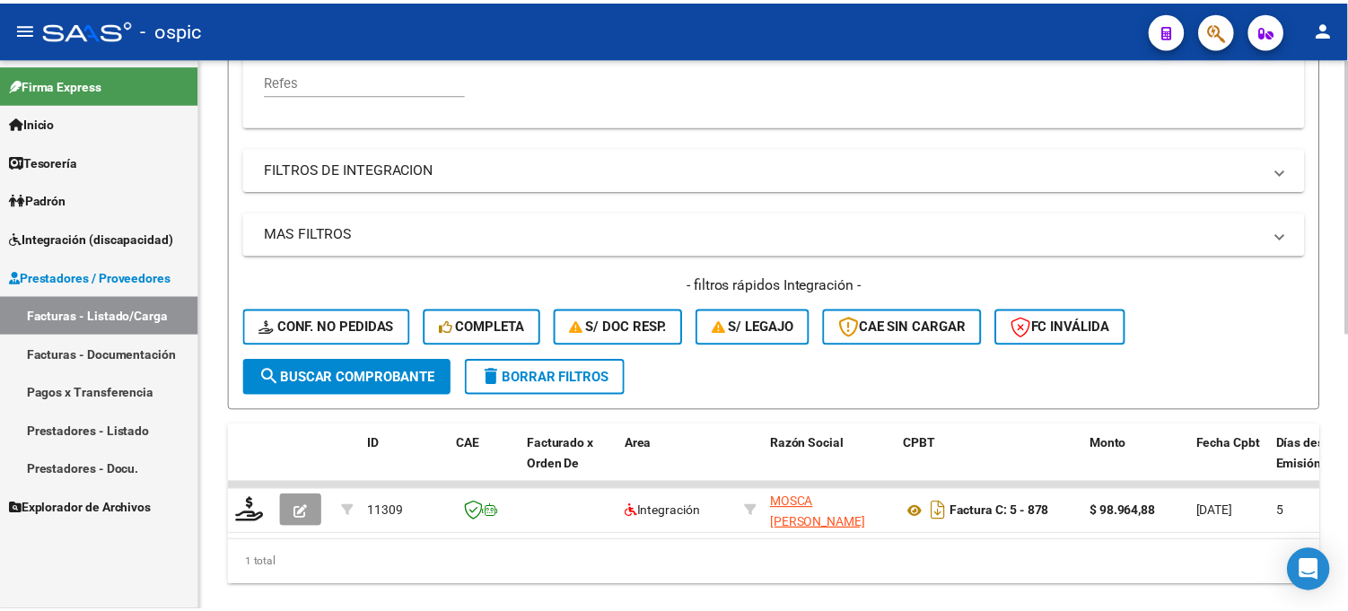
scroll to position [554, 0]
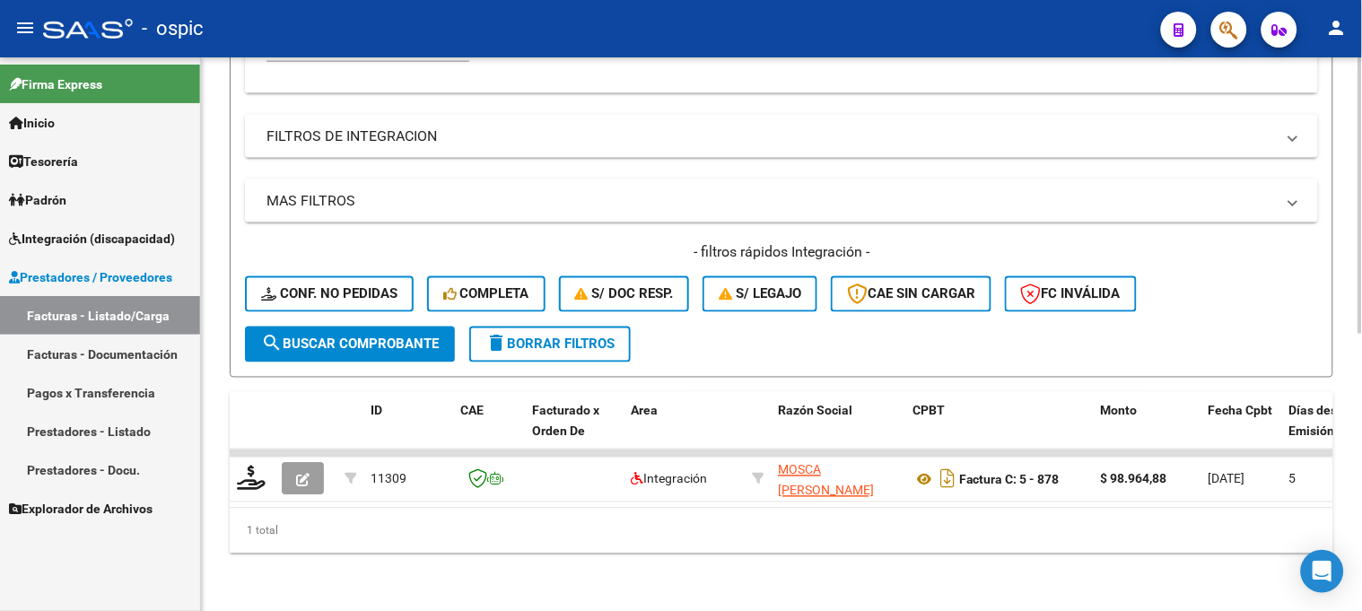
click at [319, 337] on span "search Buscar Comprobante" at bounding box center [350, 345] width 178 height 16
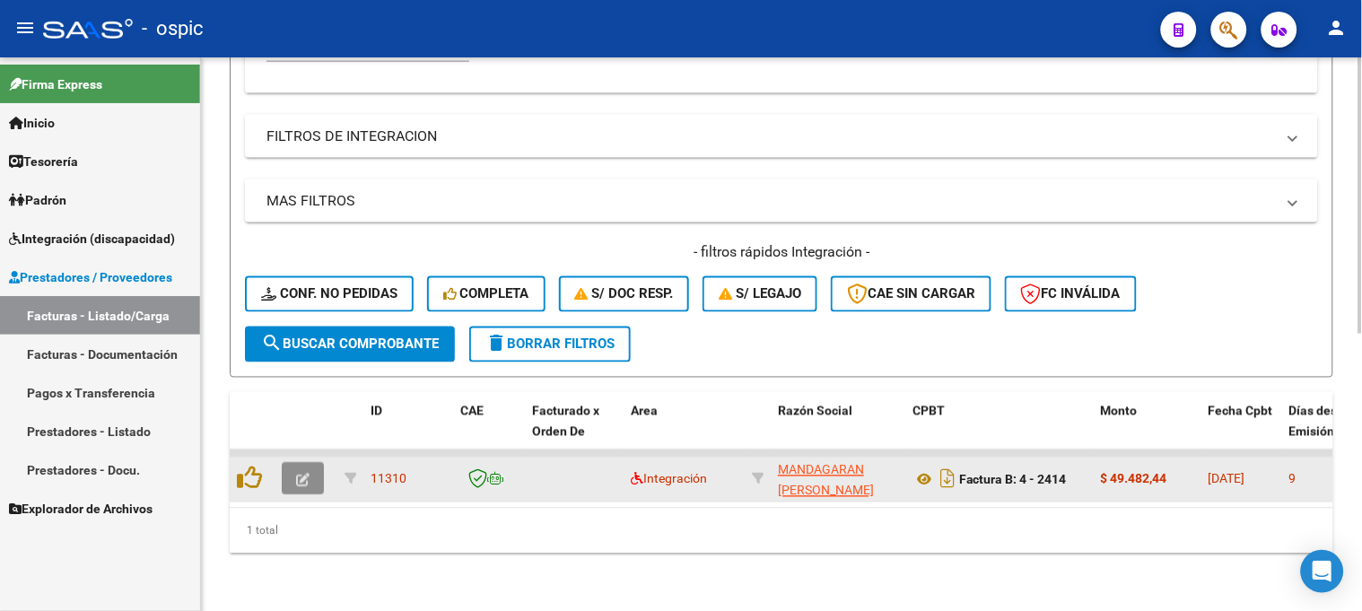
click at [298, 474] on icon "button" at bounding box center [302, 480] width 13 height 13
click at [306, 463] on button "button" at bounding box center [303, 479] width 42 height 32
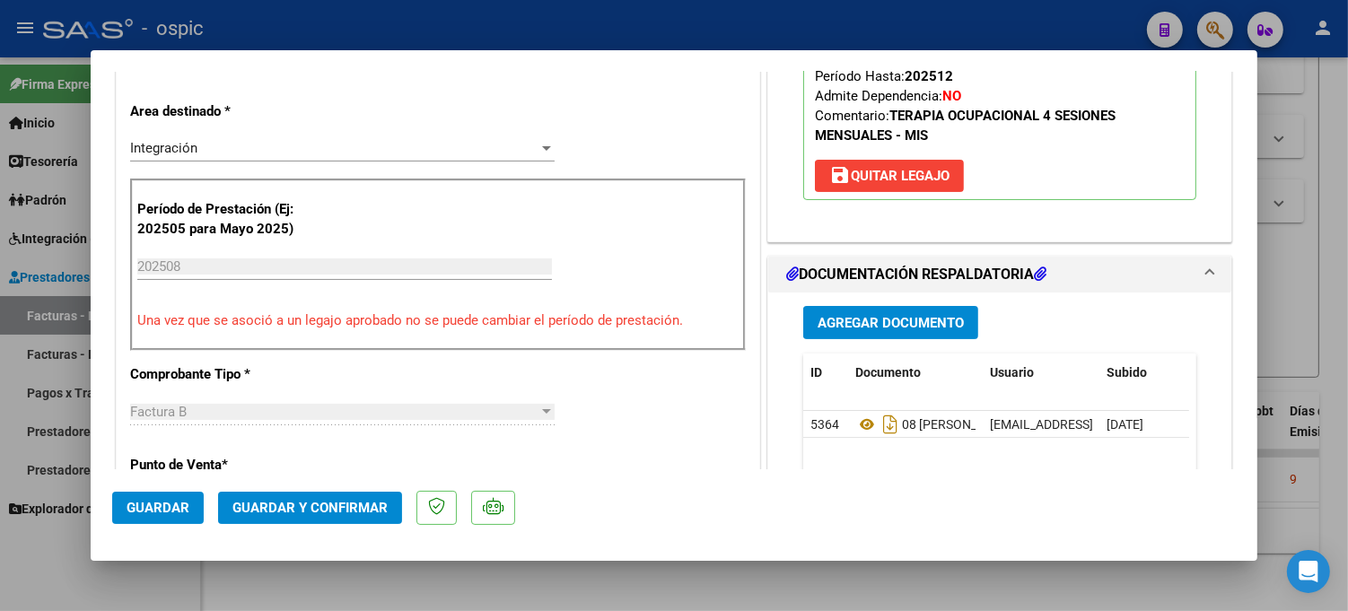
scroll to position [0, 0]
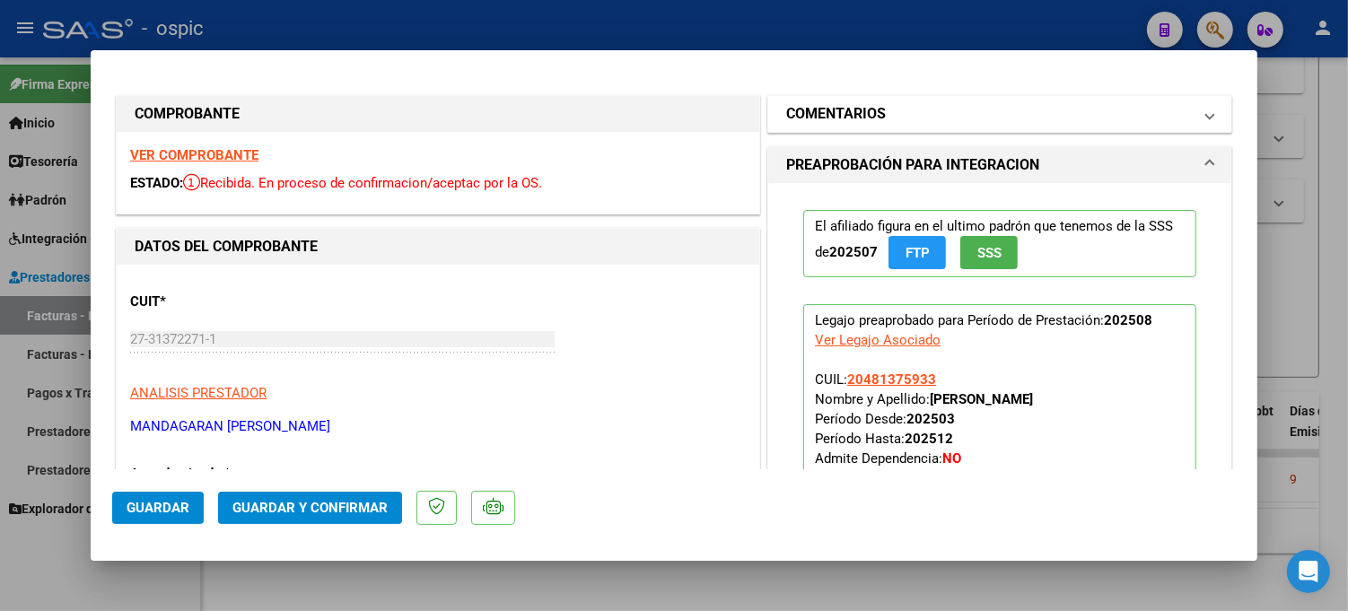
drag, startPoint x: 907, startPoint y: 113, endPoint x: 890, endPoint y: 328, distance: 215.2
click at [905, 119] on mat-panel-title "COMENTARIOS" at bounding box center [989, 114] width 406 height 22
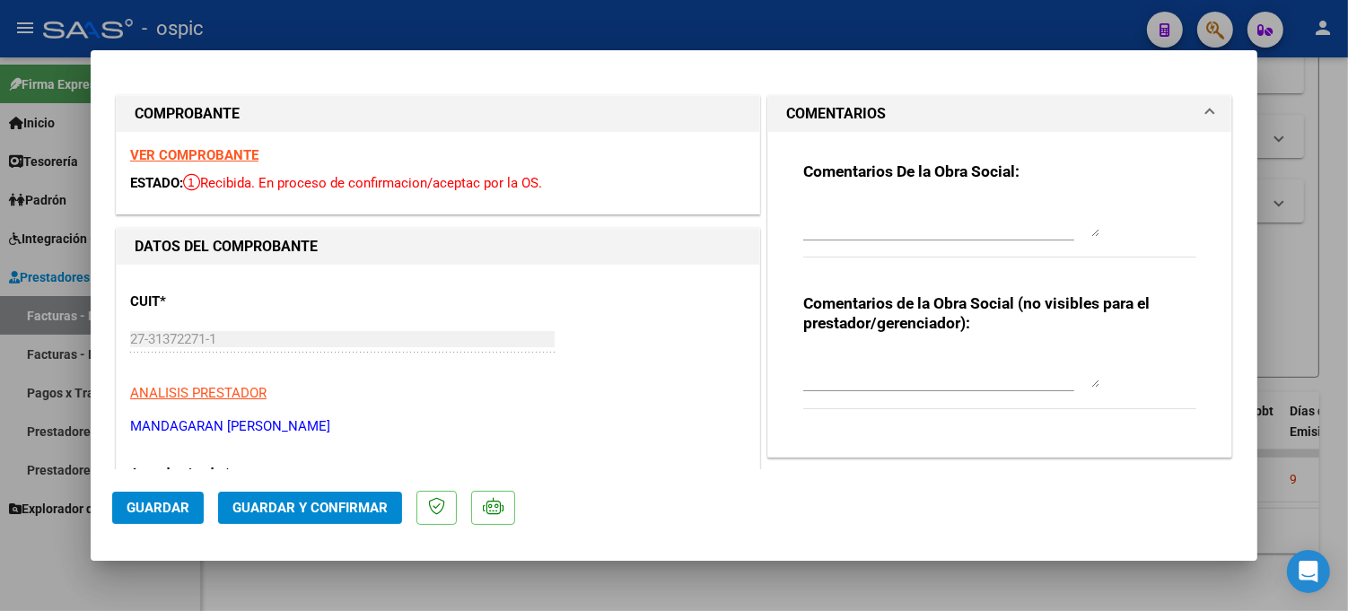
drag, startPoint x: 886, startPoint y: 362, endPoint x: 1359, endPoint y: 308, distance: 476.0
click at [890, 362] on textarea at bounding box center [951, 370] width 296 height 36
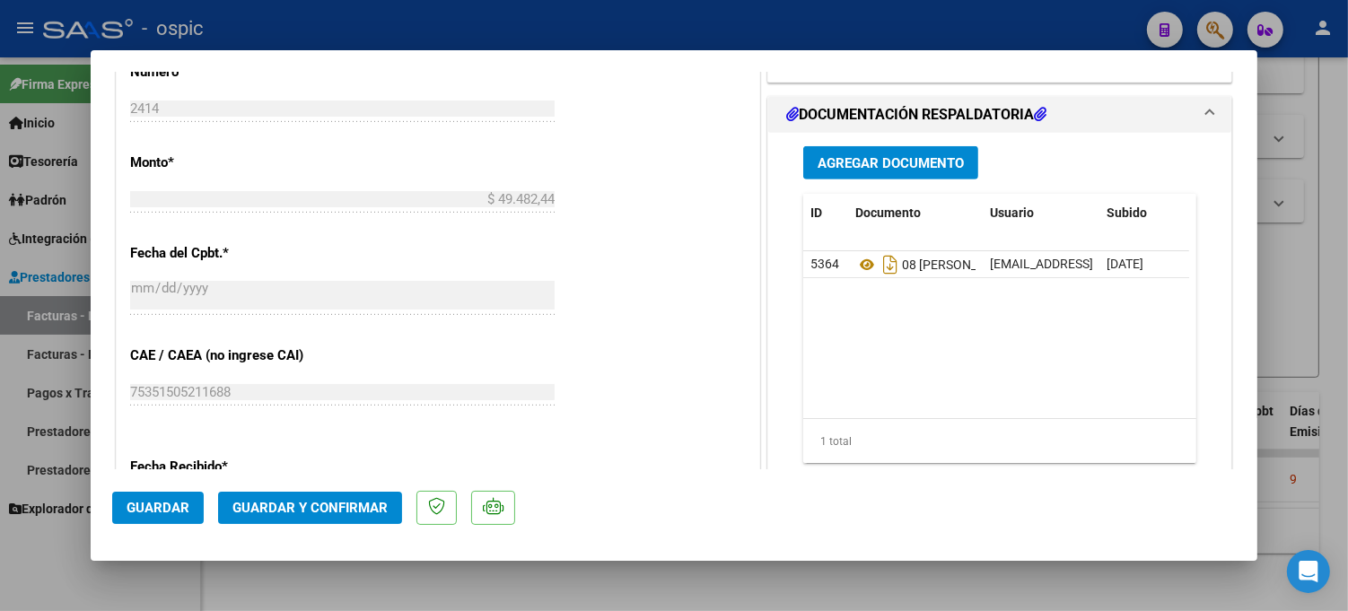
scroll to position [856, 0]
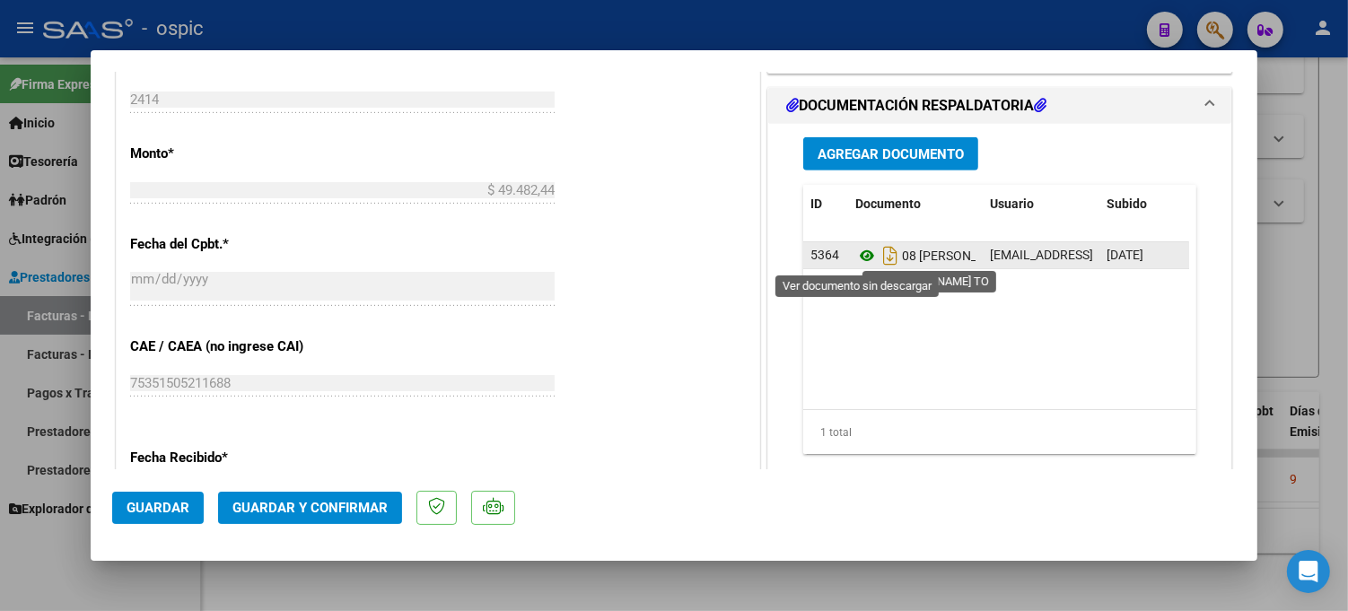
click at [860, 255] on icon at bounding box center [866, 256] width 23 height 22
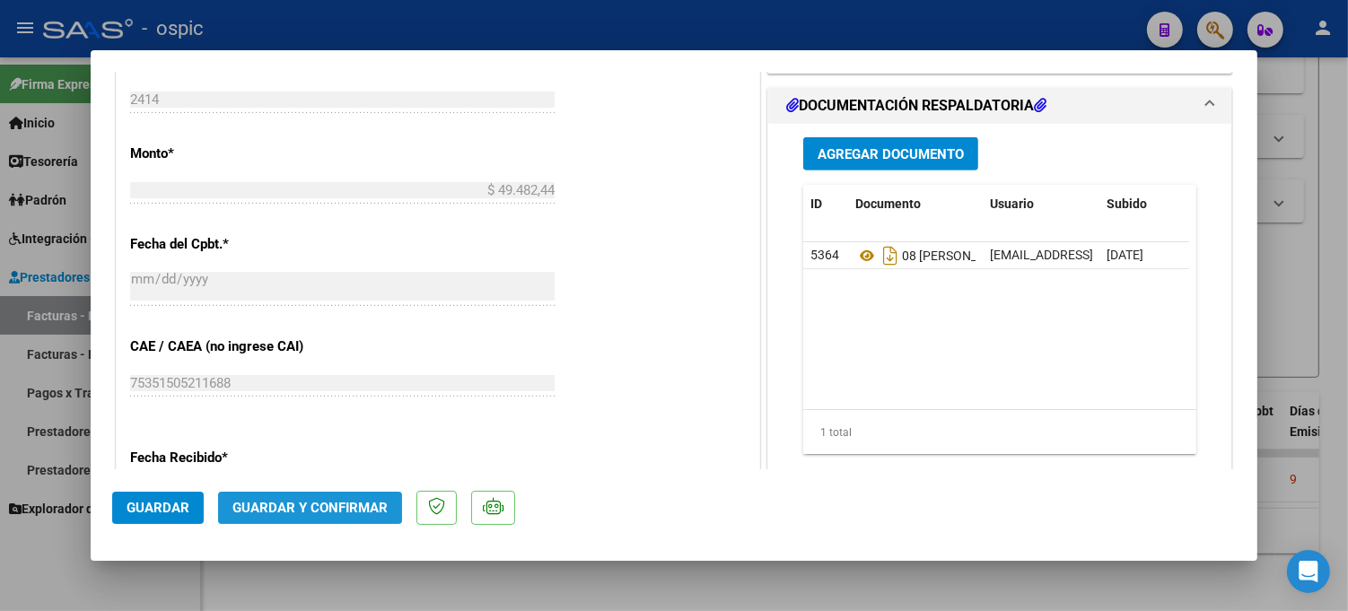
click at [329, 496] on button "Guardar y Confirmar" at bounding box center [310, 508] width 184 height 32
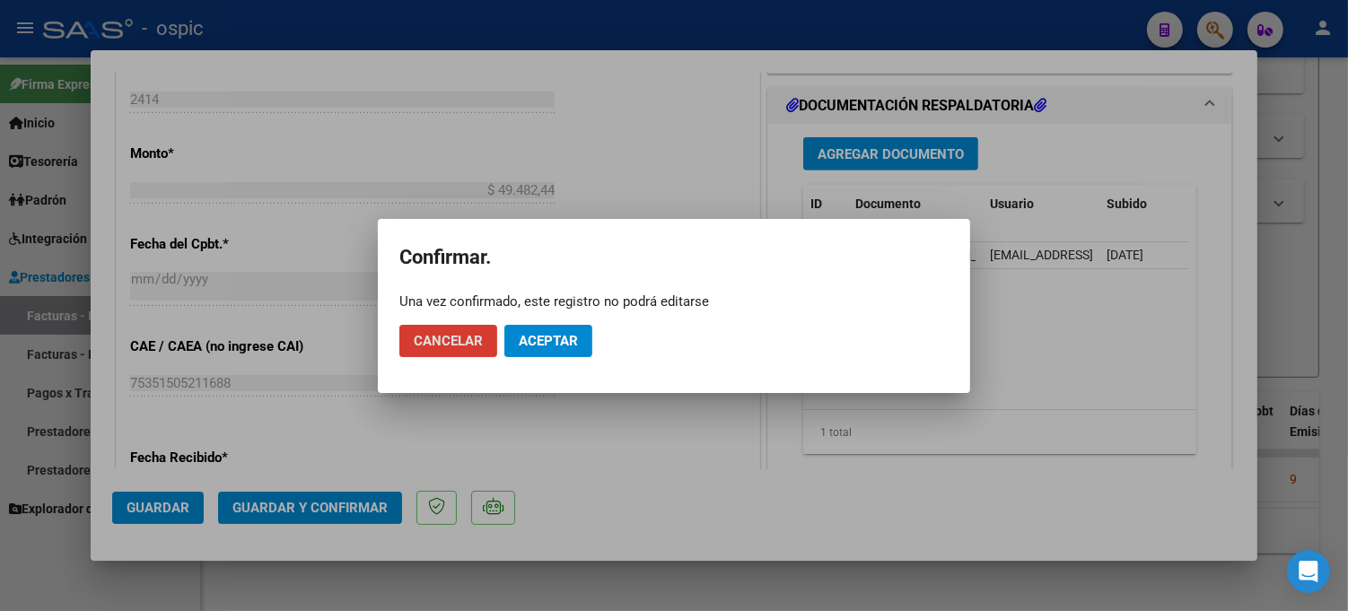
click at [536, 335] on span "Aceptar" at bounding box center [548, 341] width 59 height 16
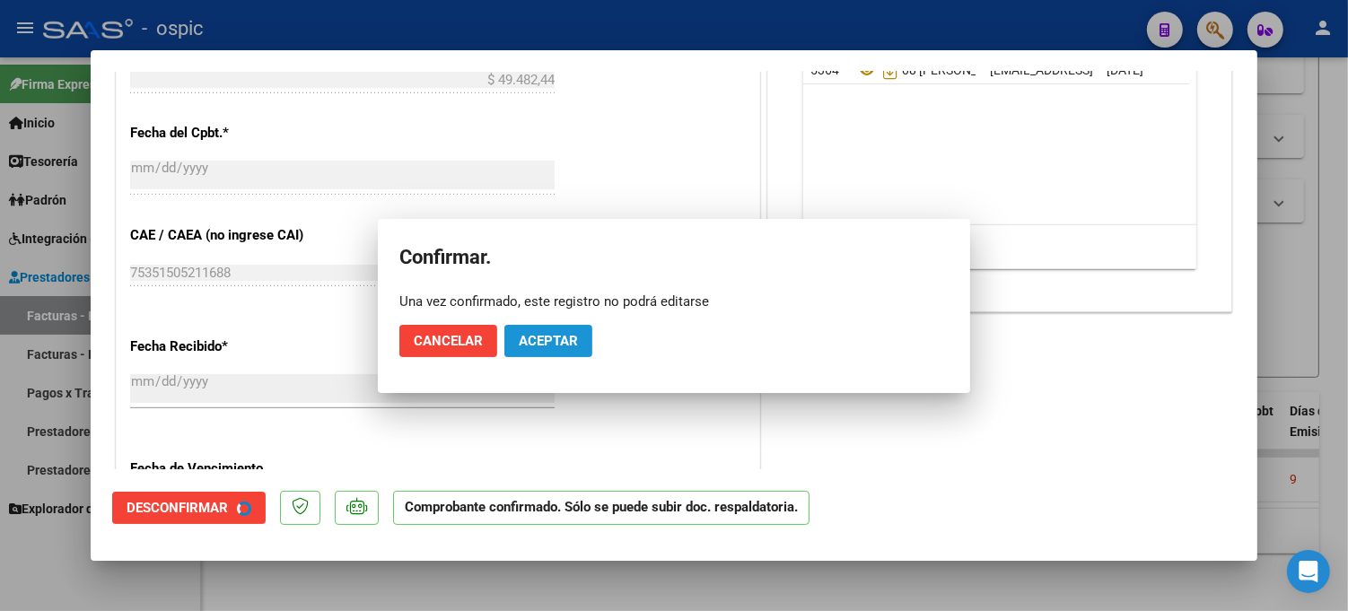
scroll to position [746, 0]
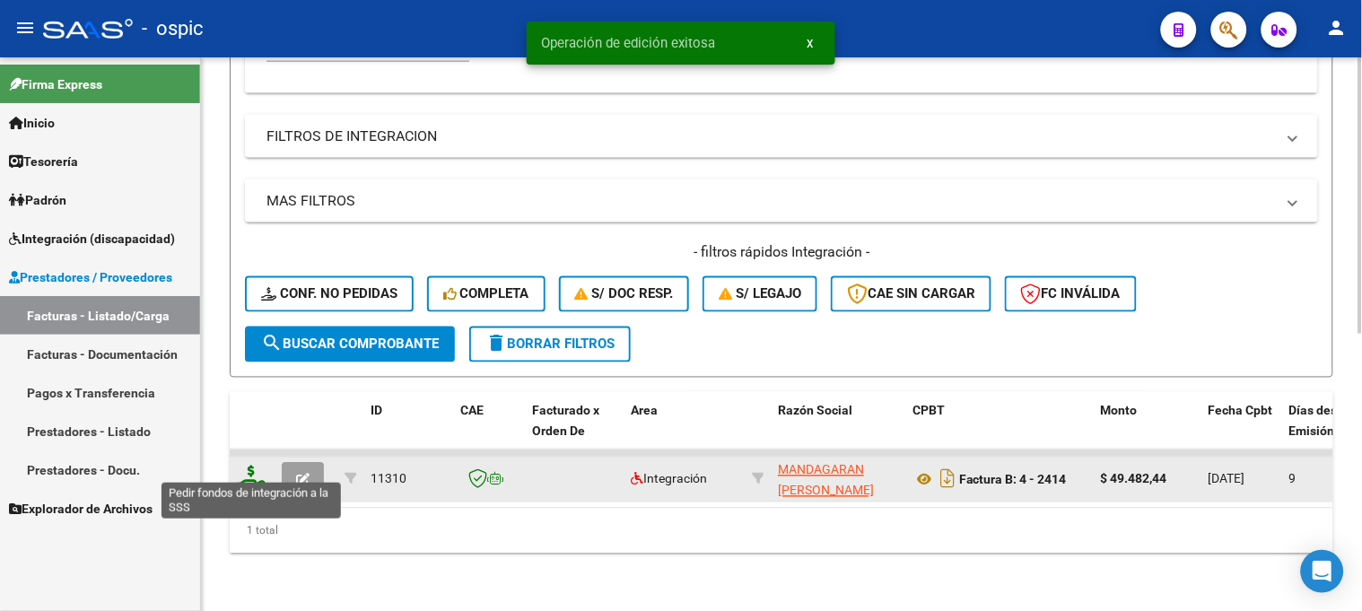
click at [251, 466] on icon at bounding box center [251, 478] width 29 height 25
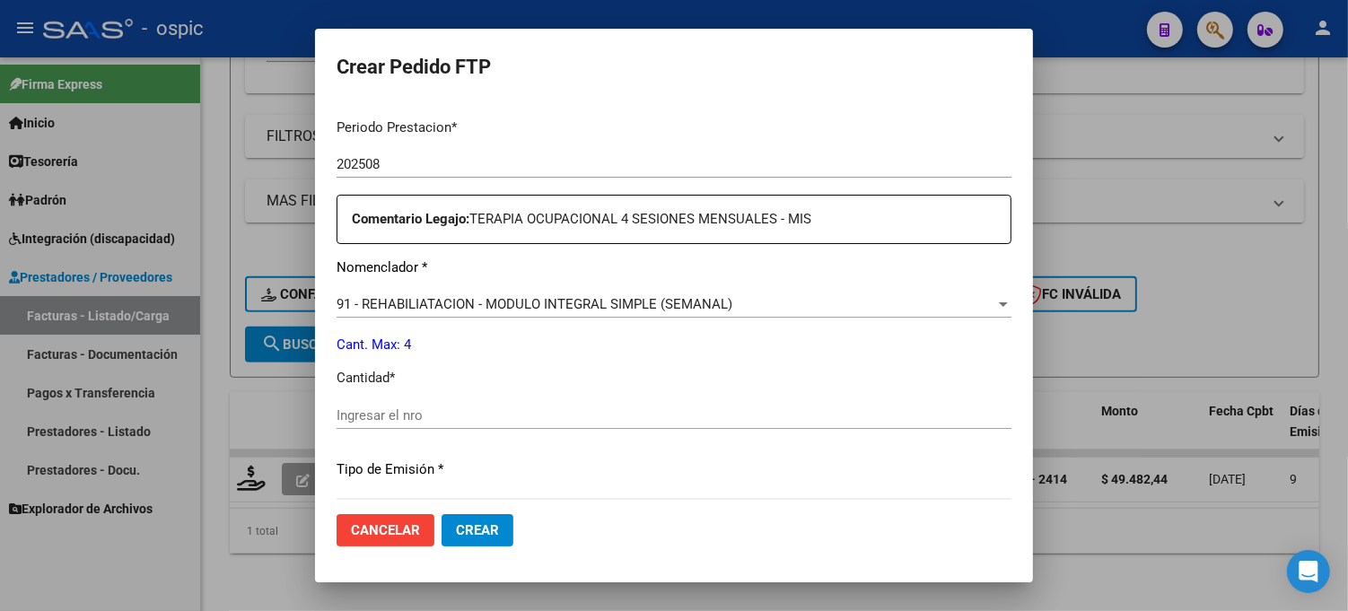
scroll to position [572, 0]
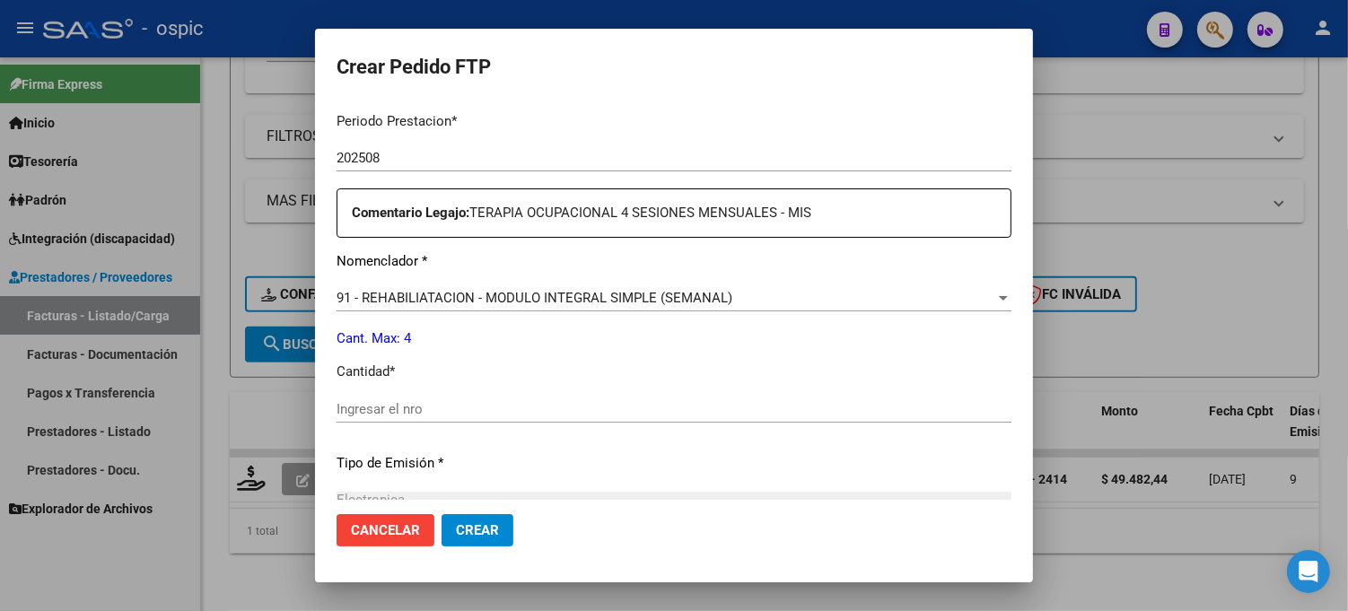
click at [678, 393] on div "Periodo Prestacion * 202508 Ingresar el Periodo Prestacion Comentario Legajo: T…" at bounding box center [674, 405] width 675 height 615
click at [677, 404] on input "Ingresar el nro" at bounding box center [674, 409] width 675 height 16
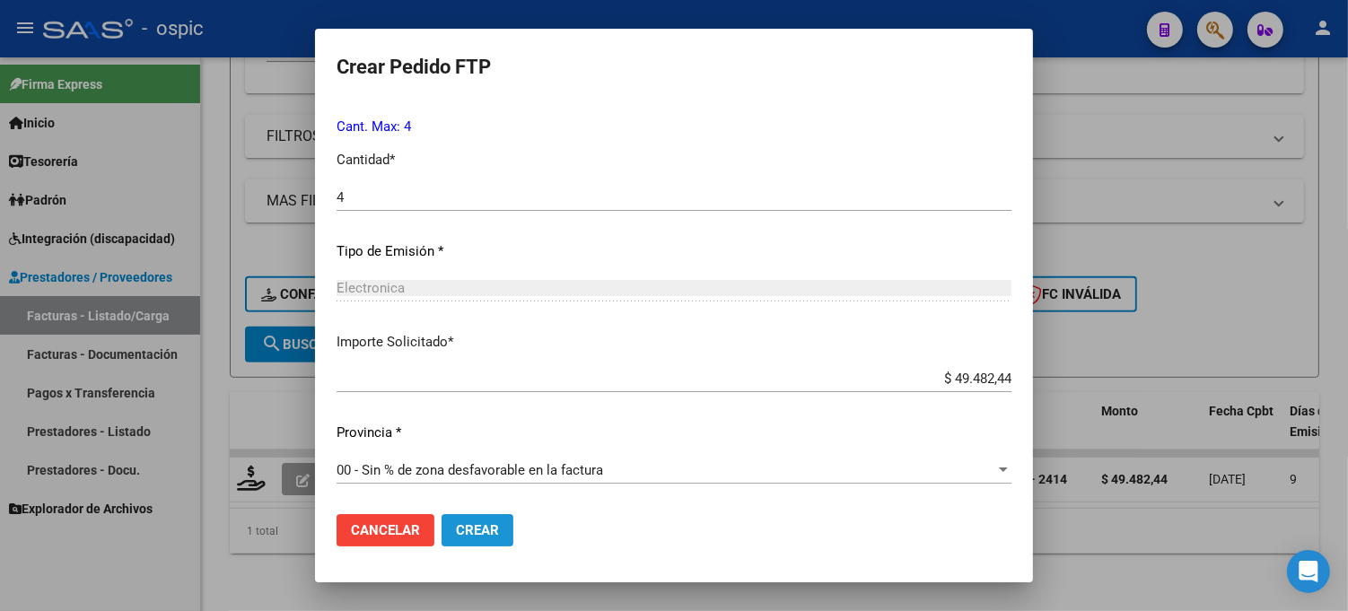
click at [467, 521] on button "Crear" at bounding box center [478, 530] width 72 height 32
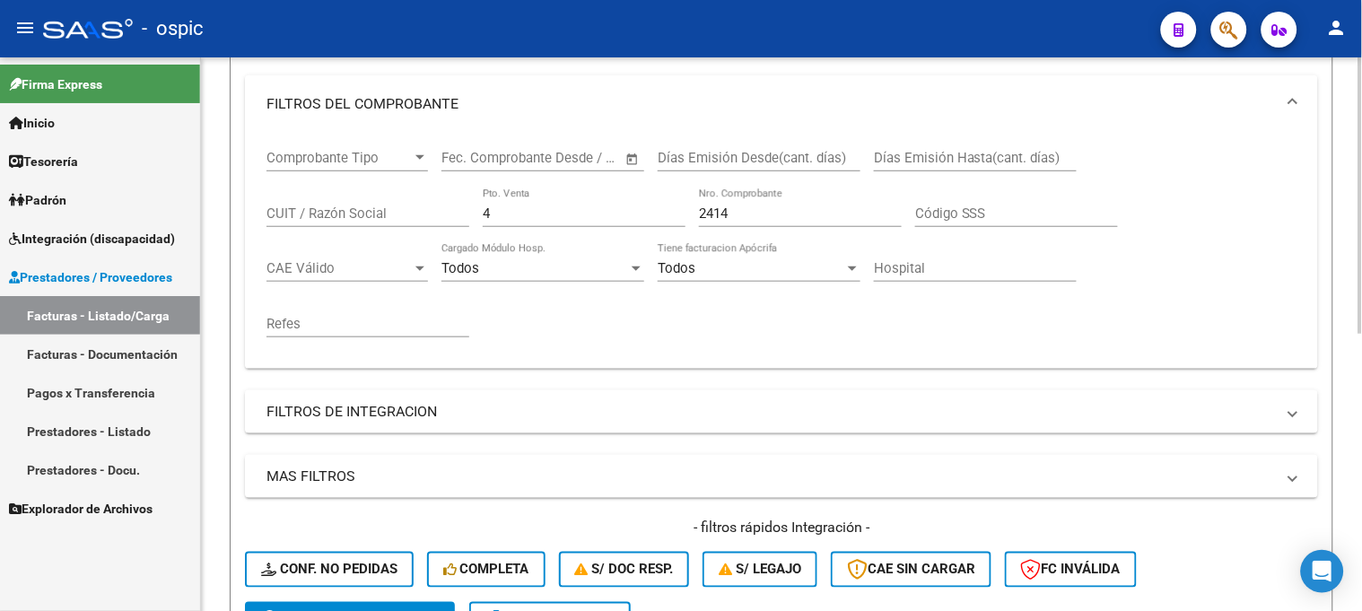
scroll to position [255, 0]
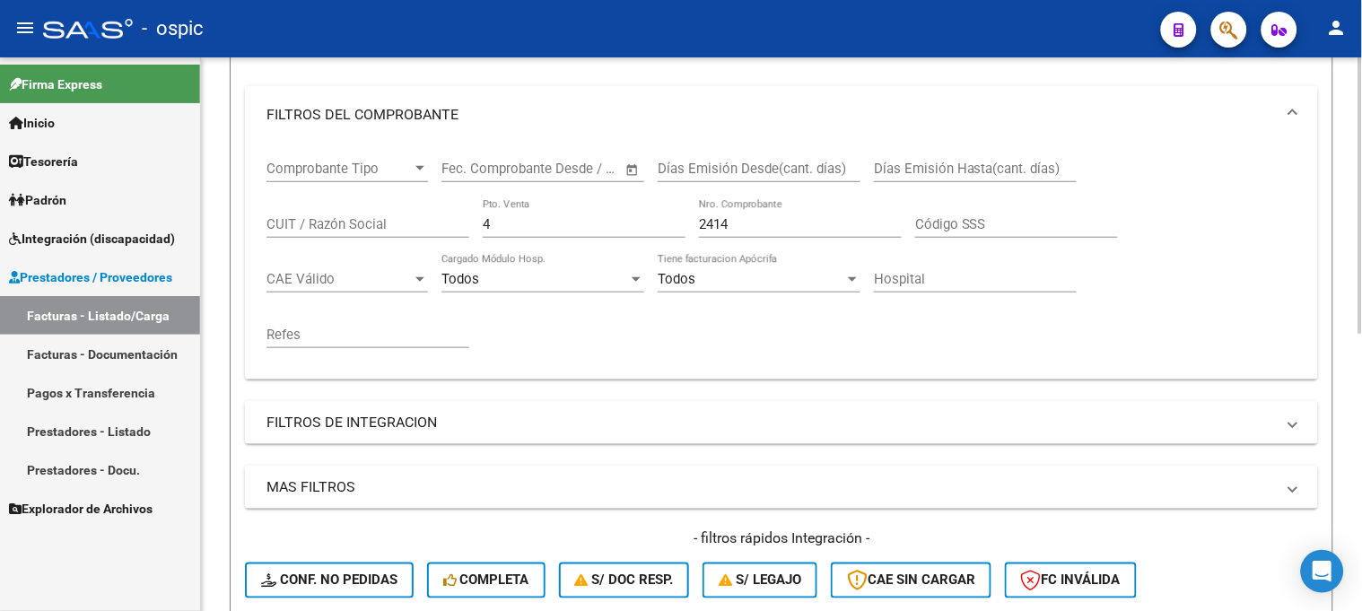
click at [434, 220] on div "Comprobante Tipo Comprobante Tipo Fecha inicio – Fecha fin Fec. Comprobante Des…" at bounding box center [782, 255] width 1030 height 222
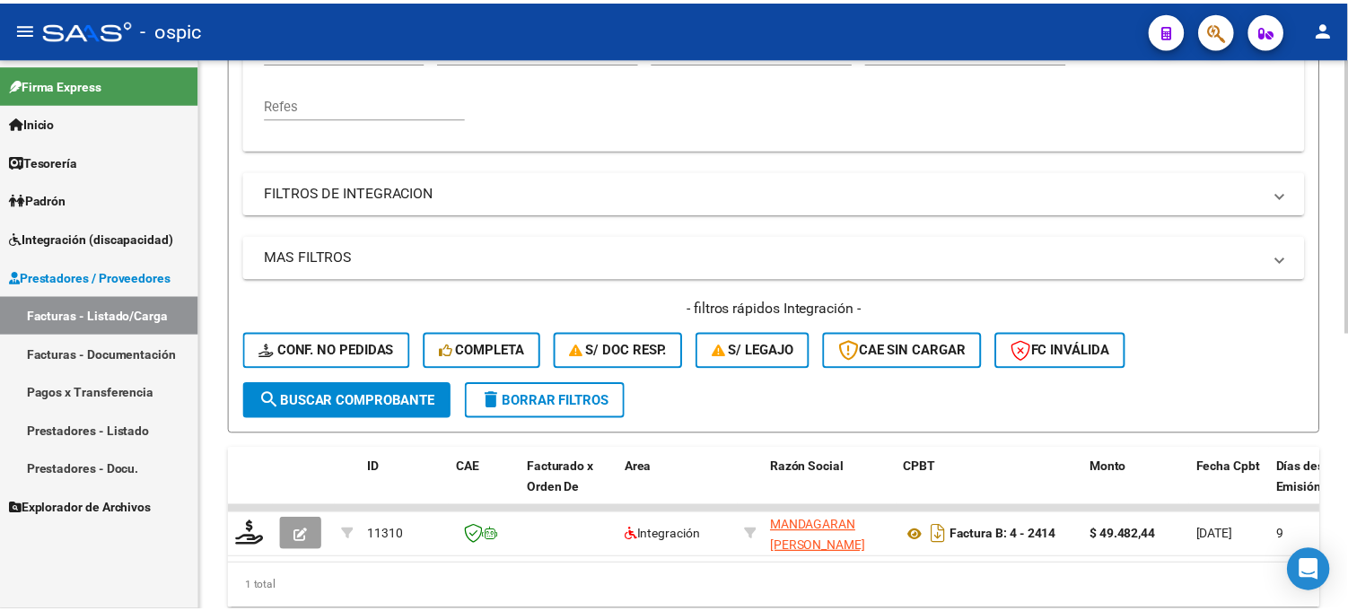
scroll to position [554, 0]
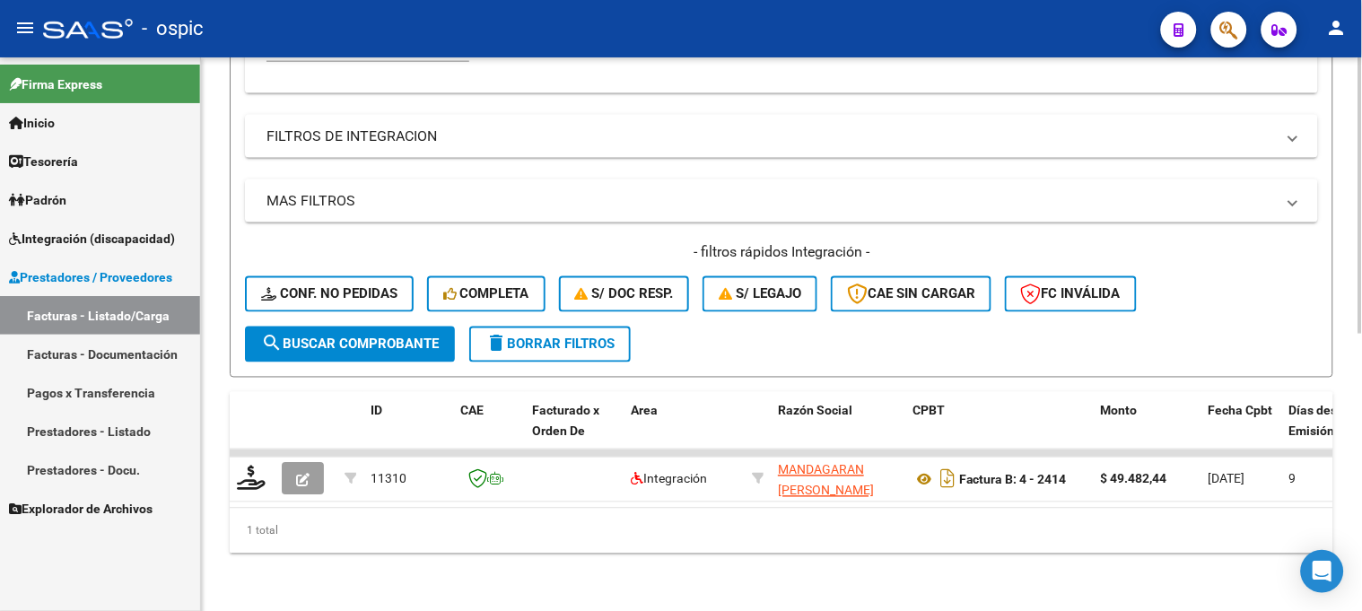
drag, startPoint x: 384, startPoint y: 336, endPoint x: 372, endPoint y: 279, distance: 57.9
click at [383, 337] on span "search Buscar Comprobante" at bounding box center [350, 345] width 178 height 16
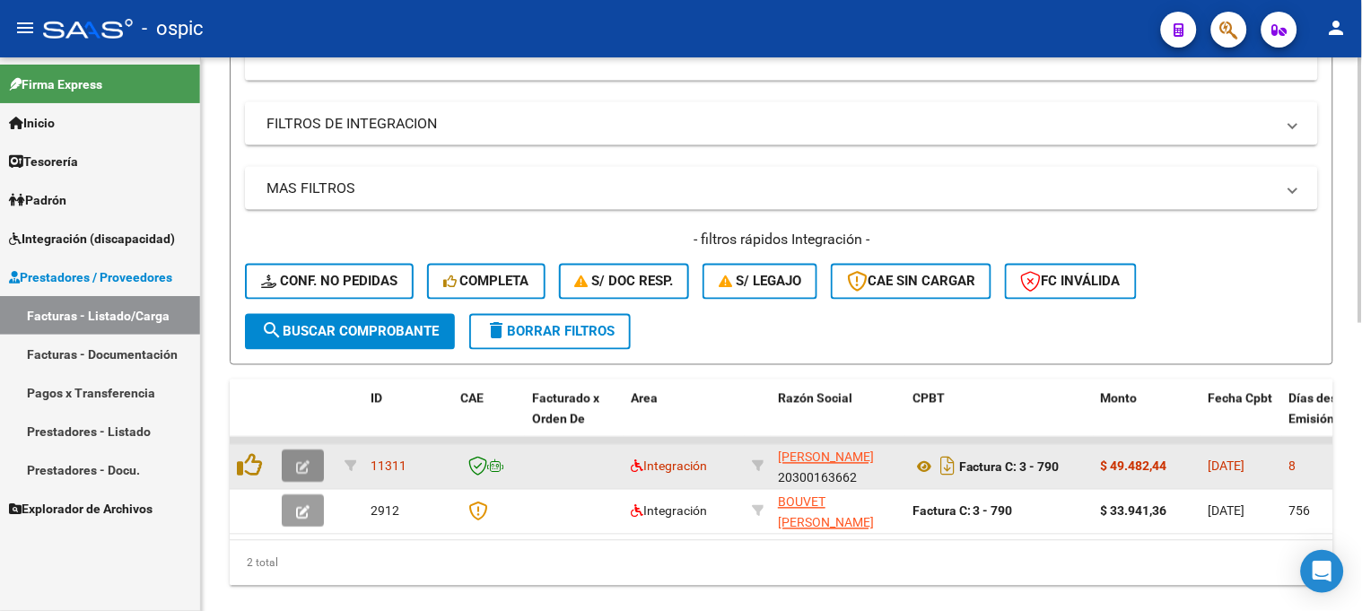
click at [303, 461] on icon "button" at bounding box center [302, 467] width 13 height 13
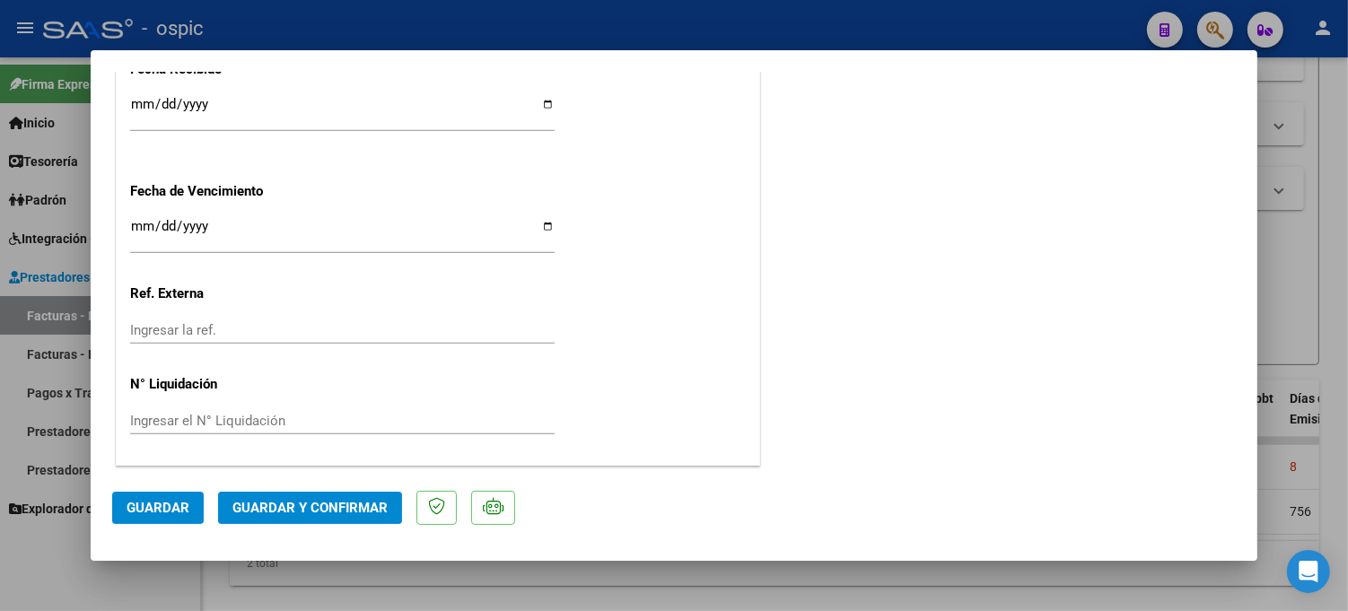
scroll to position [0, 0]
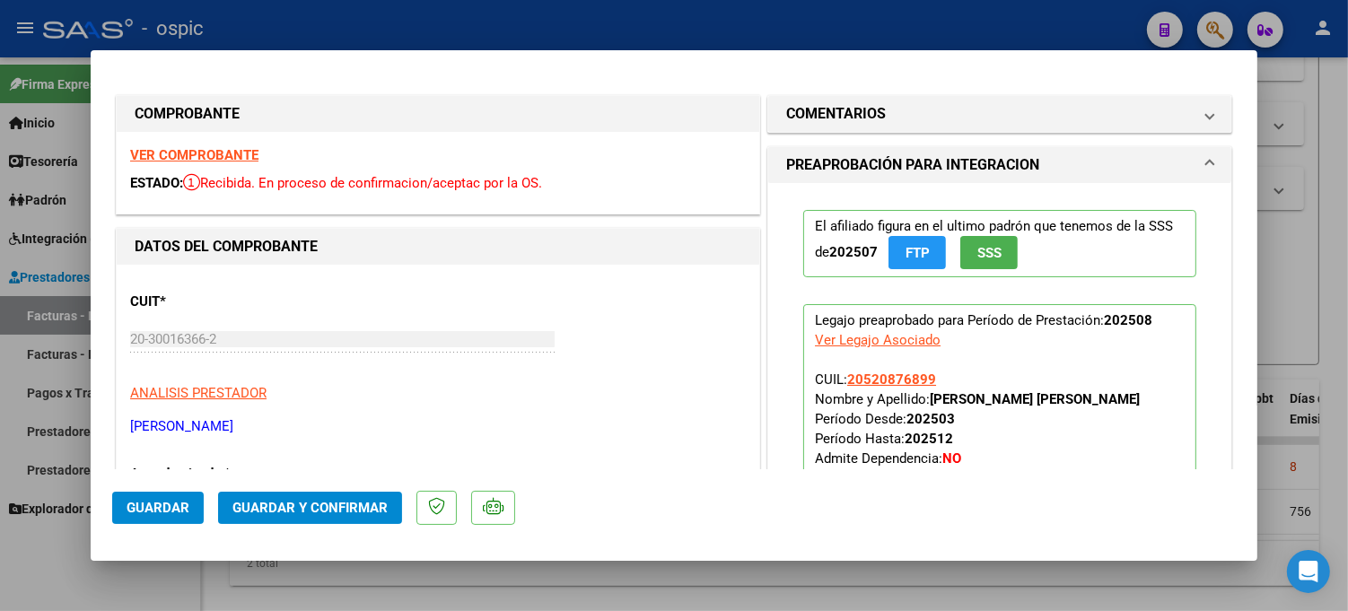
drag, startPoint x: 793, startPoint y: 109, endPoint x: 835, endPoint y: 223, distance: 121.2
click at [797, 109] on h1 "COMENTARIOS" at bounding box center [836, 114] width 100 height 22
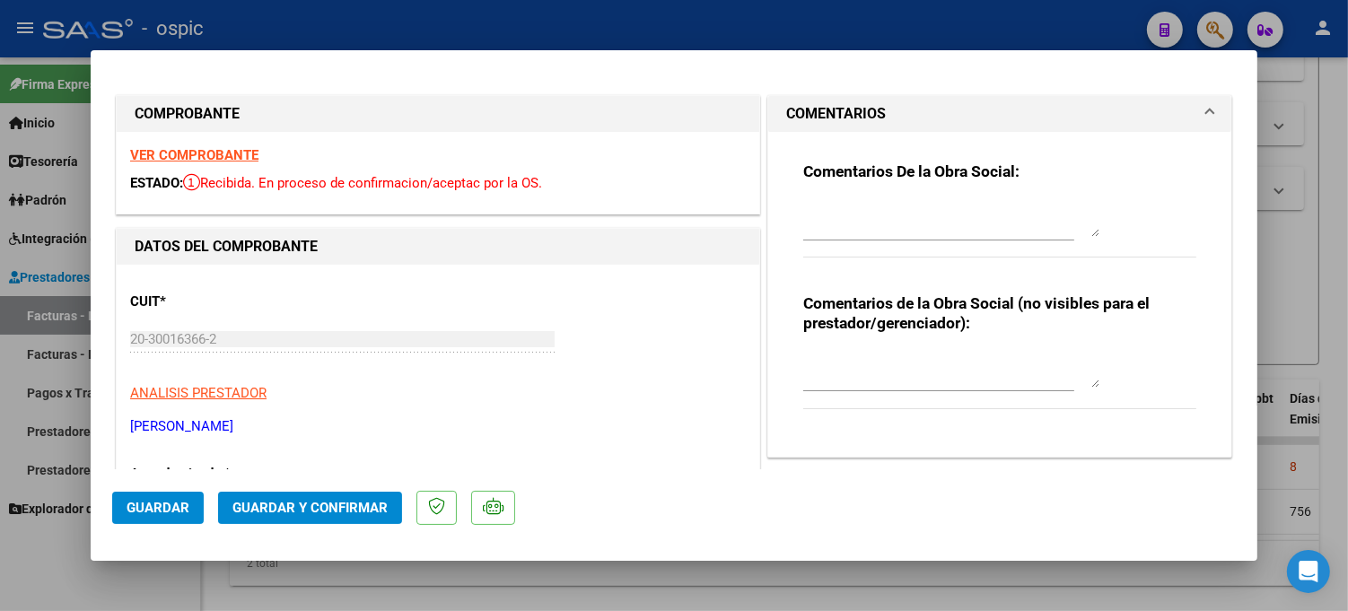
click at [856, 369] on textarea at bounding box center [951, 370] width 296 height 36
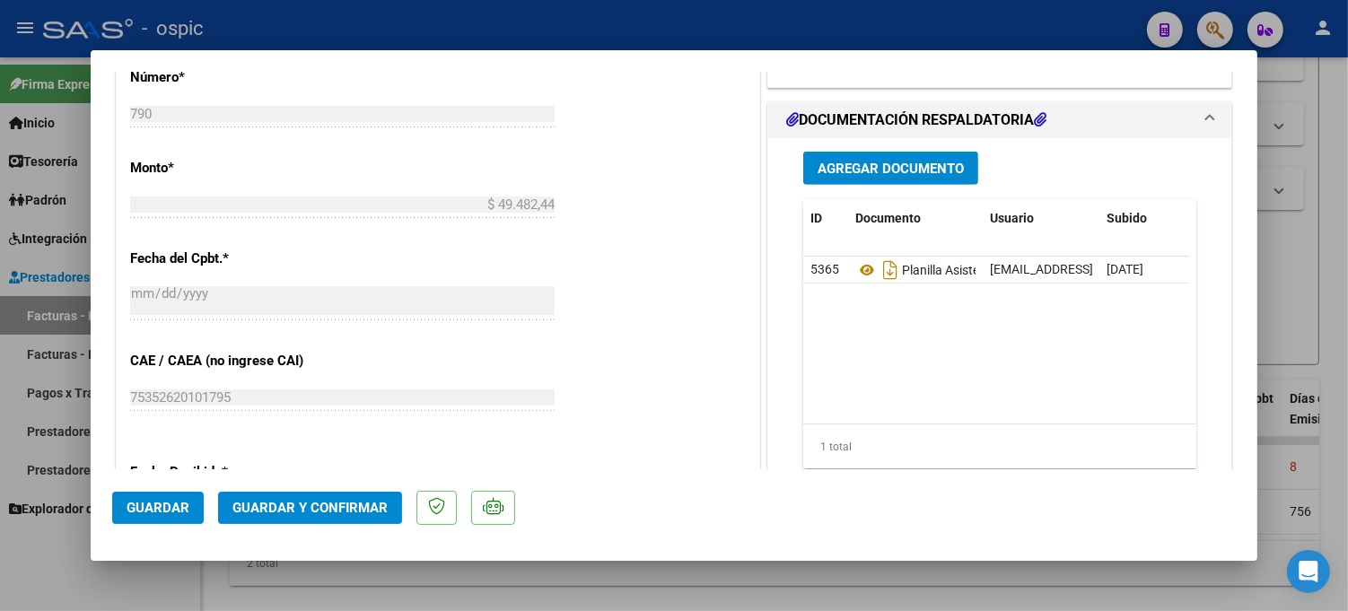
scroll to position [847, 0]
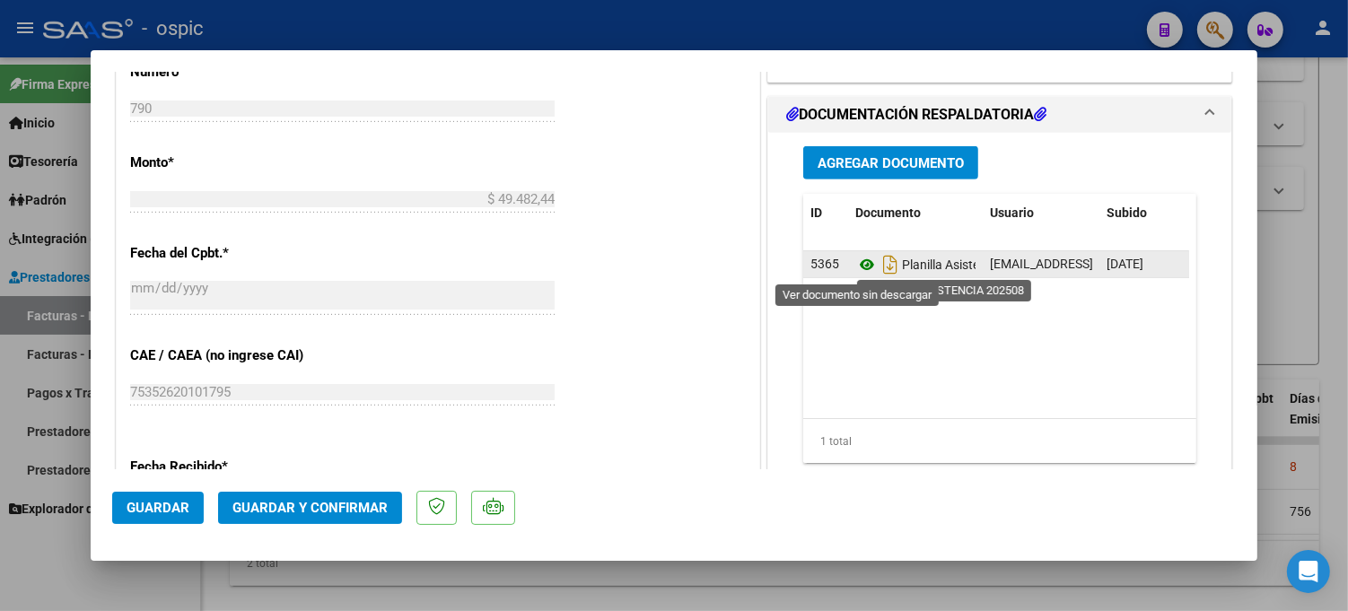
click at [862, 265] on icon at bounding box center [866, 265] width 23 height 22
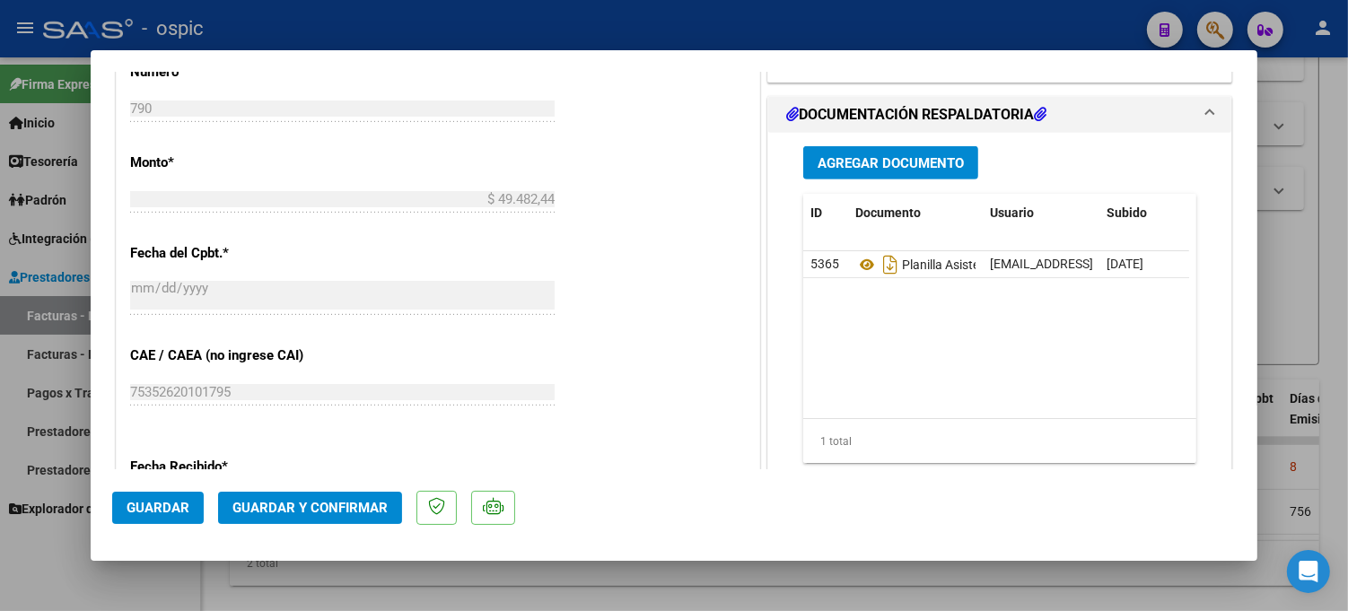
click at [352, 500] on span "Guardar y Confirmar" at bounding box center [309, 508] width 155 height 16
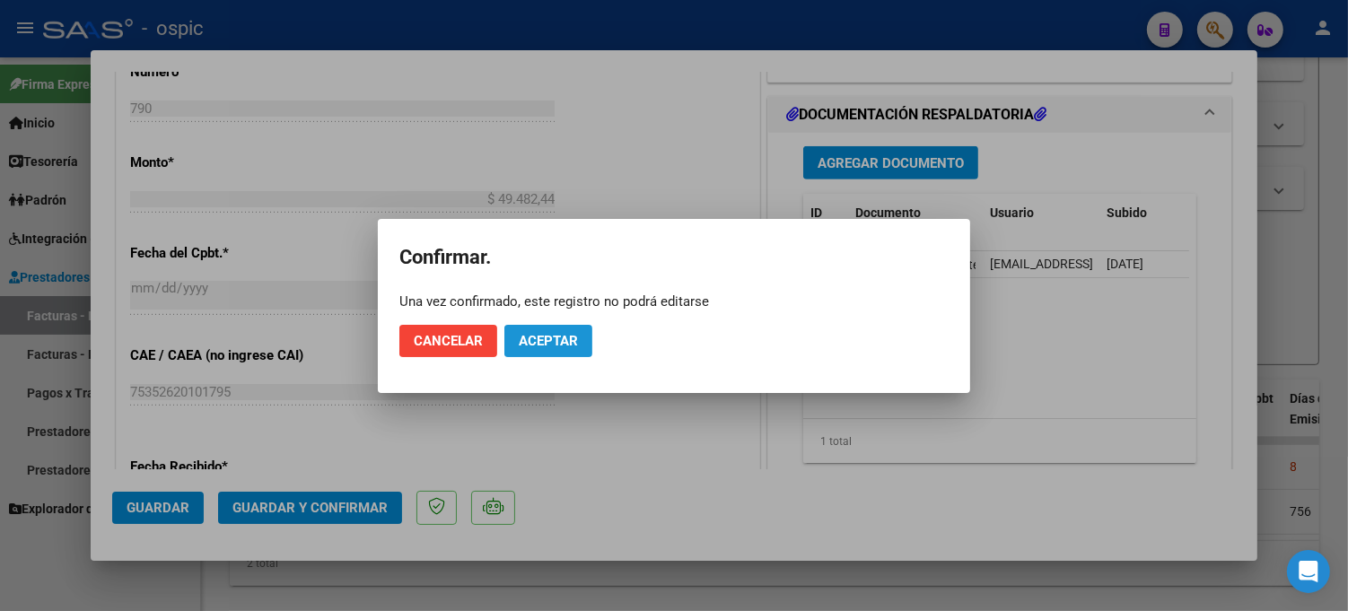
click at [558, 336] on span "Aceptar" at bounding box center [548, 341] width 59 height 16
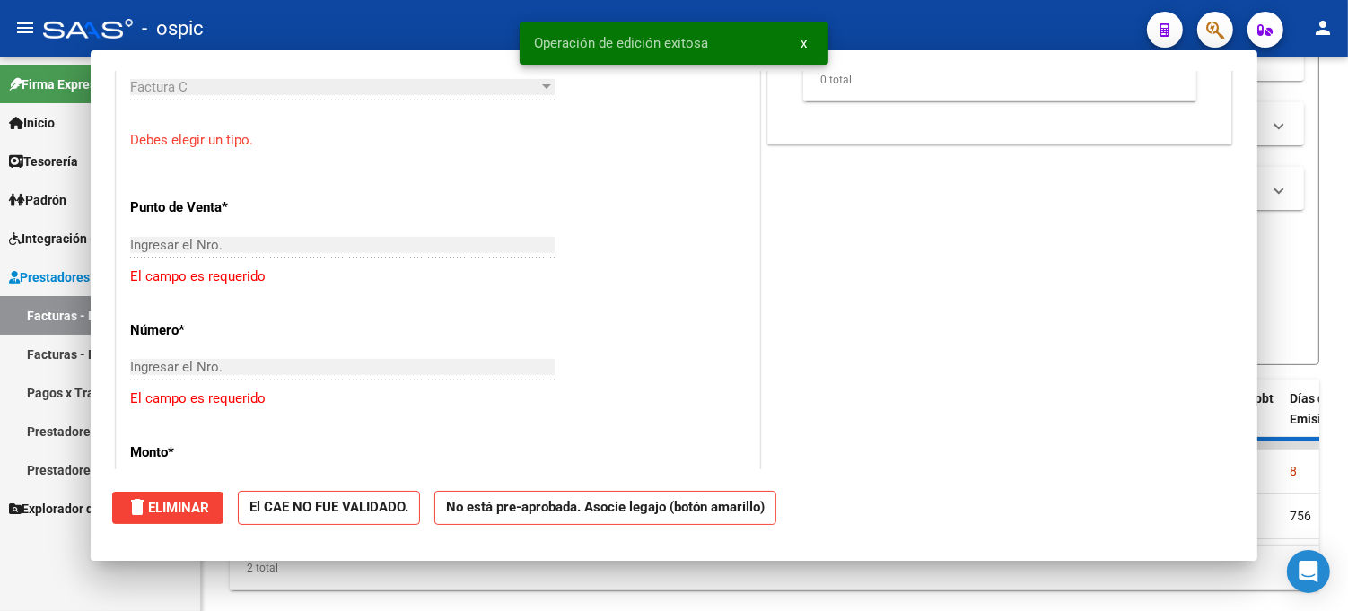
scroll to position [0, 0]
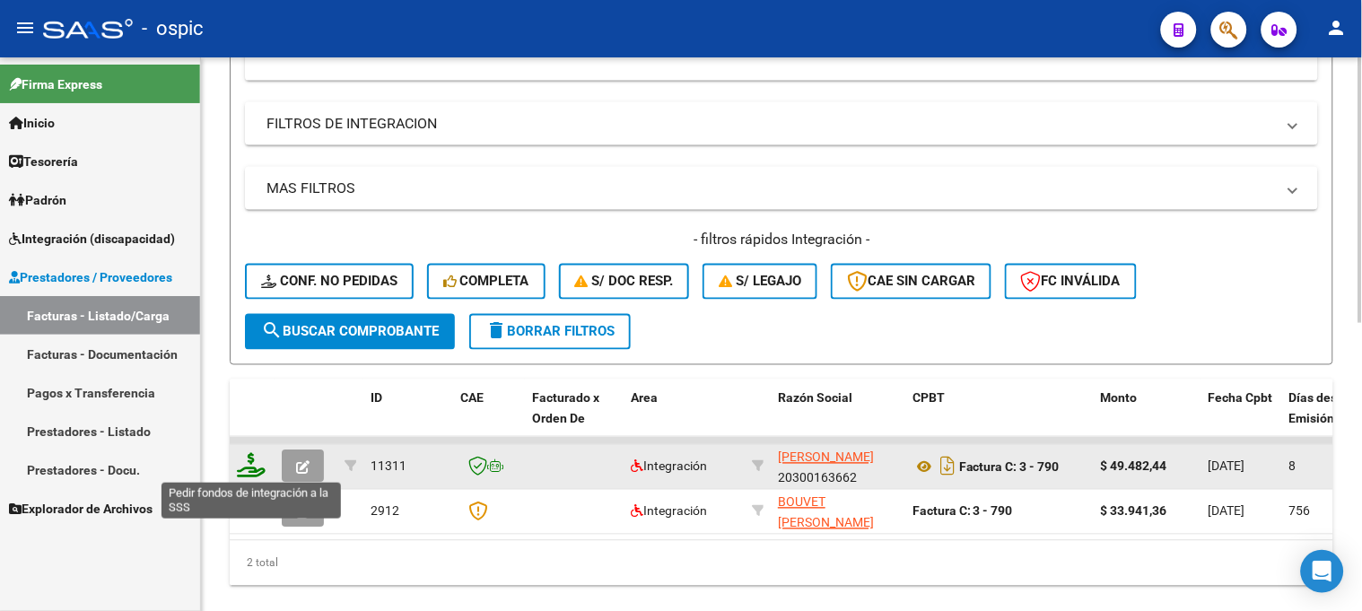
click at [252, 455] on icon at bounding box center [251, 465] width 29 height 25
click at [252, 464] on icon at bounding box center [251, 465] width 29 height 25
click at [253, 460] on icon at bounding box center [251, 465] width 29 height 25
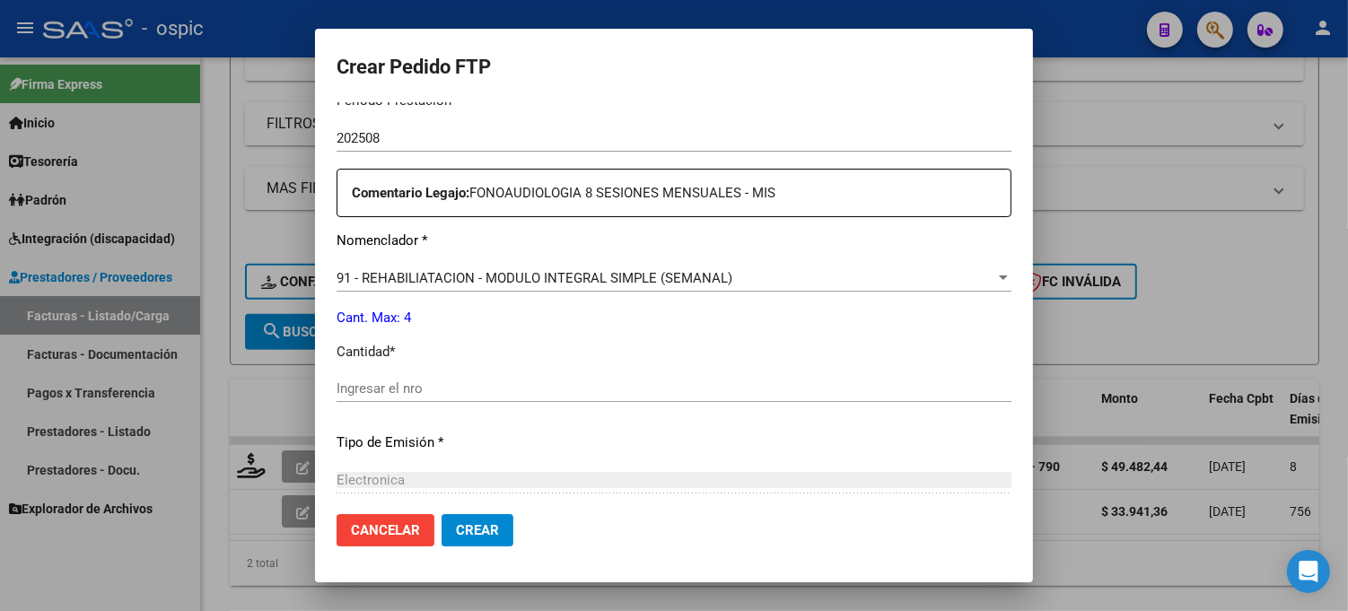
scroll to position [615, 0]
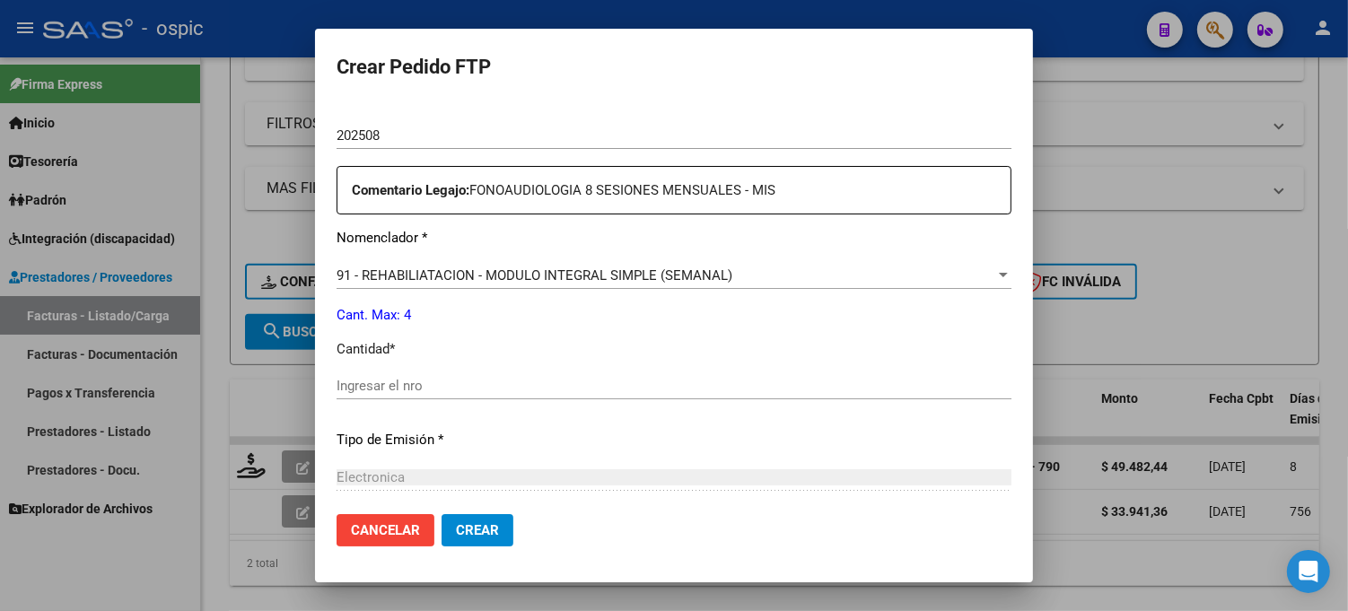
drag, startPoint x: 687, startPoint y: 383, endPoint x: 710, endPoint y: 390, distance: 24.4
click at [686, 383] on input "Ingresar el nro" at bounding box center [674, 386] width 675 height 16
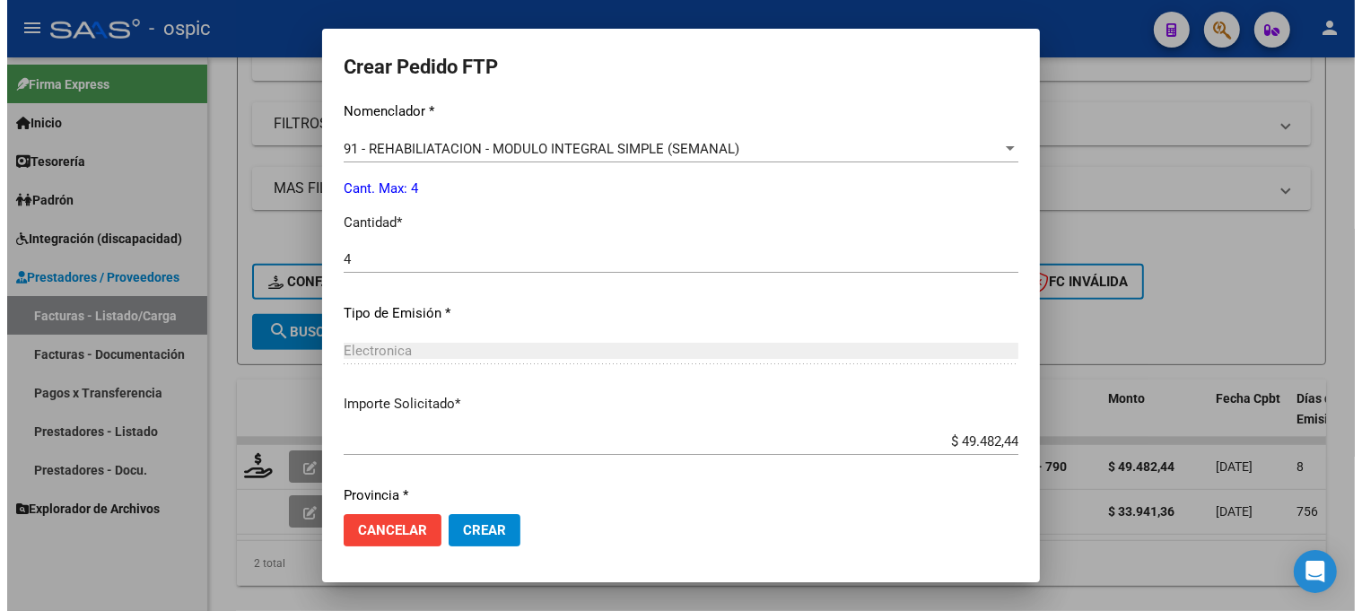
scroll to position [804, 0]
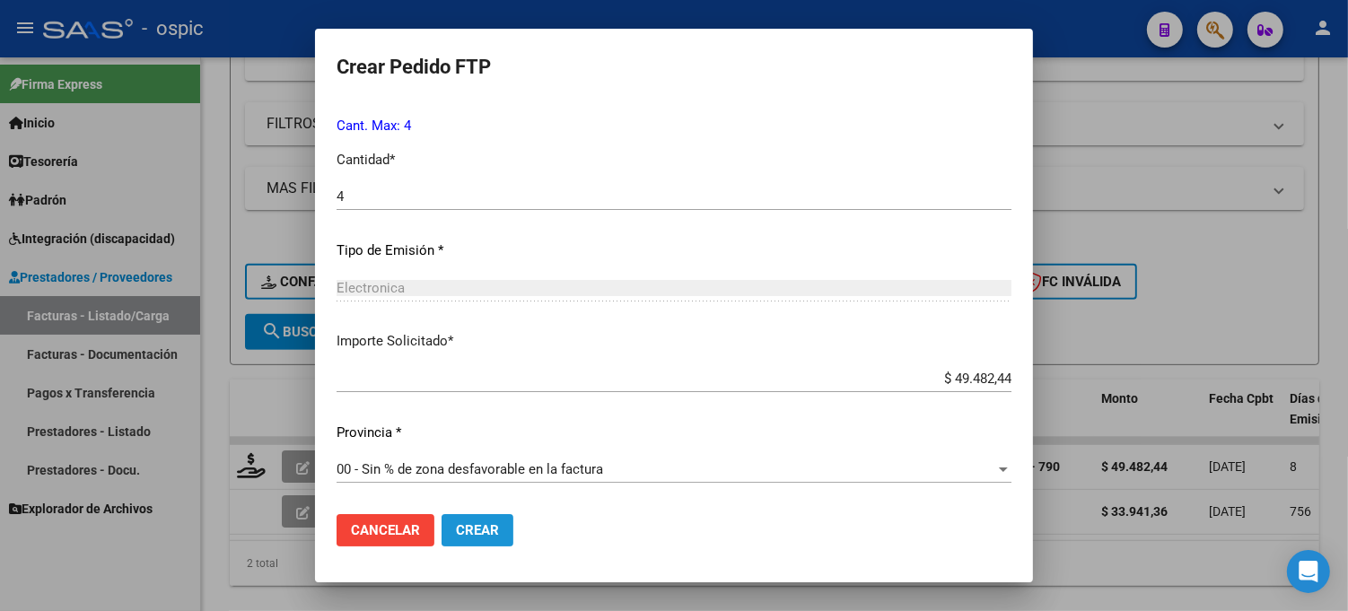
click at [489, 522] on span "Crear" at bounding box center [477, 530] width 43 height 16
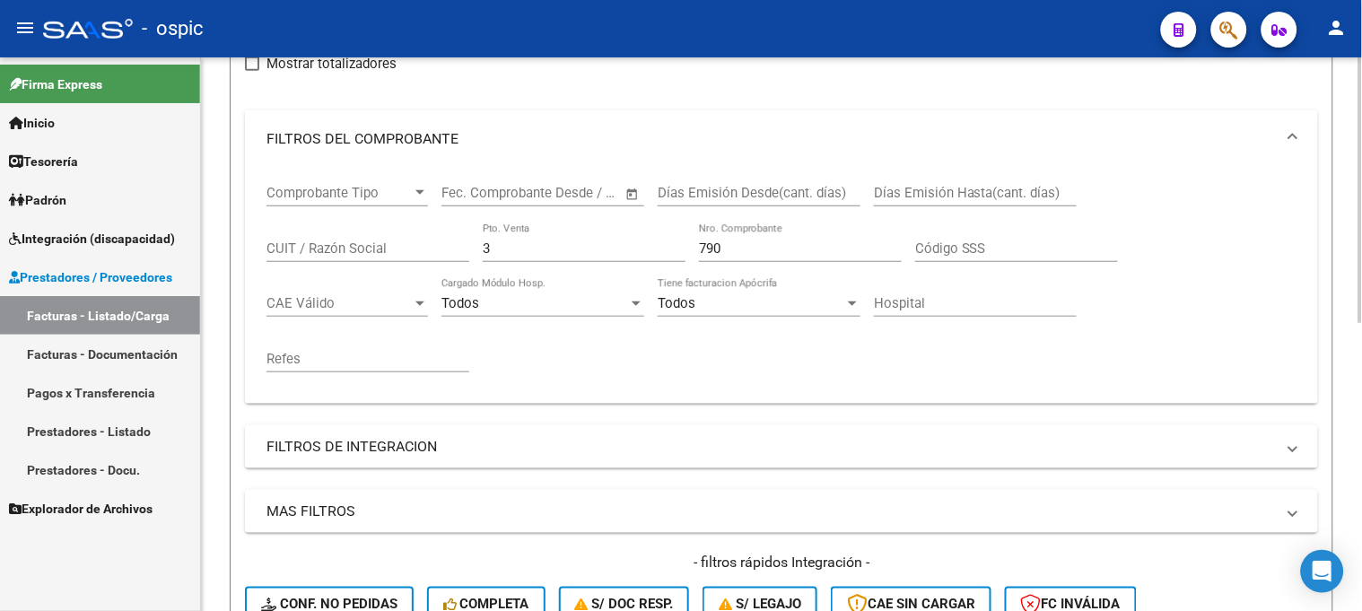
scroll to position [155, 0]
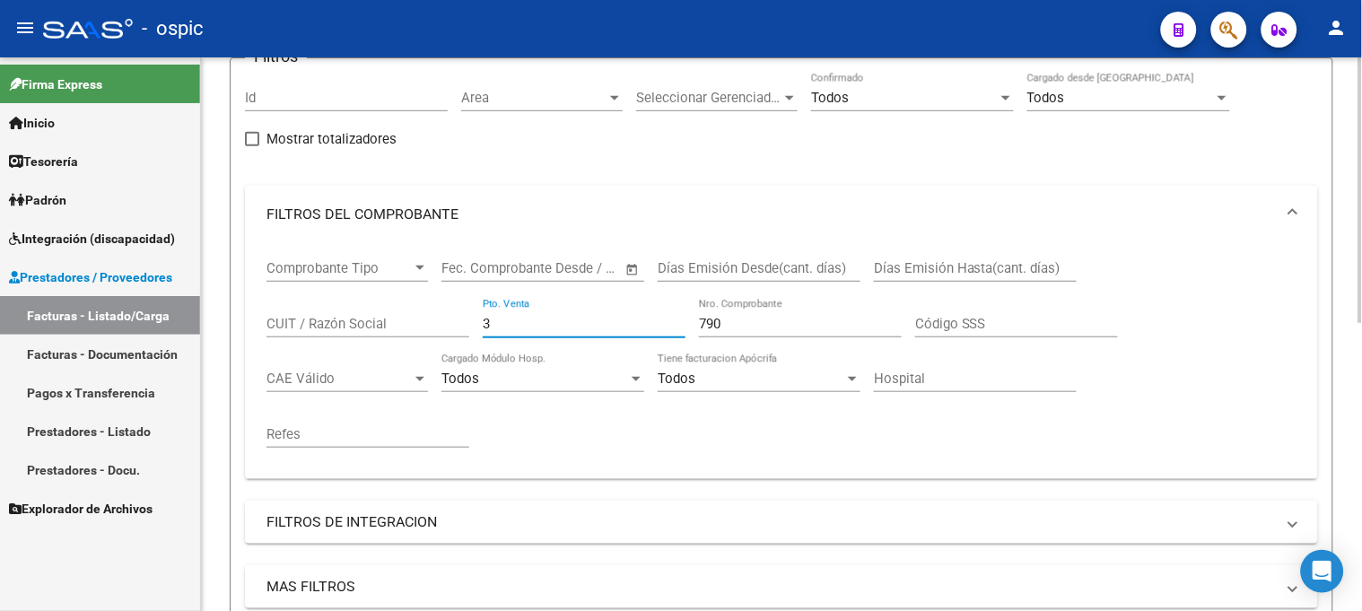
drag, startPoint x: 503, startPoint y: 321, endPoint x: 424, endPoint y: 323, distance: 79.9
click at [425, 321] on div "Comprobante Tipo Comprobante Tipo Fecha inicio – Fecha fin Fec. Comprobante Des…" at bounding box center [782, 354] width 1030 height 222
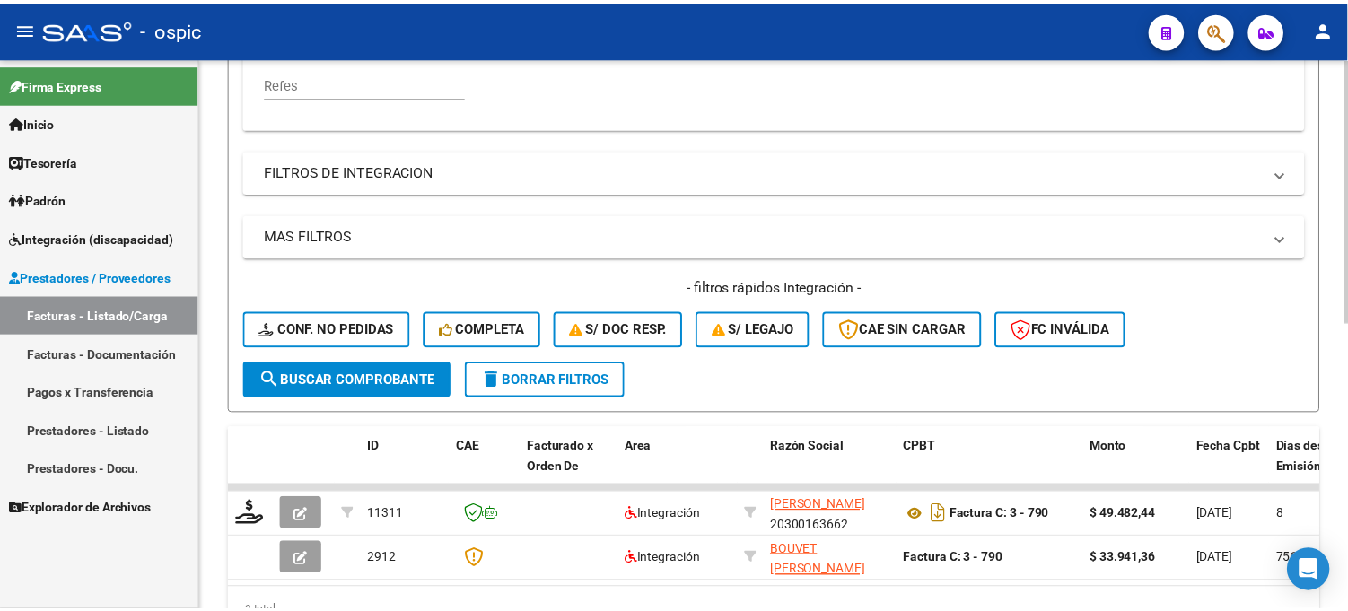
scroll to position [554, 0]
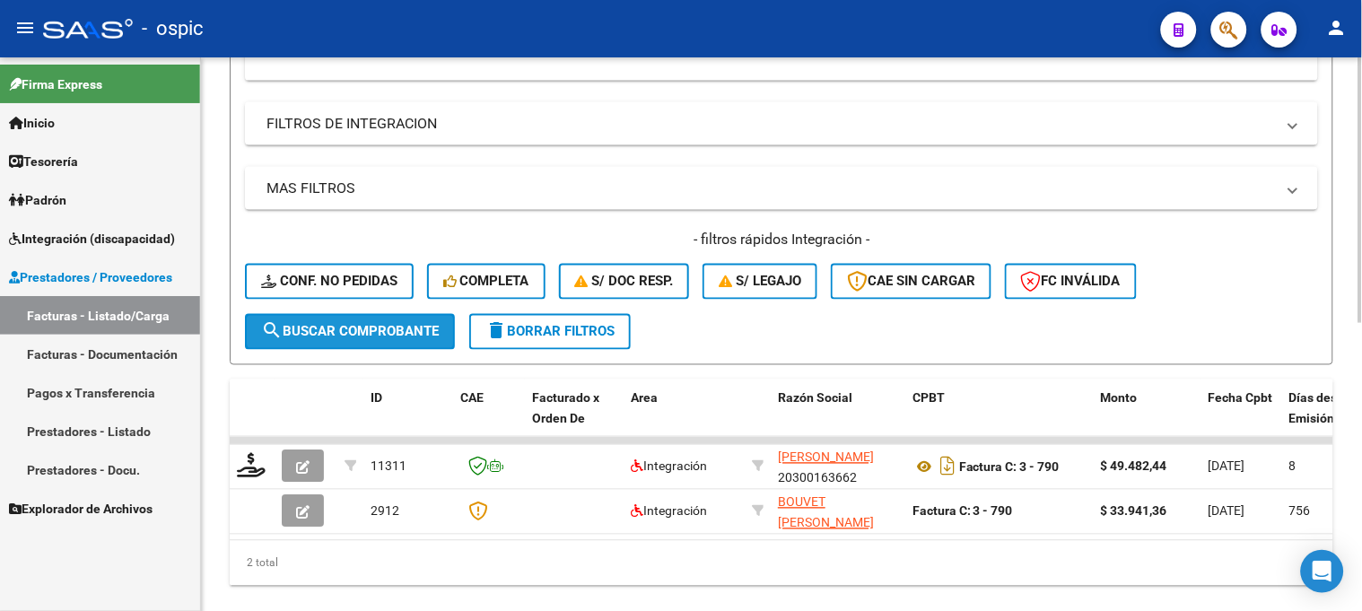
click at [414, 326] on span "search Buscar Comprobante" at bounding box center [350, 332] width 178 height 16
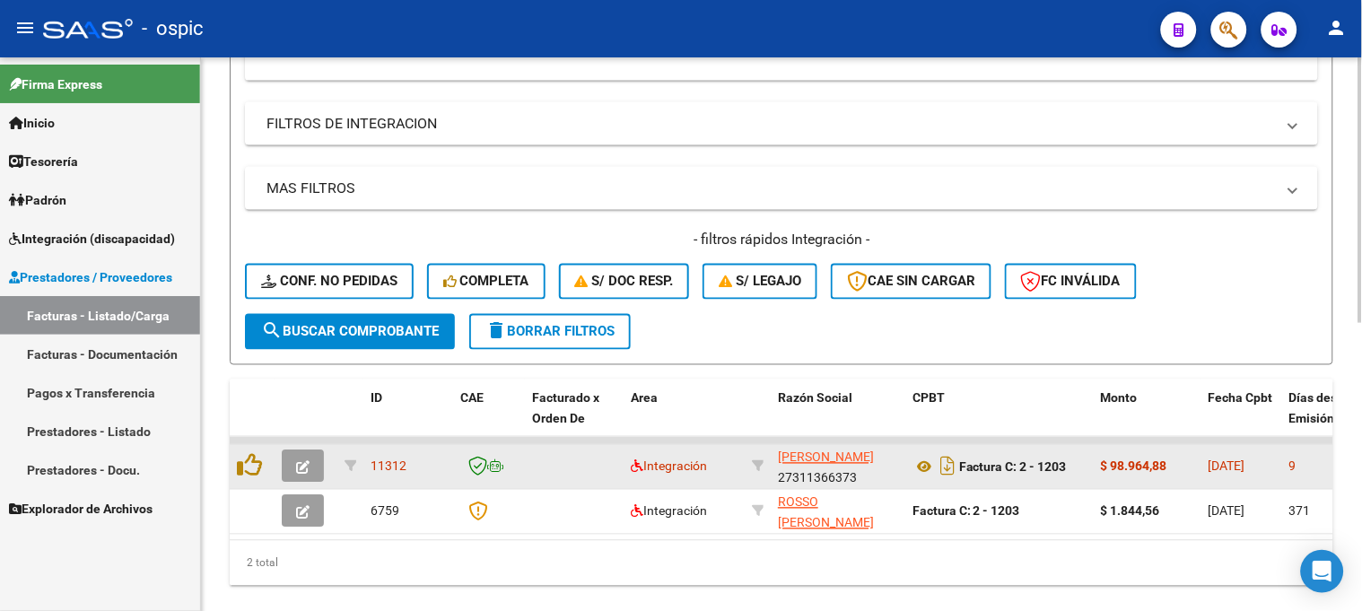
click at [297, 455] on button "button" at bounding box center [303, 467] width 42 height 32
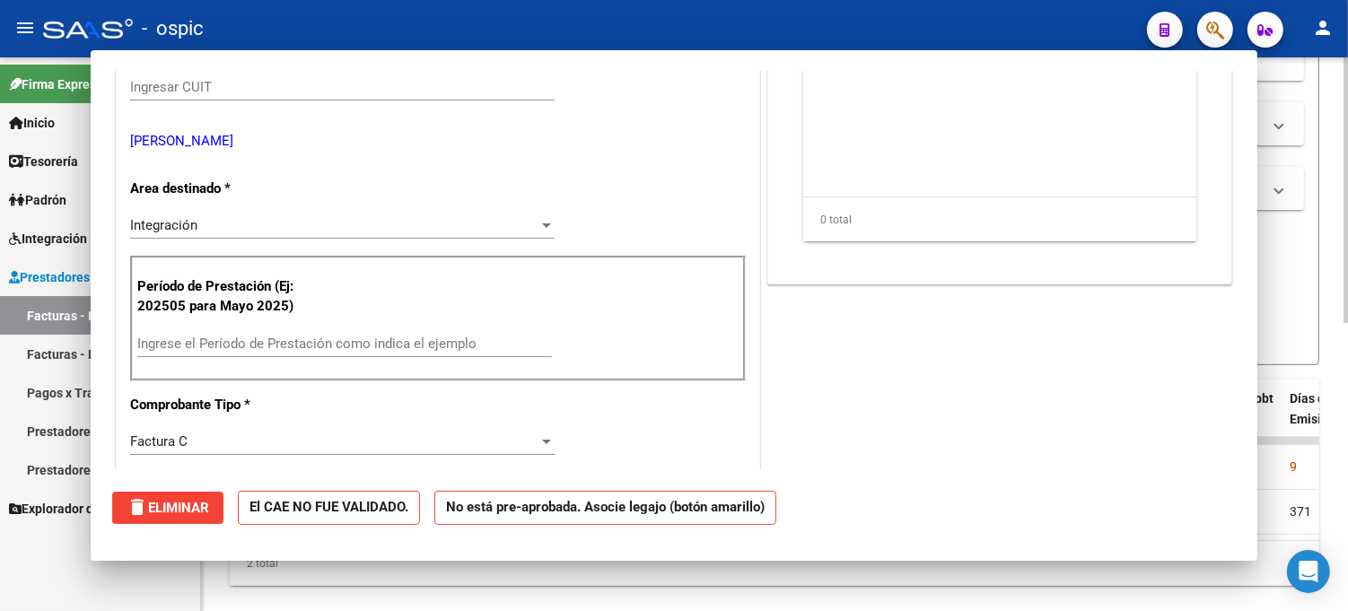
scroll to position [0, 0]
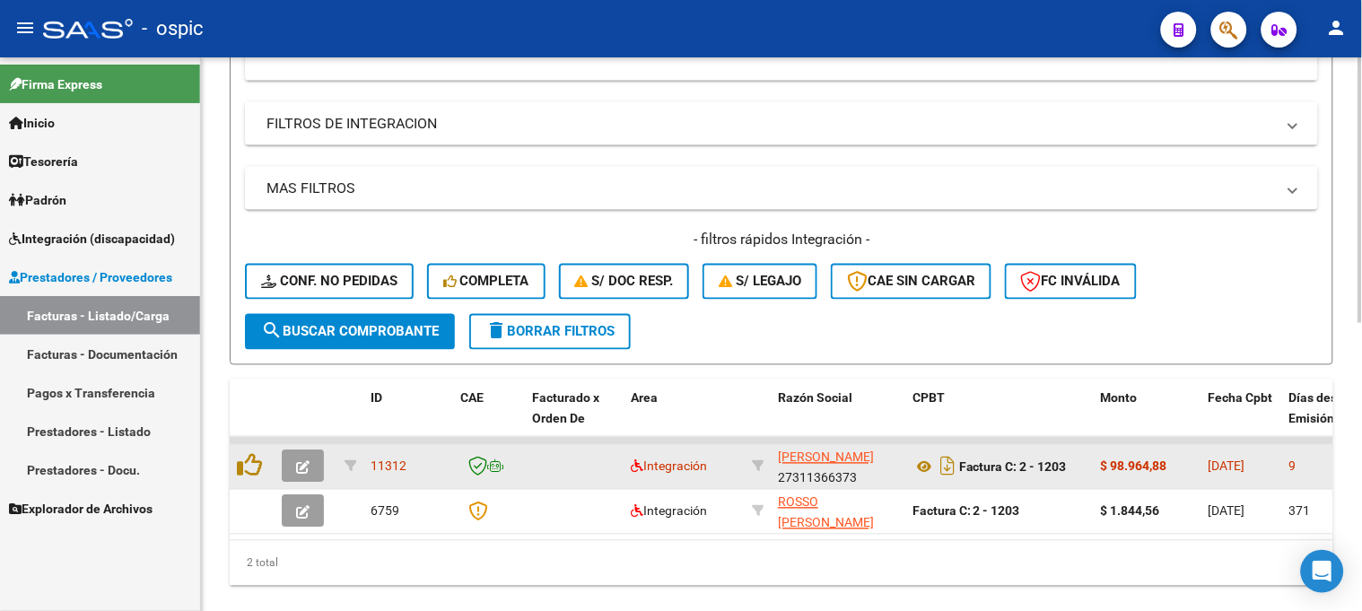
click at [310, 462] on button "button" at bounding box center [303, 467] width 42 height 32
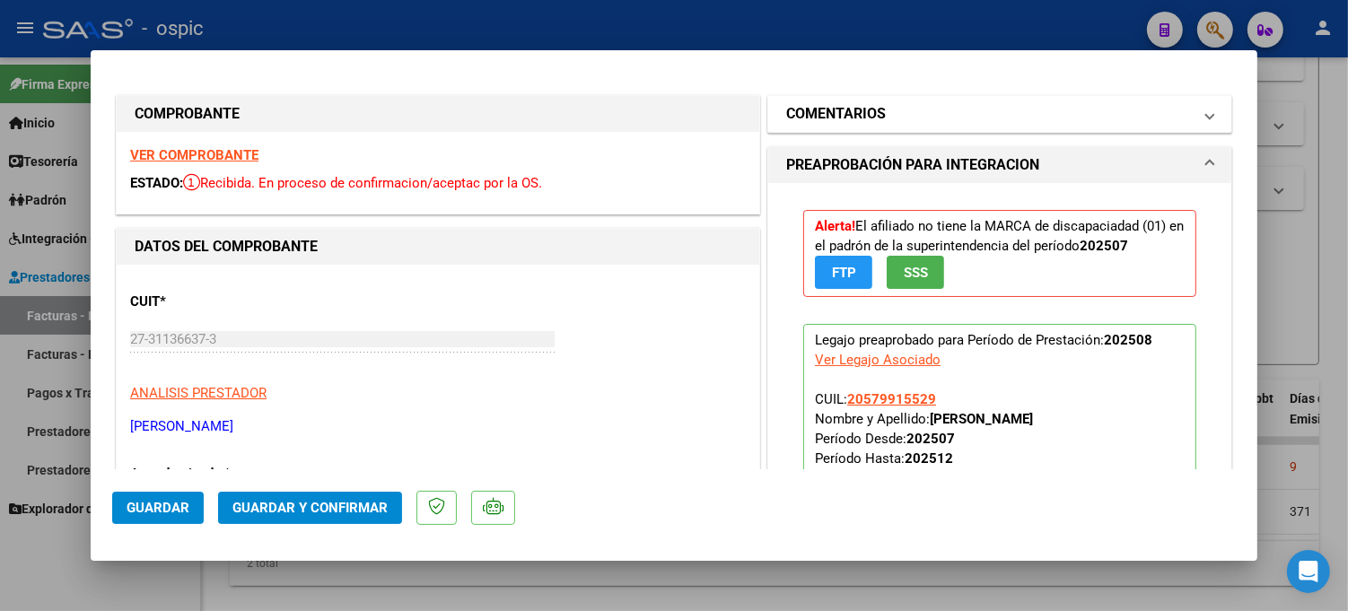
click at [975, 101] on mat-expansion-panel-header "COMENTARIOS" at bounding box center [999, 114] width 463 height 36
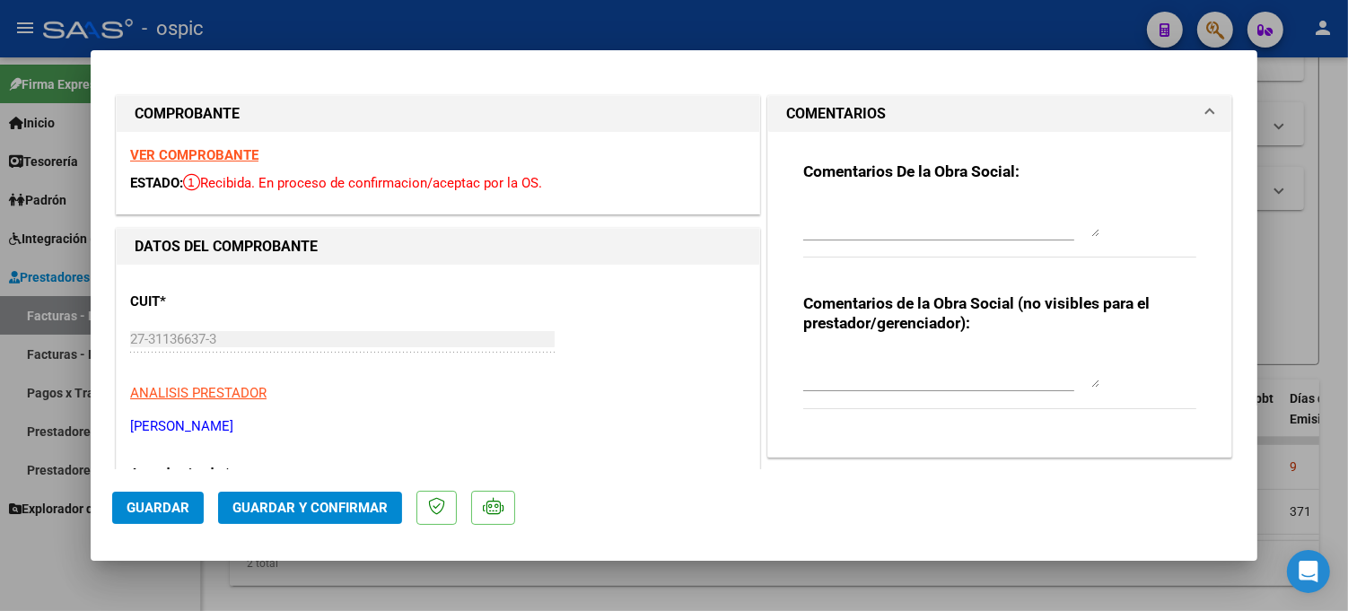
click at [898, 372] on textarea at bounding box center [951, 370] width 296 height 36
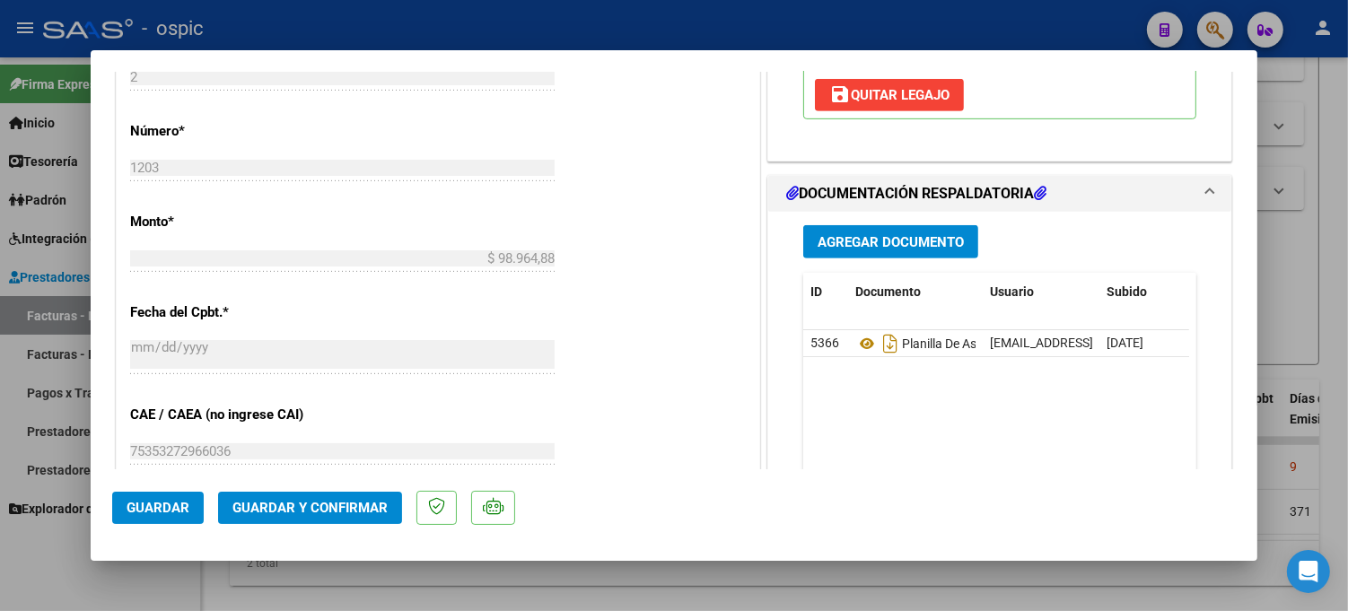
scroll to position [811, 0]
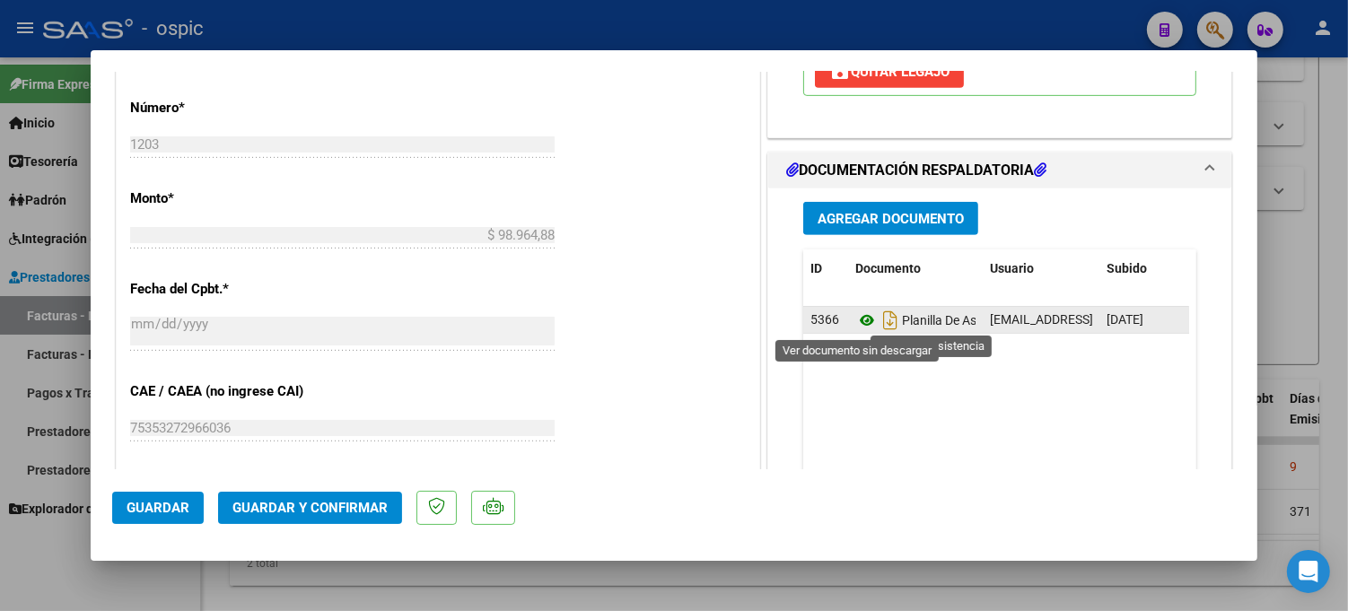
click at [855, 317] on icon at bounding box center [866, 321] width 23 height 22
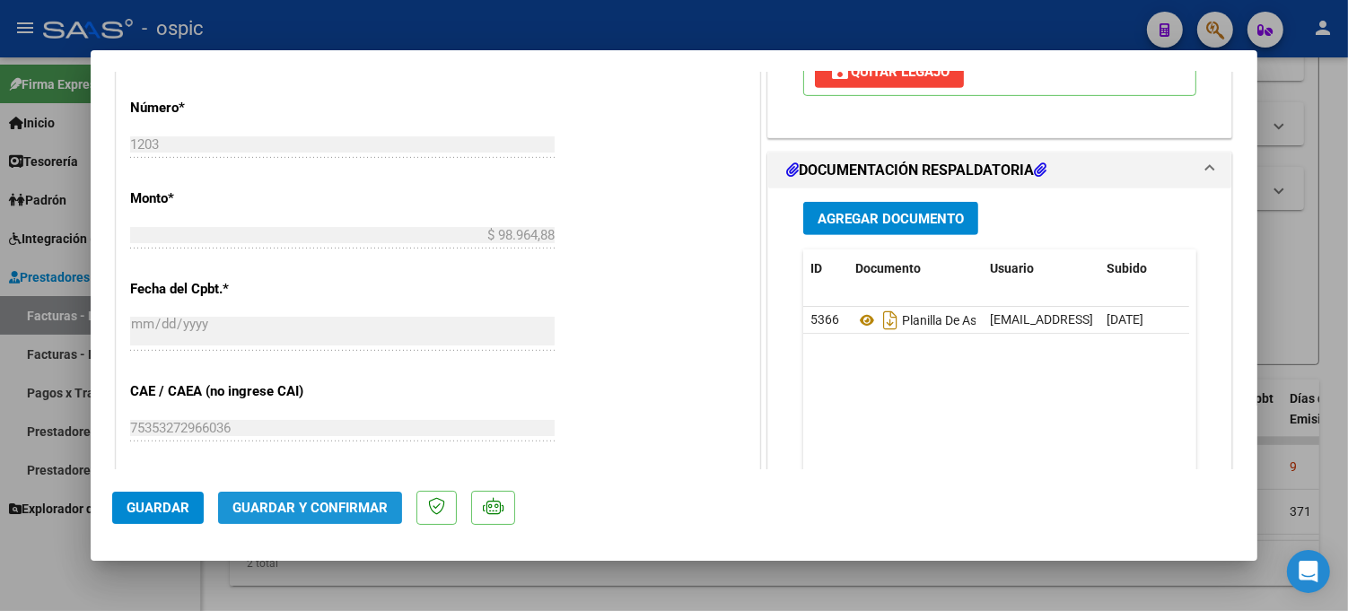
click at [324, 514] on span "Guardar y Confirmar" at bounding box center [309, 508] width 155 height 16
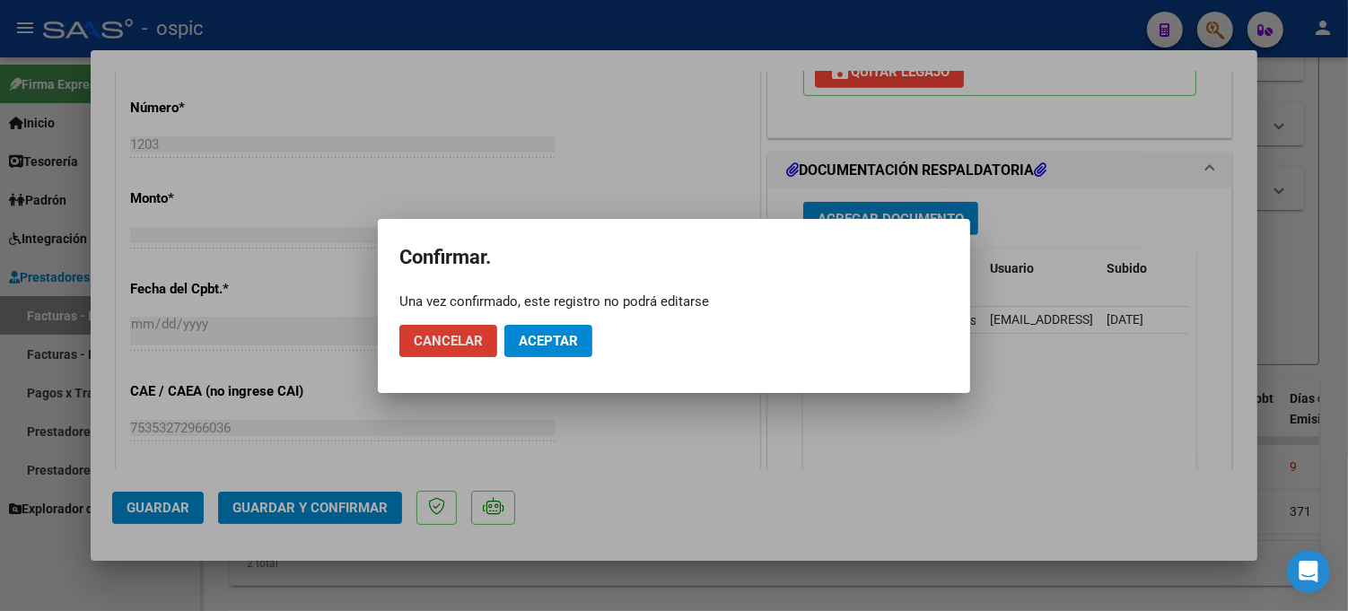
click at [564, 339] on span "Aceptar" at bounding box center [548, 341] width 59 height 16
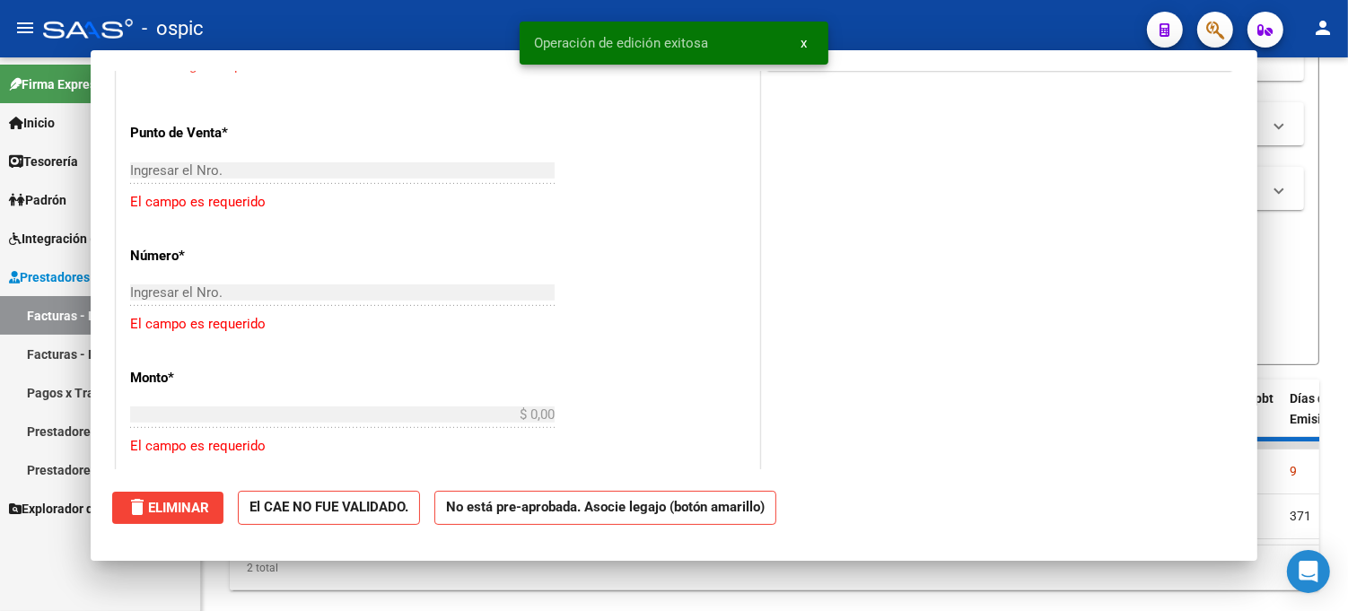
scroll to position [844, 0]
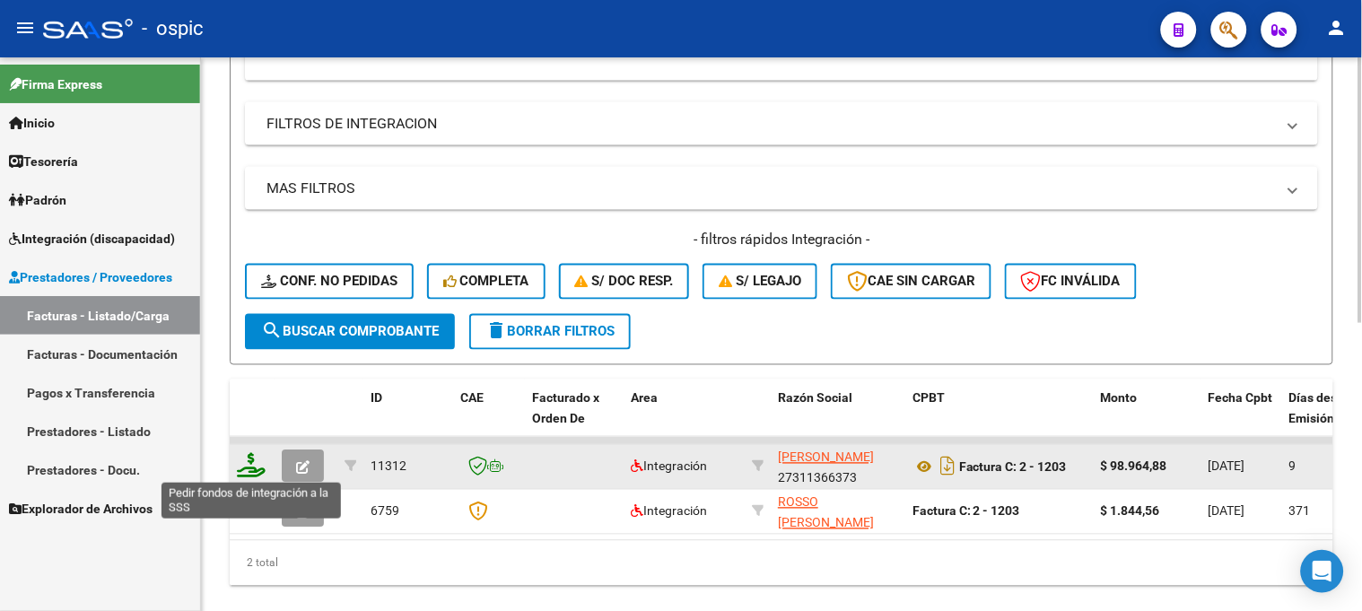
click at [247, 456] on icon at bounding box center [251, 465] width 29 height 25
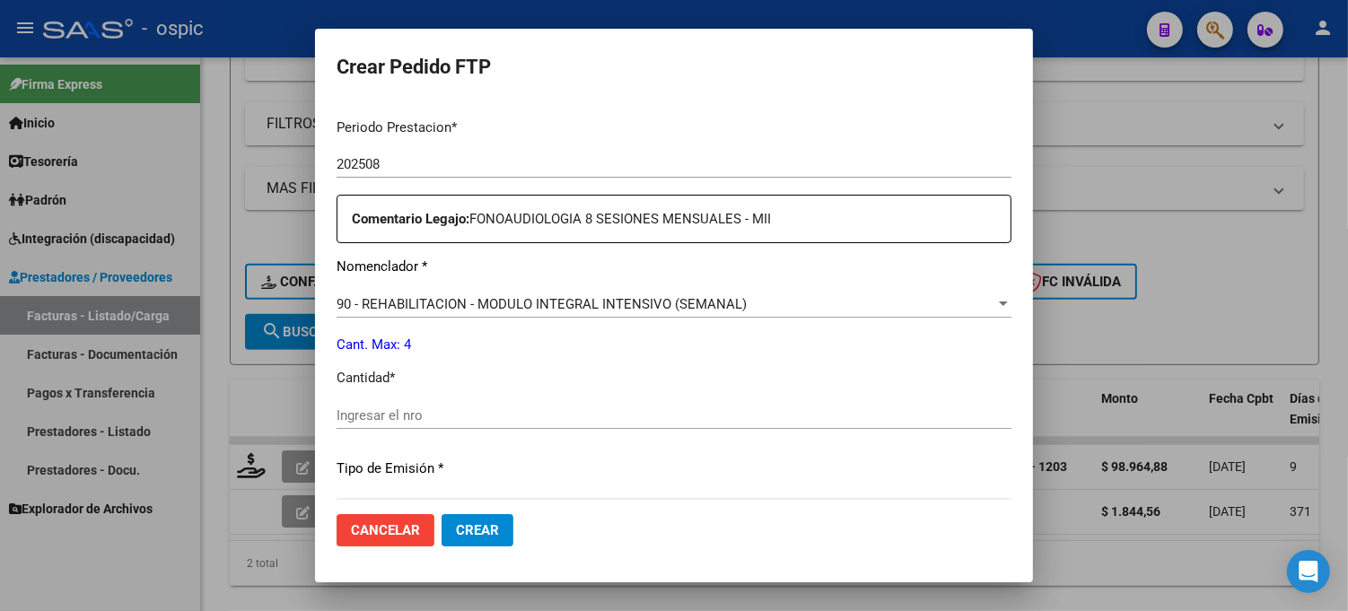
scroll to position [626, 0]
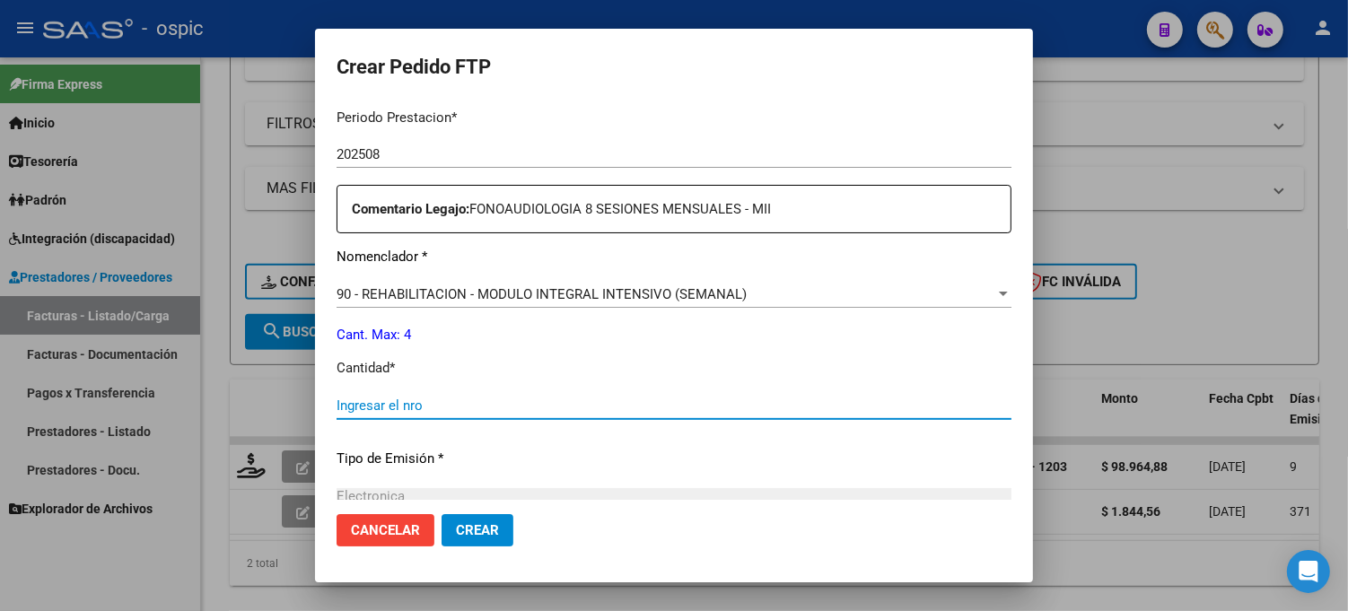
click at [712, 398] on input "Ingresar el nro" at bounding box center [674, 406] width 675 height 16
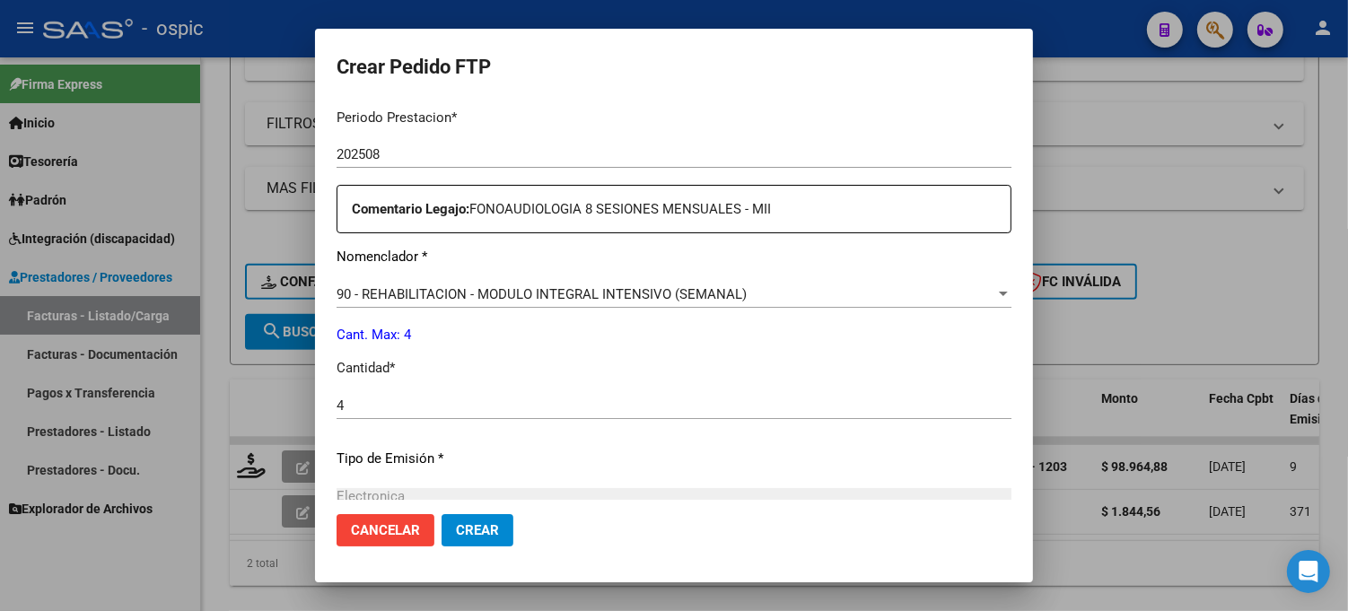
scroll to position [836, 0]
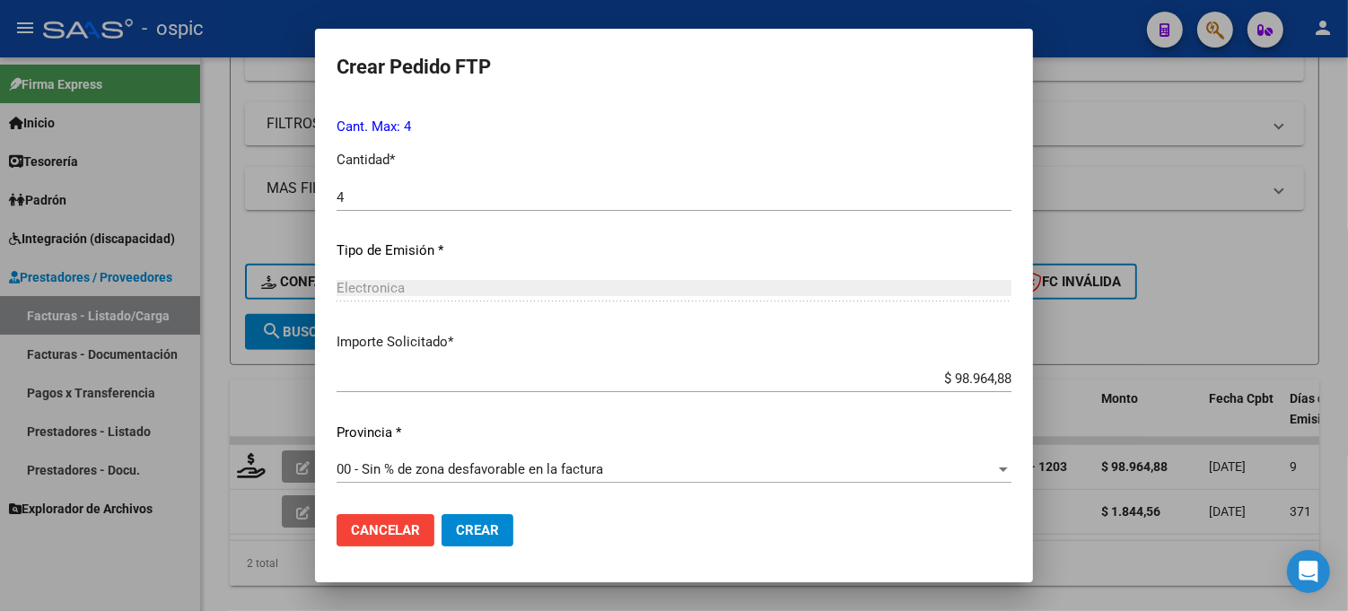
drag, startPoint x: 482, startPoint y: 531, endPoint x: 523, endPoint y: 517, distance: 43.7
click at [482, 530] on span "Crear" at bounding box center [477, 530] width 43 height 16
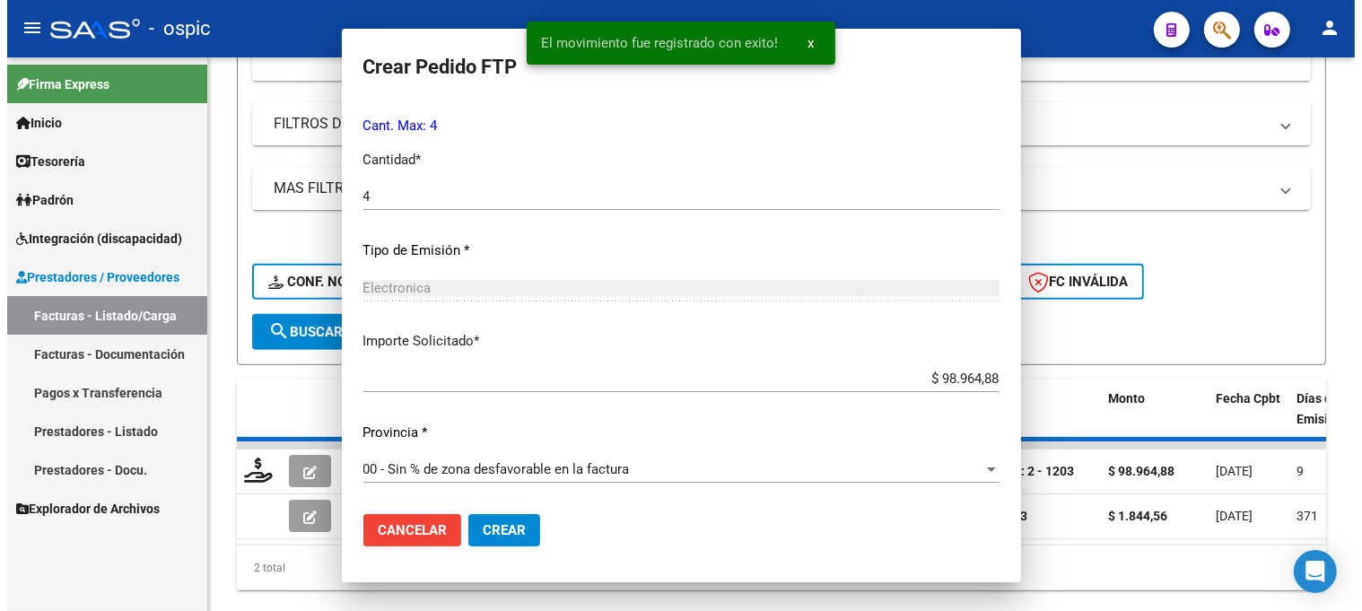
scroll to position [0, 0]
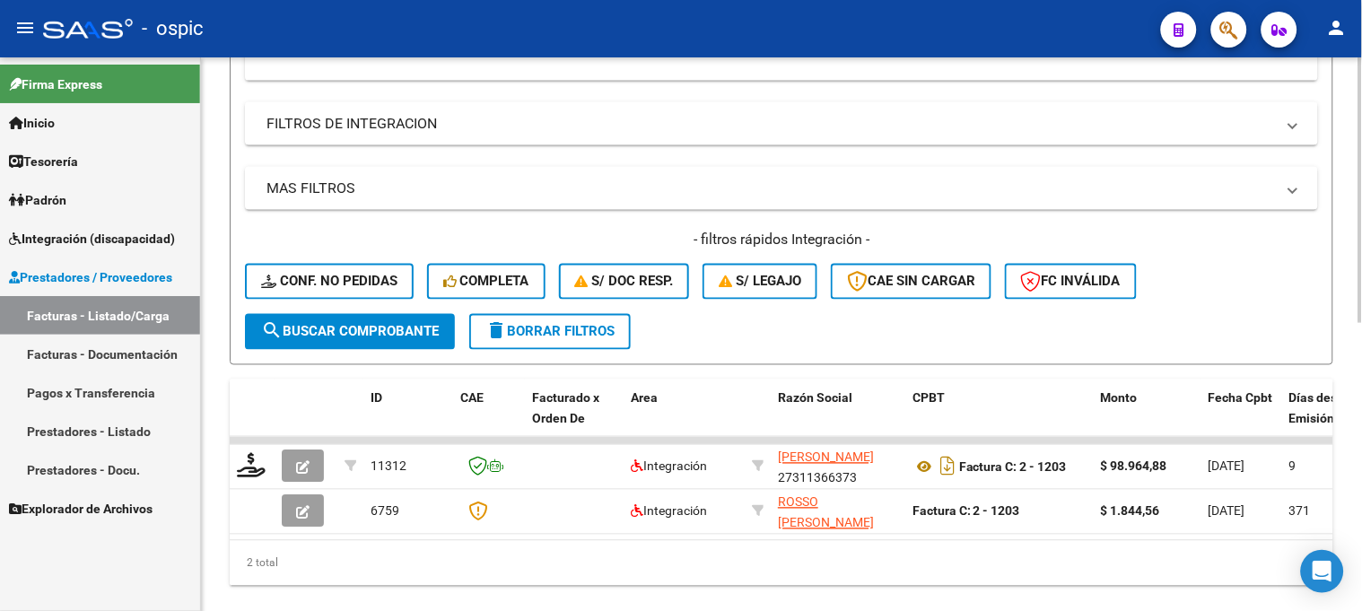
click at [568, 338] on button "delete Borrar Filtros" at bounding box center [550, 332] width 162 height 36
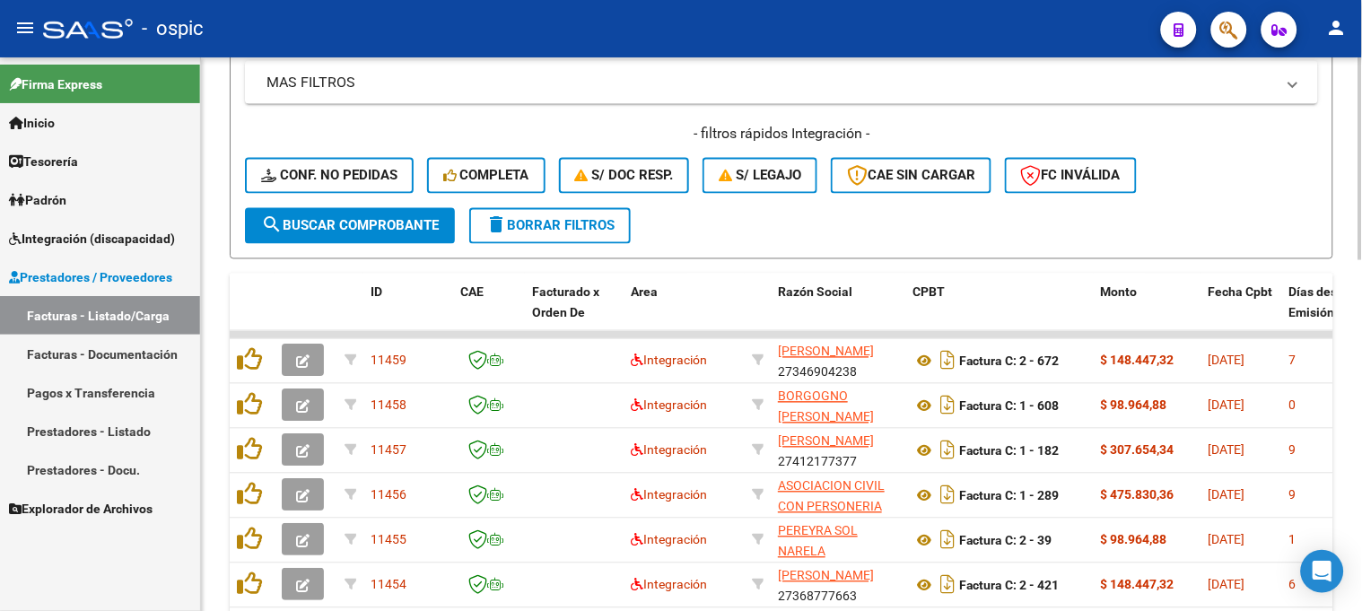
scroll to position [659, 0]
click at [575, 226] on span "delete Borrar Filtros" at bounding box center [550, 227] width 129 height 16
click at [536, 219] on span "delete Borrar Filtros" at bounding box center [550, 227] width 129 height 16
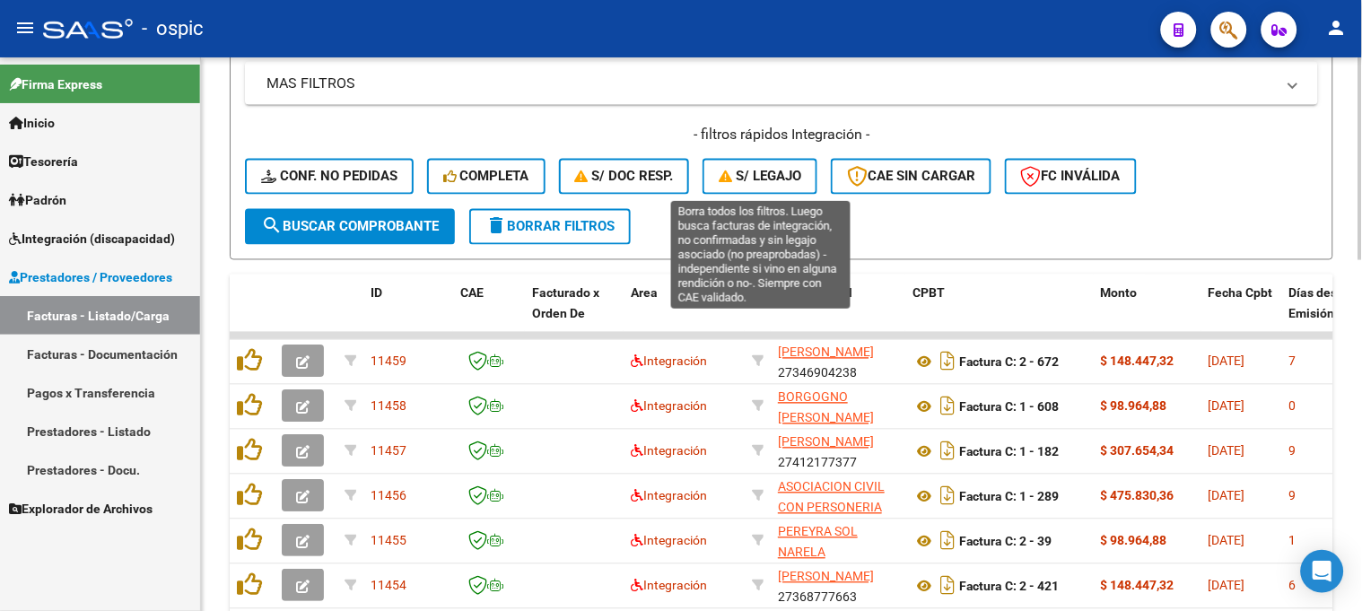
click at [782, 178] on span "S/ legajo" at bounding box center [760, 177] width 83 height 16
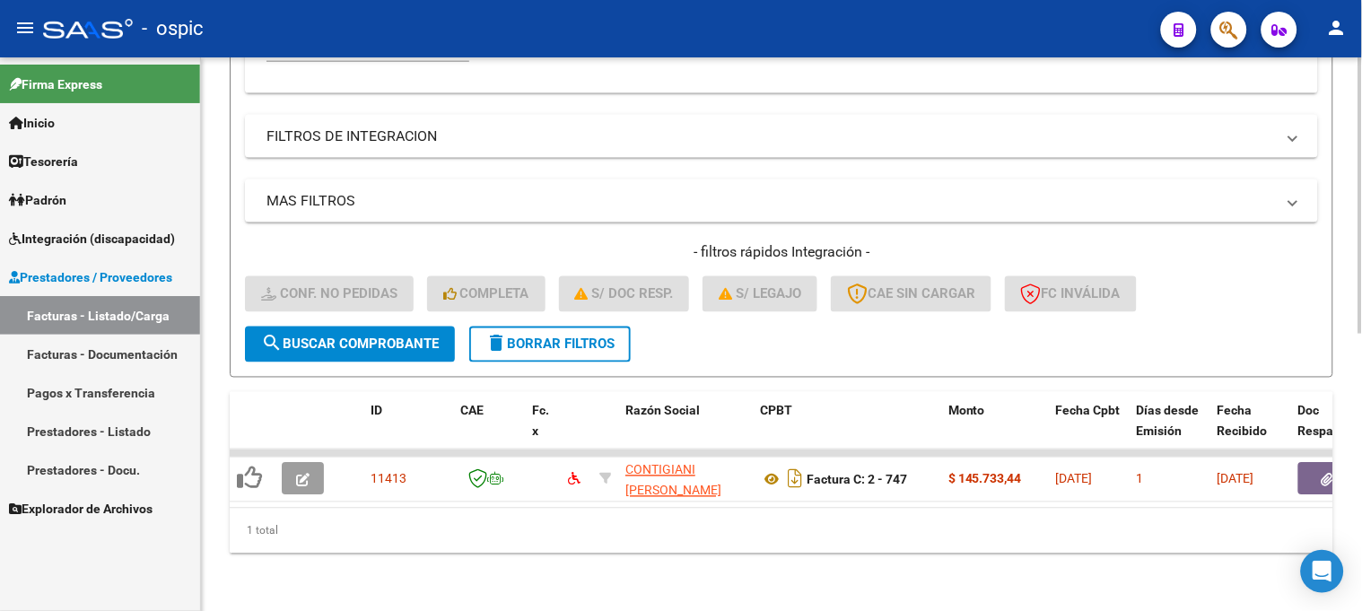
scroll to position [555, 0]
click at [606, 339] on button "delete Borrar Filtros" at bounding box center [550, 345] width 162 height 36
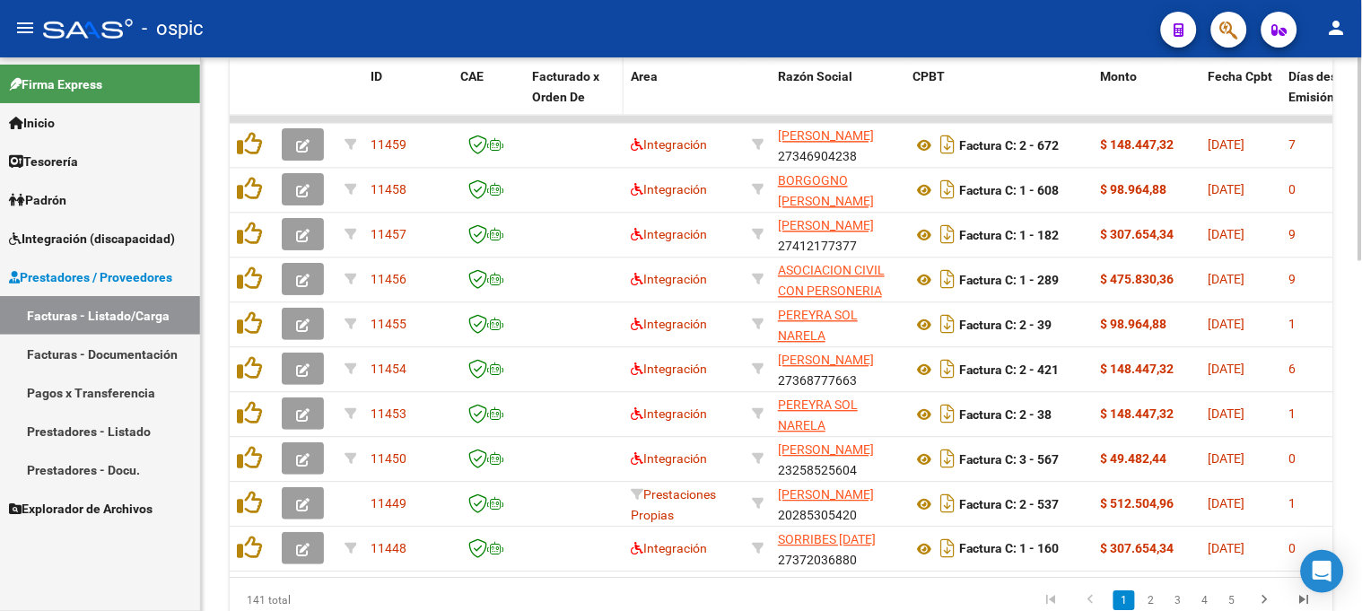
scroll to position [954, 0]
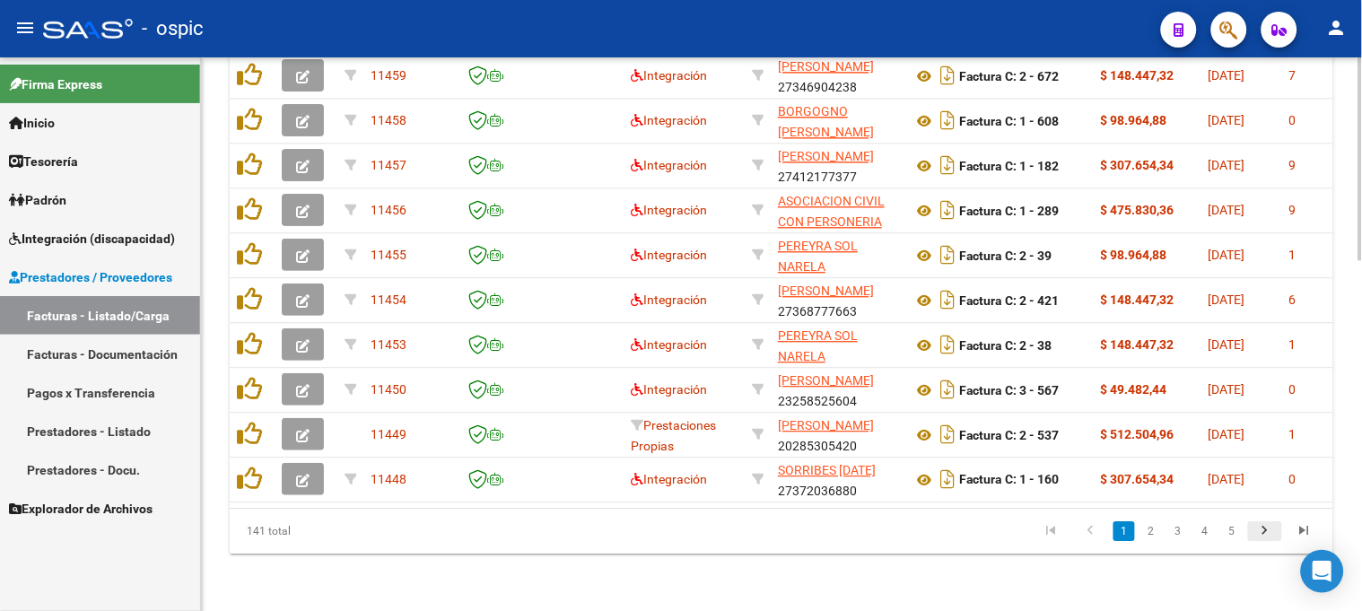
click at [1269, 535] on icon "go to next page" at bounding box center [1265, 533] width 23 height 22
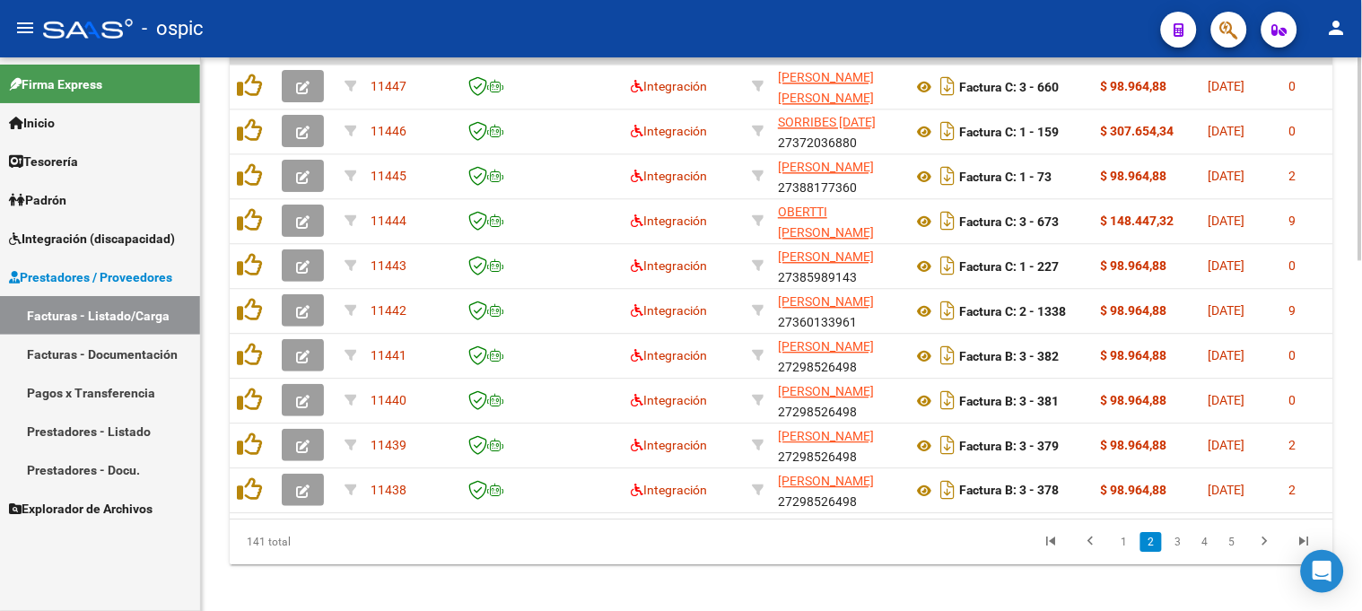
scroll to position [923, 0]
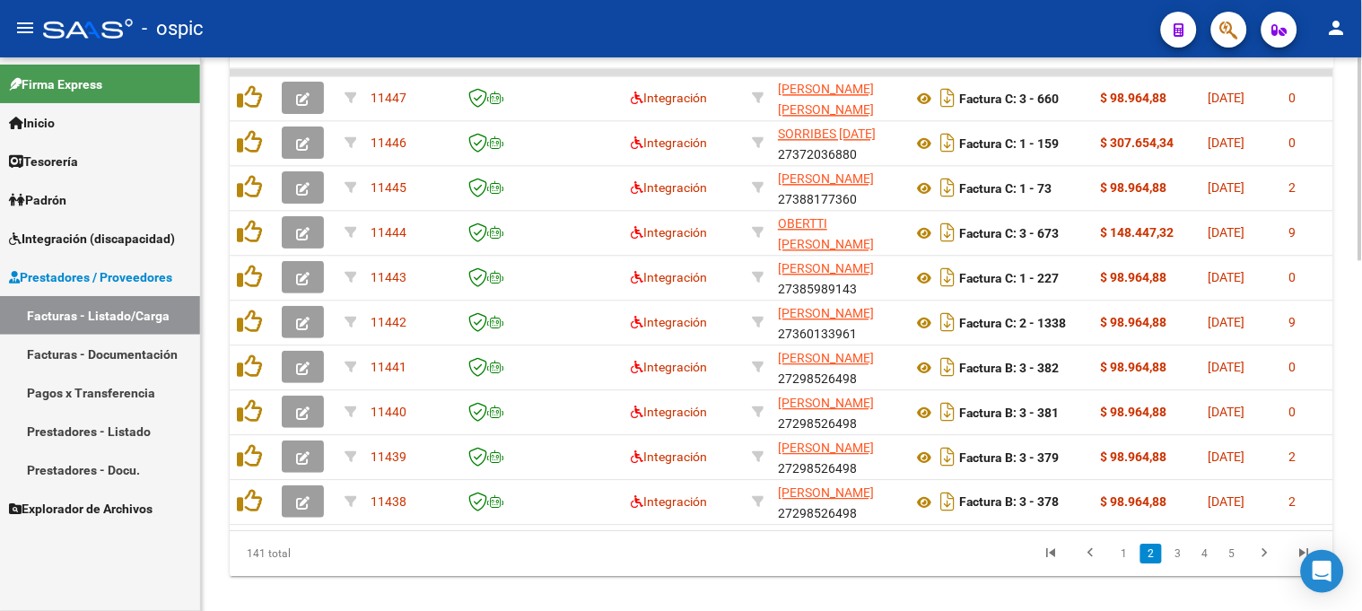
click at [1359, 468] on div at bounding box center [1361, 501] width 4 height 203
click at [1263, 565] on icon "go to next page" at bounding box center [1265, 556] width 23 height 22
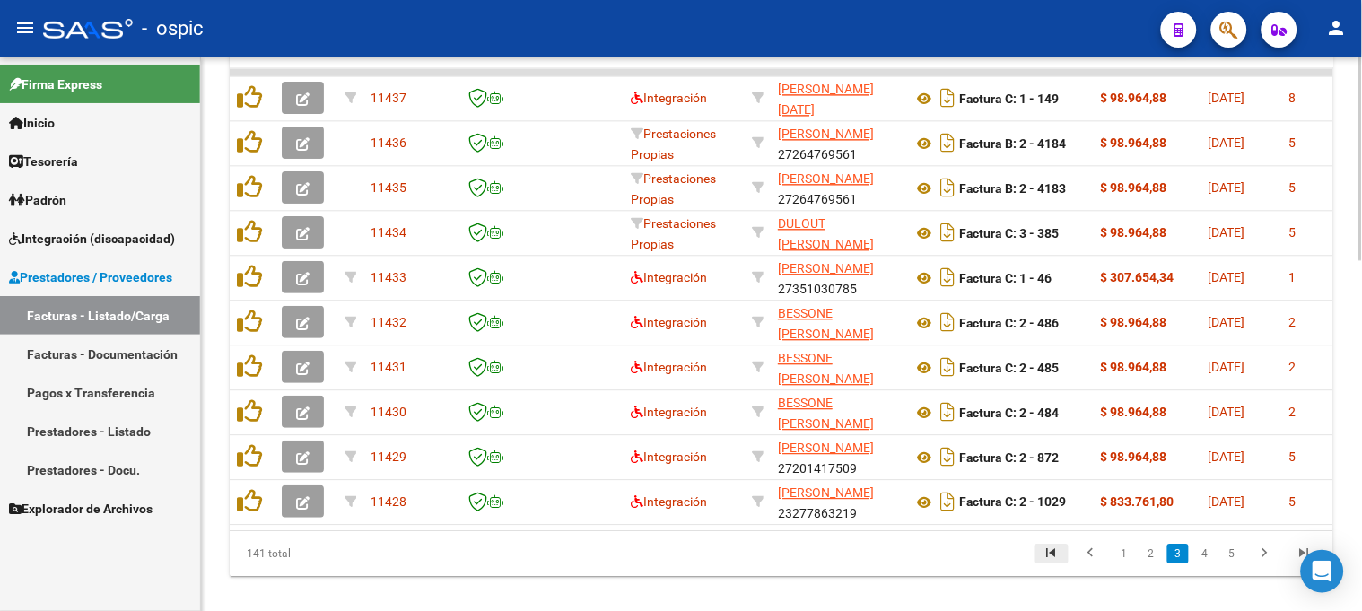
click at [1062, 566] on icon "go to first page" at bounding box center [1051, 556] width 23 height 22
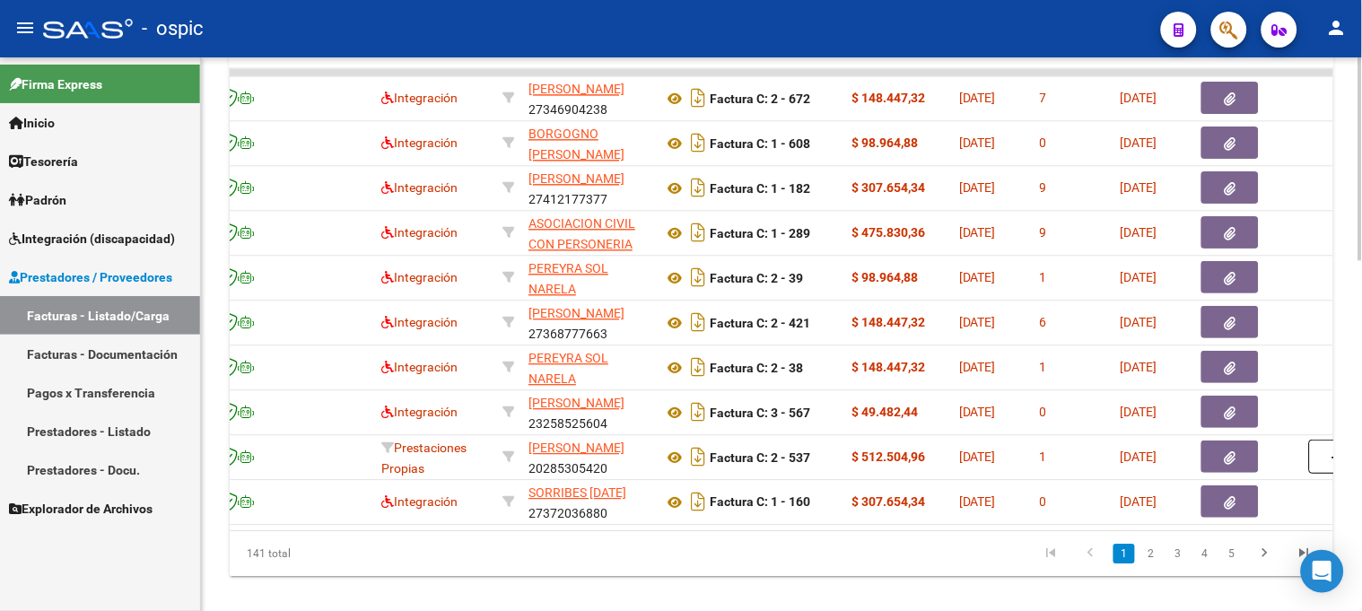
scroll to position [0, 3523]
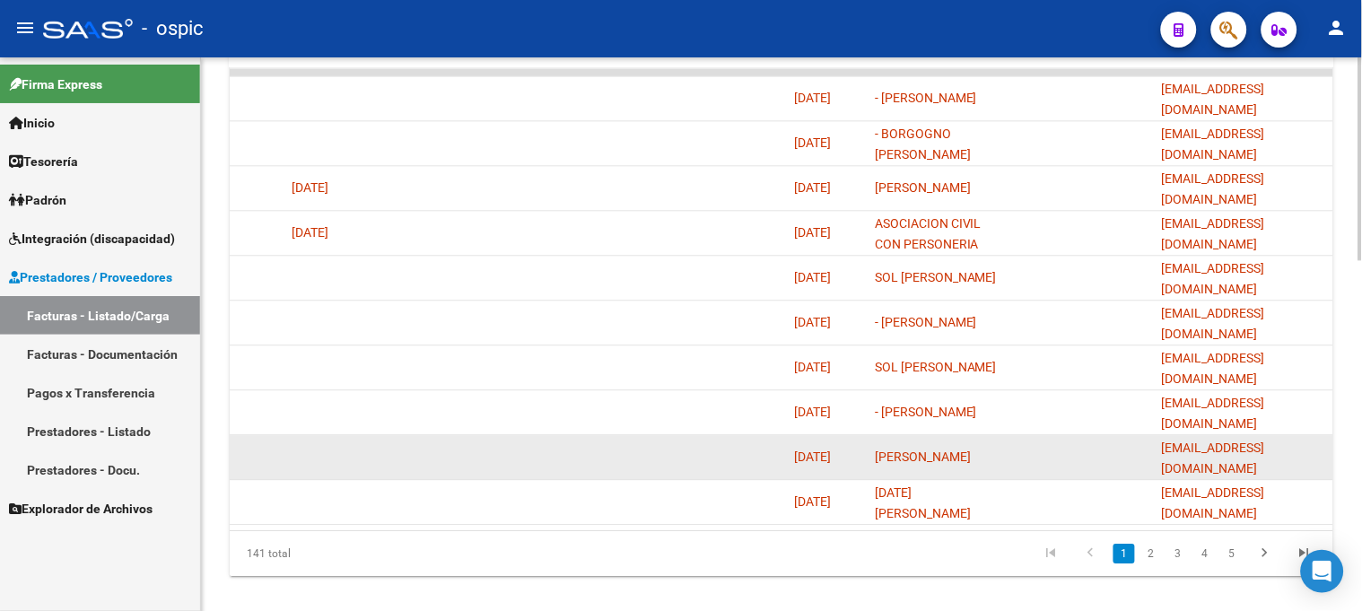
drag, startPoint x: 1161, startPoint y: 453, endPoint x: 1293, endPoint y: 452, distance: 131.9
click at [1293, 452] on div "[EMAIL_ADDRESS][DOMAIN_NAME]" at bounding box center [1244, 457] width 165 height 38
copy span "[EMAIL_ADDRESS][DOMAIN_NAME]"
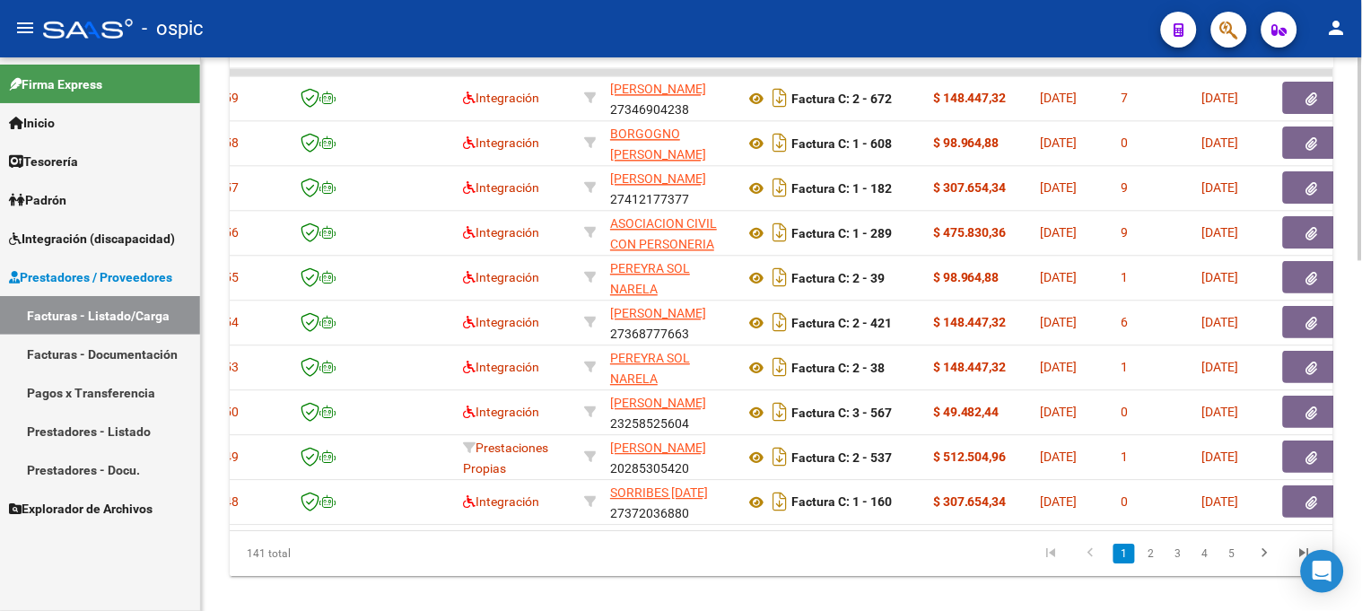
scroll to position [0, 0]
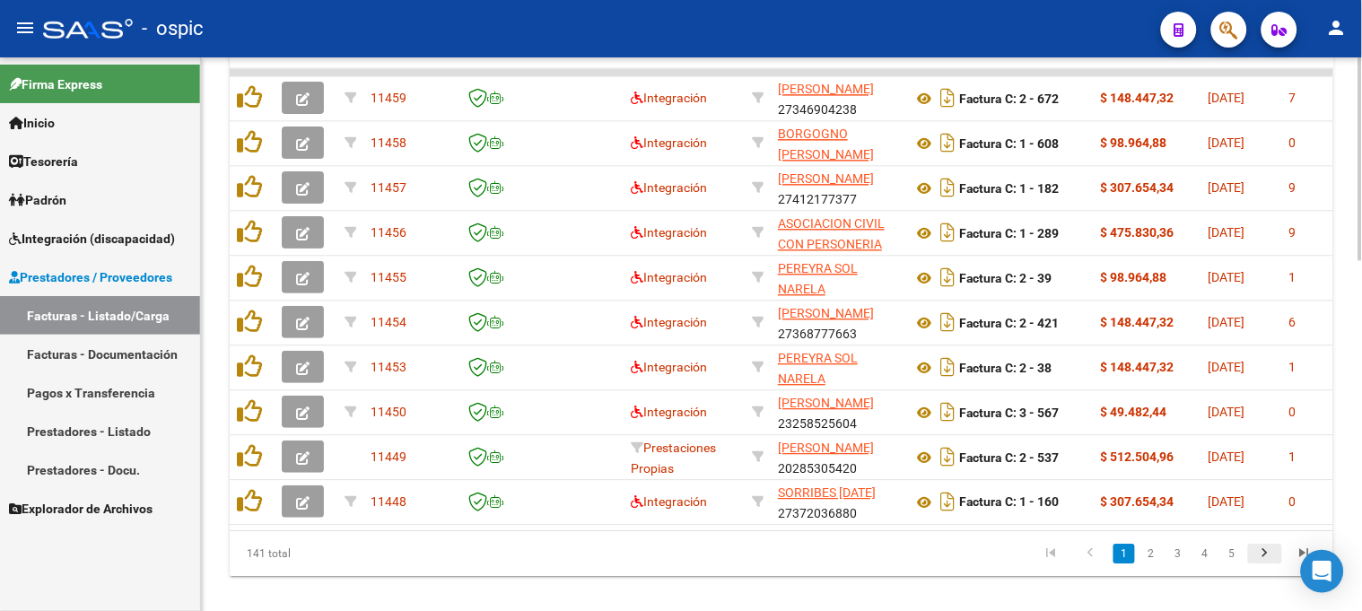
click at [1274, 566] on icon "go to next page" at bounding box center [1265, 556] width 23 height 22
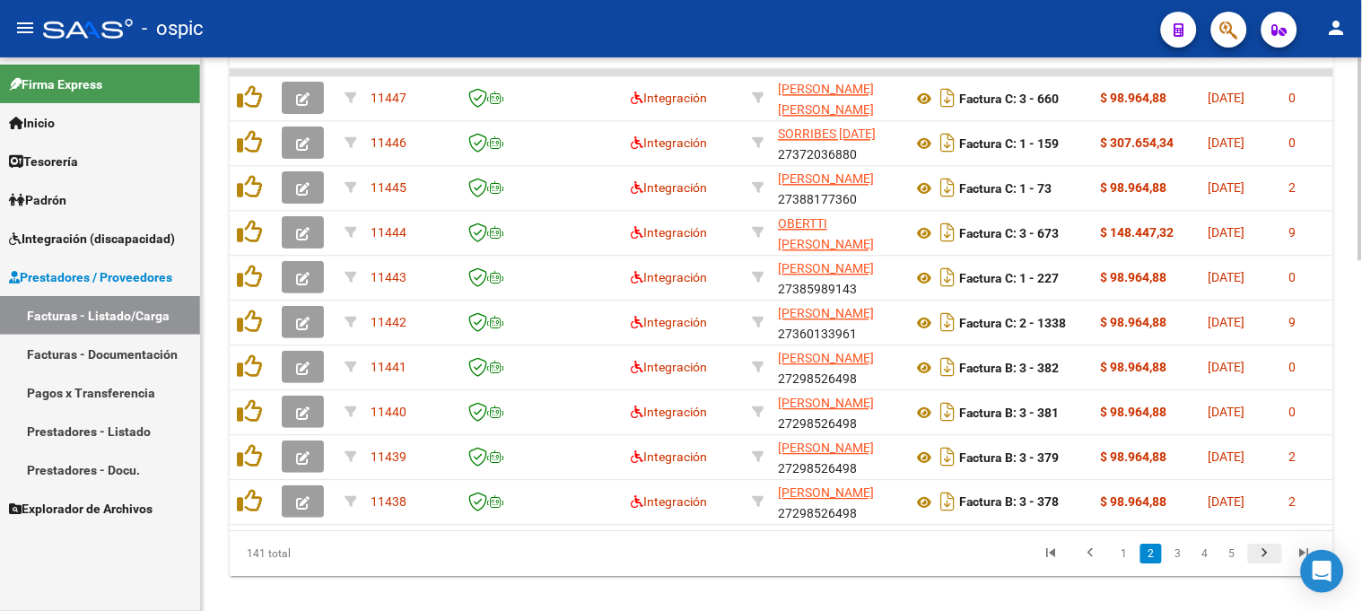
click at [1274, 566] on icon "go to next page" at bounding box center [1265, 556] width 23 height 22
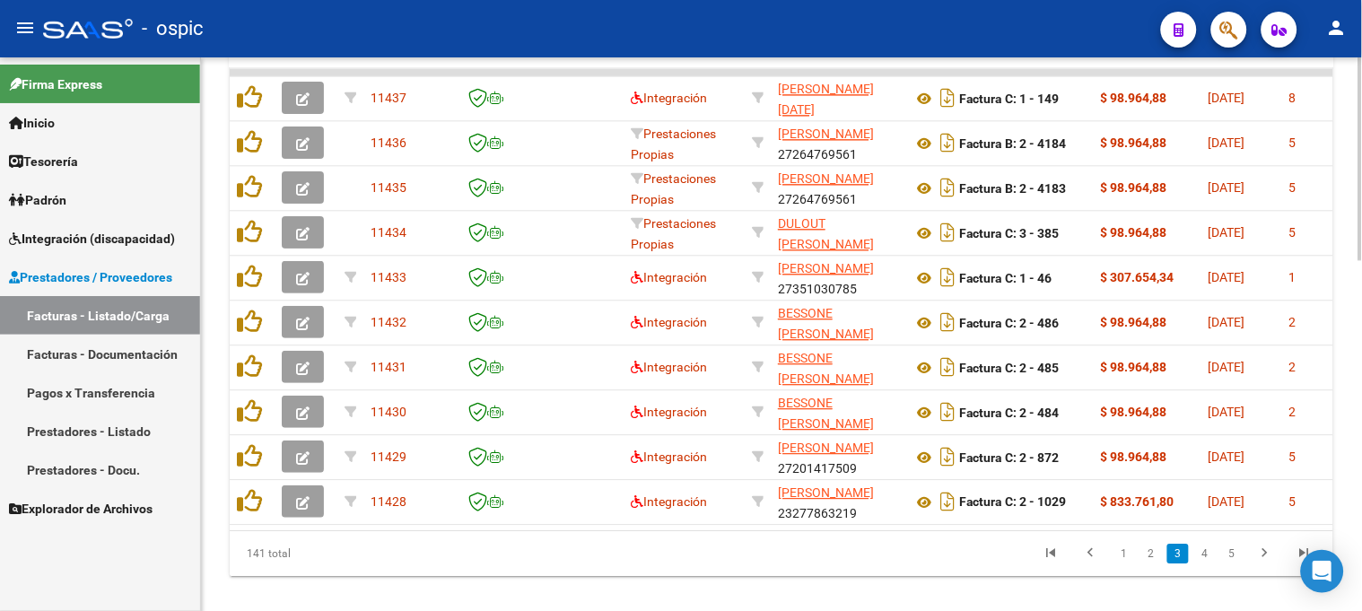
scroll to position [0, 3523]
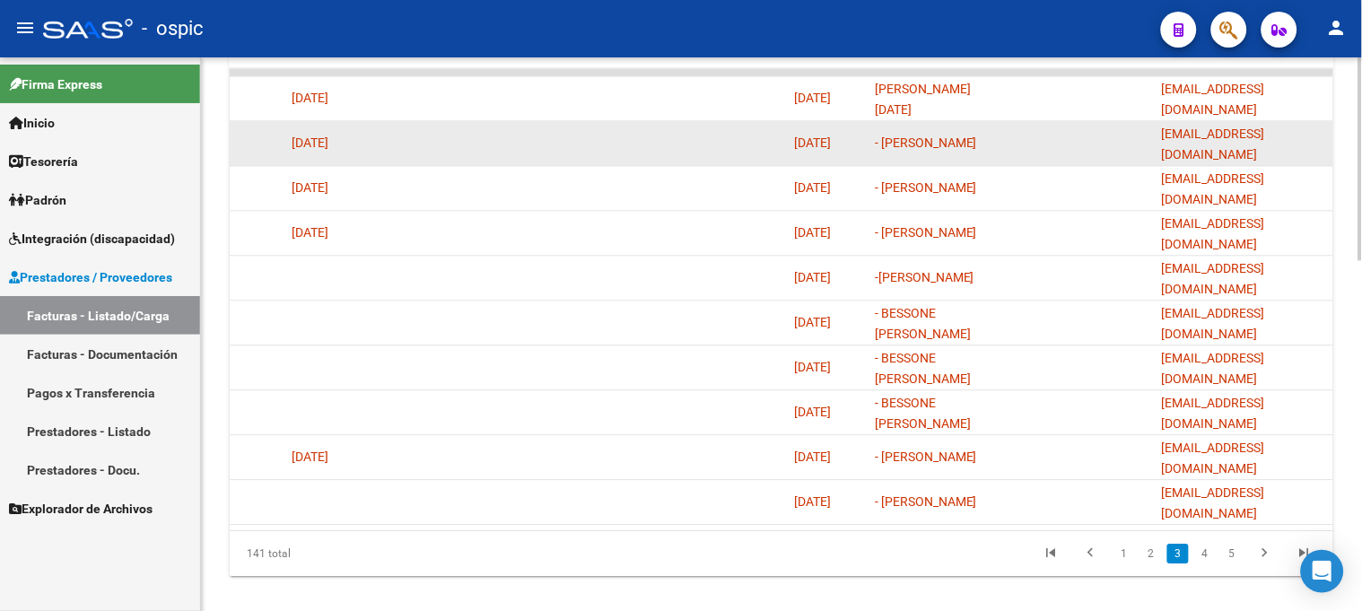
drag, startPoint x: 1163, startPoint y: 137, endPoint x: 1332, endPoint y: 138, distance: 168.7
click at [1332, 138] on datatable-body-cell "[EMAIL_ADDRESS][DOMAIN_NAME]" at bounding box center [1244, 143] width 179 height 44
copy span "[EMAIL_ADDRESS][DOMAIN_NAME]"
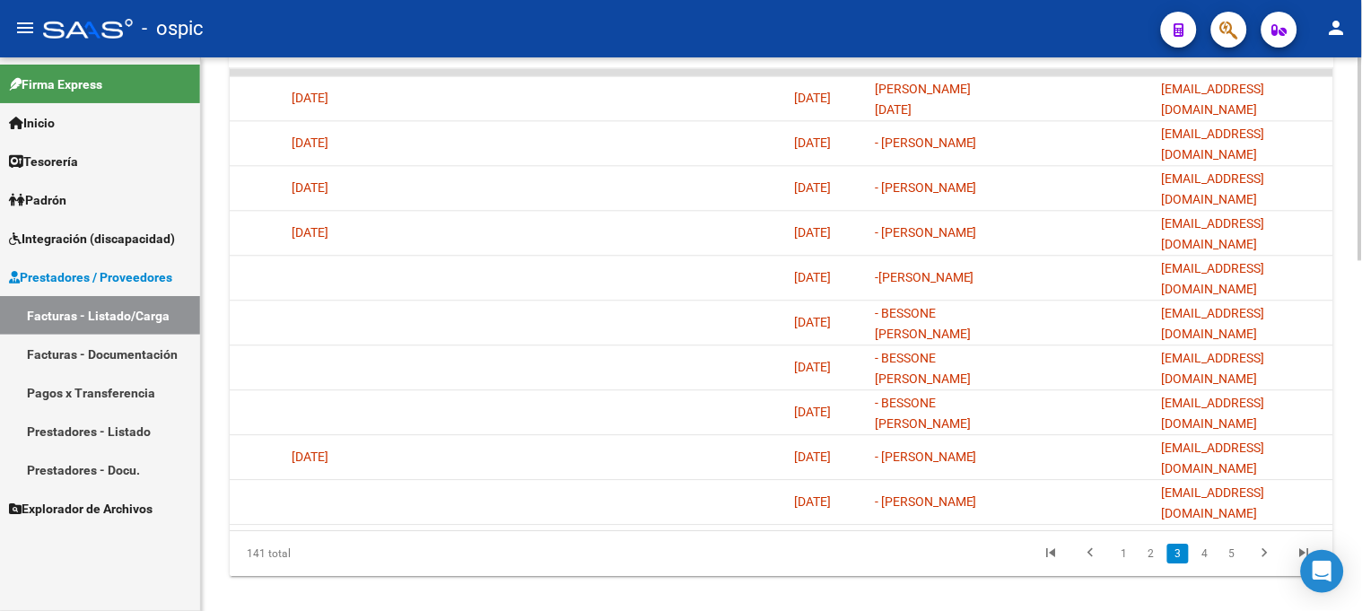
scroll to position [0, 0]
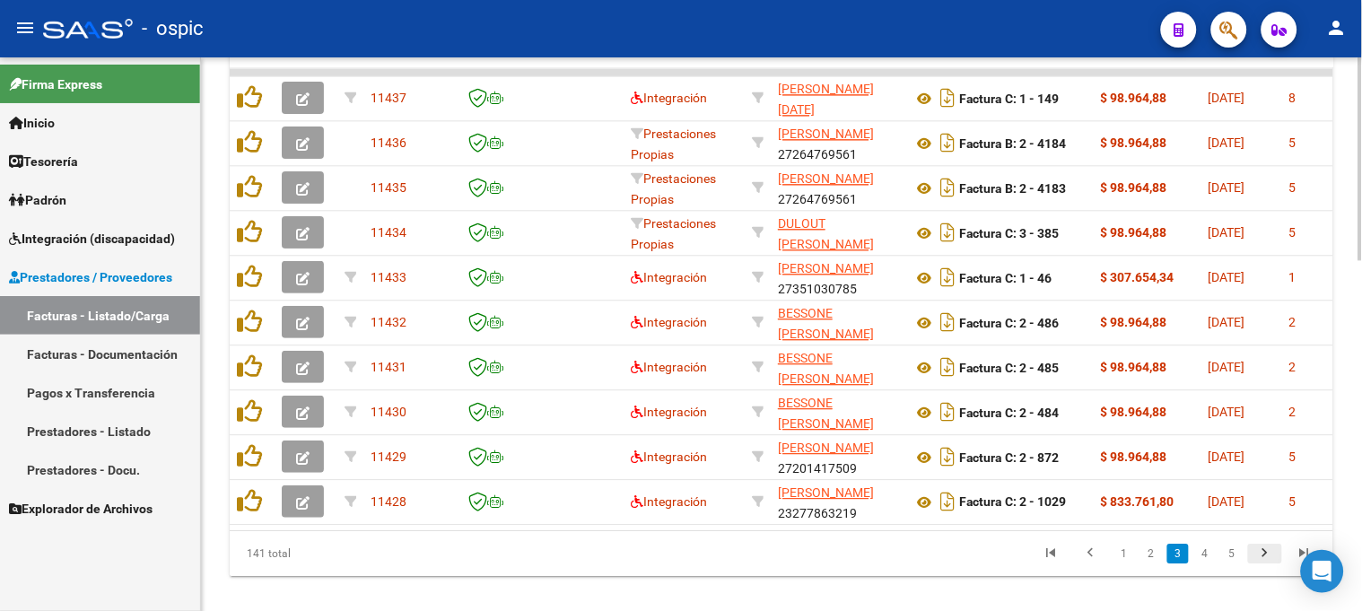
click at [1269, 564] on icon "go to next page" at bounding box center [1265, 556] width 23 height 22
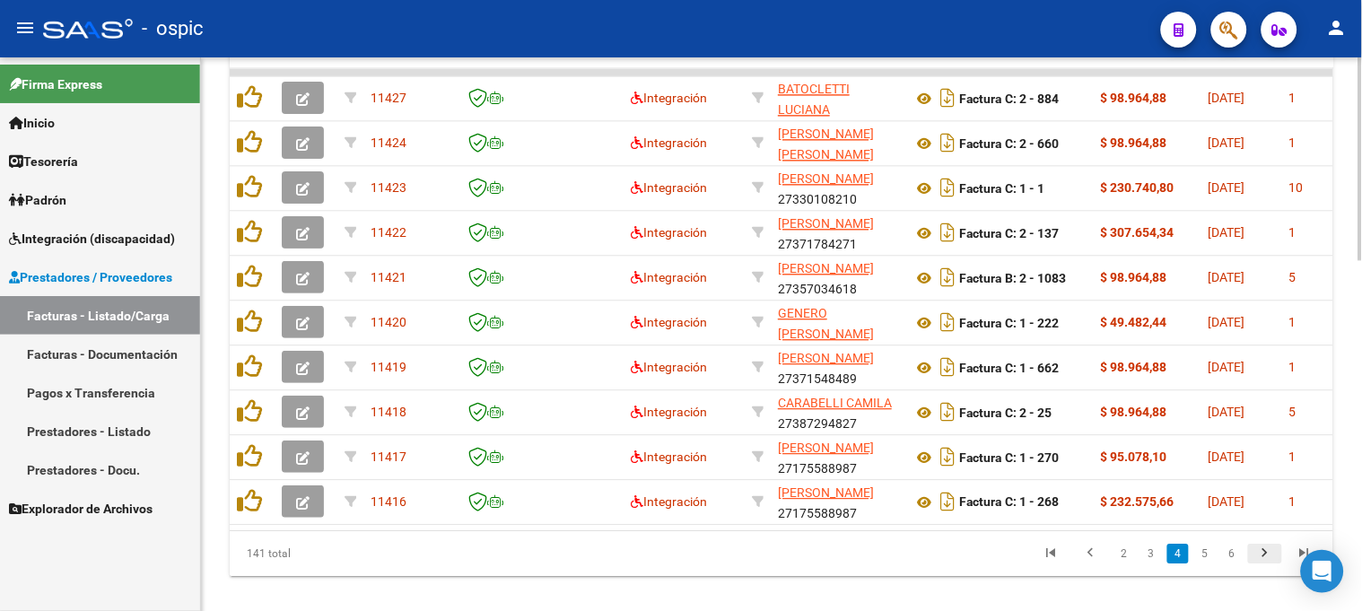
click at [1269, 564] on icon "go to next page" at bounding box center [1265, 556] width 23 height 22
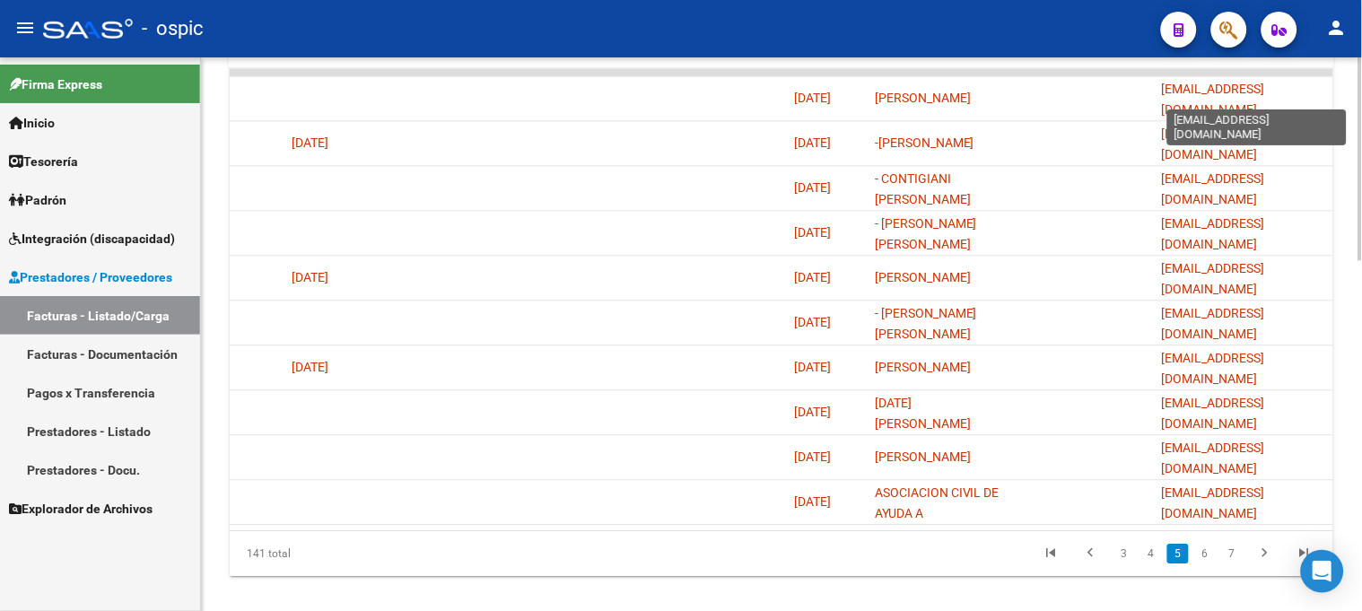
scroll to position [0, 25]
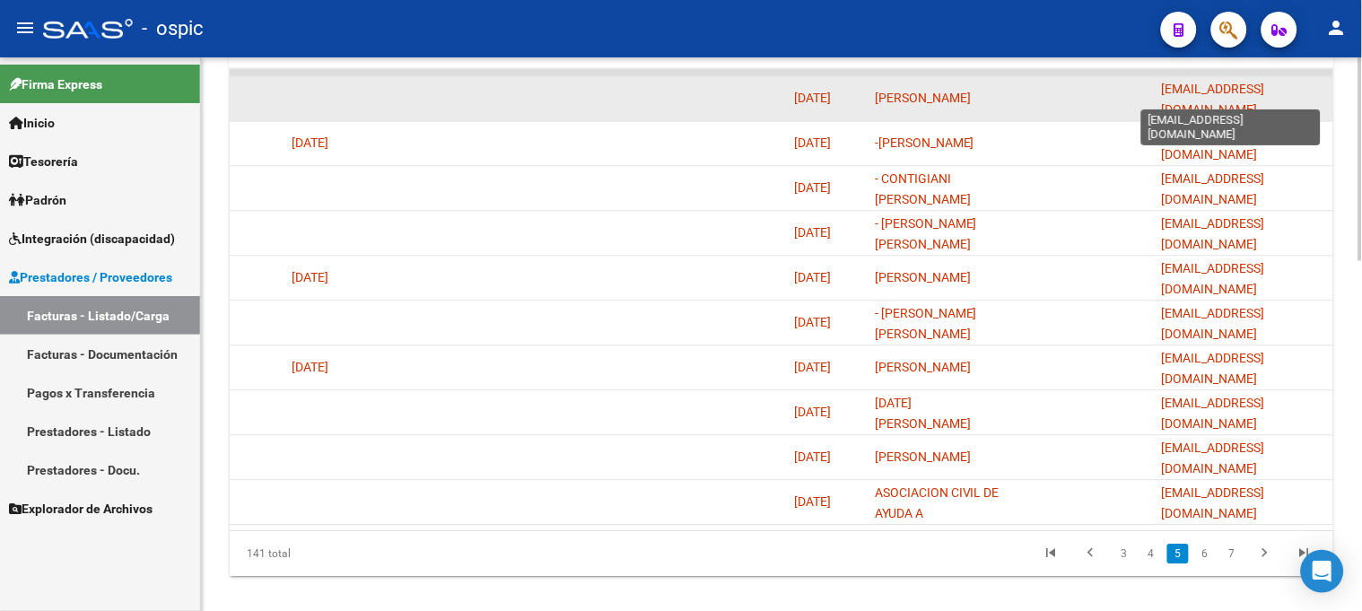
drag, startPoint x: 1194, startPoint y: 96, endPoint x: 1323, endPoint y: 96, distance: 129.2
click at [1265, 96] on span "impresionesjoaquin@hotmail.com" at bounding box center [1213, 99] width 103 height 35
copy span "impresionesjoaquin@hotmail.com"
click at [1117, 97] on datatable-body-cell at bounding box center [1083, 98] width 144 height 44
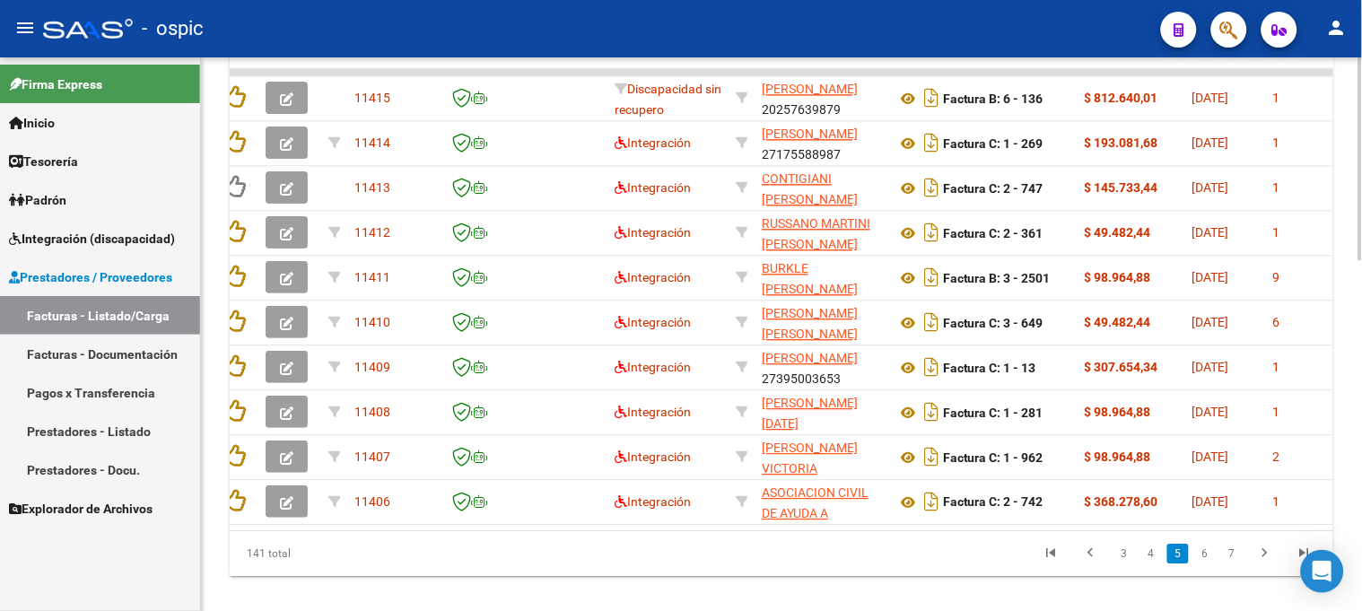
scroll to position [0, 0]
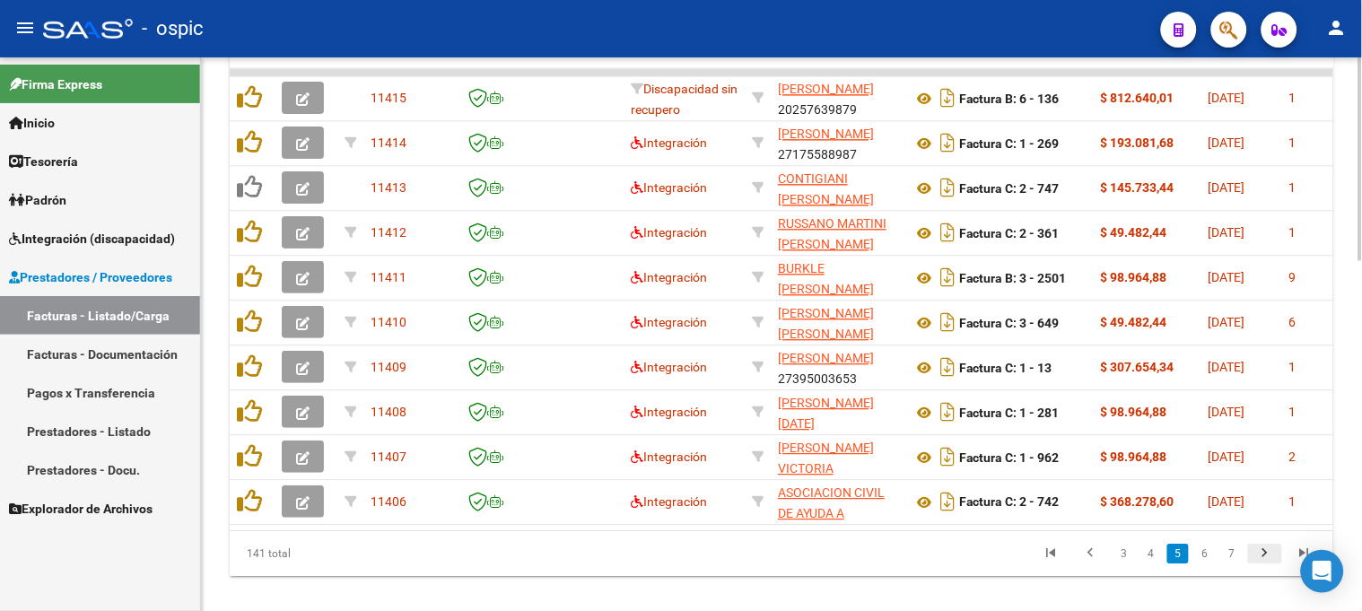
click at [1274, 566] on icon "go to next page" at bounding box center [1265, 556] width 23 height 22
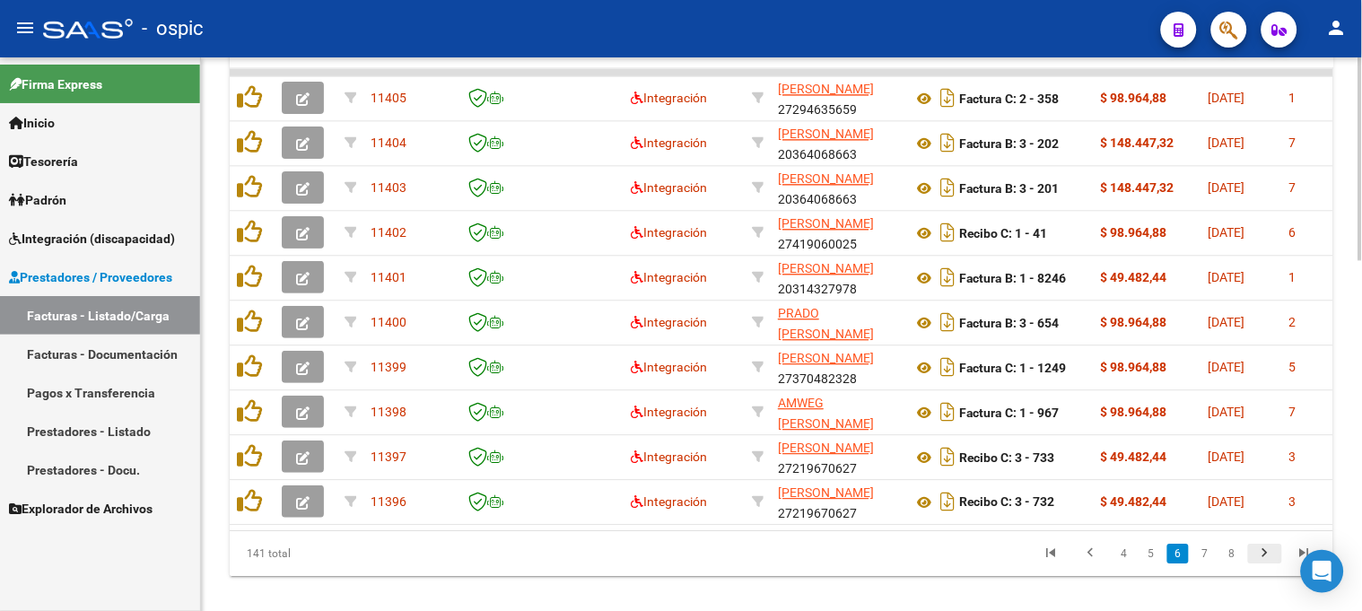
click at [1274, 566] on icon "go to next page" at bounding box center [1265, 556] width 23 height 22
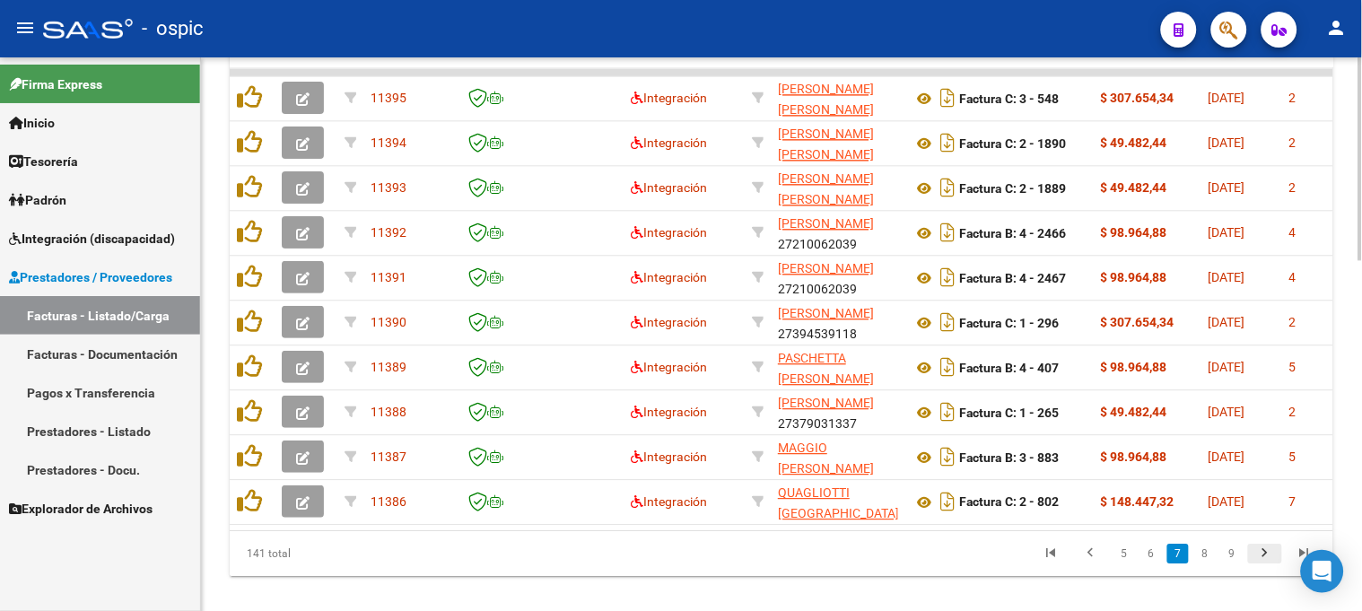
click at [1274, 566] on icon "go to next page" at bounding box center [1265, 556] width 23 height 22
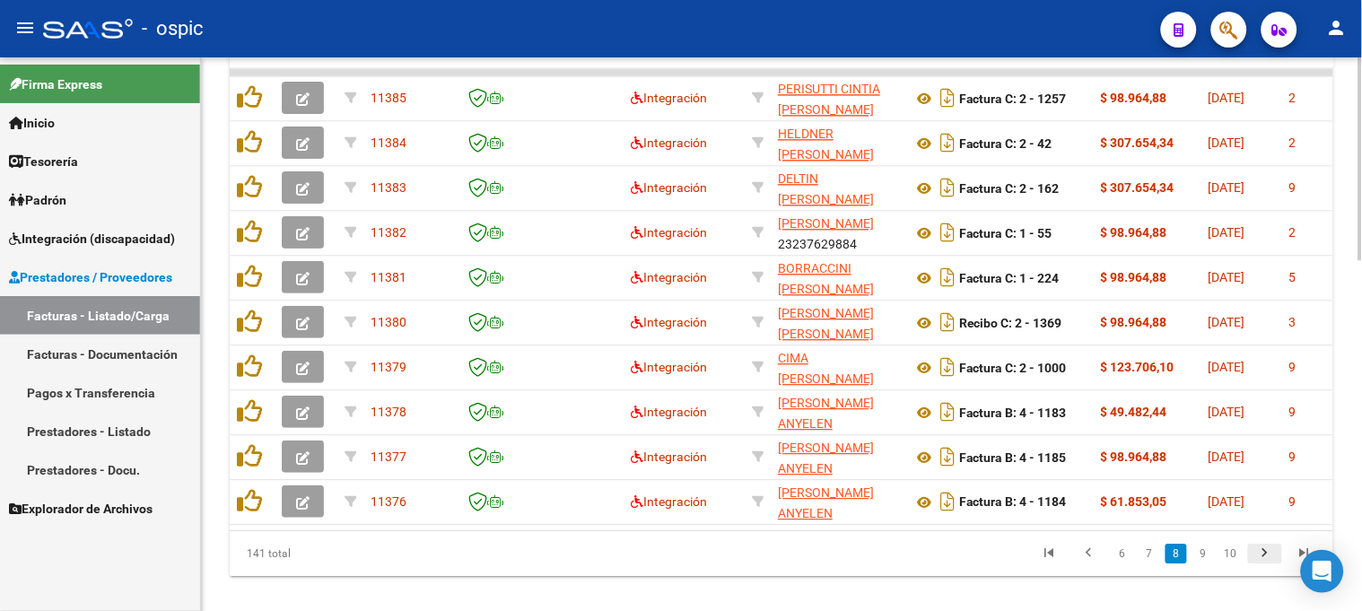
click at [1274, 566] on icon "go to next page" at bounding box center [1265, 556] width 23 height 22
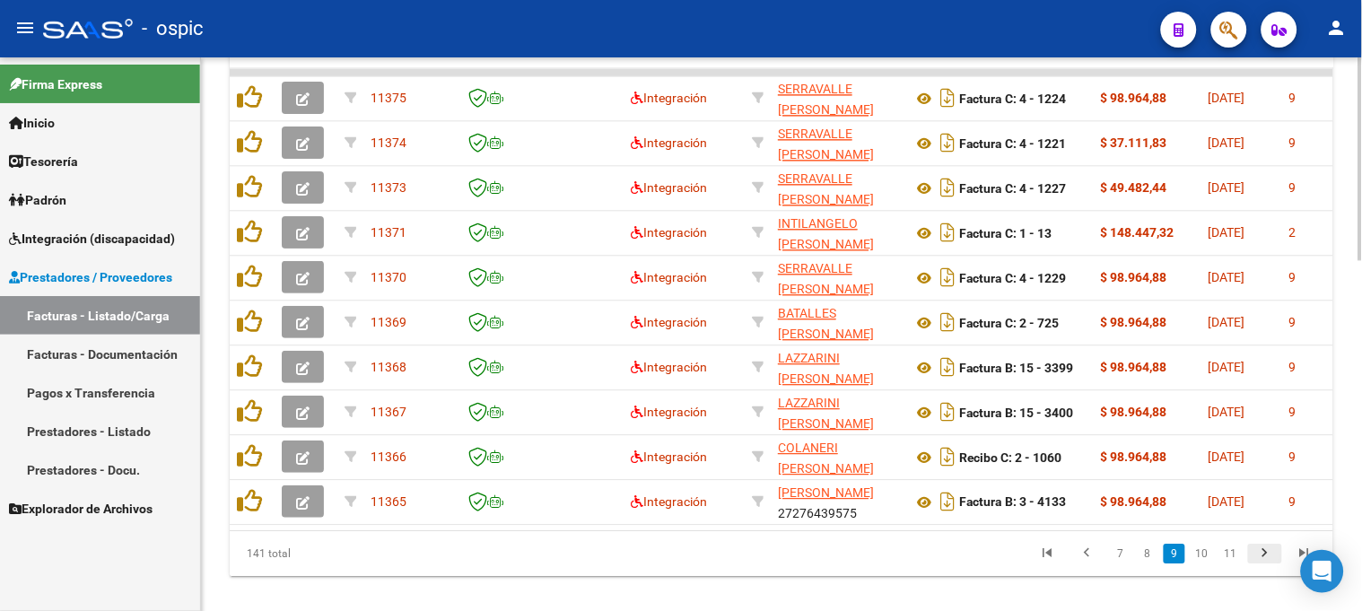
click at [1274, 566] on icon "go to next page" at bounding box center [1265, 556] width 23 height 22
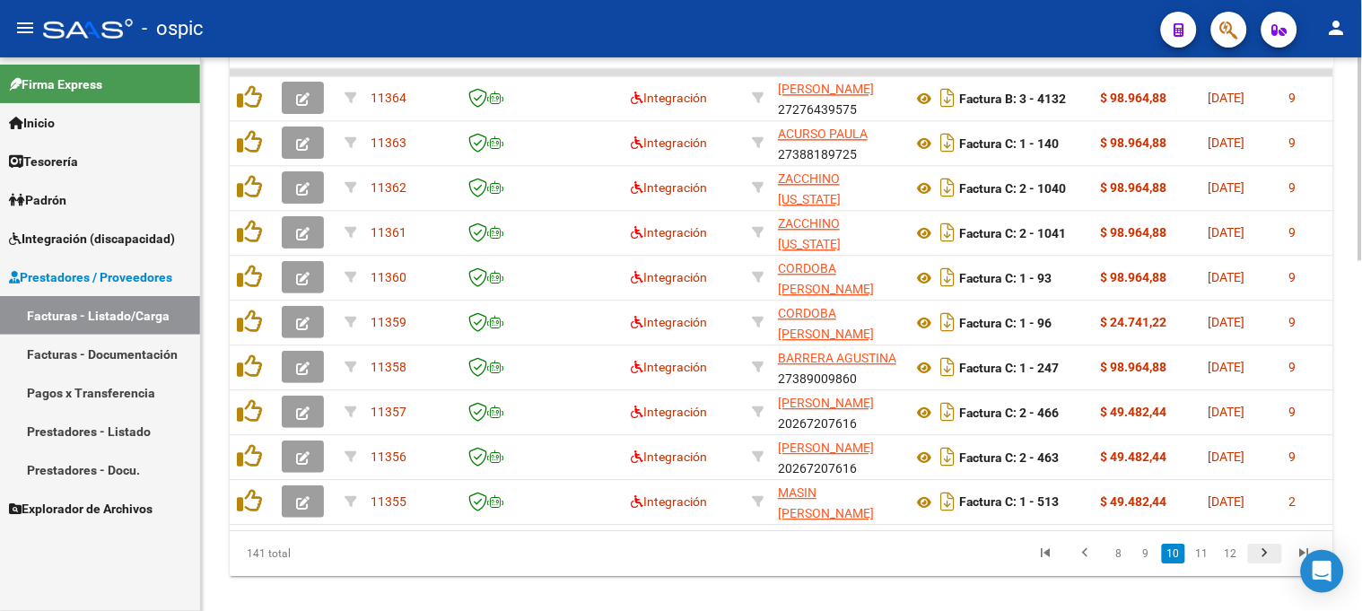
click at [1274, 566] on icon "go to next page" at bounding box center [1265, 556] width 23 height 22
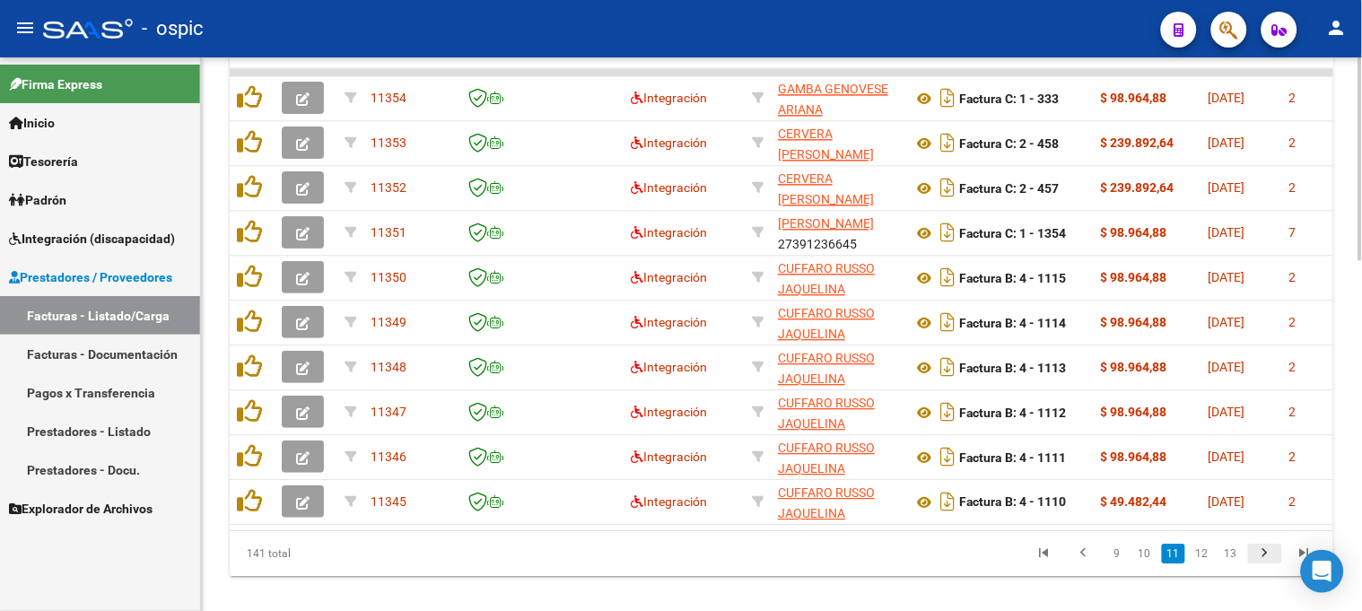
click at [1274, 566] on icon "go to next page" at bounding box center [1265, 556] width 23 height 22
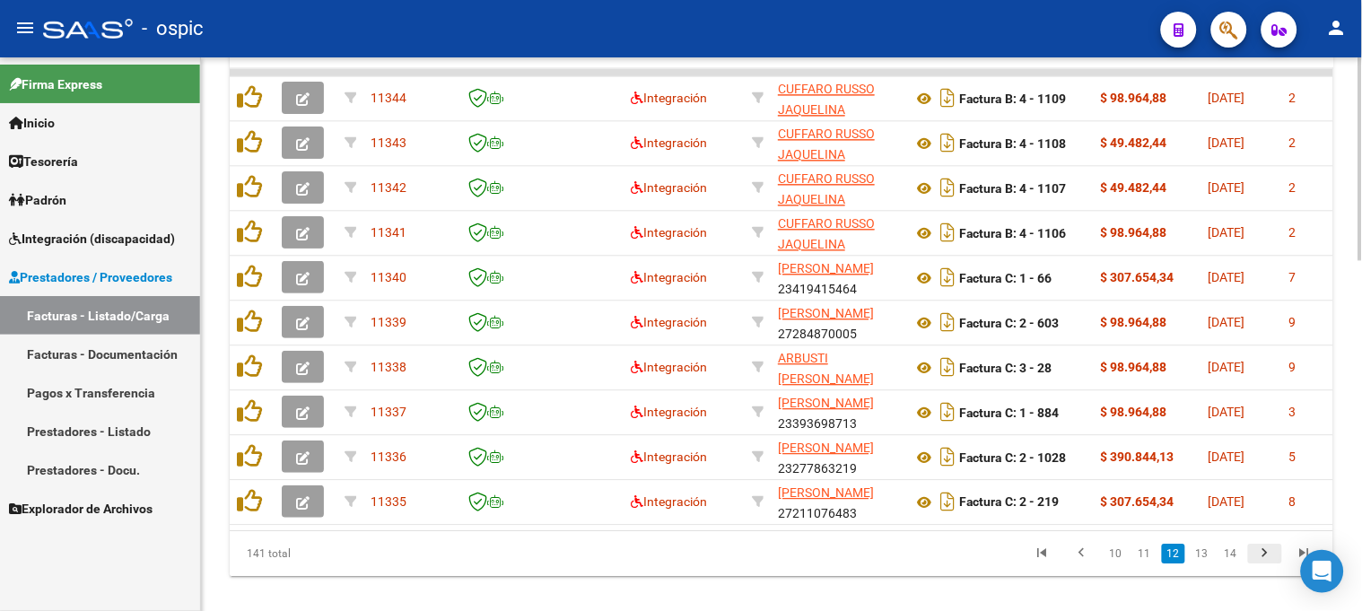
click at [1274, 566] on icon "go to next page" at bounding box center [1265, 556] width 23 height 22
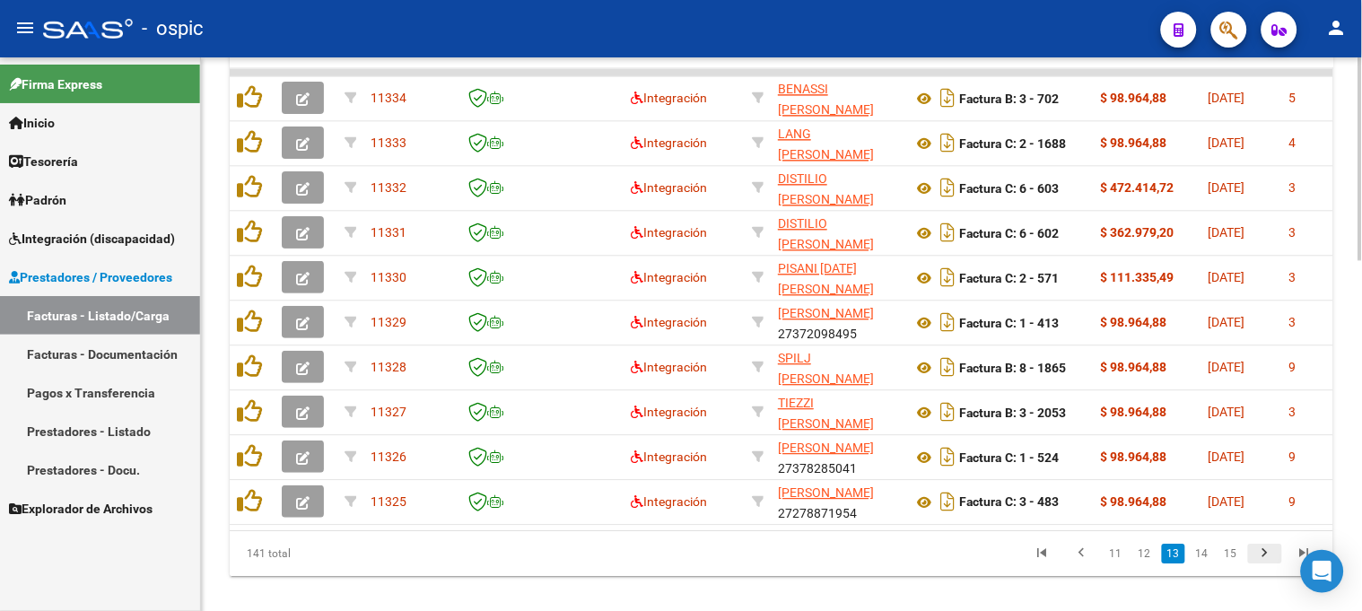
click at [1274, 566] on icon "go to next page" at bounding box center [1265, 556] width 23 height 22
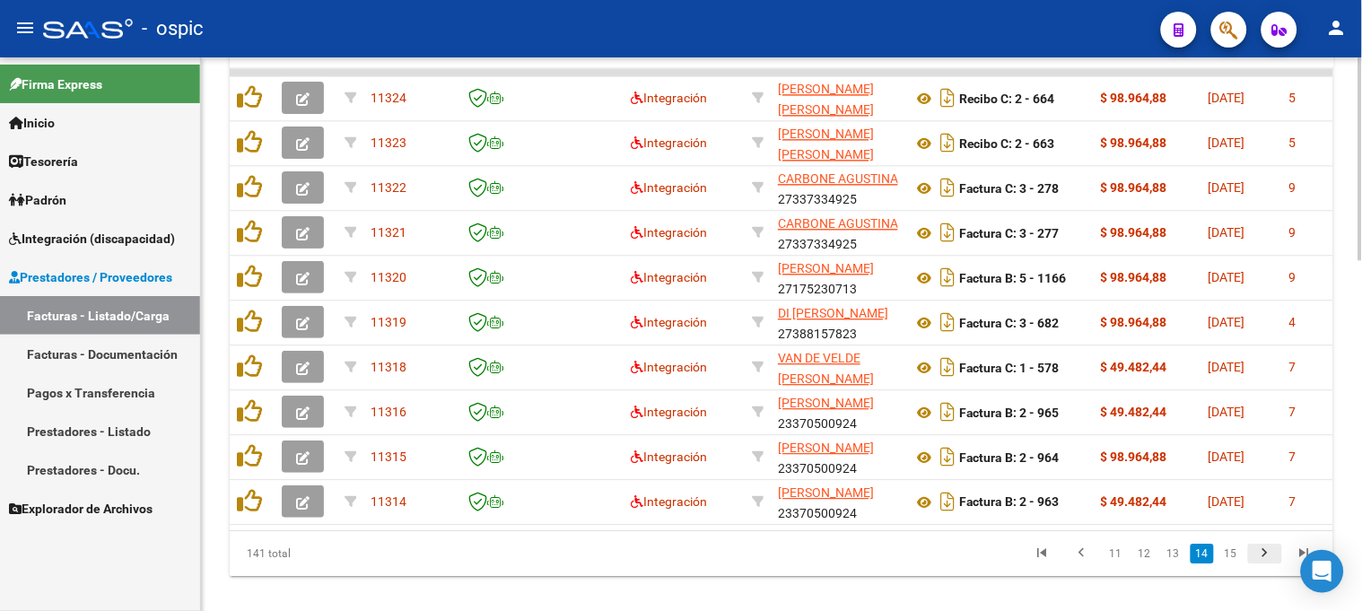
click at [1274, 566] on icon "go to next page" at bounding box center [1265, 556] width 23 height 22
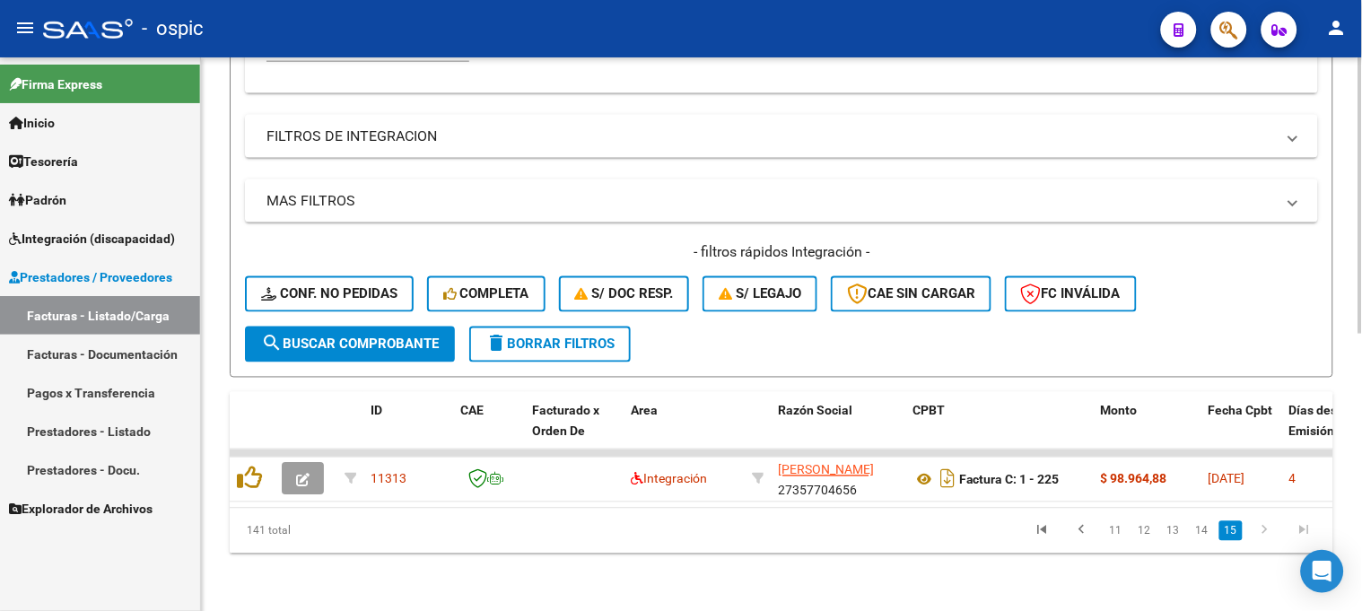
scroll to position [555, 0]
click at [554, 337] on span "delete Borrar Filtros" at bounding box center [550, 345] width 129 height 16
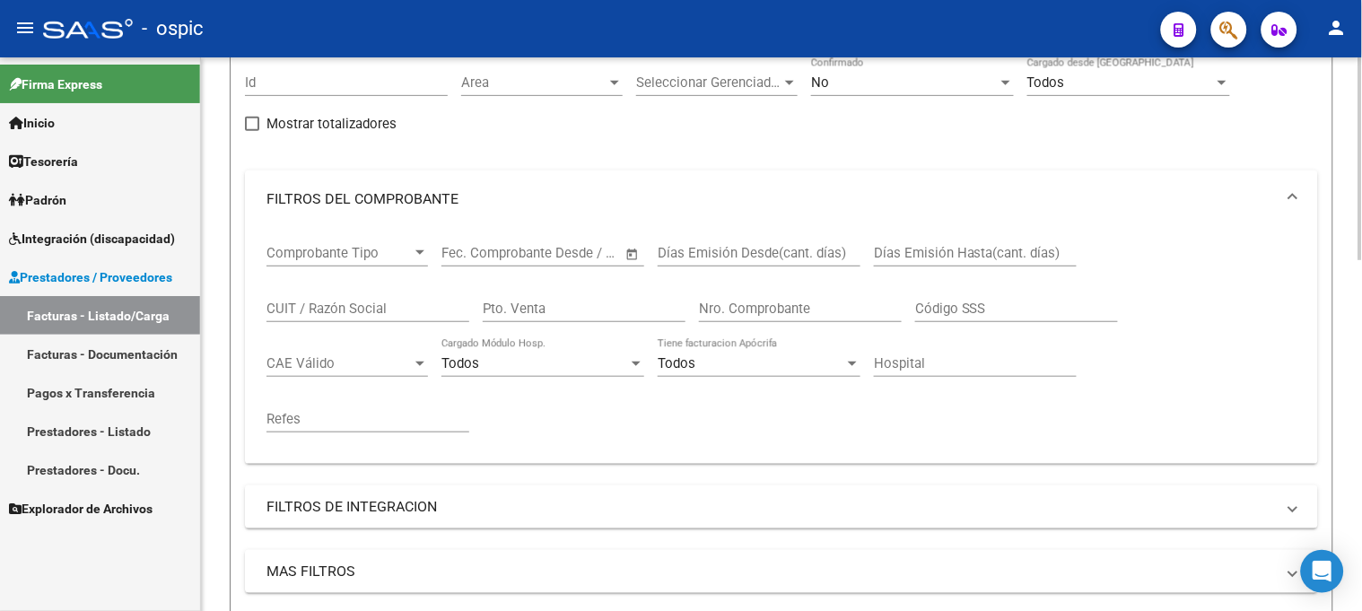
scroll to position [160, 0]
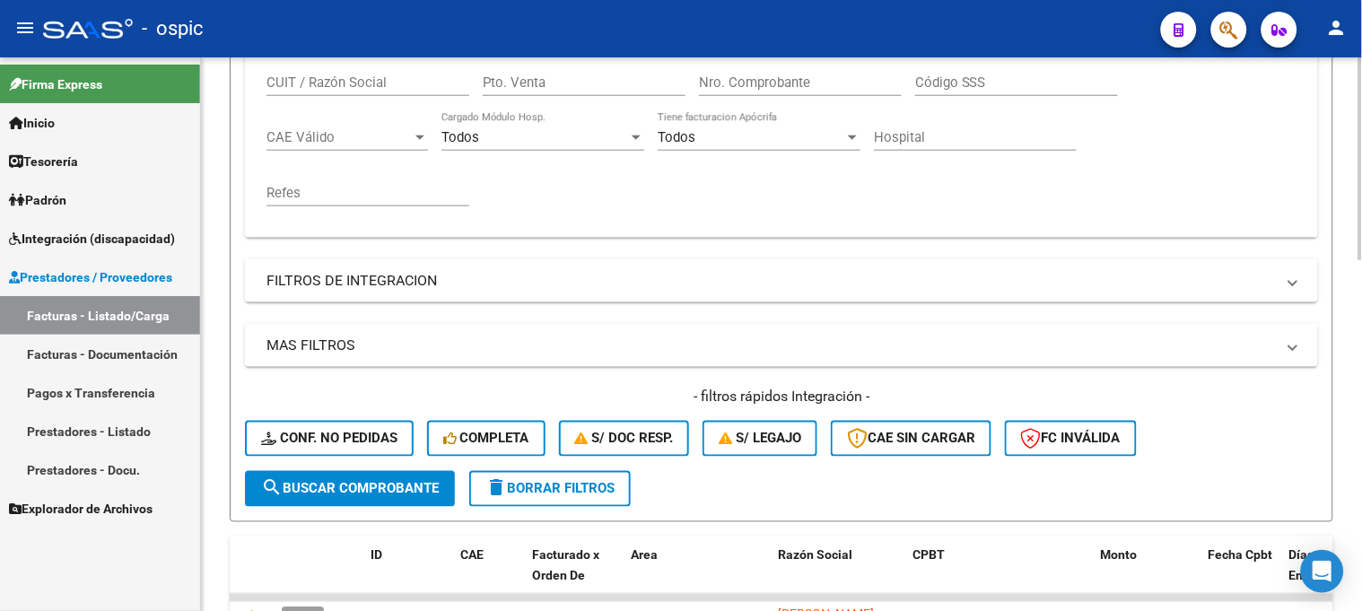
scroll to position [413, 0]
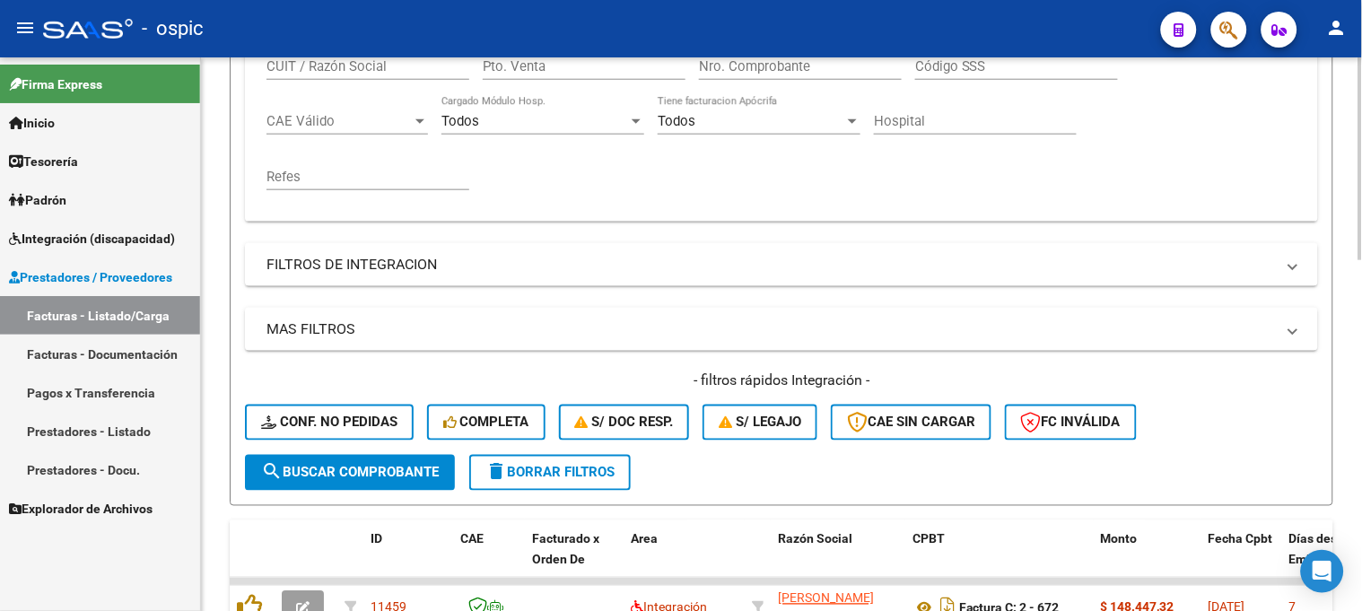
click at [1344, 299] on div "Video tutorial PRESTADORES -> Listado de CPBTs Emitidos por Prestadores / Prove…" at bounding box center [784, 394] width 1166 height 1499
click at [607, 481] on button "delete Borrar Filtros" at bounding box center [550, 473] width 162 height 36
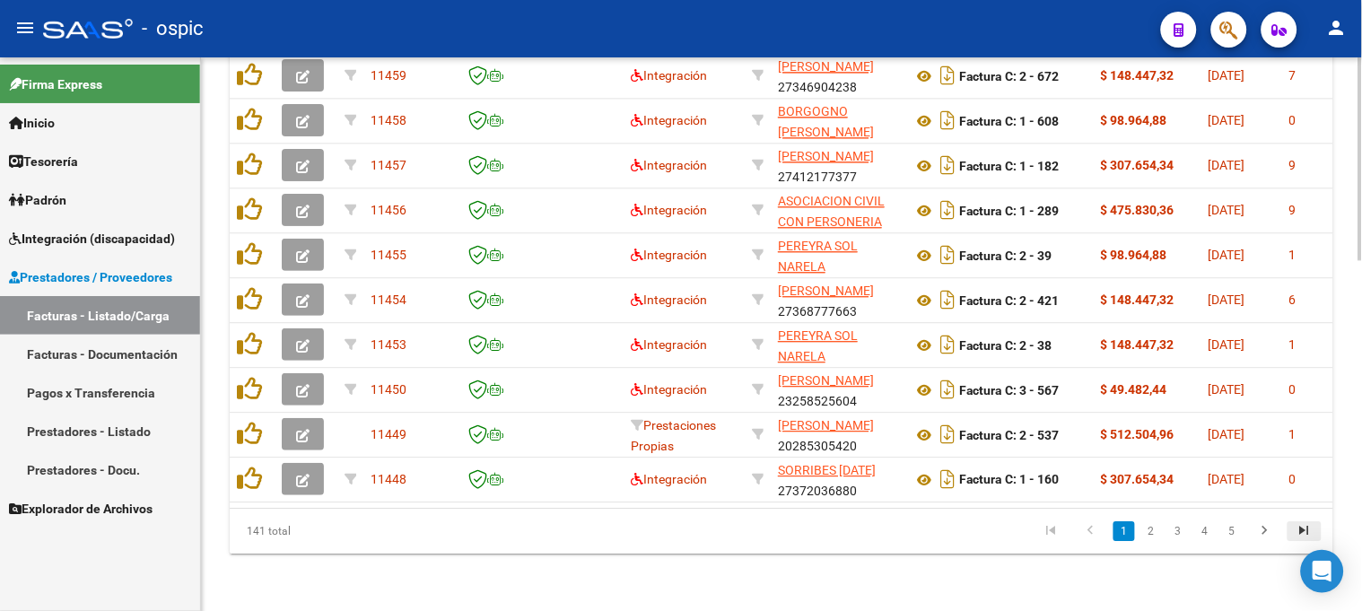
click at [1316, 535] on icon "go to last page" at bounding box center [1304, 533] width 23 height 22
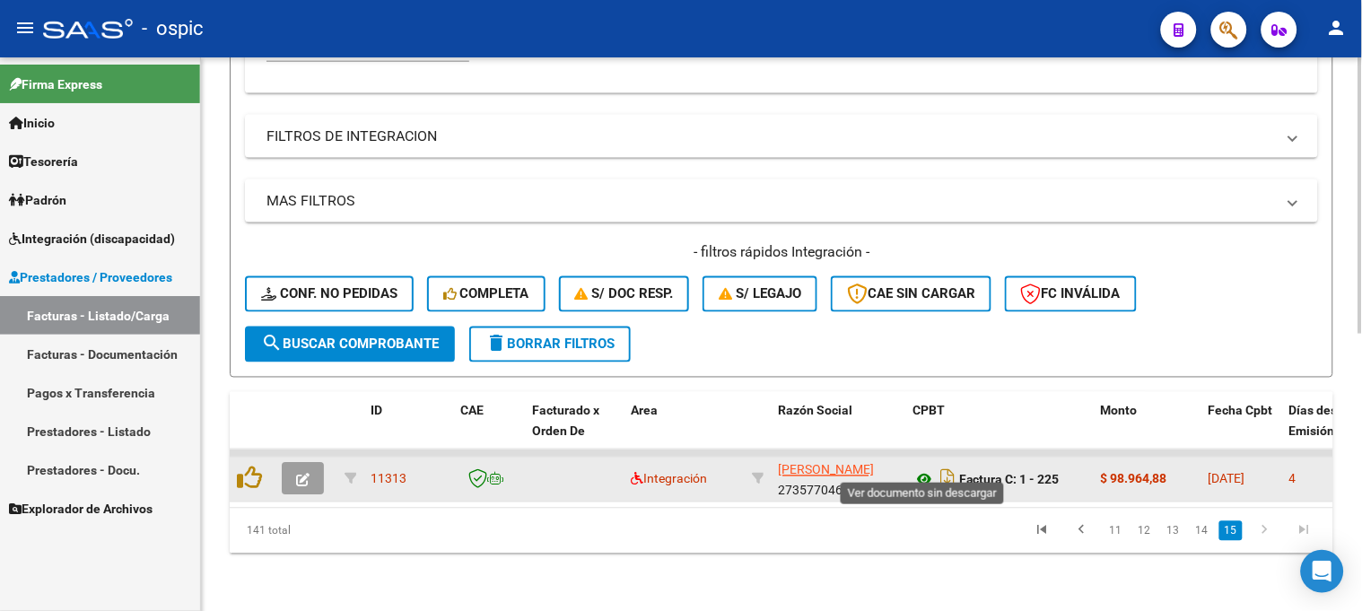
click at [926, 469] on icon at bounding box center [924, 480] width 23 height 22
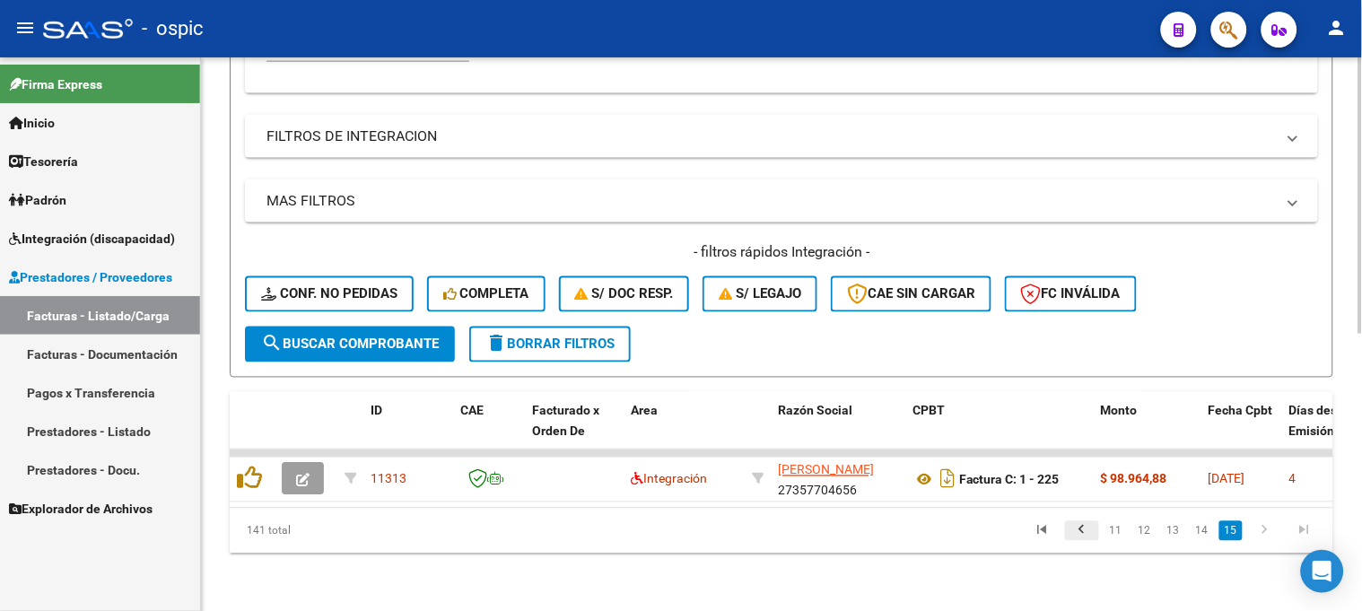
click at [1087, 527] on icon "go to previous page" at bounding box center [1082, 533] width 23 height 22
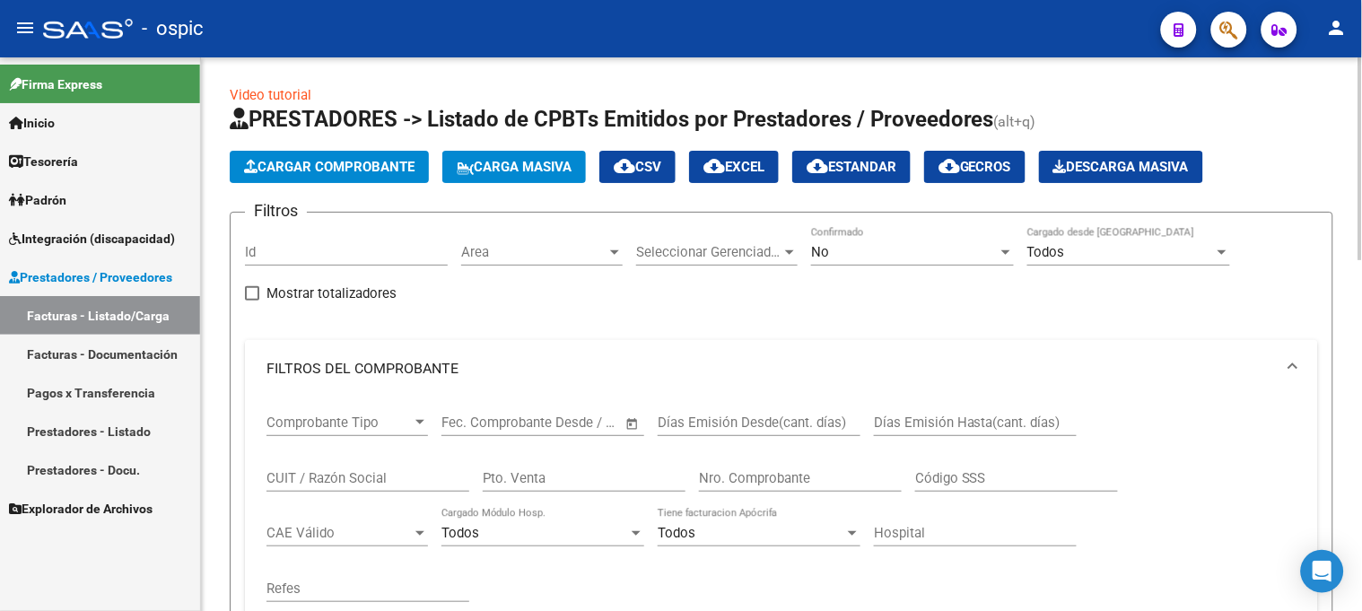
click at [1359, 205] on div at bounding box center [1361, 334] width 4 height 554
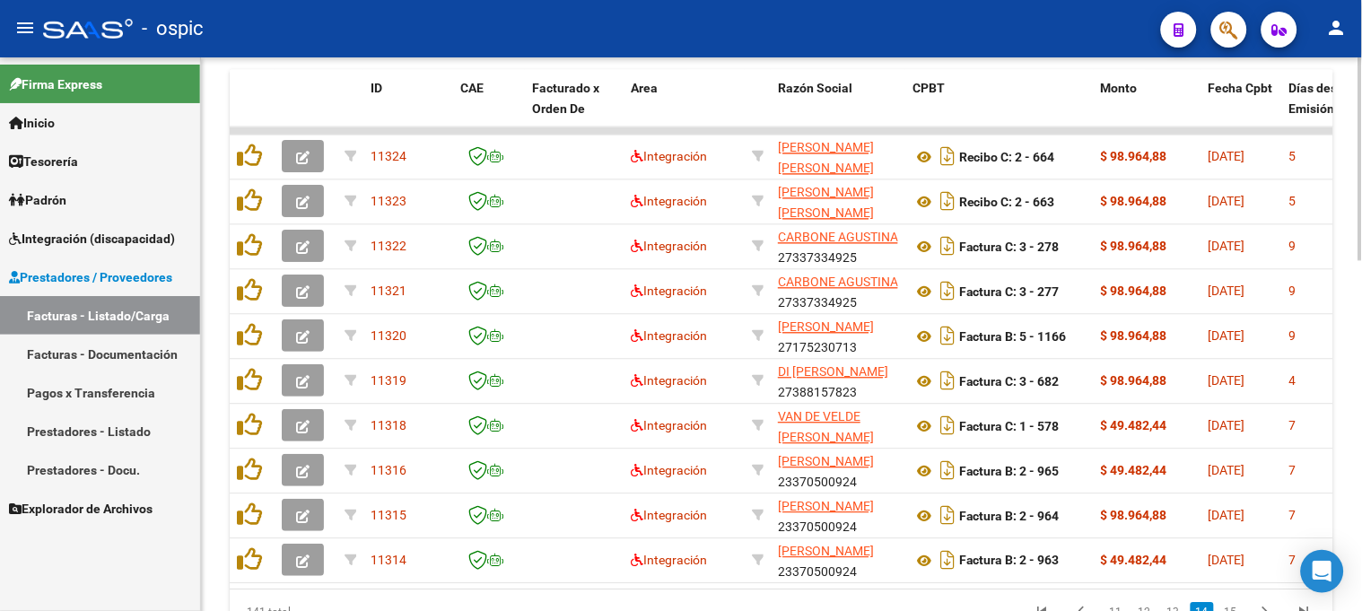
scroll to position [872, 0]
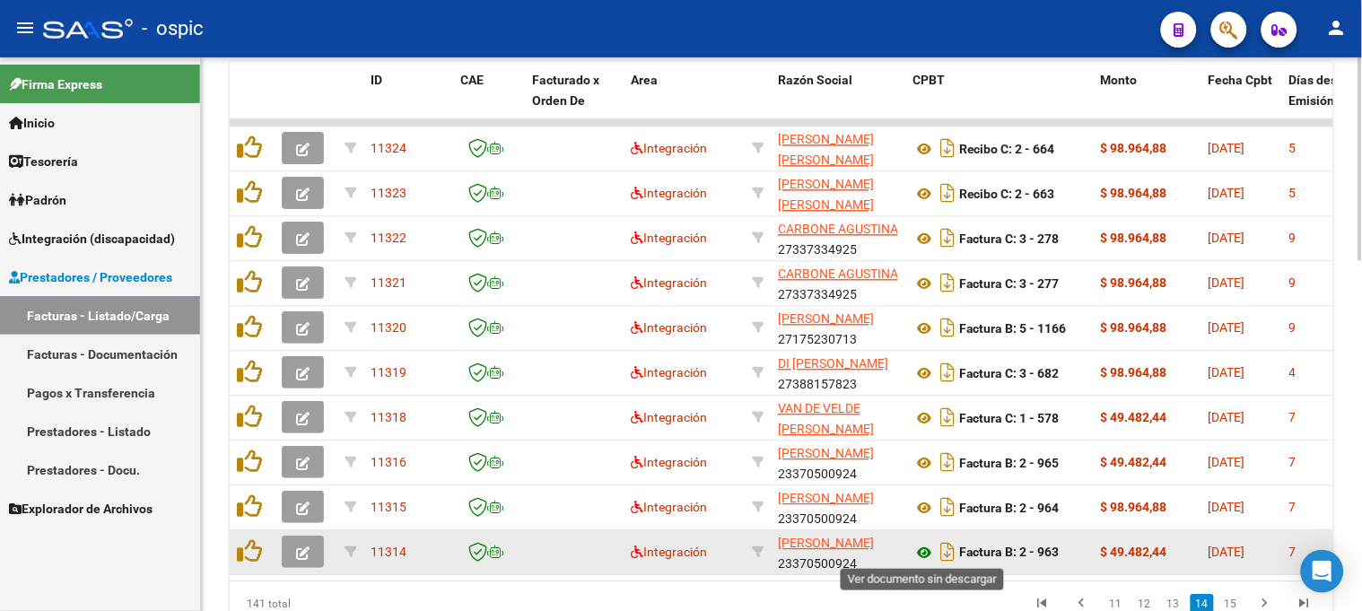
click at [921, 550] on icon at bounding box center [924, 553] width 23 height 22
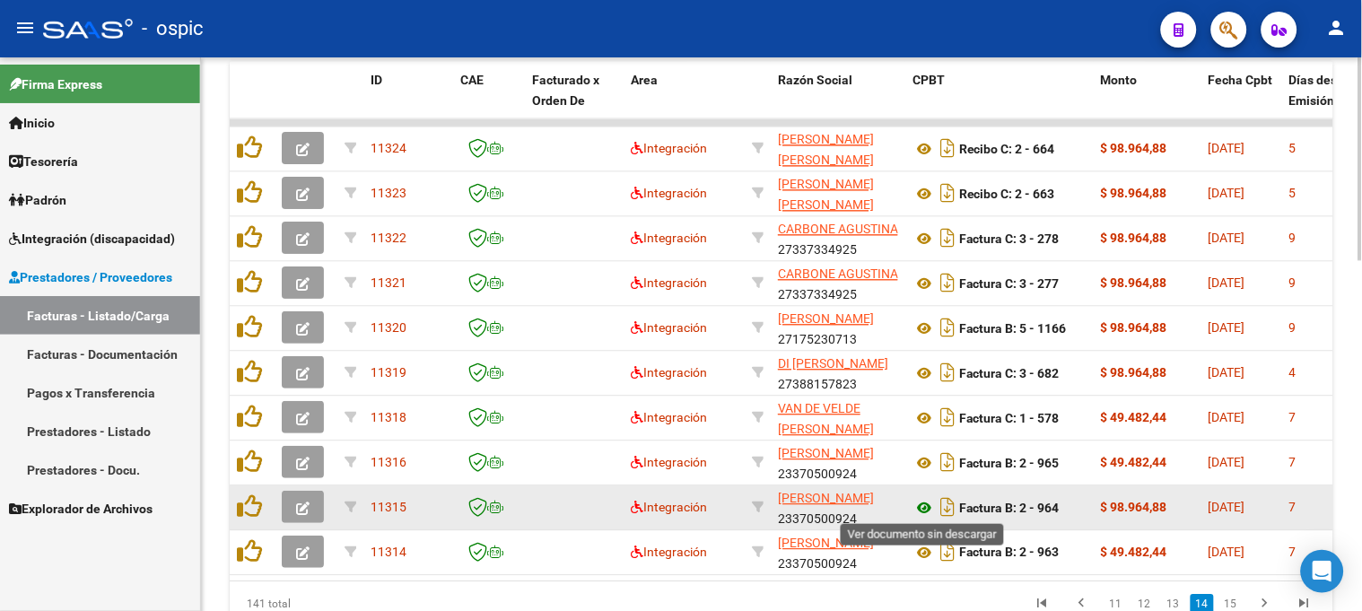
click at [927, 505] on icon at bounding box center [924, 508] width 23 height 22
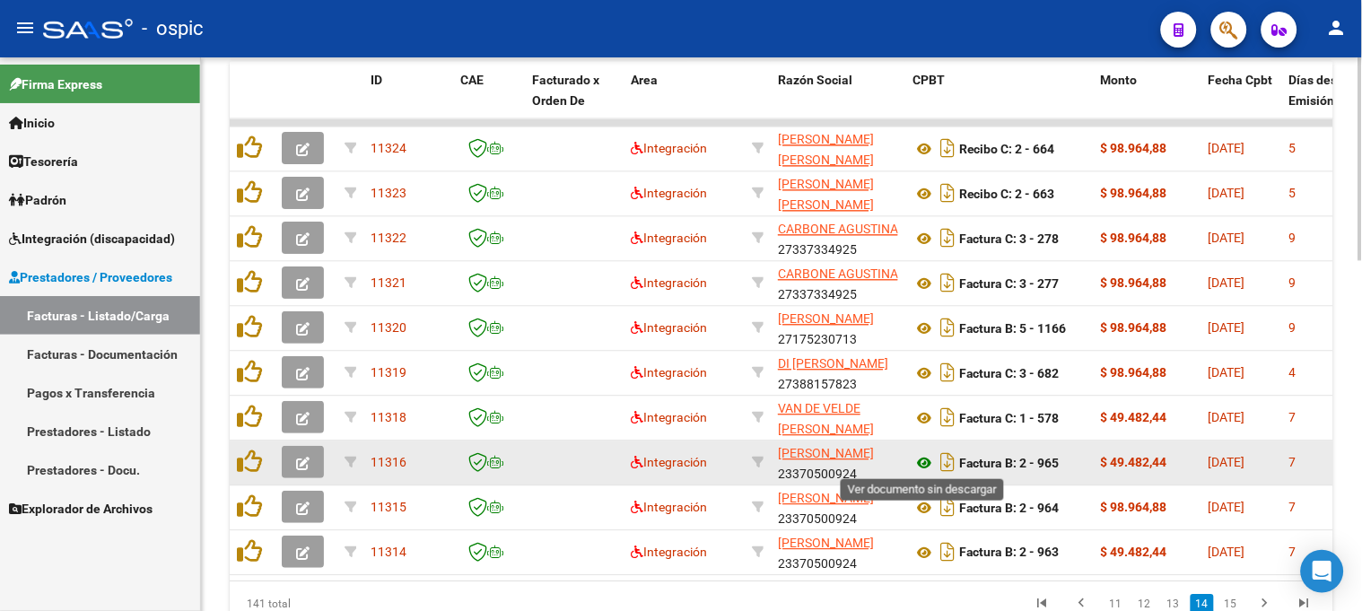
click at [928, 455] on icon at bounding box center [924, 463] width 23 height 22
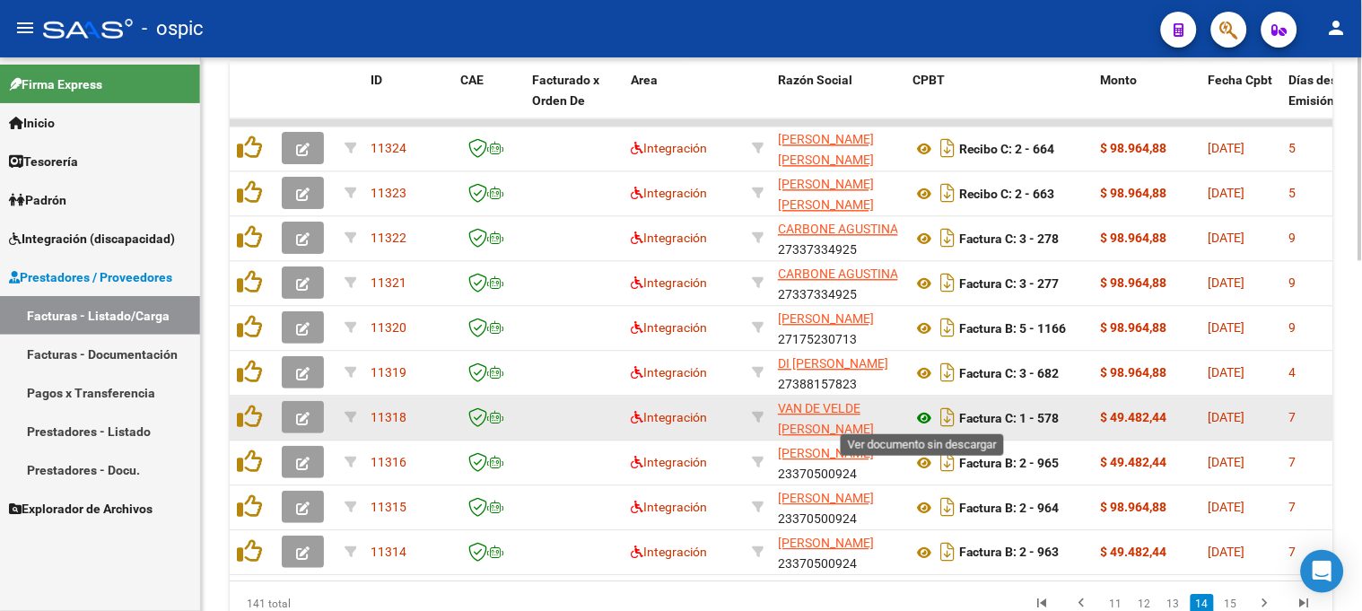
click at [923, 409] on icon at bounding box center [924, 418] width 23 height 22
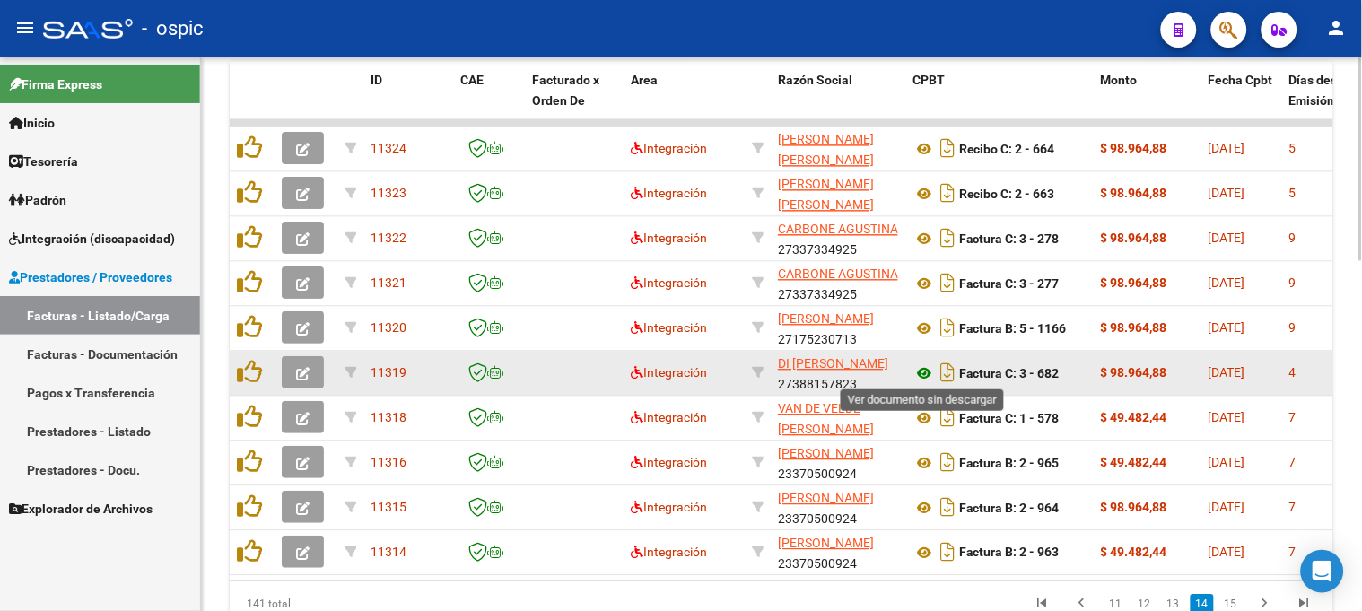
click at [925, 366] on icon at bounding box center [924, 374] width 23 height 22
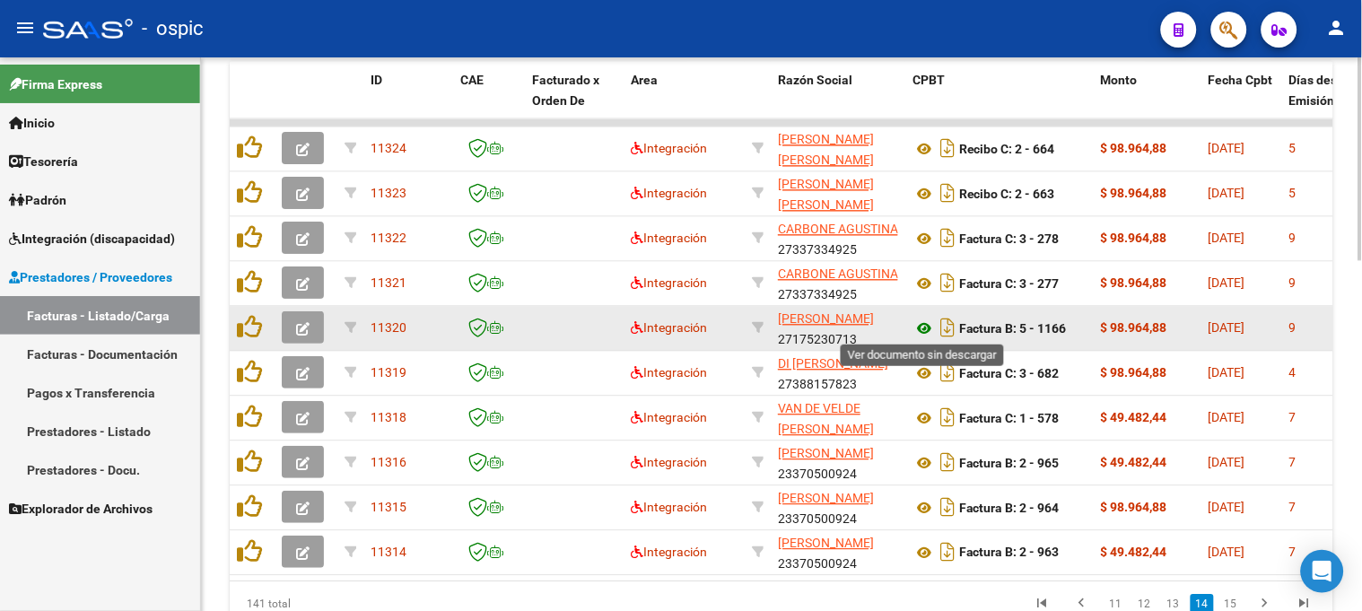
click at [927, 326] on icon at bounding box center [924, 329] width 23 height 22
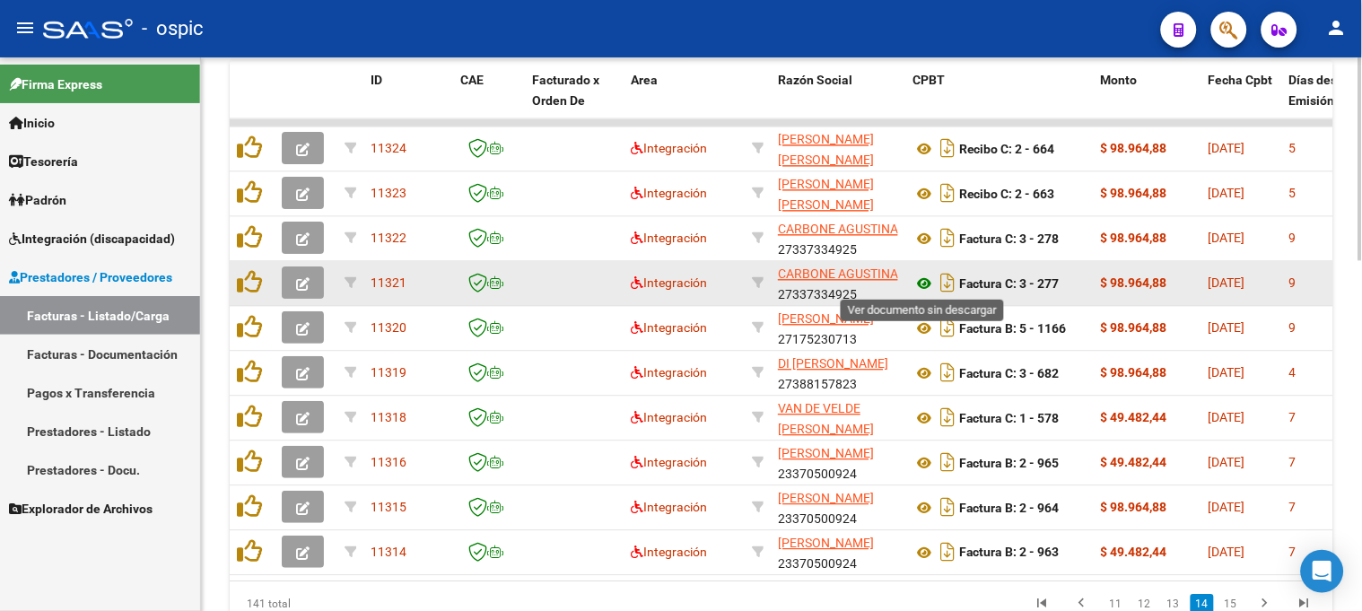
click at [927, 283] on icon at bounding box center [924, 284] width 23 height 22
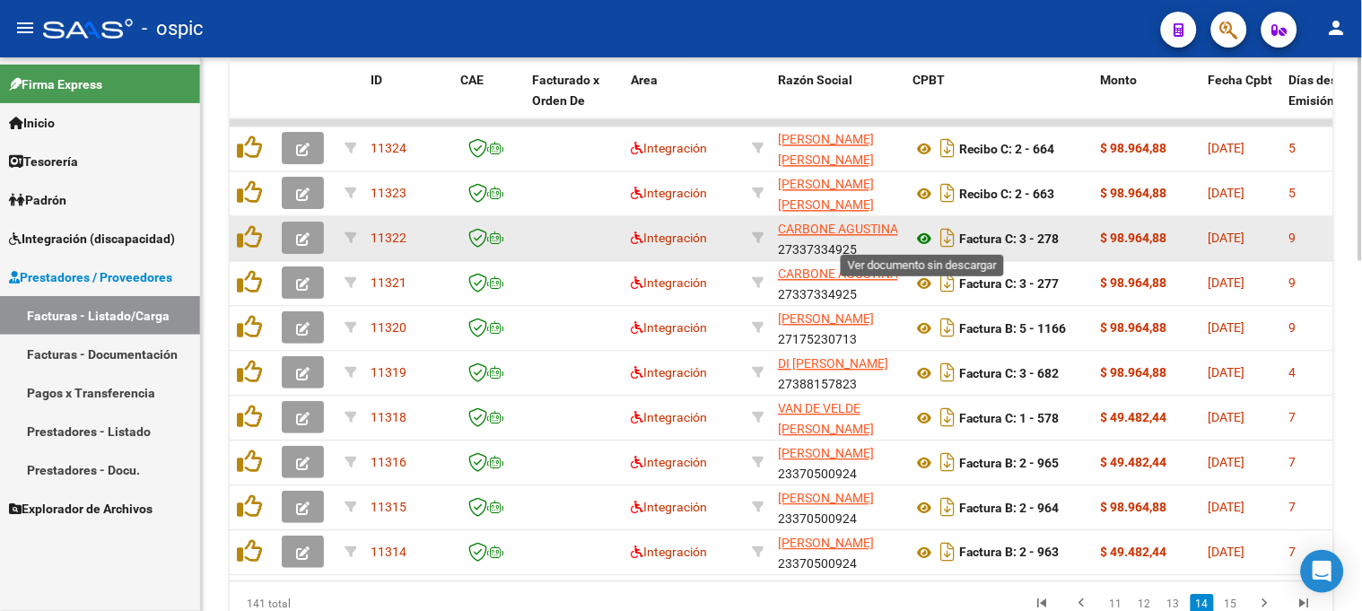
click at [933, 229] on icon at bounding box center [924, 239] width 23 height 22
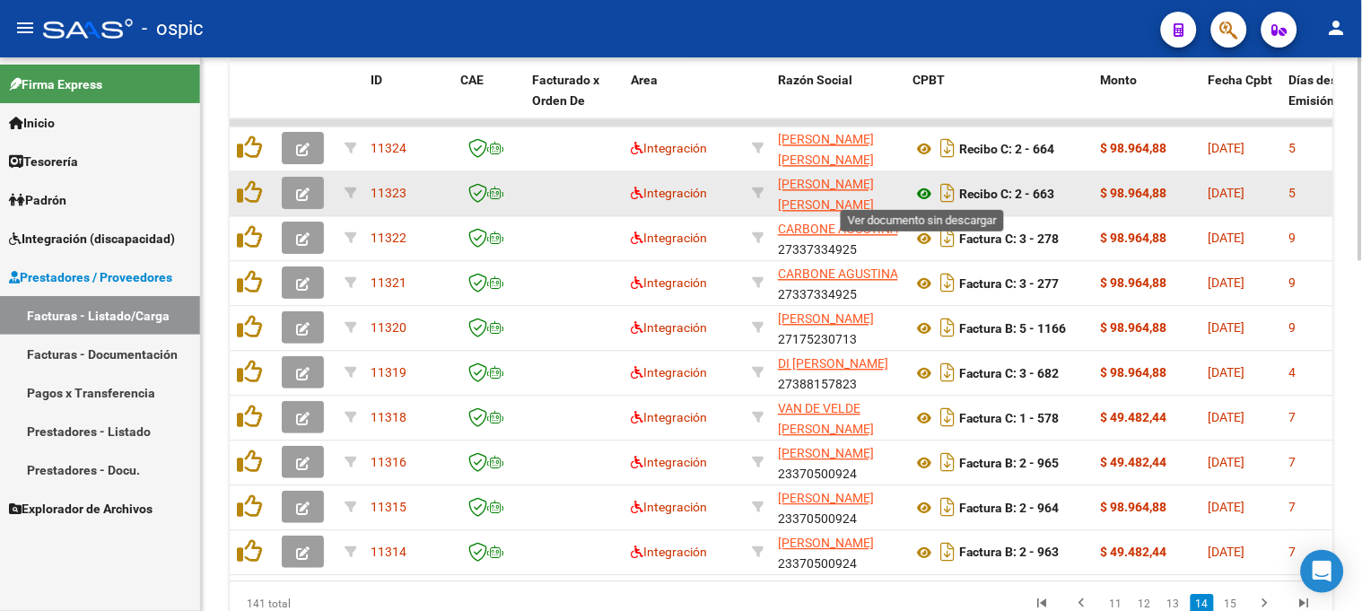
click at [919, 188] on icon at bounding box center [924, 194] width 23 height 22
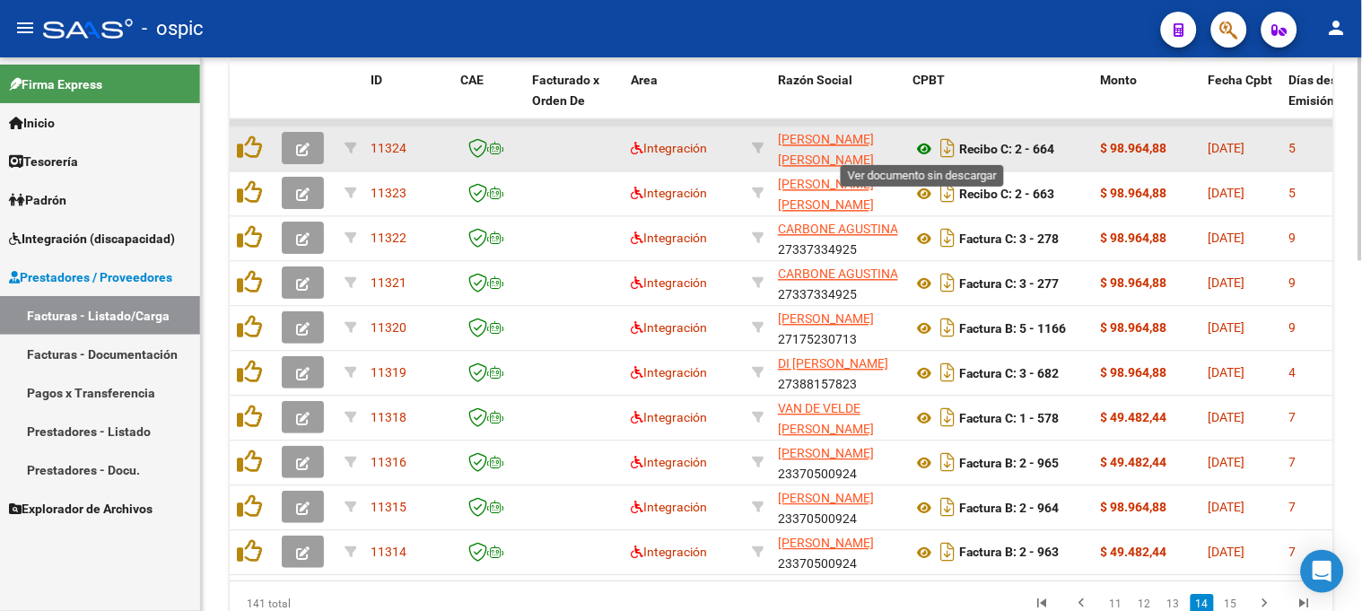
click at [928, 146] on icon at bounding box center [924, 149] width 23 height 22
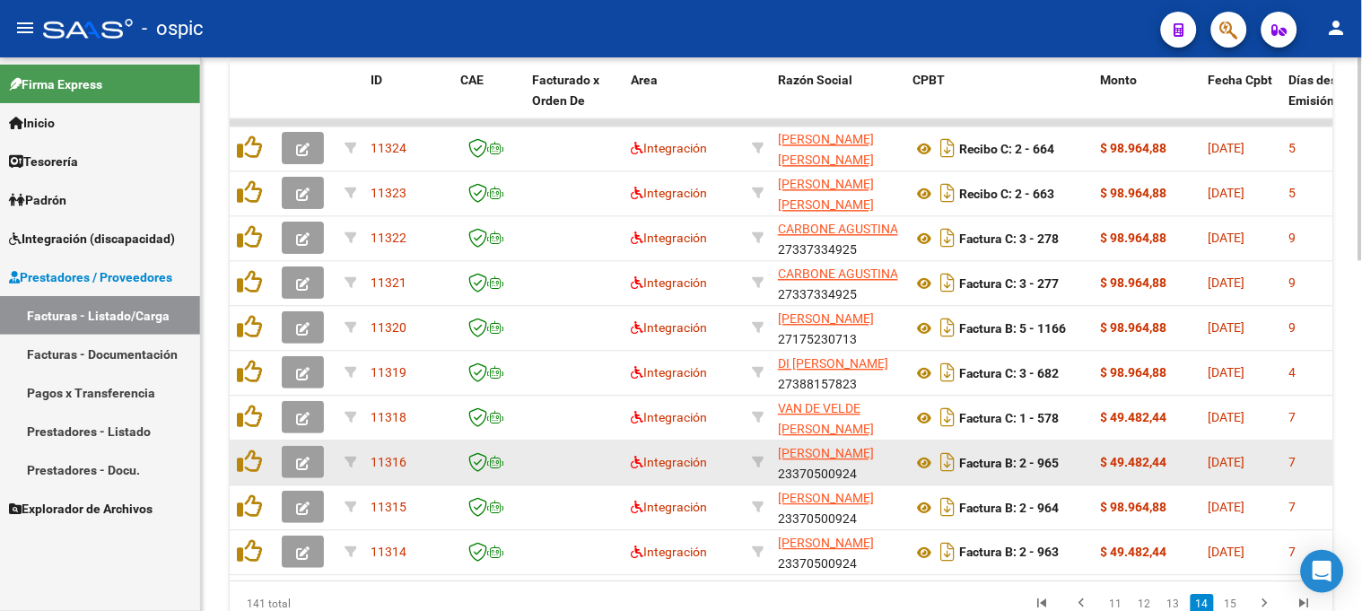
scroll to position [958, 0]
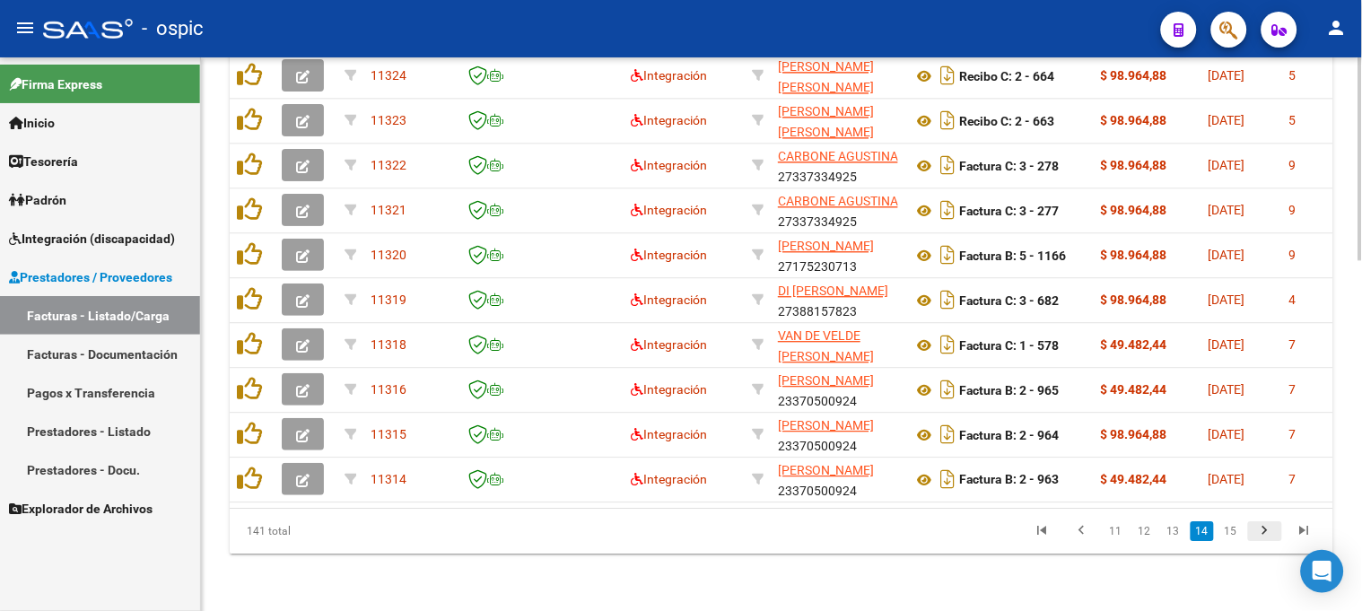
click at [1278, 530] on link "go to next page" at bounding box center [1265, 531] width 34 height 20
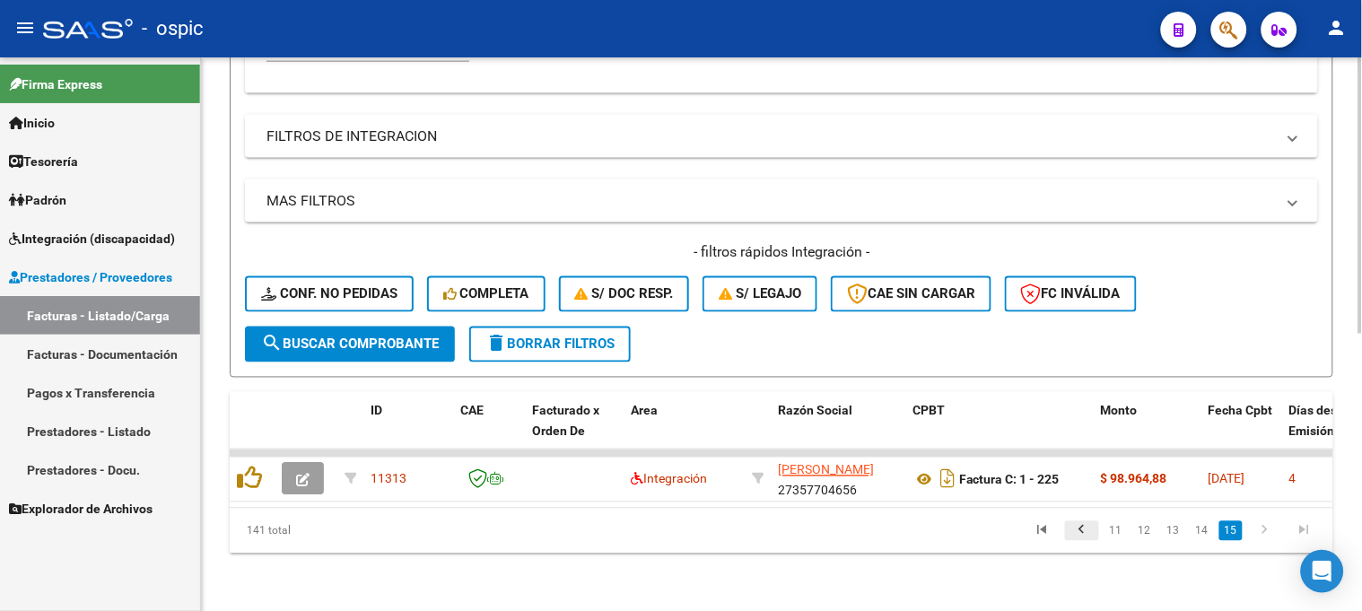
click at [1082, 526] on icon "go to previous page" at bounding box center [1082, 533] width 23 height 22
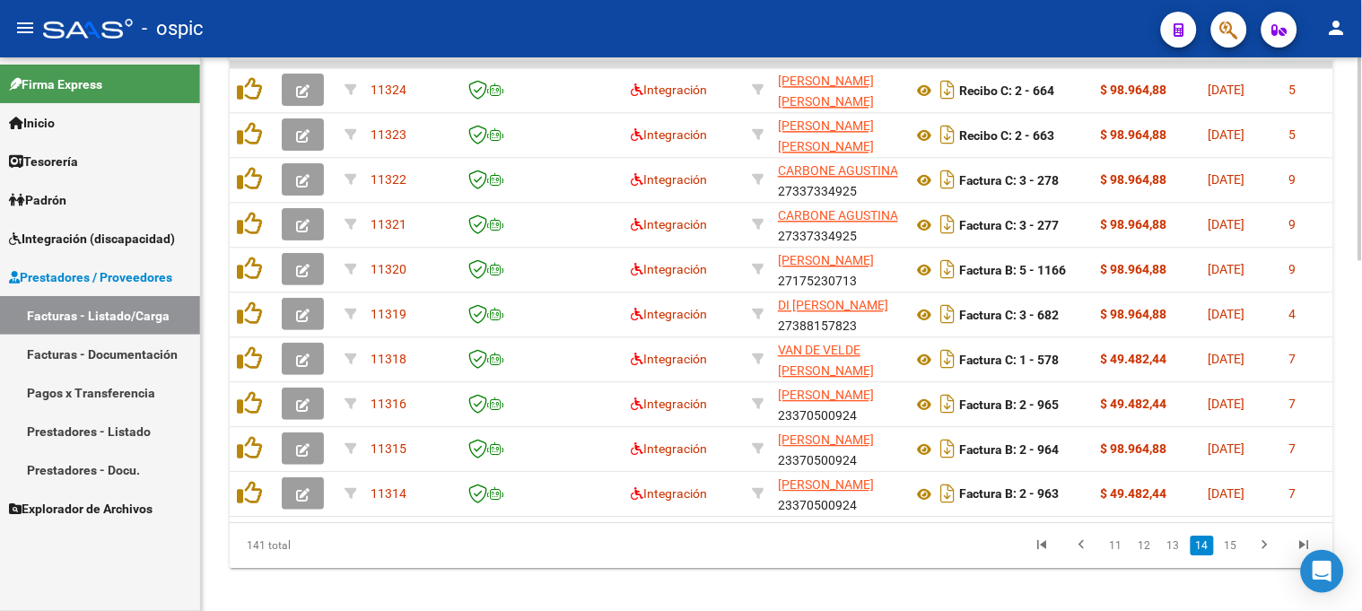
scroll to position [920, 0]
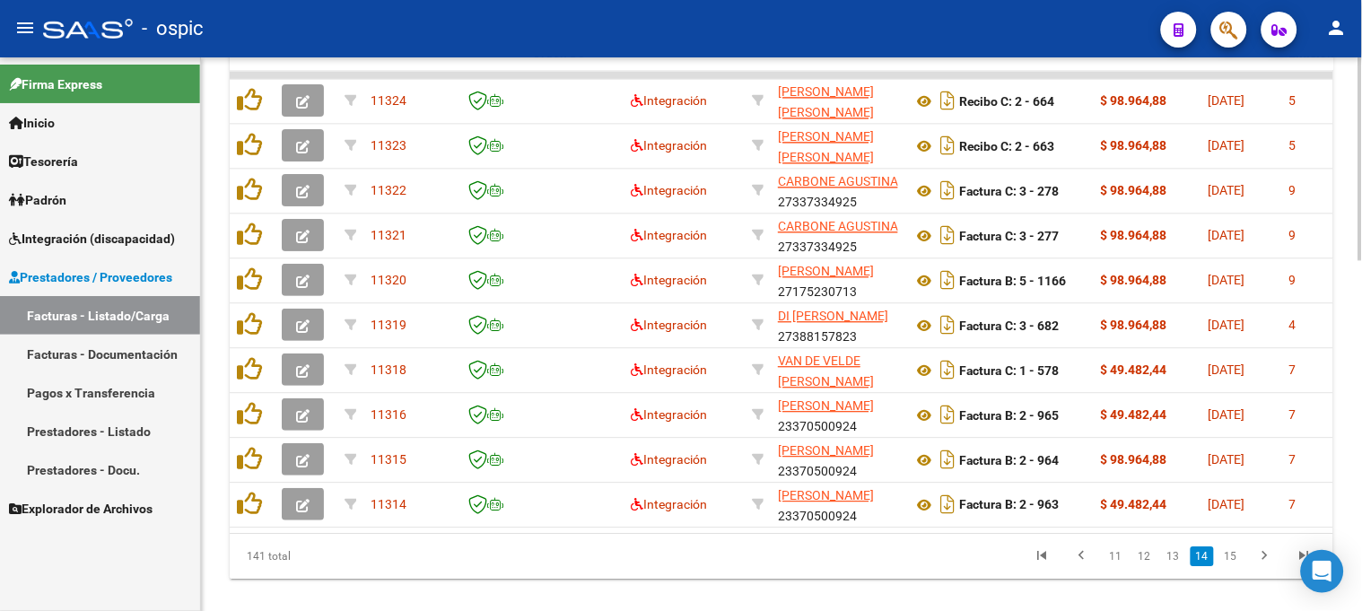
click at [1359, 440] on div at bounding box center [1361, 500] width 4 height 203
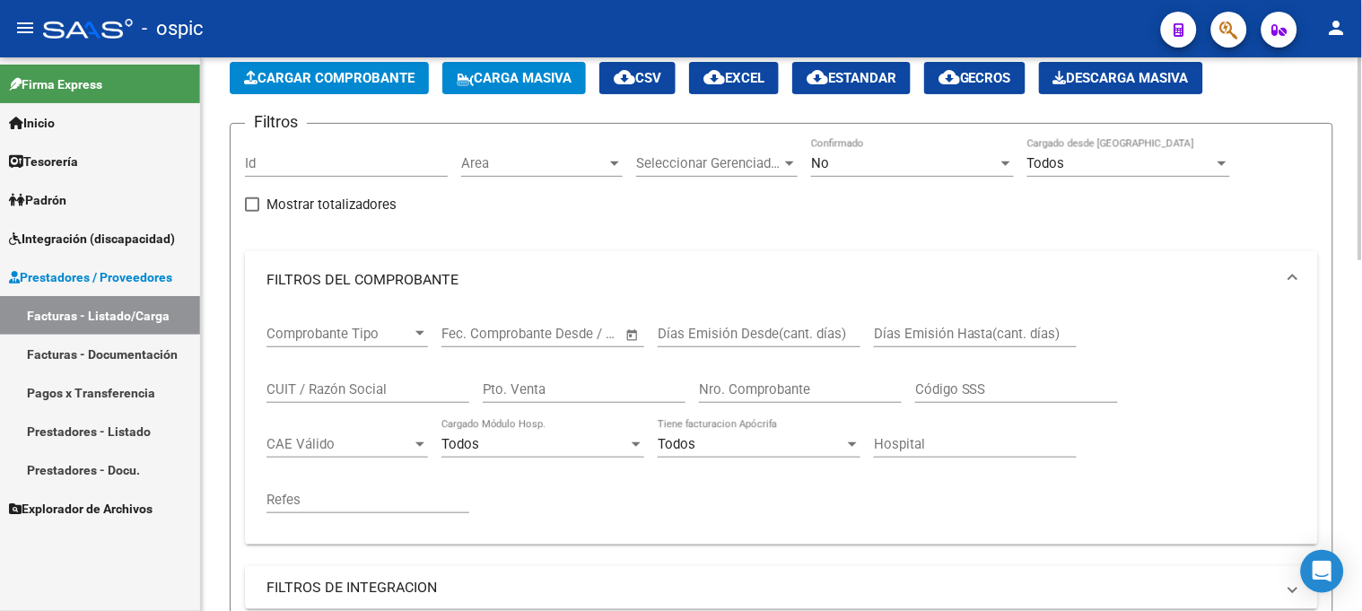
scroll to position [0, 0]
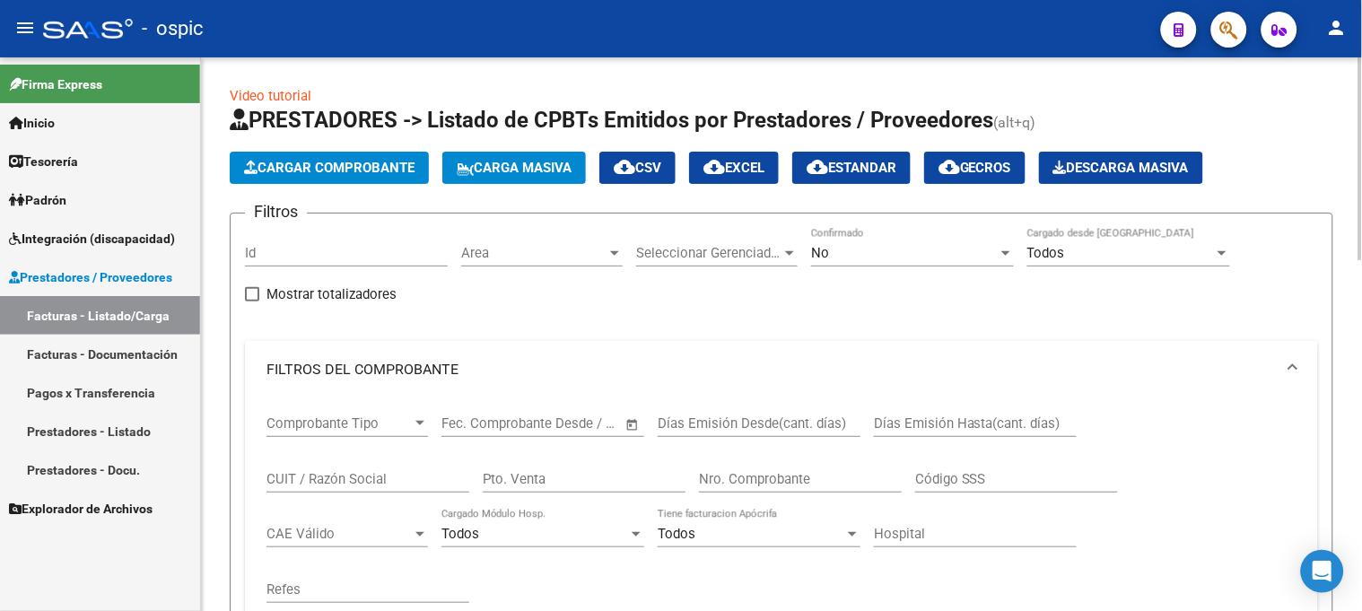
click at [828, 256] on div "No" at bounding box center [904, 253] width 187 height 16
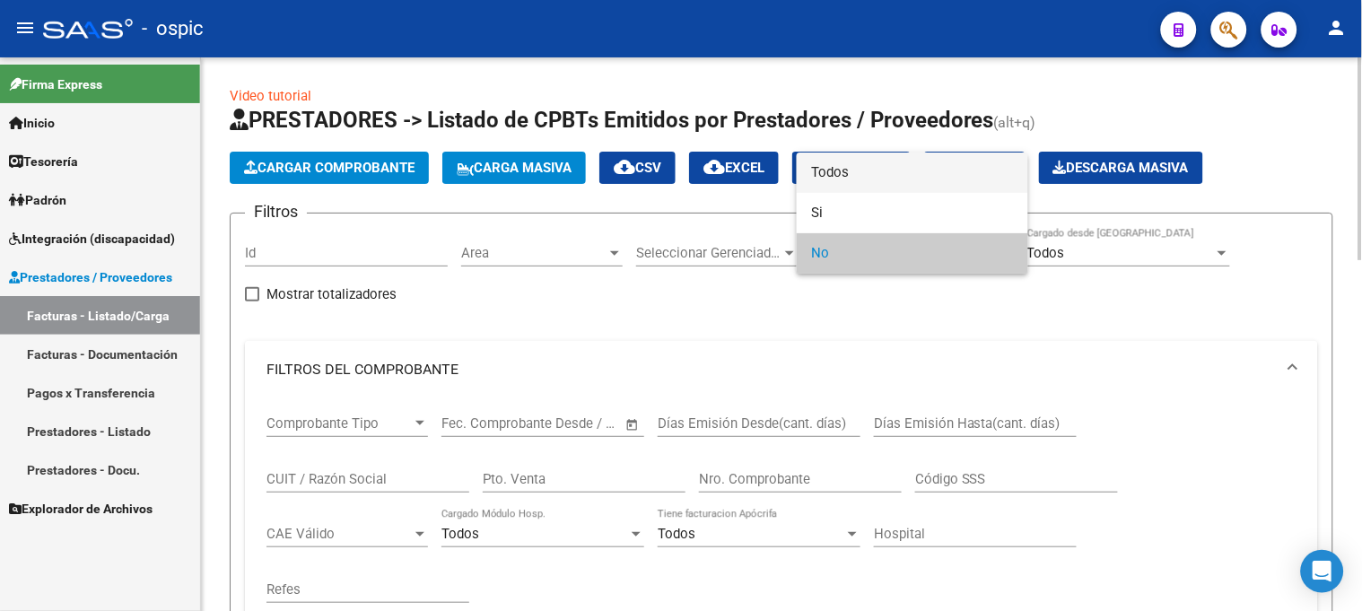
click at [847, 172] on span "Todos" at bounding box center [912, 173] width 203 height 40
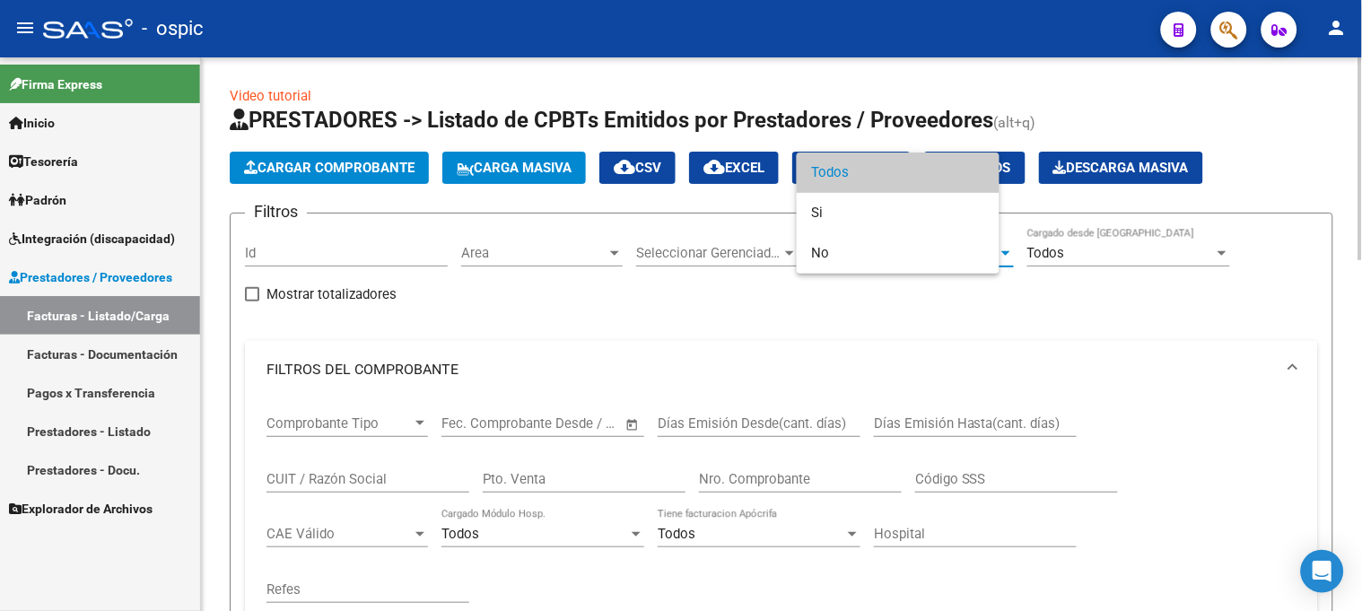
click at [641, 477] on input "Pto. Venta" at bounding box center [584, 479] width 203 height 16
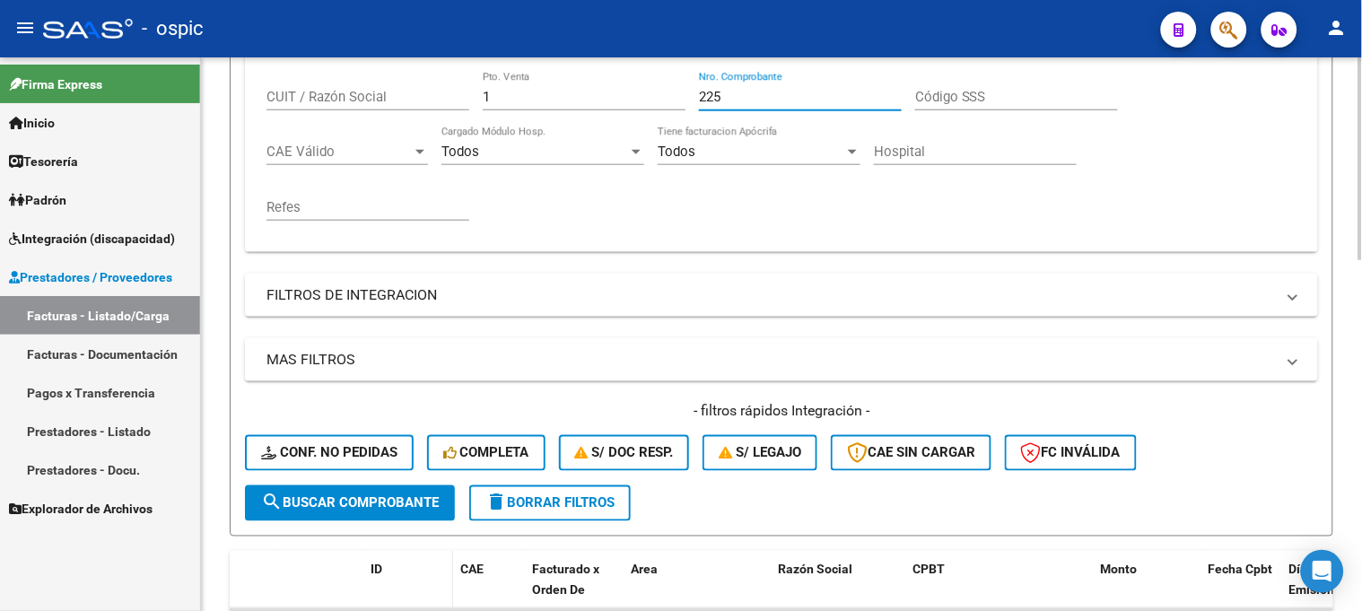
scroll to position [498, 0]
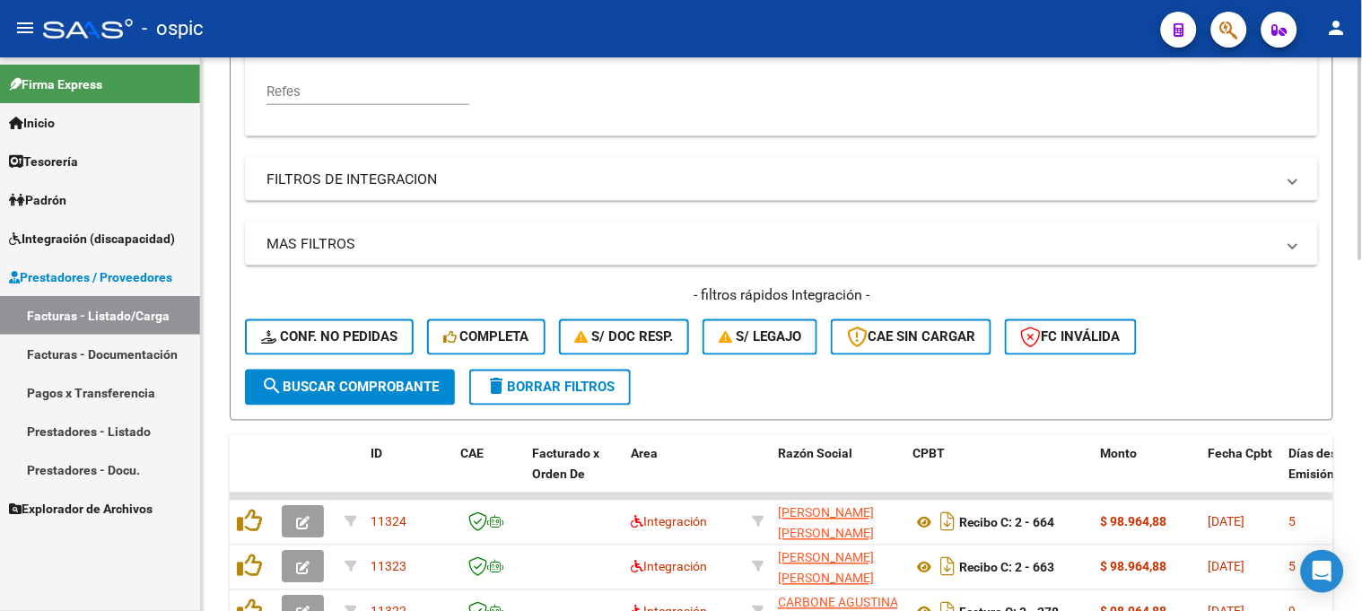
click at [399, 381] on span "search Buscar Comprobante" at bounding box center [350, 388] width 178 height 16
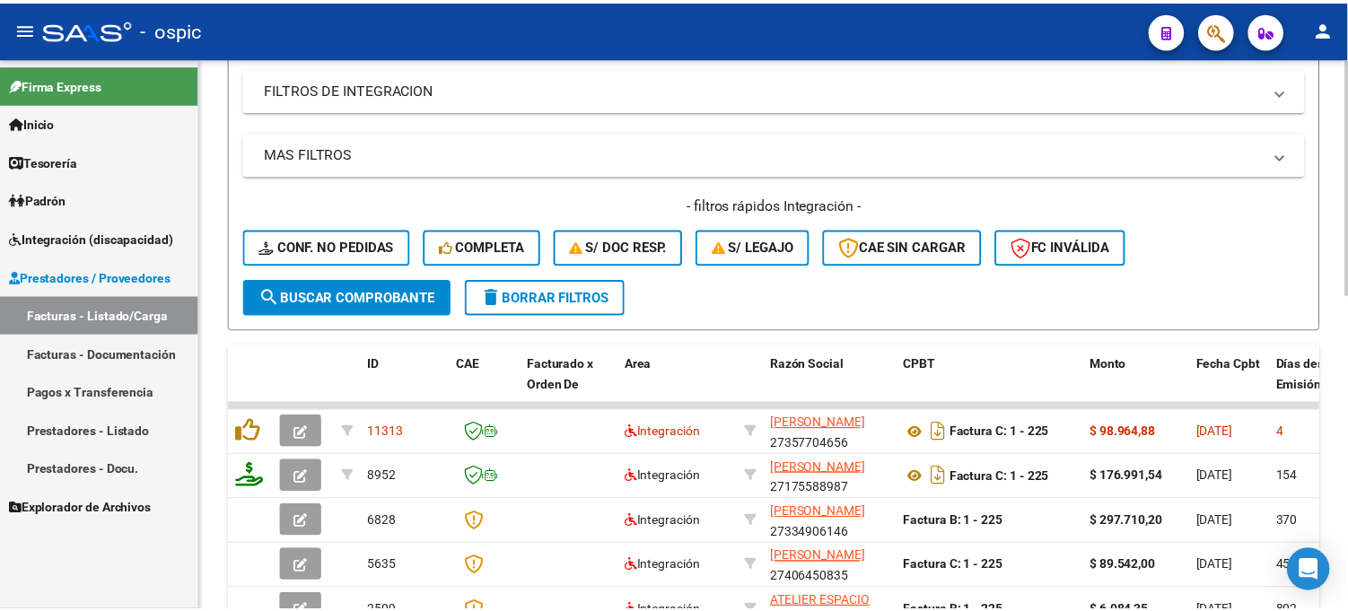
scroll to position [598, 0]
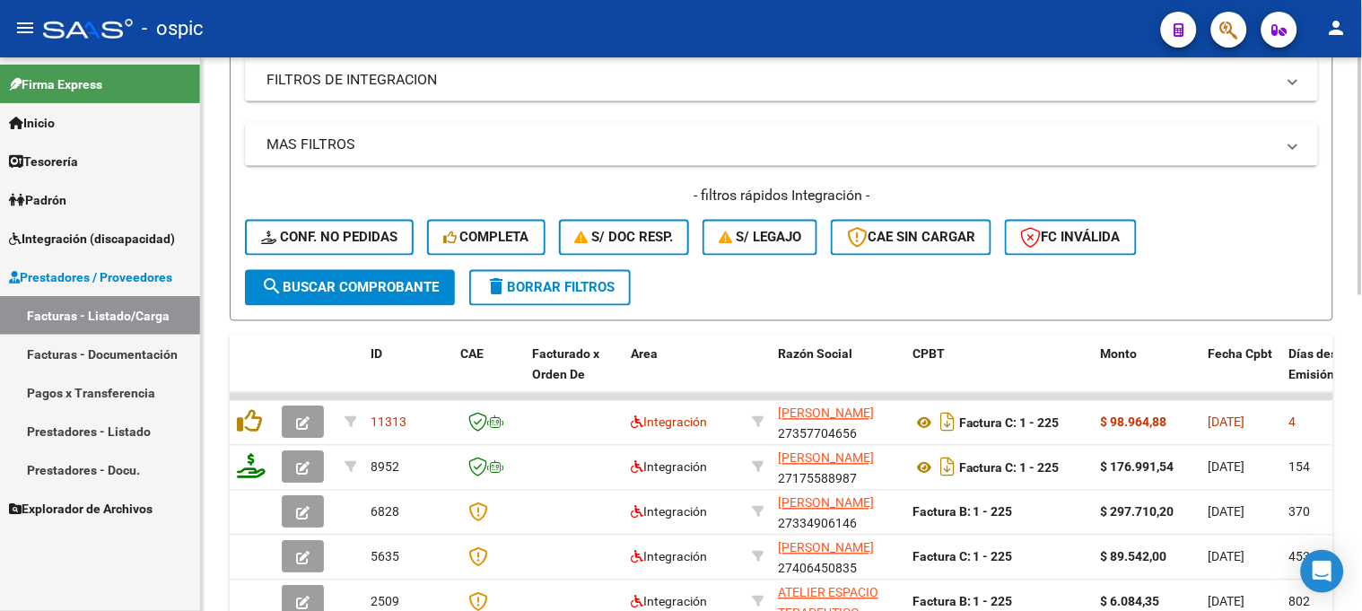
click at [1357, 387] on div "Video tutorial PRESTADORES -> Listado de CPBTs Emitidos por Prestadores / Prove…" at bounding box center [784, 97] width 1166 height 1274
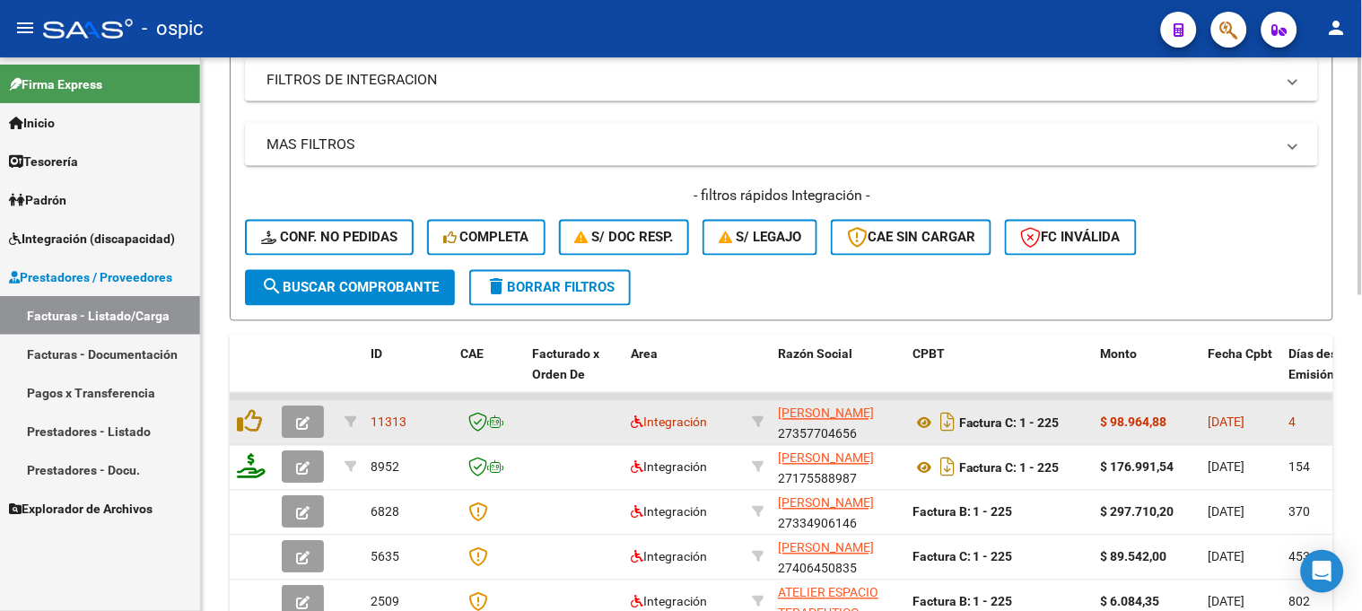
click at [300, 418] on icon "button" at bounding box center [302, 423] width 13 height 13
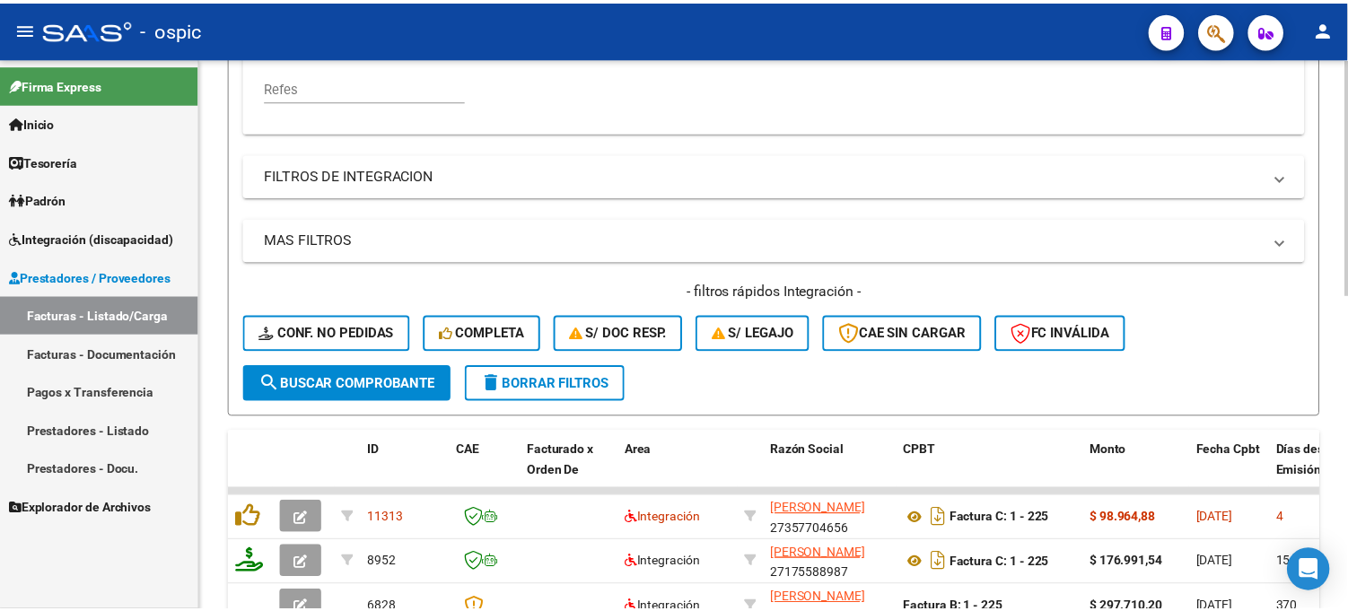
scroll to position [551, 0]
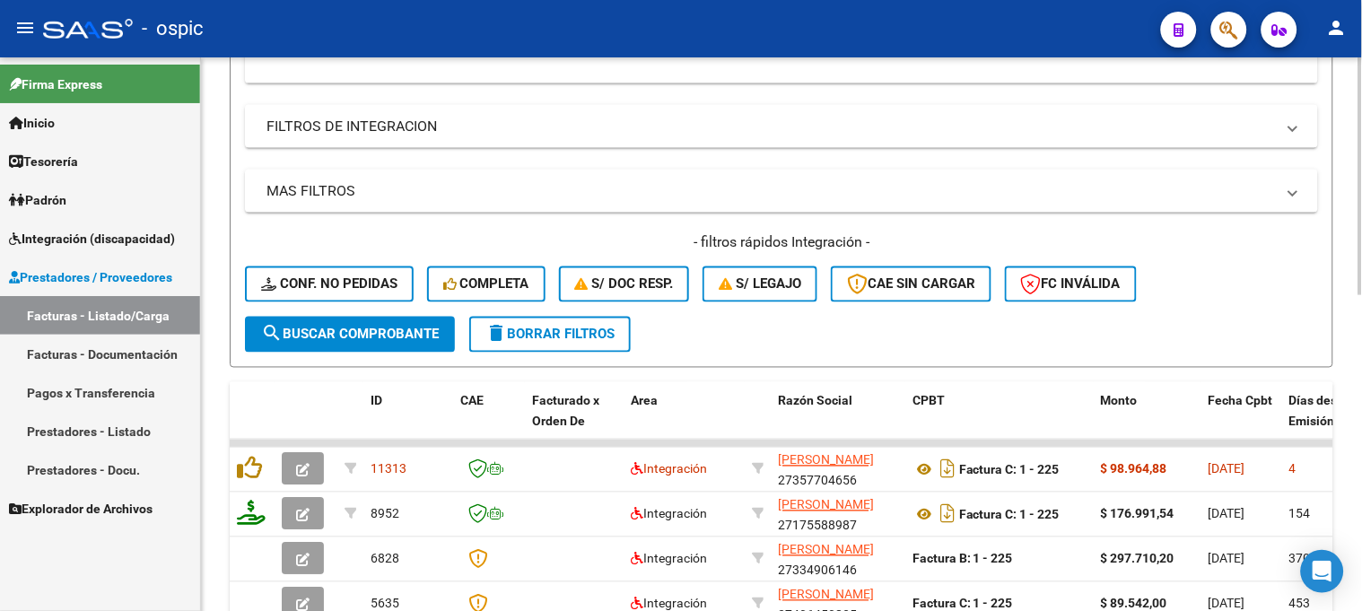
click at [1335, 361] on div "Video tutorial PRESTADORES -> Listado de CPBTs Emitidos por Prestadores / Prove…" at bounding box center [784, 143] width 1166 height 1274
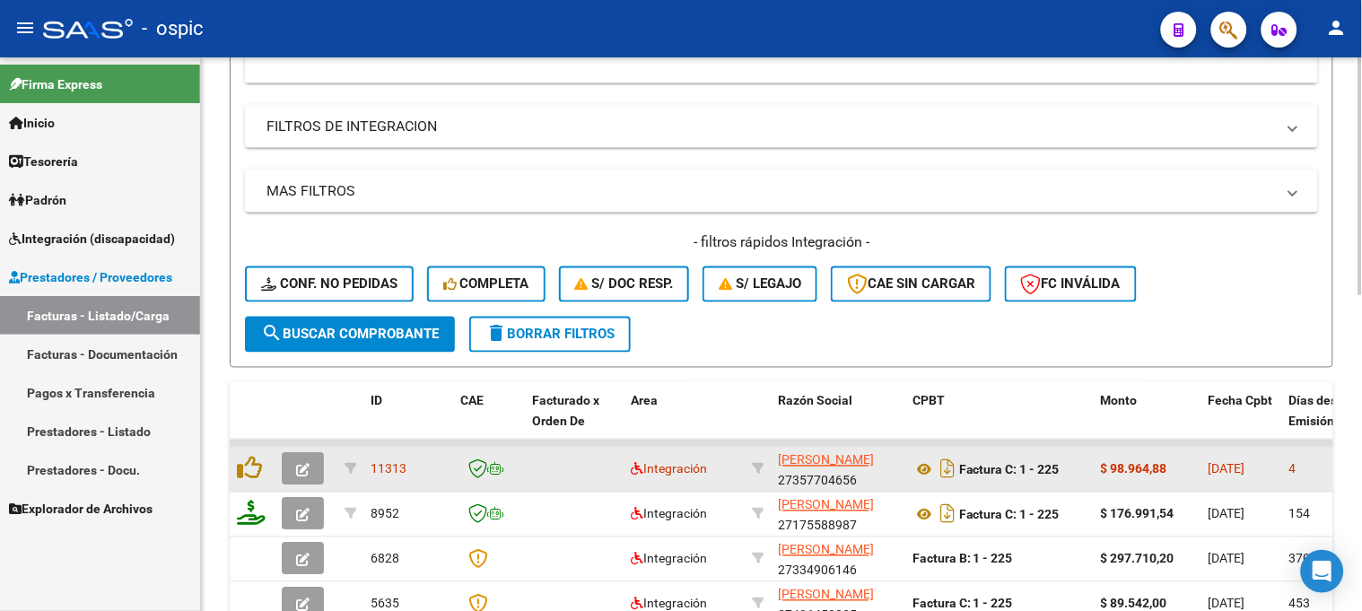
click at [314, 468] on button "button" at bounding box center [303, 469] width 42 height 32
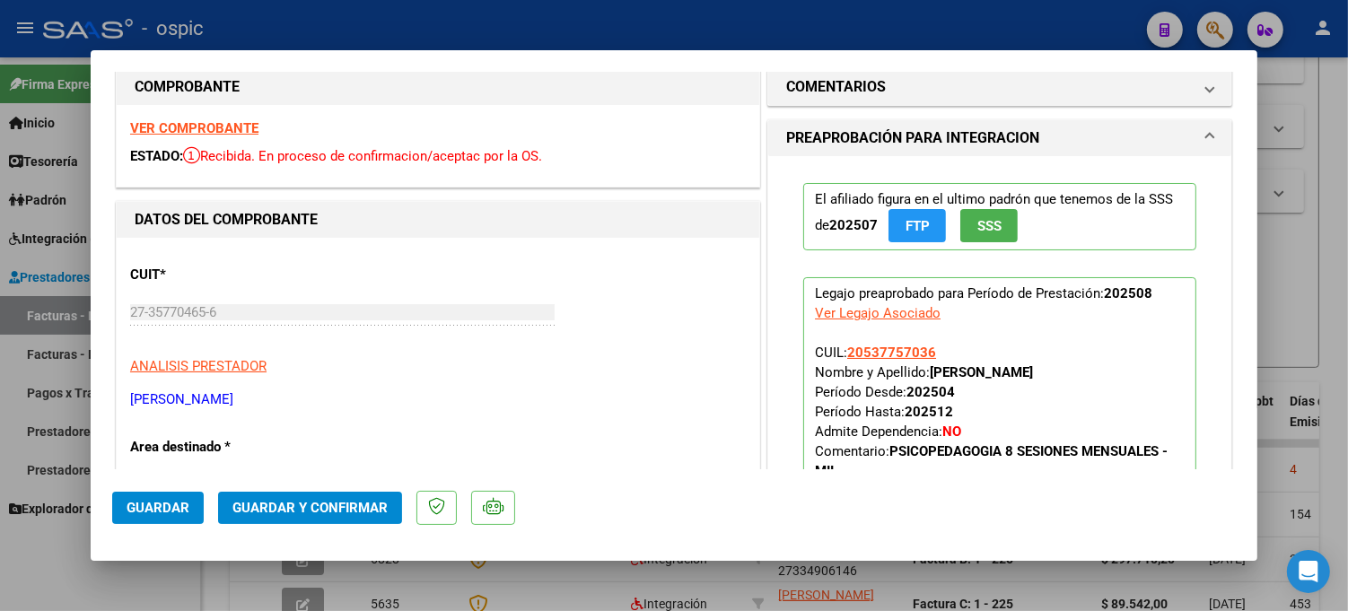
scroll to position [0, 0]
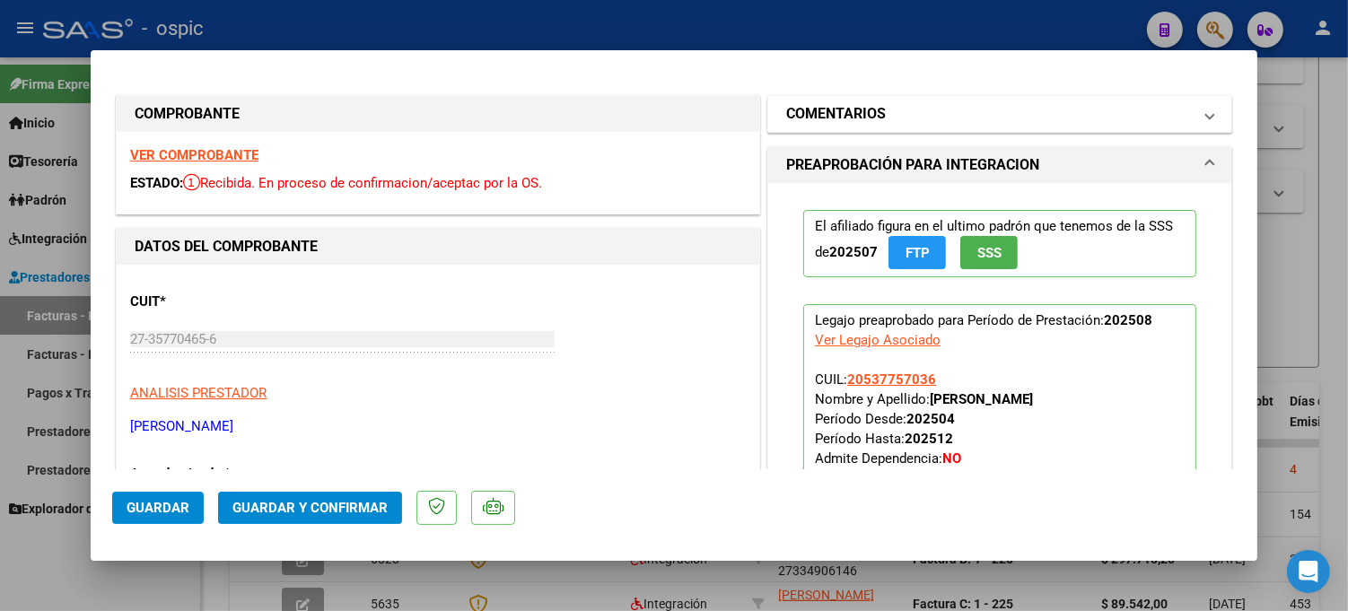
click at [854, 117] on h1 "COMENTARIOS" at bounding box center [836, 114] width 100 height 22
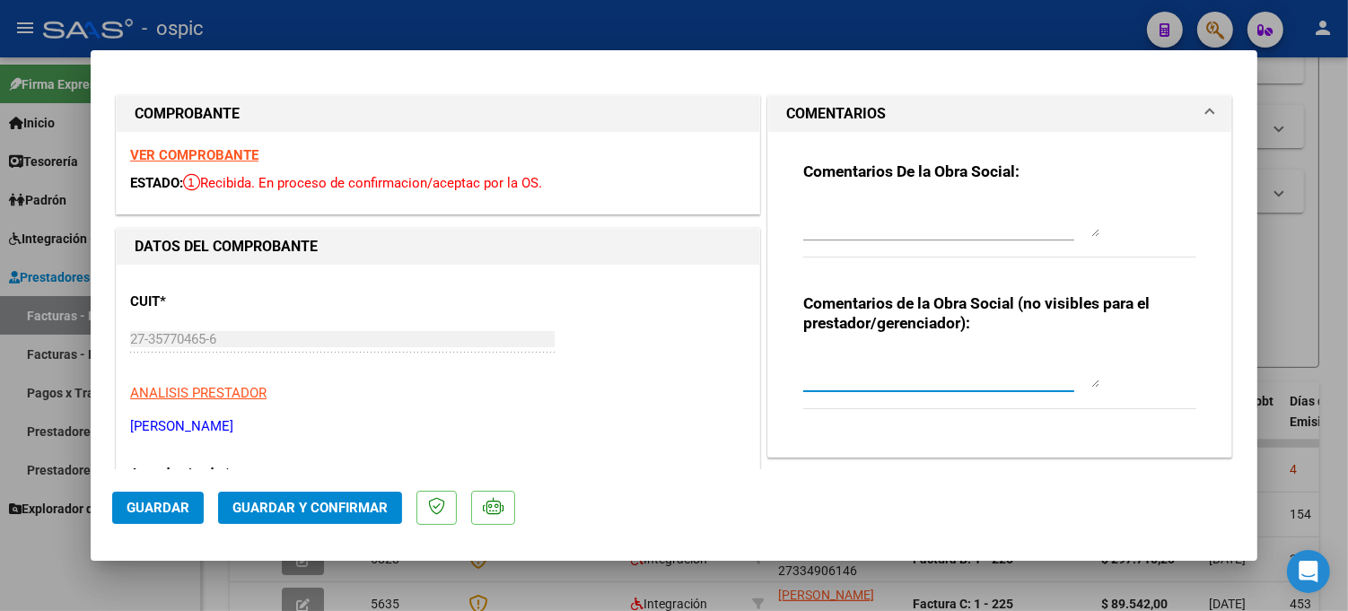
drag, startPoint x: 872, startPoint y: 360, endPoint x: 1359, endPoint y: 377, distance: 486.7
click at [877, 362] on textarea at bounding box center [951, 370] width 296 height 36
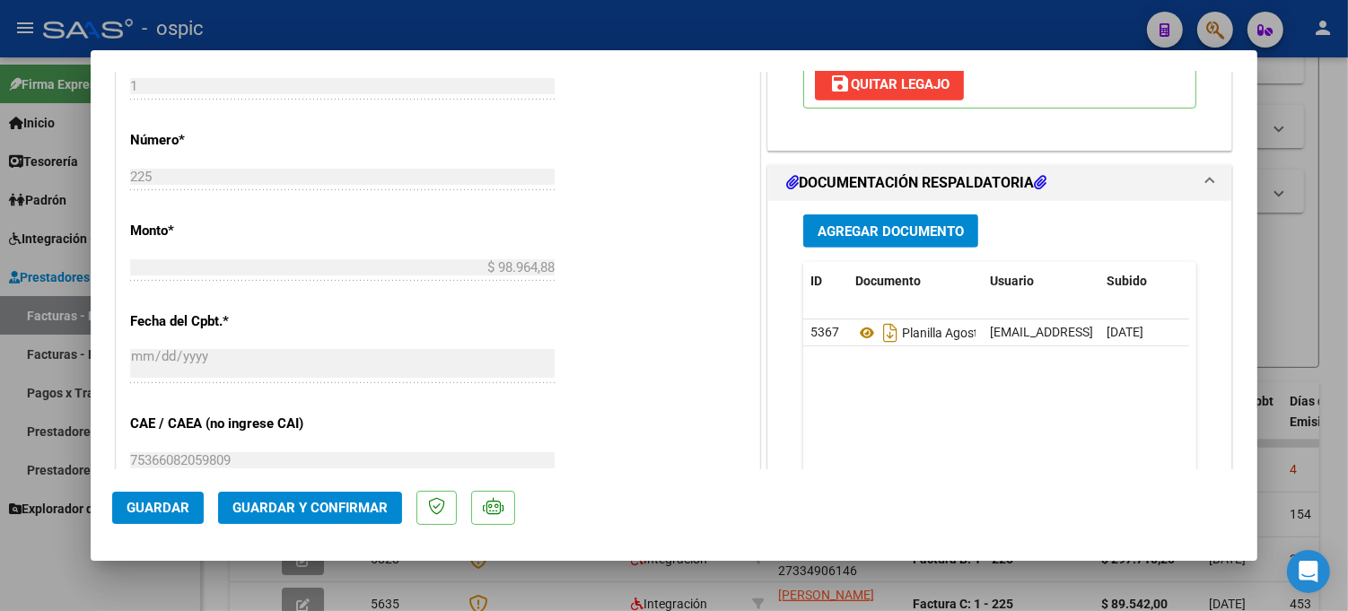
scroll to position [924, 0]
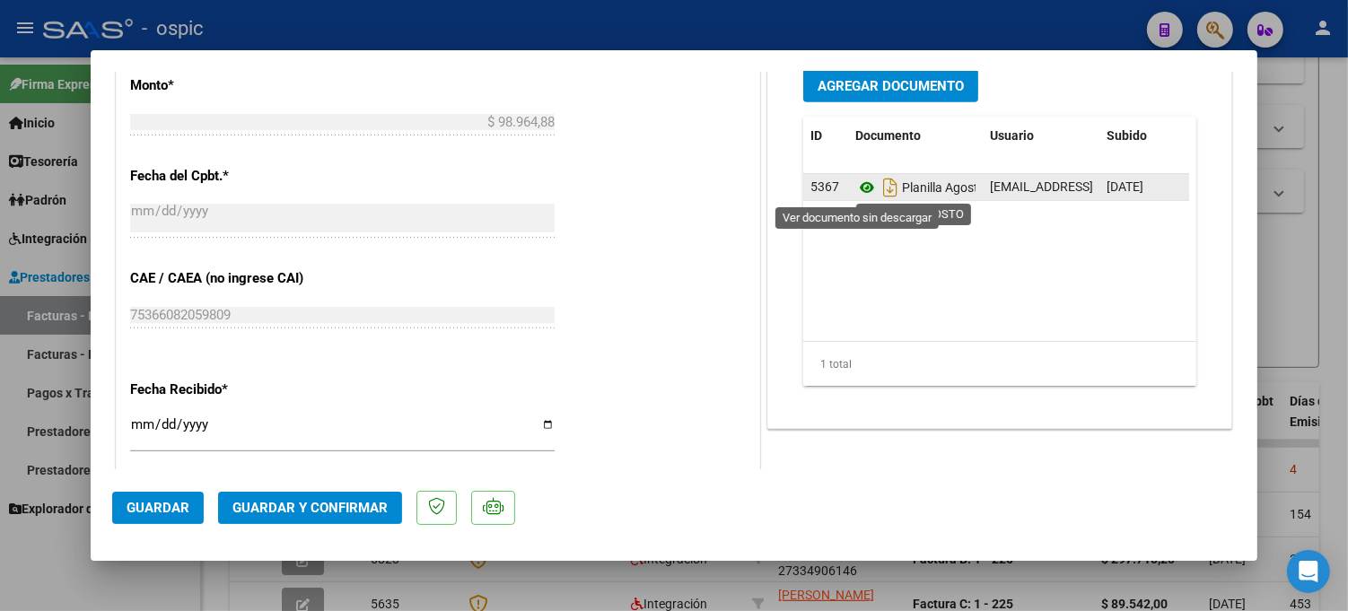
click at [860, 189] on icon at bounding box center [866, 188] width 23 height 22
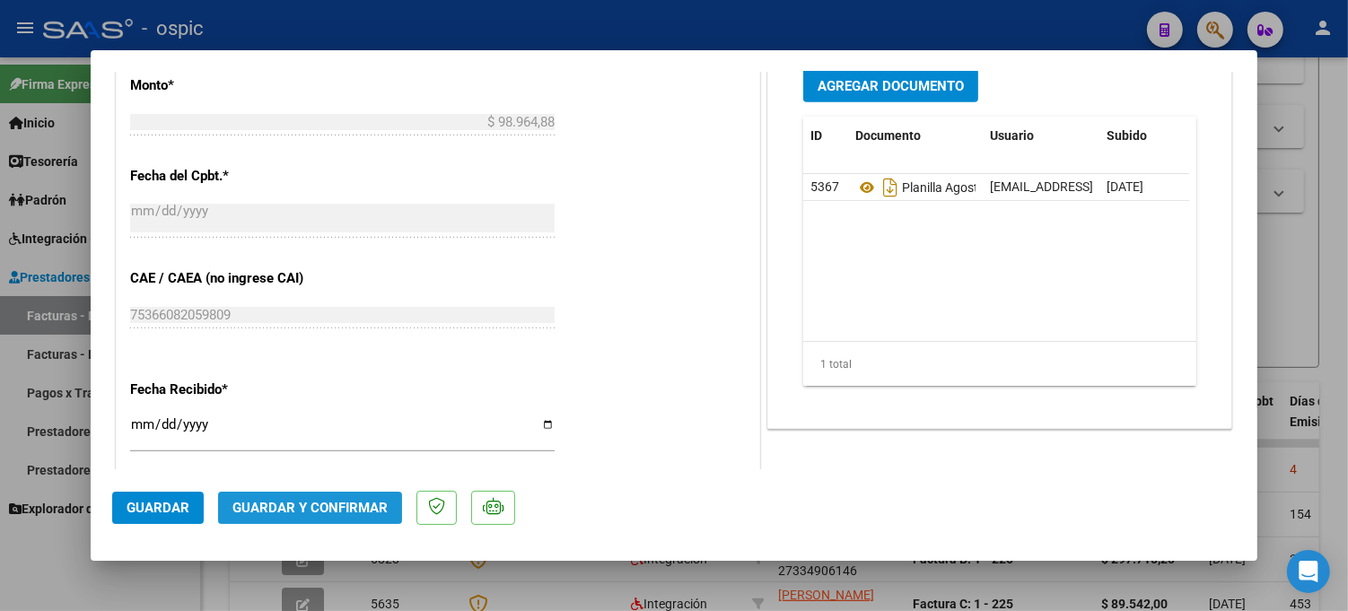
click at [351, 500] on span "Guardar y Confirmar" at bounding box center [309, 508] width 155 height 16
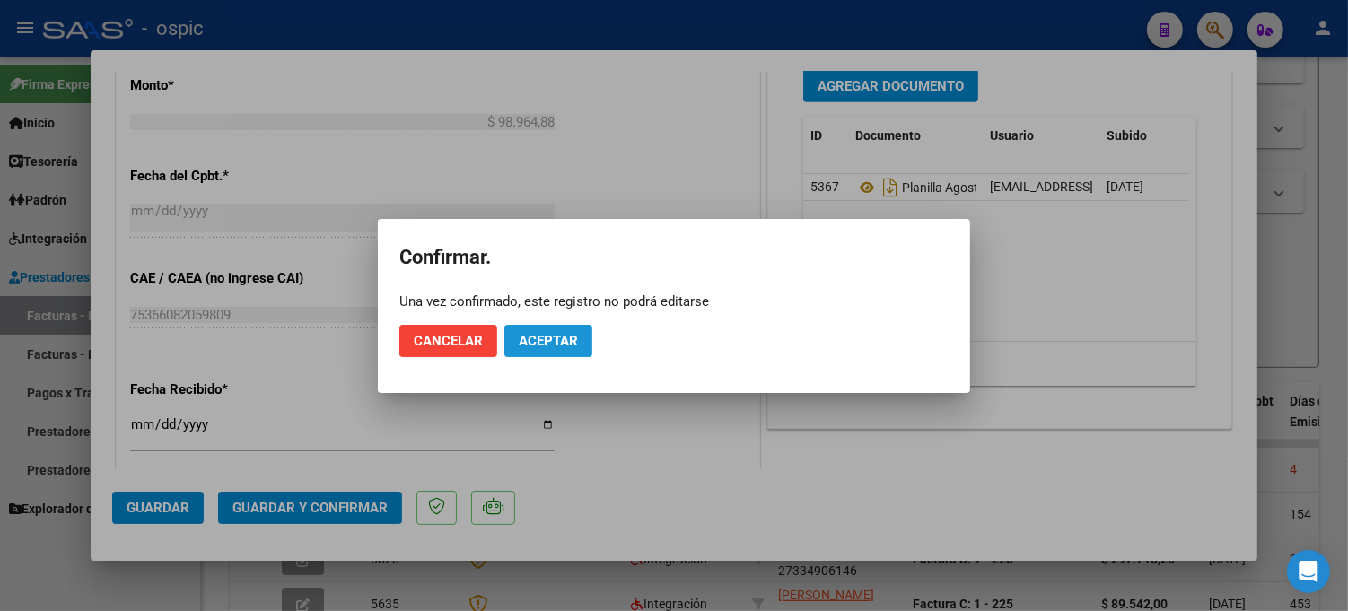
click at [555, 345] on span "Aceptar" at bounding box center [548, 341] width 59 height 16
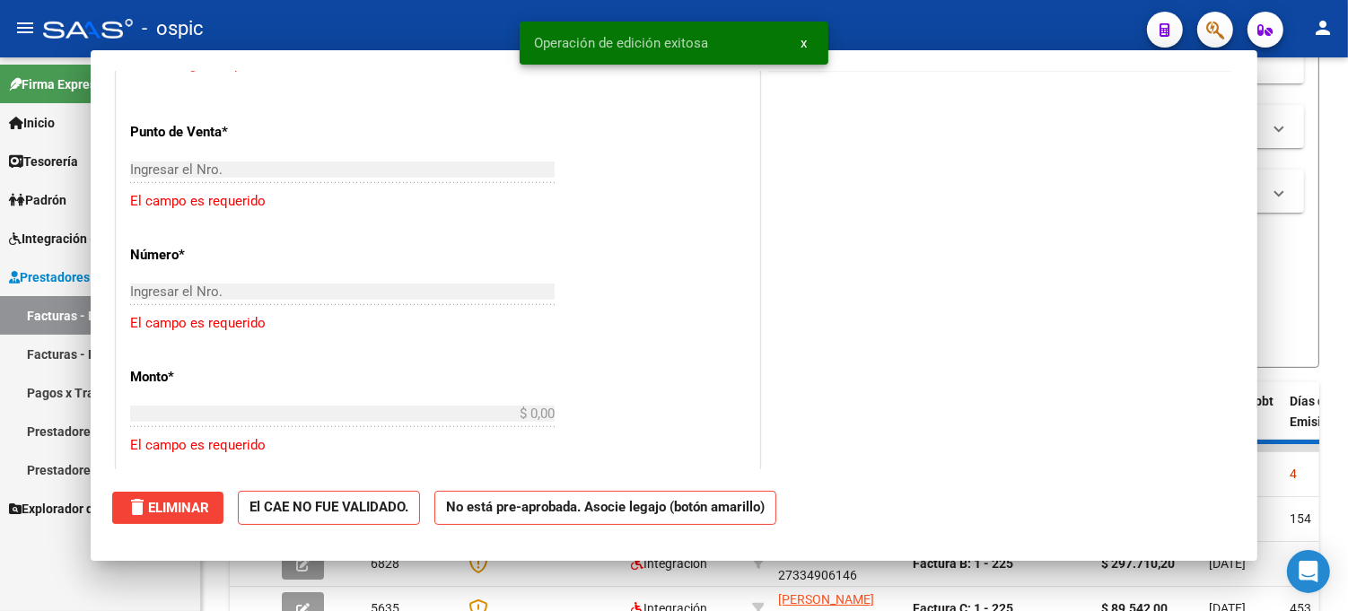
scroll to position [0, 0]
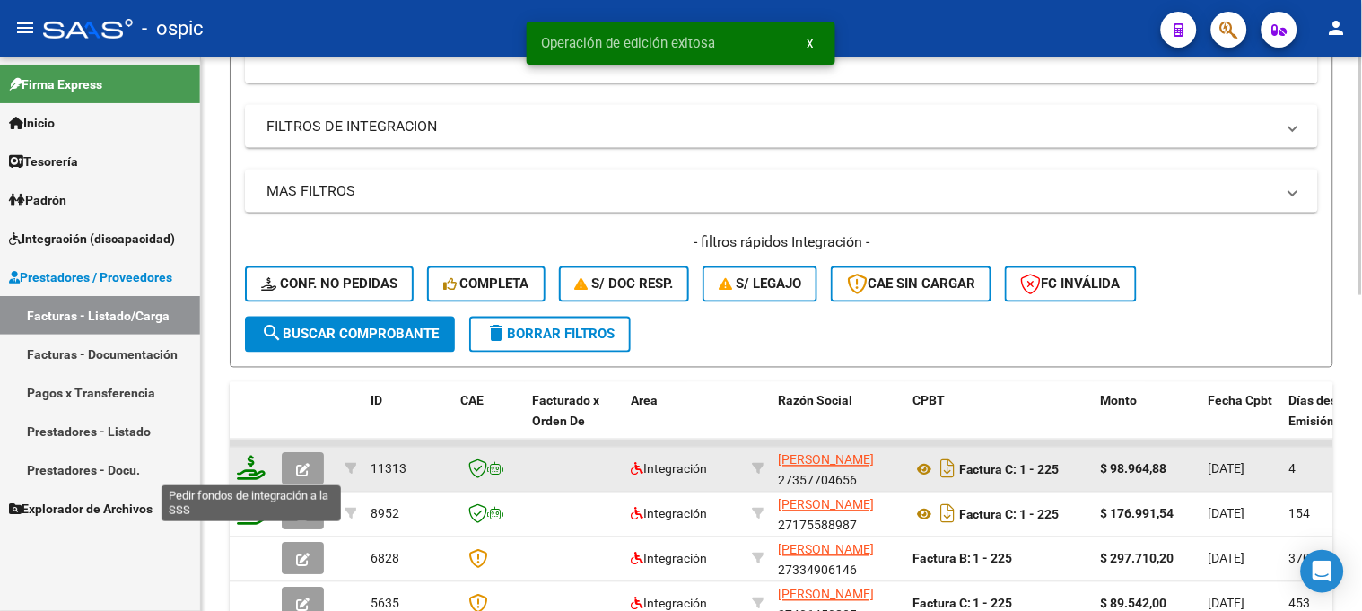
click at [253, 463] on icon at bounding box center [251, 468] width 29 height 25
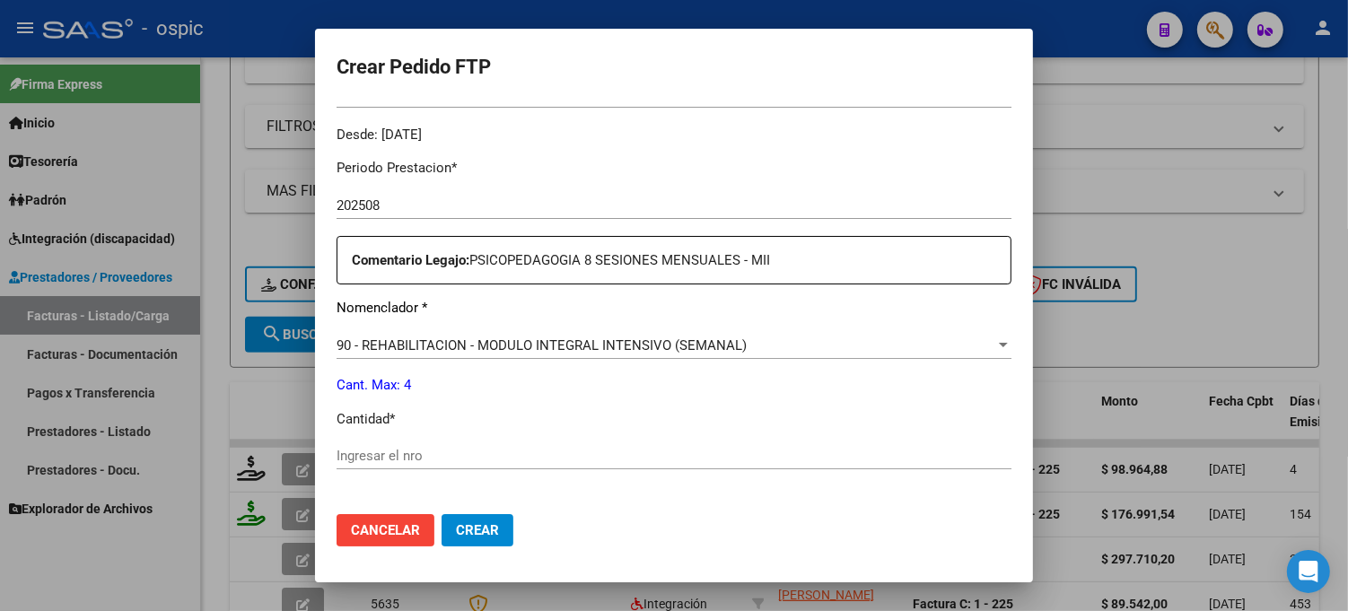
scroll to position [578, 0]
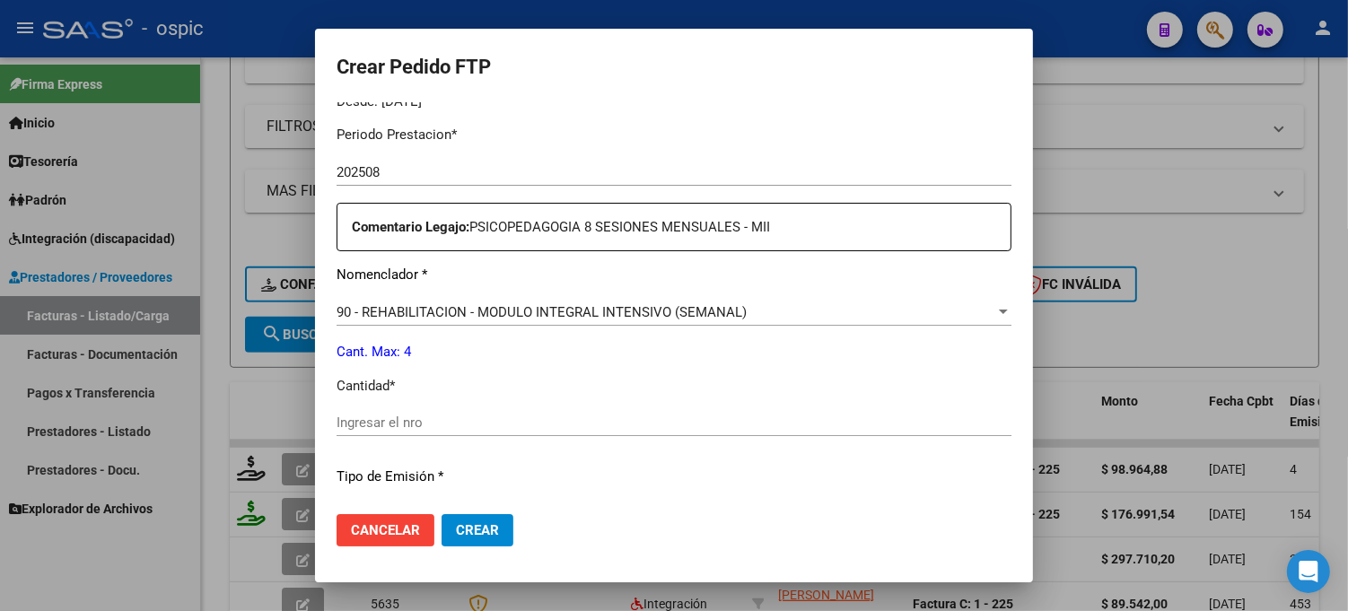
click at [676, 416] on input "Ingresar el nro" at bounding box center [674, 423] width 675 height 16
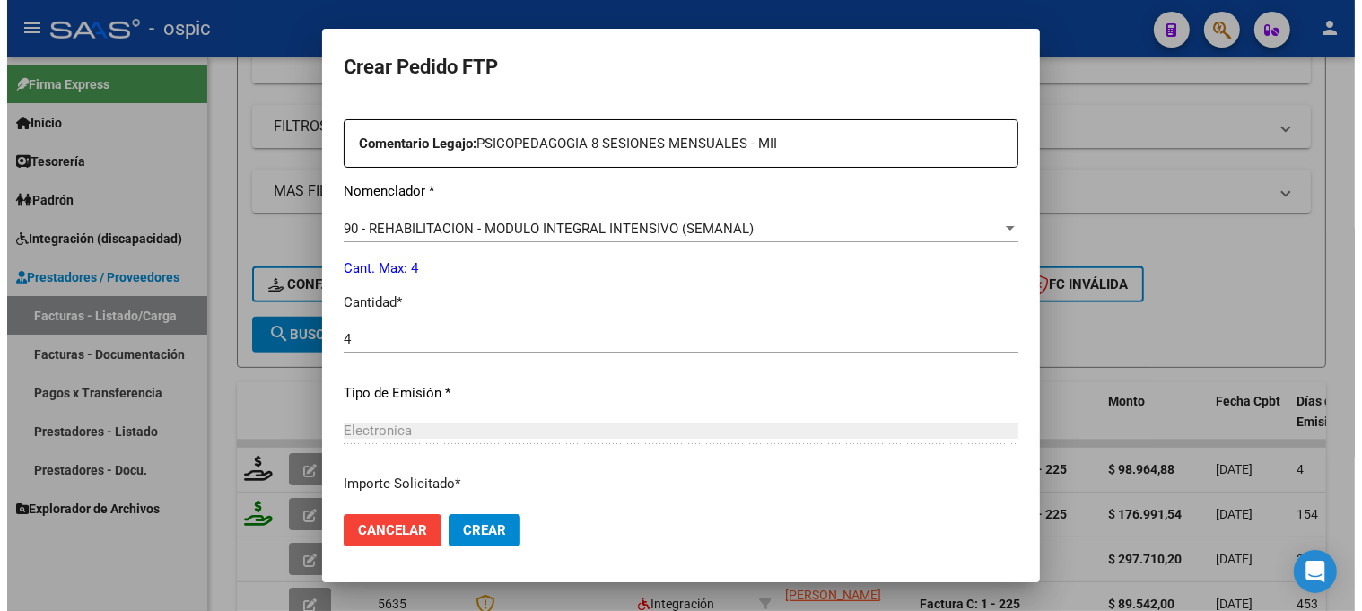
scroll to position [804, 0]
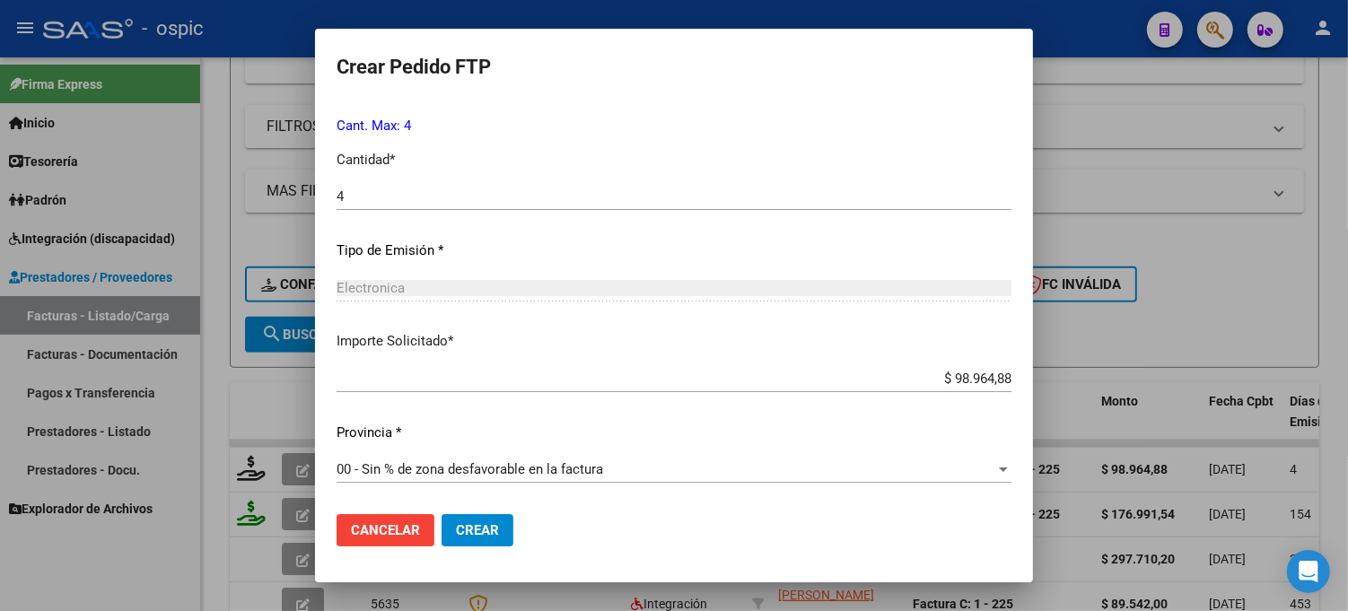
drag, startPoint x: 497, startPoint y: 538, endPoint x: 503, endPoint y: 515, distance: 23.9
click at [497, 537] on button "Crear" at bounding box center [478, 530] width 72 height 32
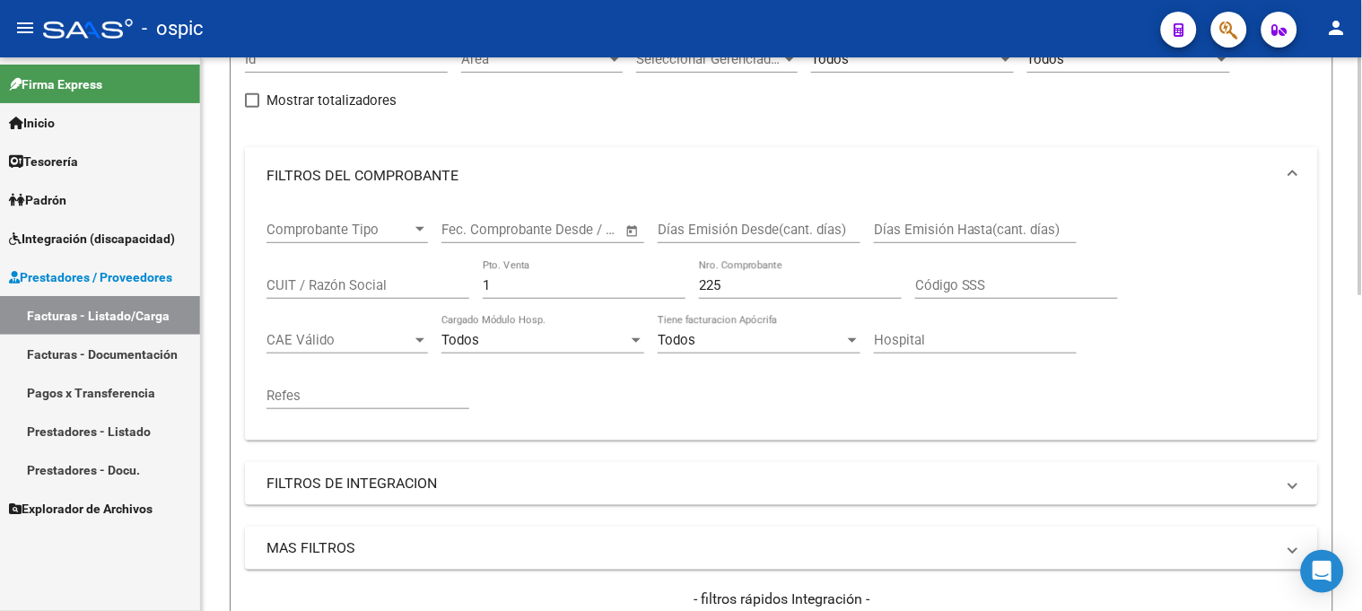
scroll to position [153, 0]
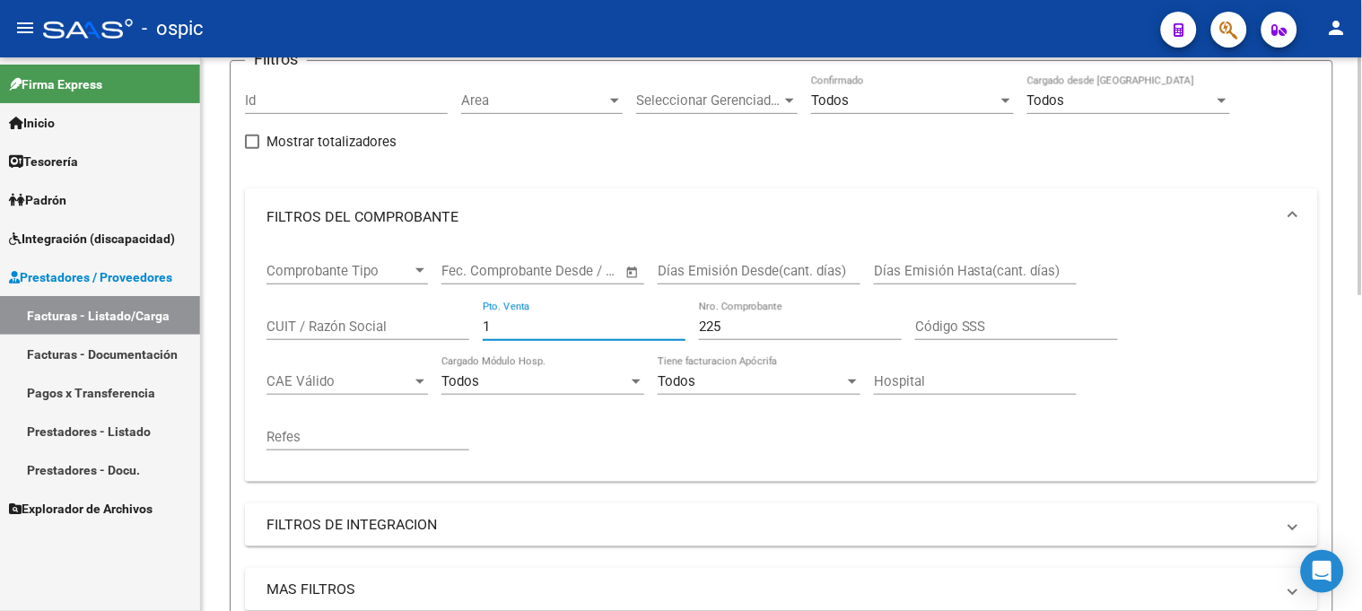
drag, startPoint x: 530, startPoint y: 323, endPoint x: 347, endPoint y: 325, distance: 182.2
click at [346, 325] on div "Comprobante Tipo Comprobante Tipo Fecha inicio – Fecha fin Fec. Comprobante Des…" at bounding box center [782, 357] width 1030 height 222
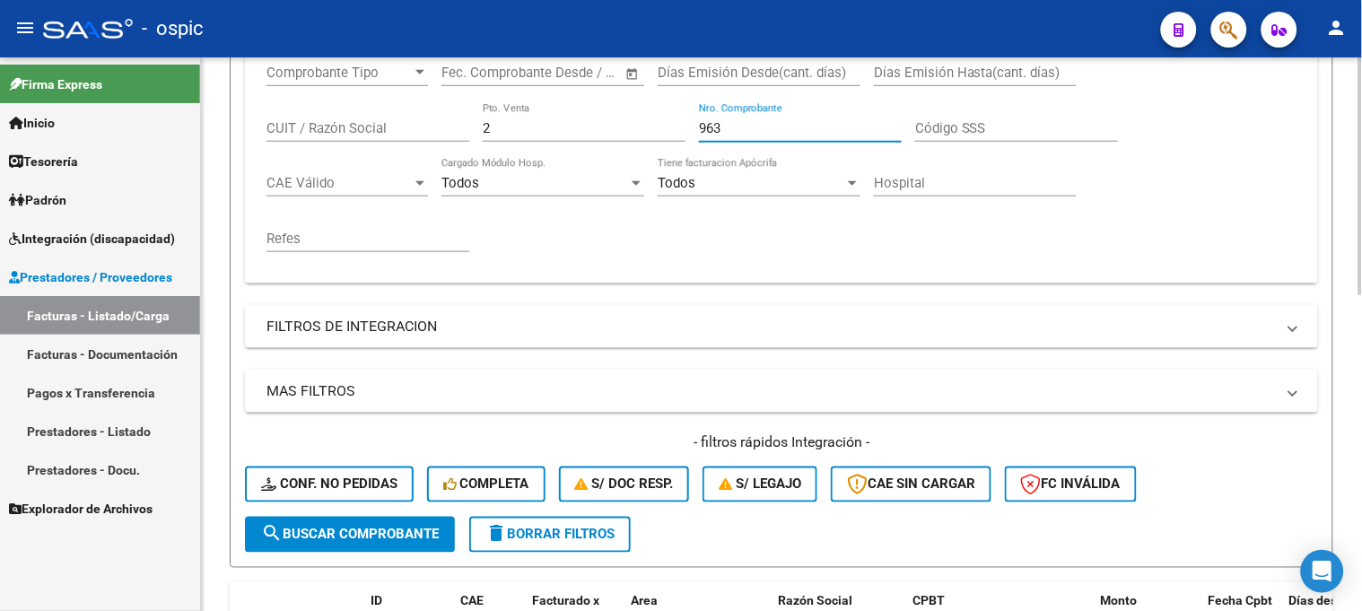
scroll to position [651, 0]
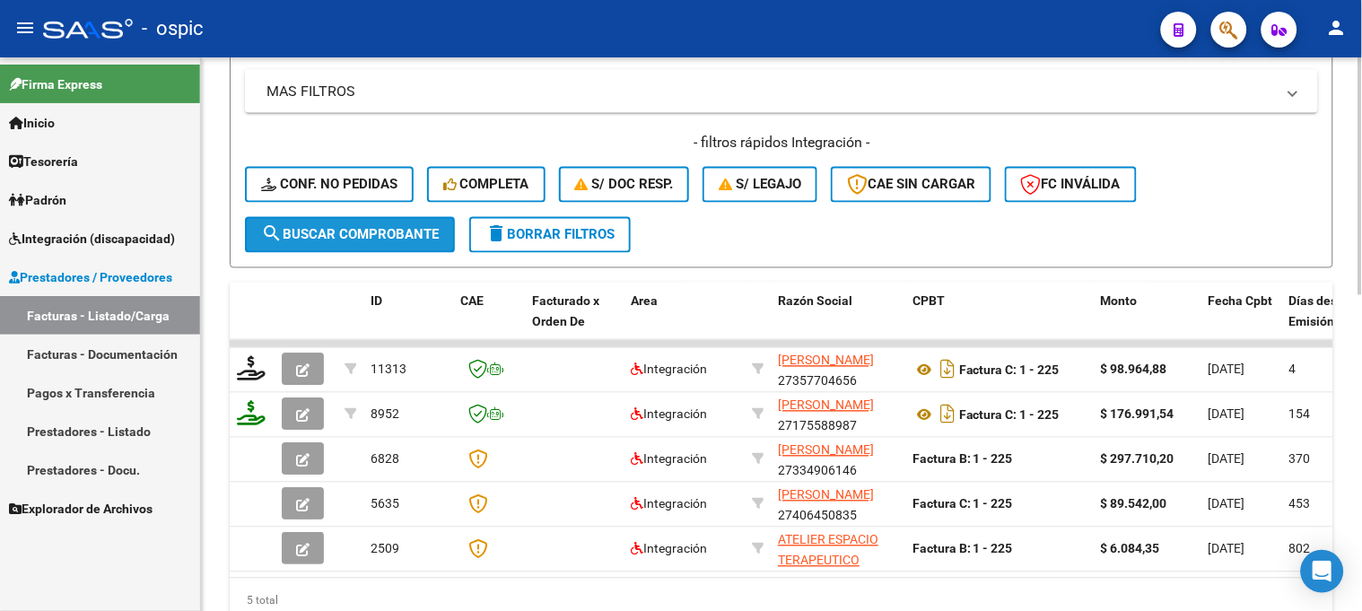
click at [356, 233] on span "search Buscar Comprobante" at bounding box center [350, 235] width 178 height 16
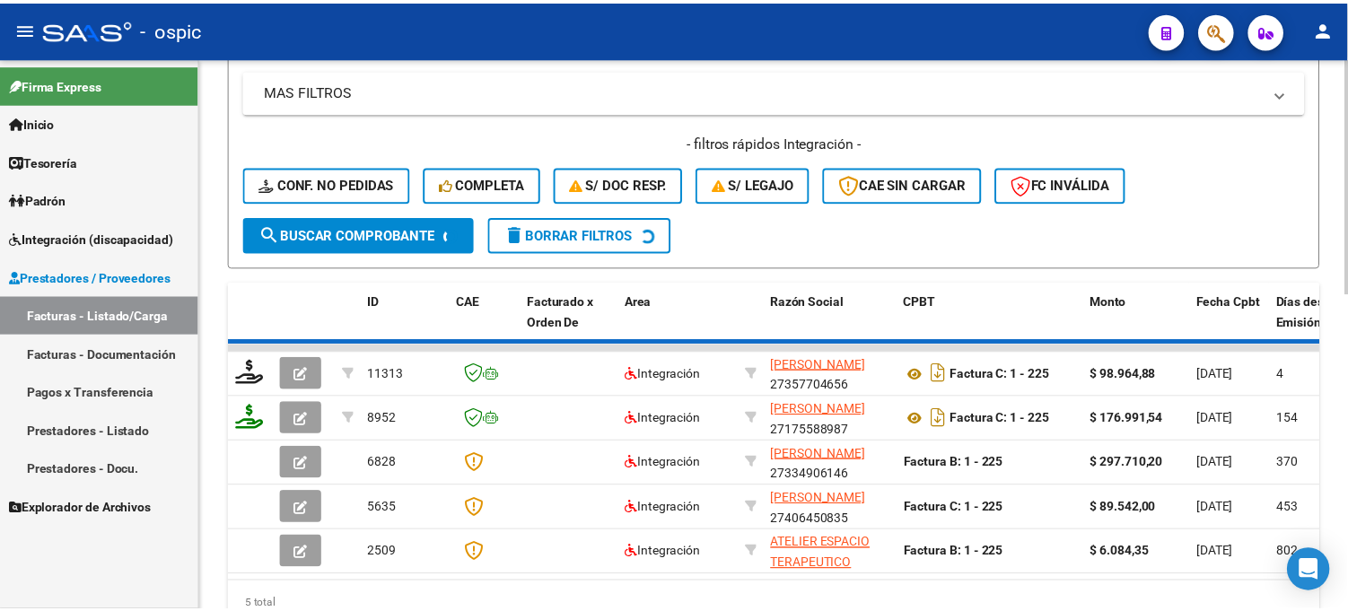
scroll to position [555, 0]
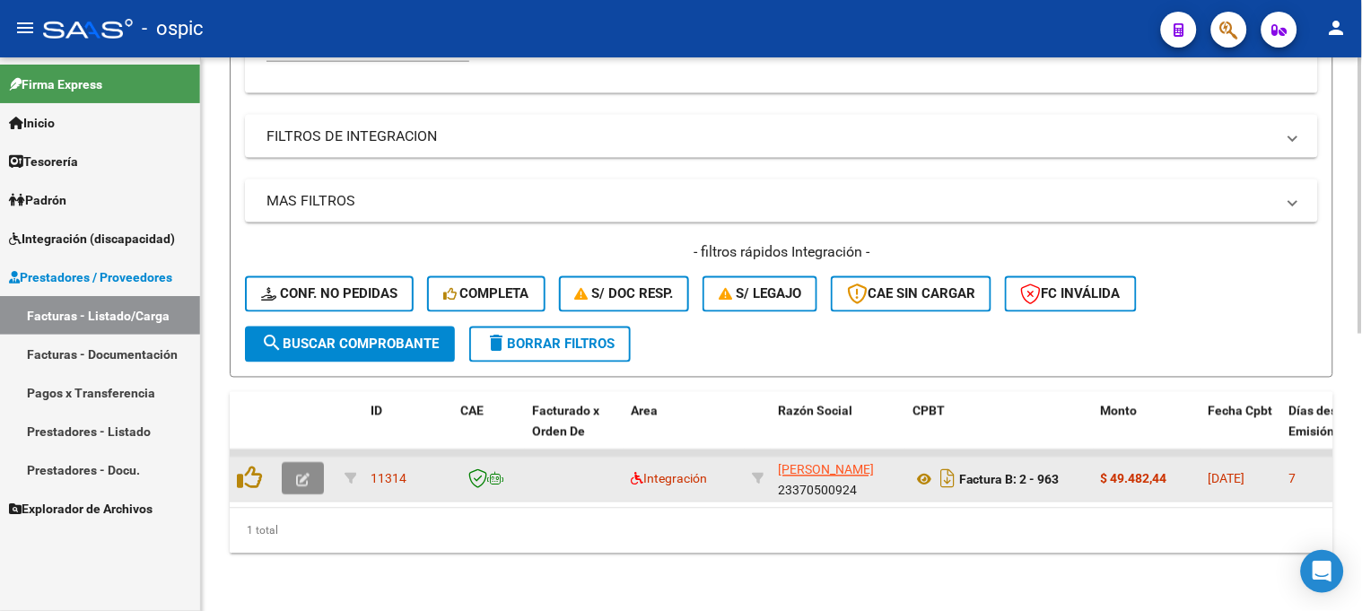
click at [308, 474] on icon "button" at bounding box center [302, 480] width 13 height 13
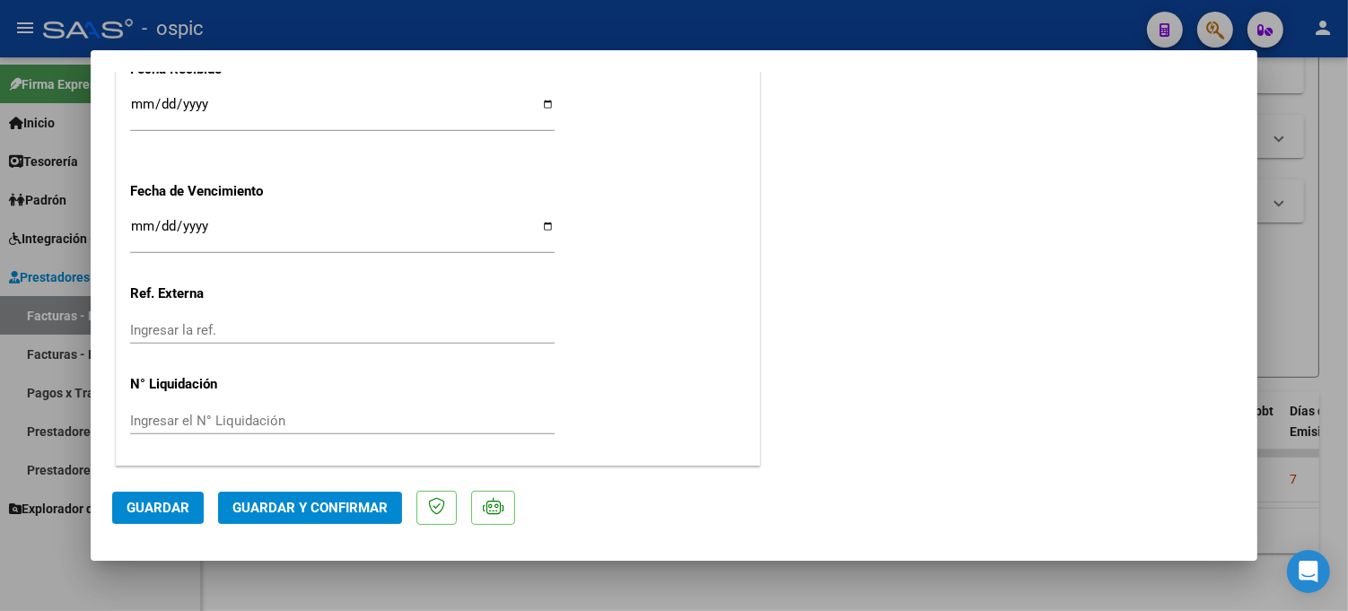
scroll to position [0, 0]
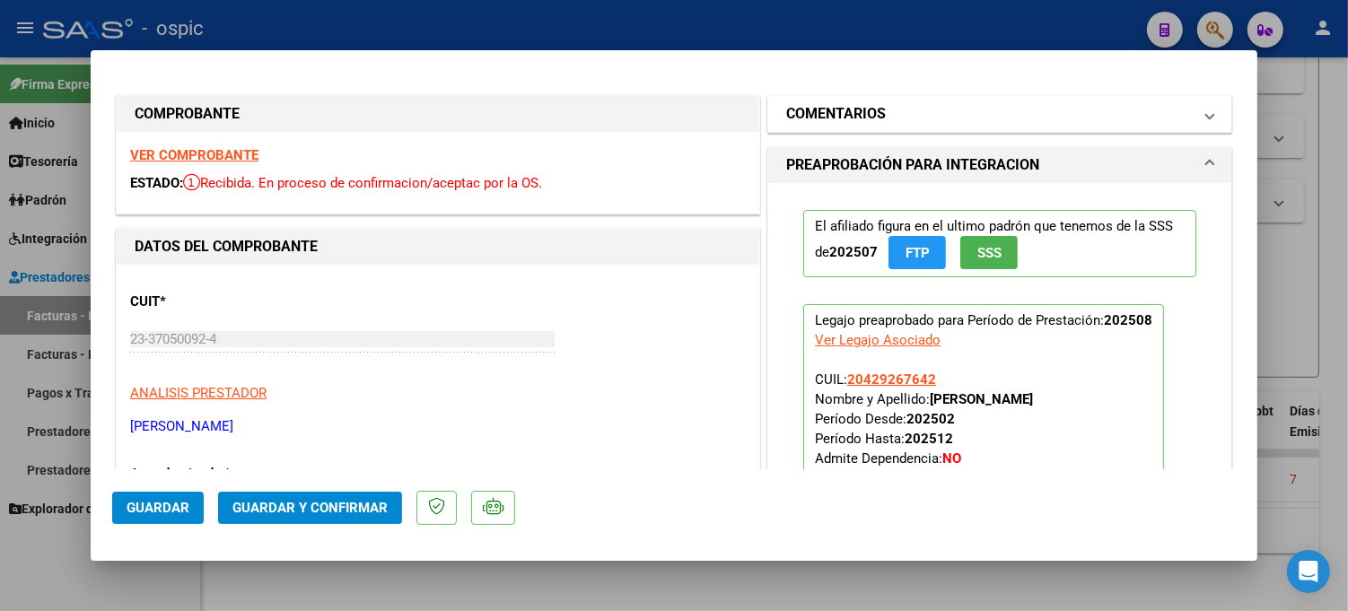
click at [906, 119] on mat-panel-title "COMENTARIOS" at bounding box center [989, 114] width 406 height 22
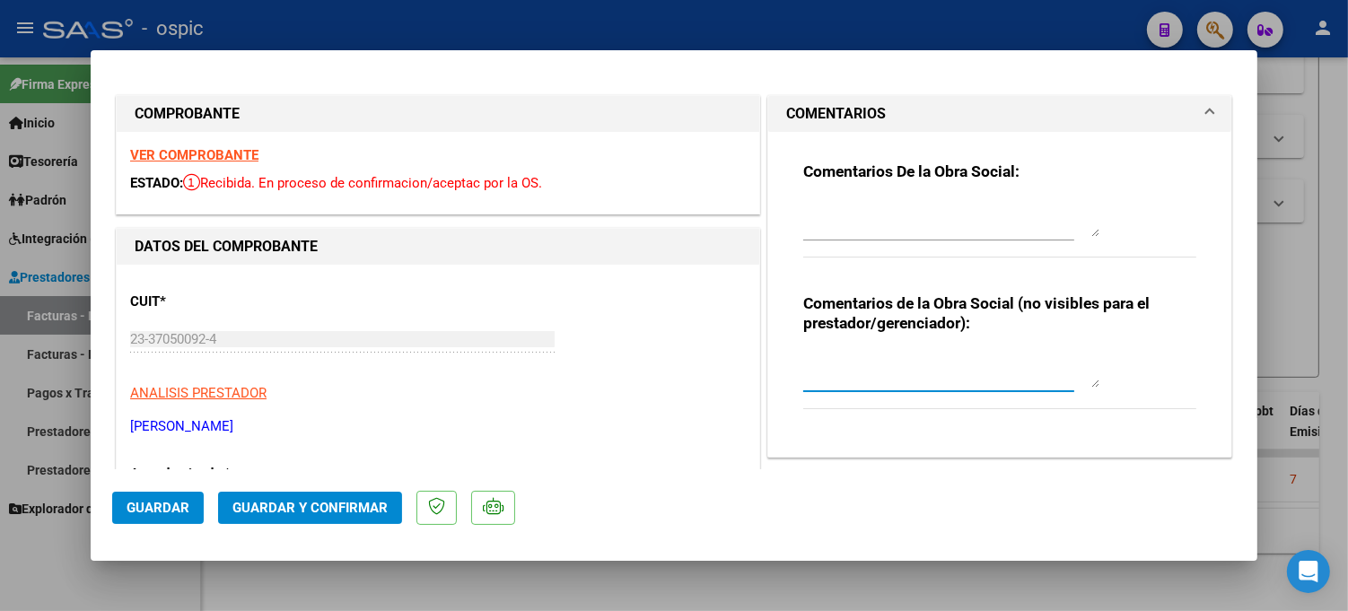
drag, startPoint x: 906, startPoint y: 366, endPoint x: 925, endPoint y: 365, distance: 18.9
click at [910, 365] on textarea at bounding box center [951, 370] width 296 height 36
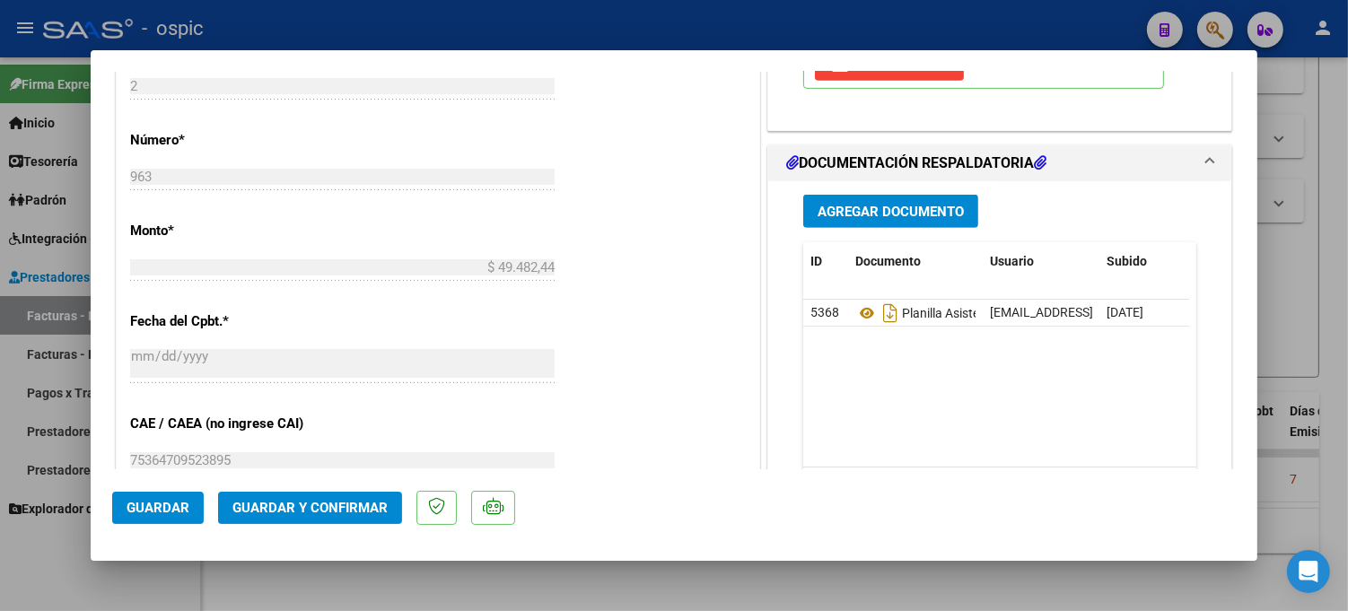
scroll to position [824, 0]
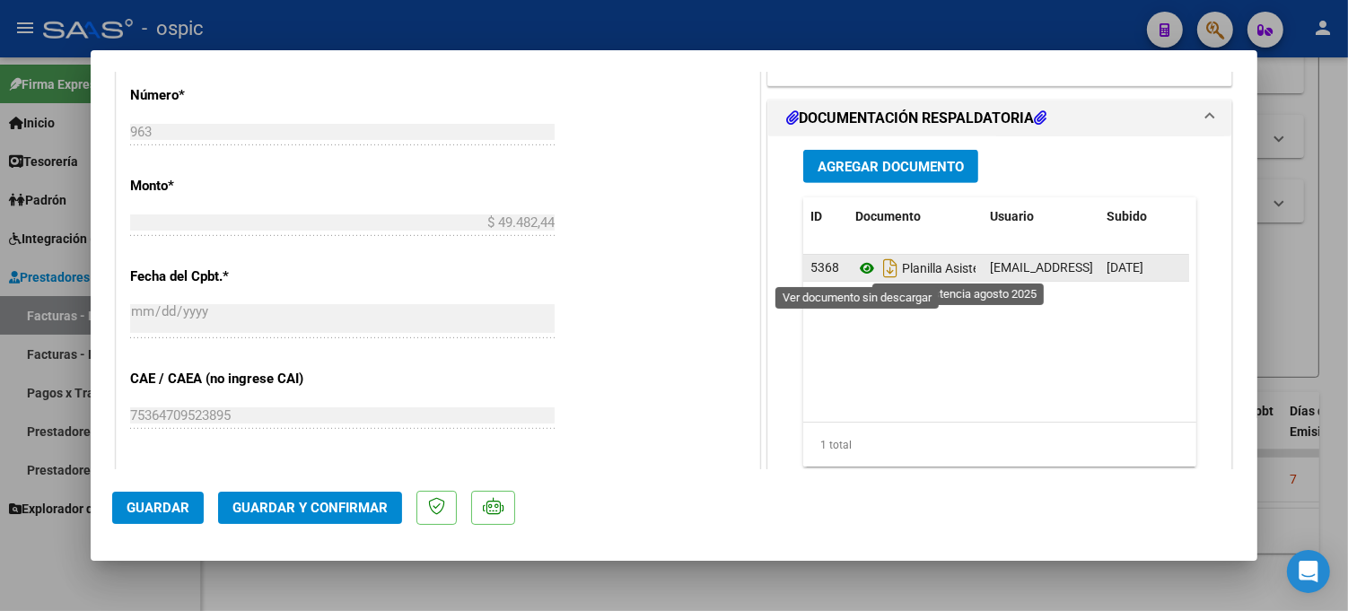
click at [864, 271] on icon at bounding box center [866, 269] width 23 height 22
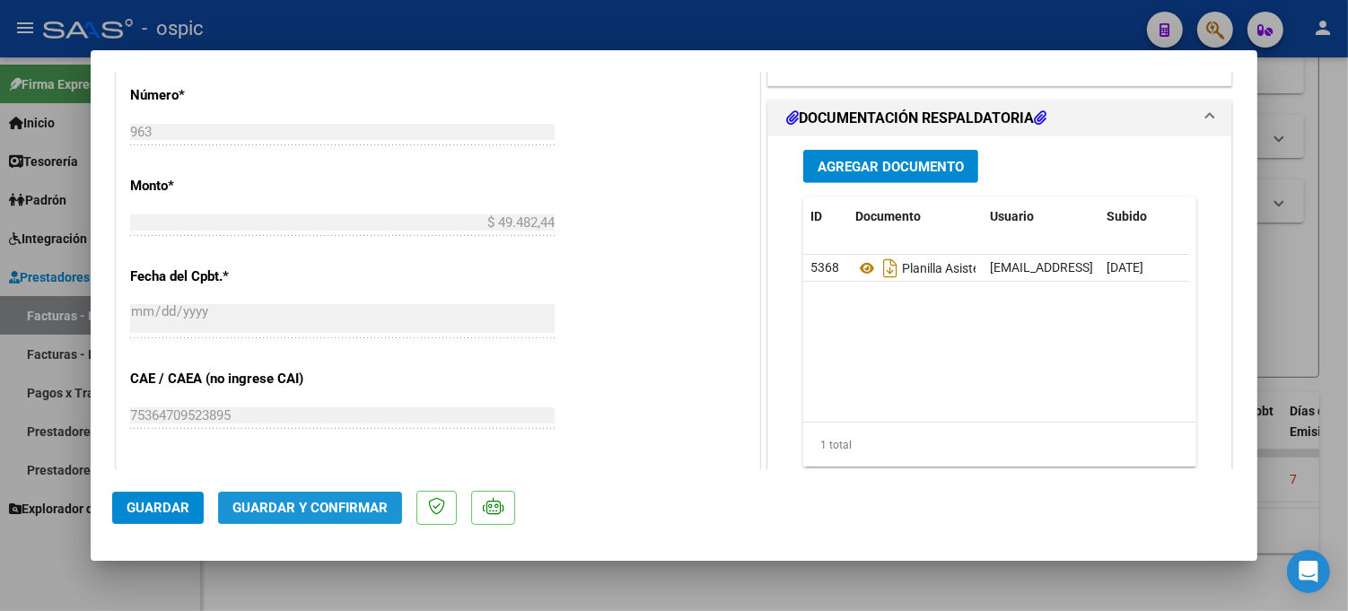
click at [366, 512] on span "Guardar y Confirmar" at bounding box center [309, 508] width 155 height 16
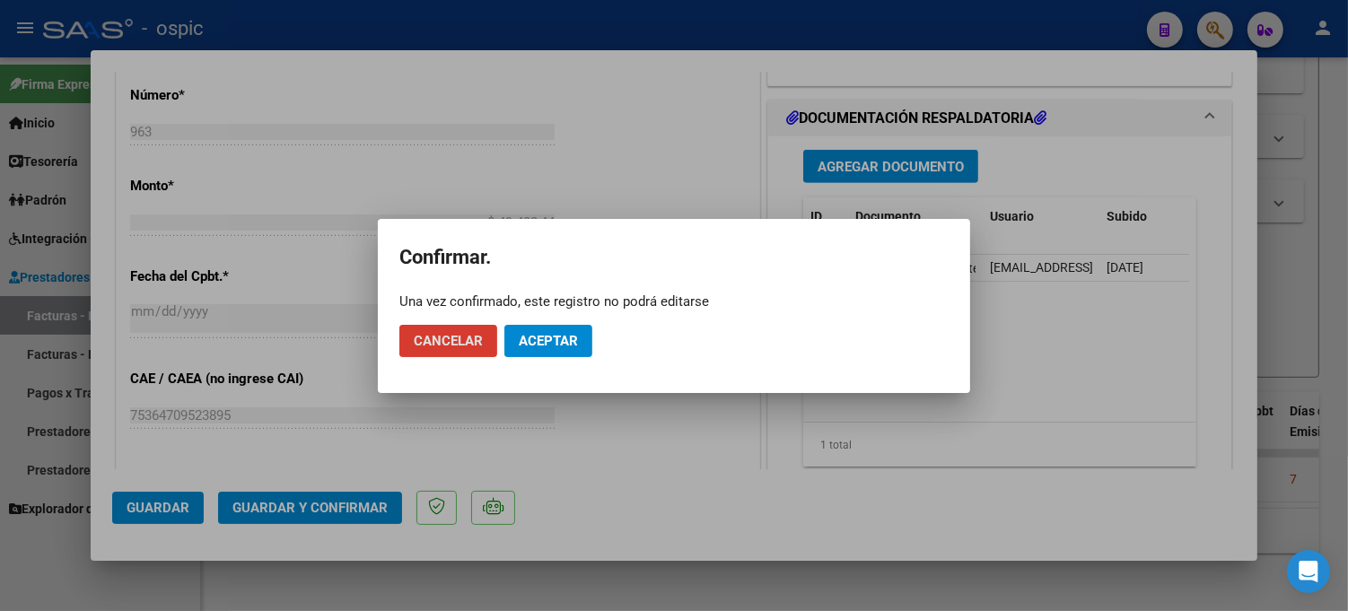
click at [544, 337] on span "Aceptar" at bounding box center [548, 341] width 59 height 16
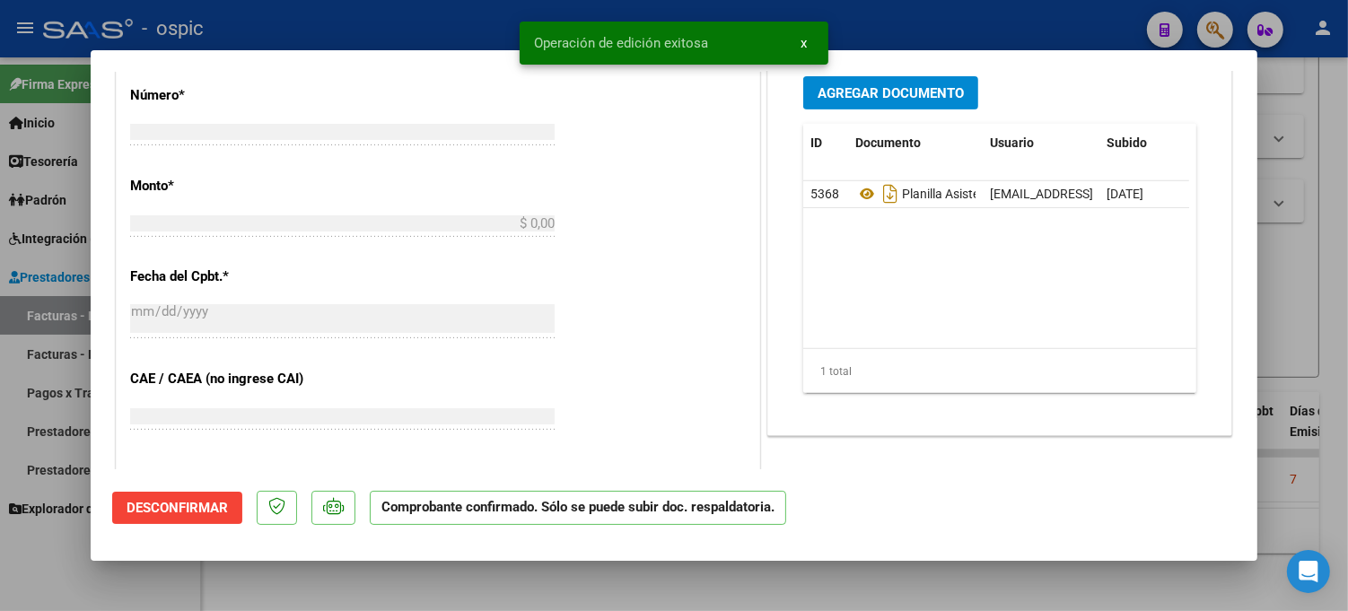
scroll to position [1046, 0]
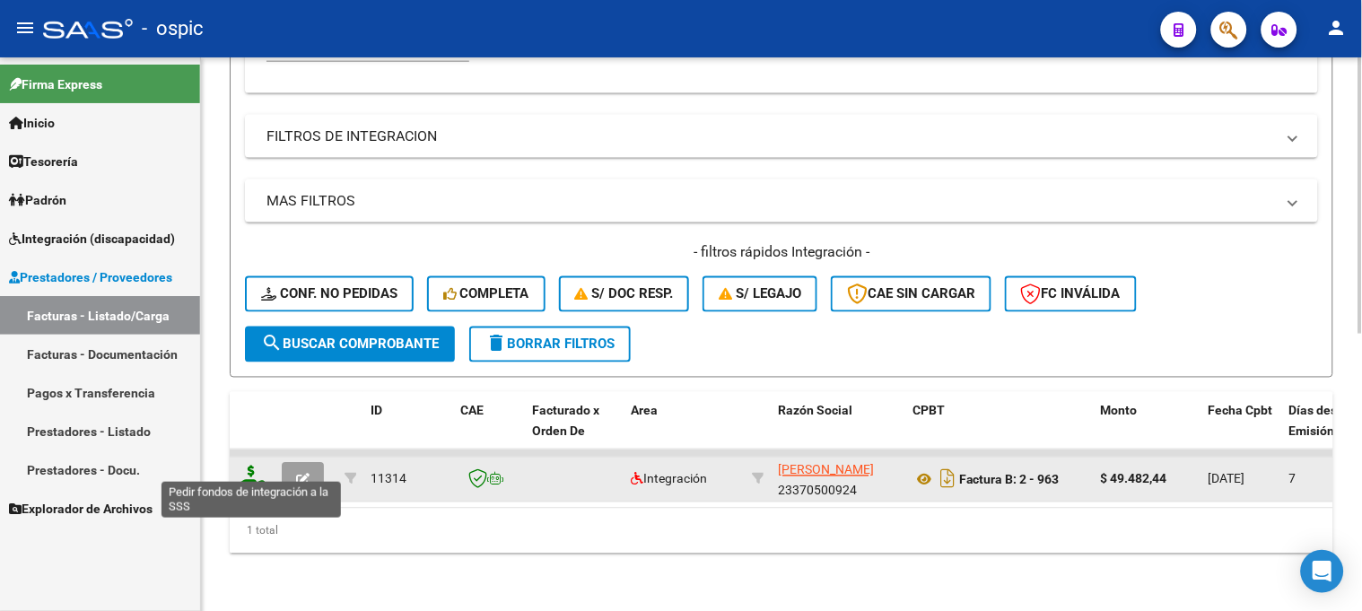
click at [248, 467] on icon at bounding box center [251, 478] width 29 height 25
click at [246, 466] on icon at bounding box center [251, 478] width 29 height 25
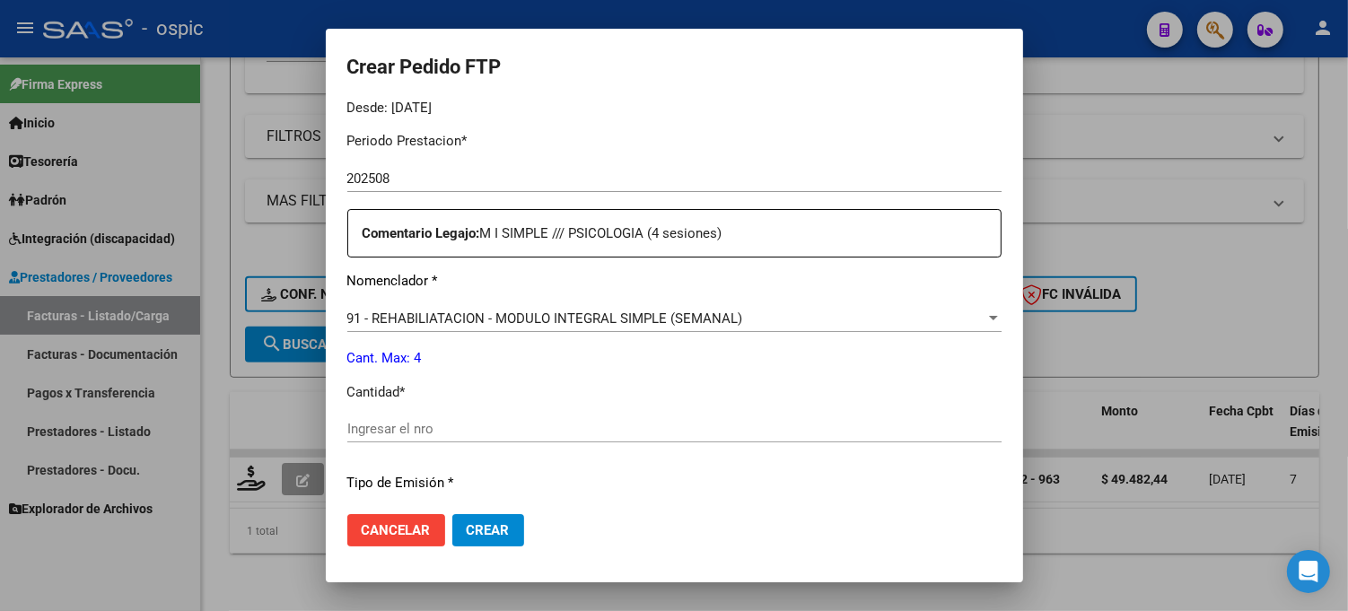
scroll to position [617, 0]
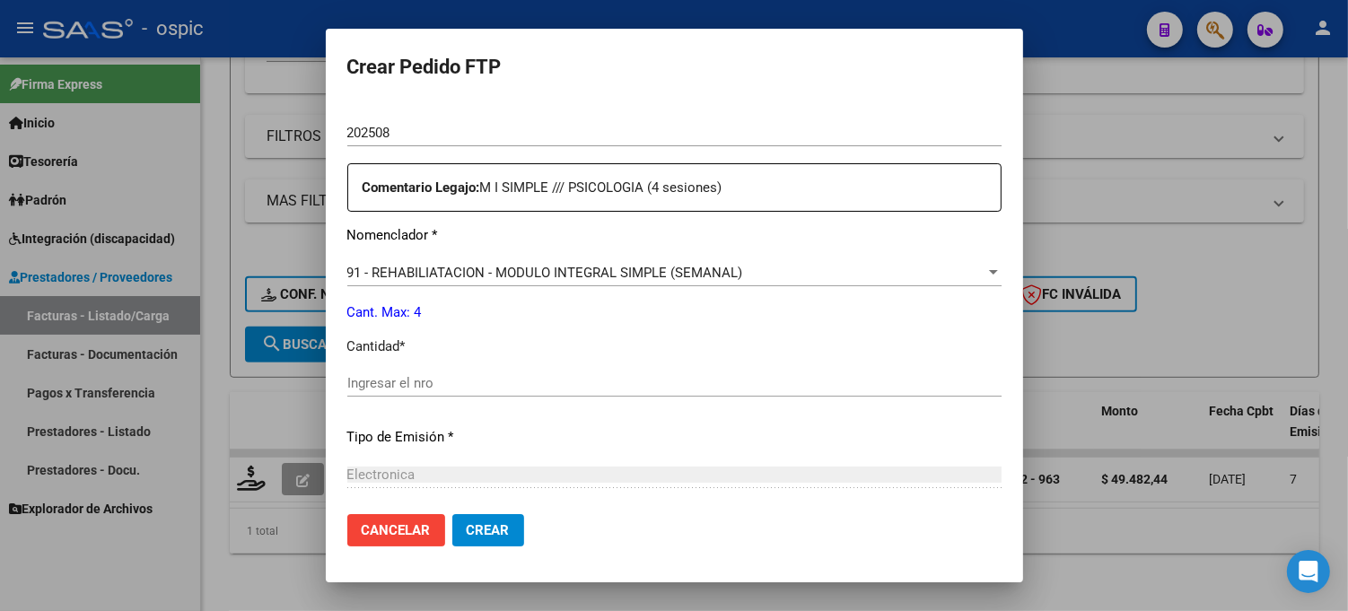
click at [734, 387] on input "Ingresar el nro" at bounding box center [674, 383] width 654 height 16
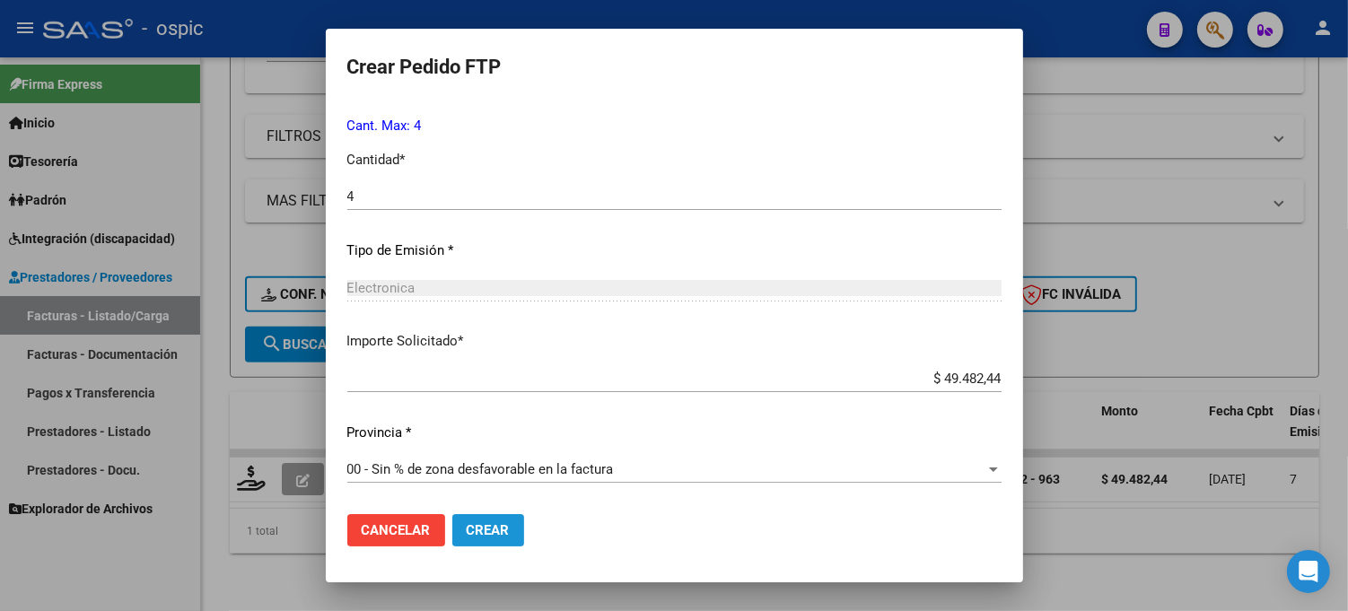
click at [467, 531] on span "Crear" at bounding box center [488, 530] width 43 height 16
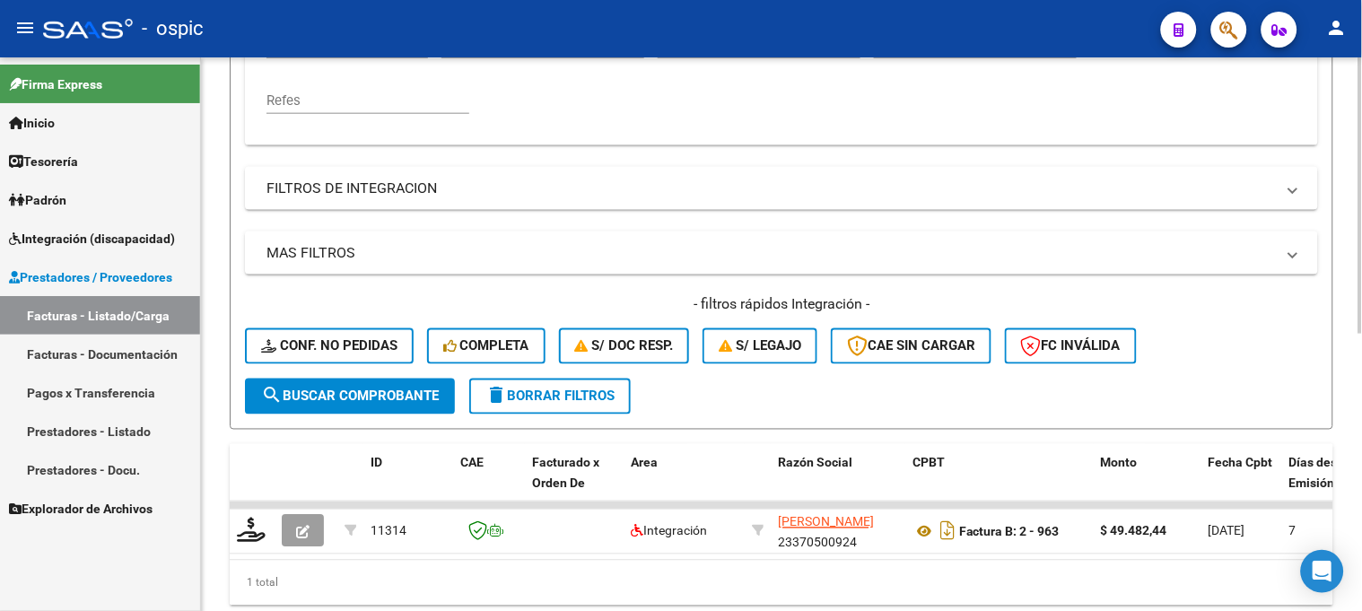
scroll to position [355, 0]
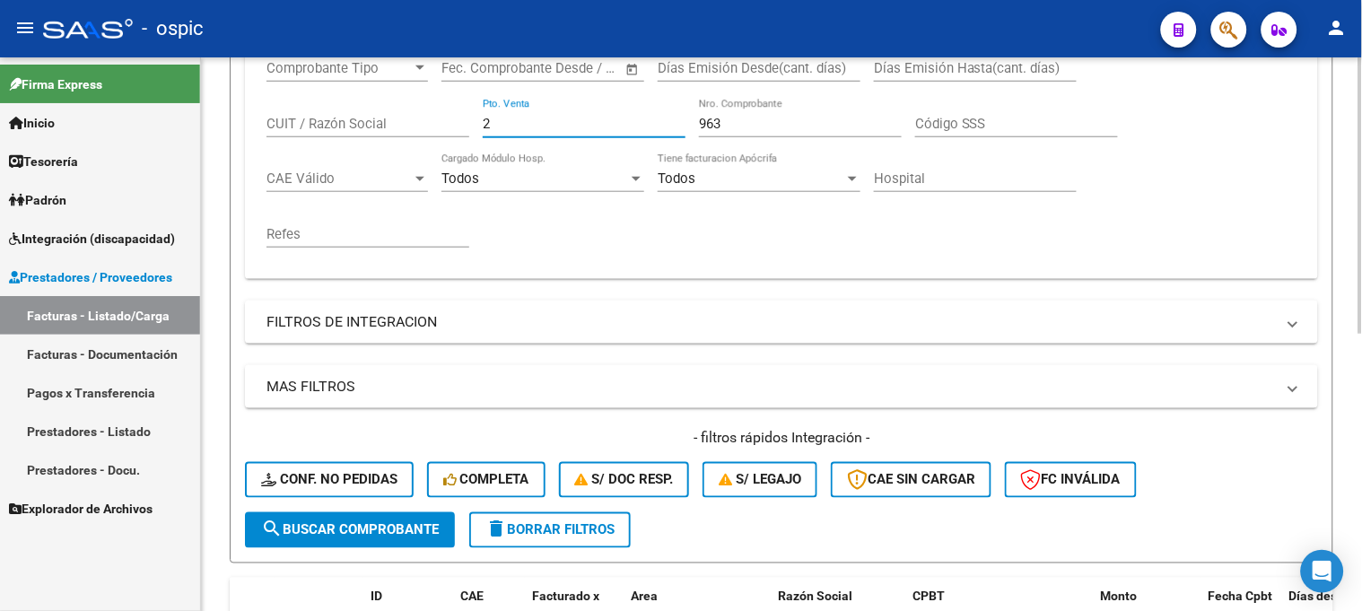
drag, startPoint x: 519, startPoint y: 119, endPoint x: 330, endPoint y: 117, distance: 188.5
click at [334, 118] on div "Comprobante Tipo Comprobante Tipo Fecha inicio – Fecha fin Fec. Comprobante Des…" at bounding box center [782, 154] width 1030 height 222
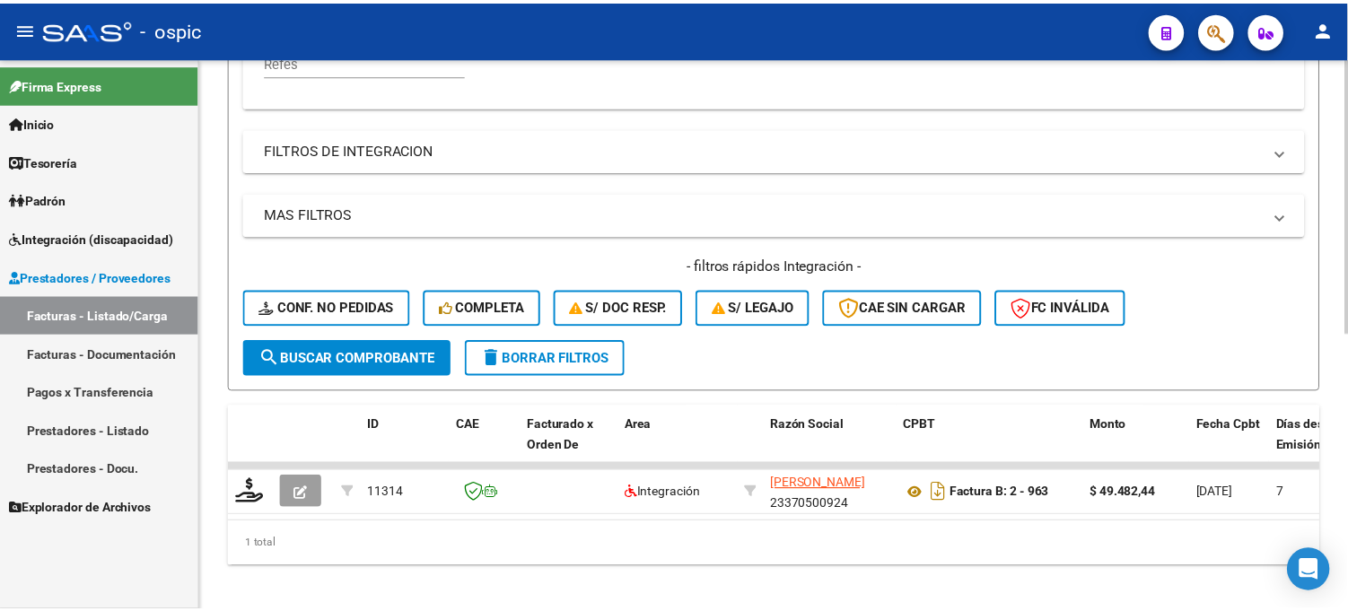
scroll to position [554, 0]
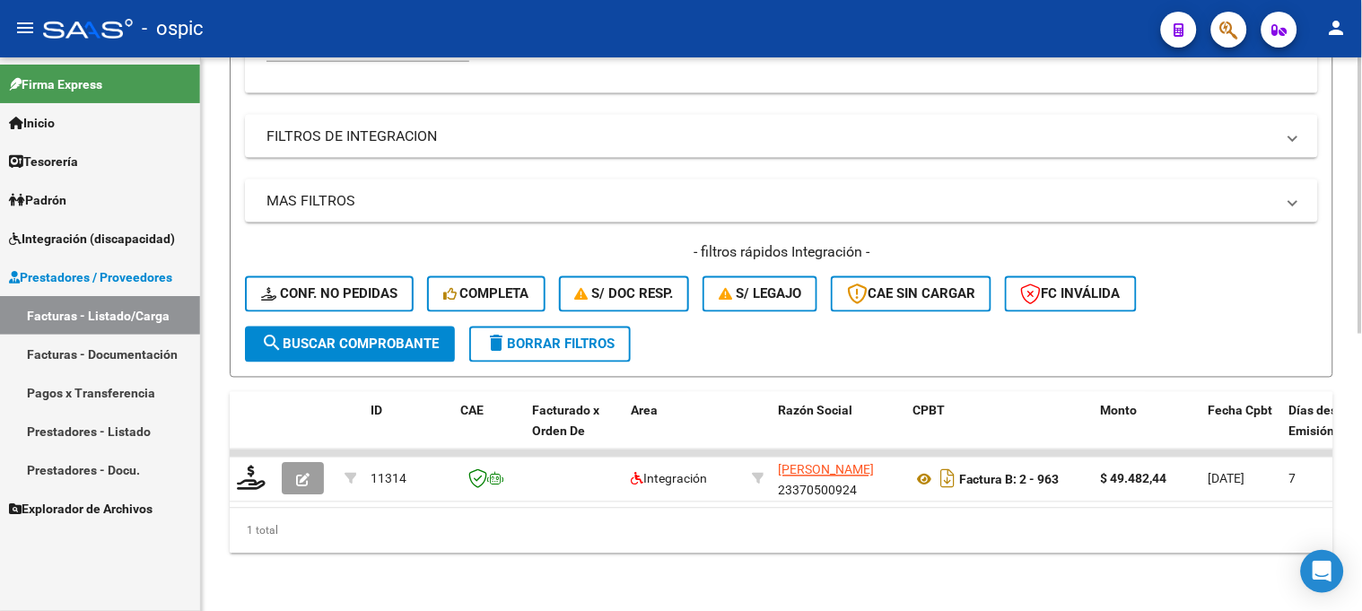
click at [300, 311] on div "- filtros rápidos Integración - Conf. no pedidas Completa S/ Doc Resp. S/ legaj…" at bounding box center [781, 284] width 1073 height 84
click at [300, 327] on button "search Buscar Comprobante" at bounding box center [350, 345] width 210 height 36
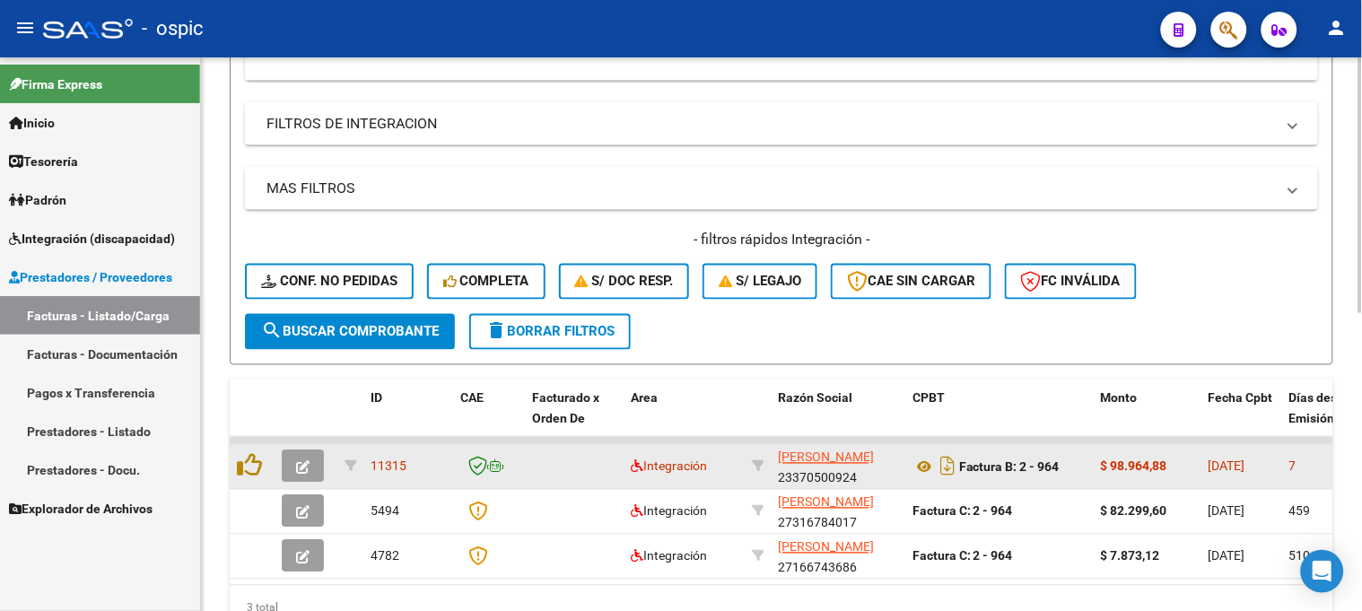
click at [299, 455] on button "button" at bounding box center [303, 467] width 42 height 32
click at [315, 460] on button "button" at bounding box center [303, 467] width 42 height 32
click at [297, 462] on icon "button" at bounding box center [302, 467] width 13 height 13
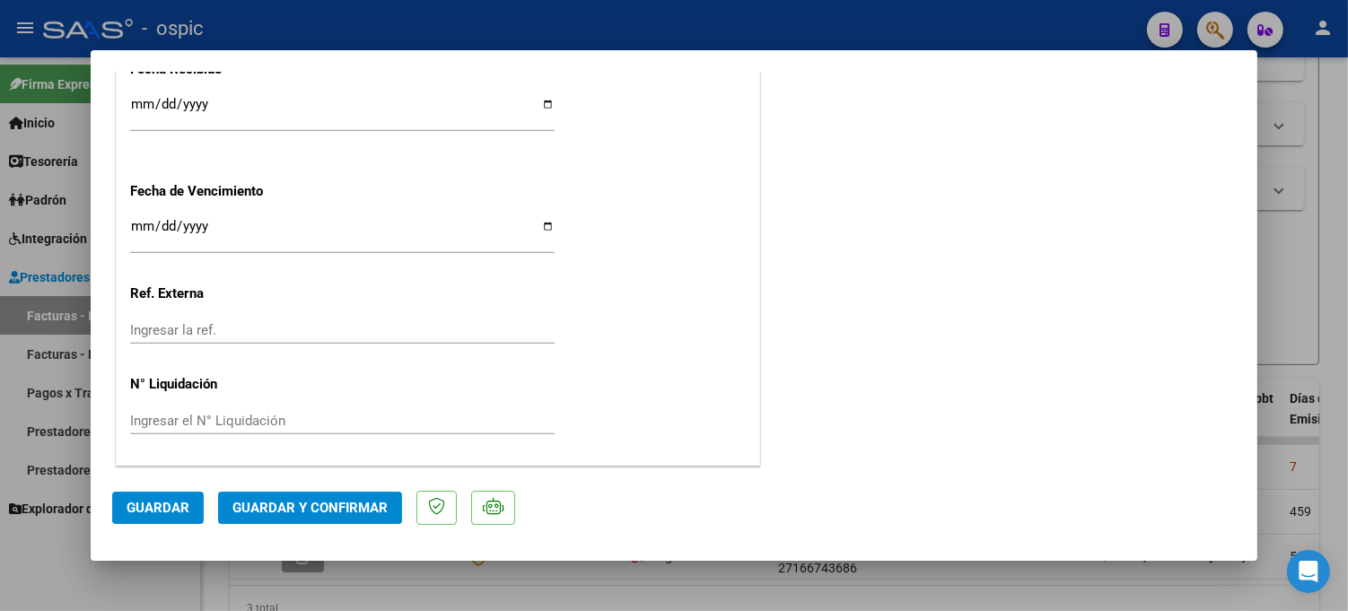
scroll to position [0, 0]
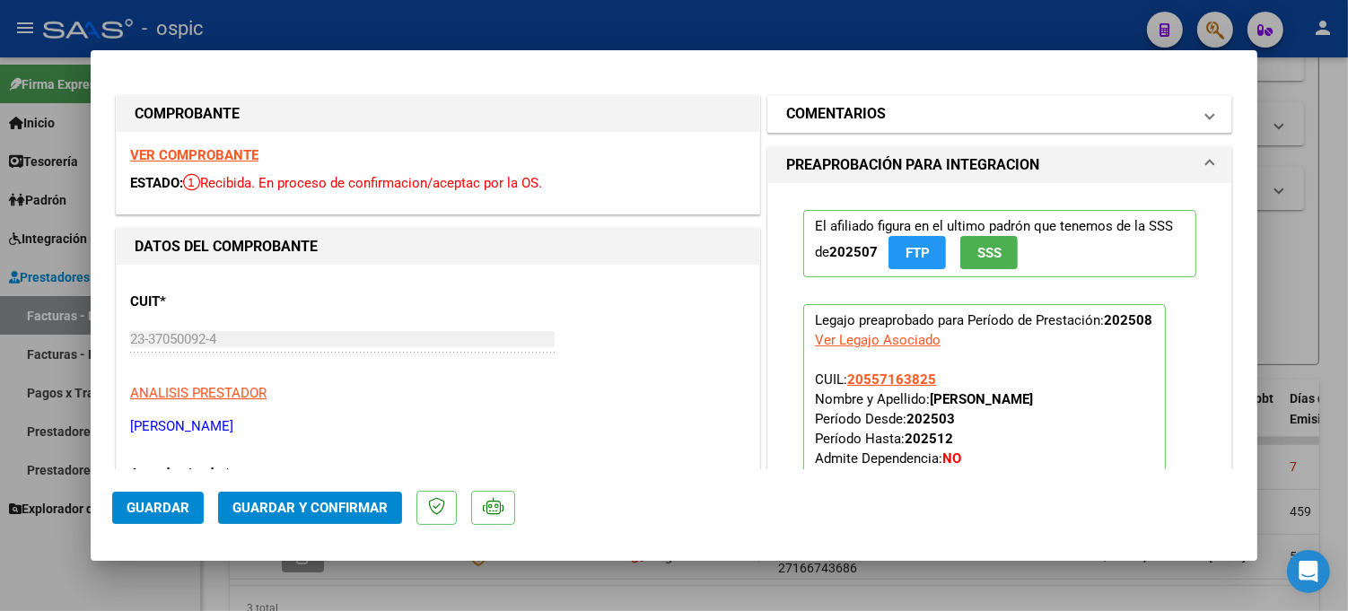
drag, startPoint x: 828, startPoint y: 120, endPoint x: 846, endPoint y: 194, distance: 75.8
click at [828, 122] on h1 "COMENTARIOS" at bounding box center [836, 114] width 100 height 22
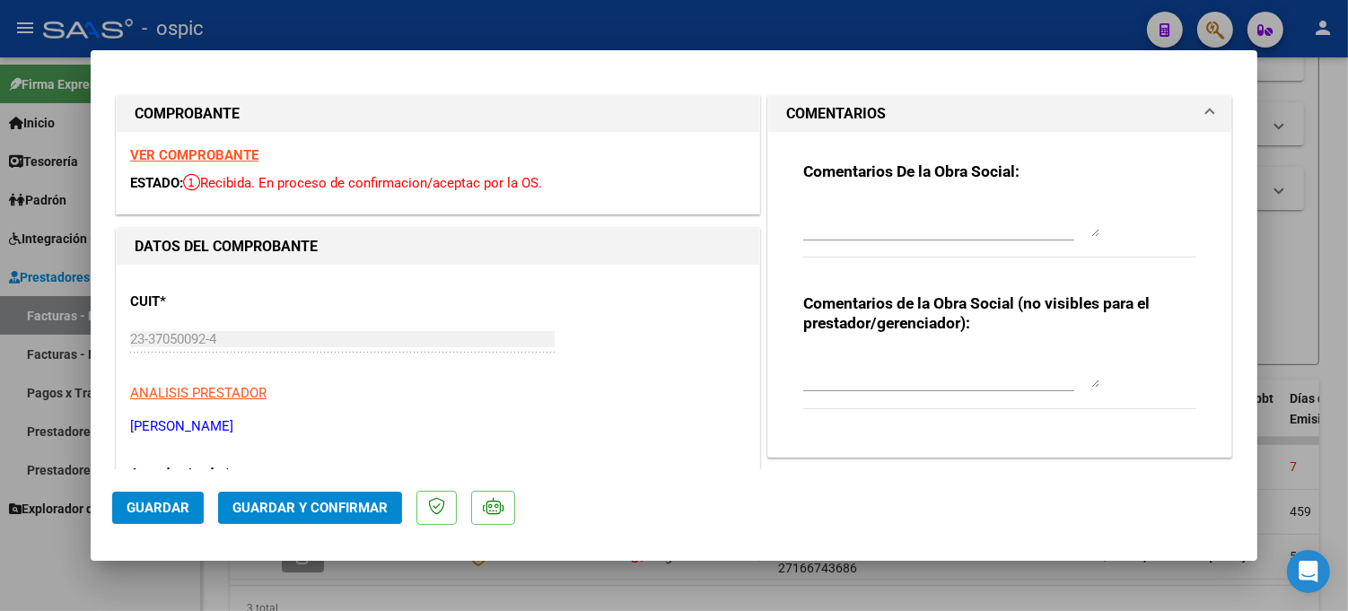
drag, startPoint x: 840, startPoint y: 364, endPoint x: 1113, endPoint y: 359, distance: 272.9
click at [846, 364] on textarea at bounding box center [951, 370] width 296 height 36
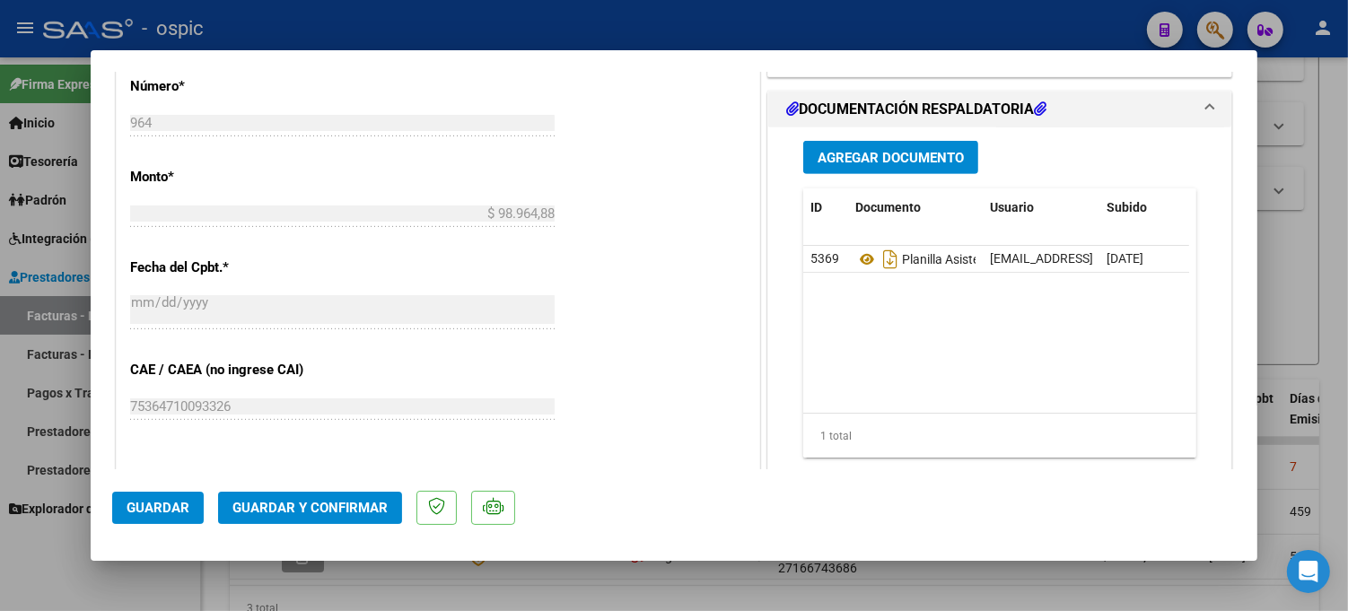
scroll to position [880, 0]
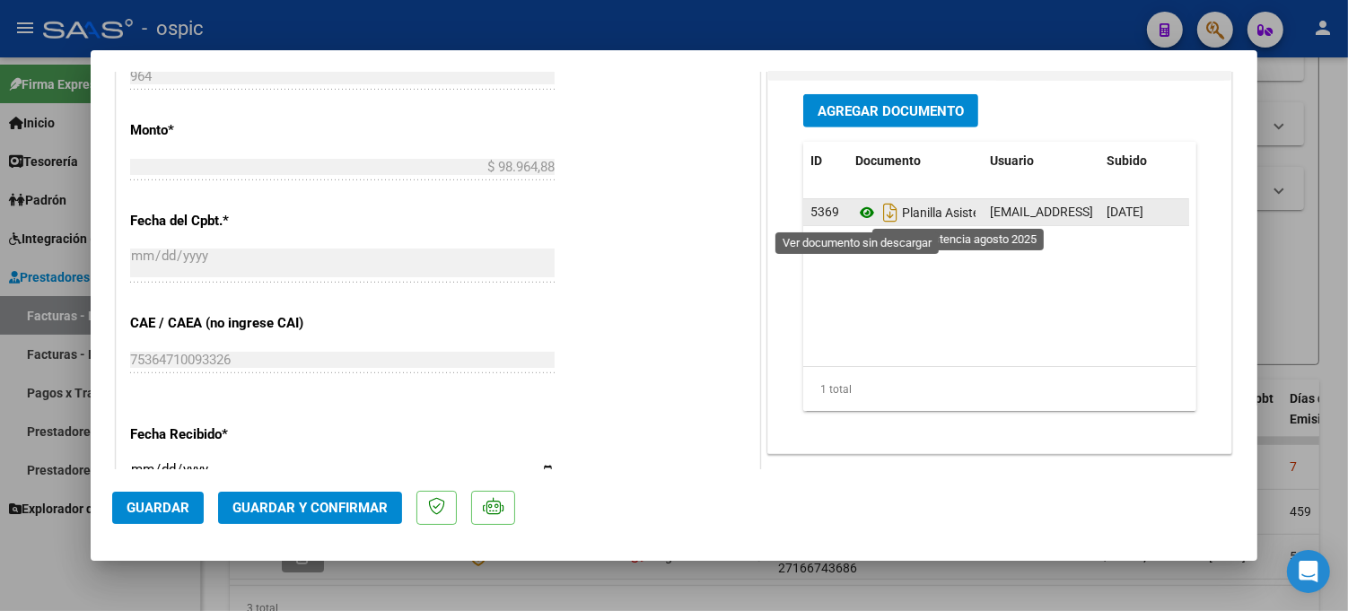
click at [857, 212] on icon at bounding box center [866, 213] width 23 height 22
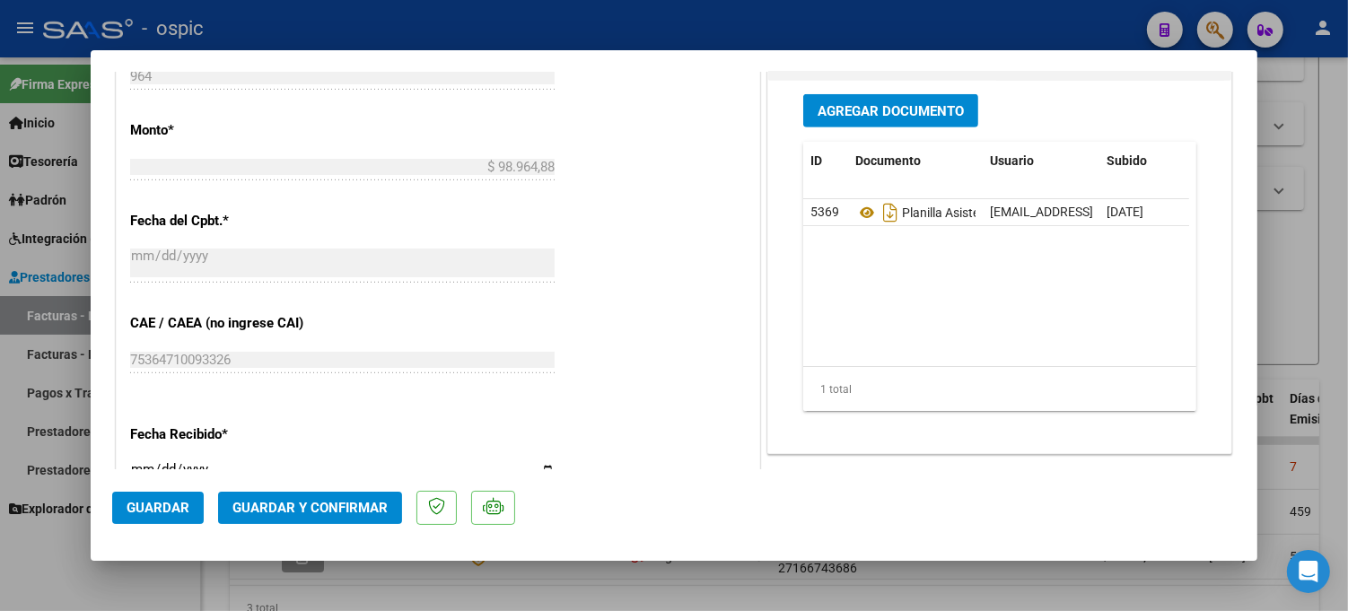
scroll to position [467, 0]
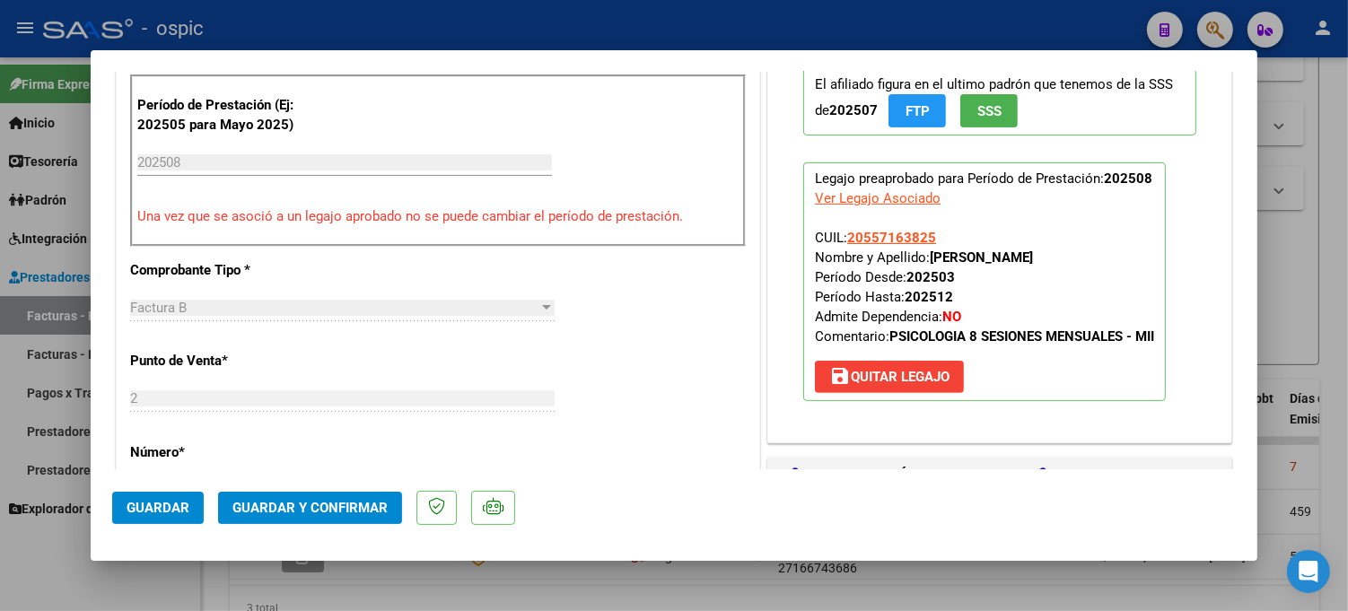
click at [338, 500] on span "Guardar y Confirmar" at bounding box center [309, 508] width 155 height 16
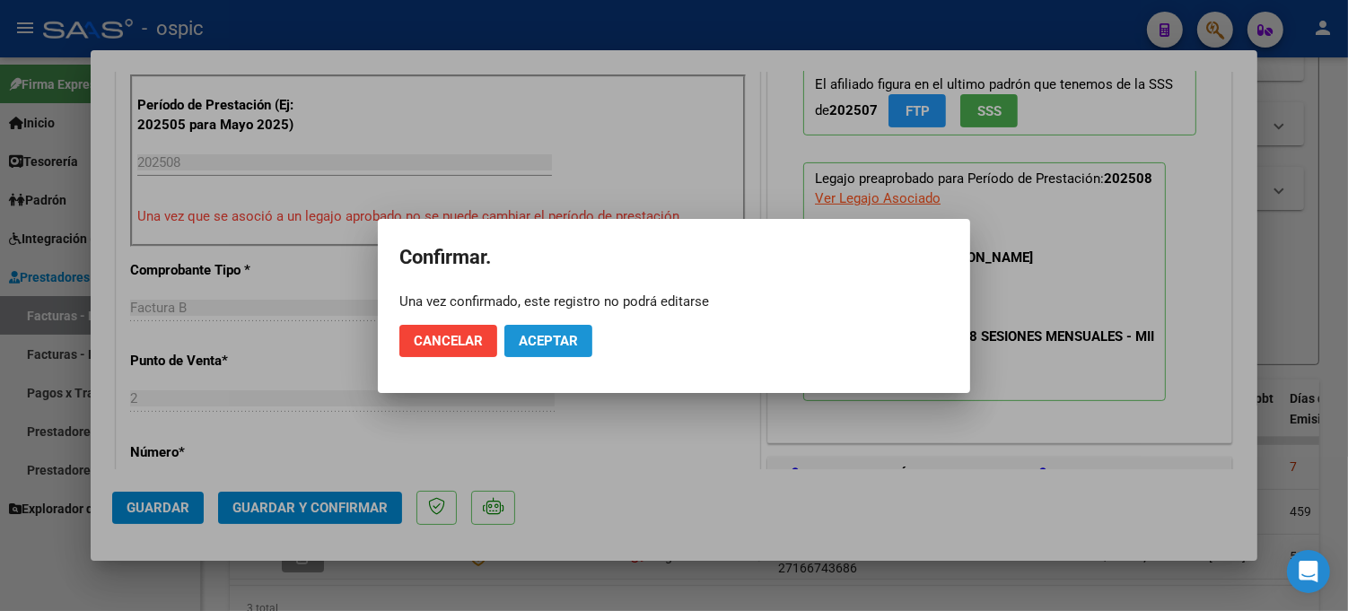
click at [542, 346] on span "Aceptar" at bounding box center [548, 341] width 59 height 16
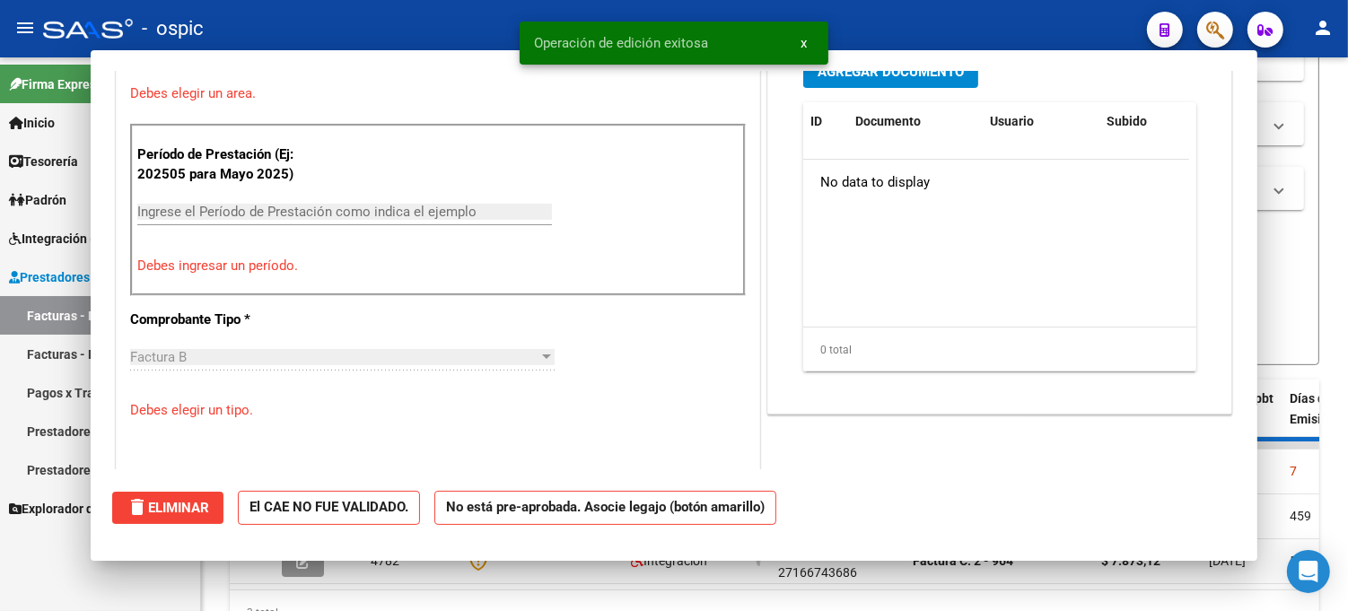
scroll to position [0, 0]
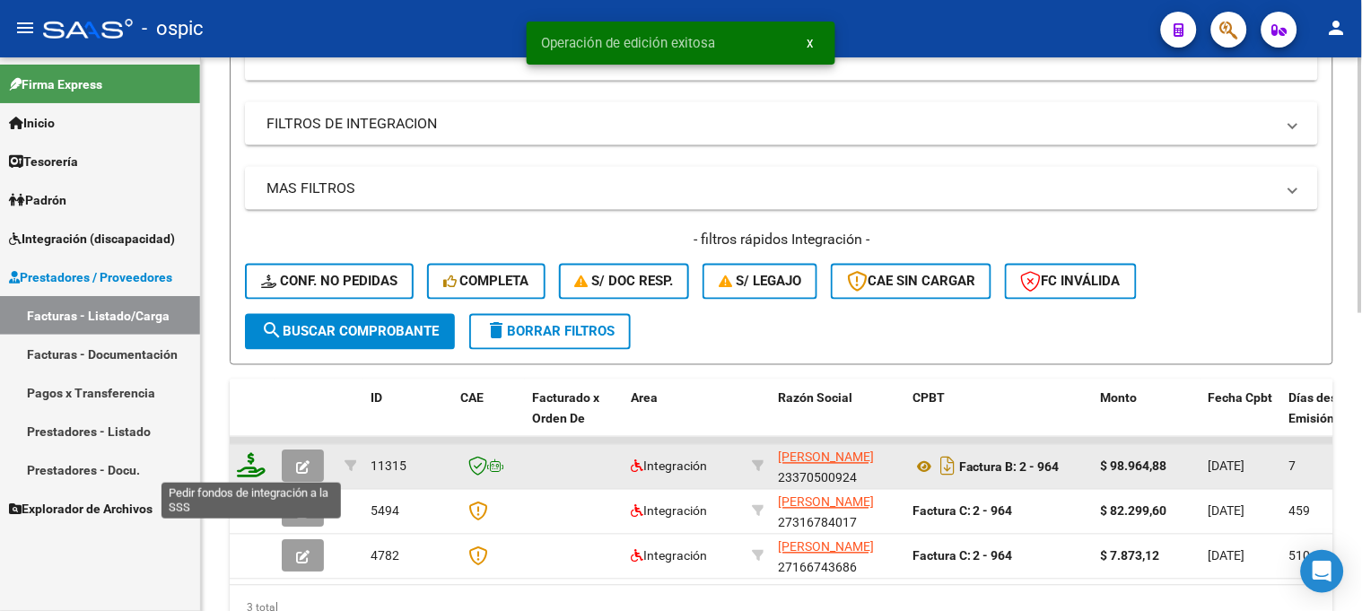
click at [251, 463] on icon at bounding box center [251, 465] width 29 height 25
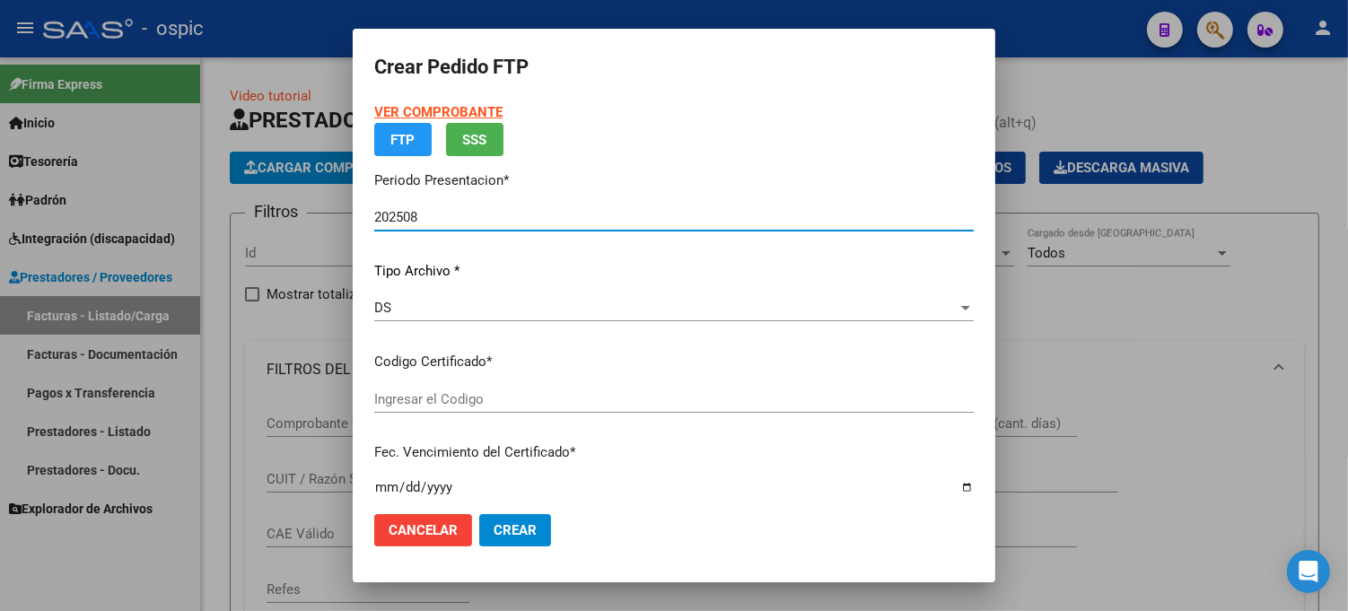
scroll to position [554, 0]
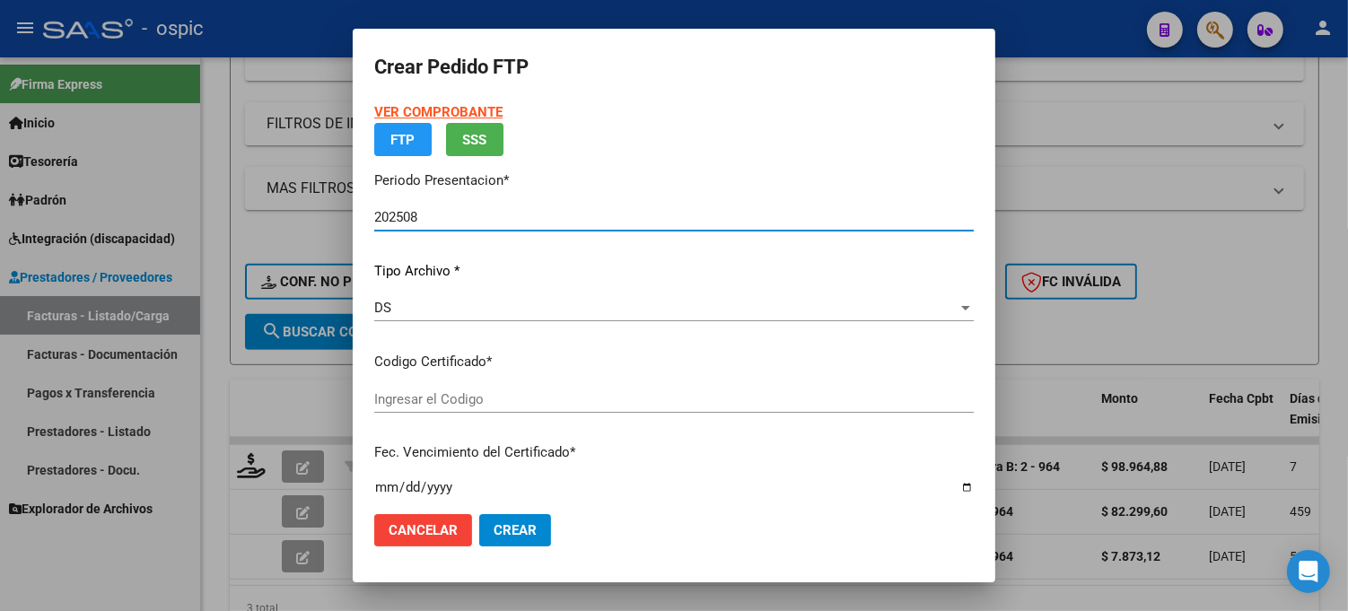
type input "4619133886"
type input "[DATE]"
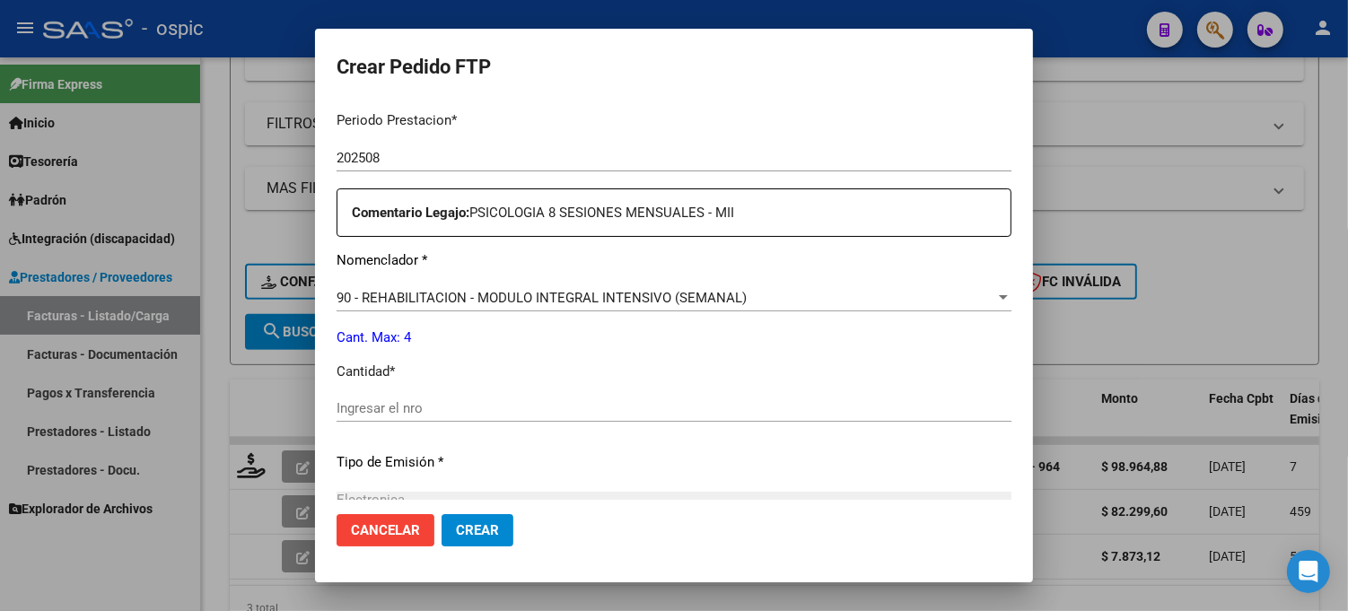
scroll to position [595, 0]
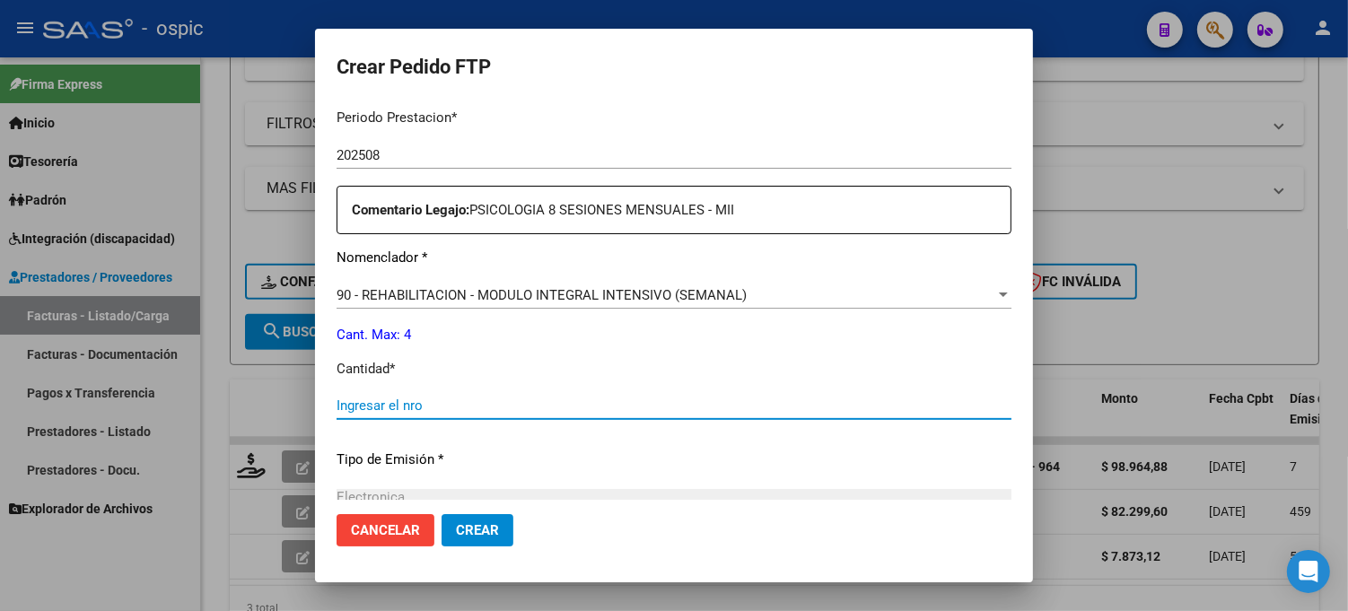
click at [696, 410] on input "Ingresar el nro" at bounding box center [674, 406] width 675 height 16
type input "4"
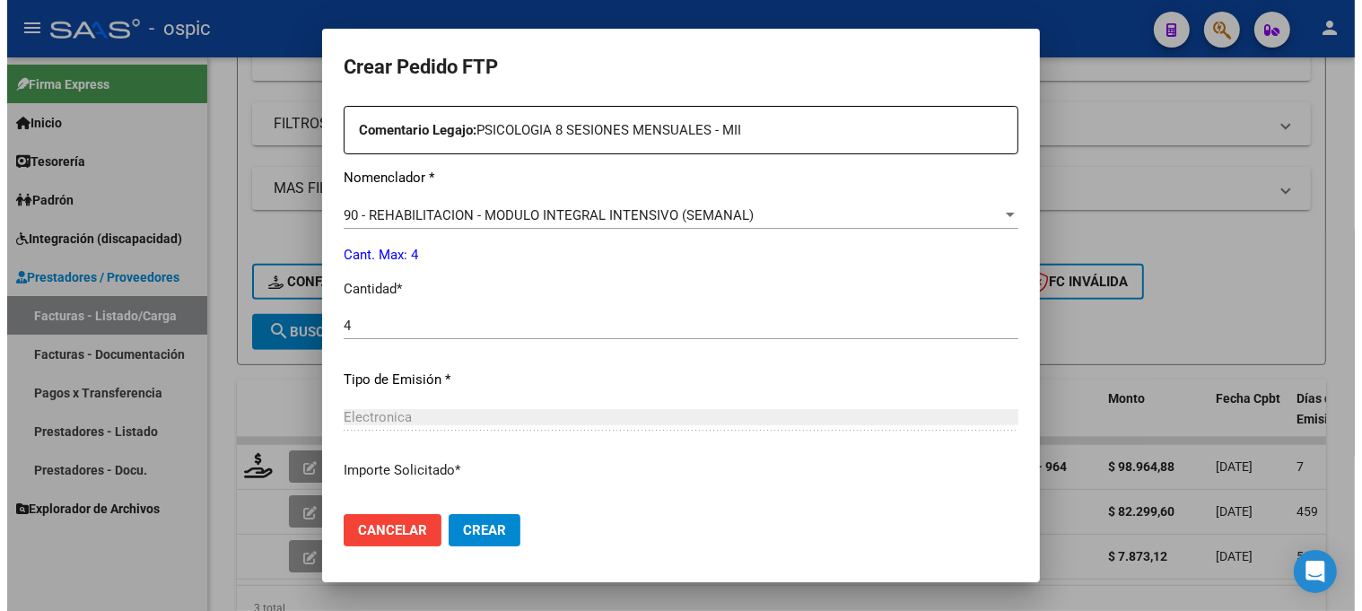
scroll to position [804, 0]
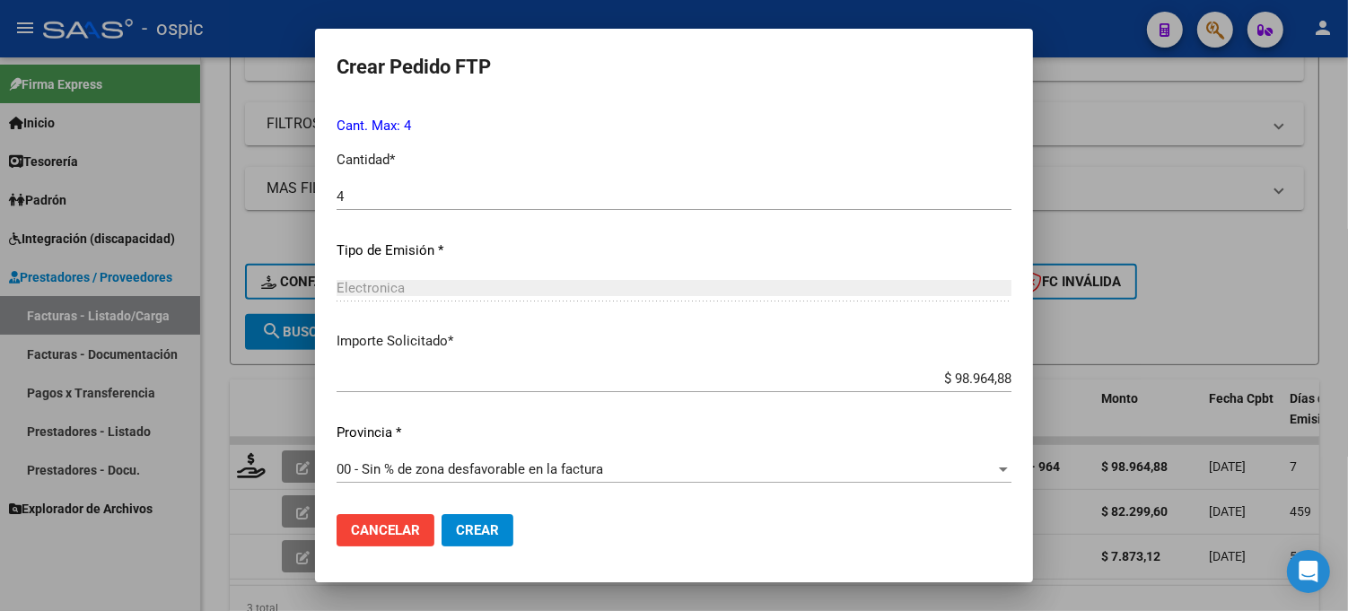
click at [473, 530] on span "Crear" at bounding box center [477, 530] width 43 height 16
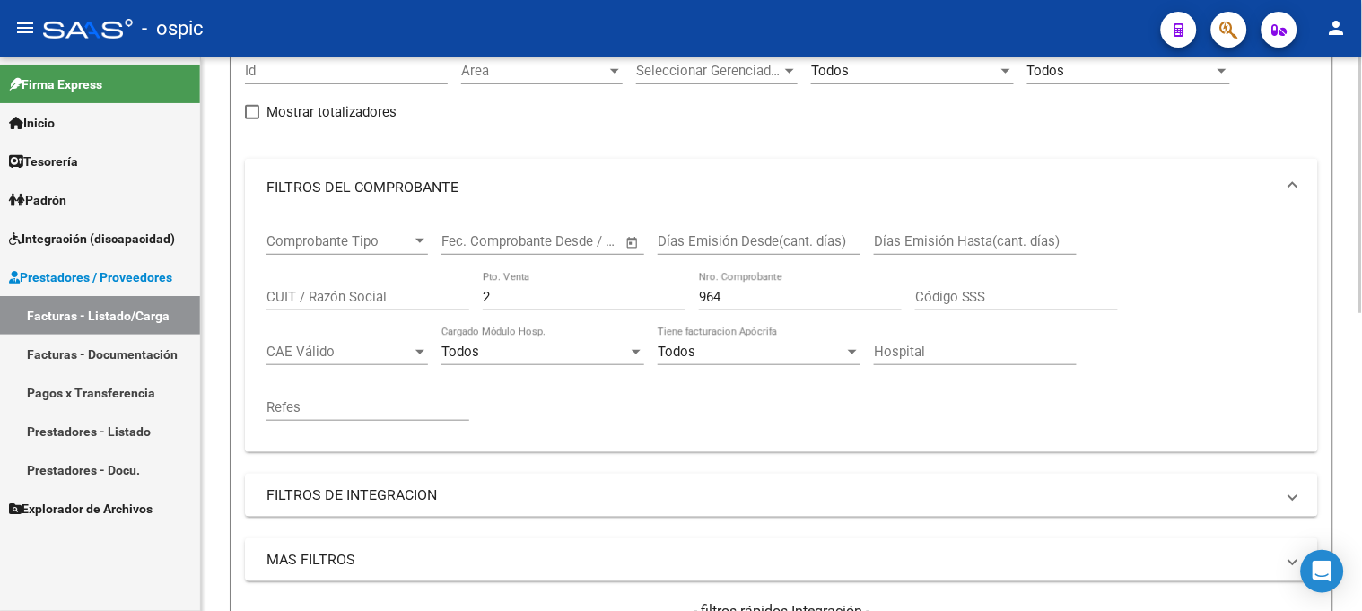
scroll to position [155, 0]
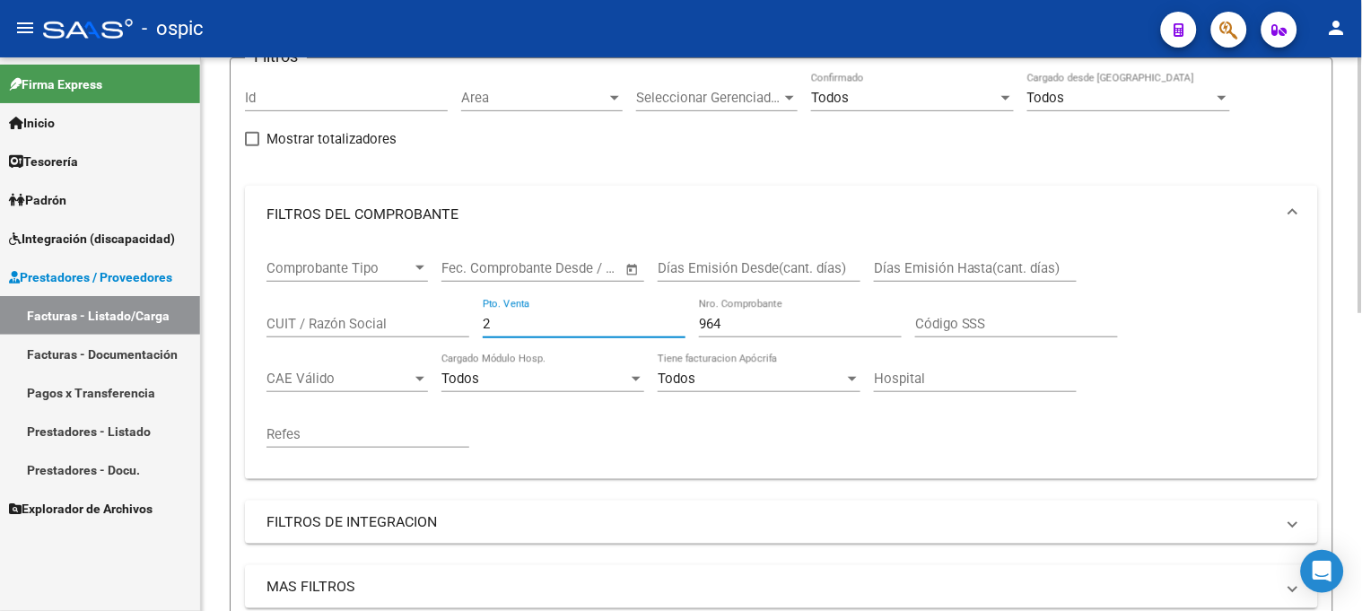
drag, startPoint x: 419, startPoint y: 317, endPoint x: 402, endPoint y: 317, distance: 17.1
click at [402, 316] on div "Comprobante Tipo Comprobante Tipo Fecha inicio – Fecha fin Fec. Comprobante Des…" at bounding box center [782, 354] width 1030 height 222
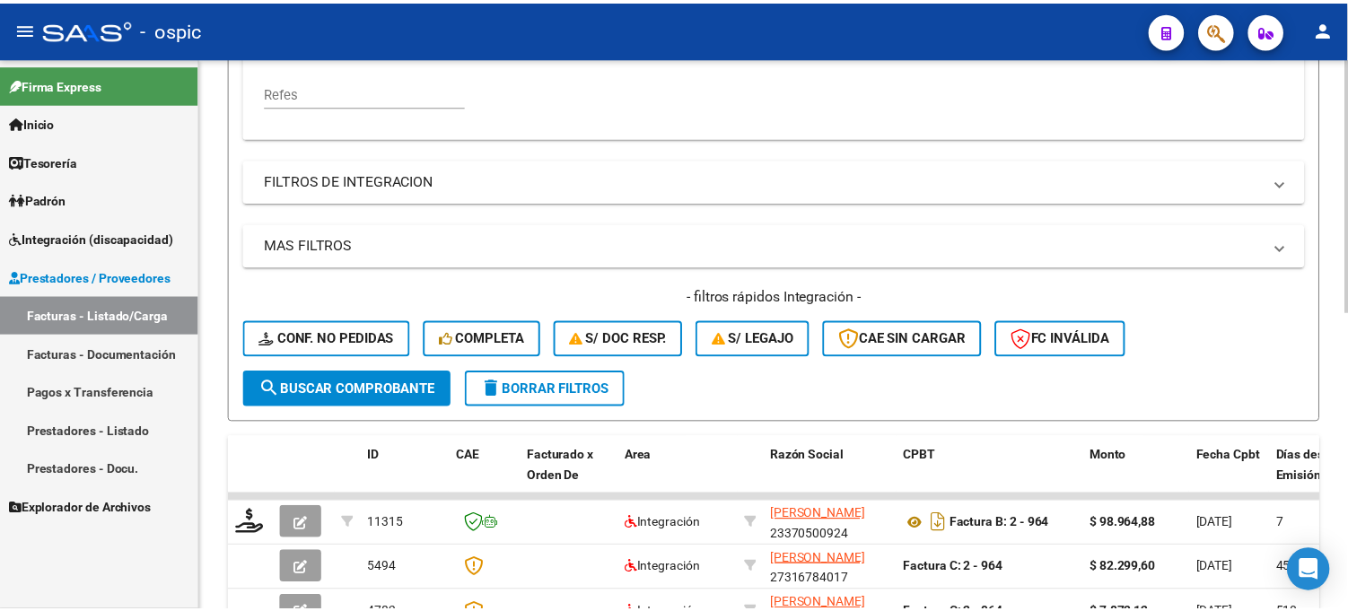
scroll to position [554, 0]
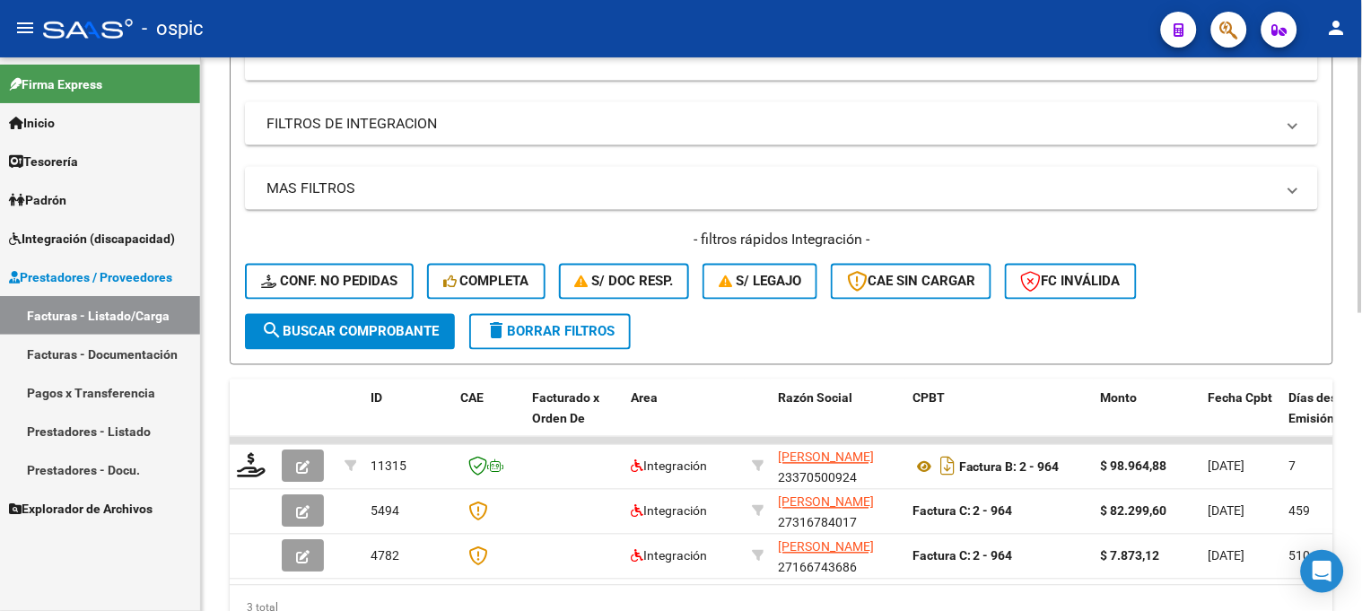
type input "965"
click at [423, 327] on span "search Buscar Comprobante" at bounding box center [350, 332] width 178 height 16
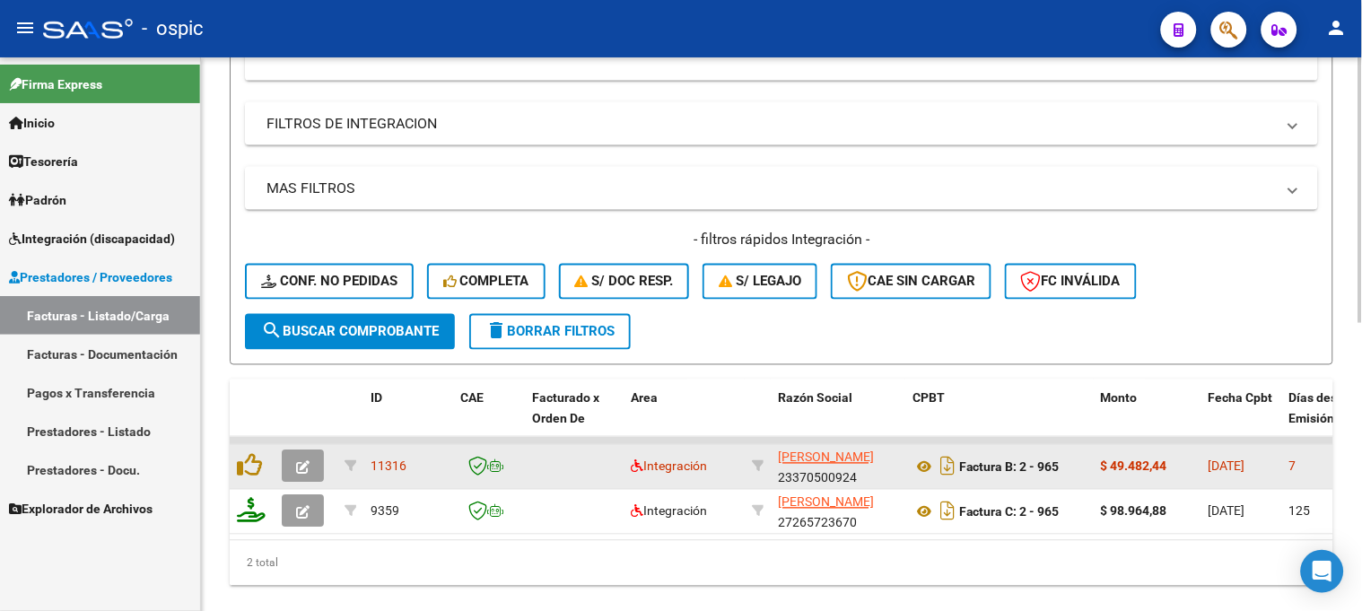
click at [299, 461] on icon "button" at bounding box center [302, 467] width 13 height 13
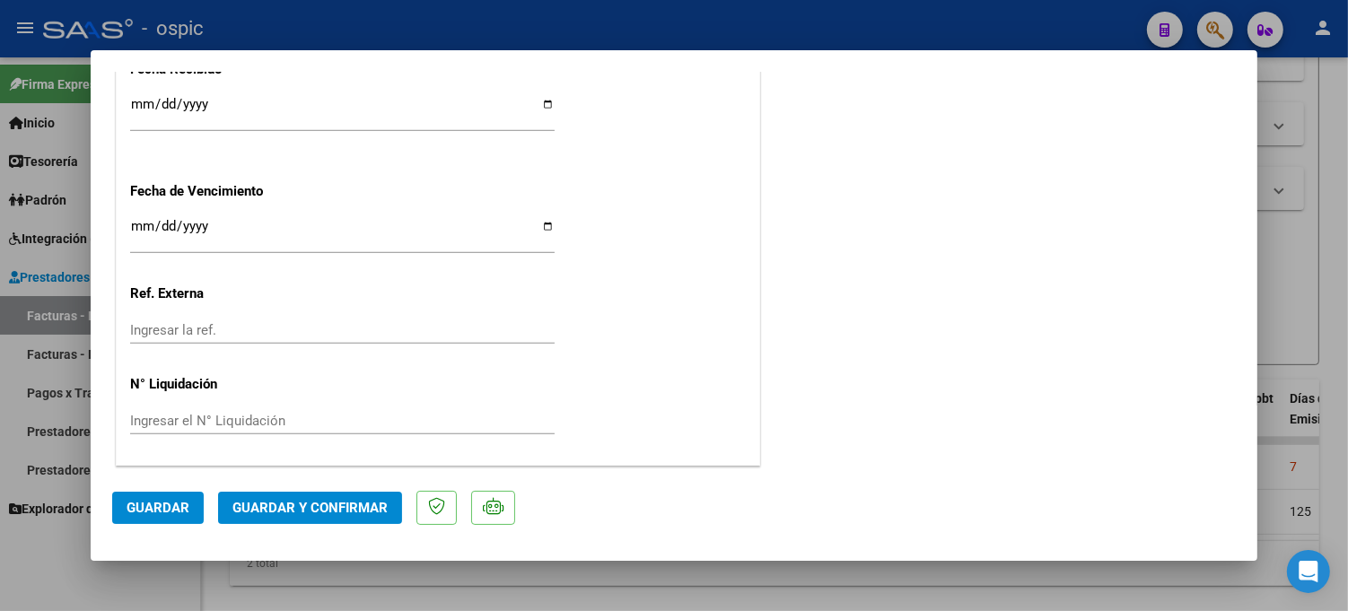
scroll to position [0, 0]
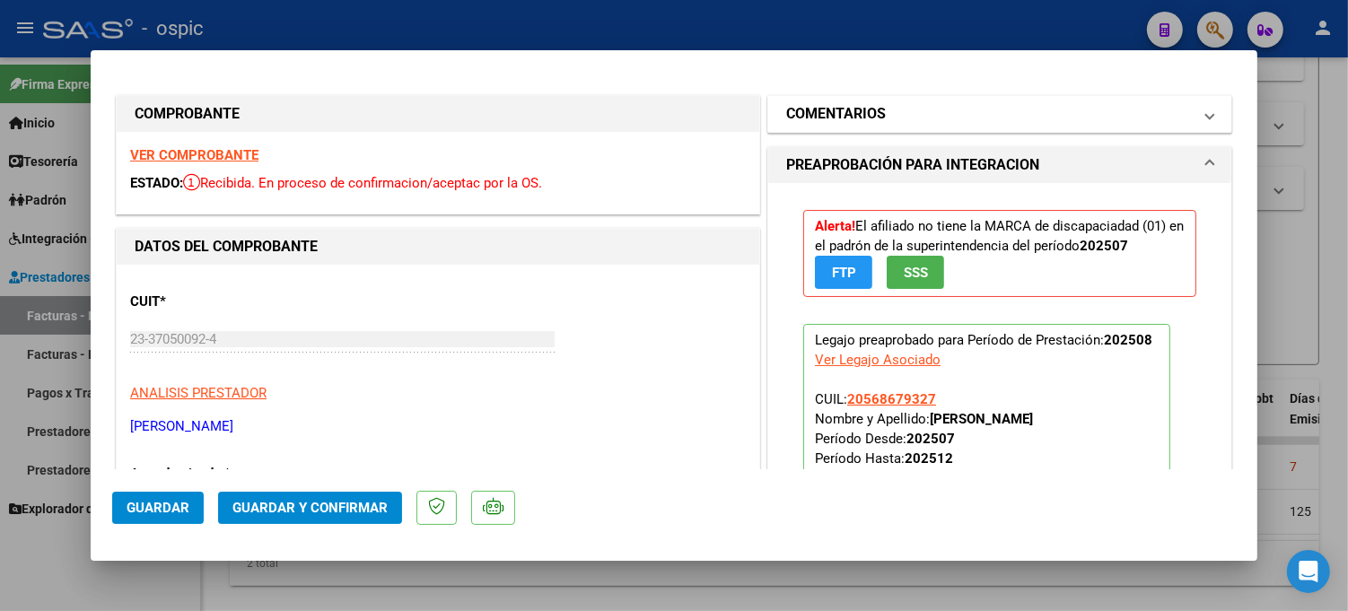
click at [768, 109] on mat-expansion-panel-header "COMENTARIOS" at bounding box center [999, 114] width 463 height 36
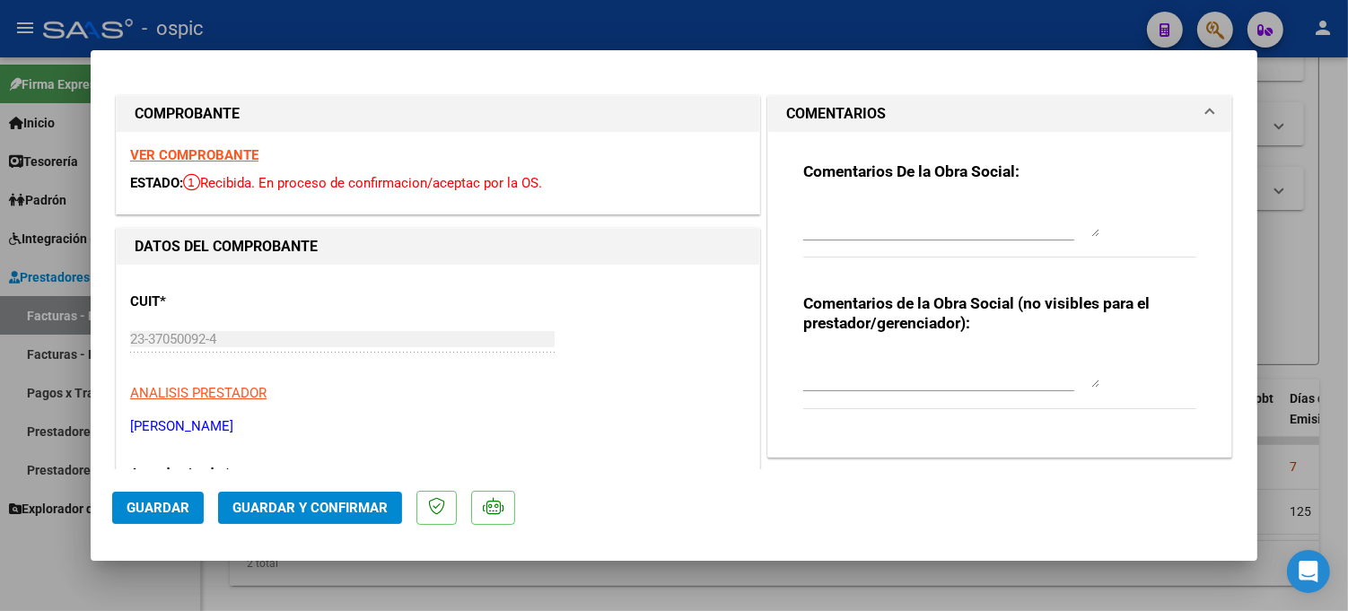
drag, startPoint x: 880, startPoint y: 361, endPoint x: 1231, endPoint y: 362, distance: 350.9
click at [884, 361] on textarea at bounding box center [951, 370] width 296 height 36
type textarea "PSICO 4 SESIONES"
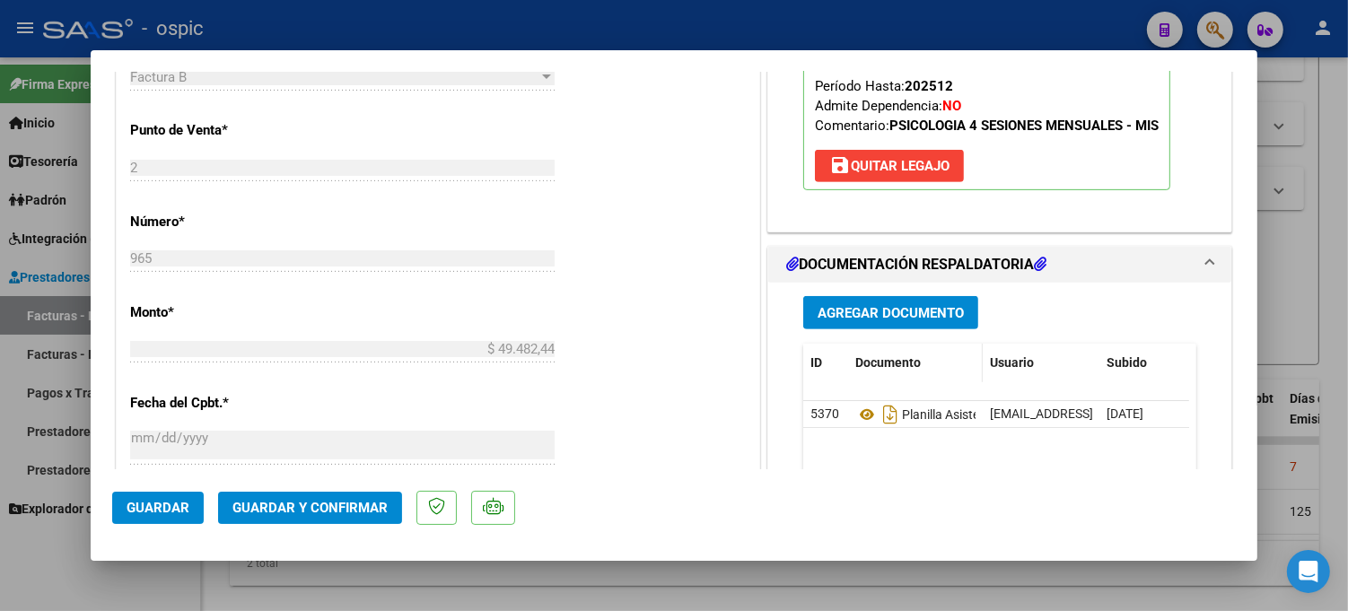
scroll to position [703, 0]
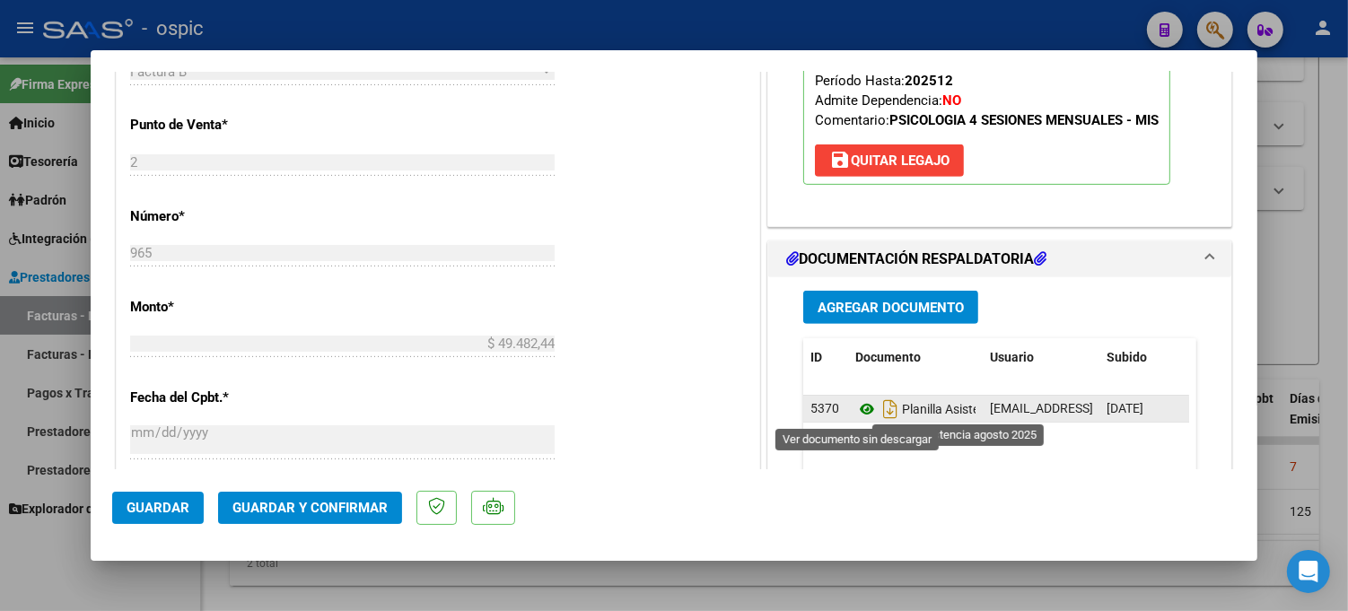
click at [855, 409] on icon at bounding box center [866, 409] width 23 height 22
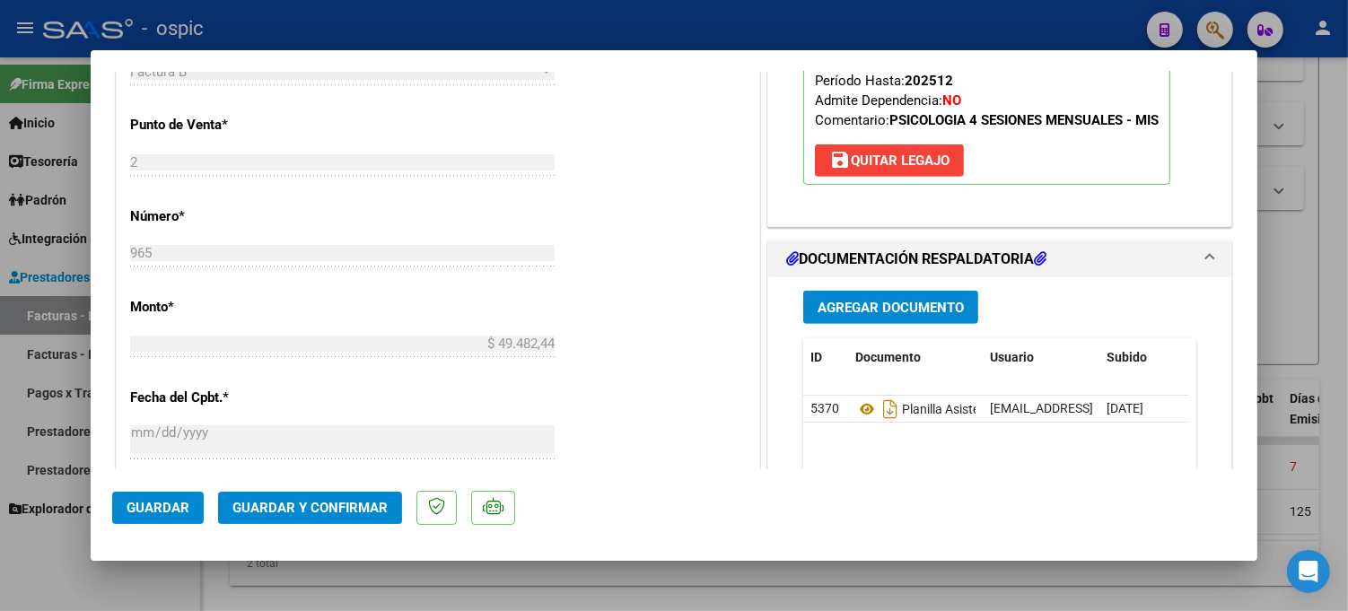
click at [365, 515] on span "Guardar y Confirmar" at bounding box center [309, 508] width 155 height 16
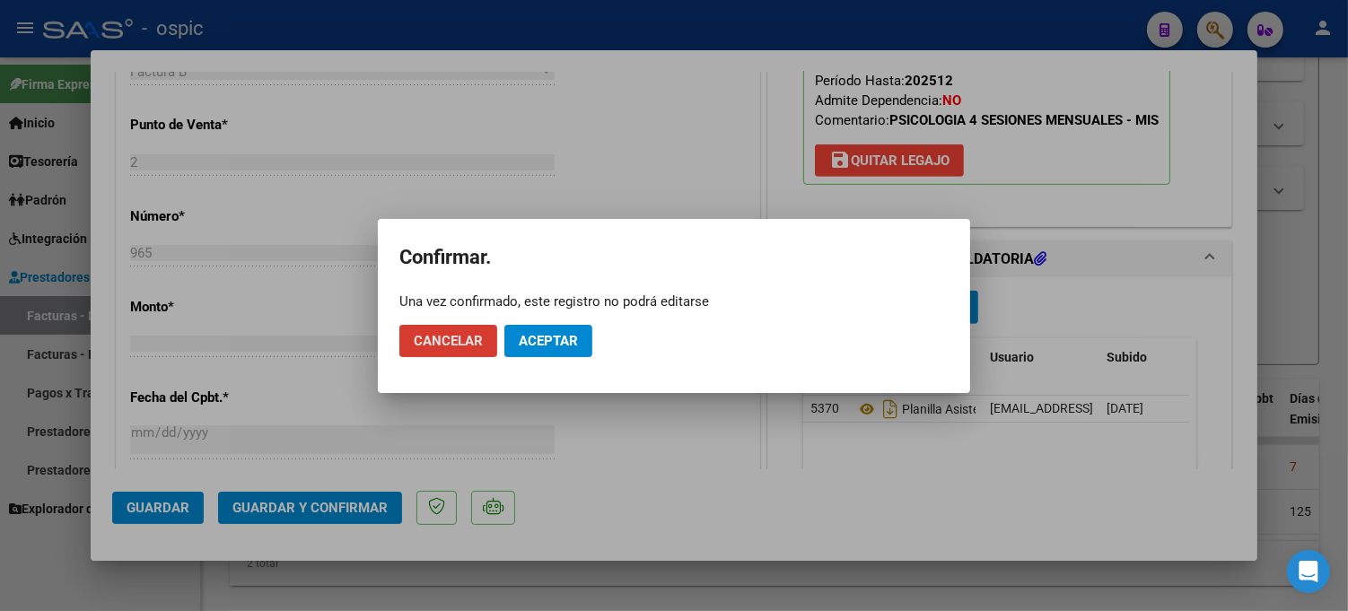
click at [521, 342] on span "Aceptar" at bounding box center [548, 341] width 59 height 16
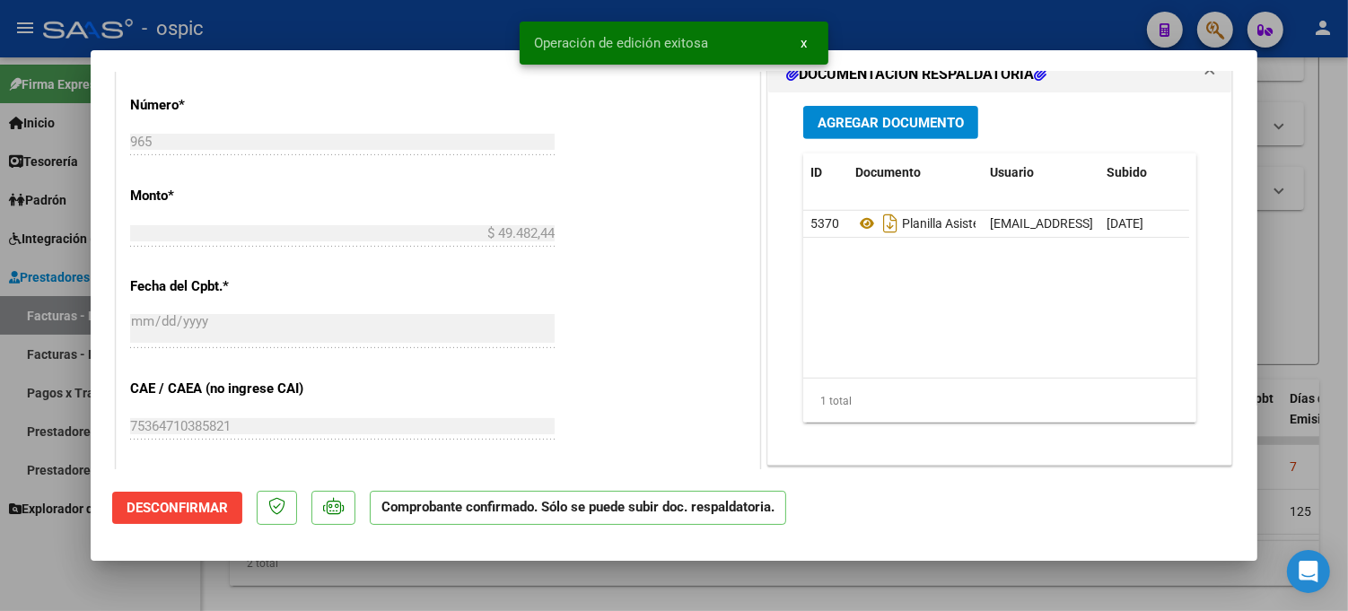
type input "$ 0,00"
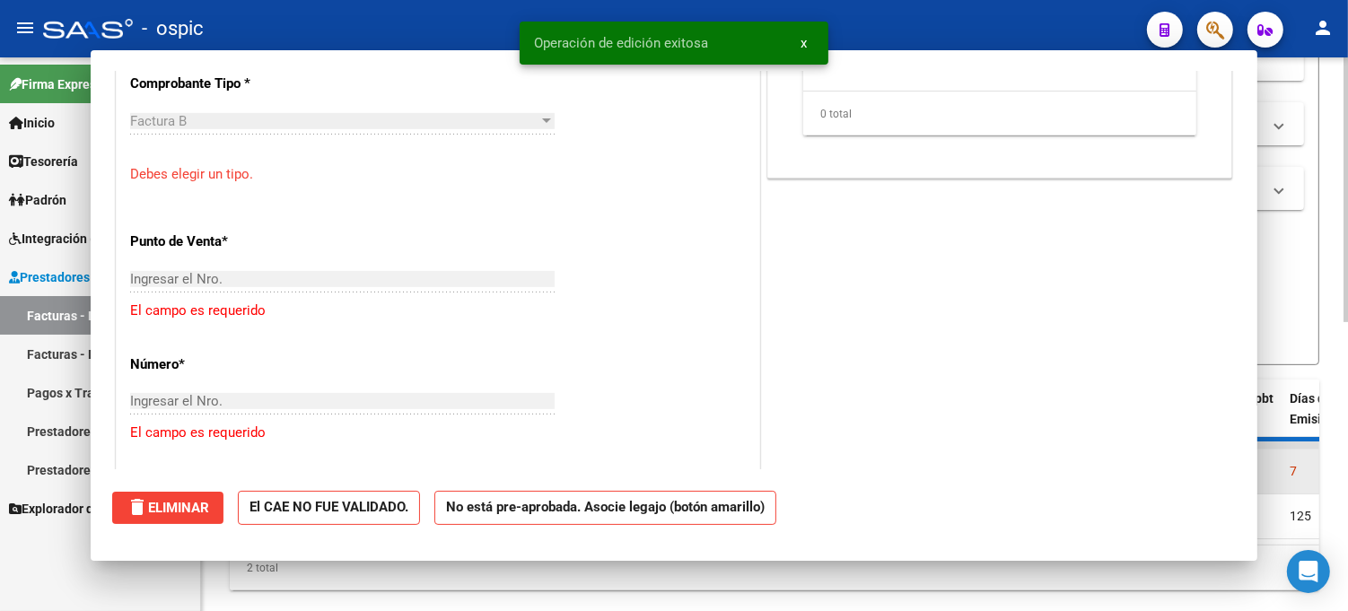
scroll to position [734, 0]
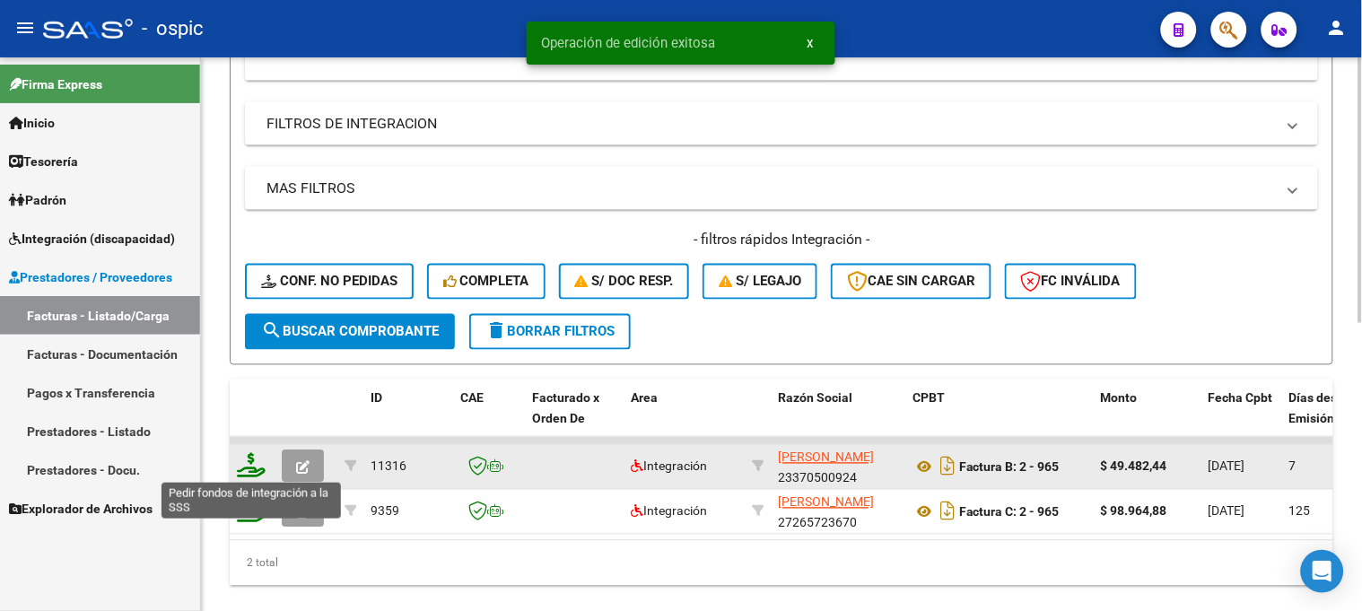
click at [249, 460] on icon at bounding box center [251, 465] width 29 height 25
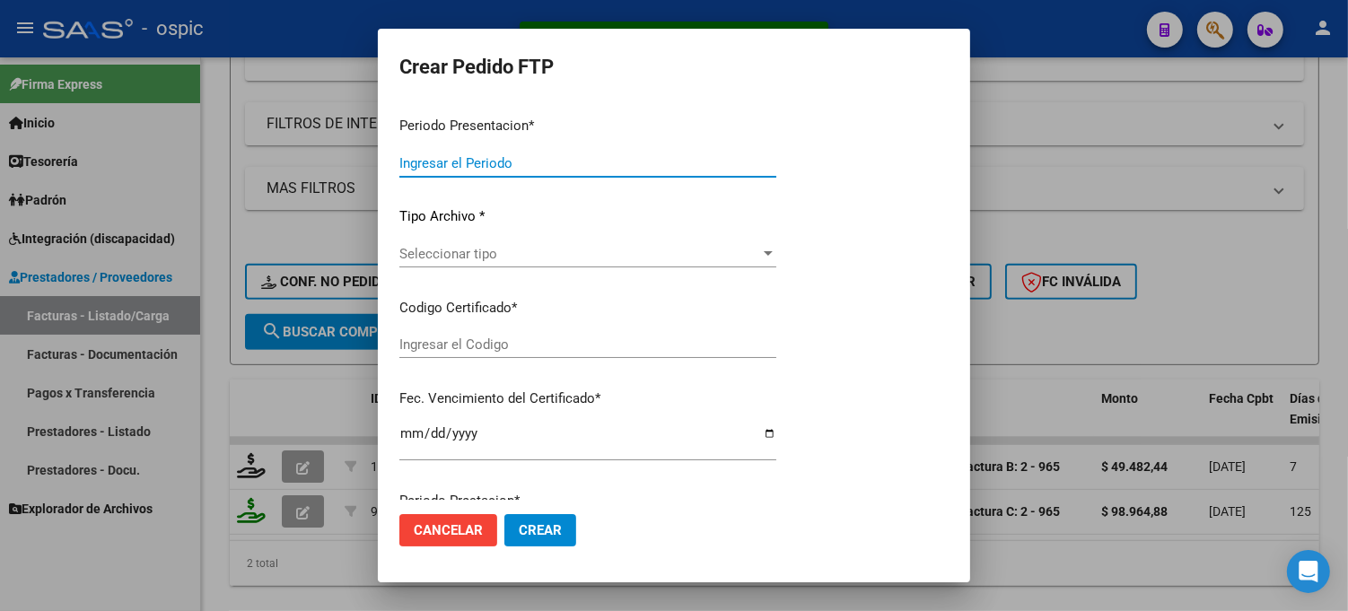
type input "202508"
type input "$ 49.482,44"
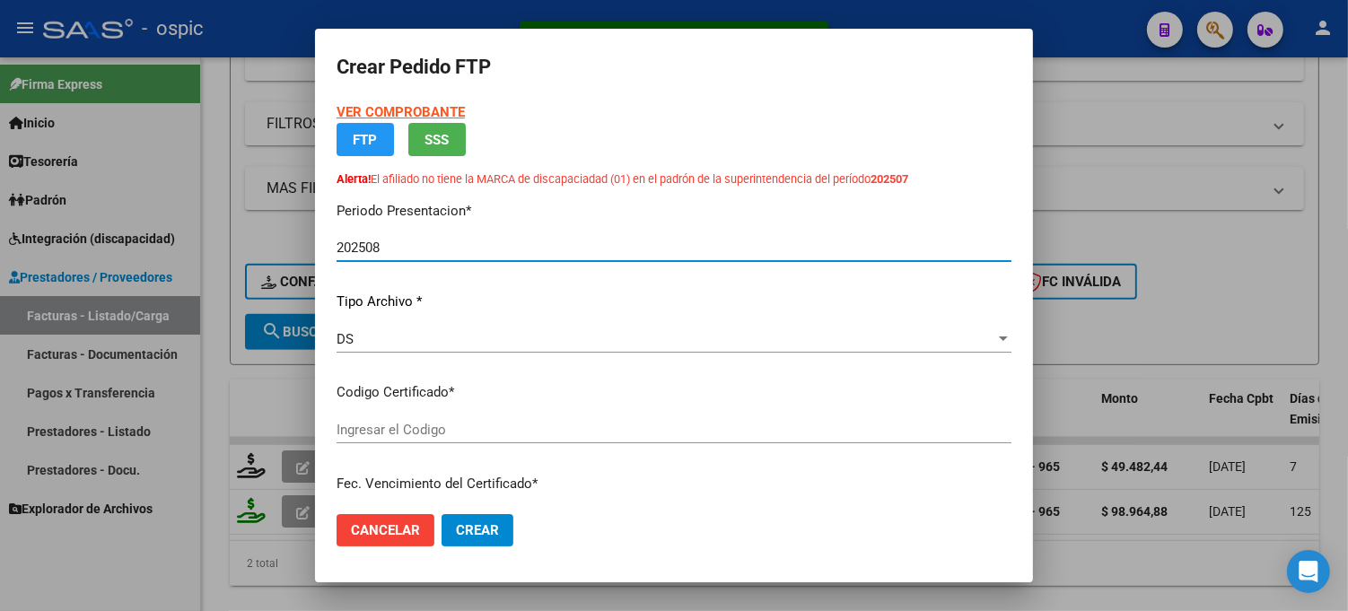
type input "8126421968"
type input "[DATE]"
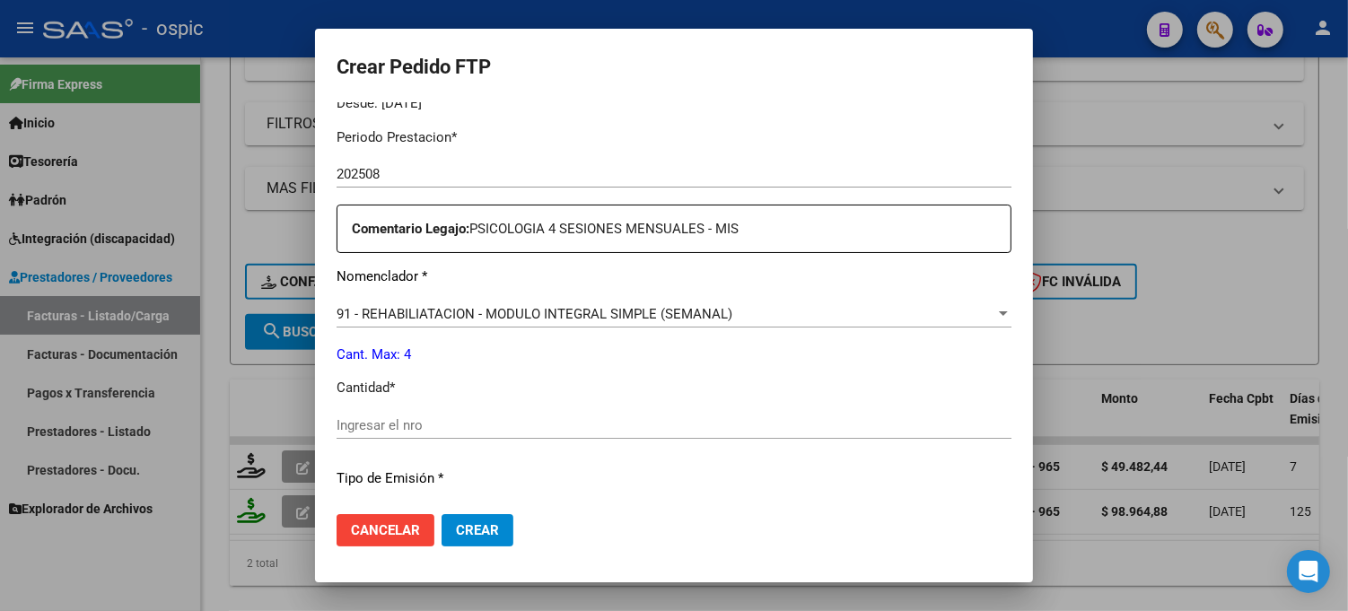
scroll to position [671, 0]
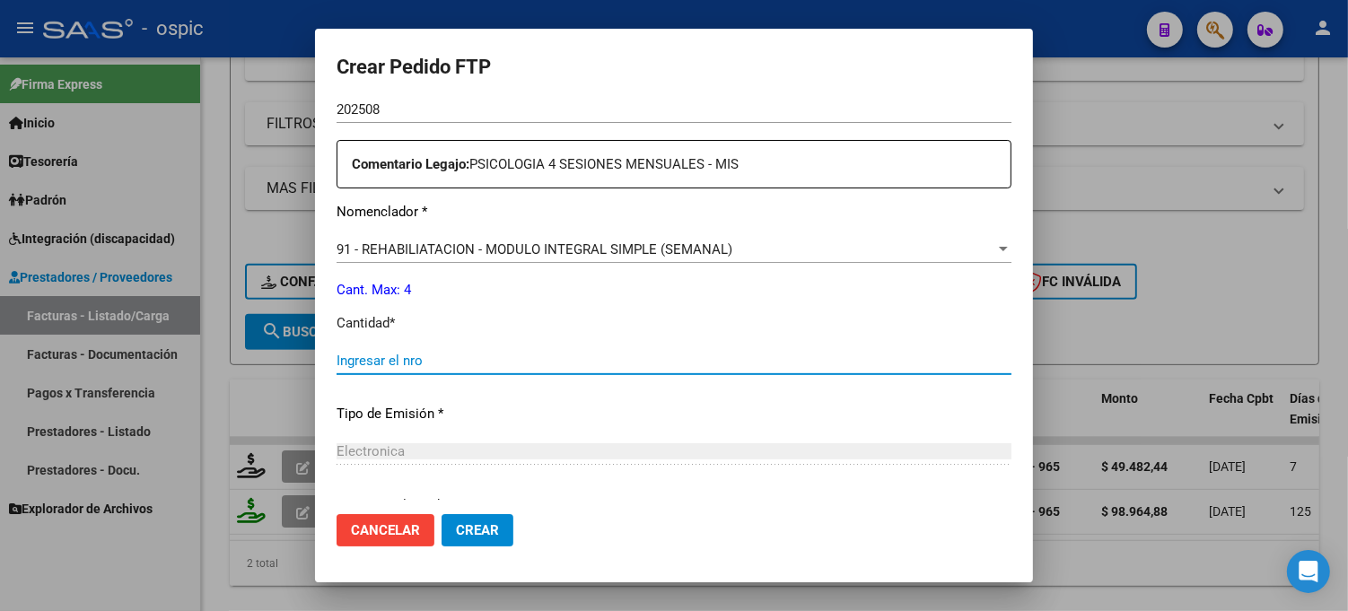
click at [722, 364] on input "Ingresar el nro" at bounding box center [674, 361] width 675 height 16
type input "4"
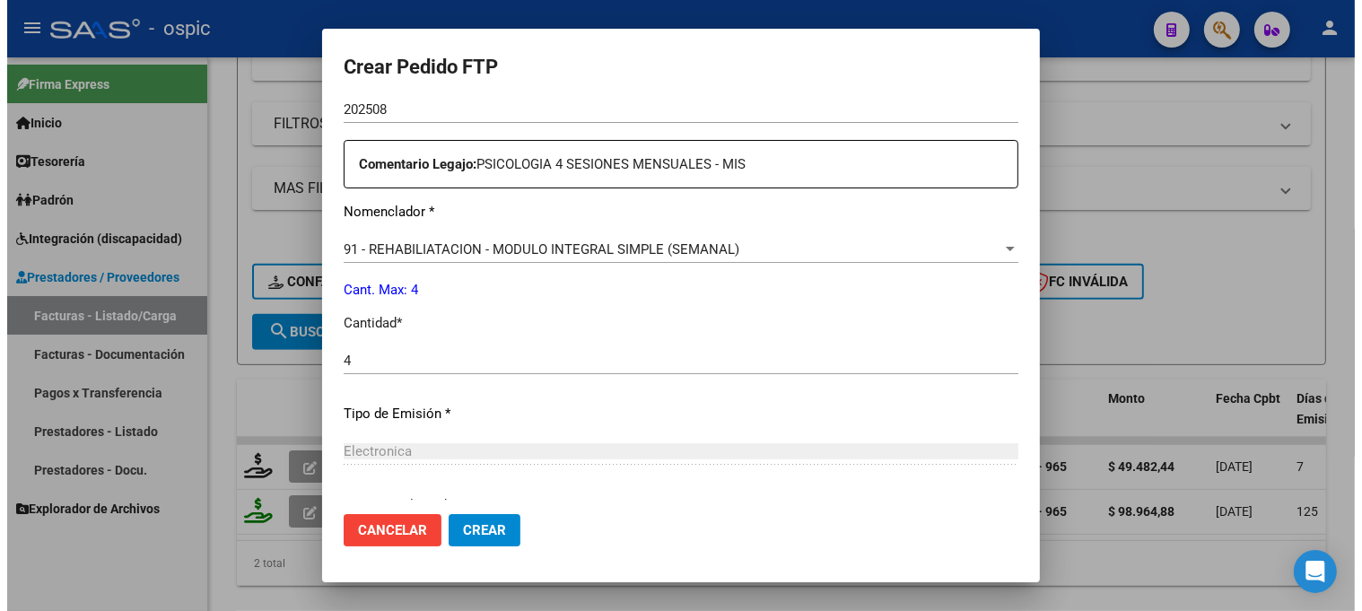
scroll to position [836, 0]
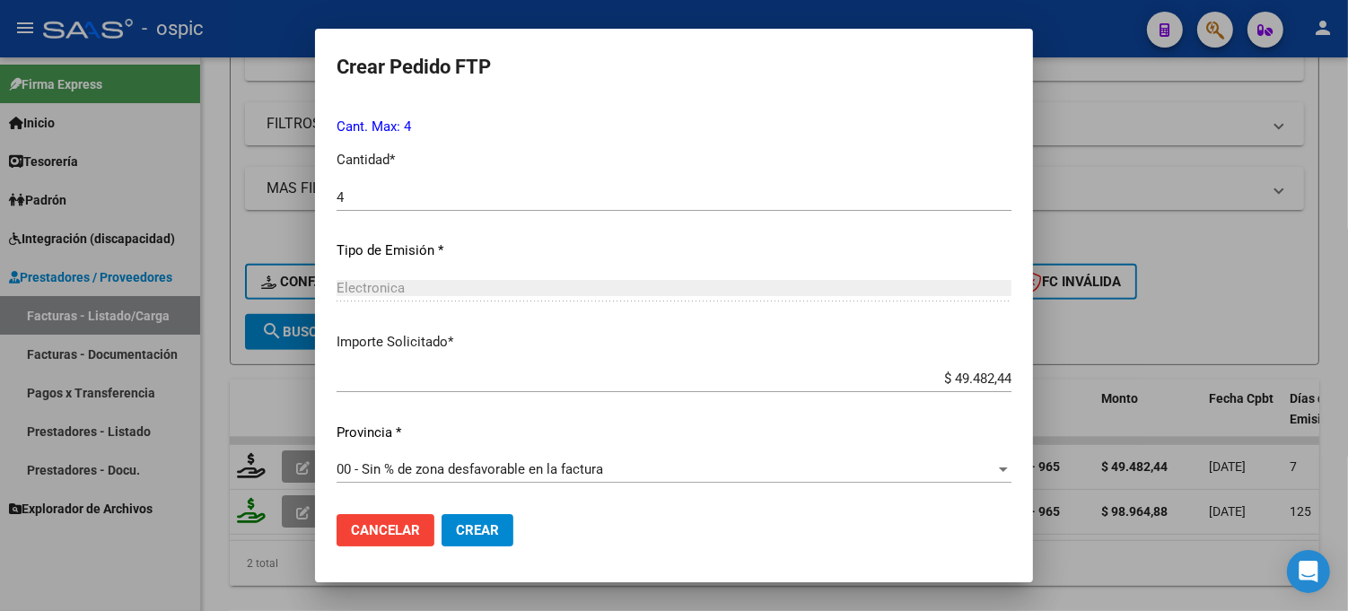
click at [476, 533] on span "Crear" at bounding box center [477, 530] width 43 height 16
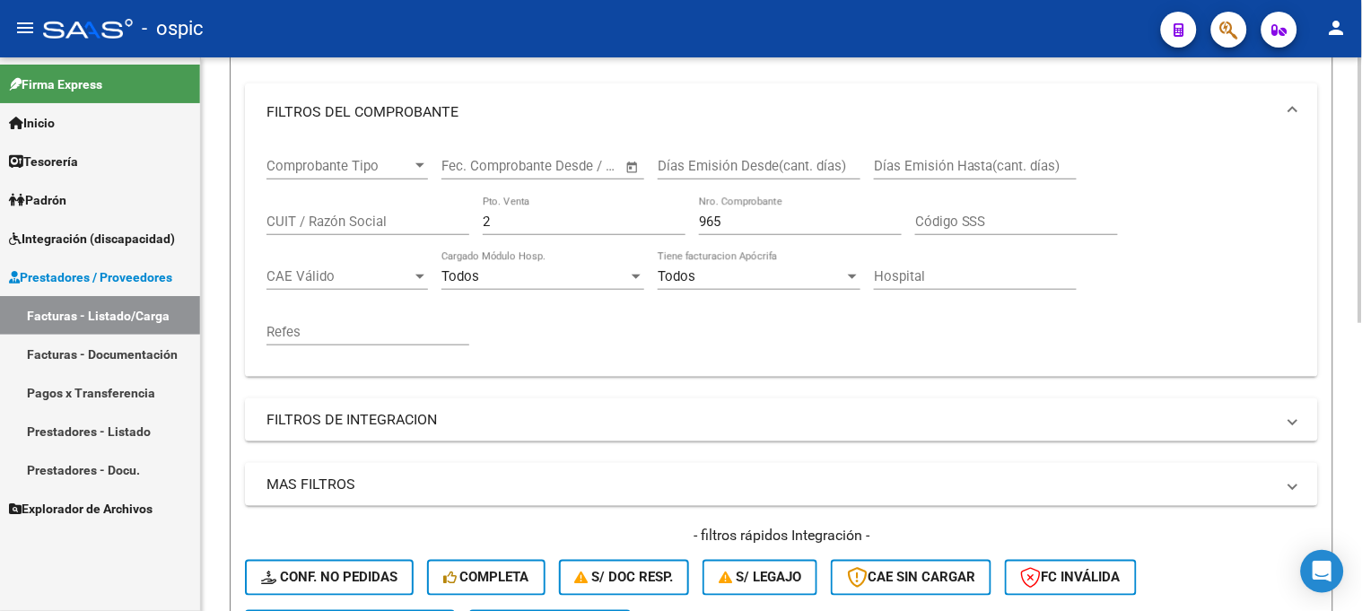
scroll to position [255, 0]
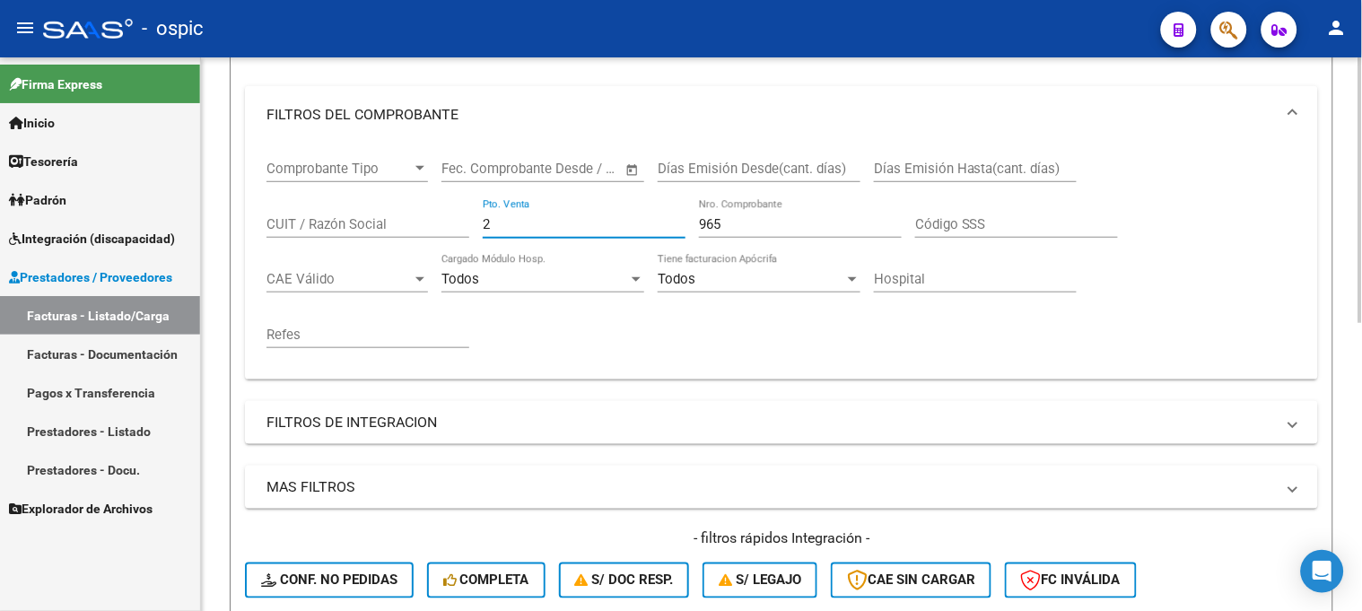
drag, startPoint x: 441, startPoint y: 222, endPoint x: 302, endPoint y: 222, distance: 138.2
click at [303, 222] on div "Comprobante Tipo Comprobante Tipo Fecha inicio – Fecha fin Fec. Comprobante Des…" at bounding box center [782, 255] width 1030 height 222
type input "1"
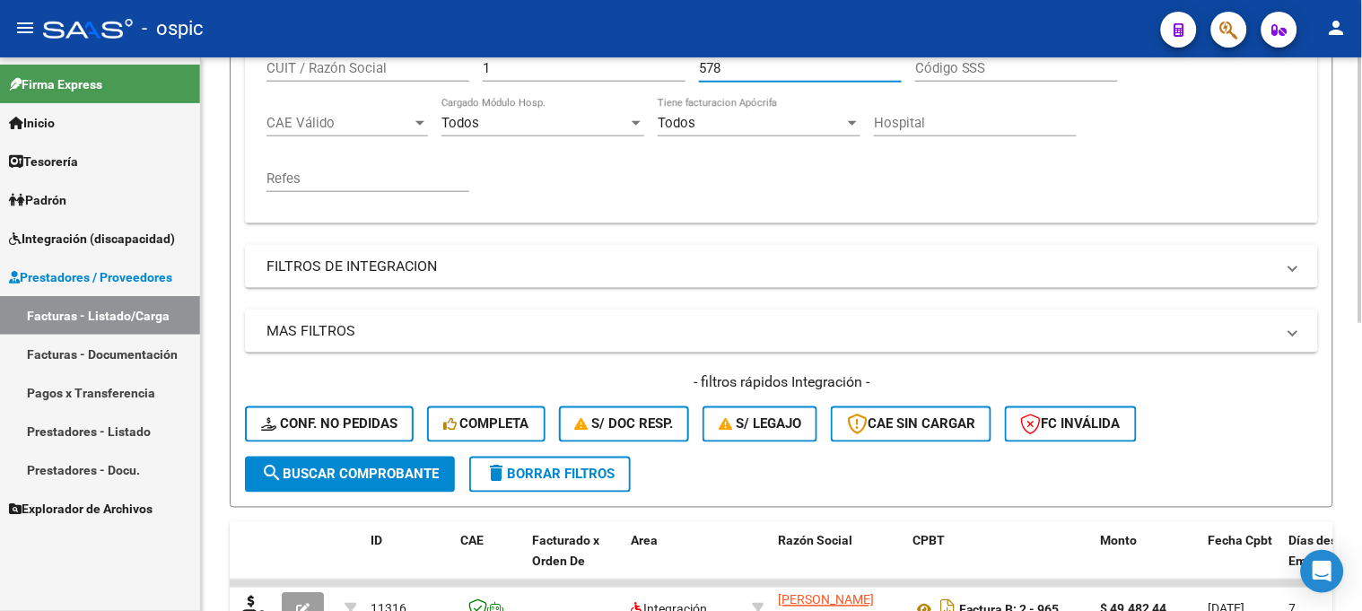
scroll to position [599, 0]
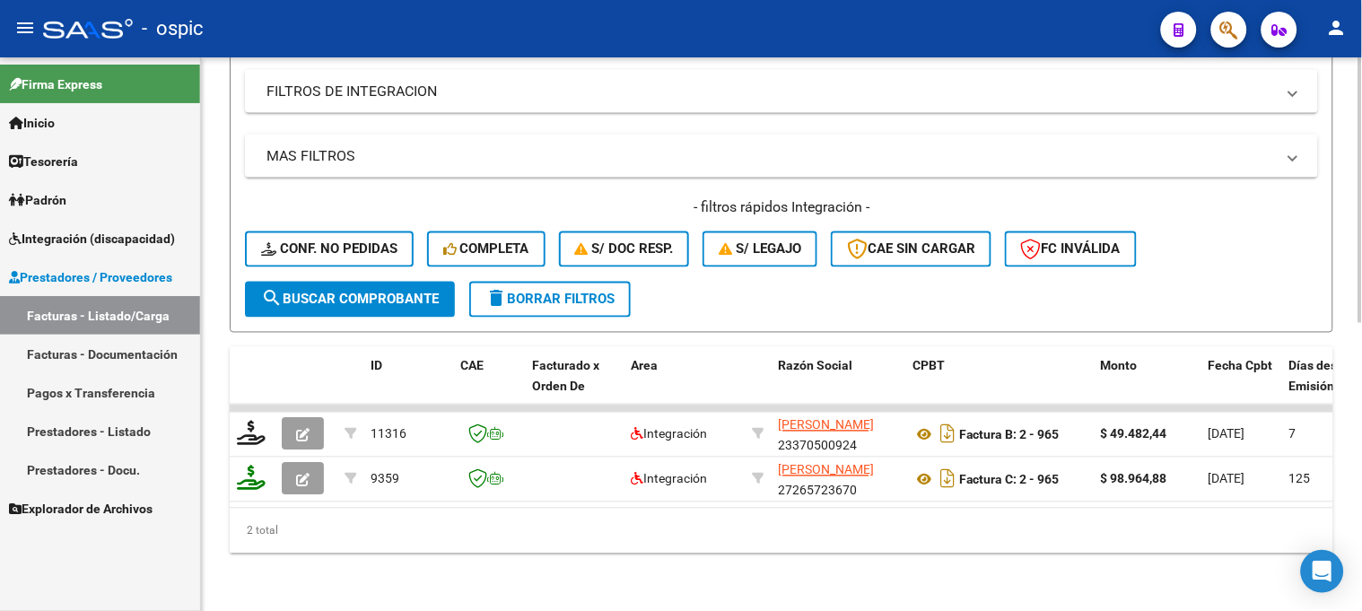
type input "578"
click at [363, 267] on div "- filtros rápidos Integración - Conf. no pedidas Completa S/ Doc Resp. S/ legaj…" at bounding box center [781, 239] width 1073 height 84
drag, startPoint x: 359, startPoint y: 274, endPoint x: 355, endPoint y: 263, distance: 11.7
click at [357, 282] on button "search Buscar Comprobante" at bounding box center [350, 300] width 210 height 36
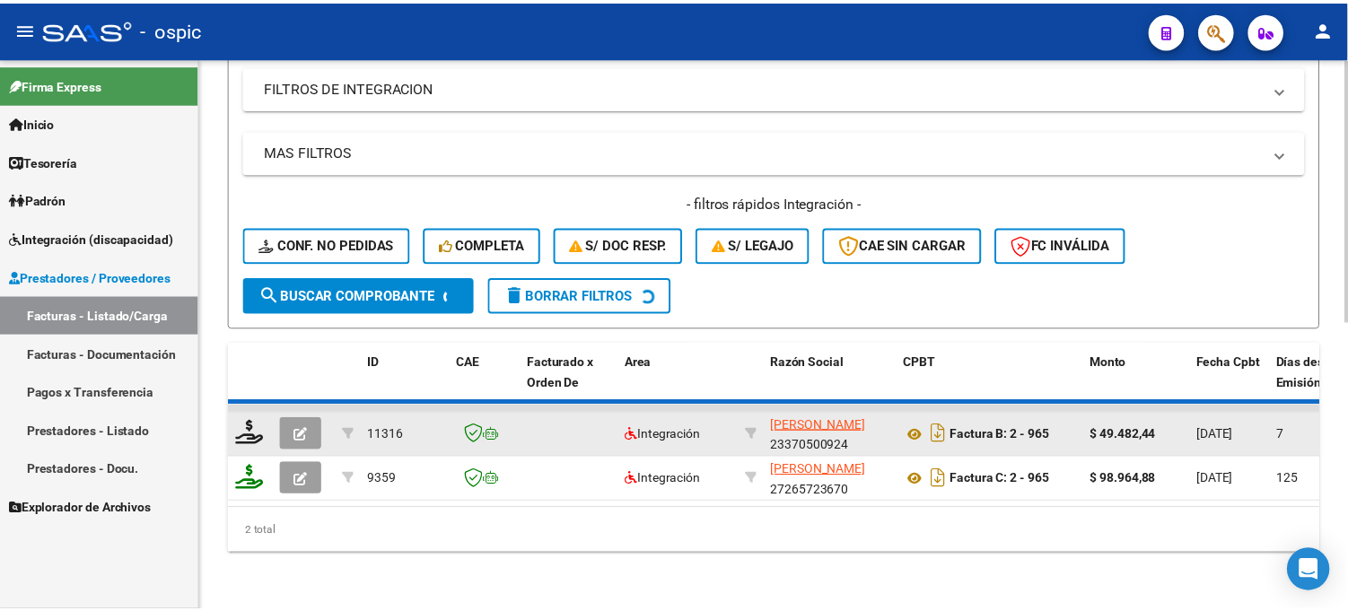
scroll to position [555, 0]
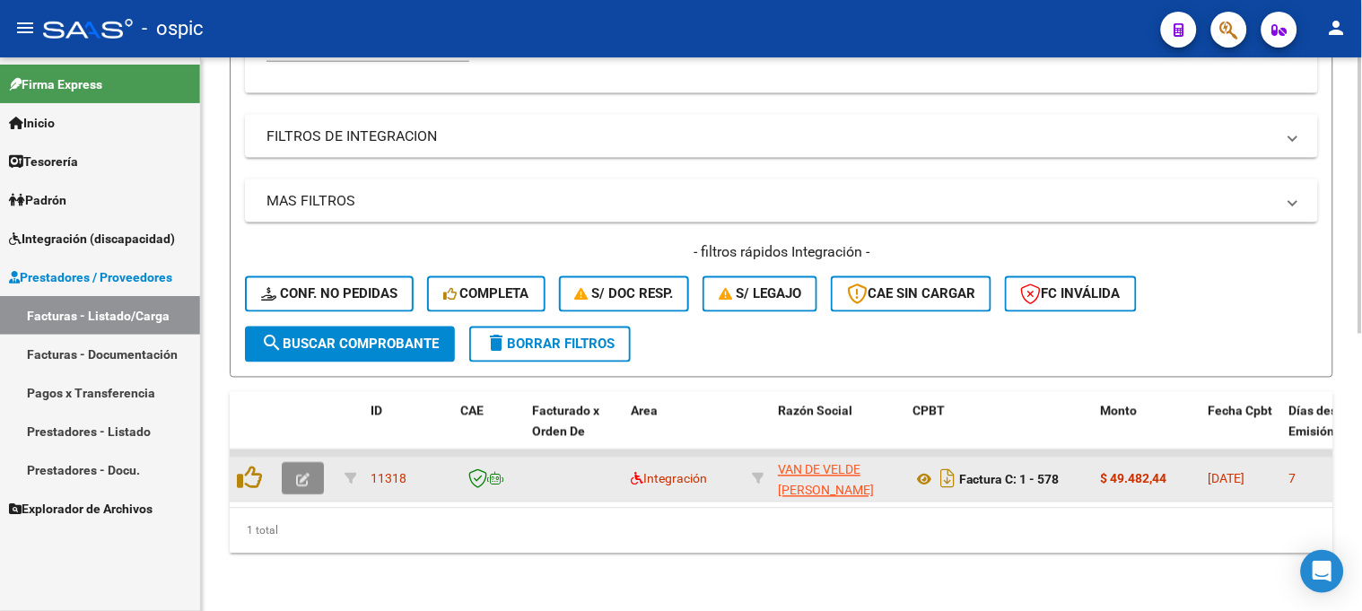
click at [315, 463] on button "button" at bounding box center [303, 479] width 42 height 32
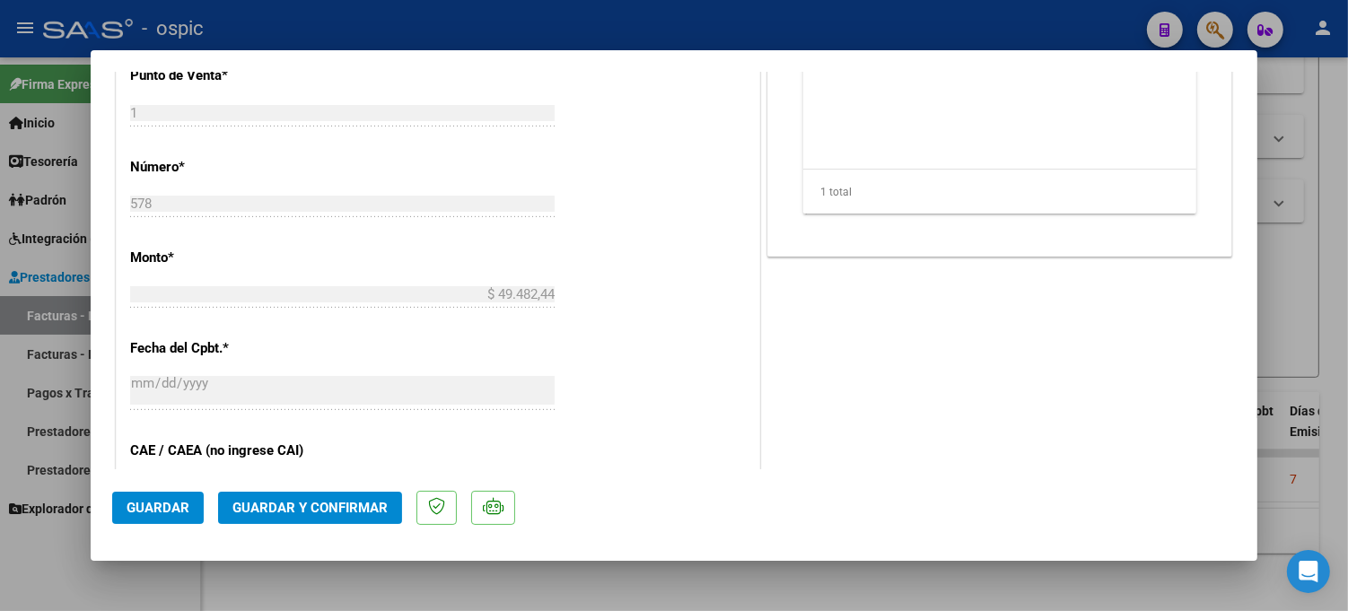
scroll to position [0, 0]
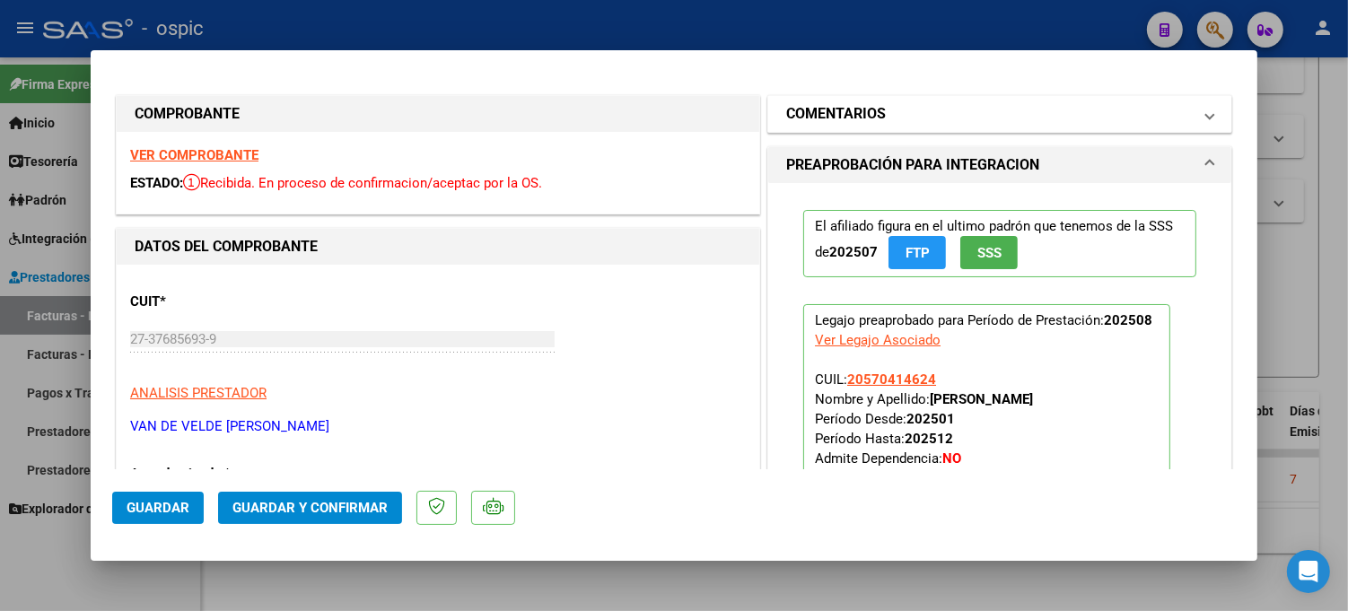
click at [902, 110] on mat-panel-title "COMENTARIOS" at bounding box center [989, 114] width 406 height 22
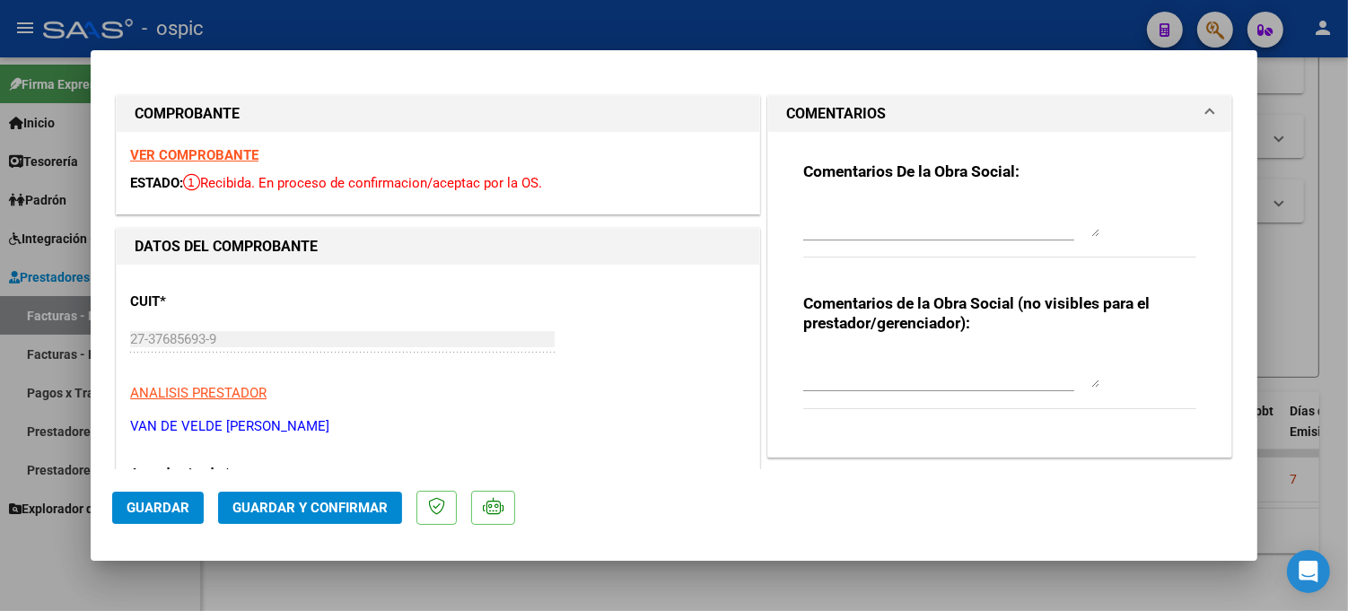
drag, startPoint x: 894, startPoint y: 365, endPoint x: 948, endPoint y: 356, distance: 54.6
click at [895, 365] on textarea at bounding box center [951, 370] width 296 height 36
type textarea "PSICO 4 SESIONES"
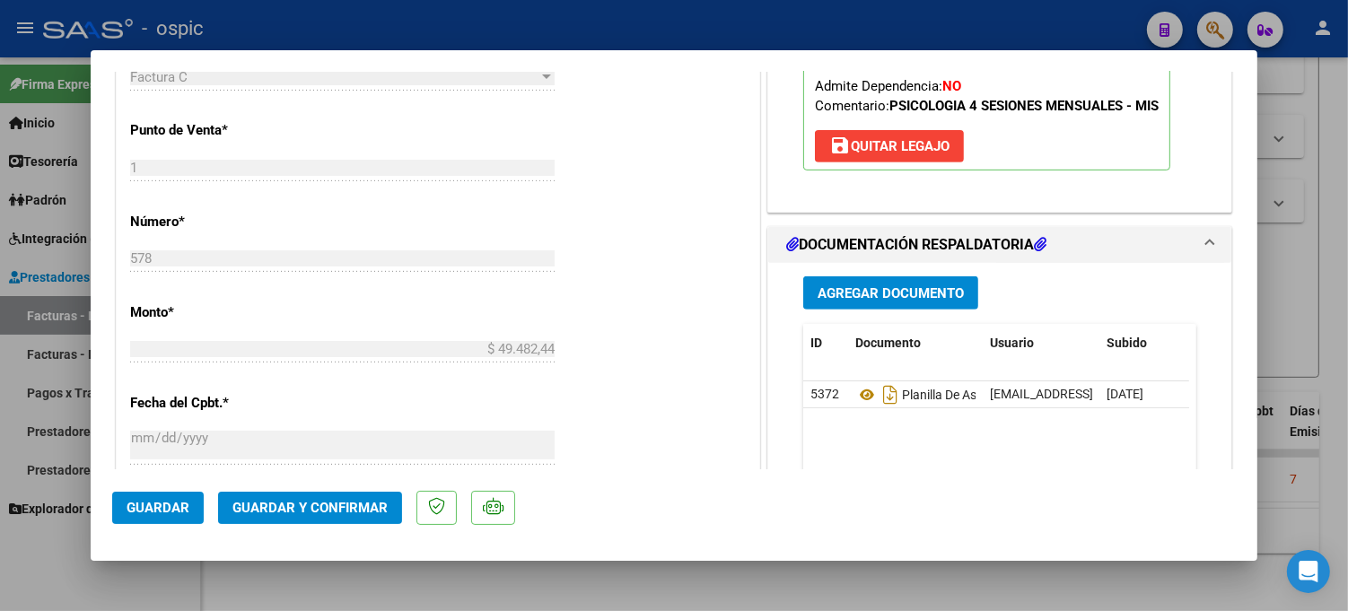
scroll to position [842, 0]
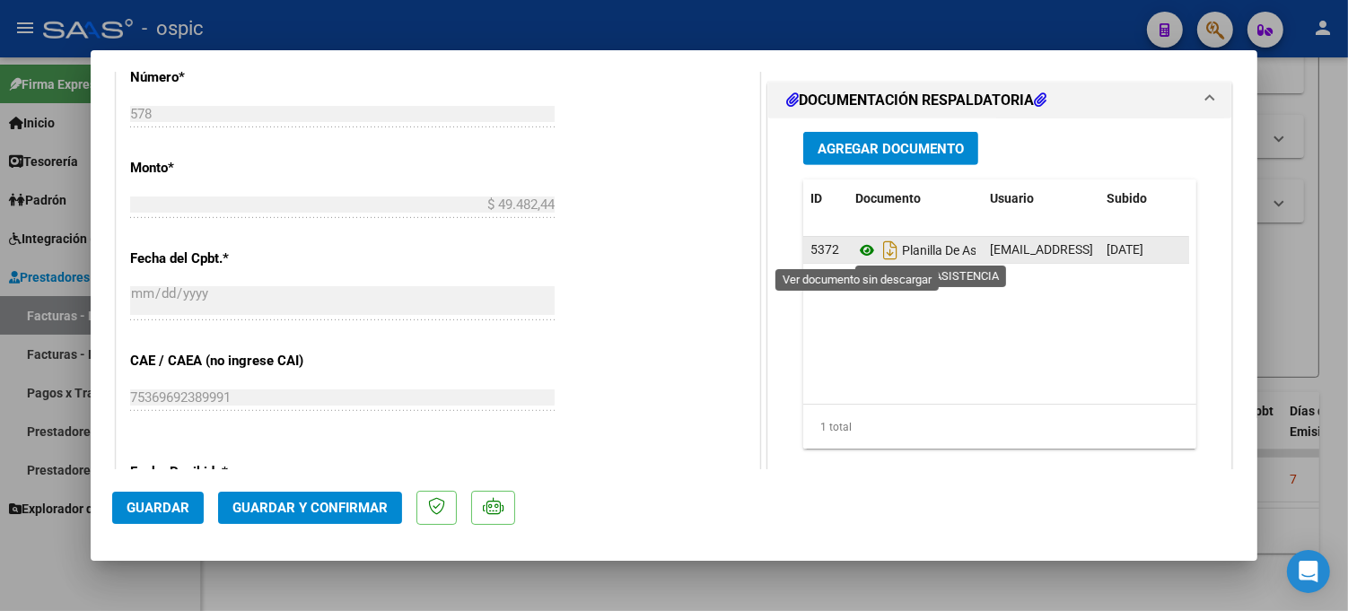
click at [857, 248] on icon at bounding box center [866, 251] width 23 height 22
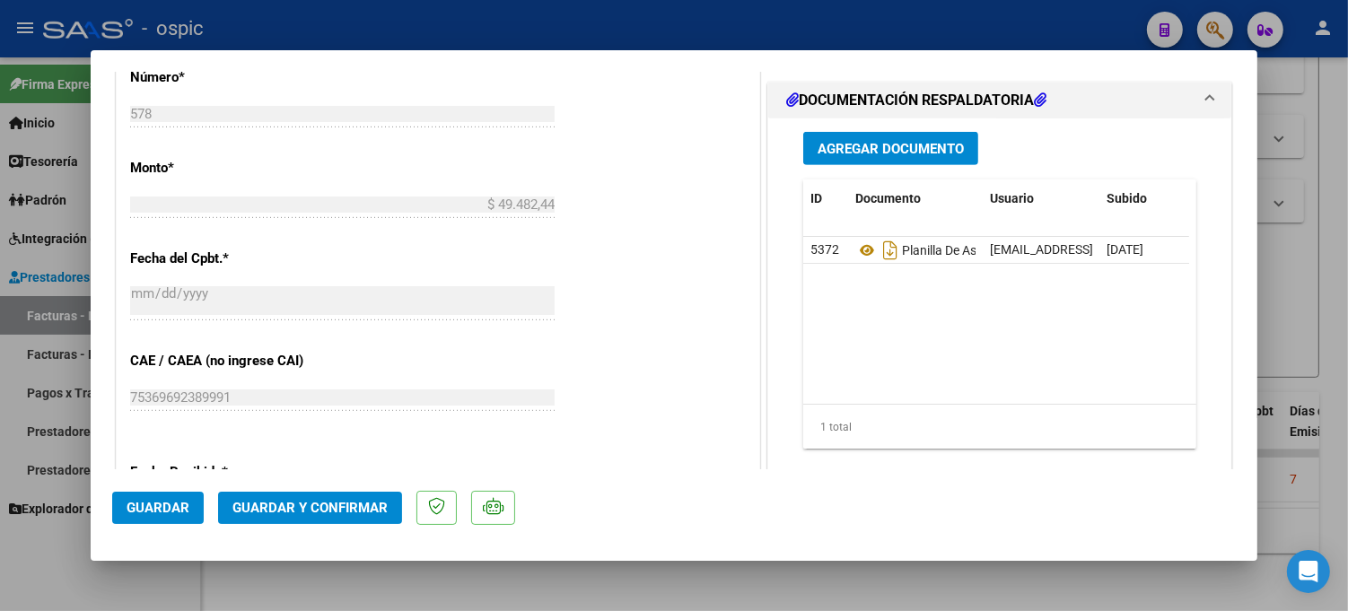
click at [326, 498] on button "Guardar y Confirmar" at bounding box center [310, 508] width 184 height 32
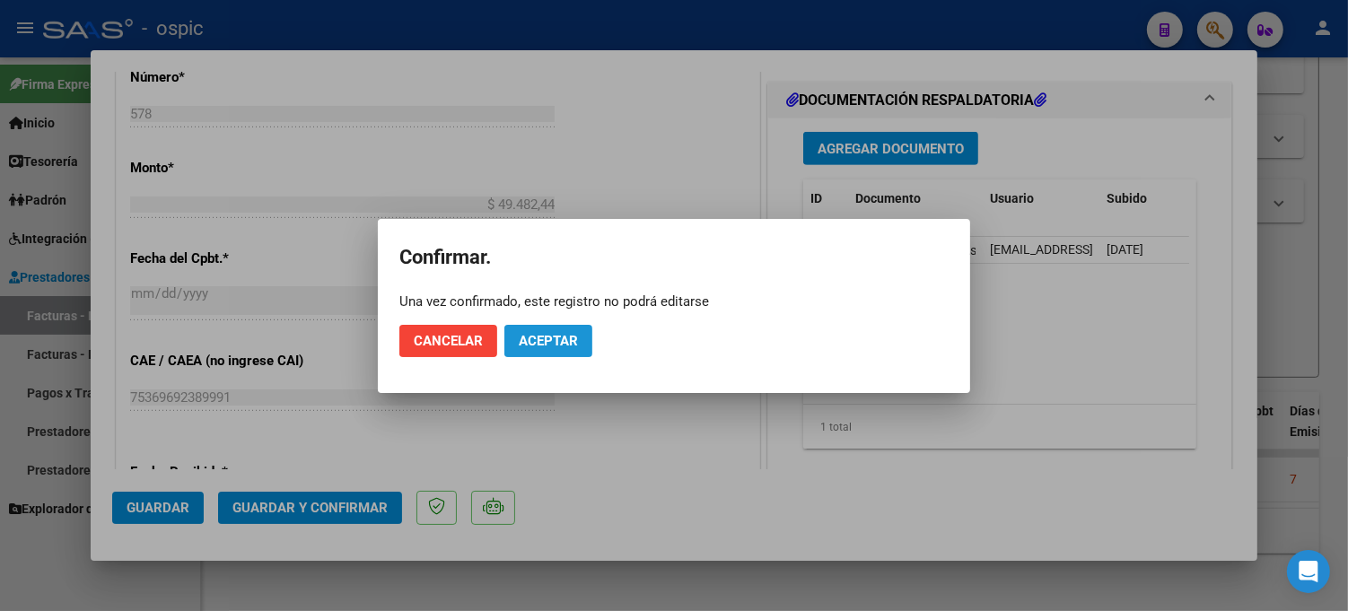
click at [555, 336] on span "Aceptar" at bounding box center [548, 341] width 59 height 16
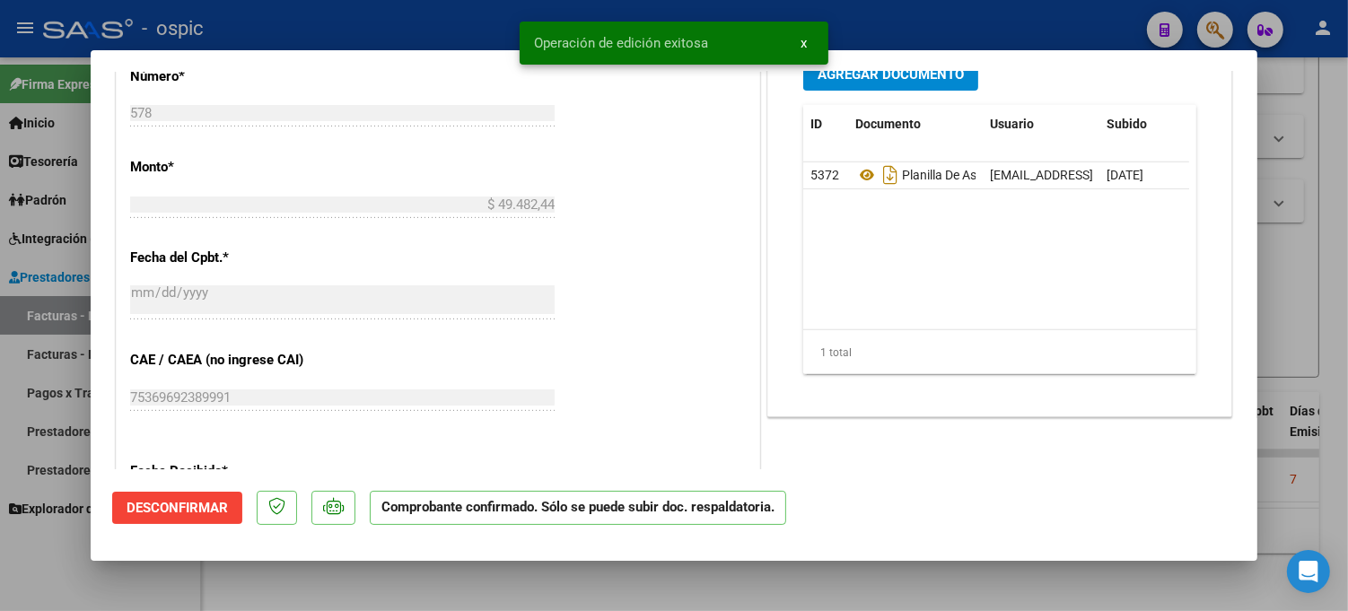
type input "$ 0,00"
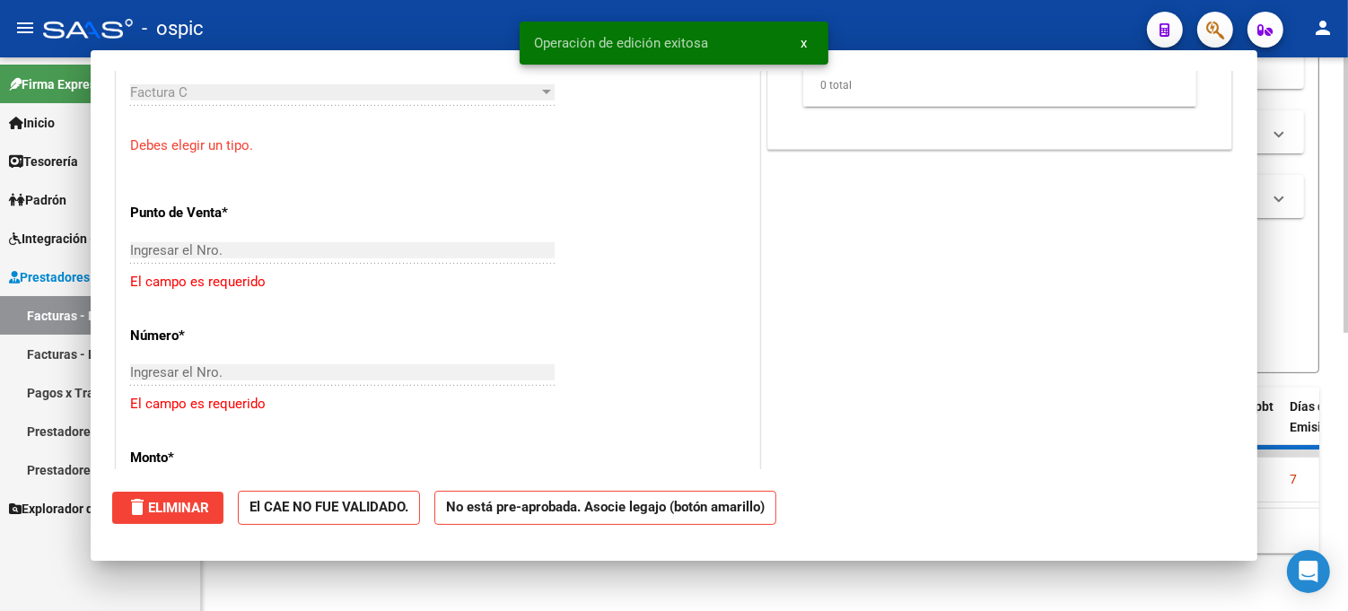
scroll to position [1064, 0]
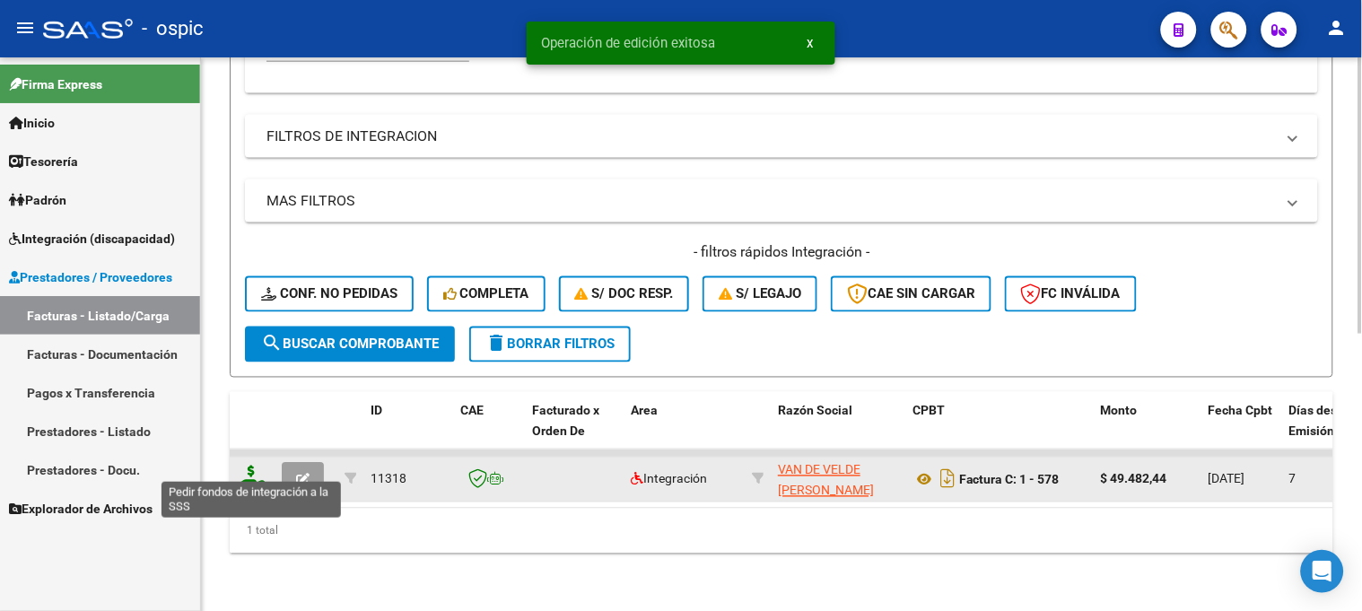
click at [248, 468] on icon at bounding box center [251, 478] width 29 height 25
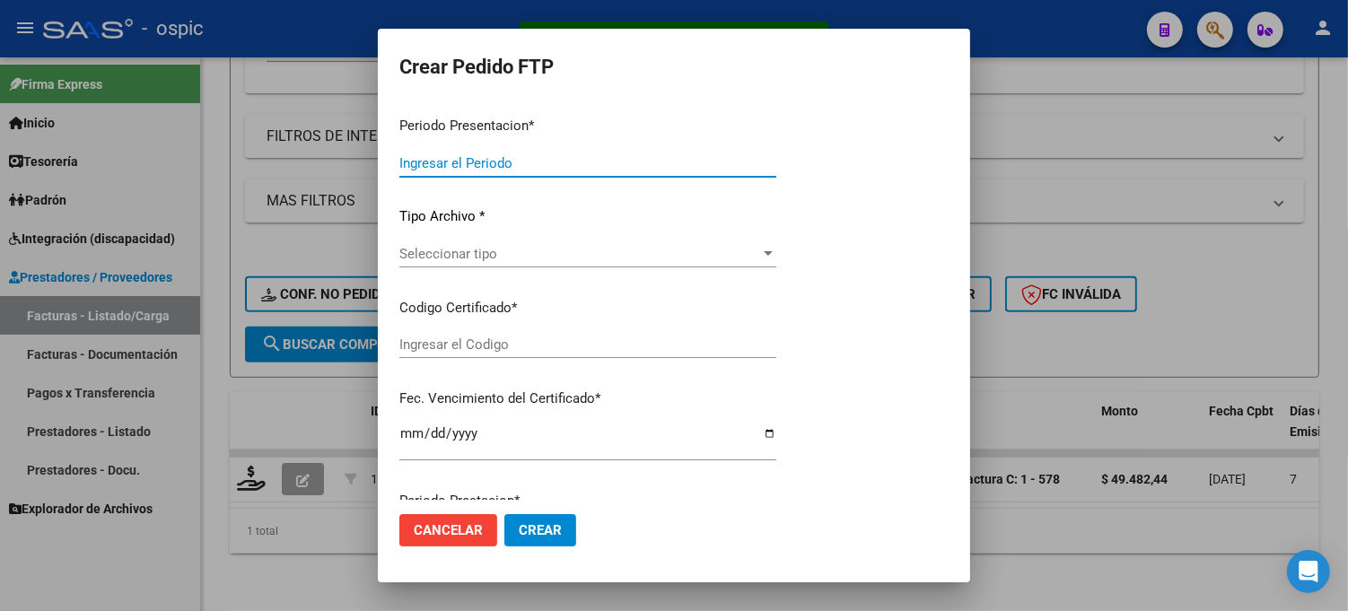
type input "202508"
type input "$ 49.482,44"
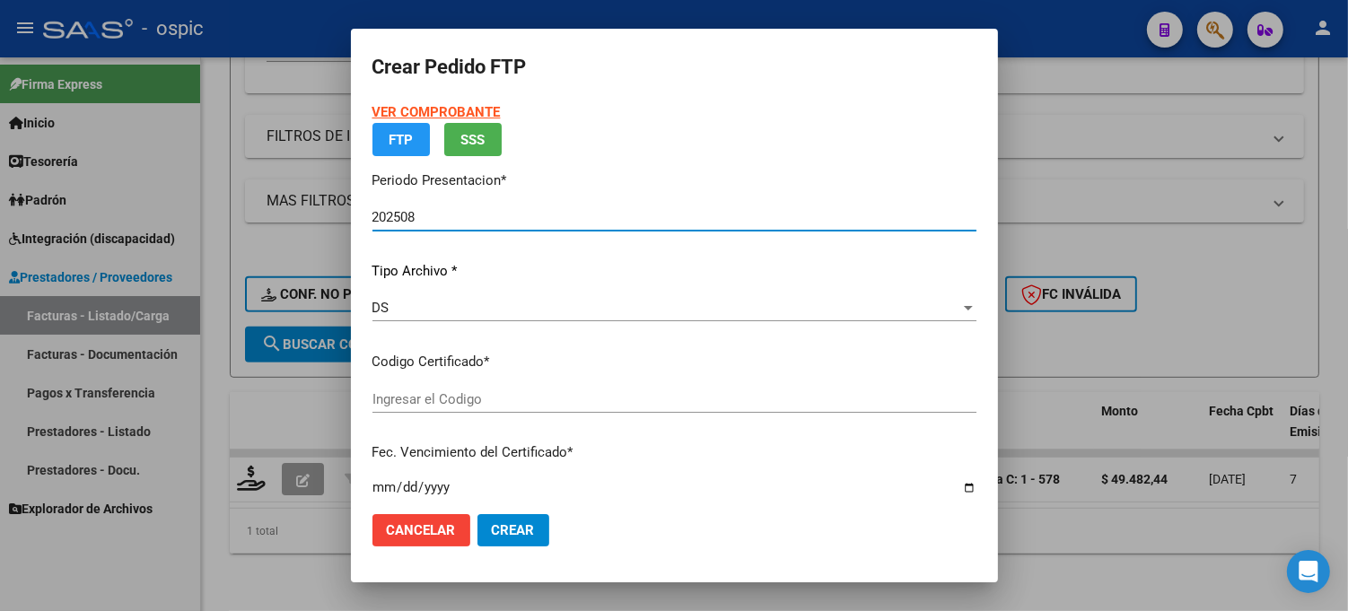
type input "8985289709"
type input "[DATE]"
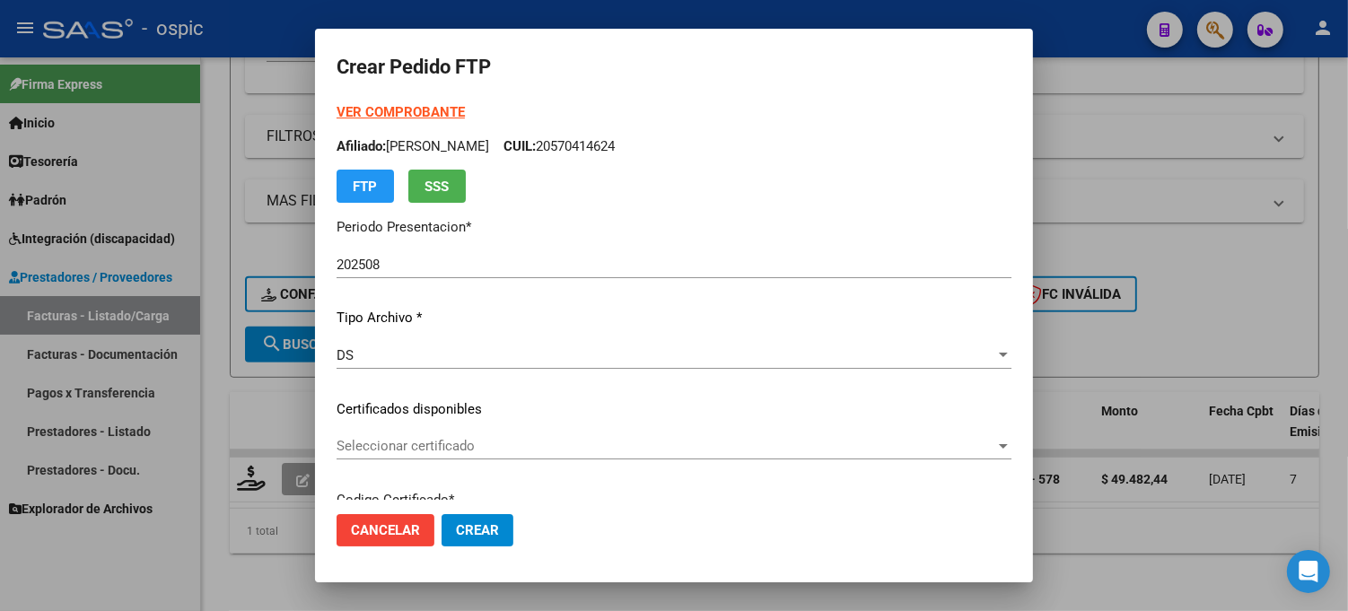
click at [1003, 154] on mat-dialog-content "VER COMPROBANTE ARCA Padrón Afiliado: [PERSON_NAME]: 20570414624 FTP SSS Period…" at bounding box center [674, 301] width 718 height 398
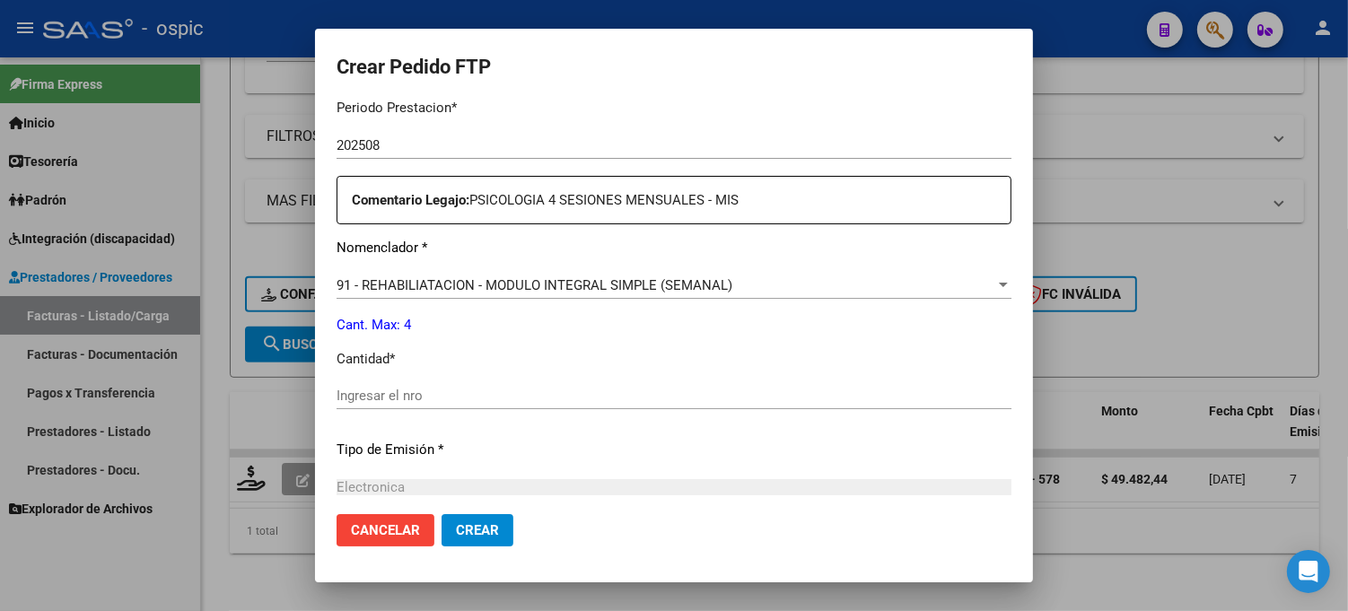
scroll to position [612, 0]
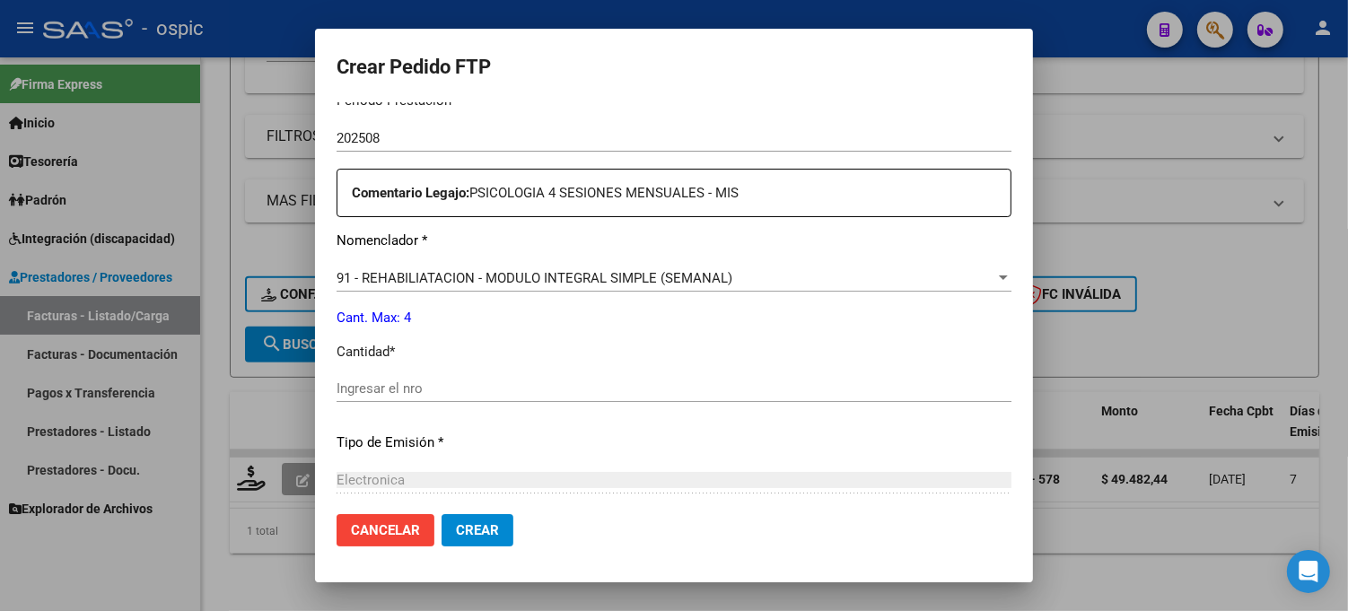
click at [683, 387] on input "Ingresar el nro" at bounding box center [674, 389] width 675 height 16
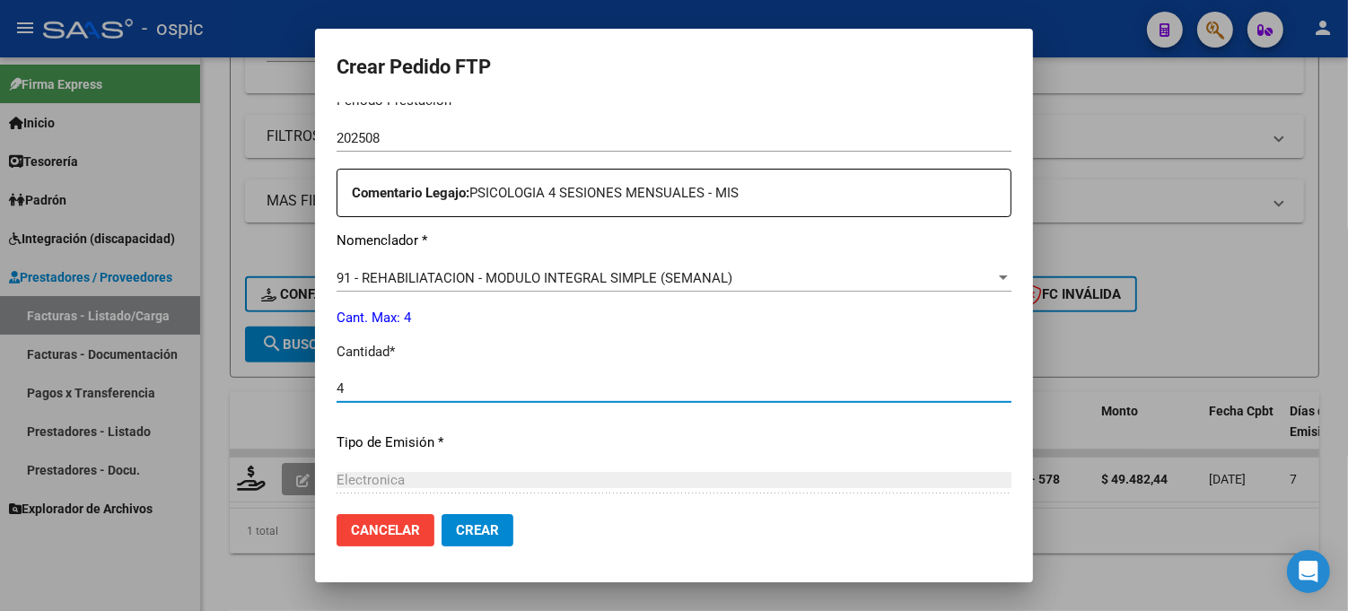
type input "4"
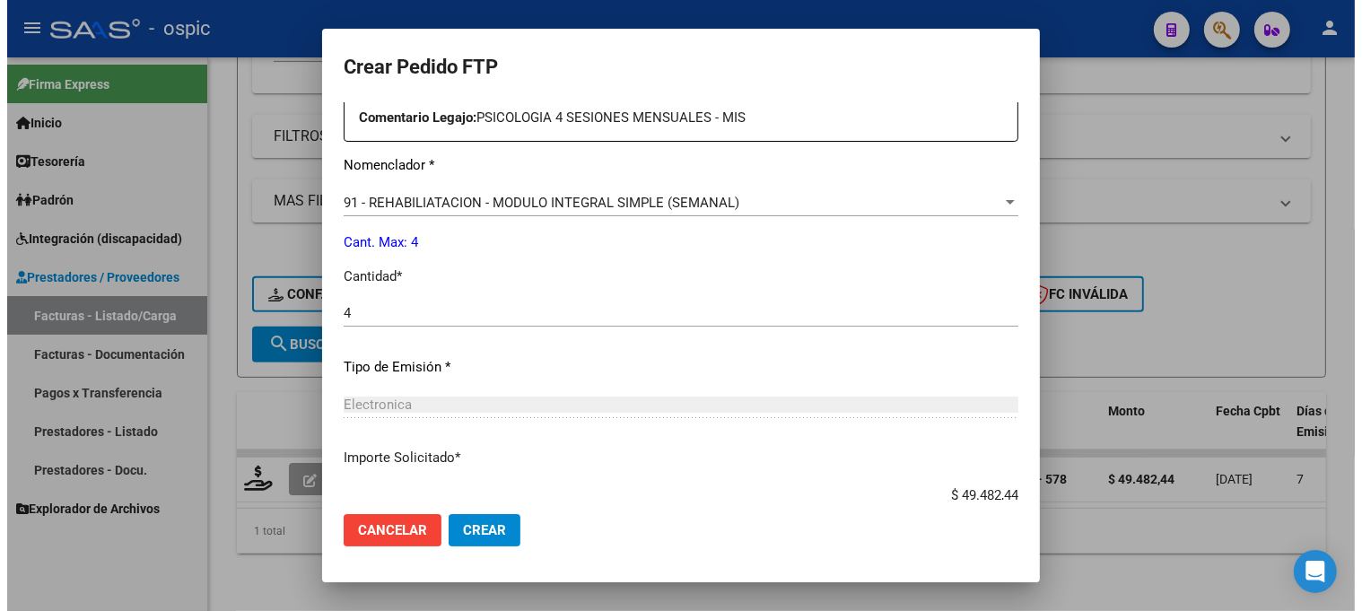
scroll to position [804, 0]
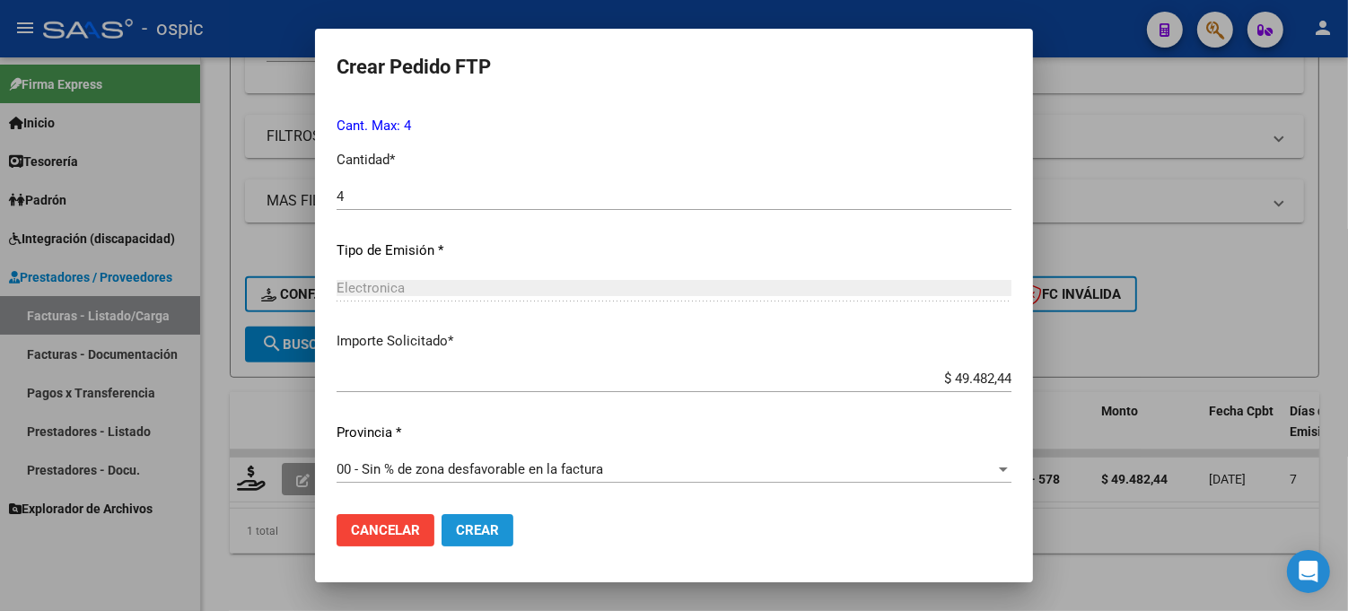
click at [442, 535] on button "Crear" at bounding box center [478, 530] width 72 height 32
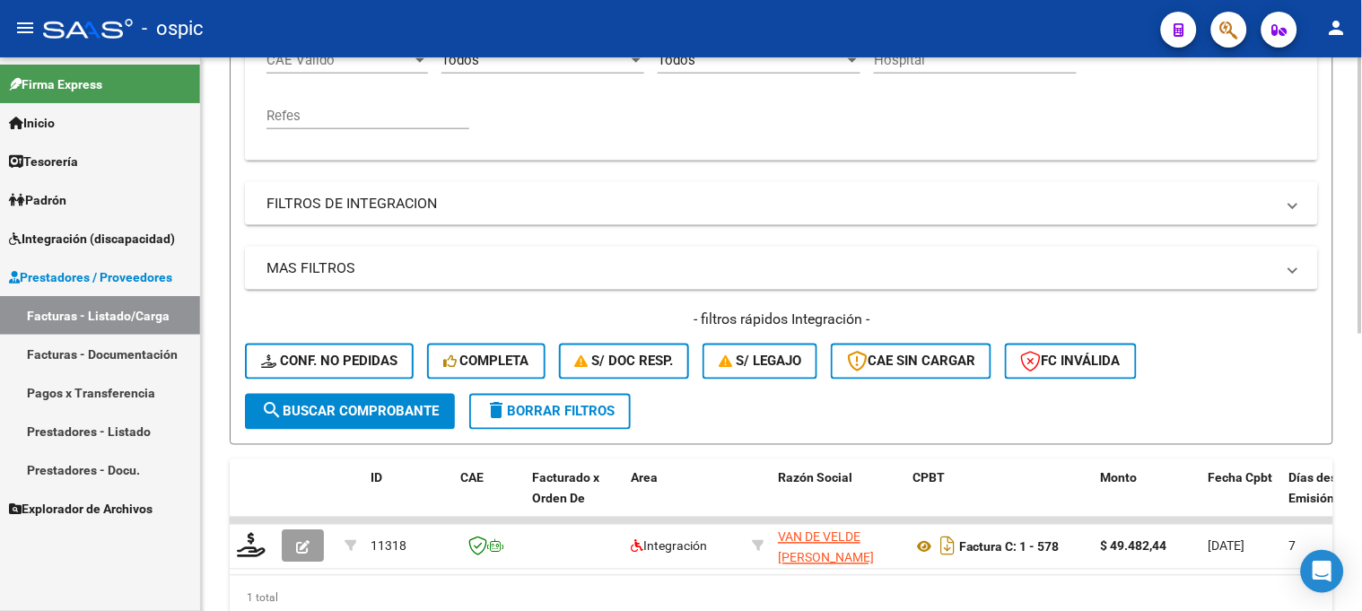
scroll to position [355, 0]
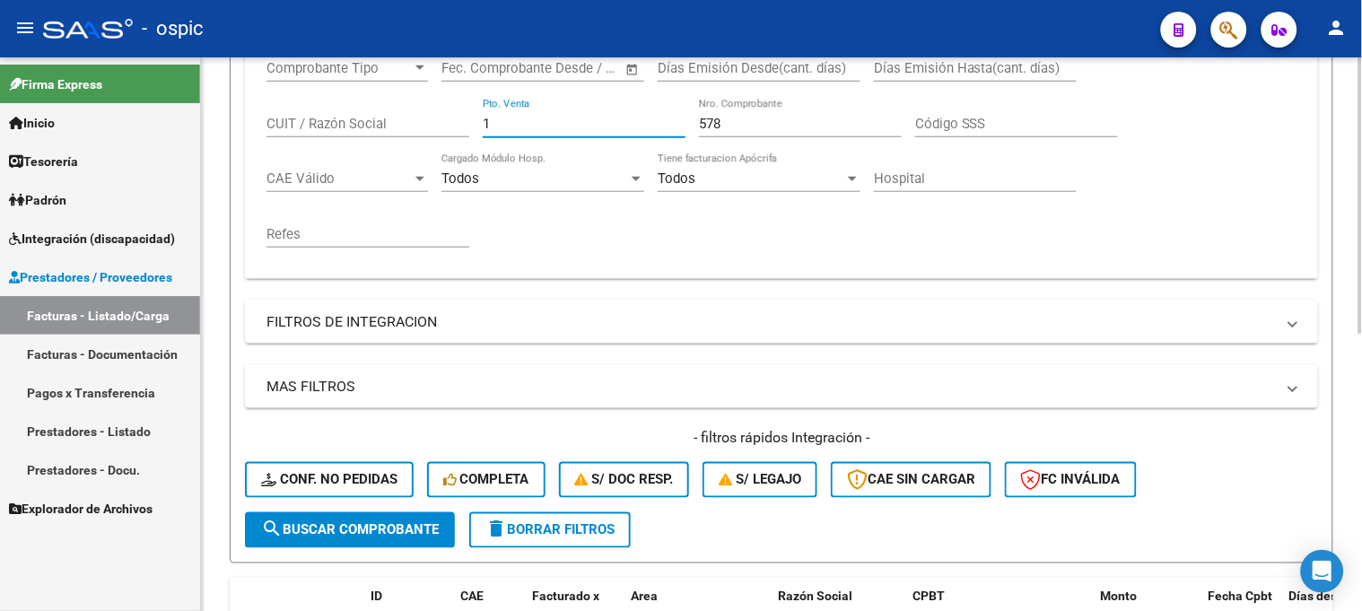
drag, startPoint x: 449, startPoint y: 124, endPoint x: 273, endPoint y: 118, distance: 176.0
click at [321, 122] on div "Comprobante Tipo Comprobante Tipo Fecha inicio – Fecha fin Fec. Comprobante Des…" at bounding box center [782, 154] width 1030 height 222
type input "3"
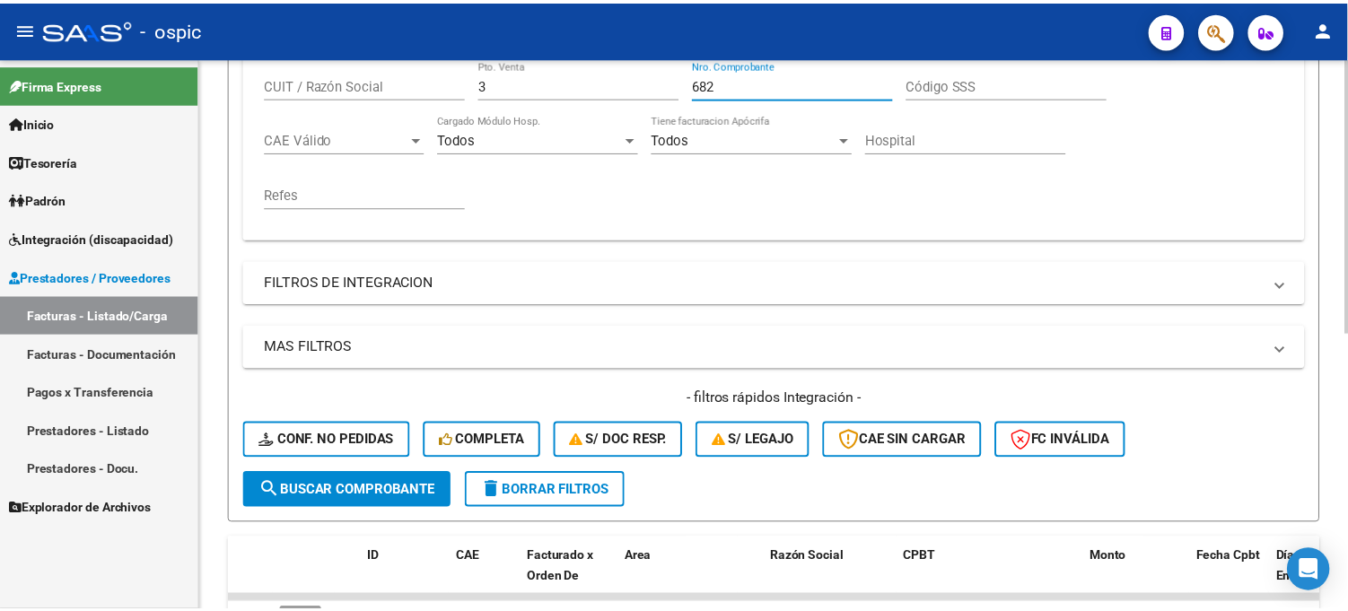
scroll to position [554, 0]
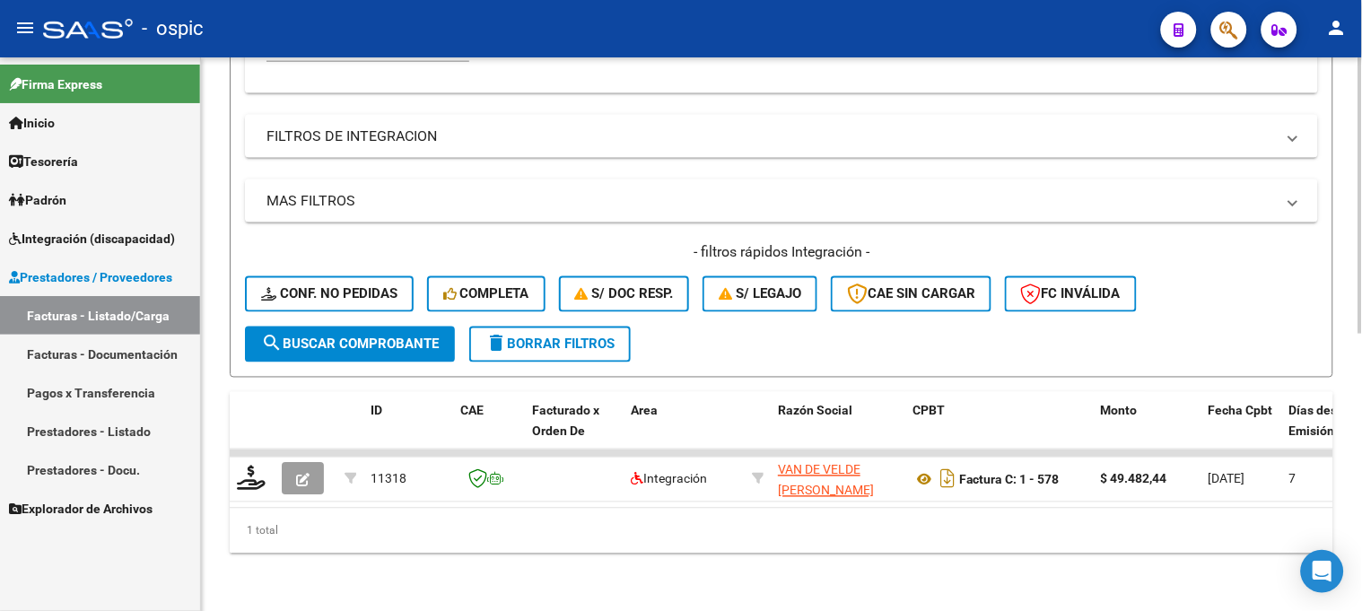
type input "682"
click at [323, 337] on span "search Buscar Comprobante" at bounding box center [350, 345] width 178 height 16
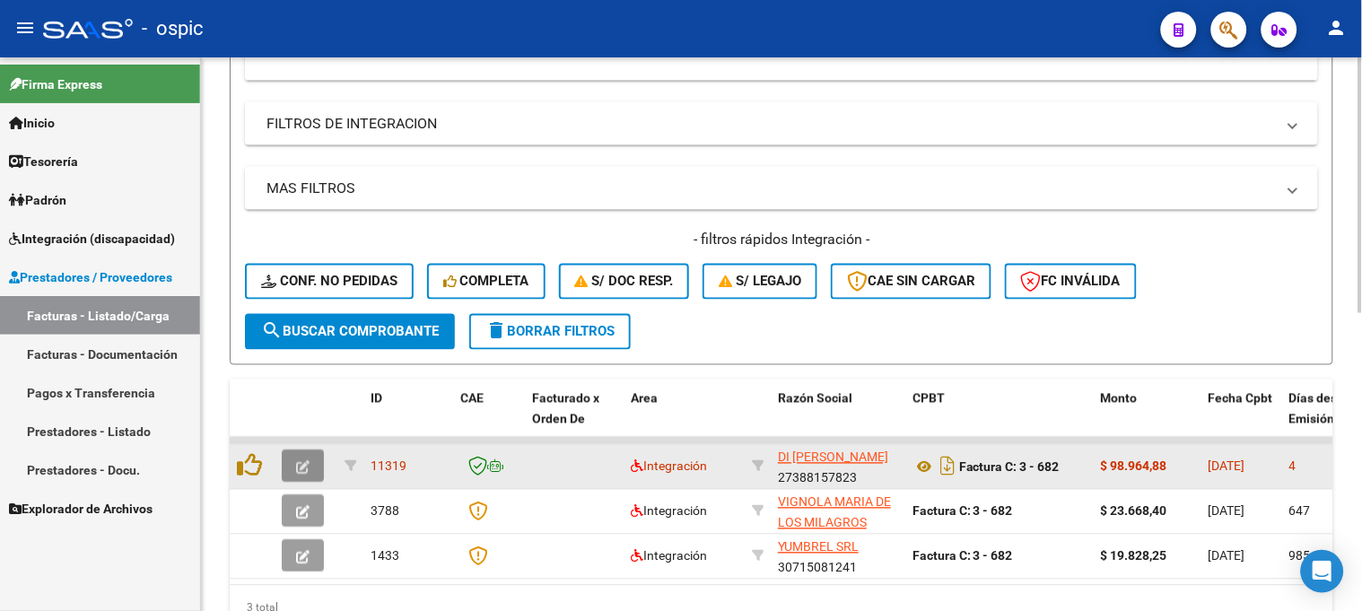
click at [302, 461] on icon "button" at bounding box center [302, 467] width 13 height 13
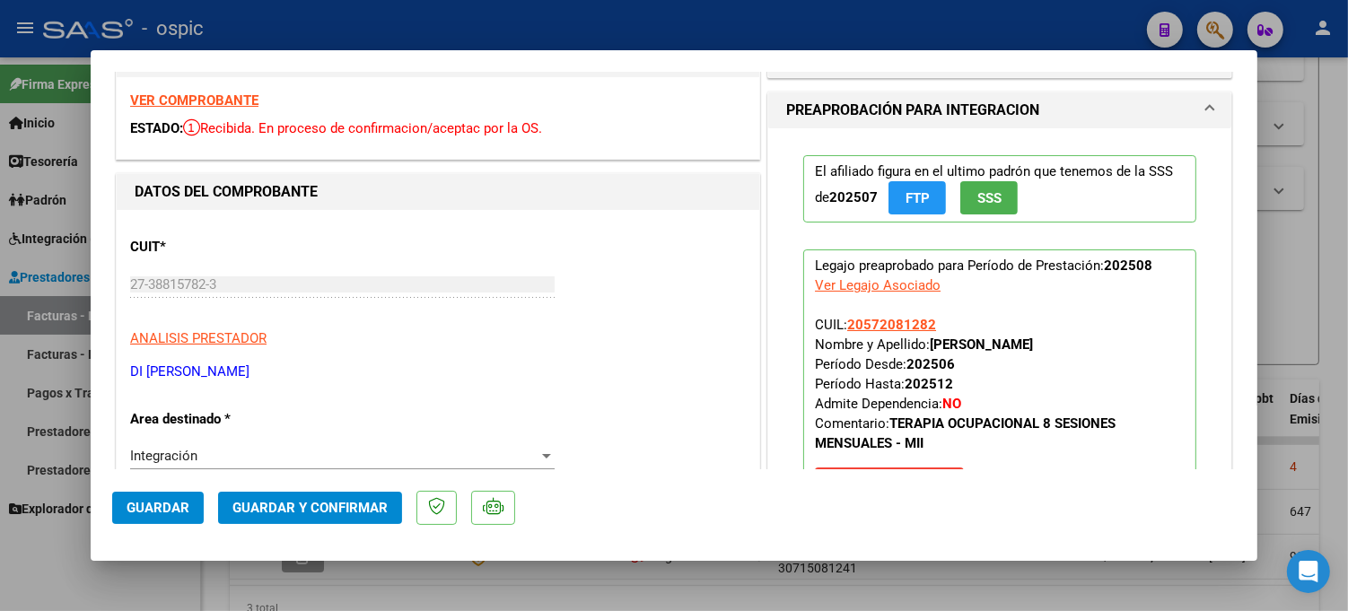
scroll to position [0, 0]
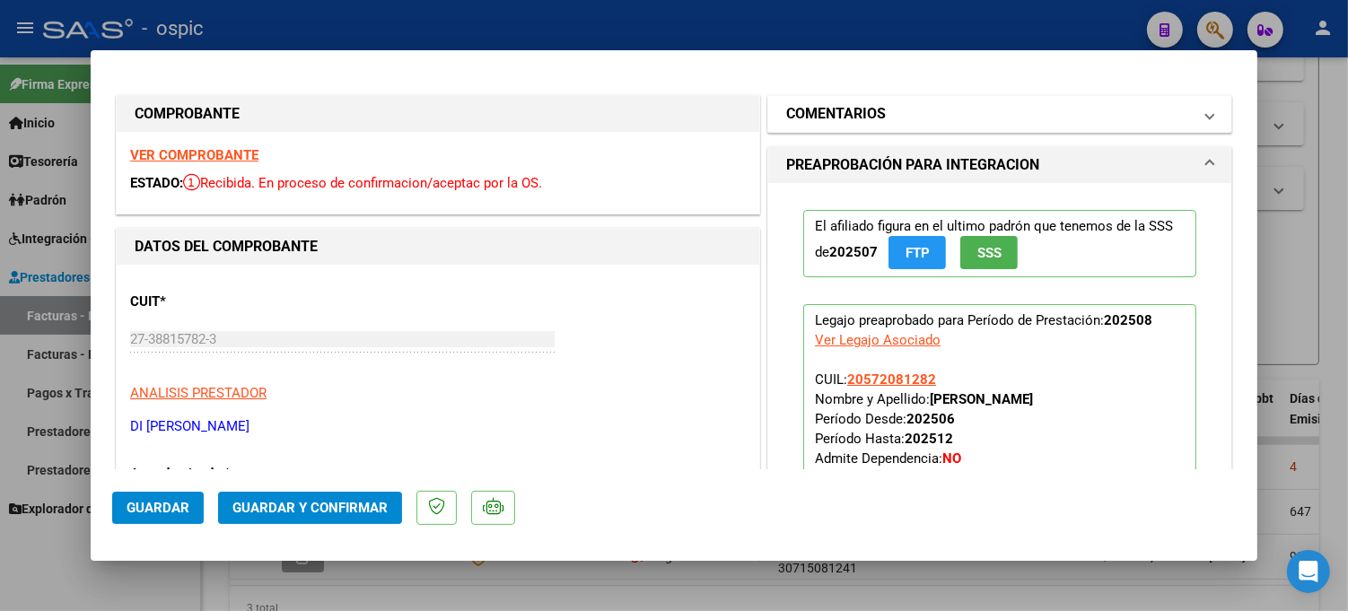
click at [1014, 106] on mat-panel-title "COMENTARIOS" at bounding box center [989, 114] width 406 height 22
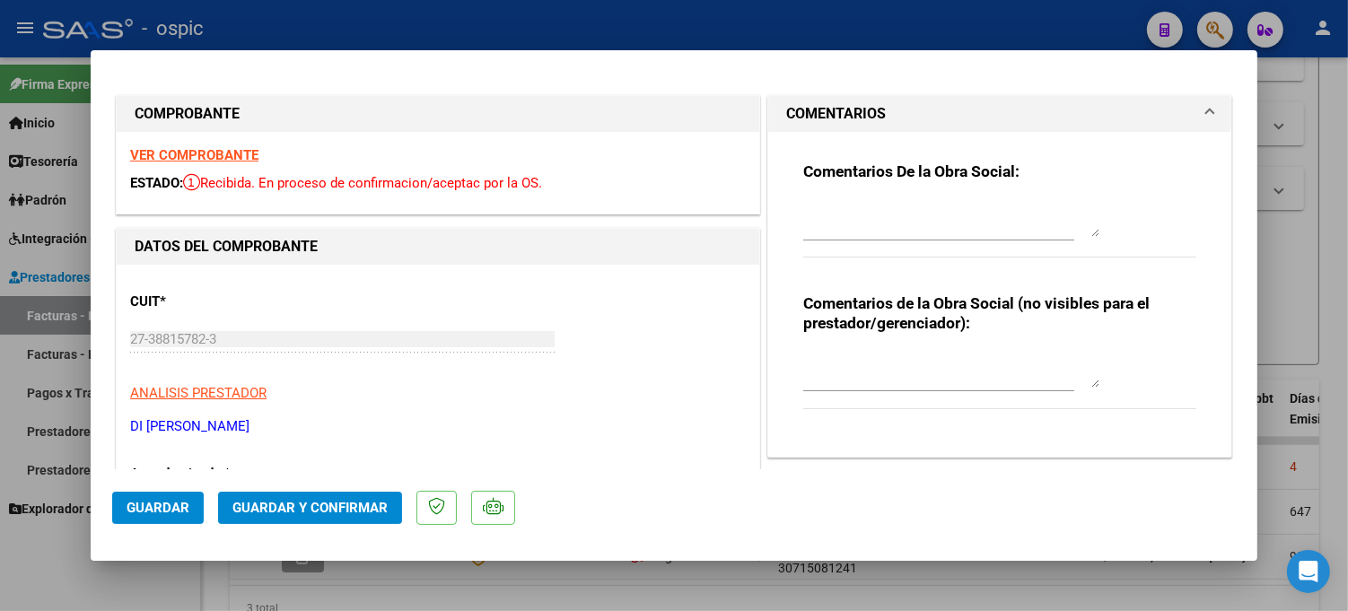
click at [862, 359] on textarea at bounding box center [951, 370] width 296 height 36
type textarea "T.O 8 SESIONES"
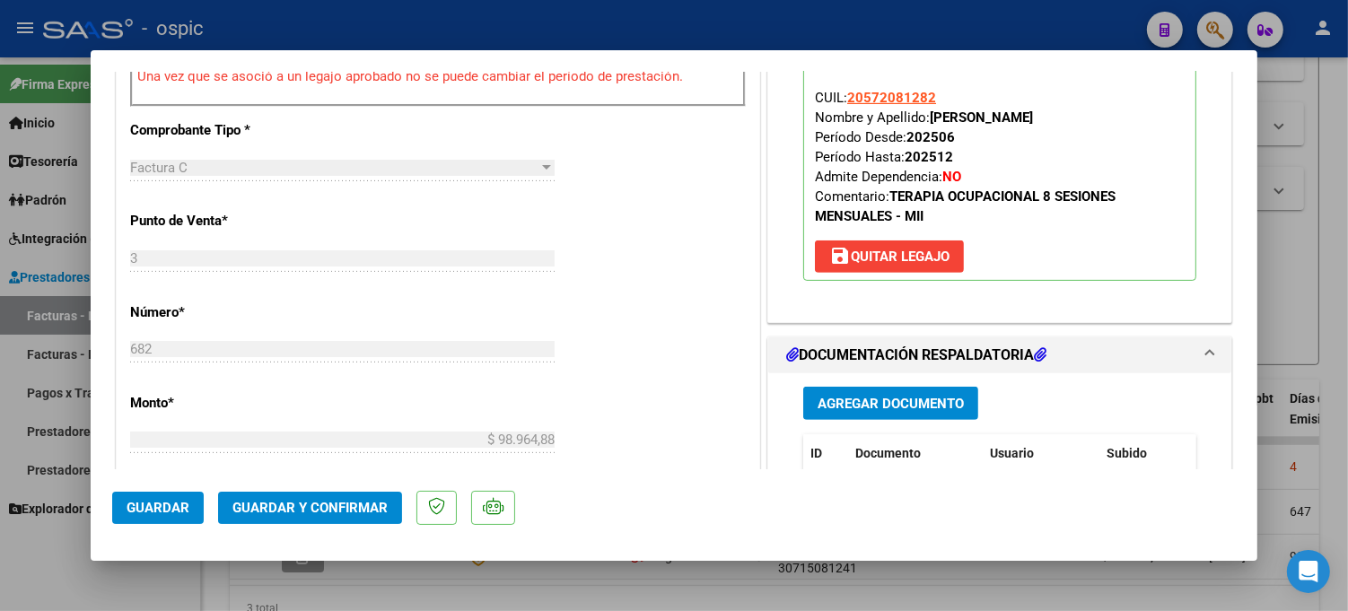
scroll to position [824, 0]
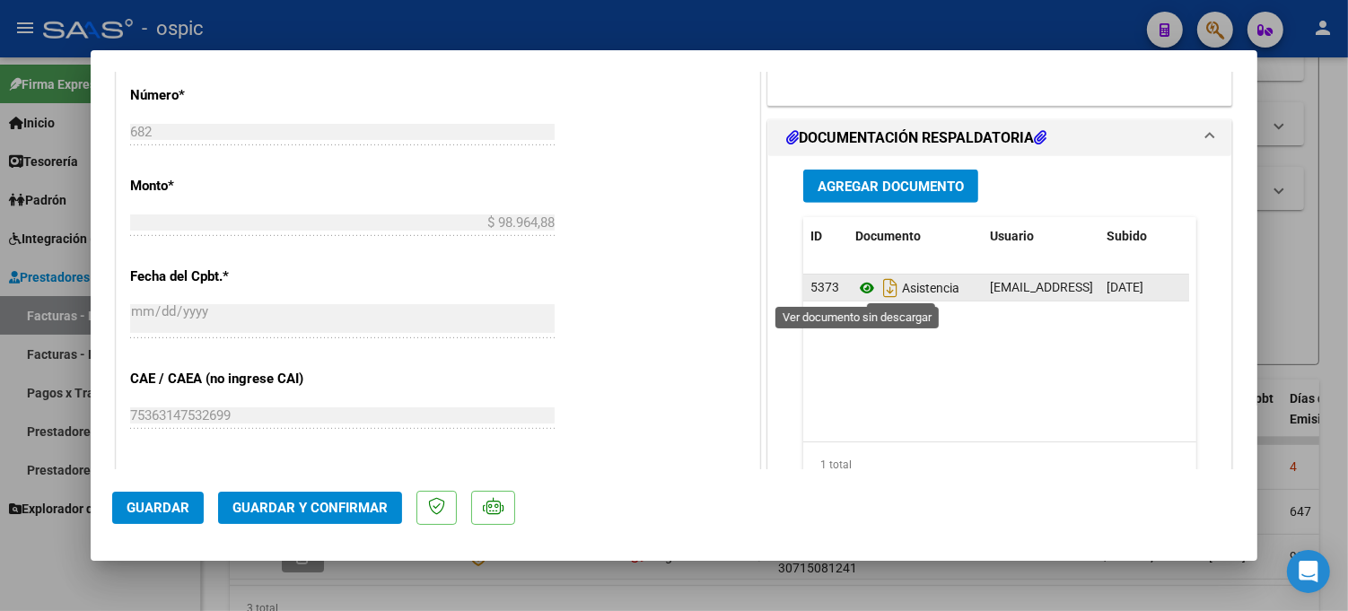
click at [859, 285] on icon at bounding box center [866, 288] width 23 height 22
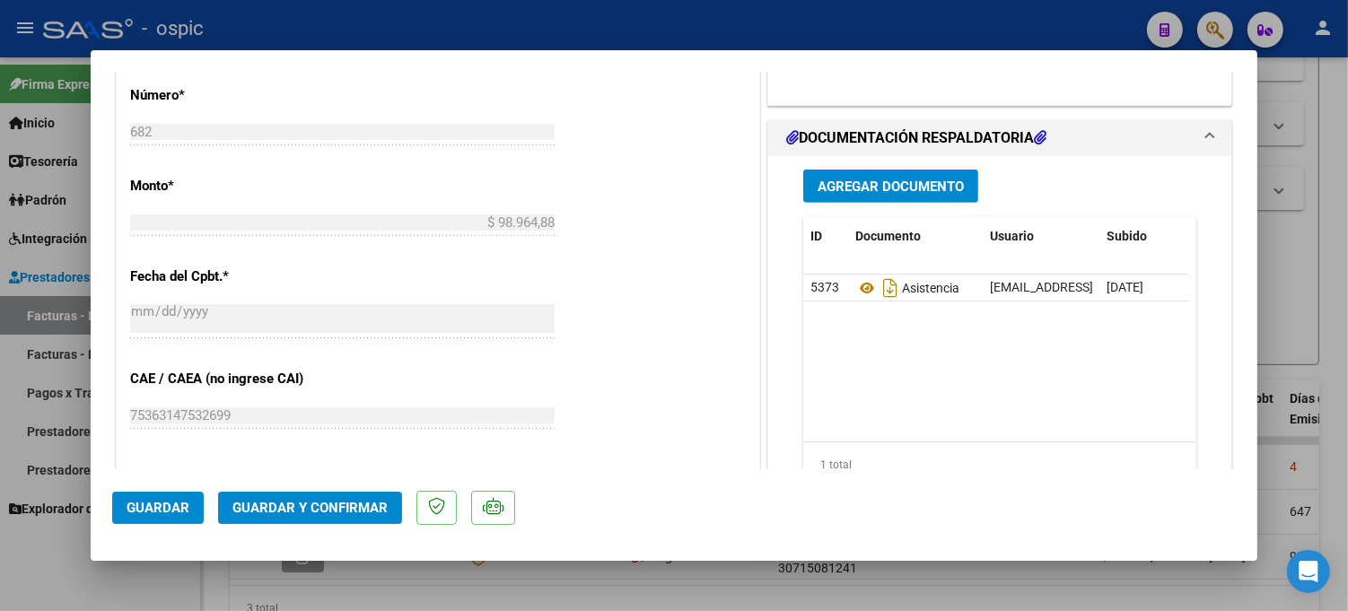
click at [318, 506] on span "Guardar y Confirmar" at bounding box center [309, 508] width 155 height 16
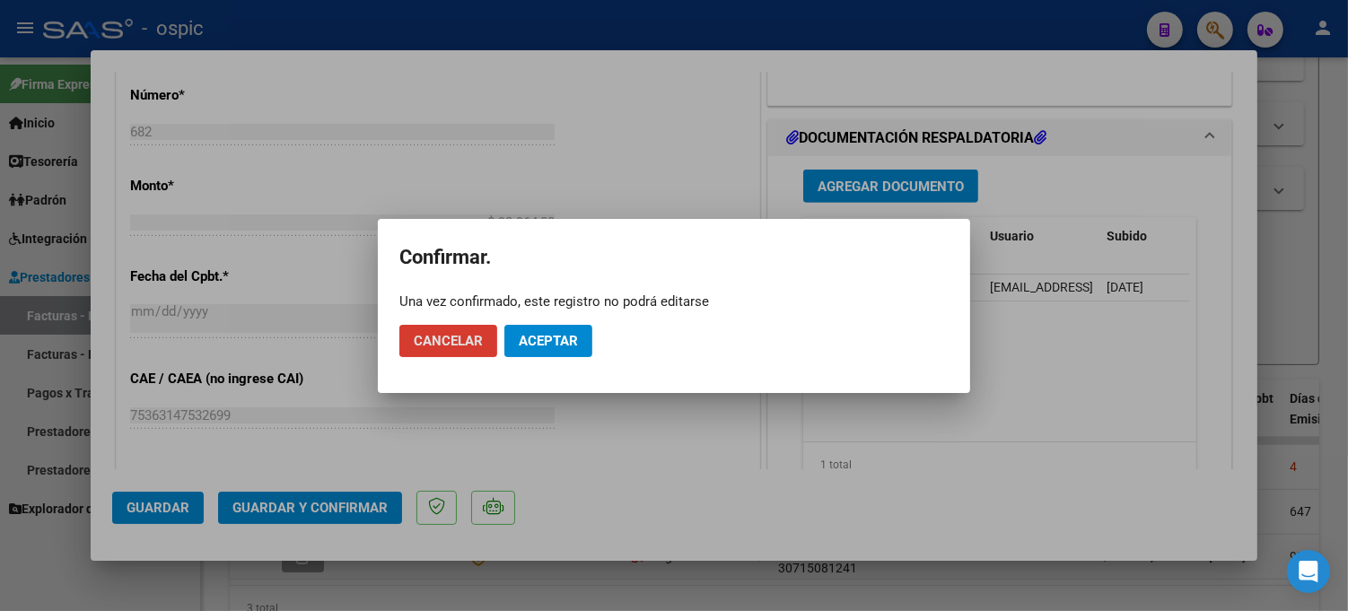
click at [546, 326] on button "Aceptar" at bounding box center [548, 341] width 88 height 32
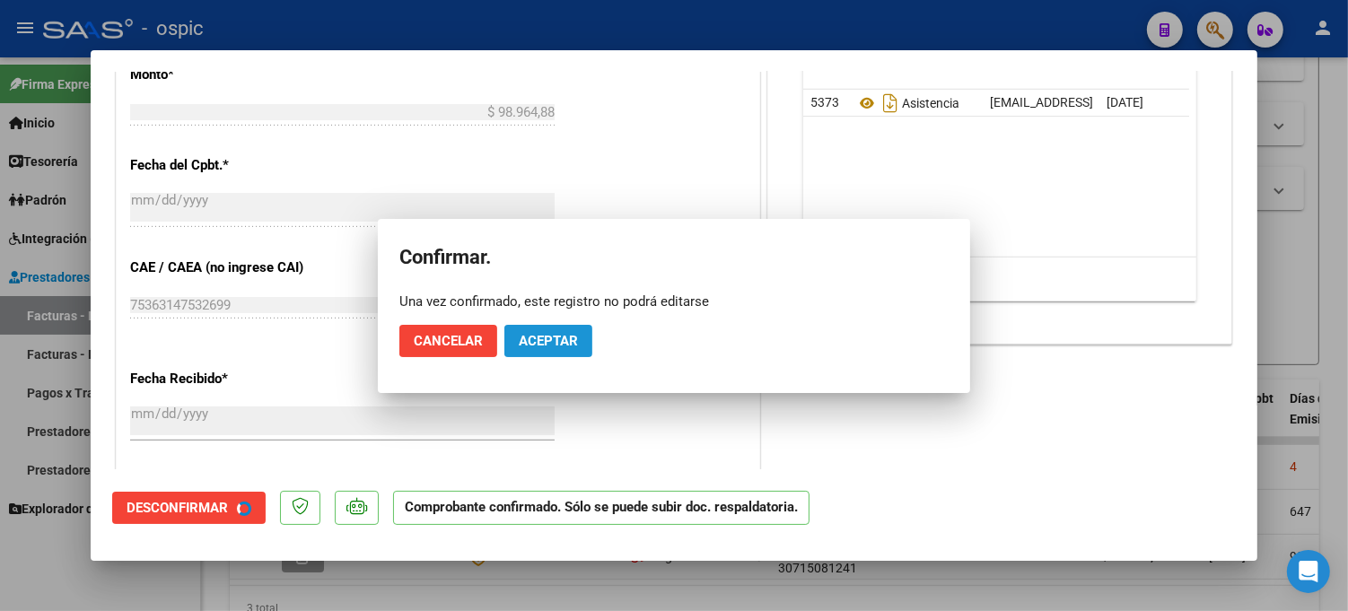
scroll to position [713, 0]
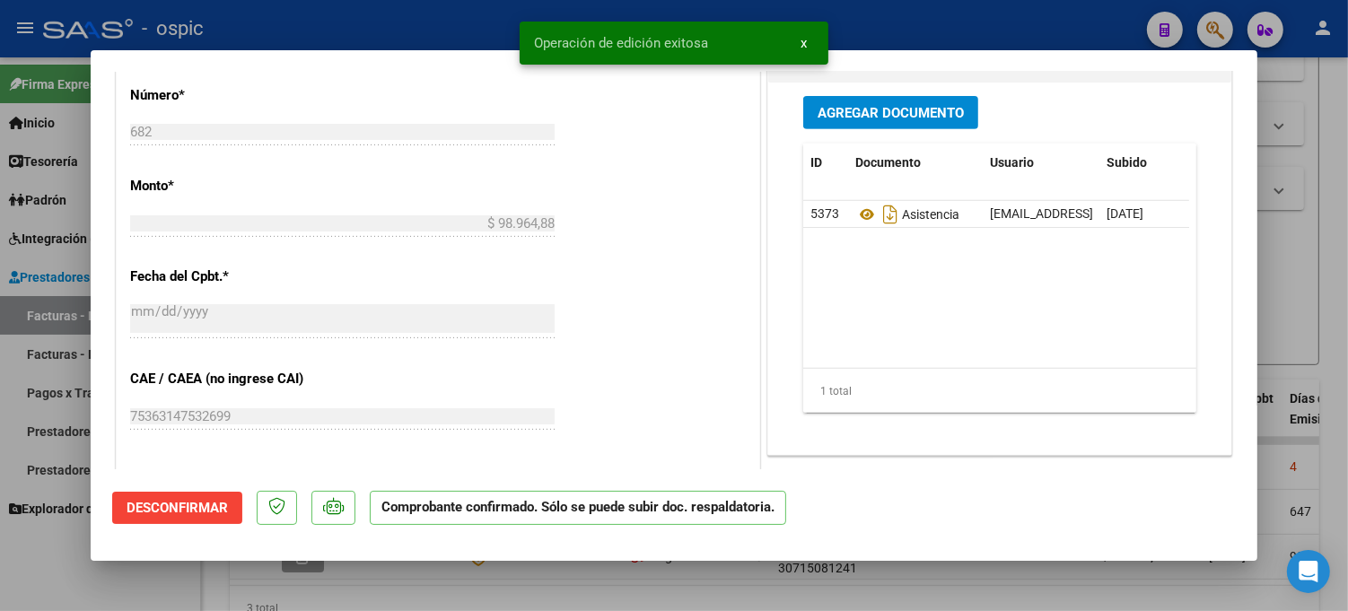
type input "$ 0,00"
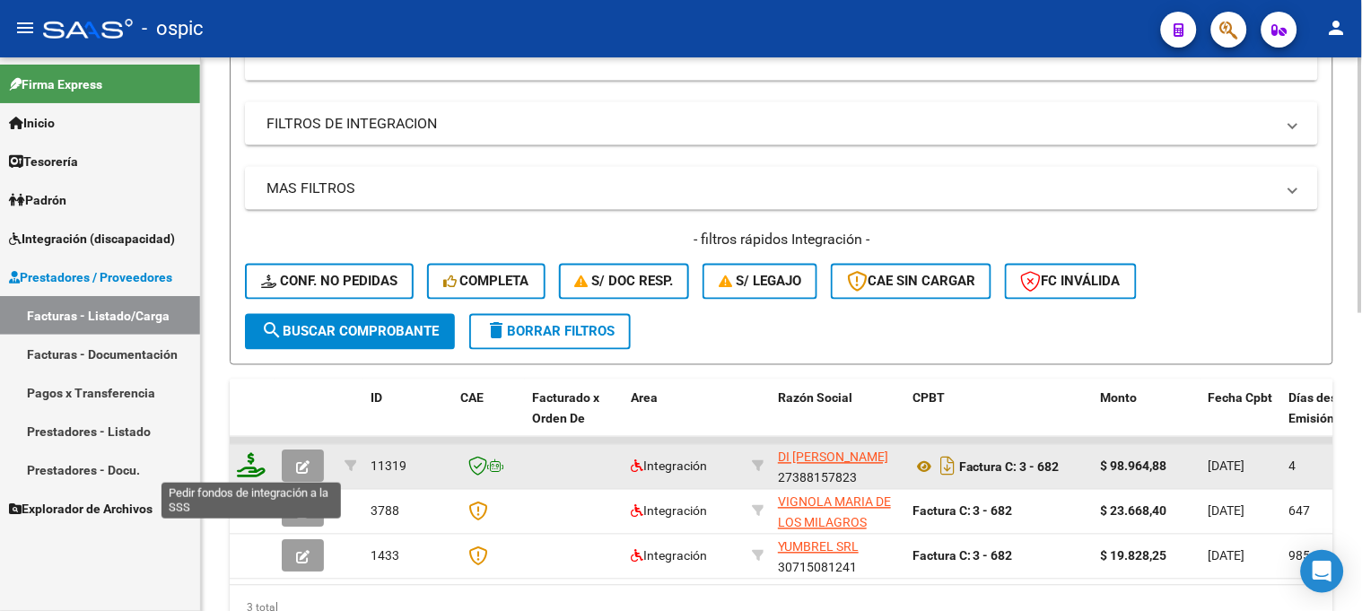
click at [247, 465] on icon at bounding box center [251, 465] width 29 height 25
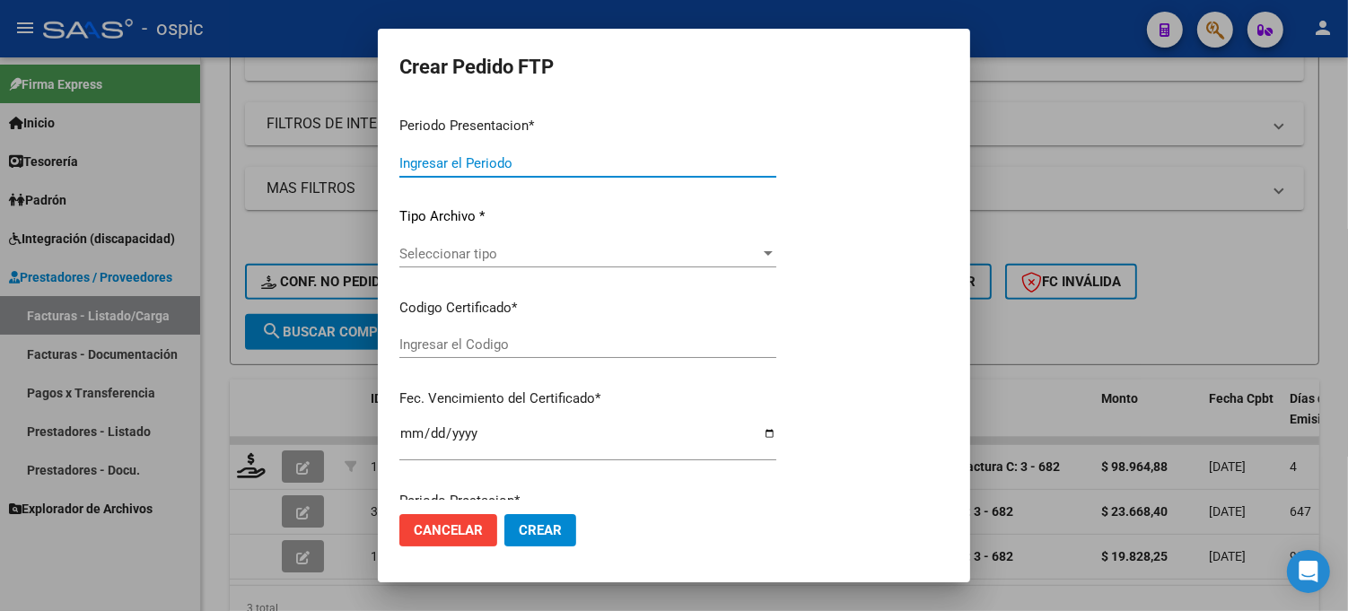
type input "202508"
type input "$ 98.964,88"
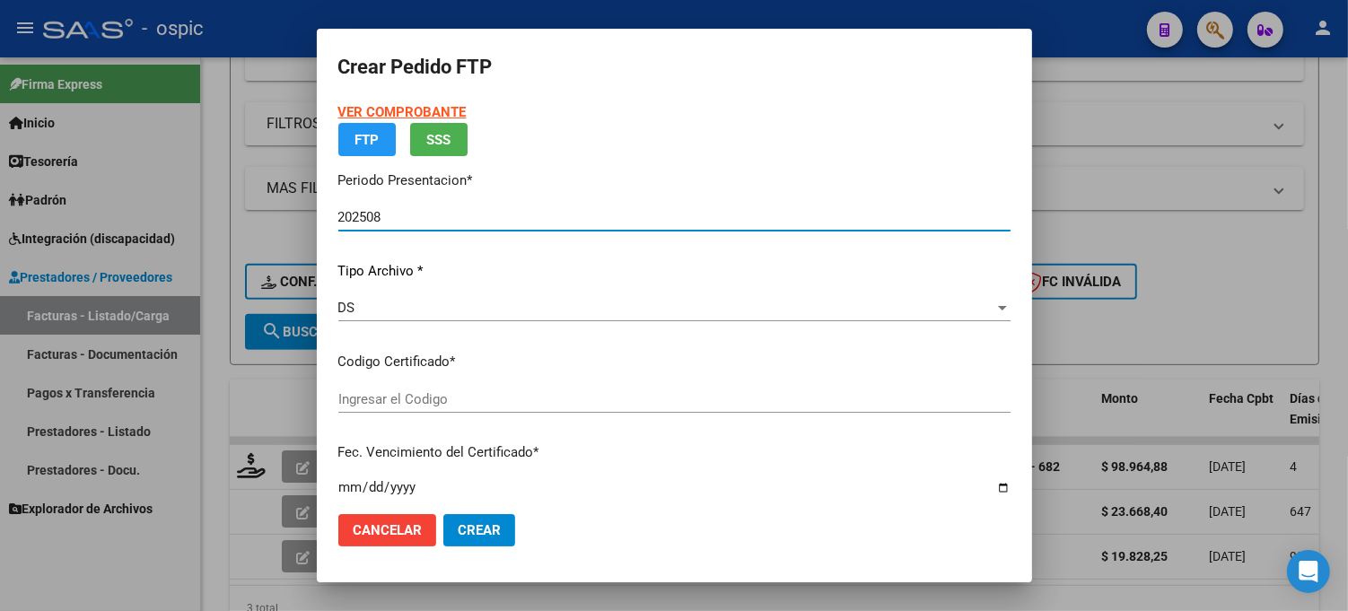
type input "3058526526"
type input "[DATE]"
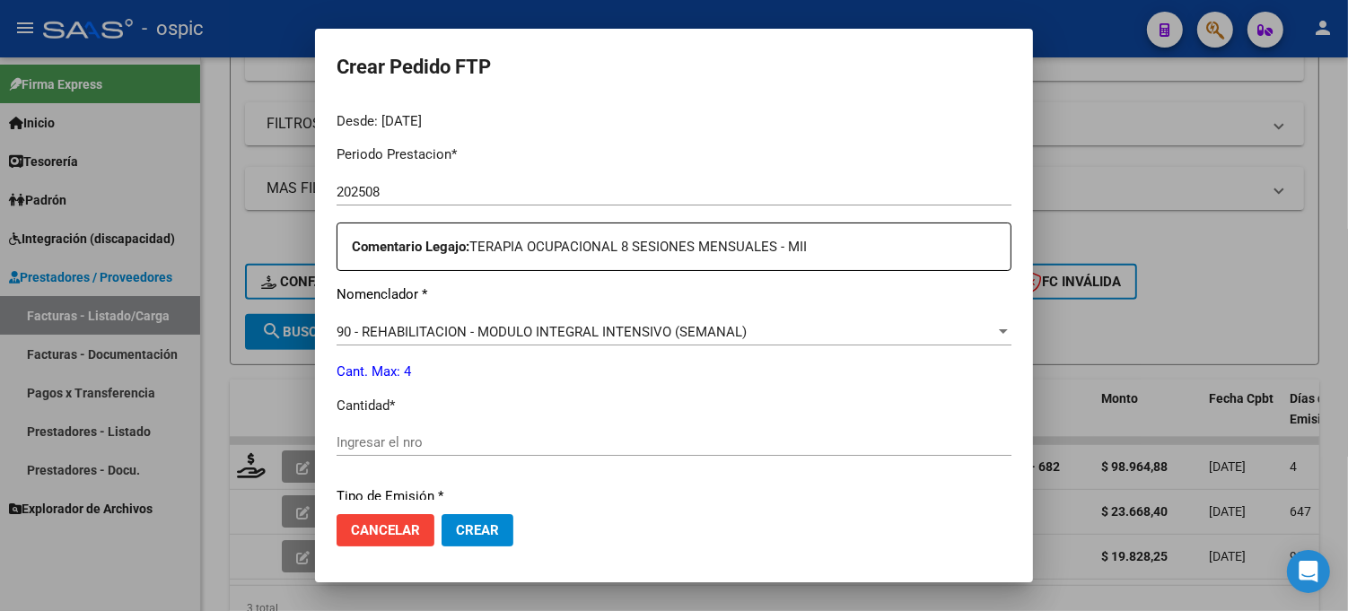
scroll to position [565, 0]
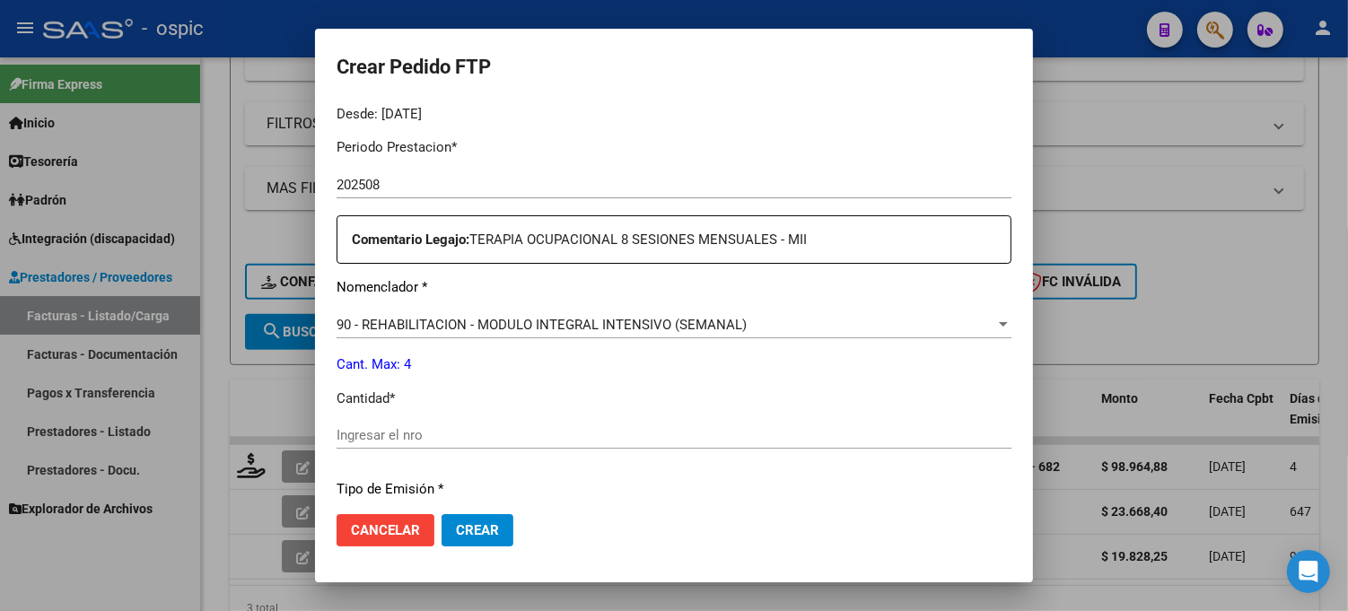
click at [761, 433] on input "Ingresar el nro" at bounding box center [674, 435] width 675 height 16
type input "4"
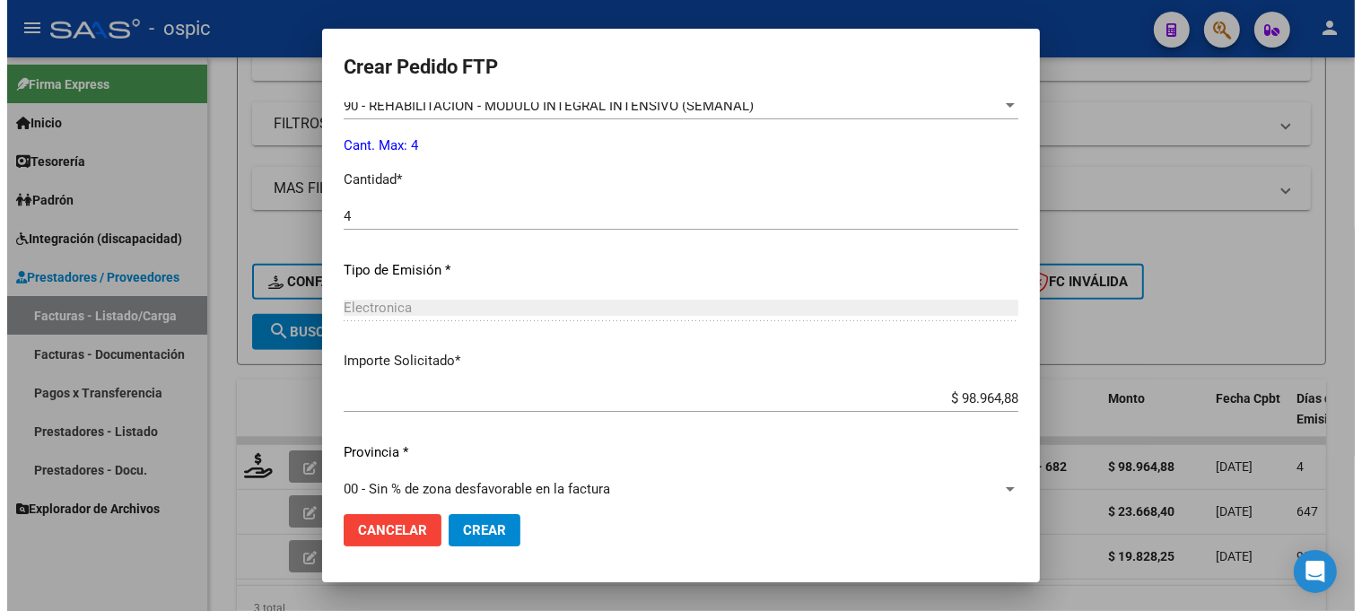
scroll to position [804, 0]
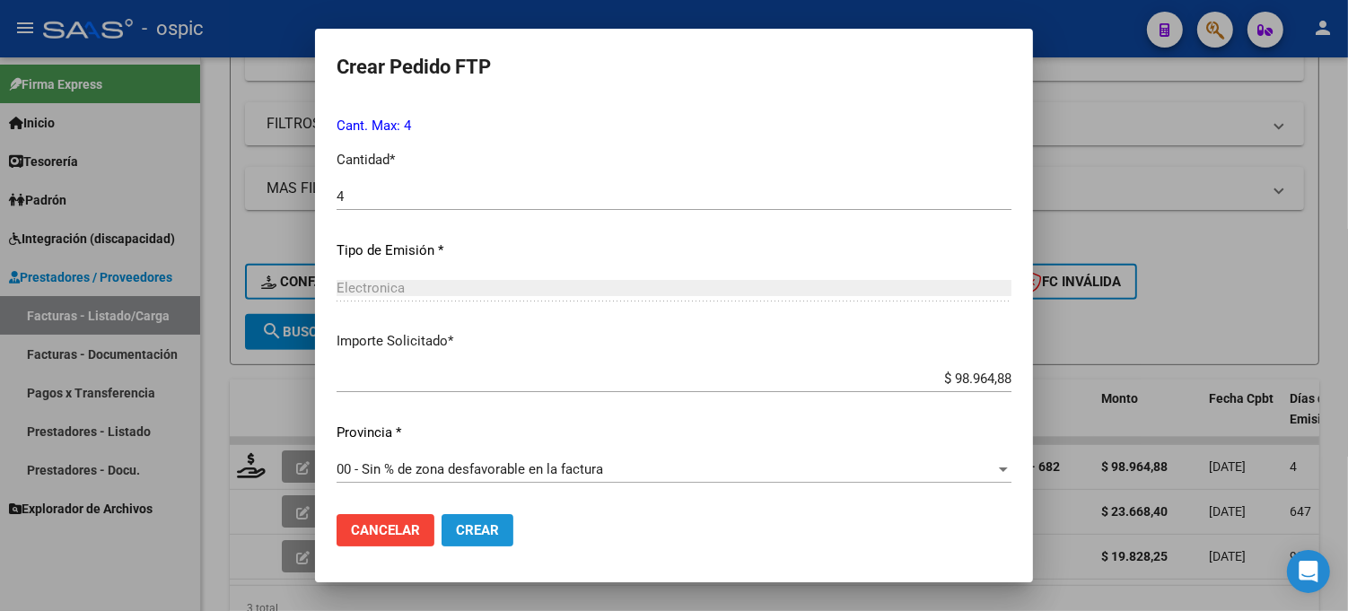
click at [492, 515] on button "Crear" at bounding box center [478, 530] width 72 height 32
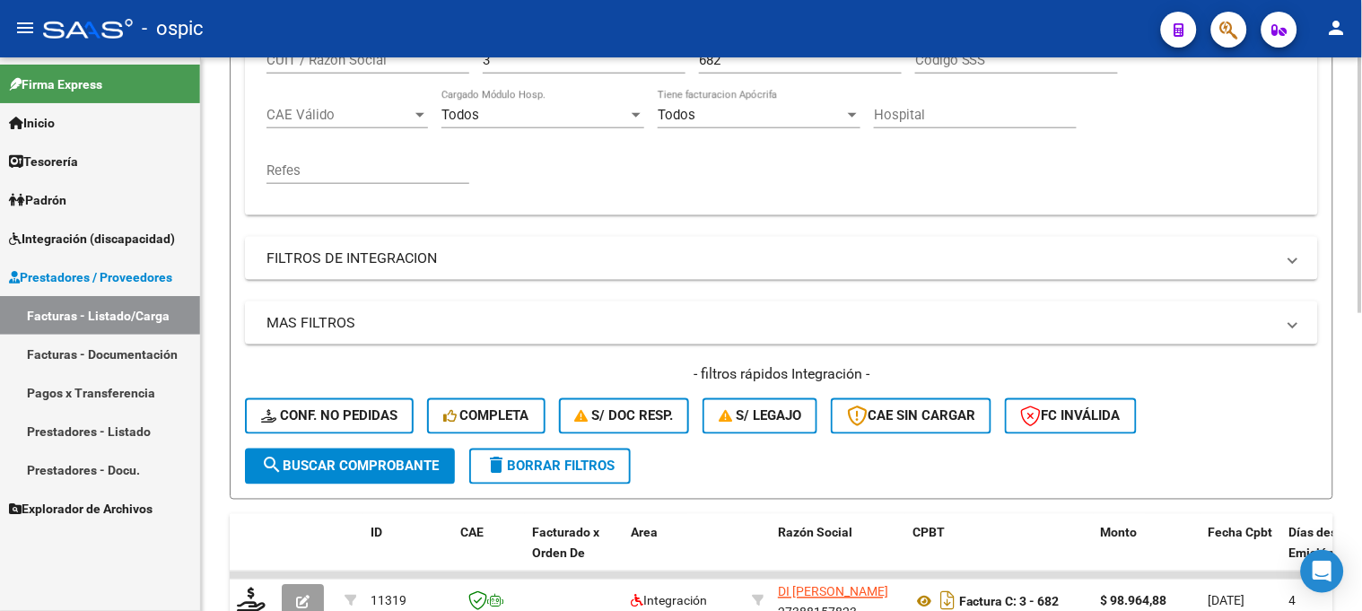
scroll to position [255, 0]
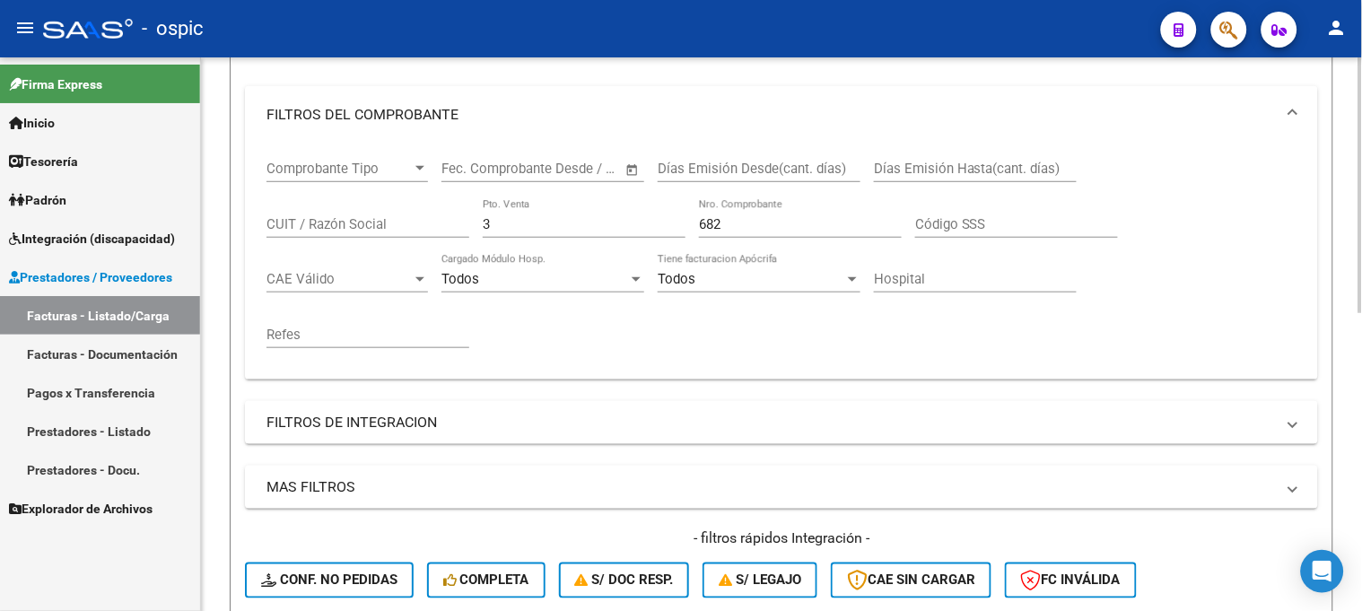
drag, startPoint x: 371, startPoint y: 223, endPoint x: 325, endPoint y: 223, distance: 45.8
click at [328, 223] on div "Comprobante Tipo Comprobante Tipo Fecha inicio – Fecha fin Fec. Comprobante Des…" at bounding box center [782, 255] width 1030 height 222
type input "5"
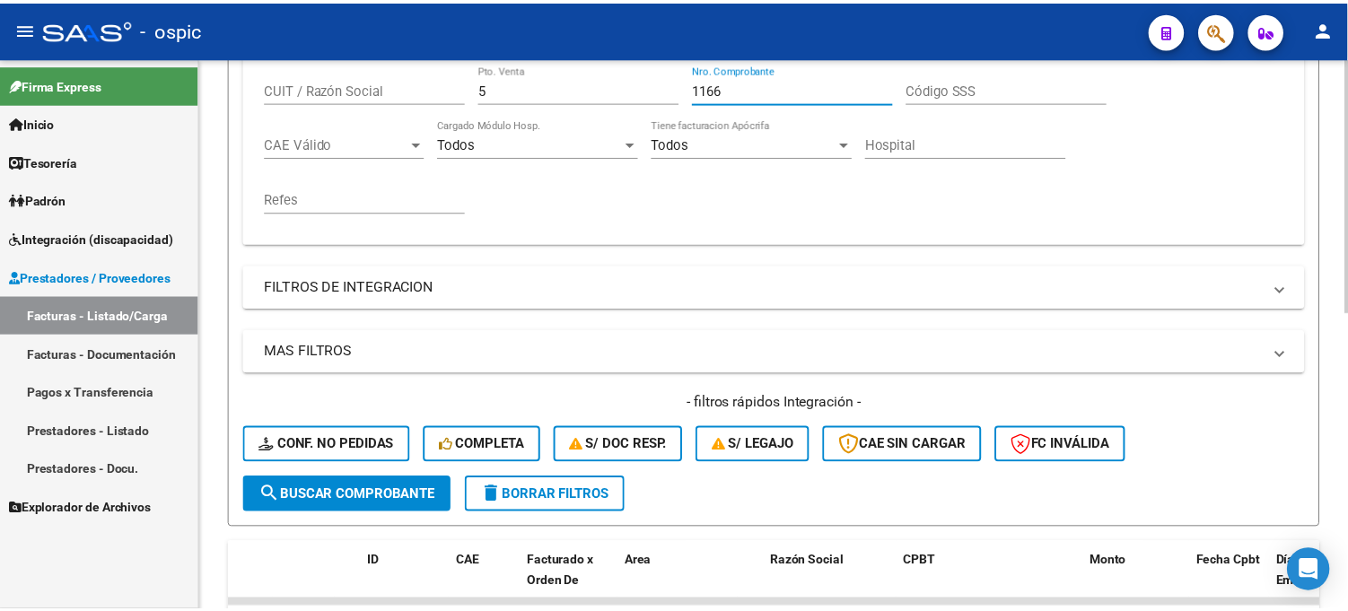
scroll to position [554, 0]
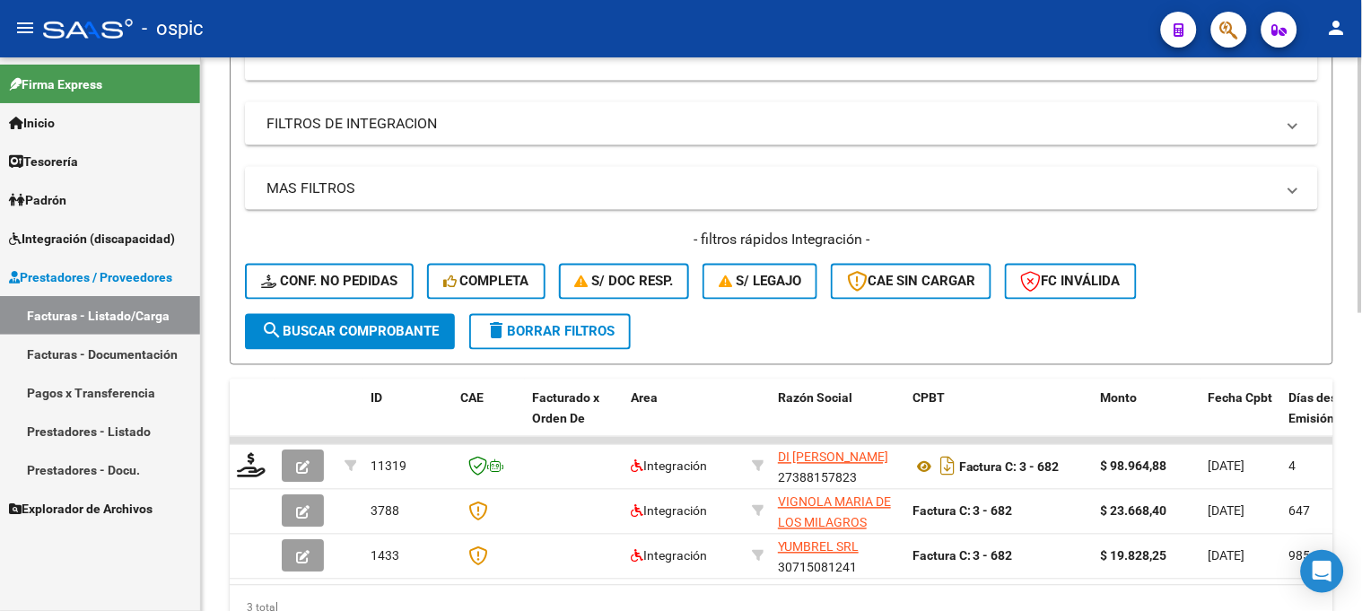
type input "1166"
click at [334, 324] on span "search Buscar Comprobante" at bounding box center [350, 332] width 178 height 16
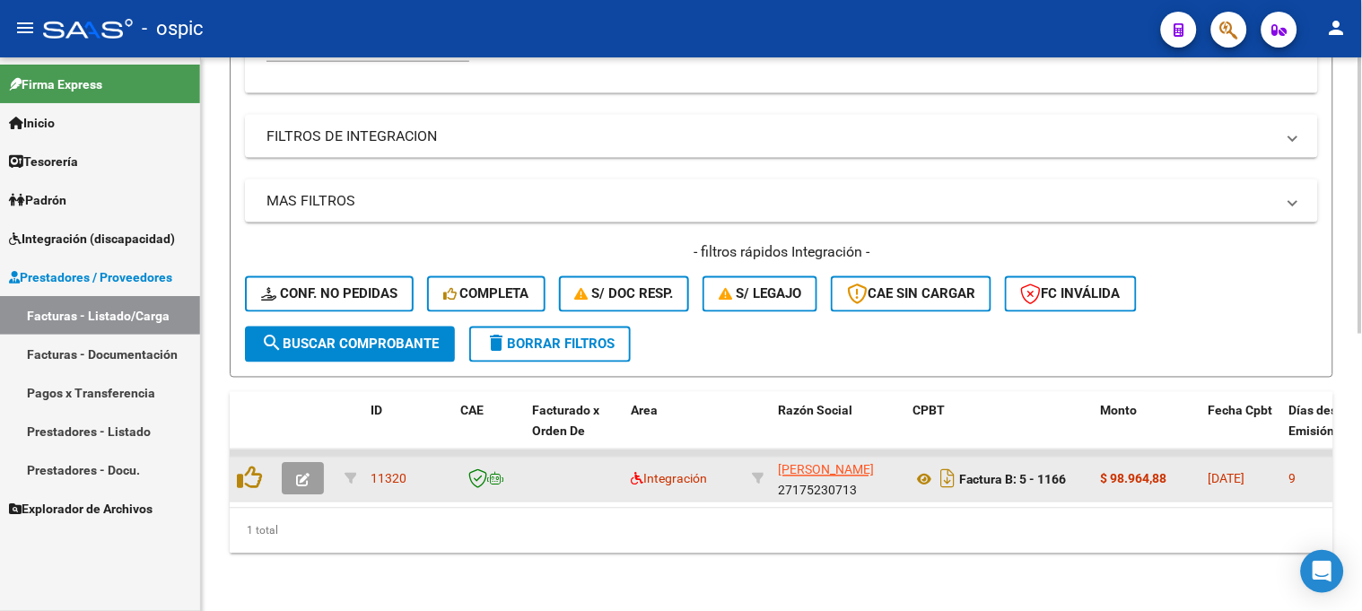
click at [303, 463] on button "button" at bounding box center [303, 479] width 42 height 32
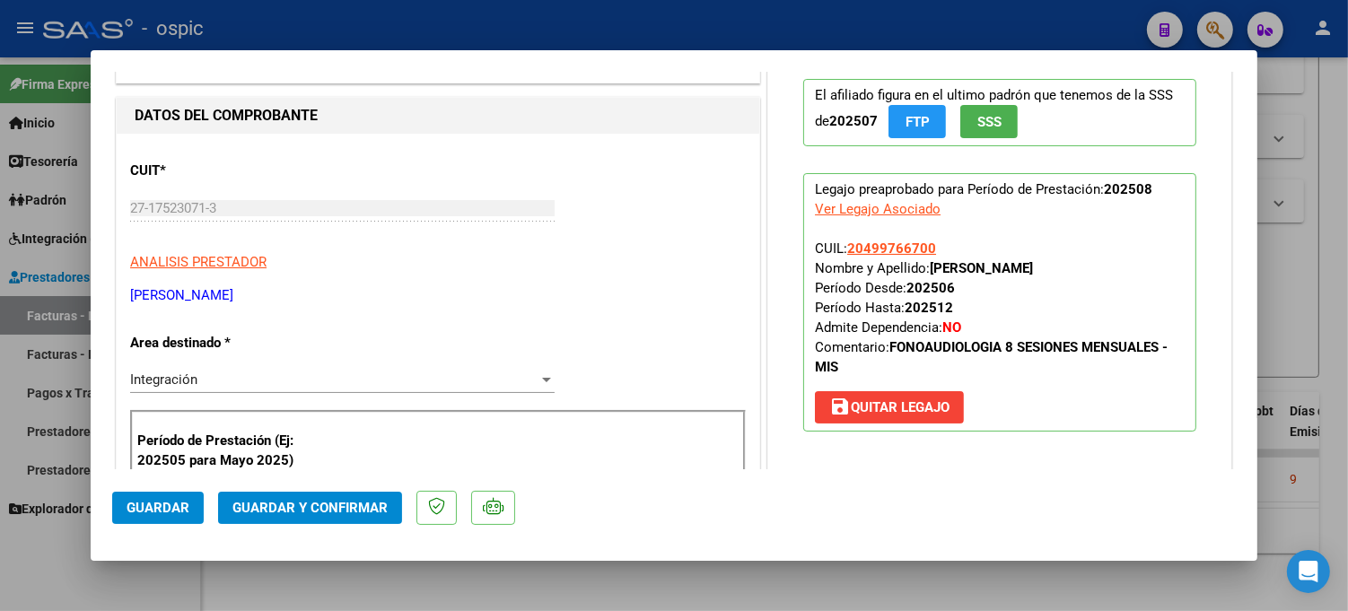
scroll to position [0, 0]
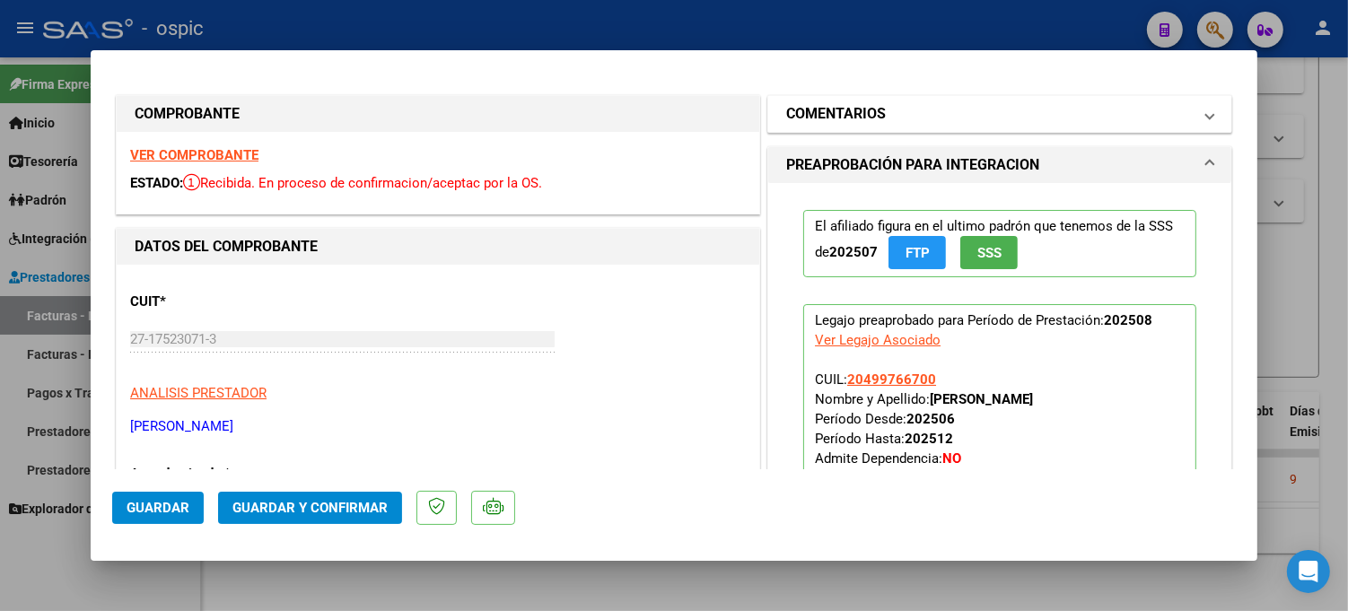
click at [916, 109] on mat-panel-title "COMENTARIOS" at bounding box center [989, 114] width 406 height 22
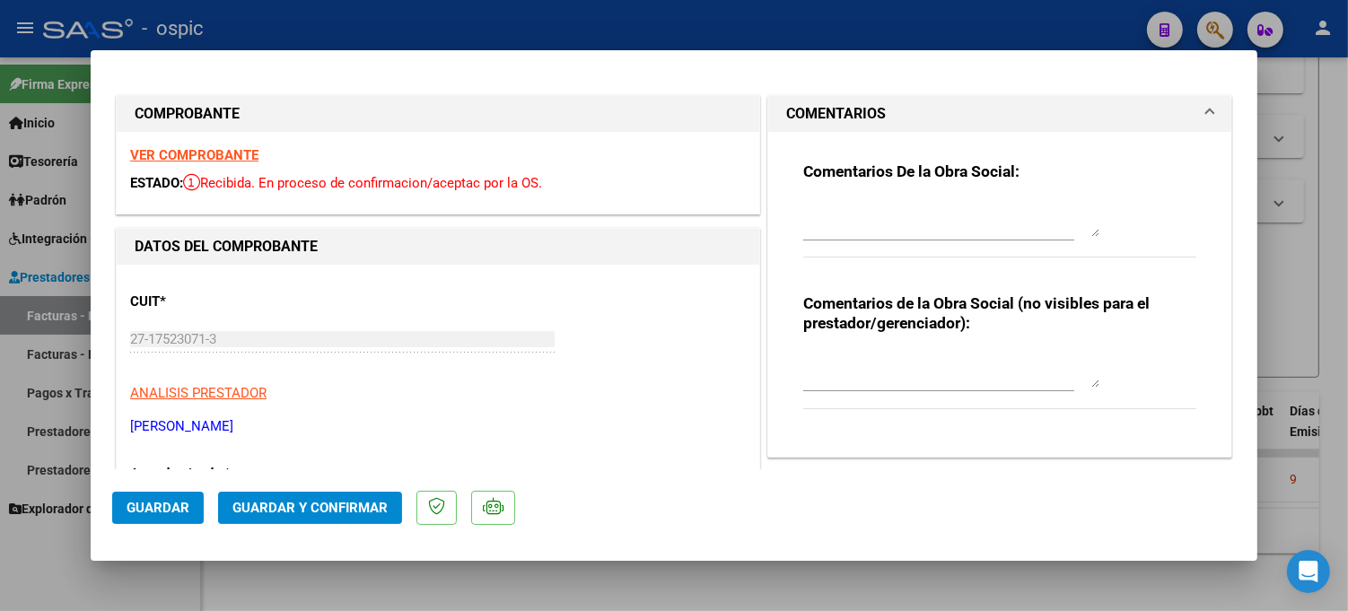
drag, startPoint x: 907, startPoint y: 355, endPoint x: 1230, endPoint y: 342, distance: 322.4
click at [909, 355] on textarea at bounding box center [951, 370] width 296 height 36
type textarea "FONO 8 SESIONES"
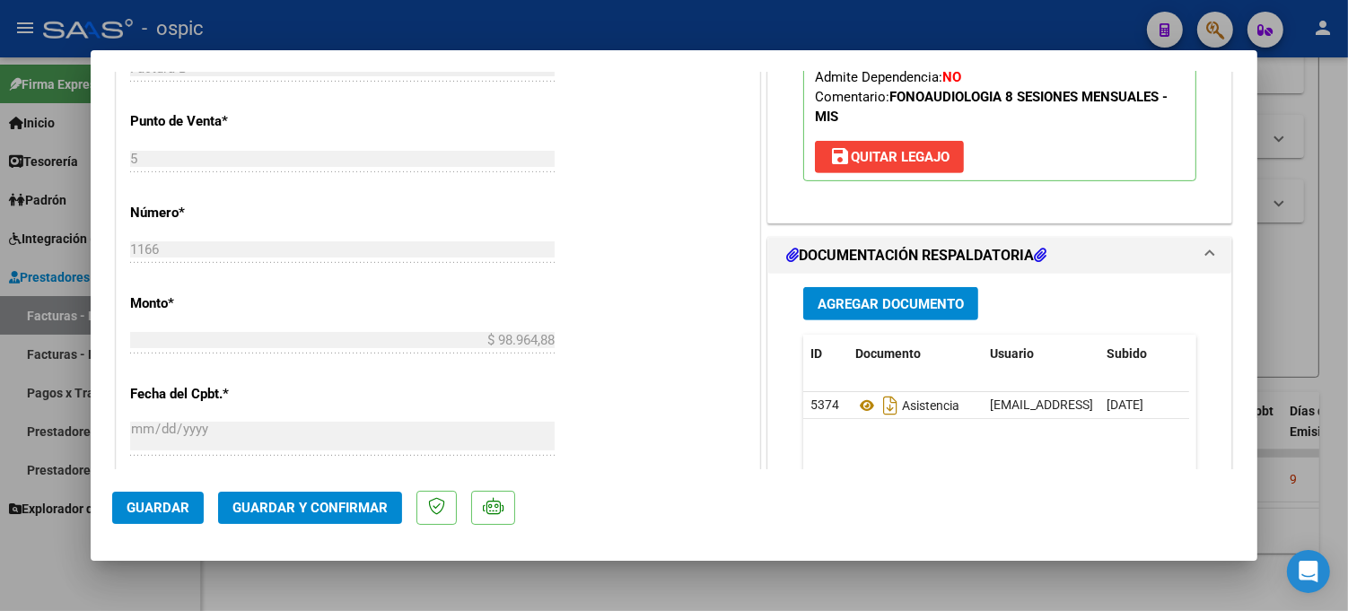
scroll to position [892, 0]
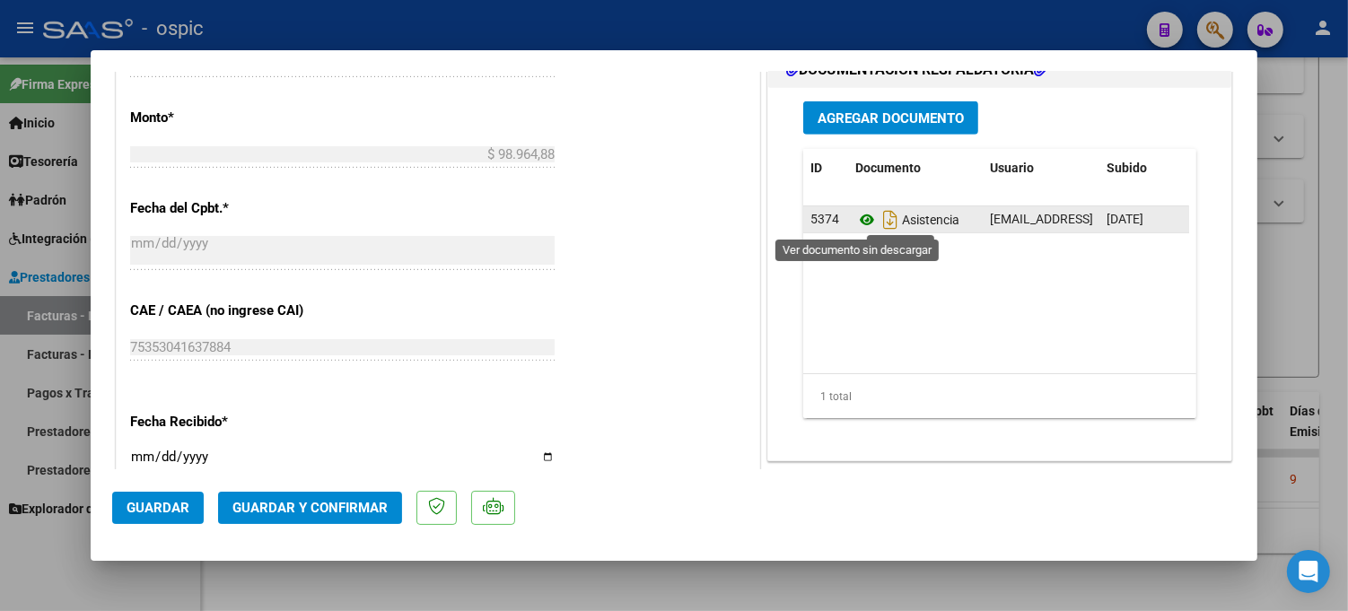
click at [855, 219] on icon at bounding box center [866, 220] width 23 height 22
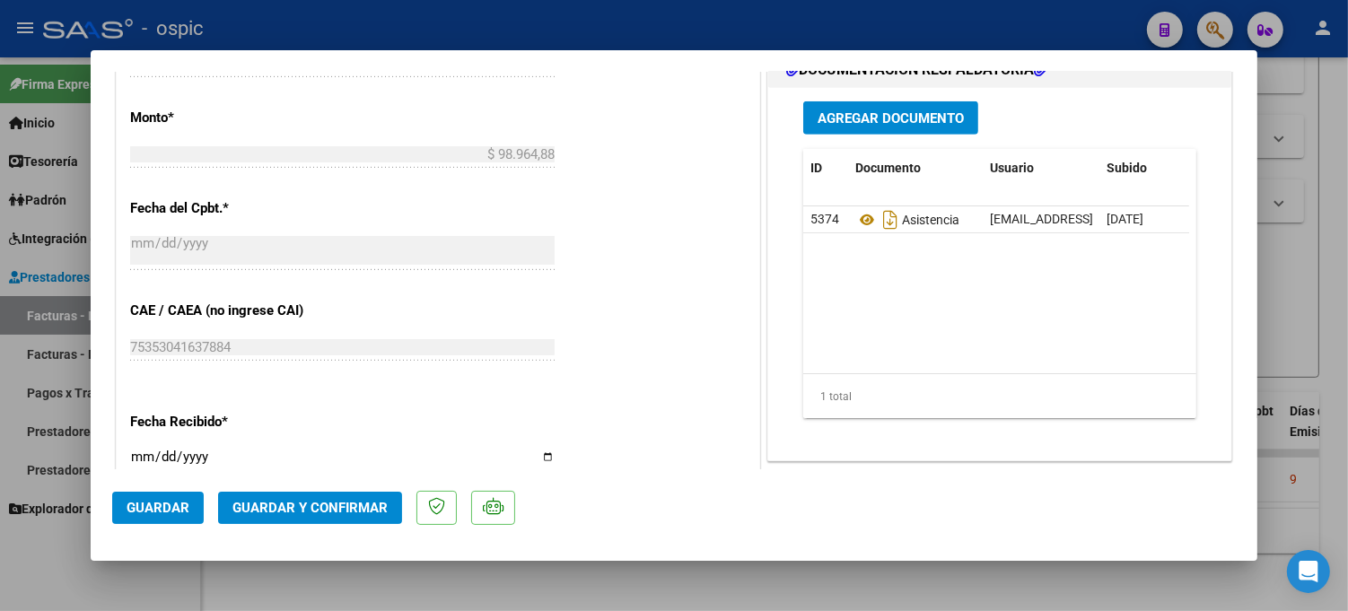
click at [352, 505] on span "Guardar y Confirmar" at bounding box center [309, 508] width 155 height 16
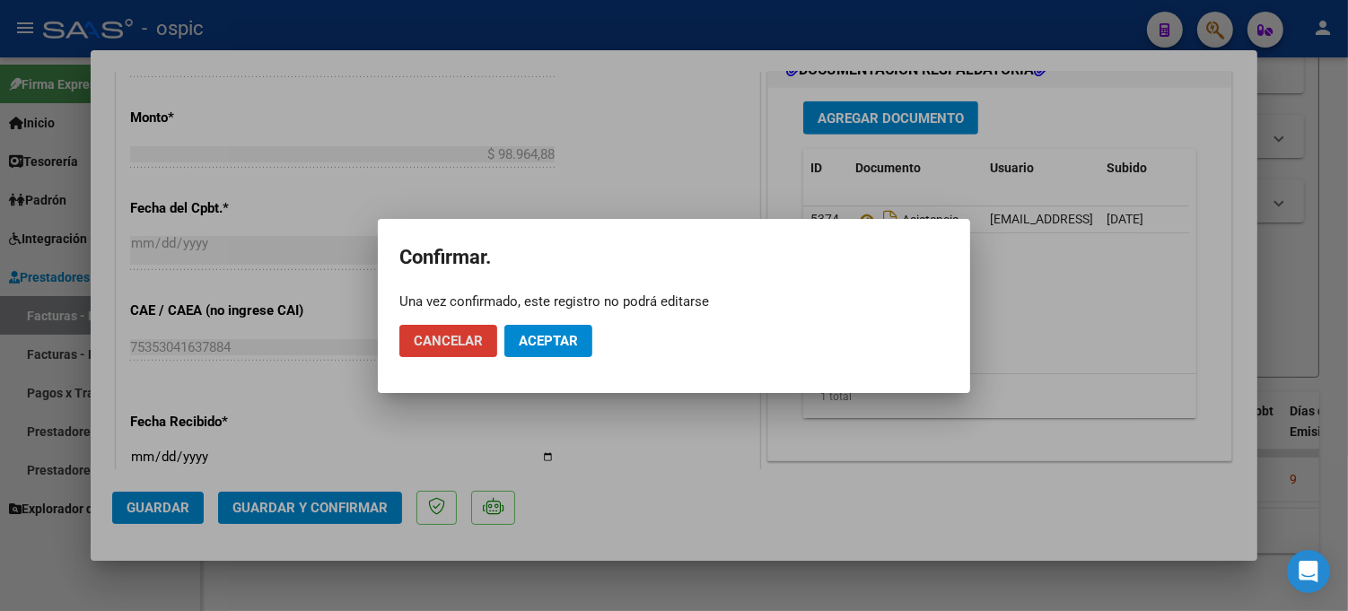
click at [553, 329] on button "Aceptar" at bounding box center [548, 341] width 88 height 32
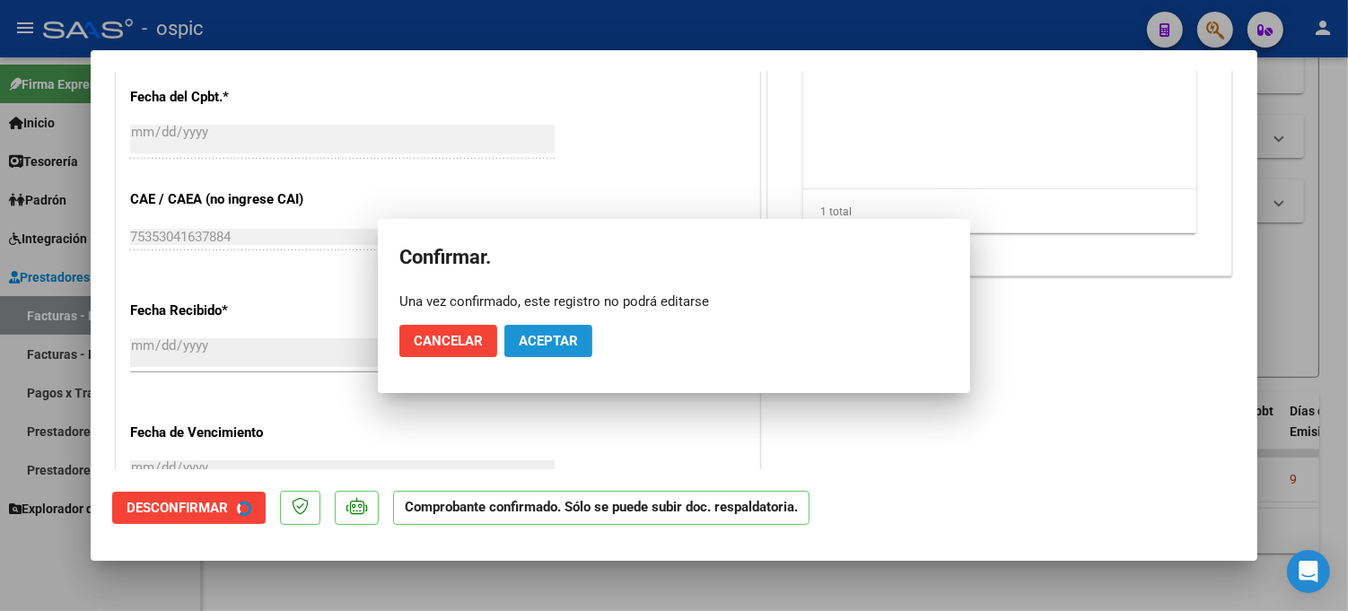
scroll to position [782, 0]
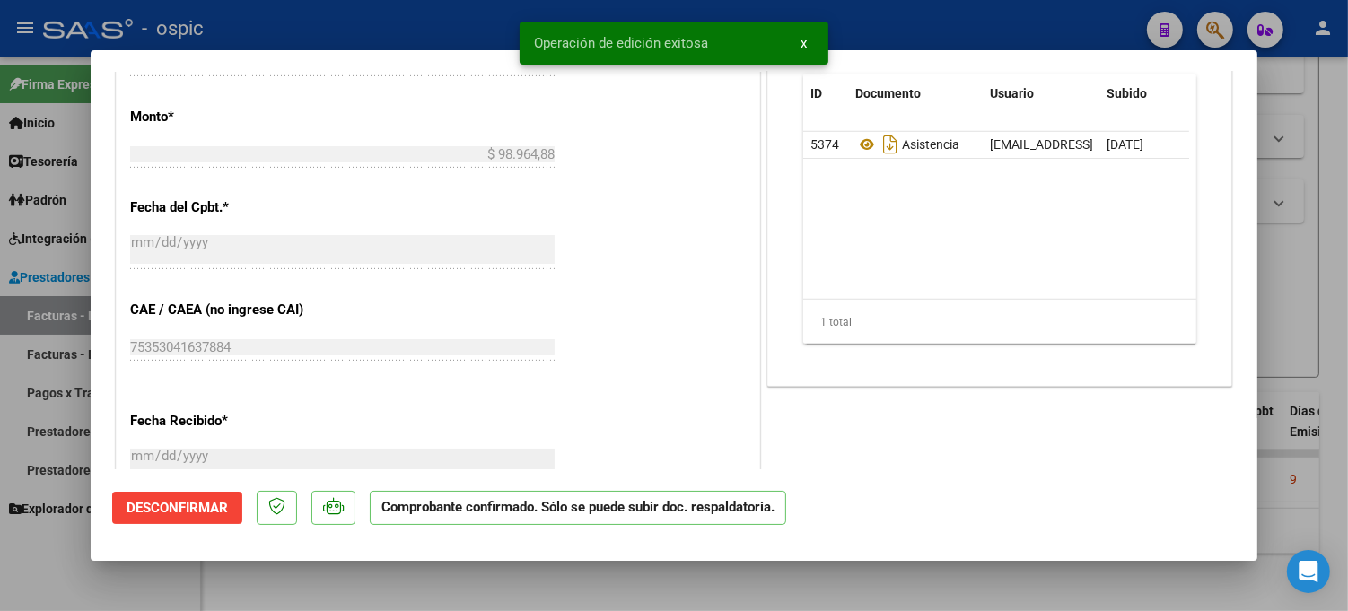
type input "$ 0,00"
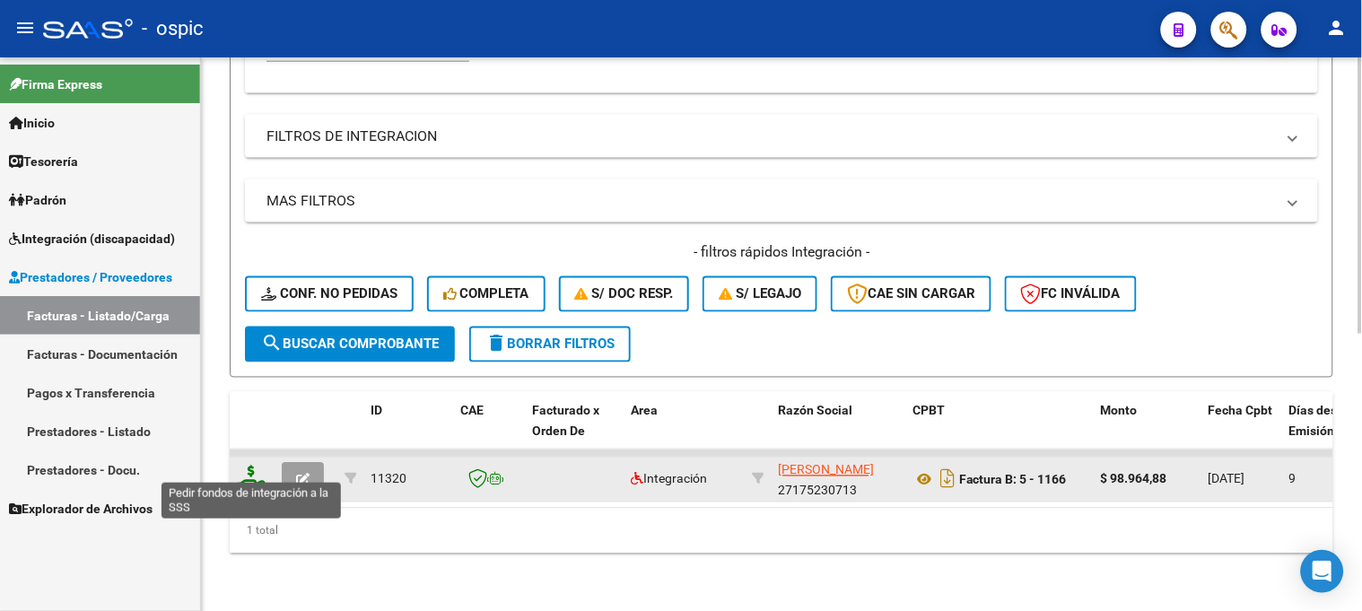
click at [255, 466] on icon at bounding box center [251, 478] width 29 height 25
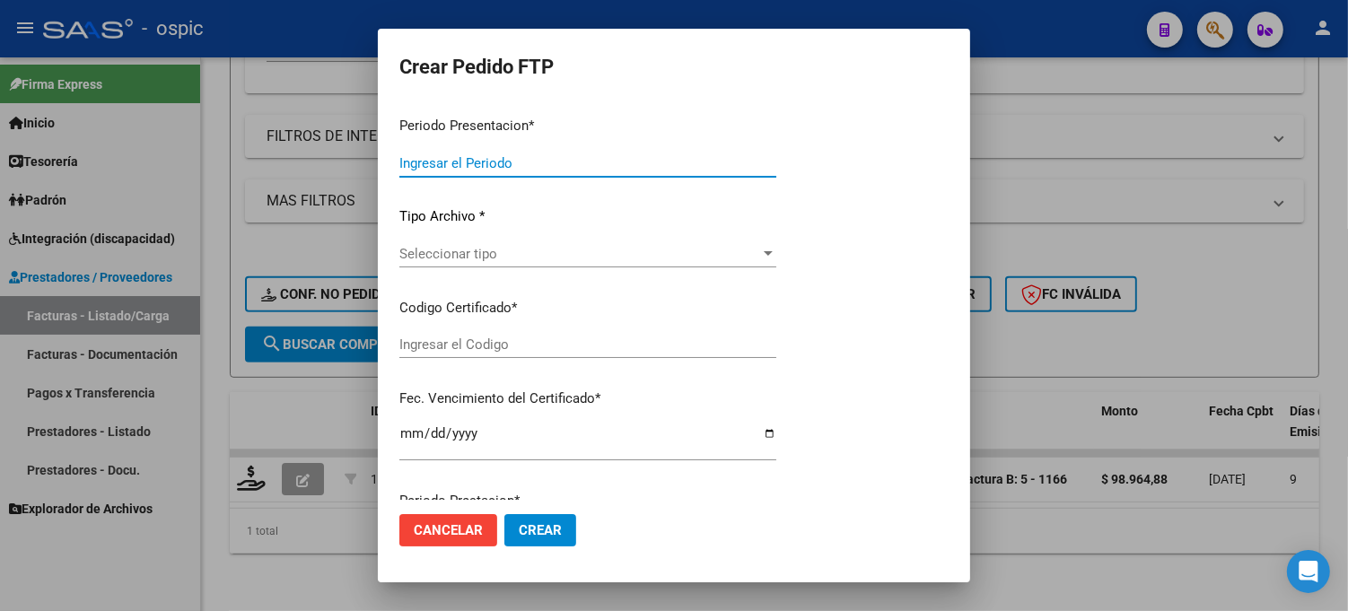
type input "202508"
type input "$ 98.964,88"
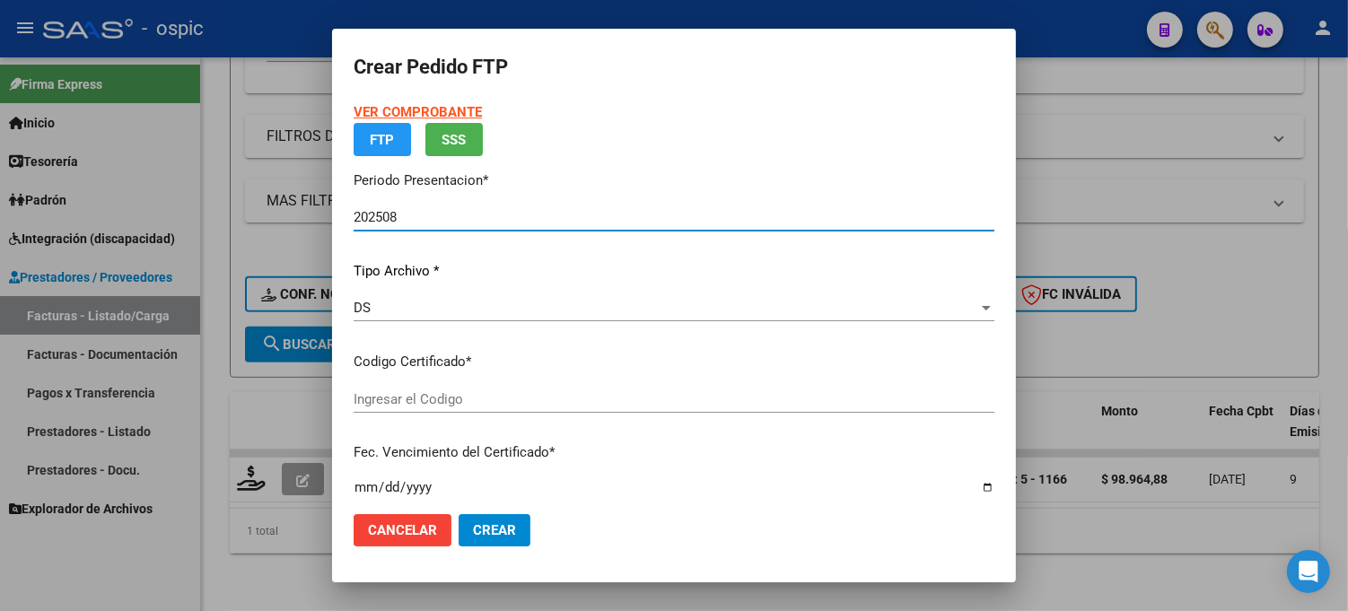
type input "0000000000000000000000000000005809552707"
type input "[DATE]"
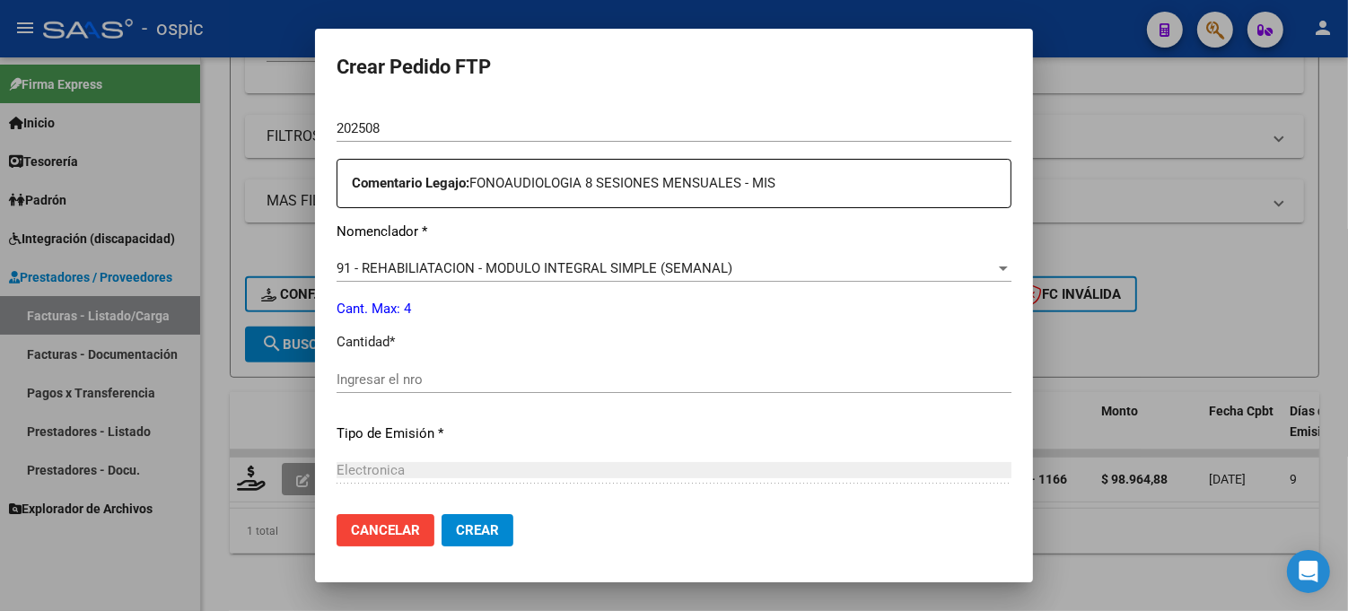
scroll to position [608, 0]
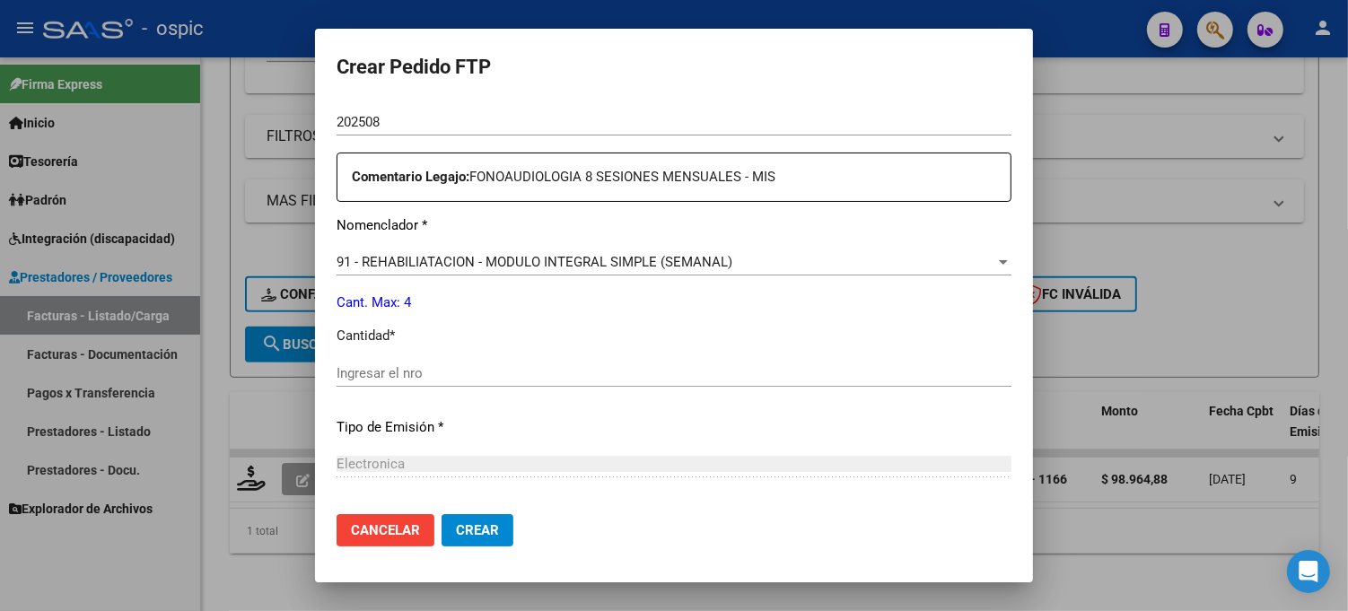
click at [714, 363] on div "Ingresar el nro" at bounding box center [674, 373] width 675 height 27
type input "4"
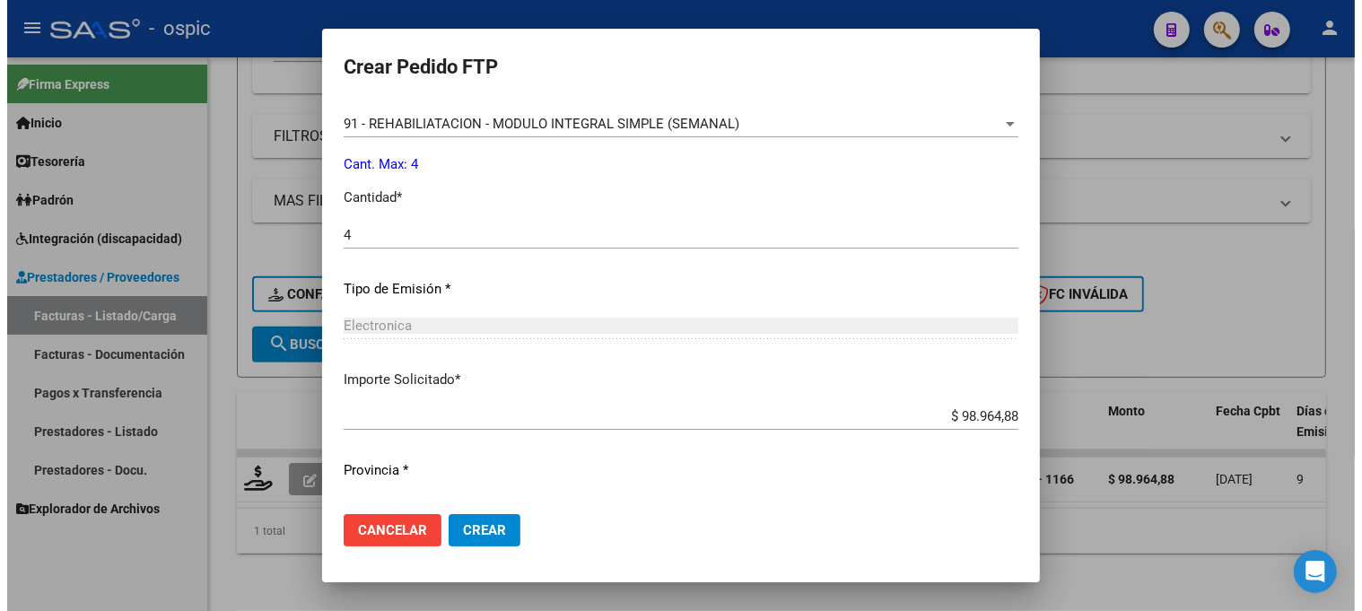
scroll to position [784, 0]
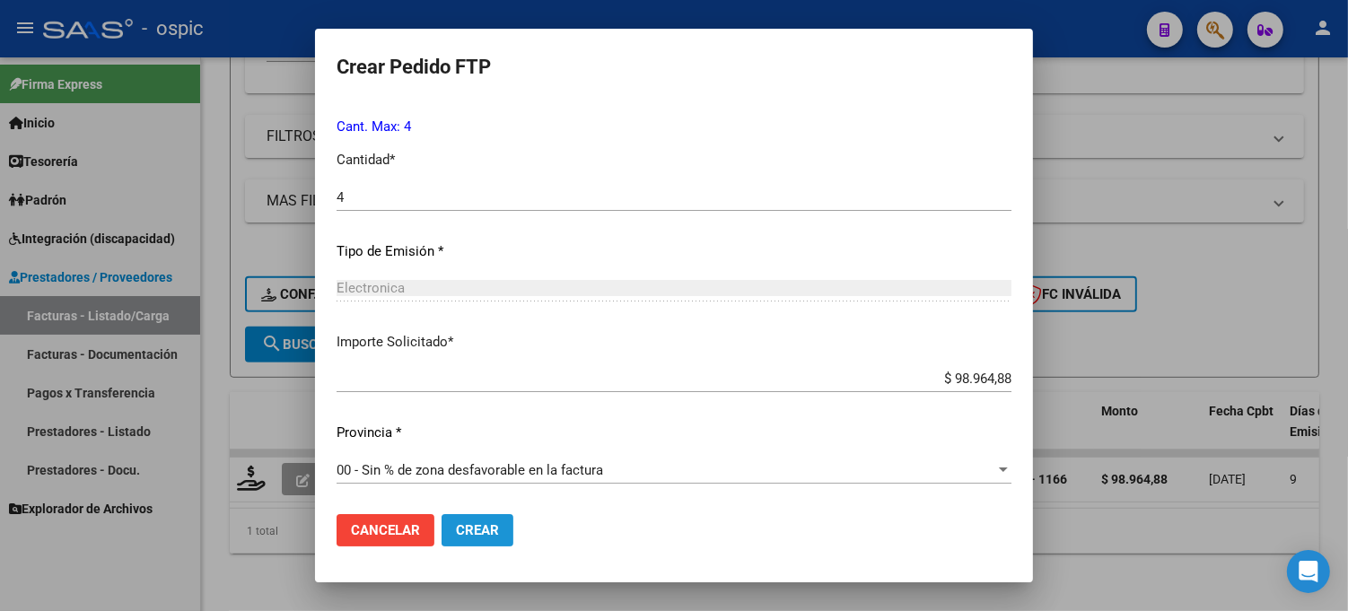
click at [495, 526] on span "Crear" at bounding box center [477, 530] width 43 height 16
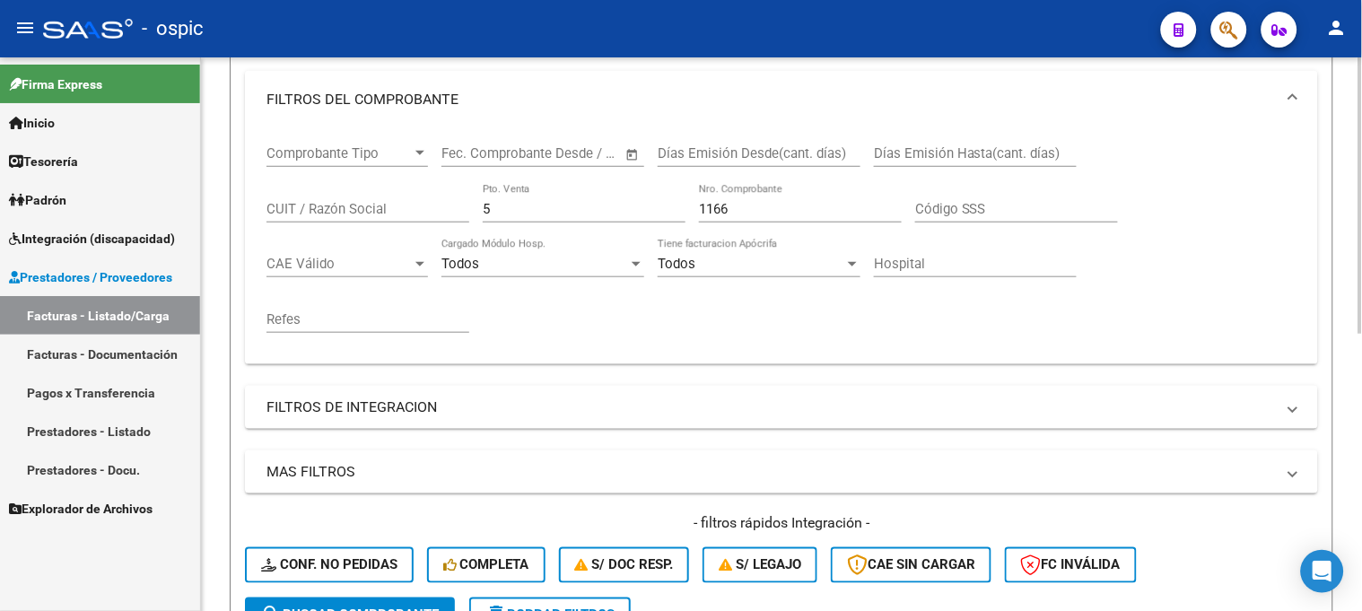
scroll to position [255, 0]
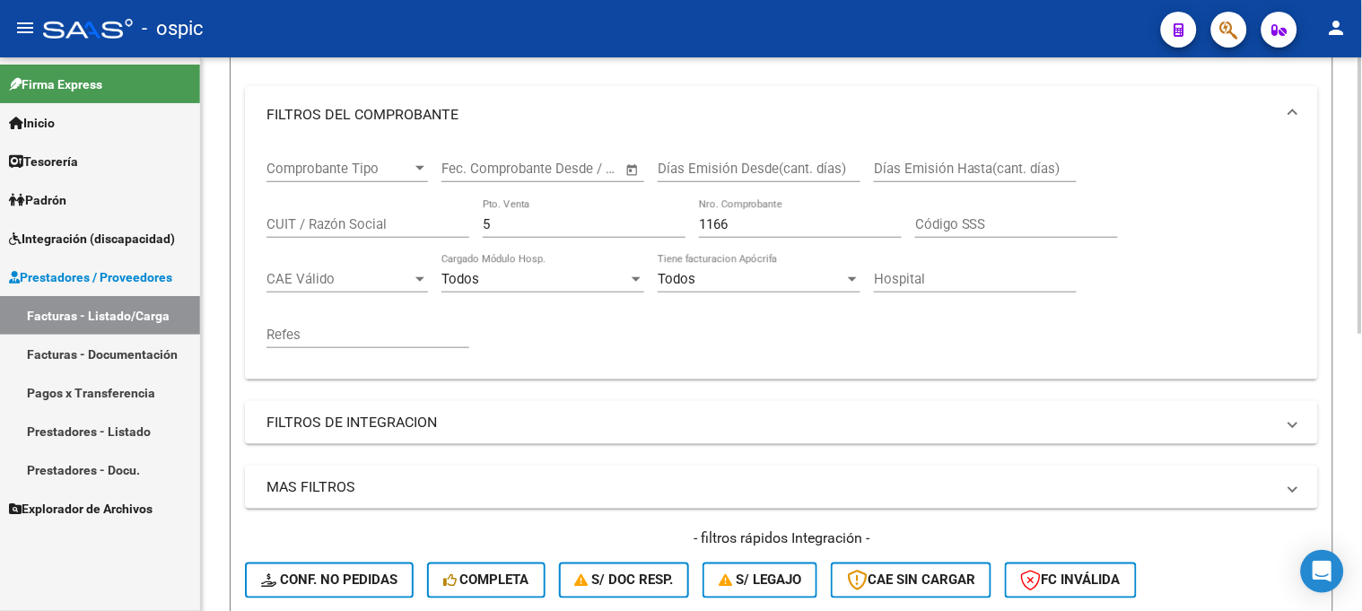
click at [306, 218] on div "Comprobante Tipo Comprobante Tipo Fecha inicio – Fecha fin Fec. Comprobante Des…" at bounding box center [782, 255] width 1030 height 222
type input "3"
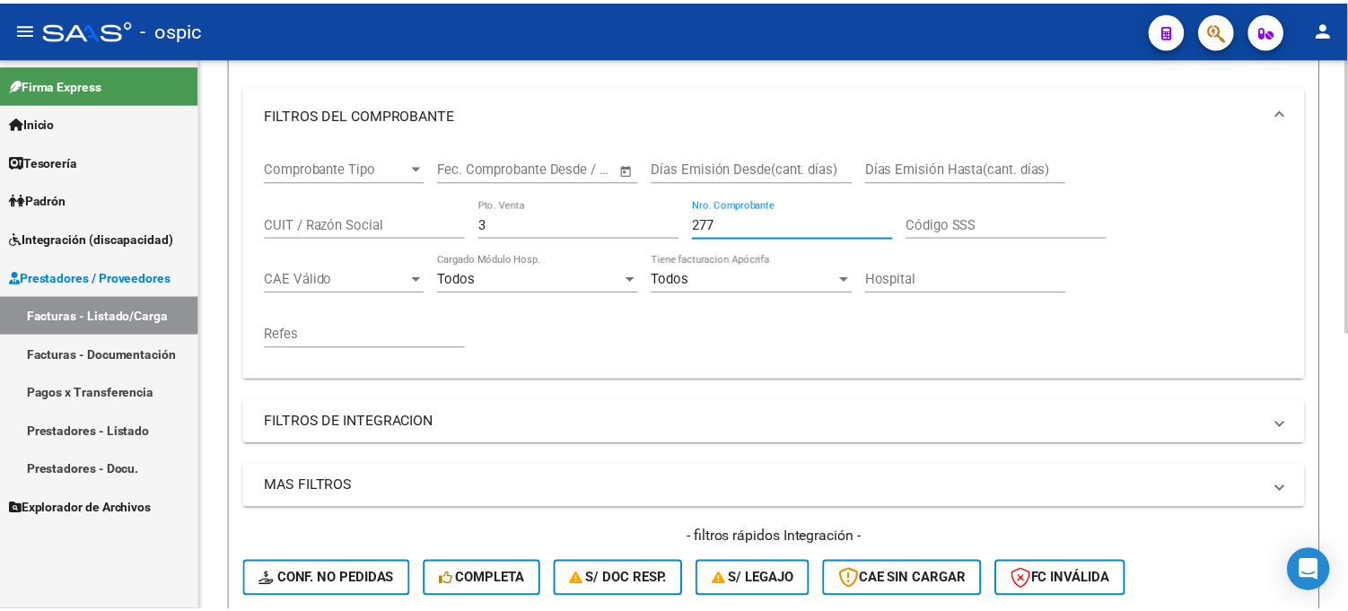
scroll to position [554, 0]
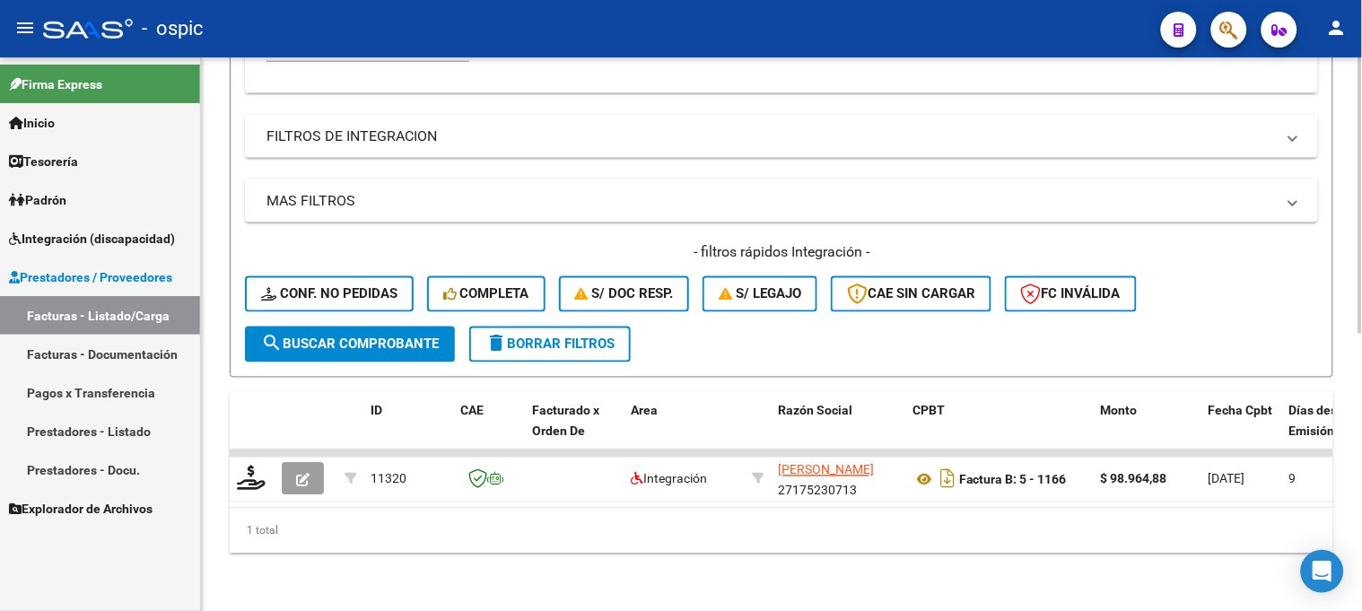
type input "277"
click at [320, 337] on span "search Buscar Comprobante" at bounding box center [350, 345] width 178 height 16
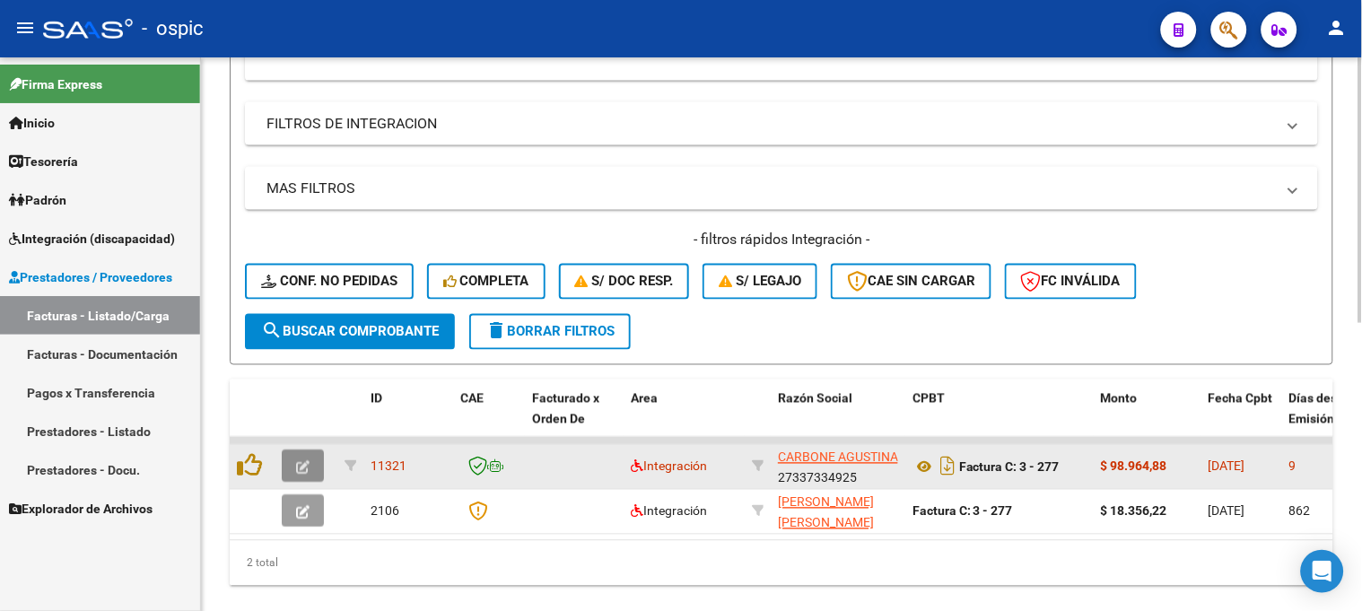
click at [296, 461] on icon "button" at bounding box center [302, 467] width 13 height 13
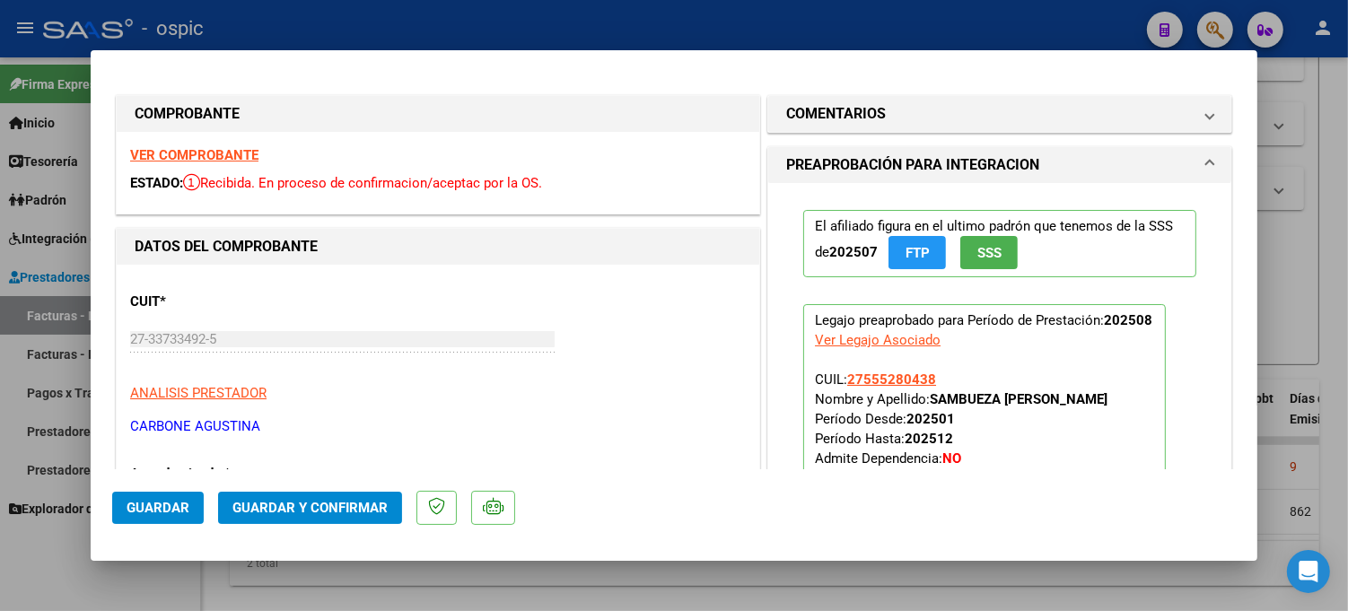
type input "$ 0,00"
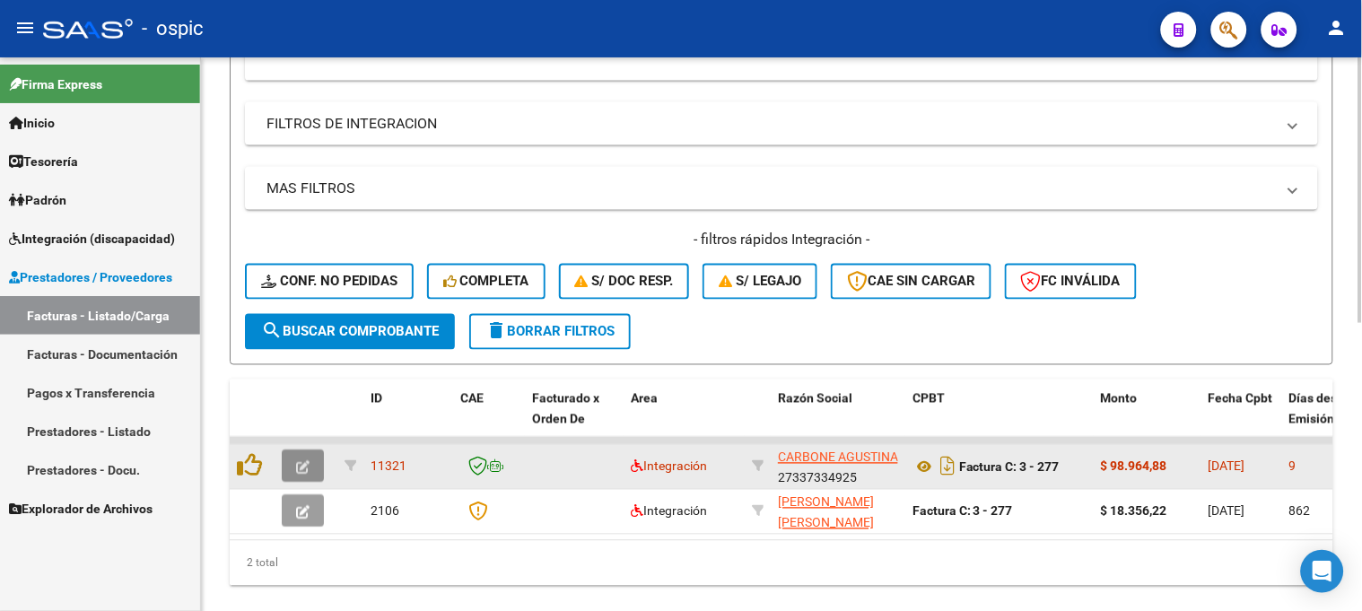
click at [308, 461] on icon "button" at bounding box center [302, 467] width 13 height 13
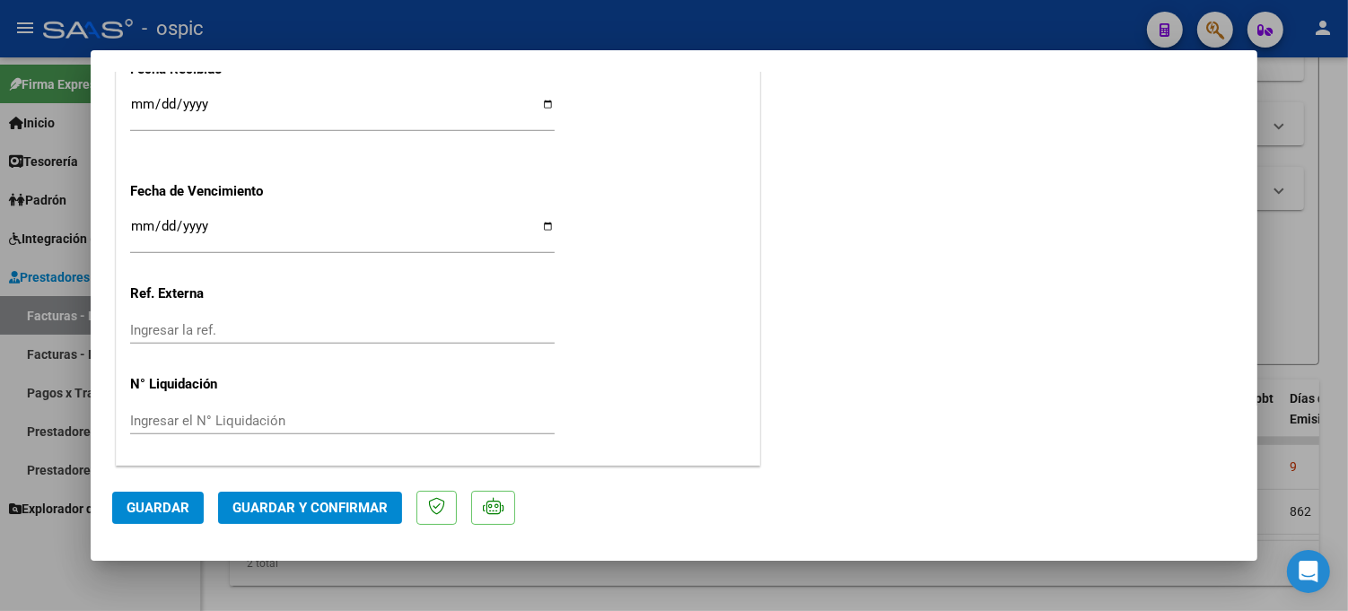
scroll to position [0, 0]
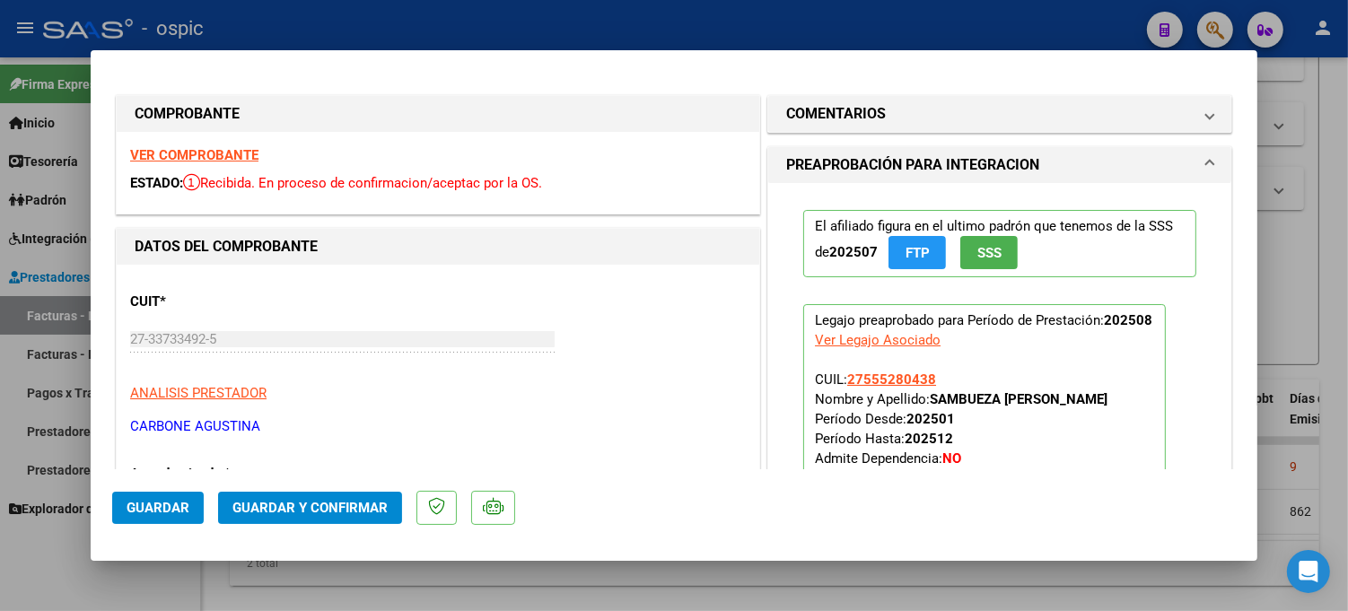
drag, startPoint x: 900, startPoint y: 99, endPoint x: 898, endPoint y: 217, distance: 118.5
click at [900, 101] on mat-expansion-panel-header "COMENTARIOS" at bounding box center [999, 114] width 463 height 36
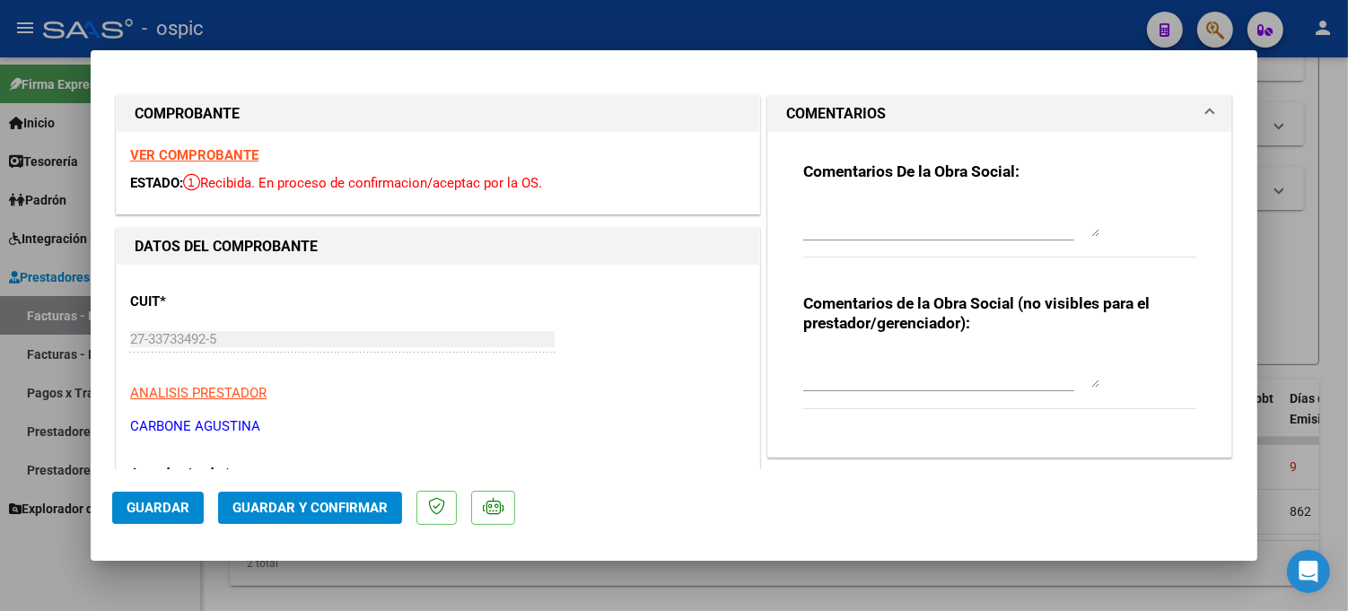
drag, startPoint x: 885, startPoint y: 368, endPoint x: 1359, endPoint y: 372, distance: 473.9
click at [889, 368] on textarea at bounding box center [951, 370] width 296 height 36
type textarea "PSICO 8 SESIONES"
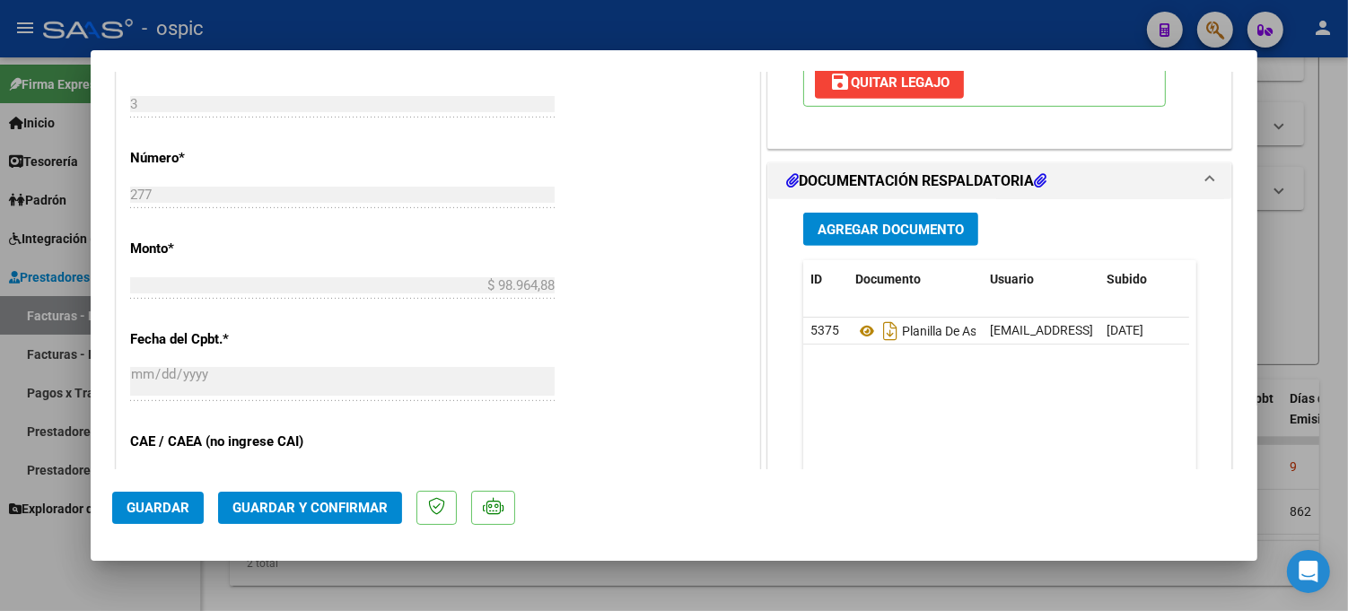
scroll to position [766, 0]
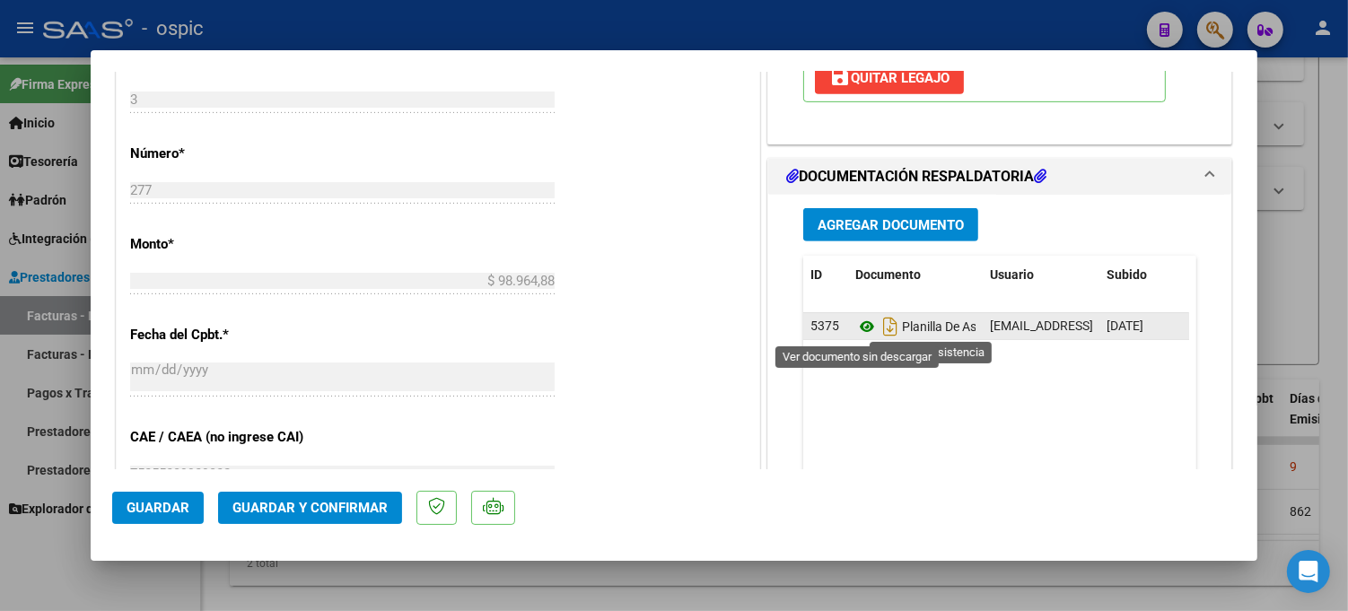
click at [855, 328] on icon at bounding box center [866, 327] width 23 height 22
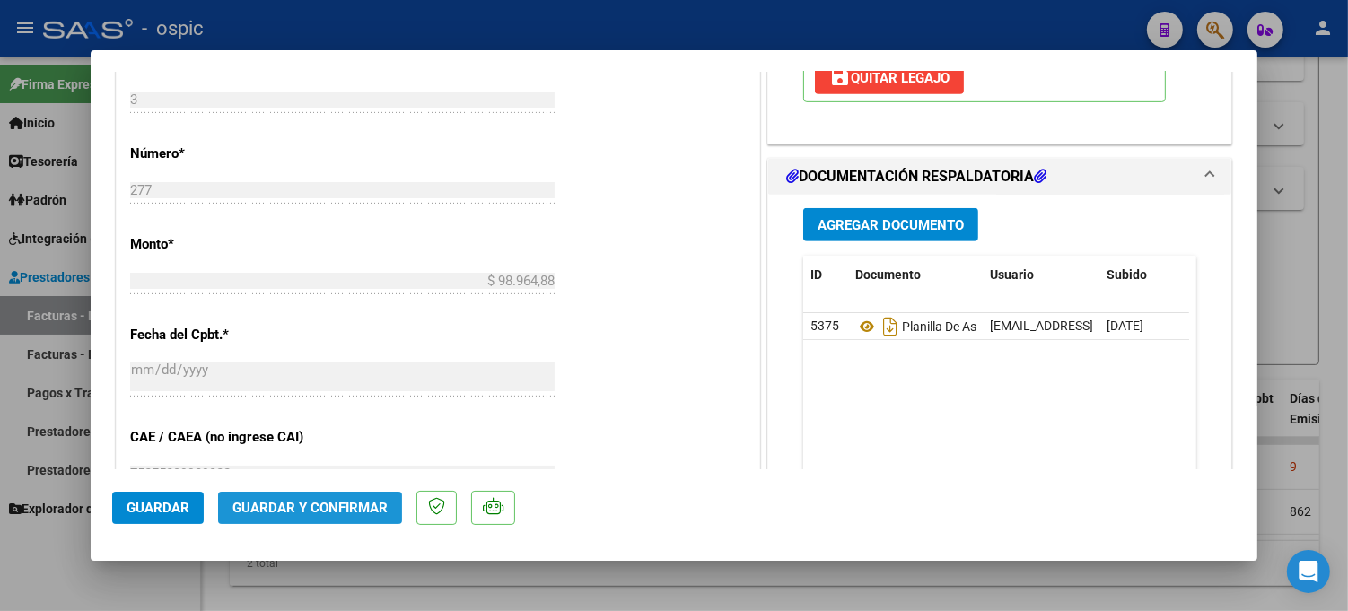
click at [336, 509] on span "Guardar y Confirmar" at bounding box center [309, 508] width 155 height 16
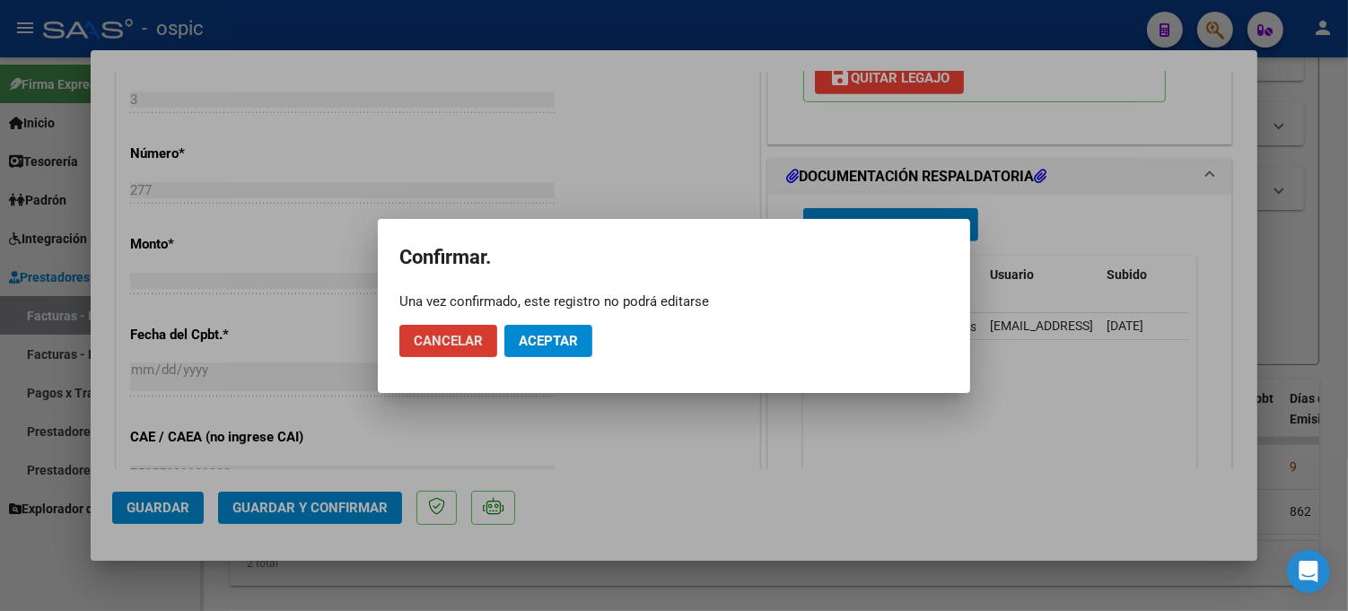
click at [565, 346] on span "Aceptar" at bounding box center [548, 341] width 59 height 16
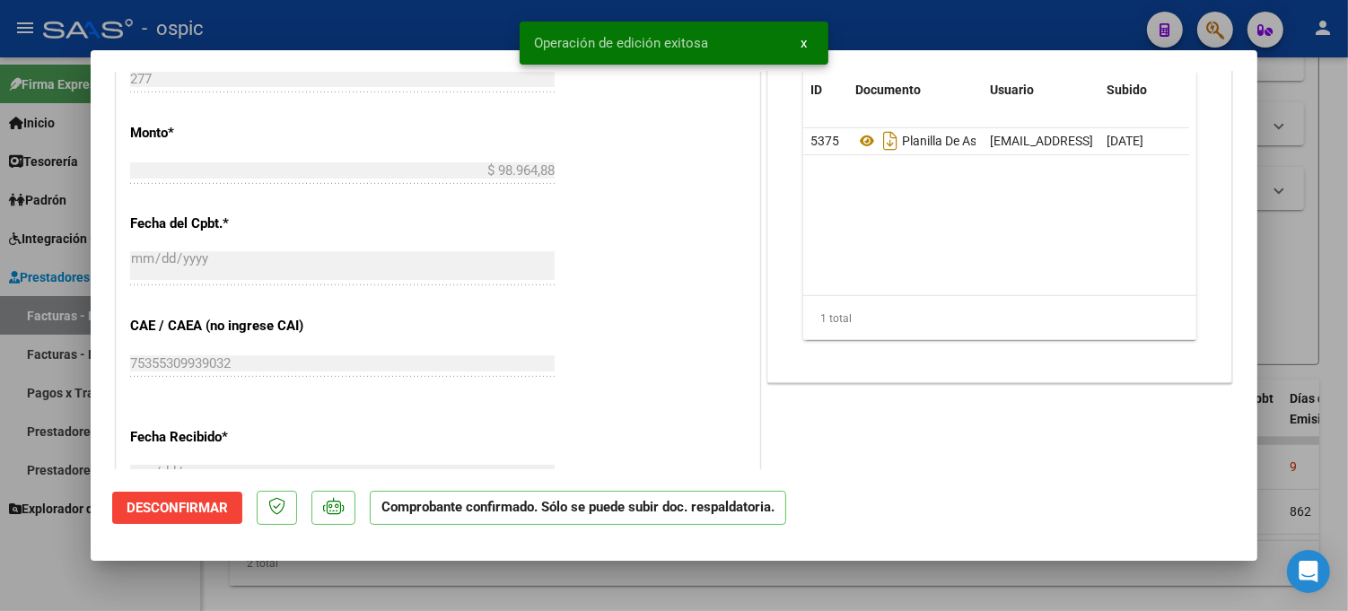
type input "$ 0,00"
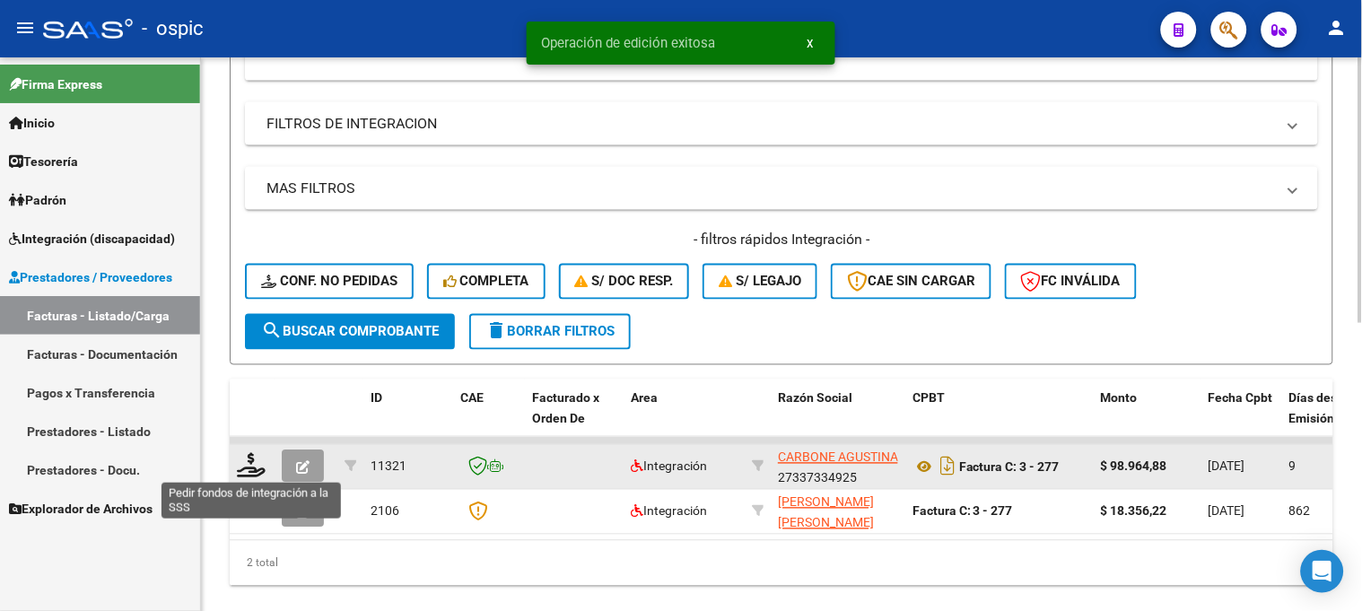
click at [258, 463] on icon at bounding box center [251, 465] width 29 height 25
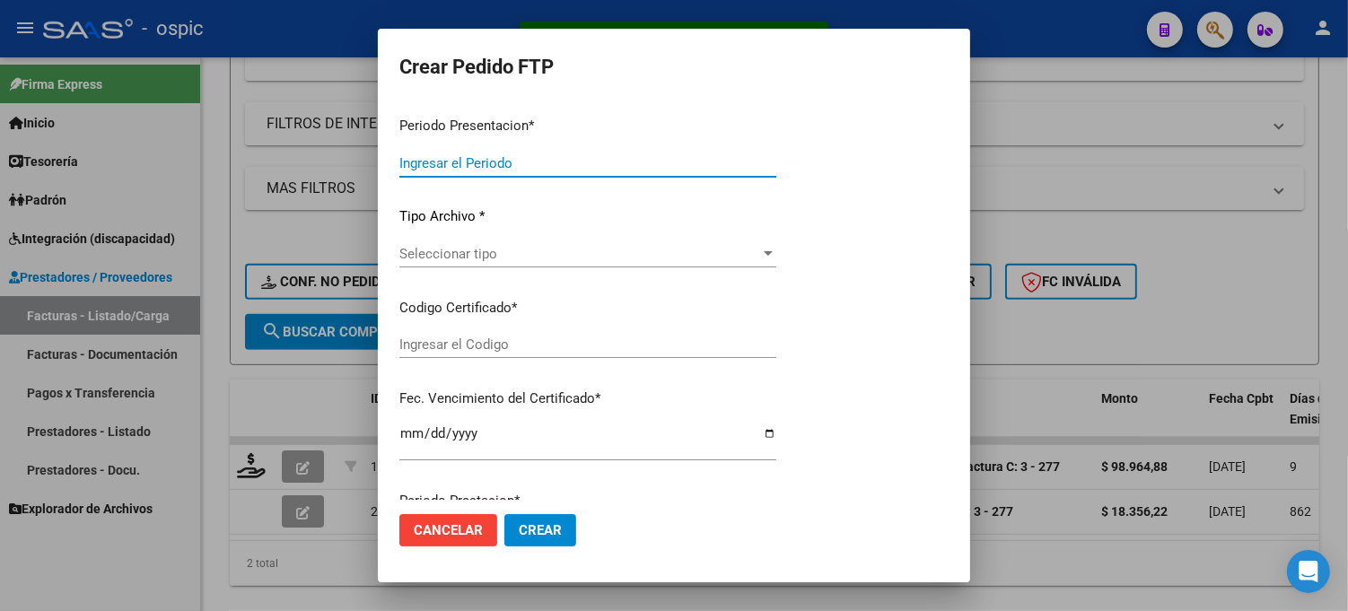
type input "202508"
type input "$ 98.964,88"
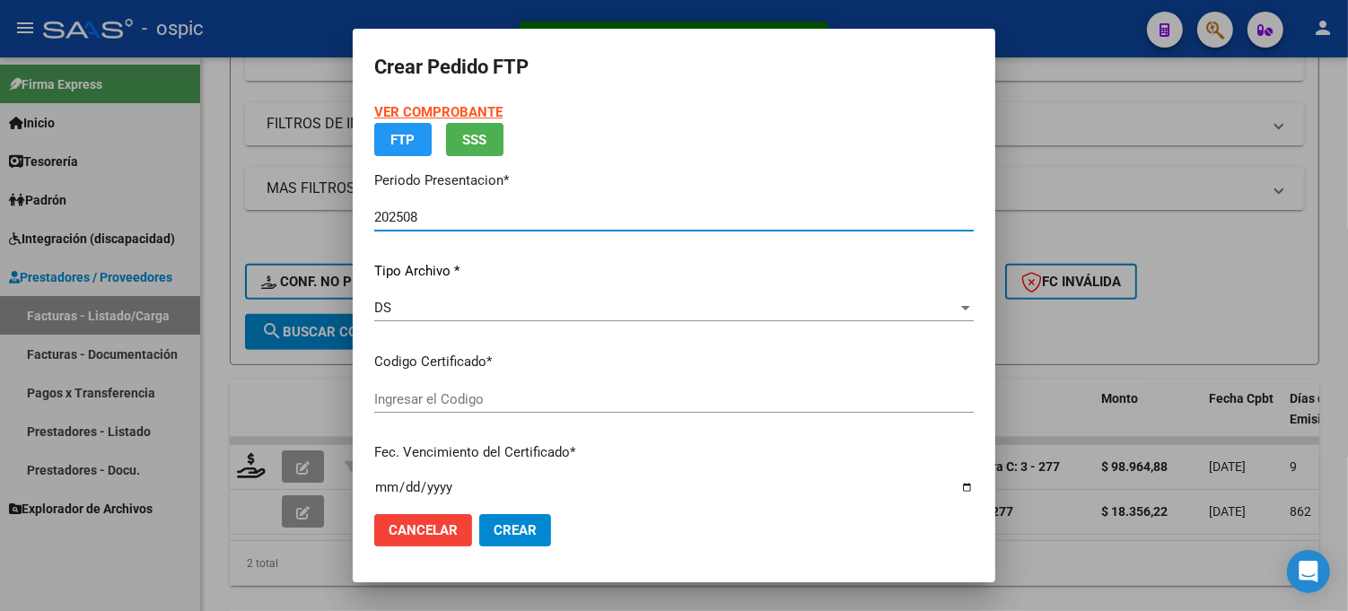
type input "0000000000000000000000000000004643947182"
type input "[DATE]"
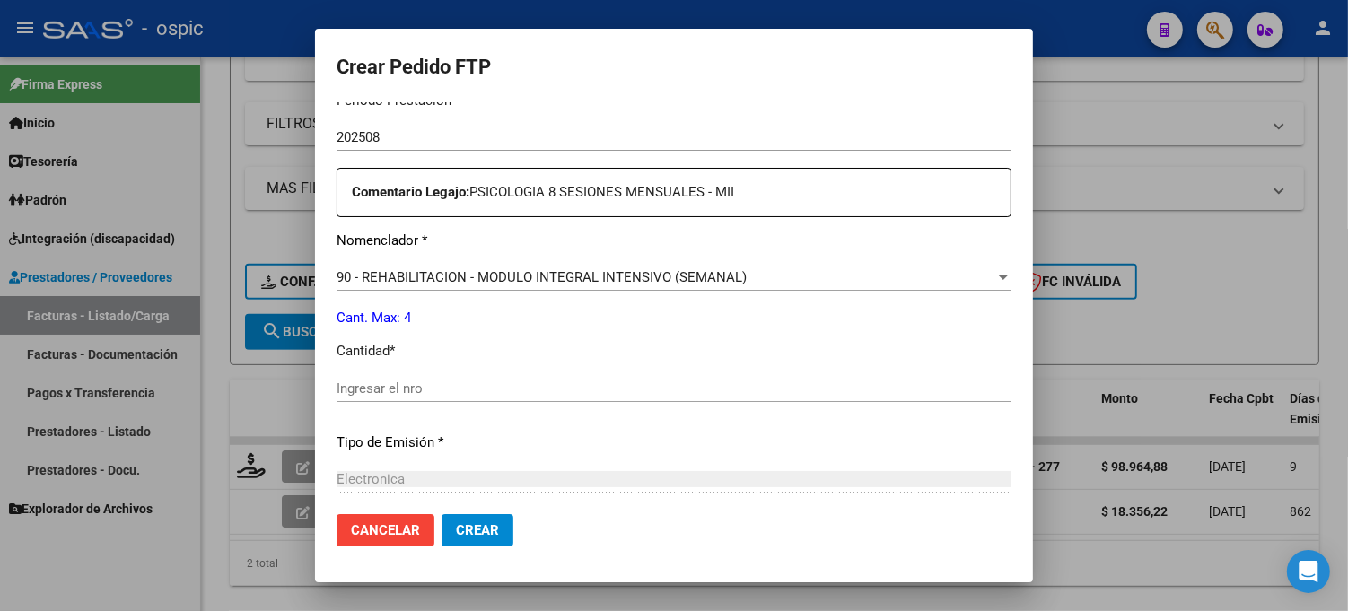
scroll to position [595, 0]
click at [722, 388] on input "Ingresar el nro" at bounding box center [674, 386] width 675 height 16
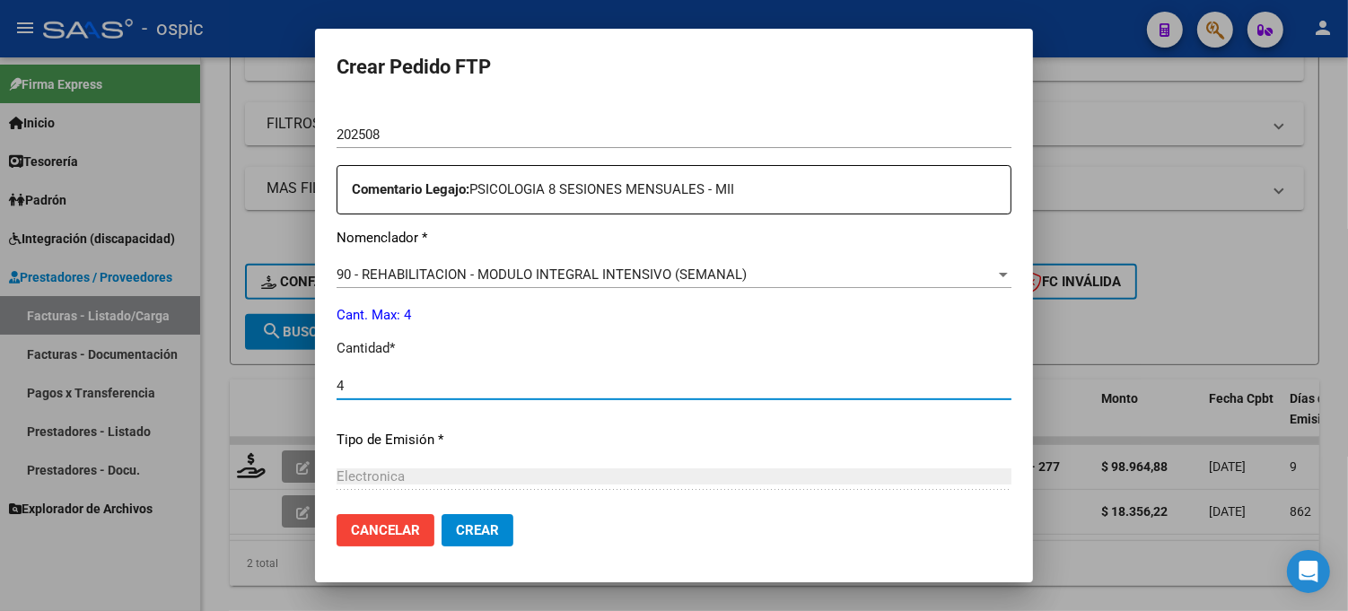
type input "4"
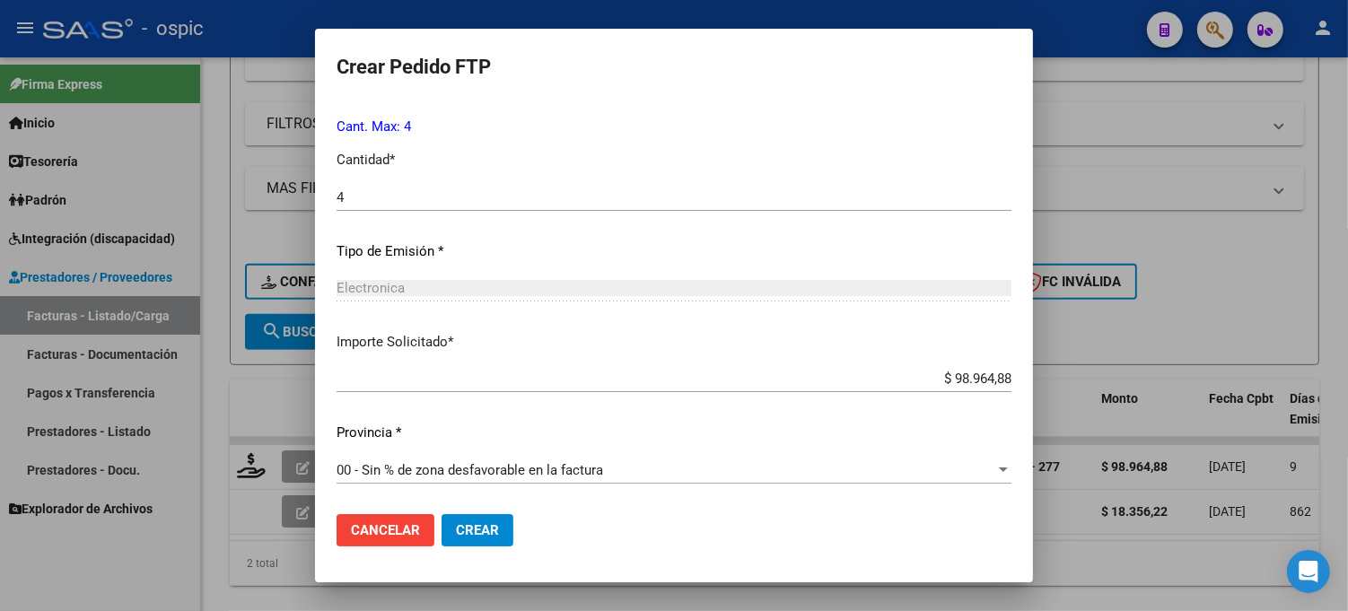
drag, startPoint x: 489, startPoint y: 531, endPoint x: 691, endPoint y: 422, distance: 229.7
click at [491, 528] on span "Crear" at bounding box center [477, 530] width 43 height 16
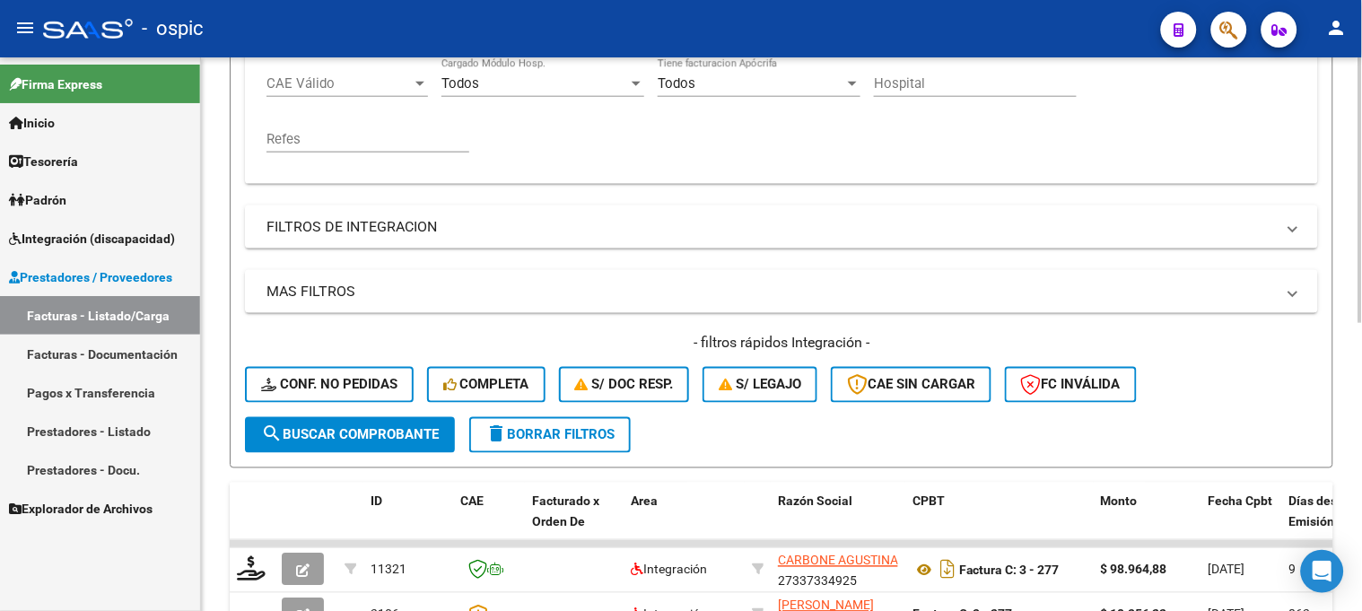
scroll to position [255, 0]
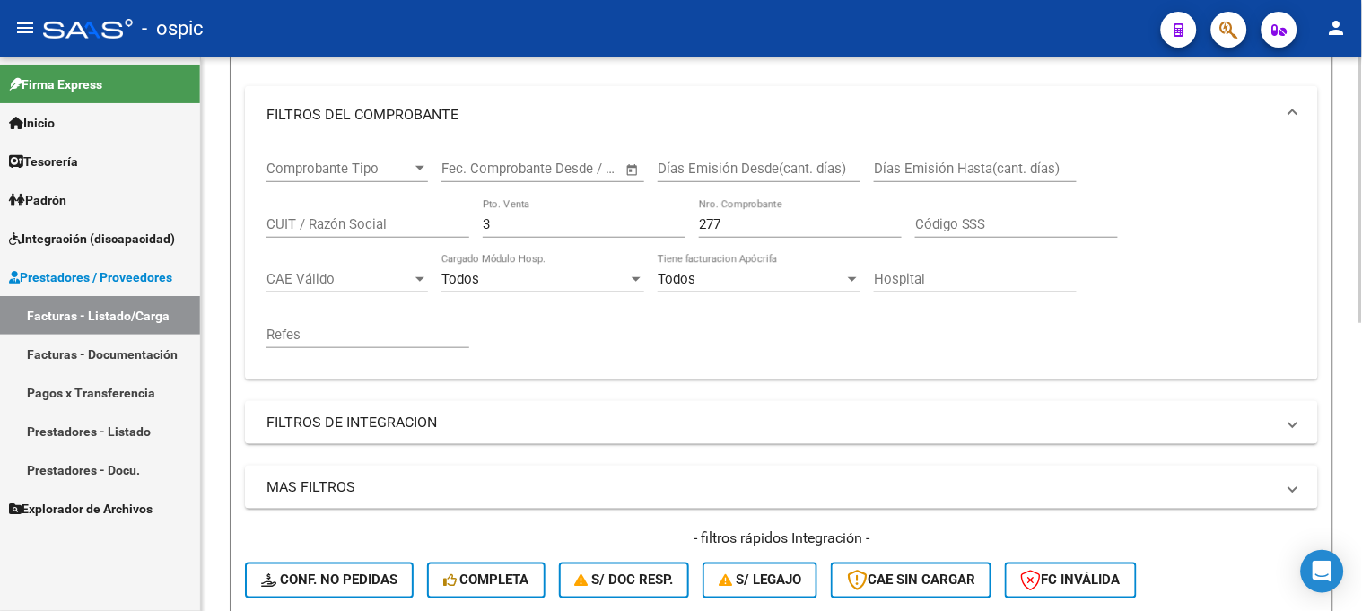
drag, startPoint x: 512, startPoint y: 218, endPoint x: 326, endPoint y: 226, distance: 186.8
click at [388, 224] on div "Comprobante Tipo Comprobante Tipo Fecha inicio – Fecha fin Fec. Comprobante Des…" at bounding box center [782, 255] width 1030 height 222
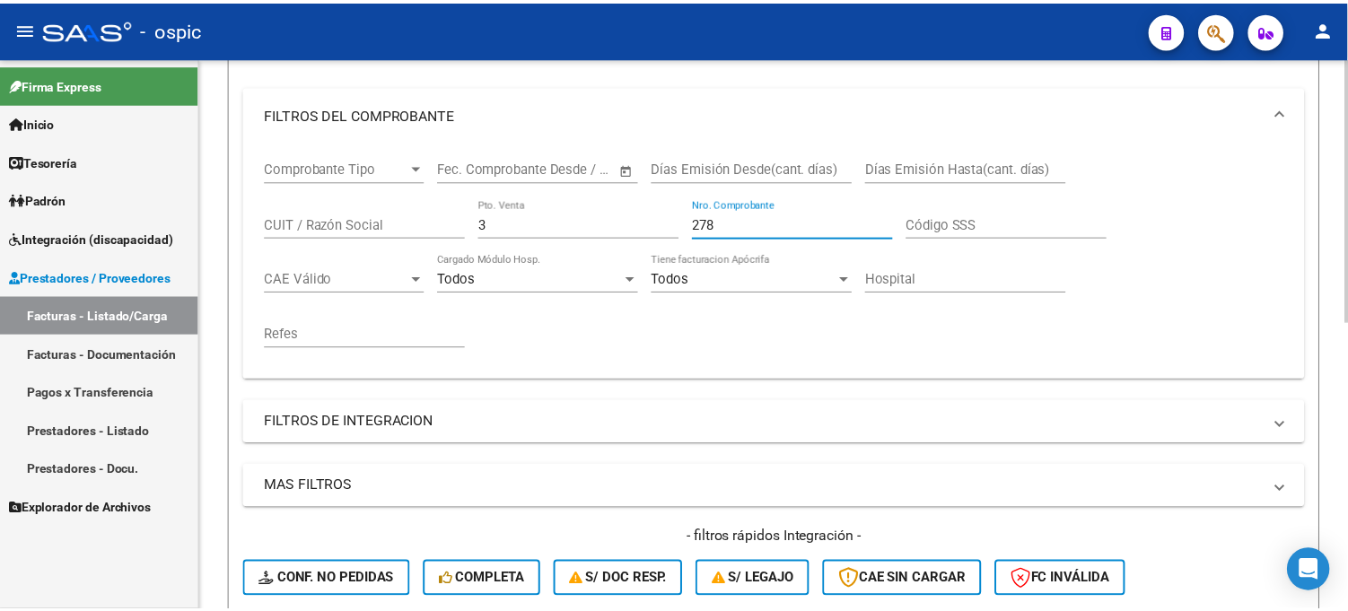
scroll to position [554, 0]
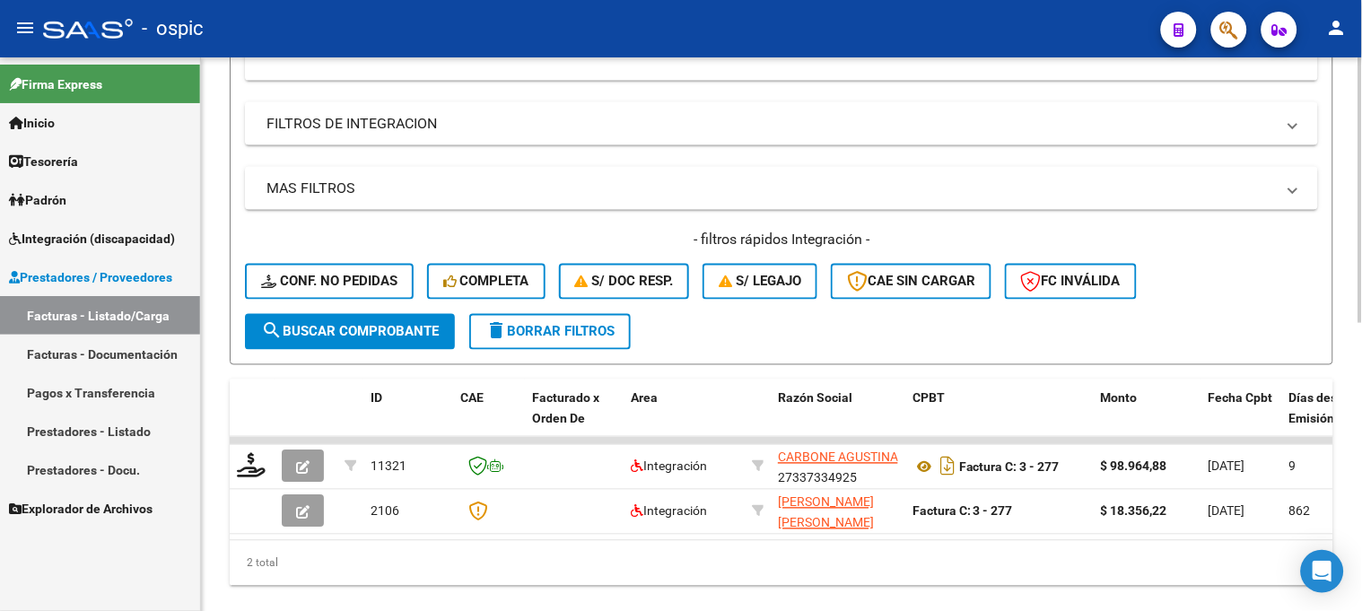
type input "278"
click at [395, 336] on span "search Buscar Comprobante" at bounding box center [350, 332] width 178 height 16
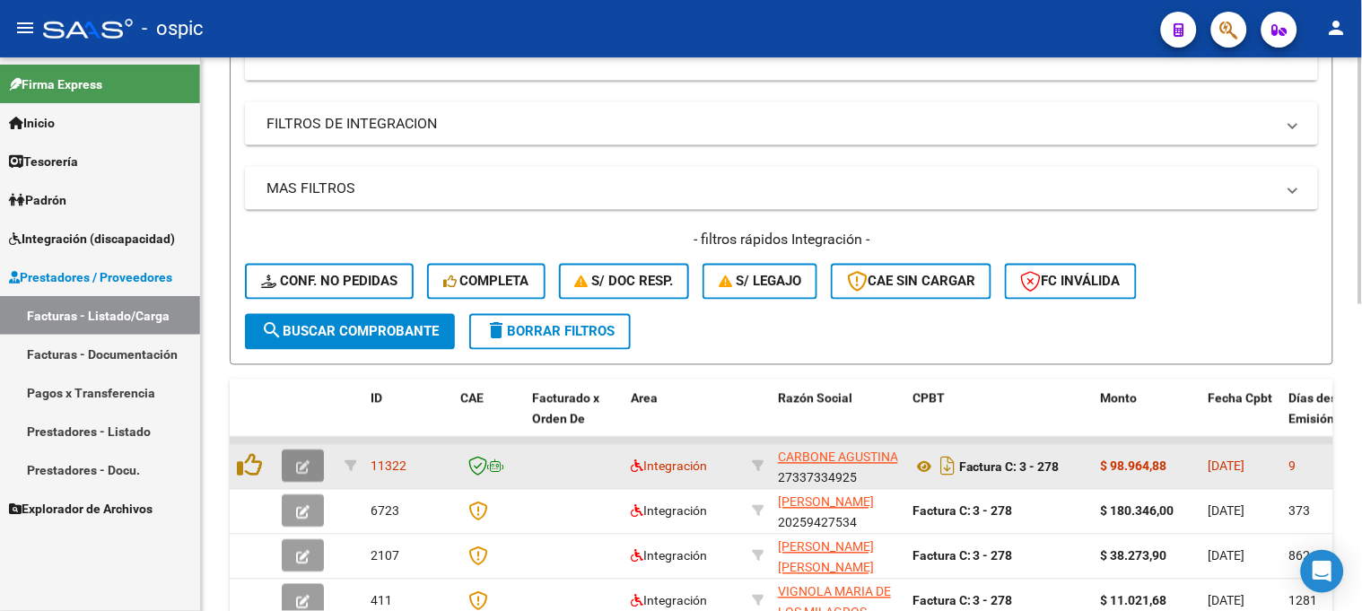
click at [314, 460] on button "button" at bounding box center [303, 467] width 42 height 32
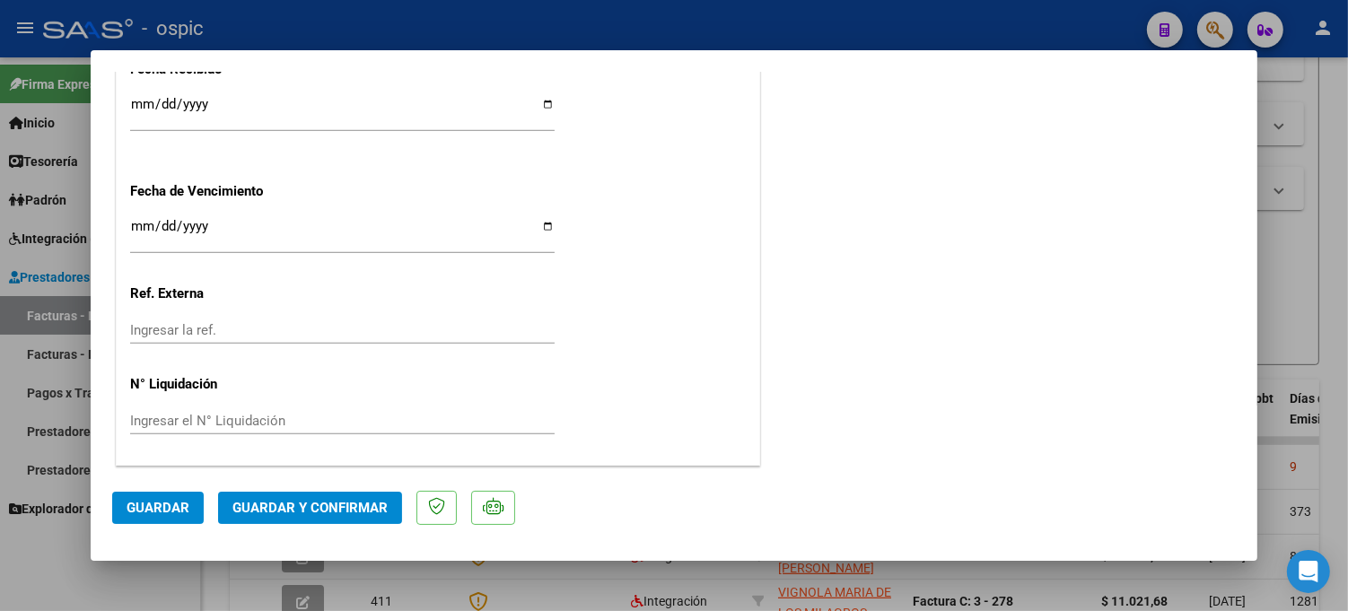
scroll to position [0, 0]
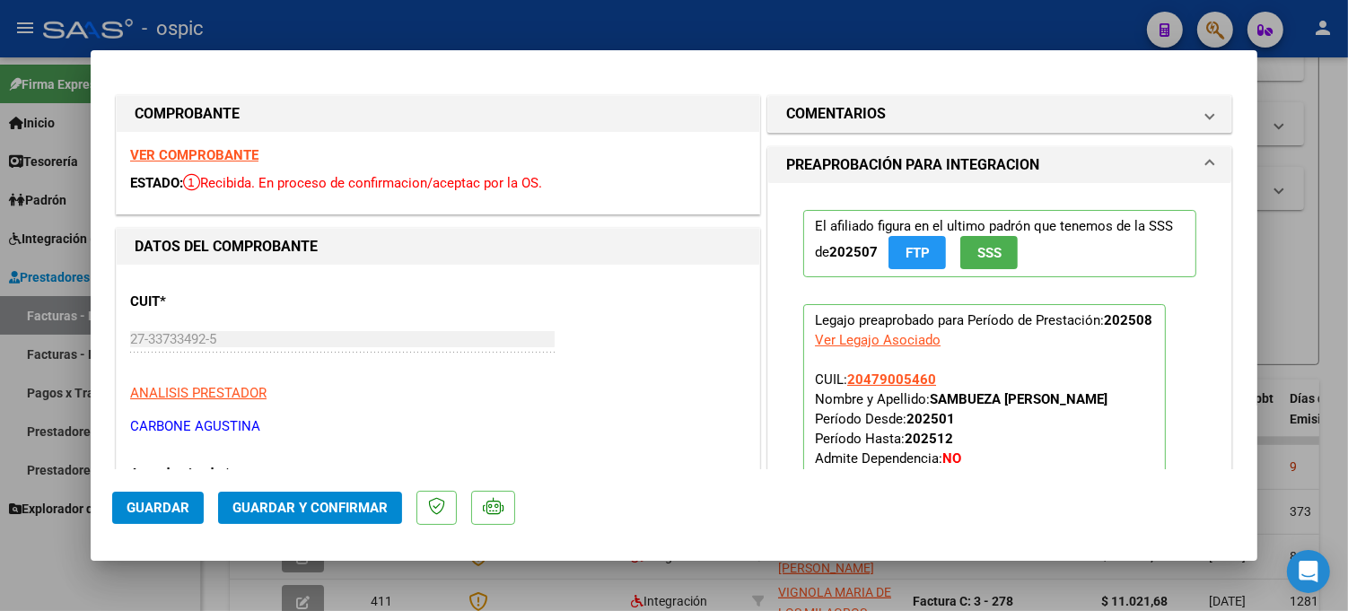
drag, startPoint x: 922, startPoint y: 110, endPoint x: 915, endPoint y: 290, distance: 179.6
click at [922, 112] on mat-panel-title "COMENTARIOS" at bounding box center [989, 114] width 406 height 22
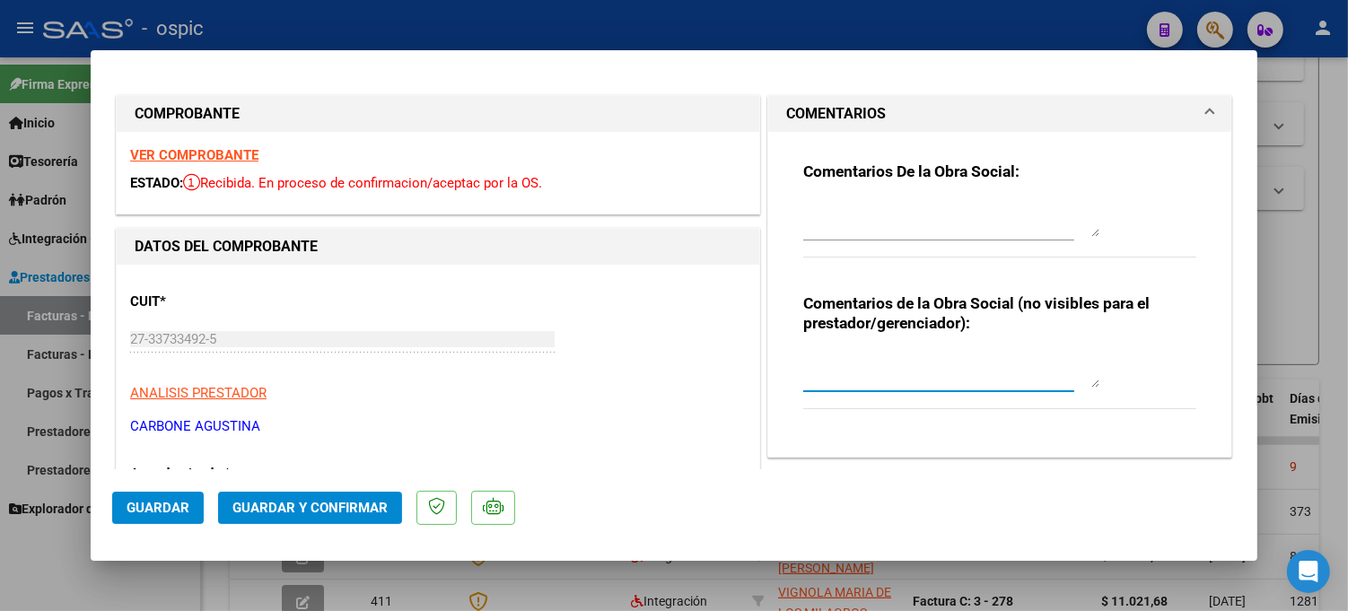
click at [880, 356] on textarea at bounding box center [951, 370] width 296 height 36
type textarea "PSICO 8 SESIONES"
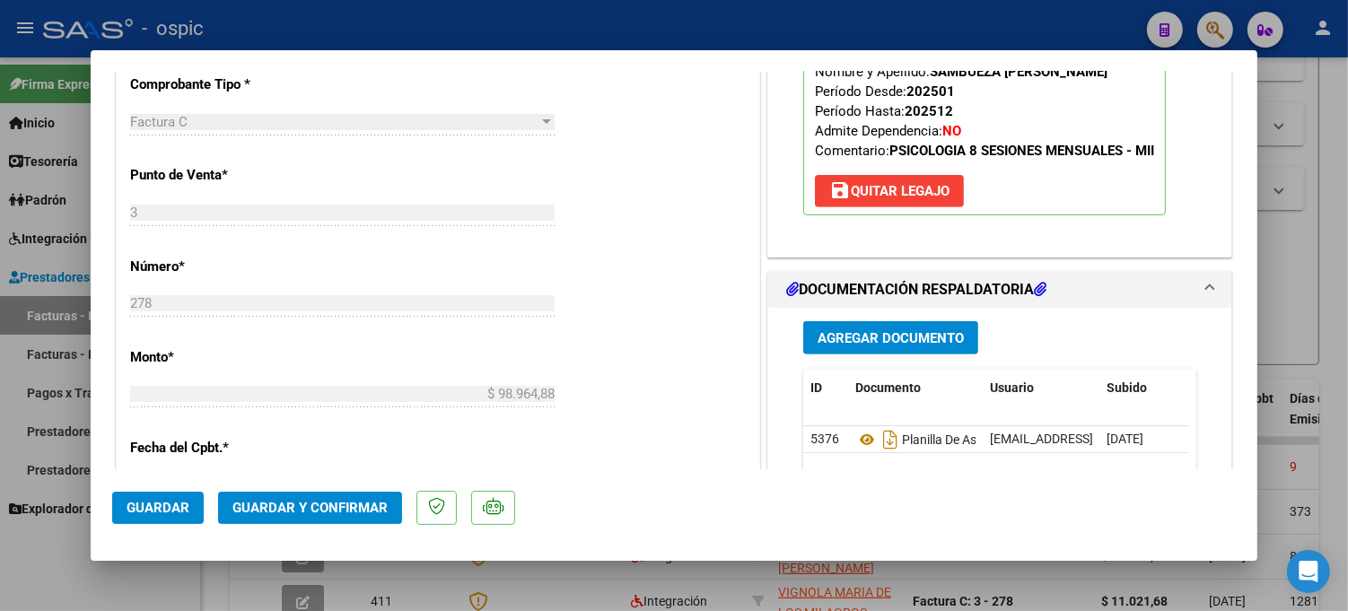
scroll to position [766, 0]
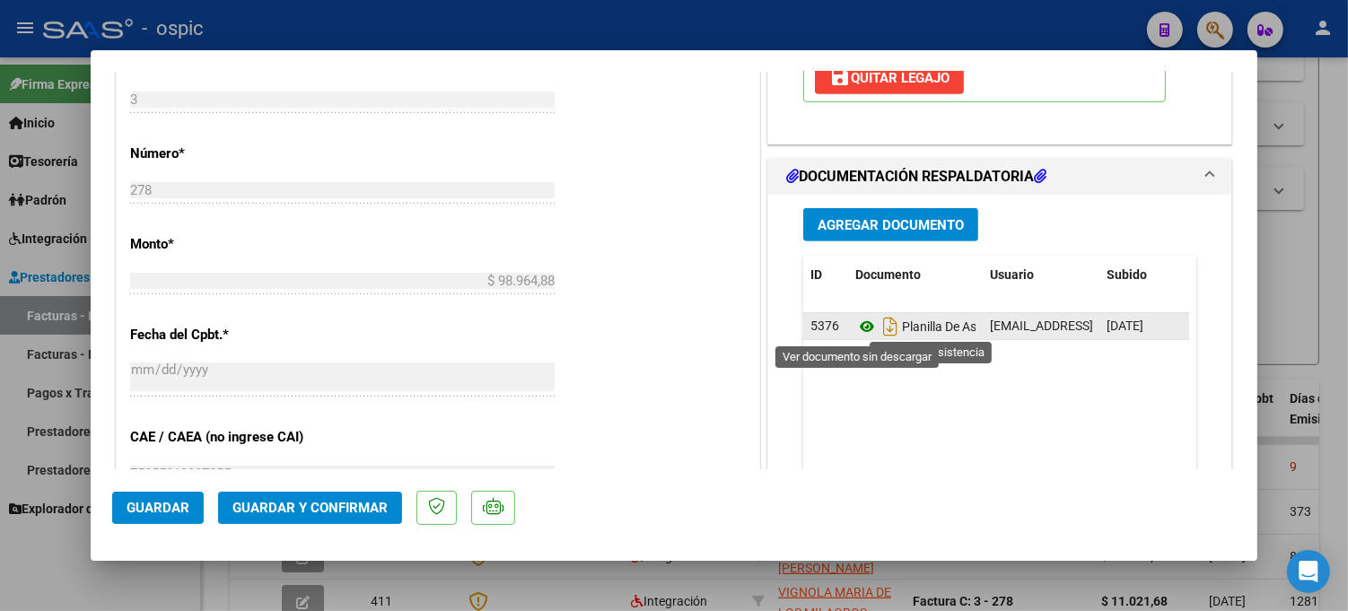
click at [859, 326] on icon at bounding box center [866, 327] width 23 height 22
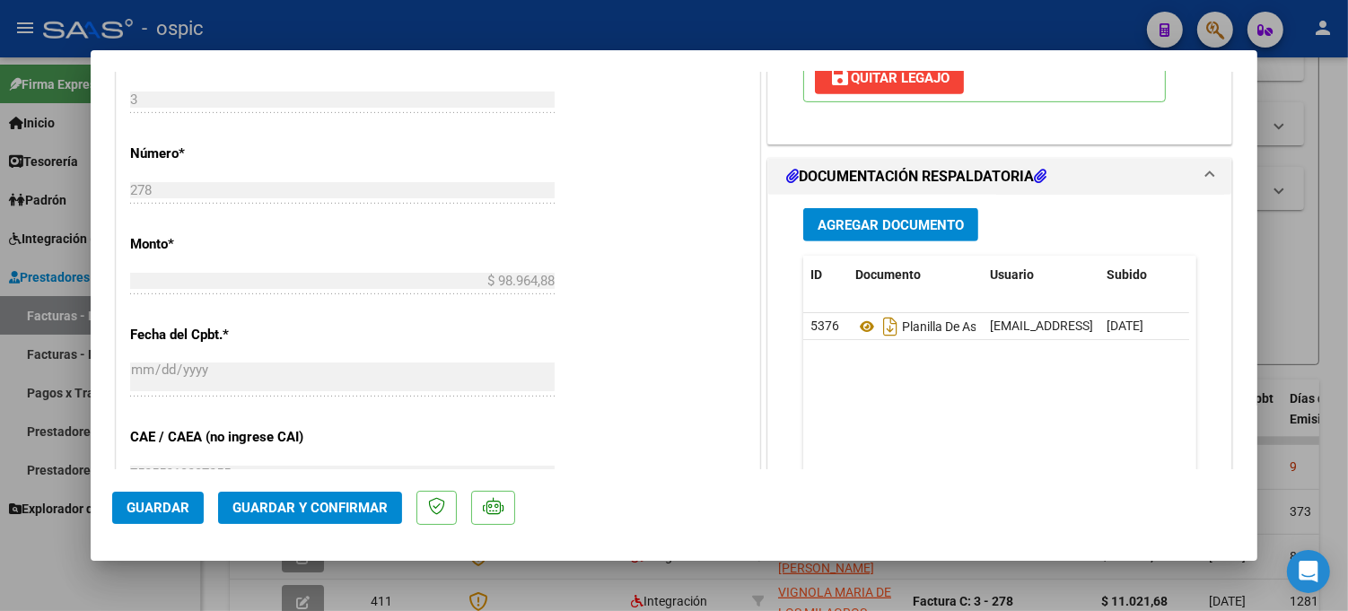
click at [344, 512] on span "Guardar y Confirmar" at bounding box center [309, 508] width 155 height 16
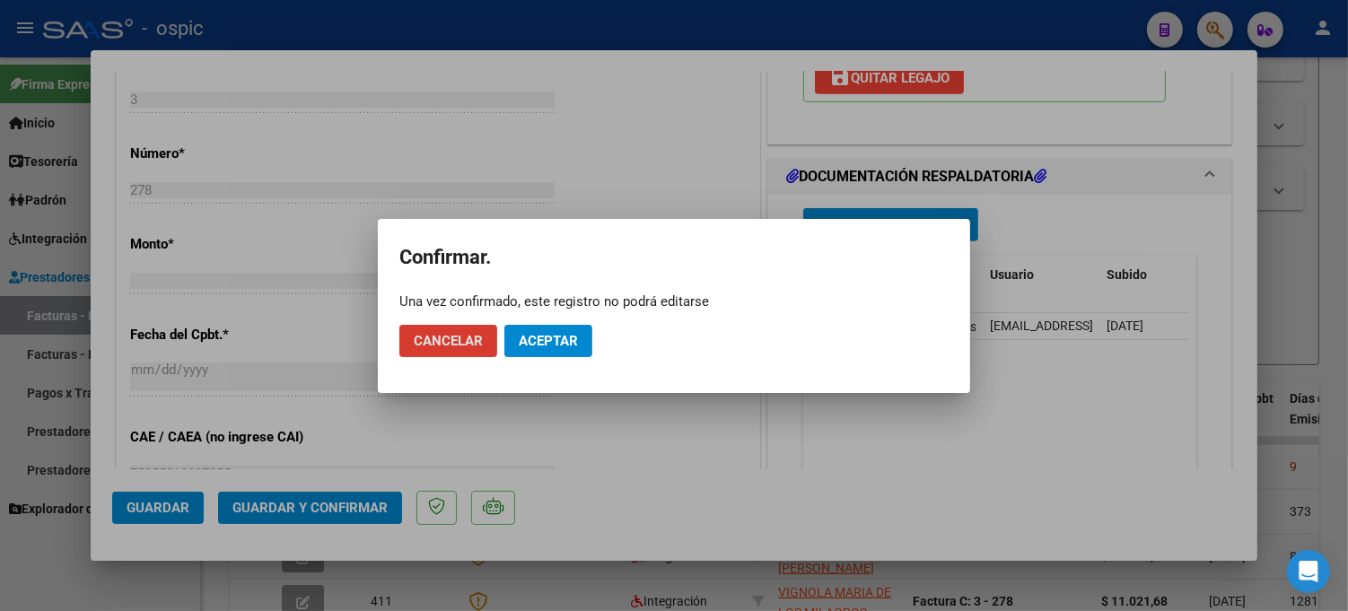
click at [570, 337] on span "Aceptar" at bounding box center [548, 341] width 59 height 16
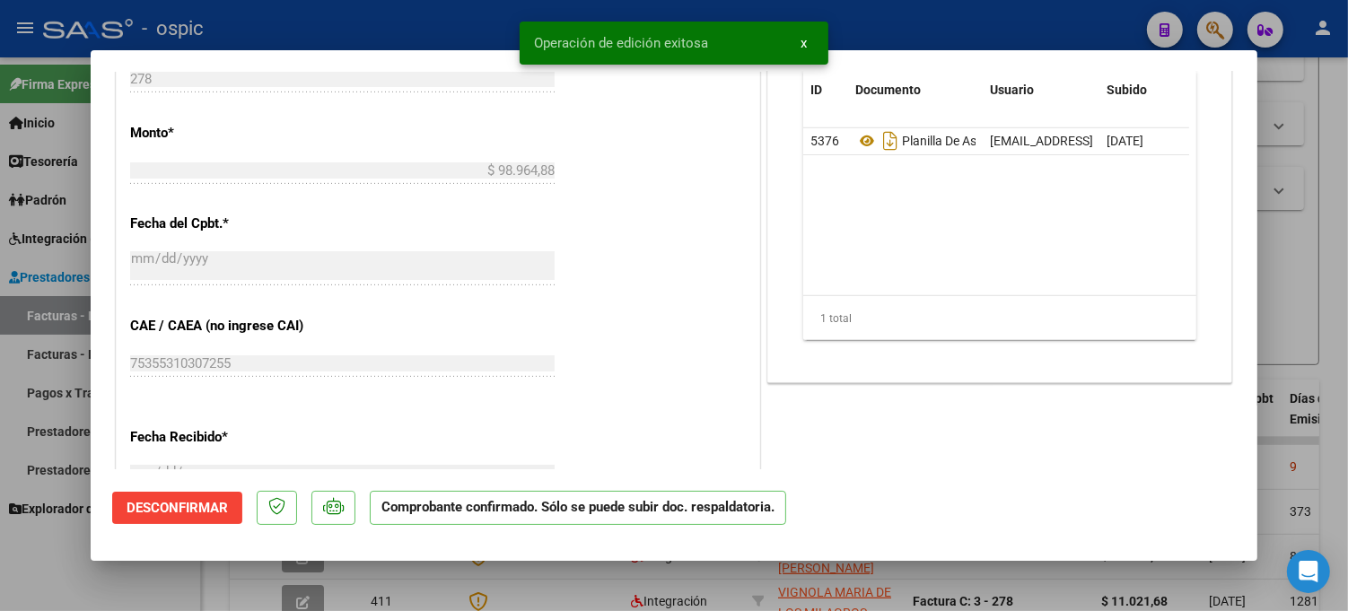
type input "$ 0,00"
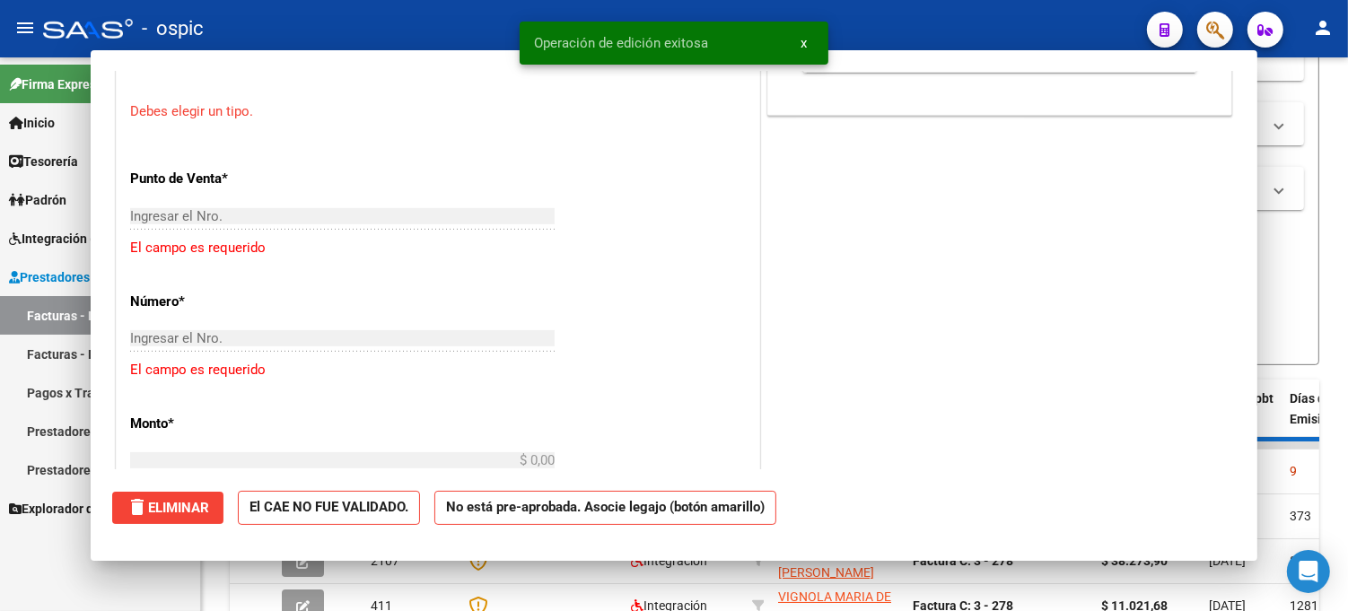
scroll to position [797, 0]
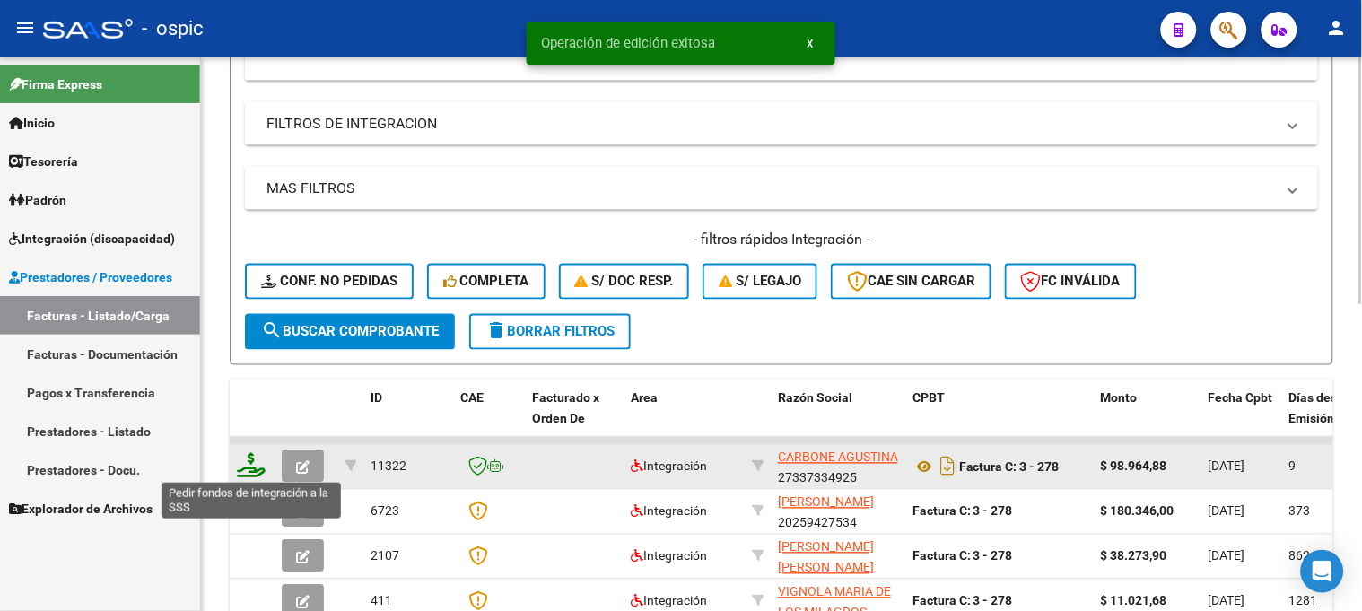
click at [257, 463] on icon at bounding box center [251, 465] width 29 height 25
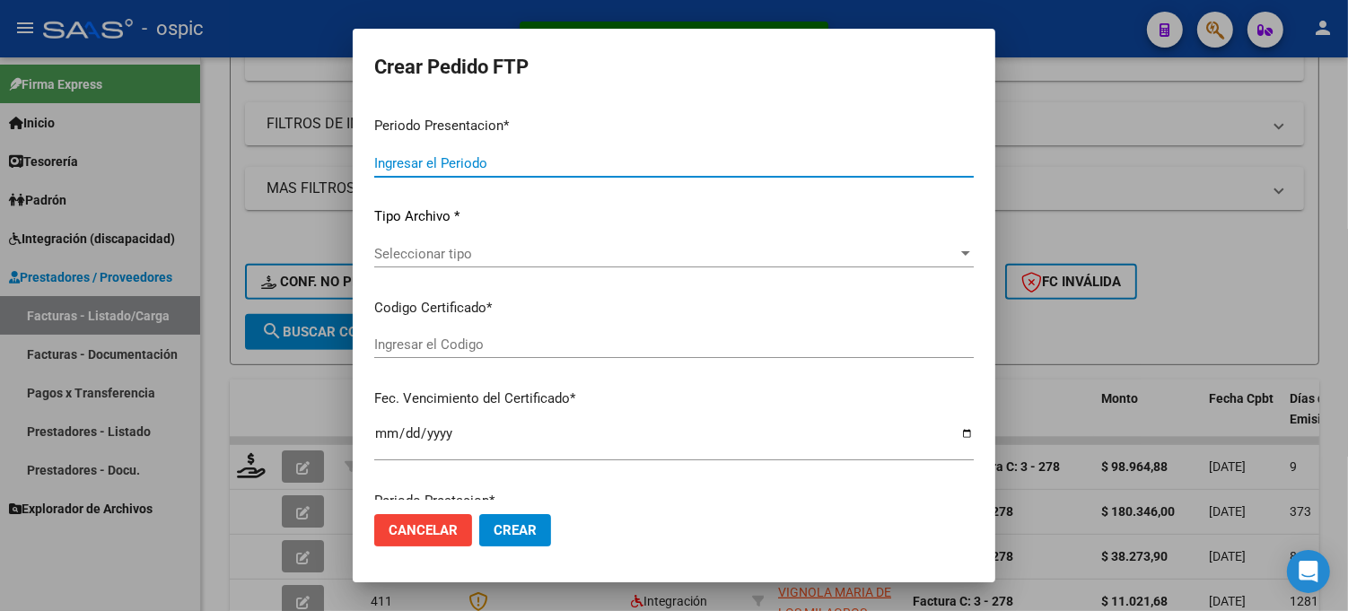
type input "202508"
type input "$ 98.964,88"
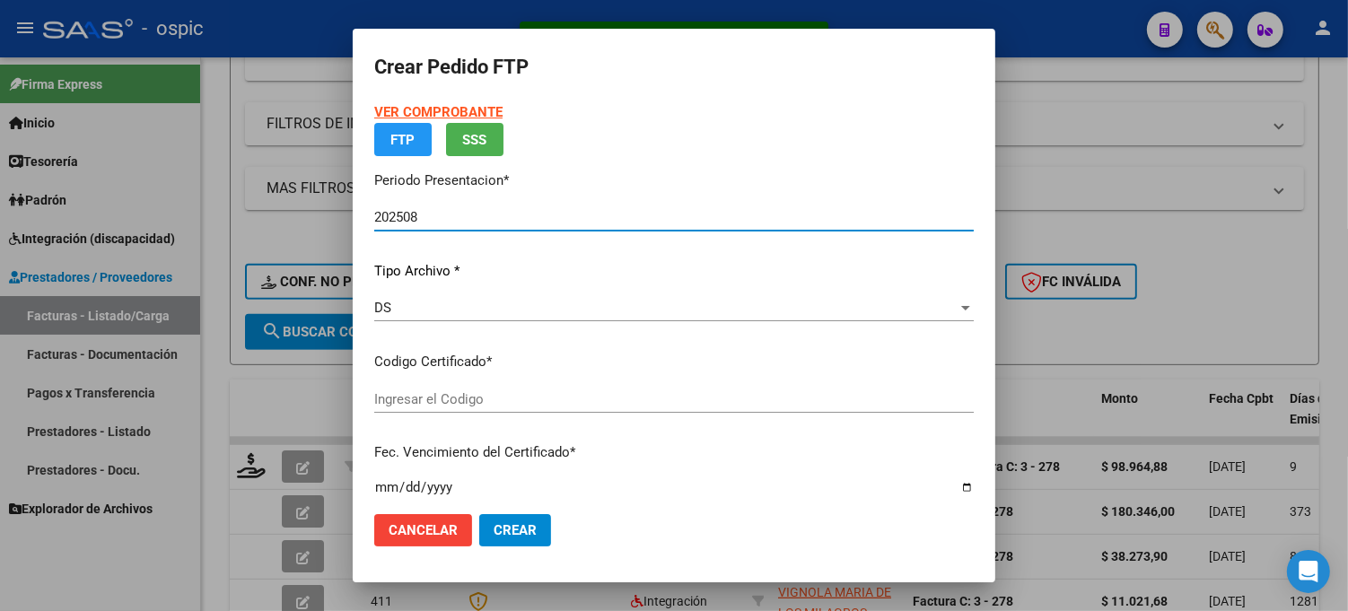
type input "2985686785"
type input "[DATE]"
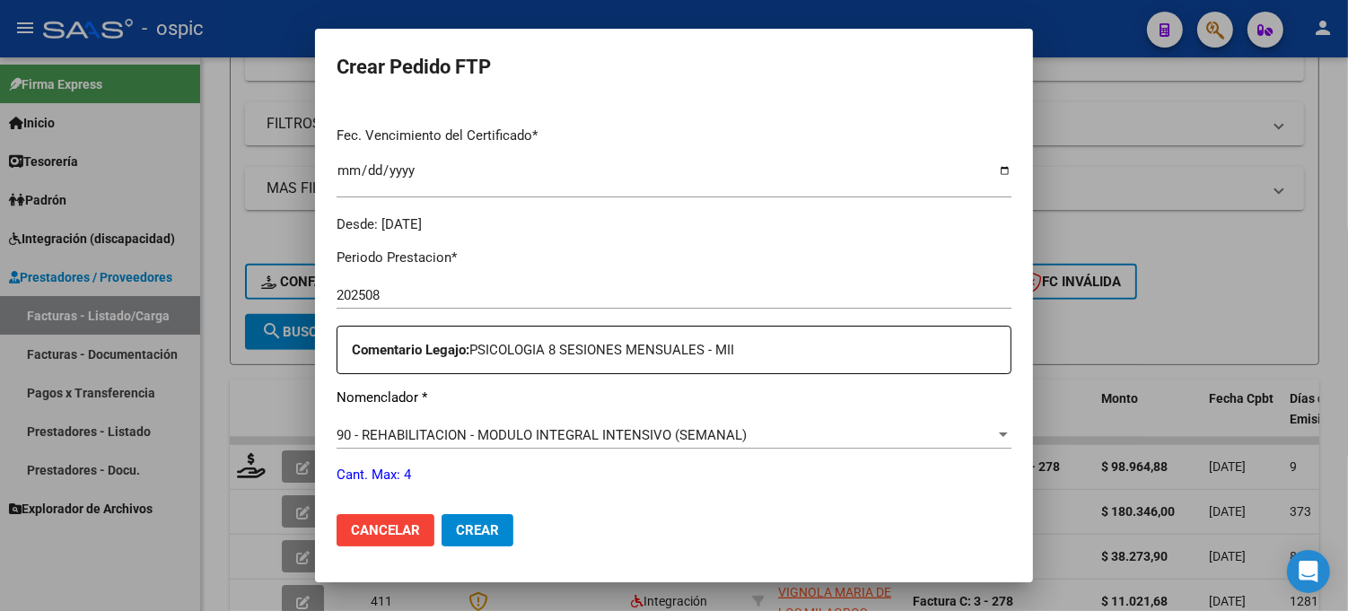
scroll to position [296, 0]
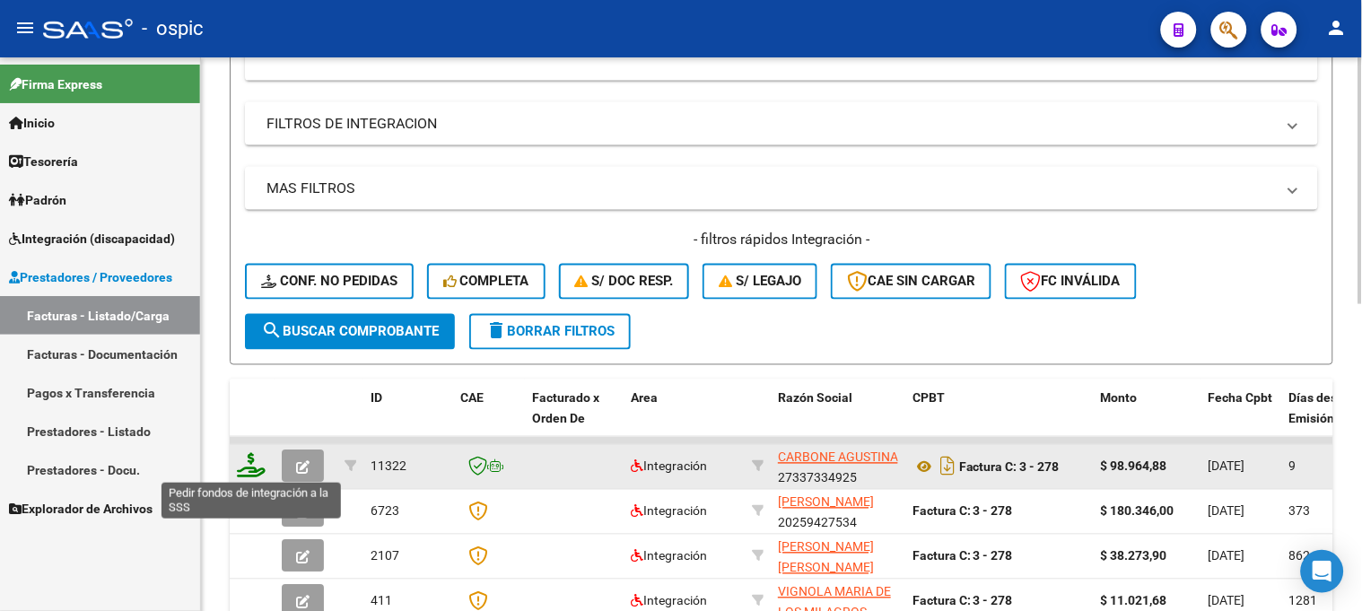
click at [245, 460] on icon at bounding box center [251, 465] width 29 height 25
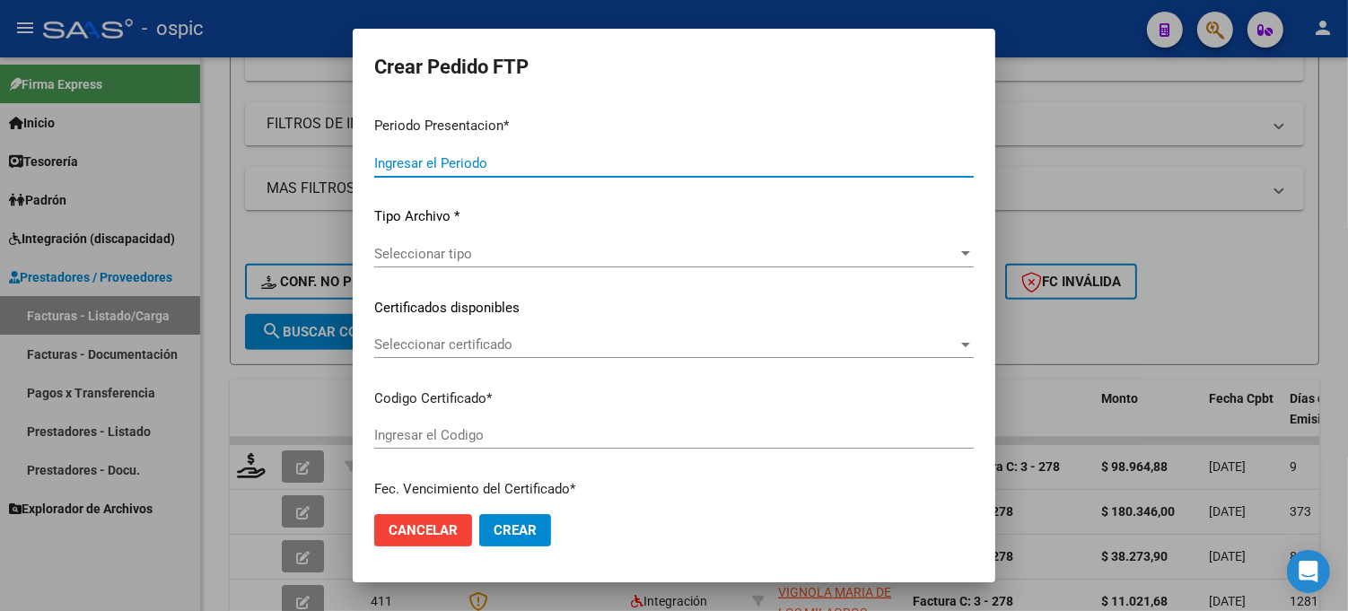
type input "202508"
type input "$ 98.964,88"
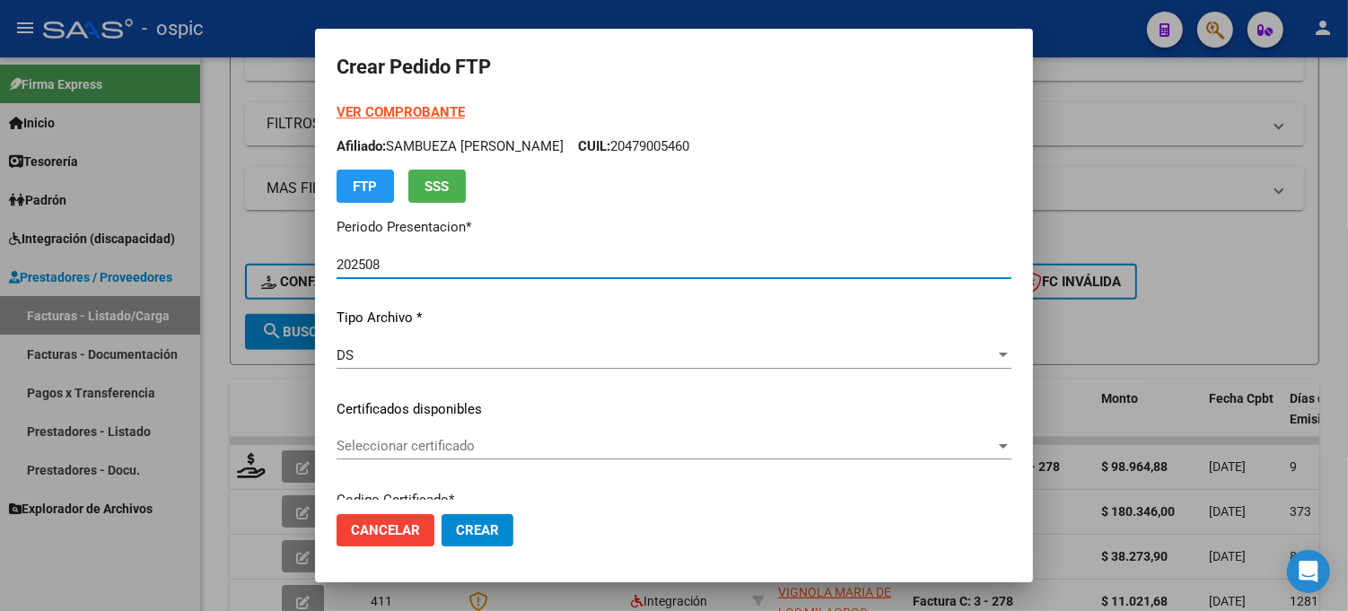
type input "2985686785"
type input "[DATE]"
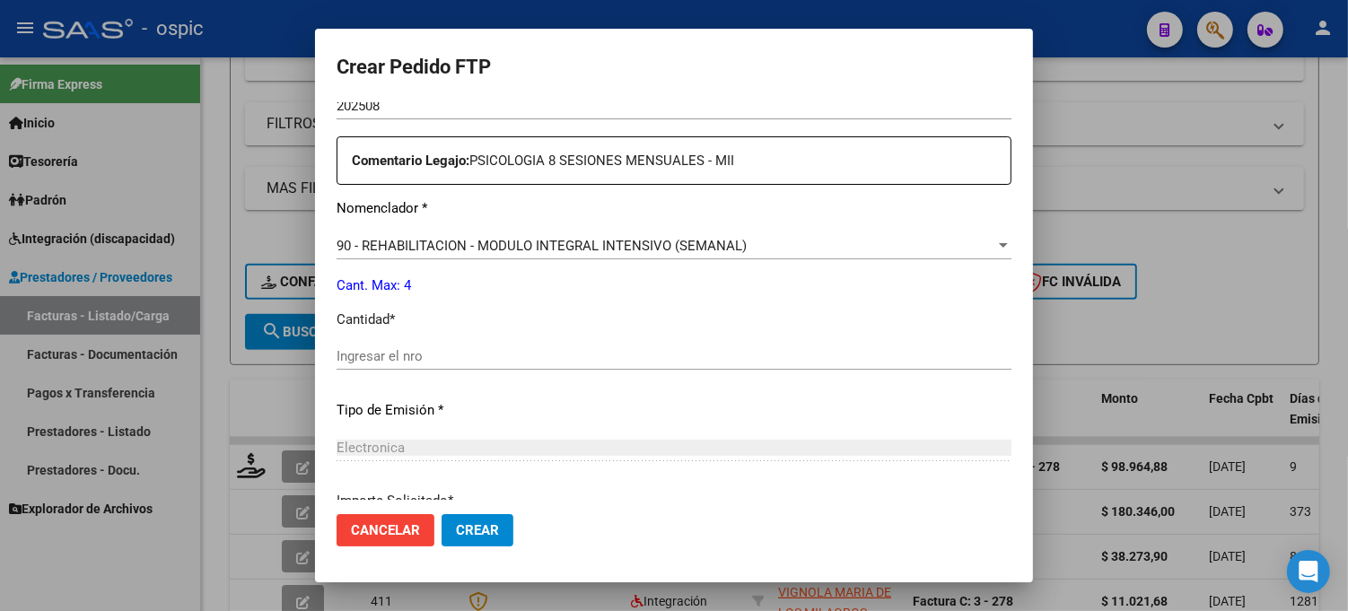
scroll to position [648, 0]
click at [730, 352] on input "Ingresar el nro" at bounding box center [674, 353] width 675 height 16
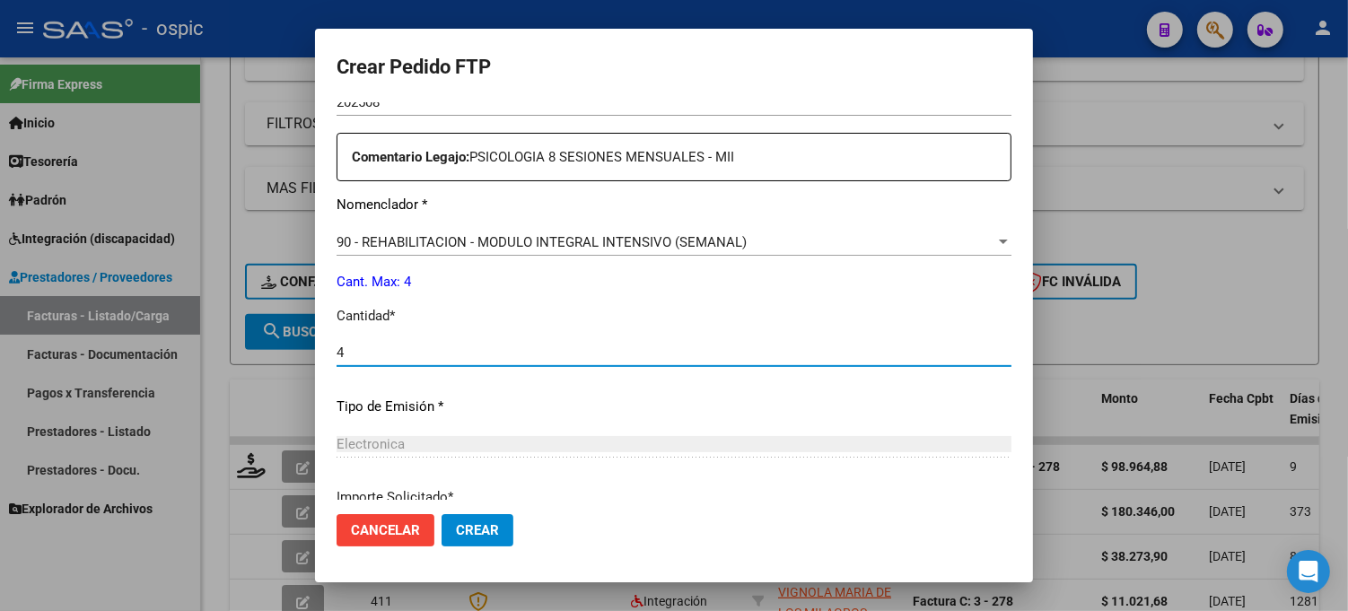
type input "4"
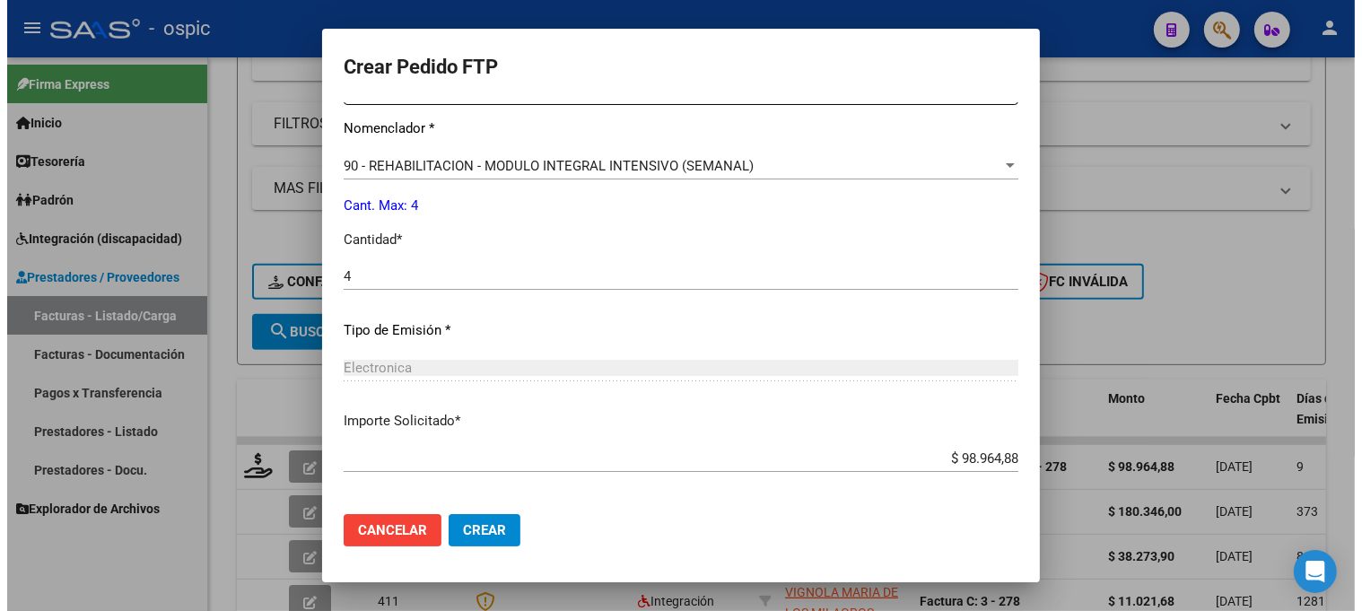
scroll to position [804, 0]
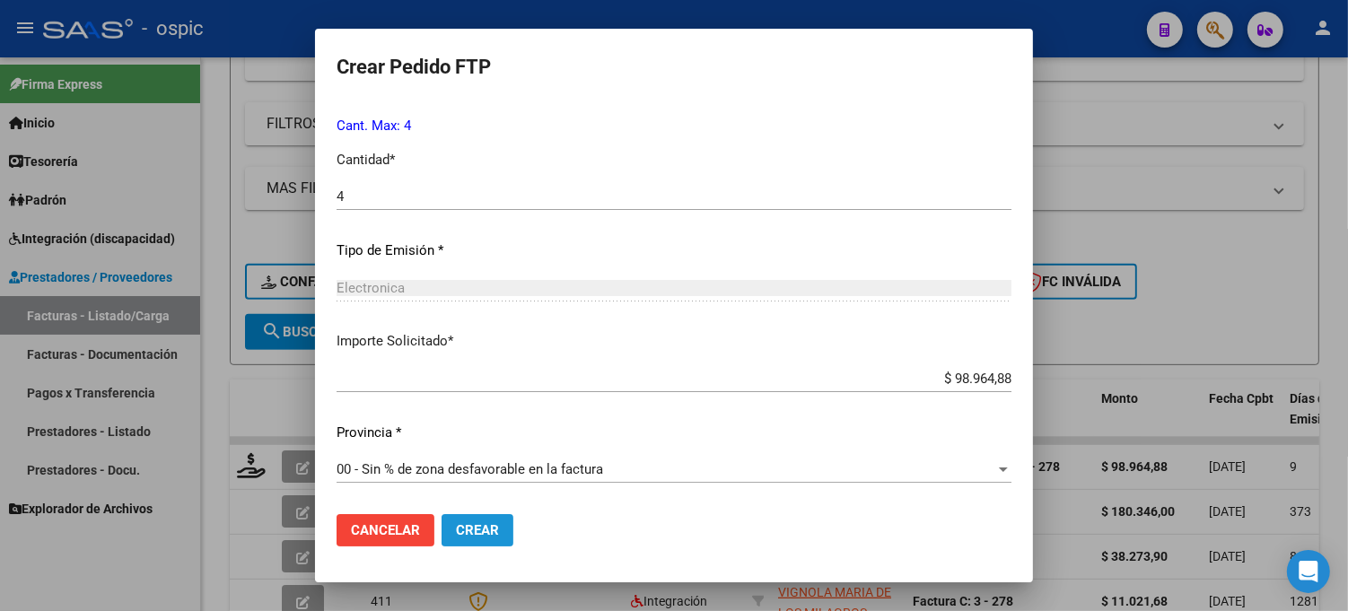
click at [473, 516] on button "Crear" at bounding box center [478, 530] width 72 height 32
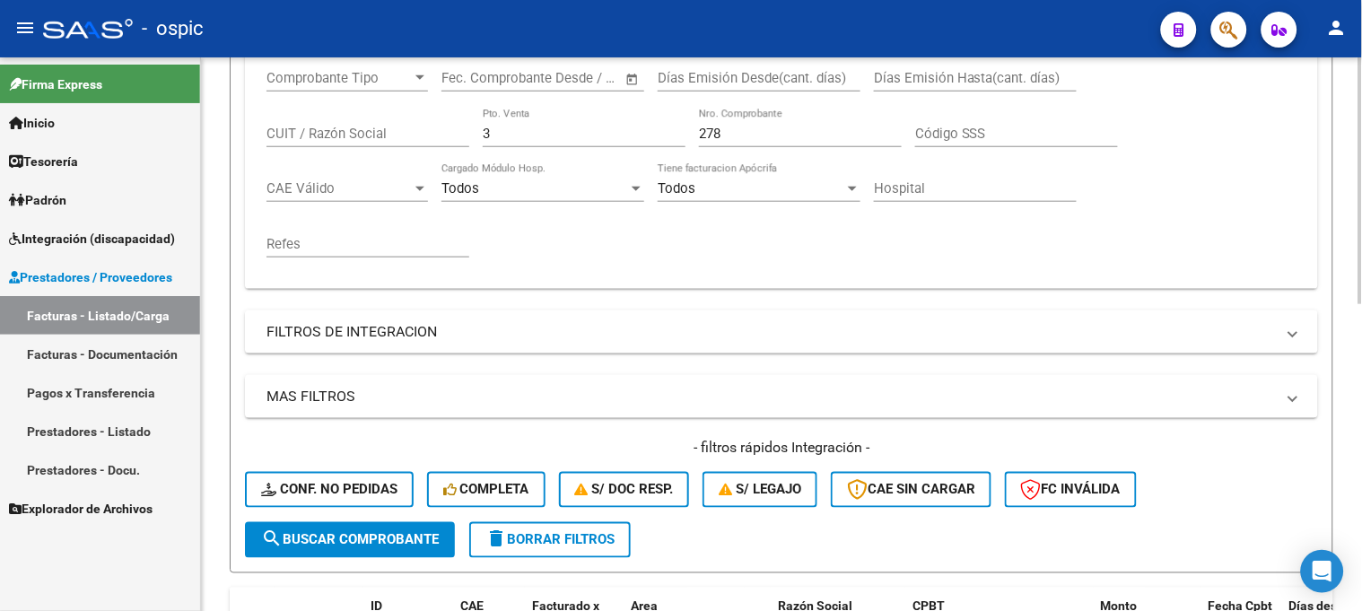
scroll to position [255, 0]
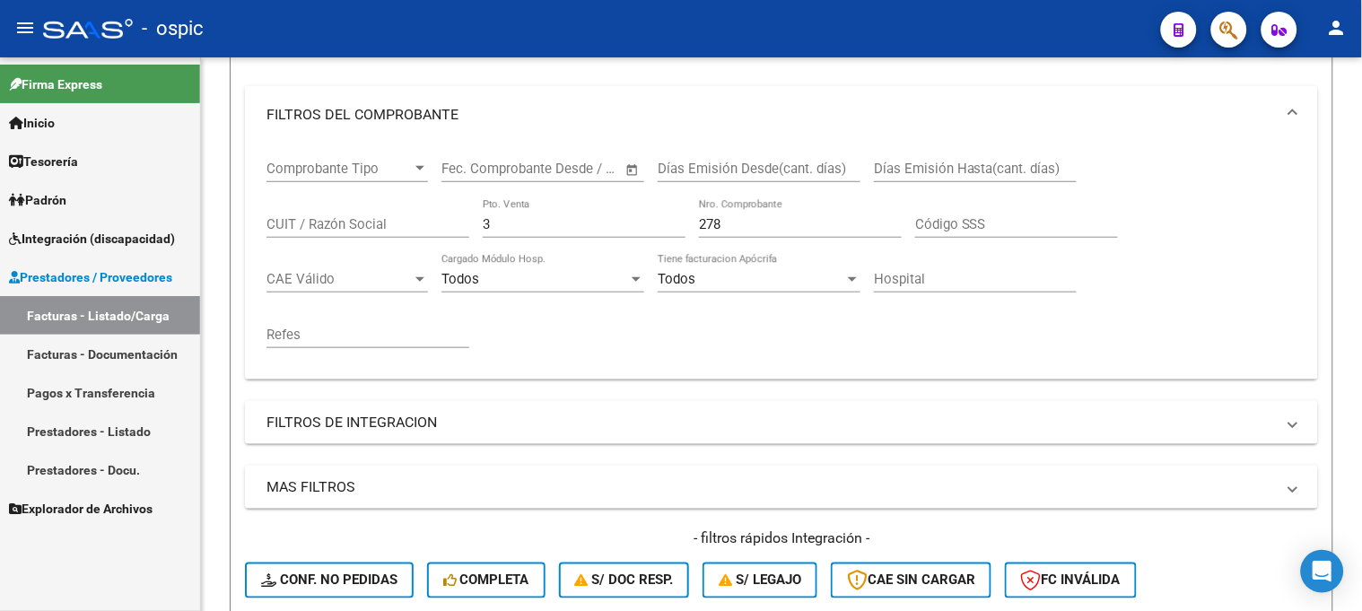
click at [64, 281] on span "Prestadores / Proveedores" at bounding box center [90, 277] width 163 height 20
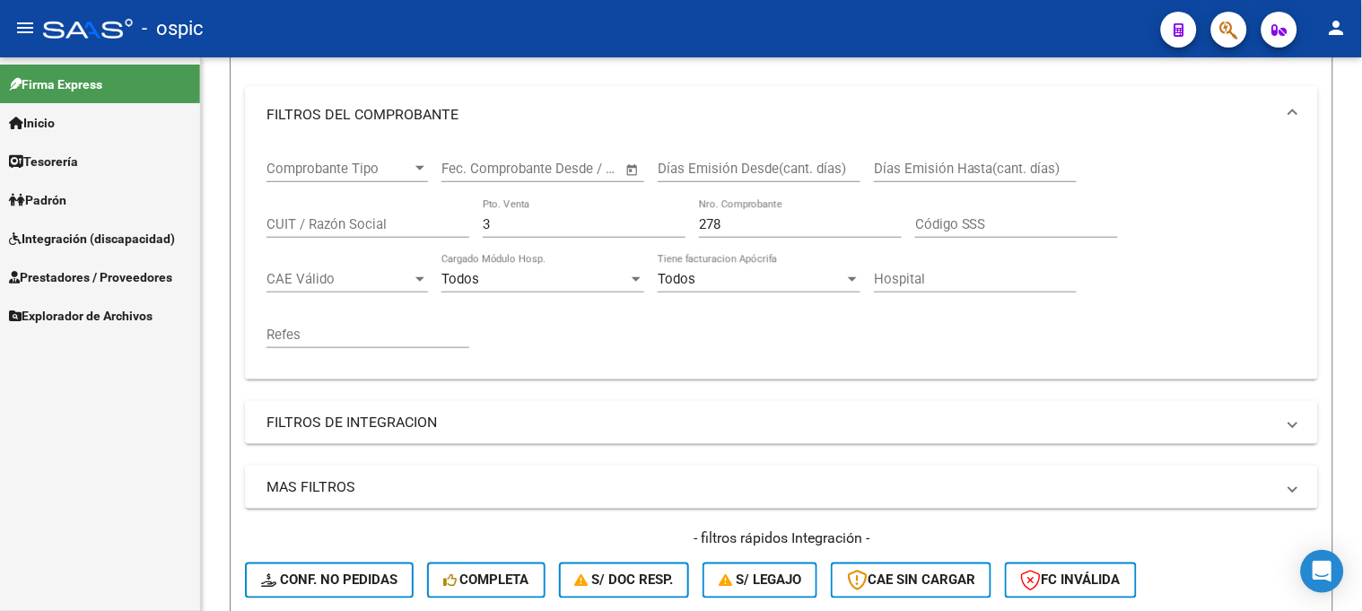
click at [63, 317] on span "Explorador de Archivos" at bounding box center [81, 316] width 144 height 20
click at [75, 355] on link "Integración" at bounding box center [100, 354] width 200 height 39
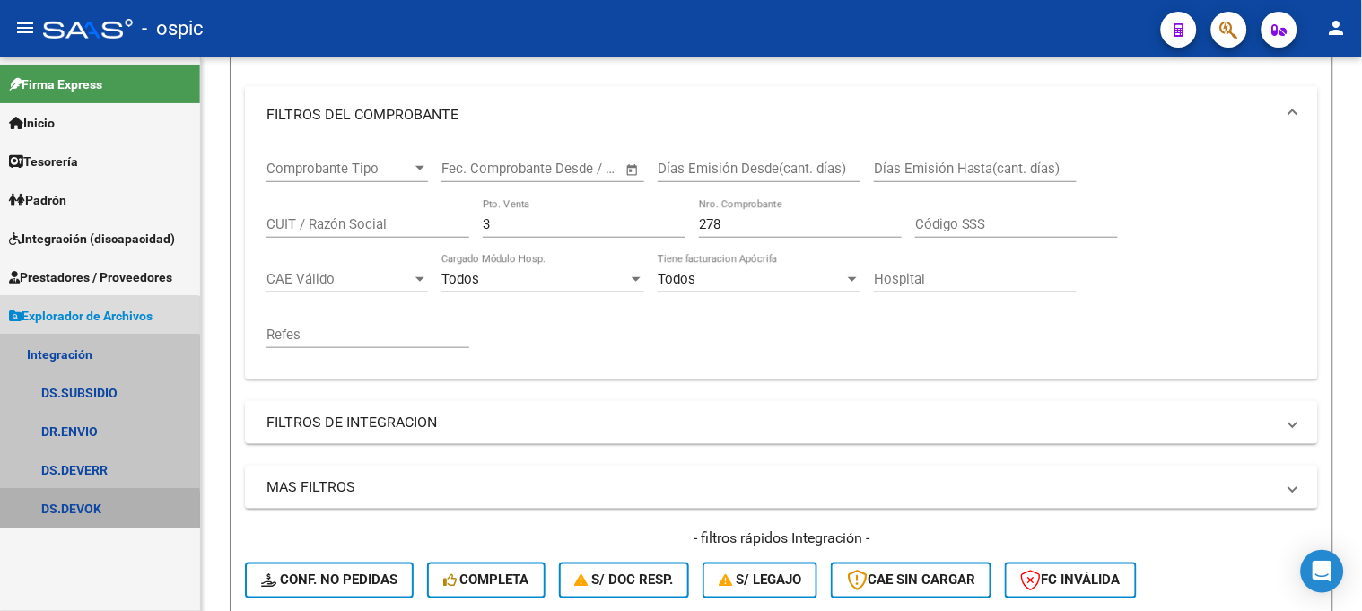
click at [81, 512] on link "DS.DEVOK" at bounding box center [100, 508] width 200 height 39
click at [87, 505] on link "DS.DEVOK" at bounding box center [100, 508] width 200 height 39
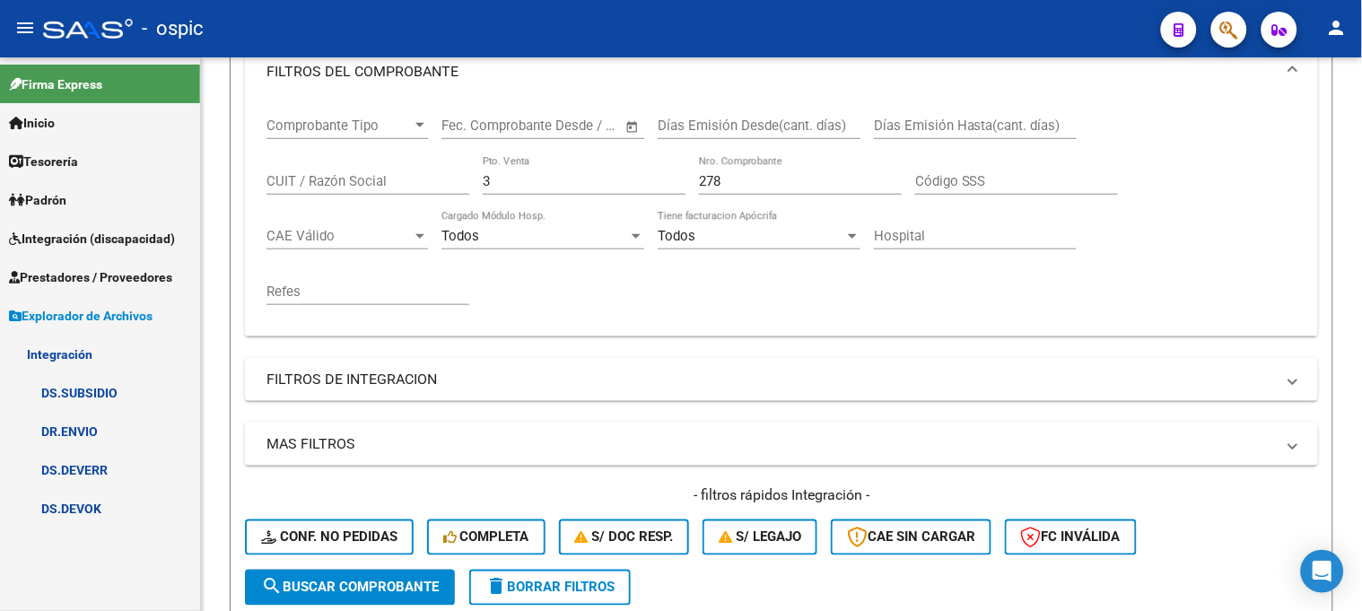
scroll to position [299, 0]
click at [84, 510] on link "DS.DEVOK" at bounding box center [100, 508] width 200 height 39
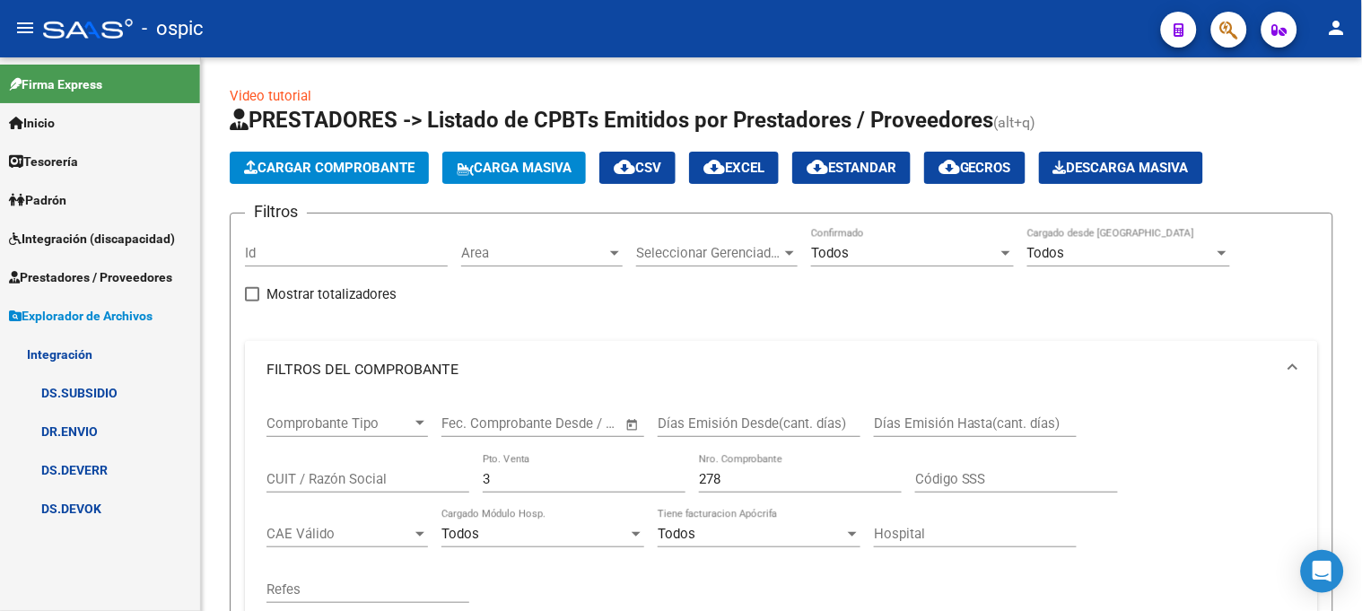
click at [103, 504] on link "DS.DEVOK" at bounding box center [100, 508] width 200 height 39
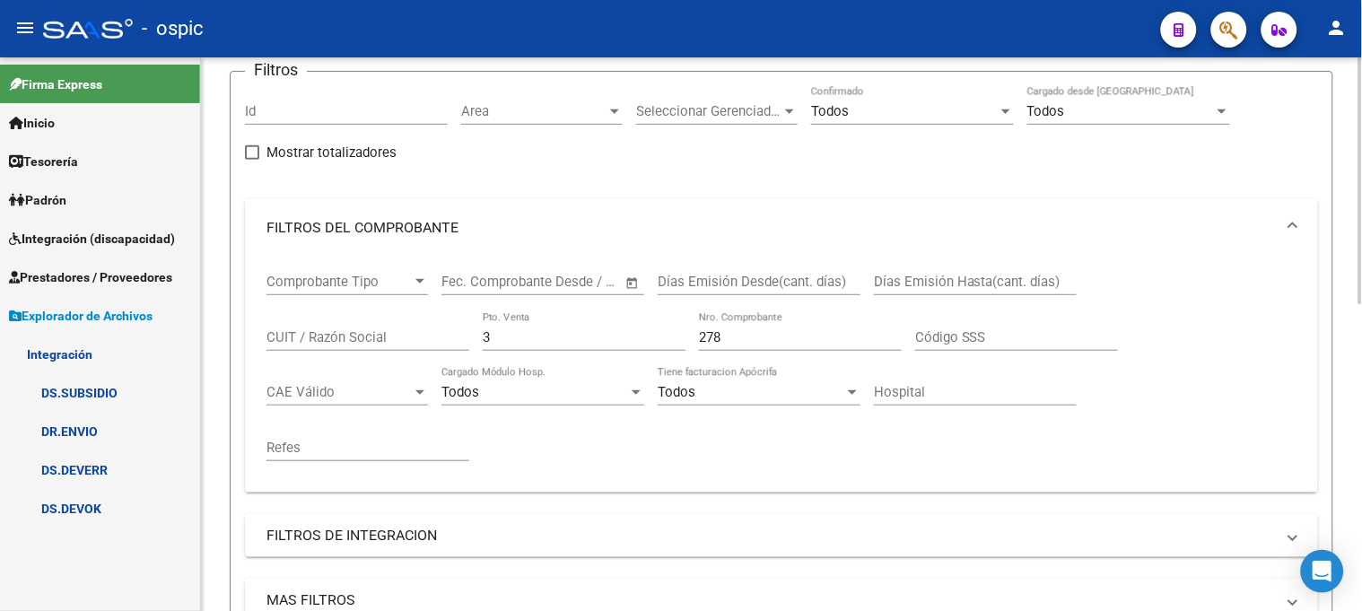
scroll to position [398, 0]
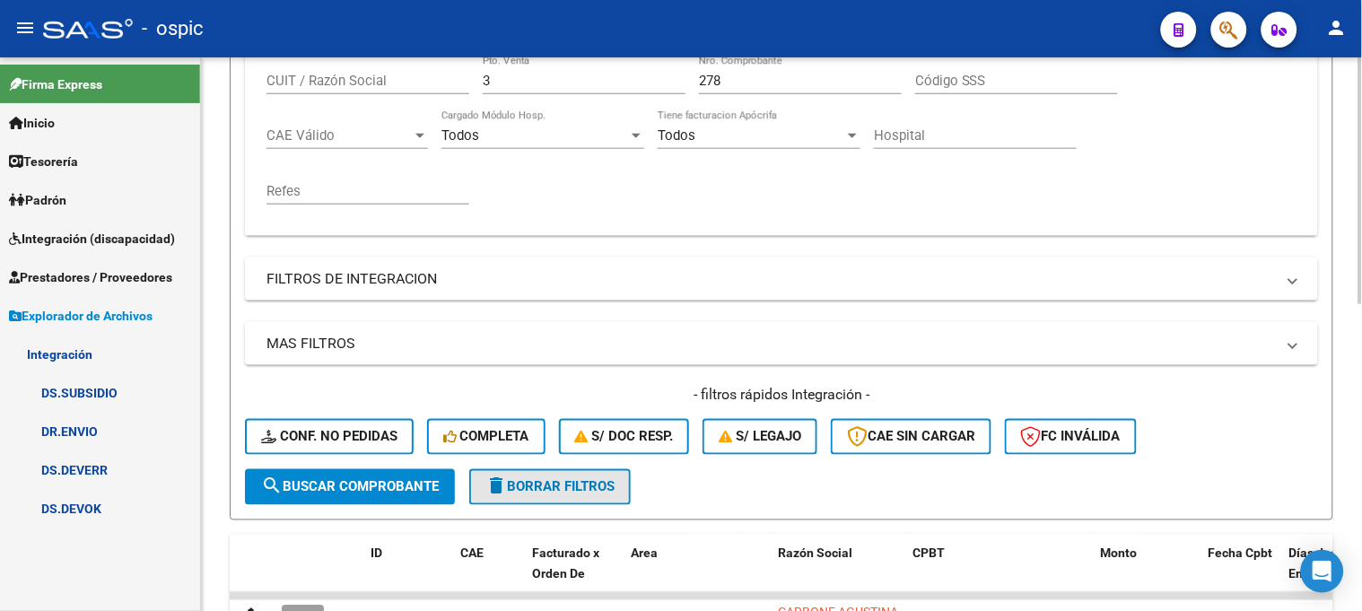
click at [595, 492] on span "delete Borrar Filtros" at bounding box center [550, 487] width 129 height 16
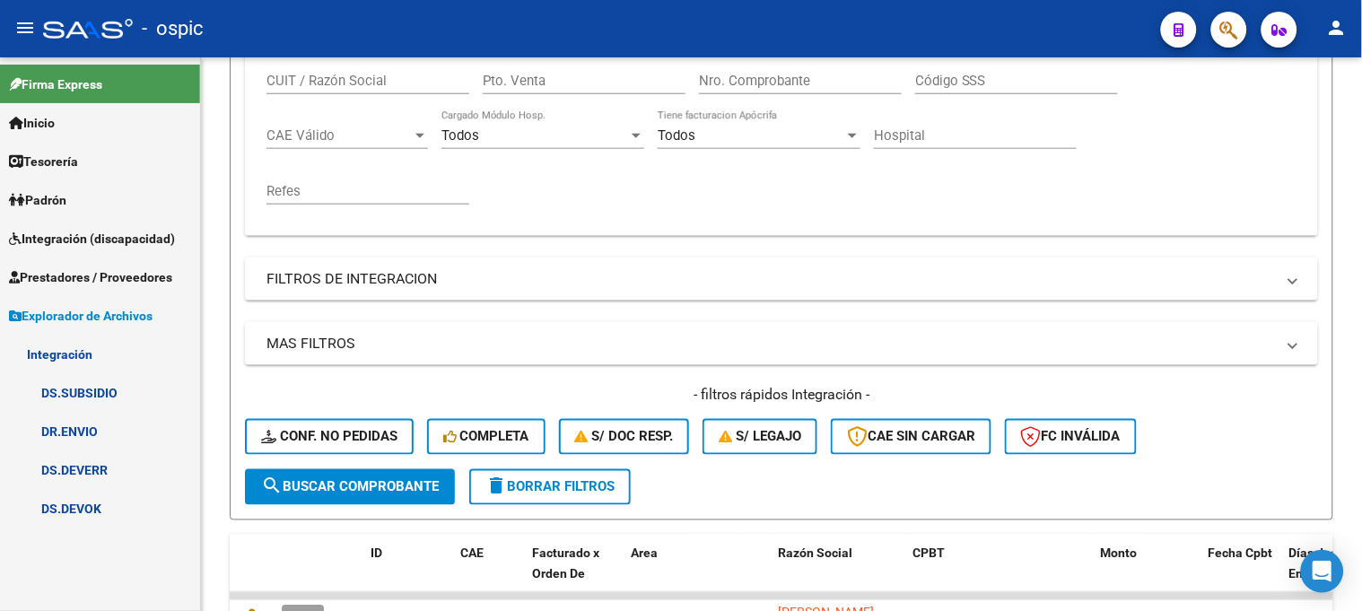
click at [94, 495] on link "DS.DEVOK" at bounding box center [100, 508] width 200 height 39
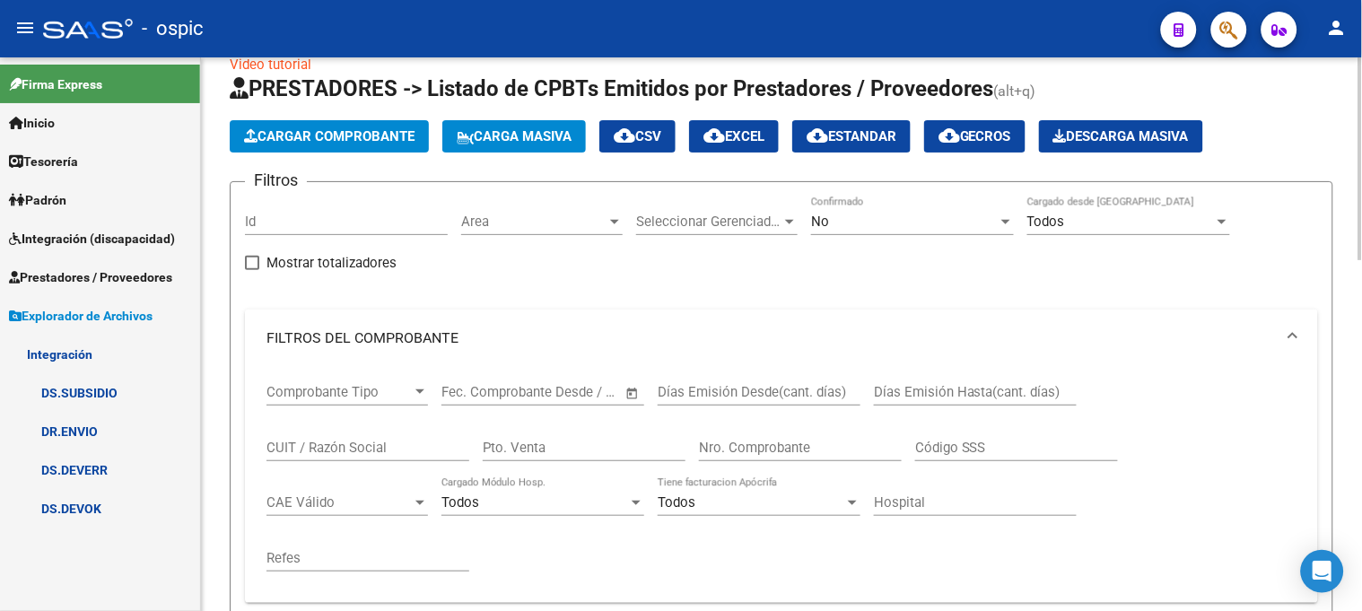
scroll to position [0, 0]
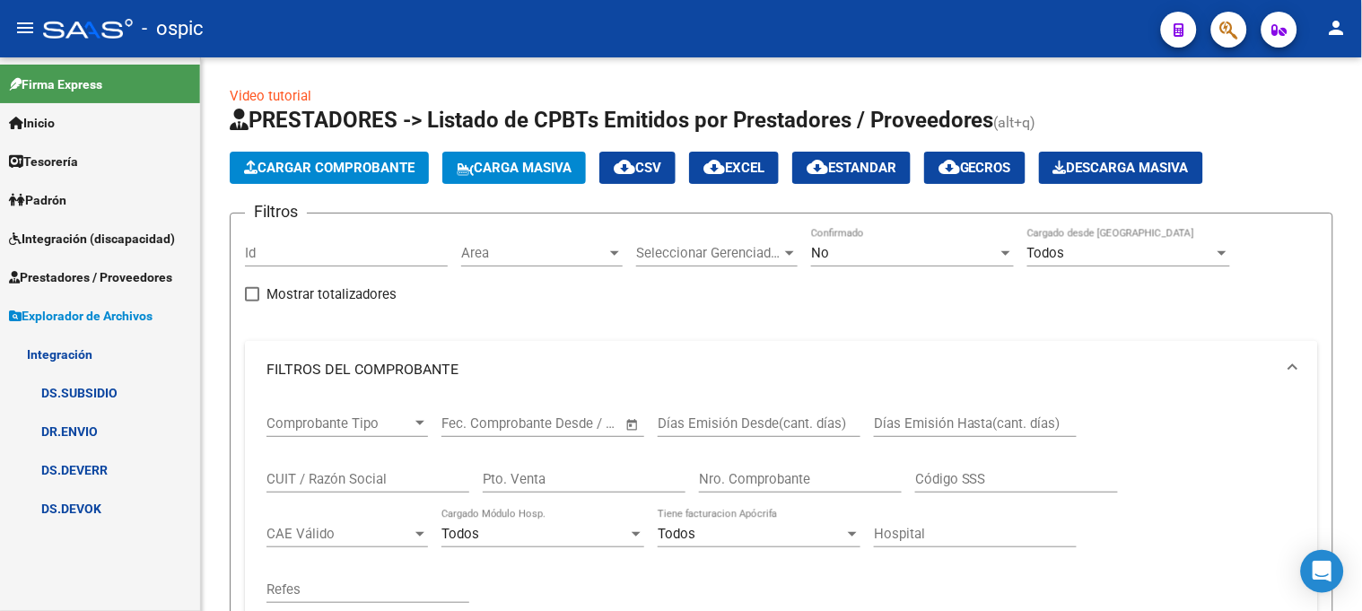
click at [92, 498] on link "DS.DEVOK" at bounding box center [100, 508] width 200 height 39
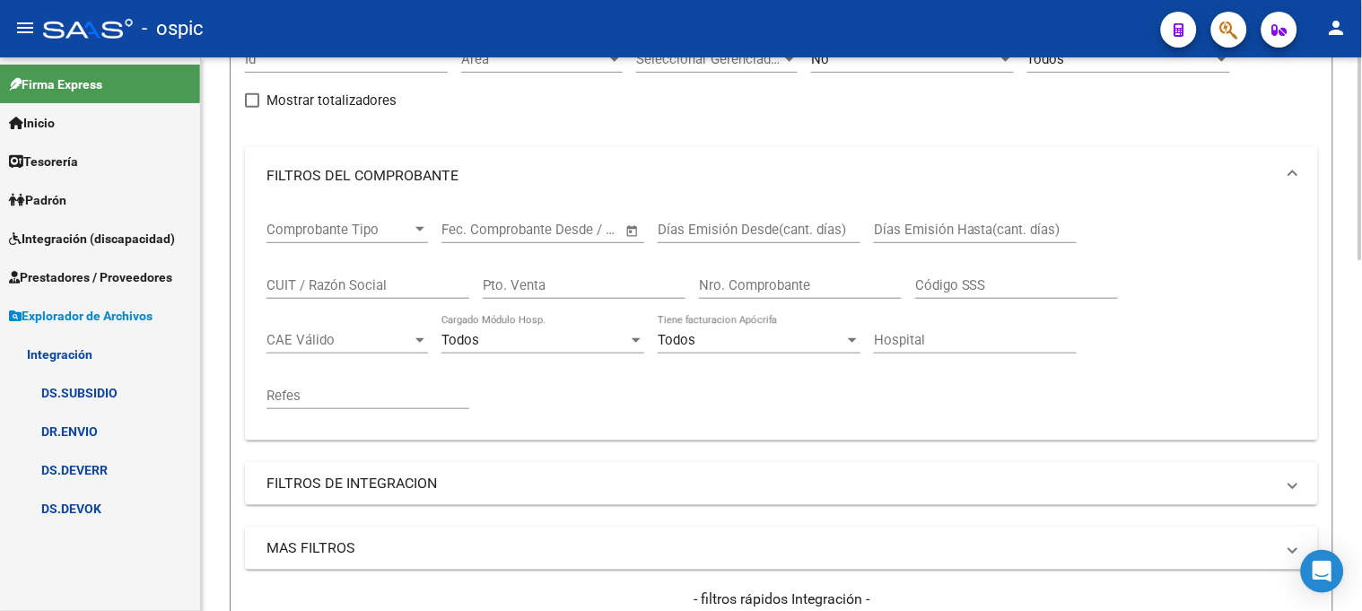
scroll to position [199, 0]
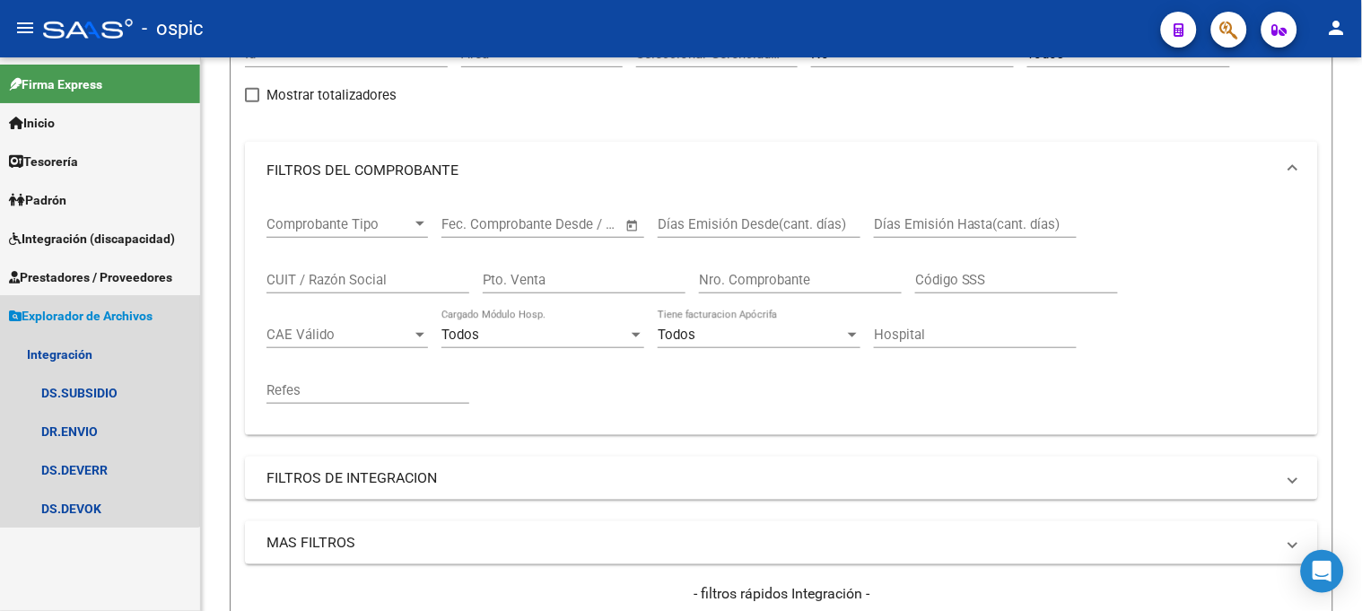
click at [88, 311] on span "Explorador de Archivos" at bounding box center [81, 316] width 144 height 20
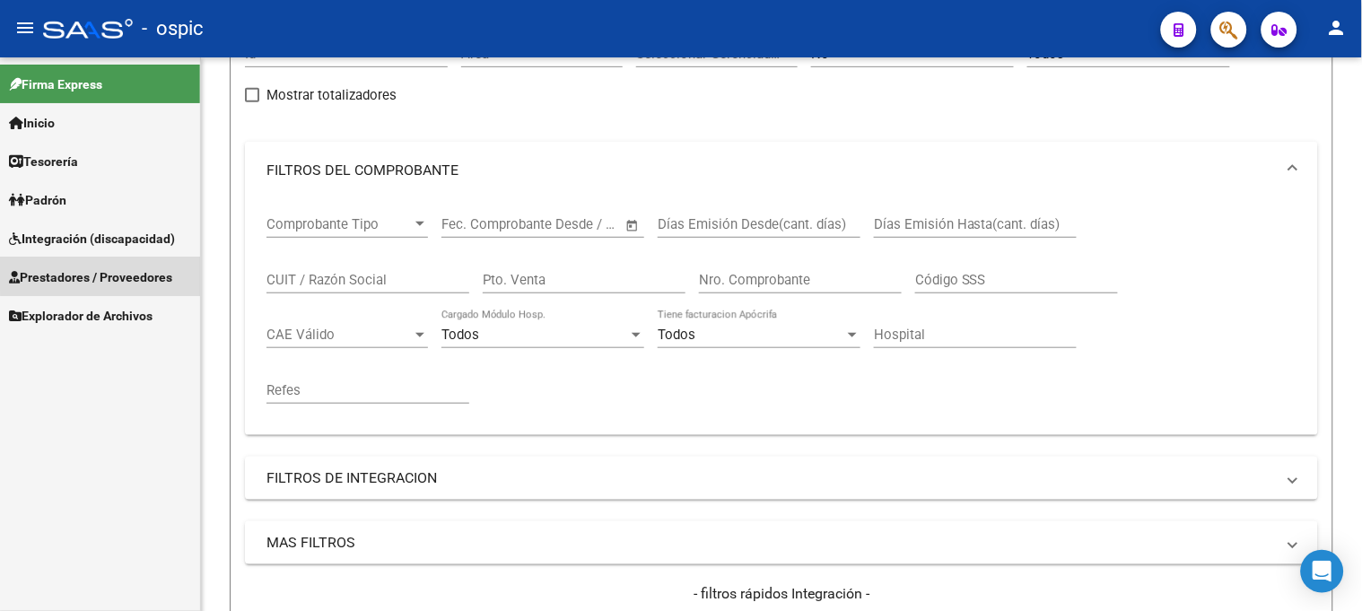
click at [112, 272] on span "Prestadores / Proveedores" at bounding box center [90, 277] width 163 height 20
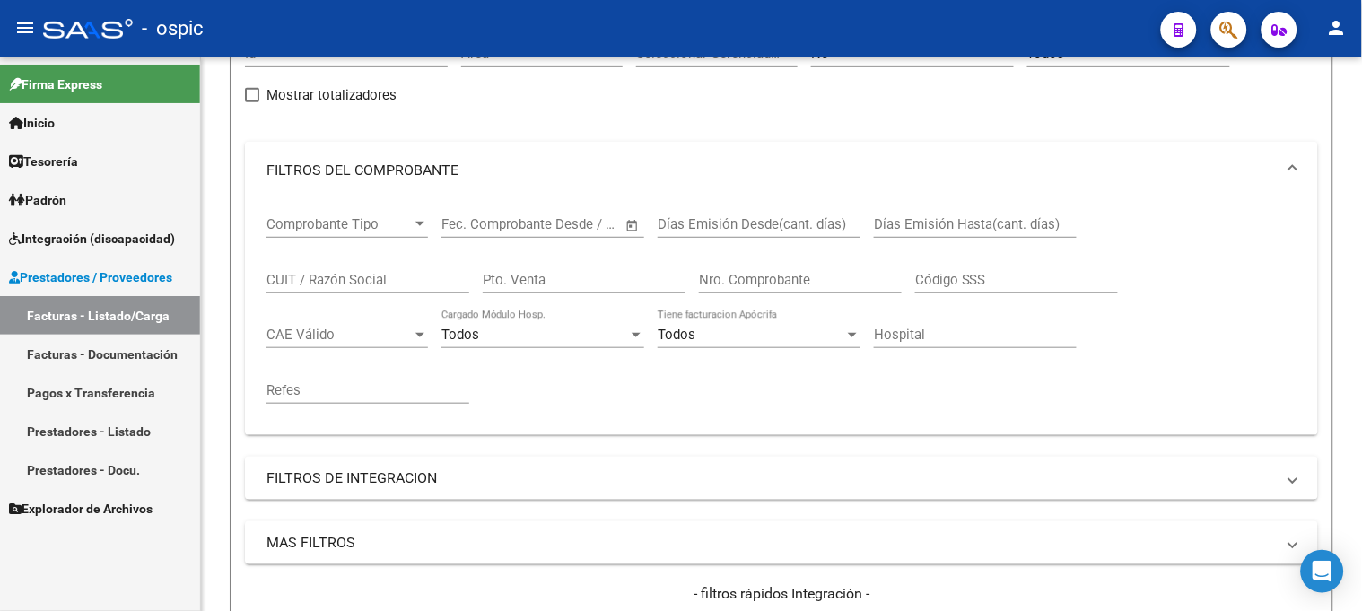
click at [117, 317] on link "Facturas - Listado/Carga" at bounding box center [100, 315] width 200 height 39
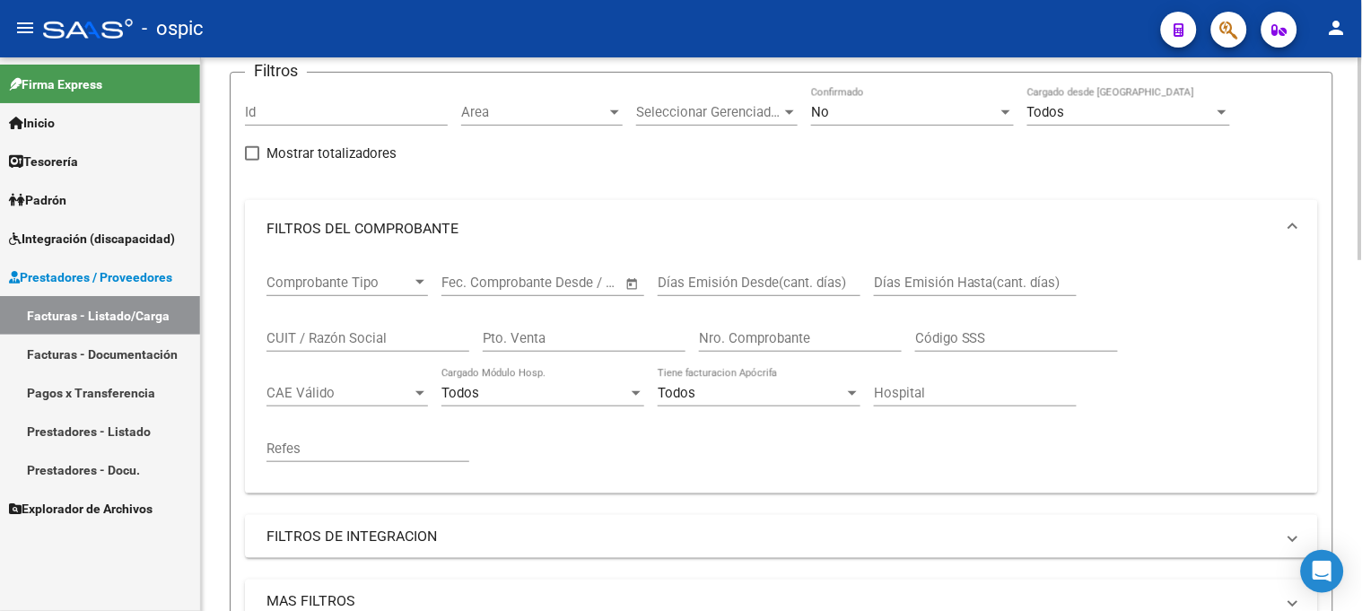
scroll to position [100, 0]
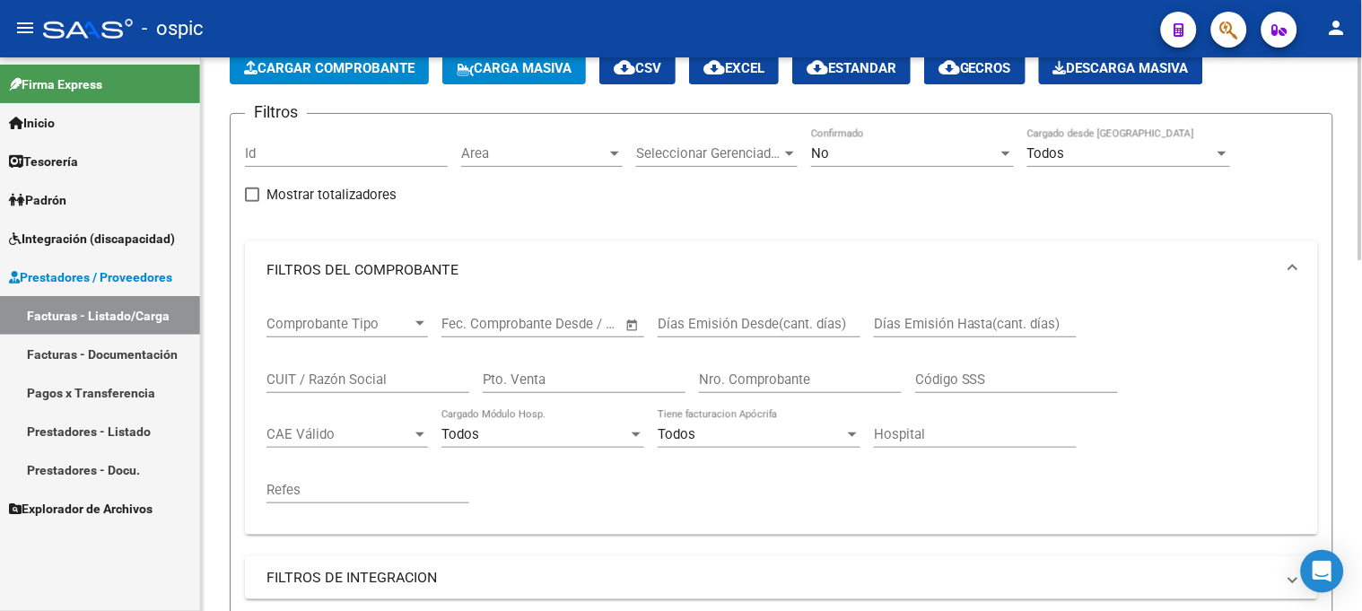
click at [890, 155] on div "No" at bounding box center [904, 153] width 187 height 16
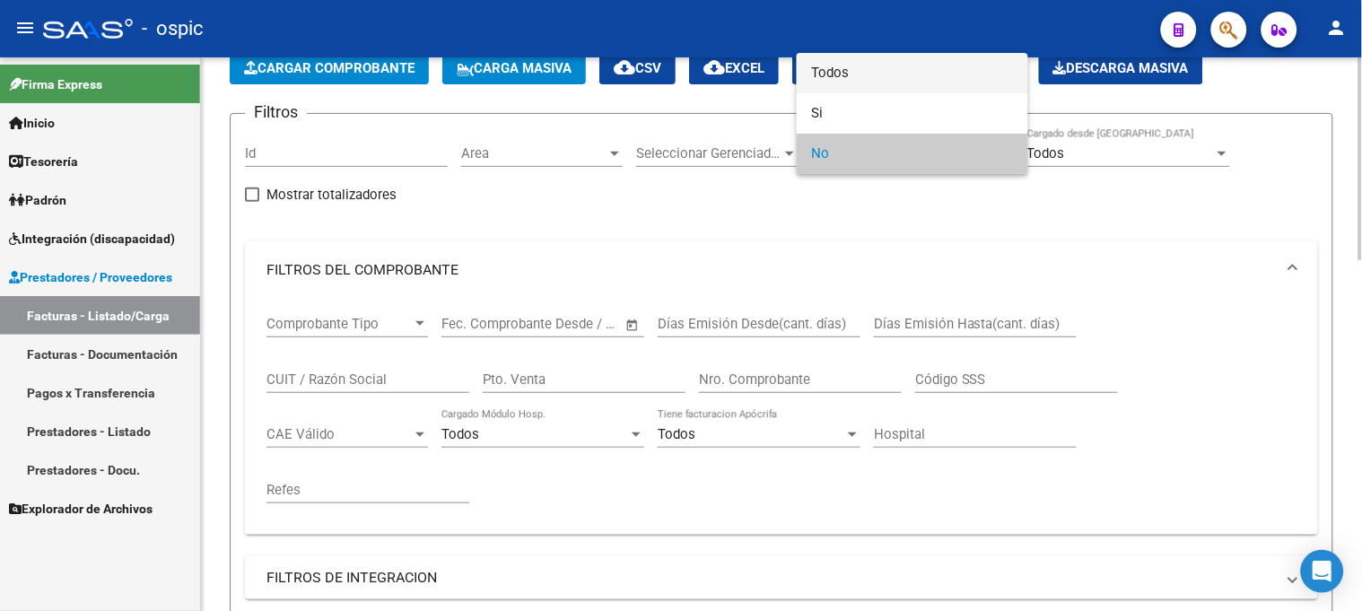
drag, startPoint x: 837, startPoint y: 73, endPoint x: 669, endPoint y: 324, distance: 302.7
click at [837, 74] on span "Todos" at bounding box center [912, 73] width 203 height 40
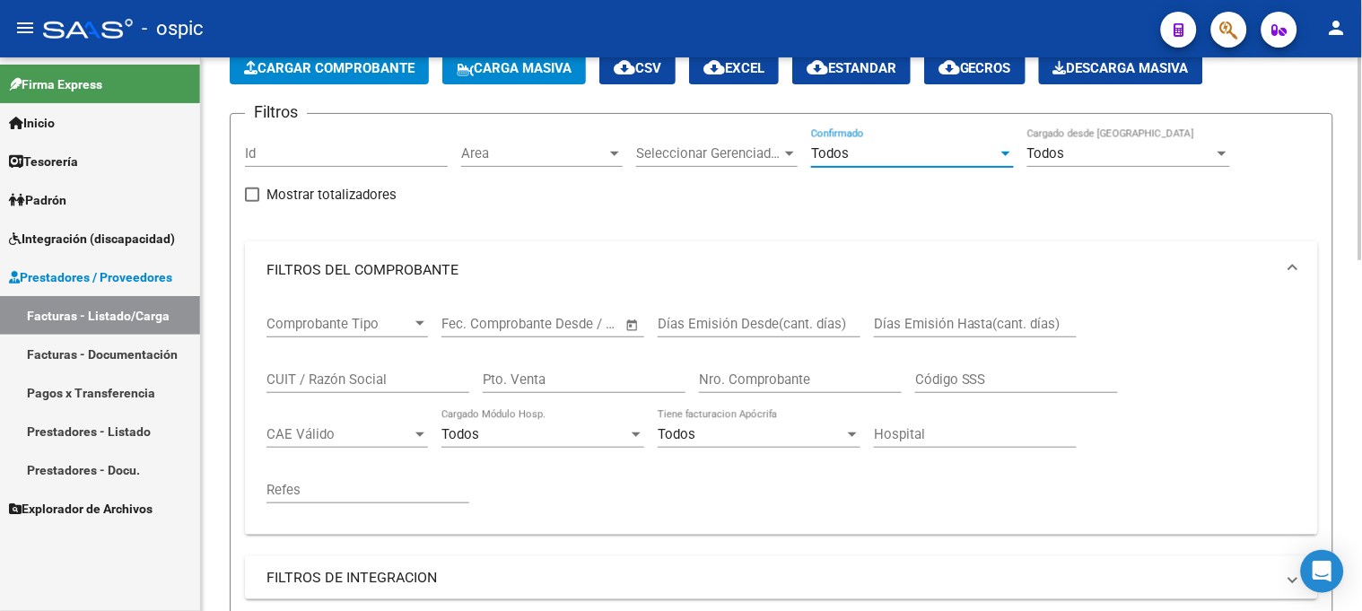
drag, startPoint x: 608, startPoint y: 392, endPoint x: 738, endPoint y: 387, distance: 130.2
click at [607, 392] on div "Pto. Venta" at bounding box center [584, 374] width 203 height 39
type input "2"
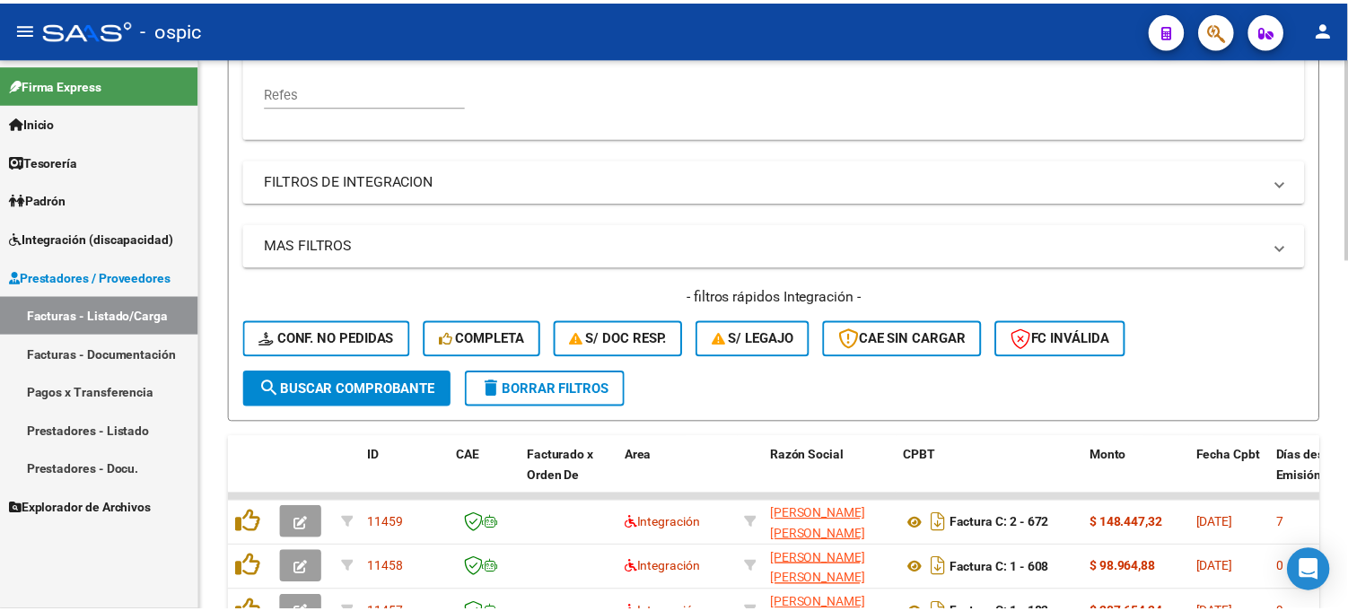
scroll to position [498, 0]
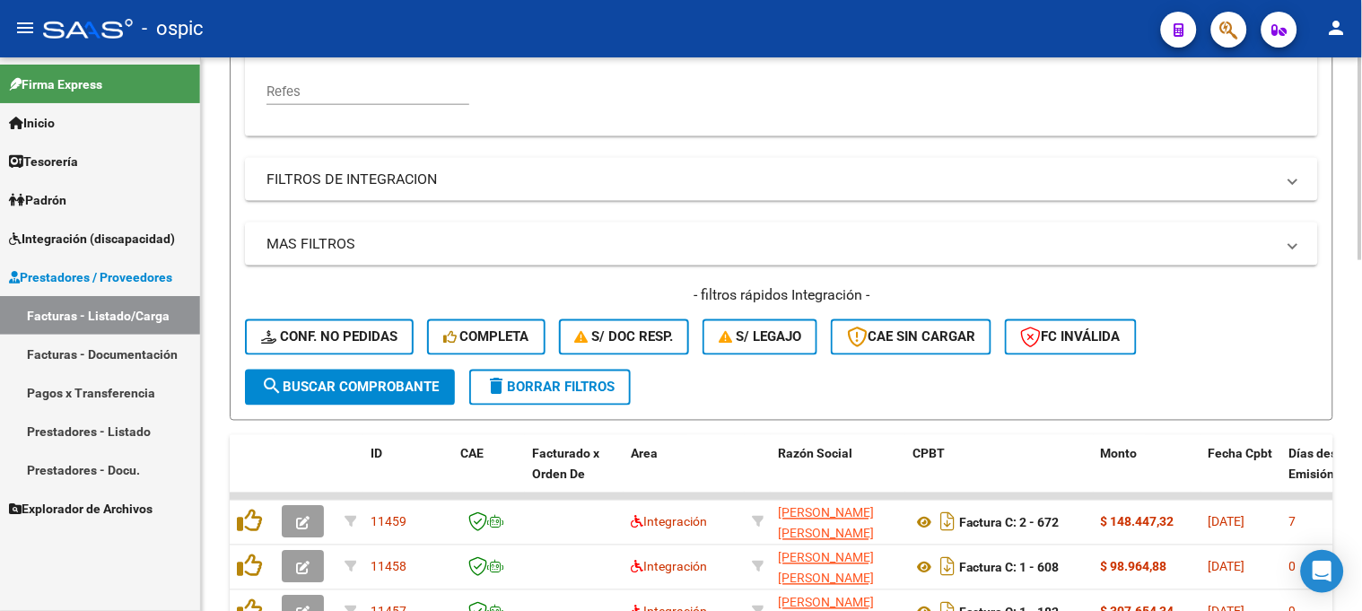
type input "663"
click at [365, 390] on span "search Buscar Comprobante" at bounding box center [350, 388] width 178 height 16
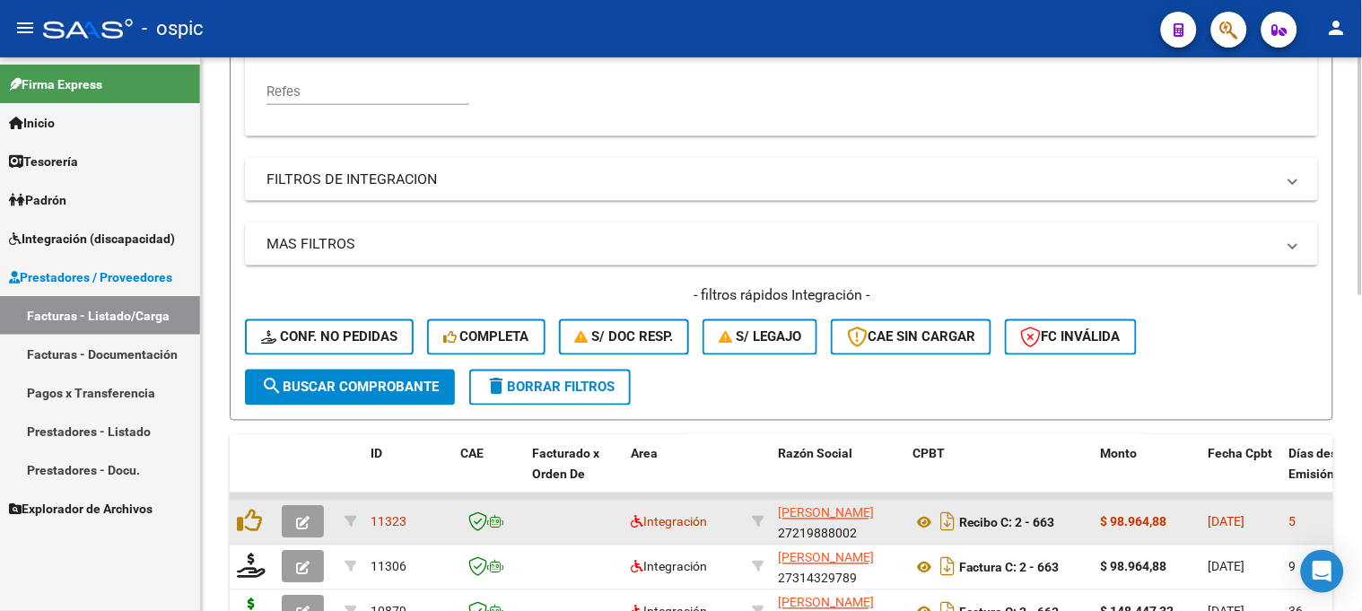
click at [302, 514] on span "button" at bounding box center [302, 522] width 13 height 16
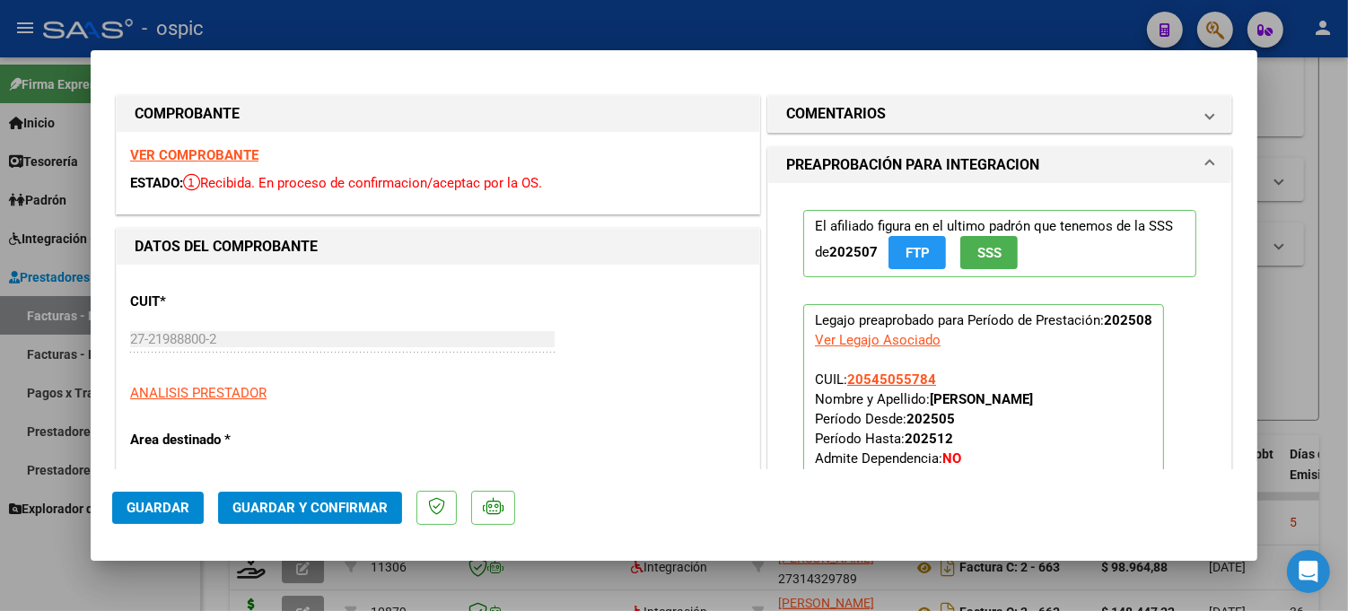
type input "$ 0,00"
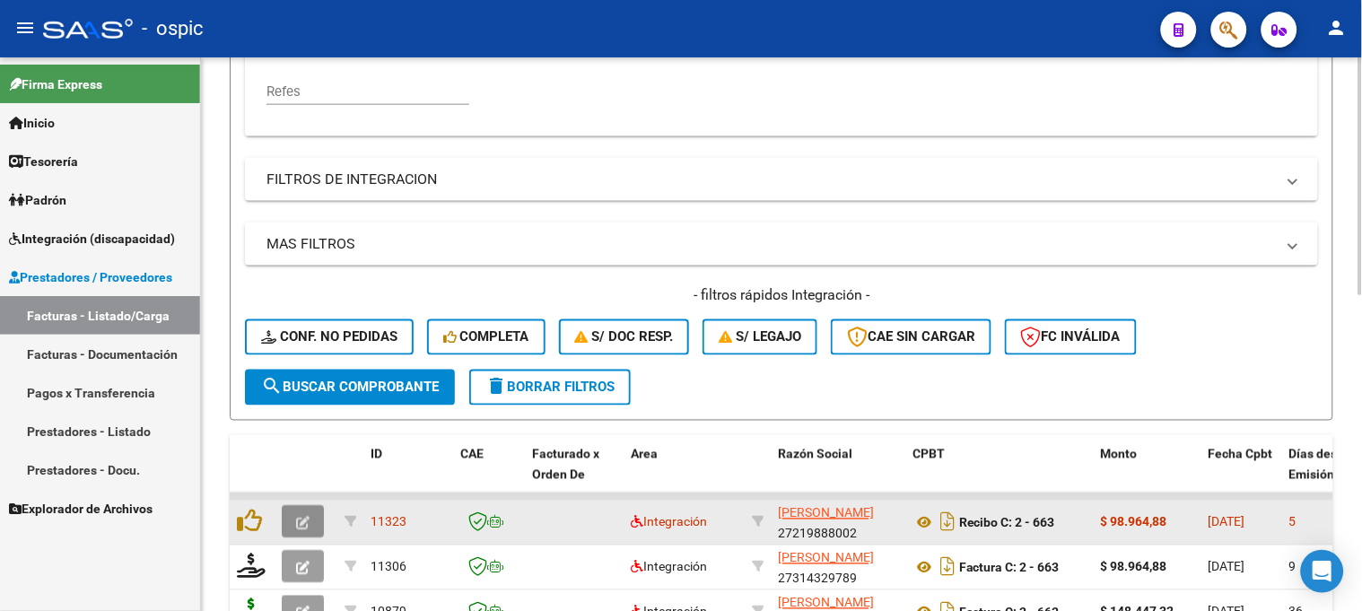
click at [302, 523] on icon "button" at bounding box center [302, 523] width 13 height 13
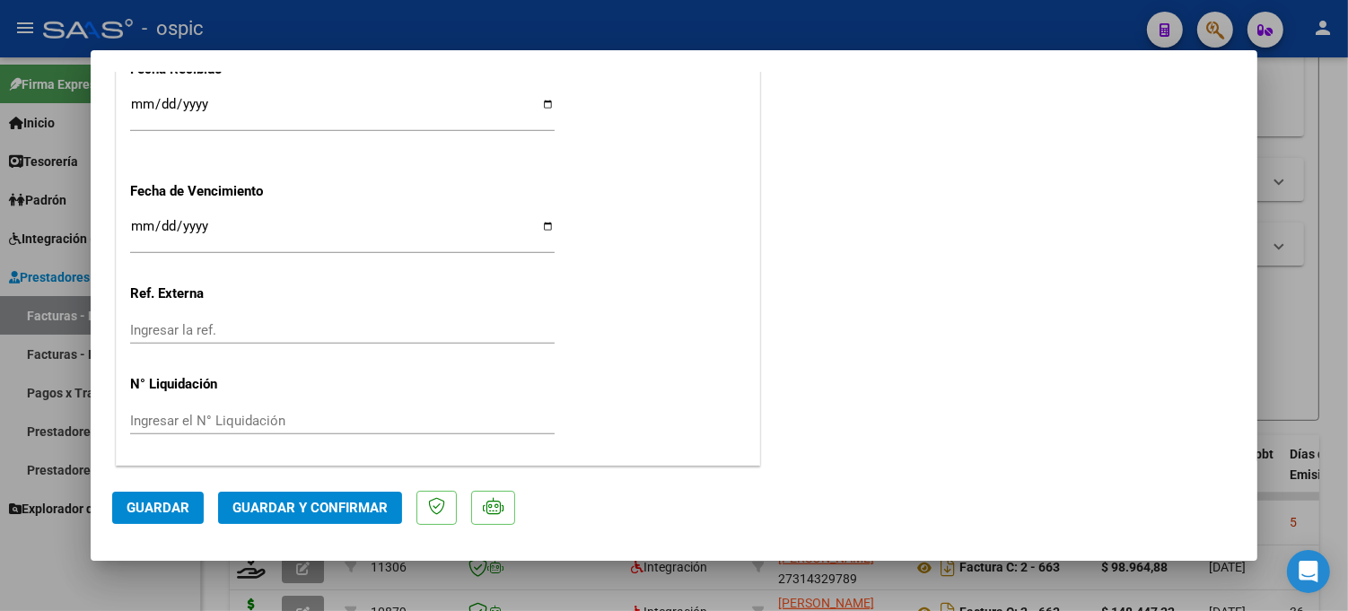
scroll to position [0, 0]
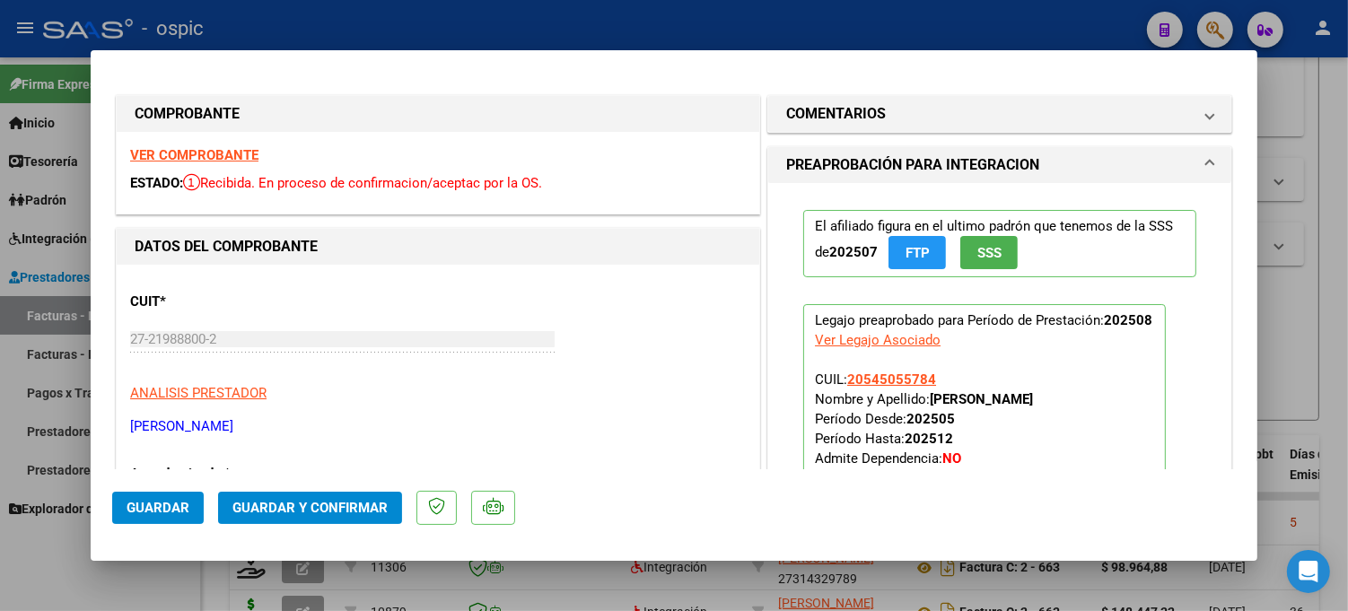
drag, startPoint x: 912, startPoint y: 104, endPoint x: 905, endPoint y: 246, distance: 142.0
click at [912, 106] on mat-panel-title "COMENTARIOS" at bounding box center [989, 114] width 406 height 22
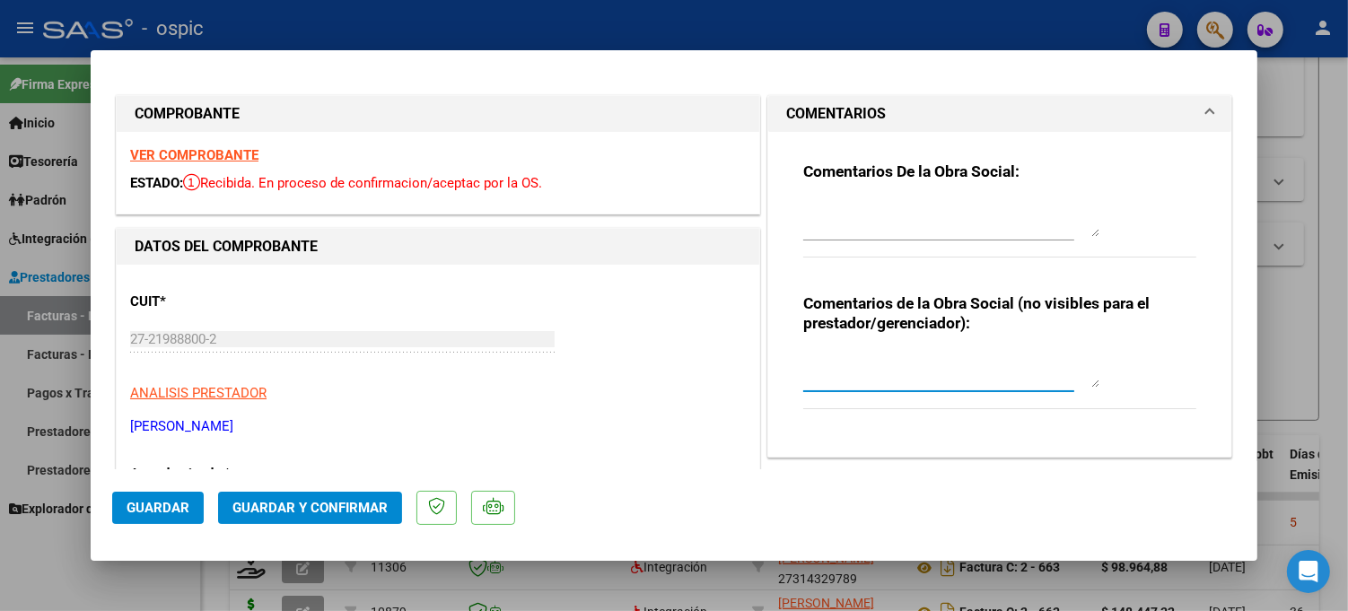
click at [913, 357] on textarea at bounding box center [951, 370] width 296 height 36
type textarea "PSICO 8 SESIONES"
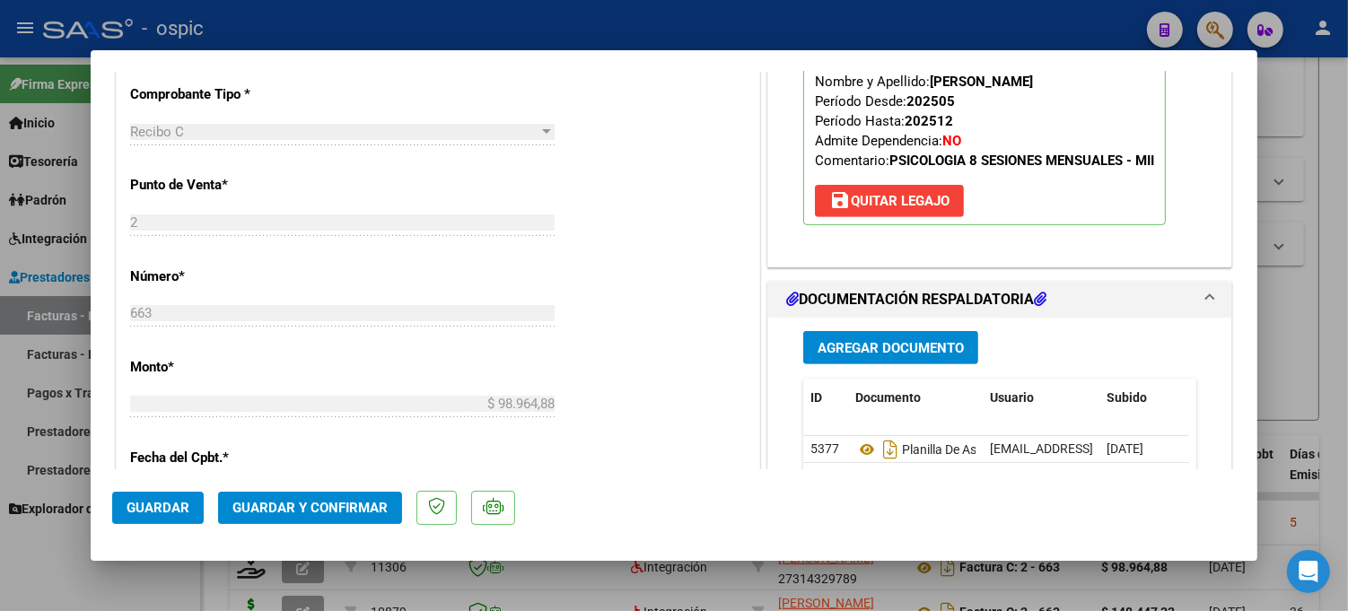
scroll to position [648, 0]
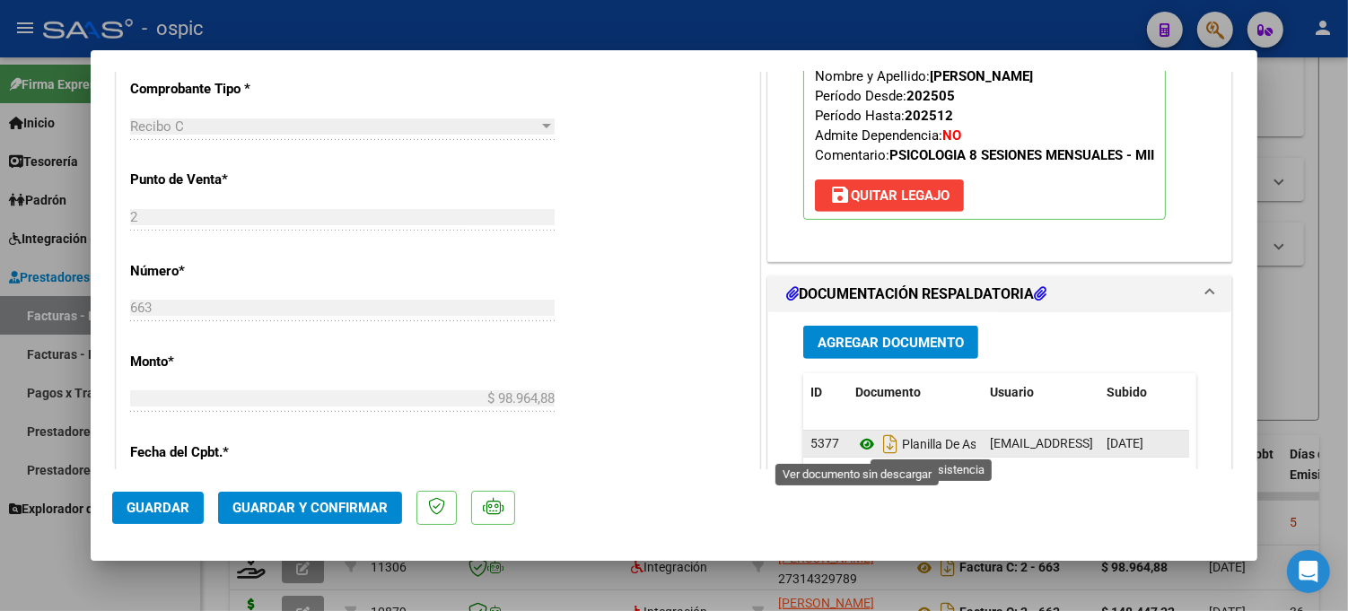
click at [862, 445] on icon at bounding box center [866, 444] width 23 height 22
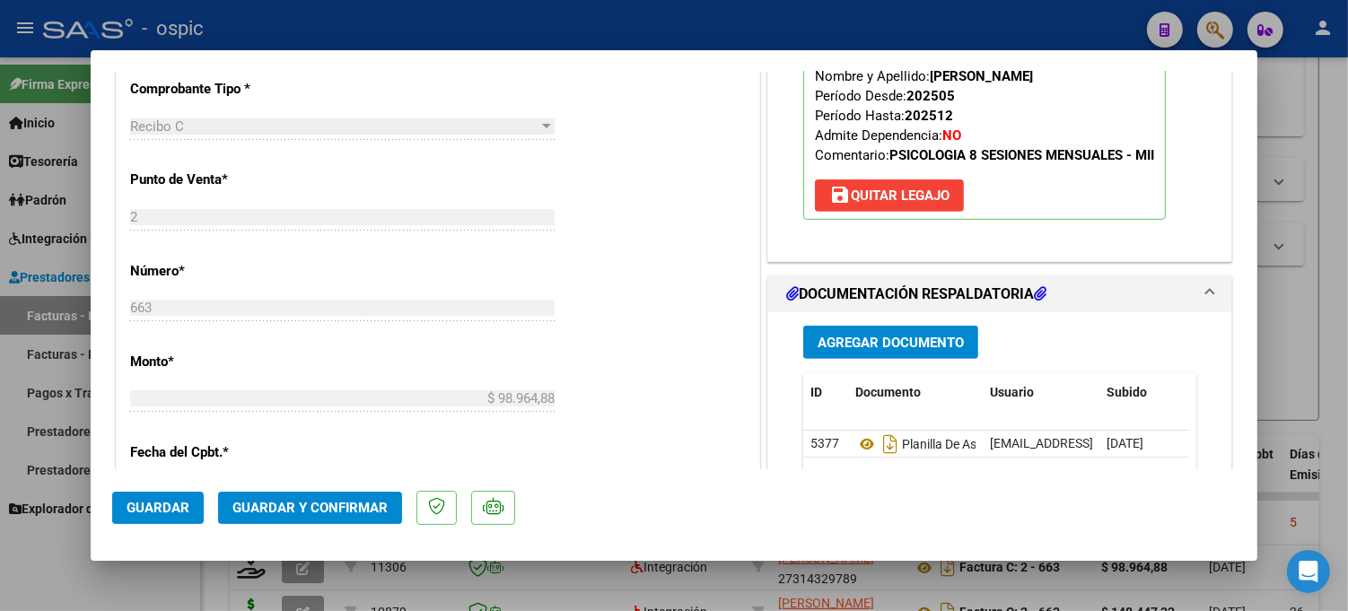
click at [361, 490] on mat-dialog-actions "Guardar Guardar y Confirmar" at bounding box center [674, 504] width 1124 height 71
click at [360, 501] on span "Guardar y Confirmar" at bounding box center [309, 508] width 155 height 16
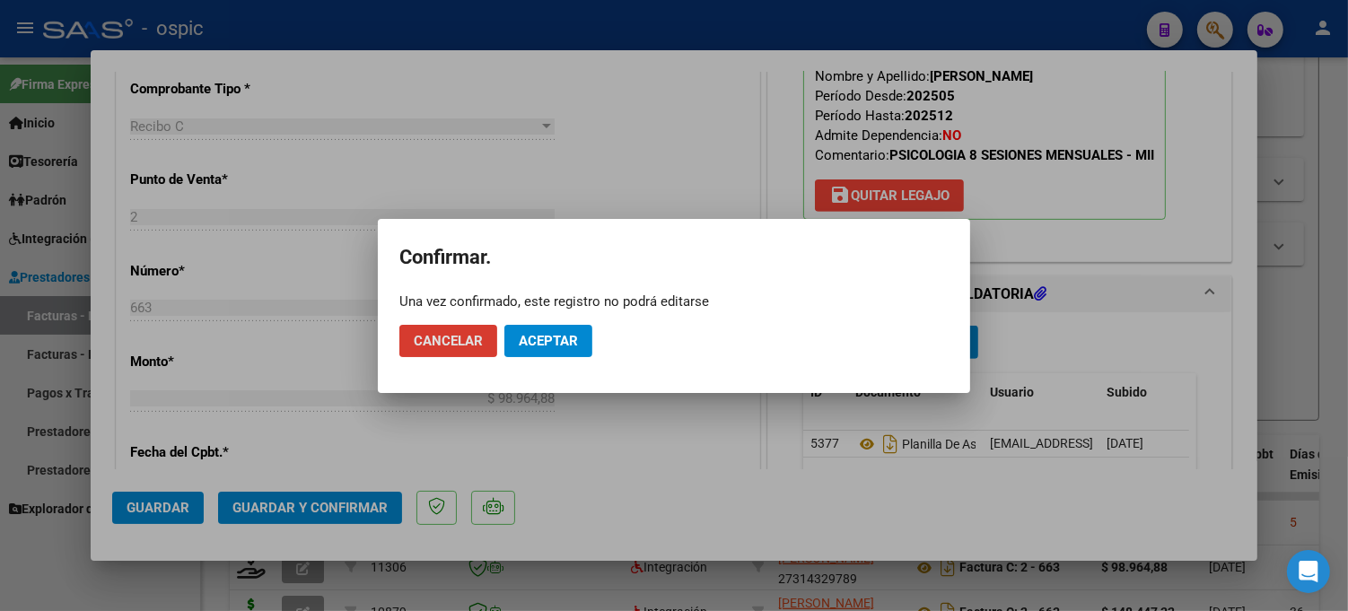
drag, startPoint x: 536, startPoint y: 338, endPoint x: 525, endPoint y: 324, distance: 17.9
click at [537, 338] on span "Aceptar" at bounding box center [548, 341] width 59 height 16
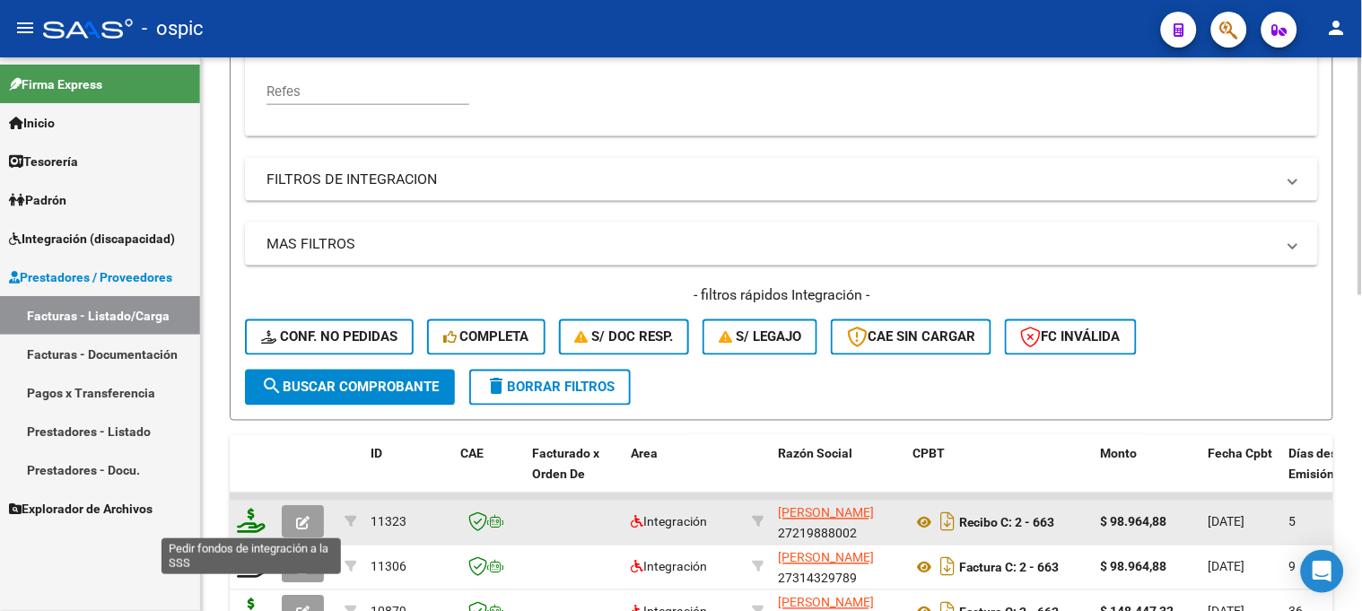
click at [249, 515] on icon at bounding box center [251, 521] width 29 height 25
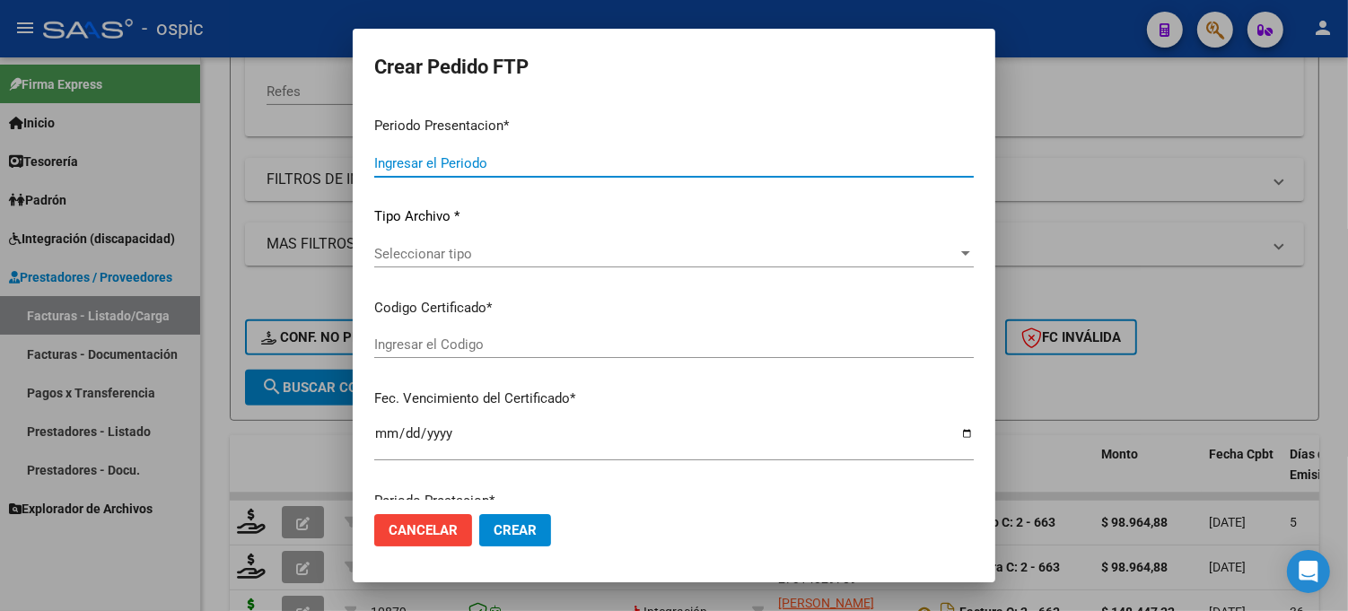
type input "202508"
type input "$ 98.964,88"
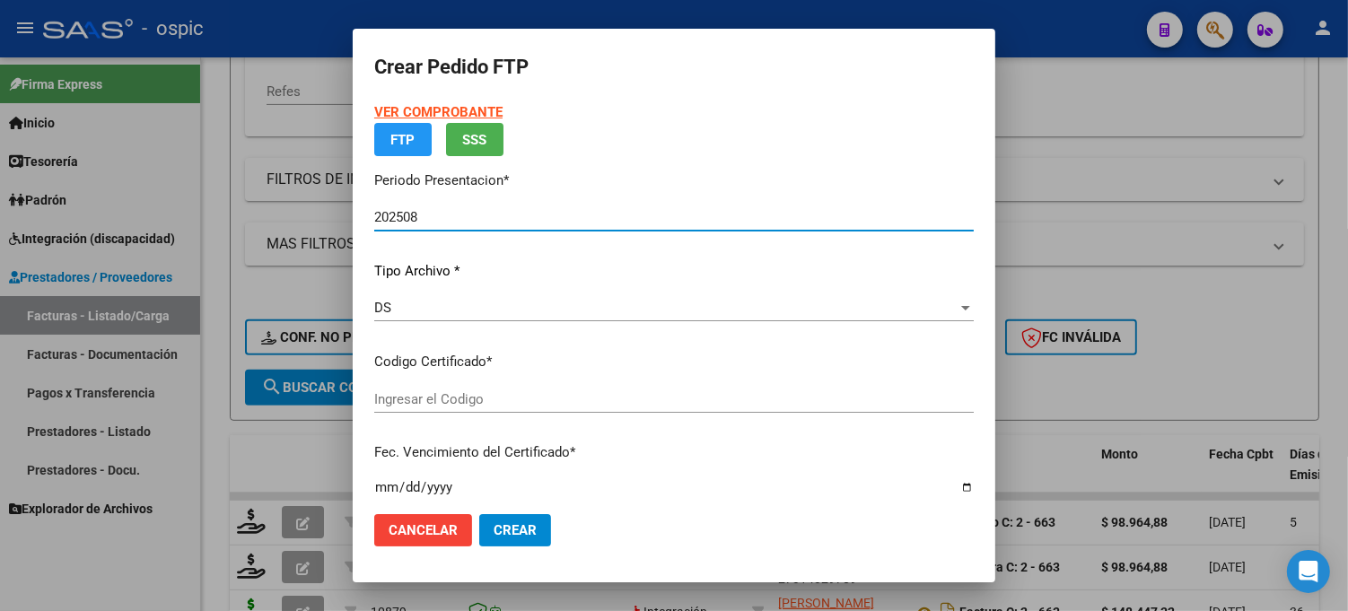
type input "5838473710"
type input "[DATE]"
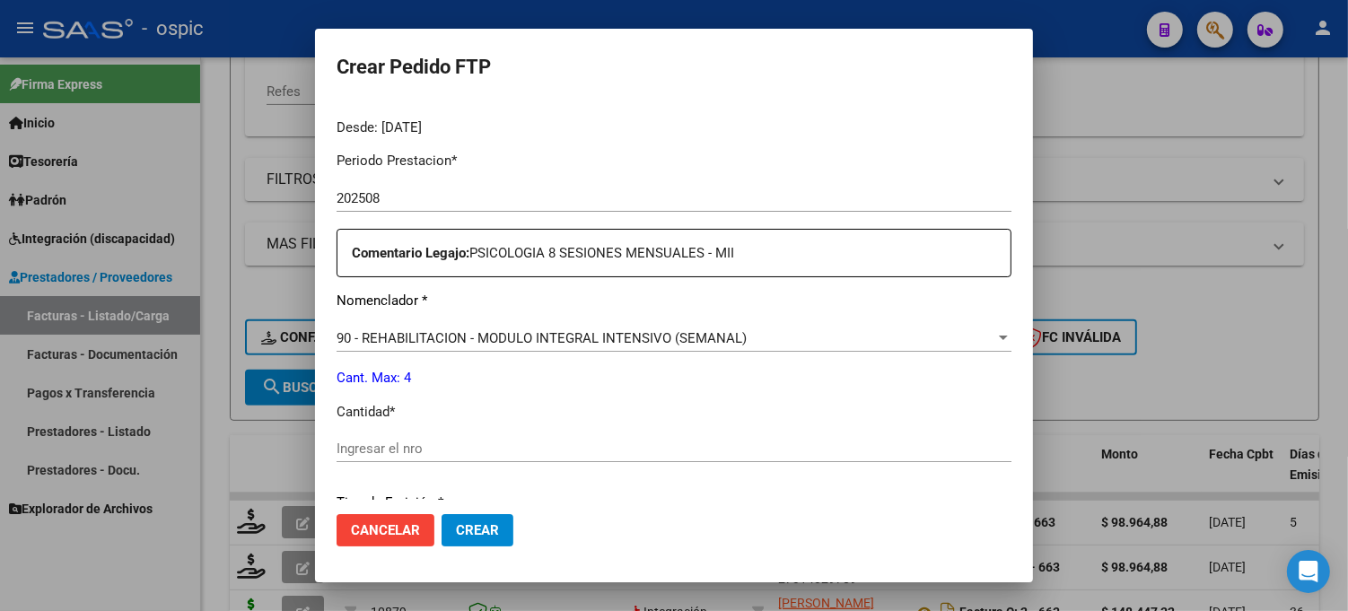
scroll to position [565, 0]
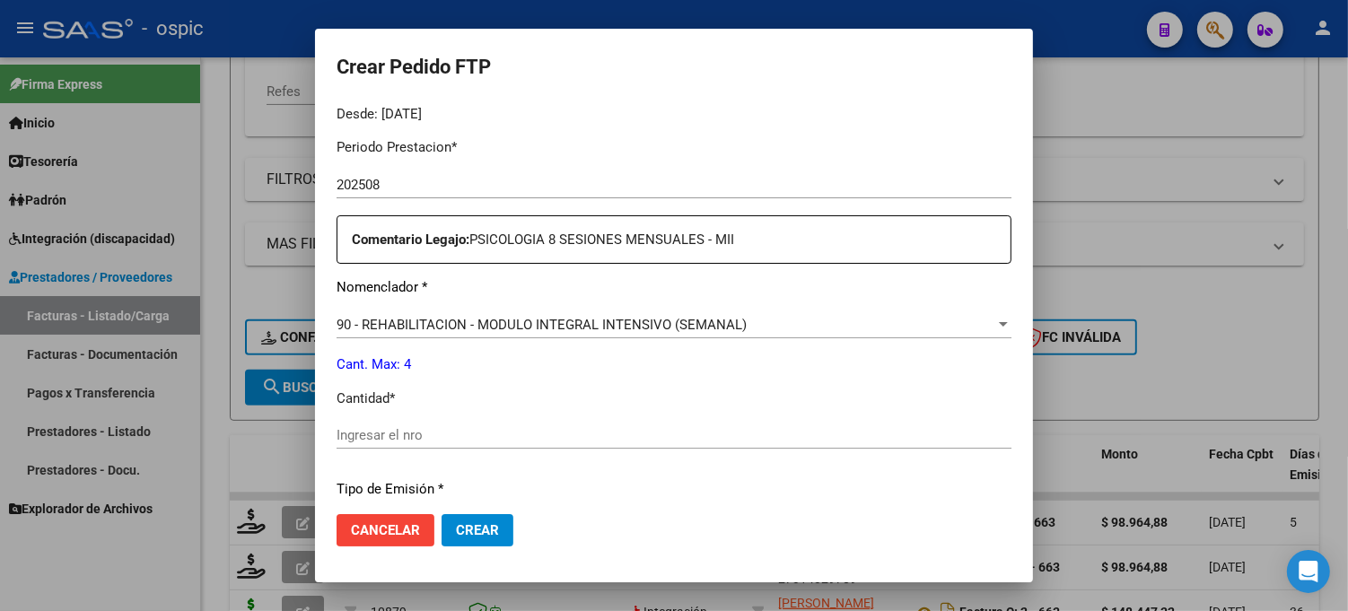
click at [730, 429] on input "Ingresar el nro" at bounding box center [674, 435] width 675 height 16
type input "4"
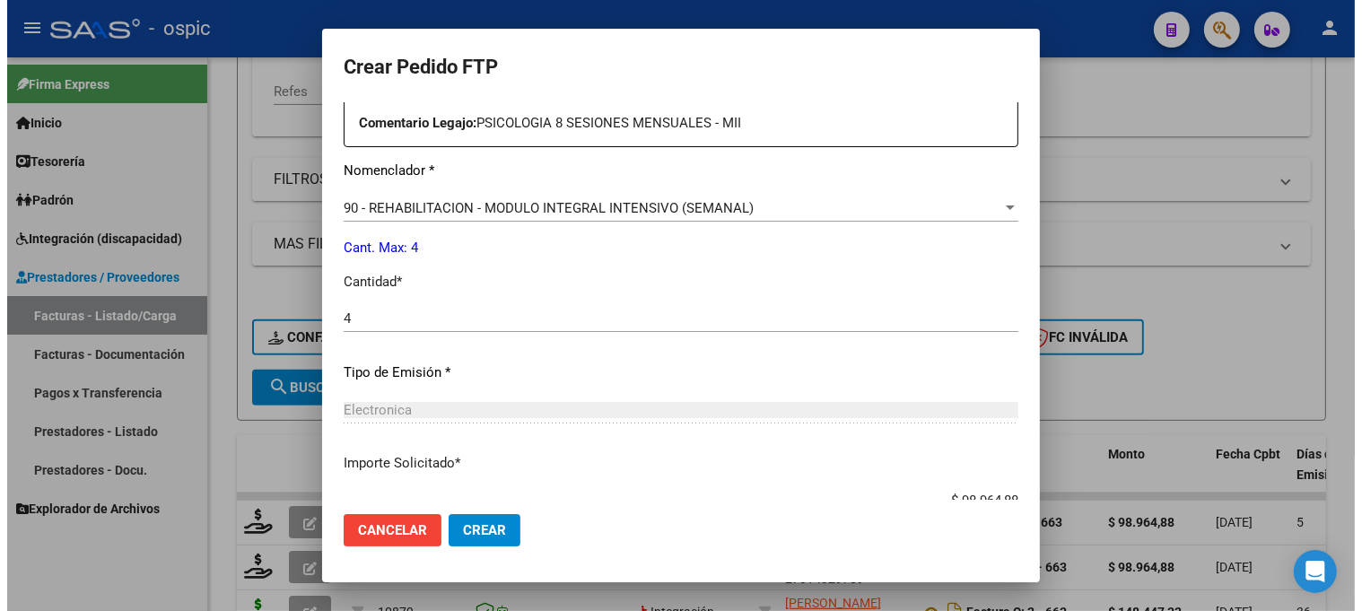
scroll to position [804, 0]
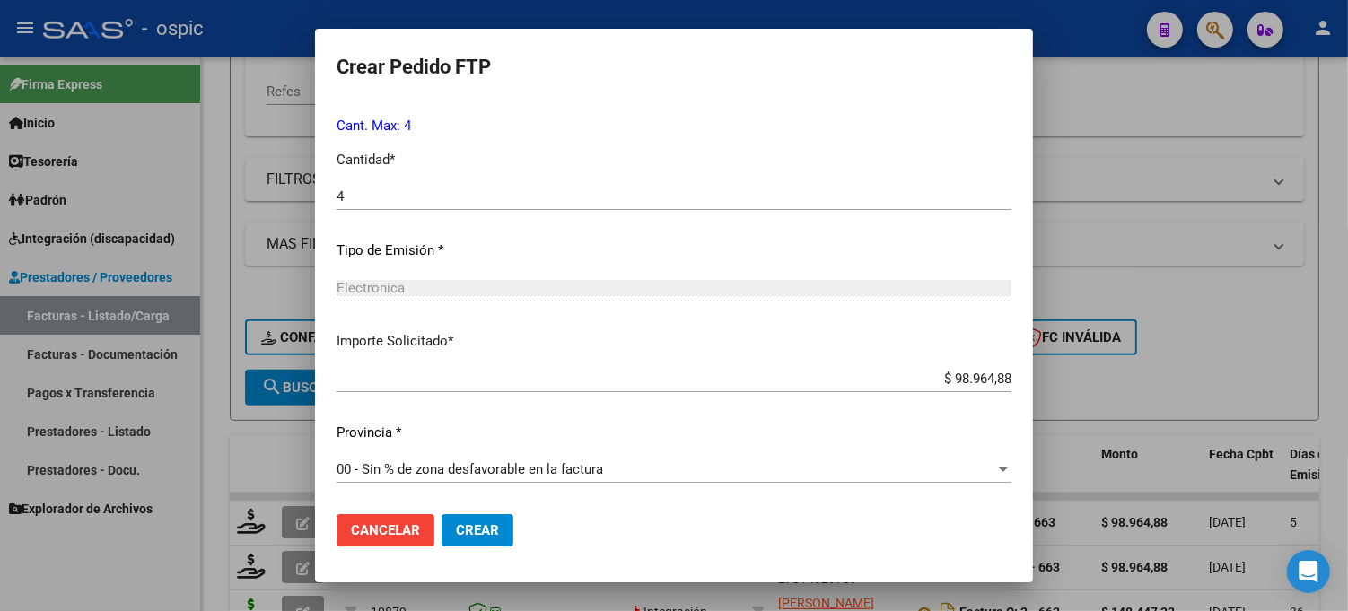
click at [460, 530] on span "Crear" at bounding box center [477, 530] width 43 height 16
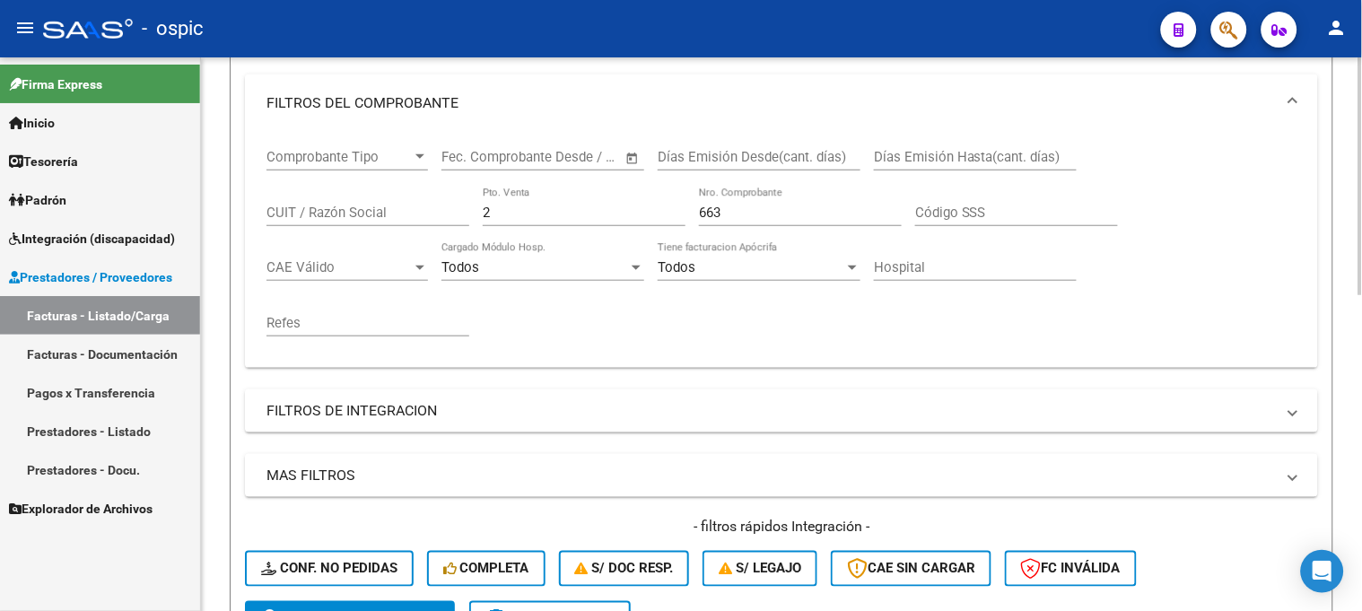
scroll to position [100, 0]
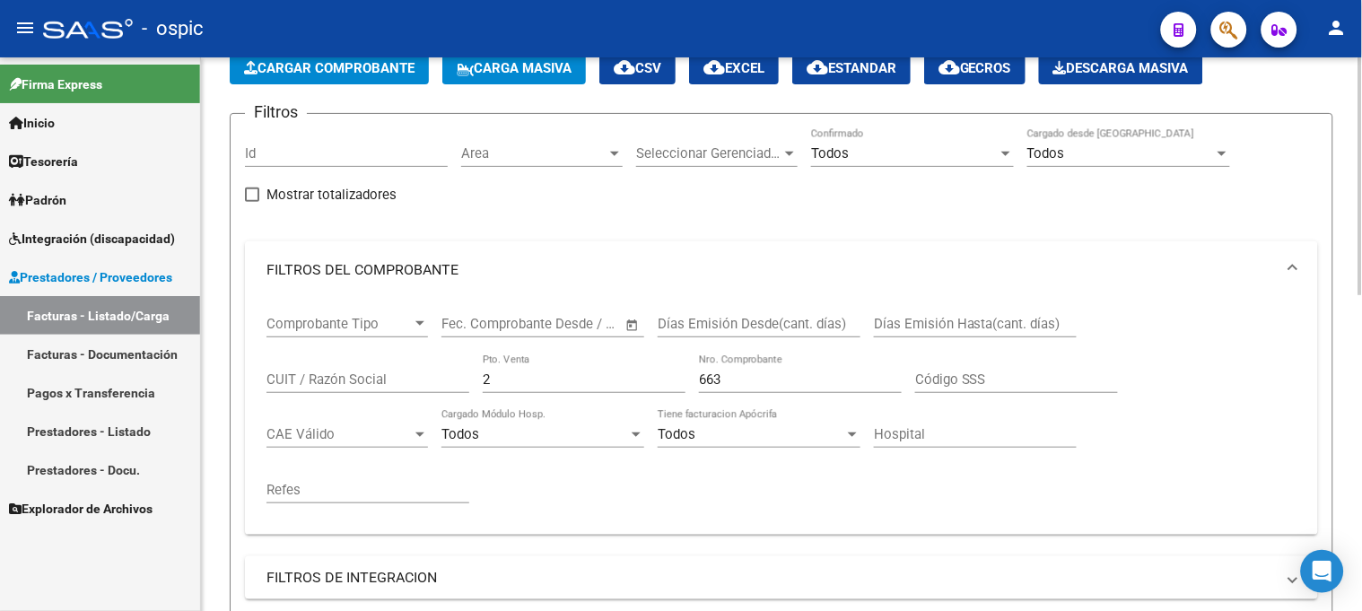
click at [336, 379] on div "Comprobante Tipo Comprobante Tipo Fecha inicio – Fecha fin Fec. Comprobante Des…" at bounding box center [782, 410] width 1030 height 222
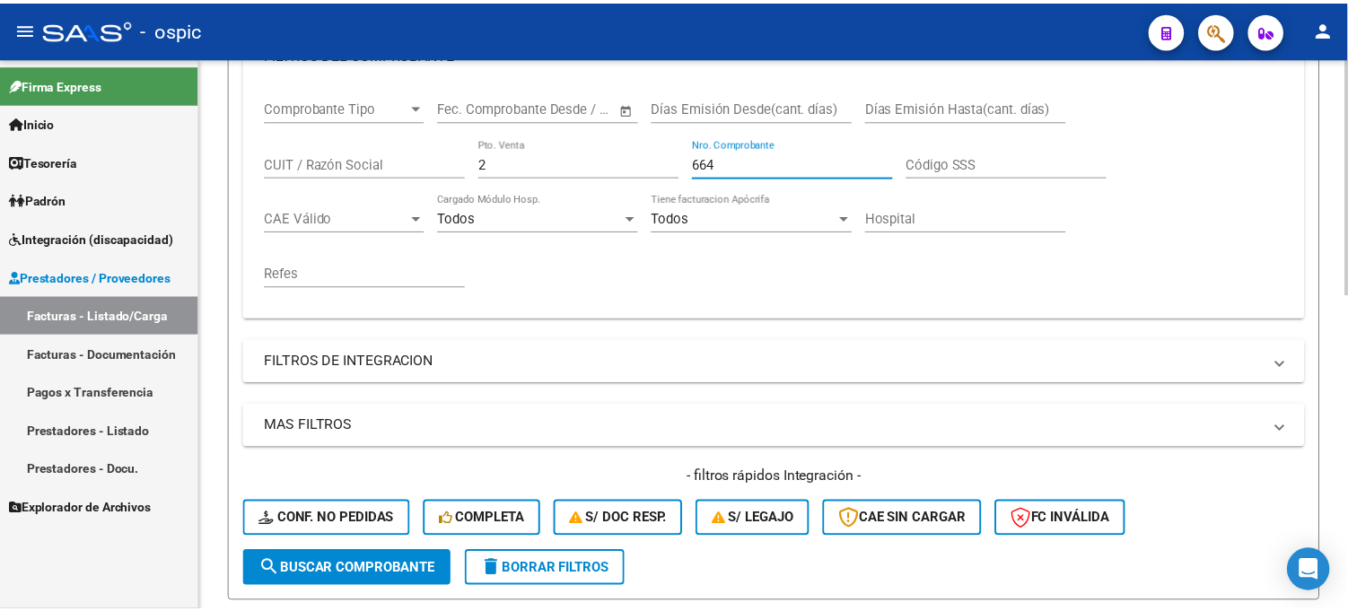
scroll to position [498, 0]
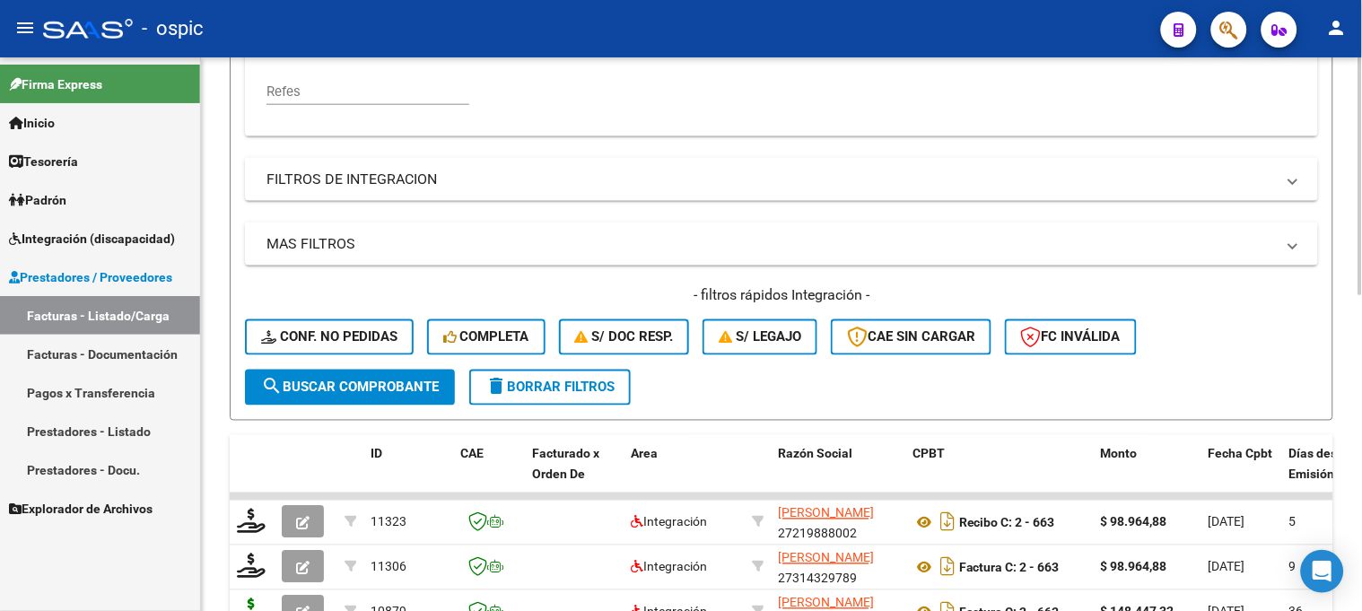
type input "664"
click at [402, 390] on span "search Buscar Comprobante" at bounding box center [350, 388] width 178 height 16
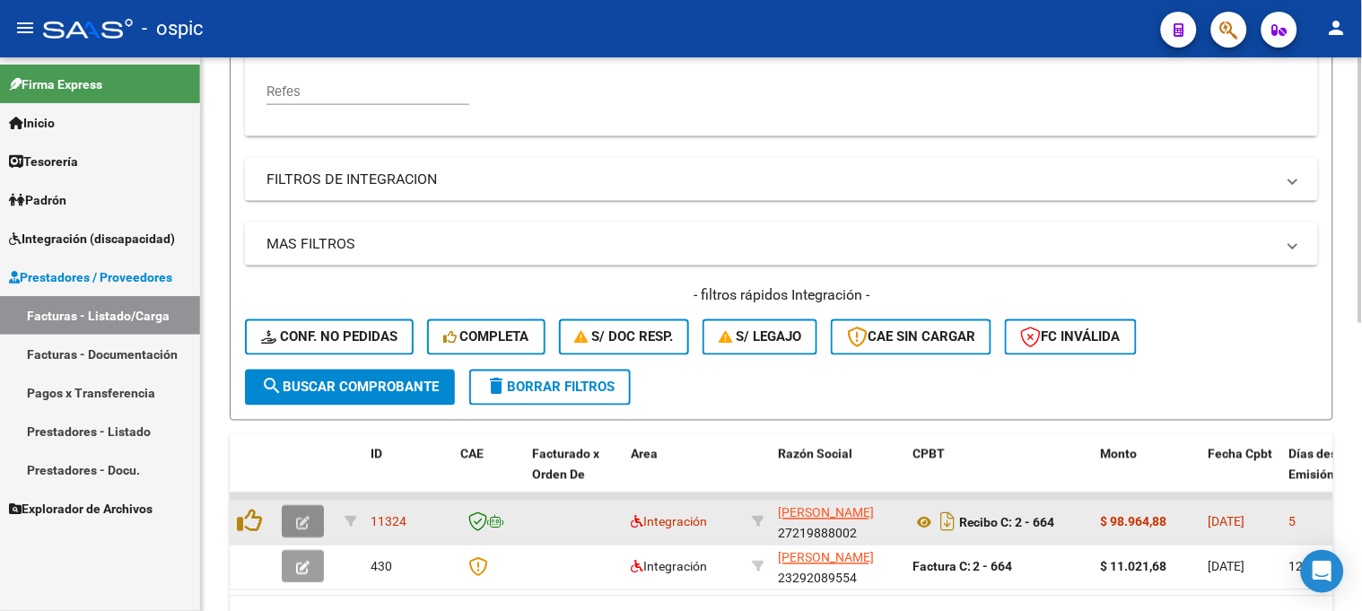
click at [311, 516] on button "button" at bounding box center [303, 522] width 42 height 32
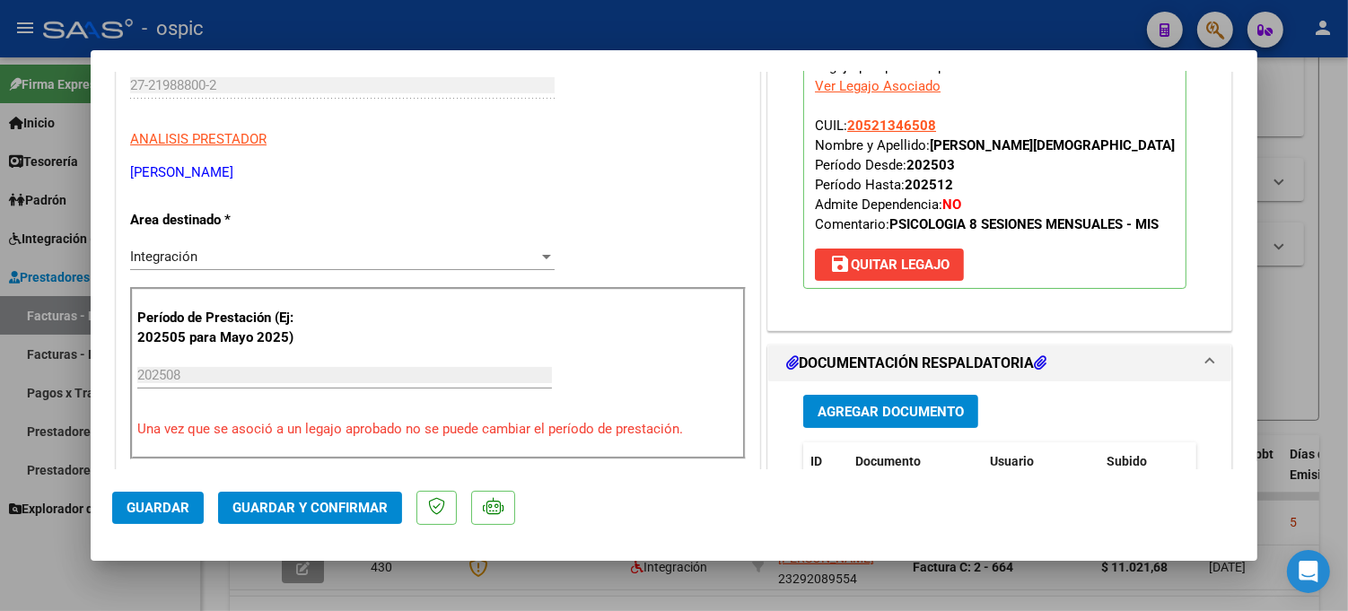
scroll to position [0, 0]
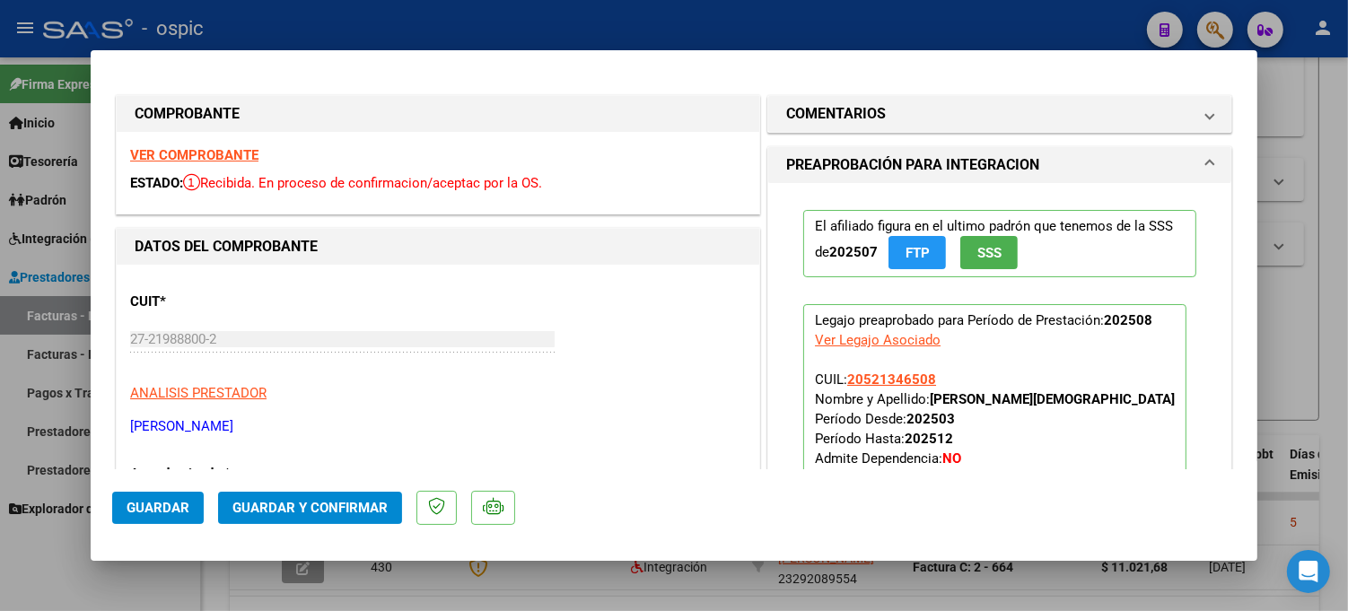
drag, startPoint x: 957, startPoint y: 109, endPoint x: 917, endPoint y: 353, distance: 246.4
click at [957, 110] on mat-panel-title "COMENTARIOS" at bounding box center [989, 114] width 406 height 22
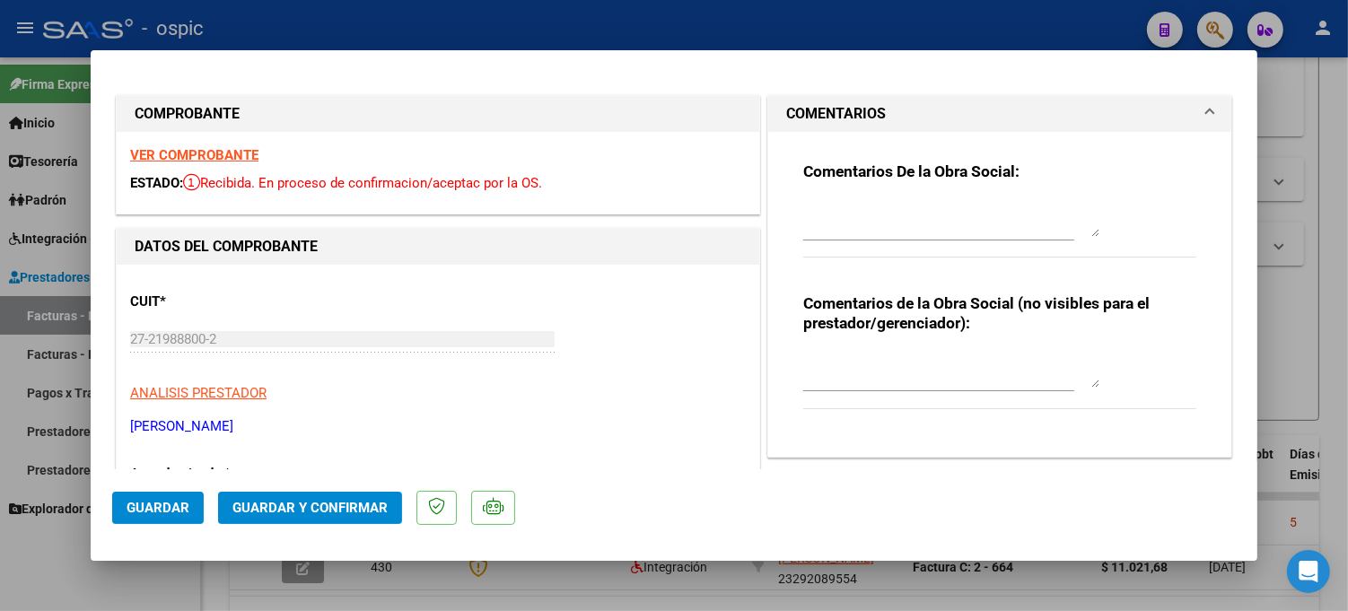
drag, startPoint x: 904, startPoint y: 341, endPoint x: 1172, endPoint y: 320, distance: 269.1
click at [907, 341] on div "Comentarios de la Obra Social (no visibles para el prestador/gerenciador):" at bounding box center [999, 361] width 393 height 136
click at [989, 356] on textarea at bounding box center [951, 370] width 296 height 36
type textarea "PSICO 8 SESIONES"
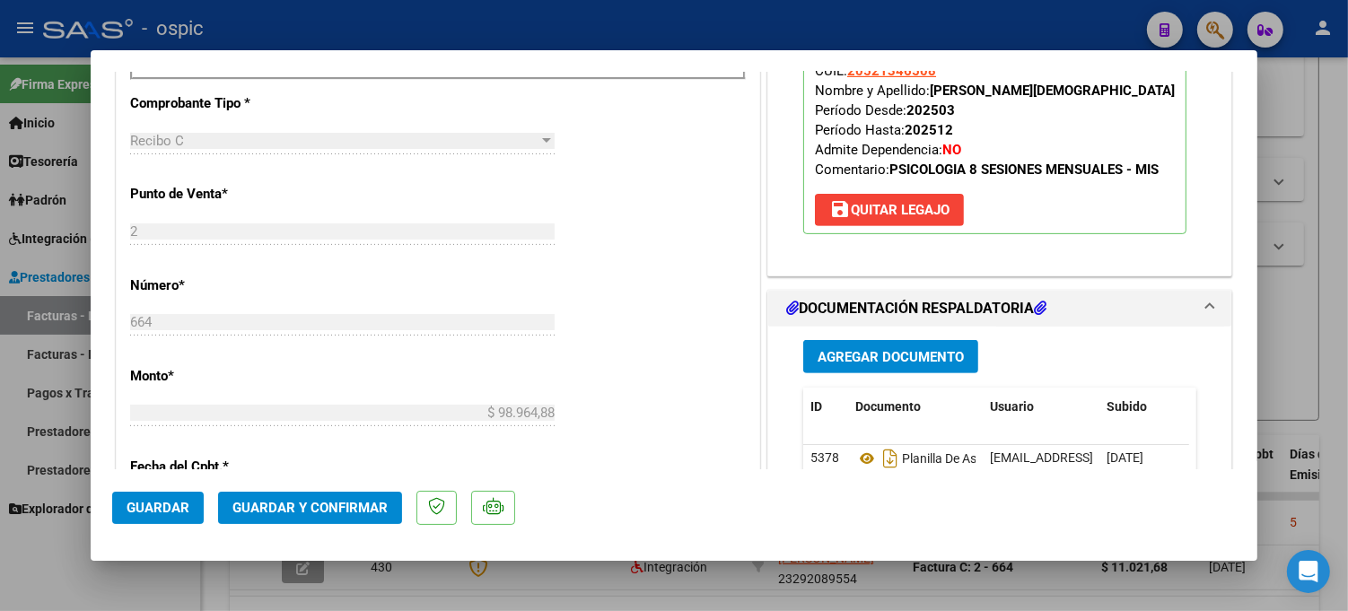
scroll to position [806, 0]
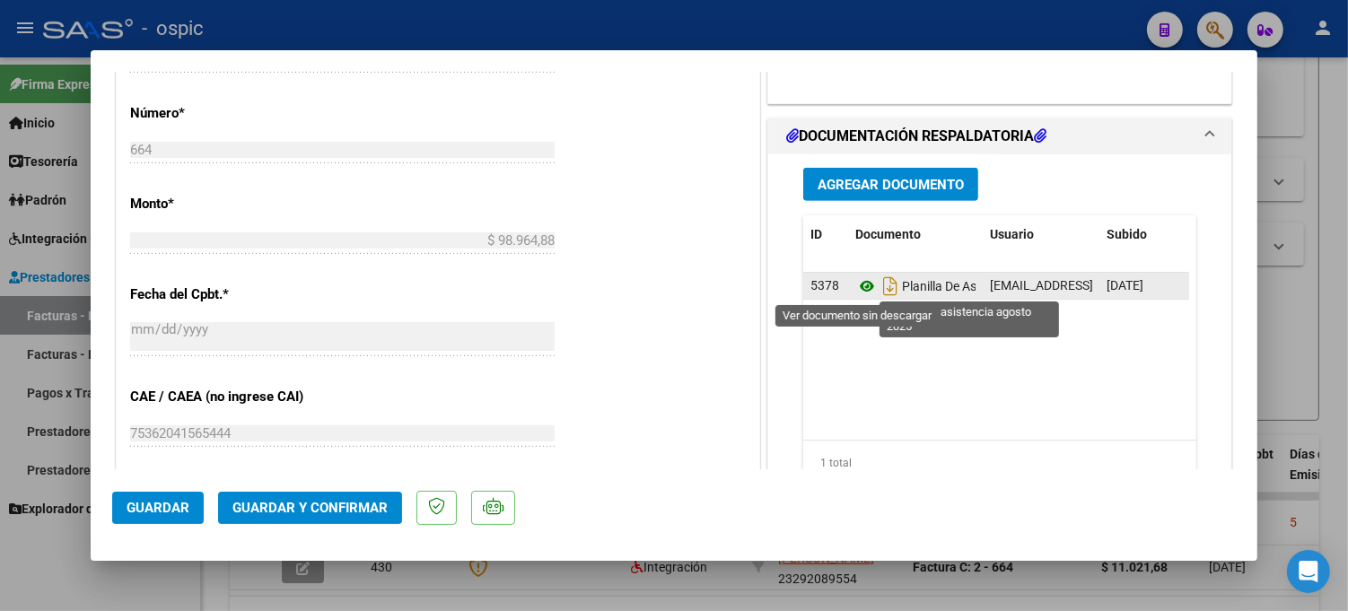
click at [858, 284] on icon at bounding box center [866, 287] width 23 height 22
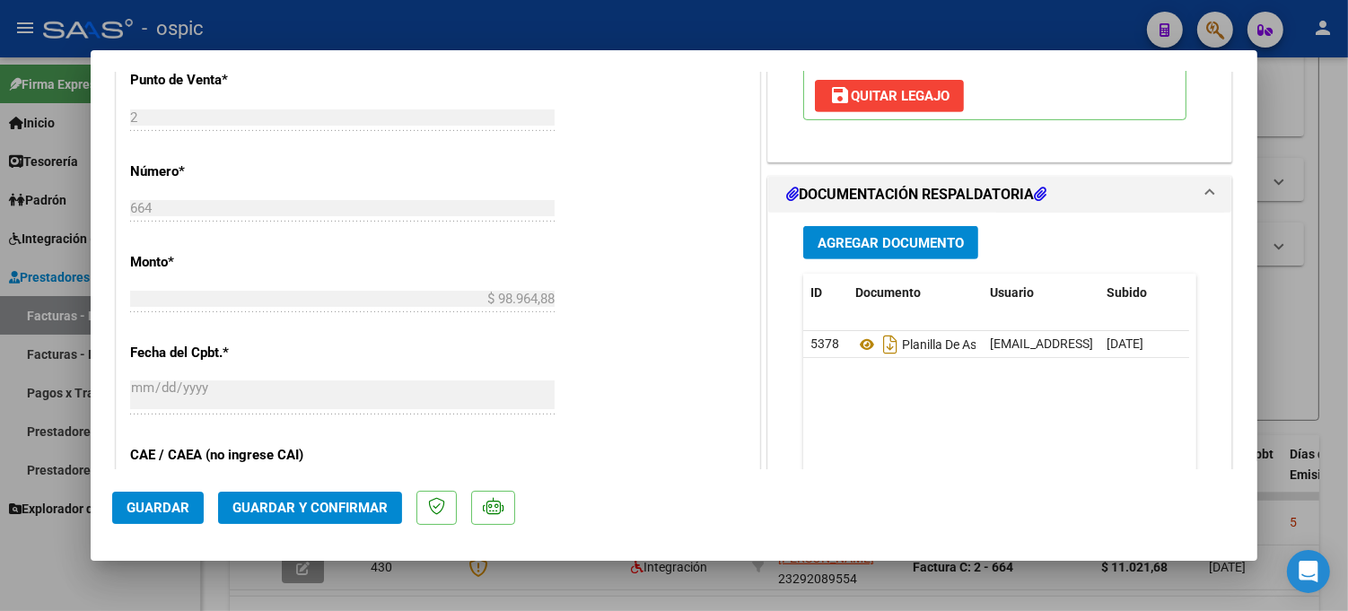
scroll to position [820, 0]
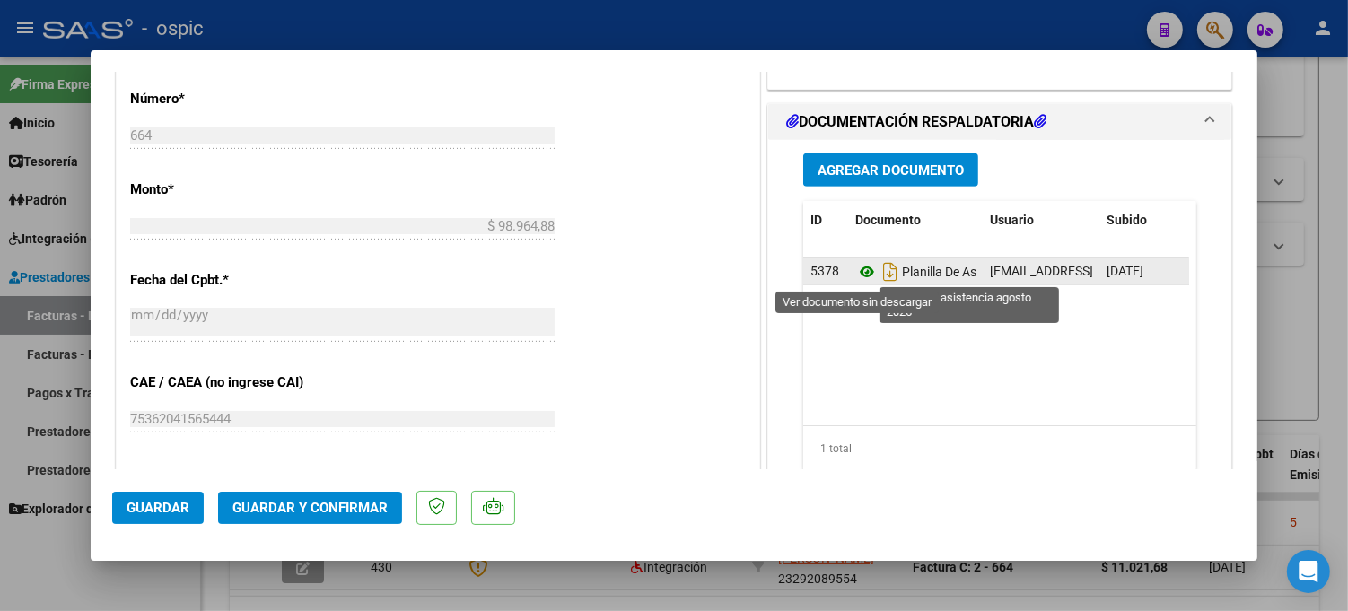
click at [855, 270] on icon at bounding box center [866, 272] width 23 height 22
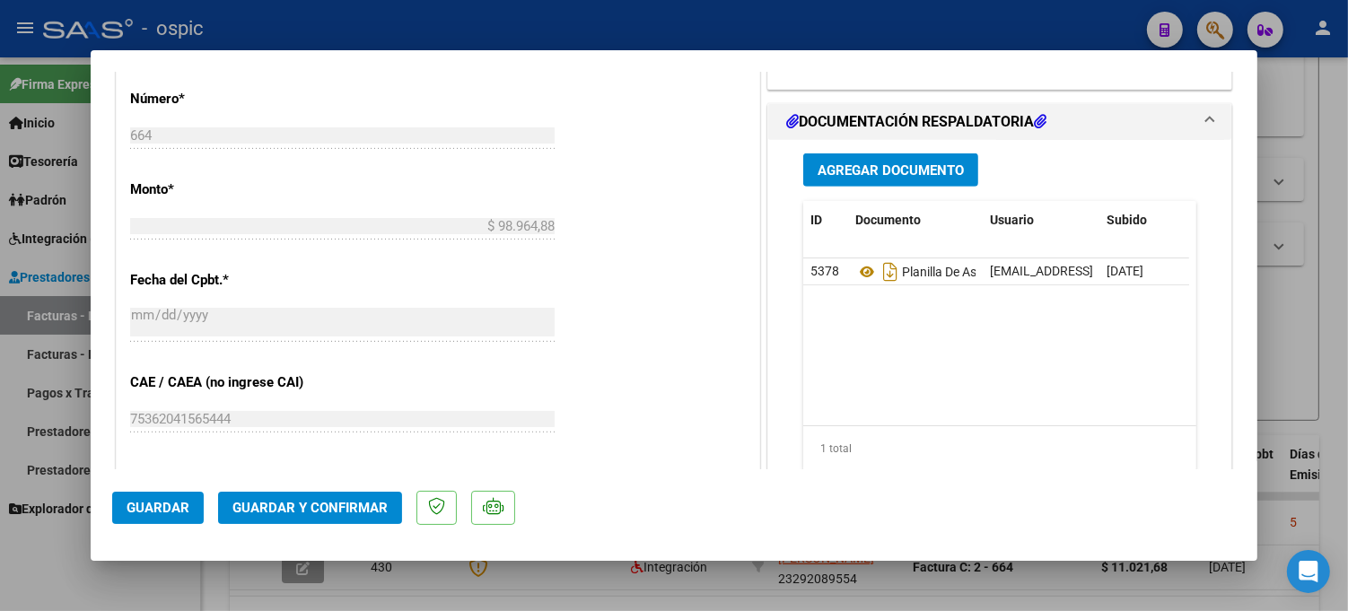
click at [360, 497] on button "Guardar y Confirmar" at bounding box center [310, 508] width 184 height 32
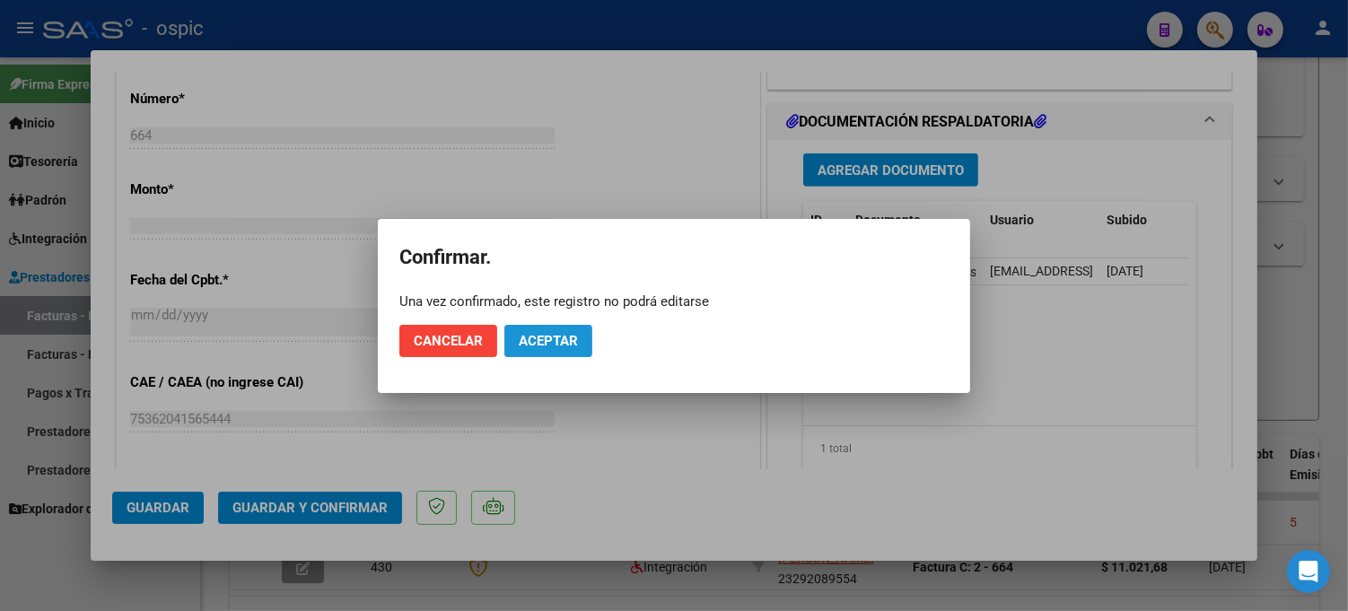
click at [575, 328] on button "Aceptar" at bounding box center [548, 341] width 88 height 32
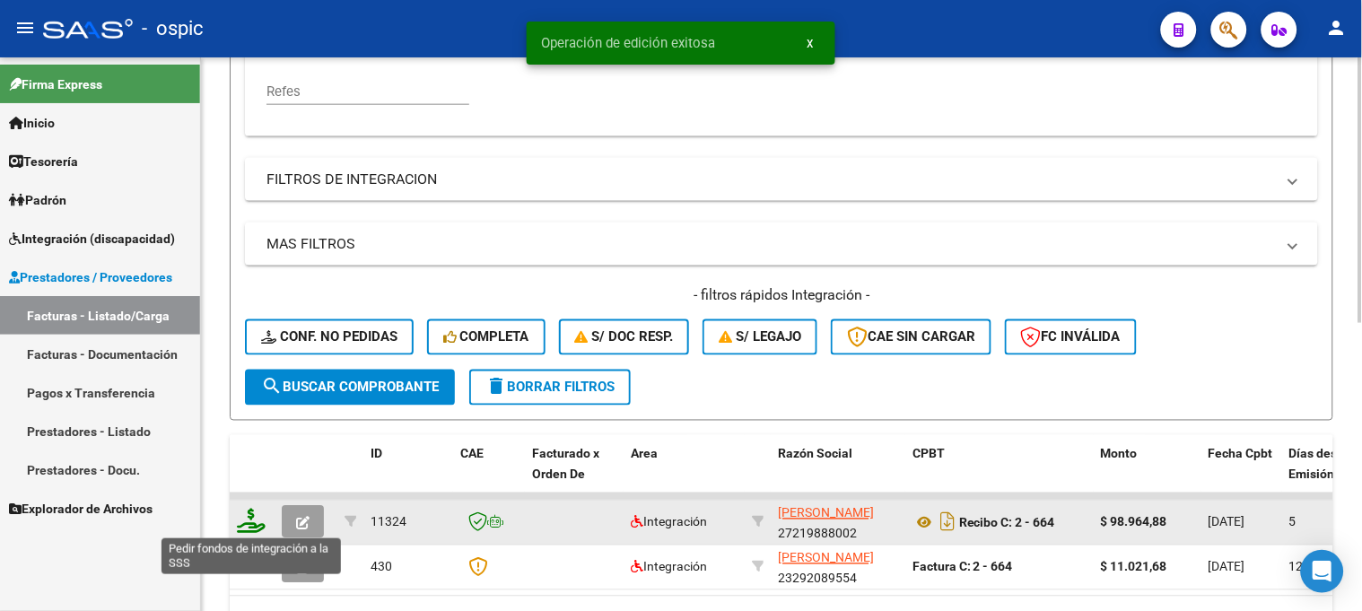
click at [251, 519] on icon at bounding box center [251, 521] width 29 height 25
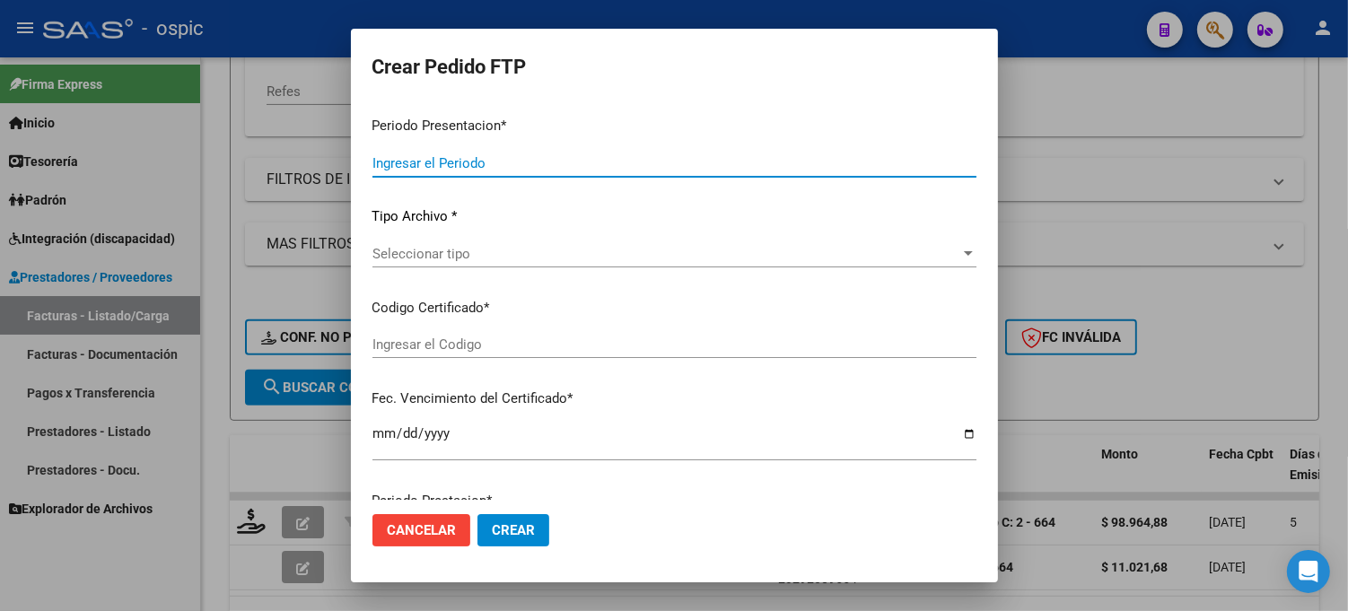
type input "202508"
type input "$ 98.964,88"
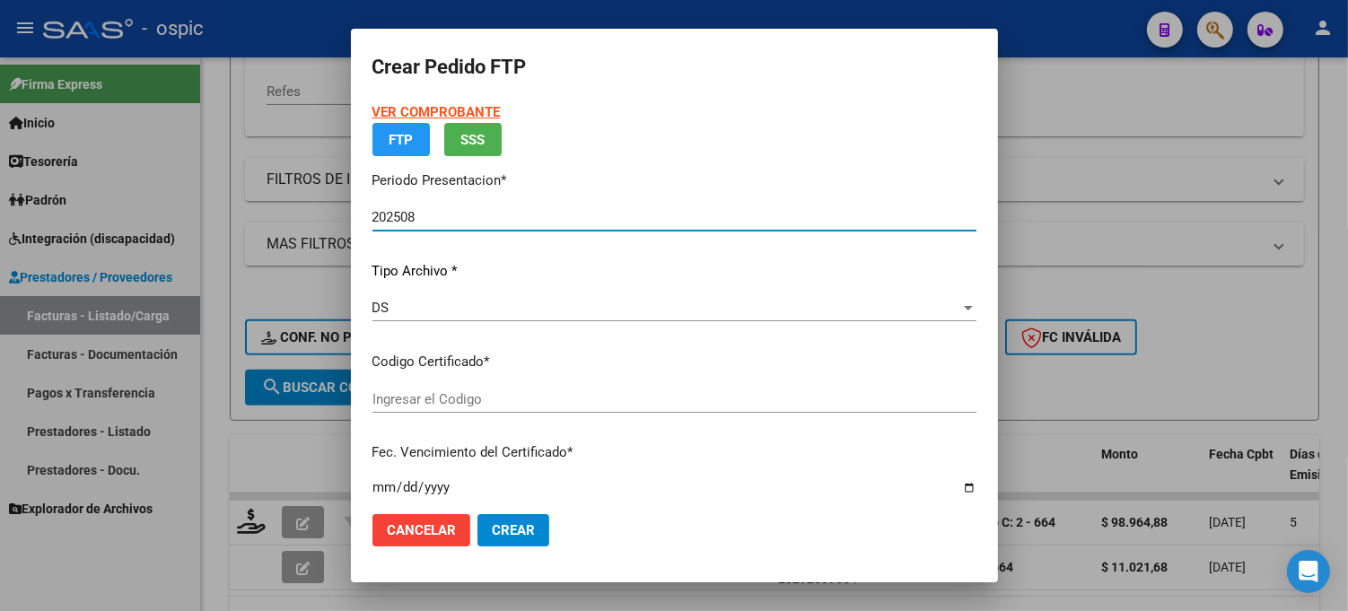
type input "6481310480"
type input "[DATE]"
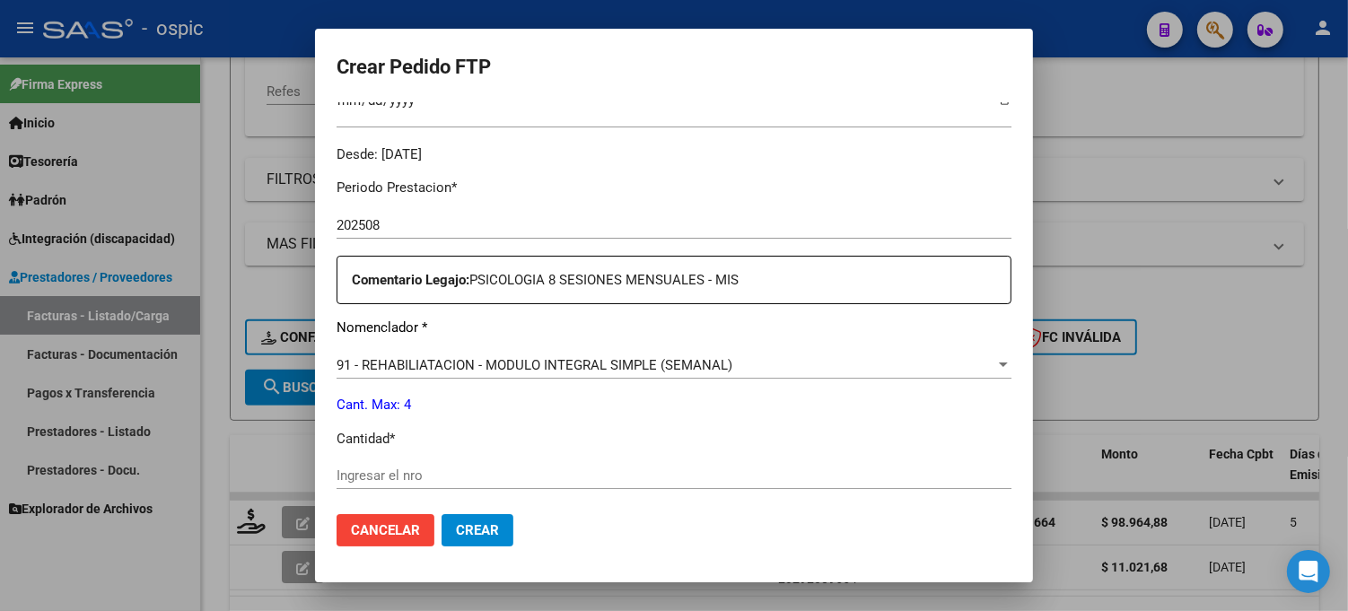
scroll to position [565, 0]
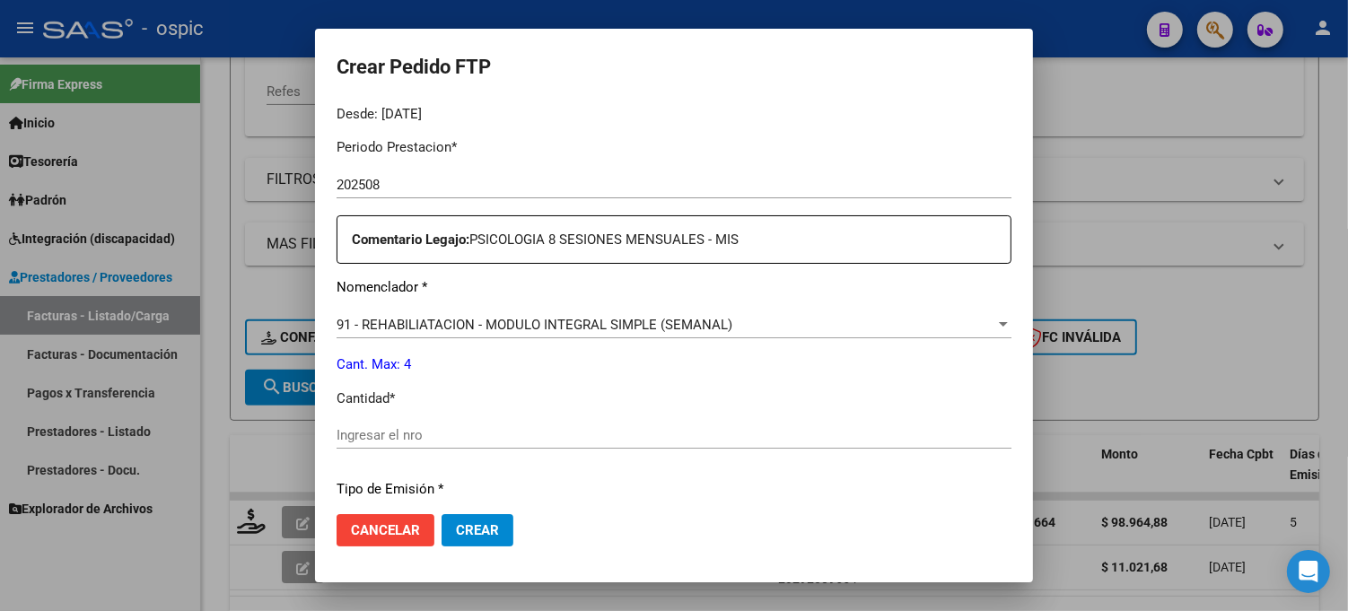
click at [736, 427] on input "Ingresar el nro" at bounding box center [674, 435] width 675 height 16
type input "4"
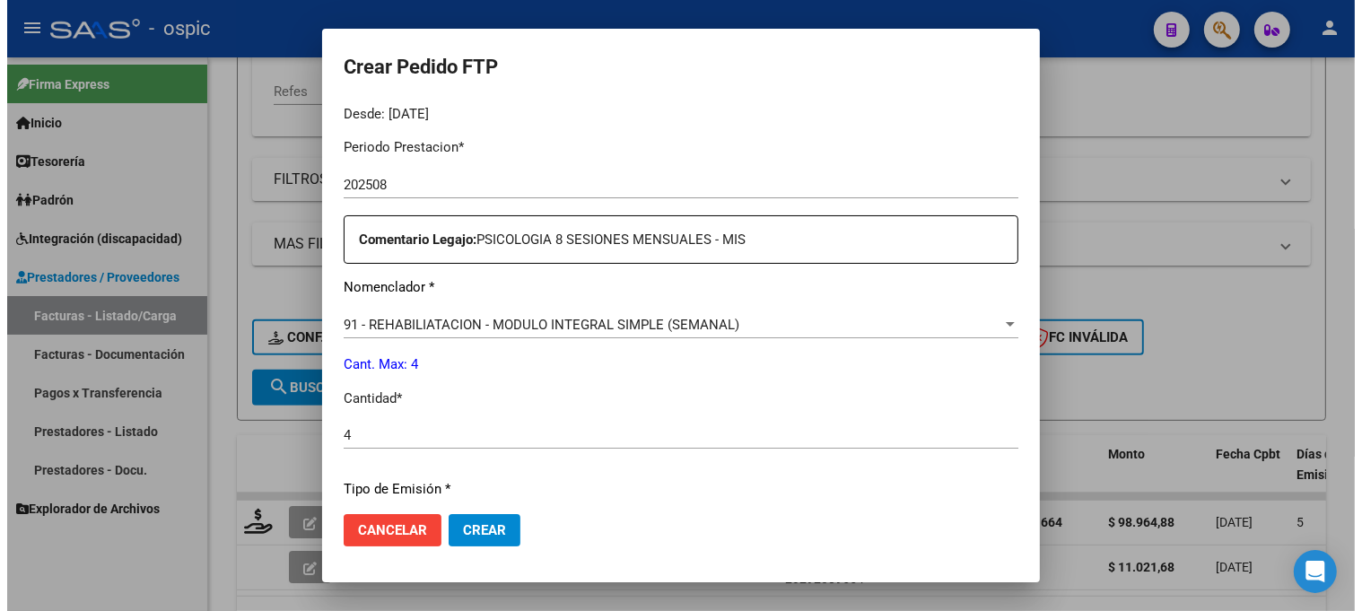
scroll to position [804, 0]
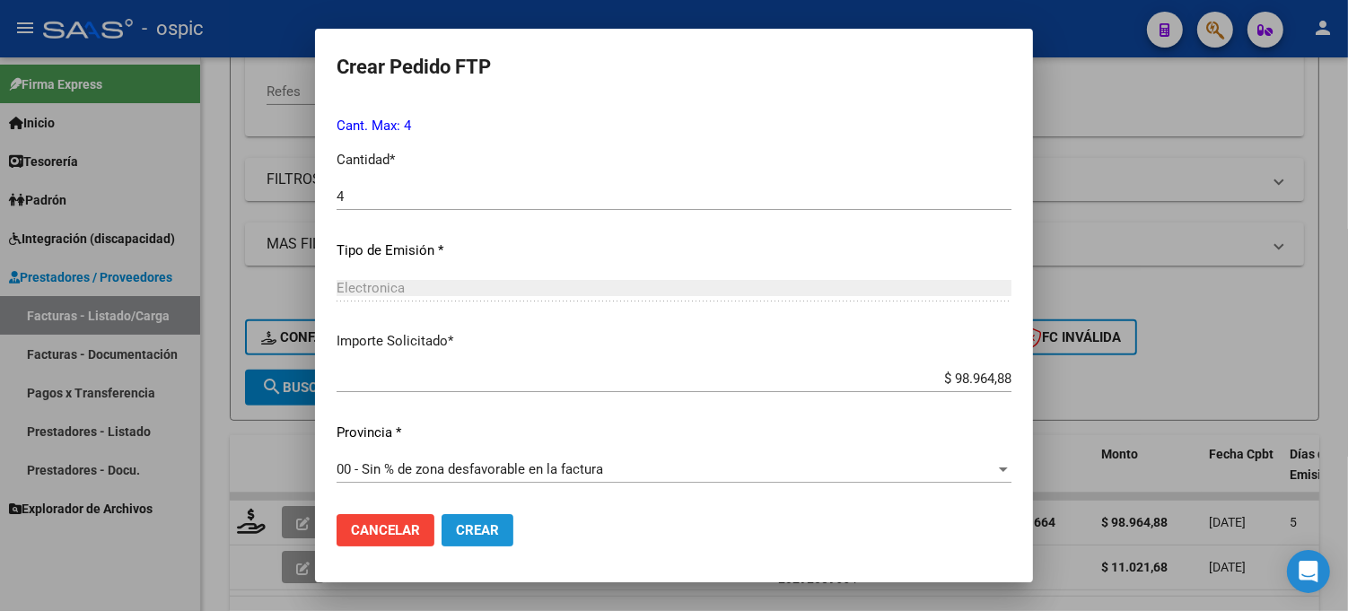
click at [483, 531] on span "Crear" at bounding box center [477, 530] width 43 height 16
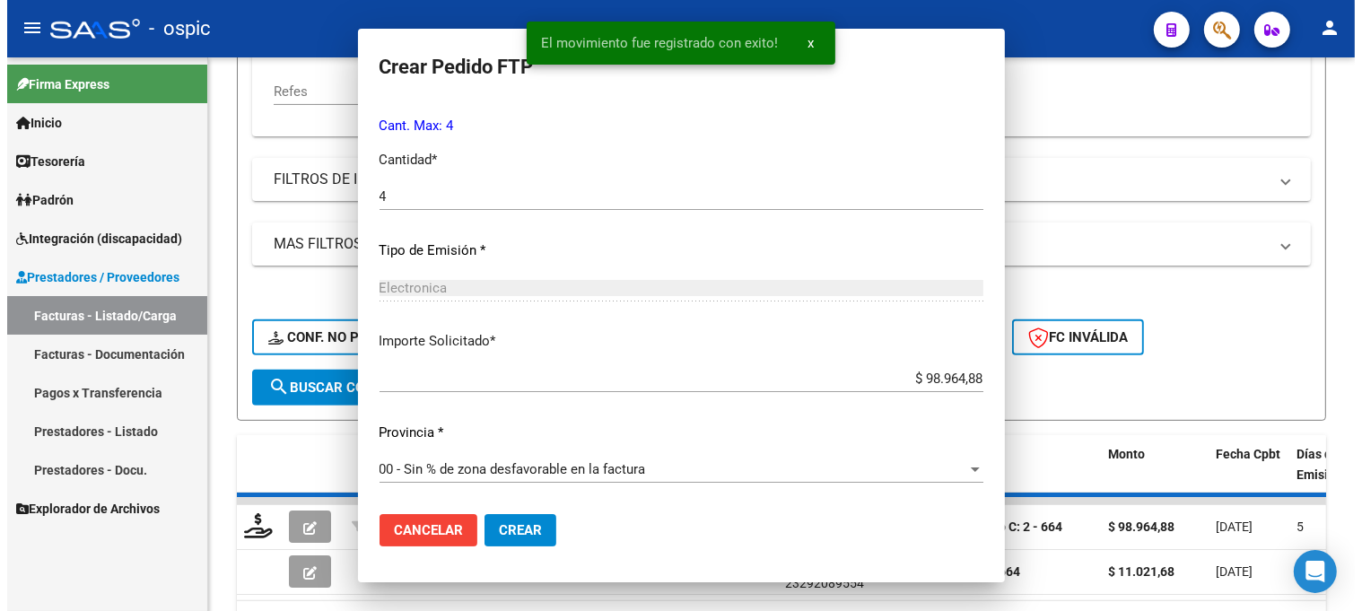
scroll to position [0, 0]
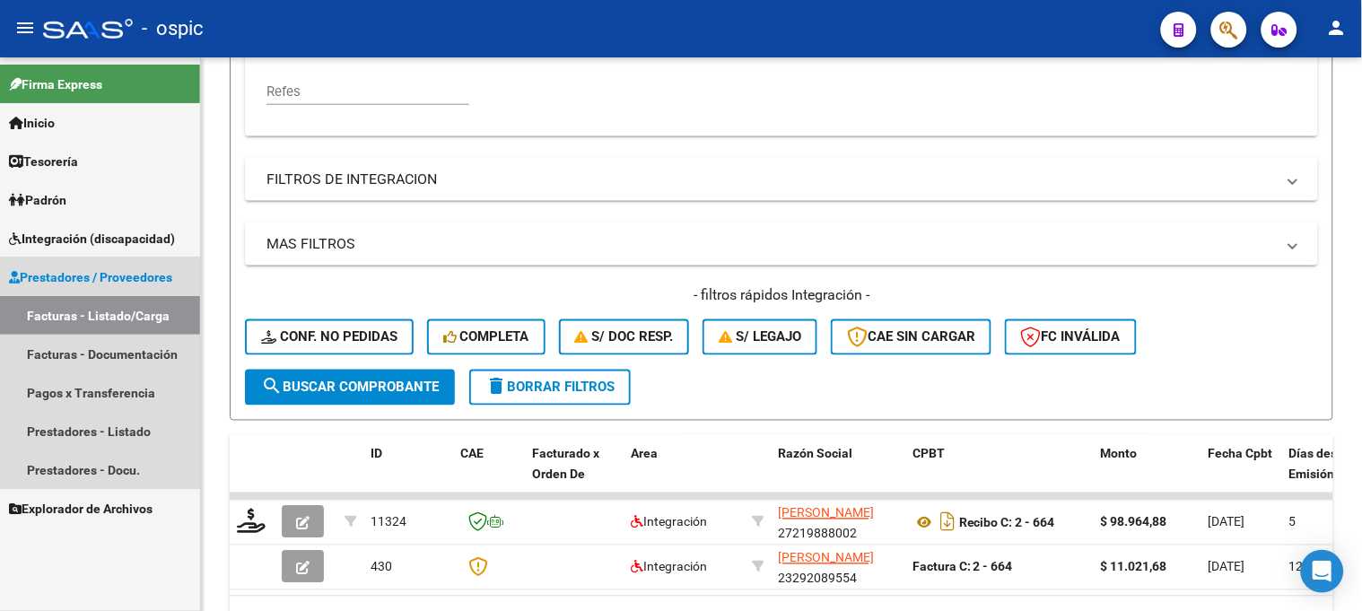
click at [119, 270] on span "Prestadores / Proveedores" at bounding box center [90, 277] width 163 height 20
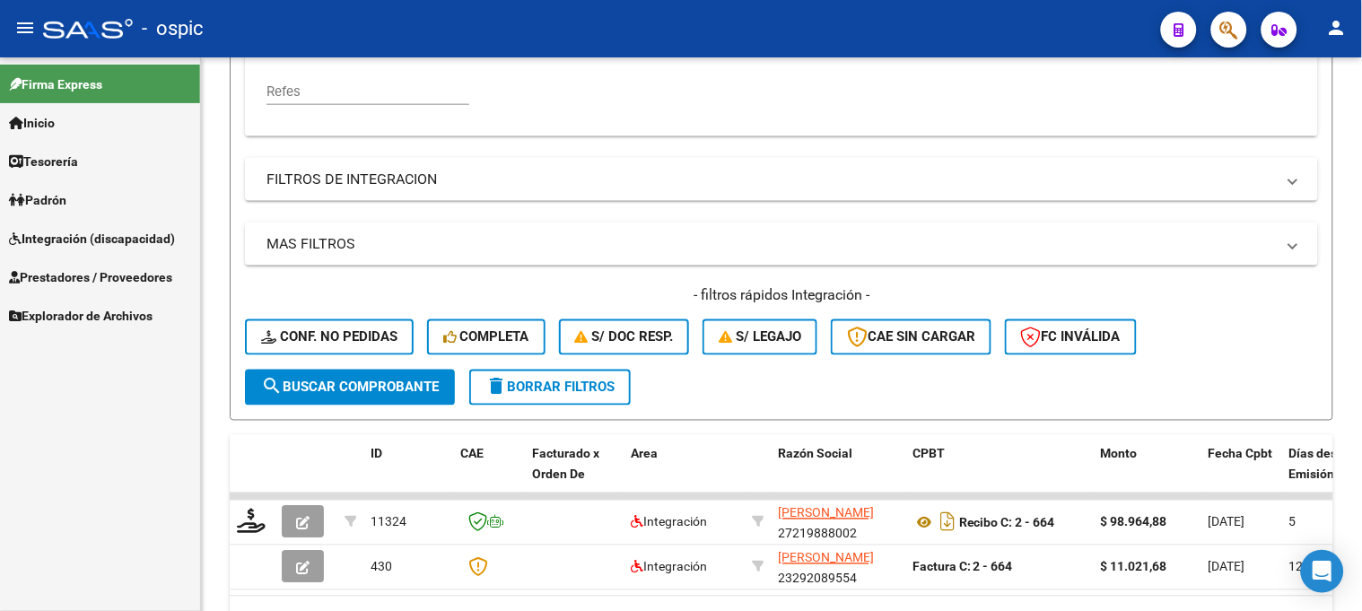
click at [108, 318] on span "Explorador de Archivos" at bounding box center [81, 316] width 144 height 20
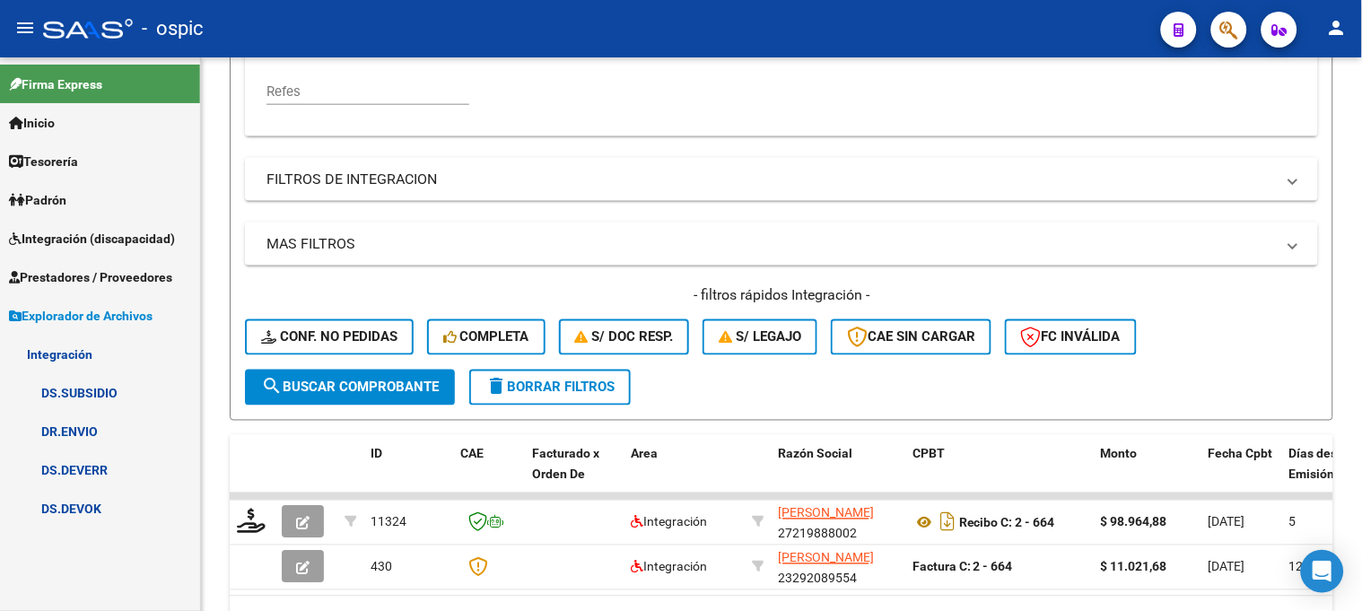
click at [76, 512] on link "DS.DEVOK" at bounding box center [100, 508] width 200 height 39
click at [114, 501] on link "DS.DEVOK" at bounding box center [100, 508] width 200 height 39
click at [497, 387] on mat-icon "delete" at bounding box center [497, 387] width 22 height 22
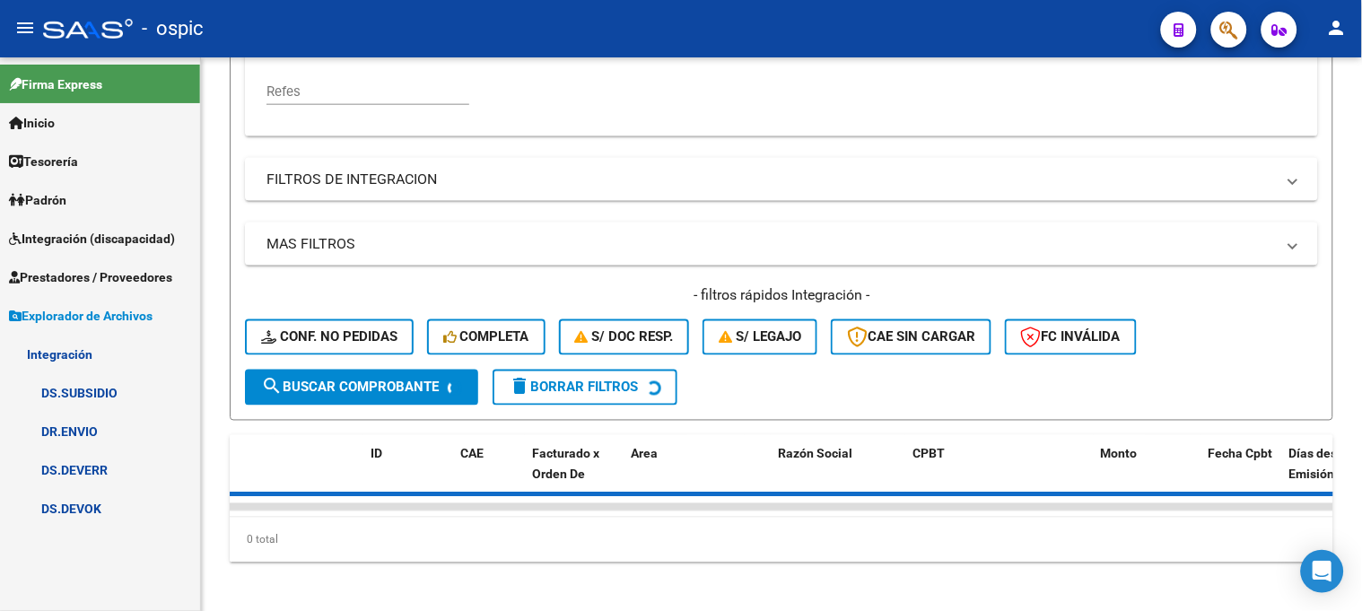
click at [99, 462] on link "DS.DEVERR" at bounding box center [100, 470] width 200 height 39
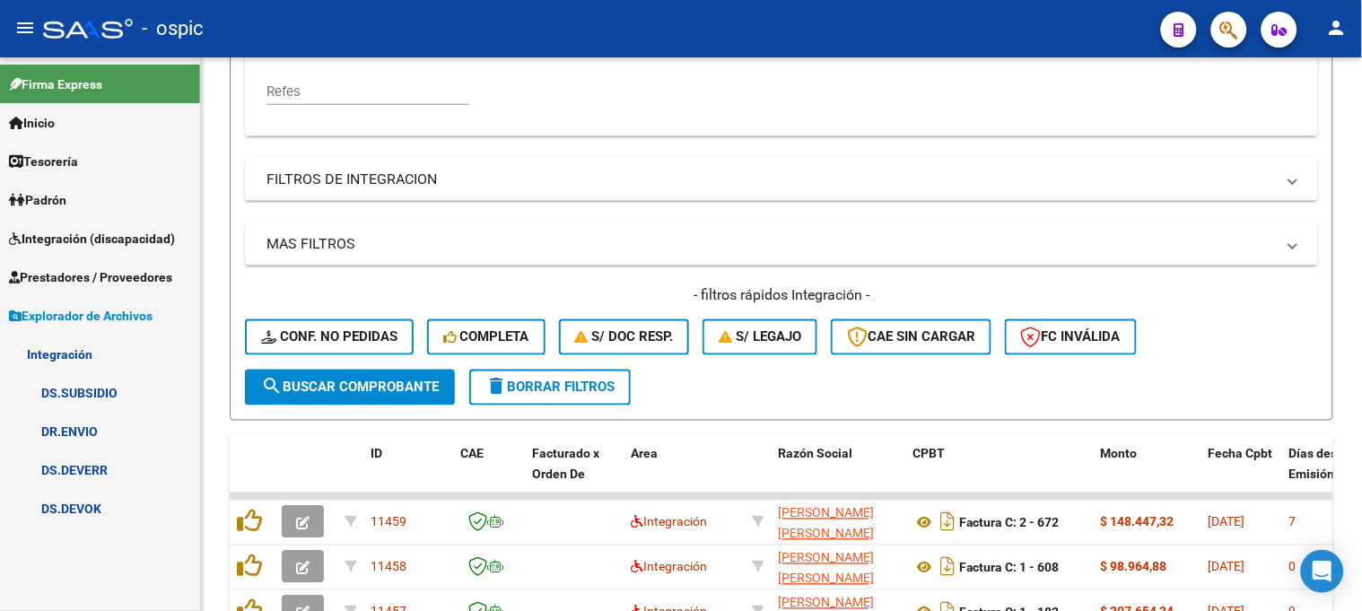
click at [99, 462] on link "DS.DEVERR" at bounding box center [100, 470] width 200 height 39
click at [99, 463] on link "DS.DEVERR" at bounding box center [100, 470] width 200 height 39
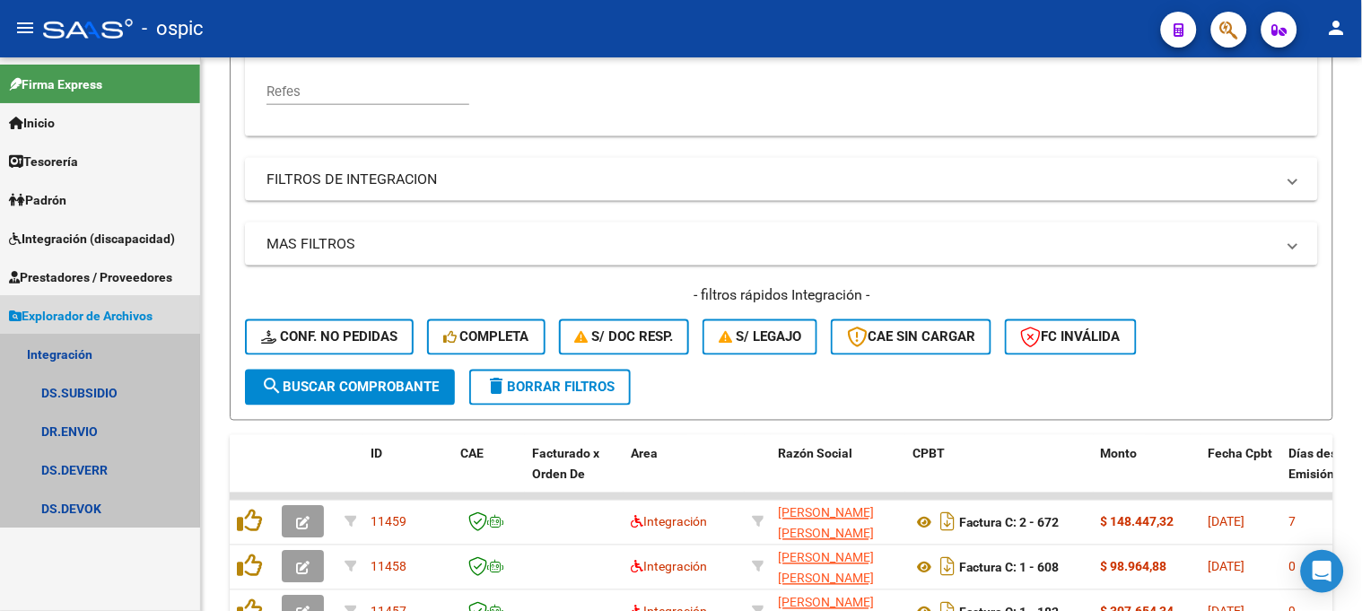
click at [99, 355] on link "Integración" at bounding box center [100, 354] width 200 height 39
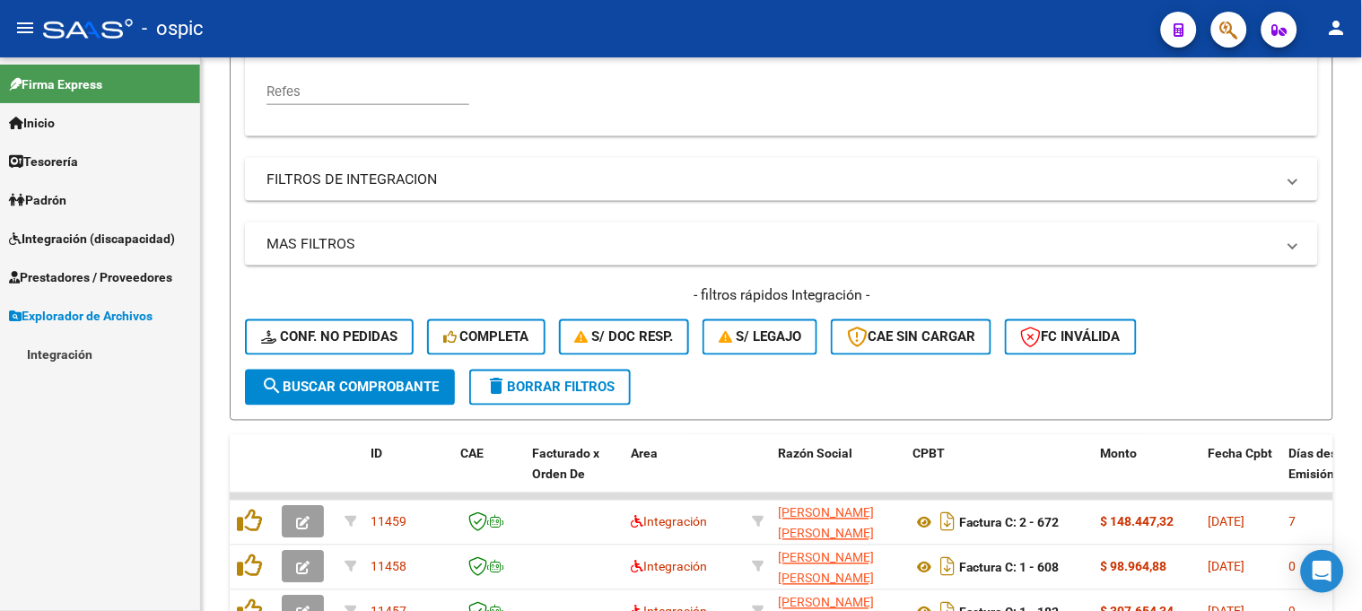
click at [82, 302] on link "Explorador de Archivos" at bounding box center [100, 315] width 200 height 39
click at [77, 354] on div "Firma Express Inicio Instructivos Contacto OS Tesorería Extractos Procesados (c…" at bounding box center [100, 334] width 200 height 554
click at [67, 311] on span "Explorador de Archivos" at bounding box center [81, 316] width 144 height 20
click at [66, 352] on link "Integración" at bounding box center [100, 354] width 200 height 39
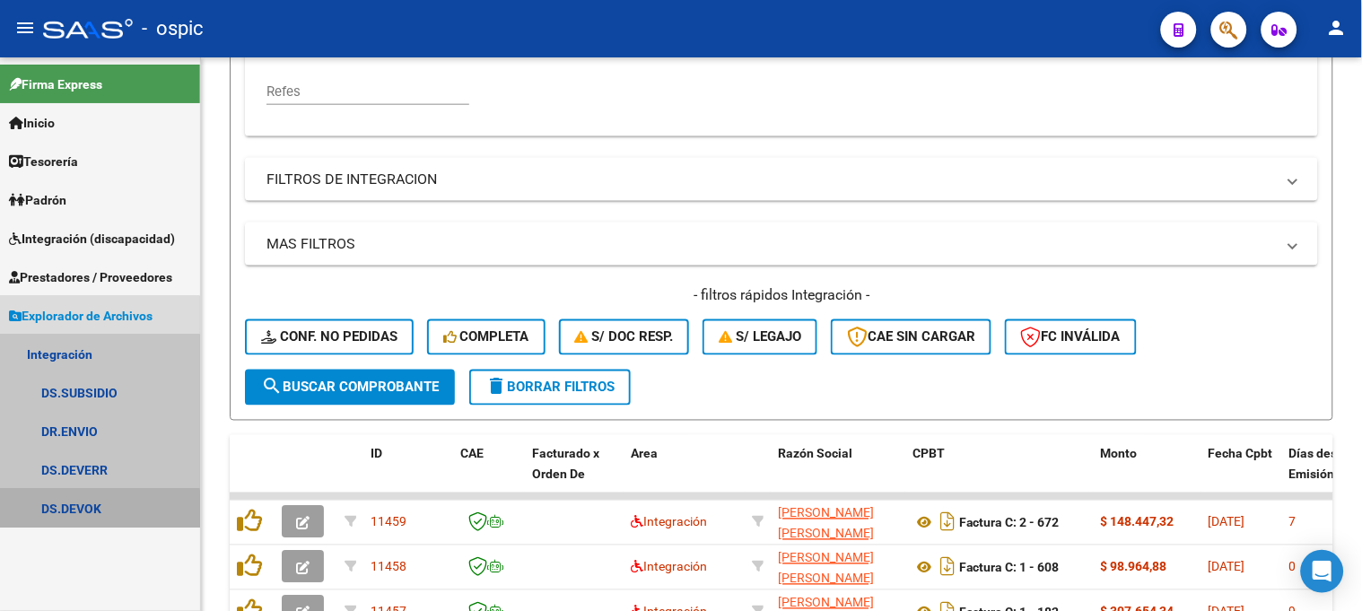
click at [63, 512] on link "DS.DEVOK" at bounding box center [100, 508] width 200 height 39
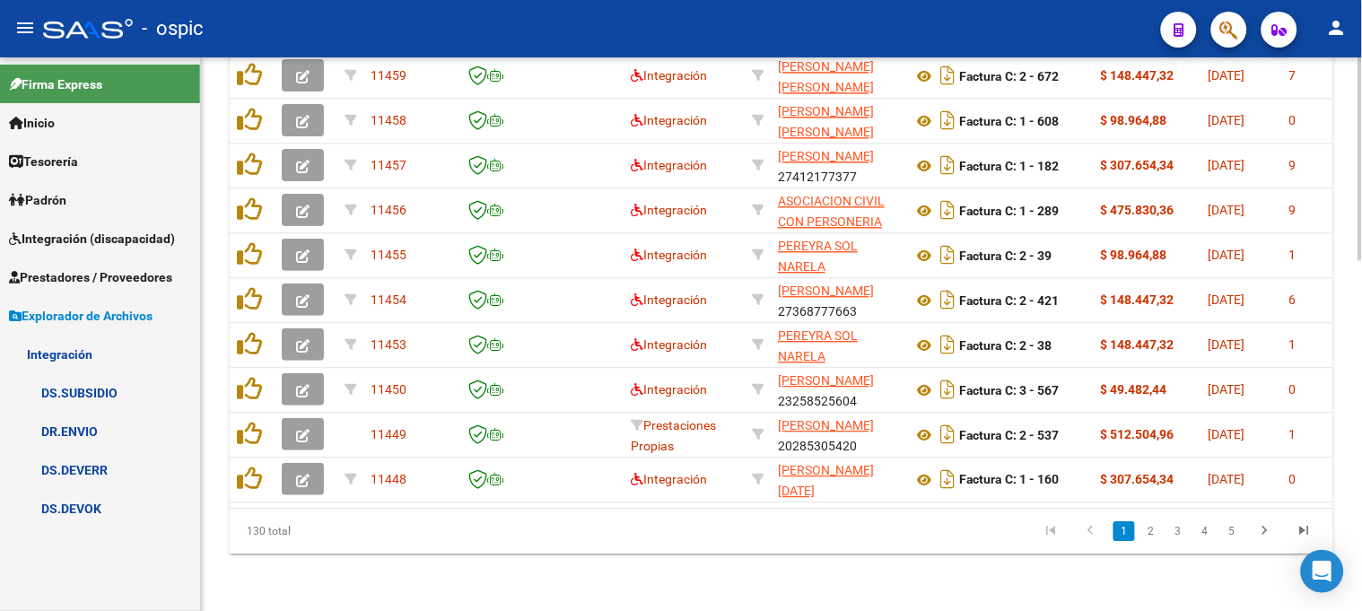
scroll to position [958, 0]
click at [102, 503] on link "DS.DEVOK" at bounding box center [100, 508] width 200 height 39
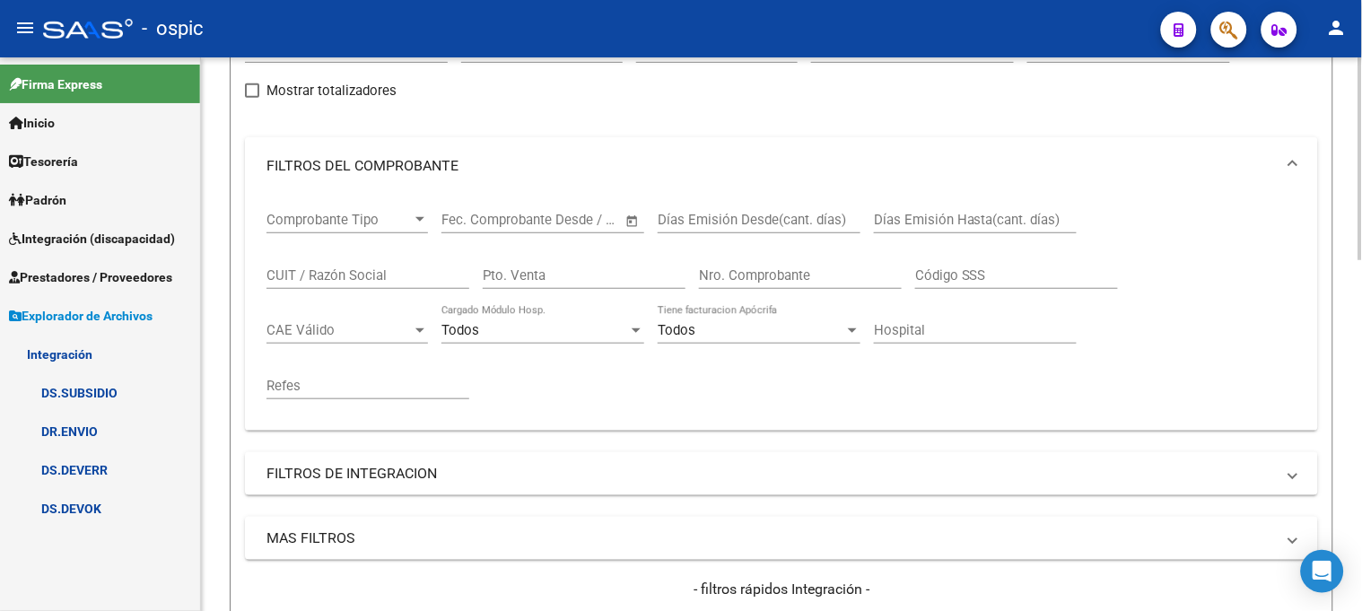
scroll to position [0, 0]
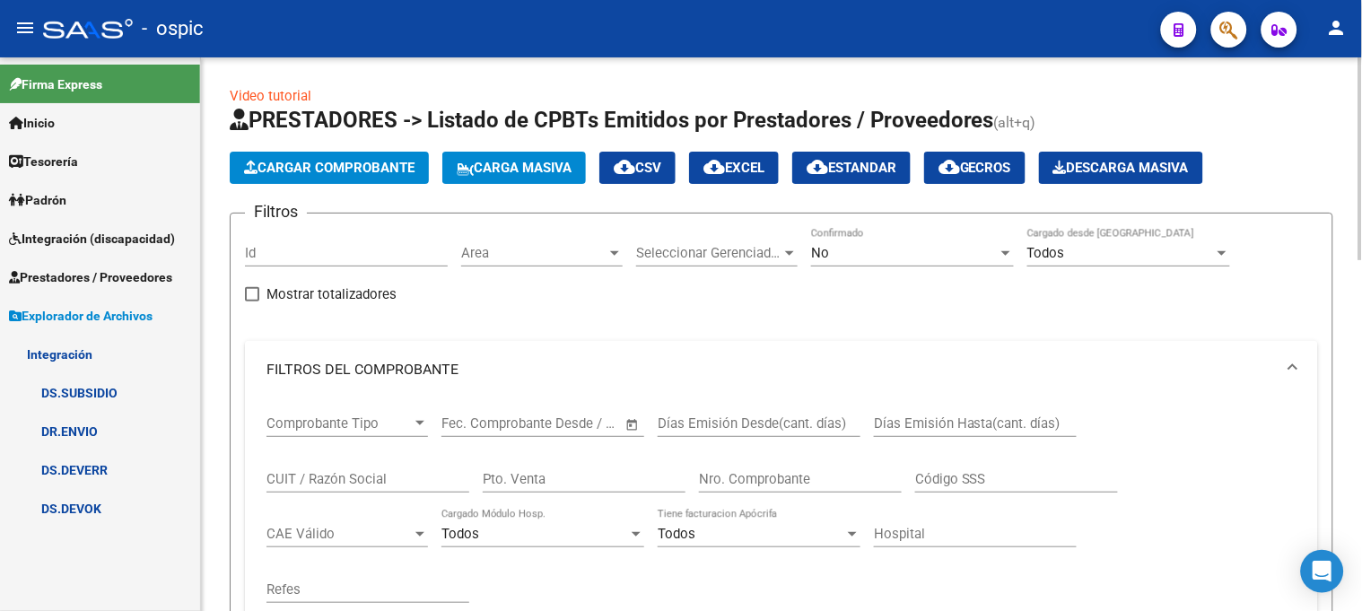
click at [1347, 196] on div at bounding box center [1361, 334] width 4 height 554
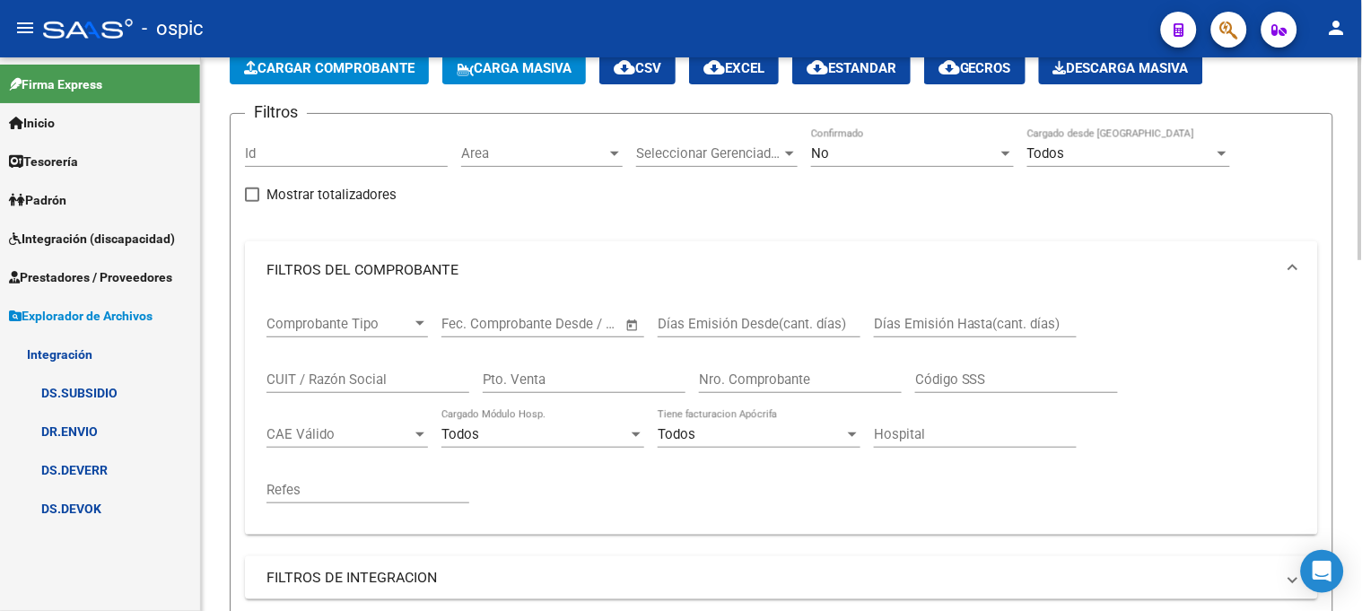
scroll to position [299, 0]
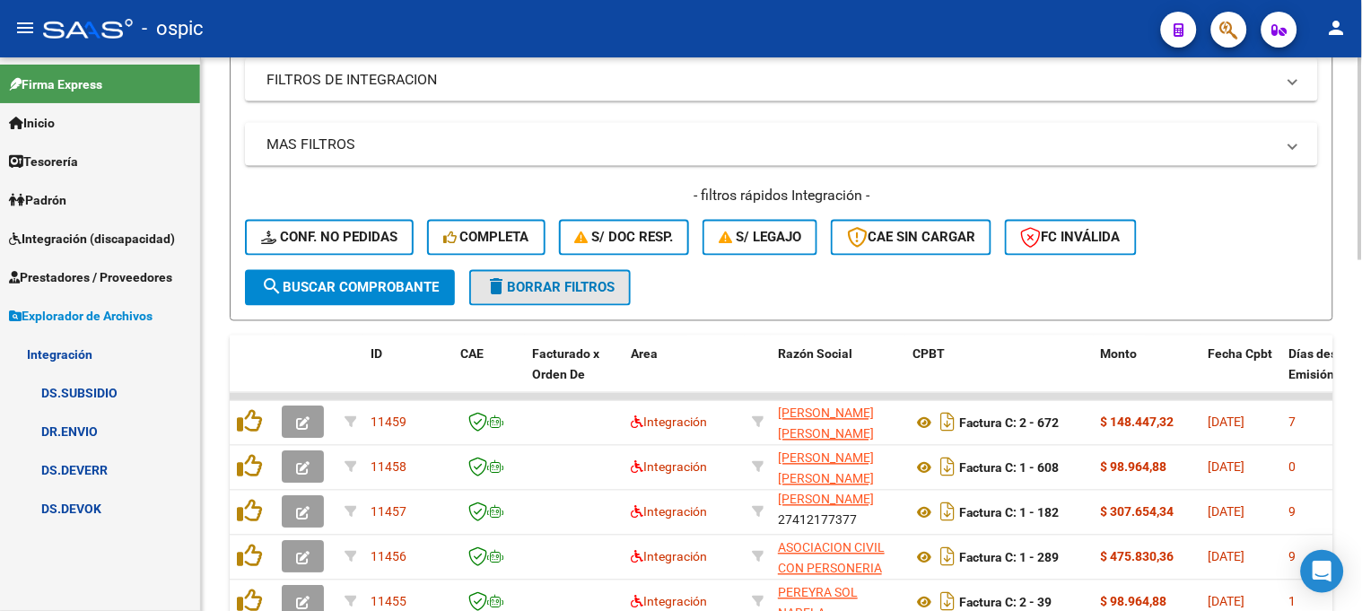
click at [597, 287] on span "delete Borrar Filtros" at bounding box center [550, 288] width 129 height 16
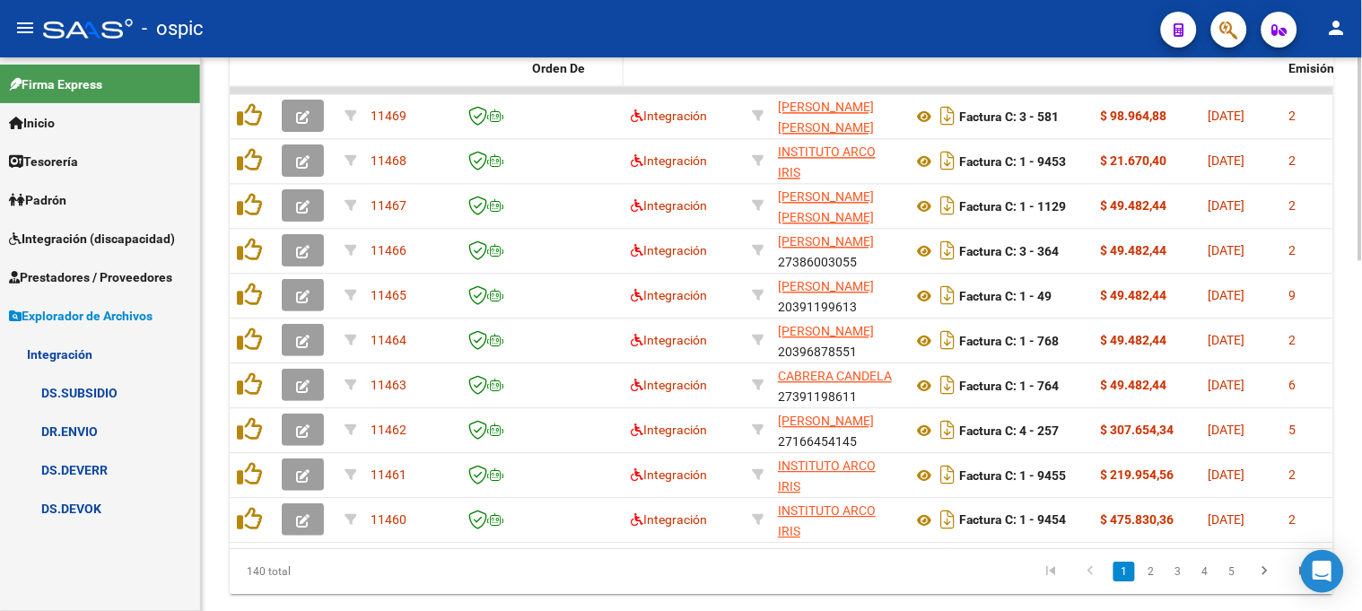
scroll to position [858, 0]
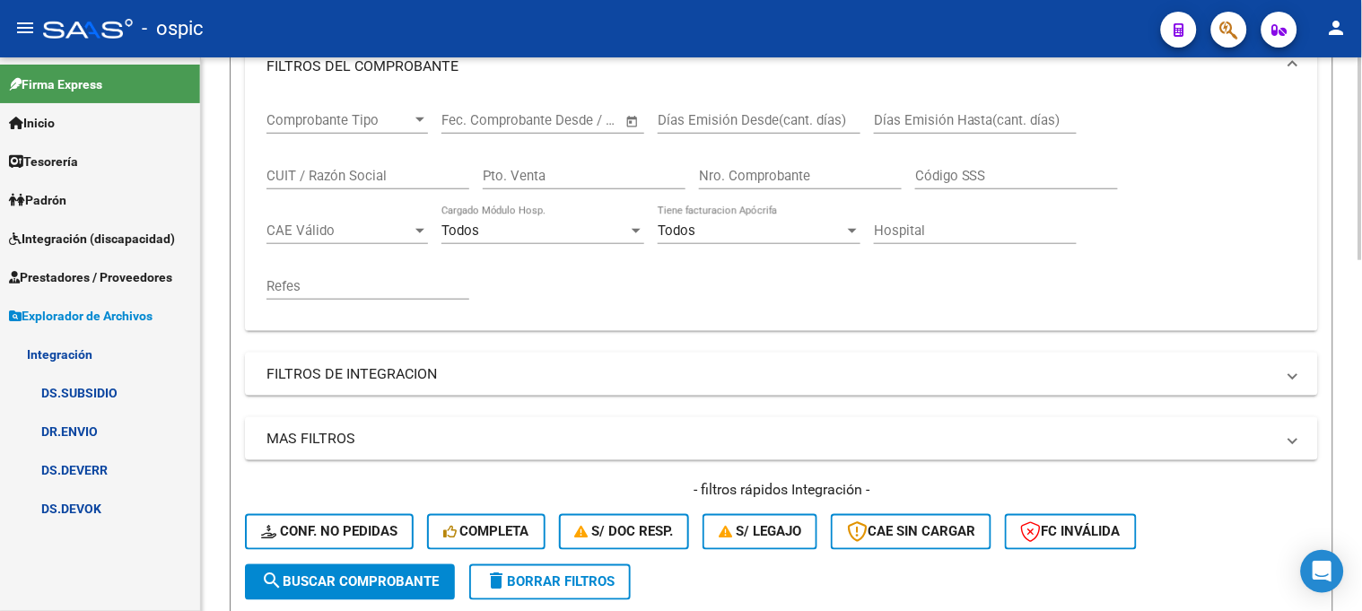
click at [1347, 366] on div at bounding box center [1361, 334] width 4 height 554
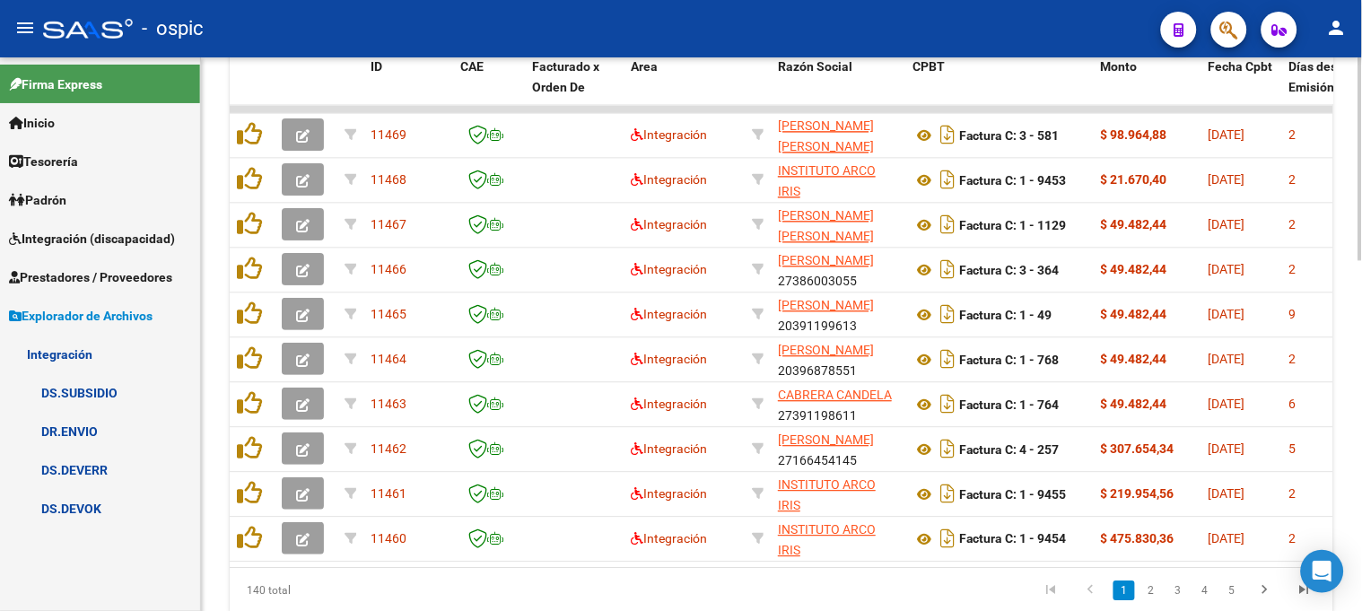
scroll to position [903, 0]
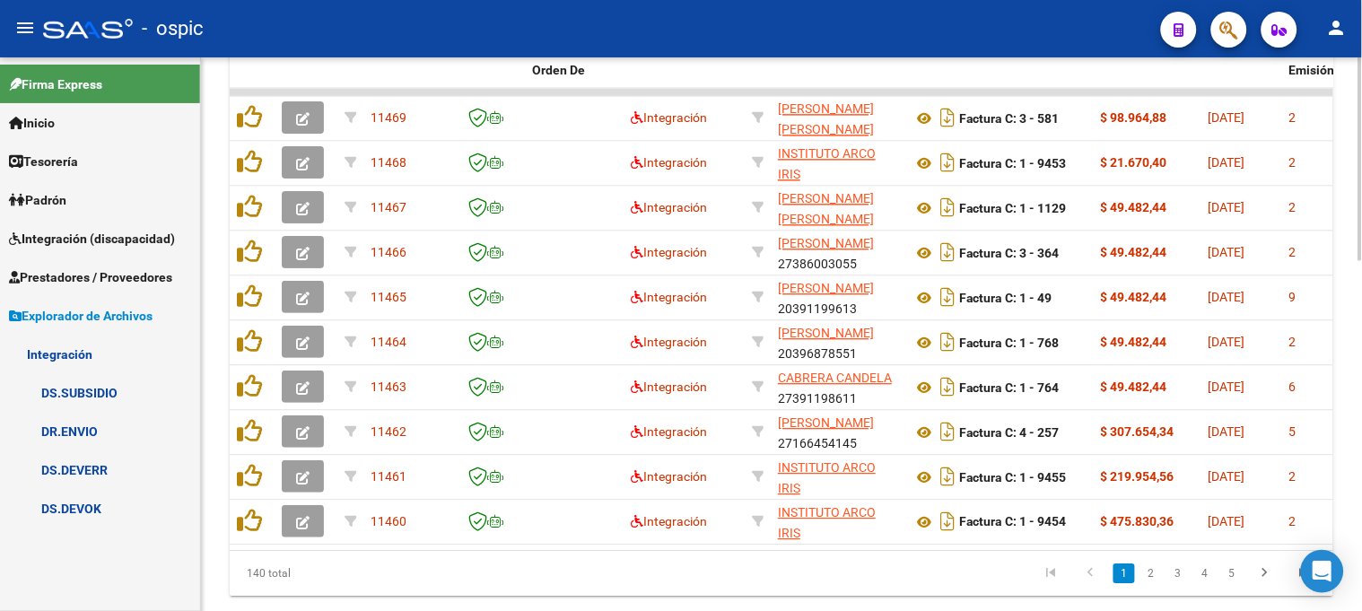
click at [1338, 574] on body "menu - ospic person Firma Express Inicio Instructivos Contacto OS Tesorería Ext…" at bounding box center [681, 305] width 1362 height 611
click at [1259, 580] on icon "go to next page" at bounding box center [1265, 576] width 23 height 22
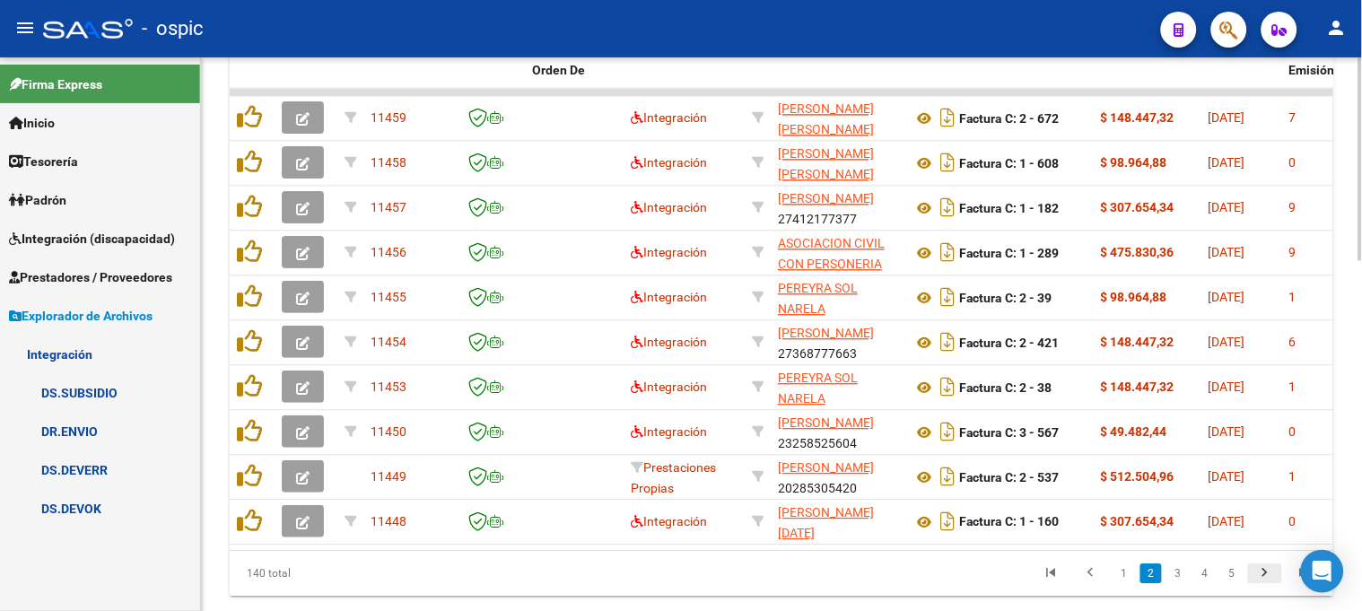
click at [1259, 580] on icon "go to next page" at bounding box center [1265, 576] width 23 height 22
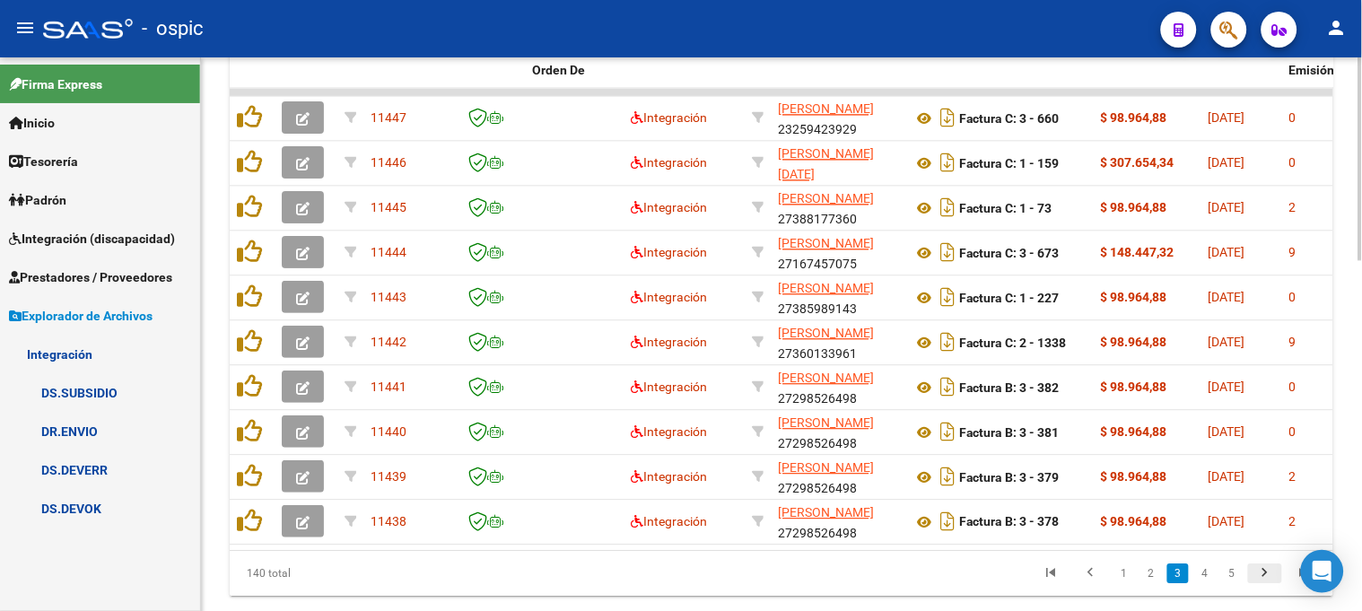
click at [1259, 580] on icon "go to next page" at bounding box center [1265, 576] width 23 height 22
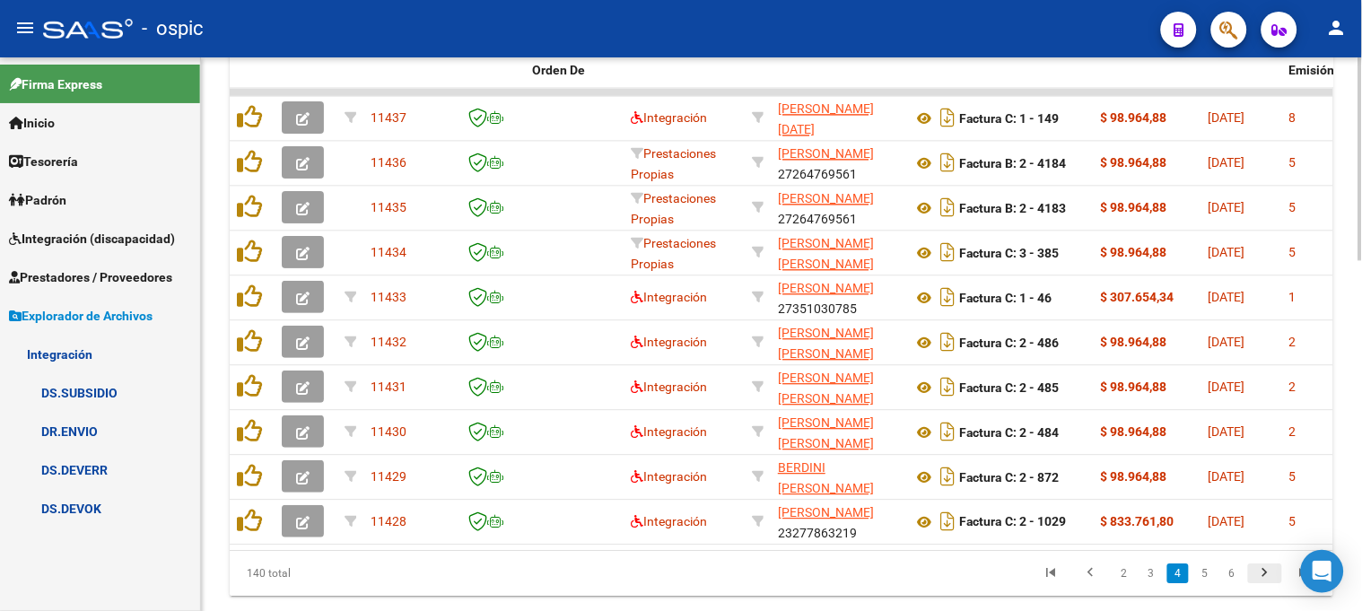
click at [1259, 580] on icon "go to next page" at bounding box center [1265, 576] width 23 height 22
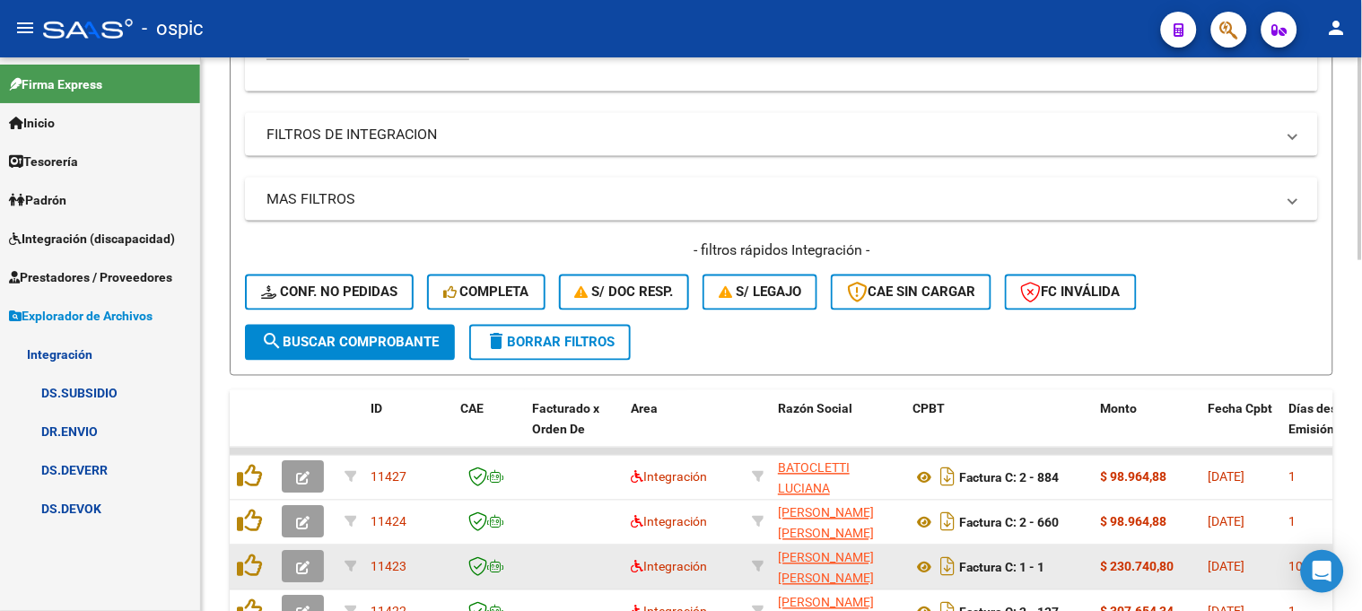
scroll to position [504, 0]
